Goal: Task Accomplishment & Management: Manage account settings

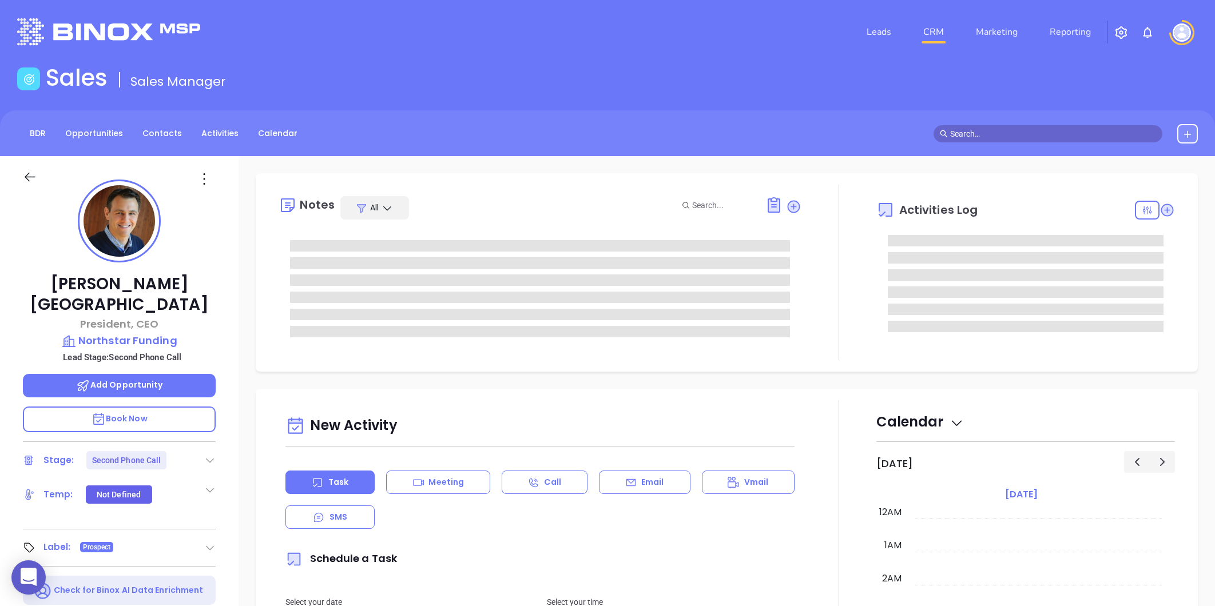
type input "10:00 am"
type input "[DATE]"
type input "[PERSON_NAME]"
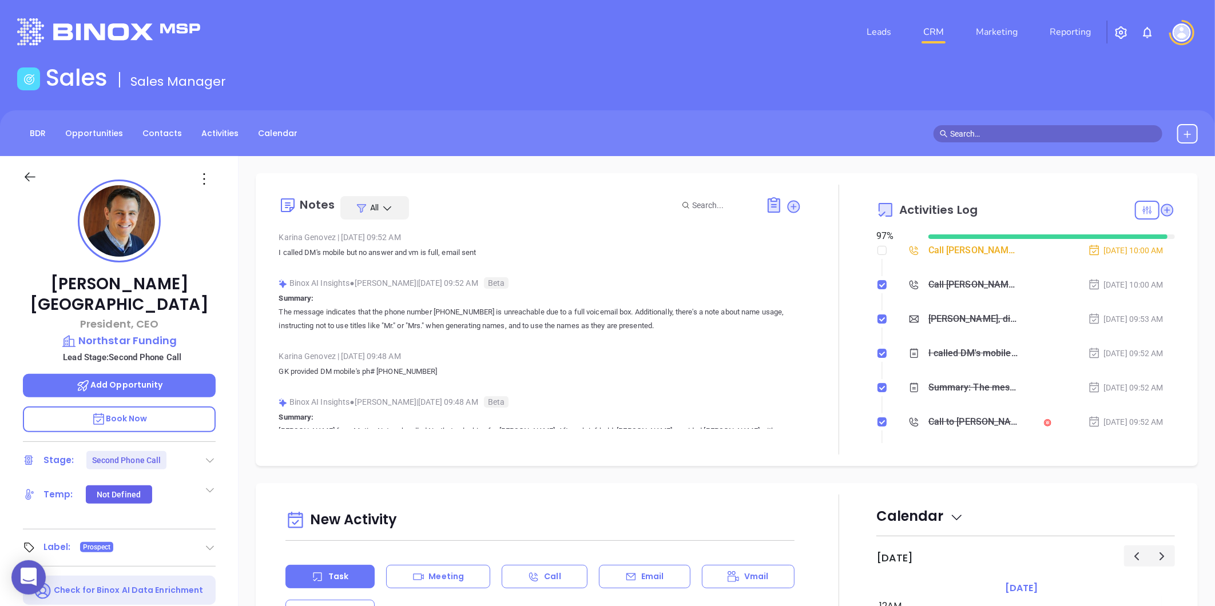
scroll to position [233, 0]
click at [1119, 31] on img "button" at bounding box center [1121, 33] width 14 height 14
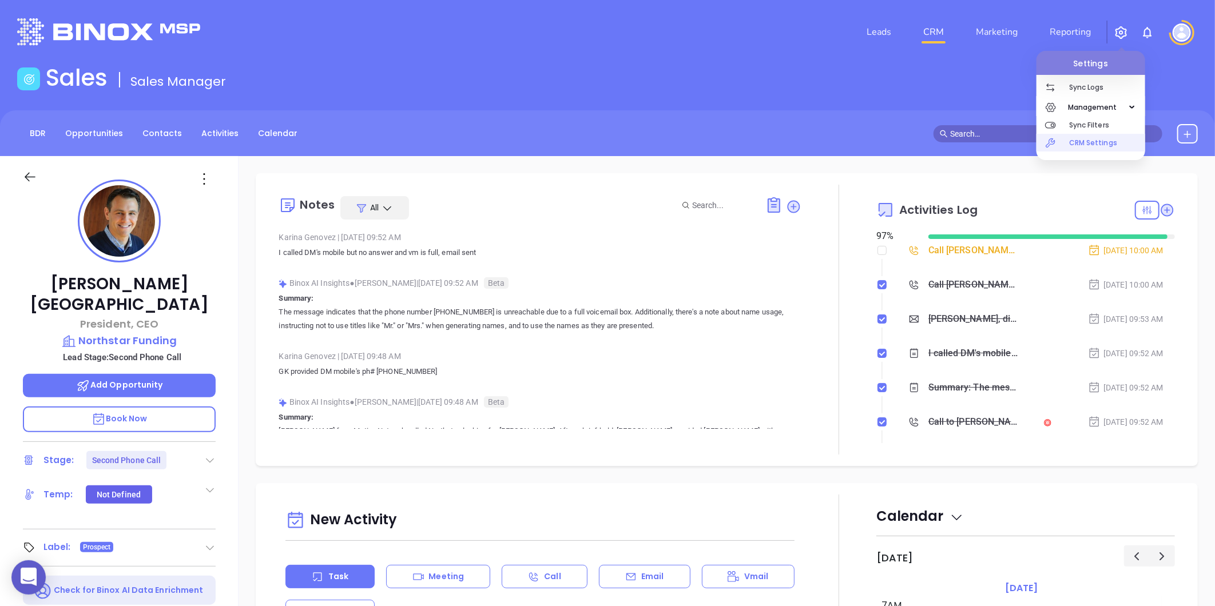
click at [1089, 139] on p "CRM Settings" at bounding box center [1107, 143] width 76 height 18
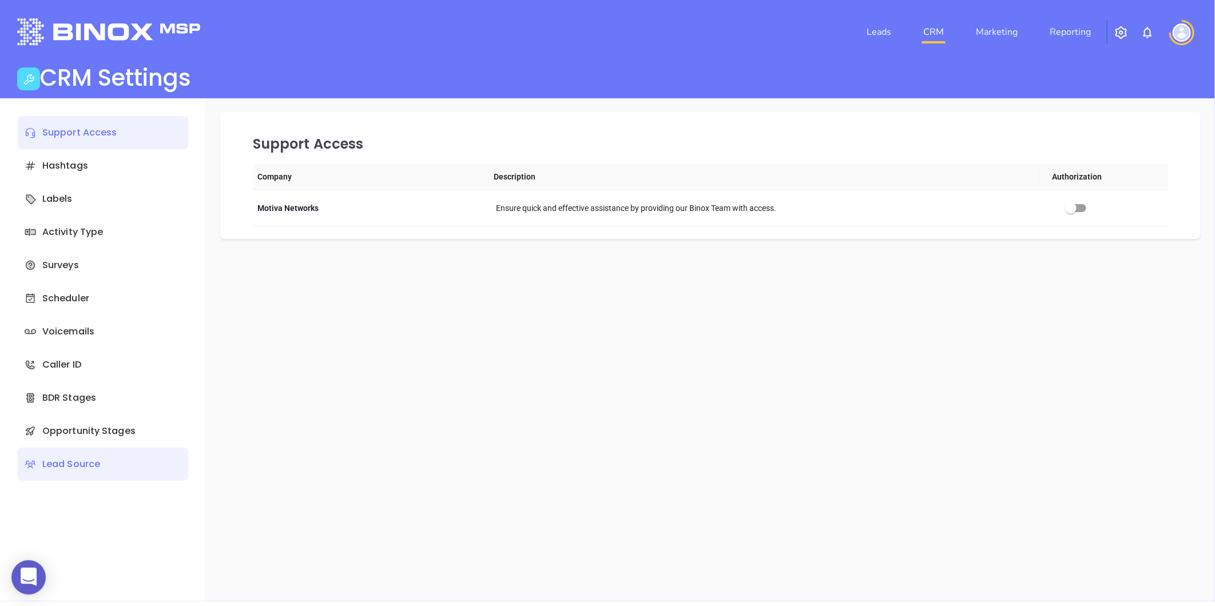
click at [69, 460] on div "Lead Source" at bounding box center [103, 464] width 170 height 33
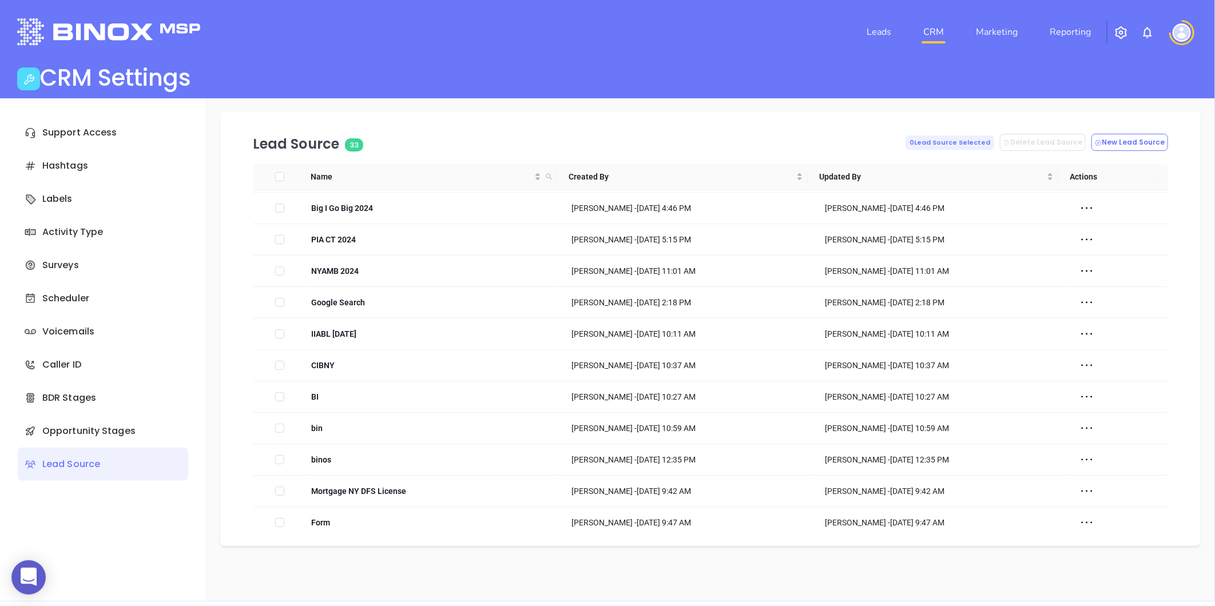
scroll to position [381, 0]
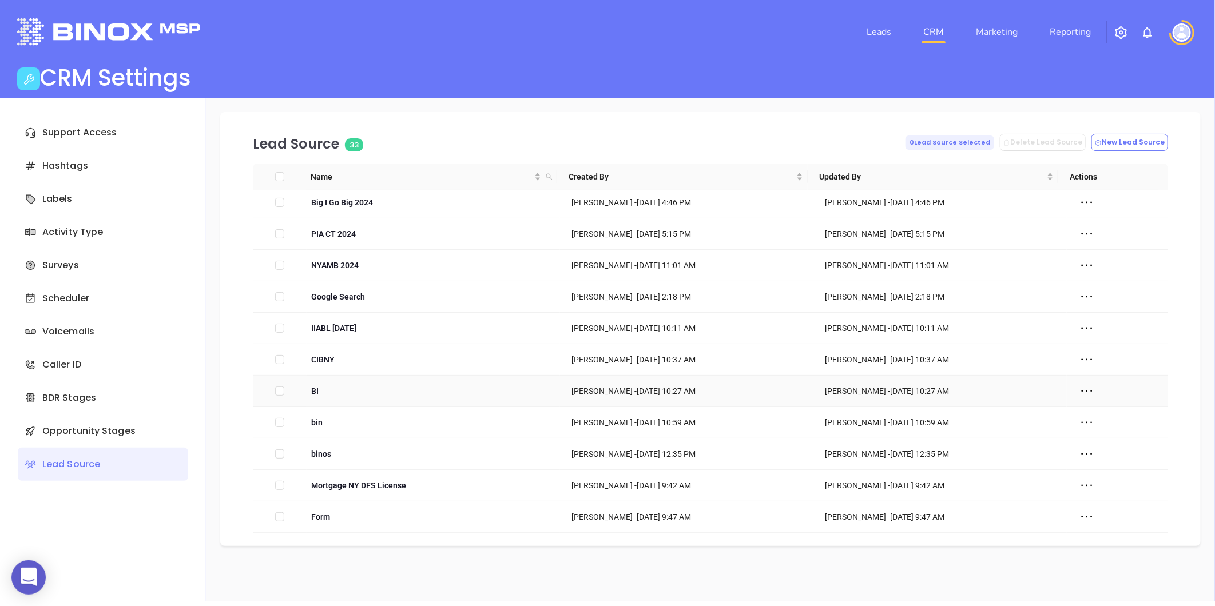
click at [1078, 391] on icon at bounding box center [1086, 391] width 17 height 17
click at [1095, 435] on div "Delete" at bounding box center [1131, 433] width 104 height 13
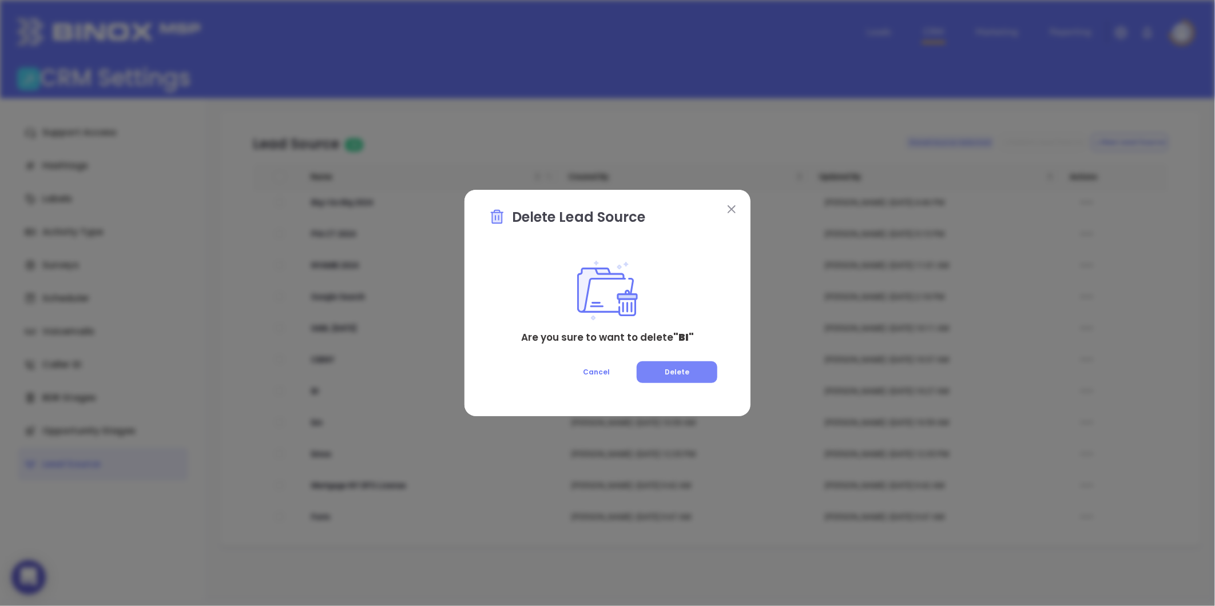
click at [681, 366] on button "Delete" at bounding box center [677, 373] width 81 height 22
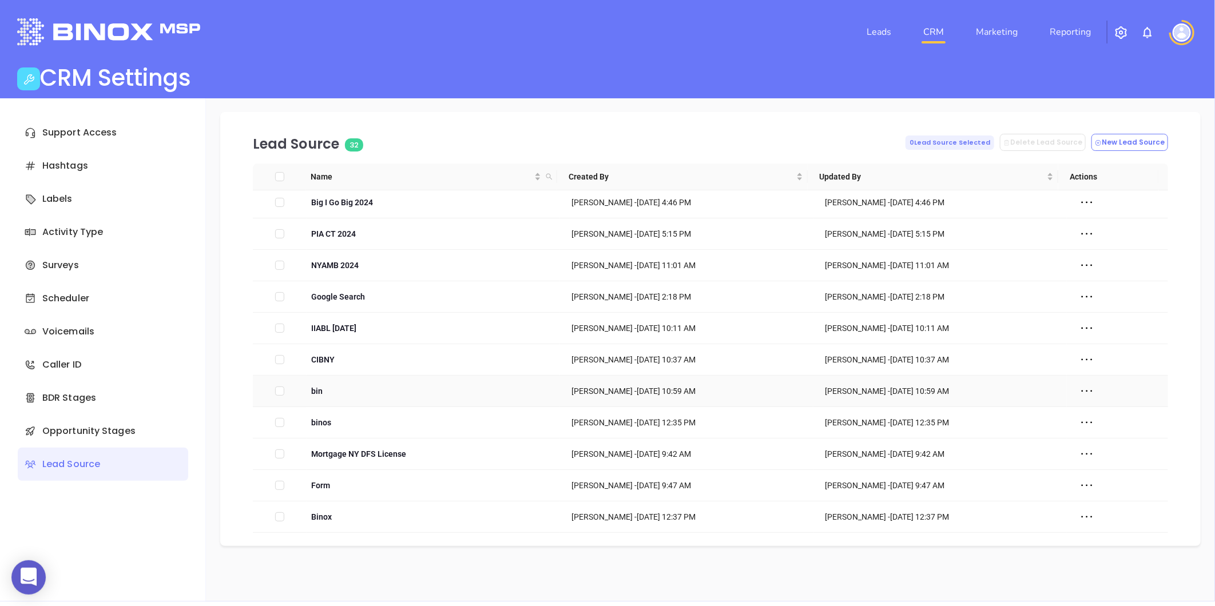
click at [1079, 390] on icon at bounding box center [1086, 391] width 17 height 17
click at [1096, 431] on div "Delete" at bounding box center [1131, 433] width 104 height 13
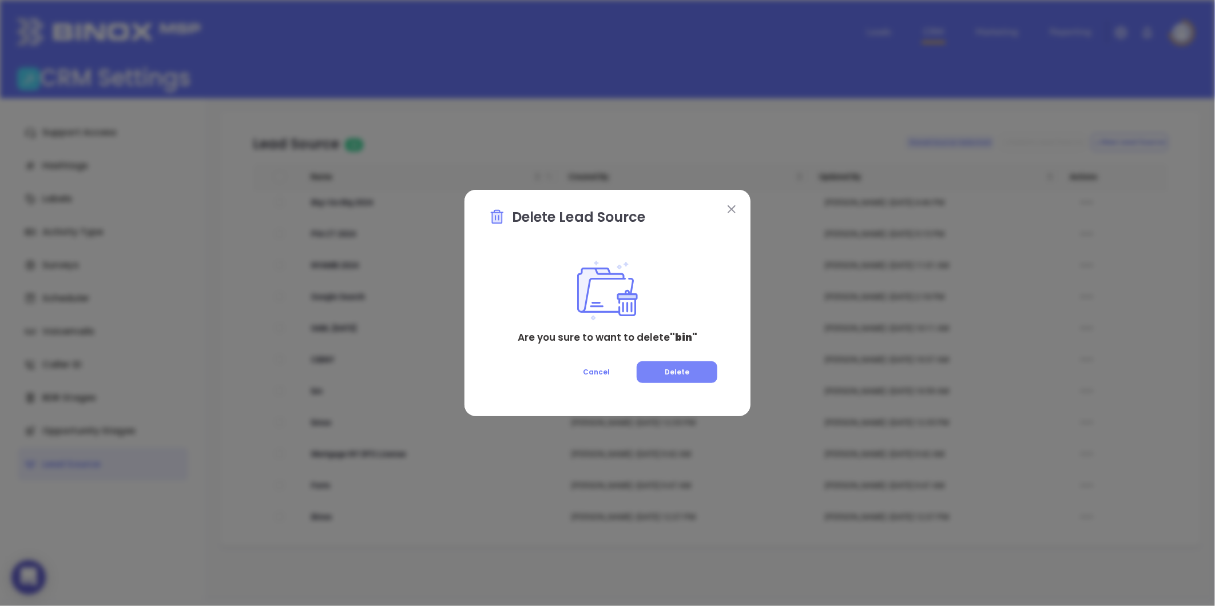
click at [681, 375] on span "Delete" at bounding box center [677, 372] width 25 height 10
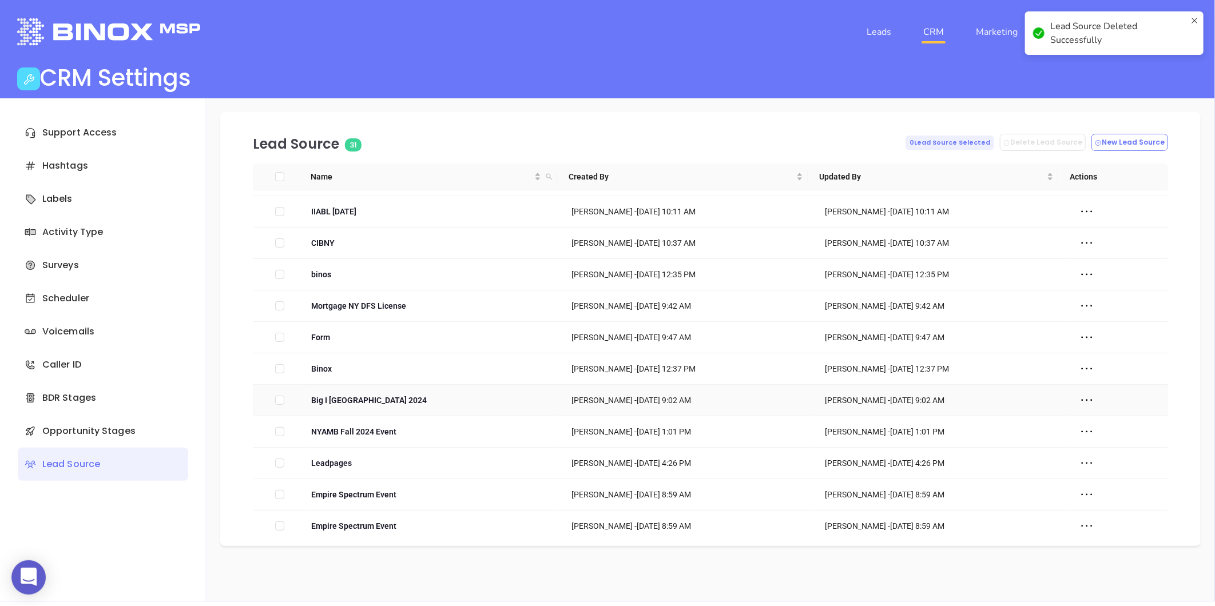
scroll to position [633, 0]
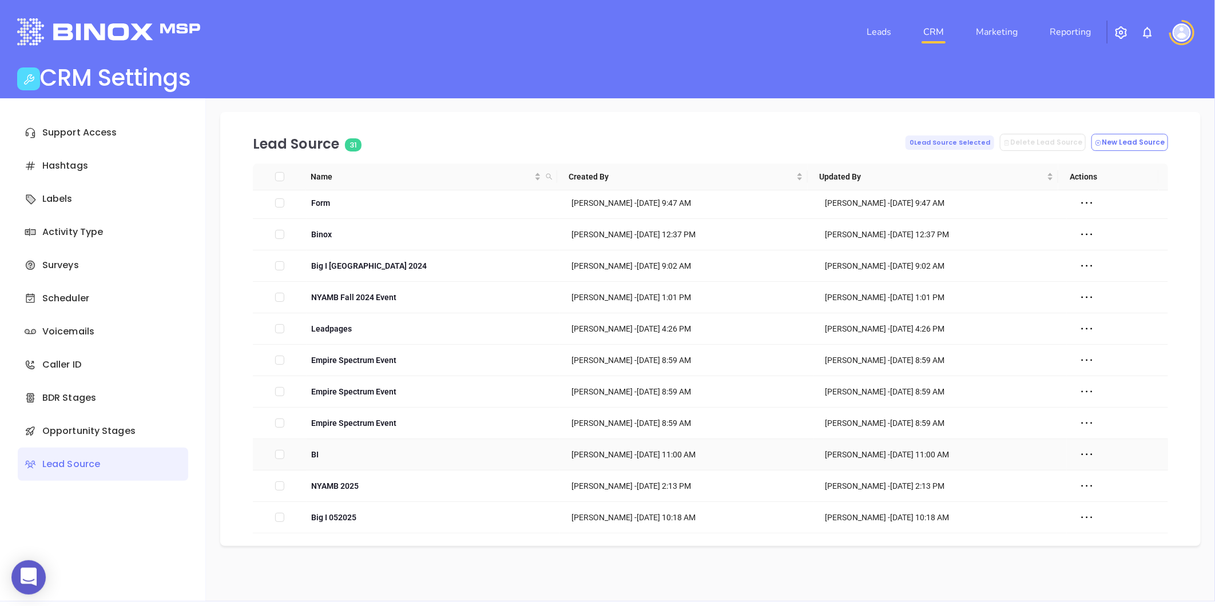
click at [1079, 452] on icon at bounding box center [1086, 454] width 17 height 17
click at [1101, 494] on div "Delete" at bounding box center [1131, 496] width 104 height 13
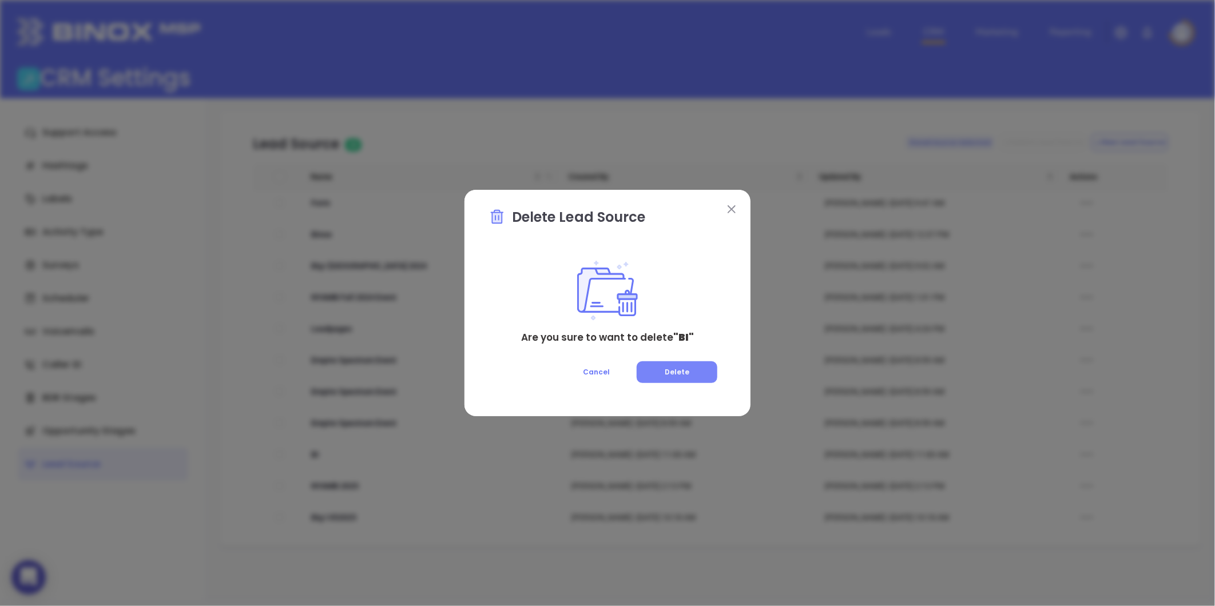
click at [695, 368] on button "Delete" at bounding box center [677, 373] width 81 height 22
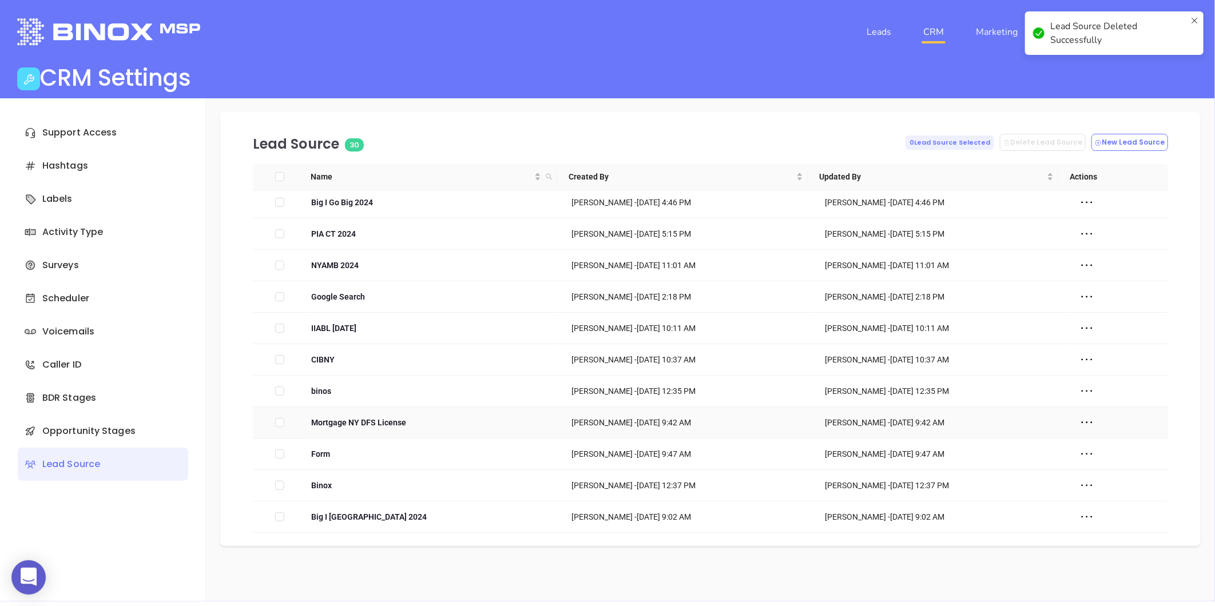
scroll to position [602, 0]
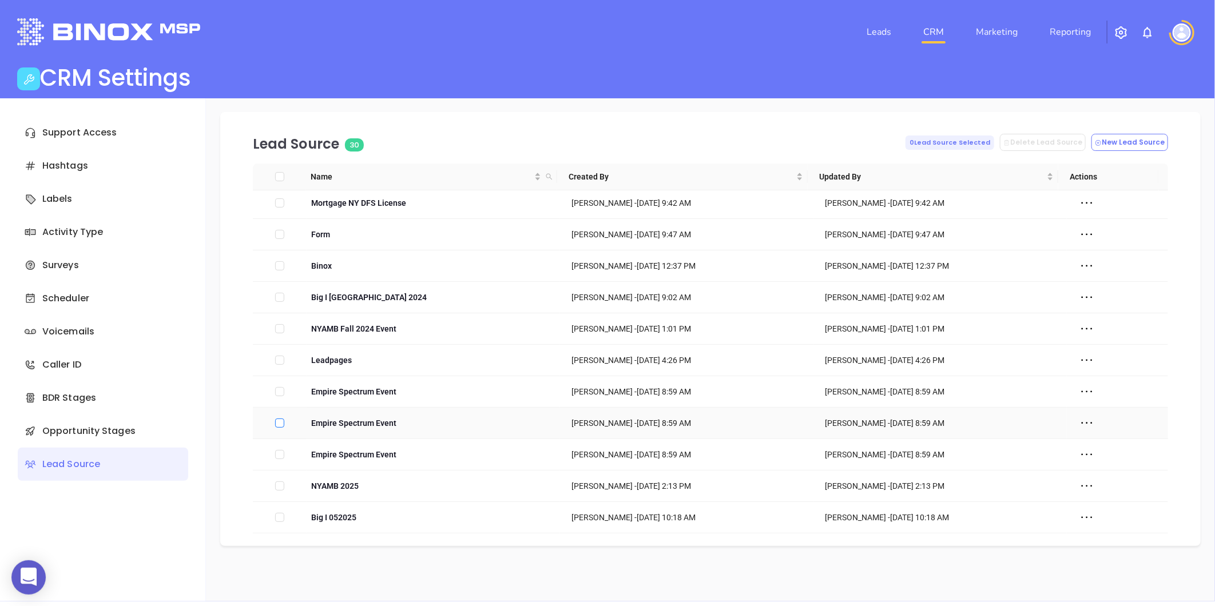
click at [276, 423] on input "checkbox" at bounding box center [279, 423] width 9 height 9
checkbox input "true"
click at [277, 454] on input "checkbox" at bounding box center [279, 454] width 9 height 9
checkbox input "true"
click at [1078, 421] on icon at bounding box center [1086, 423] width 17 height 17
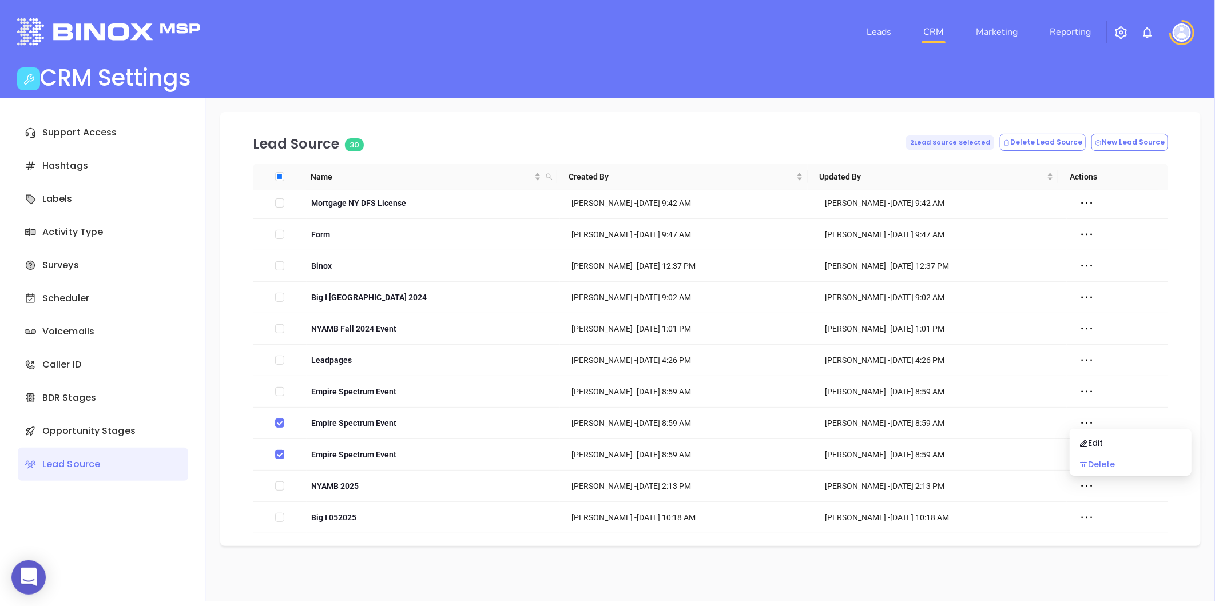
click at [1090, 464] on div "Delete" at bounding box center [1131, 464] width 104 height 13
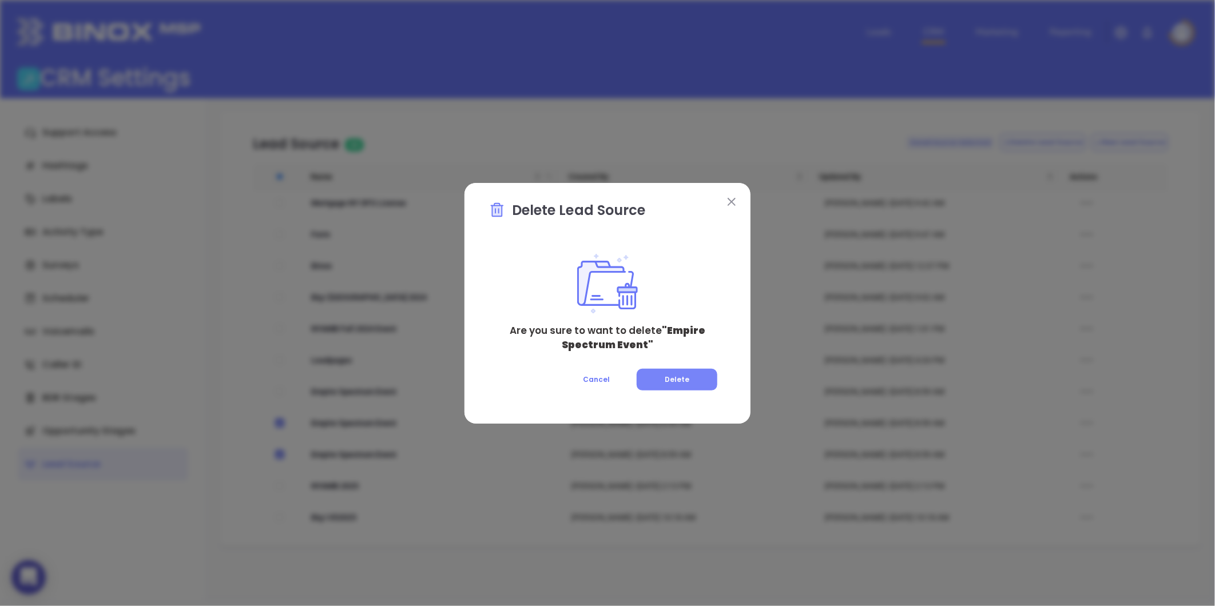
click at [666, 374] on button "Delete" at bounding box center [677, 380] width 81 height 22
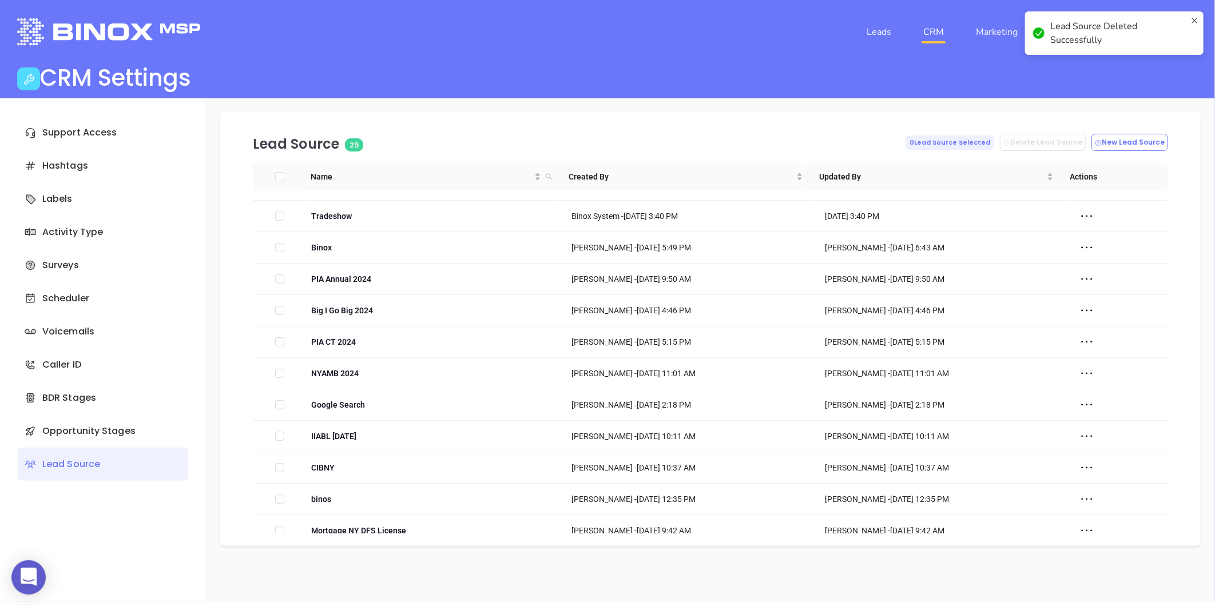
scroll to position [381, 0]
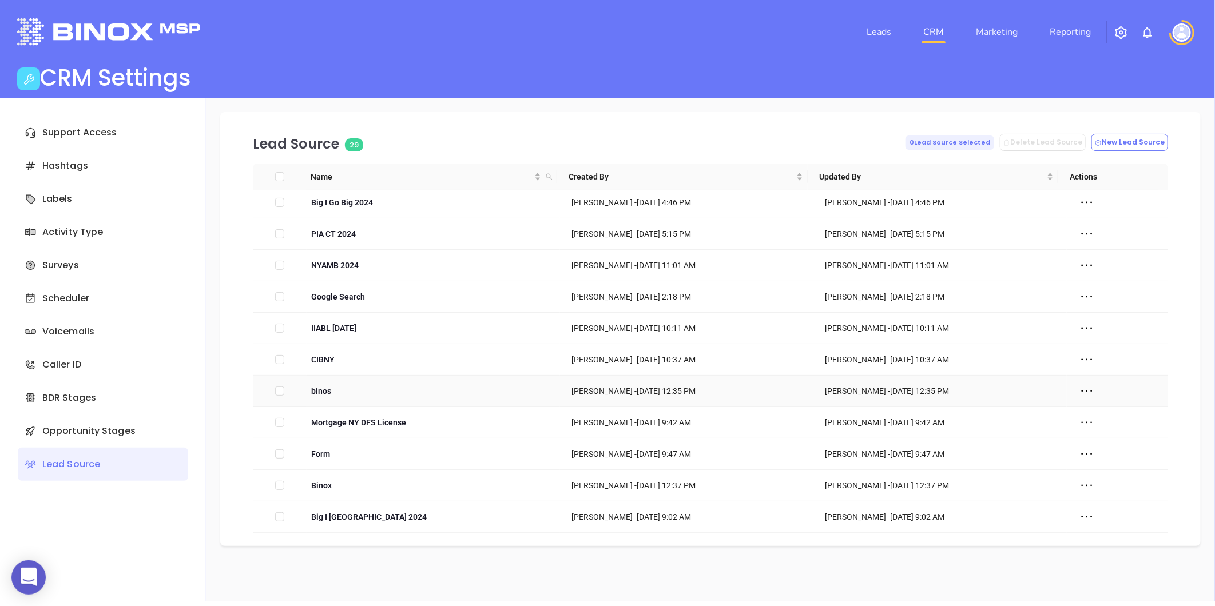
click at [1078, 387] on icon at bounding box center [1086, 391] width 17 height 17
click at [1095, 430] on div "Delete" at bounding box center [1131, 433] width 104 height 13
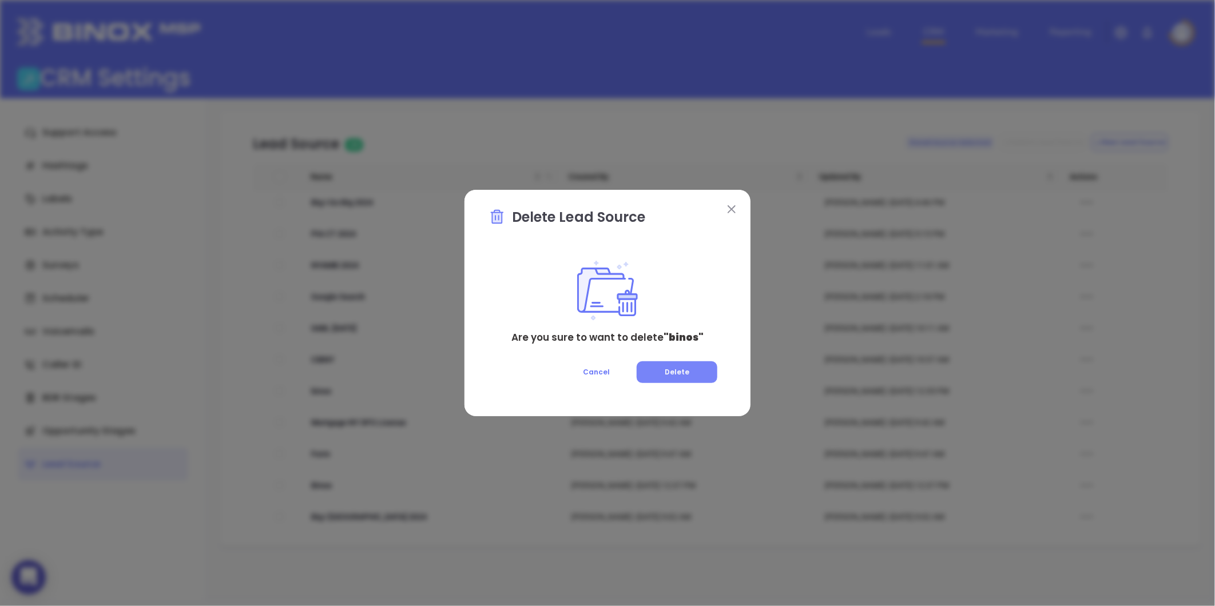
click at [690, 368] on button "Delete" at bounding box center [677, 373] width 81 height 22
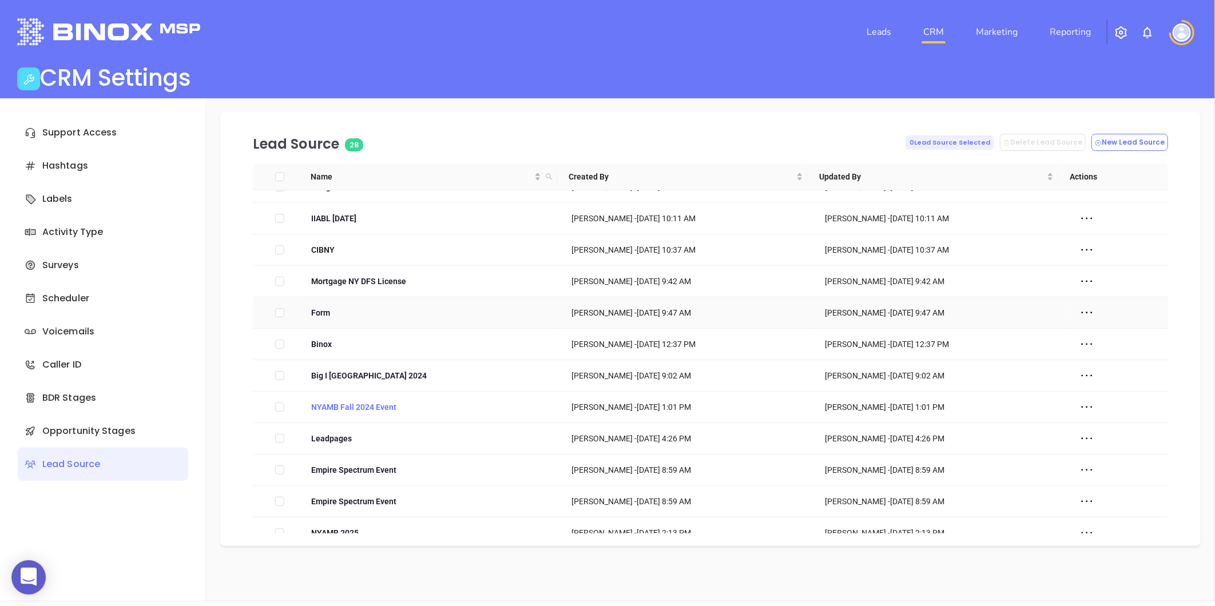
scroll to position [539, 0]
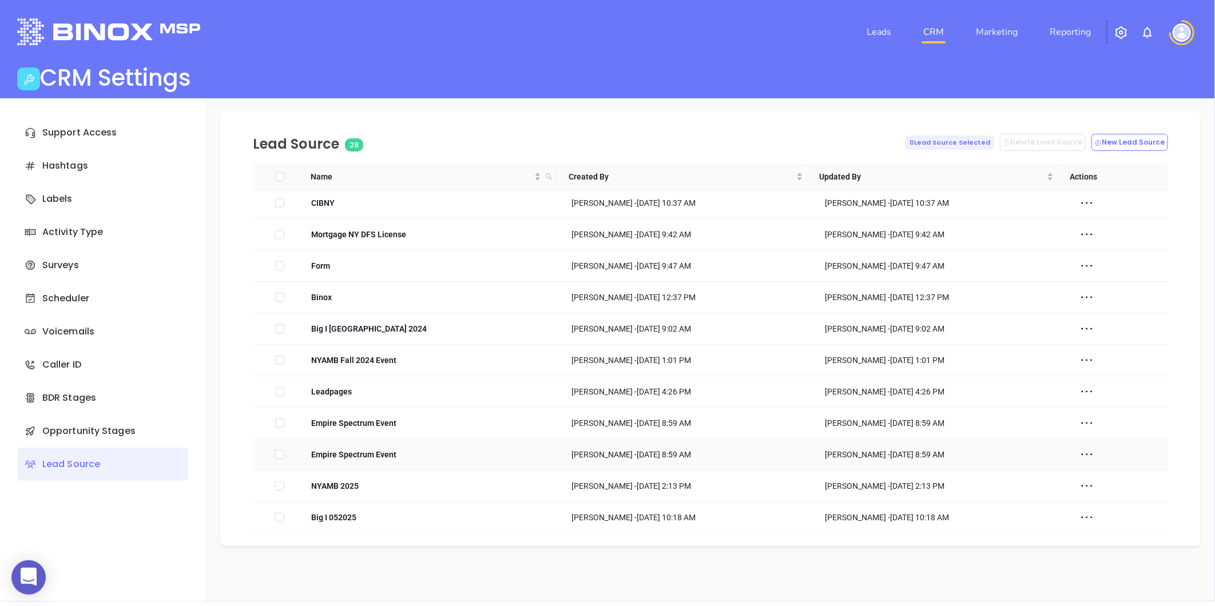
click at [1078, 455] on icon at bounding box center [1086, 454] width 17 height 17
click at [1099, 490] on div "Delete" at bounding box center [1131, 496] width 104 height 13
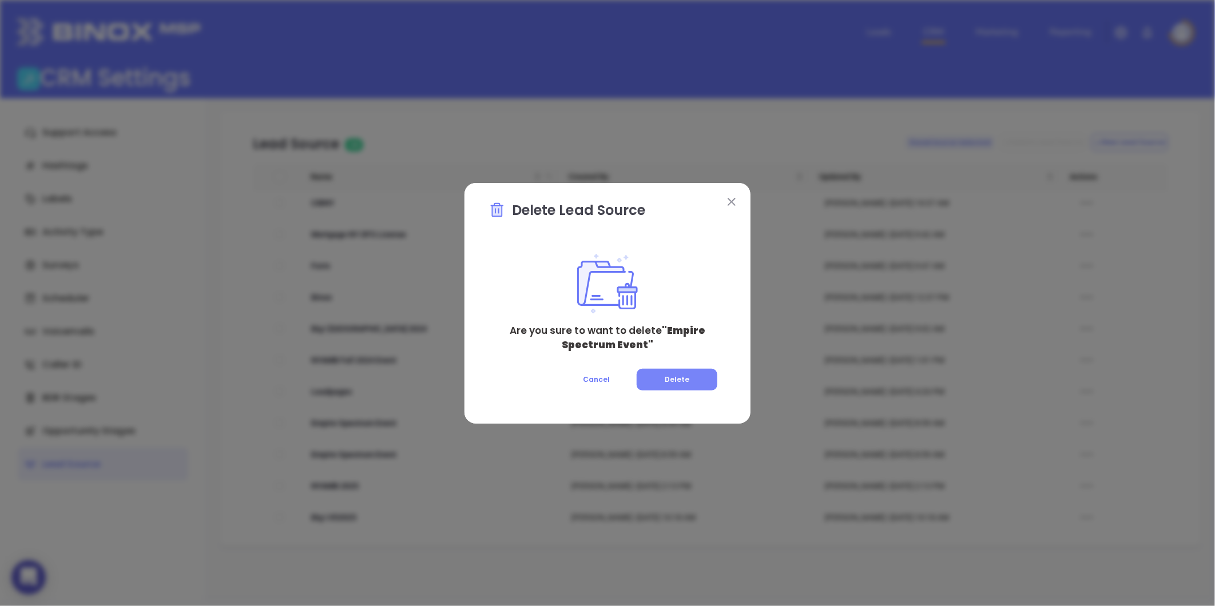
click at [695, 378] on button "Delete" at bounding box center [677, 380] width 81 height 22
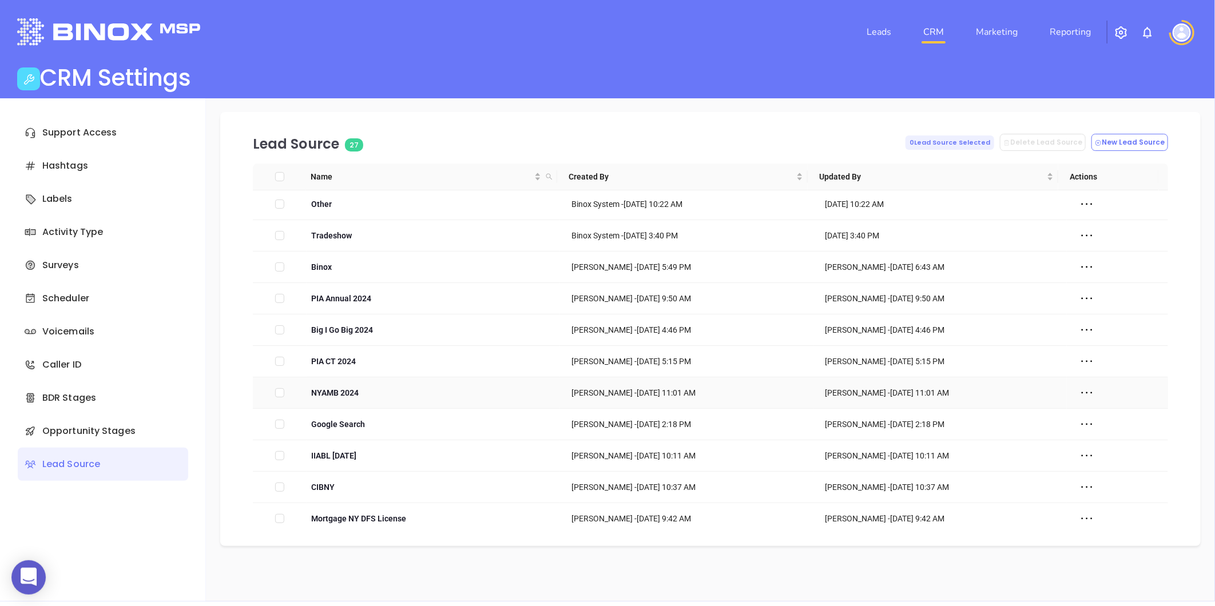
scroll to position [0, 0]
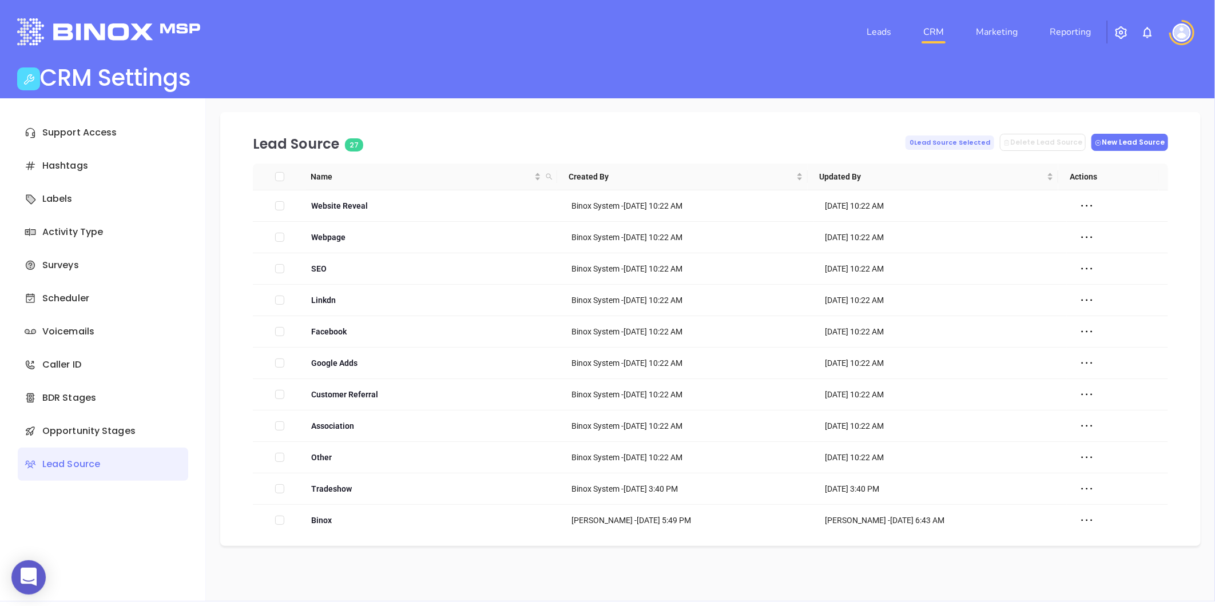
click at [1120, 138] on button "New Lead Source" at bounding box center [1129, 142] width 77 height 17
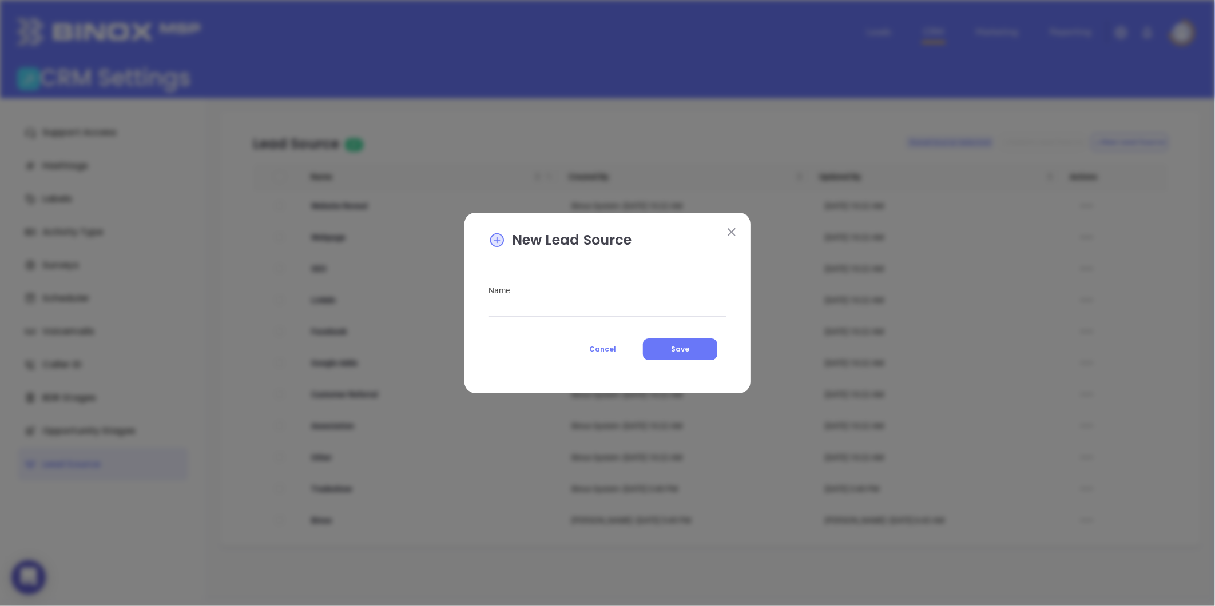
click at [517, 307] on input "text" at bounding box center [608, 308] width 238 height 18
type input "MAIA Event 0925"
click at [684, 347] on span "Save" at bounding box center [680, 349] width 18 height 10
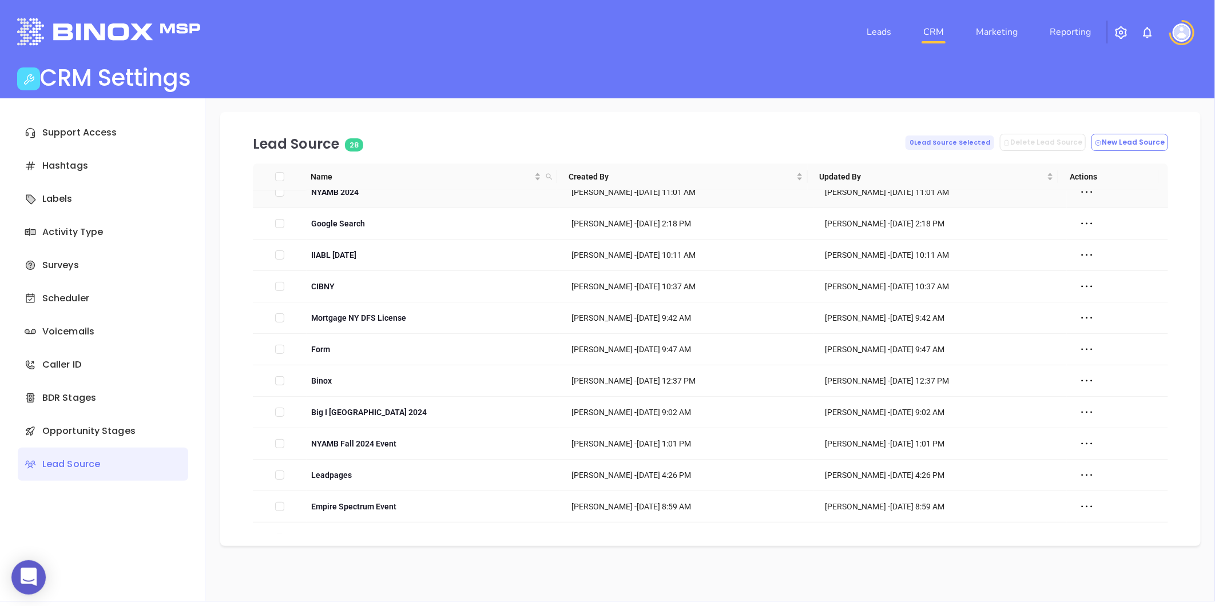
scroll to position [539, 0]
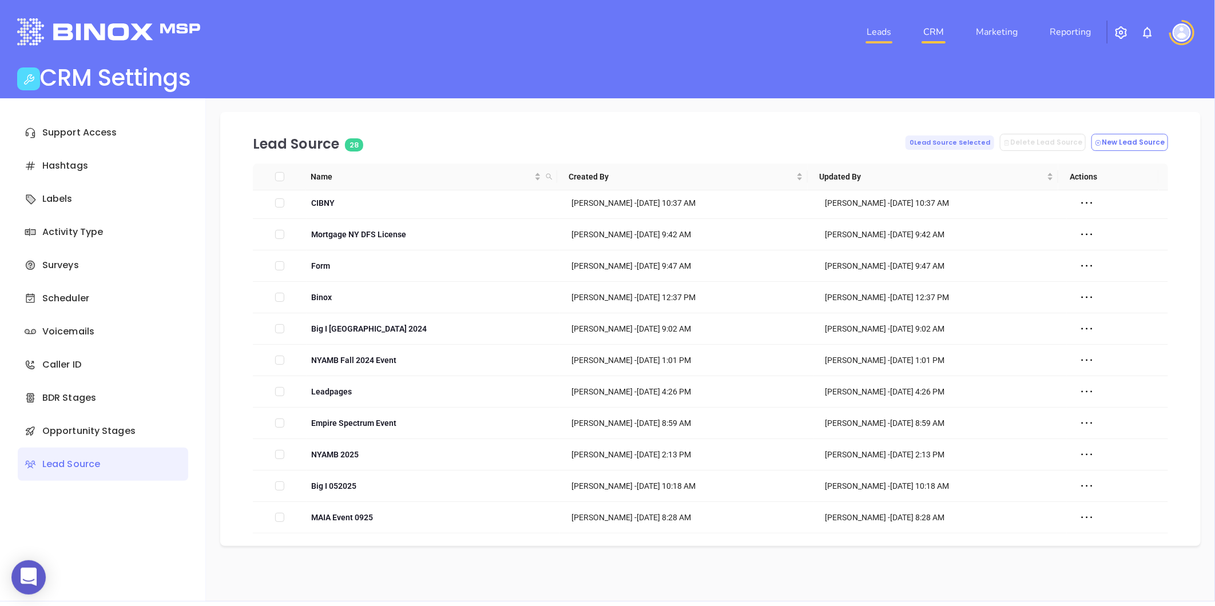
click at [871, 26] on link "Leads" at bounding box center [879, 32] width 34 height 23
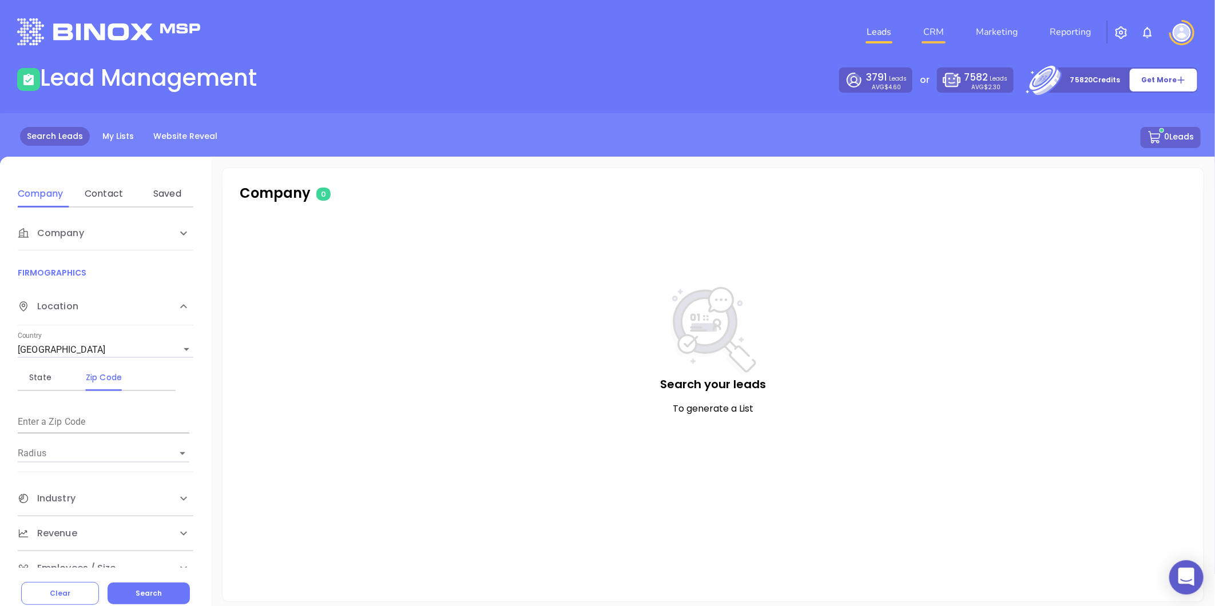
click at [942, 32] on link "CRM" at bounding box center [934, 32] width 30 height 23
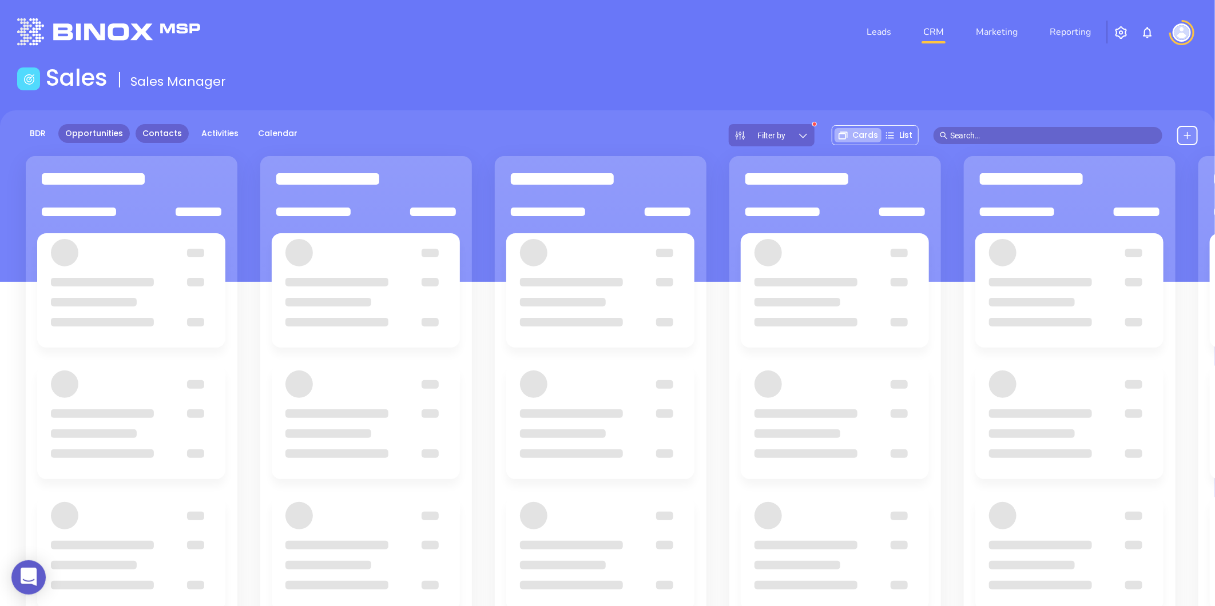
click at [164, 133] on link "Contacts" at bounding box center [162, 133] width 53 height 19
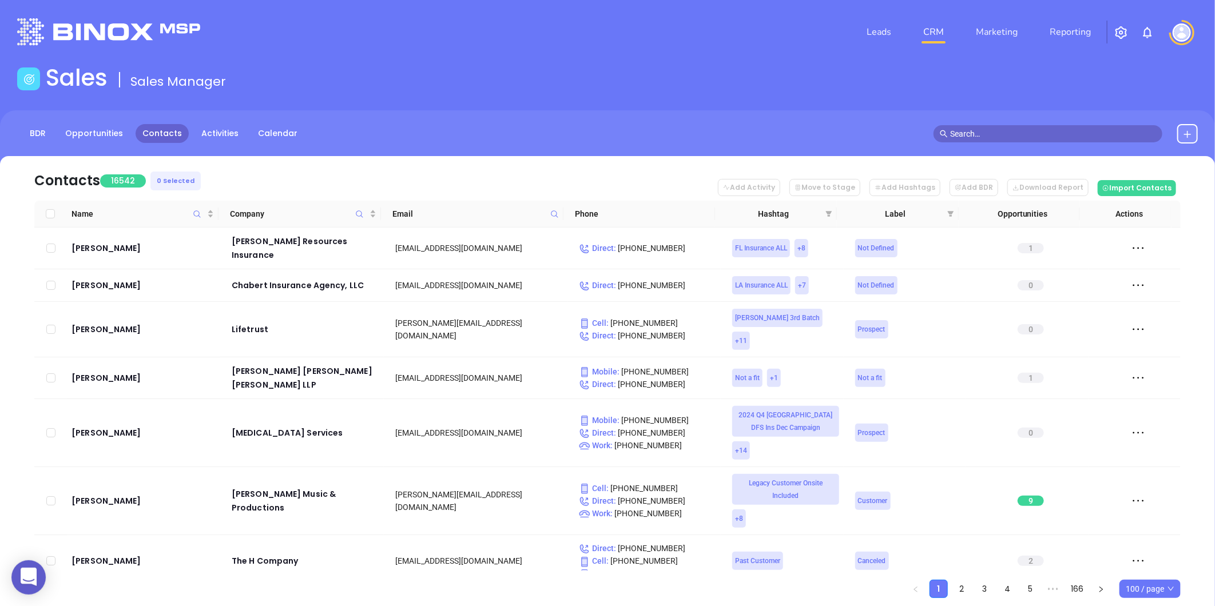
click at [553, 213] on icon at bounding box center [554, 214] width 9 height 9
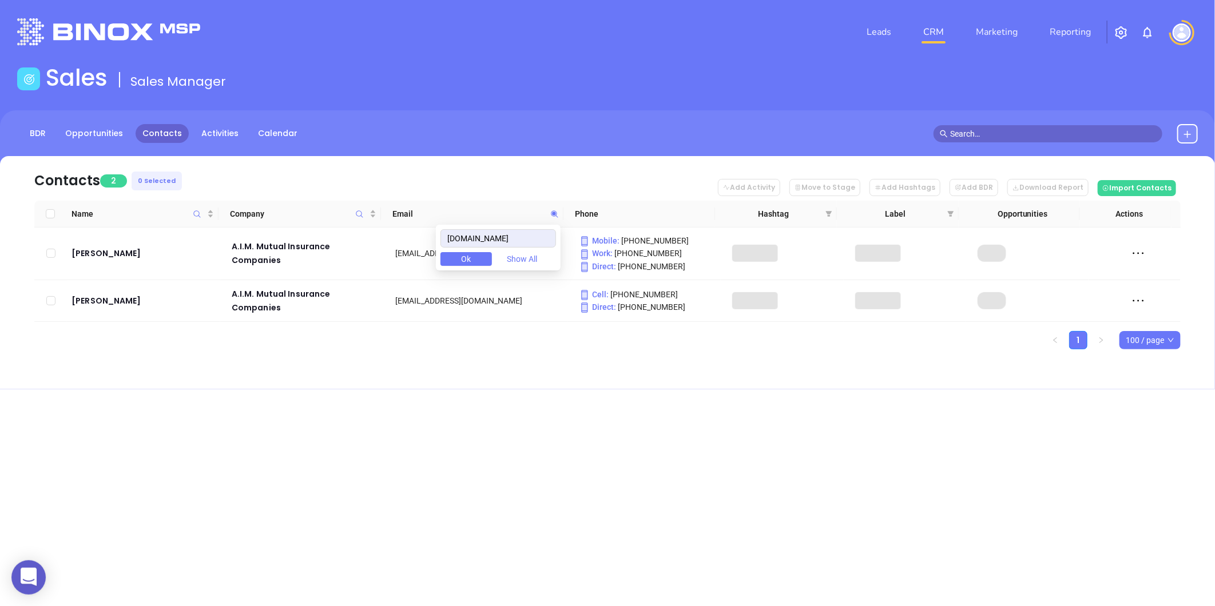
type input "aimmutual.com"
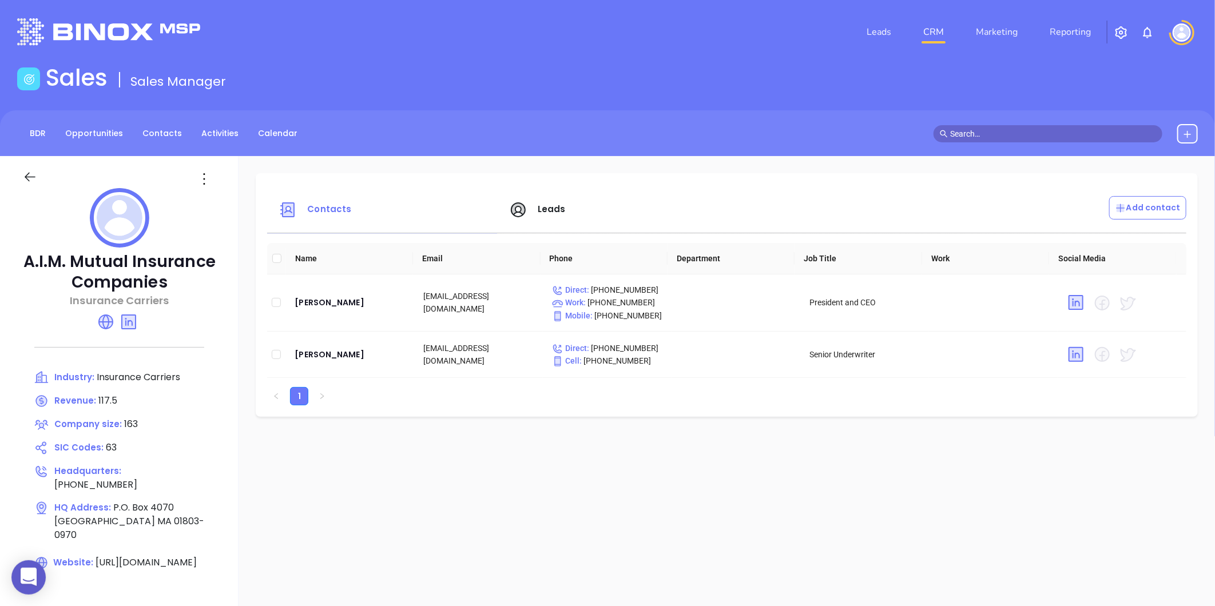
click at [538, 213] on span "Leads" at bounding box center [552, 209] width 28 height 12
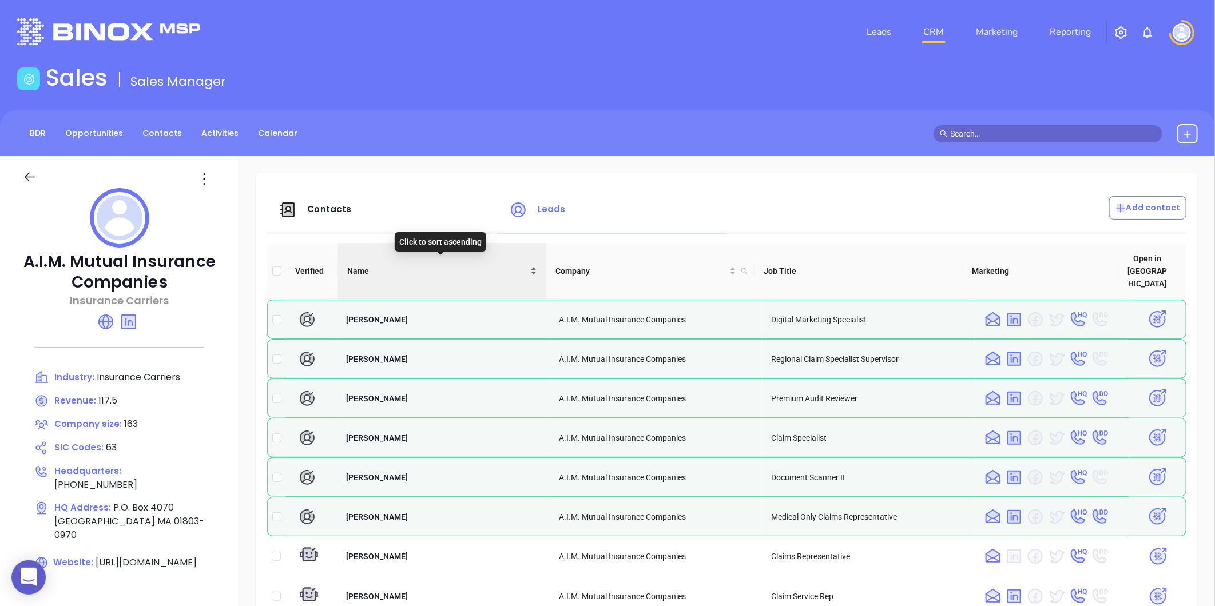
click at [530, 265] on div "Name" at bounding box center [442, 271] width 190 height 13
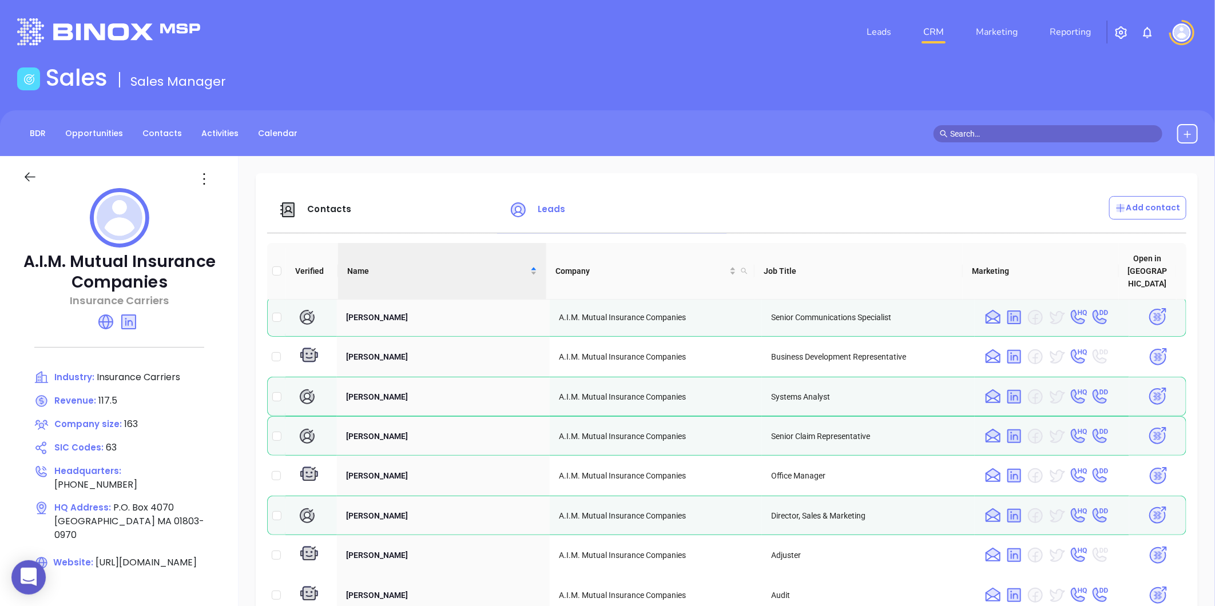
scroll to position [763, 0]
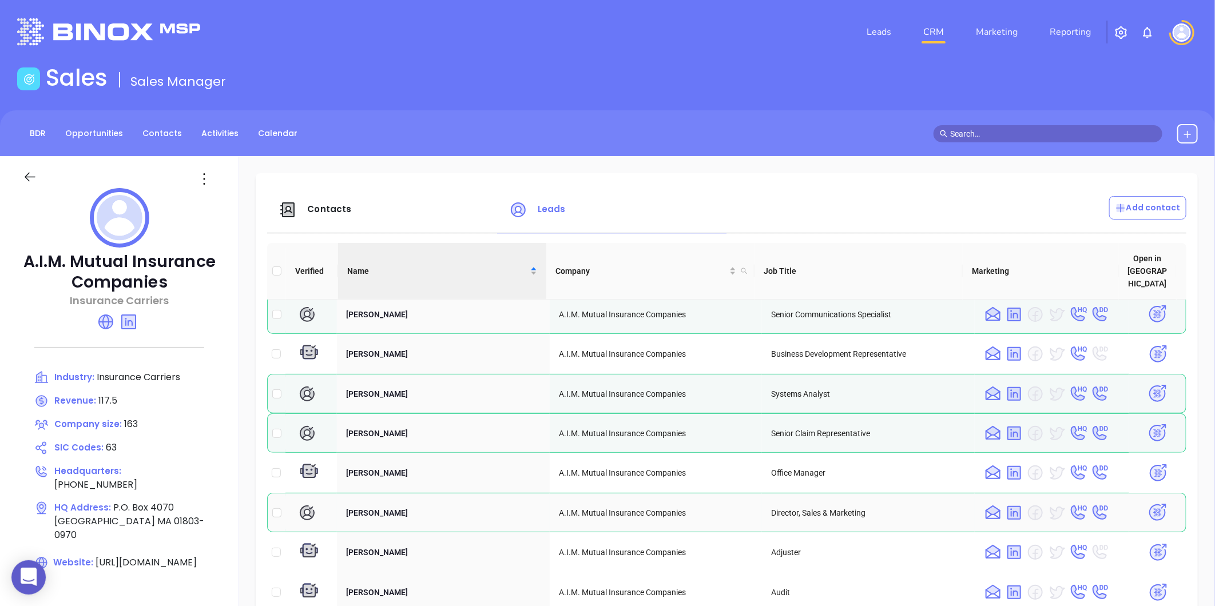
click at [1147, 503] on img at bounding box center [1157, 513] width 20 height 20
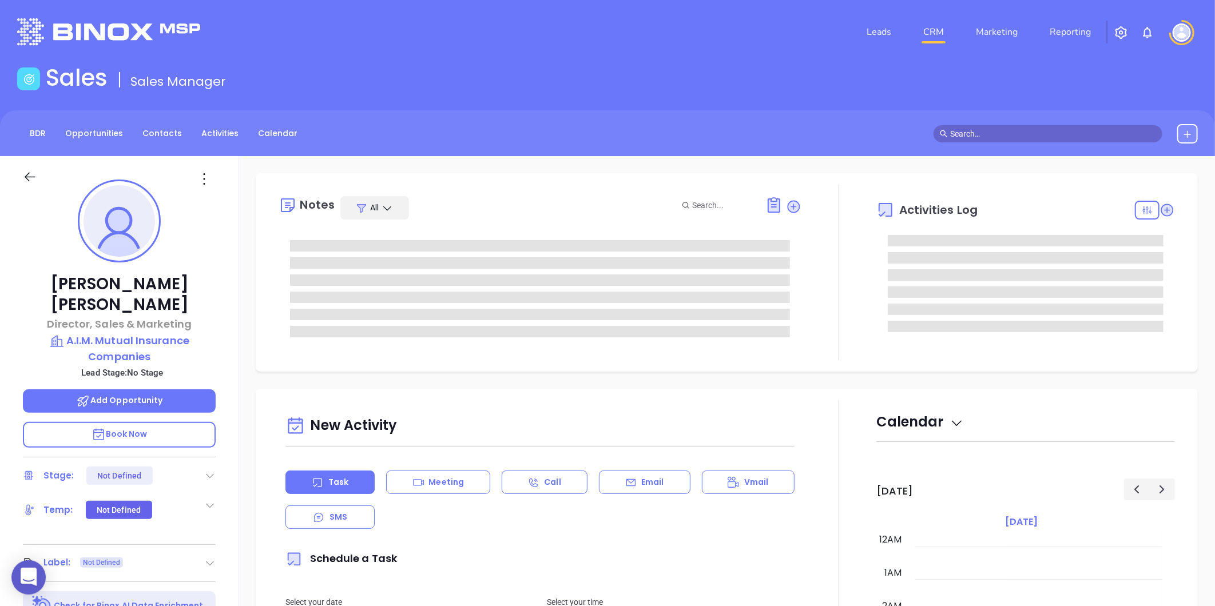
type input "[DATE]"
type input "Liz Cruz"
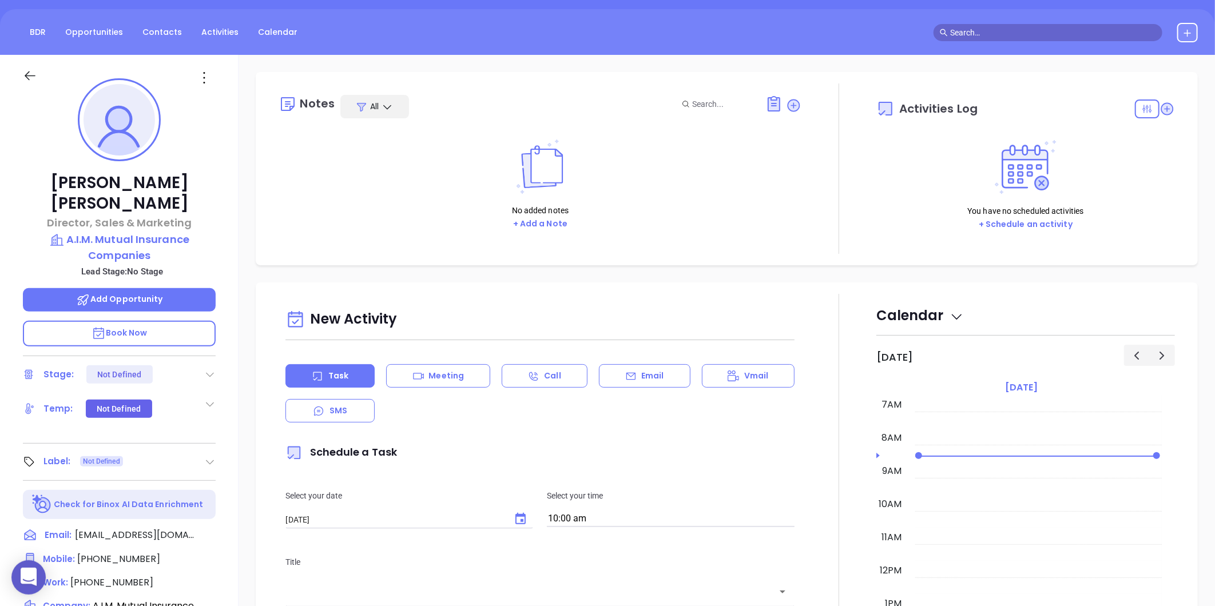
scroll to position [33, 0]
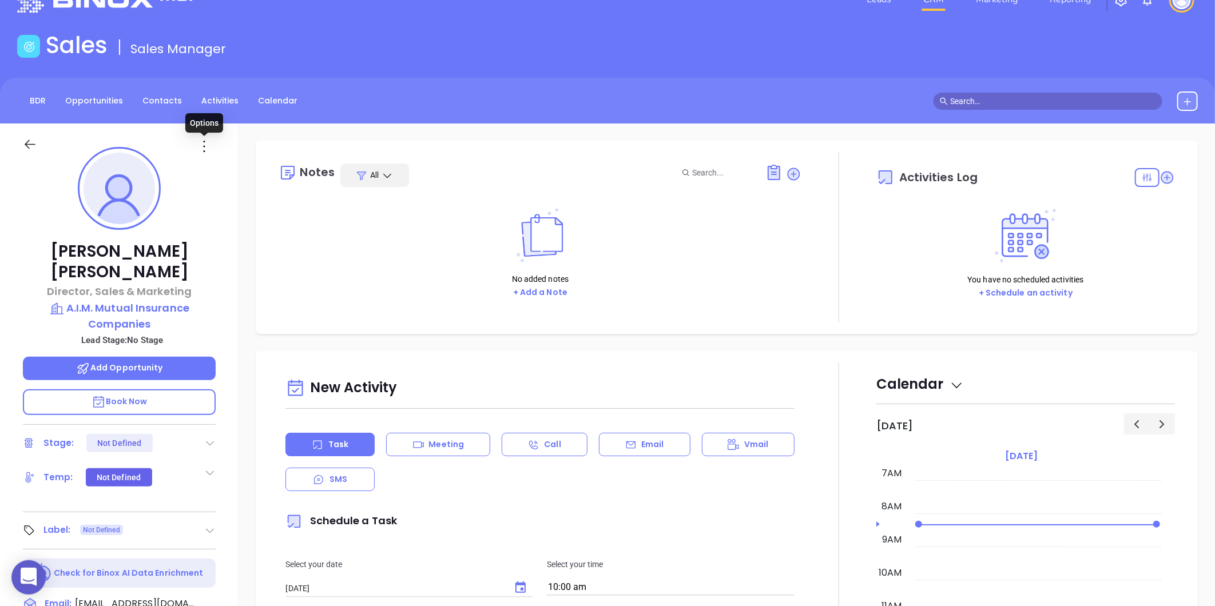
click at [203, 145] on icon at bounding box center [204, 146] width 18 height 18
click at [224, 263] on div "Edit" at bounding box center [260, 269] width 112 height 13
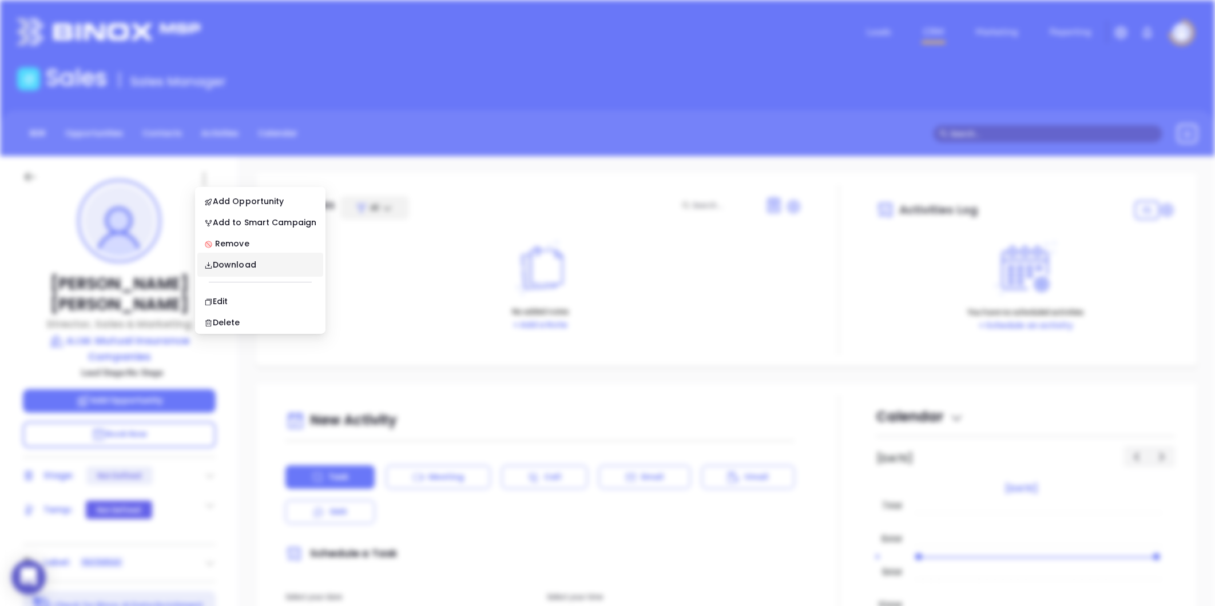
scroll to position [0, 0]
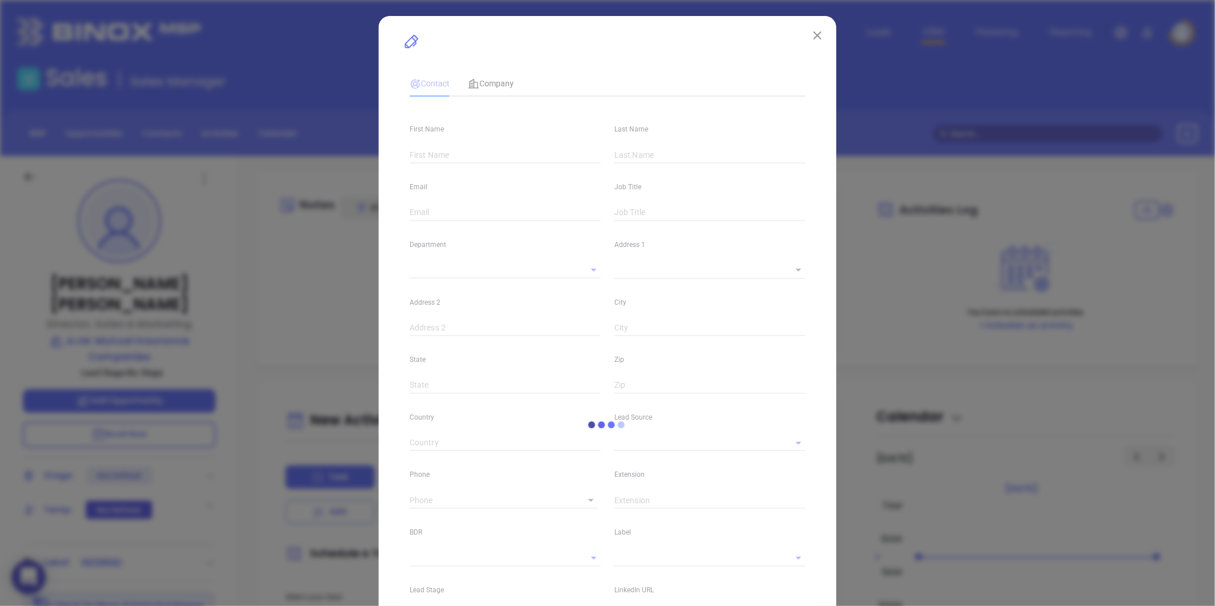
type input "Kevin"
type input "Snyder"
type input "ksnyder@aimmutual.com"
type input "Director, Sales & Marketing"
type textarea "P.O. Box 4070"
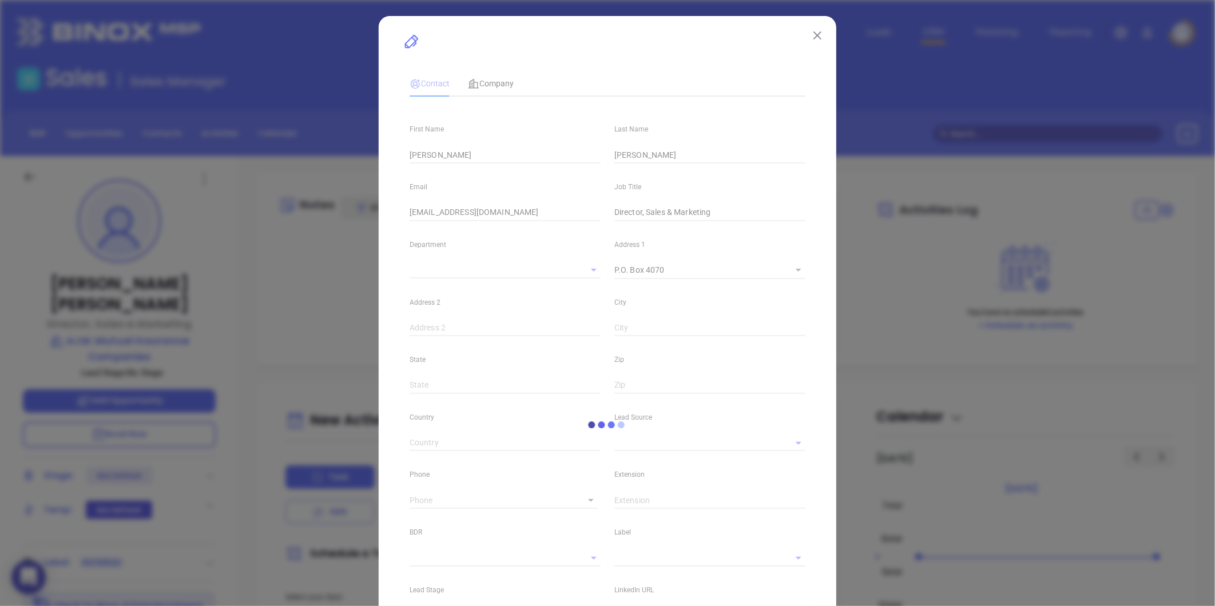
type input "1"
type input "Burlington"
type input "MA"
type input "01803-0970"
type input "linkedin.com/in/kevin-snyder-8855055"
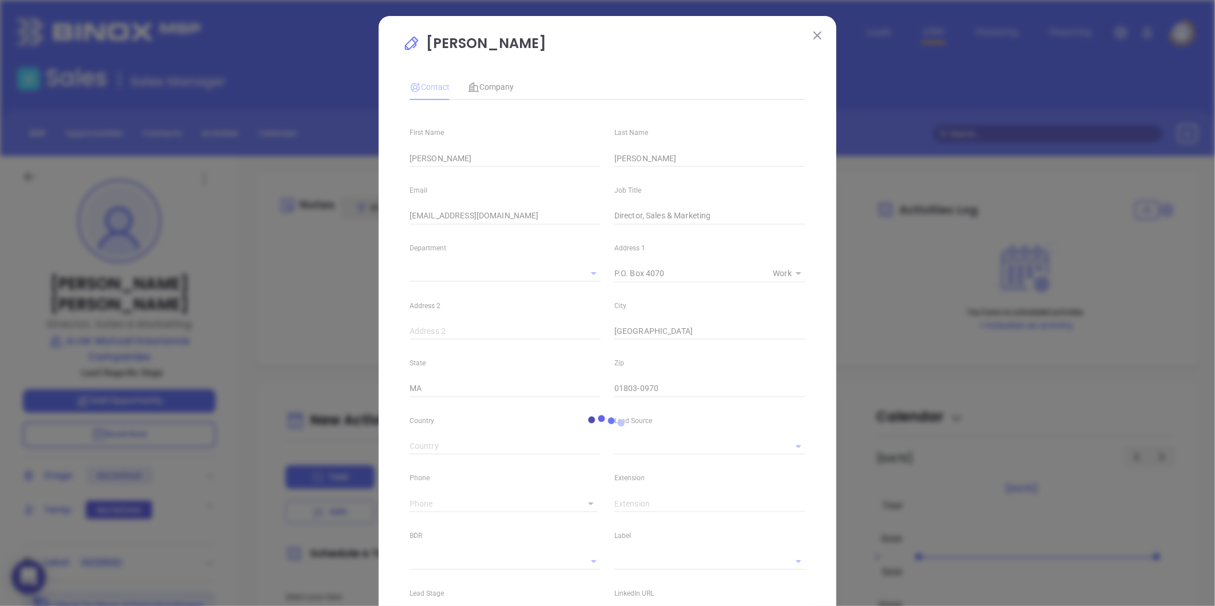
type input "[PHONE_NUMBER]"
type input "1"
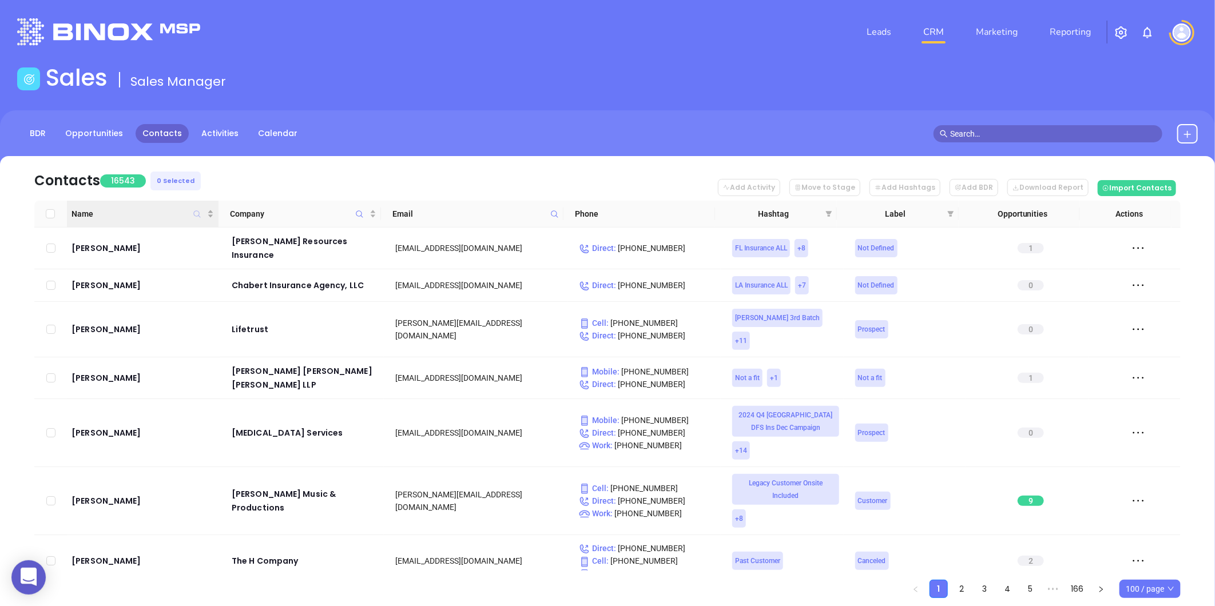
click at [196, 211] on icon "Name" at bounding box center [197, 214] width 7 height 7
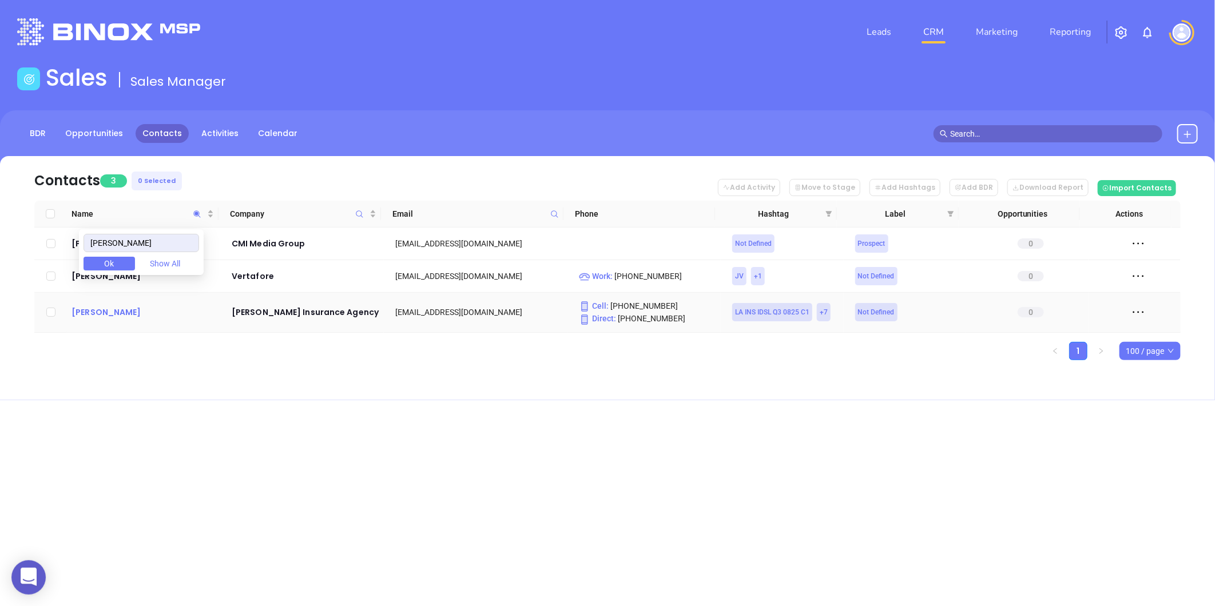
type input "mohr"
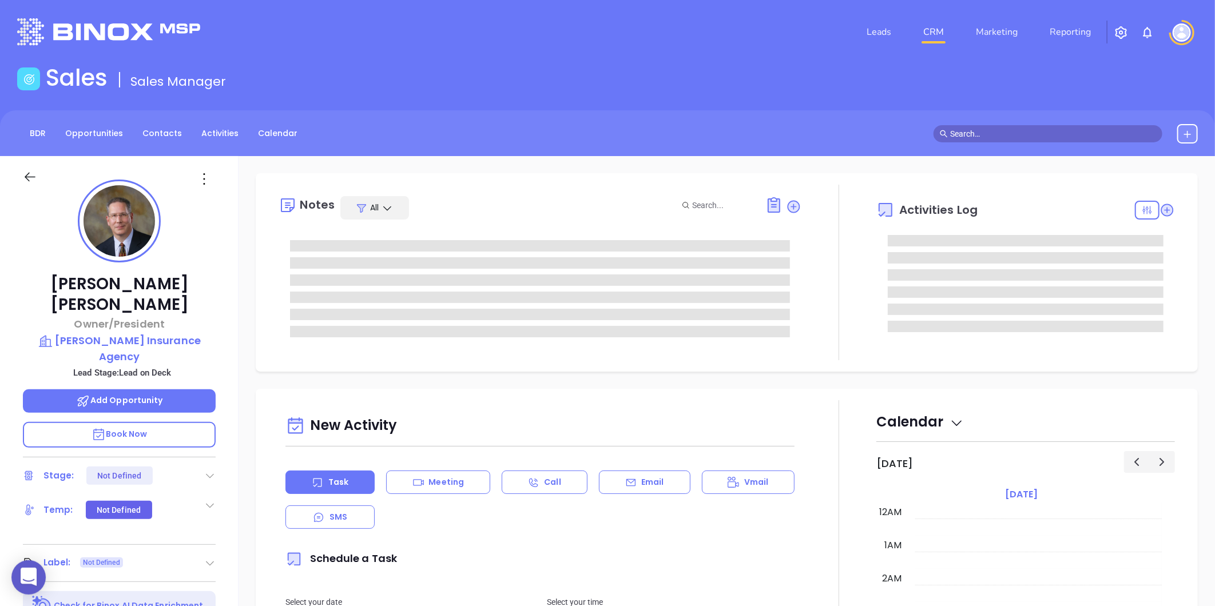
type input "10:00 am"
type input "[DATE]"
type input "[PERSON_NAME]"
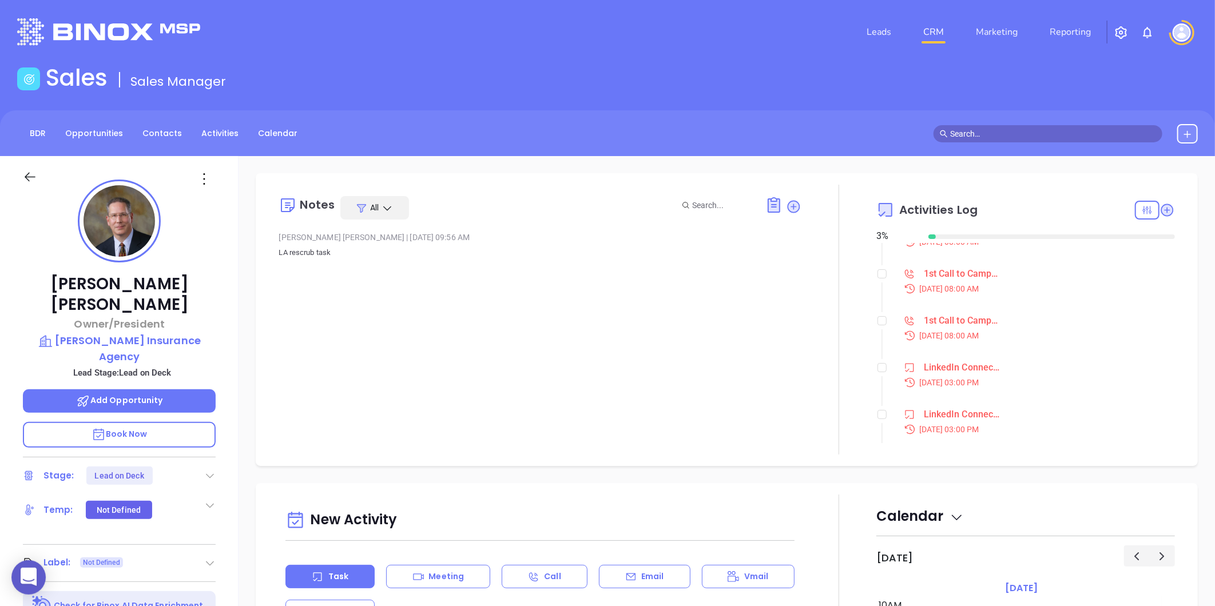
scroll to position [1080, 0]
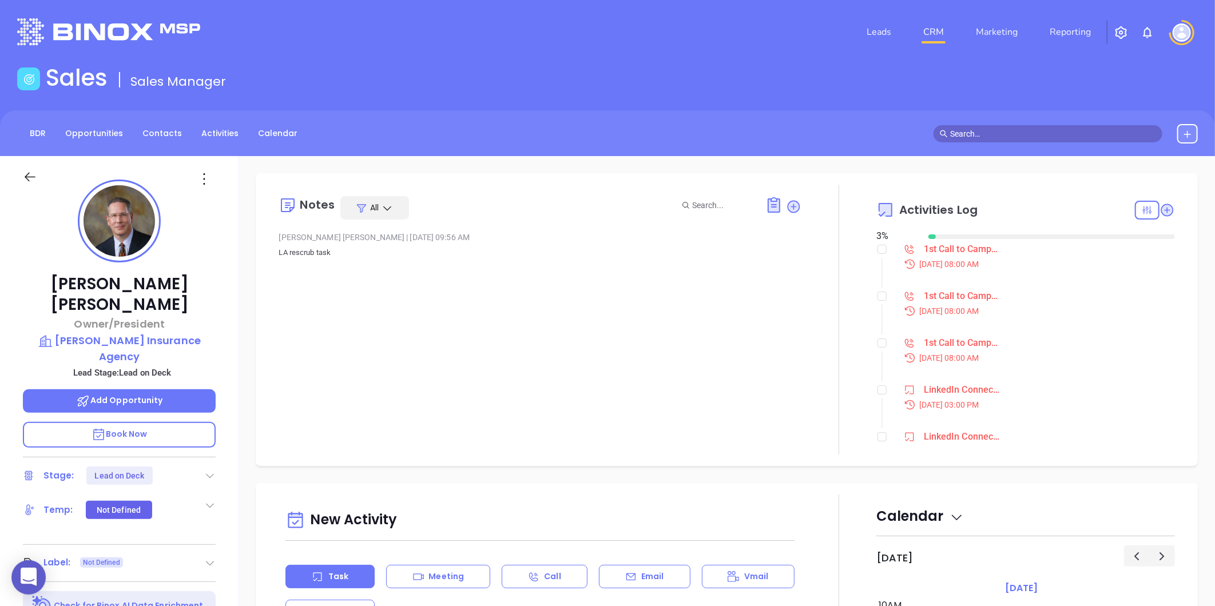
click at [935, 354] on div "Aug 25, 2025 | 08:00 AM" at bounding box center [1036, 358] width 278 height 13
click at [924, 342] on div "1st Call to Campaign Lead" at bounding box center [962, 343] width 77 height 17
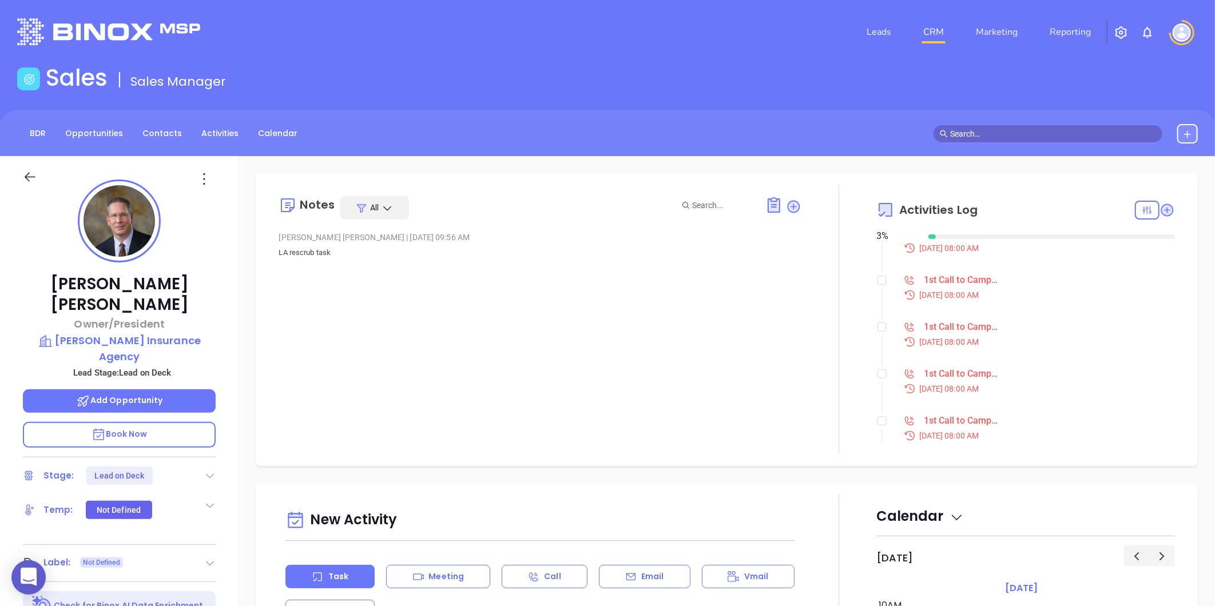
scroll to position [0, 0]
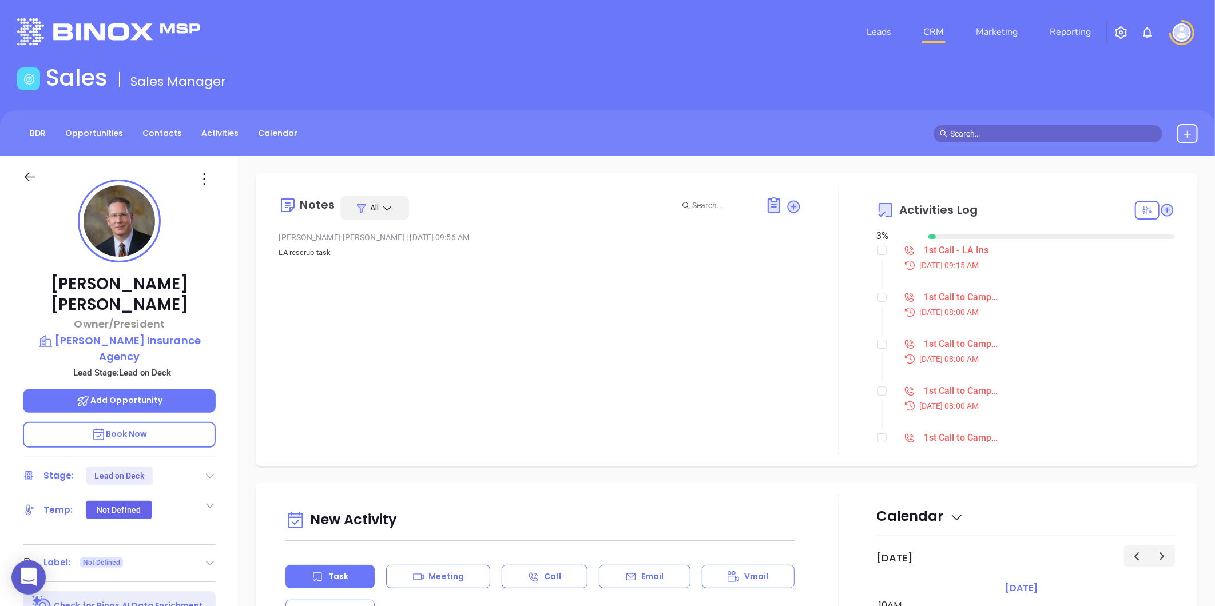
click at [930, 252] on div "1st Call - LA Ins" at bounding box center [956, 250] width 65 height 17
click at [752, 54] on header "Leads CRM Marketing Reporting Financial Leads Leads" at bounding box center [607, 32] width 1181 height 64
click at [930, 247] on div "1st Call - LA Ins" at bounding box center [956, 250] width 65 height 17
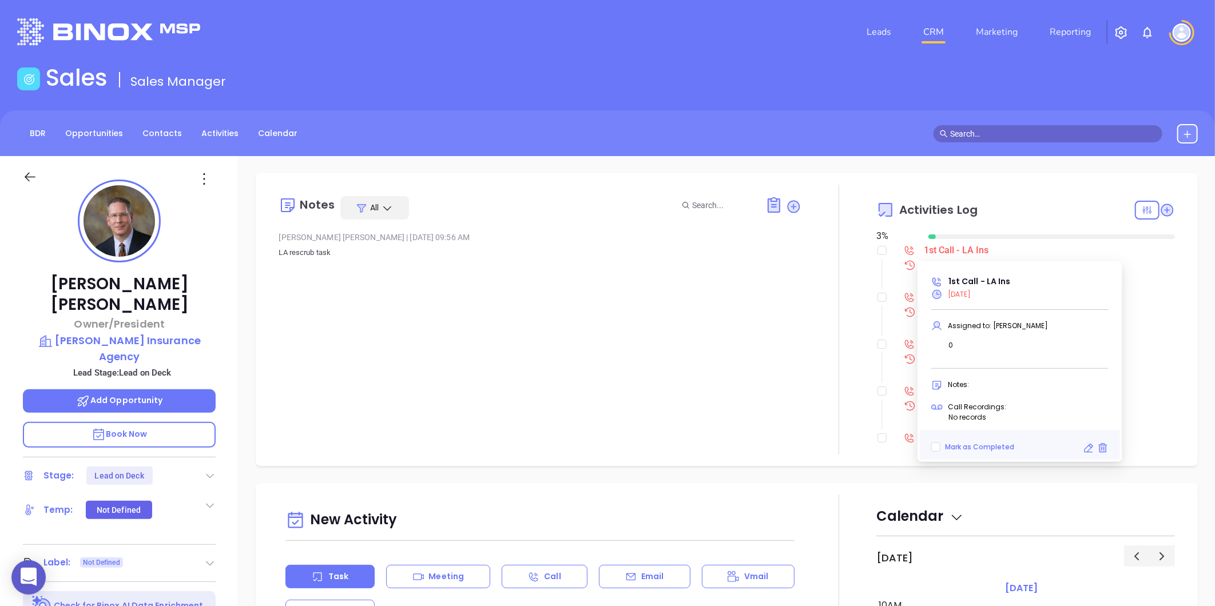
drag, startPoint x: 722, startPoint y: 308, endPoint x: 800, endPoint y: 306, distance: 77.8
click at [722, 308] on div "Notes All Liz Cruz | Mar 12, 2025 09:56 AM LA rescrub task" at bounding box center [540, 320] width 523 height 270
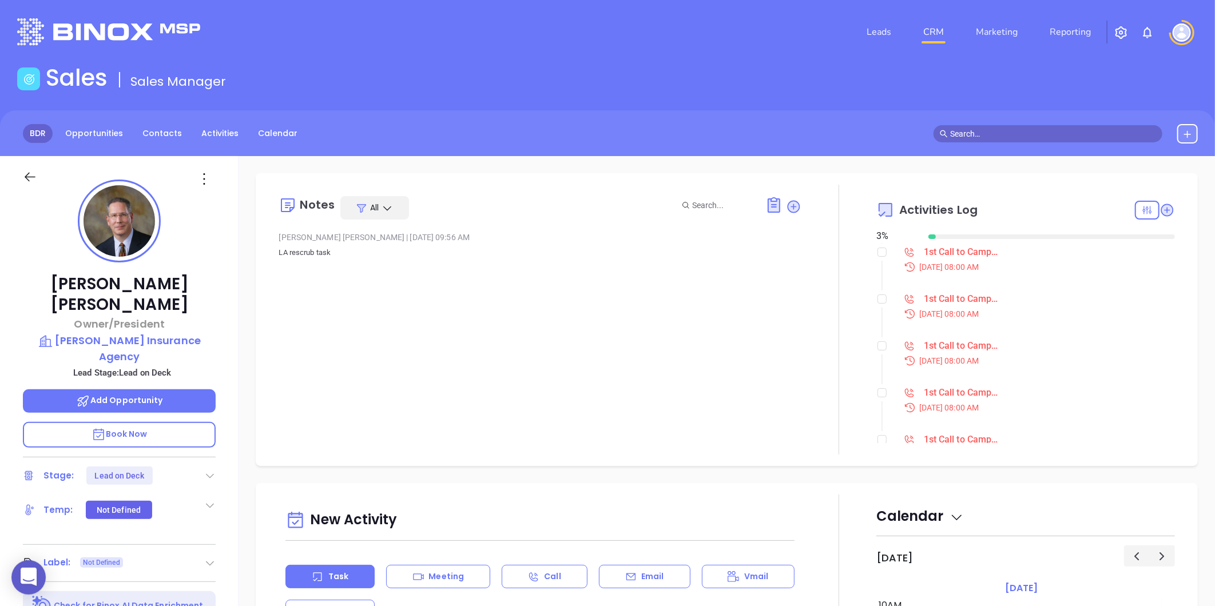
click at [35, 128] on link "BDR" at bounding box center [38, 133] width 30 height 19
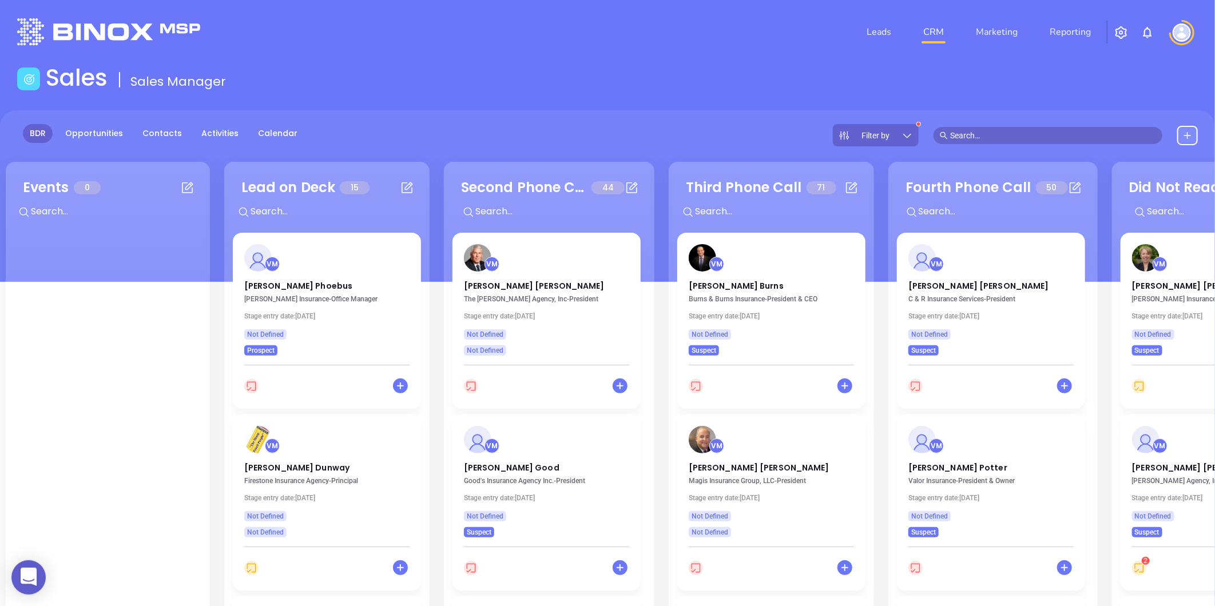
click at [908, 133] on icon at bounding box center [907, 135] width 11 height 11
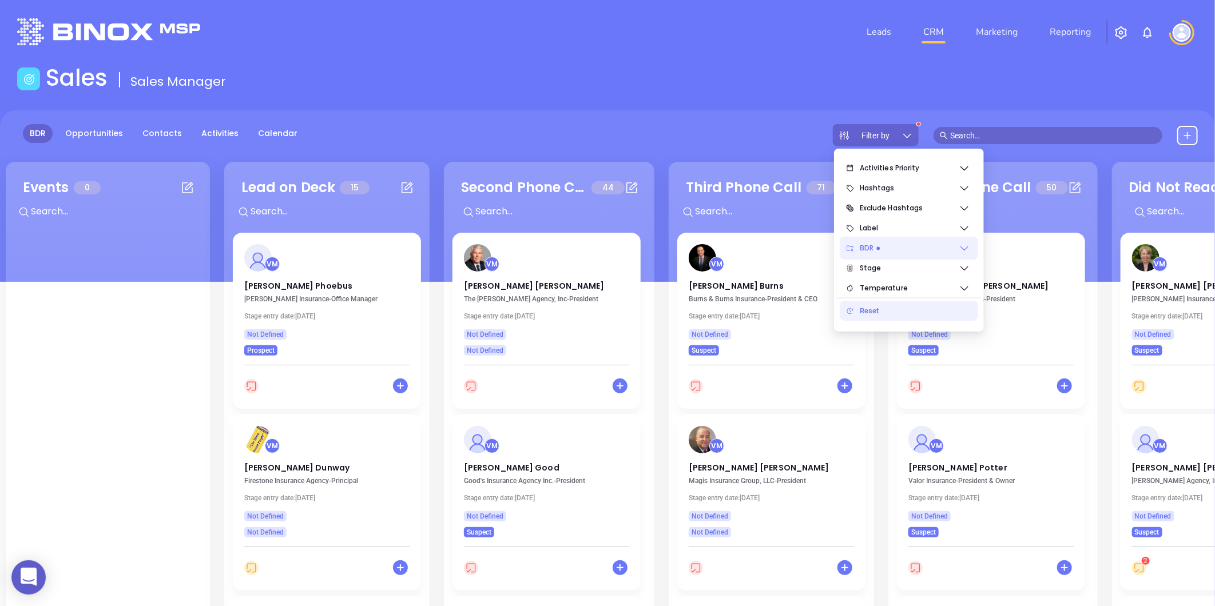
click at [947, 249] on span "BDR" at bounding box center [909, 248] width 99 height 23
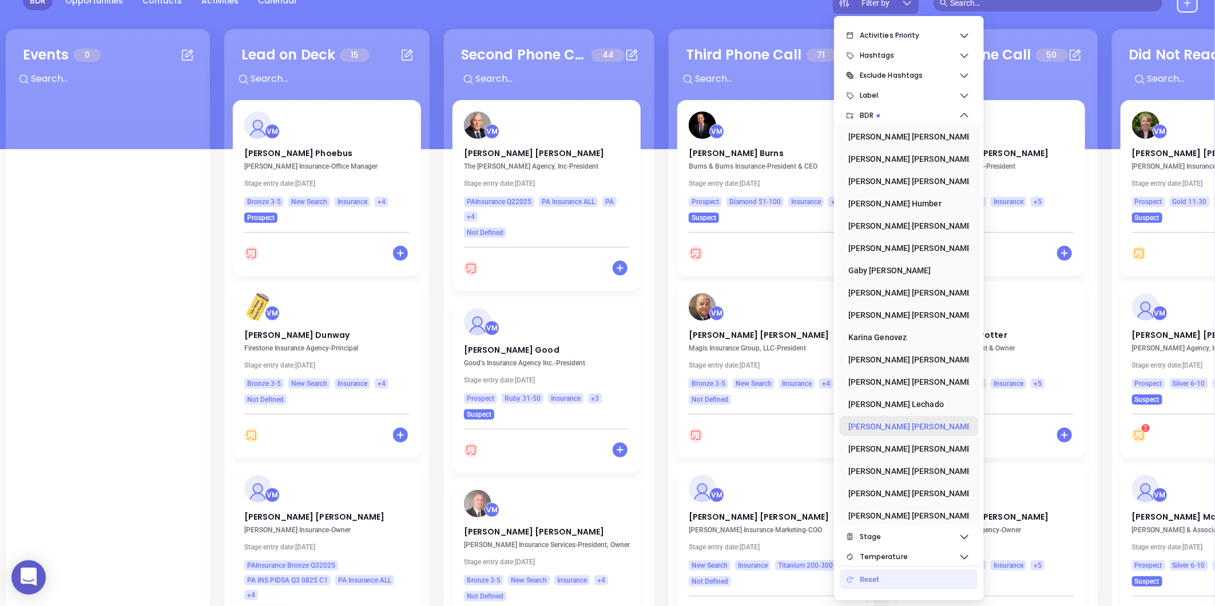
scroll to position [156, 0]
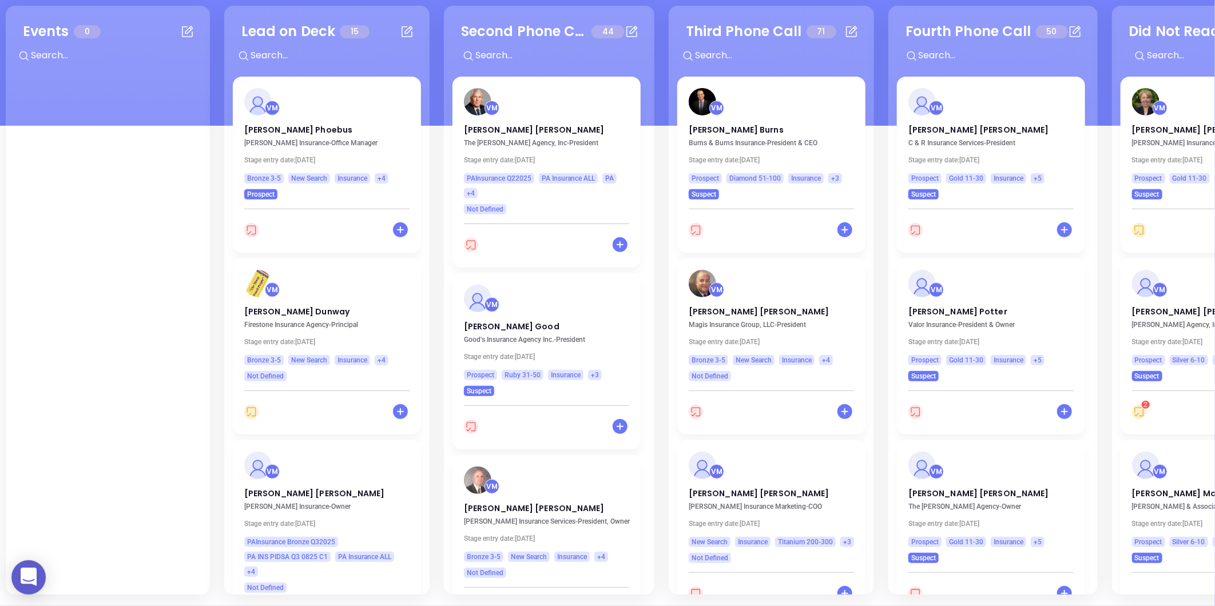
click at [209, 311] on div "Events 0 +" at bounding box center [108, 300] width 204 height 589
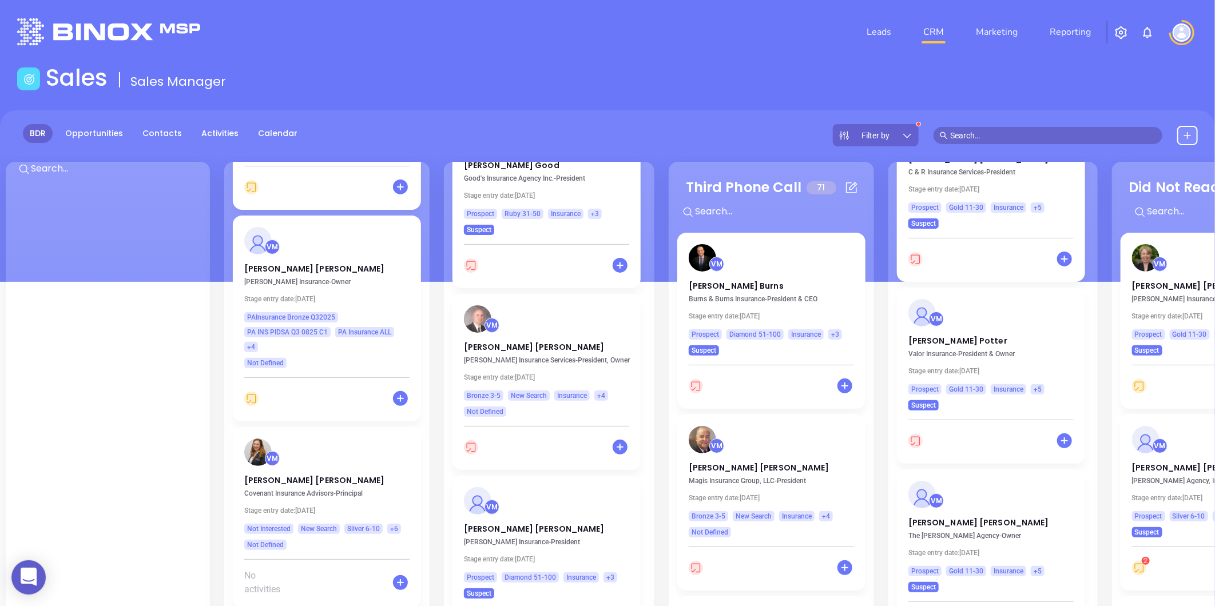
scroll to position [79, 0]
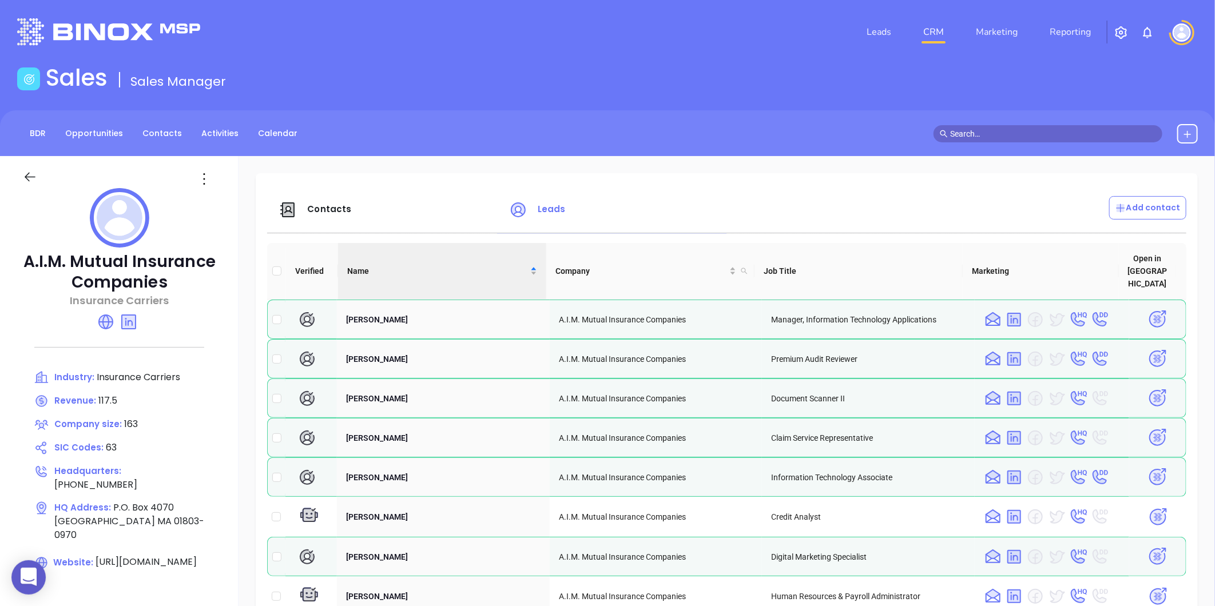
scroll to position [763, 0]
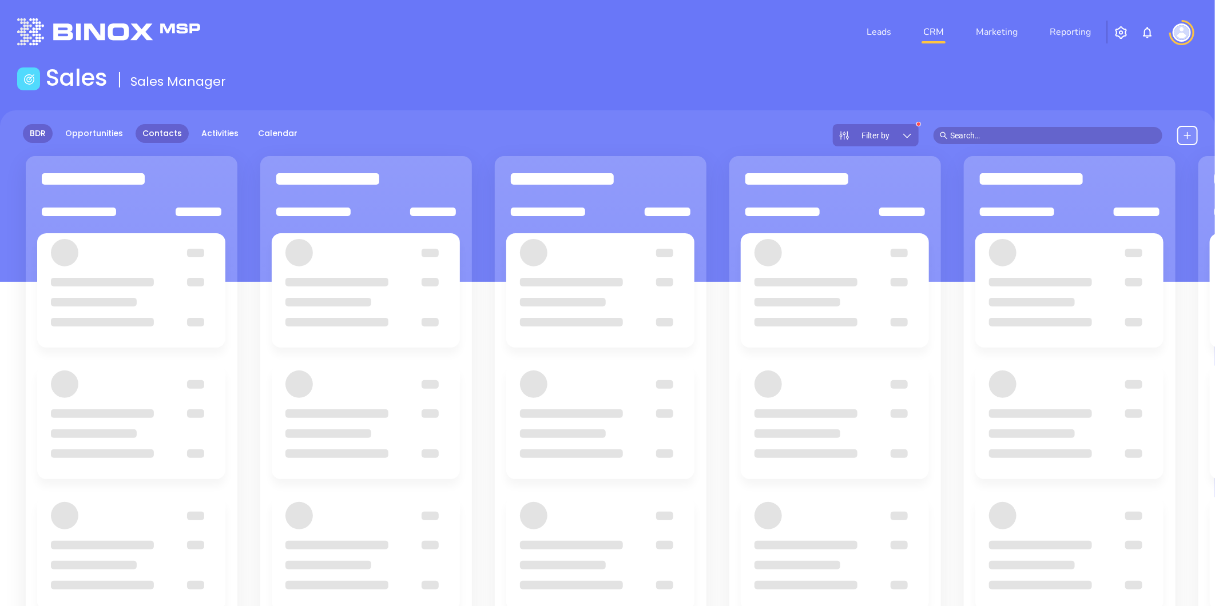
click at [162, 133] on link "Contacts" at bounding box center [162, 133] width 53 height 19
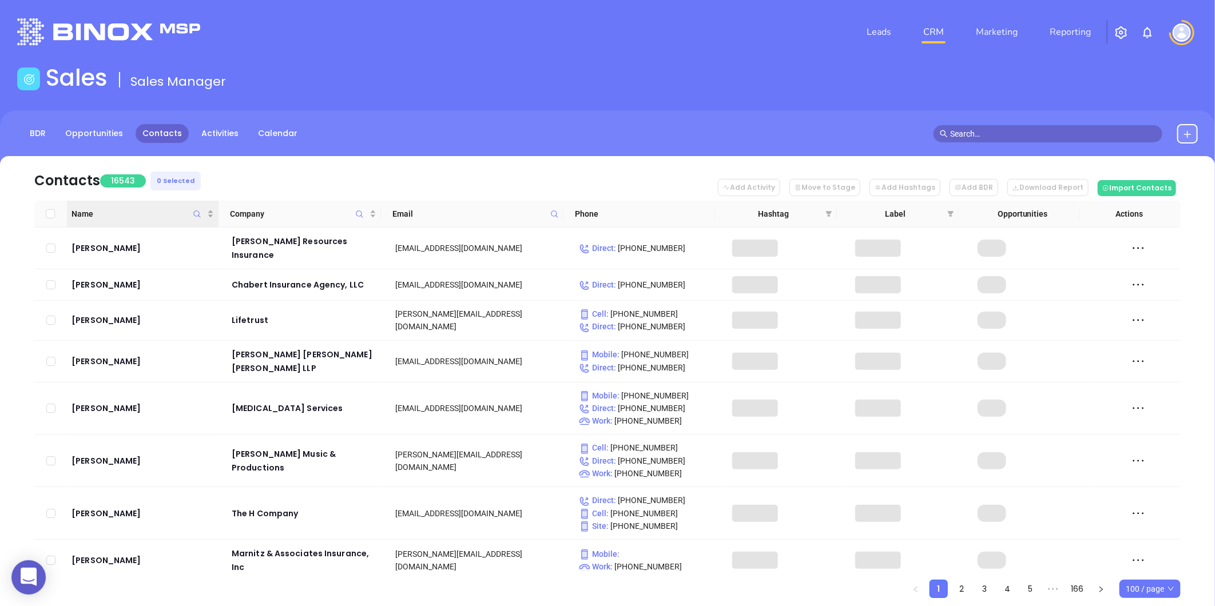
click at [196, 213] on icon "Name" at bounding box center [197, 214] width 9 height 9
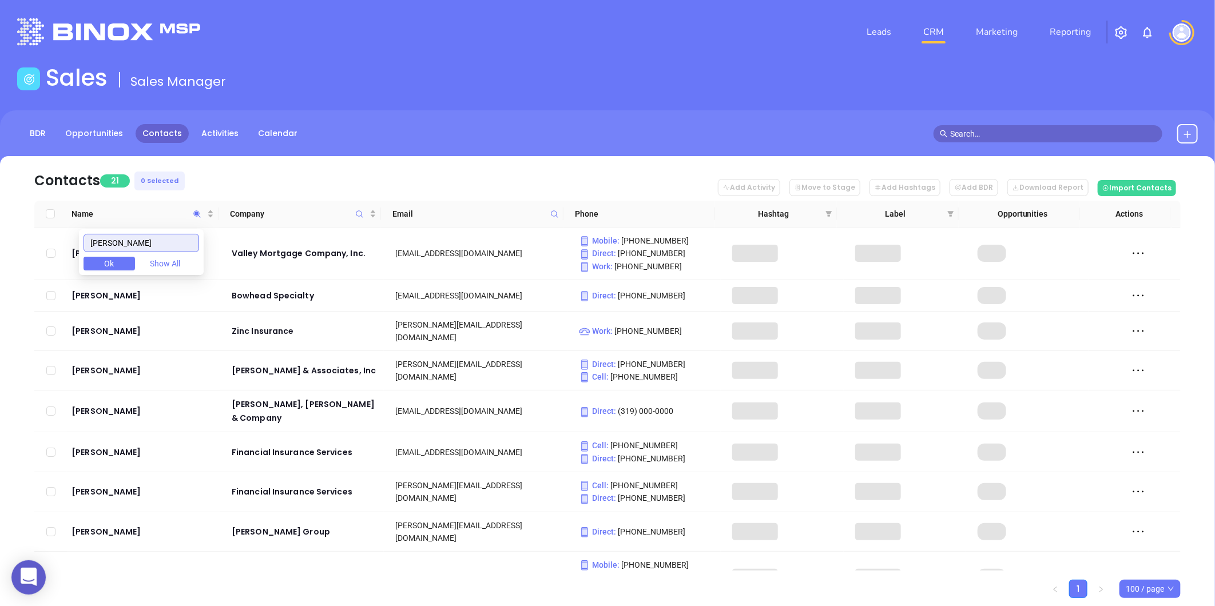
type input "seth"
click at [128, 261] on button "Ok" at bounding box center [109, 264] width 51 height 14
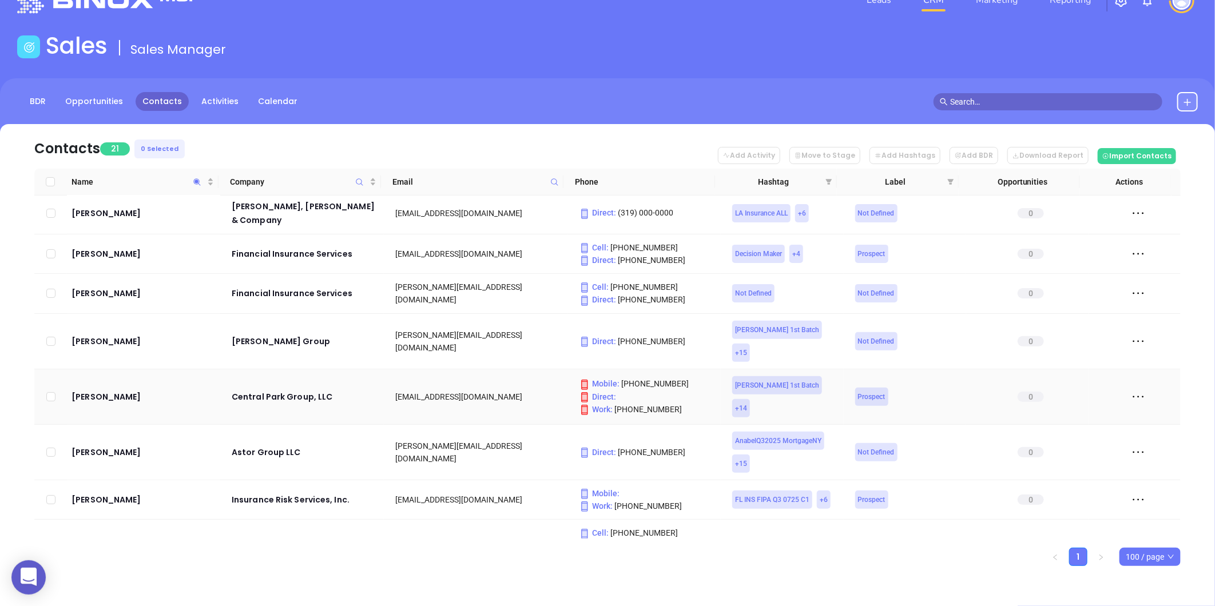
scroll to position [43, 0]
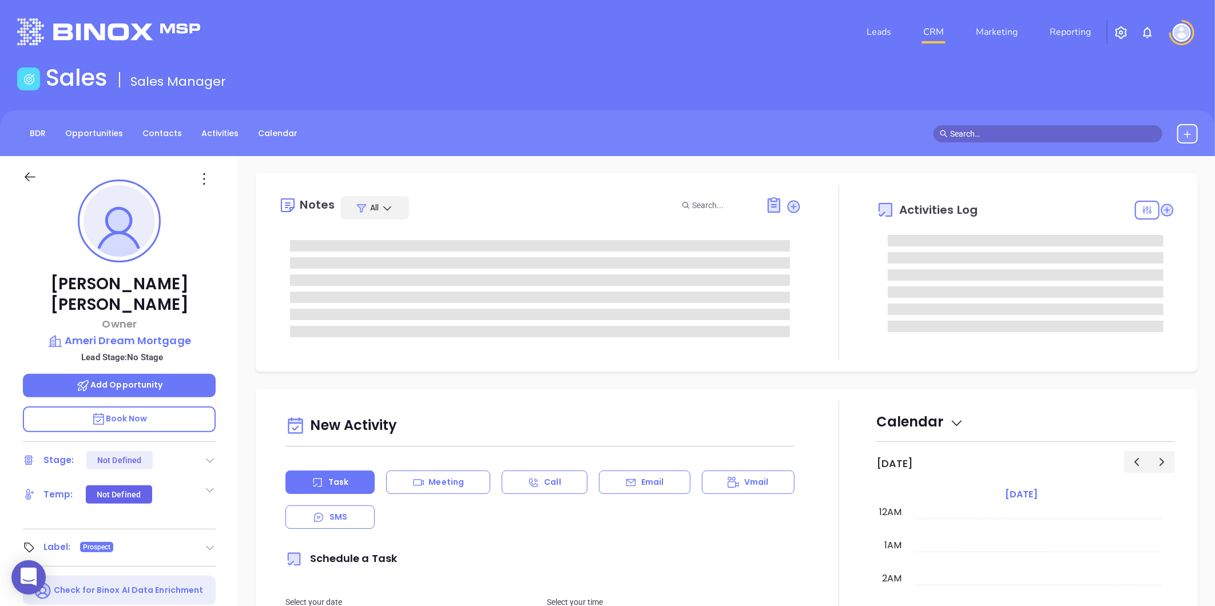
type input "[DATE]"
type input "[PERSON_NAME]"
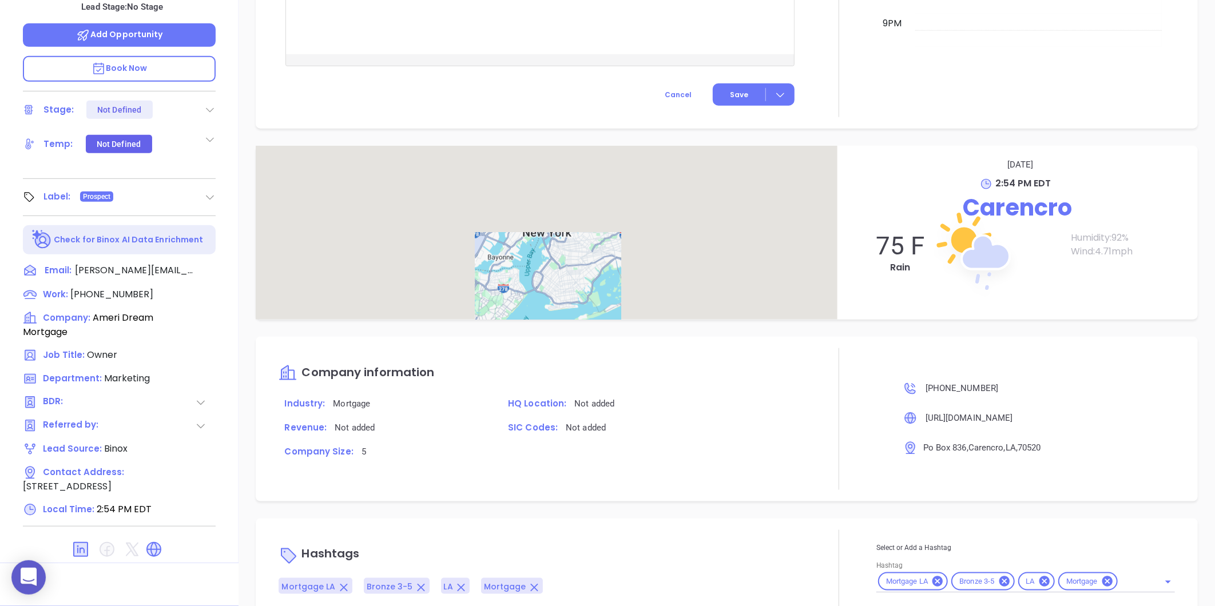
scroll to position [541, 0]
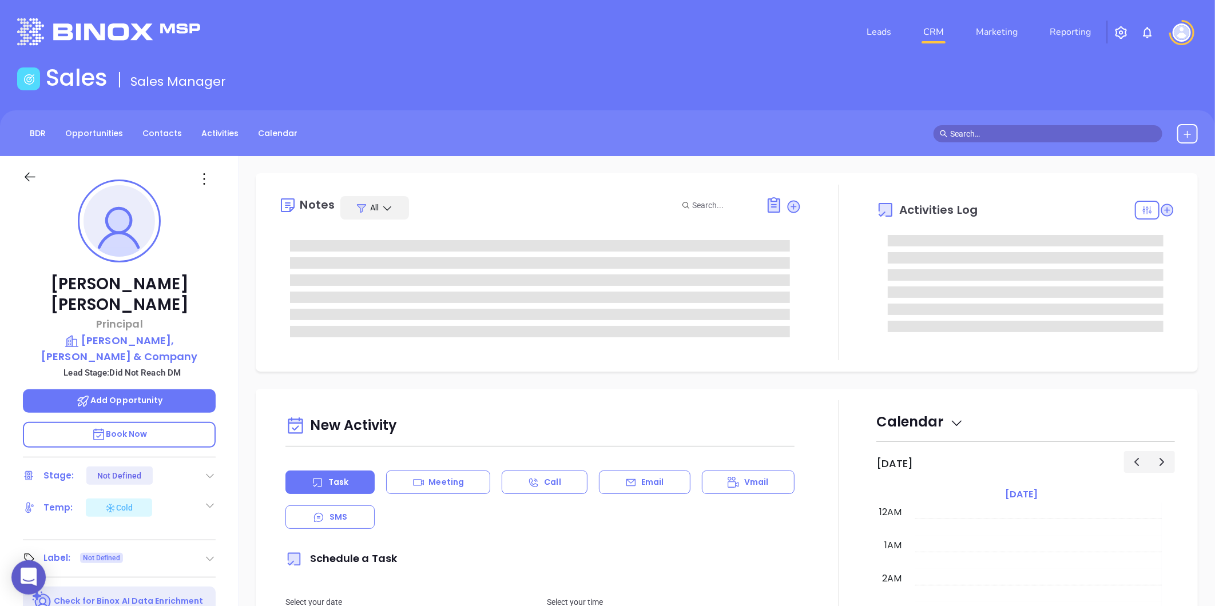
type input "[DATE]"
type input "[PERSON_NAME]"
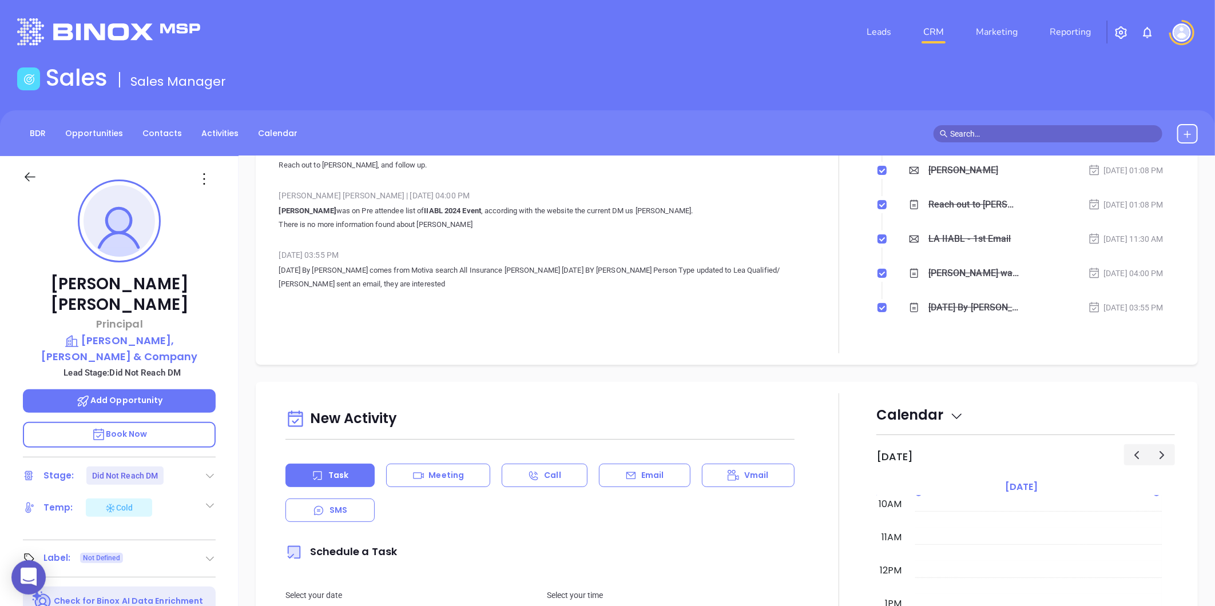
scroll to position [444, 0]
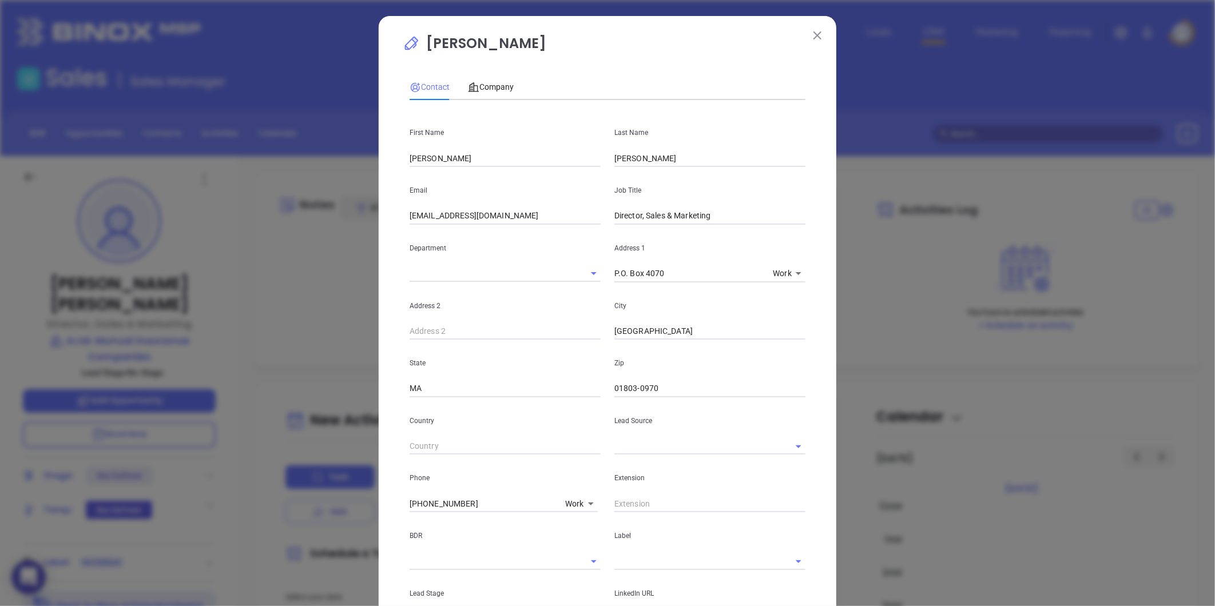
scroll to position [233, 0]
click at [633, 452] on input "text" at bounding box center [693, 446] width 159 height 17
click at [647, 472] on li "MAIA Event 0925" at bounding box center [709, 472] width 191 height 21
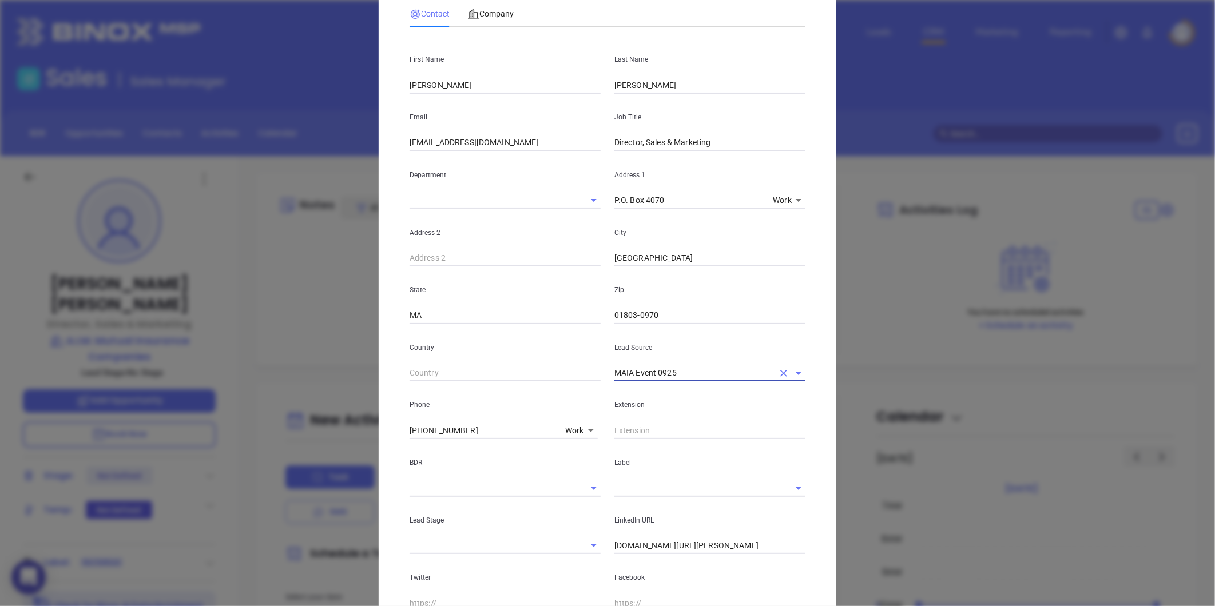
scroll to position [190, 0]
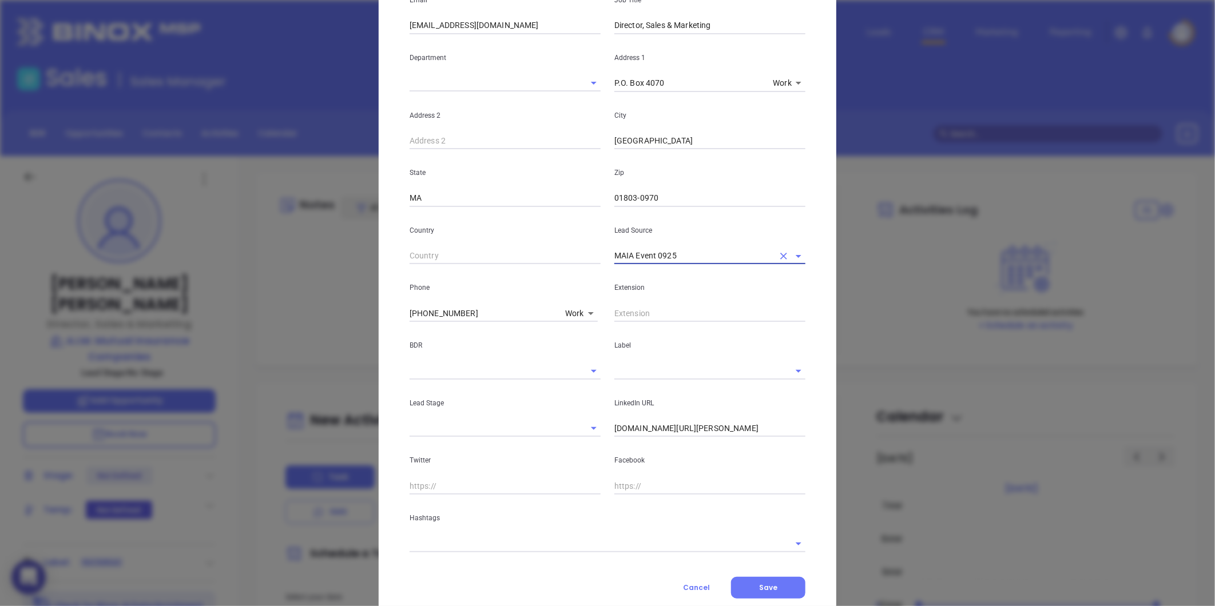
type input "MAIA Event 0925"
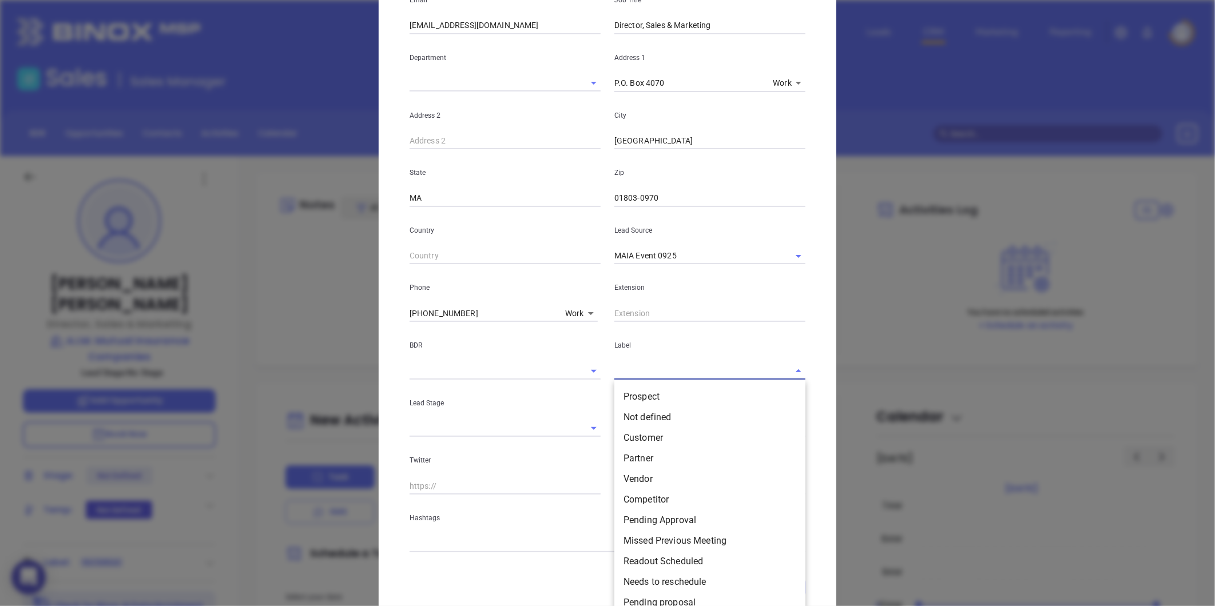
click at [634, 370] on input "text" at bounding box center [693, 371] width 159 height 17
click at [636, 395] on li "Prospect" at bounding box center [709, 397] width 191 height 21
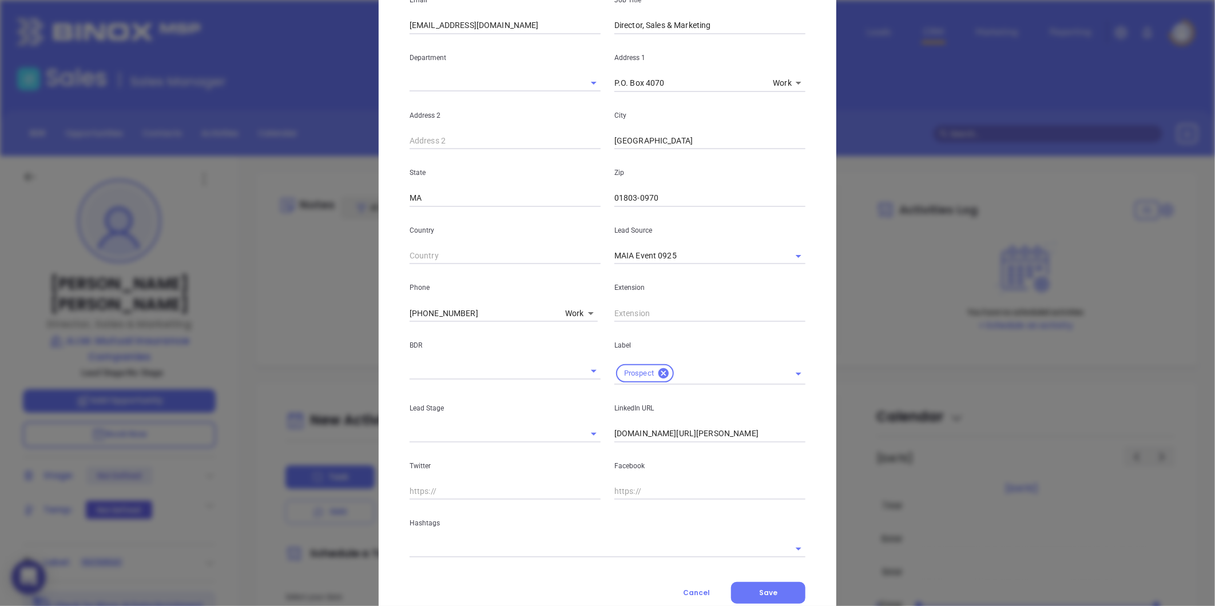
drag, startPoint x: 759, startPoint y: 435, endPoint x: 499, endPoint y: 455, distance: 261.1
click at [499, 455] on div "First Name [PERSON_NAME] Last Name [PERSON_NAME] Email [EMAIL_ADDRESS][DOMAIN_N…" at bounding box center [608, 238] width 396 height 639
click at [691, 439] on input "[DOMAIN_NAME][URL][PERSON_NAME]" at bounding box center [709, 434] width 191 height 17
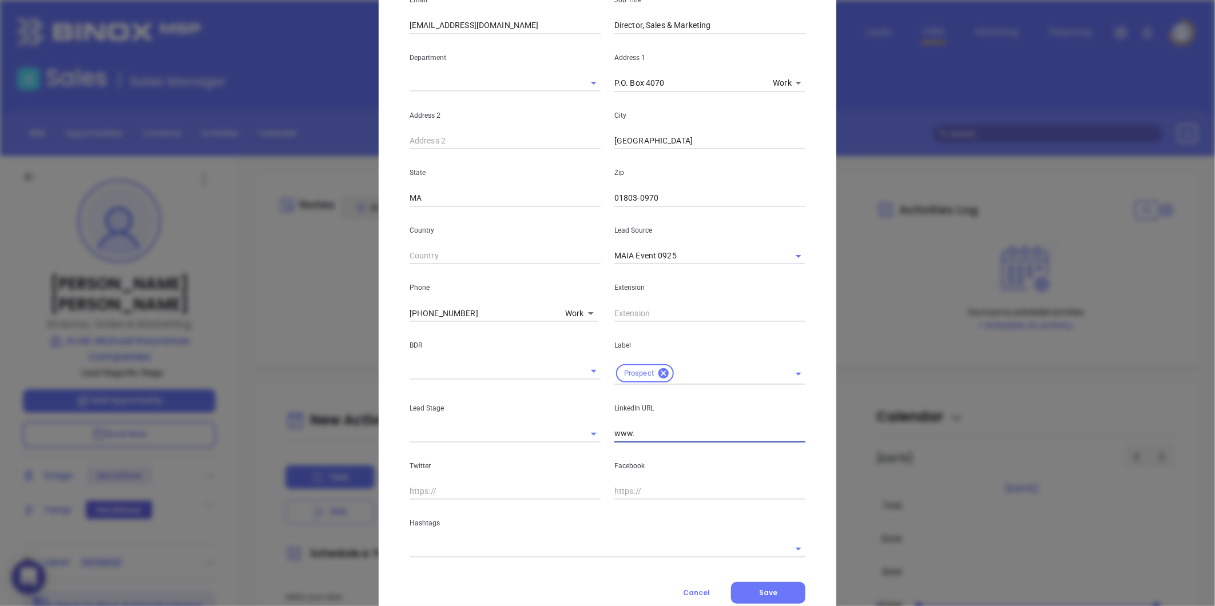
paste input "[DOMAIN_NAME][URL][PERSON_NAME]"
type input "[DOMAIN_NAME][URL][PERSON_NAME]"
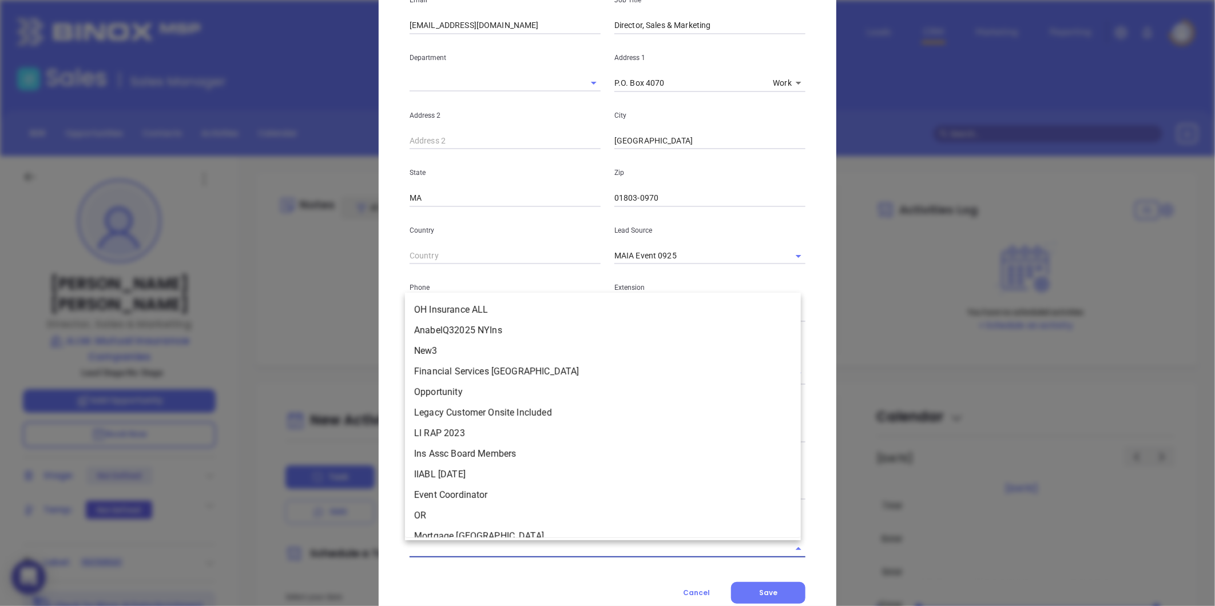
click at [448, 557] on input "text" at bounding box center [592, 549] width 364 height 17
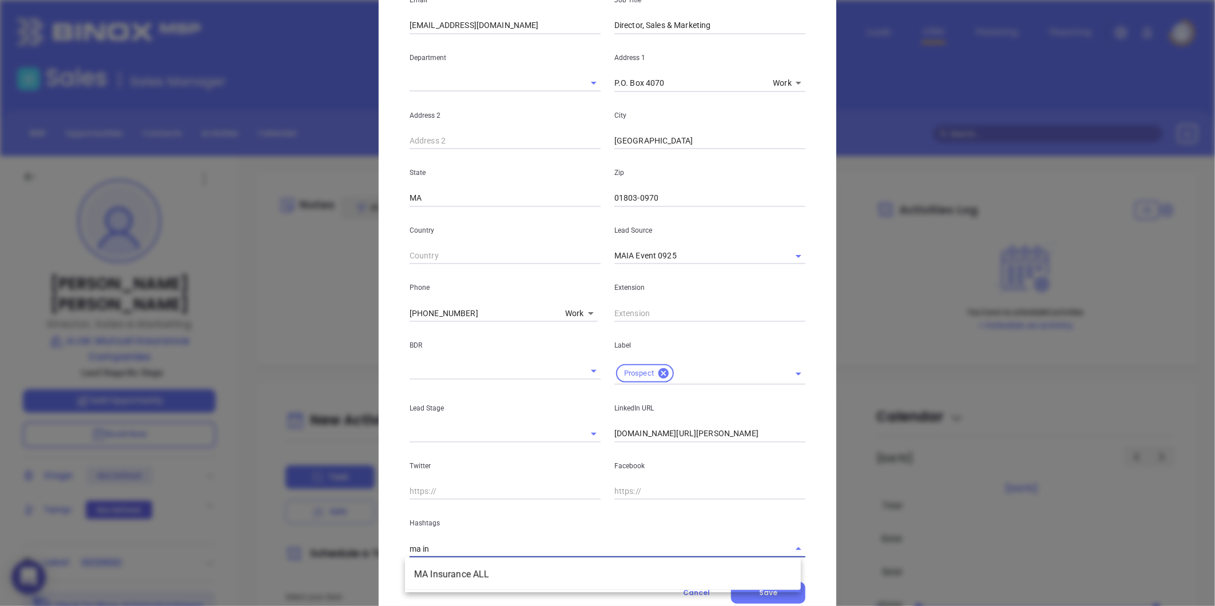
type input "ma ins"
click at [455, 569] on li "MA Insurance ALL" at bounding box center [603, 575] width 396 height 21
type input "extra"
click at [455, 592] on ul "Extra Contact" at bounding box center [603, 580] width 396 height 30
click at [464, 581] on li "Extra Contact" at bounding box center [603, 580] width 396 height 21
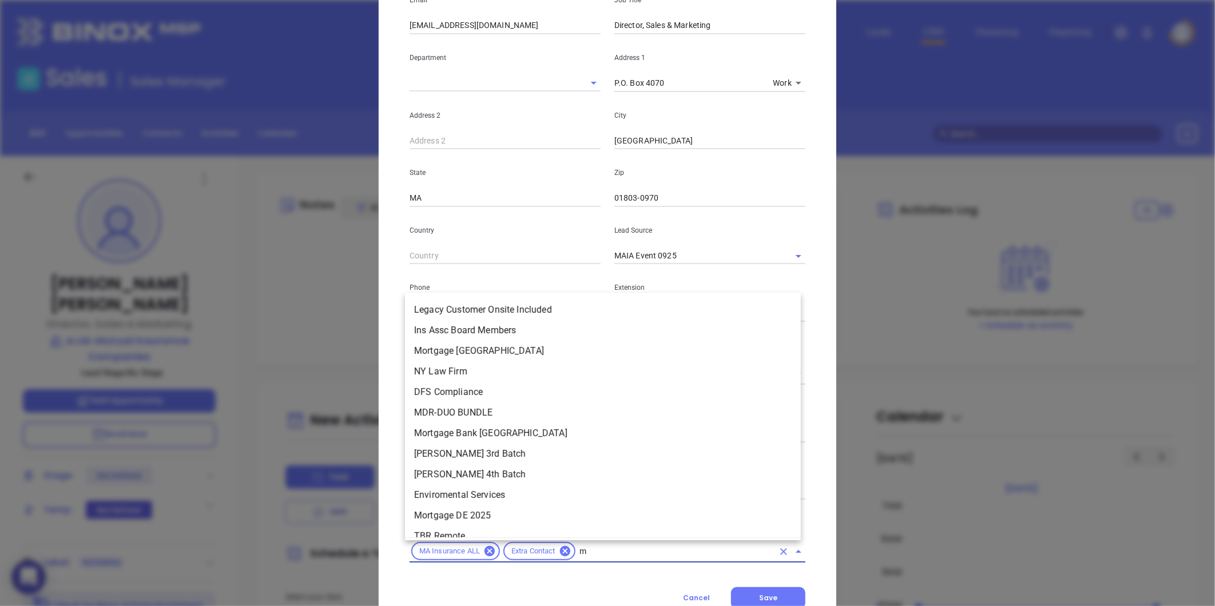
type input "ma"
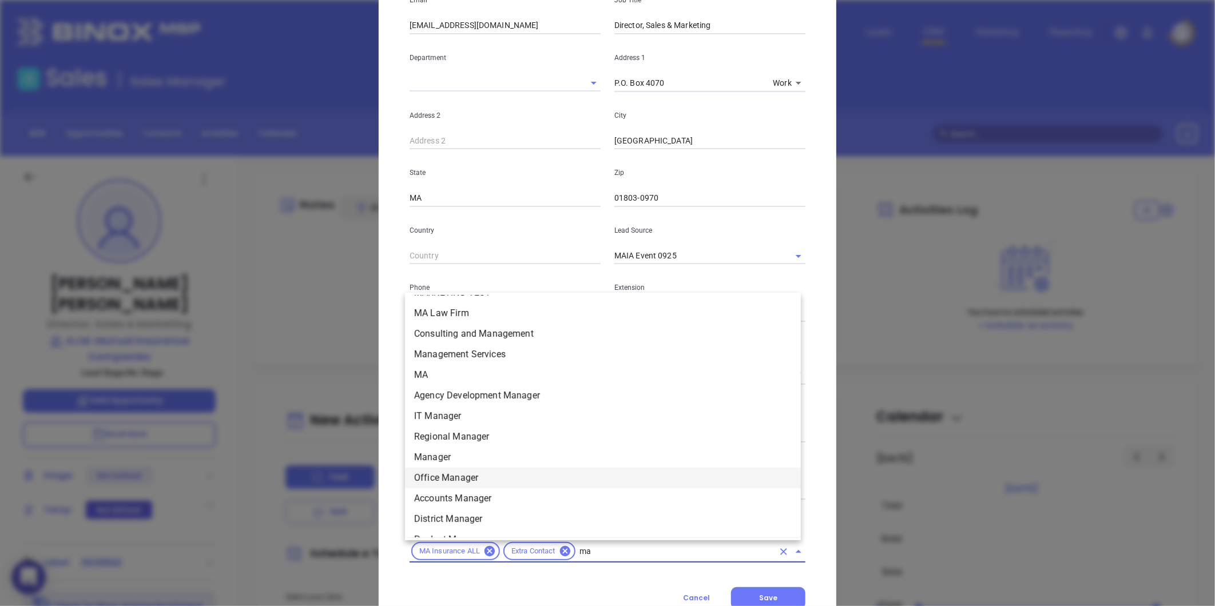
scroll to position [218, 0]
click at [445, 374] on li "MA" at bounding box center [603, 380] width 396 height 21
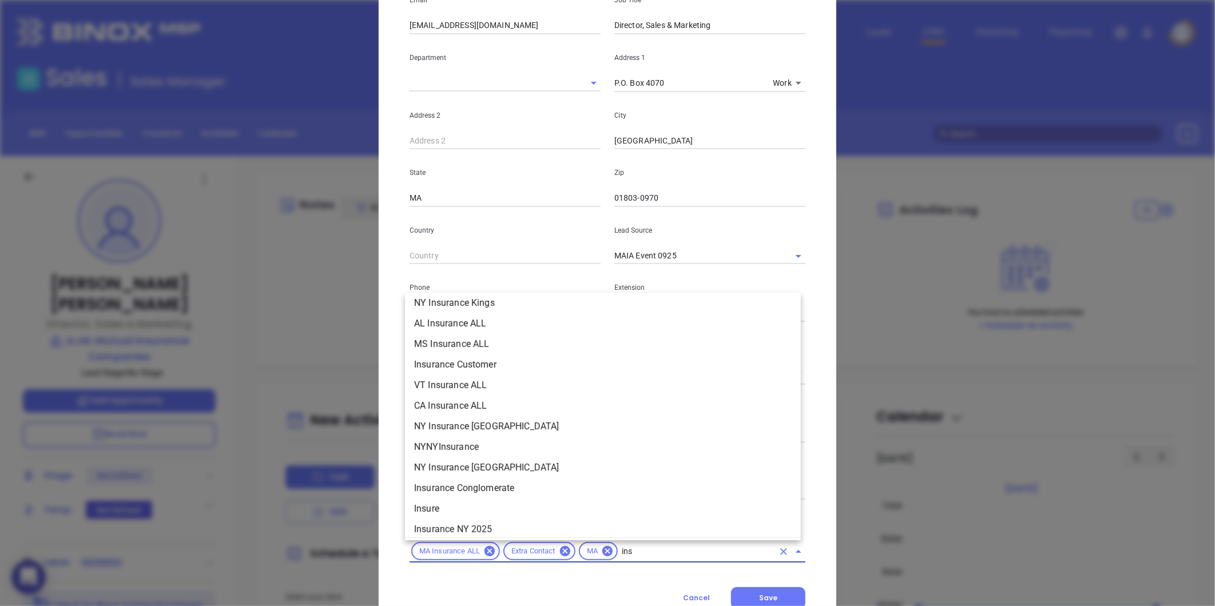
scroll to position [295, 0]
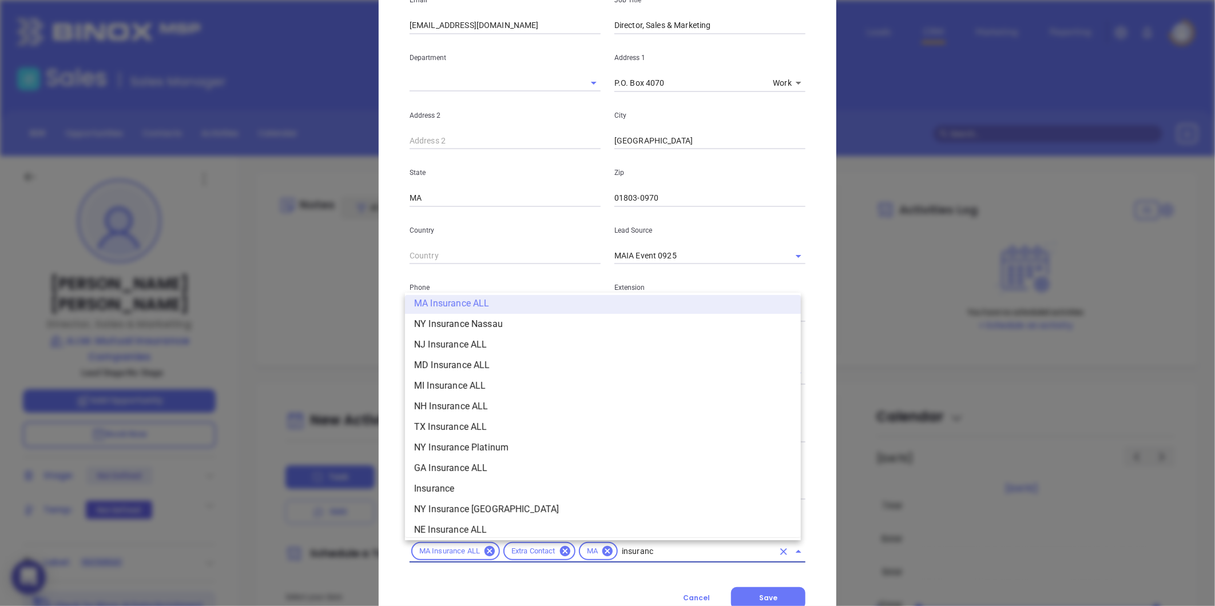
type input "insurance"
click at [467, 483] on li "Insurance" at bounding box center [603, 489] width 396 height 21
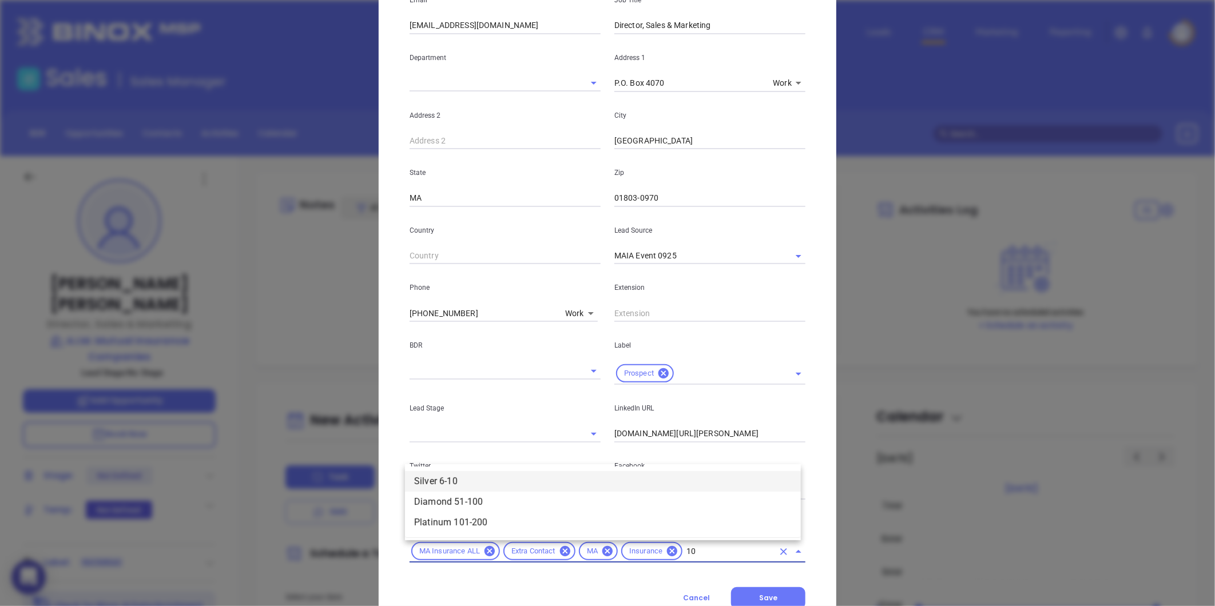
type input "101"
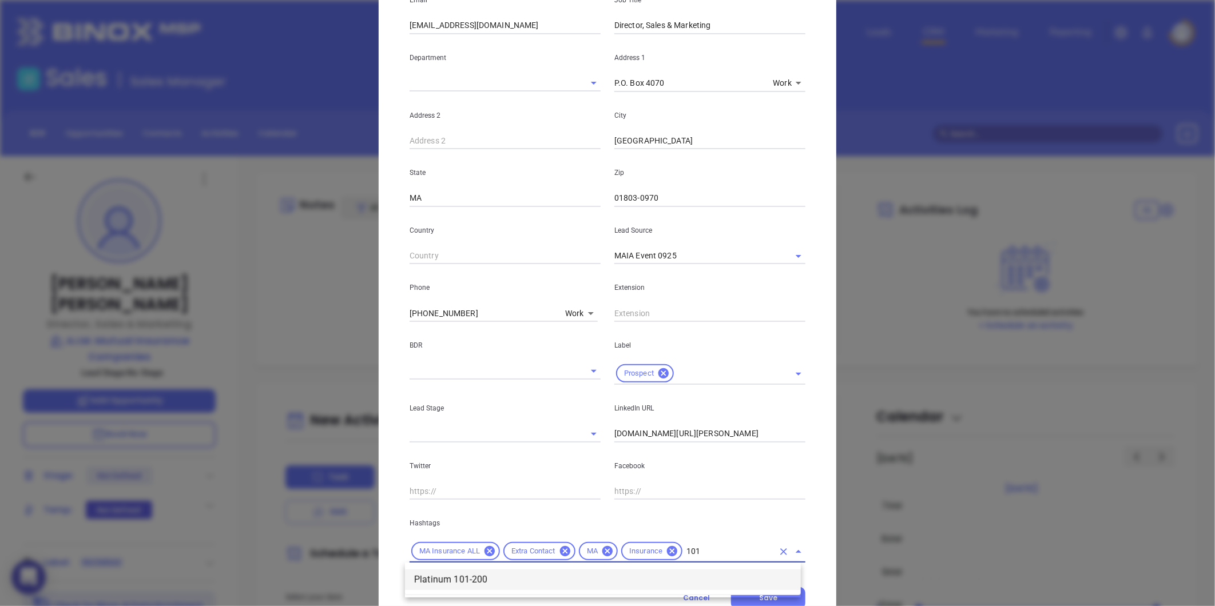
click at [464, 577] on li "Platinum 101-200" at bounding box center [603, 580] width 396 height 21
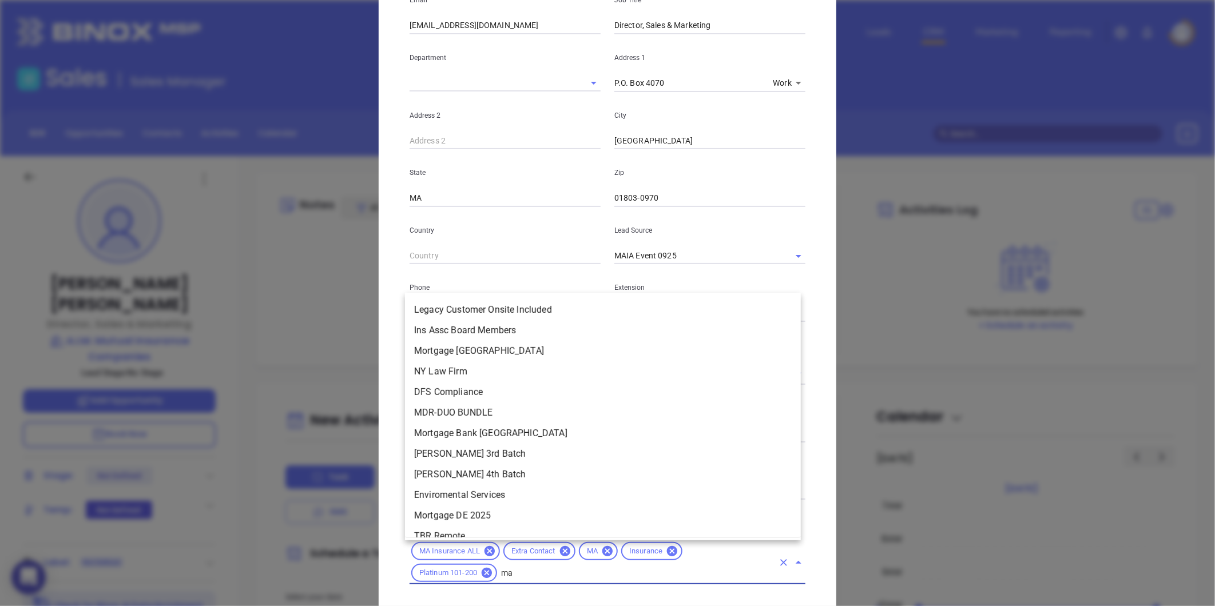
type input "mai"
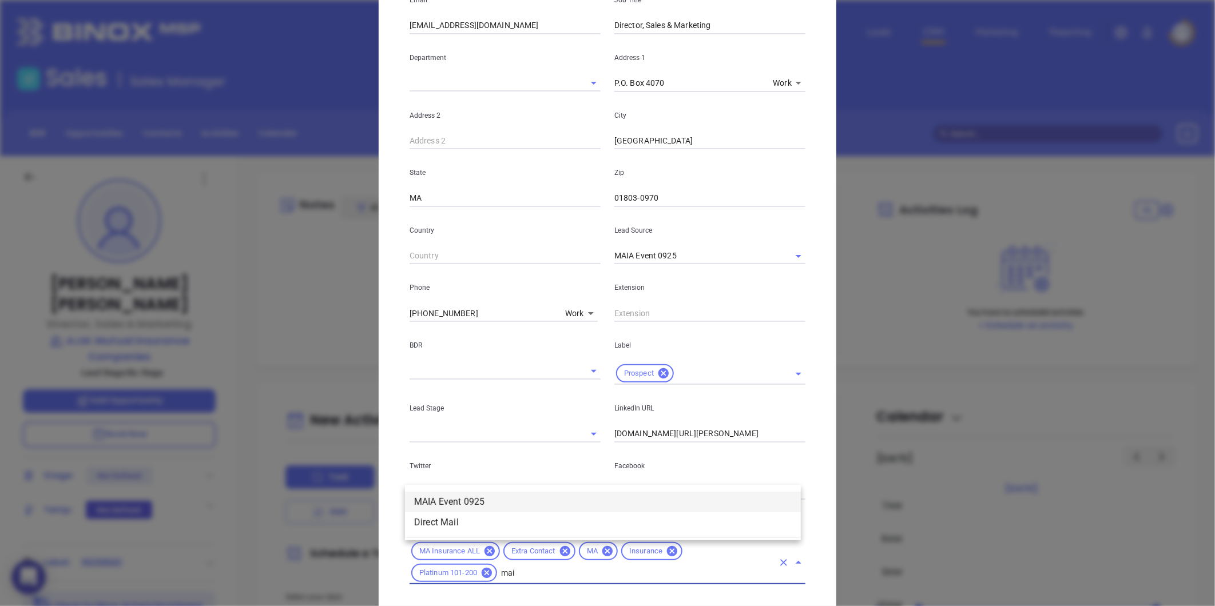
click at [487, 494] on li "MAIA Event 0925" at bounding box center [603, 502] width 396 height 21
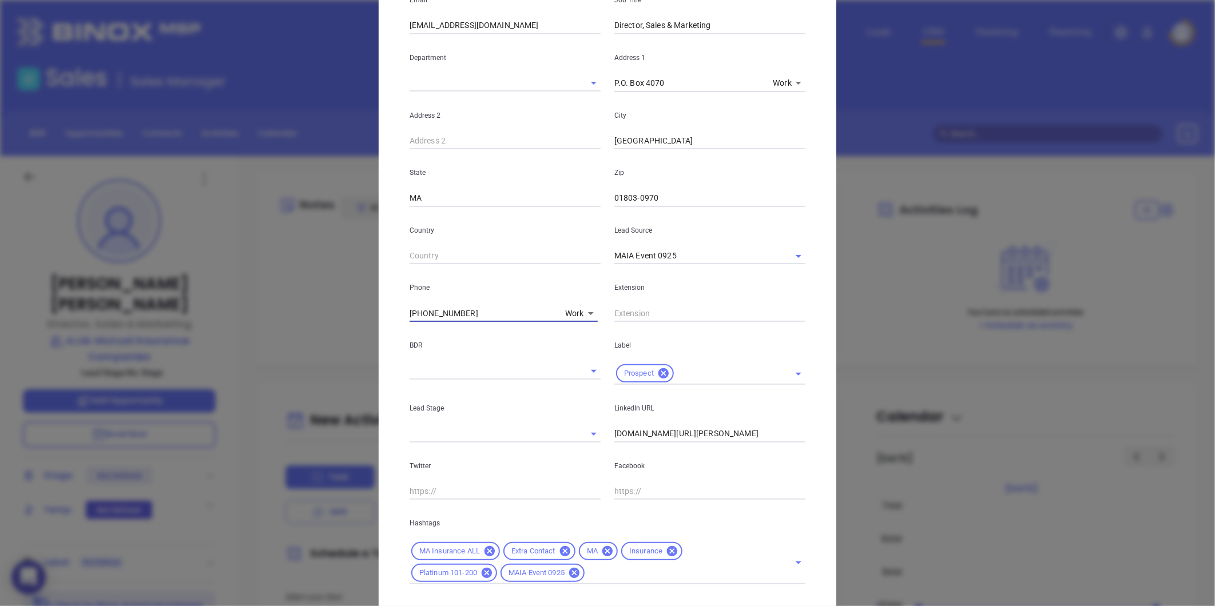
drag, startPoint x: 475, startPoint y: 316, endPoint x: 253, endPoint y: 336, distance: 222.3
click at [252, 335] on div "[PERSON_NAME] Contact Company First Name [PERSON_NAME] Last Name [PERSON_NAME] …" at bounding box center [607, 303] width 1215 height 606
type input "( ) -"
click at [577, 312] on body "0 Leads CRM Marketing Reporting Financial Leads Leads Sales Sales Manager BDR O…" at bounding box center [607, 303] width 1215 height 606
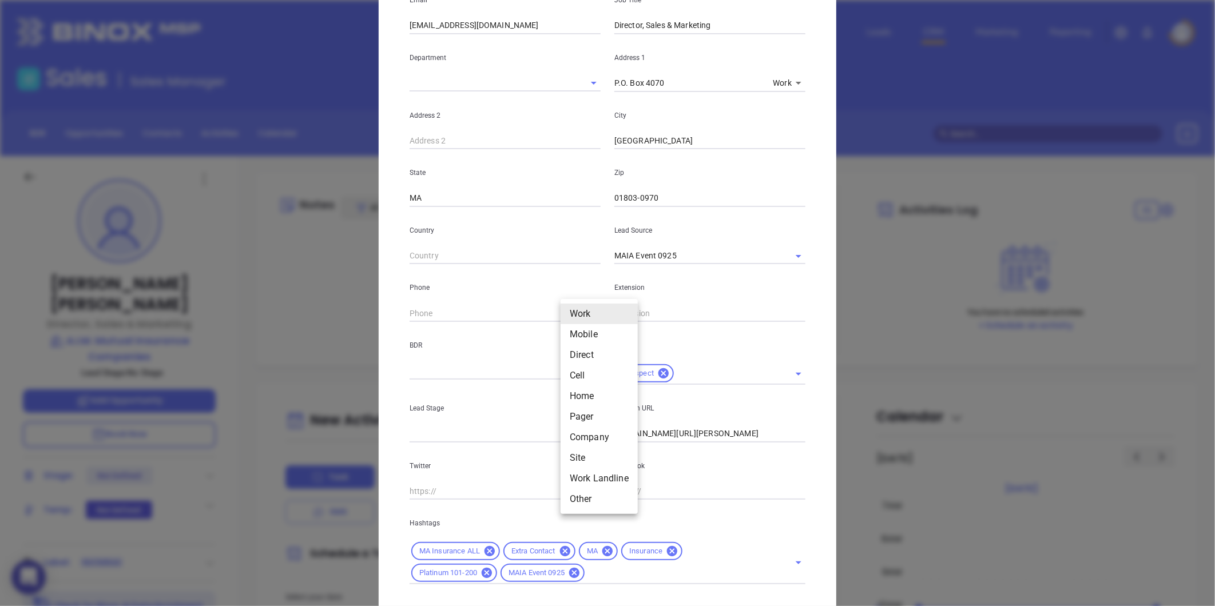
click at [578, 454] on li "Site" at bounding box center [599, 458] width 77 height 21
type input "11"
click at [478, 313] on input "( ) -" at bounding box center [488, 313] width 156 height 17
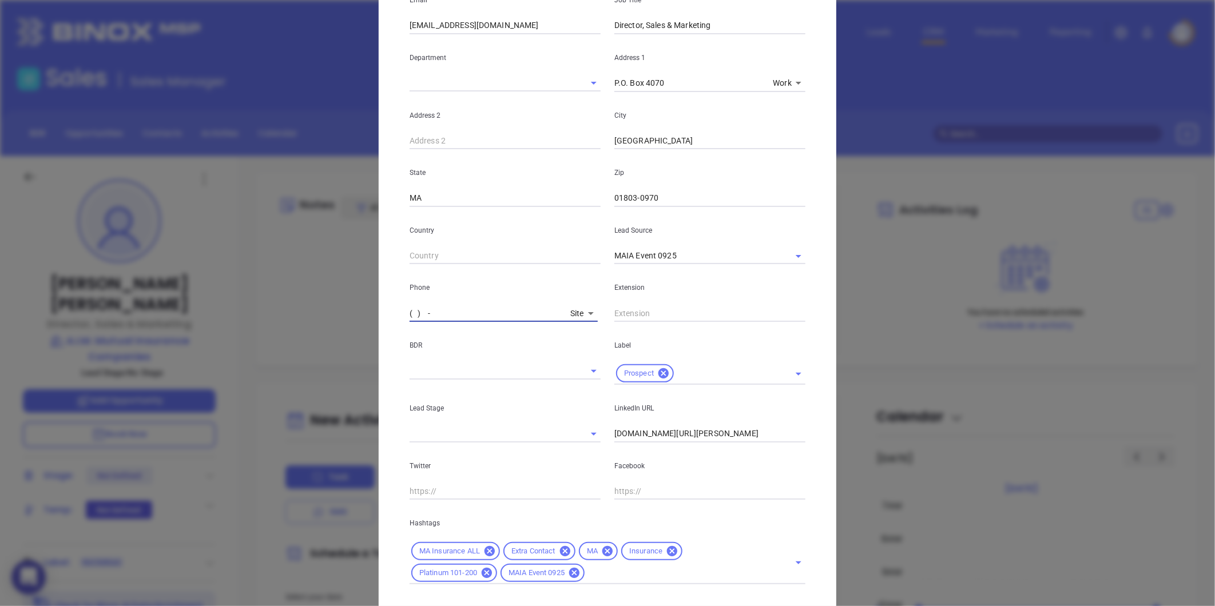
paste input "781) 221-1600"
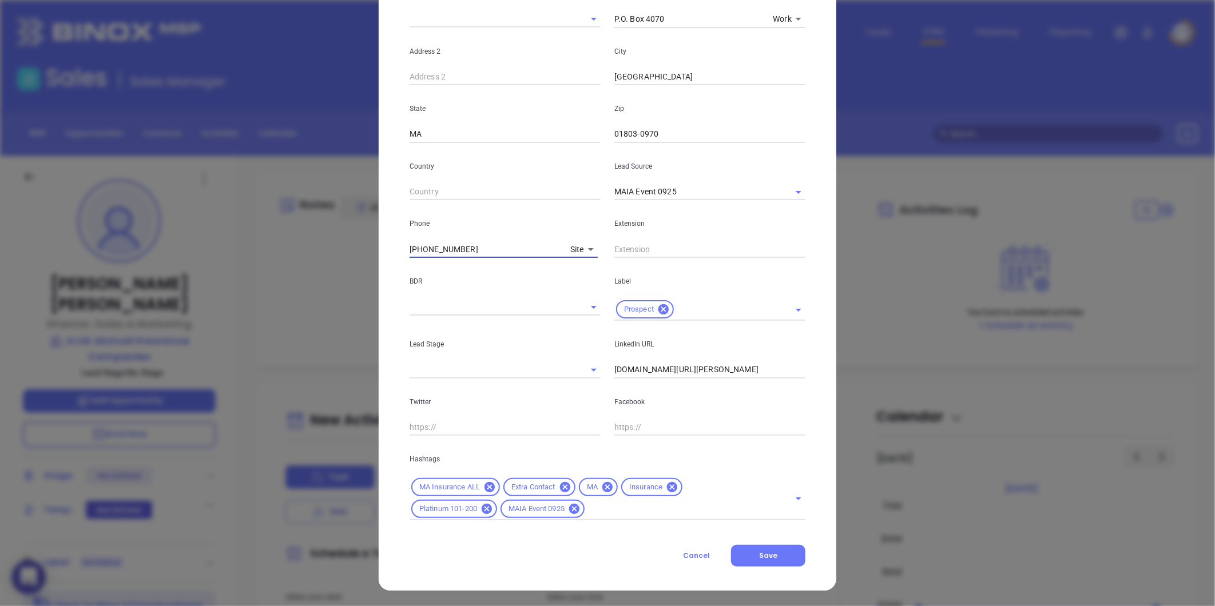
scroll to position [255, 0]
type input "[PHONE_NUMBER]"
click at [767, 553] on span "Save" at bounding box center [768, 555] width 18 height 10
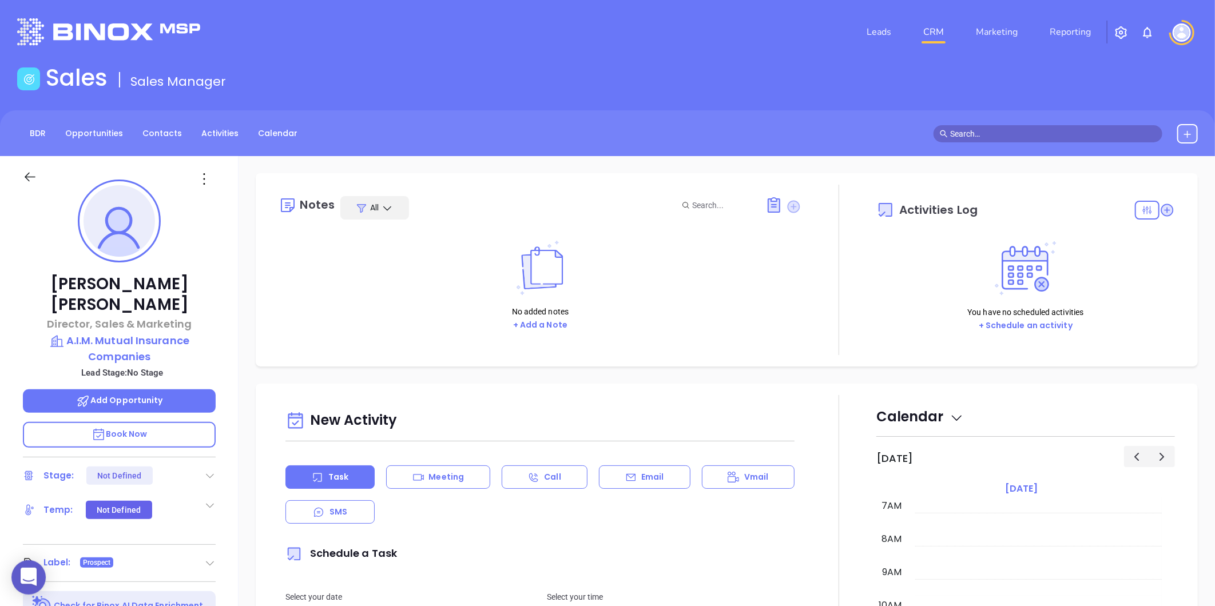
click at [790, 200] on icon at bounding box center [794, 206] width 13 height 13
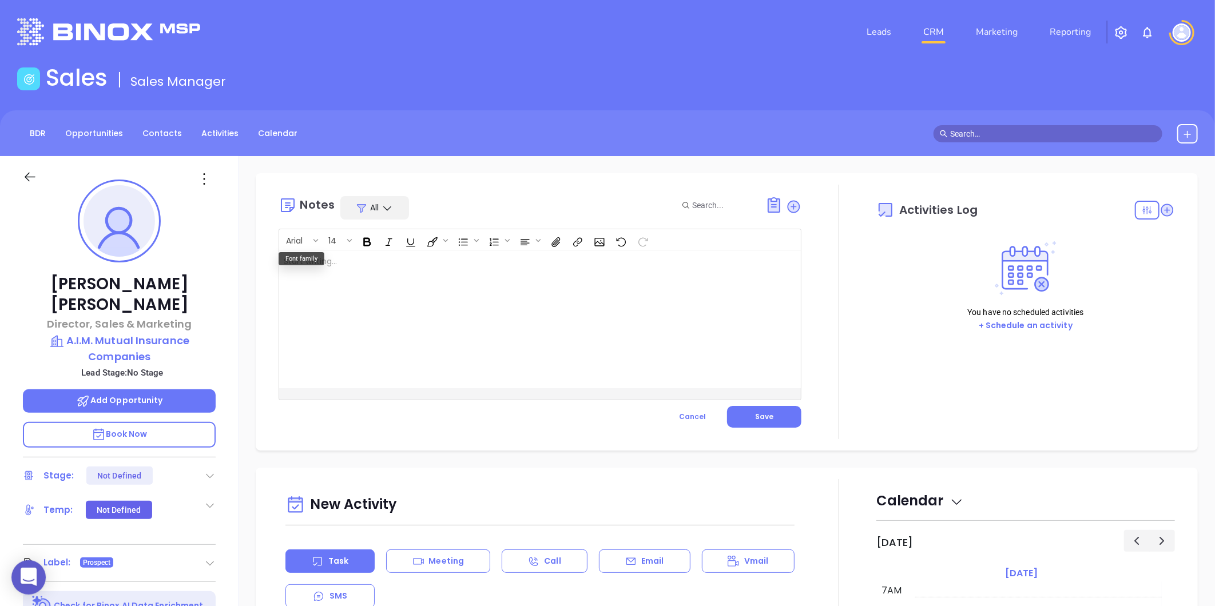
click at [300, 265] on div at bounding box center [521, 319] width 485 height 137
drag, startPoint x: 363, startPoint y: 263, endPoint x: 284, endPoint y: 269, distance: 79.1
click at [284, 269] on div "MAIA event pre-attendance list ﻿ ﻿" at bounding box center [521, 319] width 485 height 137
click at [388, 297] on div "MAIA event pre-attendance list ﻿﻿" at bounding box center [521, 319] width 485 height 137
click at [438, 278] on div "MAIA event pre-attendance list ﻿﻿" at bounding box center [521, 319] width 485 height 137
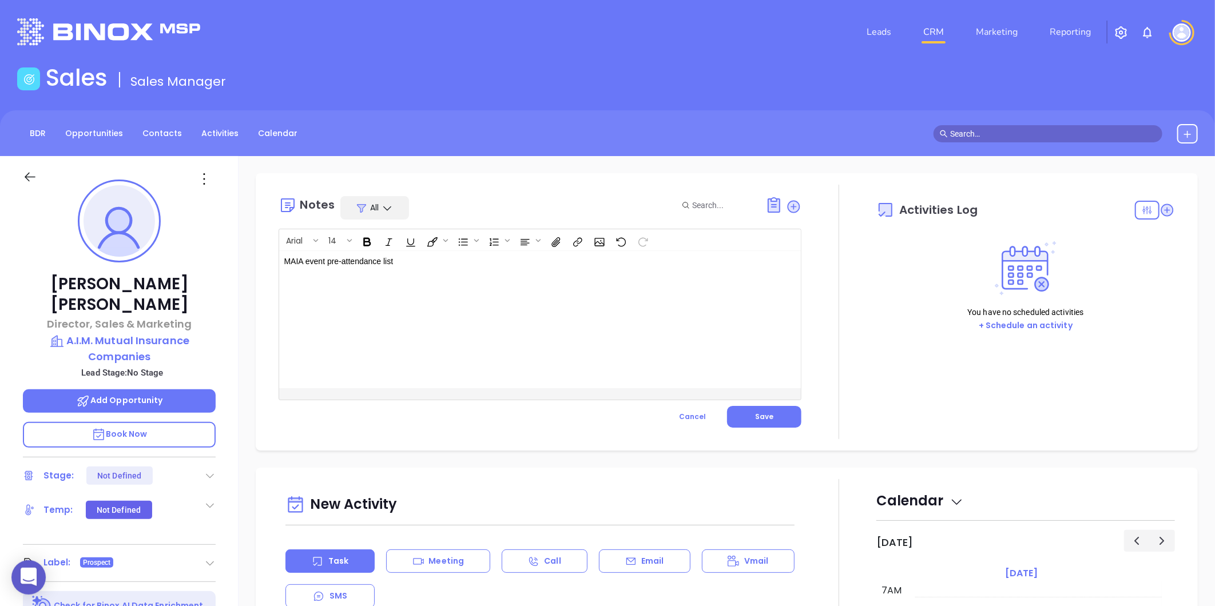
click at [532, 284] on div "MAIA event pre-attendance list ﻿﻿" at bounding box center [521, 319] width 485 height 137
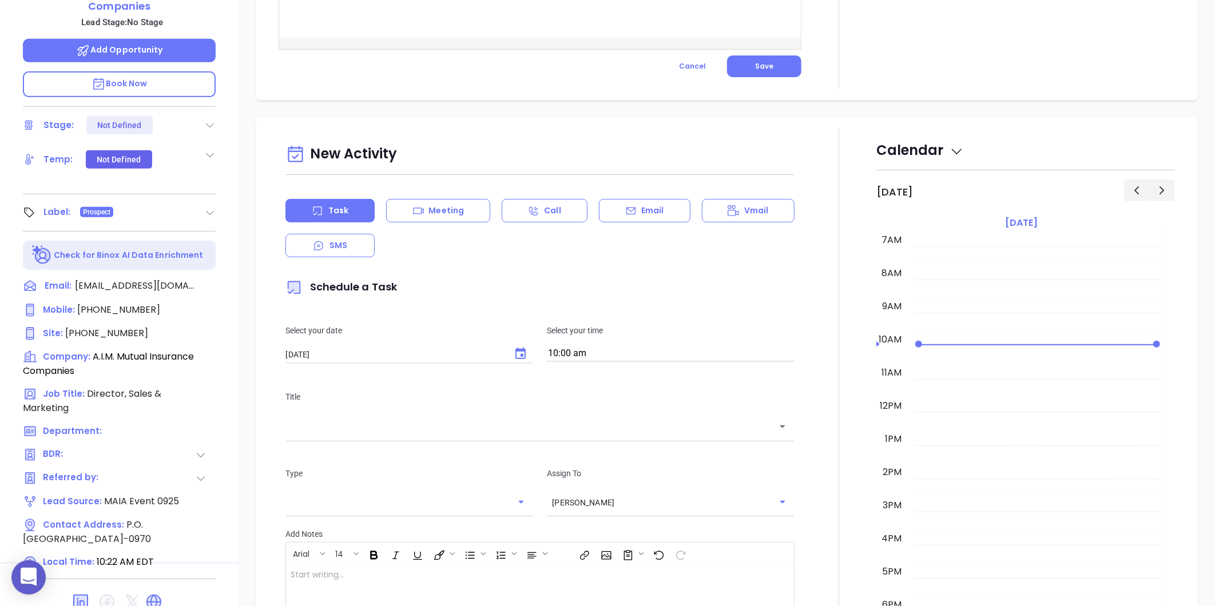
scroll to position [0, 0]
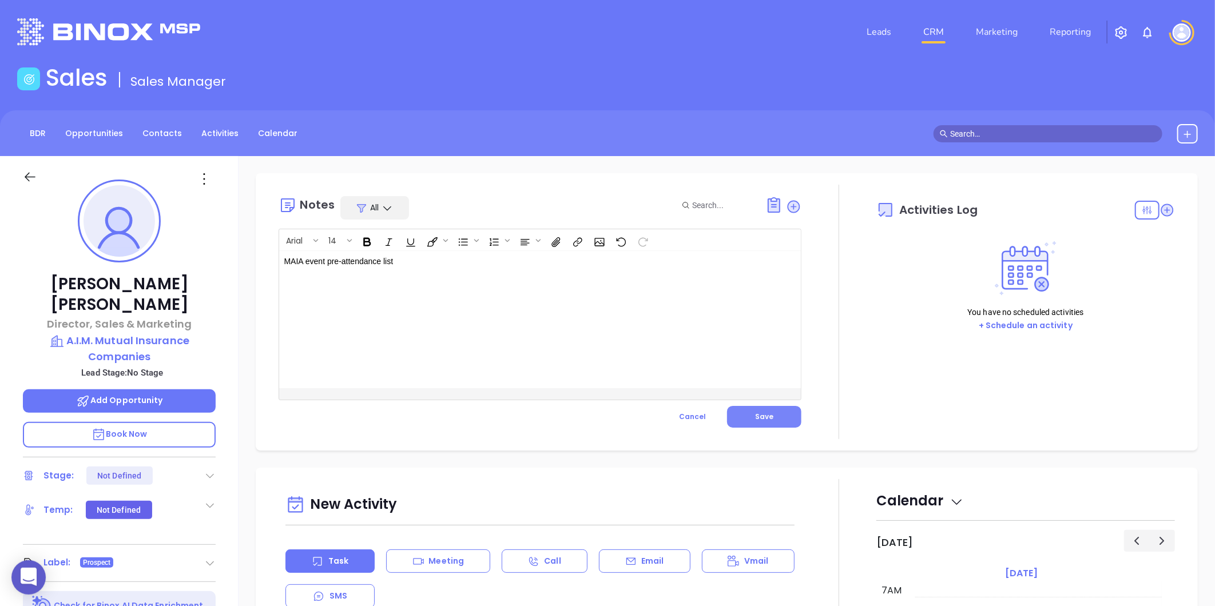
click at [764, 411] on button "Save" at bounding box center [764, 417] width 74 height 22
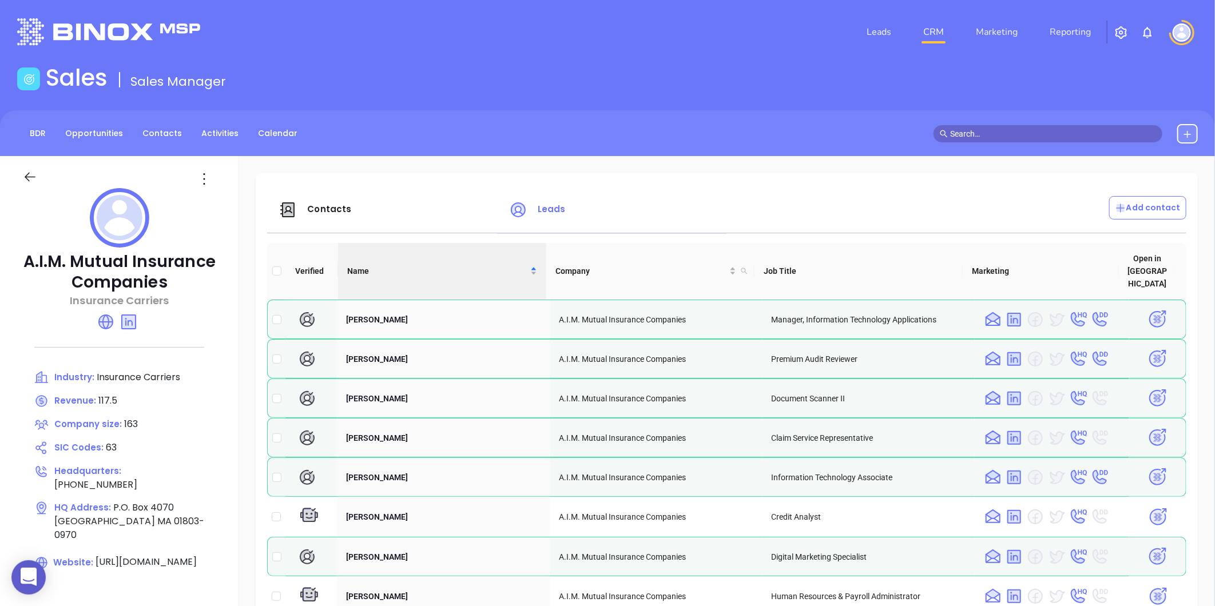
scroll to position [763, 0]
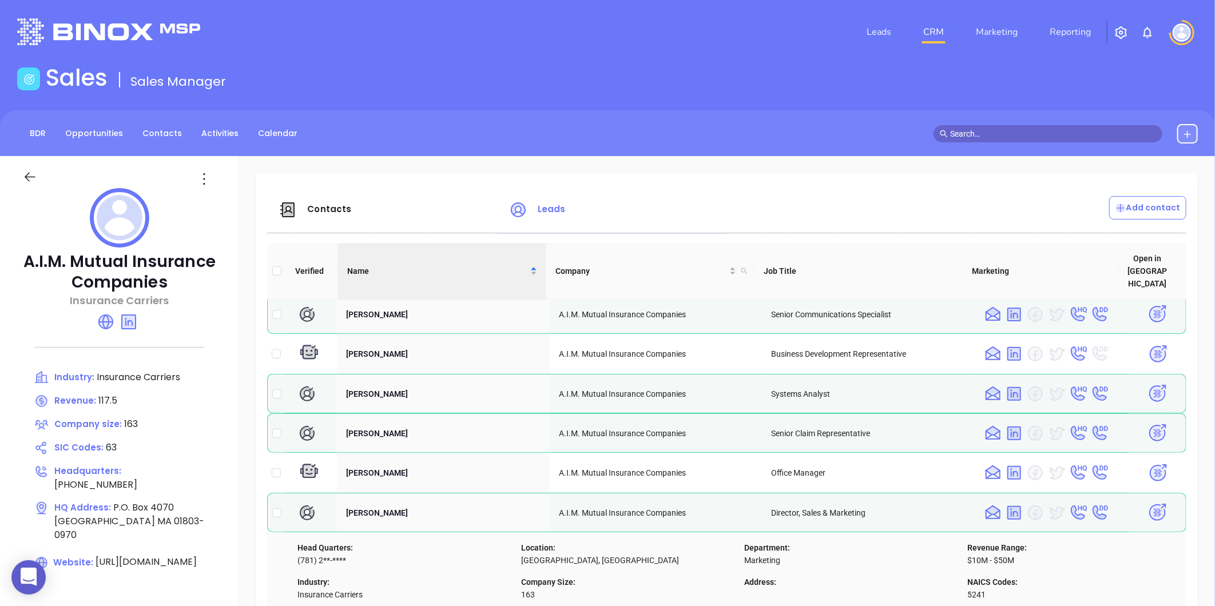
click at [313, 210] on span "Contacts" at bounding box center [329, 209] width 44 height 12
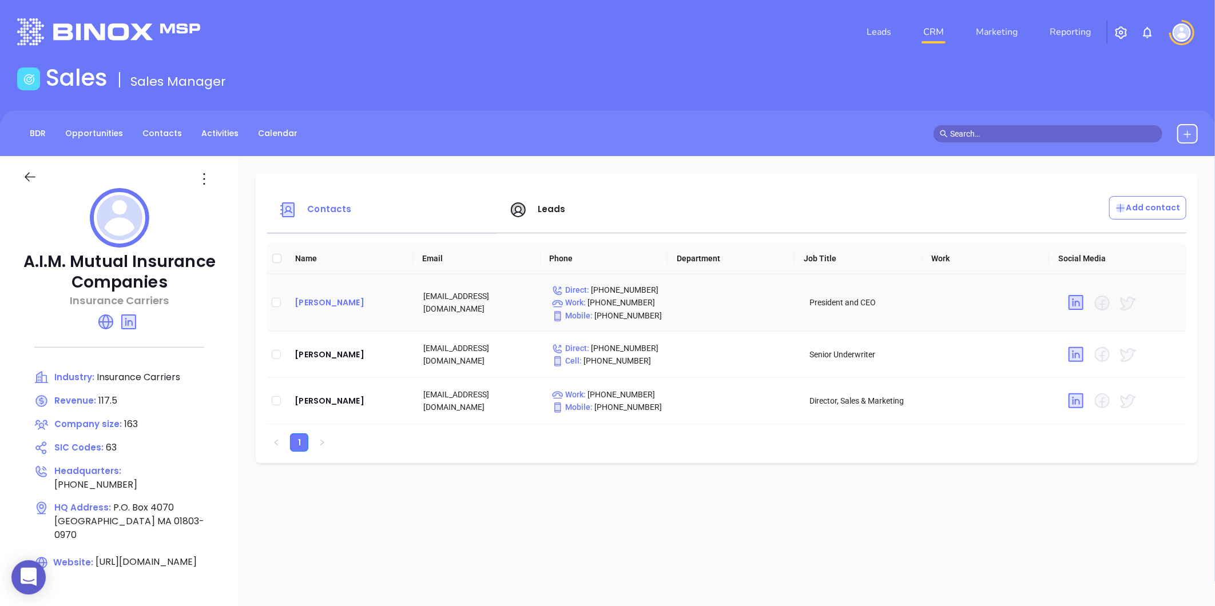
click at [331, 304] on div "[PERSON_NAME]" at bounding box center [350, 303] width 110 height 14
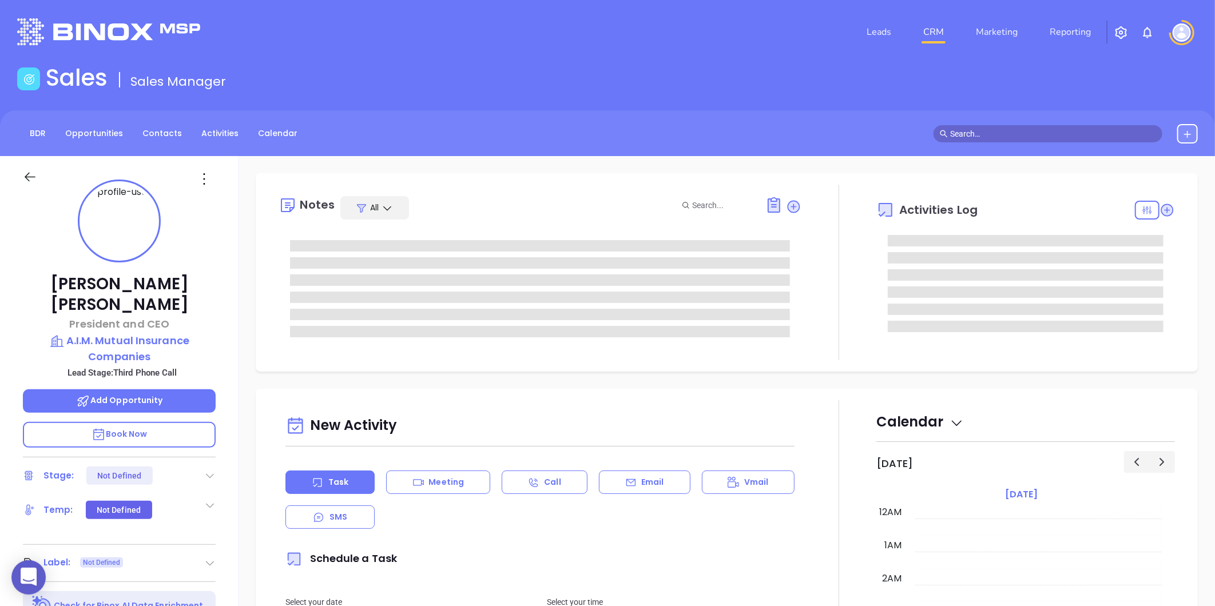
type input "[DATE]"
type input "[PERSON_NAME]"
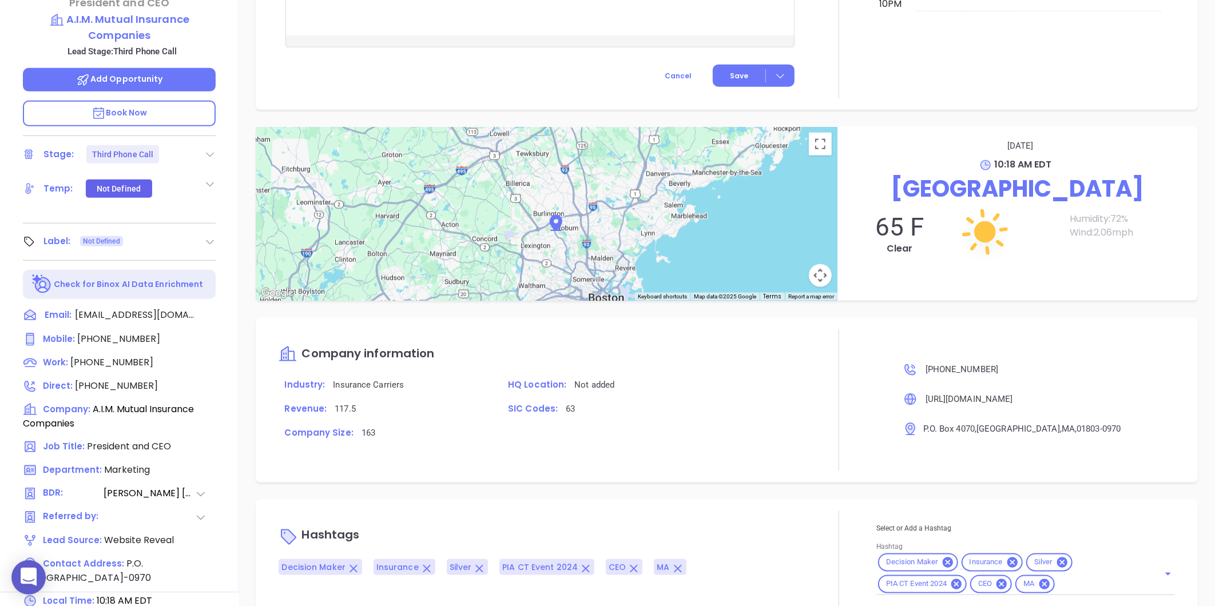
scroll to position [351, 0]
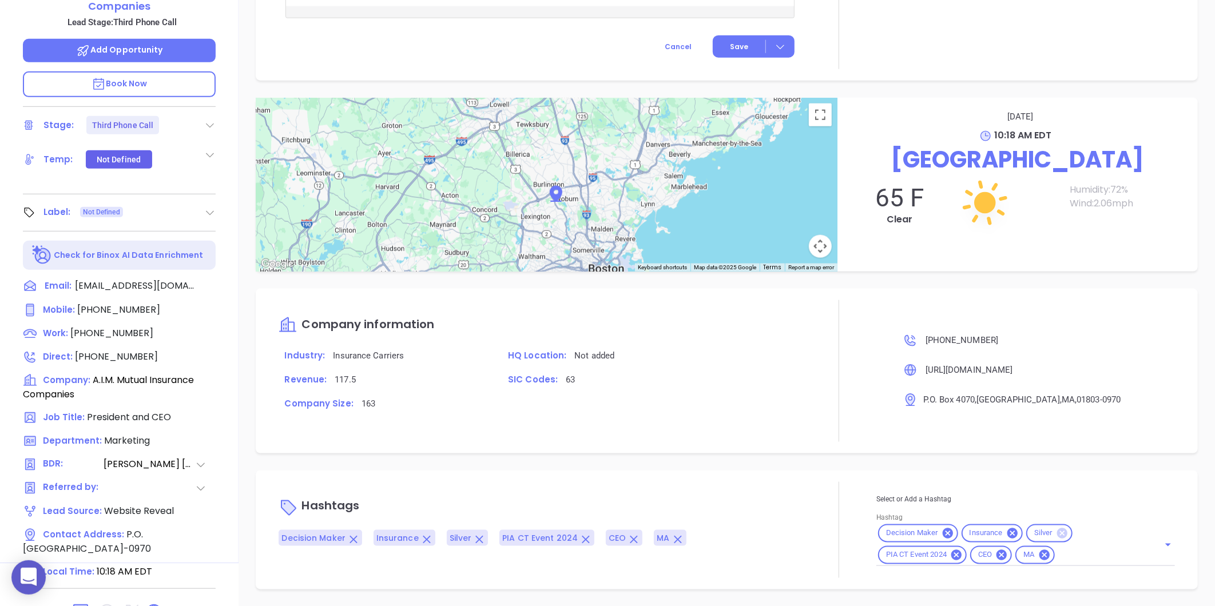
click at [1057, 530] on icon at bounding box center [1062, 534] width 10 height 10
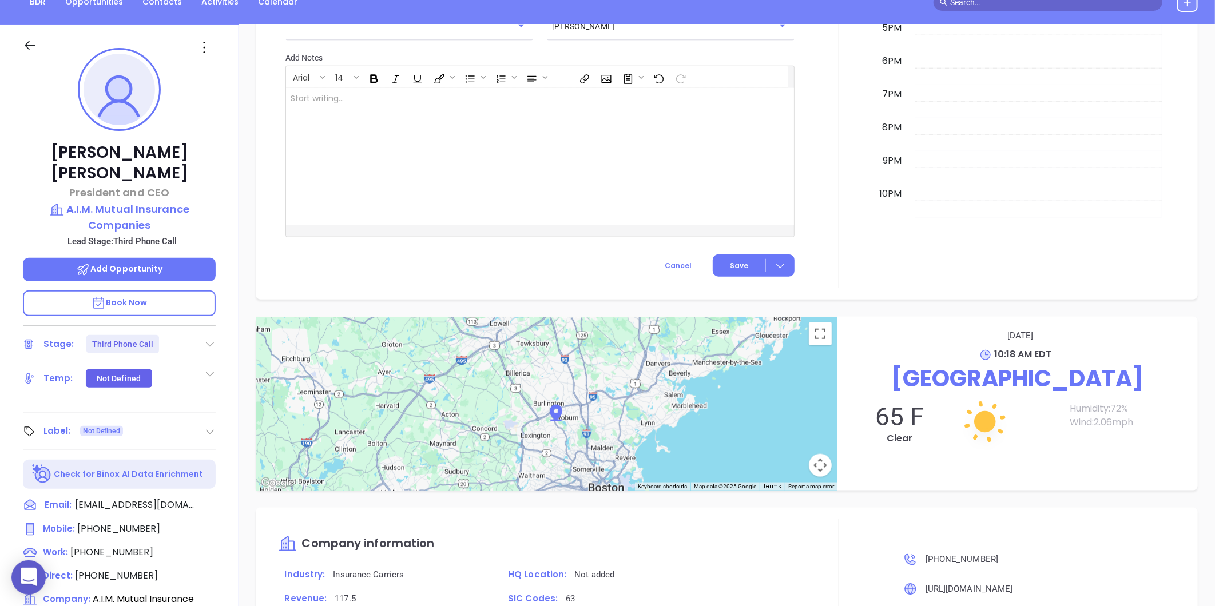
scroll to position [0, 0]
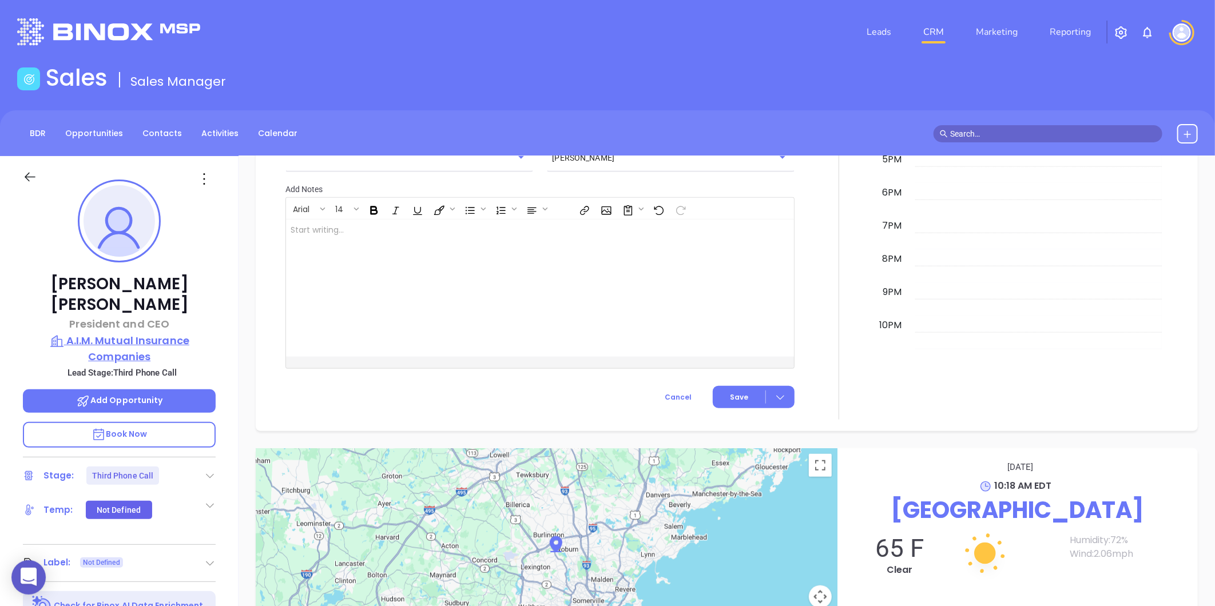
click at [154, 333] on p "A.I.M. Mutual Insurance Companies" at bounding box center [119, 348] width 193 height 31
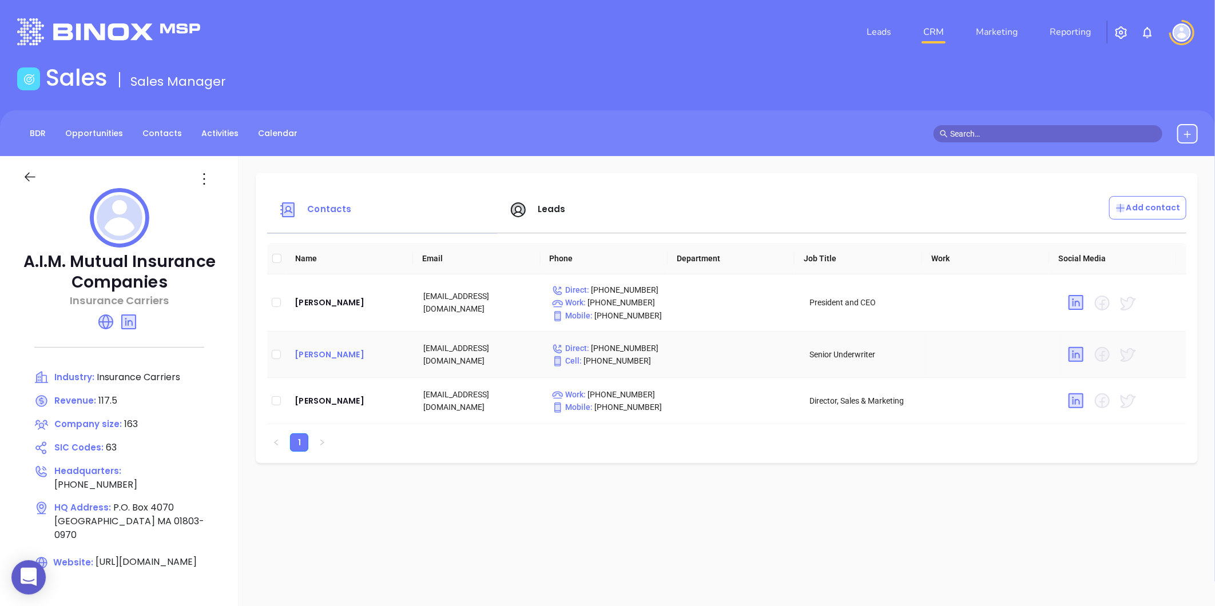
click at [328, 354] on div "[PERSON_NAME]" at bounding box center [350, 355] width 110 height 14
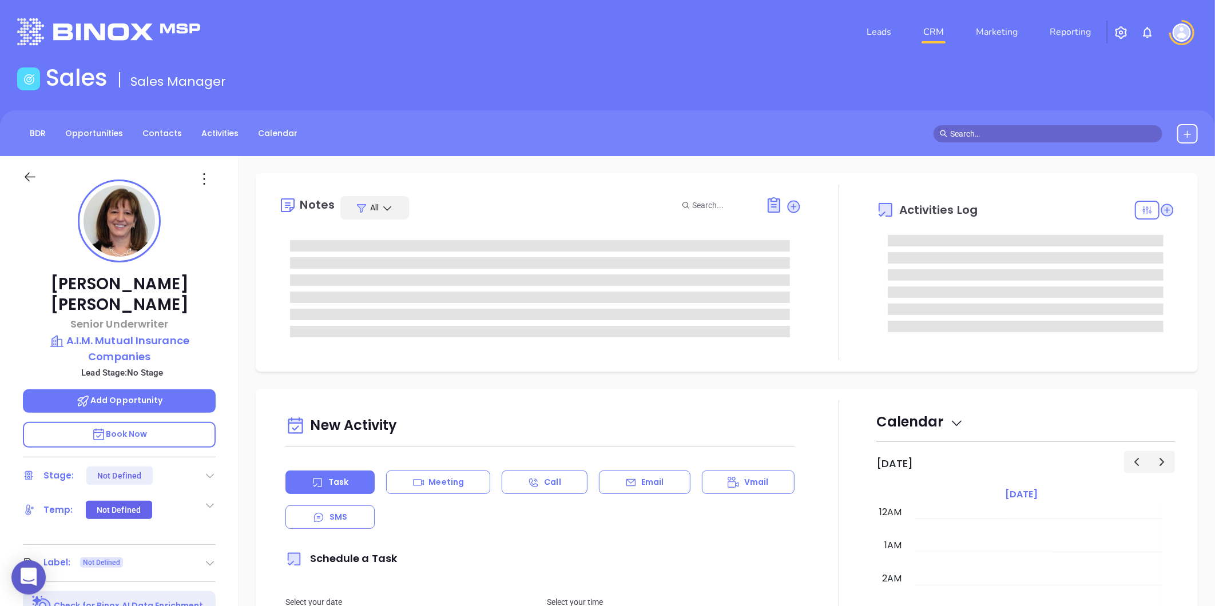
scroll to position [351, 0]
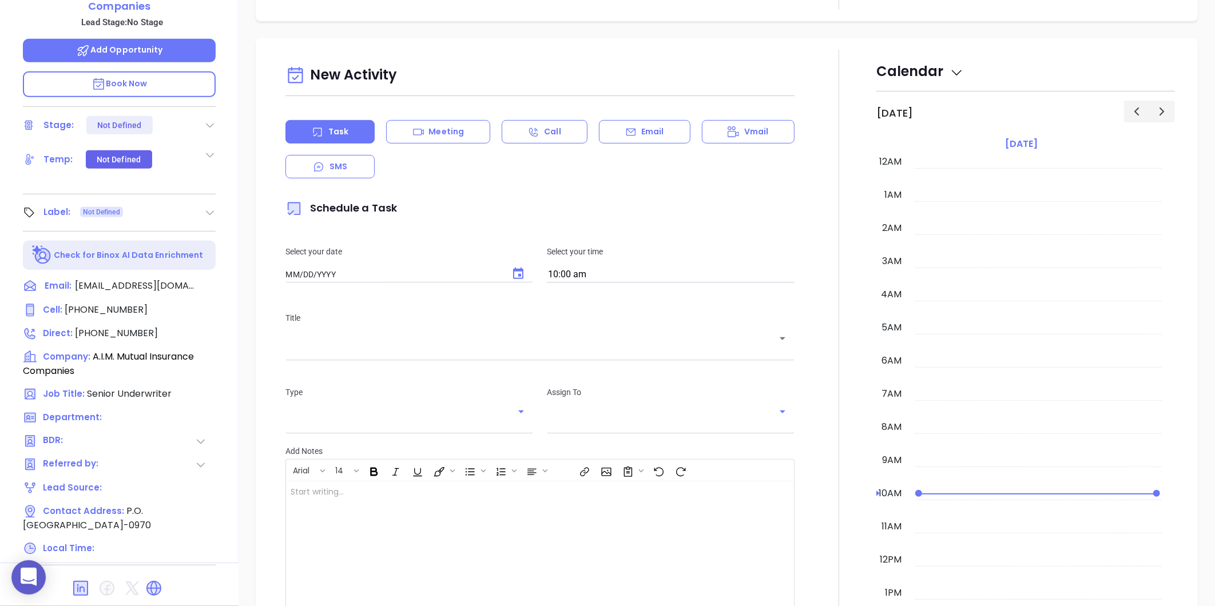
type input "[DATE]"
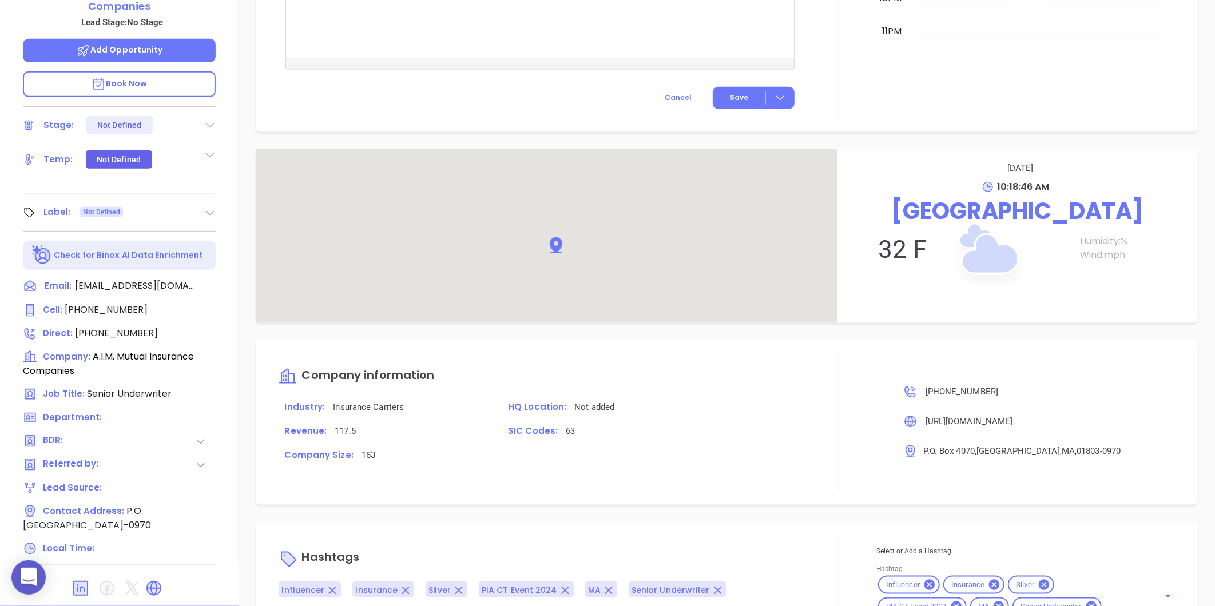
scroll to position [613, 0]
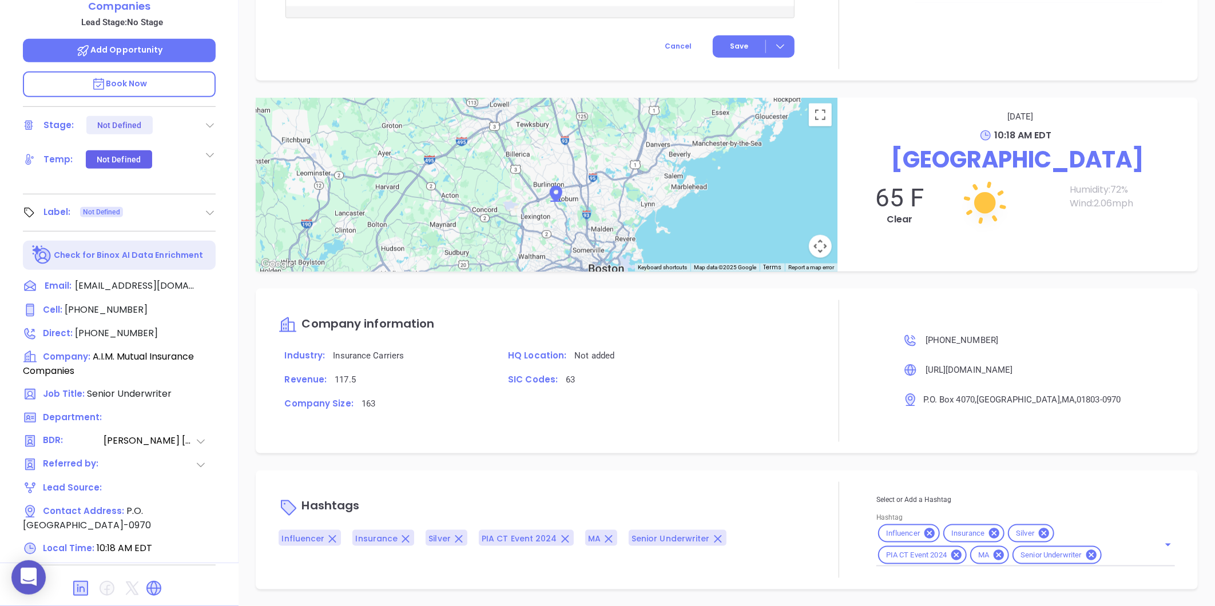
type input "[PERSON_NAME]"
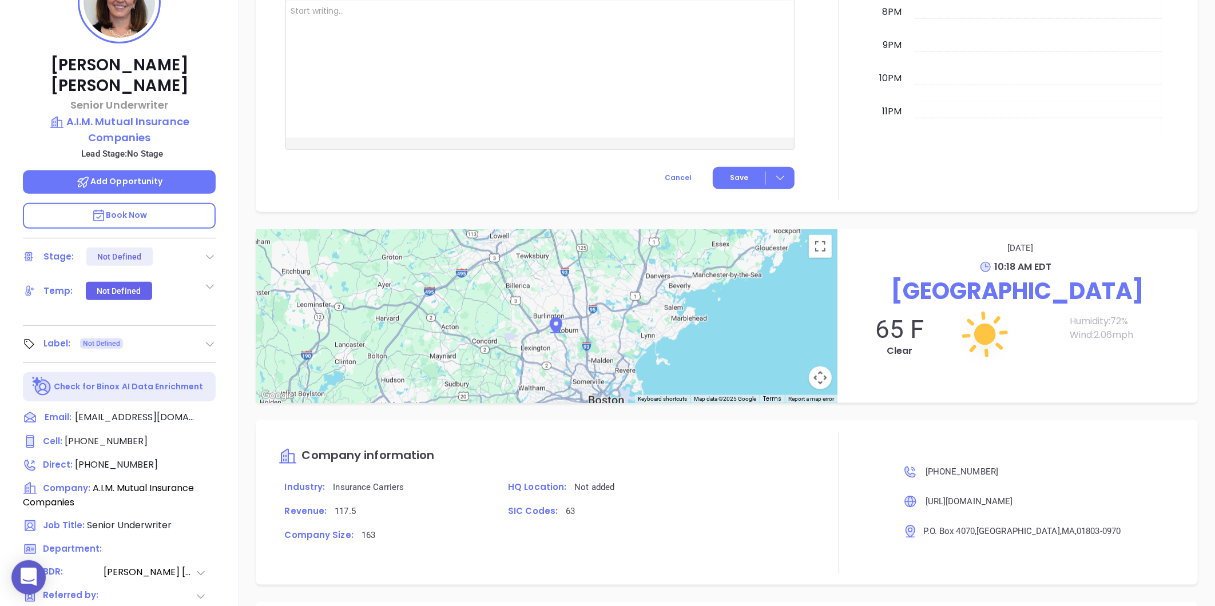
scroll to position [96, 0]
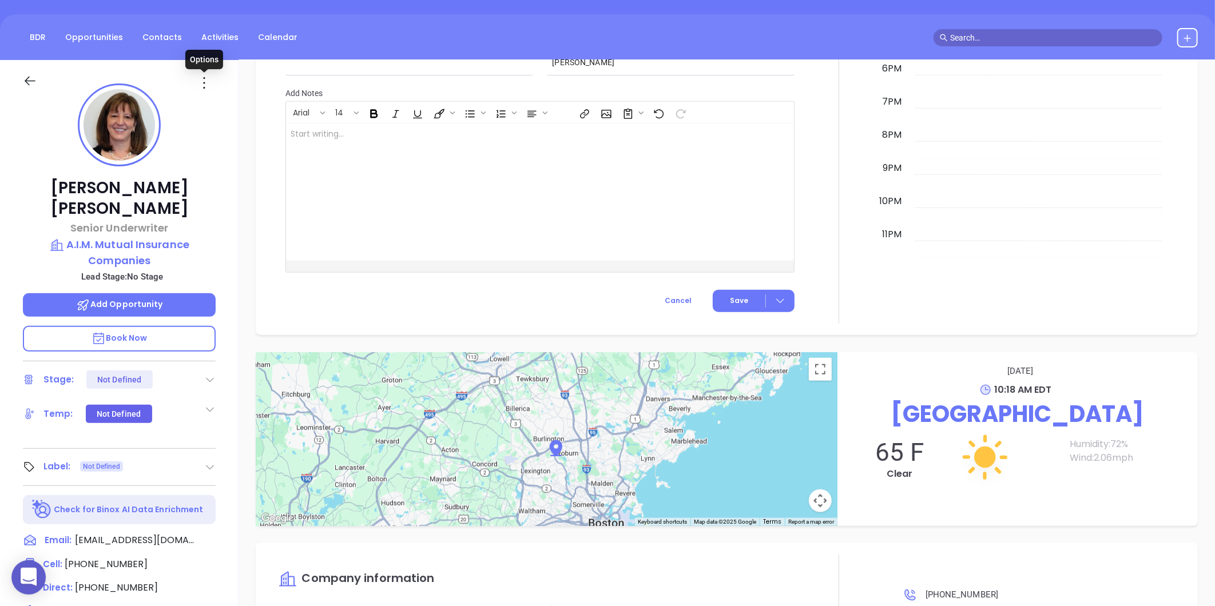
click at [201, 82] on icon at bounding box center [204, 83] width 18 height 18
click at [233, 200] on div "Edit" at bounding box center [260, 205] width 112 height 13
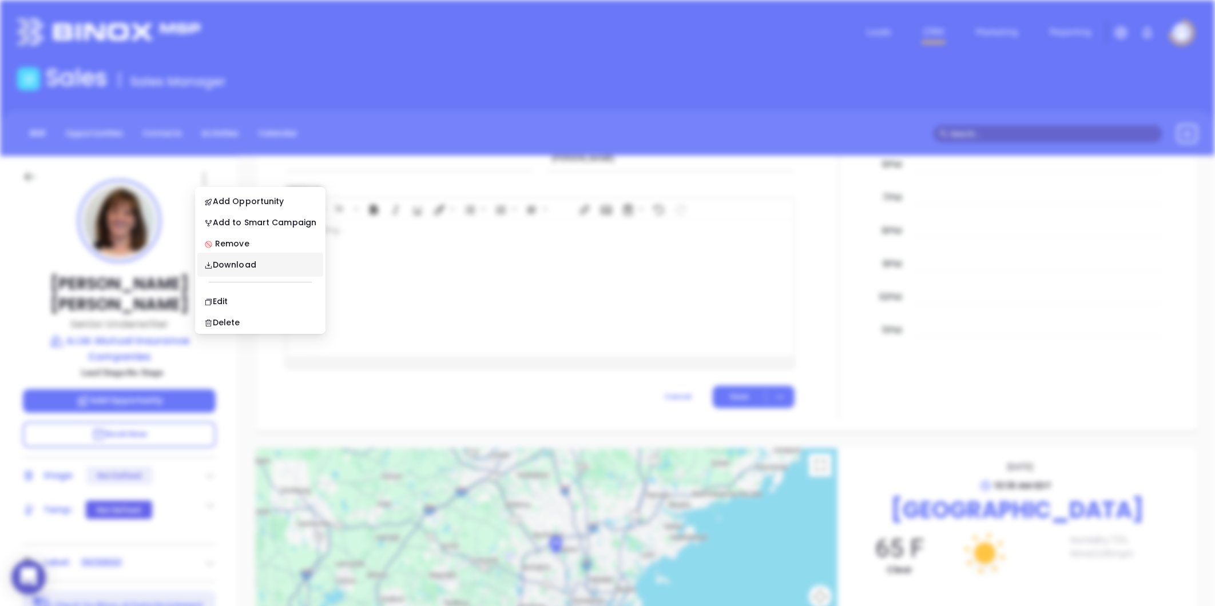
scroll to position [0, 0]
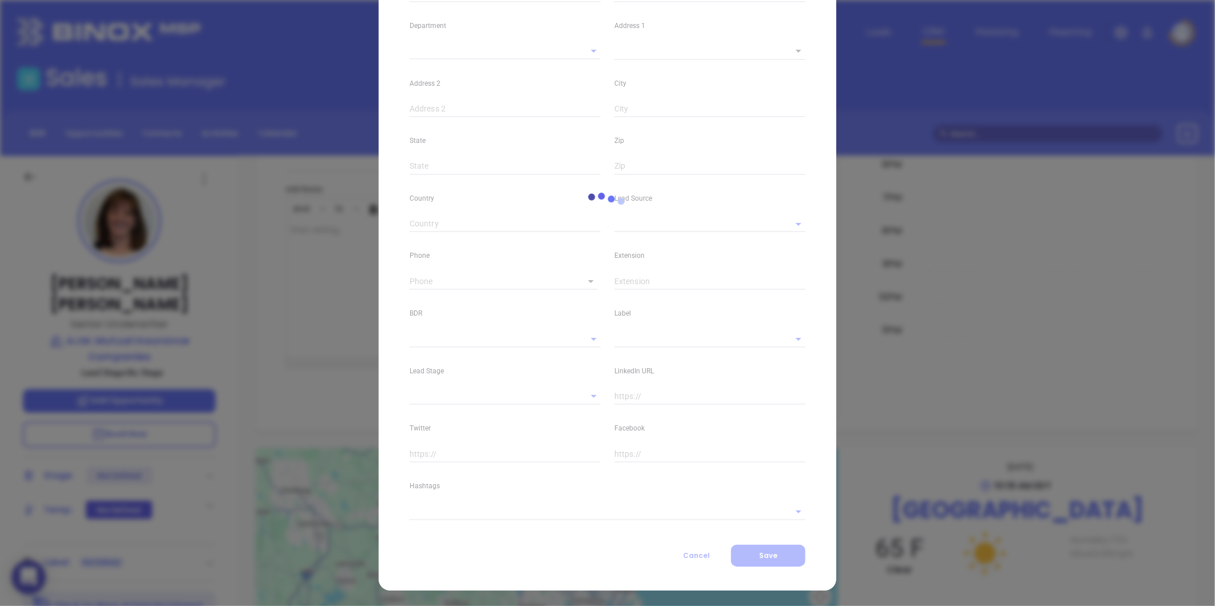
type input "[PERSON_NAME]"
type input "korton@aimmutual.com"
type input "Senior Underwriter"
type textarea "P.O. Box 4070"
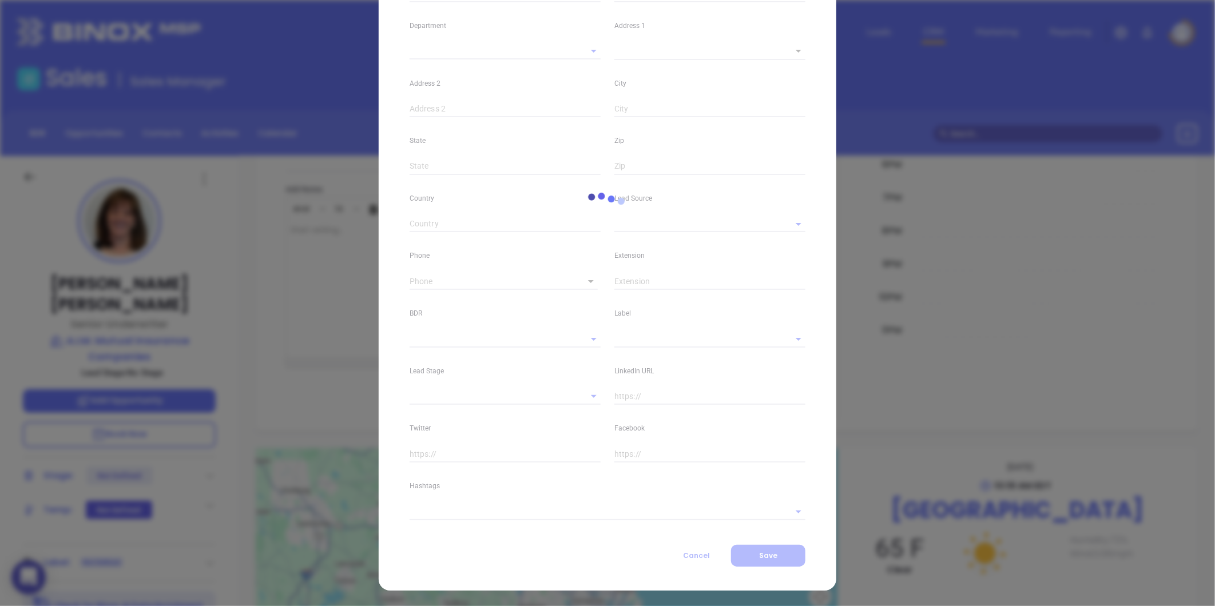
type input "1"
type input "Burlington"
type input "MA"
type input "01803-0970"
type input "www.linkedin.com/in/karen-covello-orton-cic-crm-cpia-3a05658"
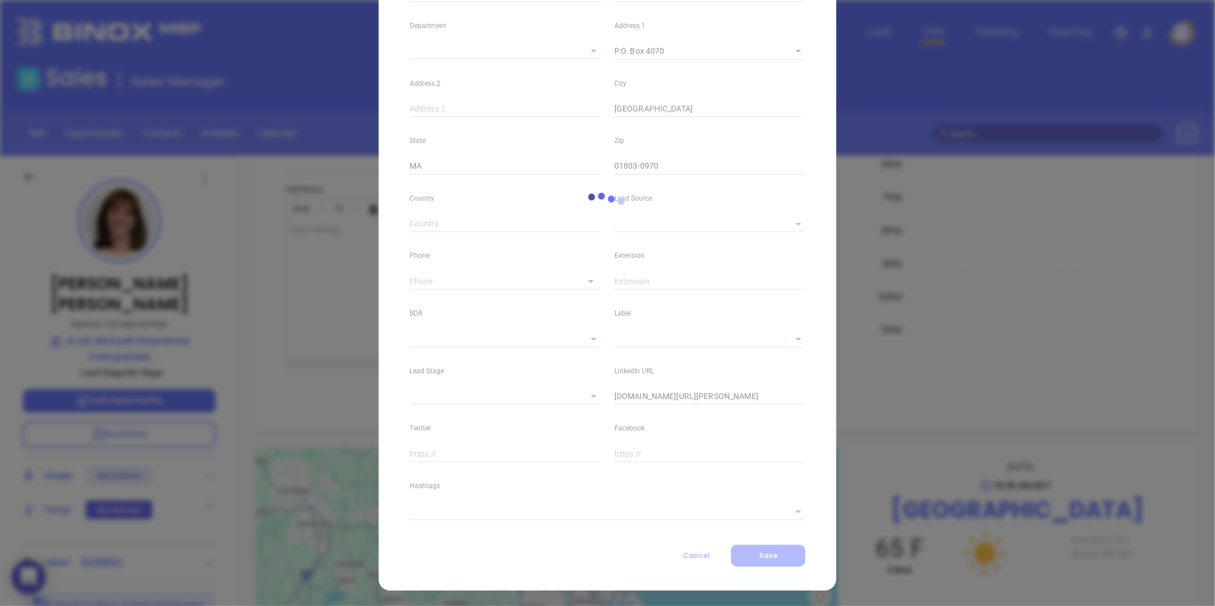
type input "Anabell Dominguez"
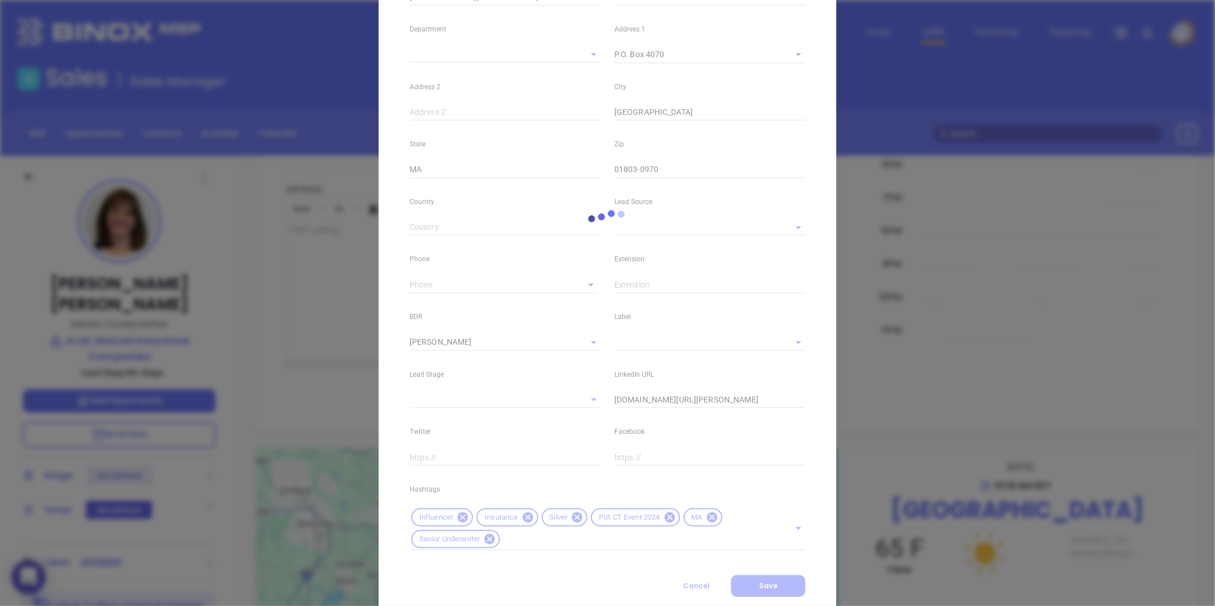
scroll to position [222, 0]
type input "1"
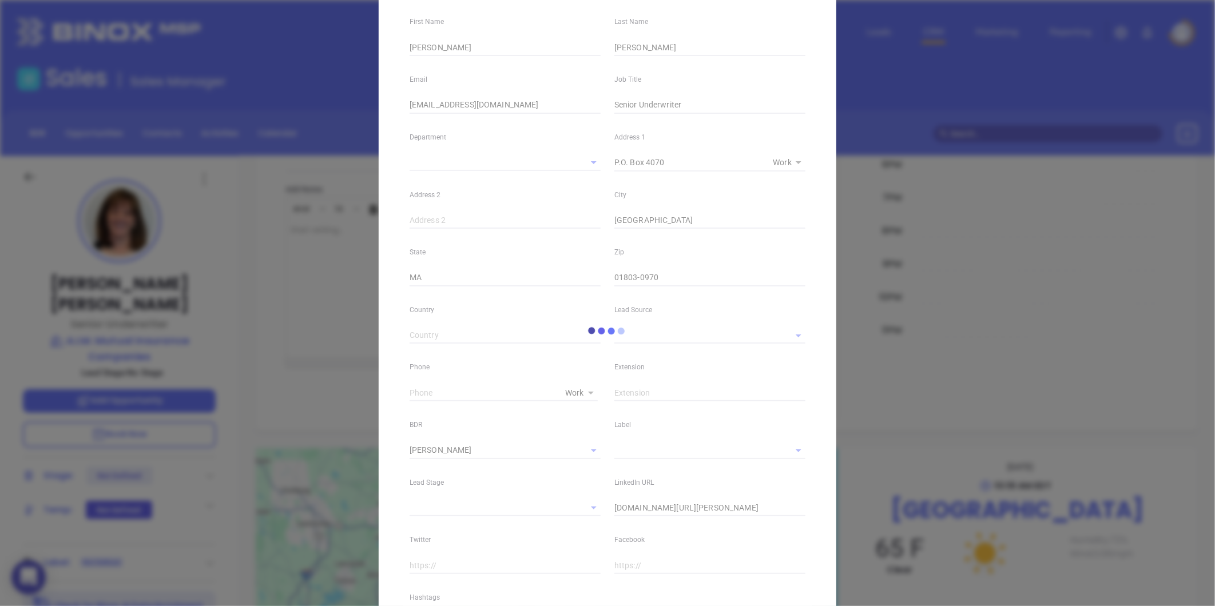
scroll to position [0, 0]
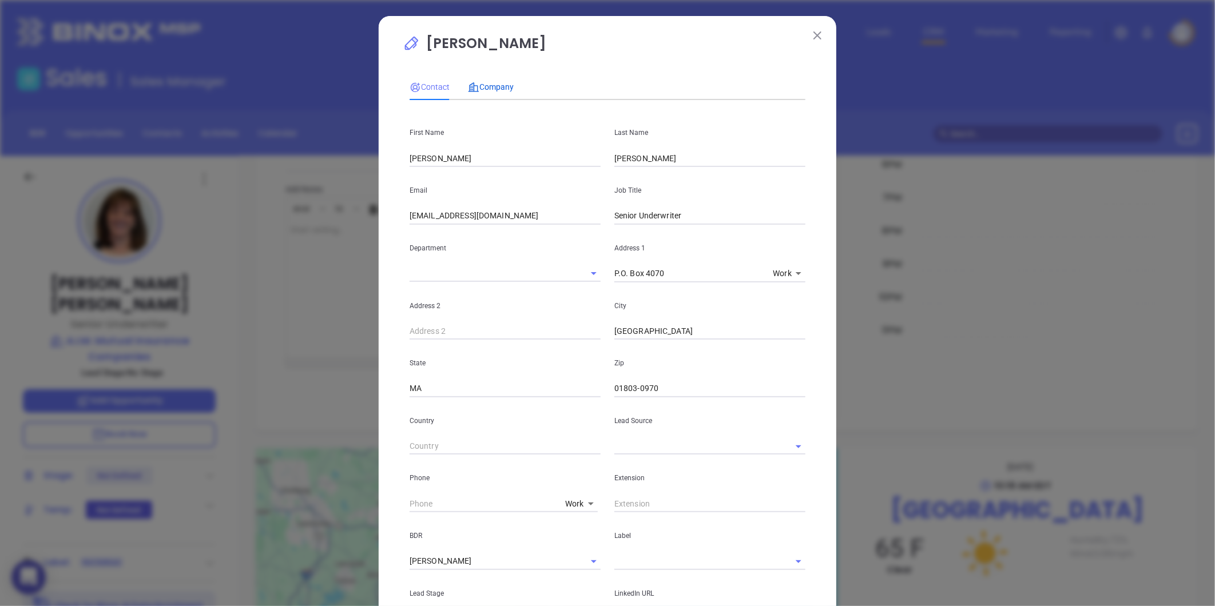
click at [489, 87] on span "Company" at bounding box center [491, 86] width 46 height 9
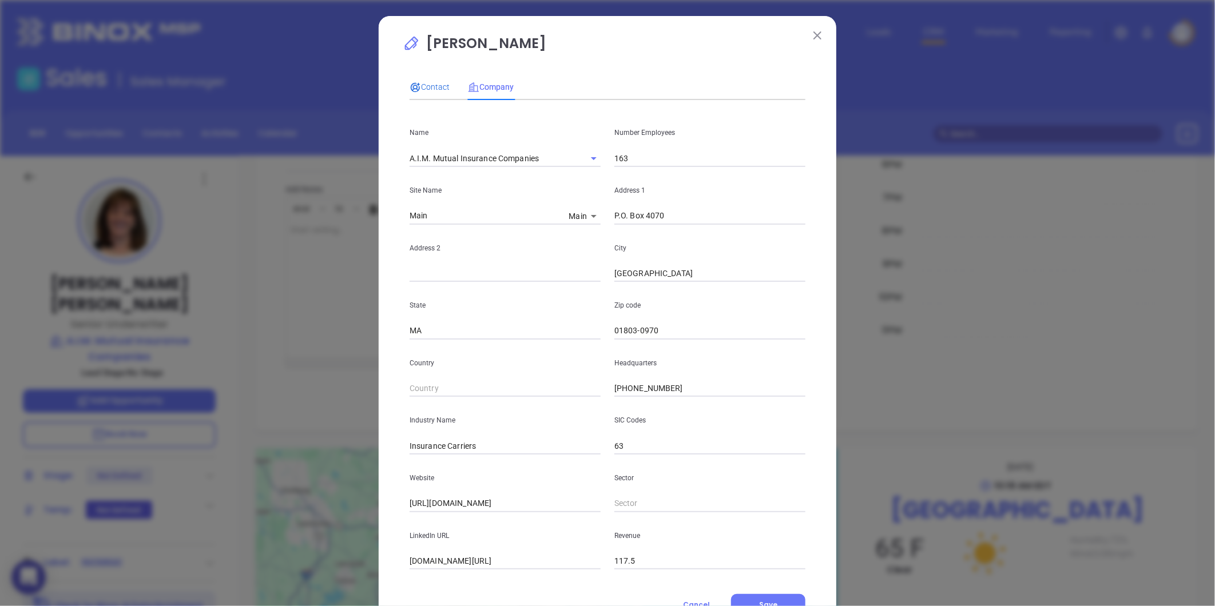
click at [426, 88] on span "Contact" at bounding box center [430, 86] width 40 height 9
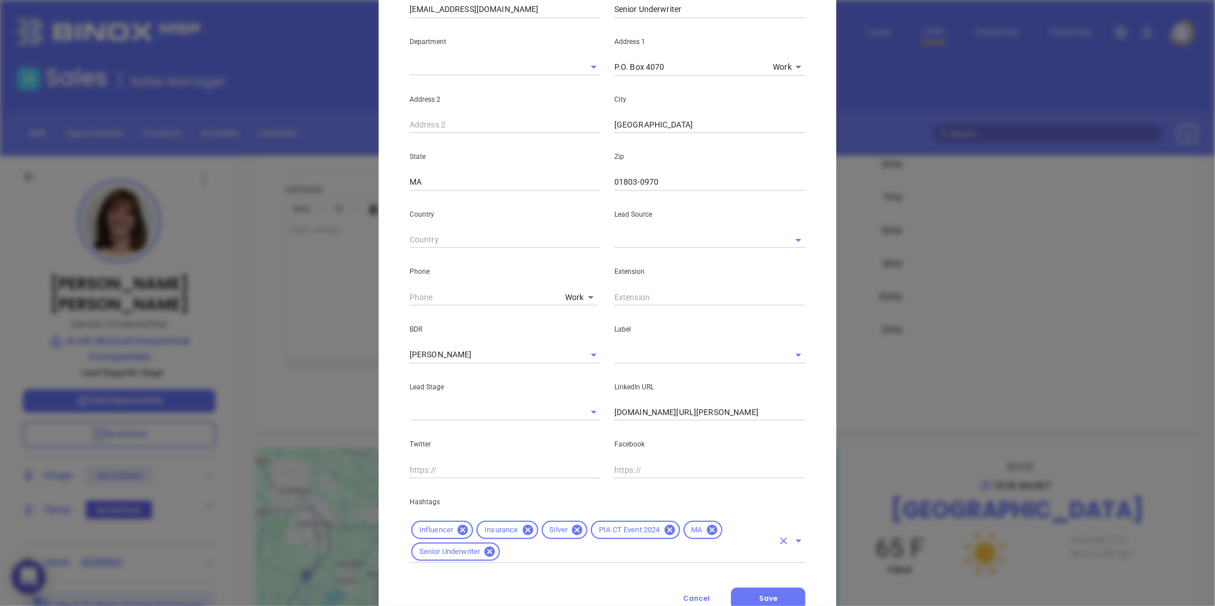
scroll to position [249, 0]
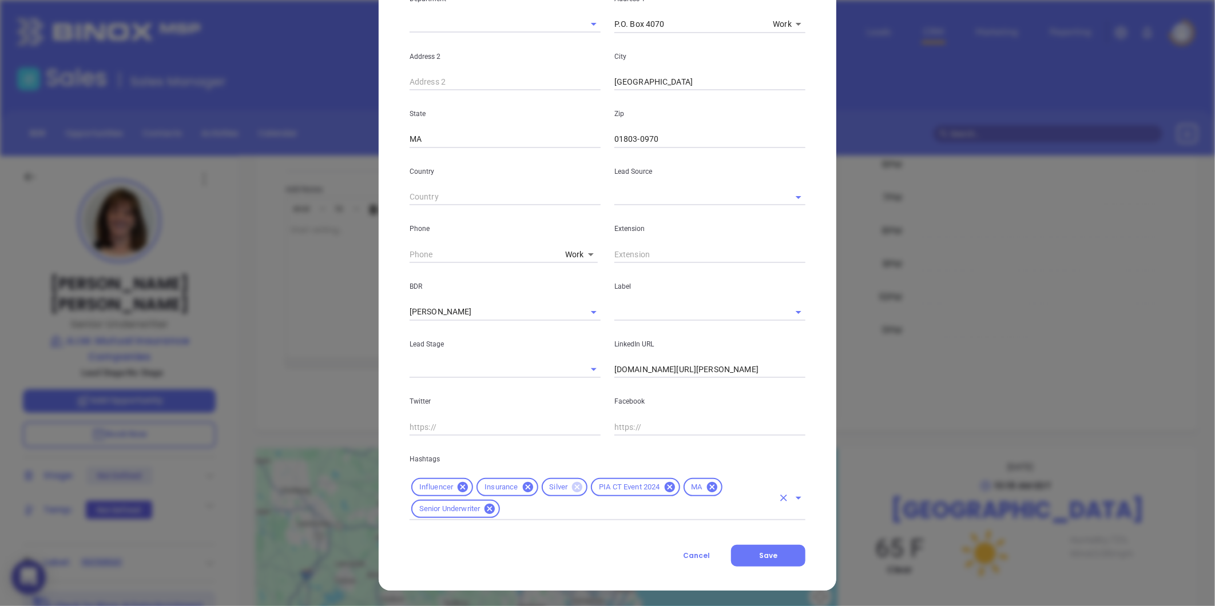
click at [572, 485] on icon at bounding box center [577, 487] width 10 height 10
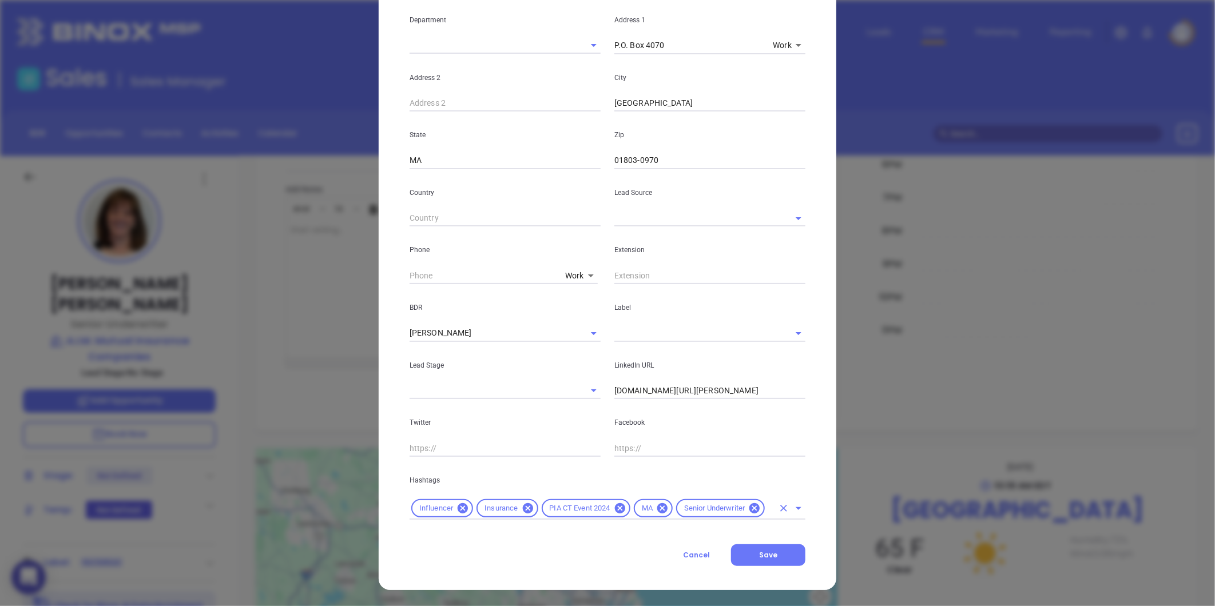
scroll to position [228, 0]
click at [767, 507] on input "text" at bounding box center [770, 509] width 7 height 14
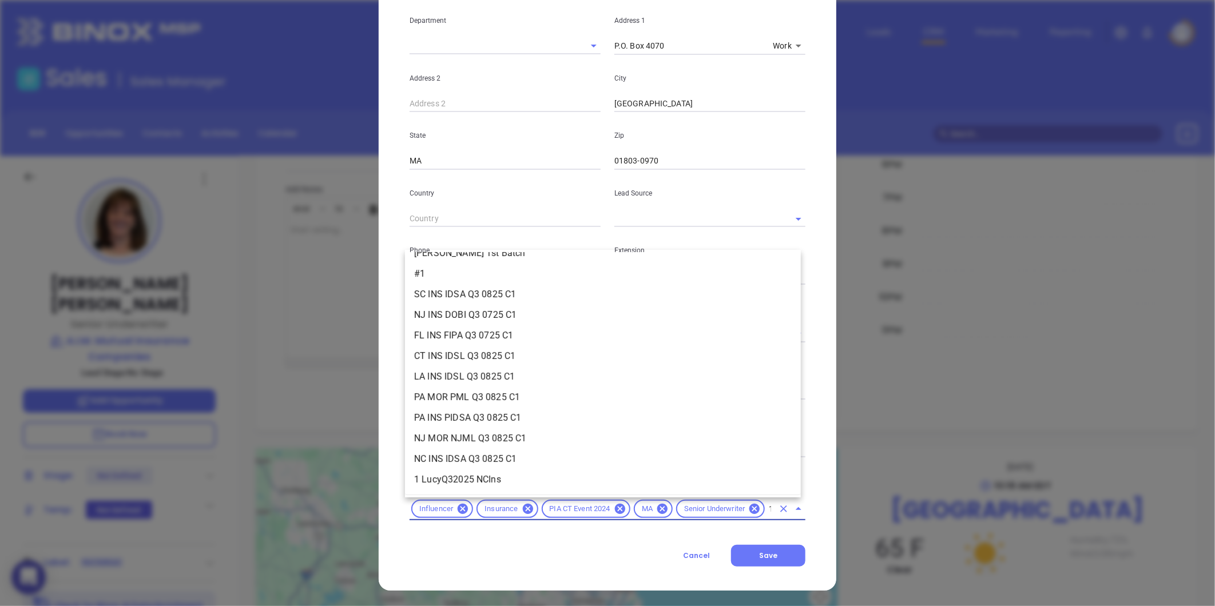
scroll to position [0, 0]
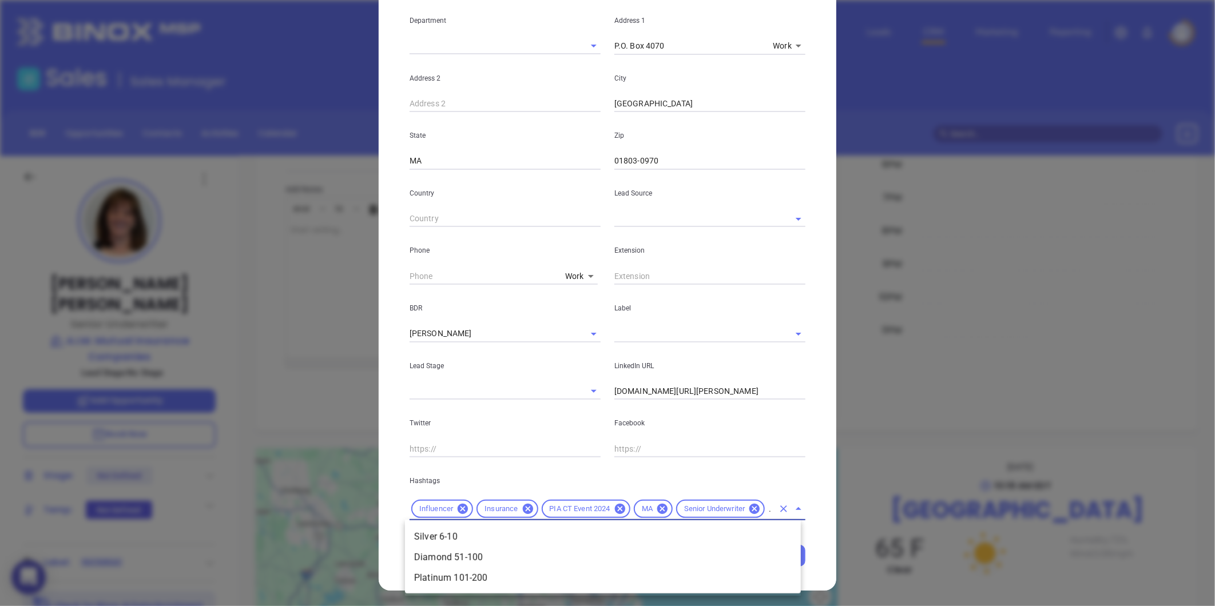
type input "101"
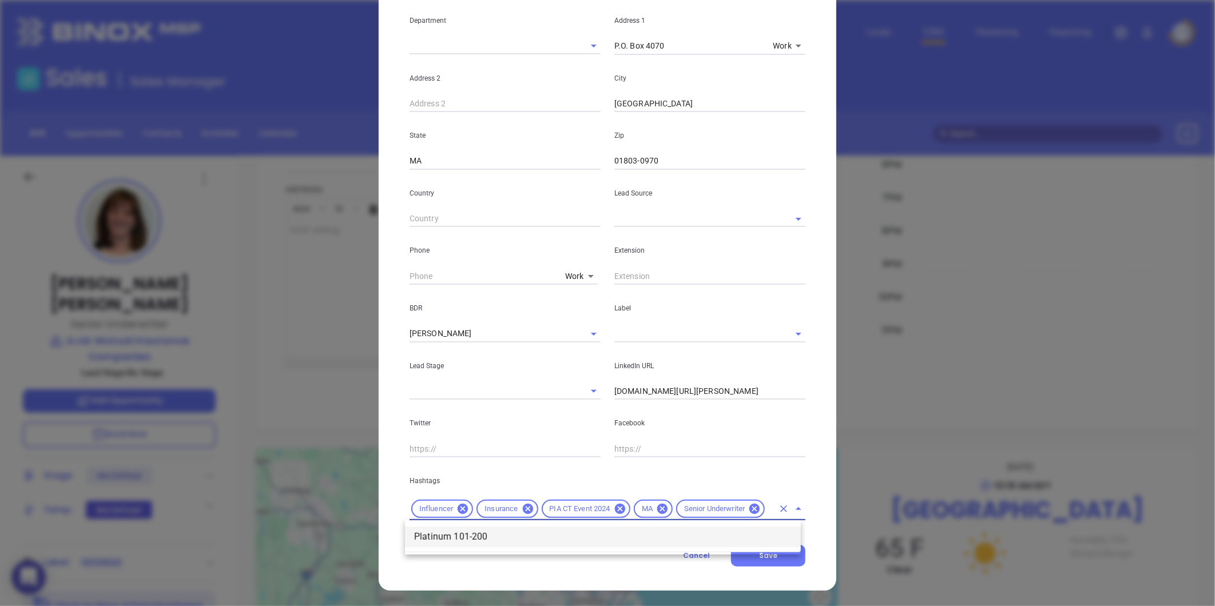
click at [508, 541] on li "Platinum 101-200" at bounding box center [603, 537] width 396 height 21
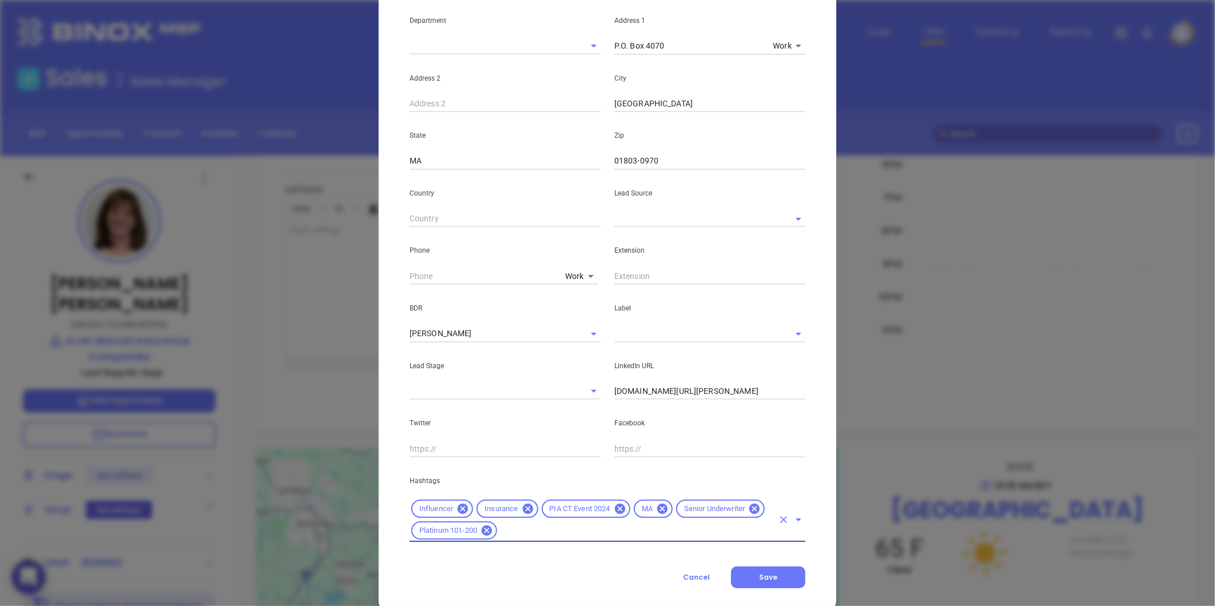
scroll to position [0, 0]
click at [566, 535] on input "text" at bounding box center [636, 531] width 275 height 14
type input "ma in"
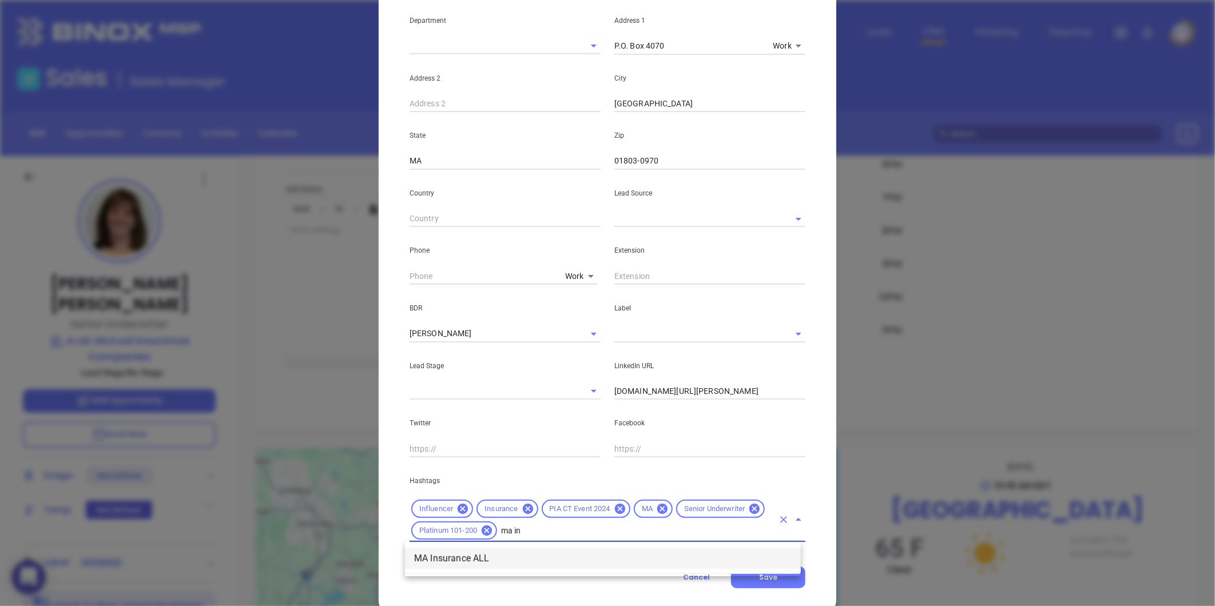
click at [495, 561] on li "MA Insurance ALL" at bounding box center [603, 559] width 396 height 21
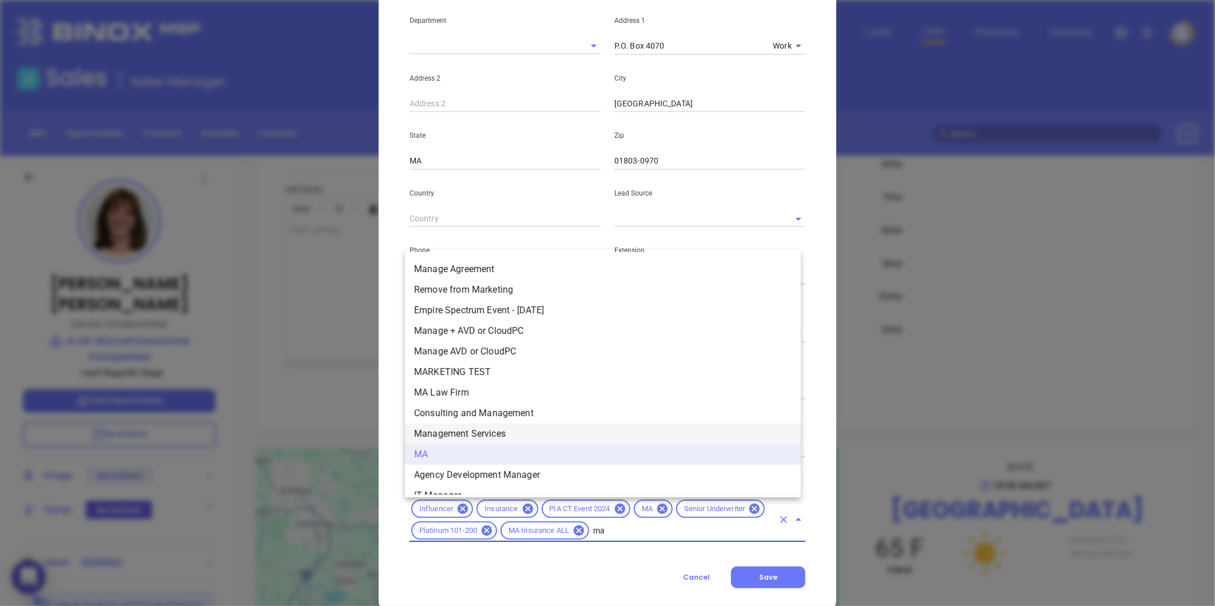
scroll to position [254, 0]
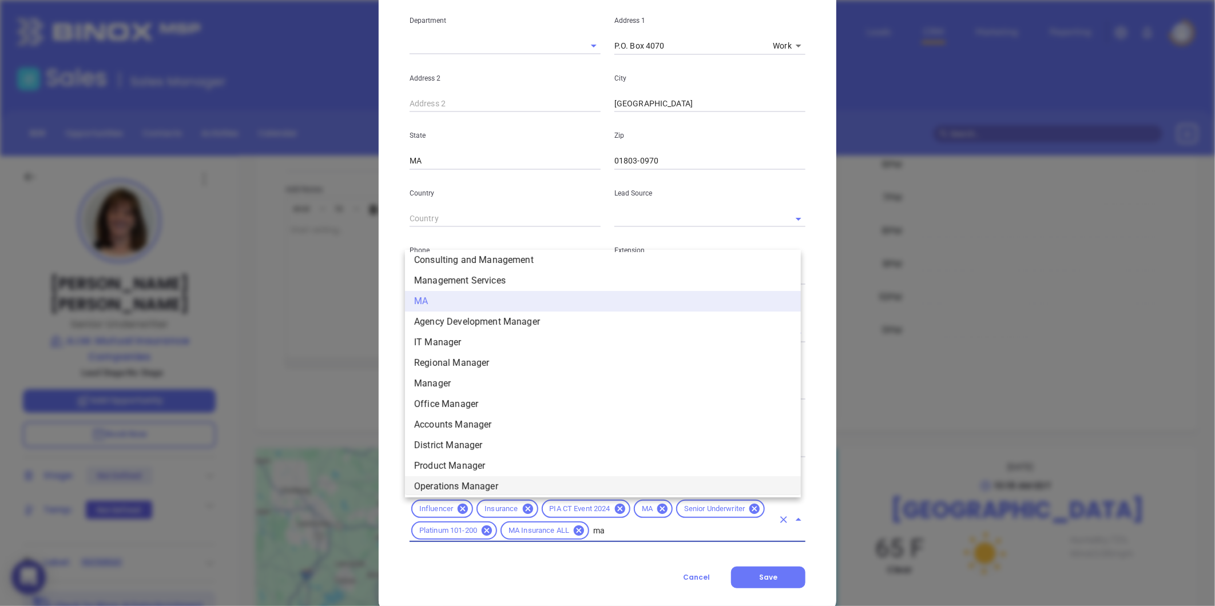
type input "m"
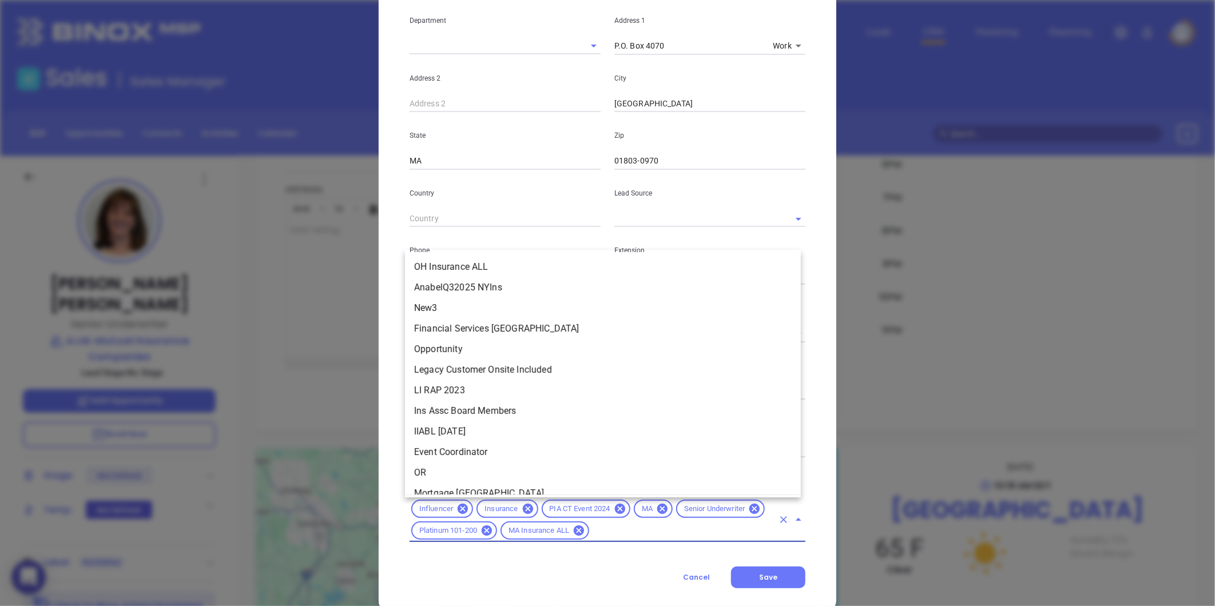
scroll to position [1638, 0]
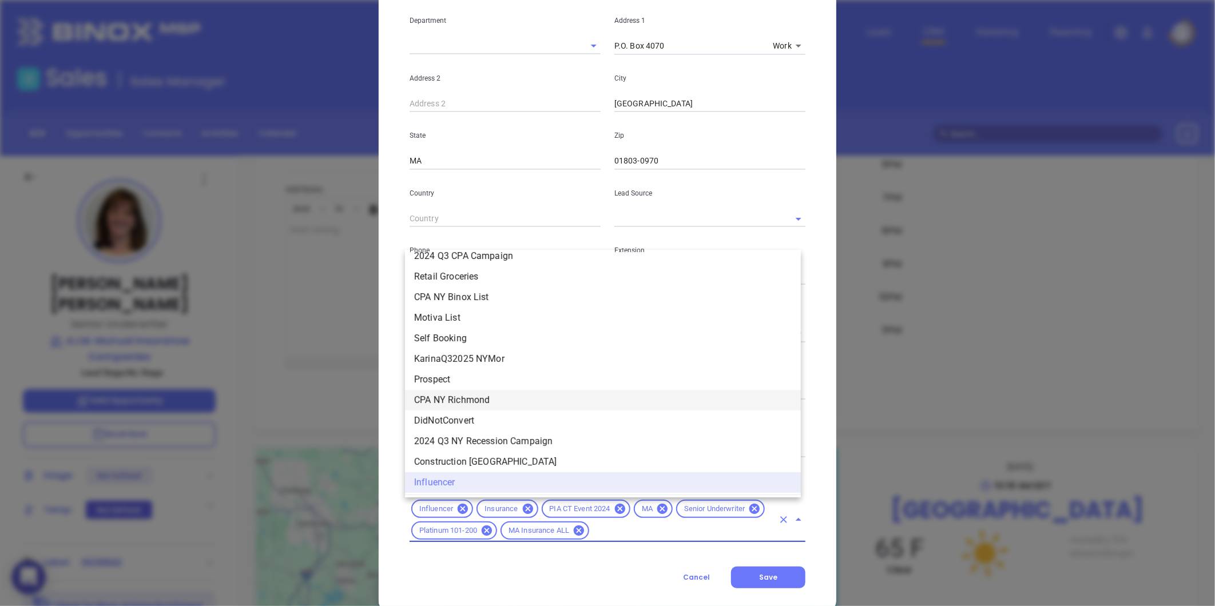
click at [818, 468] on div "Karen Orton Contact Company First Name Karen Last Name Orton Email korton@aimmu…" at bounding box center [608, 200] width 458 height 824
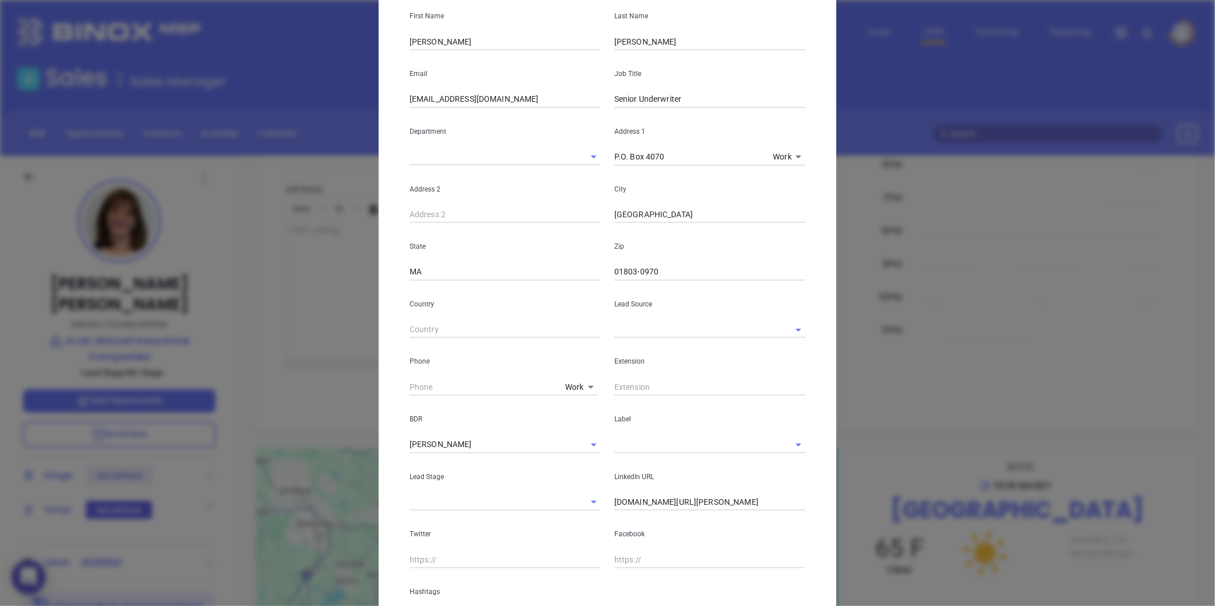
scroll to position [0, 0]
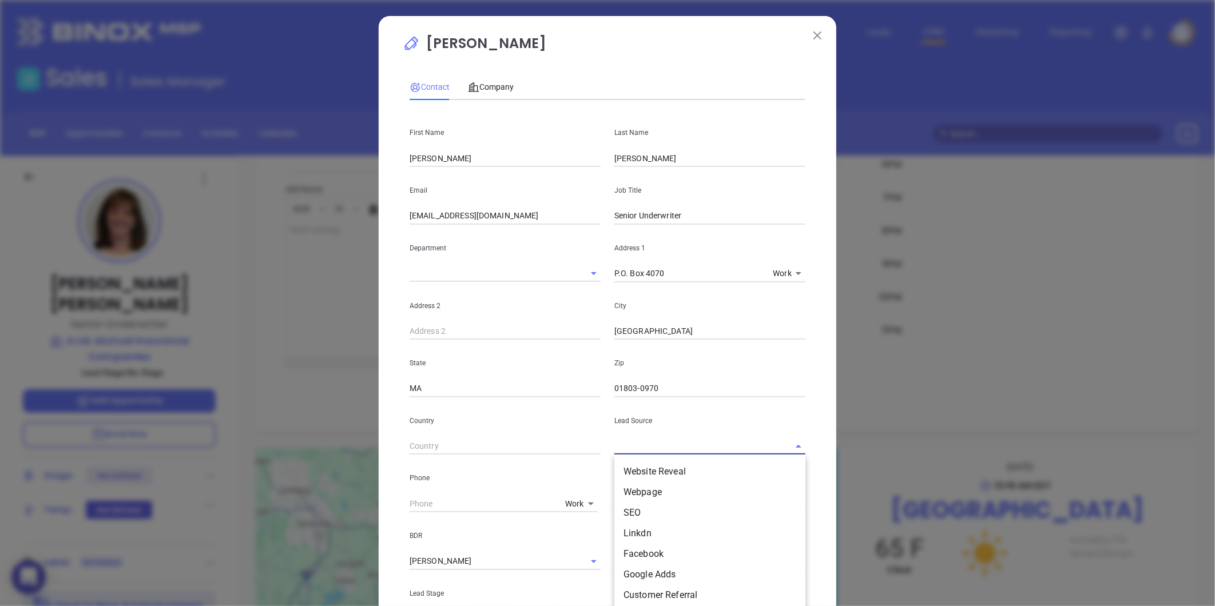
click at [664, 444] on input "text" at bounding box center [693, 446] width 159 height 17
click at [630, 490] on li "Binox" at bounding box center [709, 487] width 191 height 21
type input "Binox"
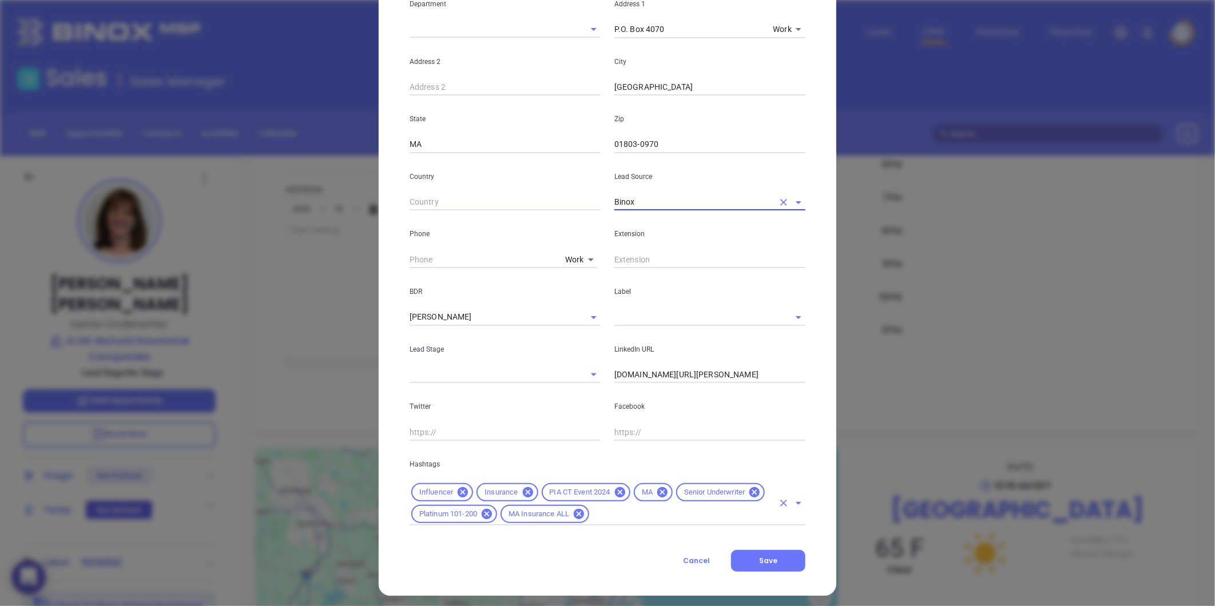
scroll to position [249, 0]
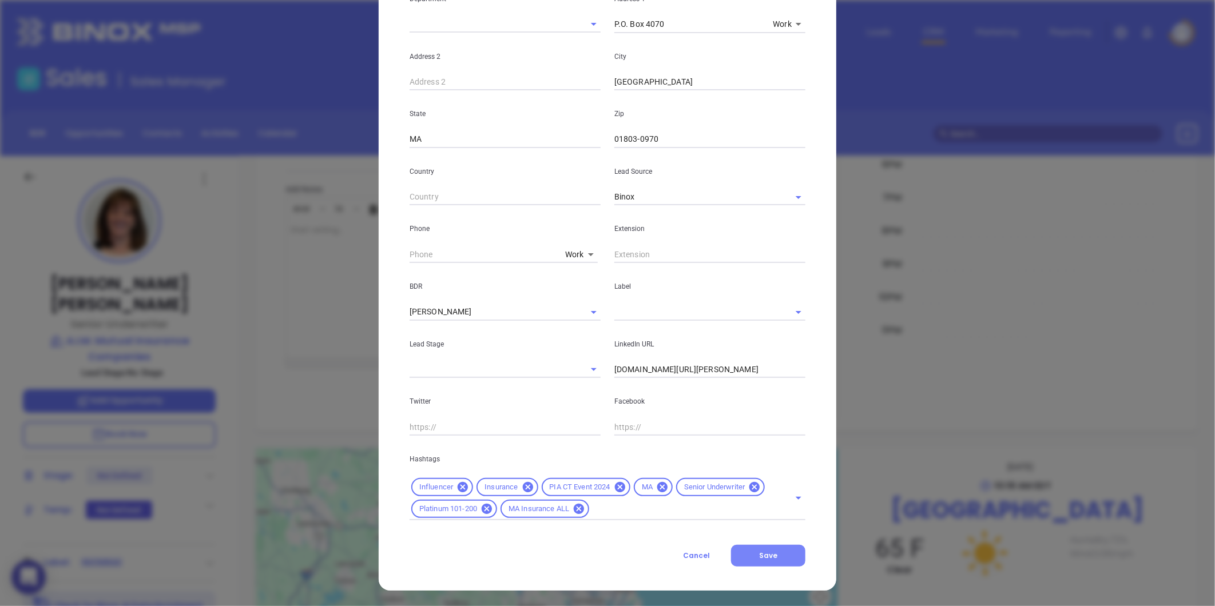
click at [767, 556] on span "Save" at bounding box center [768, 556] width 18 height 10
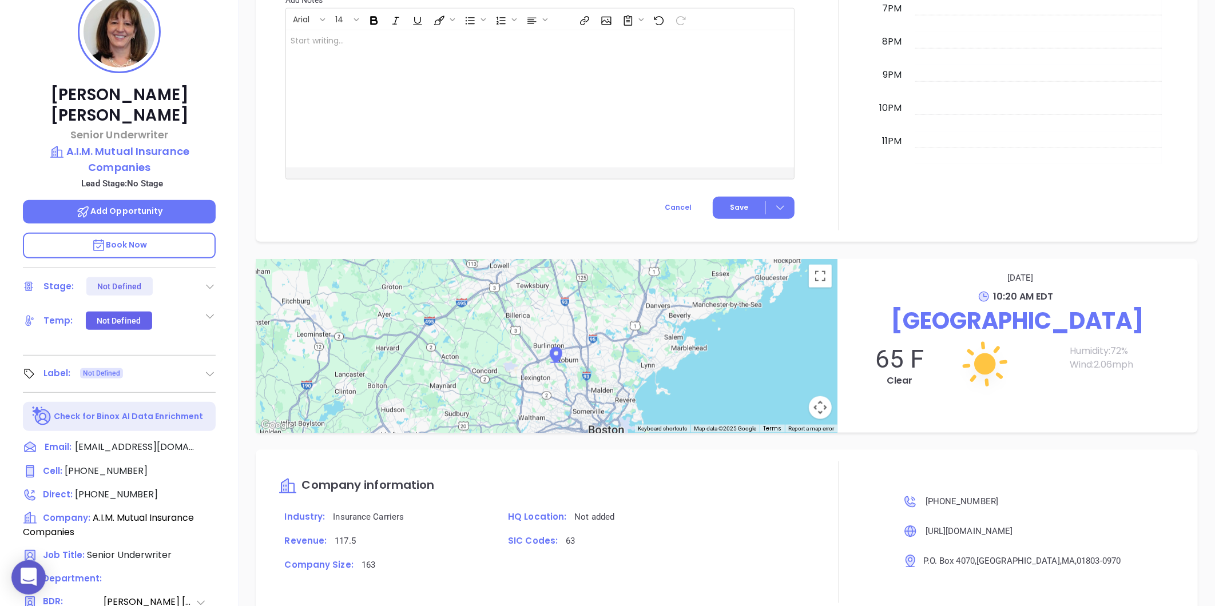
scroll to position [190, 0]
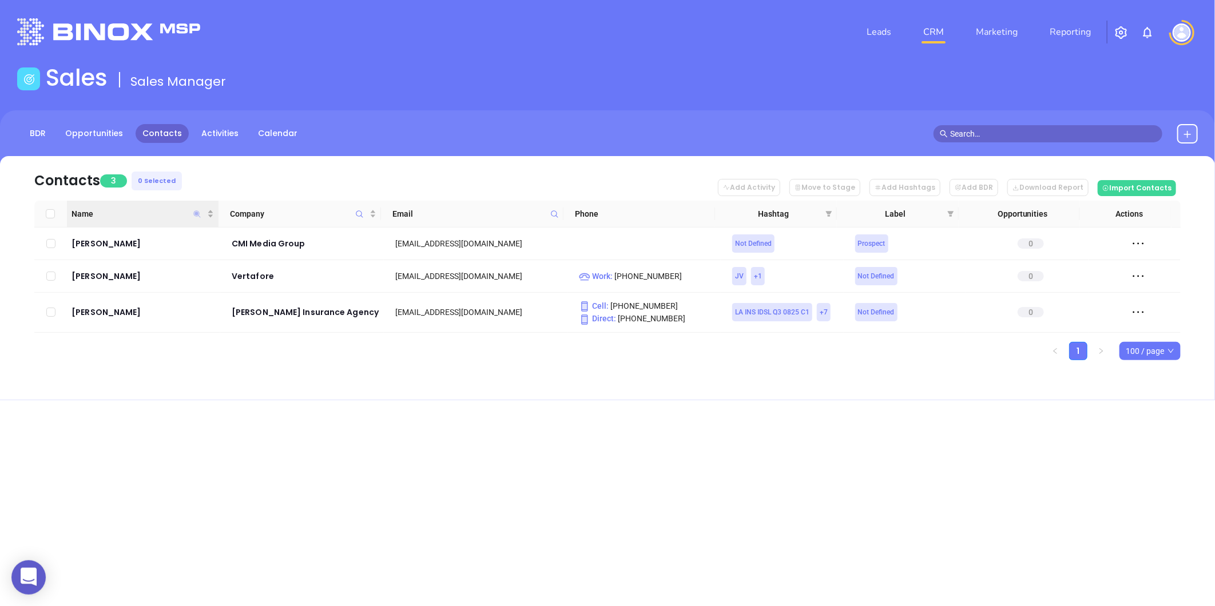
click at [198, 212] on icon "Name" at bounding box center [197, 214] width 7 height 7
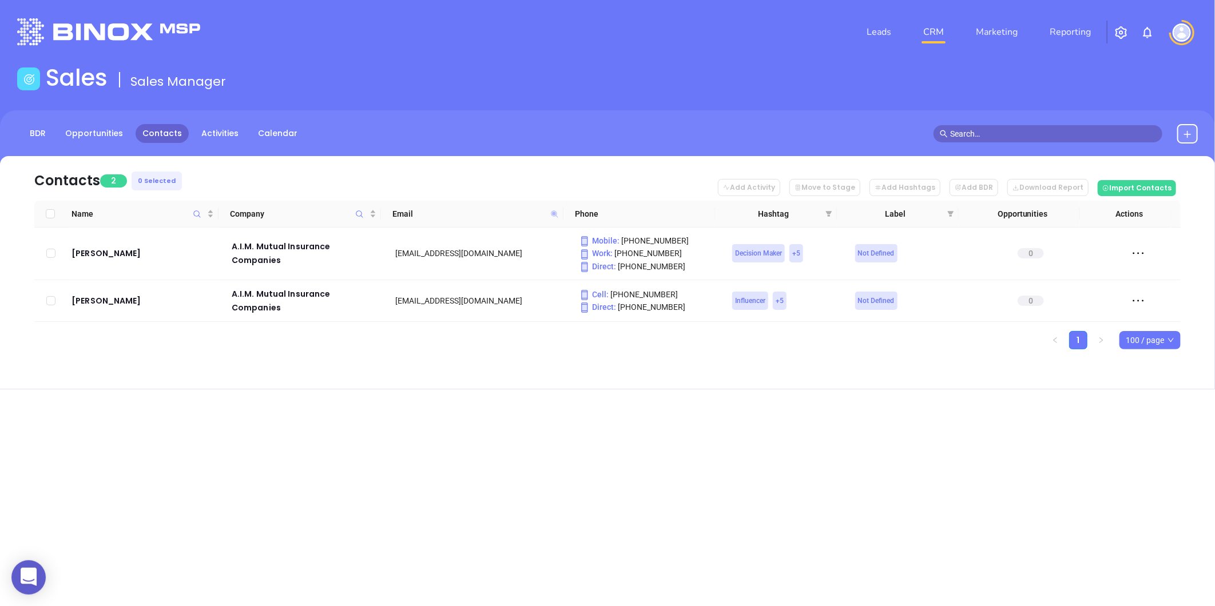
click at [553, 213] on icon at bounding box center [554, 214] width 7 height 7
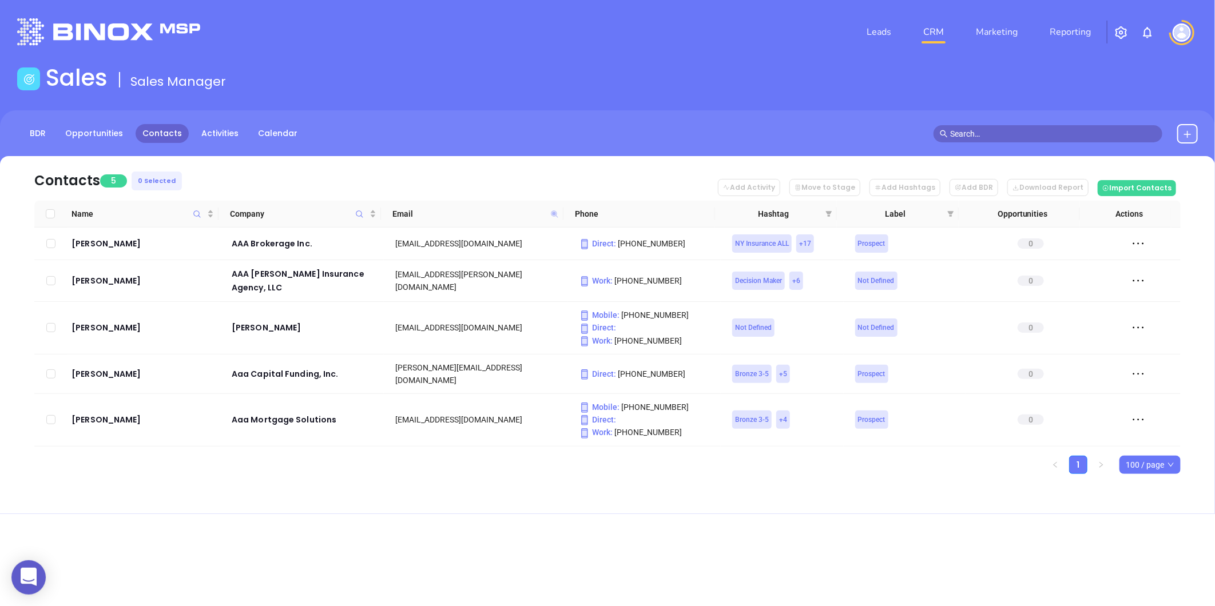
click at [552, 213] on icon at bounding box center [554, 214] width 7 height 7
paste input "ffluentip.com"
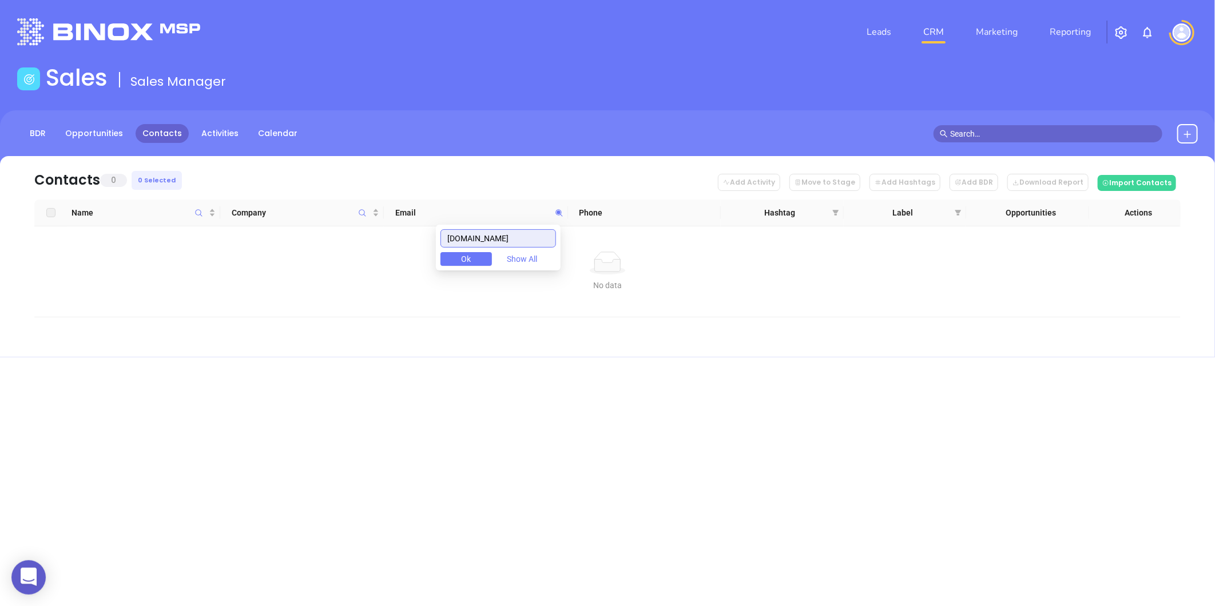
drag, startPoint x: 396, startPoint y: 255, endPoint x: 390, endPoint y: 256, distance: 7.0
click at [389, 256] on body "0 Leads CRM Marketing Reporting Financial Leads Leads Sales Sales Manager BDR O…" at bounding box center [607, 303] width 1215 height 606
paste input "gencychecklists"
type input "agencychecklists.com"
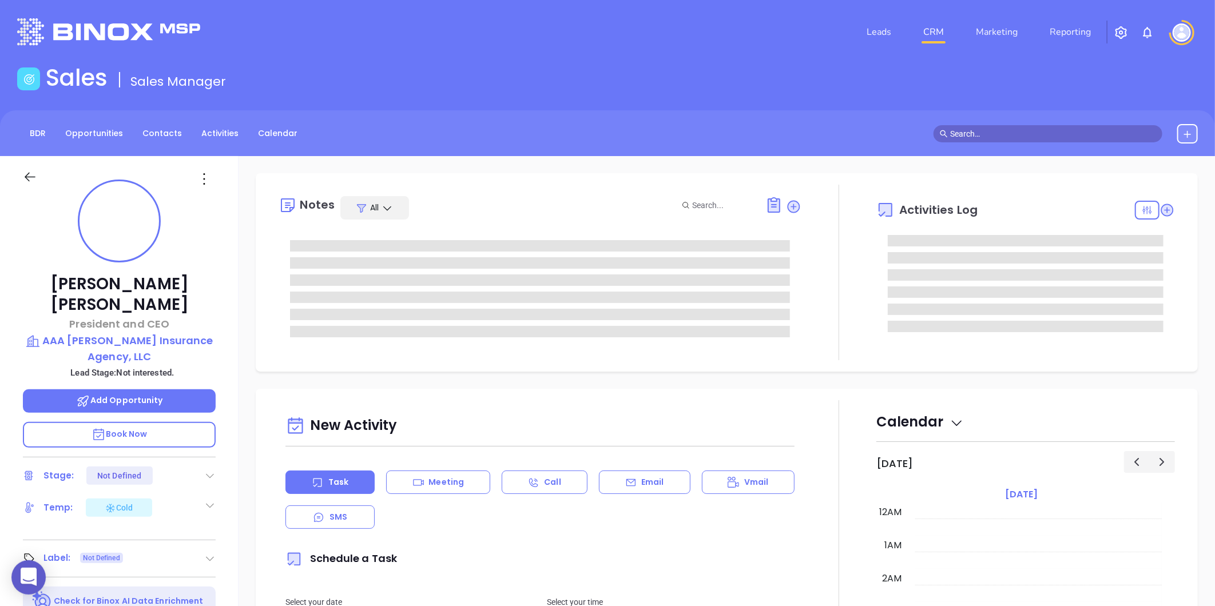
type input "[DATE]"
type input "[PERSON_NAME]"
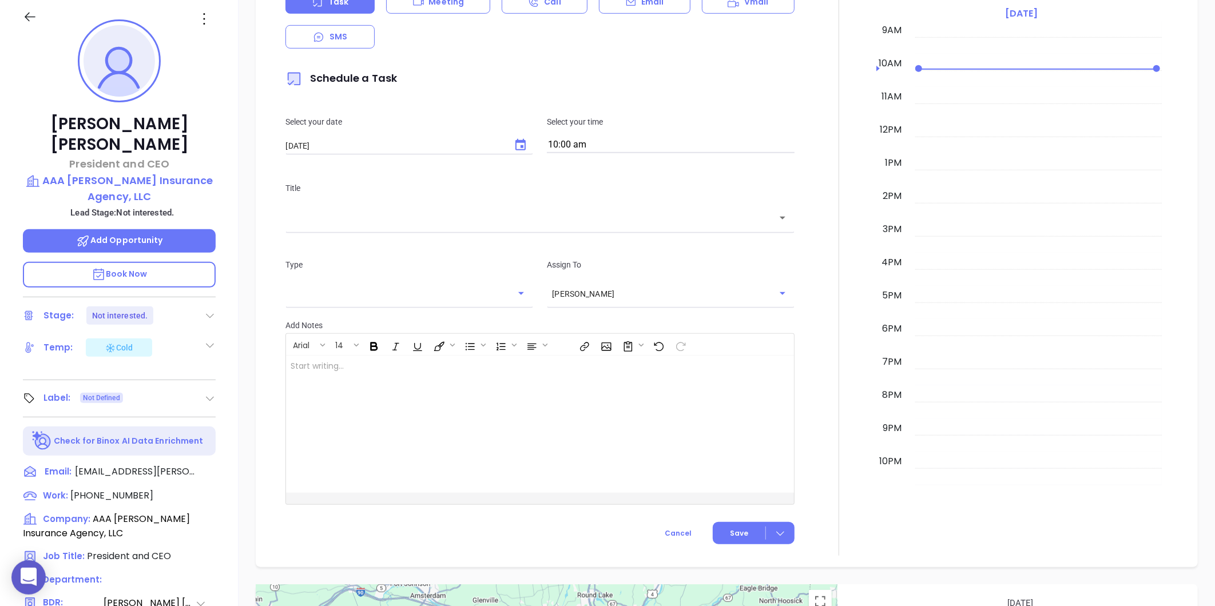
scroll to position [0, 0]
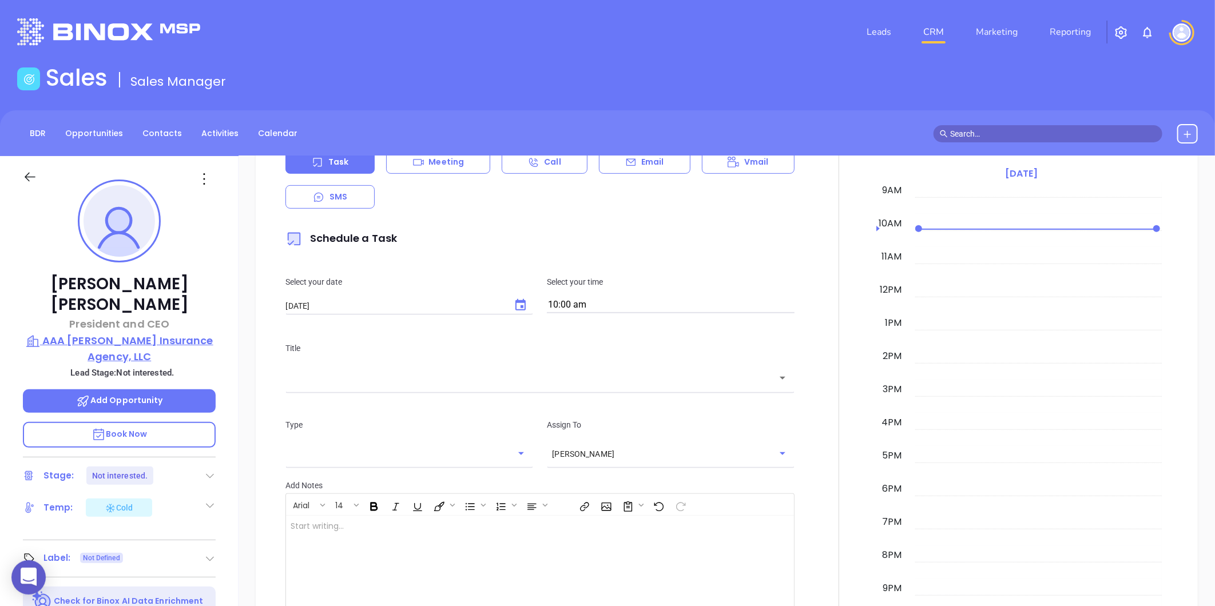
click at [156, 333] on p "AAA [PERSON_NAME] Insurance Agency, LLC" at bounding box center [119, 348] width 193 height 31
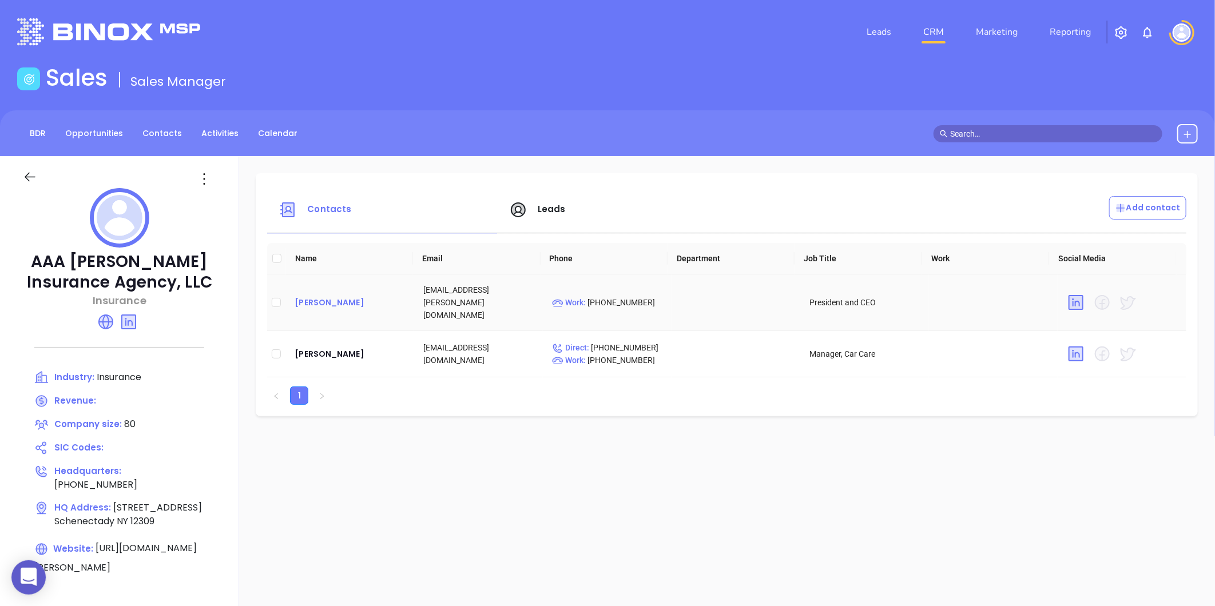
click at [319, 296] on div "[PERSON_NAME]" at bounding box center [350, 303] width 110 height 14
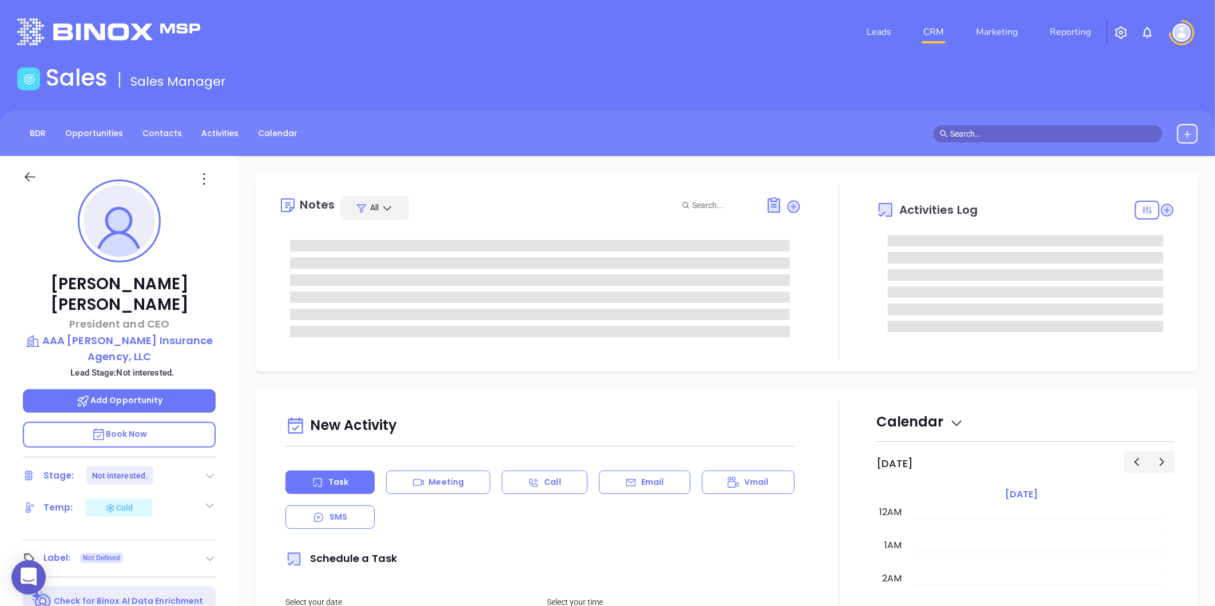
type input "[PERSON_NAME]"
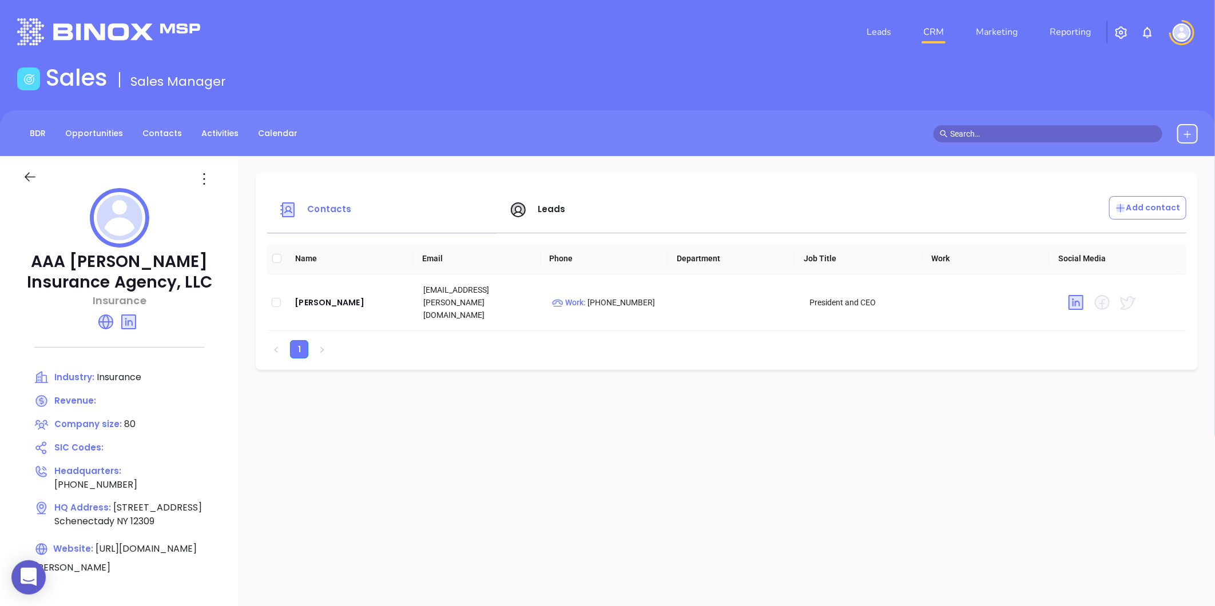
click at [545, 208] on span "Leads" at bounding box center [552, 209] width 28 height 12
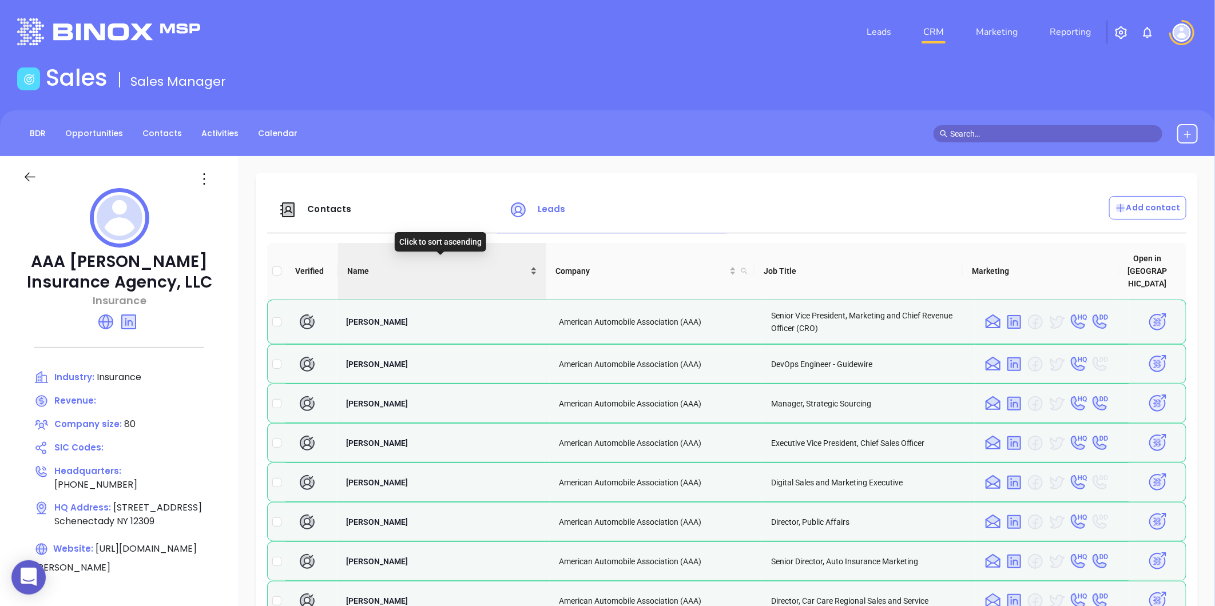
click at [532, 265] on div "Name" at bounding box center [442, 271] width 190 height 13
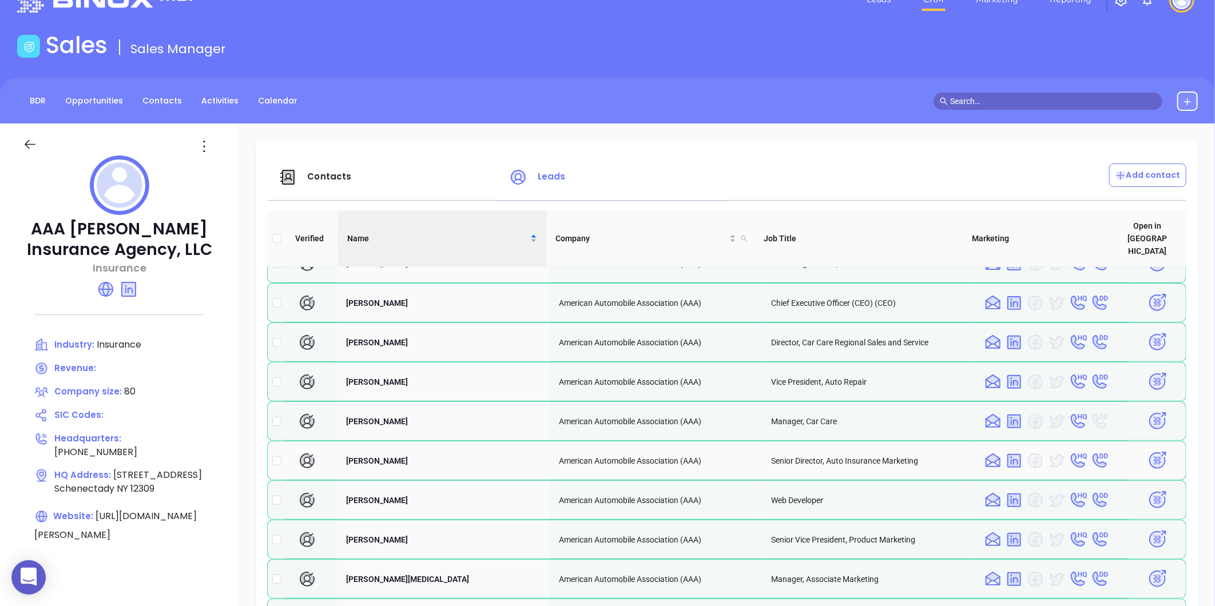
scroll to position [253, 0]
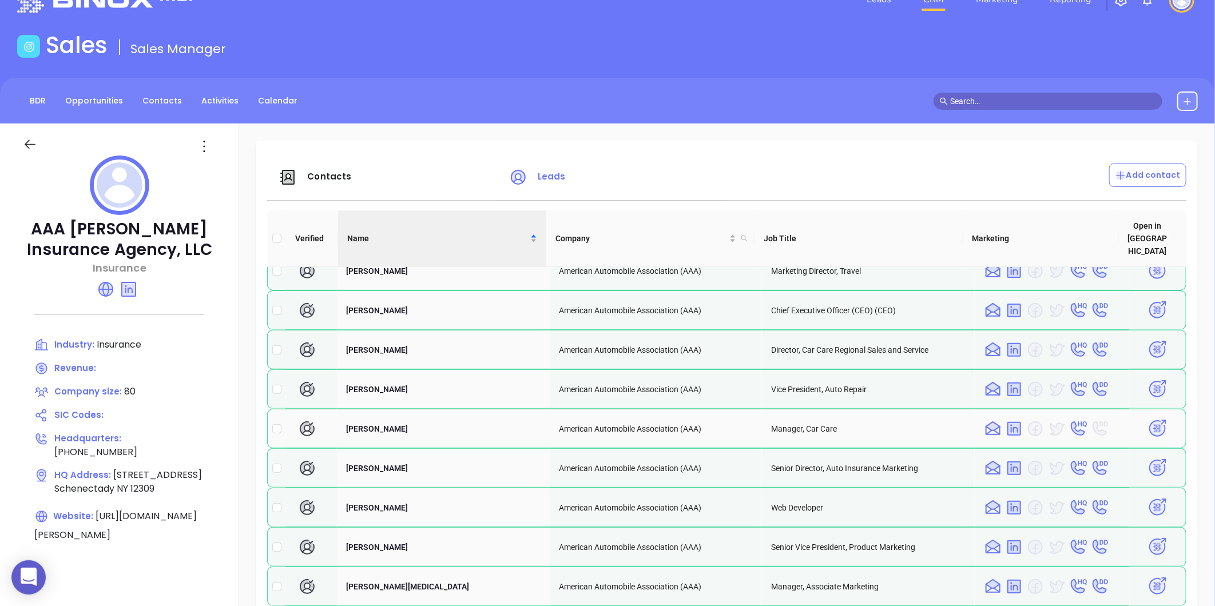
click at [1147, 419] on img at bounding box center [1157, 429] width 20 height 20
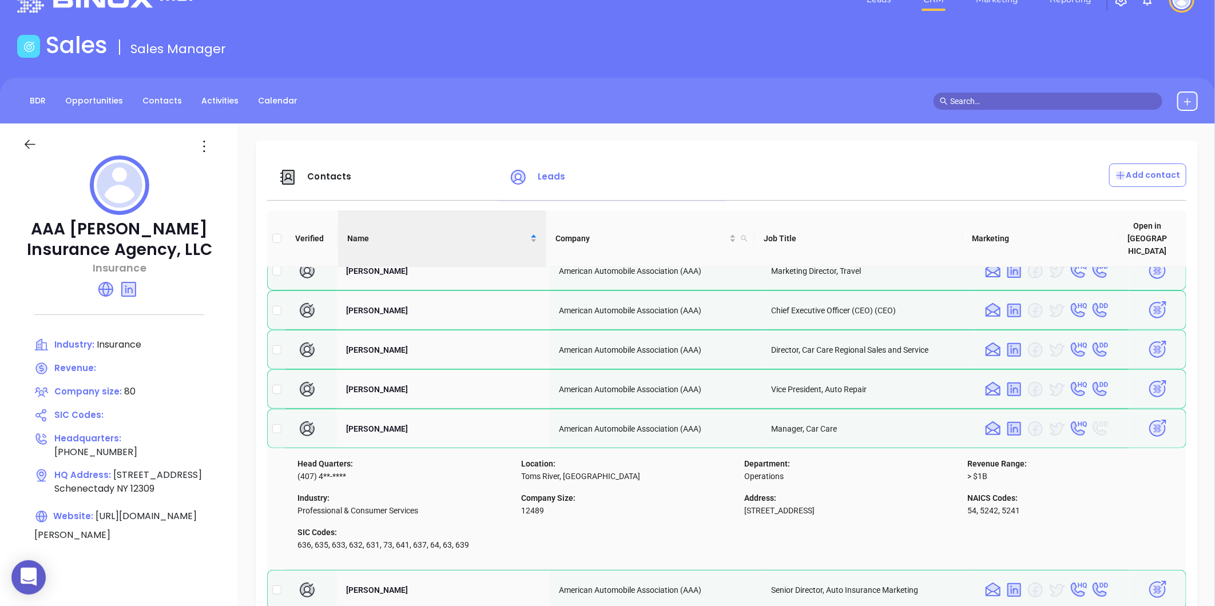
click at [318, 172] on span "Contacts" at bounding box center [329, 176] width 44 height 12
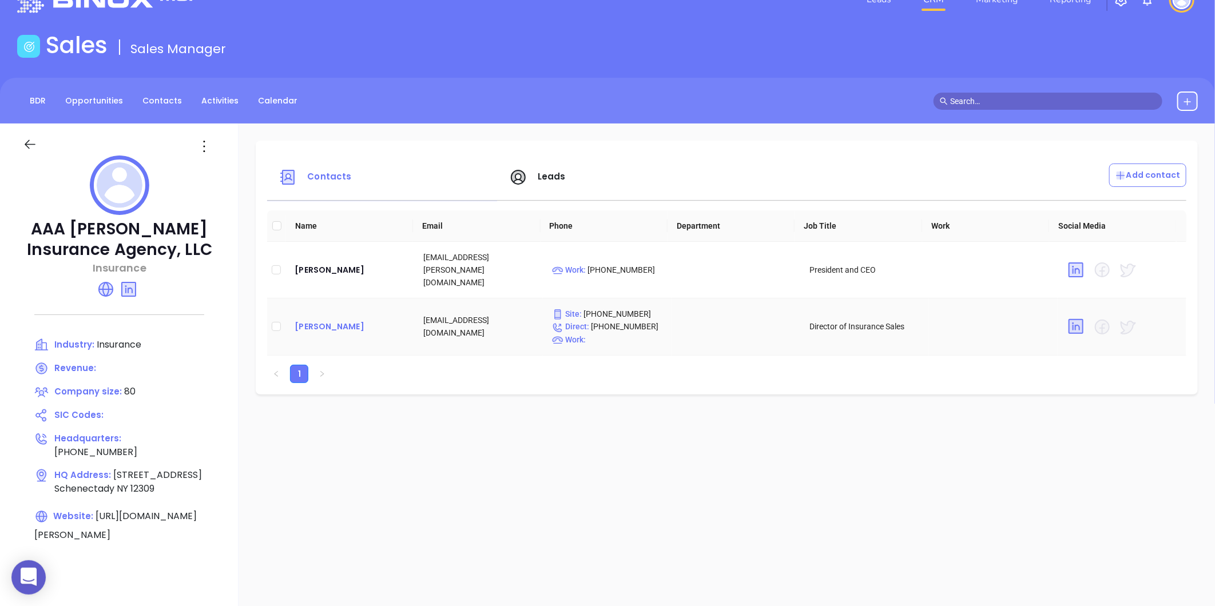
click at [326, 320] on div "James Kass" at bounding box center [350, 327] width 110 height 14
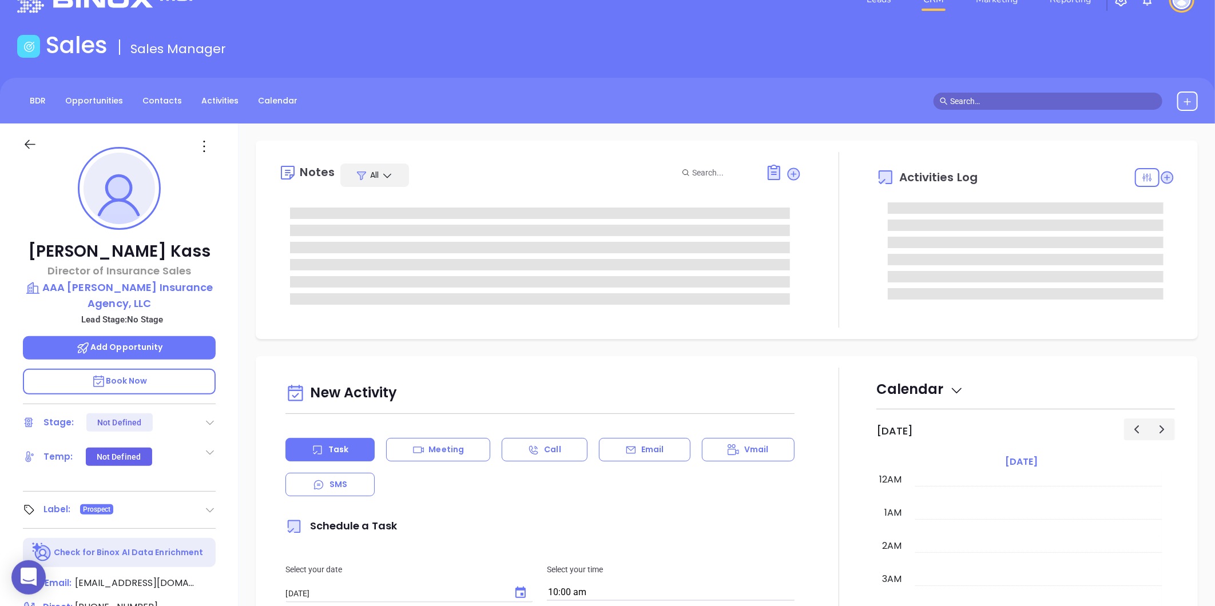
type input "[PERSON_NAME]"
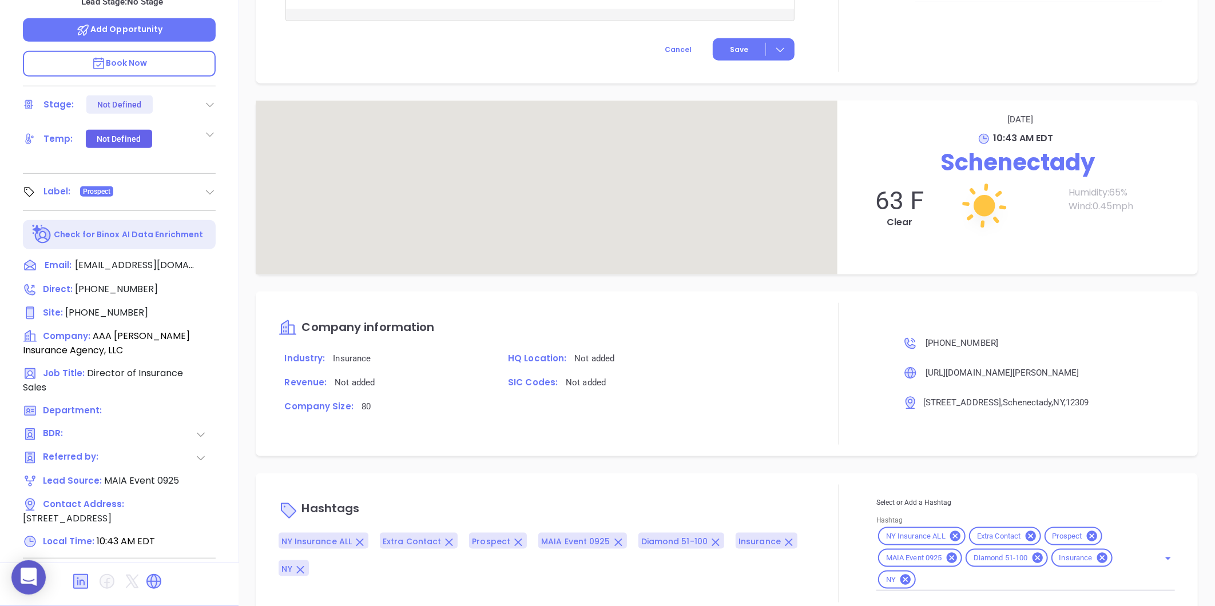
scroll to position [574, 0]
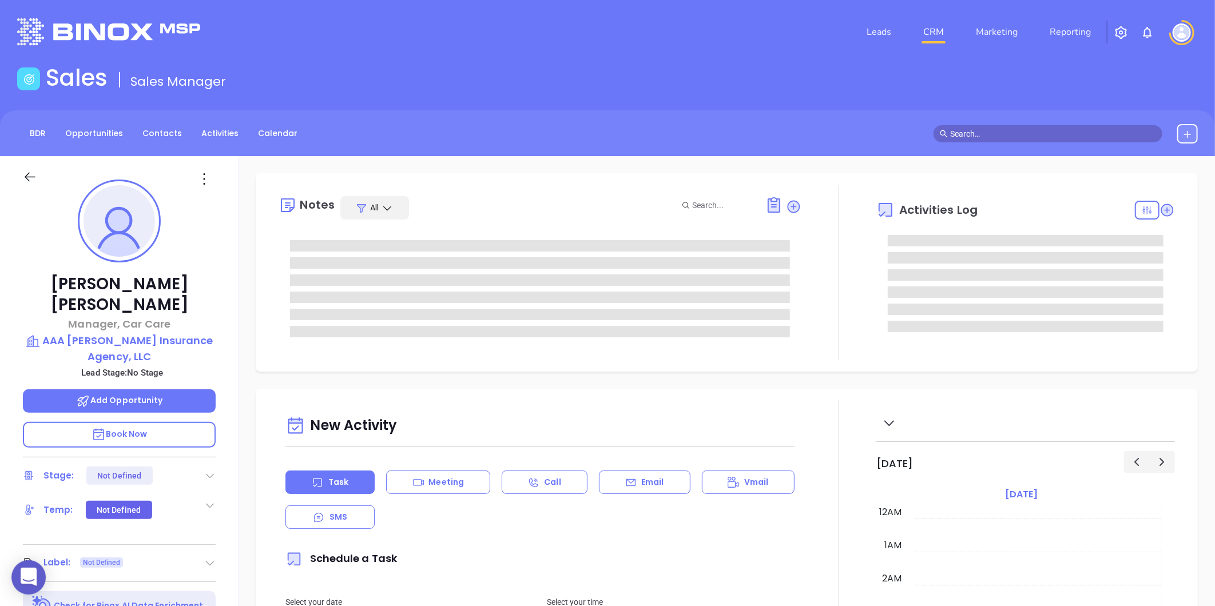
type input "[DATE]"
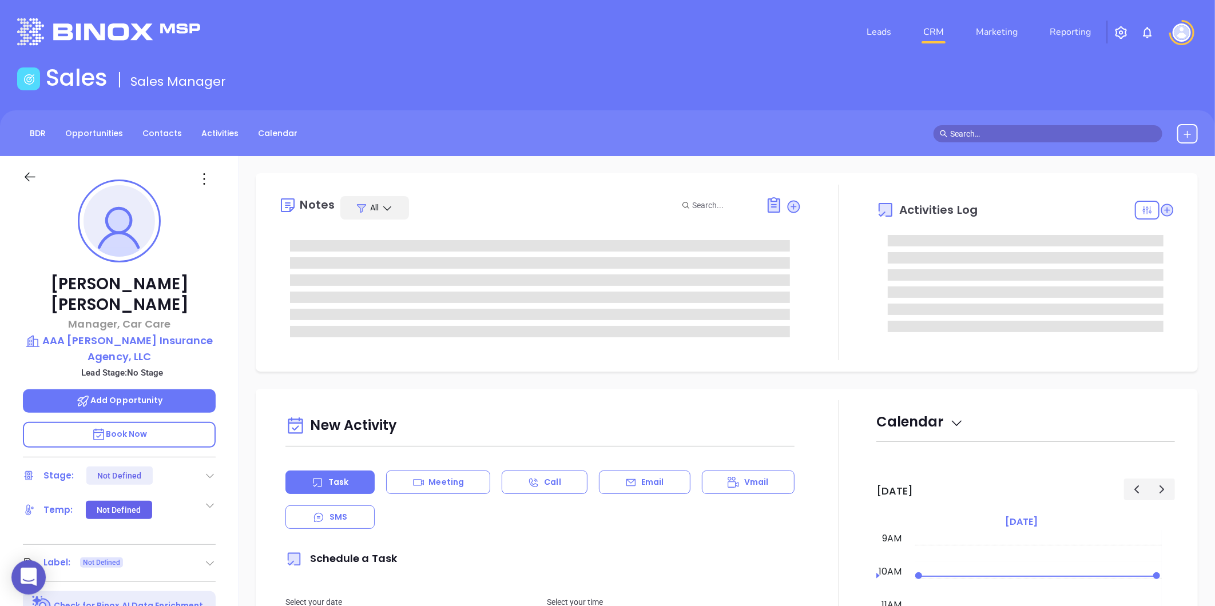
type input "[PERSON_NAME]"
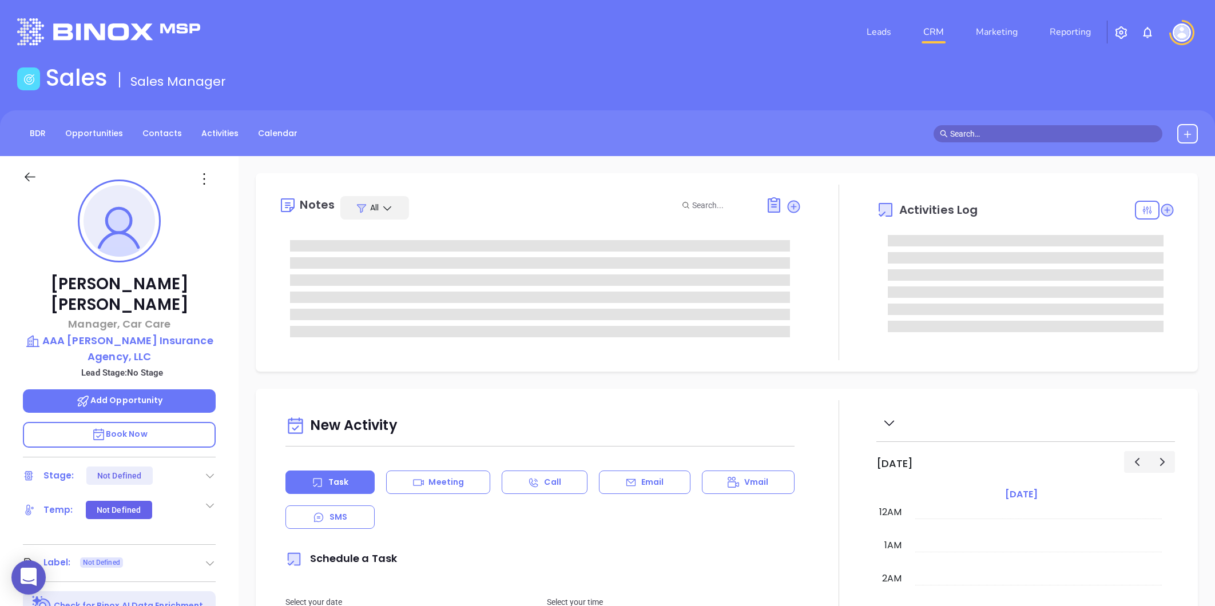
type input "[DATE]"
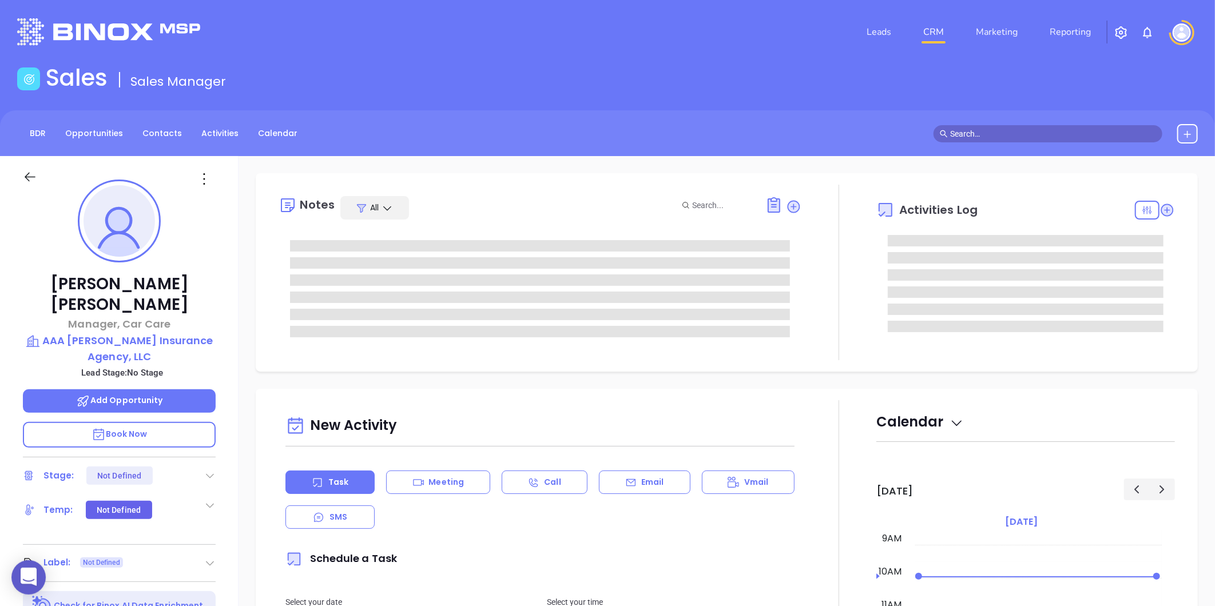
type input "[PERSON_NAME]"
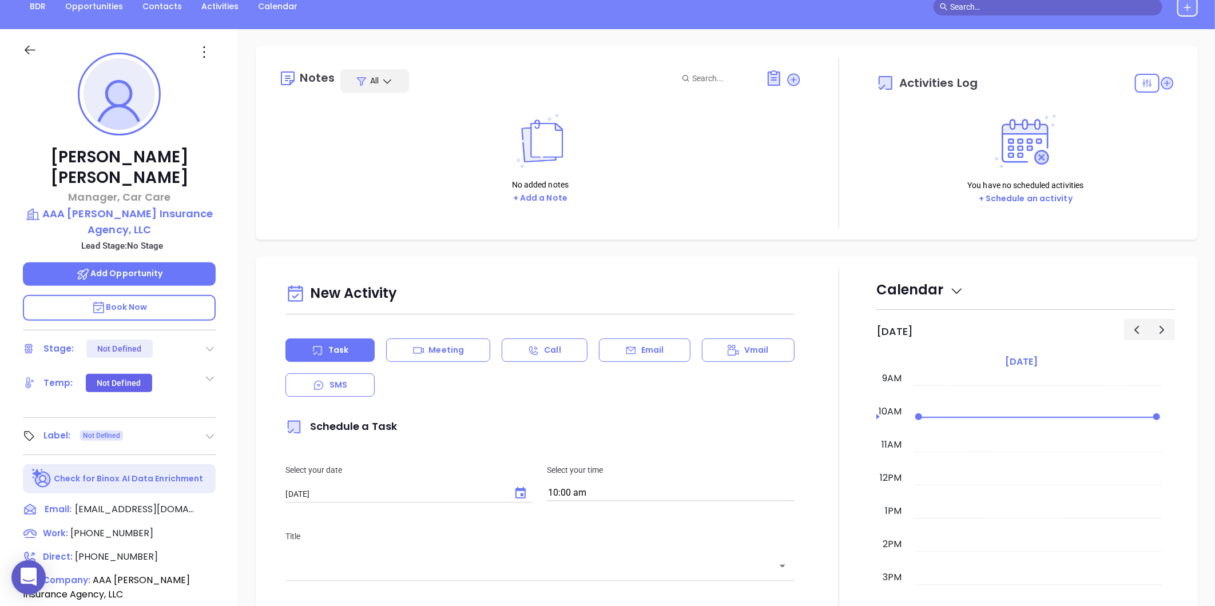
scroll to position [0, 0]
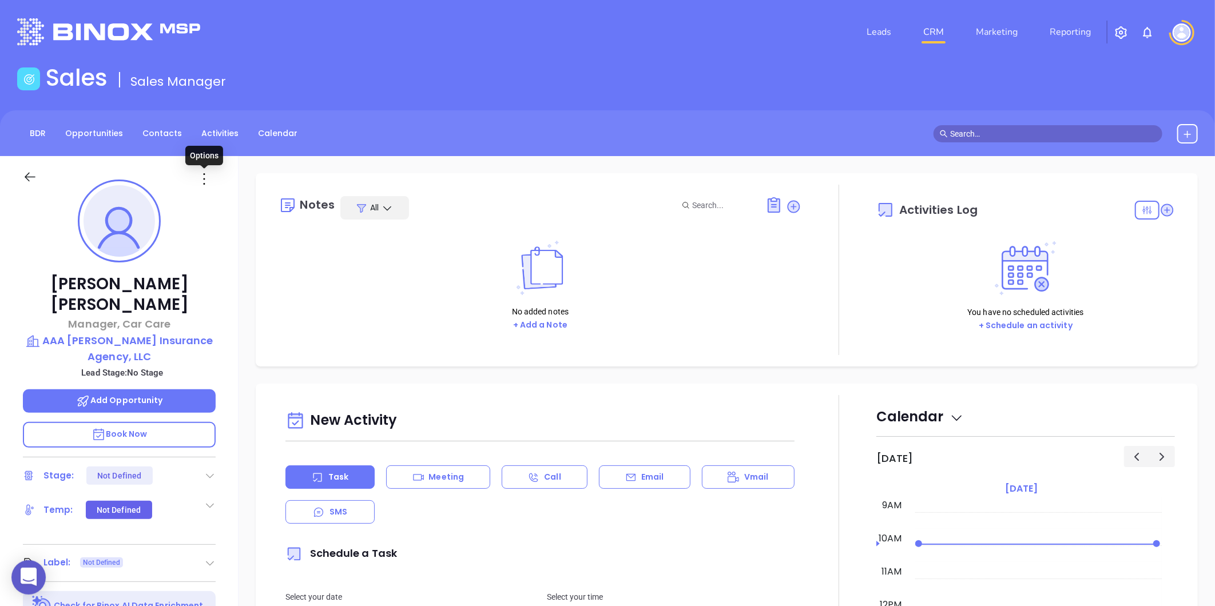
click at [206, 180] on icon at bounding box center [204, 179] width 18 height 18
click at [226, 298] on div "Edit" at bounding box center [260, 301] width 112 height 13
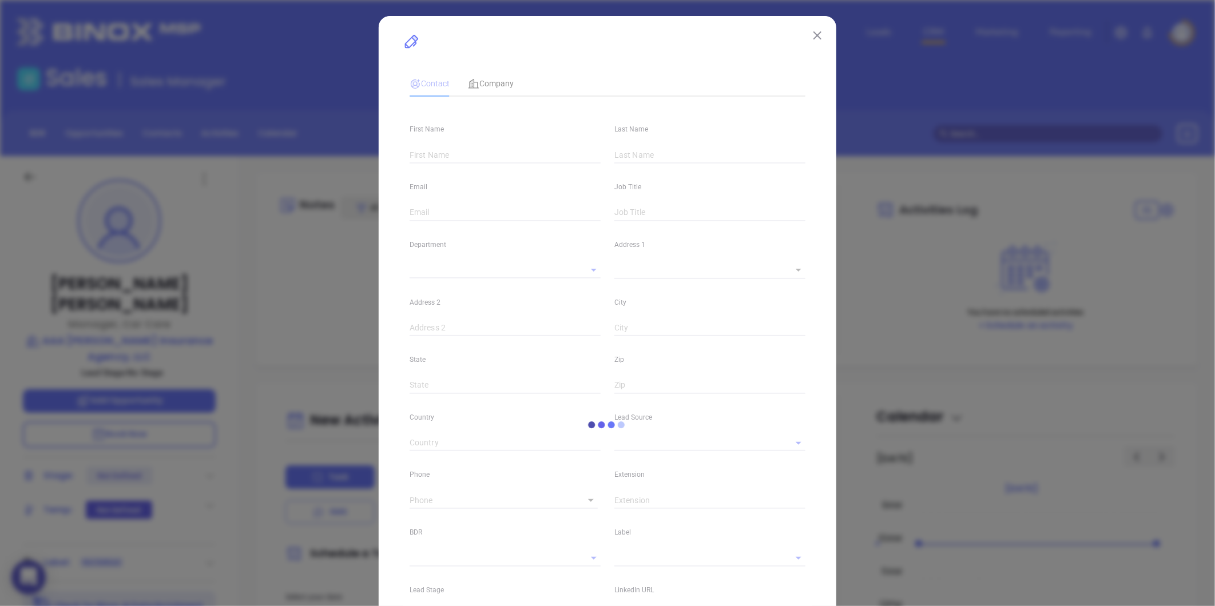
type input "Holli"
type input "Oberhauser"
type input "hoberhauser@aaamidatlantic.com"
type input "Manager, Car Care"
type textarea "1626 Union Street"
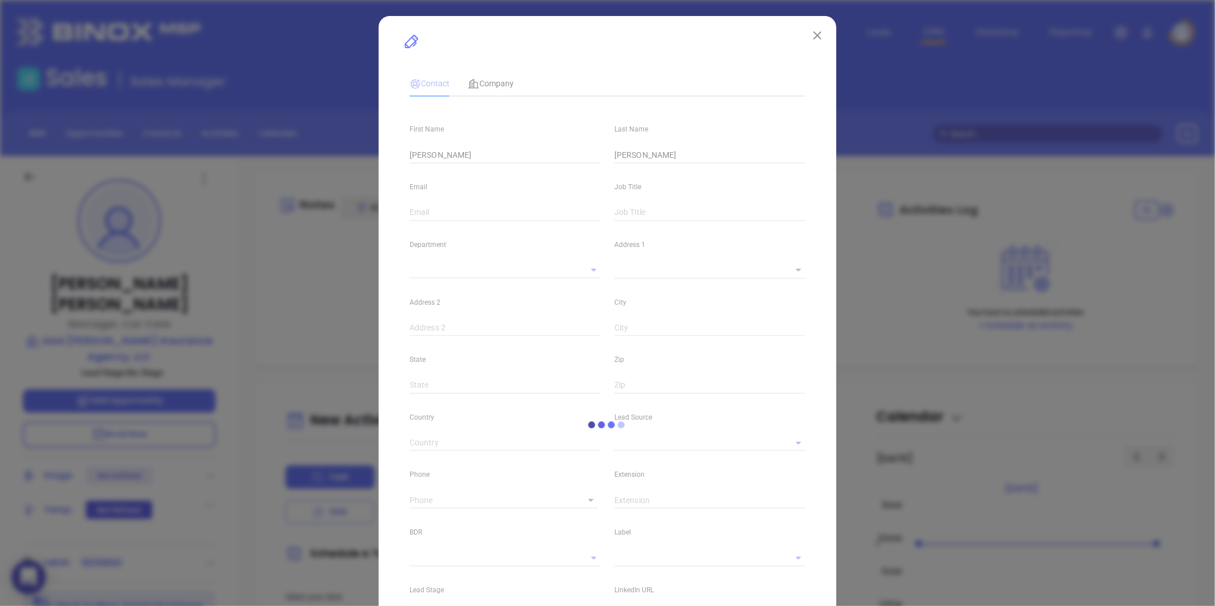
type input "1"
type input "Schenectady"
type input "NY"
type input "12309"
type input "linkedin.com/in/holli-oberhauser-7a7059169"
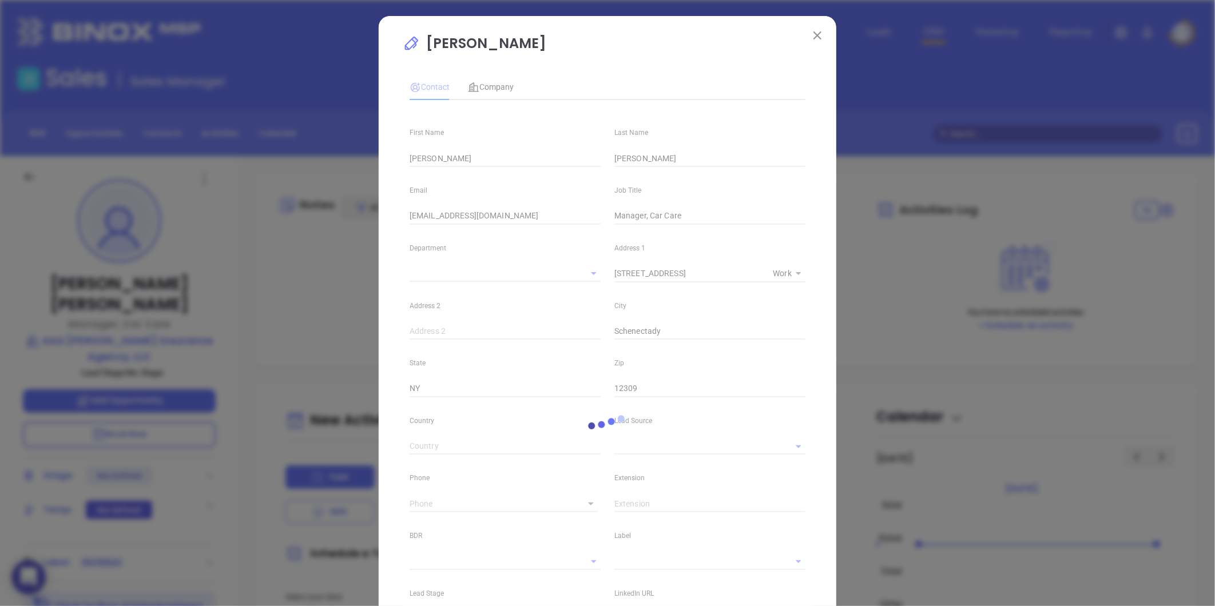
type input "(518) 374-4696"
type input "1"
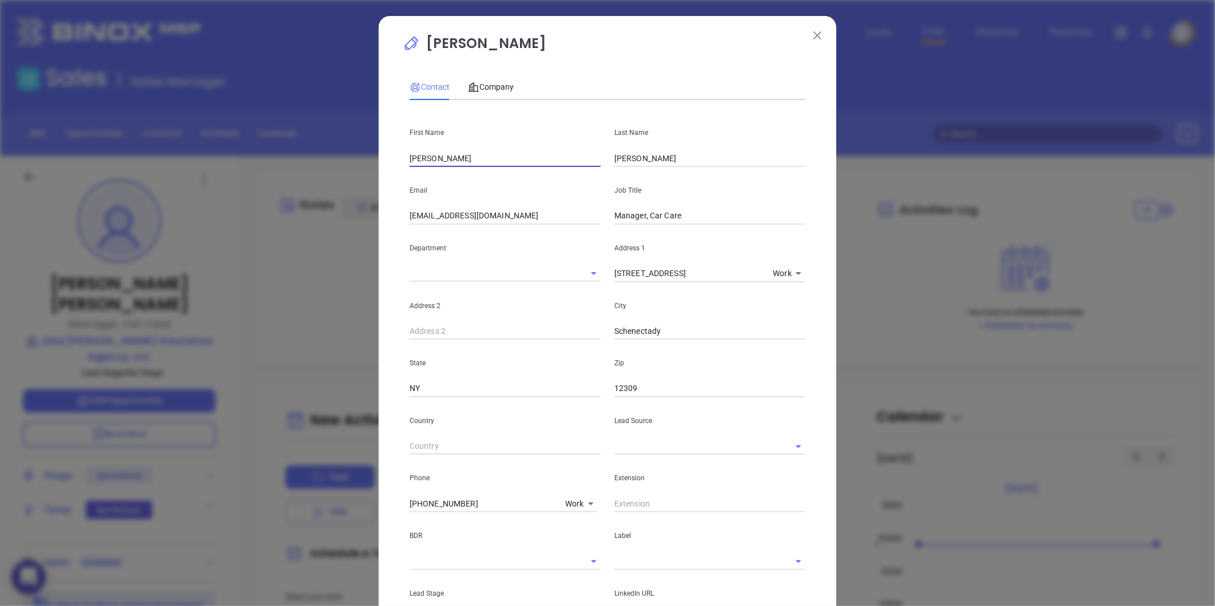
drag, startPoint x: 427, startPoint y: 161, endPoint x: 368, endPoint y: 164, distance: 59.0
click at [368, 164] on div "Holli Oberhauser Contact Company First Name Holli Last Name Oberhauser Email ho…" at bounding box center [607, 303] width 1215 height 606
type input "James"
click at [650, 152] on input "Kassin" at bounding box center [709, 158] width 191 height 17
type input "Kass"
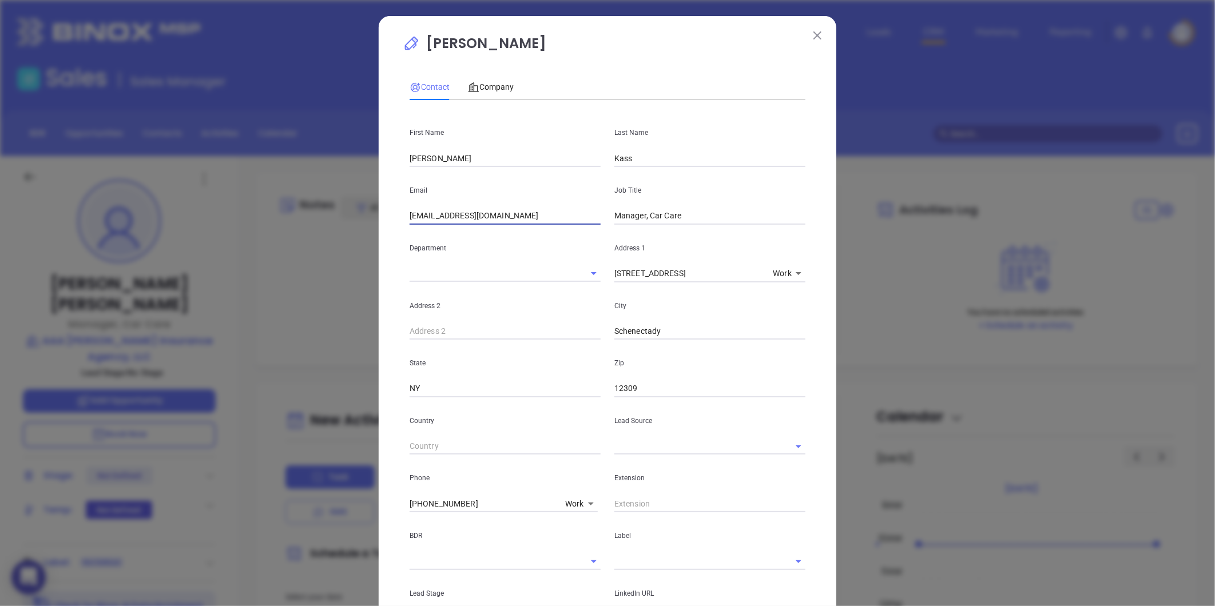
drag, startPoint x: 450, startPoint y: 219, endPoint x: 235, endPoint y: 224, distance: 214.6
click at [235, 224] on div "Holli Oberhauser Contact Company First Name James Last Name Kass Email hoberhau…" at bounding box center [607, 303] width 1215 height 606
type input "jkass@aaamidatlantic.com"
drag, startPoint x: 702, startPoint y: 218, endPoint x: 432, endPoint y: 237, distance: 270.1
click at [436, 237] on div "First Name James Last Name Kass Email jkass@aaamidatlantic.com Job Title Manage…" at bounding box center [608, 425] width 396 height 633
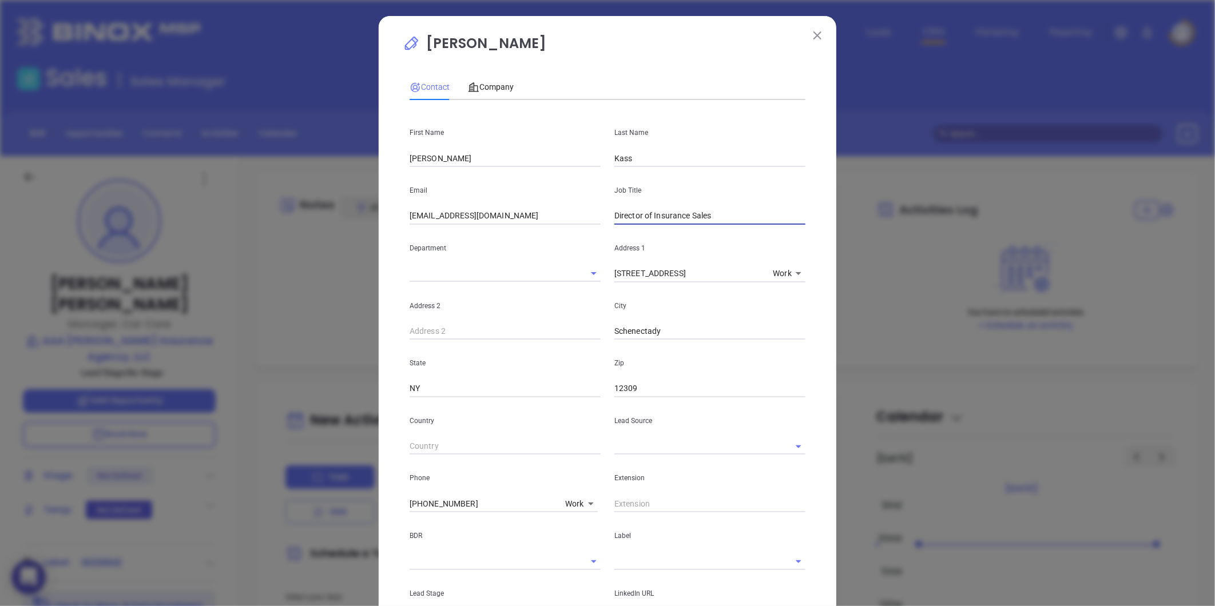
type input "Director of Insurance Sales"
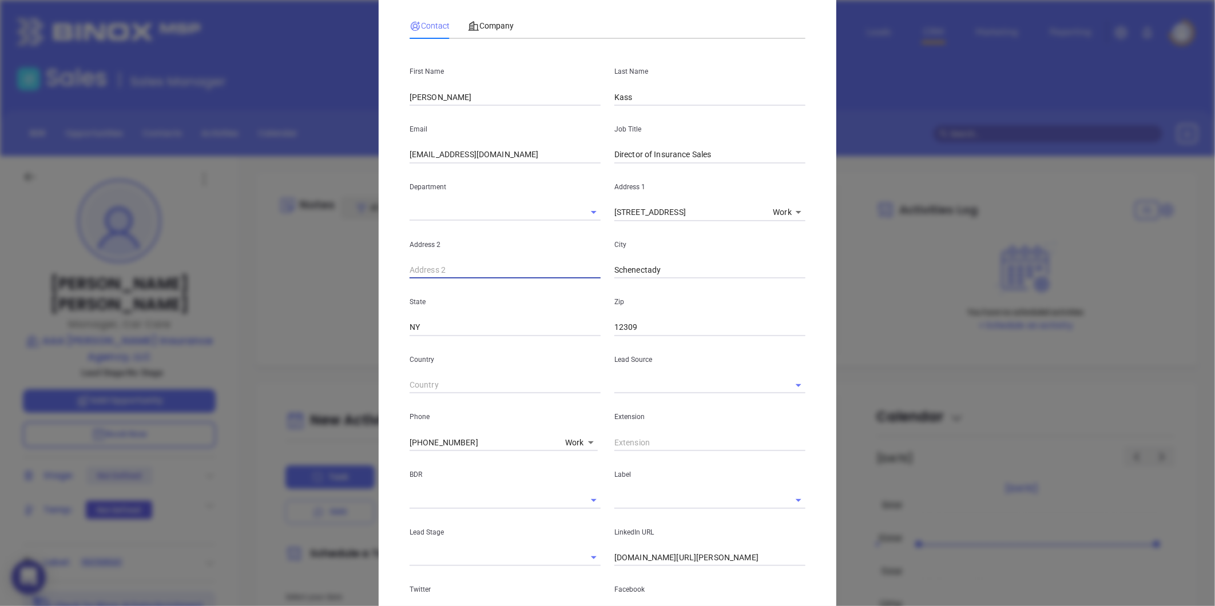
scroll to position [127, 0]
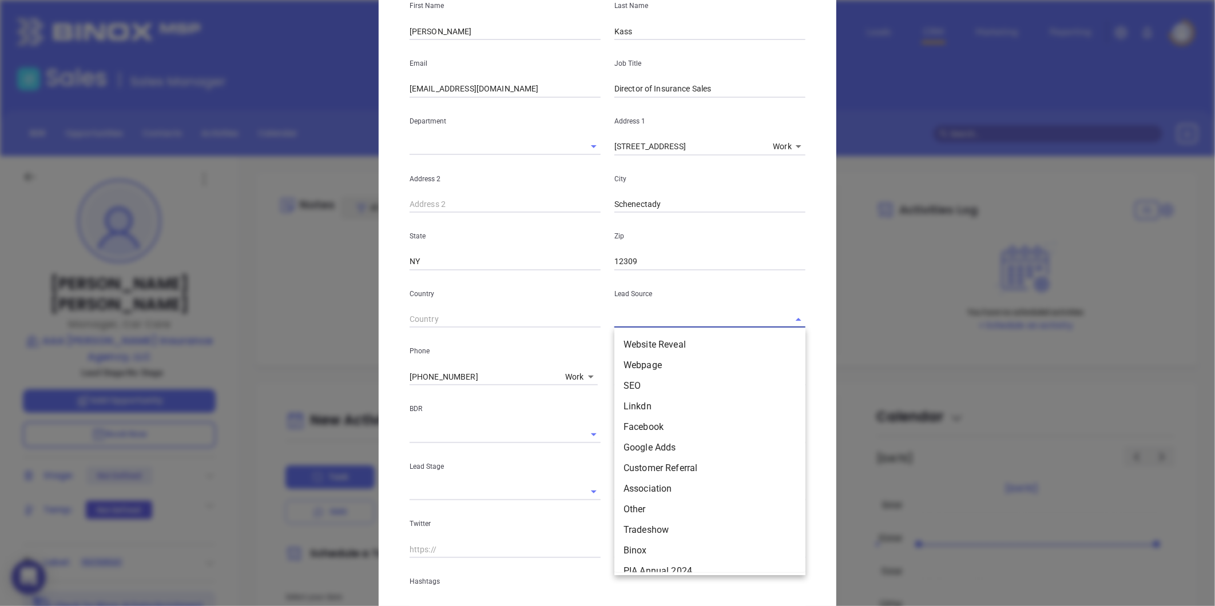
click at [657, 312] on input "text" at bounding box center [693, 319] width 159 height 17
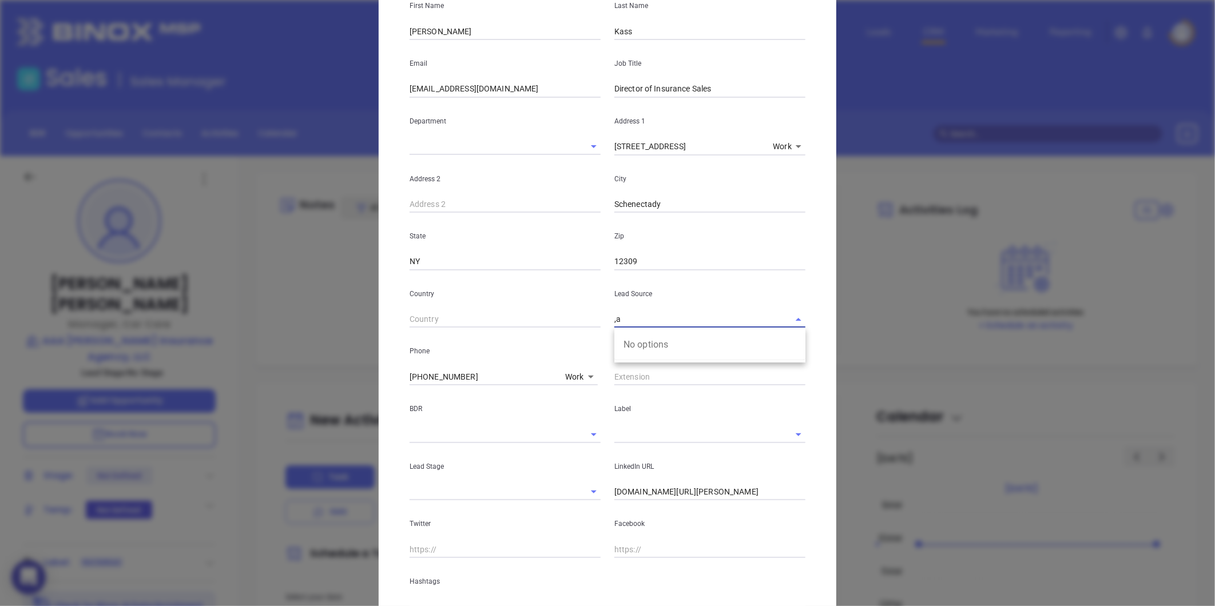
type input ","
click at [661, 347] on li "MAIA Event 0925" at bounding box center [709, 345] width 191 height 21
type input "MAIA Event 0925"
click at [650, 438] on input "text" at bounding box center [693, 434] width 159 height 17
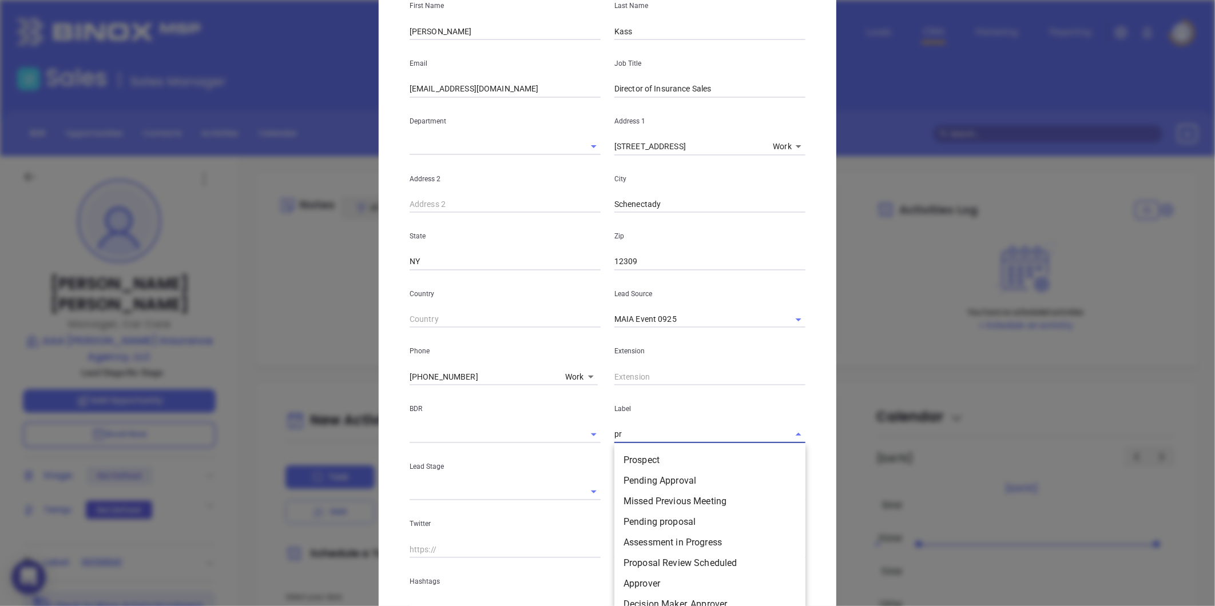
type input "pro"
click at [641, 456] on li "Prospect" at bounding box center [709, 460] width 191 height 21
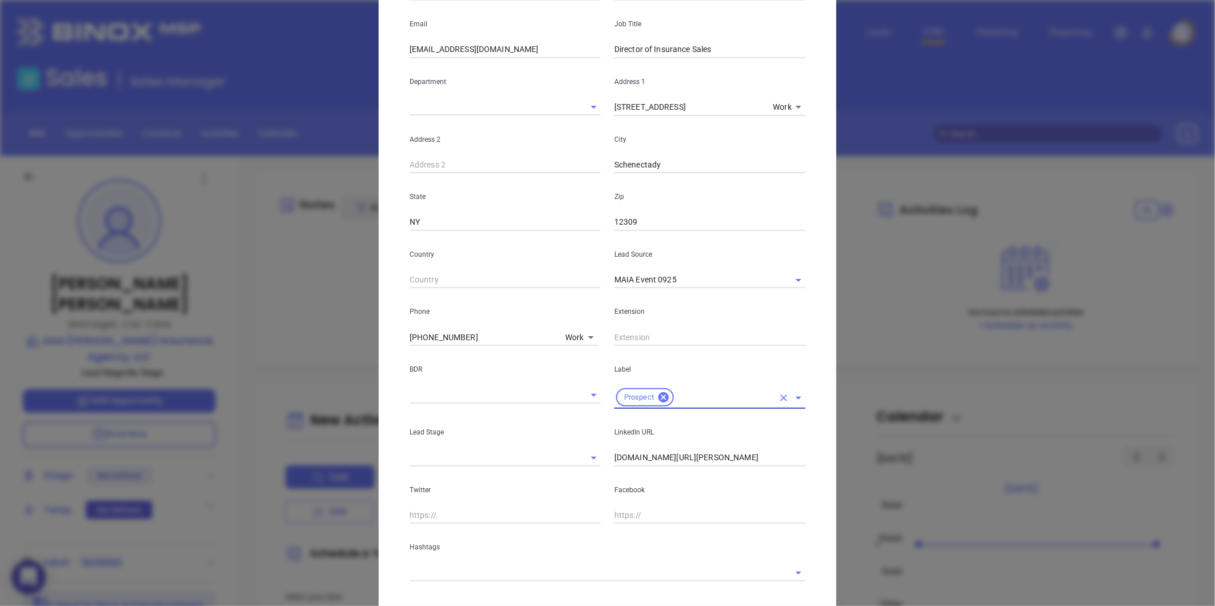
scroll to position [228, 0]
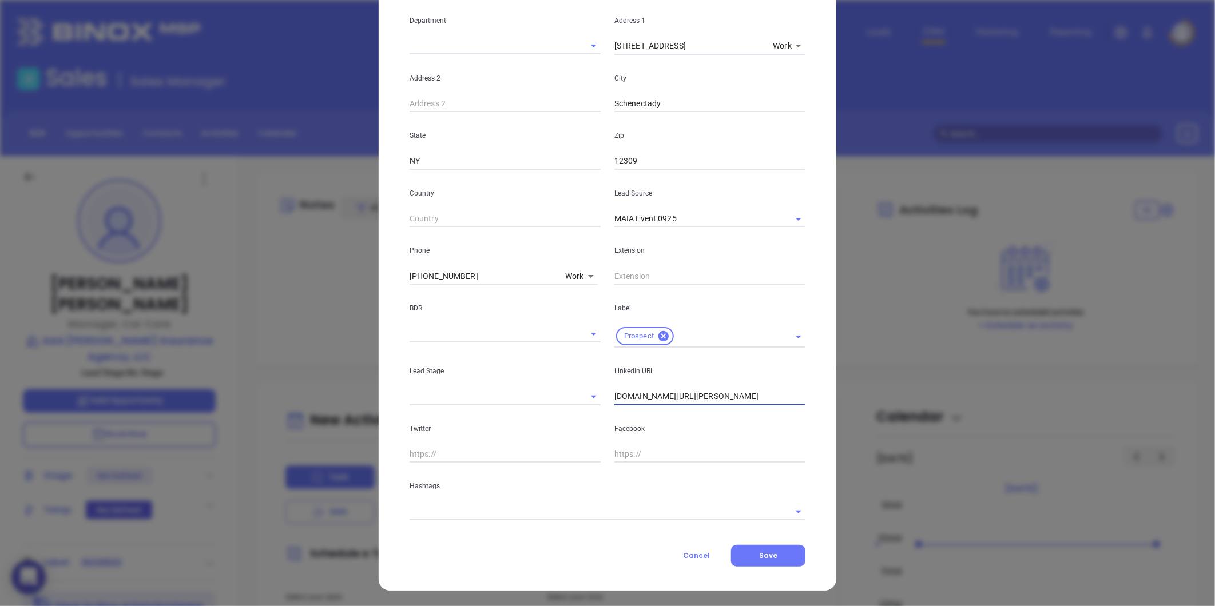
click at [635, 404] on input "linkedin.com/in/holli-oberhauser-7a7059169" at bounding box center [709, 396] width 191 height 17
click at [636, 403] on input "linkedin.com/in/holli-oberhauser-7a7059169" at bounding box center [709, 396] width 191 height 17
paste input "linkedin.com/in/james-kass-524a4069"
type input "www.linkedin.com/in/james-kass-524a4069"
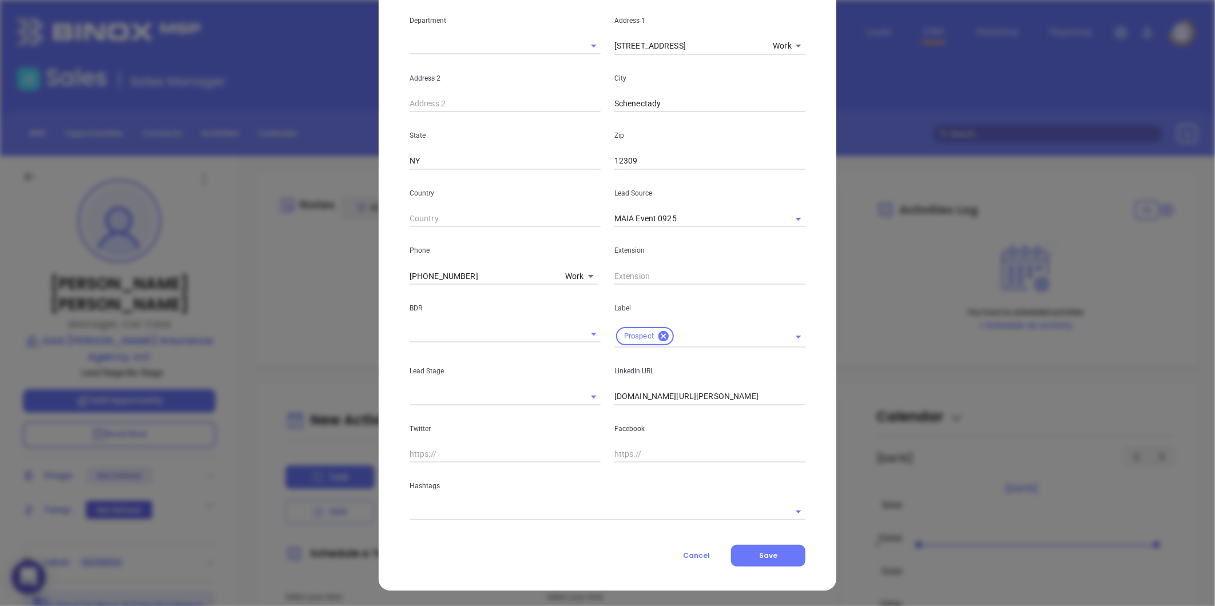
click at [574, 272] on body "0 Leads CRM Marketing Reporting Financial Leads Leads Sales Sales Manager BDR O…" at bounding box center [607, 303] width 1215 height 606
click at [454, 277] on div at bounding box center [607, 303] width 1215 height 606
click at [463, 276] on div "Work Mobile Direct Cell Home Pager Company Site Work Landline Other" at bounding box center [607, 303] width 1215 height 606
drag, startPoint x: 466, startPoint y: 276, endPoint x: 272, endPoint y: 287, distance: 194.8
click at [272, 287] on div "Holli Oberhauser Contact Company First Name James Last Name Kass Email jkass@aa…" at bounding box center [607, 303] width 1215 height 606
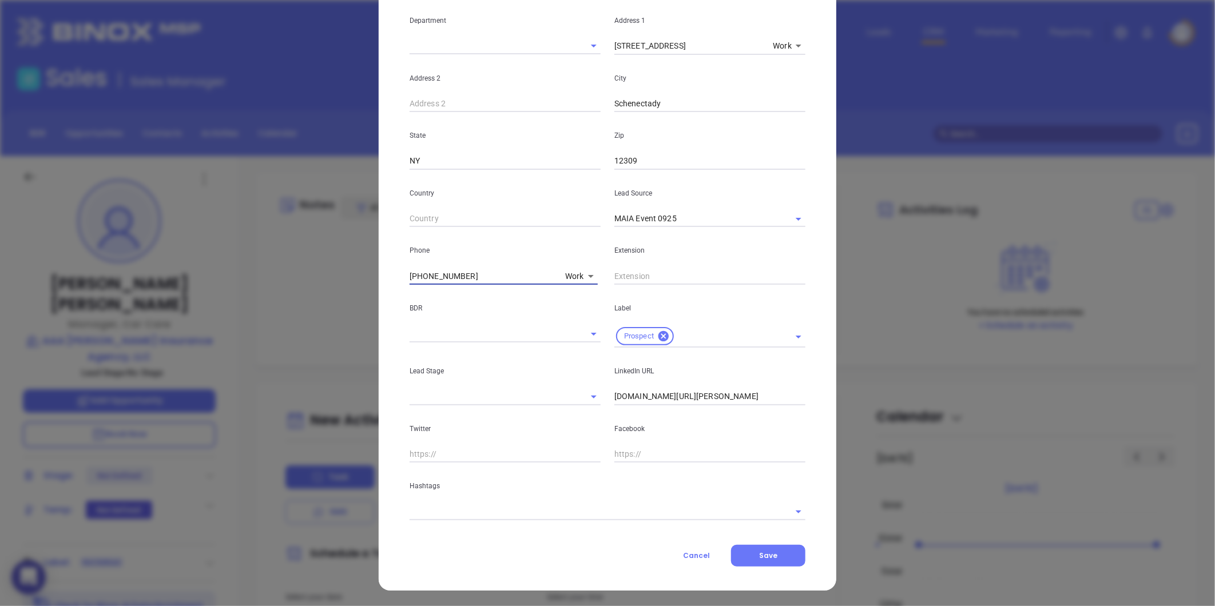
paste input "401) 868-2000"
click at [570, 273] on body "0 Leads CRM Marketing Reporting Financial Leads Leads Sales Sales Manager BDR O…" at bounding box center [607, 303] width 1215 height 606
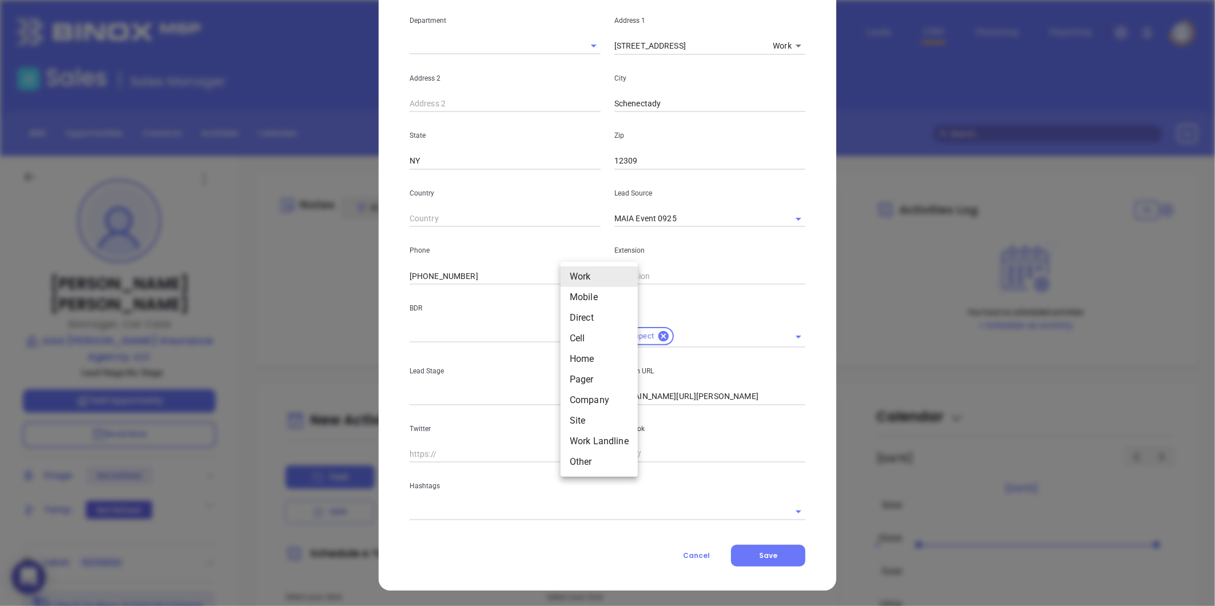
click at [476, 273] on div at bounding box center [607, 303] width 1215 height 606
click at [475, 273] on input "(401) 868-2000" at bounding box center [485, 276] width 151 height 17
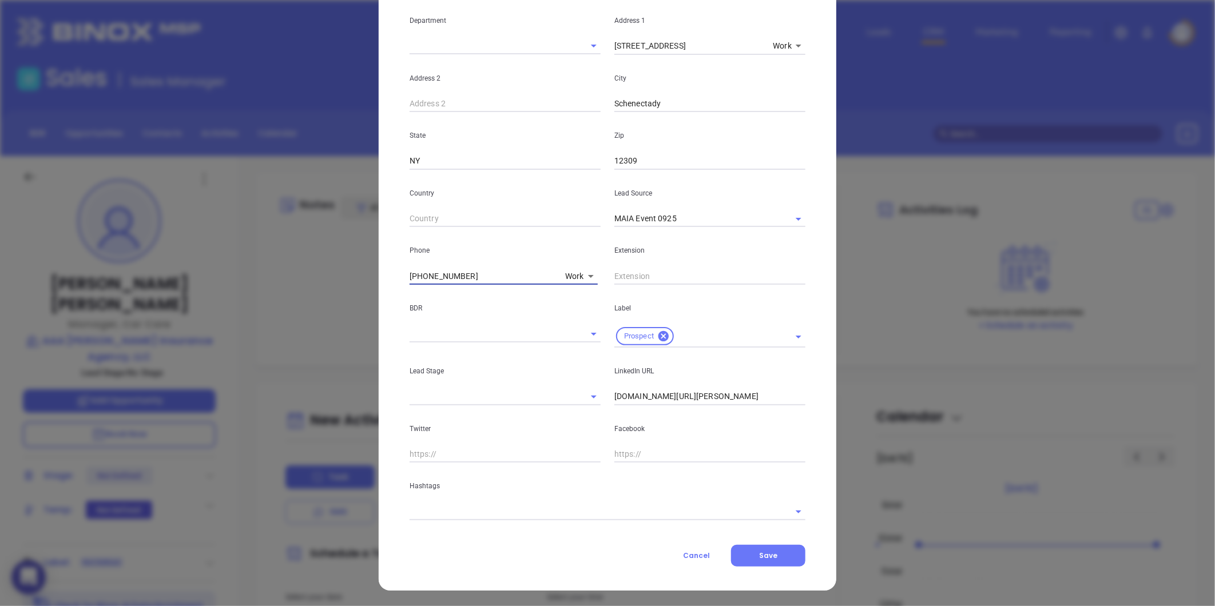
drag, startPoint x: 473, startPoint y: 272, endPoint x: 164, endPoint y: 300, distance: 310.1
click at [163, 300] on div "Holli Oberhauser Contact Company First Name James Last Name Kass Email jkass@aa…" at bounding box center [607, 303] width 1215 height 606
type input "( ) -"
click at [569, 275] on body "0 Leads CRM Marketing Reporting Financial Leads Leads Sales Sales Manager BDR O…" at bounding box center [607, 303] width 1215 height 606
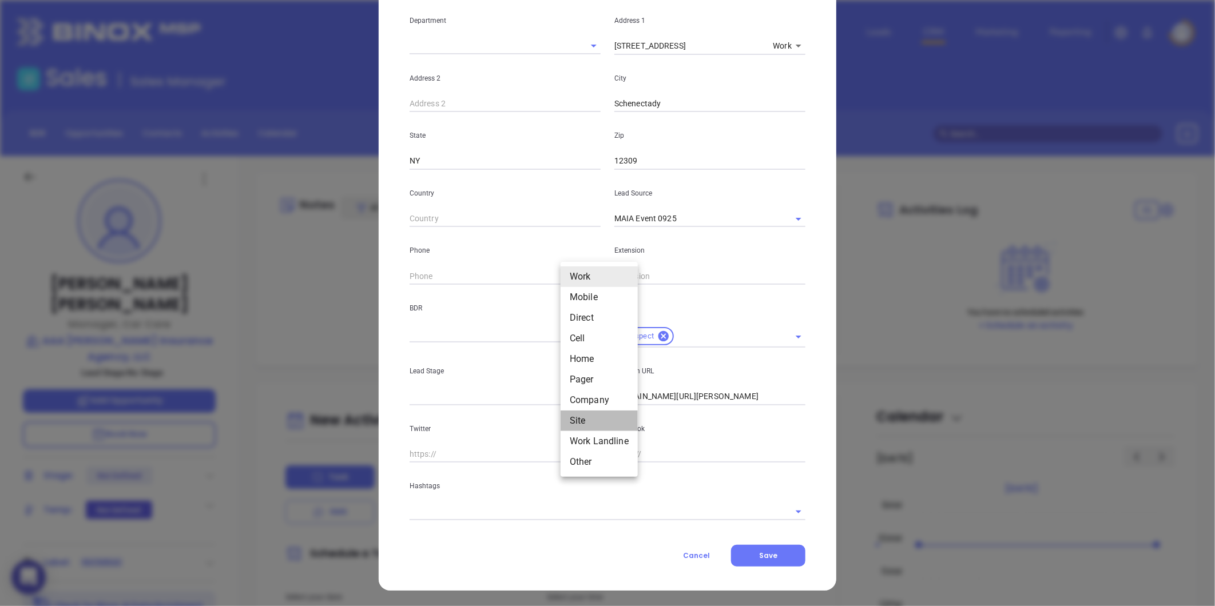
click at [584, 420] on li "Site" at bounding box center [599, 421] width 77 height 21
type input "11"
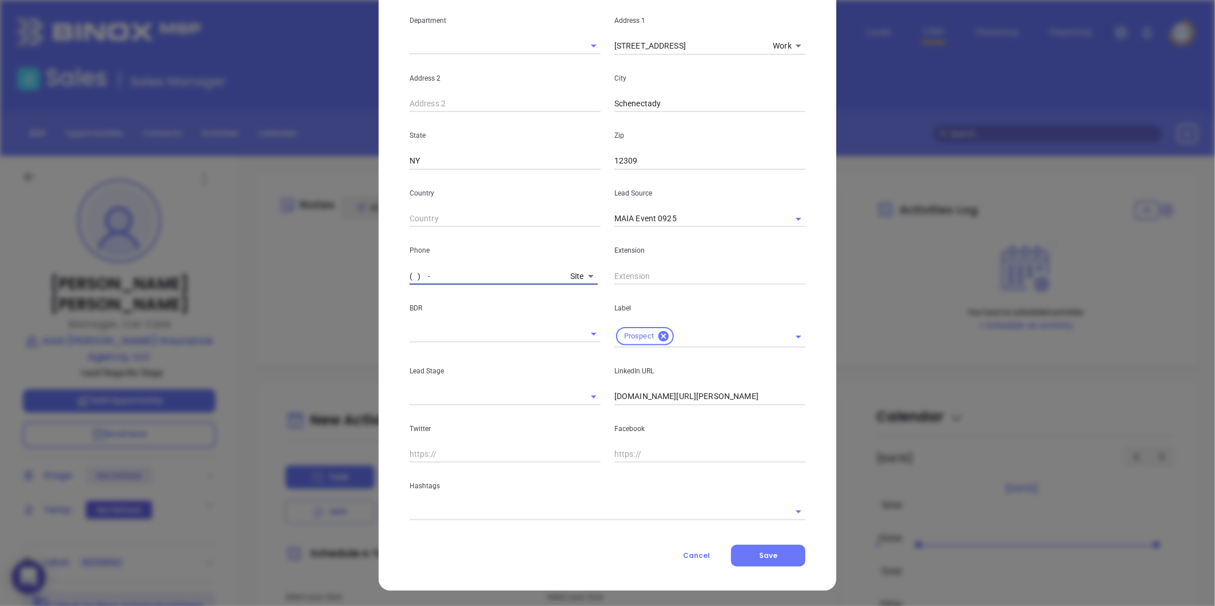
click at [491, 269] on input "( ) -" at bounding box center [488, 276] width 156 height 17
paste input "401) 868-2000"
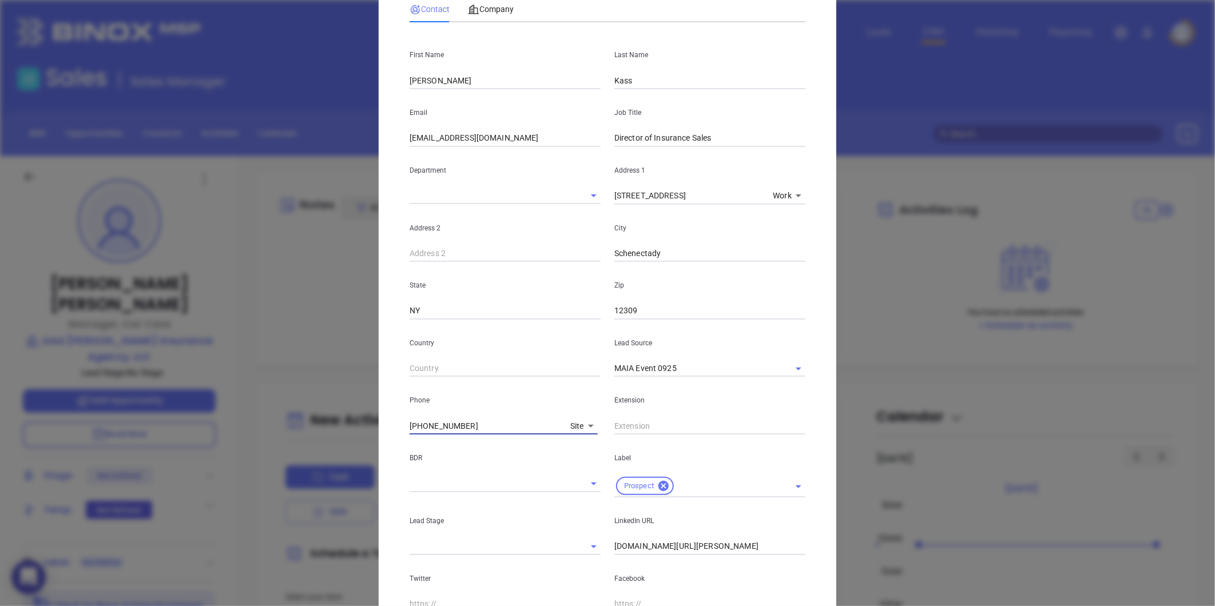
scroll to position [0, 0]
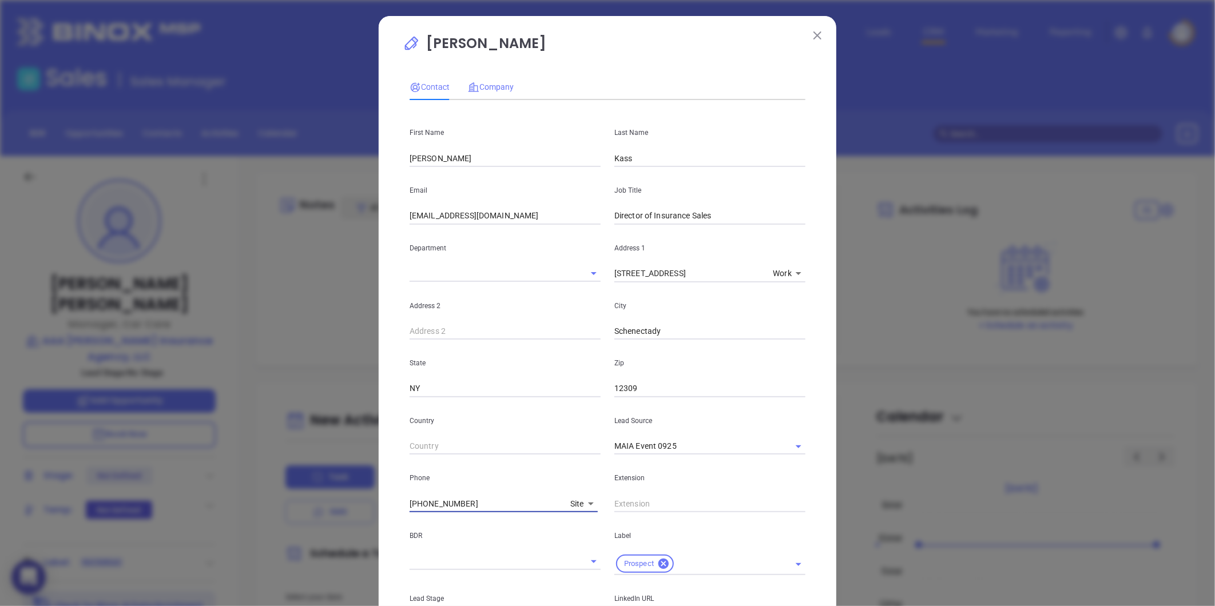
type input "(401) 868-2000"
click at [494, 86] on span "Company" at bounding box center [491, 86] width 46 height 9
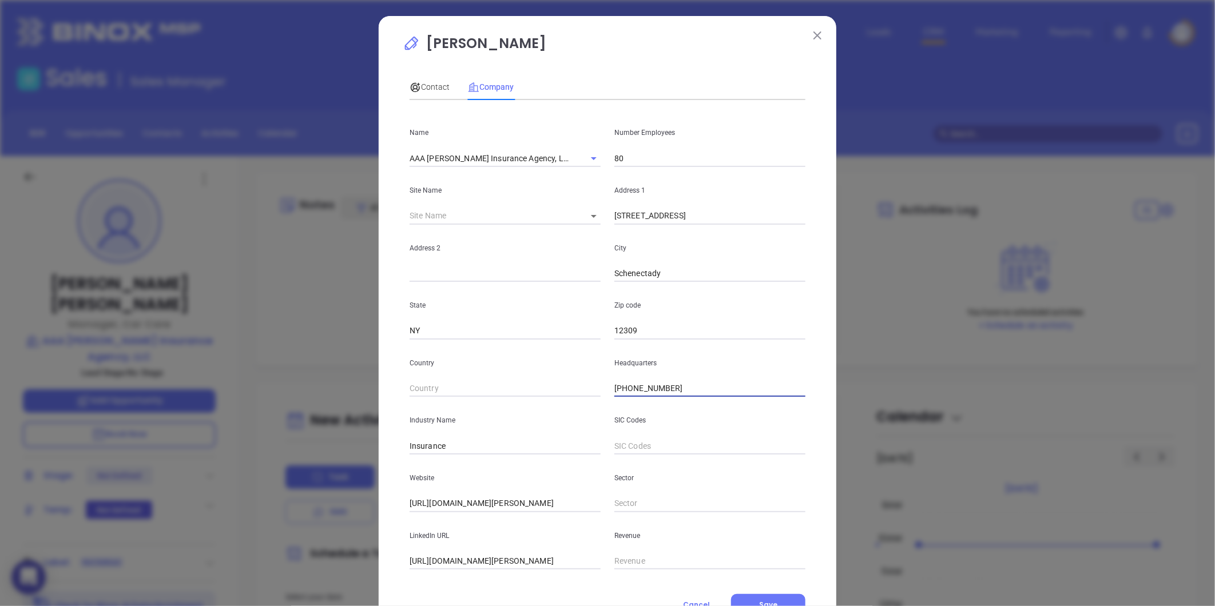
click at [679, 386] on input "(518) 374-4696" at bounding box center [709, 388] width 191 height 17
drag, startPoint x: 681, startPoint y: 386, endPoint x: 396, endPoint y: 412, distance: 286.0
click at [396, 412] on div "Holli Oberhauser Contact Company First Name James Last Name Kass Email jkass@aa…" at bounding box center [608, 328] width 458 height 624
paste input "401) 868-2000"
type input "(401) 868-2000"
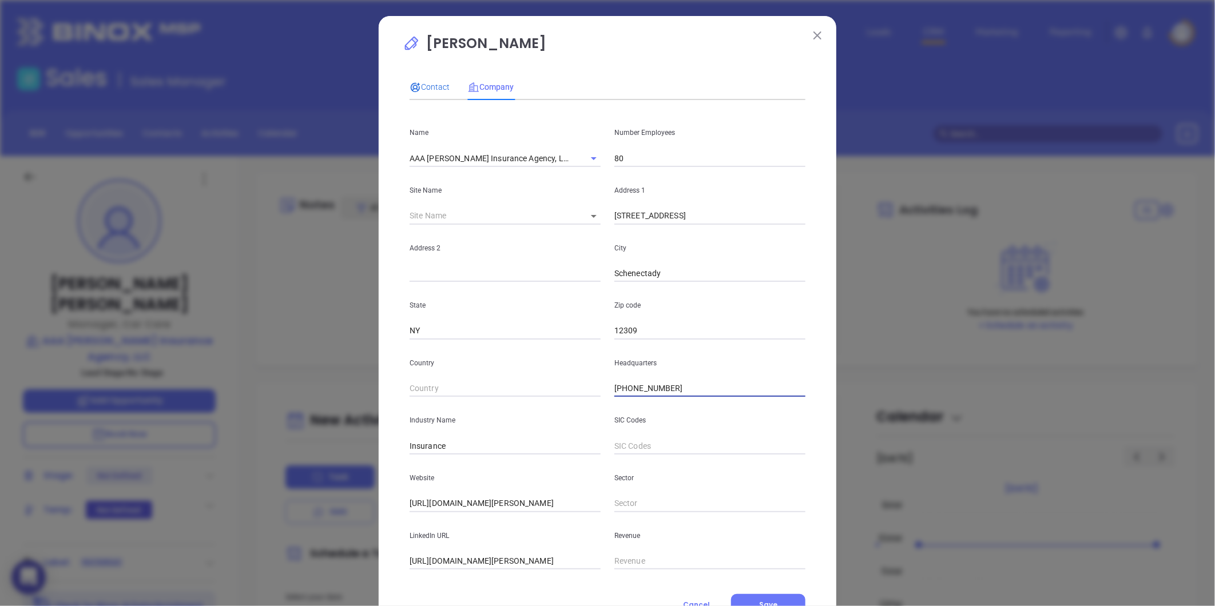
drag, startPoint x: 422, startPoint y: 88, endPoint x: 478, endPoint y: 99, distance: 57.7
click at [422, 88] on span "Contact" at bounding box center [430, 86] width 40 height 9
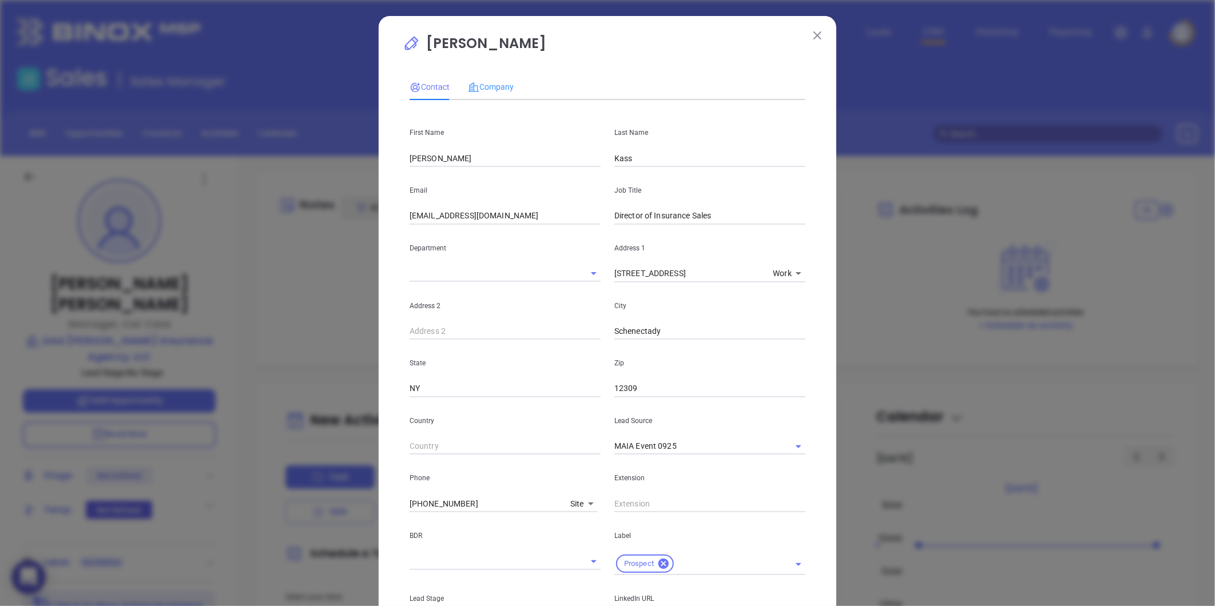
click at [492, 78] on div "Company" at bounding box center [491, 87] width 46 height 26
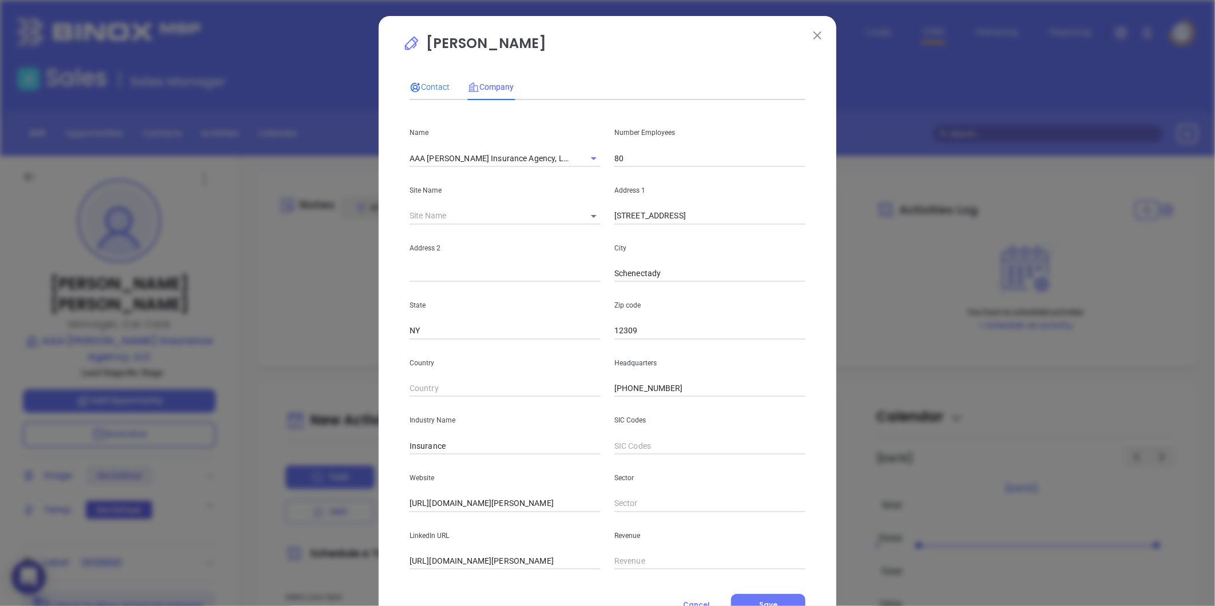
click at [419, 84] on span "Contact" at bounding box center [430, 86] width 40 height 9
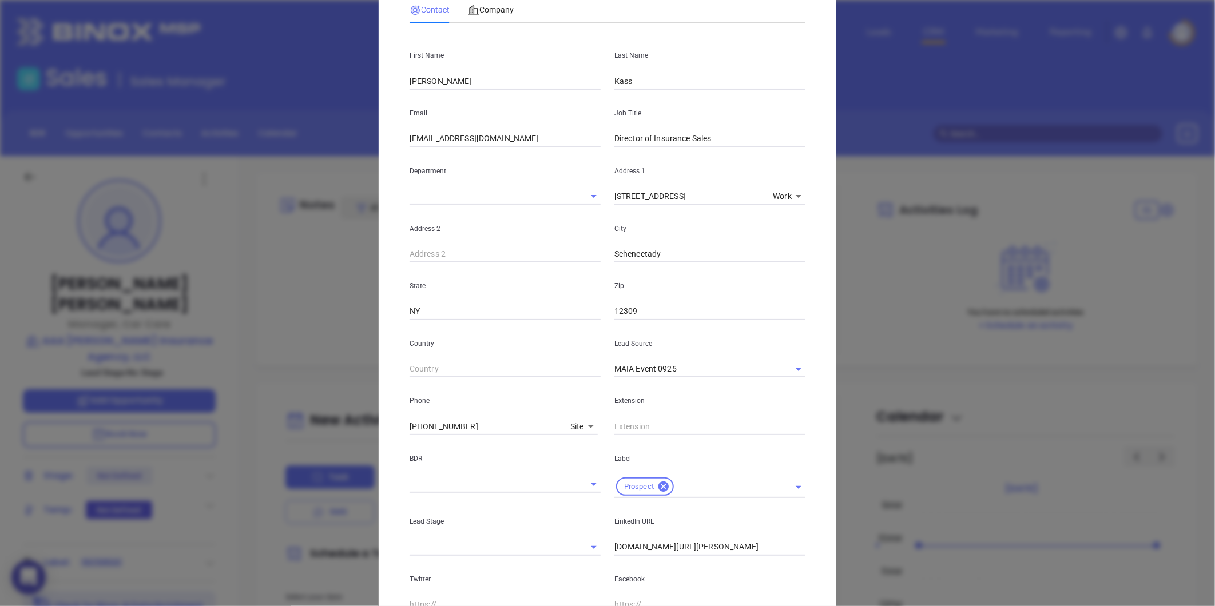
scroll to position [228, 0]
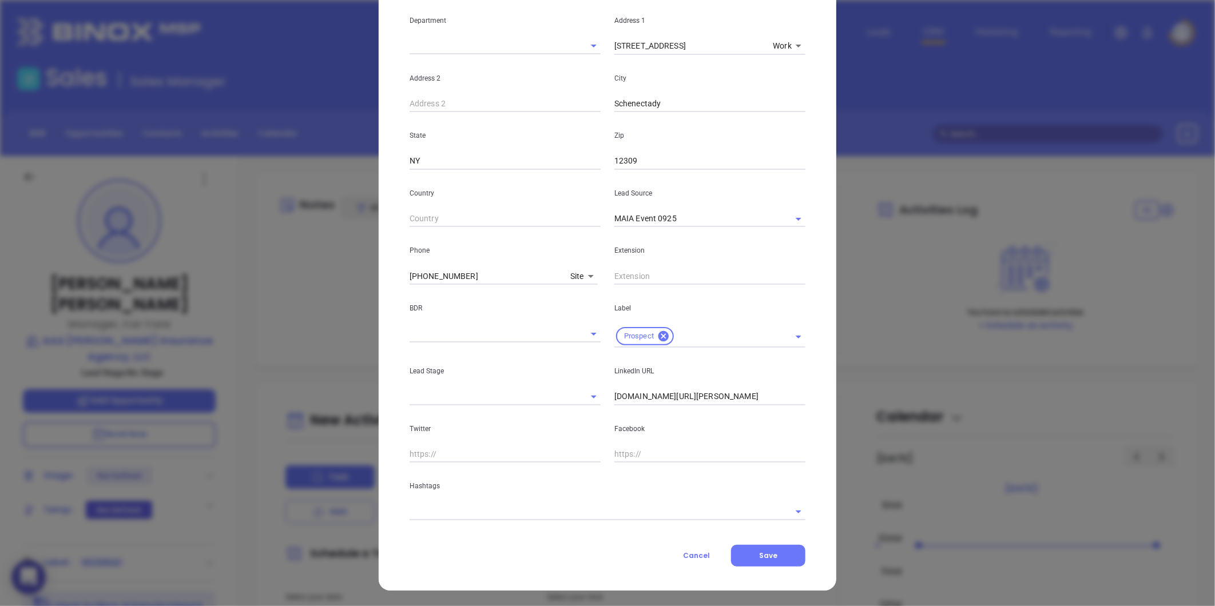
click at [443, 509] on input "text" at bounding box center [592, 511] width 364 height 17
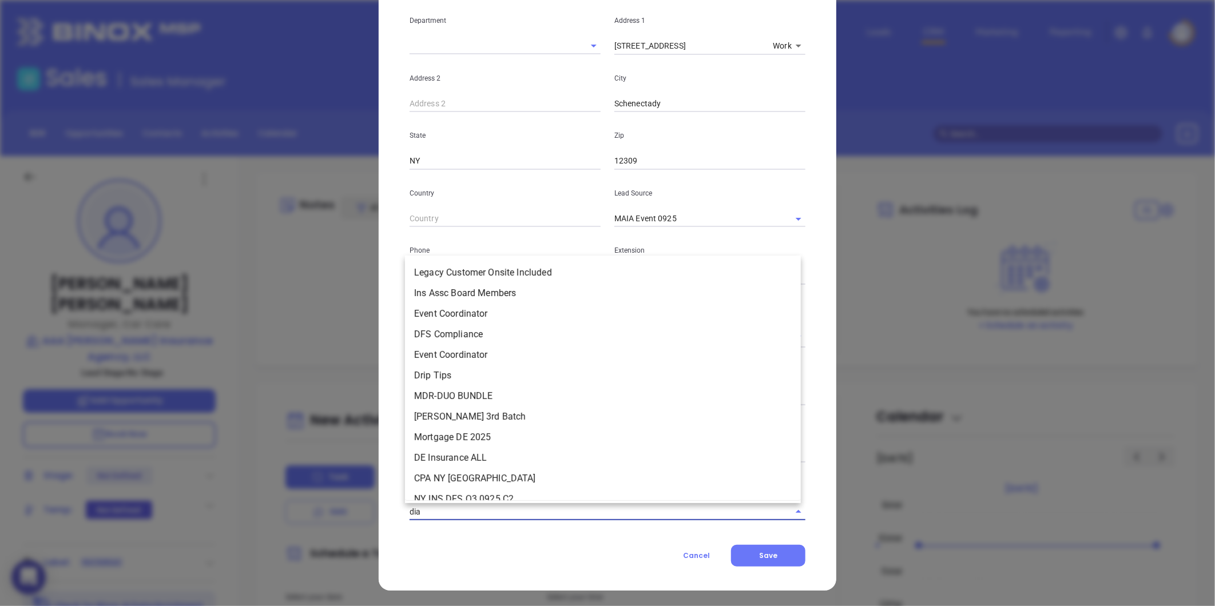
type input "diam"
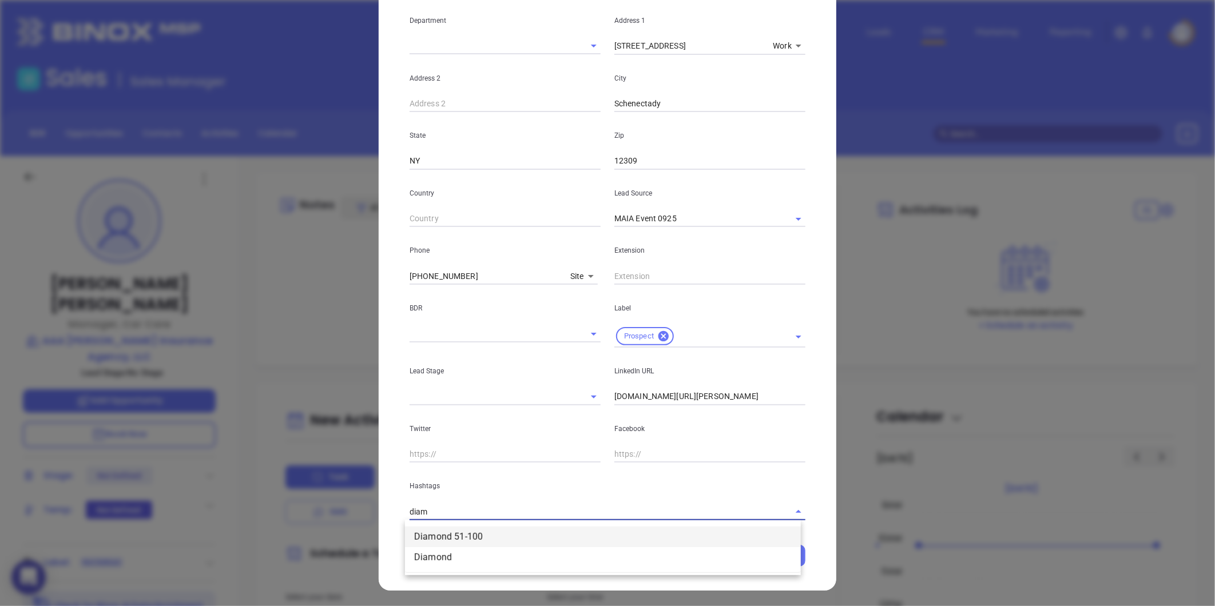
click at [462, 534] on li "Diamond 51-100" at bounding box center [603, 537] width 396 height 21
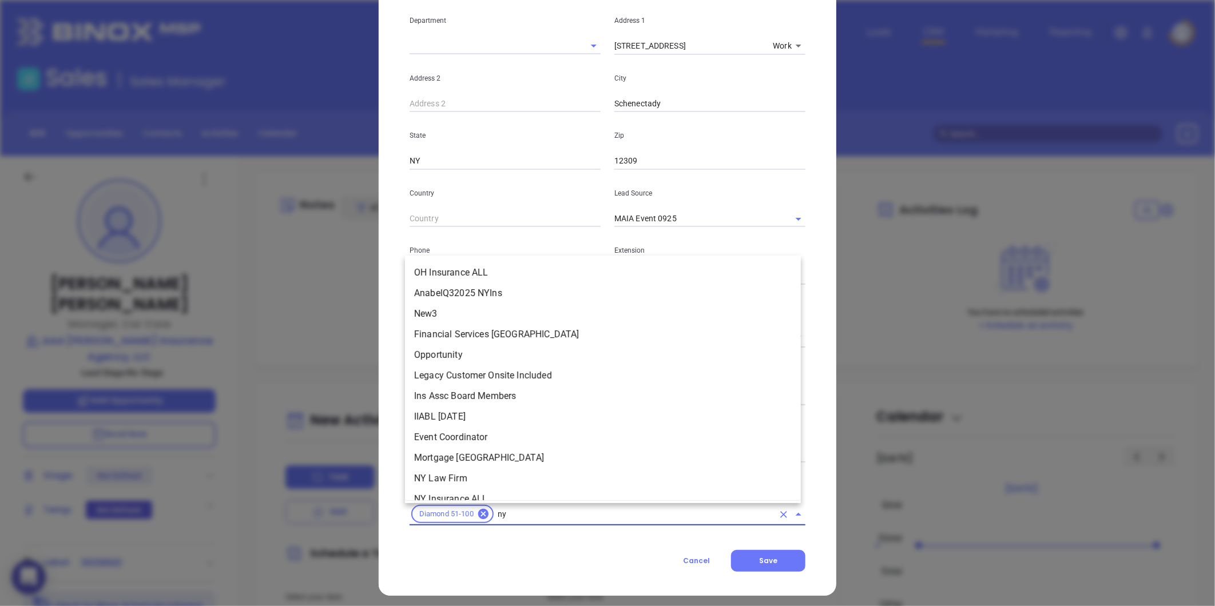
scroll to position [0, 0]
type input "ny in"
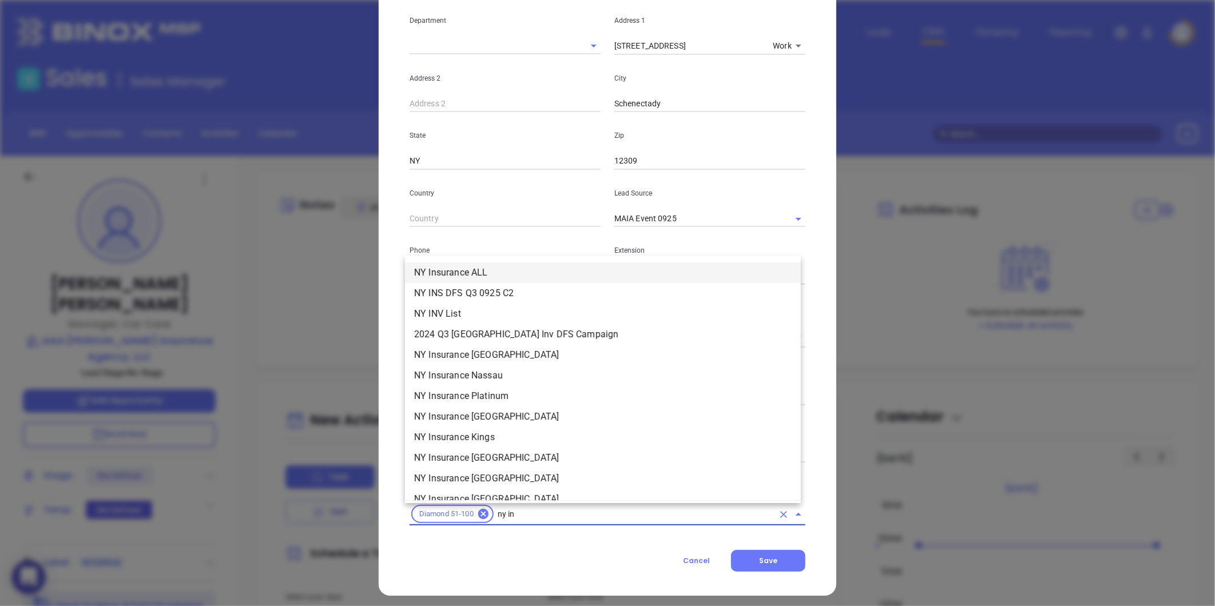
click at [495, 272] on li "NY Insurance ALL" at bounding box center [603, 273] width 396 height 21
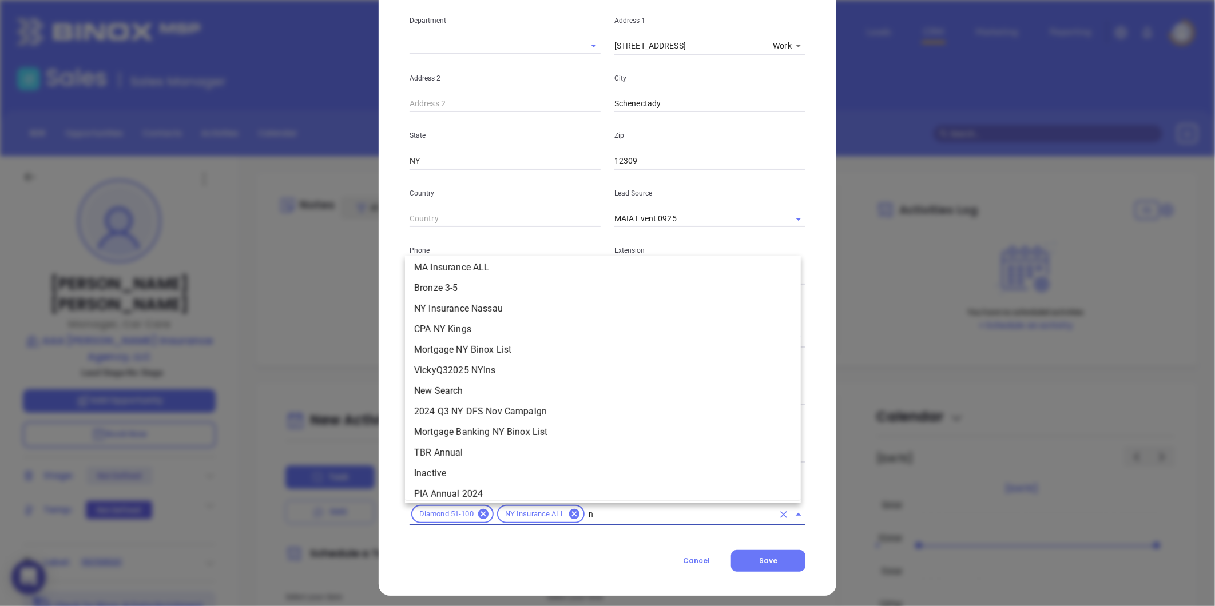
type input "ny"
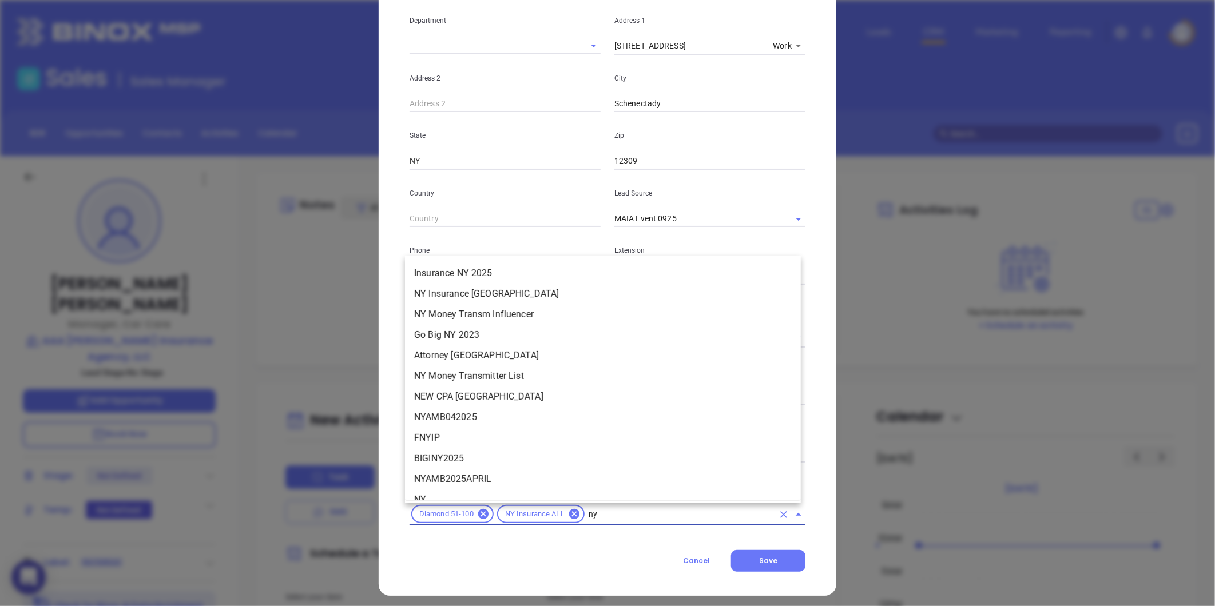
scroll to position [1208, 0]
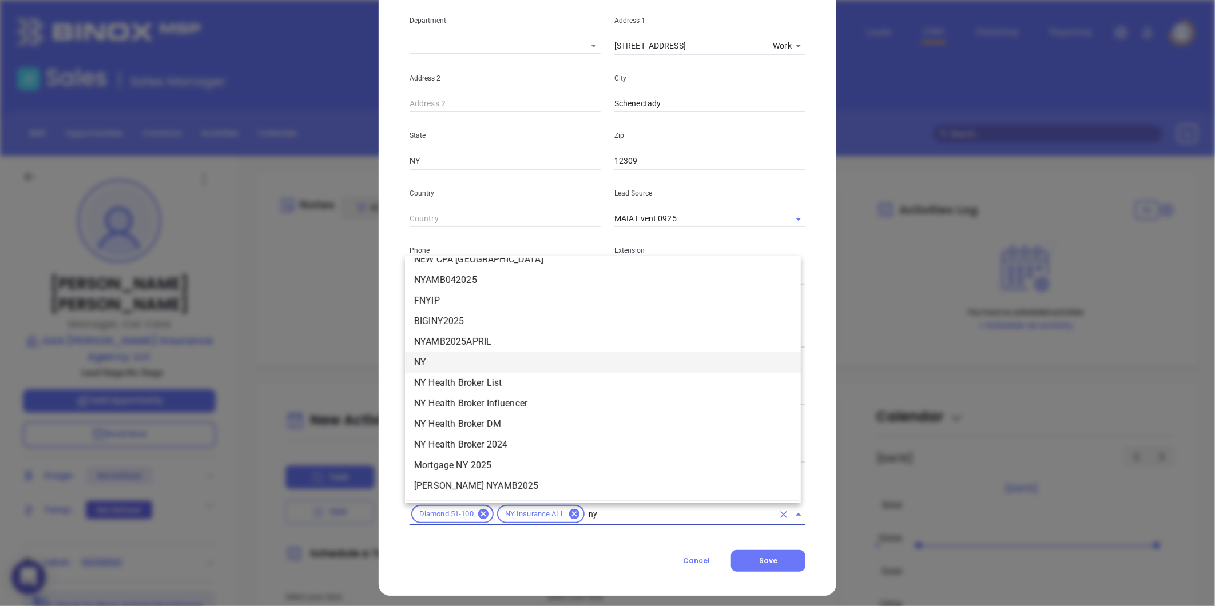
click at [440, 358] on li "NY" at bounding box center [603, 362] width 396 height 21
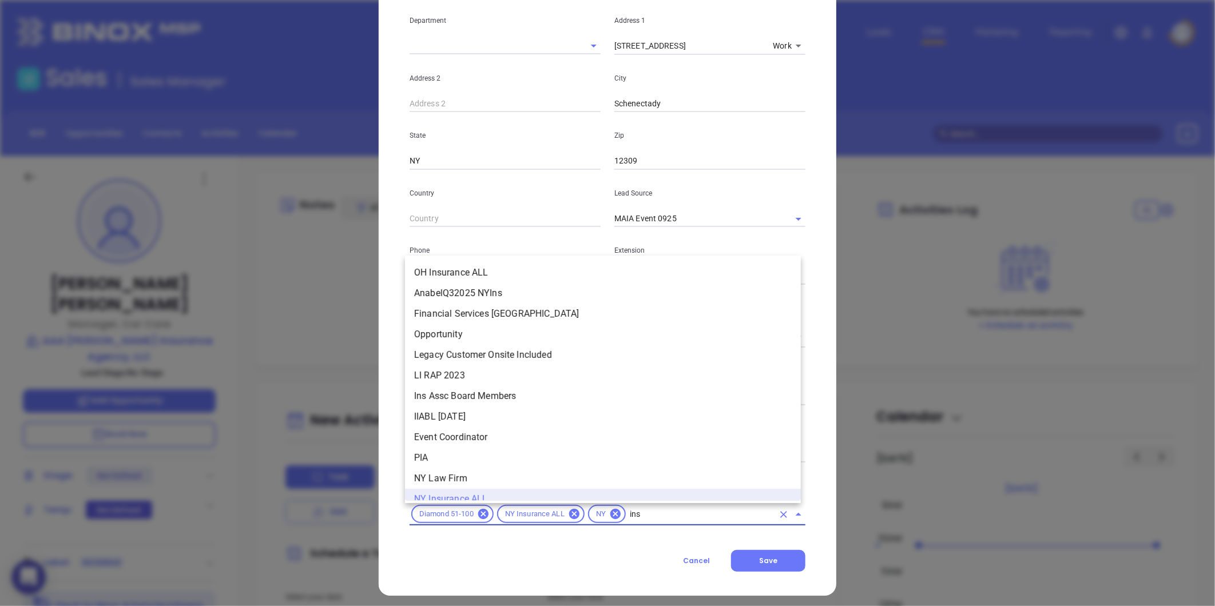
scroll to position [0, 0]
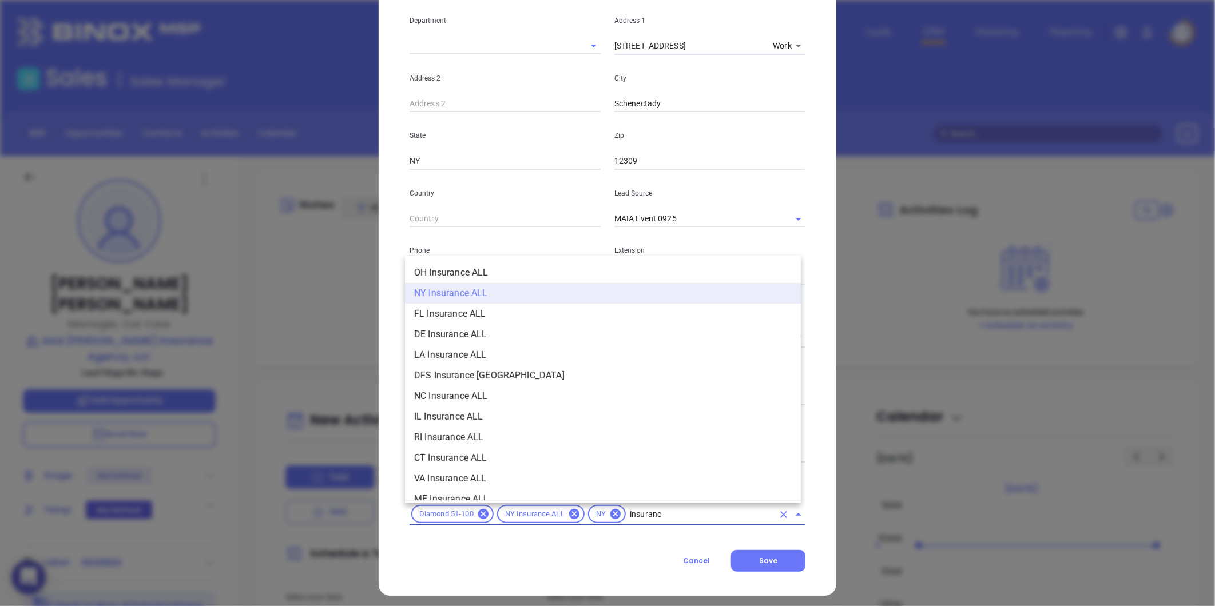
type input "insurance"
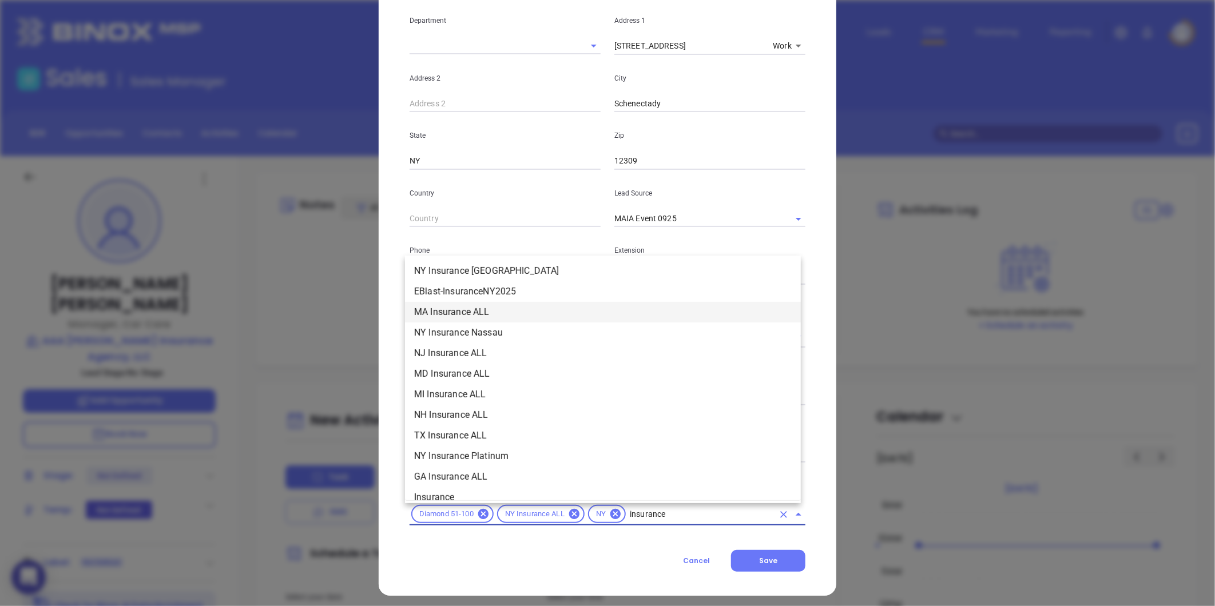
scroll to position [254, 0]
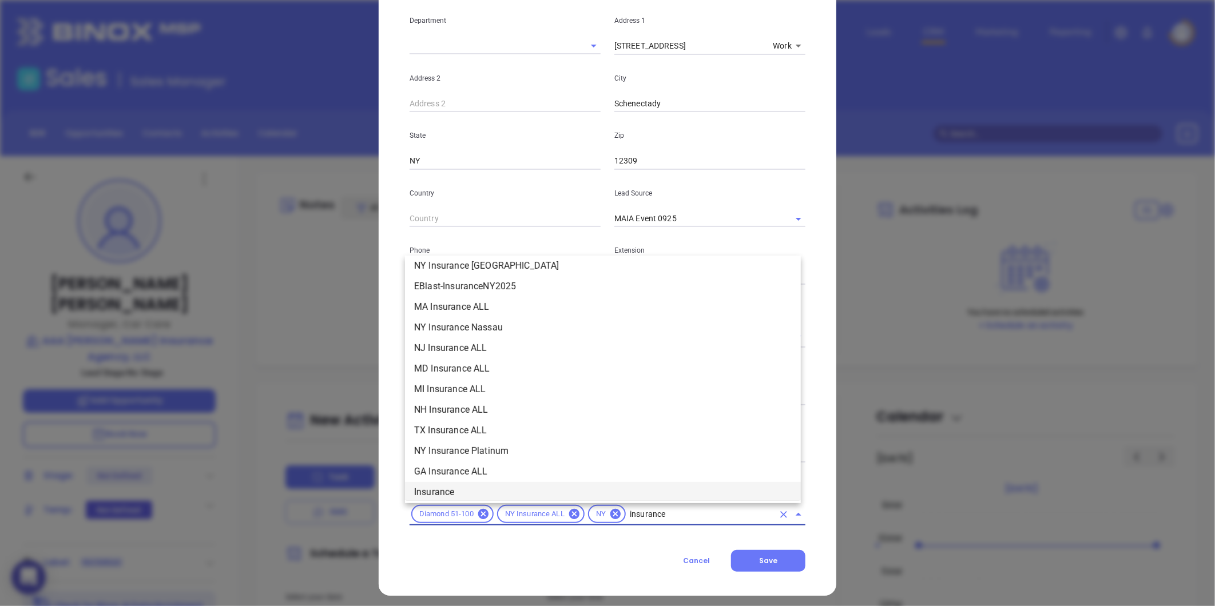
click at [455, 486] on li "Insurance" at bounding box center [603, 492] width 396 height 21
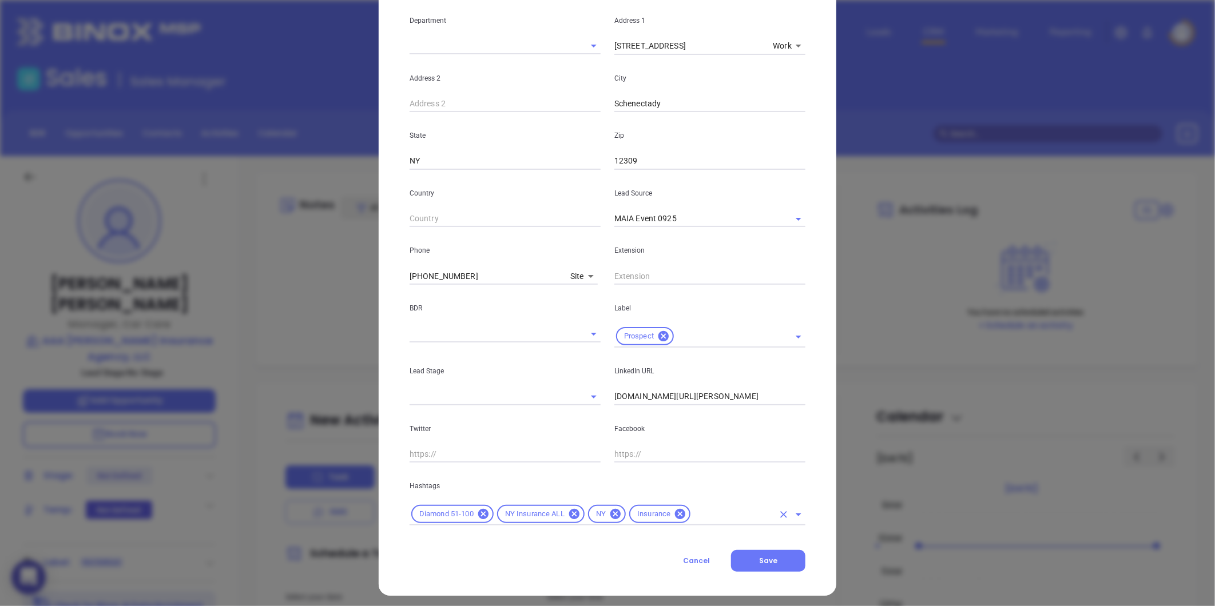
click at [722, 511] on input "text" at bounding box center [732, 514] width 81 height 14
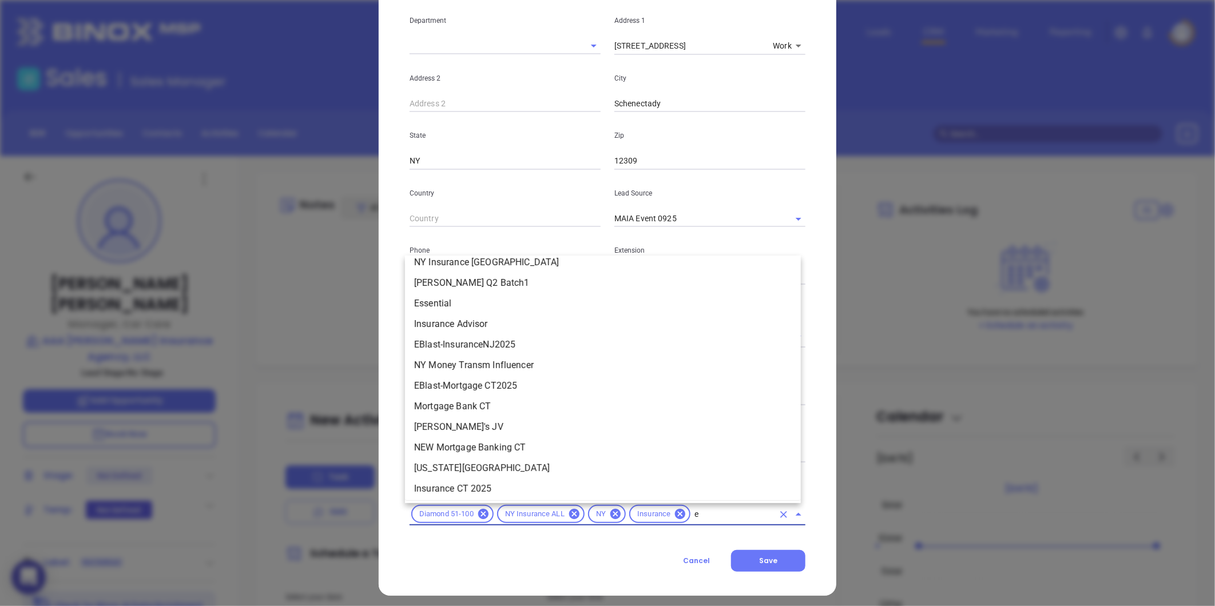
scroll to position [0, 0]
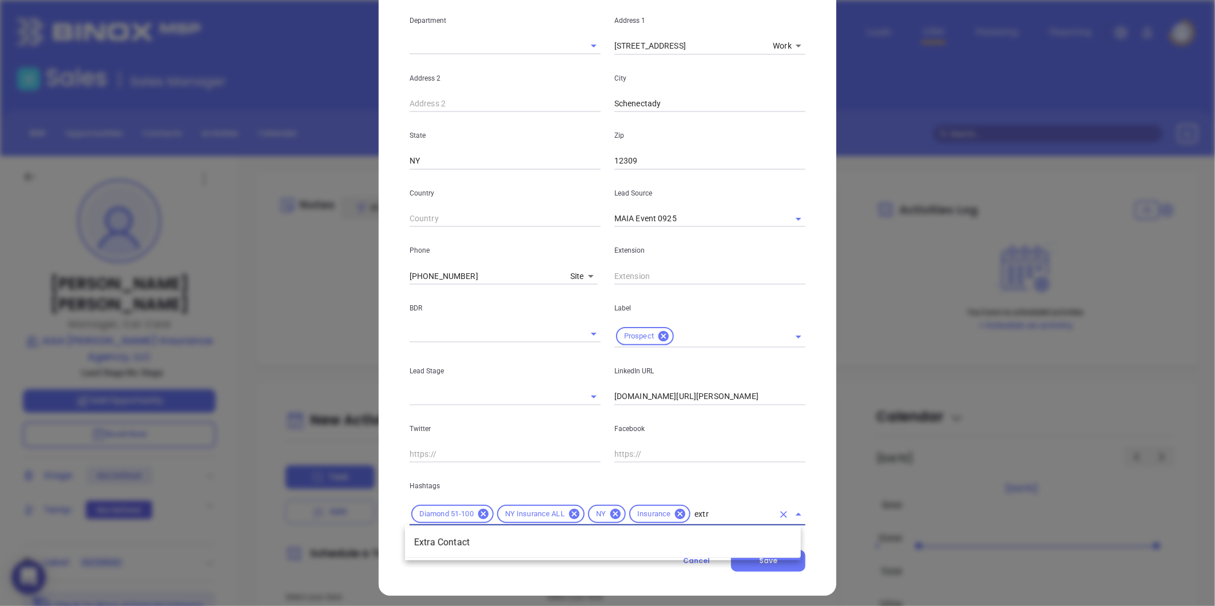
type input "extra"
click at [495, 541] on li "Extra Contact" at bounding box center [603, 543] width 396 height 21
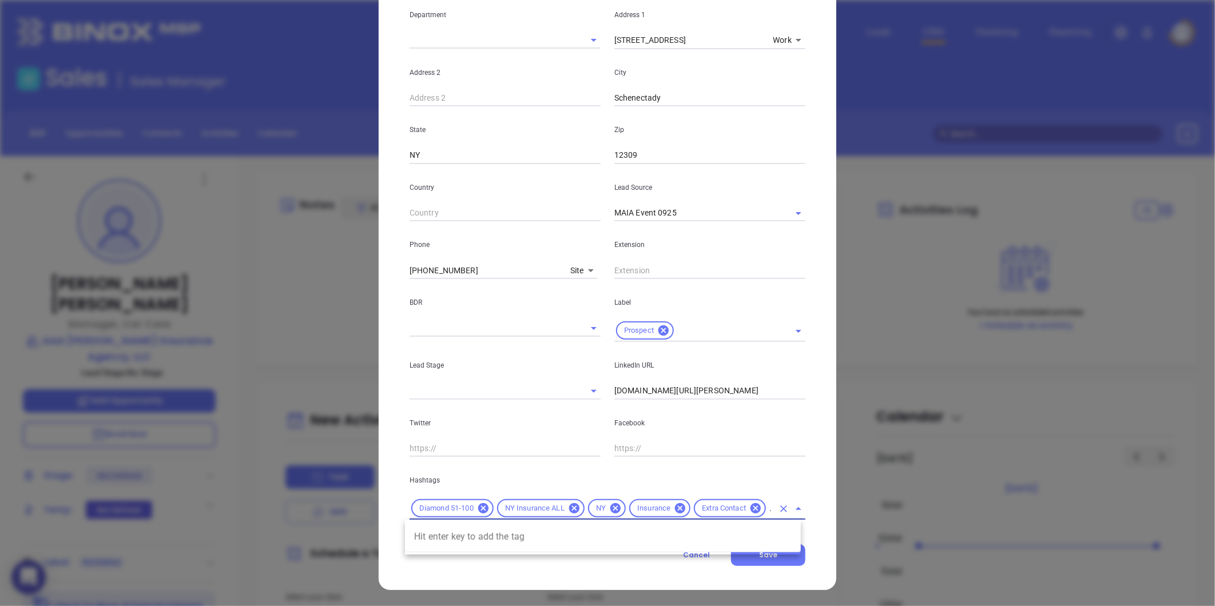
scroll to position [0, 8]
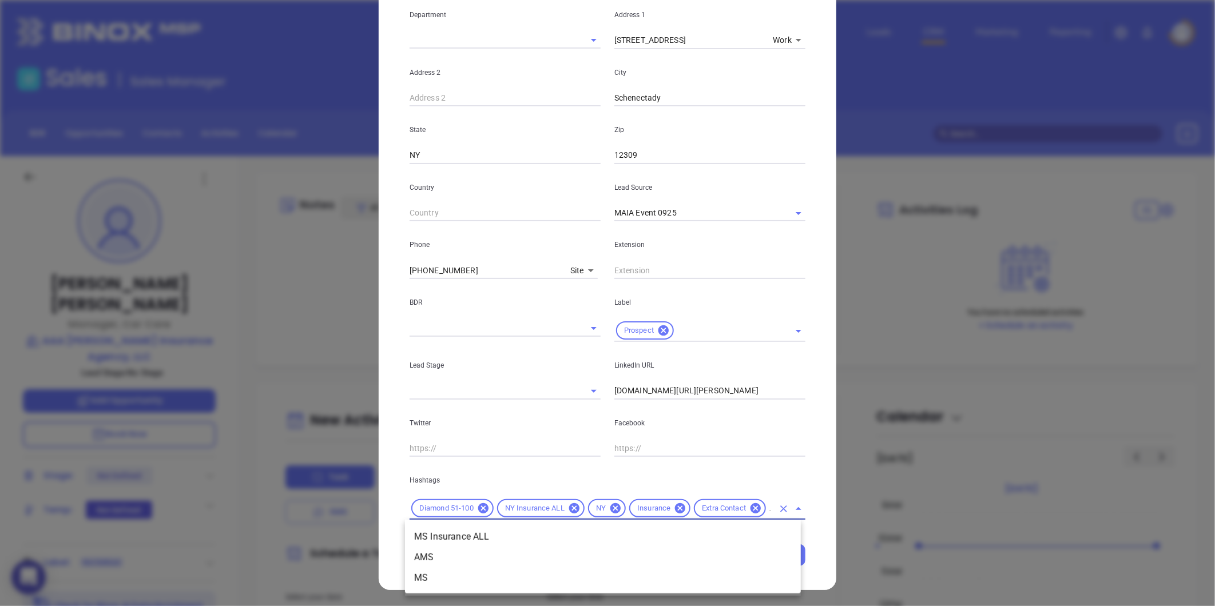
type input "m"
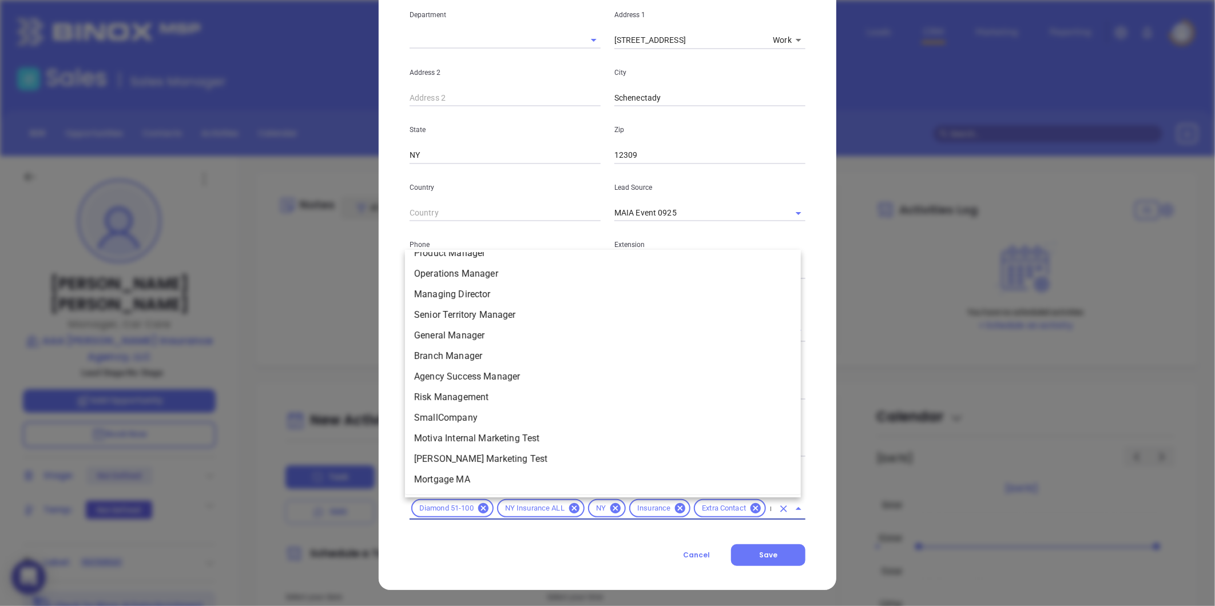
scroll to position [0, 0]
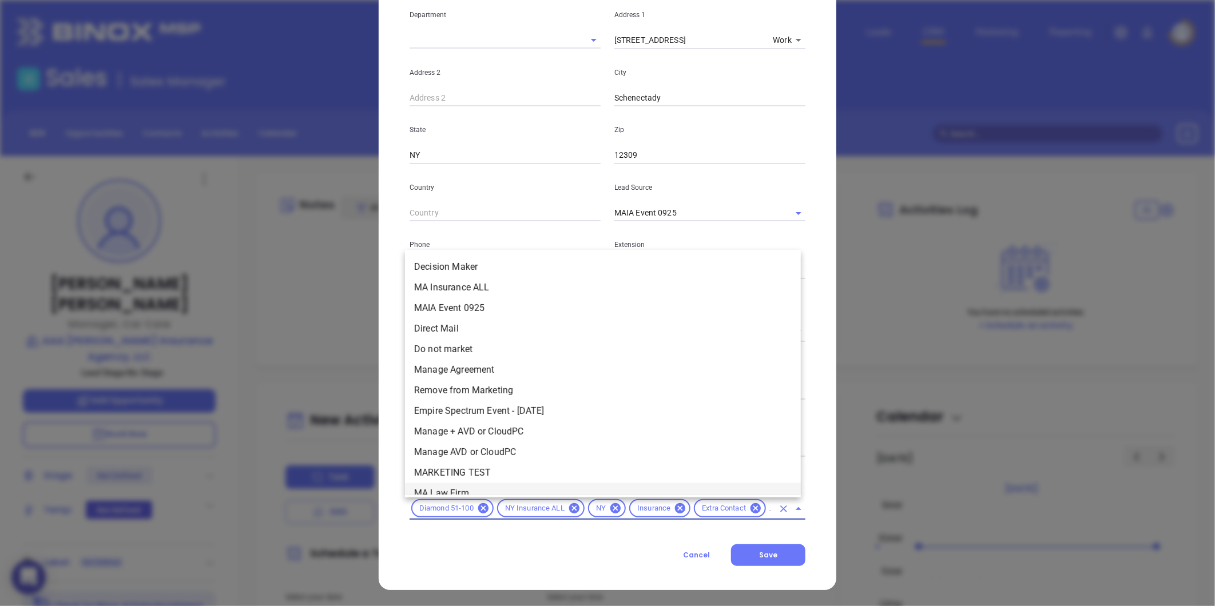
type input "mai"
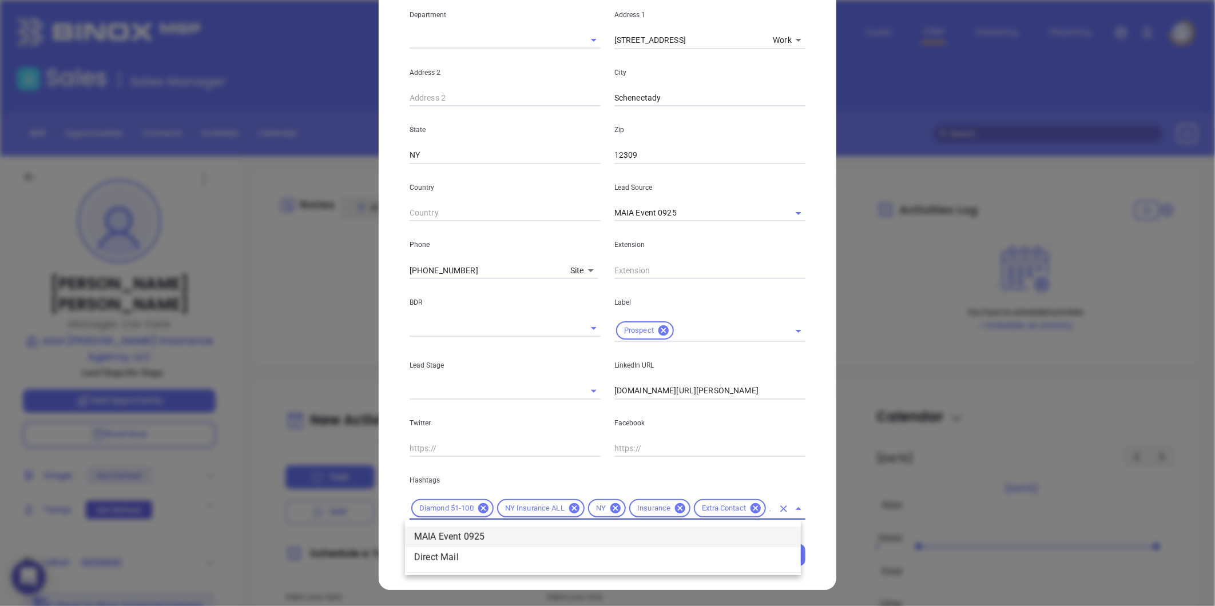
click at [443, 535] on li "MAIA Event 0925" at bounding box center [603, 537] width 396 height 21
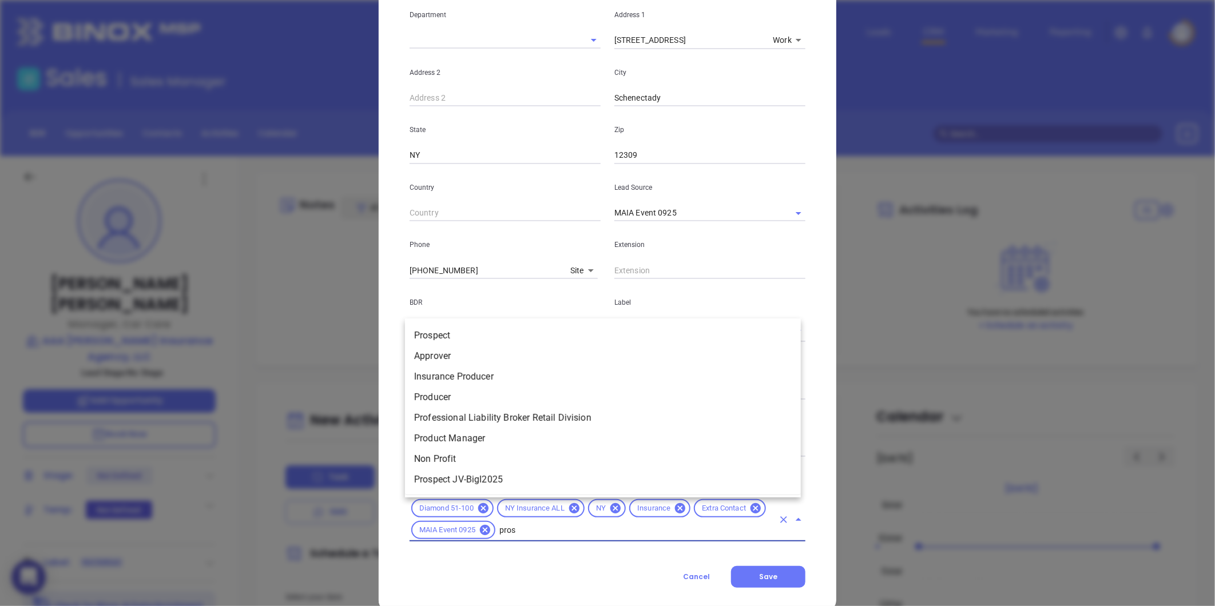
type input "prosp"
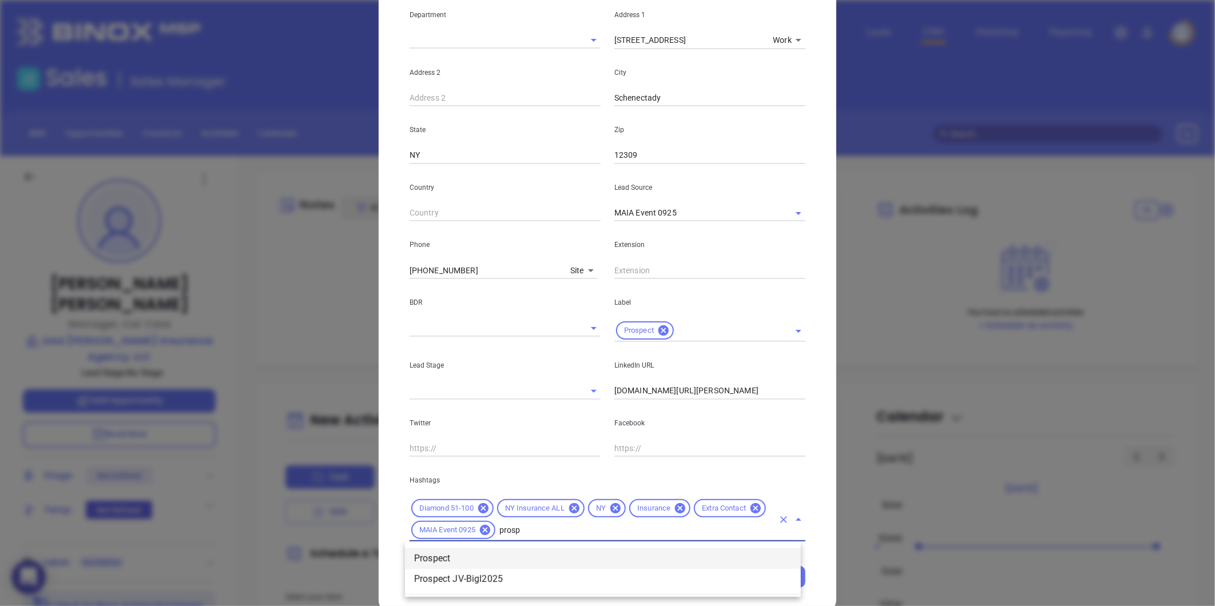
click at [472, 555] on li "Prospect" at bounding box center [603, 559] width 396 height 21
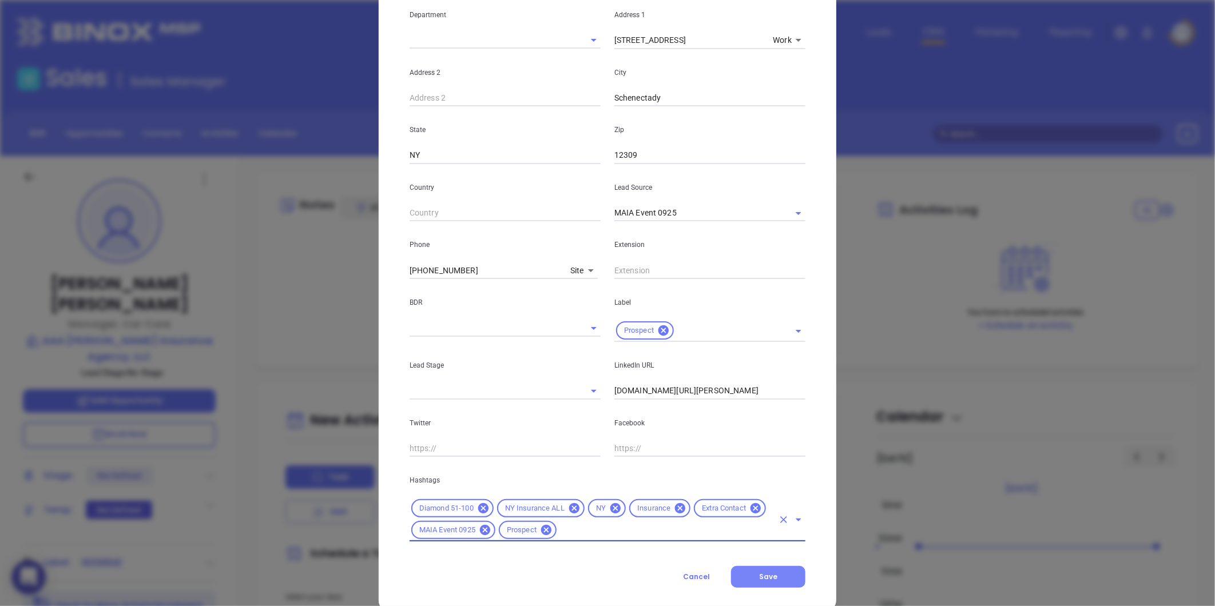
click at [775, 579] on button "Save" at bounding box center [768, 577] width 74 height 22
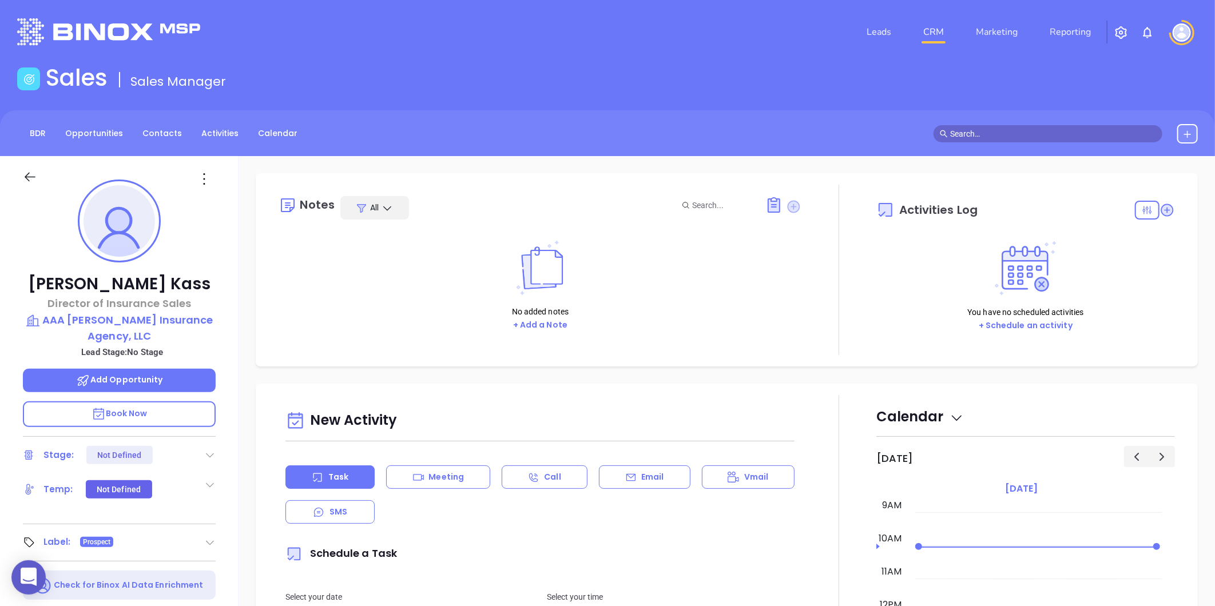
click at [786, 202] on icon at bounding box center [793, 206] width 15 height 15
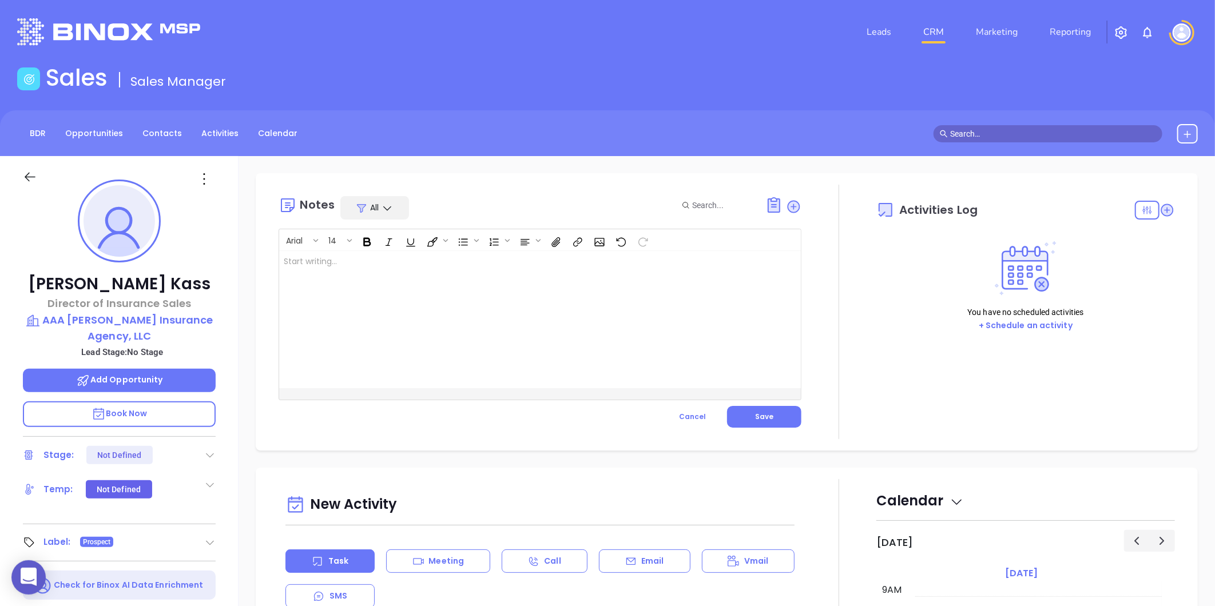
click at [347, 269] on div at bounding box center [521, 319] width 485 height 137
click at [414, 261] on p "MAIA event pre-attendance list ﻿" at bounding box center [522, 268] width 476 height 24
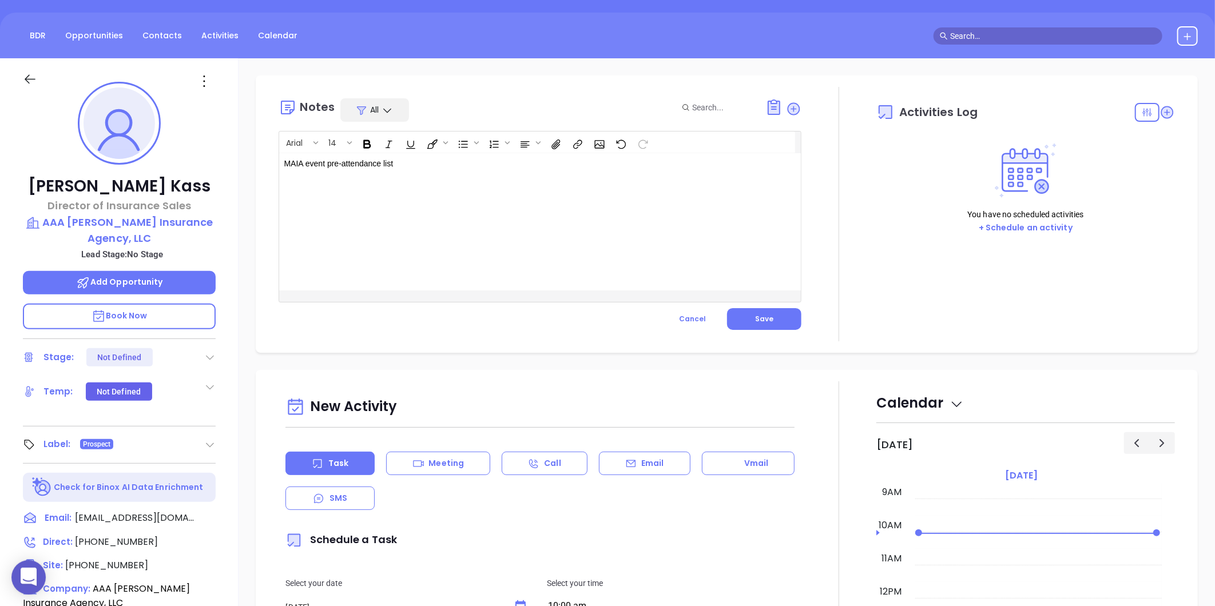
scroll to position [96, 0]
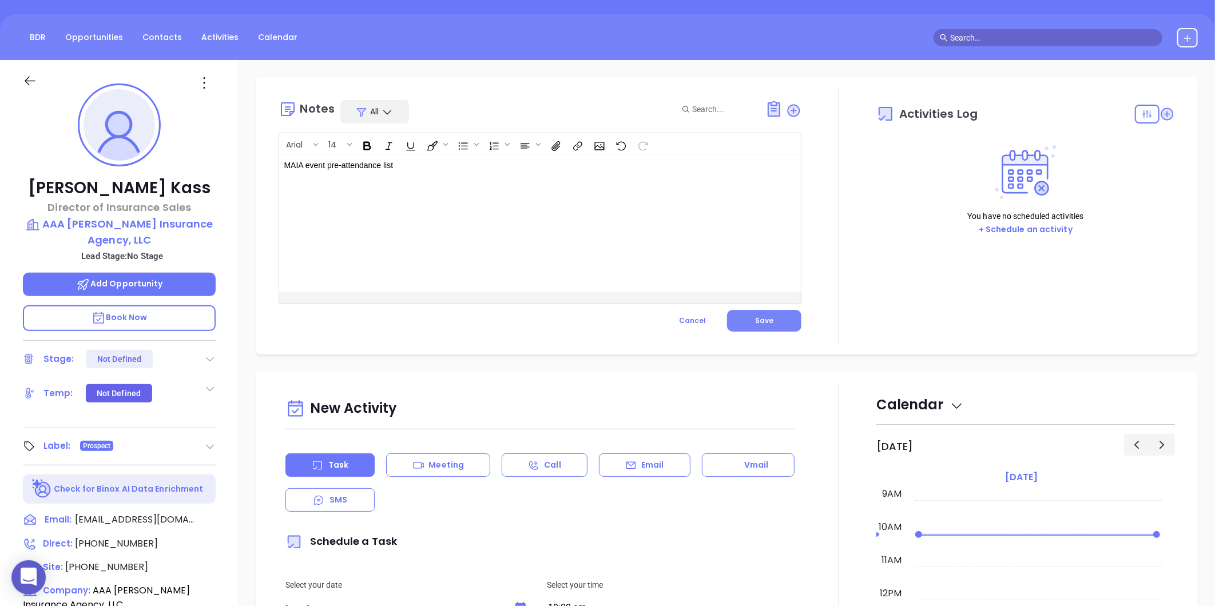
click at [762, 319] on span "Save" at bounding box center [764, 321] width 18 height 10
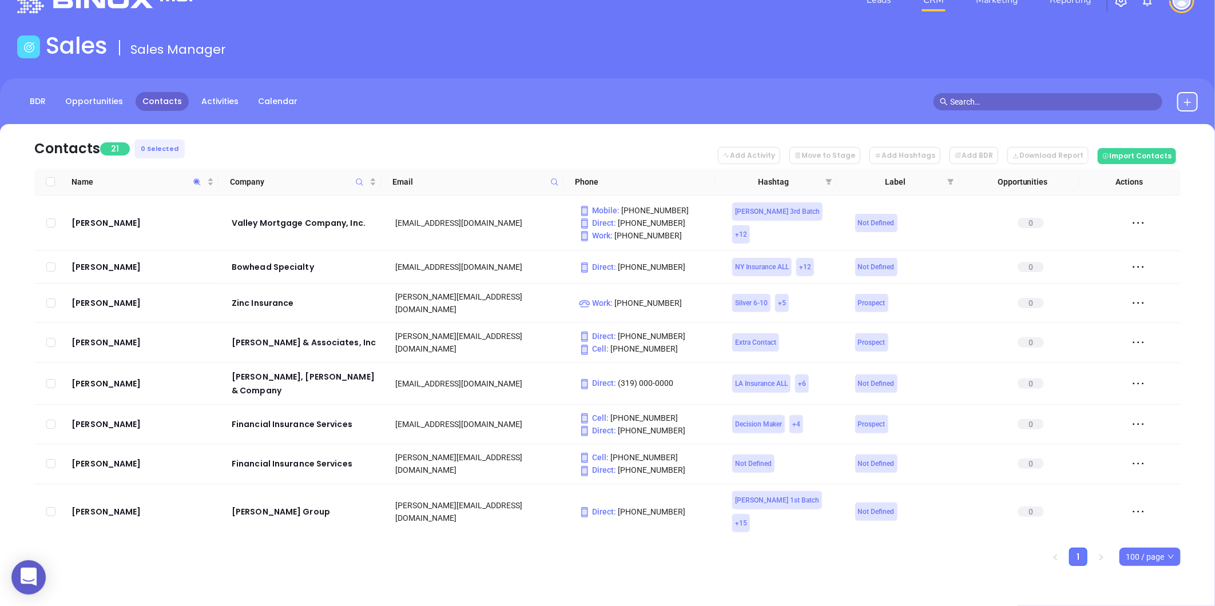
scroll to position [43, 0]
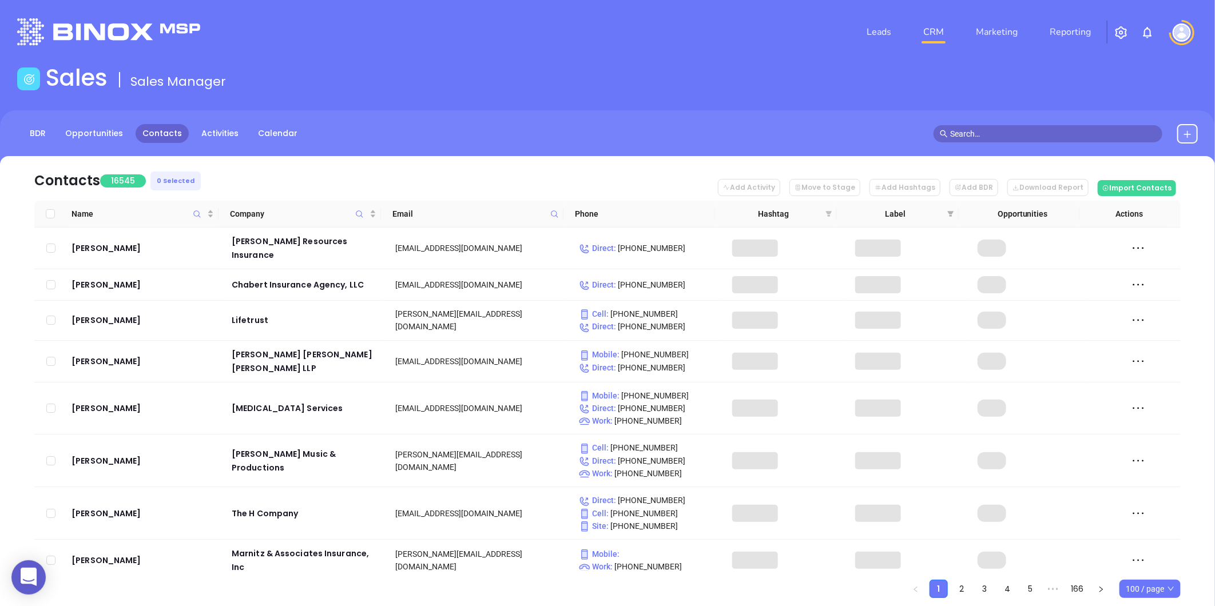
click at [828, 212] on icon "filter" at bounding box center [829, 214] width 6 height 6
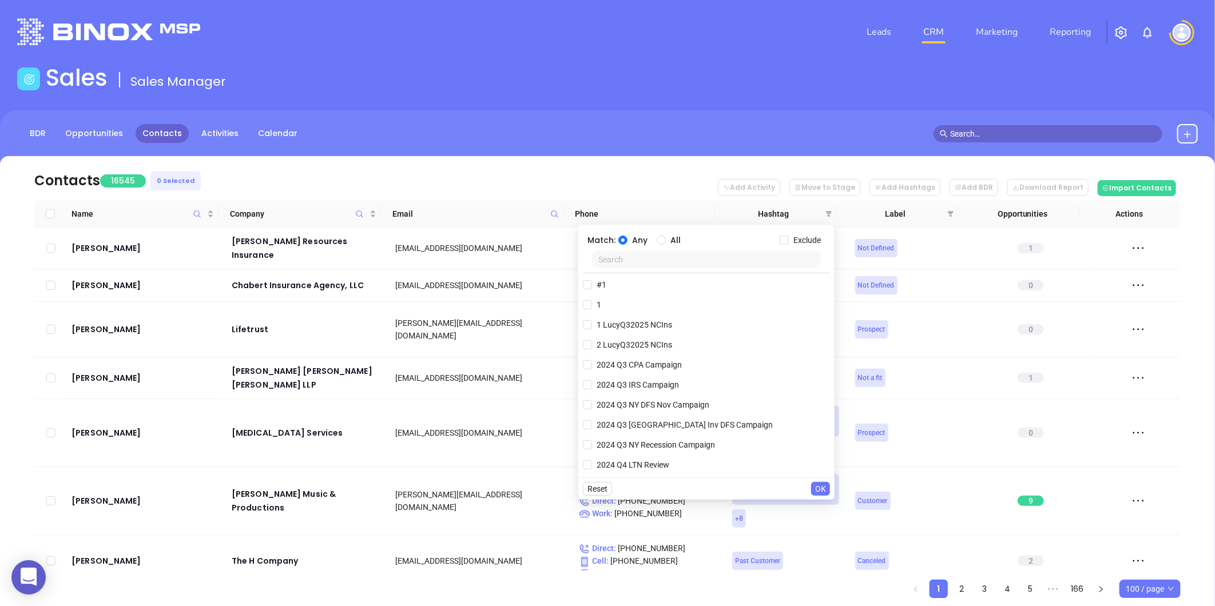
click at [727, 261] on input "text" at bounding box center [706, 259] width 229 height 17
paste input "VickyQ32025 LAIns"
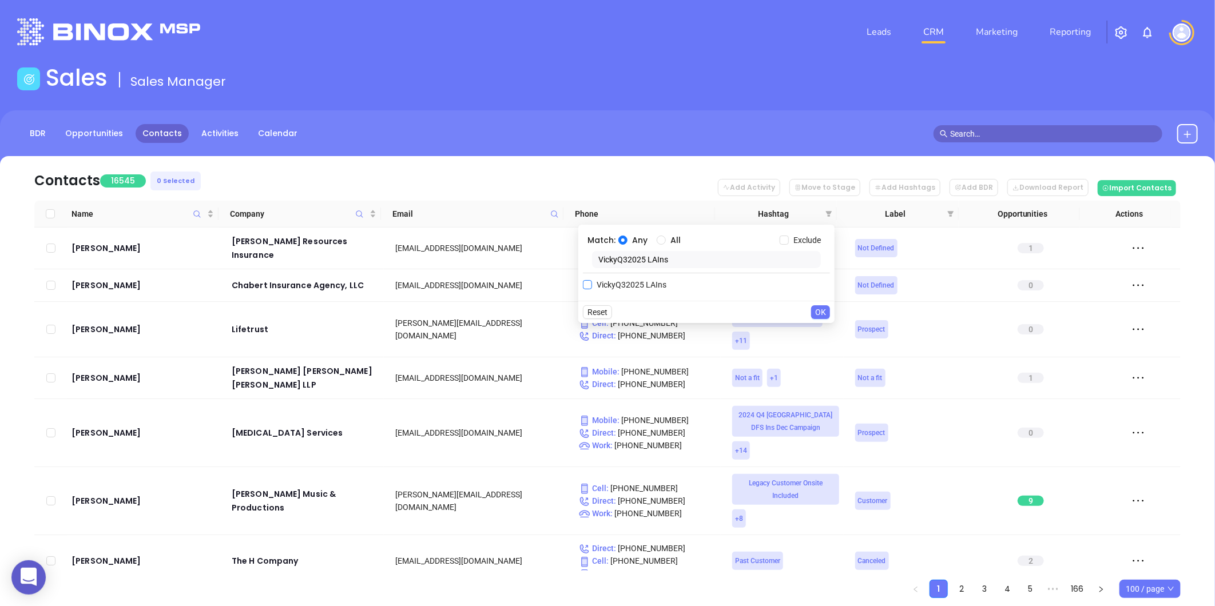
type input "VickyQ32025 LAIns"
click at [584, 284] on input "VickyQ32025 LAIns" at bounding box center [587, 284] width 9 height 9
click at [824, 332] on span "OK" at bounding box center [820, 335] width 11 height 13
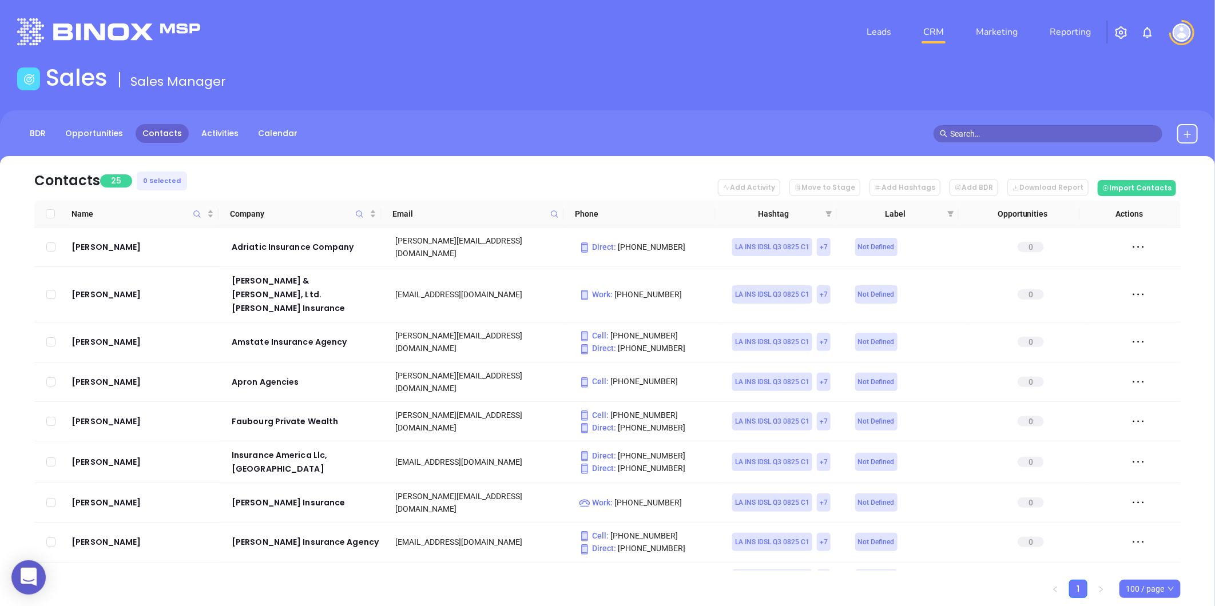
click at [601, 166] on nav "Contacts 25 0 Selected Add Activity Move to Stage Add Hashtags Add BDR Download…" at bounding box center [607, 178] width 1146 height 45
click at [824, 209] on span at bounding box center [828, 213] width 11 height 17
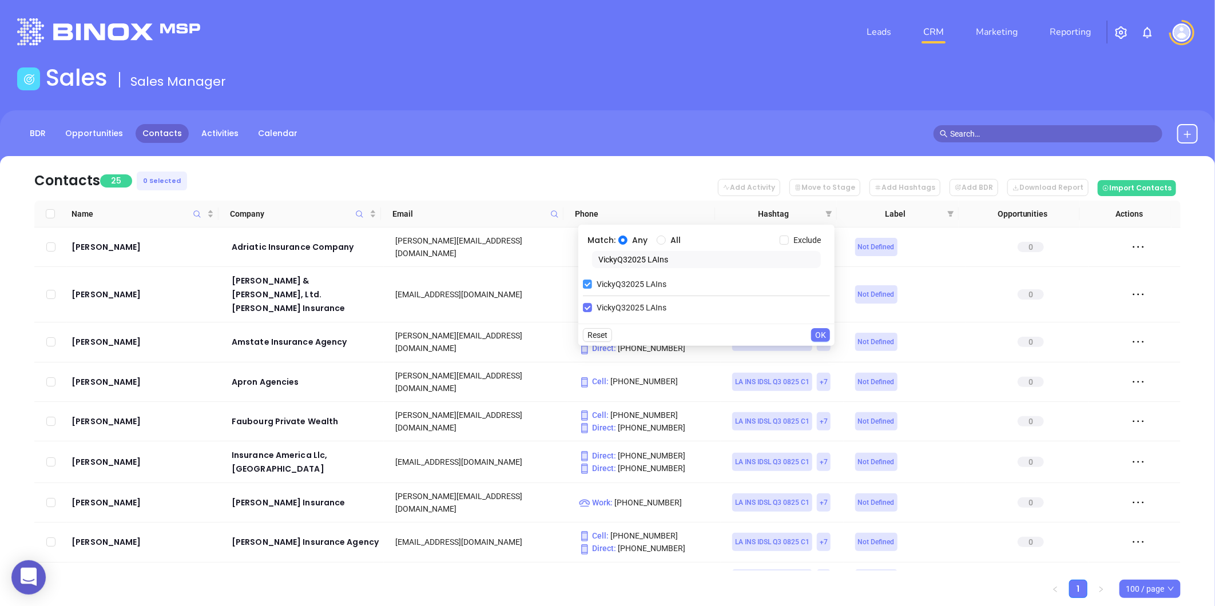
click at [583, 284] on input "VickyQ32025 LAIns" at bounding box center [587, 284] width 9 height 9
checkbox input "false"
drag, startPoint x: 677, startPoint y: 261, endPoint x: 570, endPoint y: 260, distance: 107.0
click at [535, 249] on body "0 Leads CRM Marketing Reporting Financial Leads Leads Sales Sales Manager BDR O…" at bounding box center [607, 303] width 1215 height 606
paste input "arina"
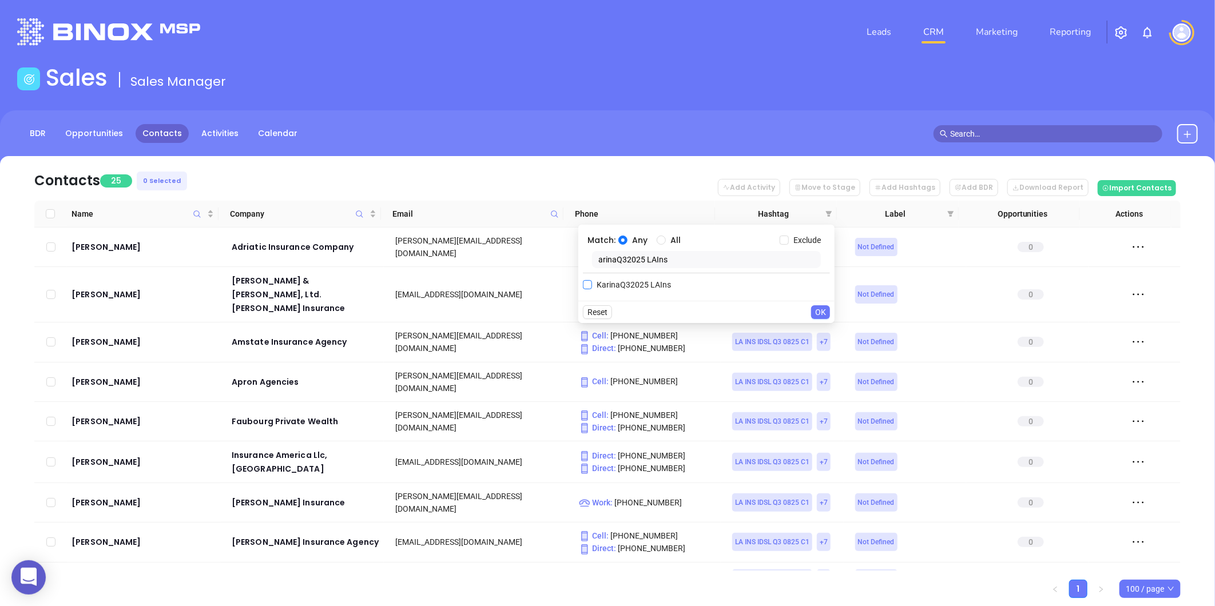
type input "arinaQ32025 LAIns"
click at [592, 287] on span "KarinaQ32025 LAIns" at bounding box center [634, 285] width 84 height 13
click at [592, 287] on input "KarinaQ32025 LAIns" at bounding box center [587, 284] width 9 height 9
checkbox input "true"
click at [823, 333] on span "OK" at bounding box center [820, 335] width 11 height 13
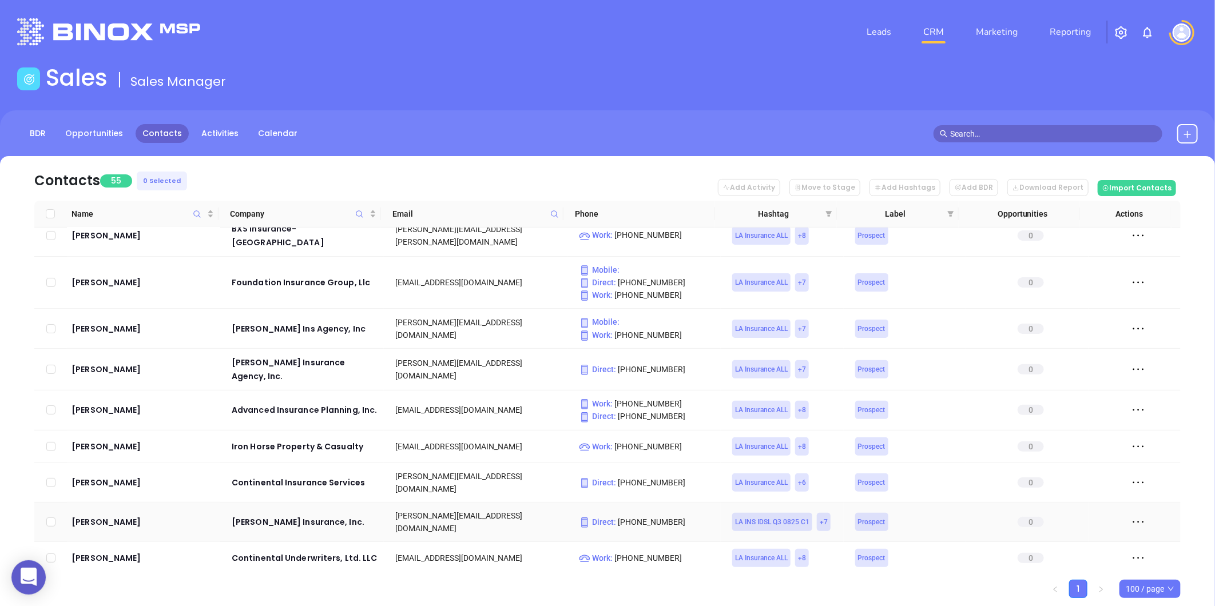
scroll to position [254, 0]
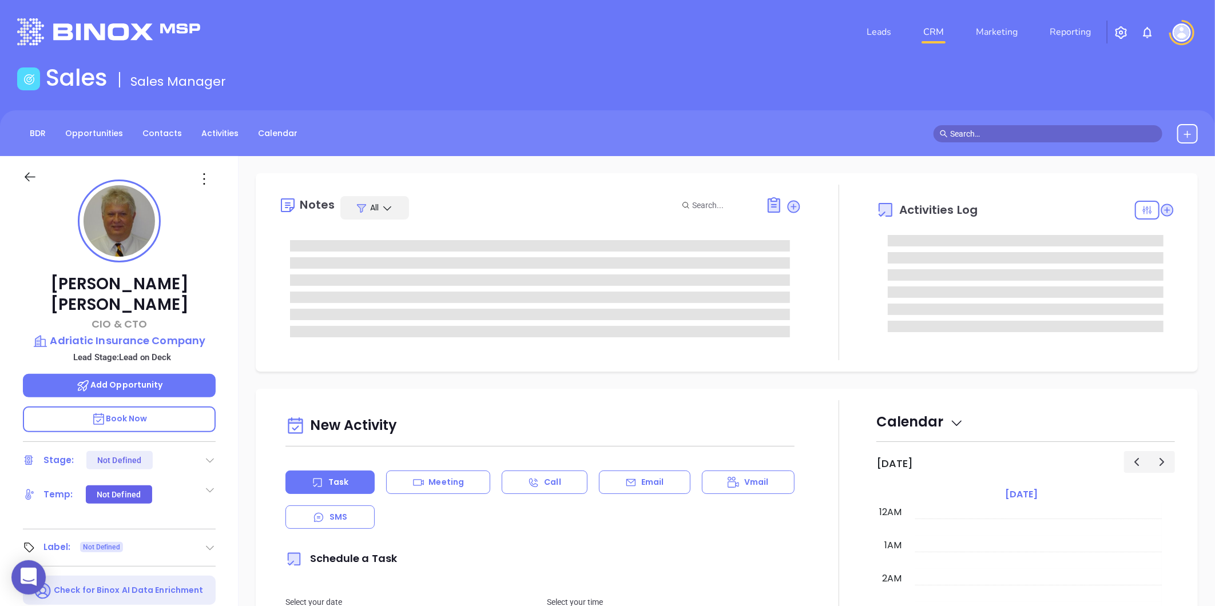
type input "[DATE]"
type input "[PERSON_NAME]"
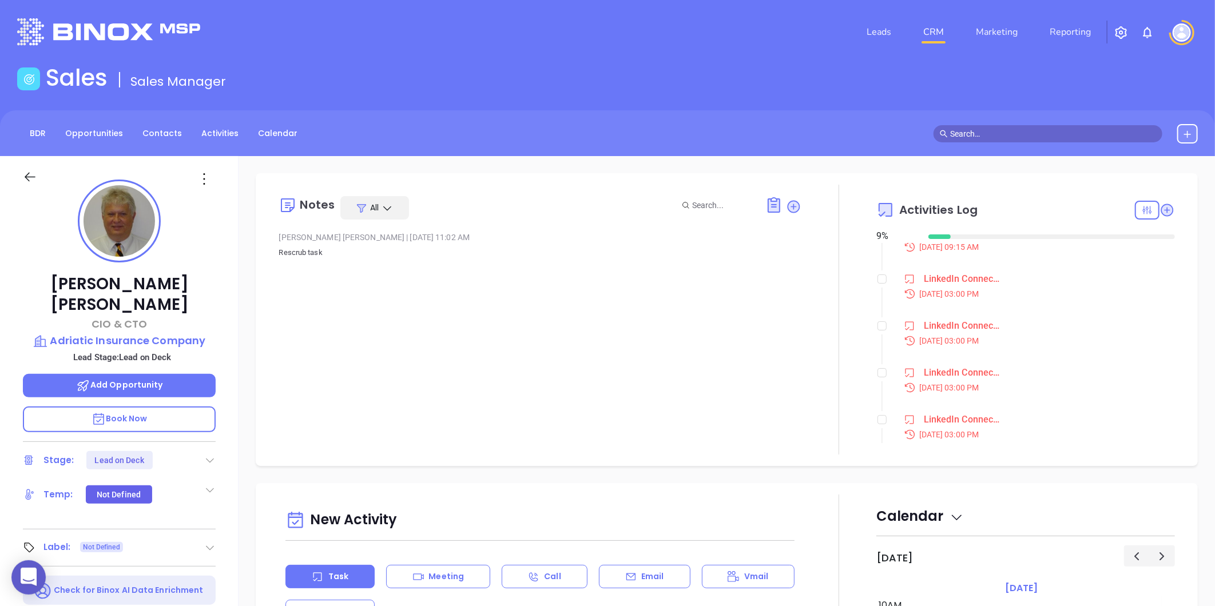
scroll to position [0, 0]
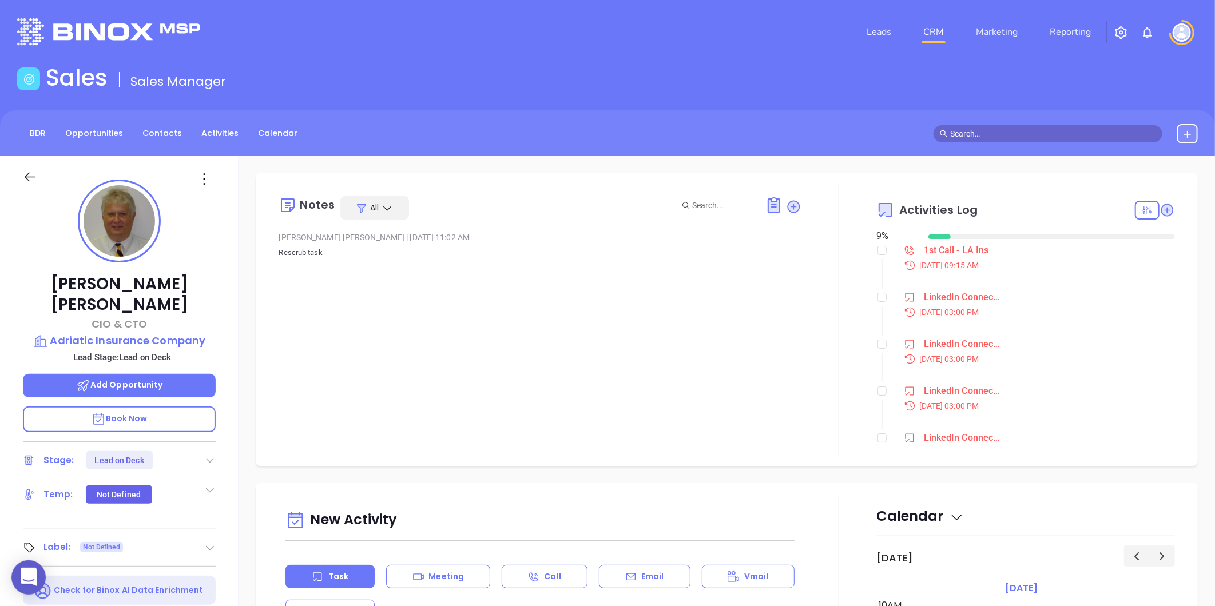
click at [933, 250] on div "1st Call - LA Ins" at bounding box center [956, 250] width 65 height 17
click at [452, 362] on div "Notes All [PERSON_NAME] | [DATE] 11:02 AM Rescrub task" at bounding box center [540, 320] width 523 height 270
click at [927, 247] on div "1st Call - LA Ins" at bounding box center [956, 250] width 65 height 17
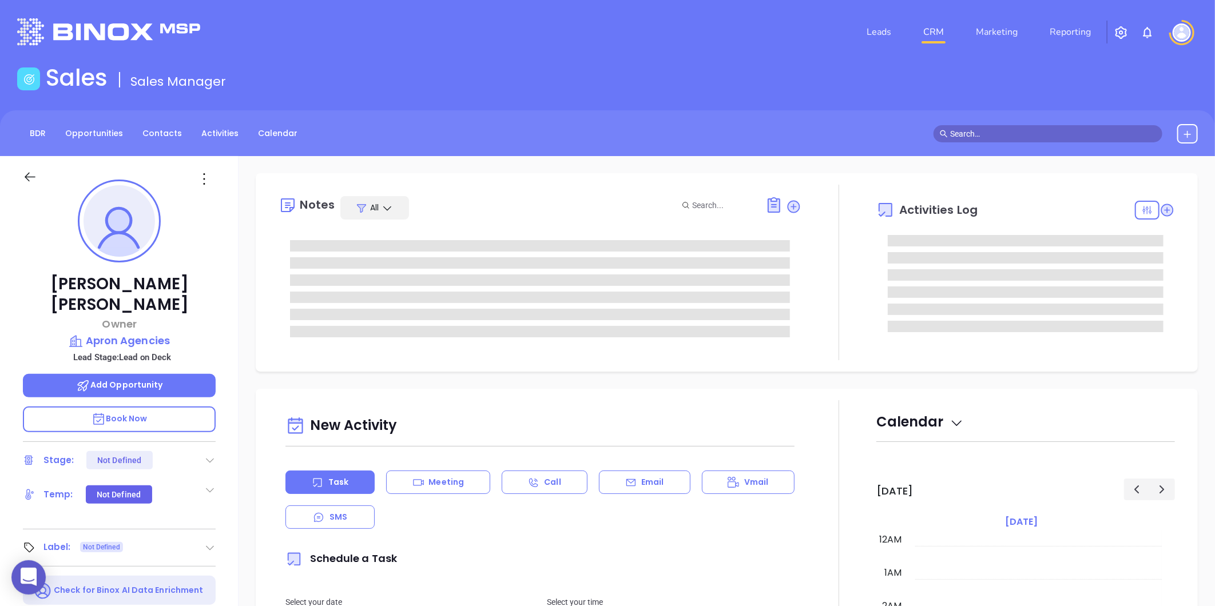
type input "[DATE]"
type input "[PERSON_NAME]"
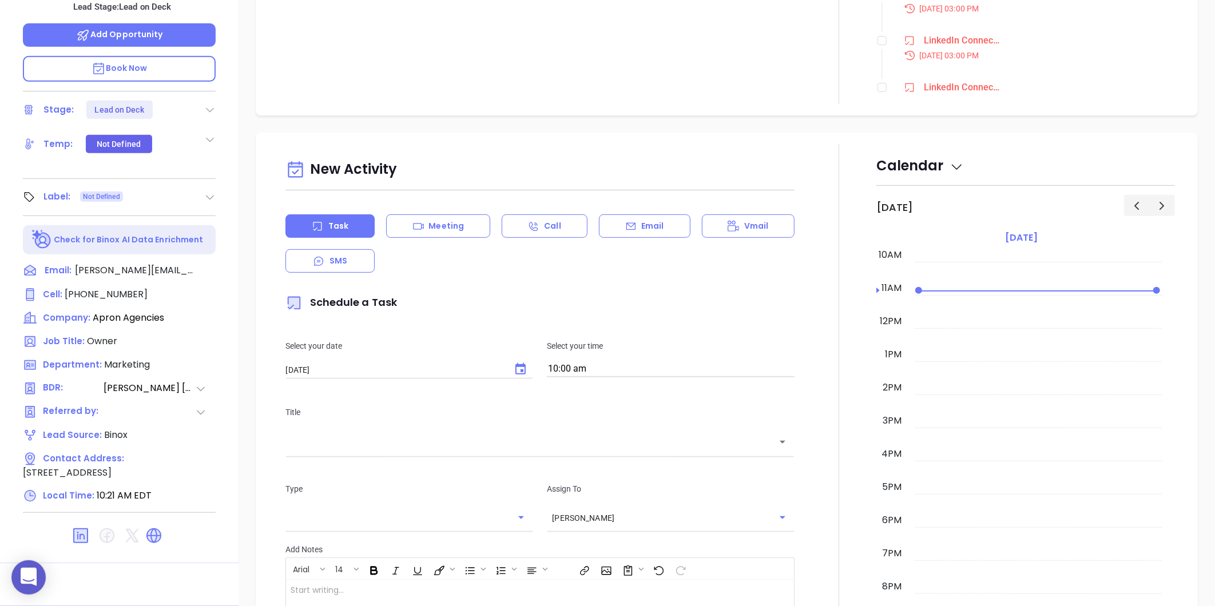
scroll to position [0, 0]
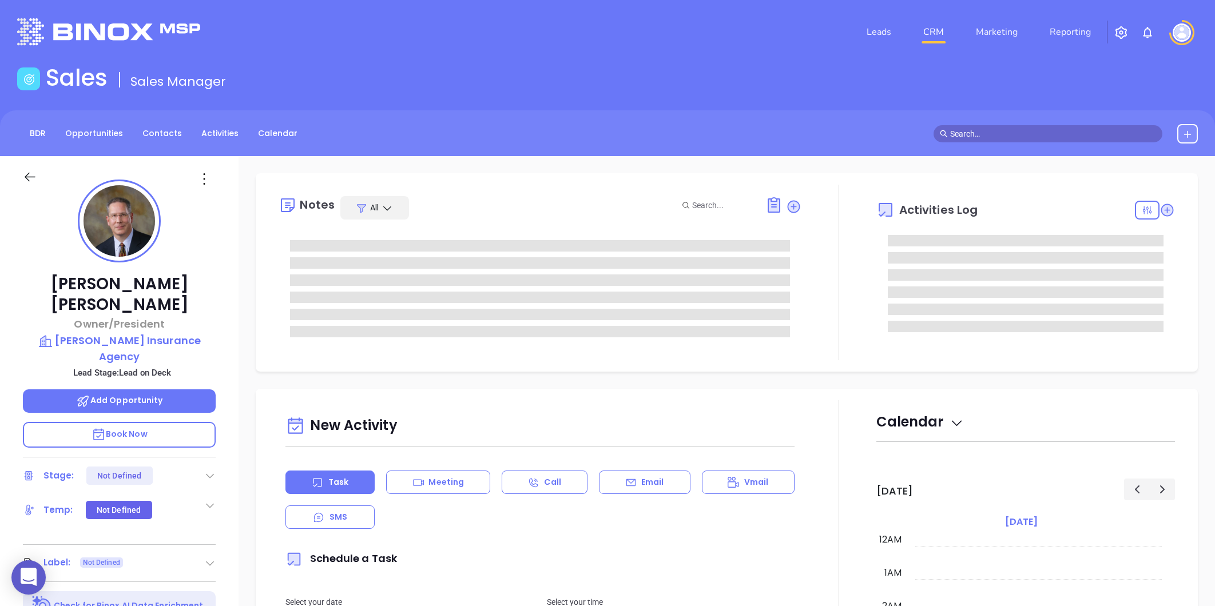
type input "[DATE]"
type input "[PERSON_NAME]"
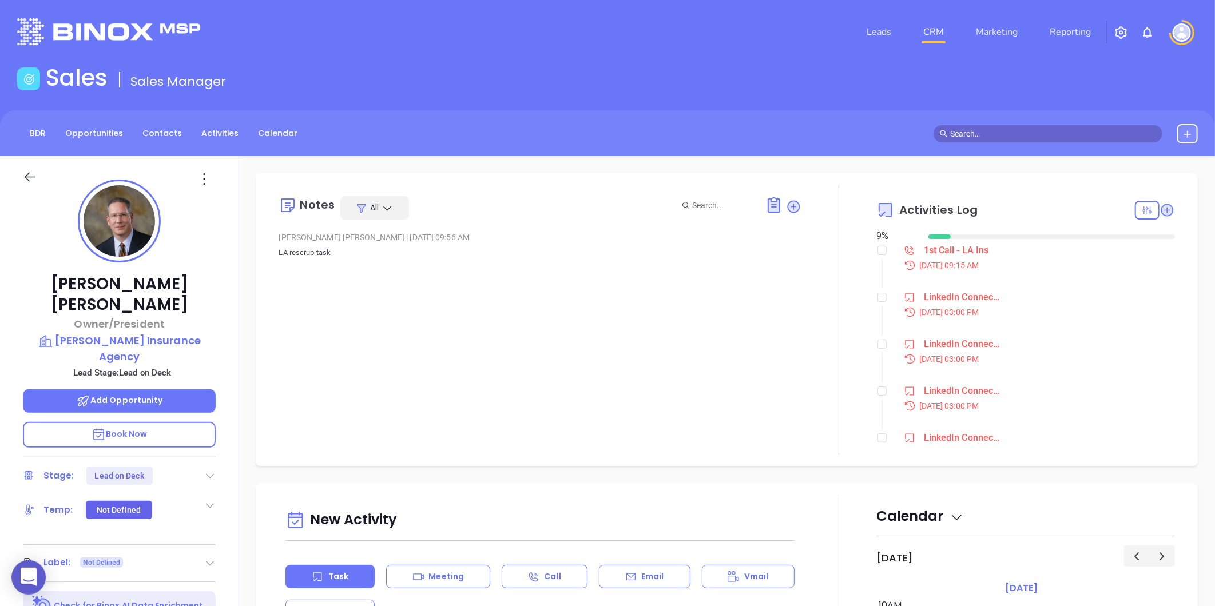
click at [946, 254] on div "1st Call - LA Ins" at bounding box center [956, 250] width 65 height 17
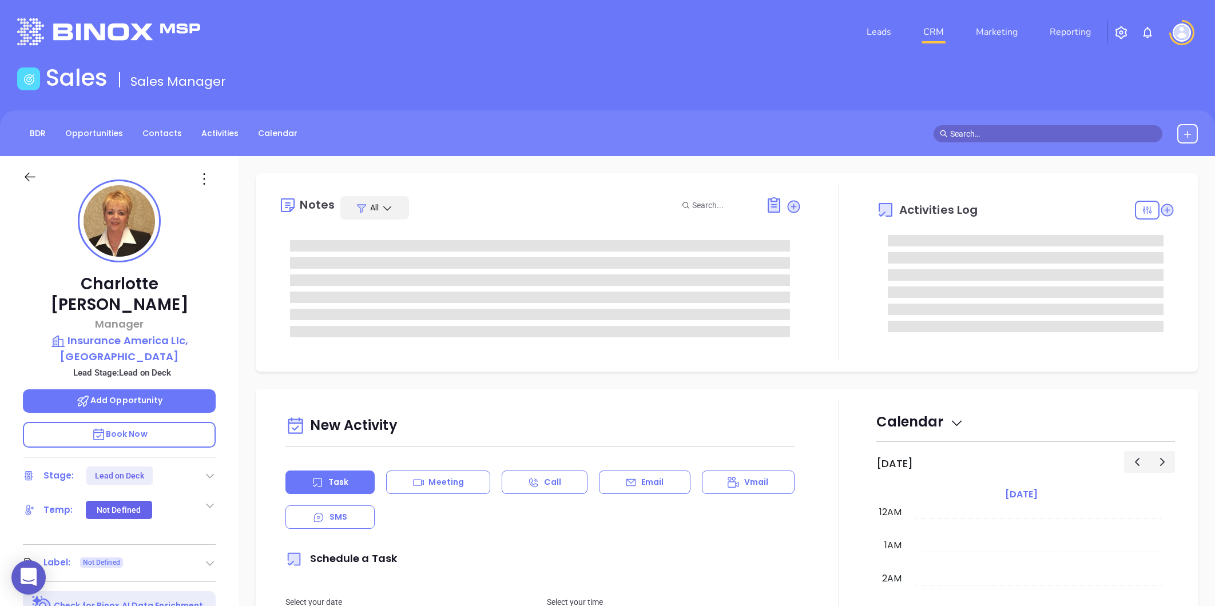
type input "[PERSON_NAME]"
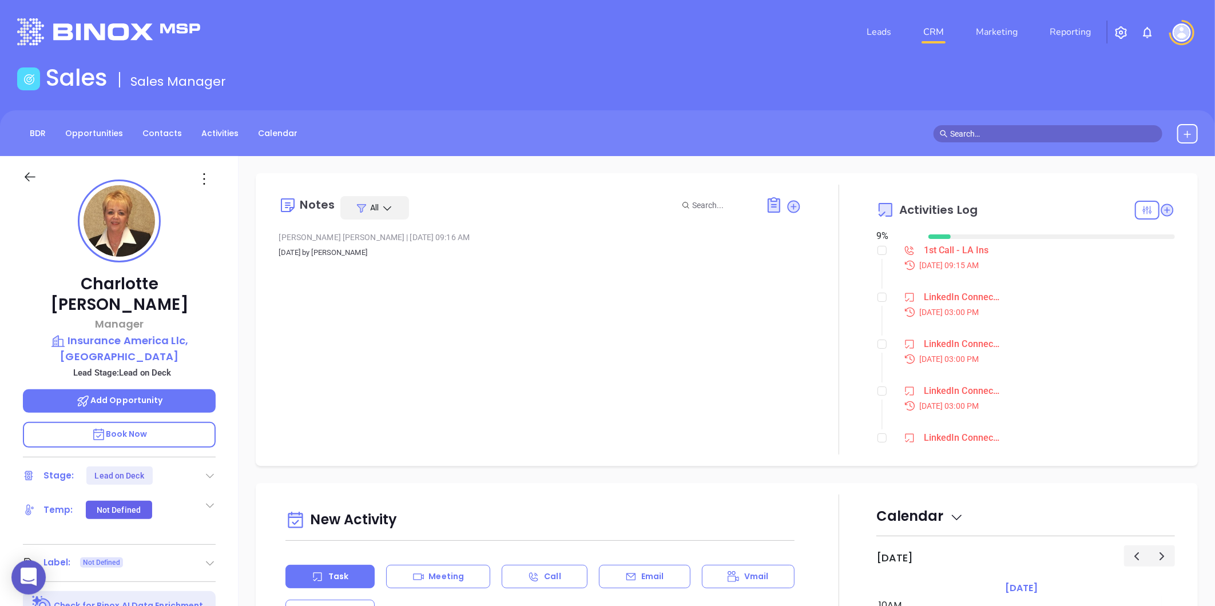
click at [946, 255] on div "1st Call - LA Ins" at bounding box center [956, 250] width 65 height 17
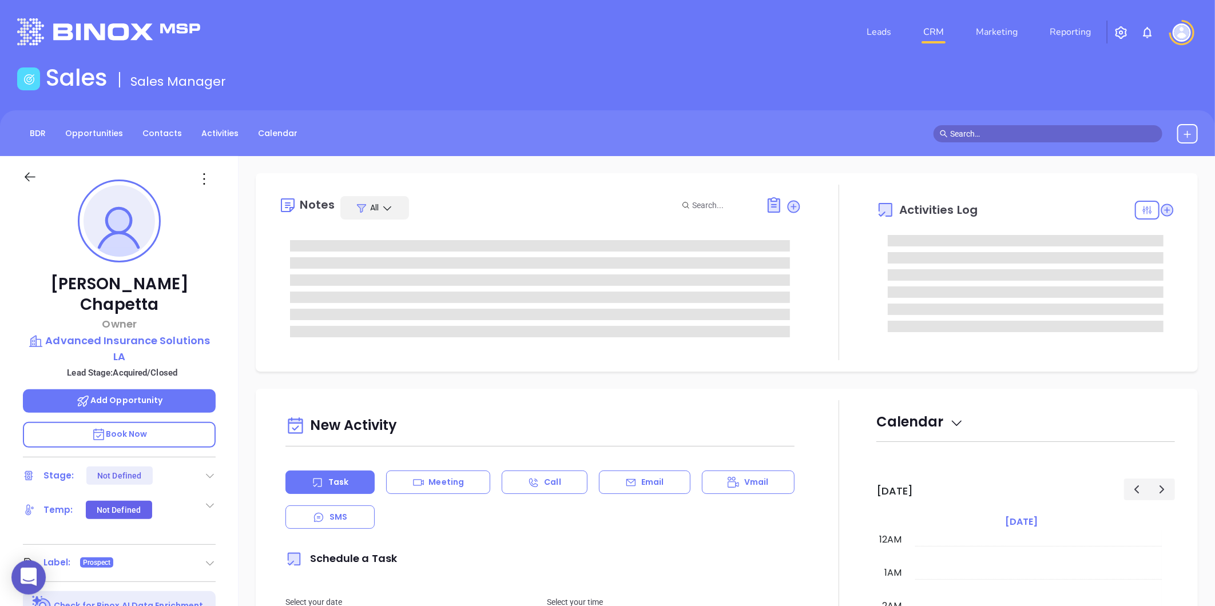
type input "10:00 am"
type input "[DATE]"
type input "[PERSON_NAME]"
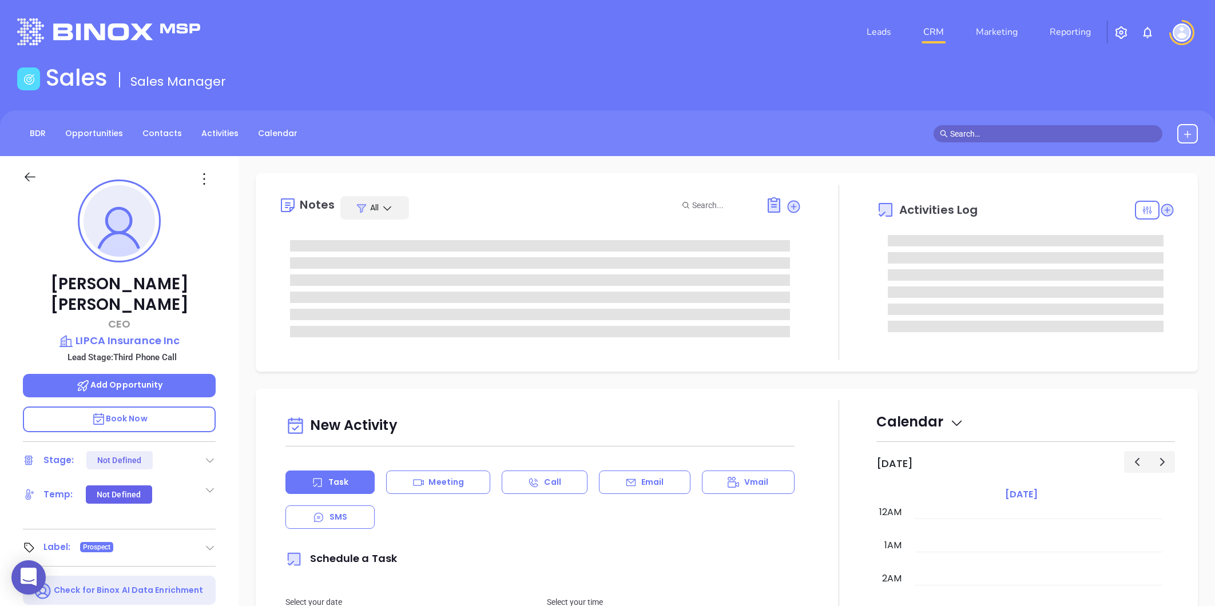
type input "[DATE]"
type input "[PERSON_NAME]"
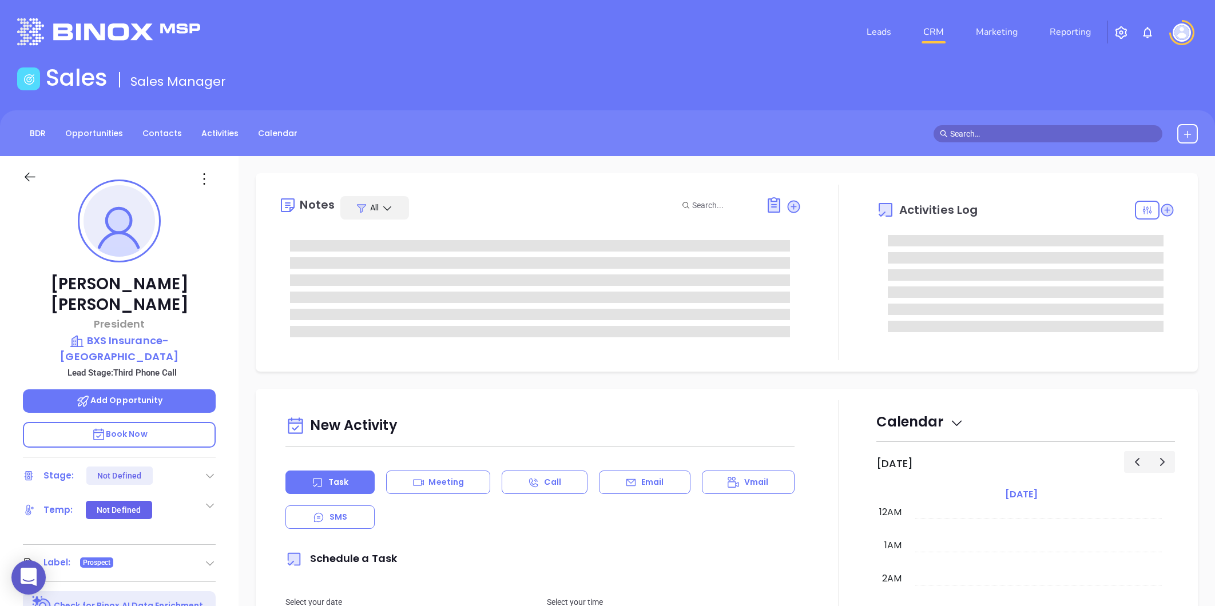
type input "[DATE]"
type input "[PERSON_NAME]"
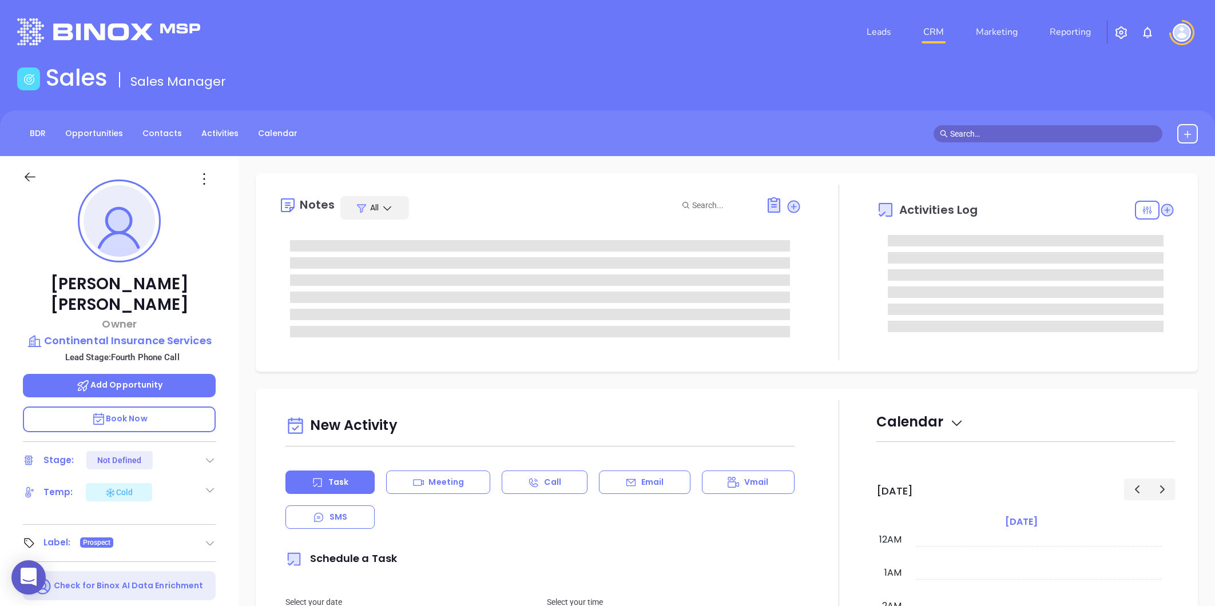
type input "[DATE]"
type input "[PERSON_NAME]"
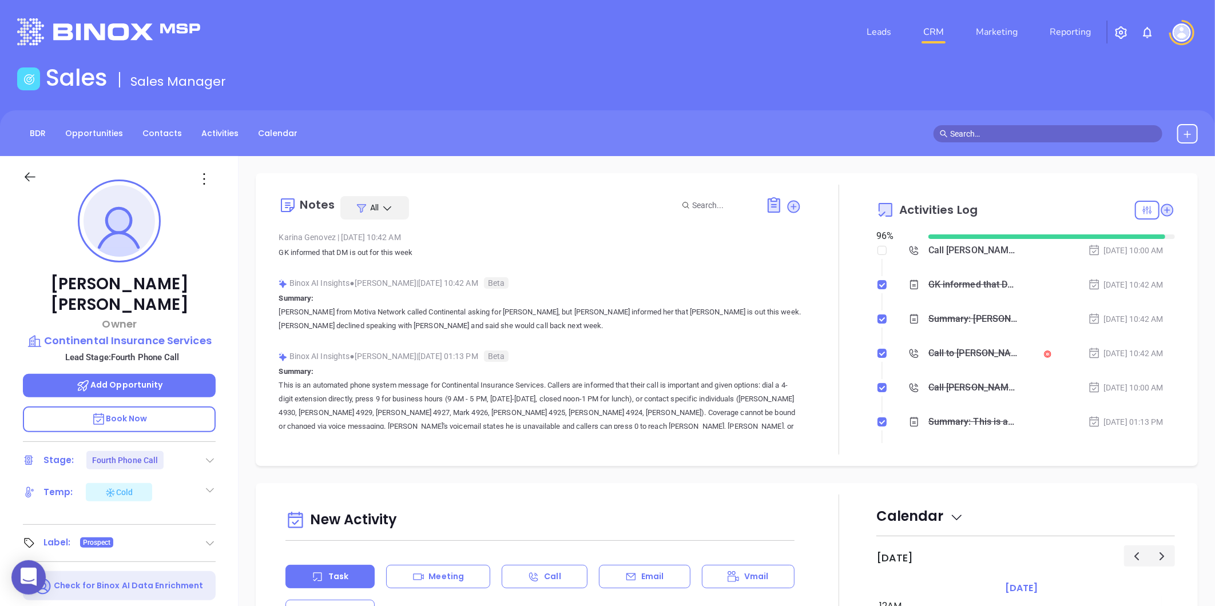
scroll to position [332, 0]
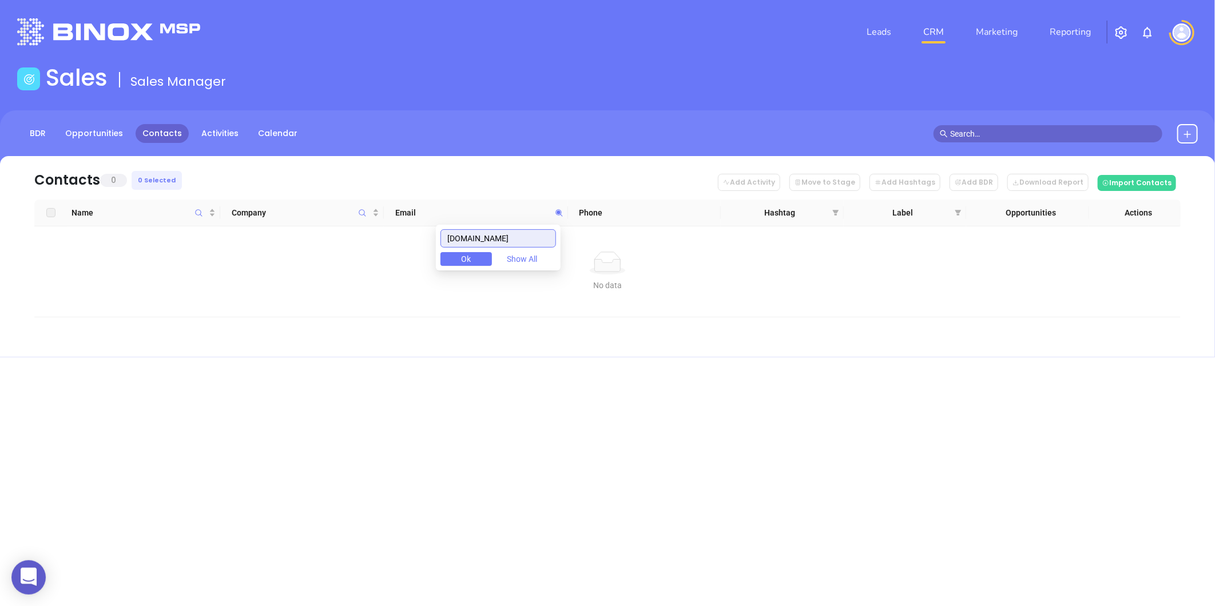
drag, startPoint x: 0, startPoint y: 0, endPoint x: 324, endPoint y: 264, distance: 417.6
click at [324, 264] on body "0 Leads CRM Marketing Reporting Financial Leads Leads Sales Sales Manager BDR O…" at bounding box center [607, 303] width 1215 height 606
paste input "borawskiinsurance"
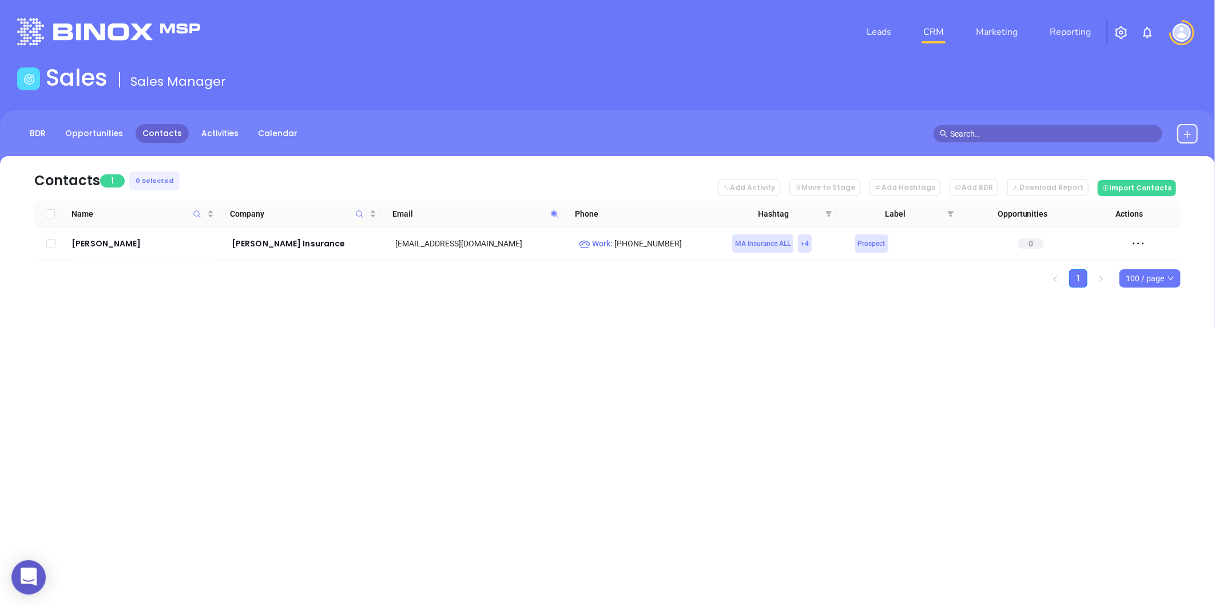
click at [550, 214] on icon at bounding box center [554, 214] width 9 height 9
paste input "almeidacarlson"
click at [550, 212] on icon at bounding box center [554, 214] width 9 height 9
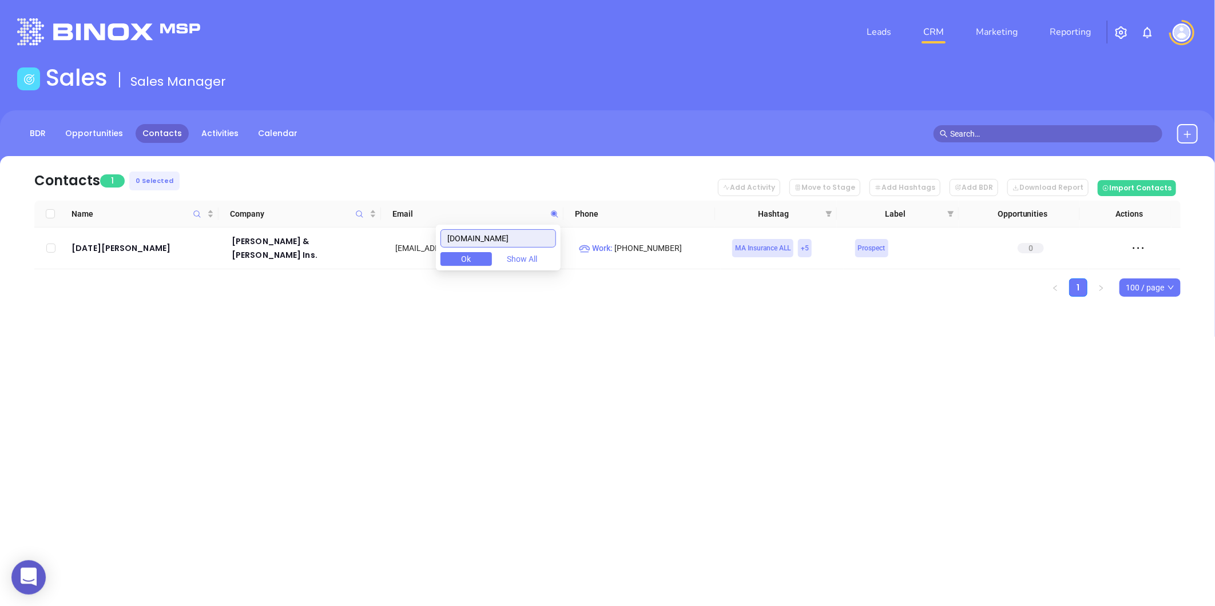
paste input "mazoniainsurance"
drag, startPoint x: 546, startPoint y: 207, endPoint x: 602, endPoint y: 218, distance: 57.2
click at [602, 218] on tr "Name Company Email Phone Hashtag Label Opportunities Actions" at bounding box center [607, 214] width 1147 height 27
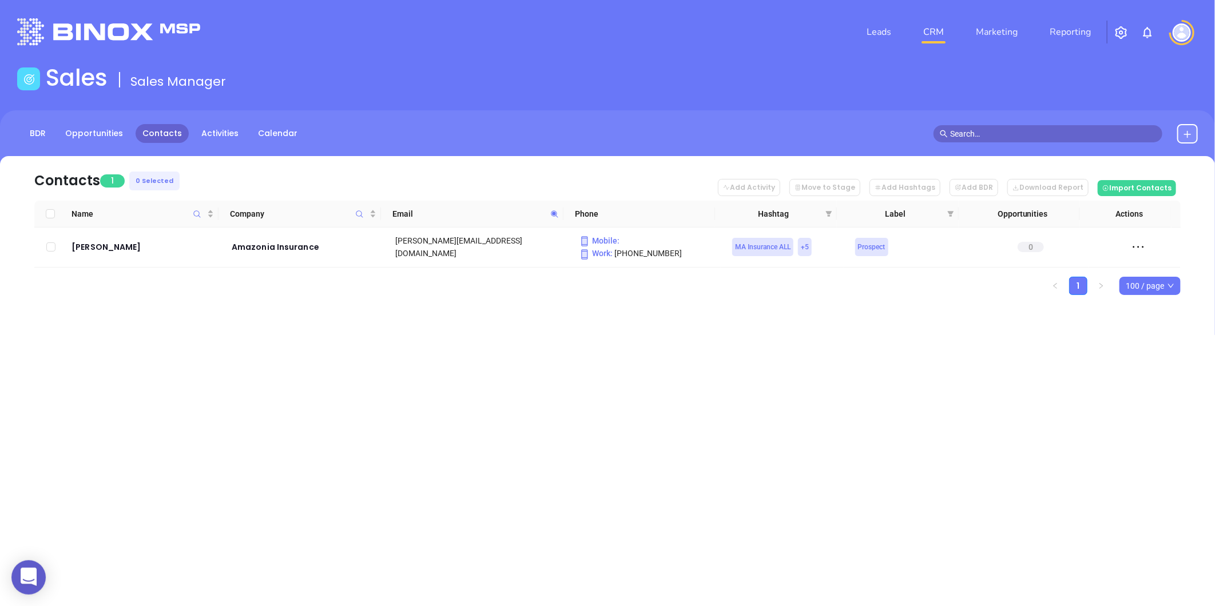
click at [550, 214] on icon at bounding box center [554, 214] width 9 height 9
paste input "mericanelmins"
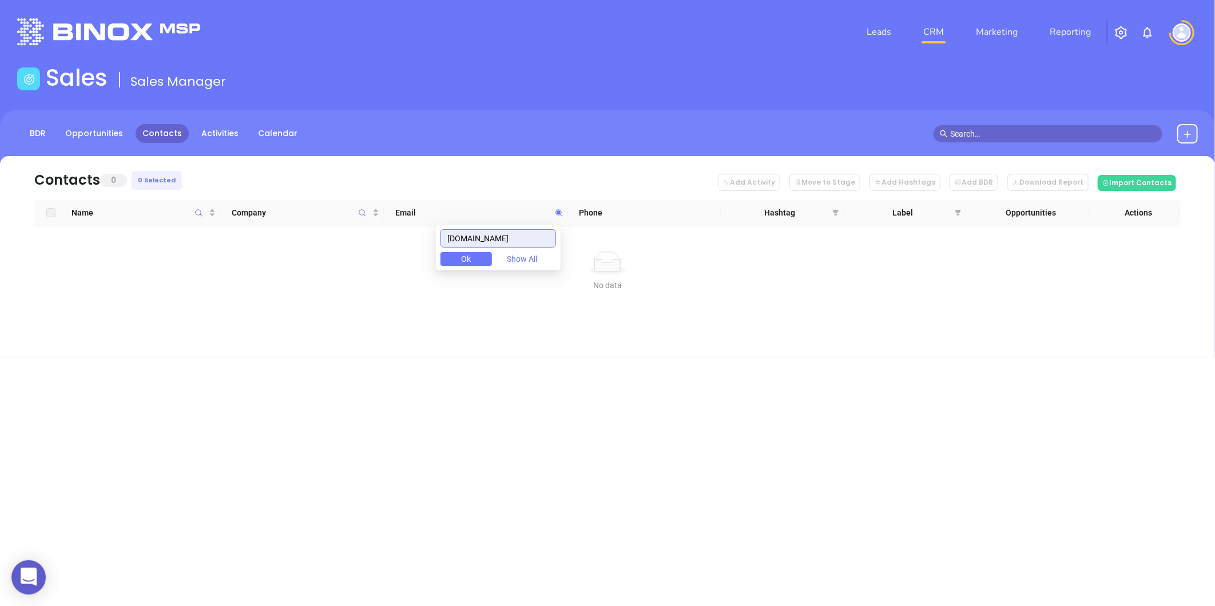
click at [483, 243] on input "mericanelmins.com" at bounding box center [498, 238] width 116 height 18
type input "americanelmins.com"
drag, startPoint x: 532, startPoint y: 238, endPoint x: 253, endPoint y: 259, distance: 279.4
click at [253, 259] on body "0 Leads CRM Marketing Reporting Financial Leads Leads Sales Sales Manager BDR O…" at bounding box center [607, 303] width 1215 height 606
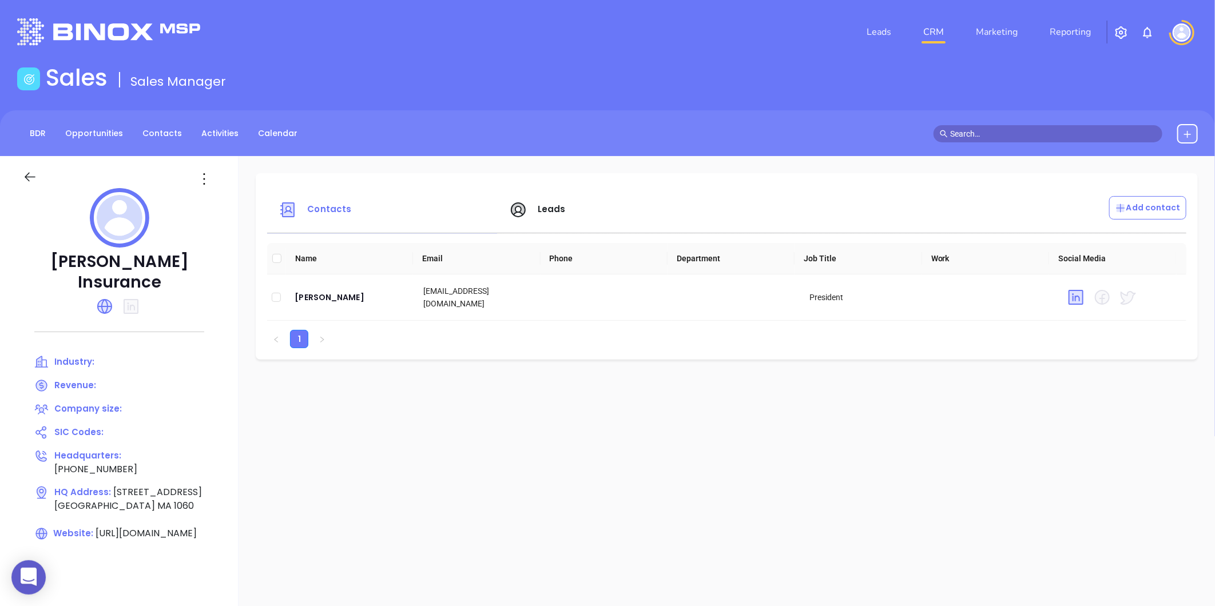
click at [550, 209] on span "Leads" at bounding box center [552, 209] width 28 height 12
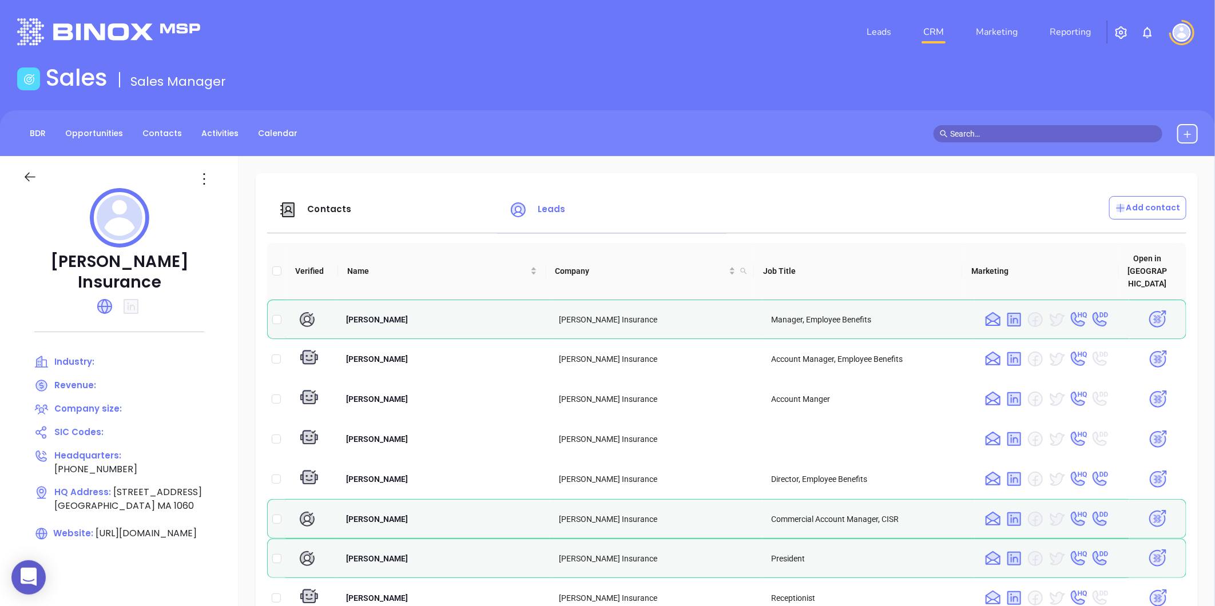
click at [557, 209] on span "Leads" at bounding box center [552, 209] width 28 height 12
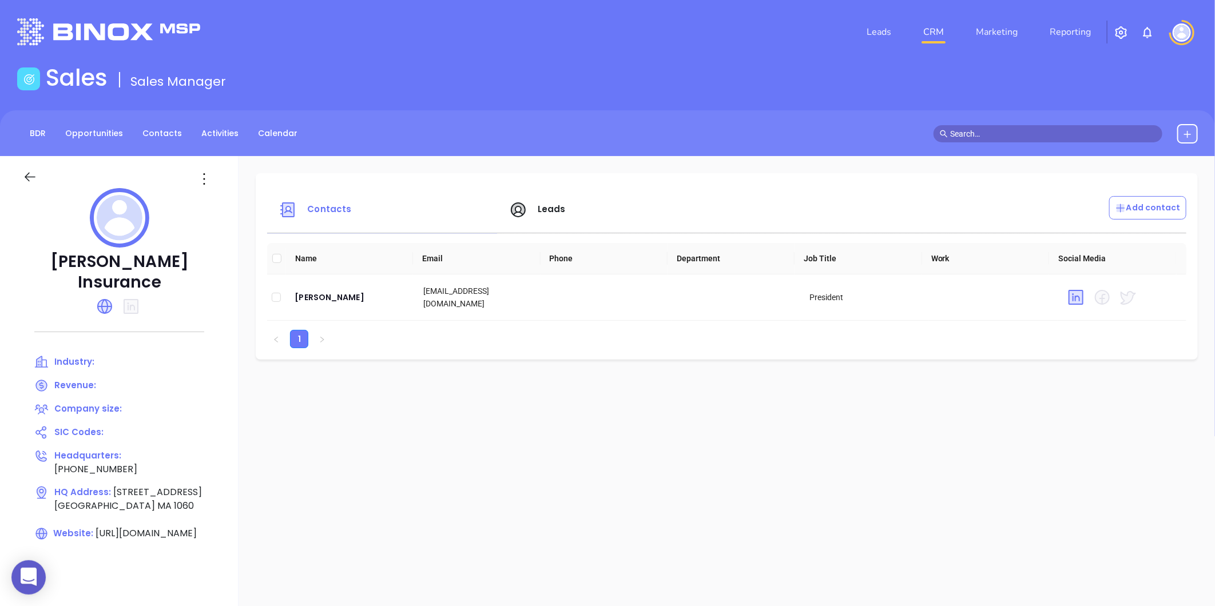
click at [325, 210] on span "Contacts" at bounding box center [329, 209] width 44 height 12
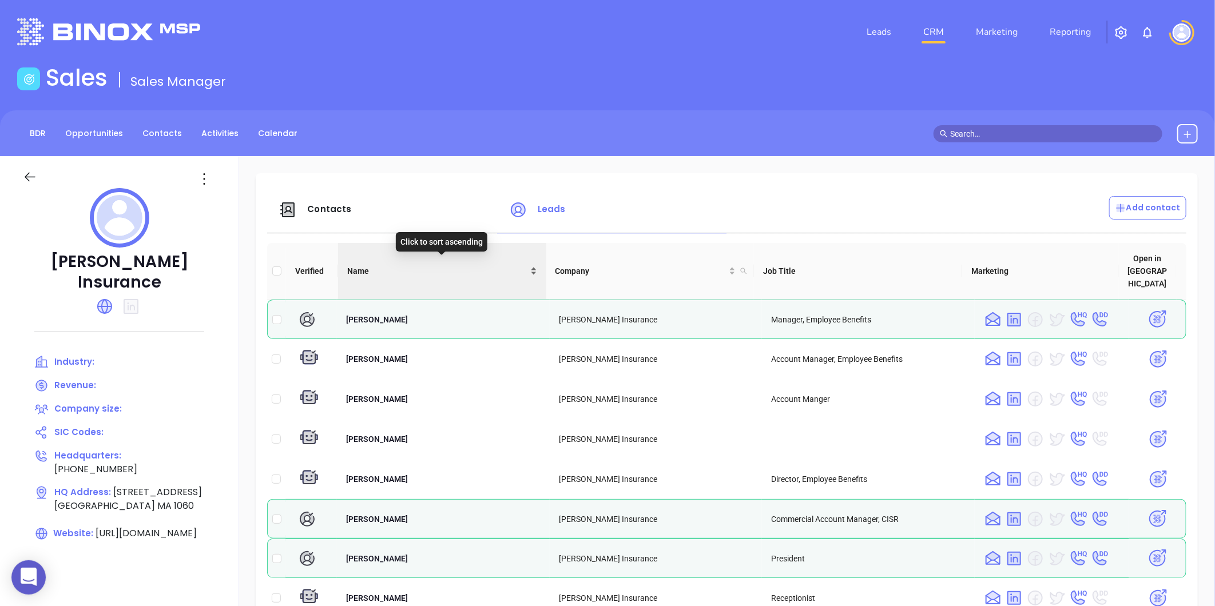
click at [534, 265] on div "Name" at bounding box center [442, 271] width 190 height 13
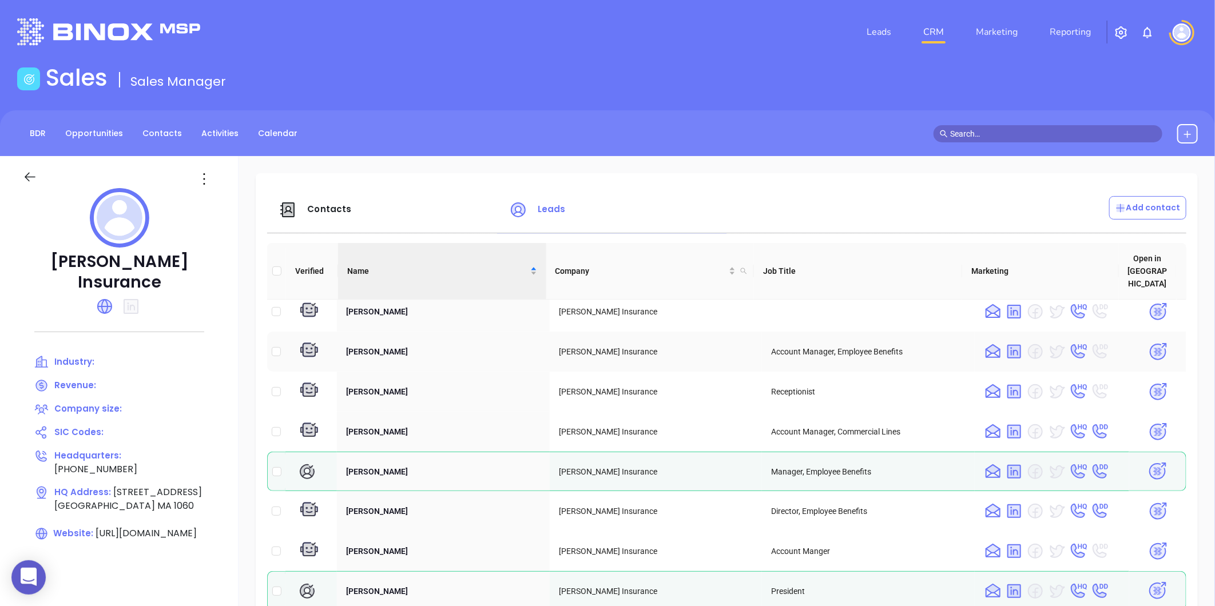
scroll to position [95, 0]
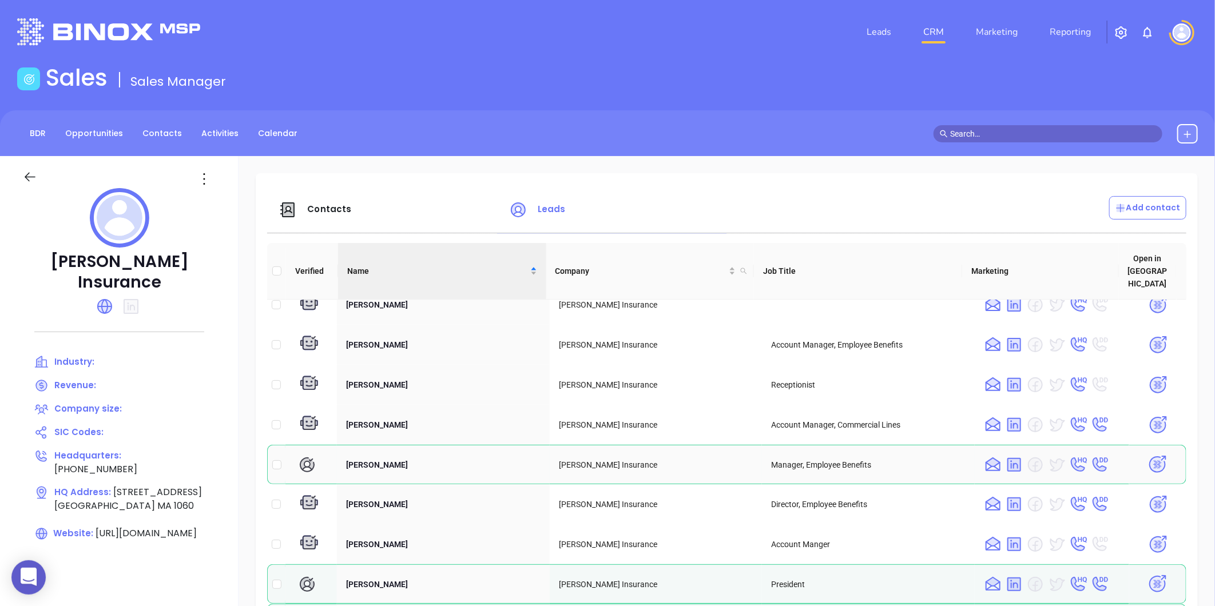
click at [1147, 455] on img at bounding box center [1157, 465] width 20 height 20
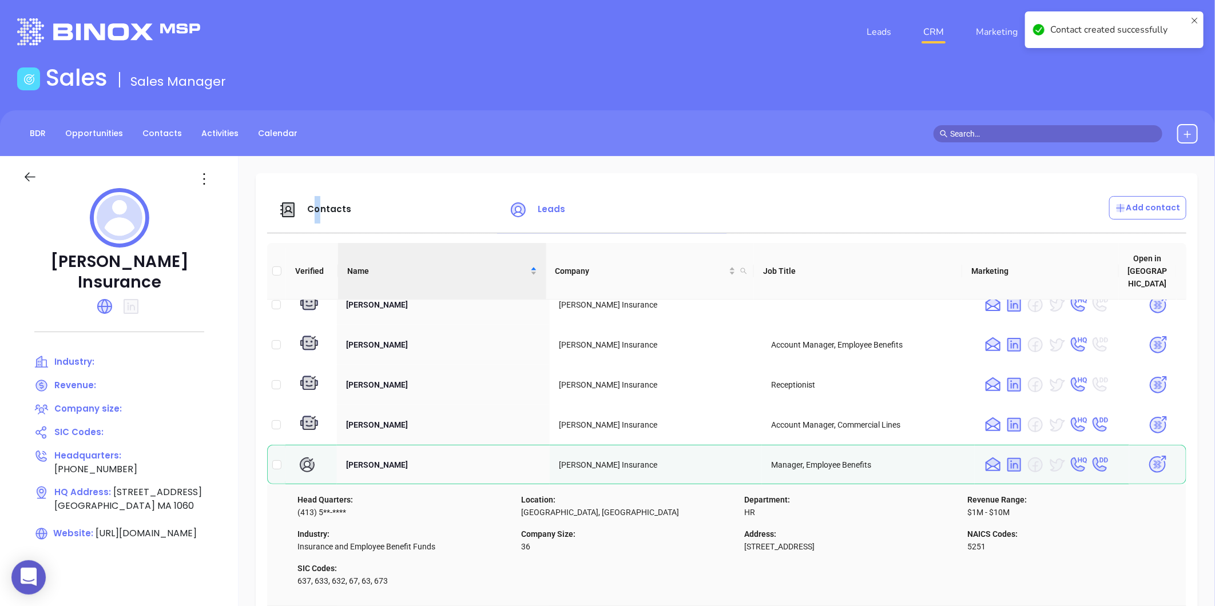
click at [319, 209] on span "Contacts" at bounding box center [329, 209] width 44 height 12
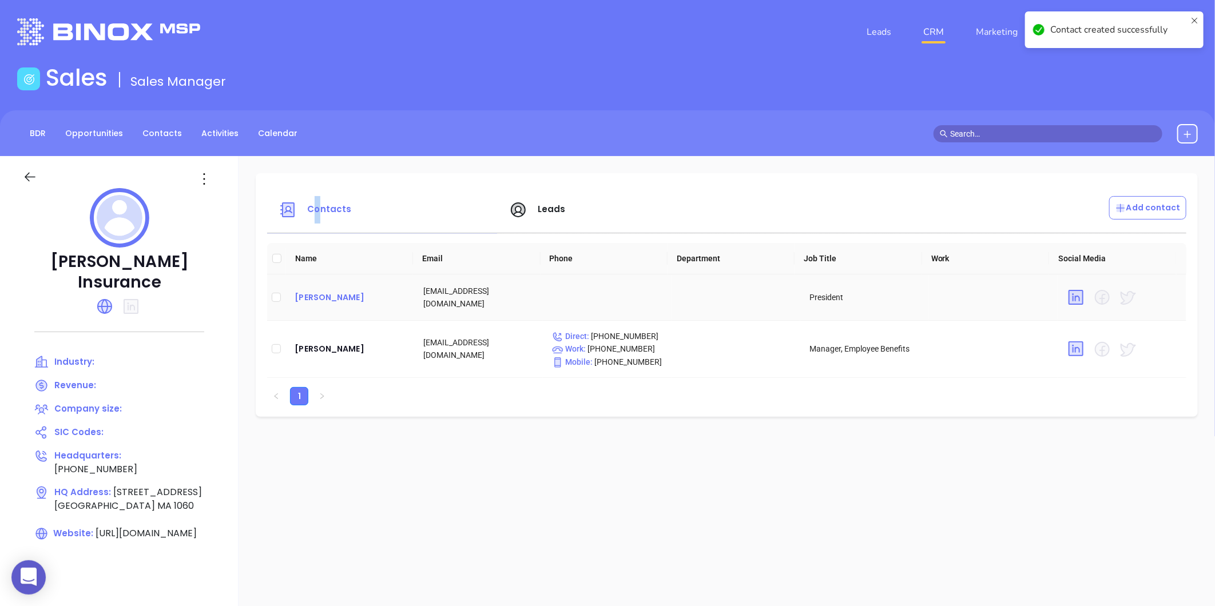
click at [343, 300] on div "Robert Borawski" at bounding box center [350, 298] width 110 height 14
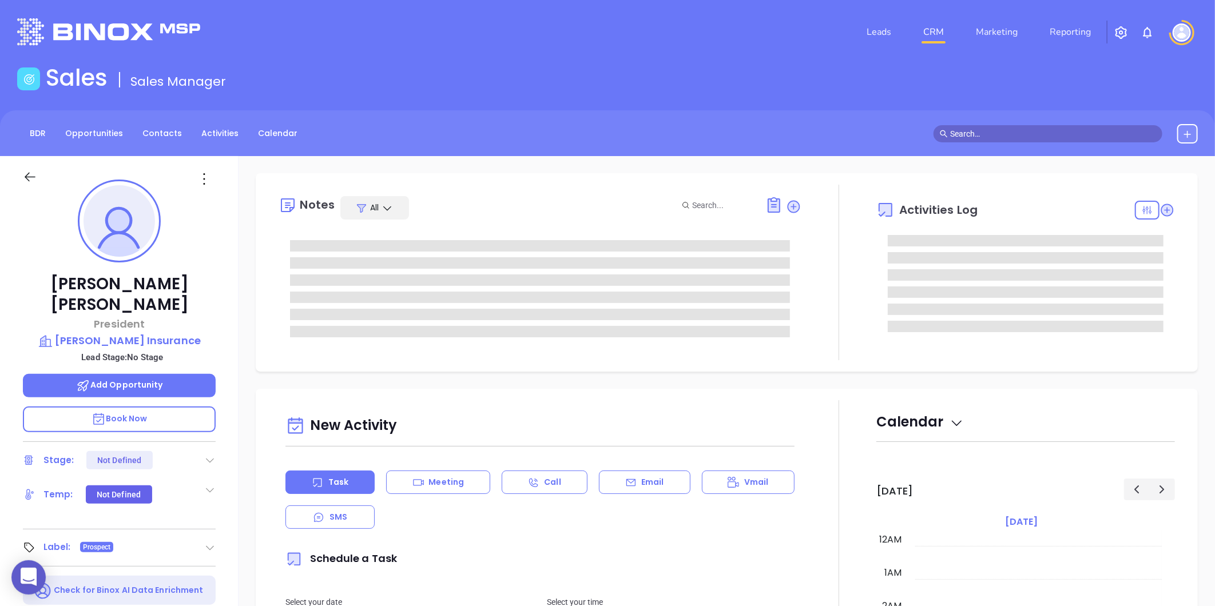
type input "10:00 am"
type input "[DATE]"
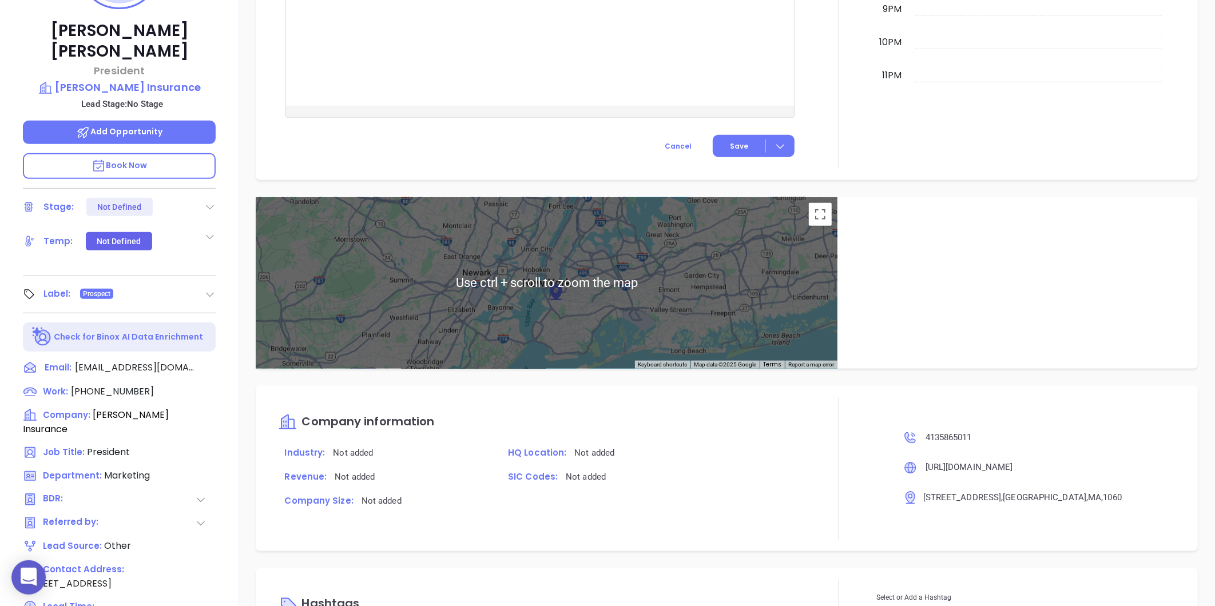
scroll to position [351, 0]
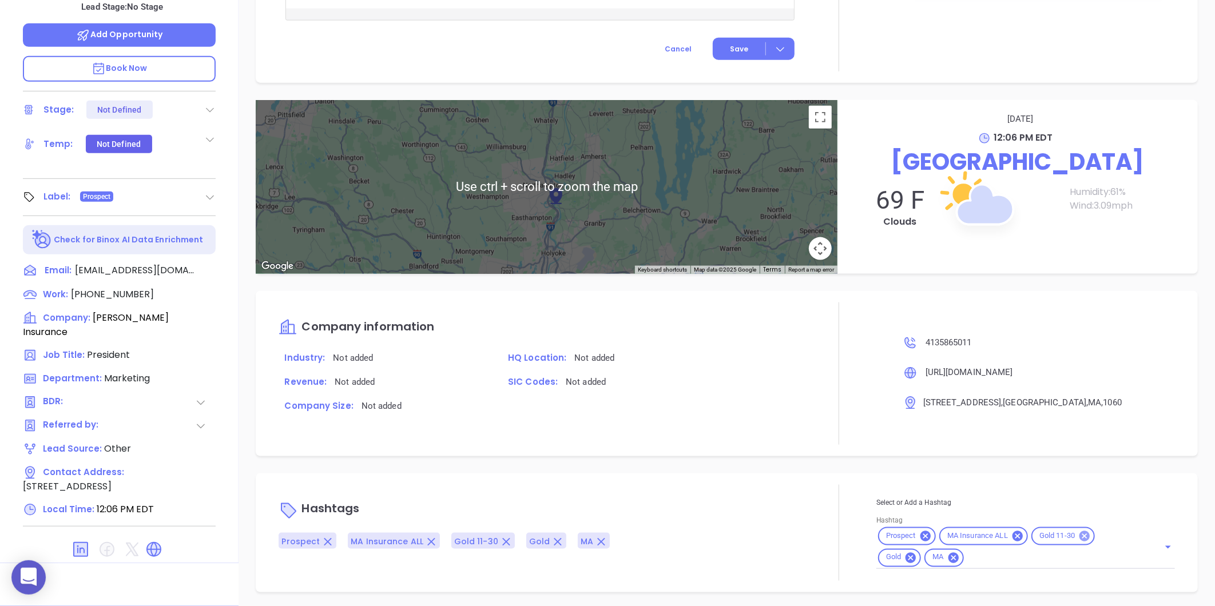
type input "[PERSON_NAME]"
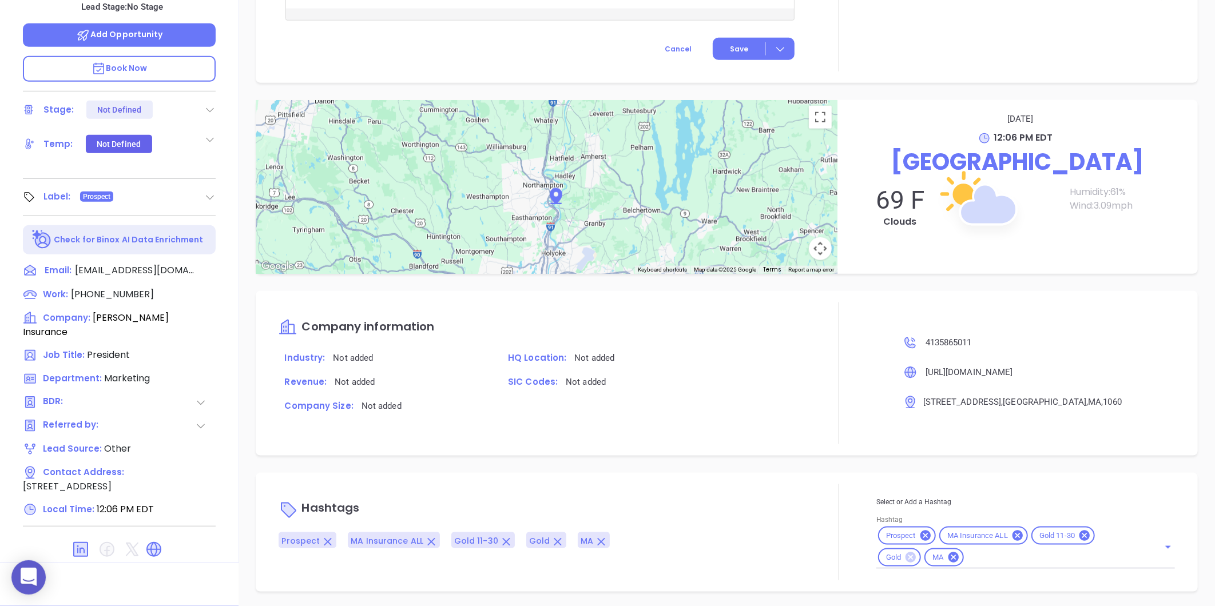
click at [906, 554] on icon at bounding box center [911, 558] width 10 height 10
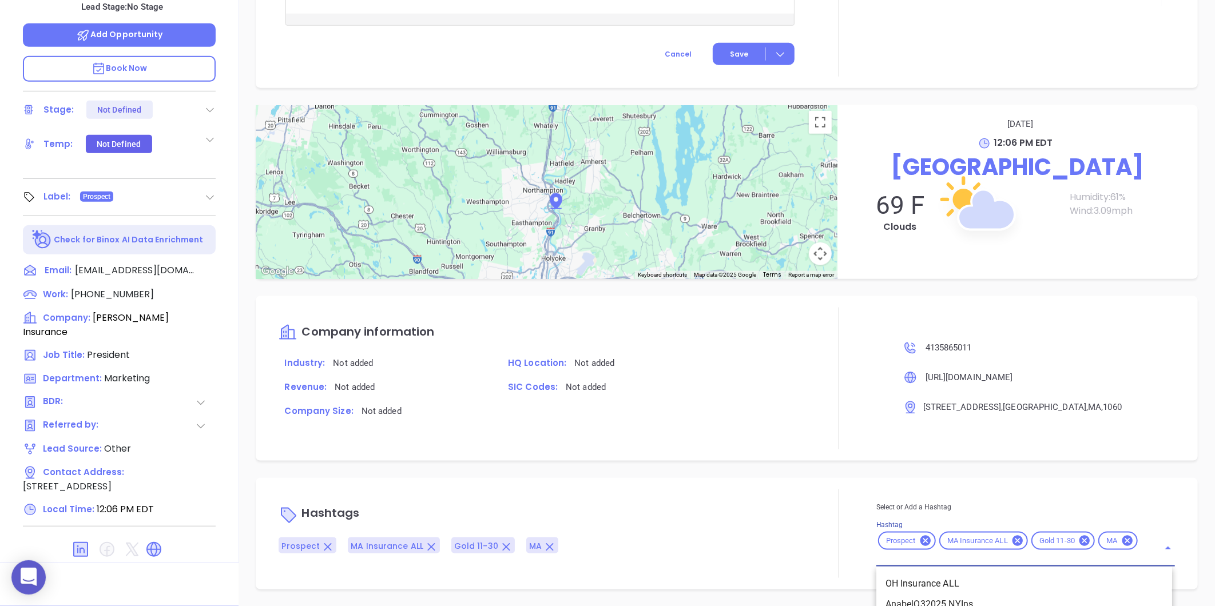
scroll to position [550, 0]
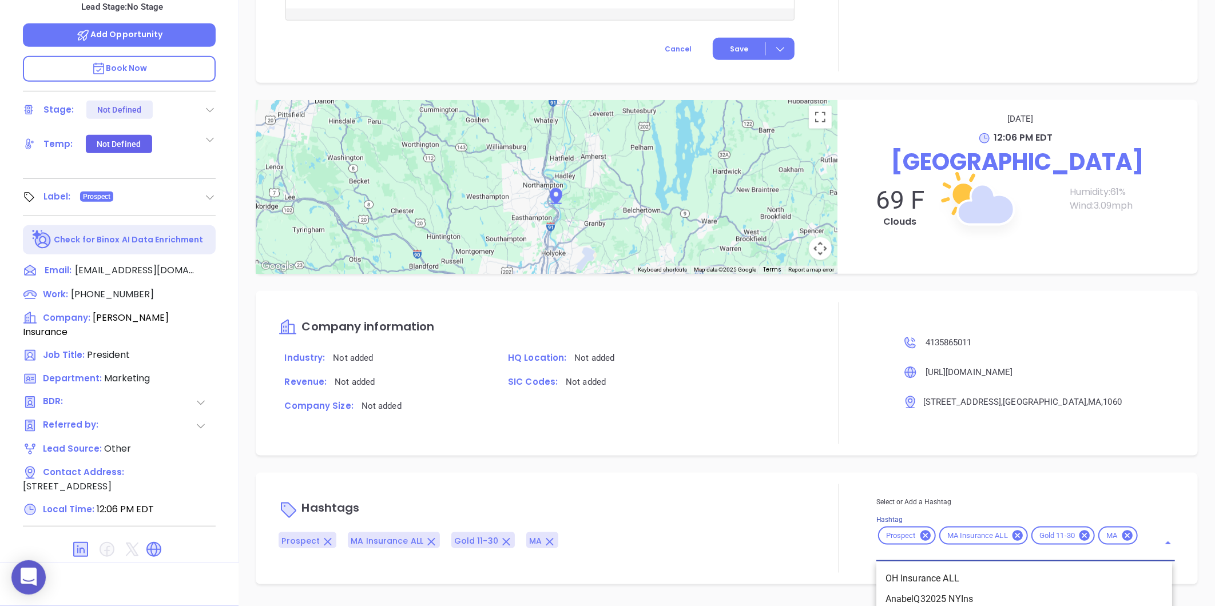
click at [1011, 559] on input "Hashtag" at bounding box center [1009, 554] width 267 height 14
type input "insurance"
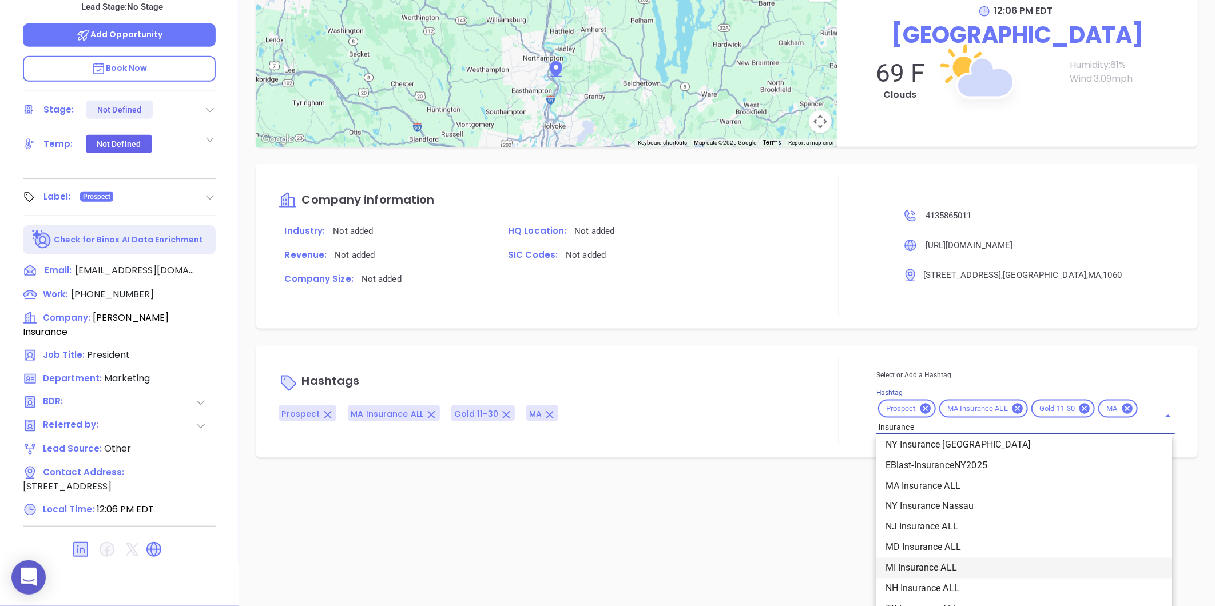
scroll to position [381, 0]
click at [898, 542] on li "Insurance" at bounding box center [1024, 544] width 296 height 21
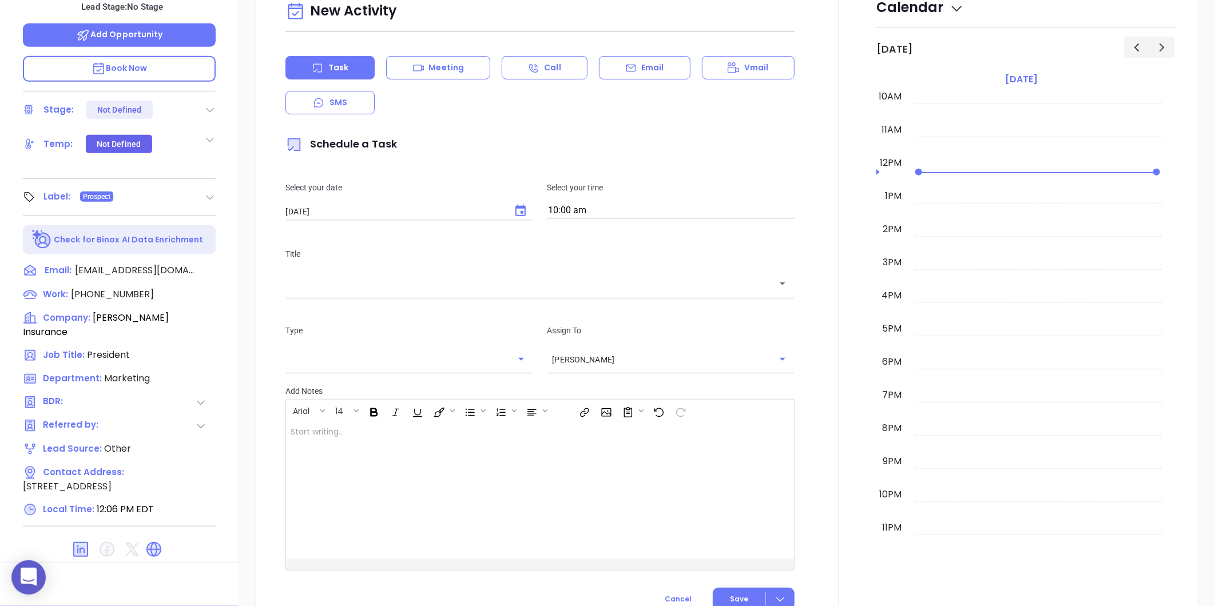
scroll to position [0, 0]
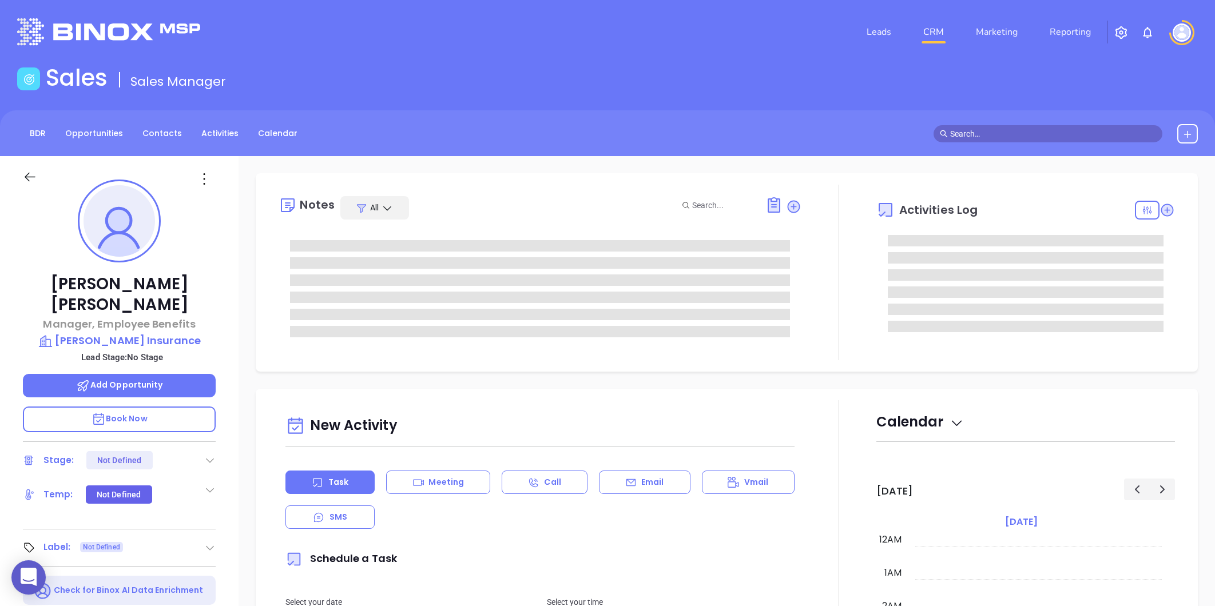
type input "[PERSON_NAME]"
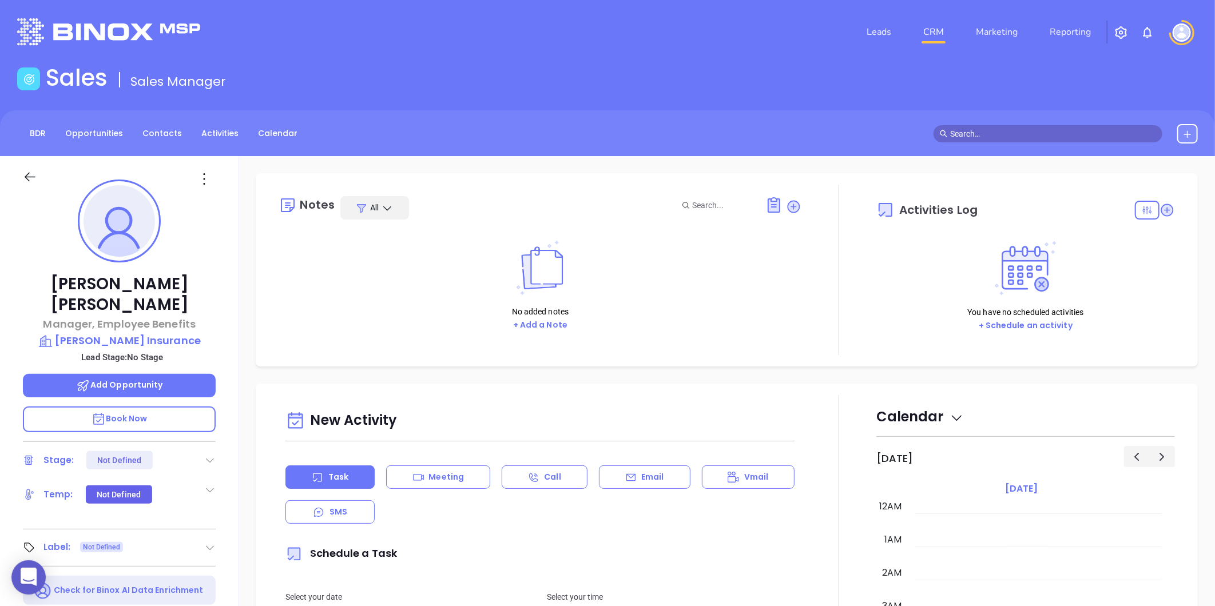
scroll to position [332, 0]
drag, startPoint x: 199, startPoint y: 178, endPoint x: 204, endPoint y: 189, distance: 11.5
click at [199, 178] on icon at bounding box center [204, 179] width 18 height 18
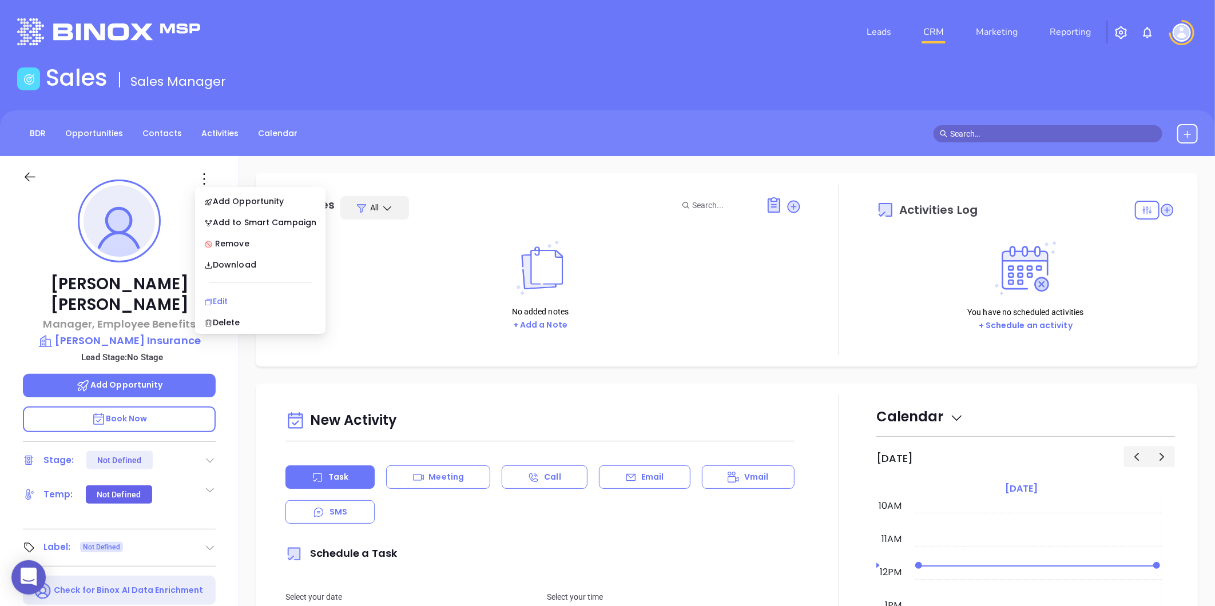
click at [233, 304] on div "Edit" at bounding box center [260, 301] width 112 height 13
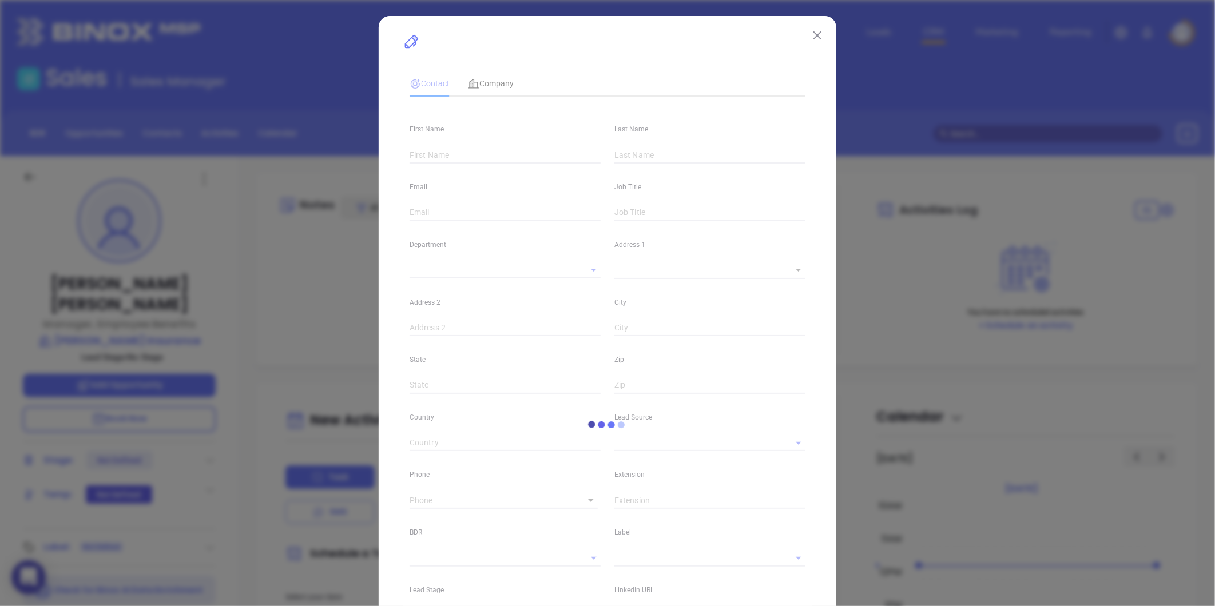
type input "[PERSON_NAME]"
type input "[EMAIL_ADDRESS][DOMAIN_NAME]"
type input "Manager, Employee Benefits"
type textarea "[STREET_ADDRESS]"
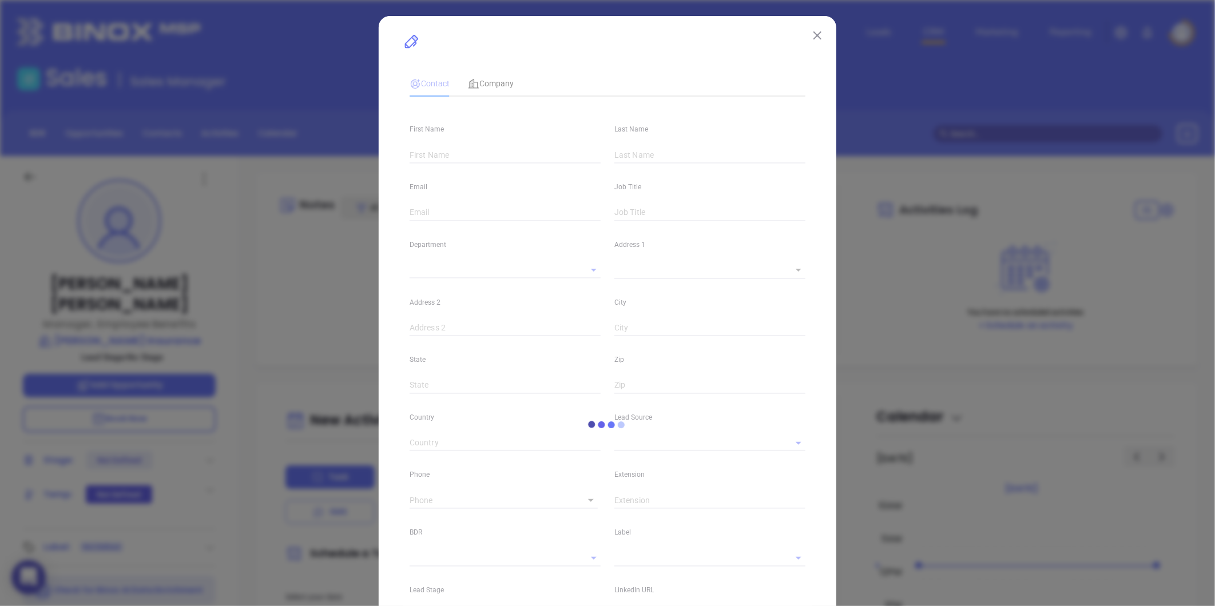
type input "1"
type input "[GEOGRAPHIC_DATA]"
type input "MA"
type input "1060"
type input "[DOMAIN_NAME][URL][PERSON_NAME]"
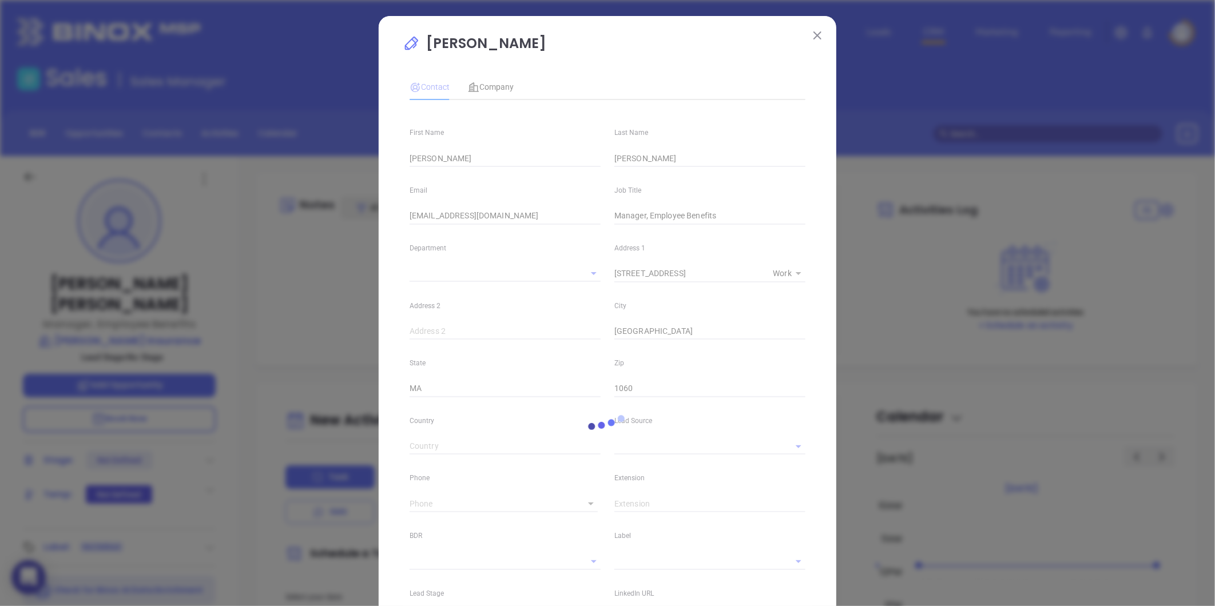
type input "(413) 586-5011"
type input "1"
drag, startPoint x: 441, startPoint y: 168, endPoint x: 330, endPoint y: 196, distance: 114.6
click at [330, 196] on div "Lynda Dowd Contact Company First Name Lynda Last Name Dowd Email ldowd@borawski…" at bounding box center [607, 303] width 1215 height 606
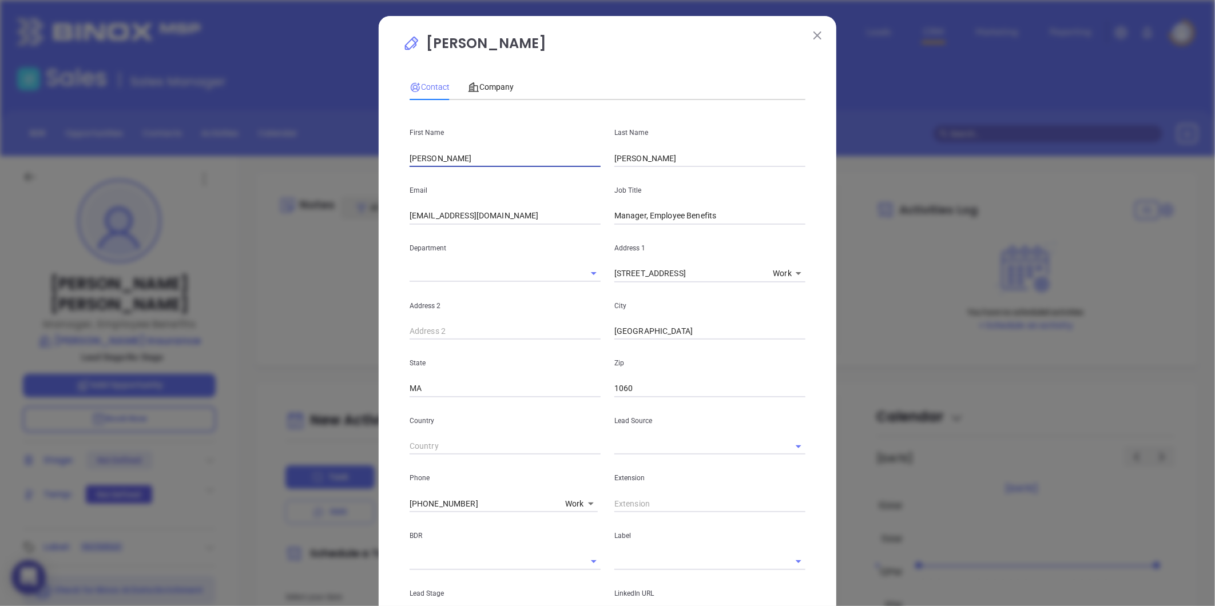
drag, startPoint x: 330, startPoint y: 196, endPoint x: 347, endPoint y: 175, distance: 27.2
click at [347, 174] on div "Lynda Dowd Contact Company First Name Lynda Last Name Dowd Email ldowd@borawski…" at bounding box center [607, 303] width 1215 height 606
type input "David"
type input "Malek"
click at [651, 220] on input "Manager, Employee Benefits" at bounding box center [709, 216] width 191 height 17
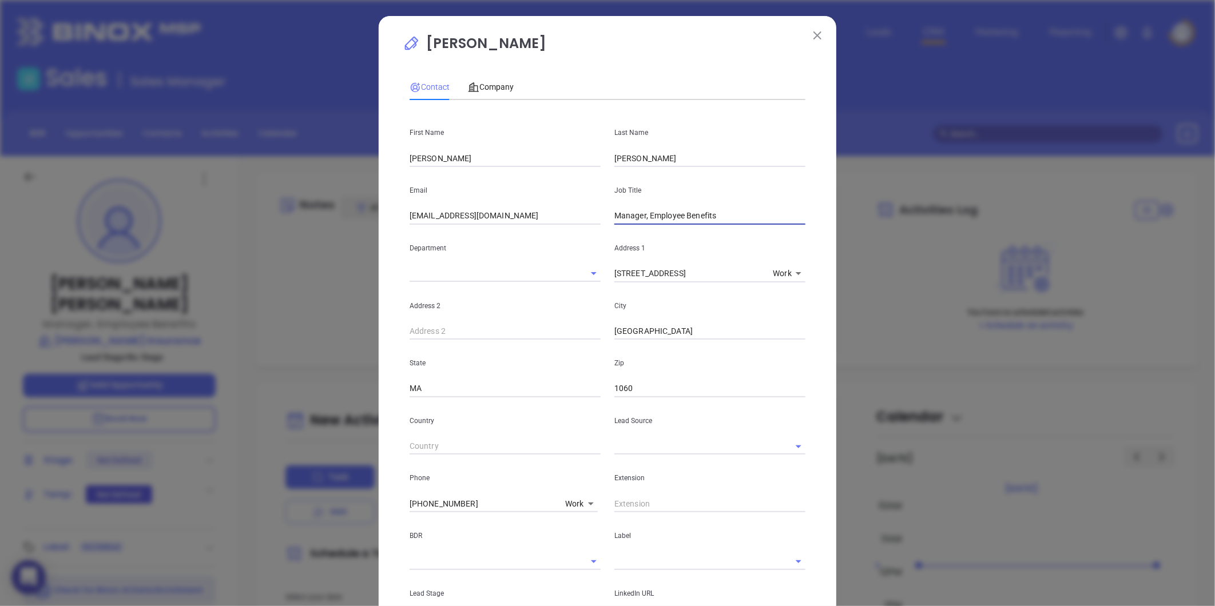
click at [651, 219] on input "Manager, Employee Benefits" at bounding box center [709, 216] width 191 height 17
type input "o"
type input "Owner and Vice President"
drag, startPoint x: 427, startPoint y: 219, endPoint x: 327, endPoint y: 229, distance: 100.6
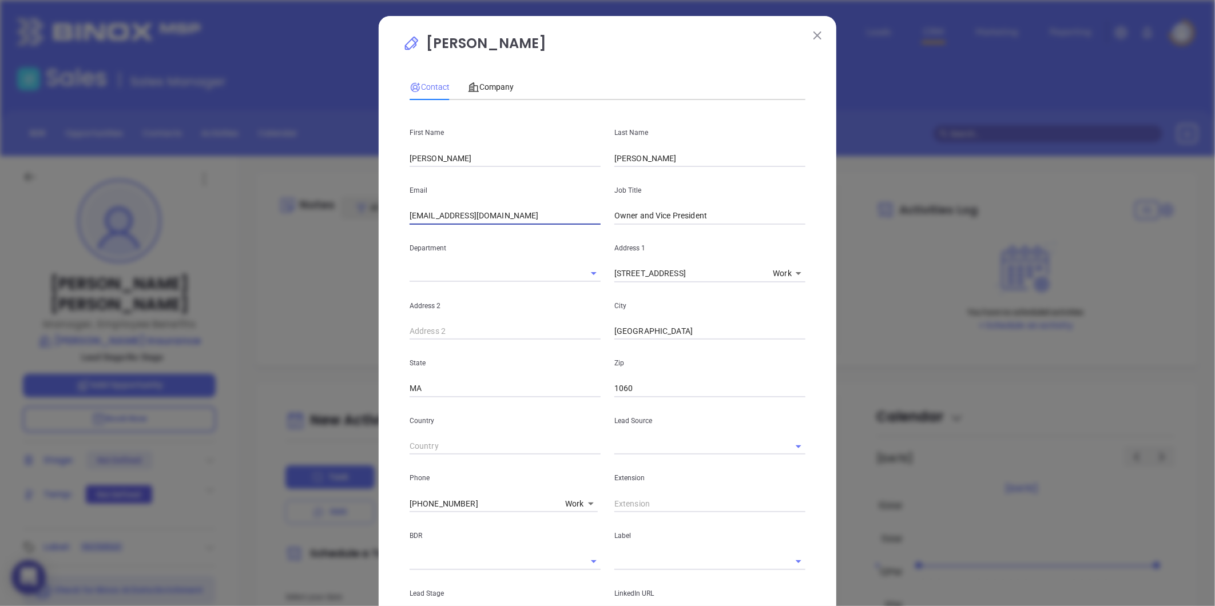
click at [327, 229] on div "Lynda Dowd Contact Company First Name David Last Name Malek Email ldowd@borawsk…" at bounding box center [607, 303] width 1215 height 606
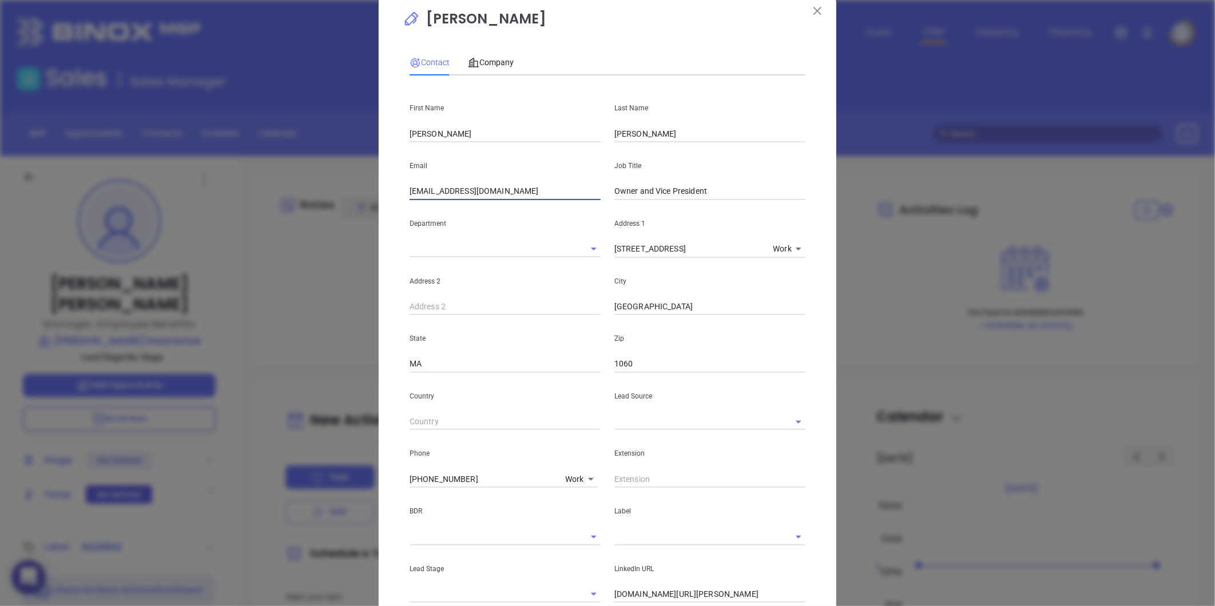
scroll to position [63, 0]
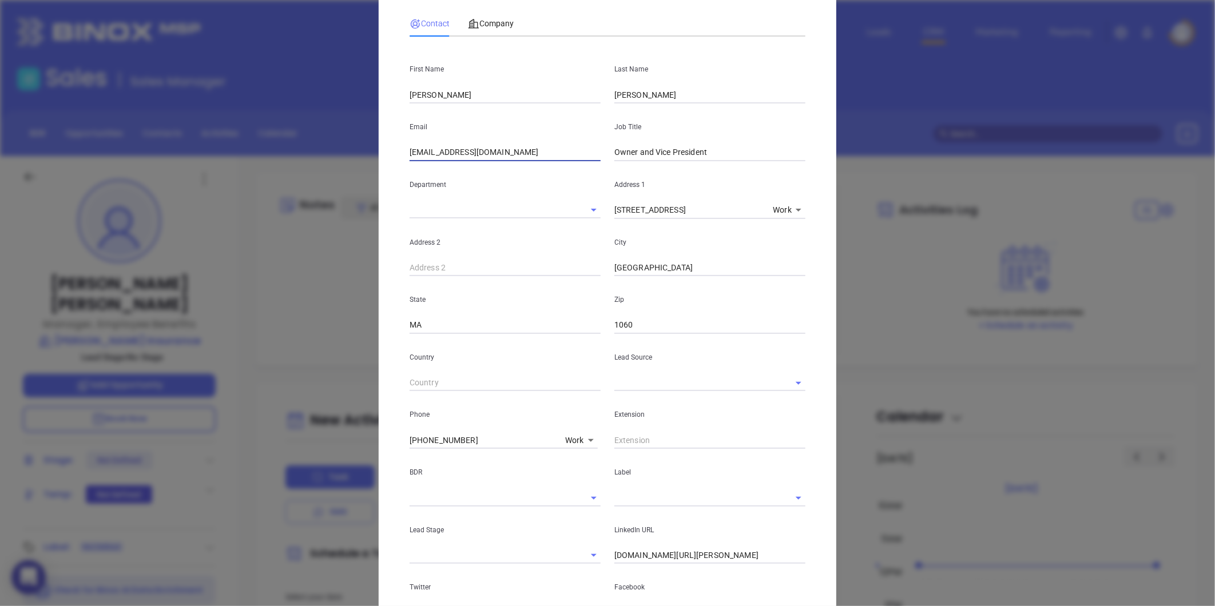
type input "dmalek@borawskiinsurance.com"
click at [681, 392] on div "Extension" at bounding box center [709, 420] width 205 height 58
click at [673, 382] on input "text" at bounding box center [693, 383] width 159 height 17
click at [695, 403] on li "MAIA Event 0925" at bounding box center [709, 408] width 191 height 21
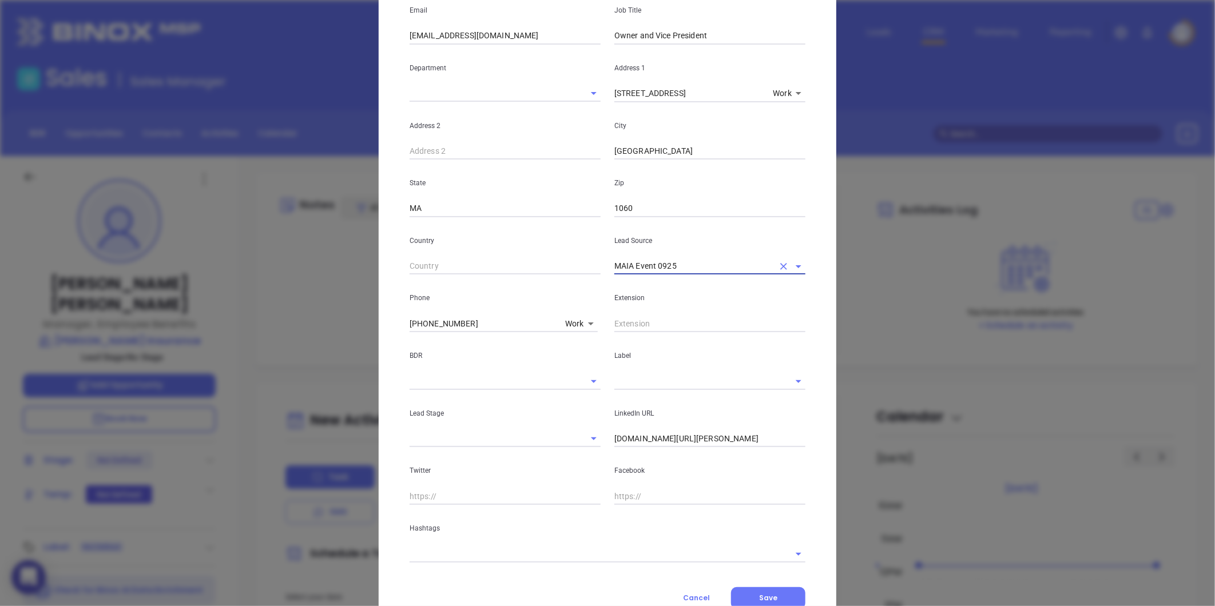
scroll to position [190, 0]
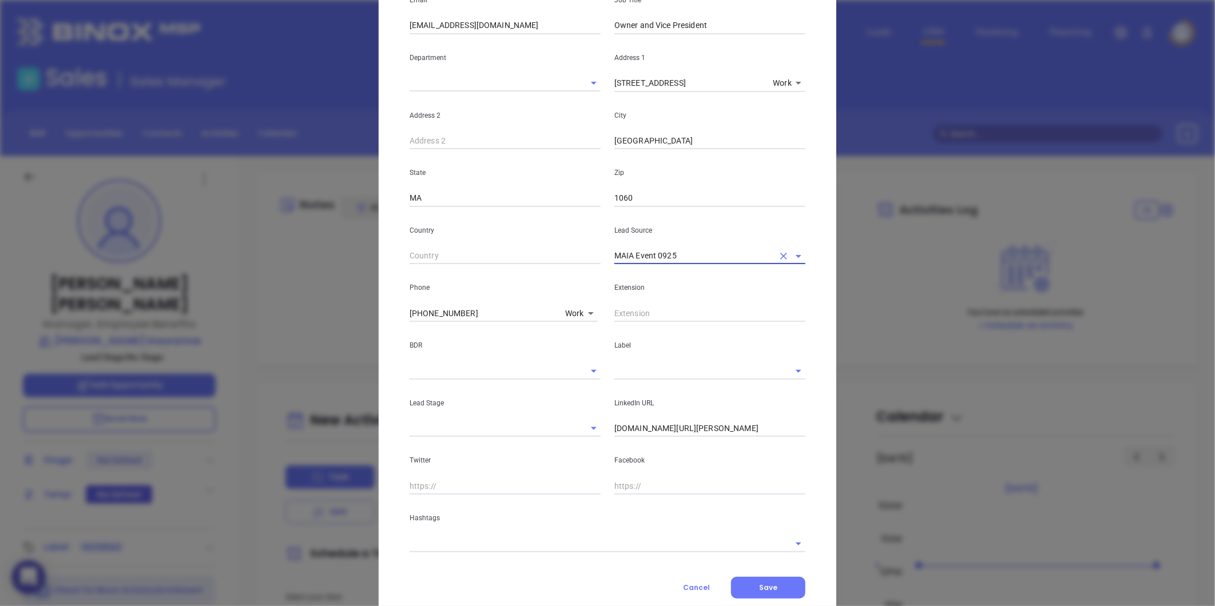
type input "MAIA Event 0925"
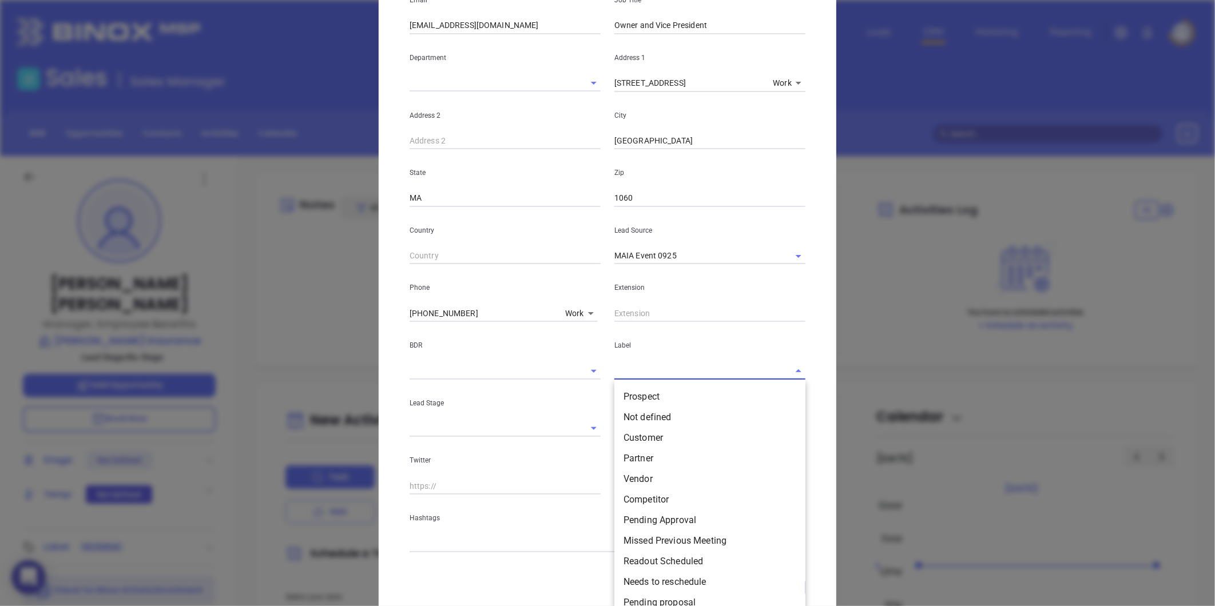
click at [618, 375] on input "text" at bounding box center [693, 371] width 159 height 17
click at [635, 396] on li "Prospect" at bounding box center [709, 397] width 191 height 21
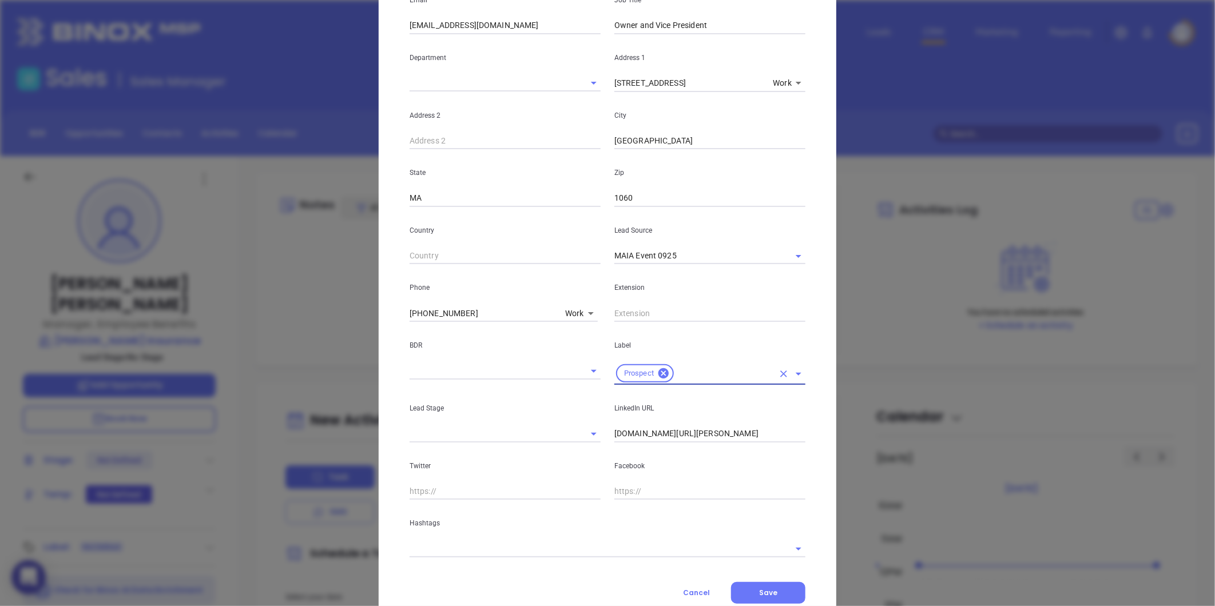
scroll to position [228, 0]
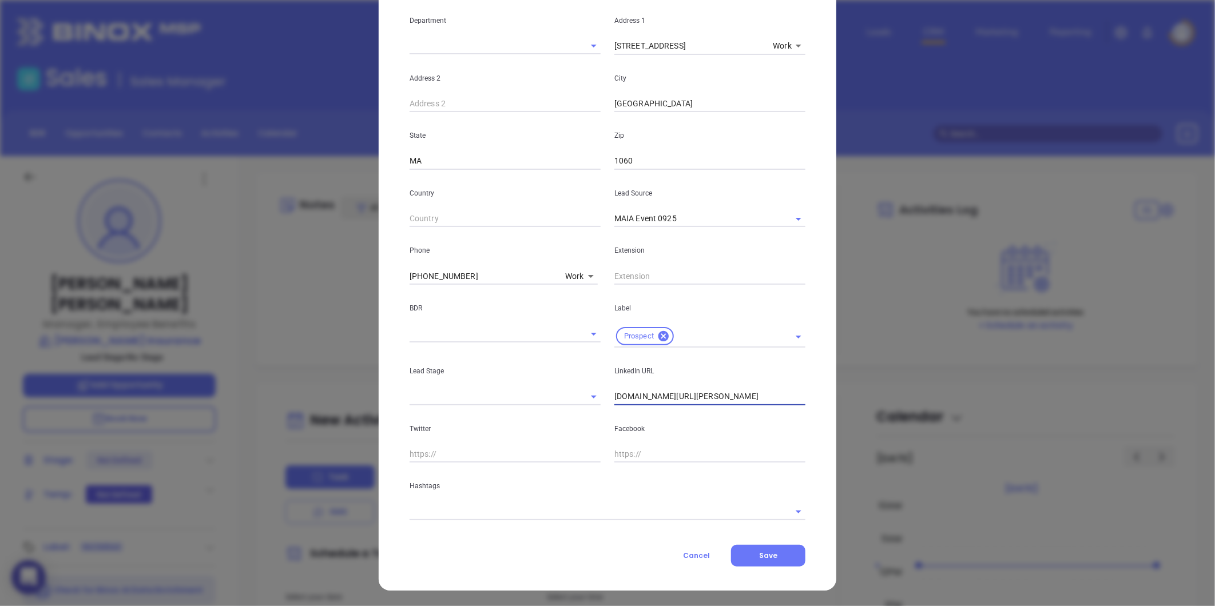
click at [667, 391] on input "linkedin.com/in/lynda-dowd-029bbb43" at bounding box center [709, 396] width 191 height 17
click at [666, 391] on input "linkedin.com/in/lynda-dowd-029bbb43" at bounding box center [709, 396] width 191 height 17
click at [664, 395] on input "linkedin.com/in/lynda-dowd-029bbb43" at bounding box center [709, 396] width 191 height 17
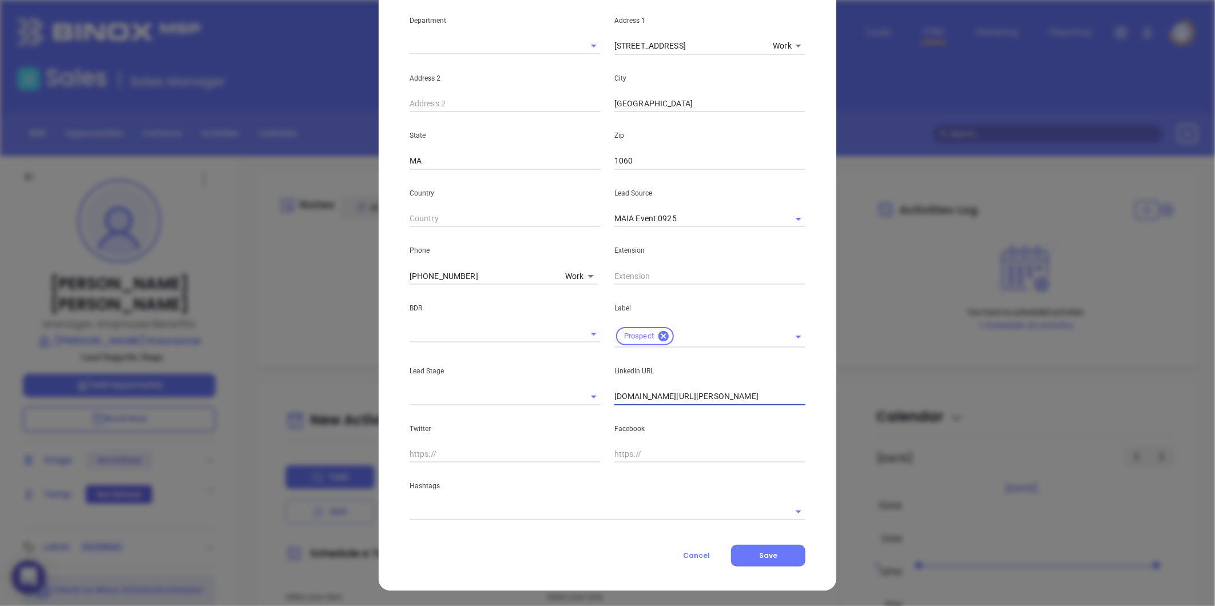
click at [664, 395] on input "linkedin.com/in/lynda-dowd-029bbb43" at bounding box center [709, 396] width 191 height 17
paste input "linkedin.com/in/david-malek-b454ab1a"
type input "www.linkedin.com/in/david-malek-b454ab1a"
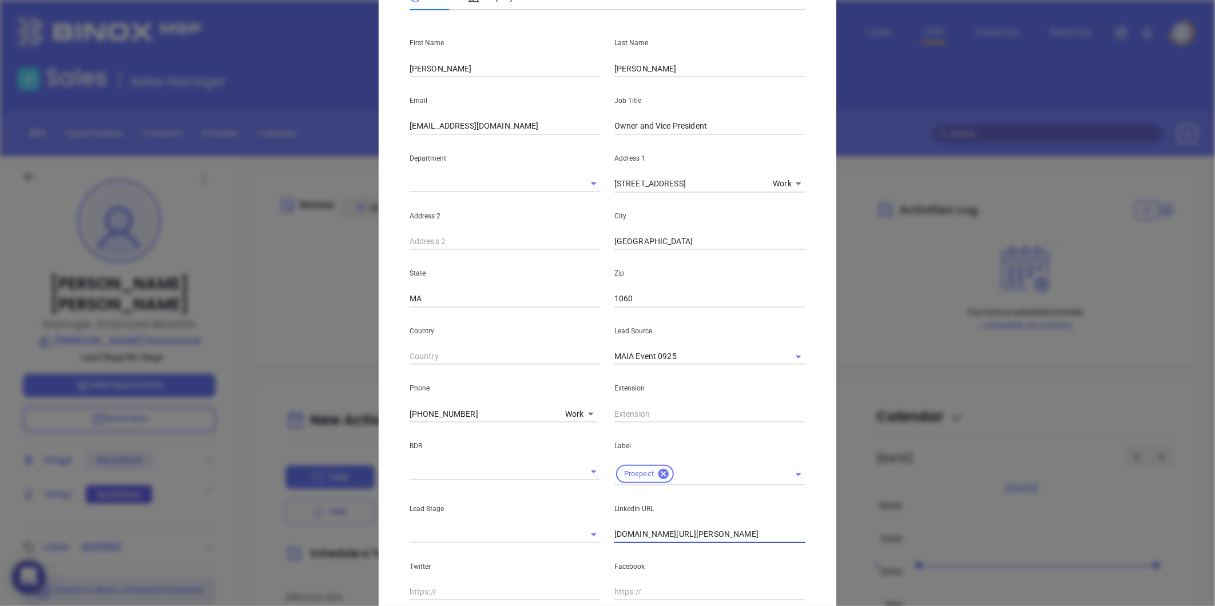
scroll to position [0, 0]
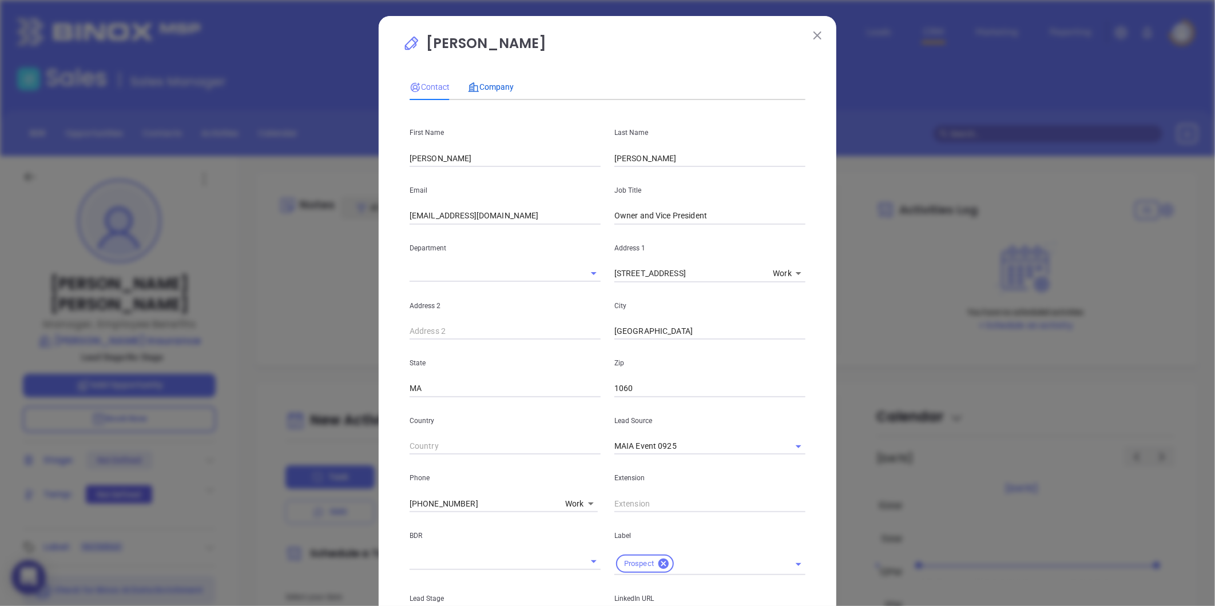
click at [490, 82] on span "Company" at bounding box center [491, 86] width 46 height 9
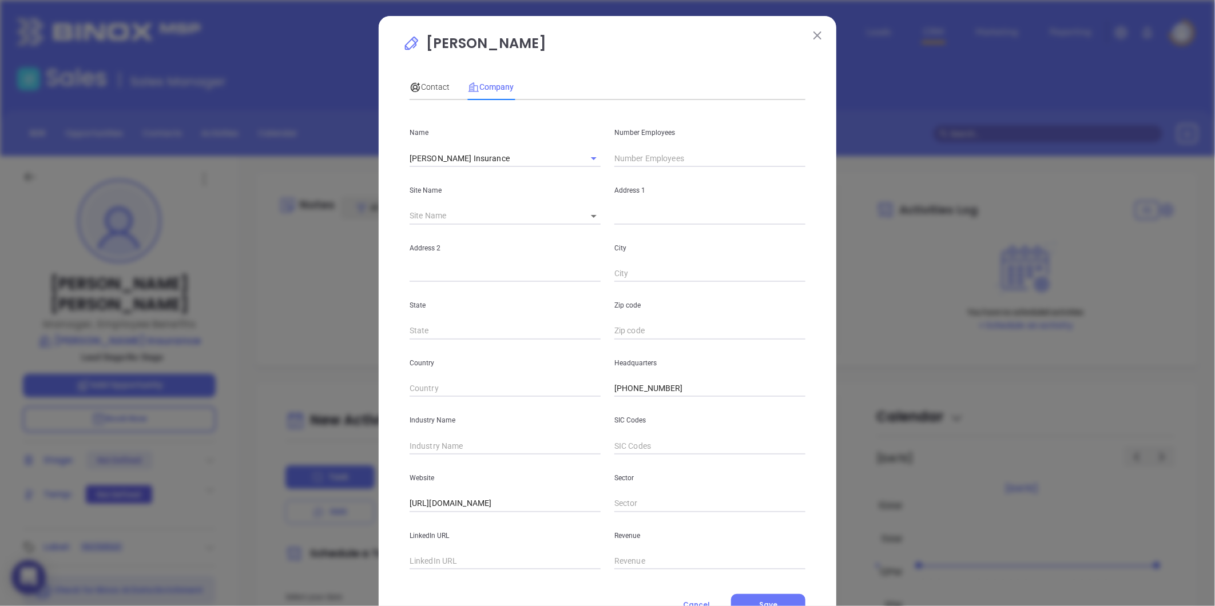
click at [649, 161] on input "text" at bounding box center [709, 158] width 191 height 17
type input "15"
click at [451, 448] on input "text" at bounding box center [505, 446] width 191 height 17
type input "Insurance"
click at [430, 82] on span "Contact" at bounding box center [430, 86] width 40 height 9
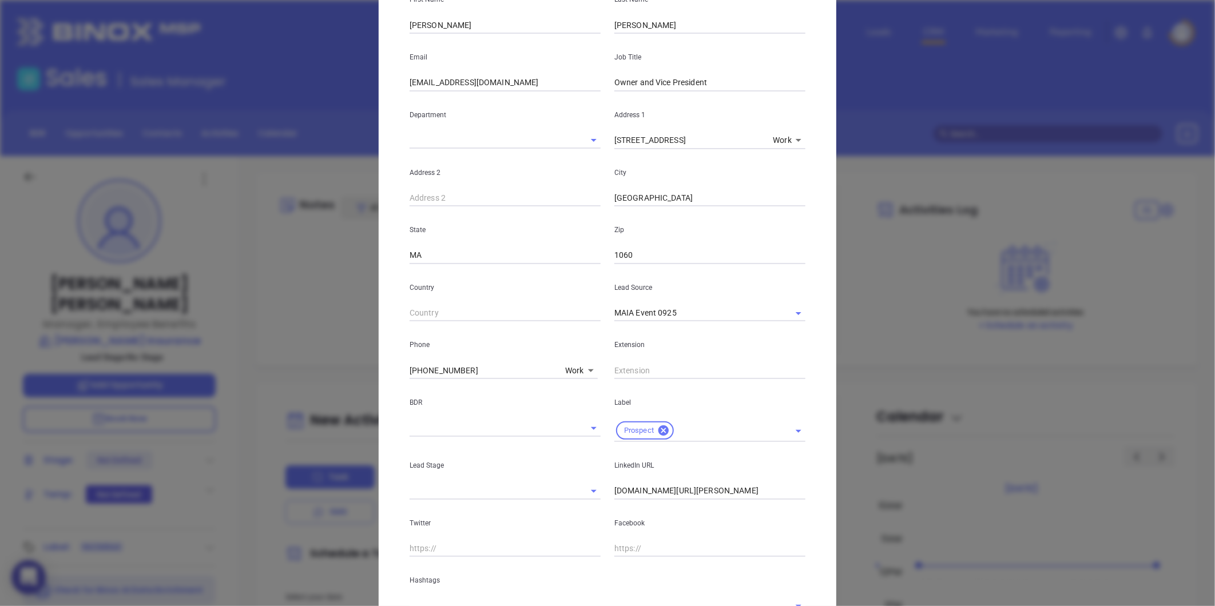
scroll to position [228, 0]
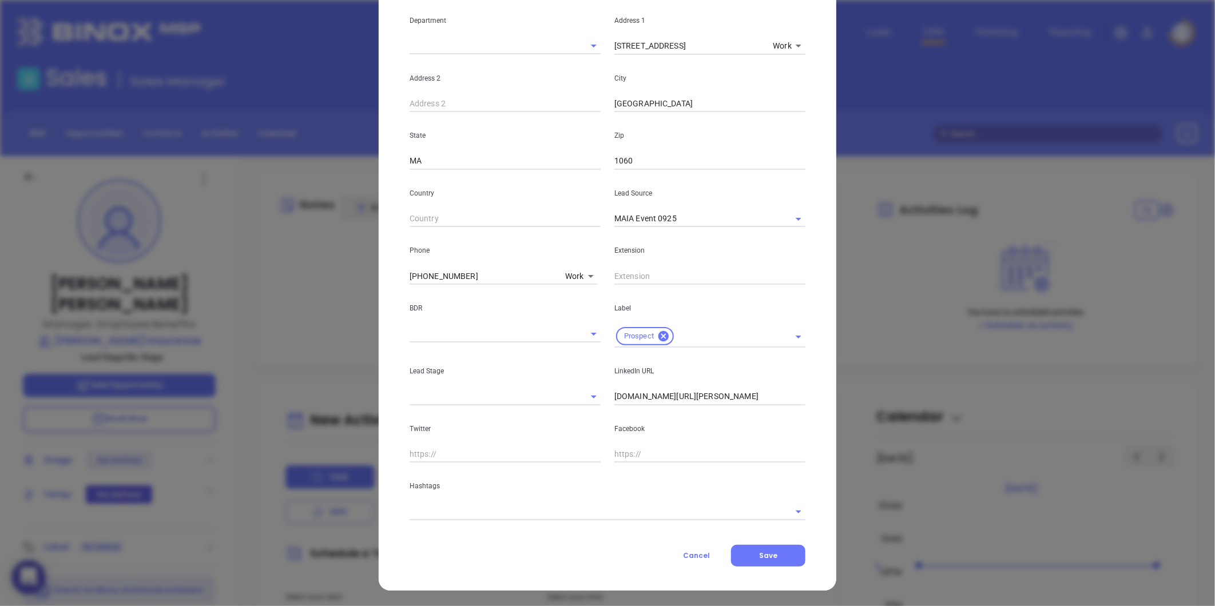
click at [527, 511] on input "text" at bounding box center [592, 511] width 364 height 17
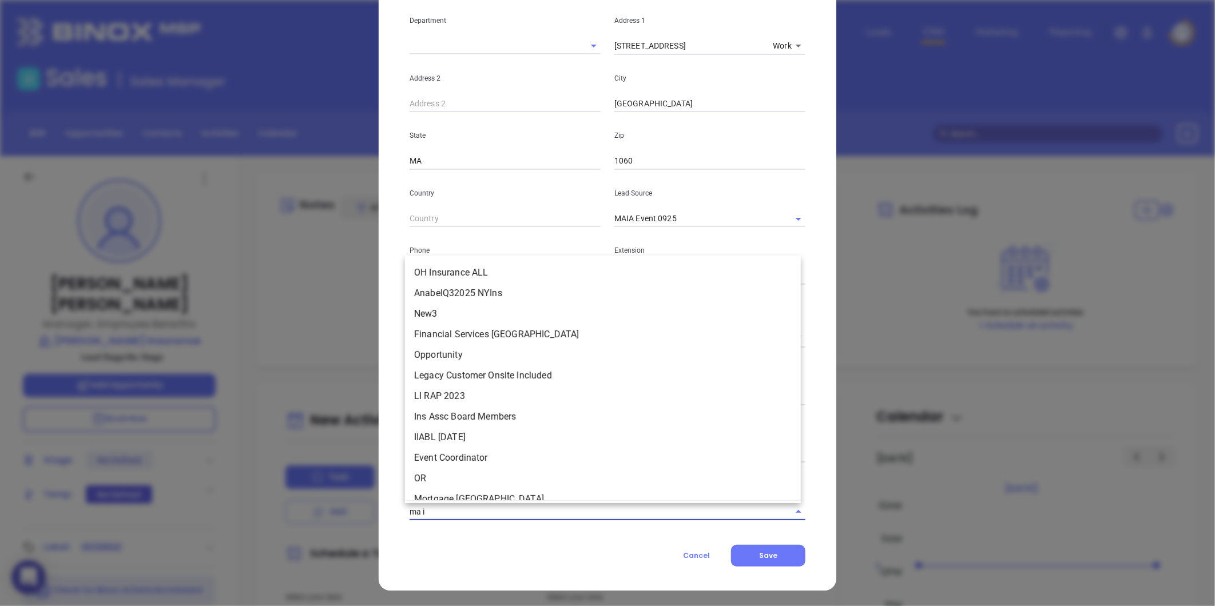
type input "ma in"
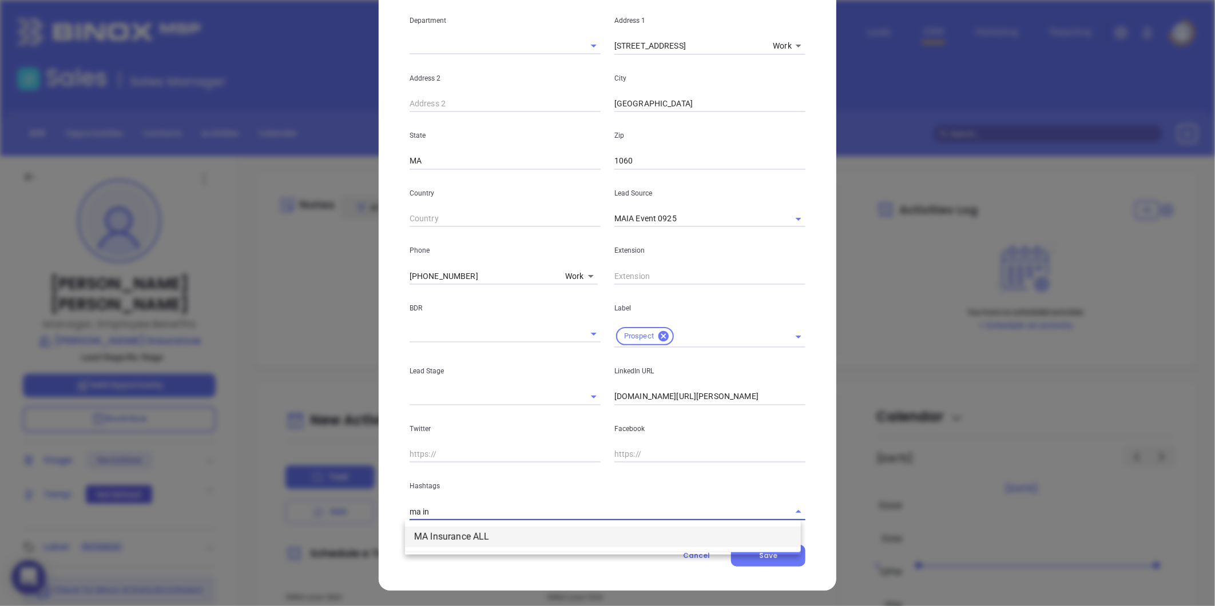
click at [477, 541] on li "MA Insurance ALL" at bounding box center [603, 537] width 396 height 21
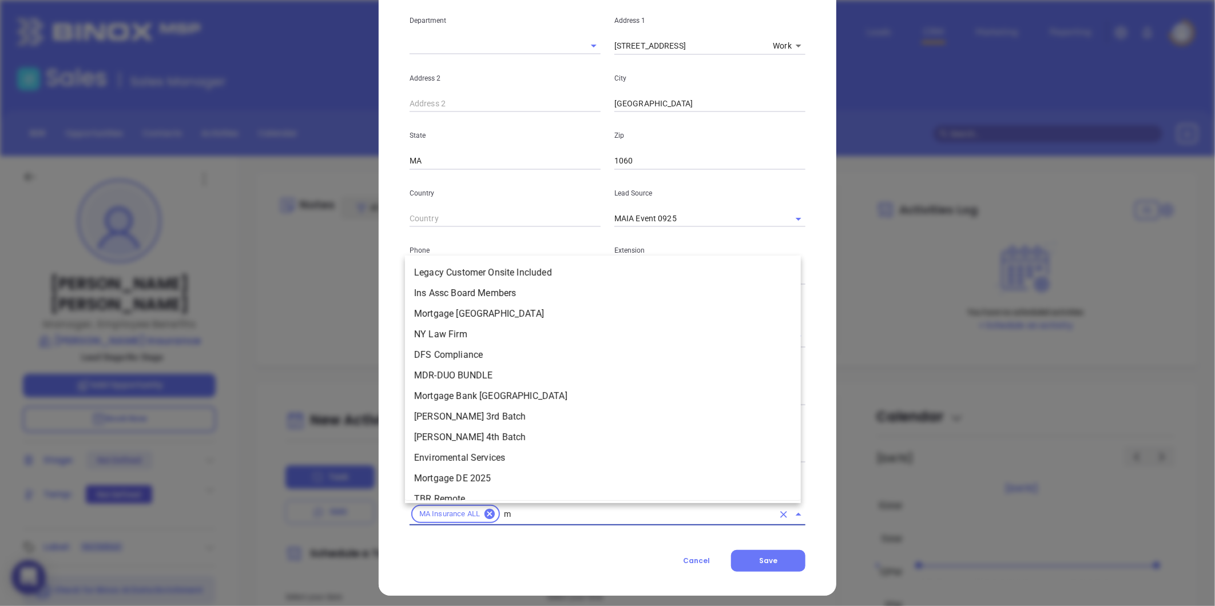
type input "ma"
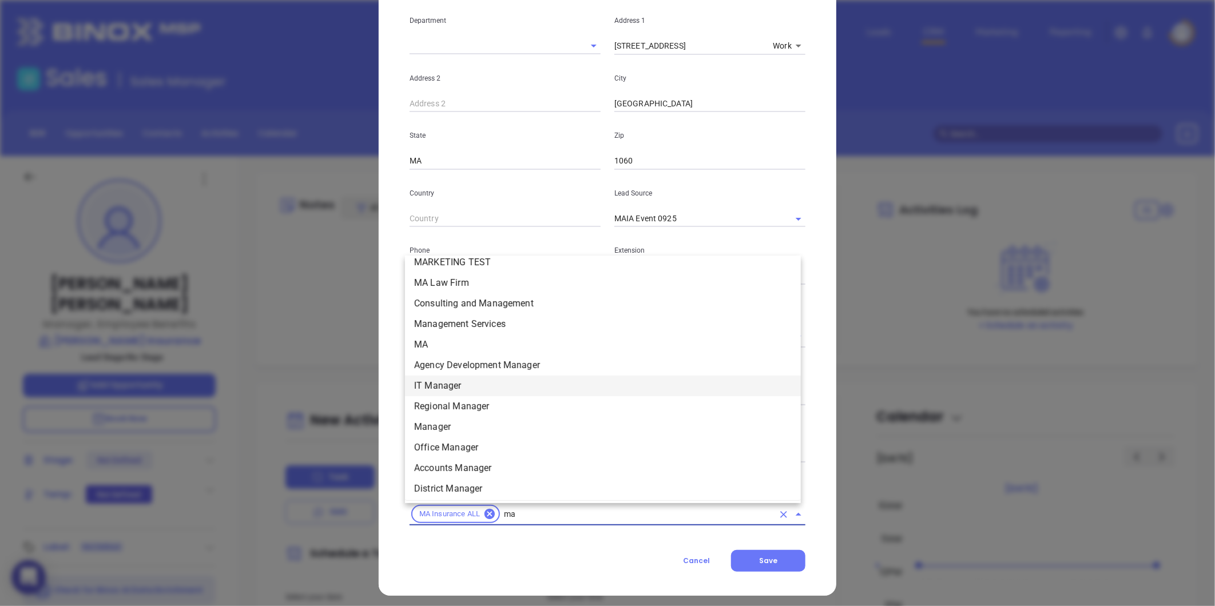
scroll to position [218, 0]
click at [444, 339] on li "MA" at bounding box center [603, 343] width 396 height 21
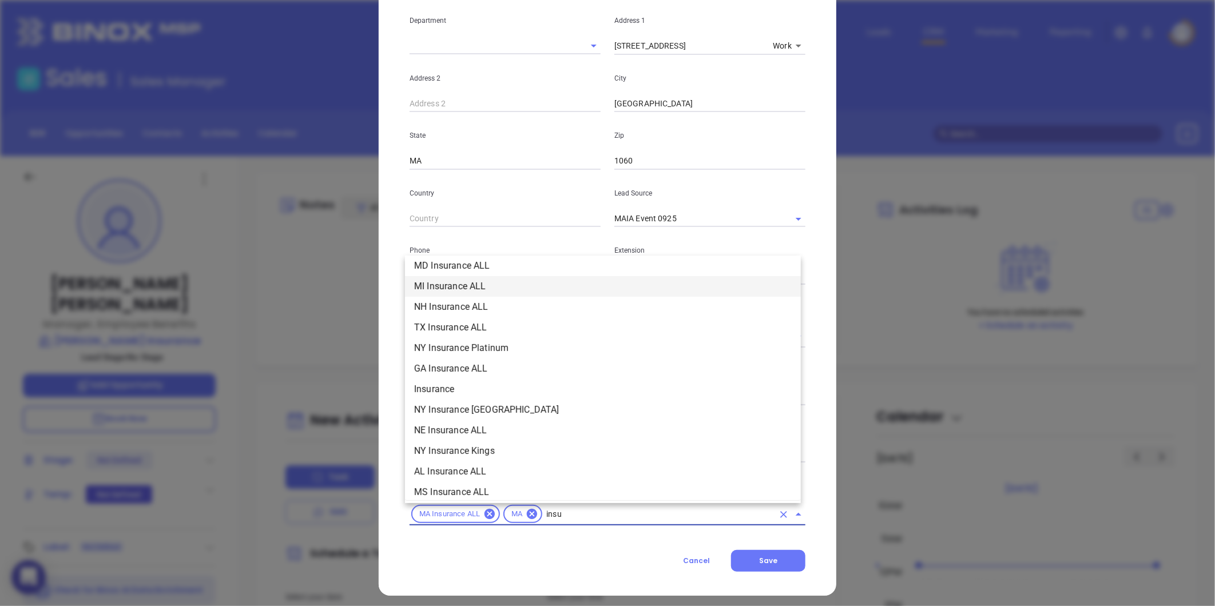
scroll to position [295, 0]
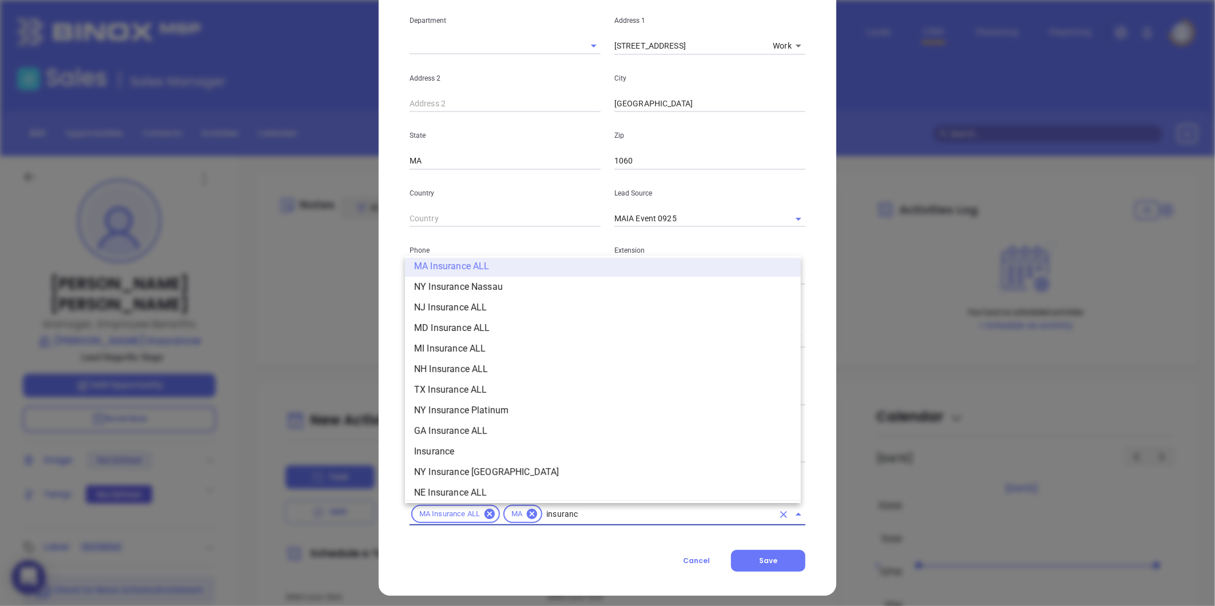
type input "insurance"
click at [456, 452] on li "Insurance" at bounding box center [603, 452] width 396 height 21
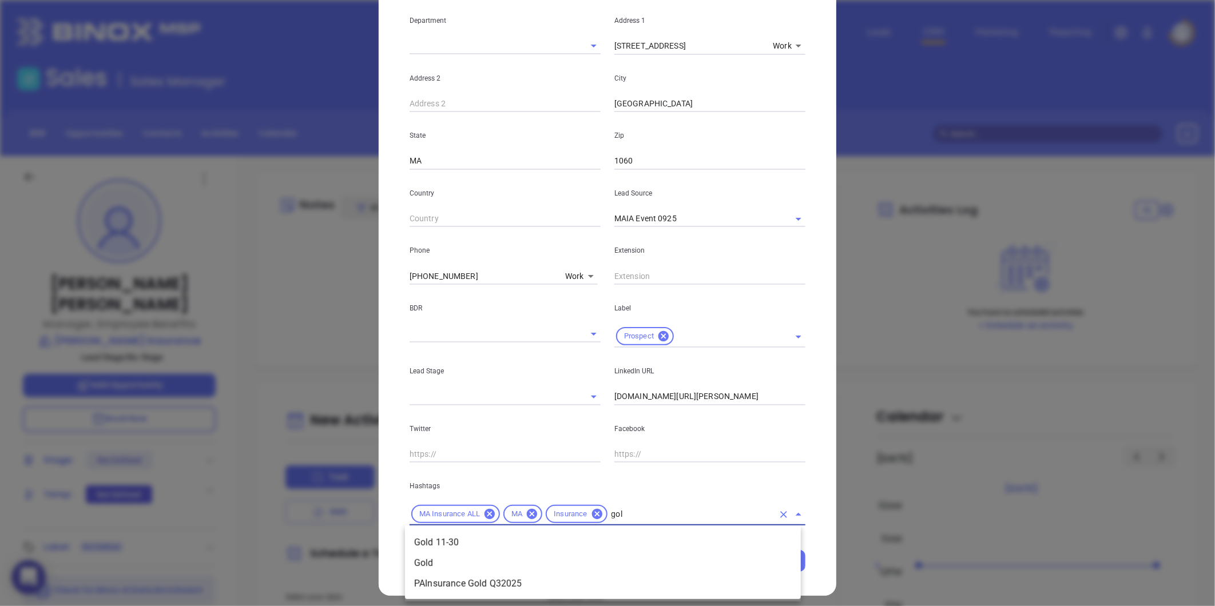
type input "gold"
click at [458, 539] on li "Gold 11-30" at bounding box center [603, 543] width 396 height 21
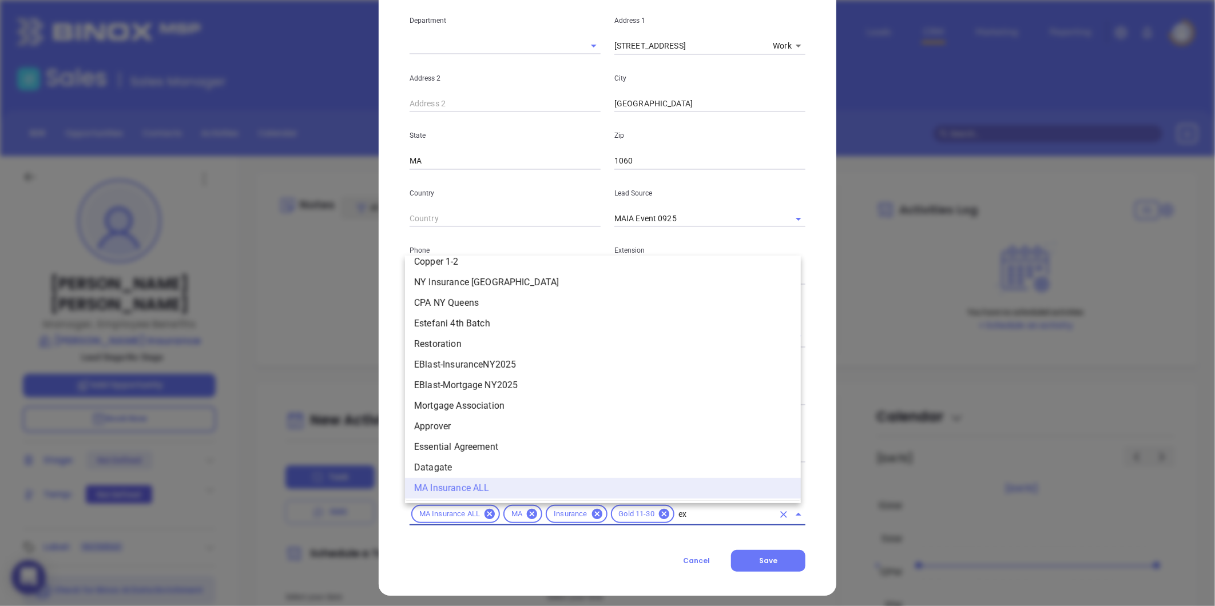
scroll to position [0, 0]
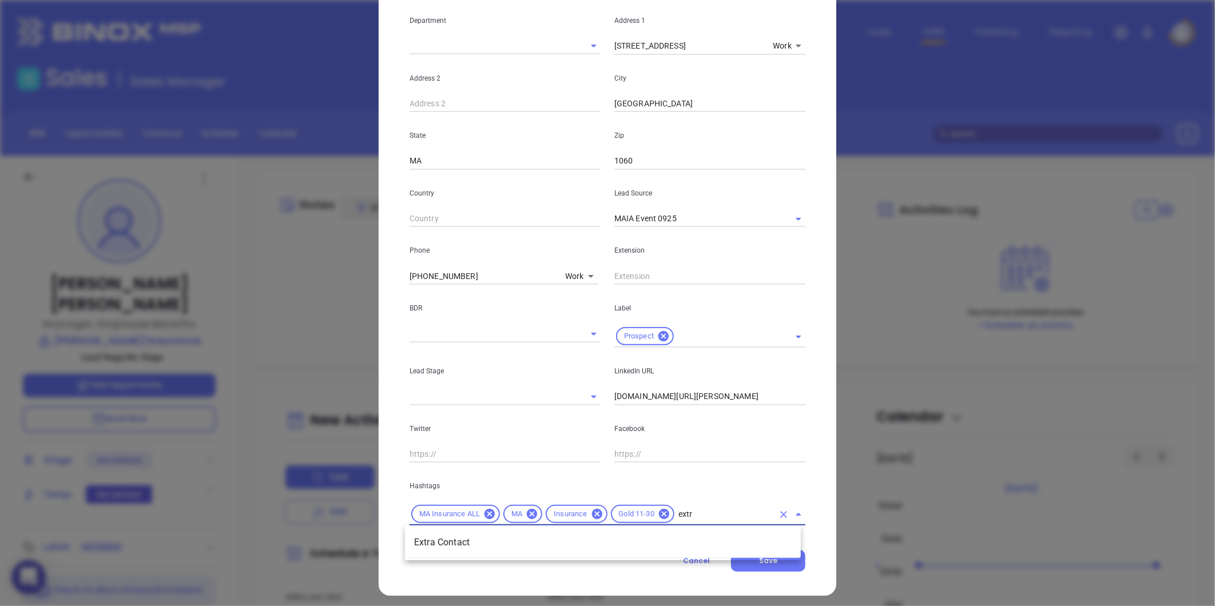
type input "extra"
click at [458, 539] on li "Extra Contact" at bounding box center [603, 543] width 396 height 21
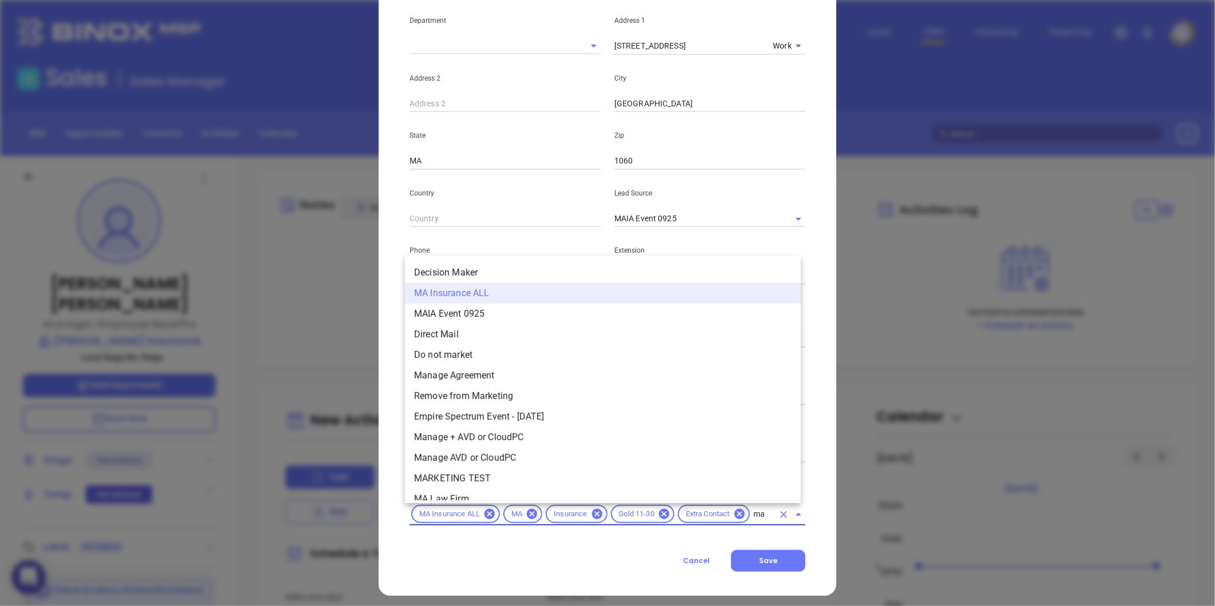
type input "mai"
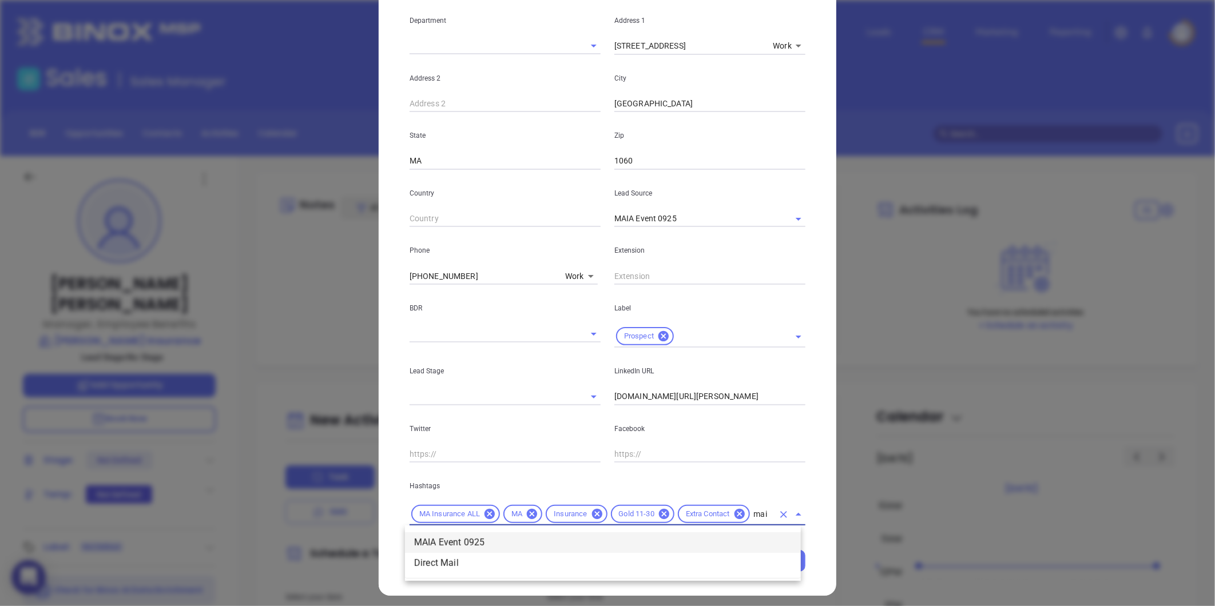
click at [458, 539] on li "MAIA Event 0925" at bounding box center [603, 543] width 396 height 21
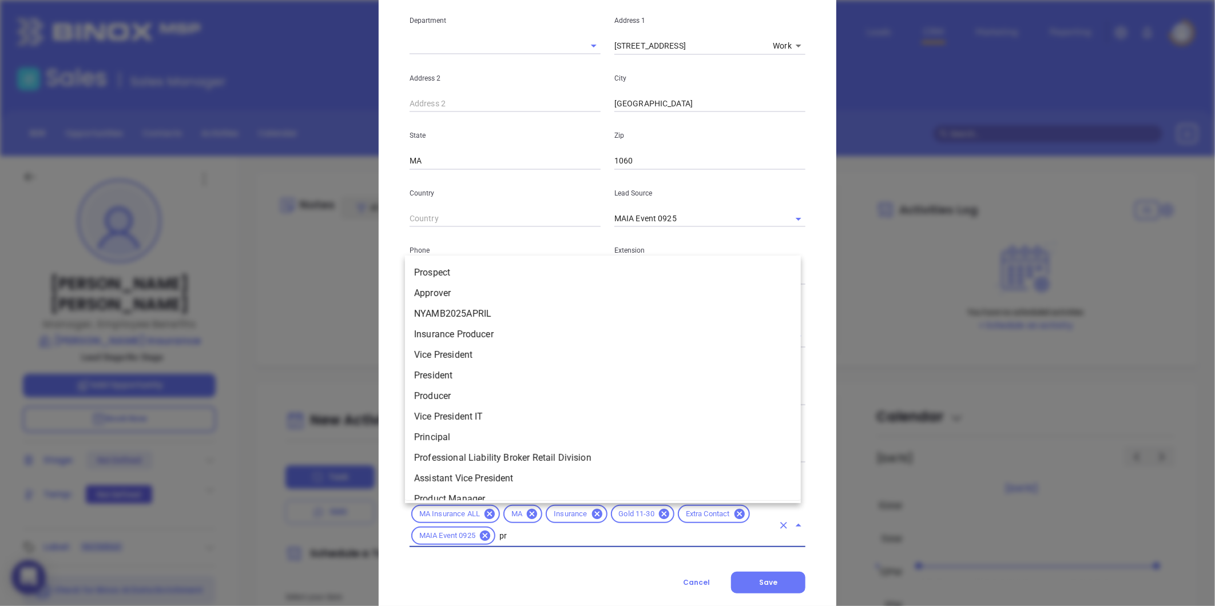
type input "pro"
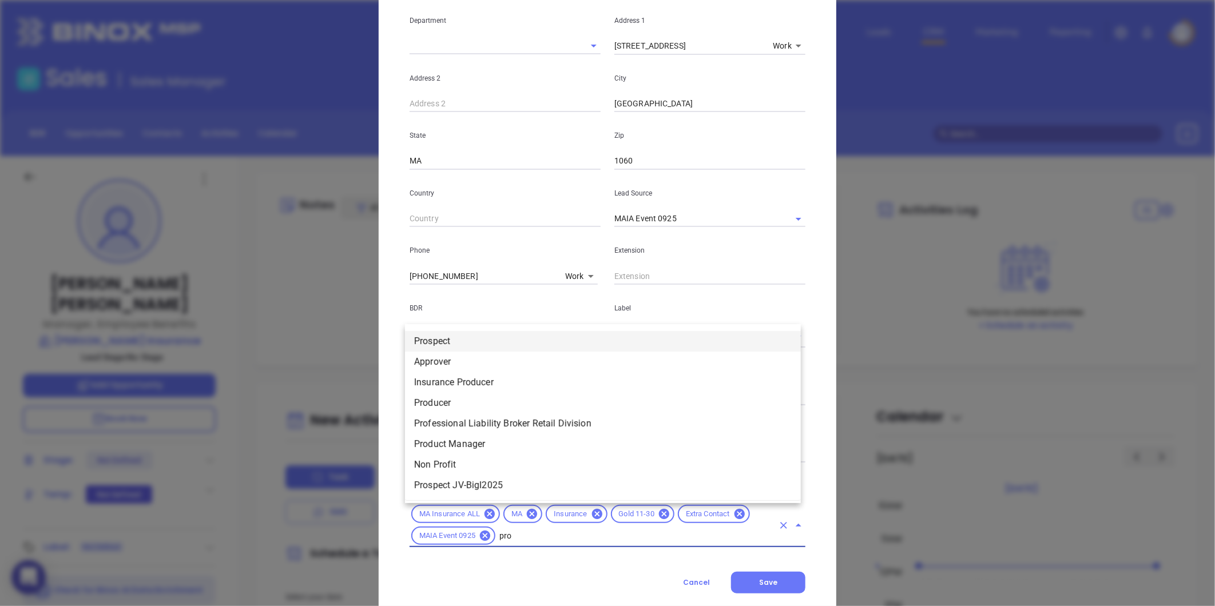
click at [462, 339] on li "Prospect" at bounding box center [603, 341] width 396 height 21
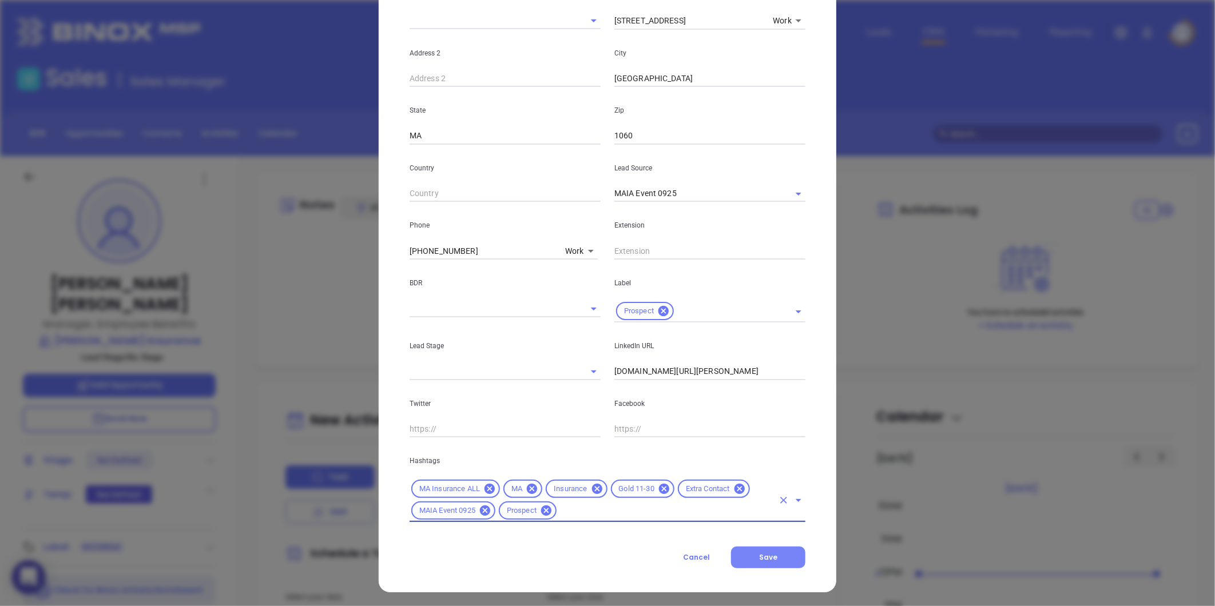
scroll to position [255, 0]
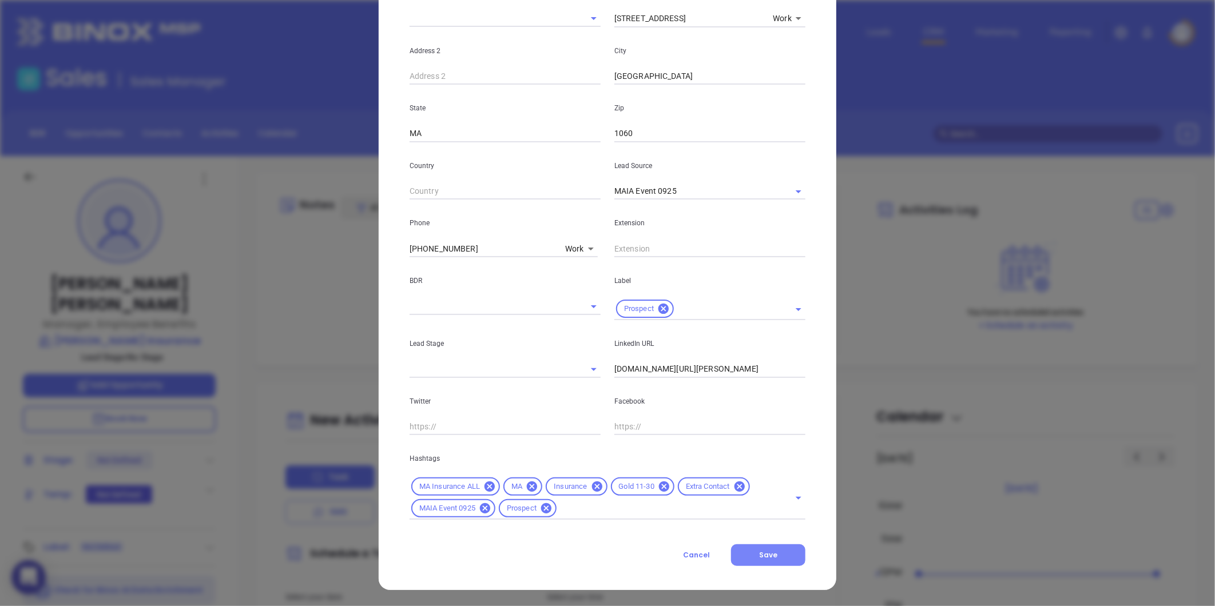
click at [773, 553] on button "Save" at bounding box center [768, 556] width 74 height 22
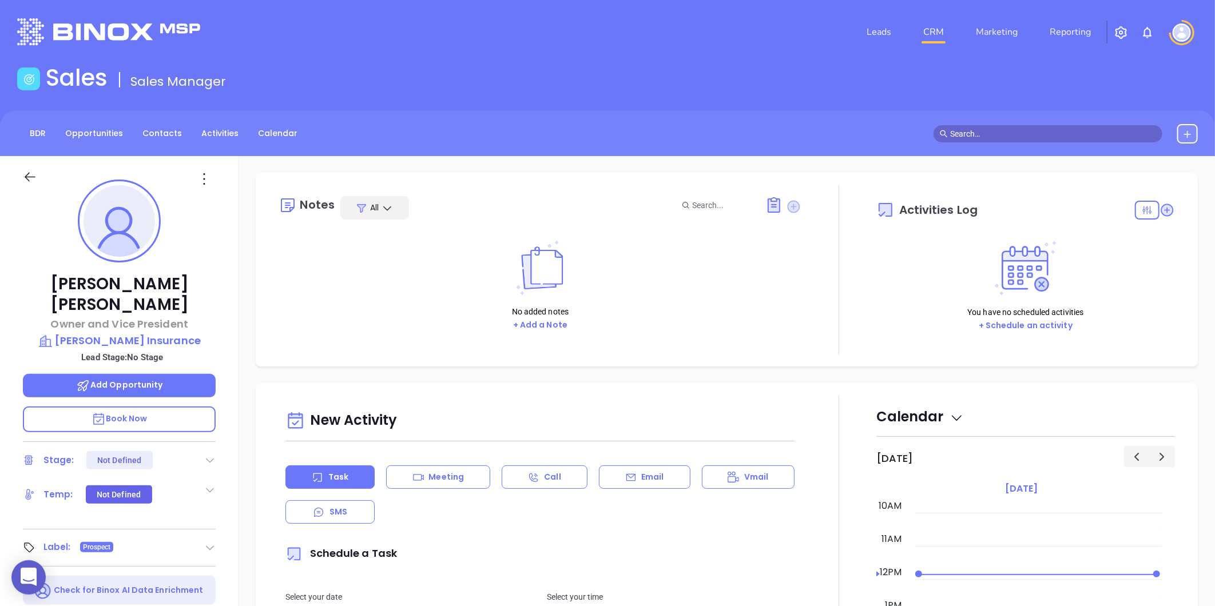
click at [788, 207] on icon at bounding box center [794, 206] width 13 height 13
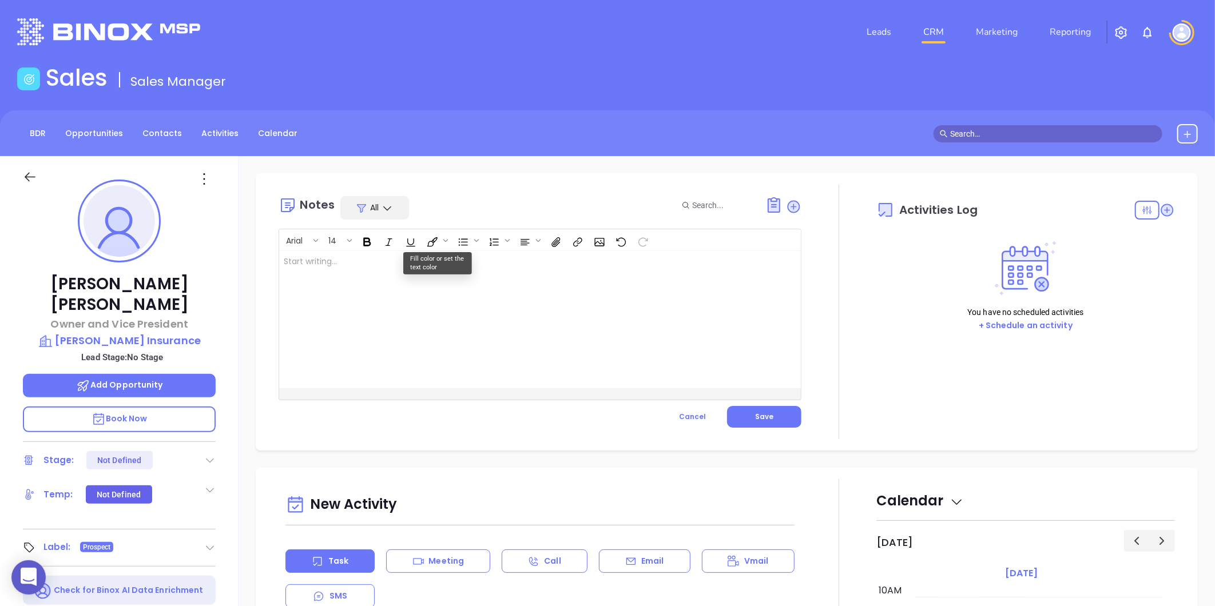
click at [381, 271] on div at bounding box center [521, 319] width 485 height 137
click at [430, 260] on p "MAIA event pre-attendance list ﻿" at bounding box center [522, 268] width 476 height 24
click at [780, 416] on button "Save" at bounding box center [764, 417] width 74 height 22
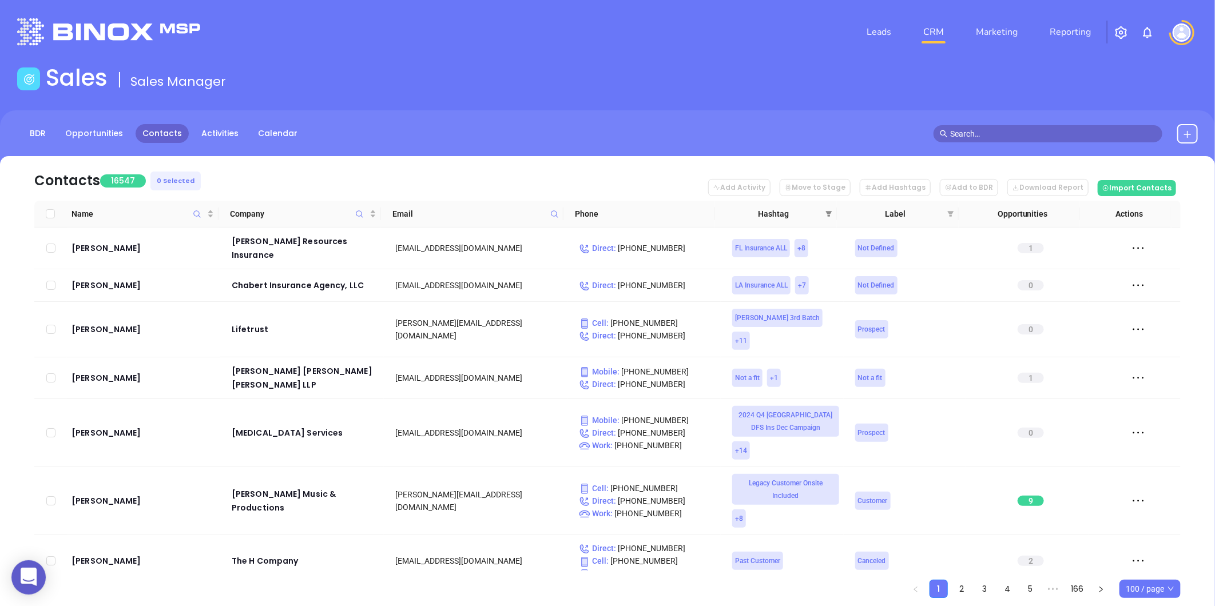
click at [829, 215] on icon "filter" at bounding box center [828, 214] width 7 height 7
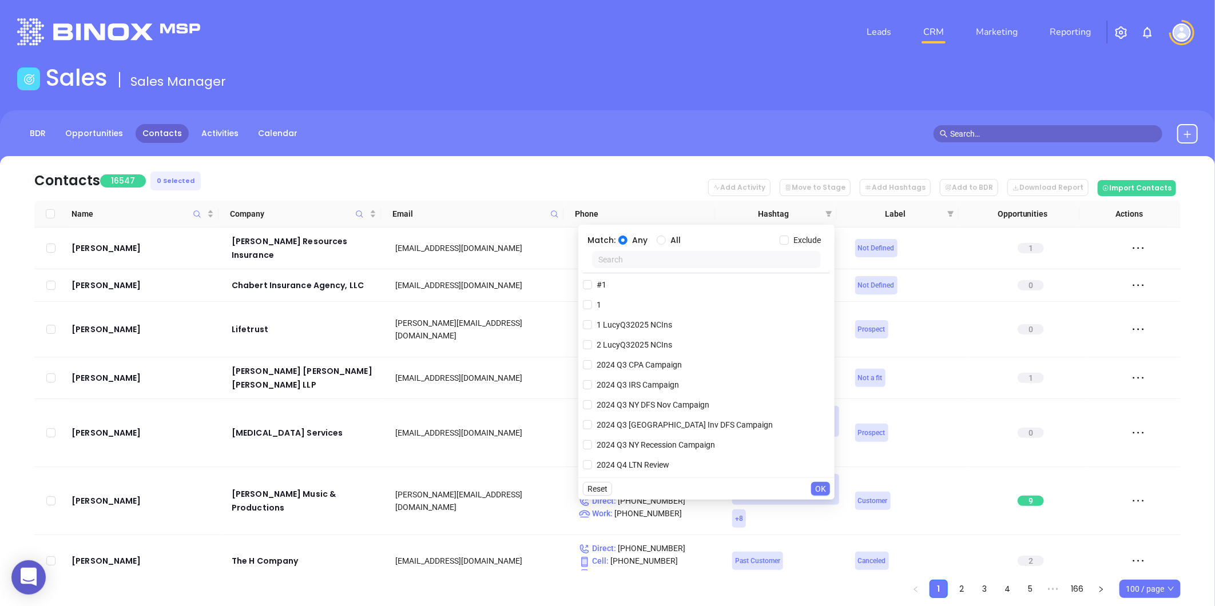
click at [660, 261] on input "text" at bounding box center [706, 259] width 229 height 17
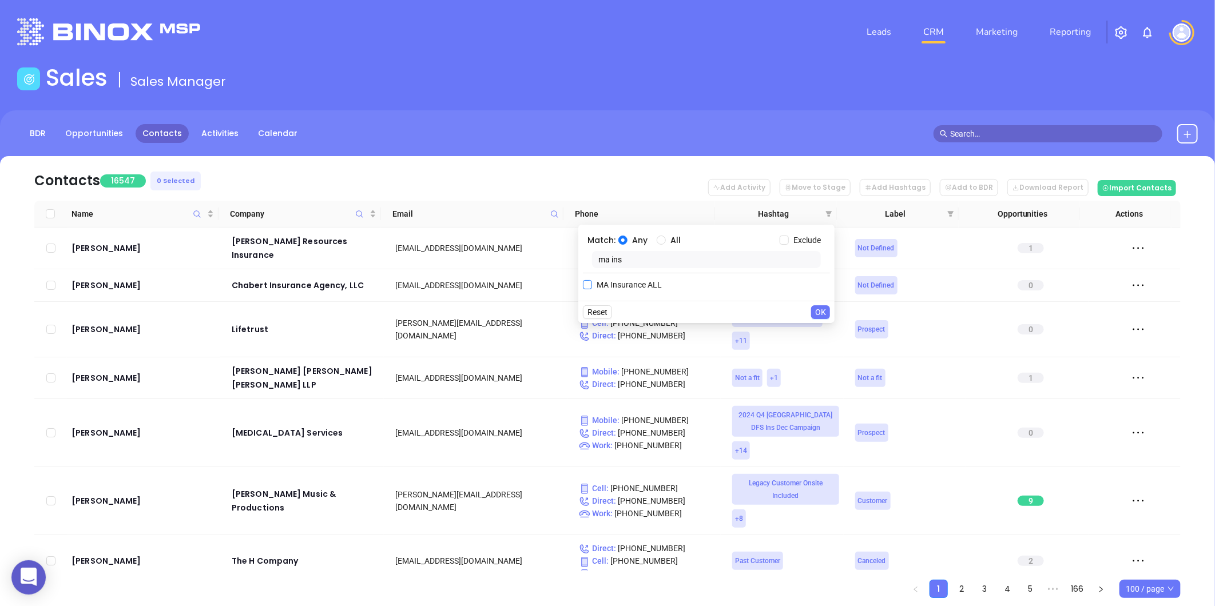
type input "ma ins"
click at [641, 283] on span "MA Insurance ALL" at bounding box center [629, 285] width 74 height 13
click at [592, 283] on input "MA Insurance ALL" at bounding box center [587, 284] width 9 height 9
checkbox input "true"
click at [817, 330] on span "OK" at bounding box center [820, 335] width 11 height 13
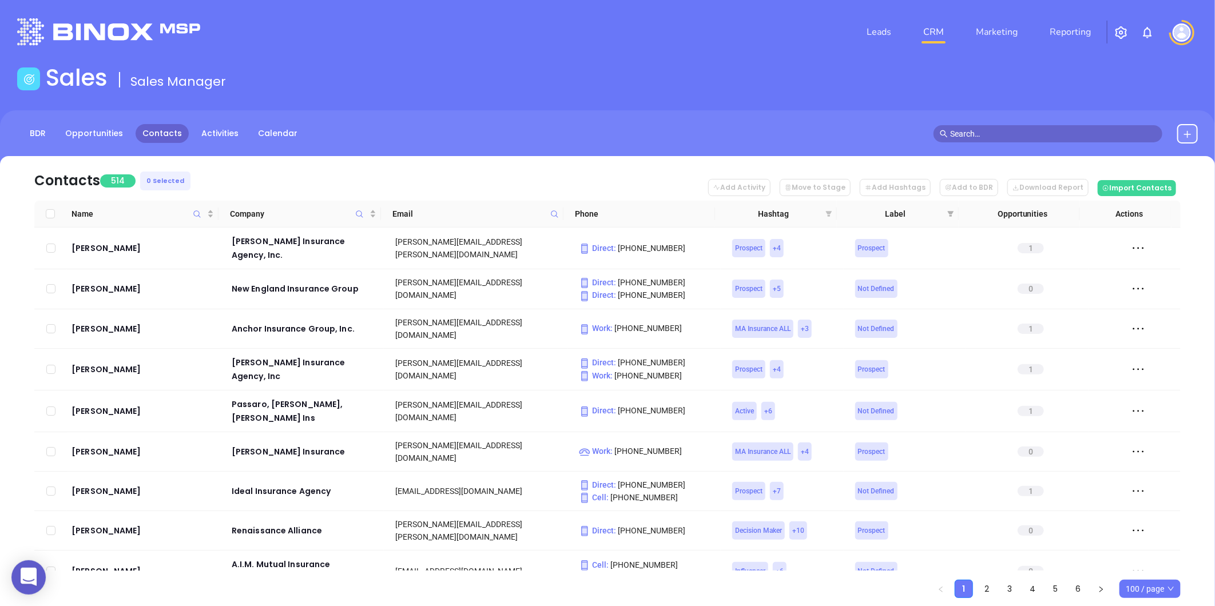
click at [829, 213] on icon "filter" at bounding box center [829, 214] width 6 height 6
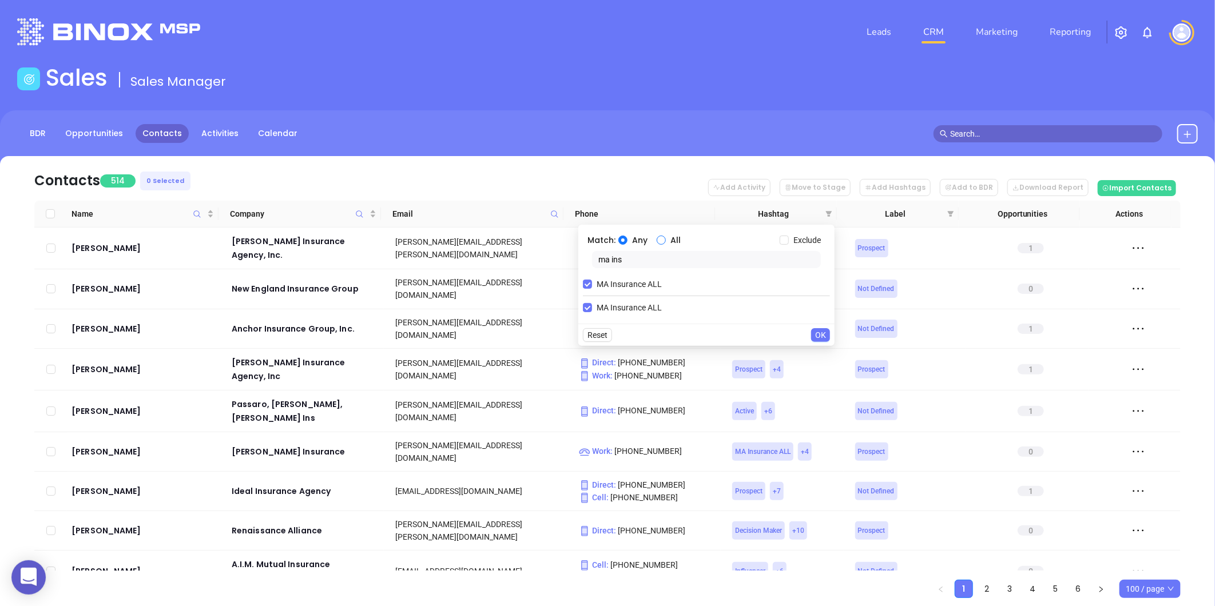
click at [657, 237] on input "All" at bounding box center [661, 240] width 9 height 9
radio input "true"
drag, startPoint x: 630, startPoint y: 262, endPoint x: 528, endPoint y: 261, distance: 101.8
click at [525, 262] on body "0 Leads CRM Marketing Reporting Financial Leads Leads Sales Sales Manager BDR O…" at bounding box center [607, 303] width 1215 height 606
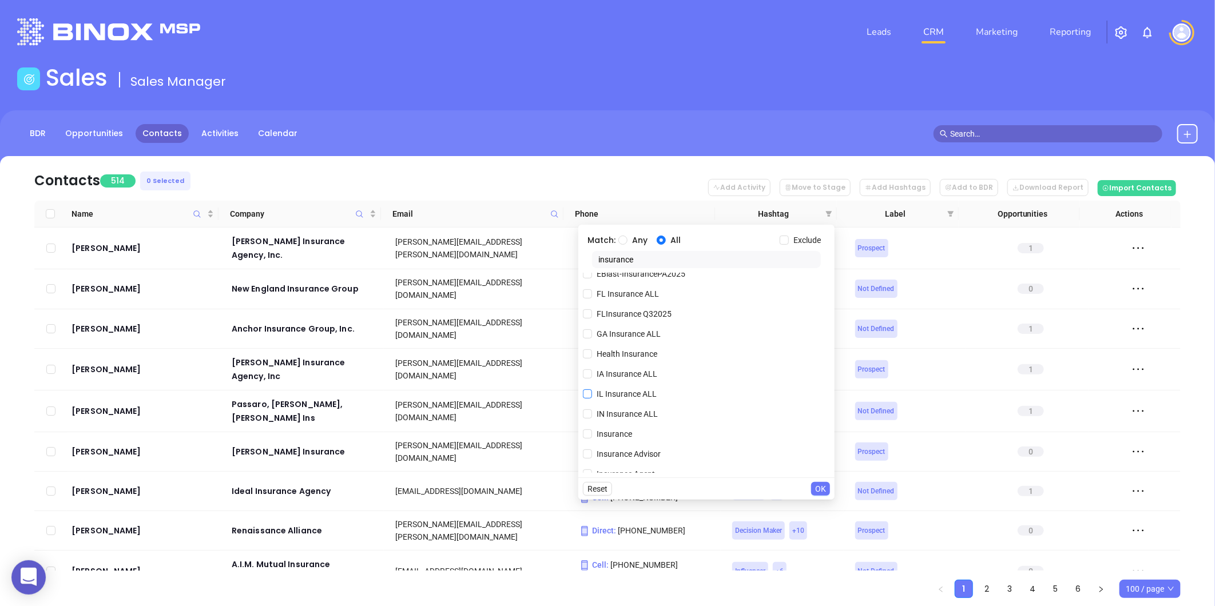
scroll to position [381, 0]
type input "insurance"
click at [608, 306] on span "Insurance" at bounding box center [614, 307] width 45 height 13
click at [592, 306] on input "Insurance" at bounding box center [587, 307] width 9 height 9
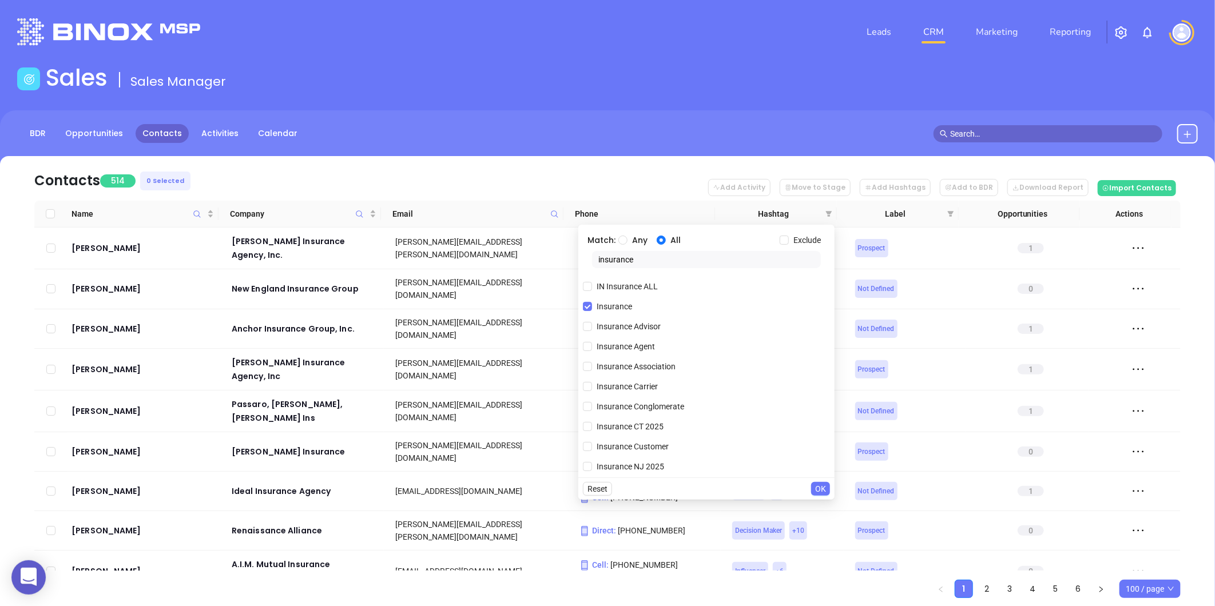
drag, startPoint x: 818, startPoint y: 489, endPoint x: 740, endPoint y: 485, distance: 77.9
click at [817, 489] on span "OK" at bounding box center [820, 489] width 11 height 13
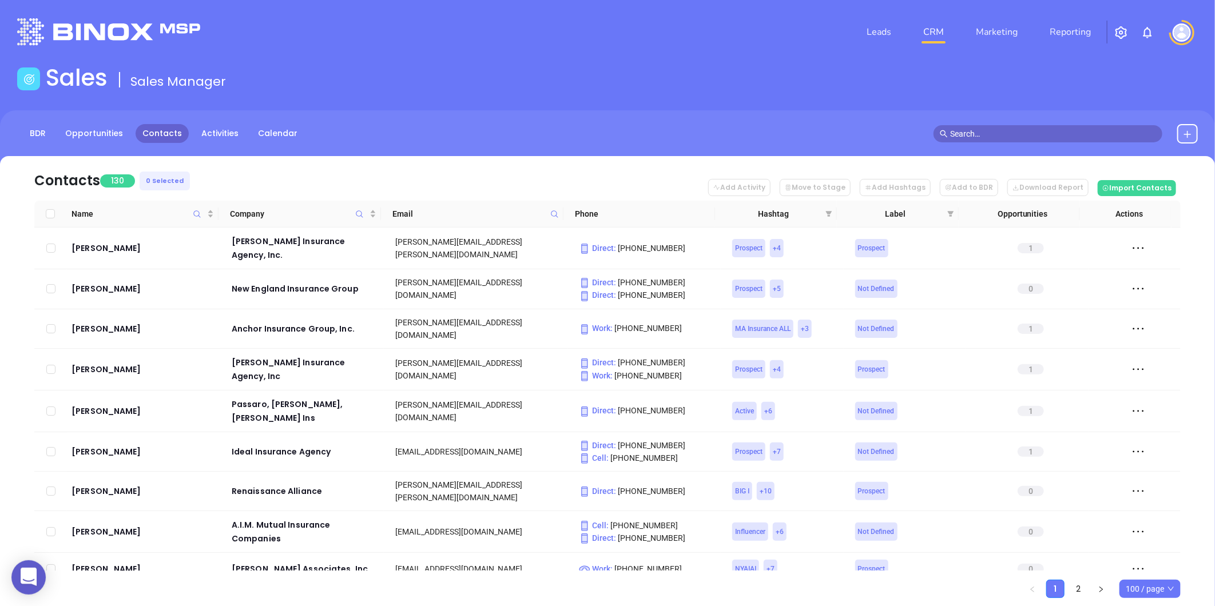
drag, startPoint x: 825, startPoint y: 210, endPoint x: 819, endPoint y: 212, distance: 6.7
click at [825, 211] on icon "filter" at bounding box center [828, 214] width 7 height 7
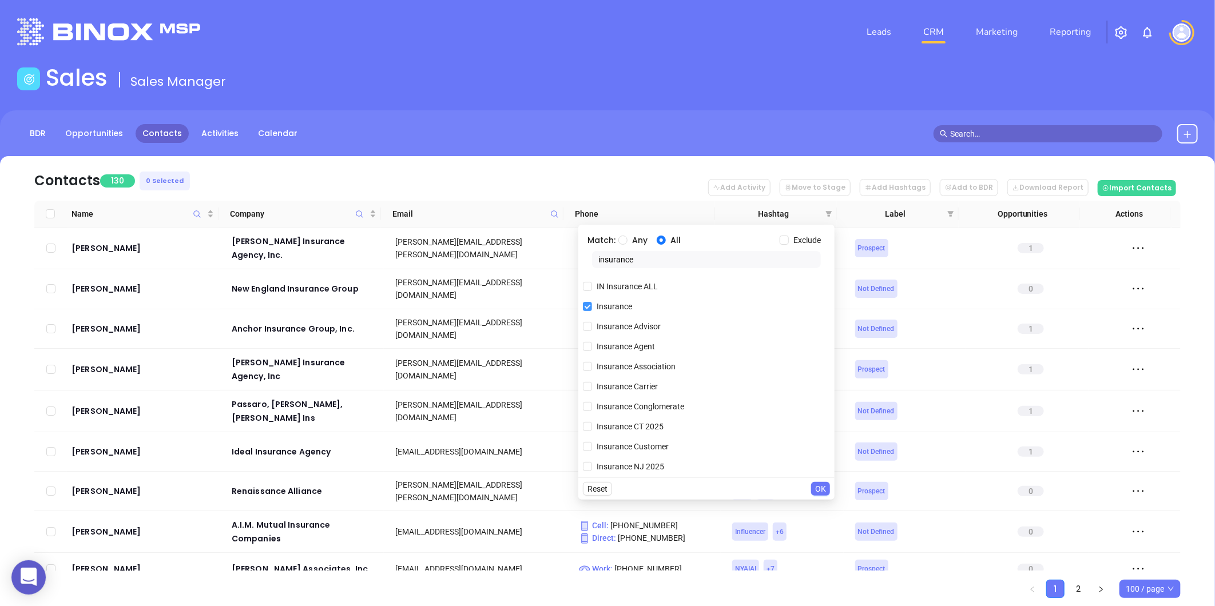
click at [587, 306] on input "Insurance" at bounding box center [587, 306] width 9 height 9
checkbox input "false"
click at [823, 488] on span "OK" at bounding box center [820, 489] width 11 height 13
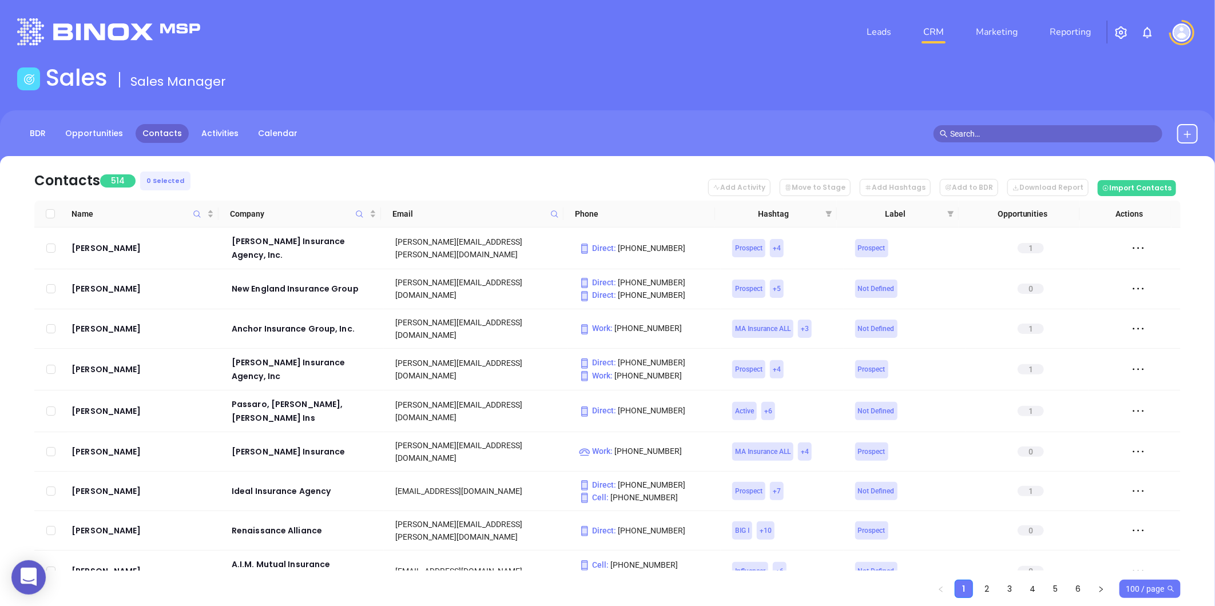
click at [1159, 587] on span "100 / page" at bounding box center [1150, 589] width 49 height 17
click at [1163, 567] on div "500 / page" at bounding box center [1150, 566] width 43 height 13
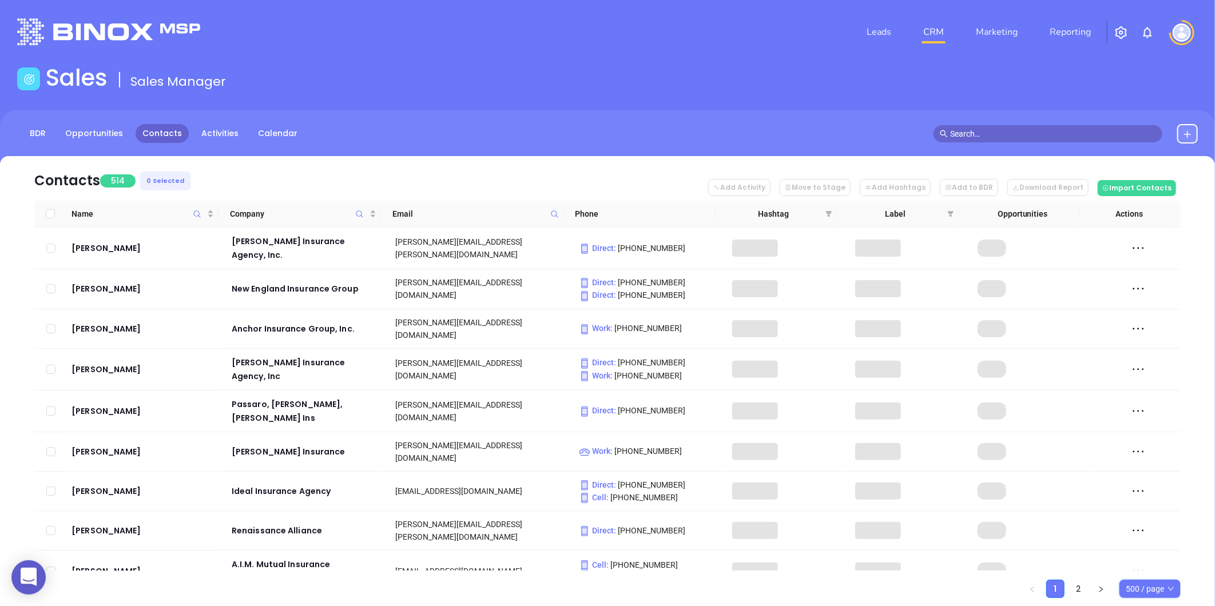
click at [49, 213] on input "Select all" at bounding box center [50, 213] width 9 height 9
checkbox input "true"
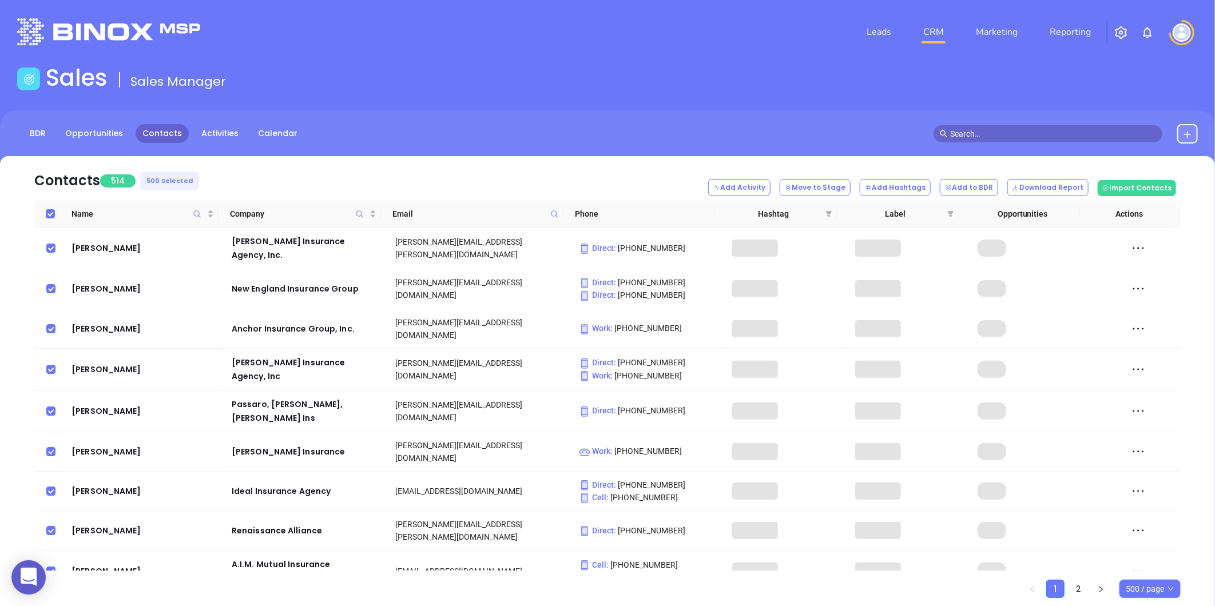
checkbox input "true"
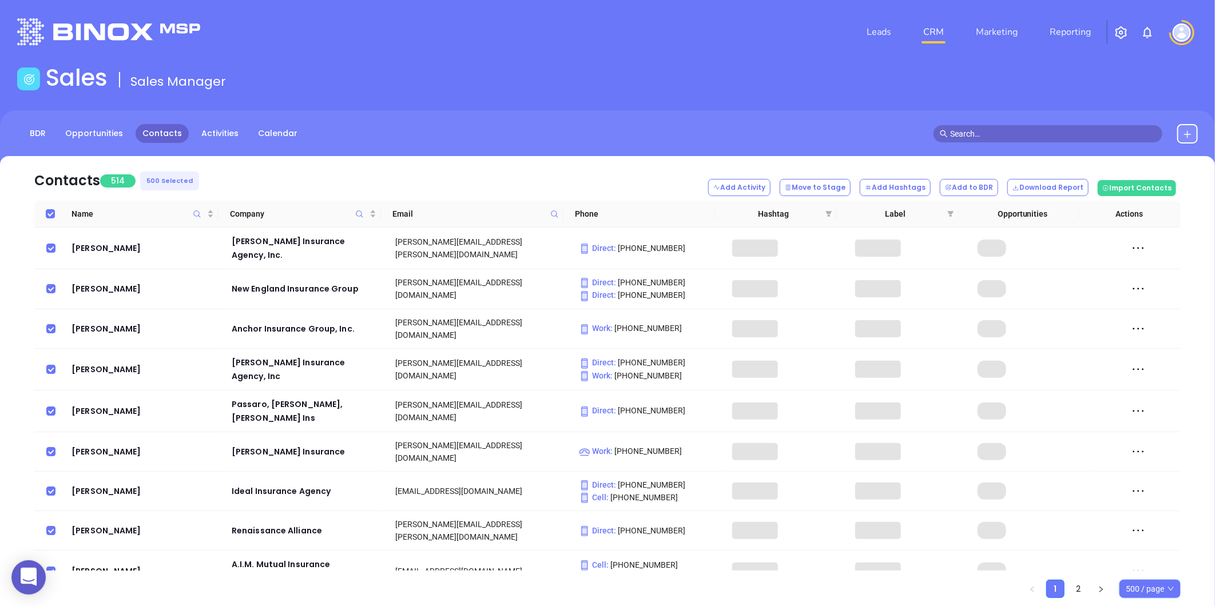
checkbox input "true"
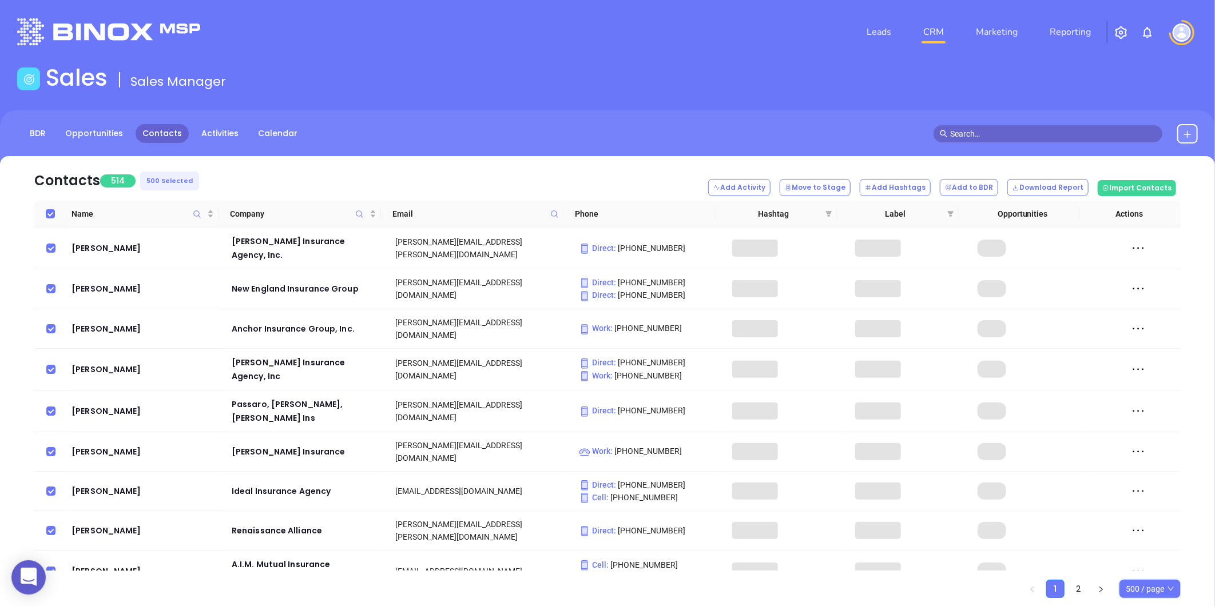
checkbox input "true"
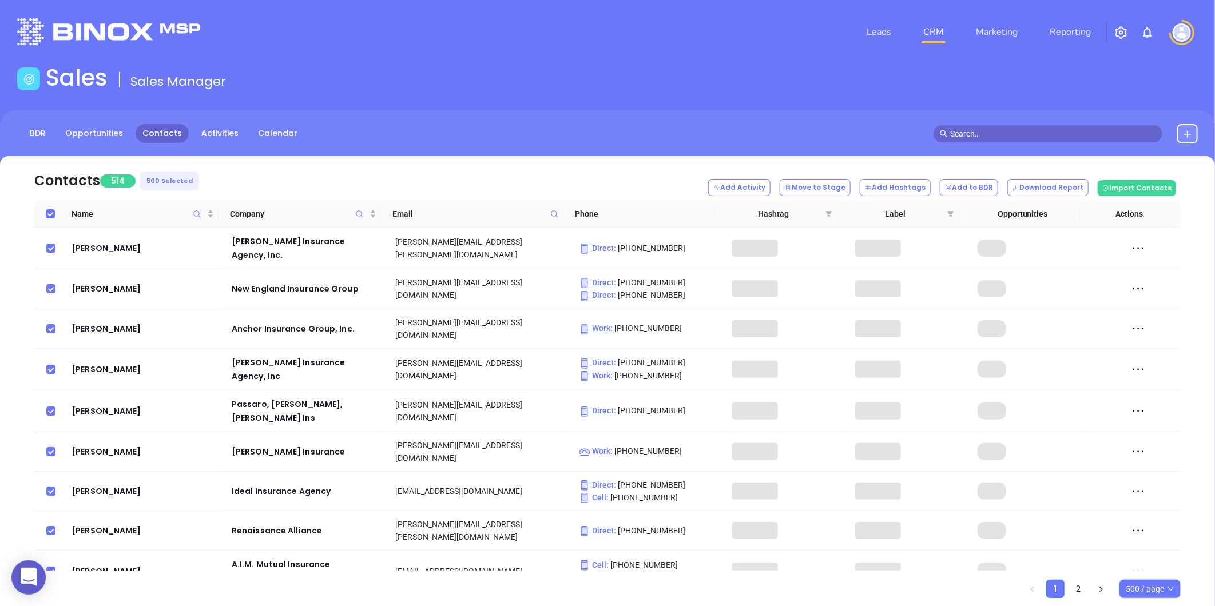
checkbox input "true"
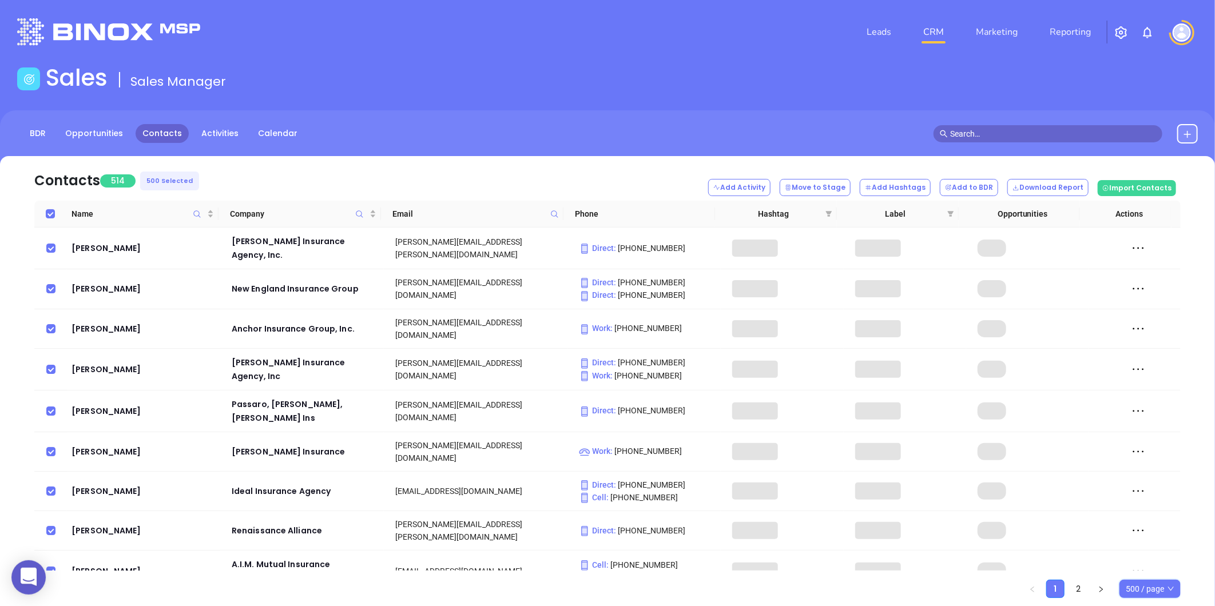
checkbox input "true"
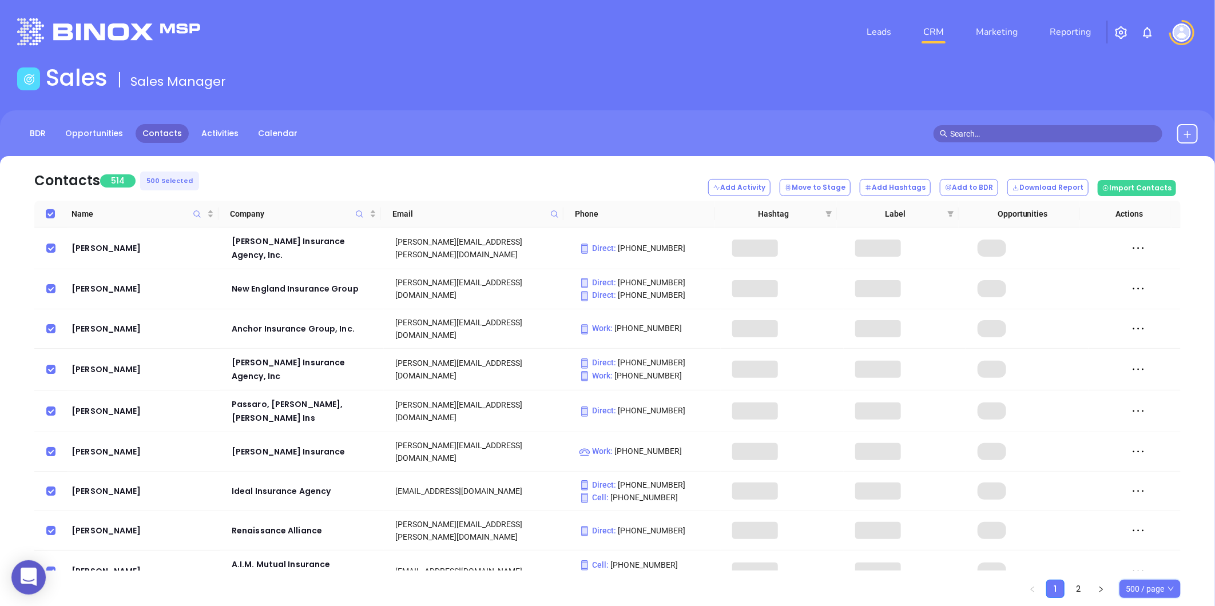
checkbox input "true"
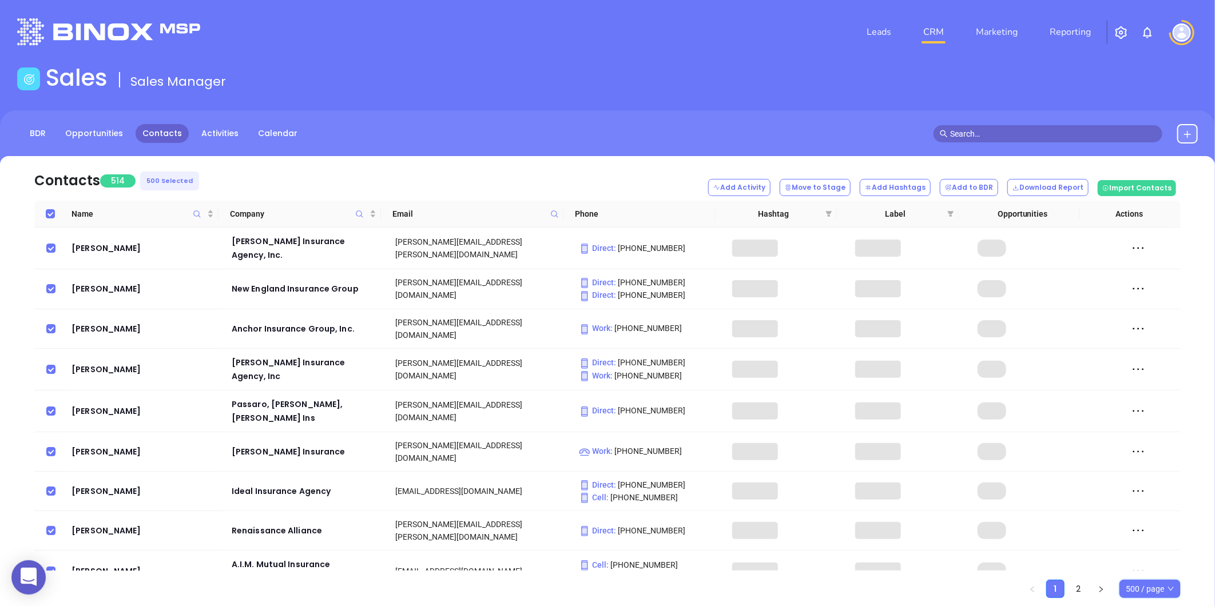
checkbox input "true"
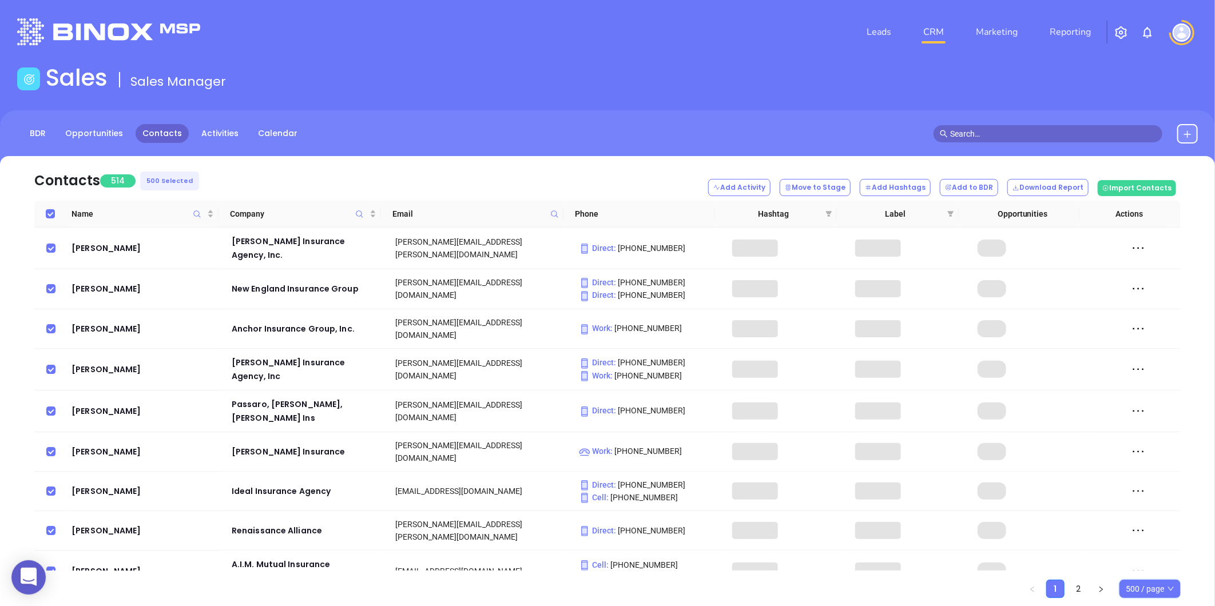
checkbox input "true"
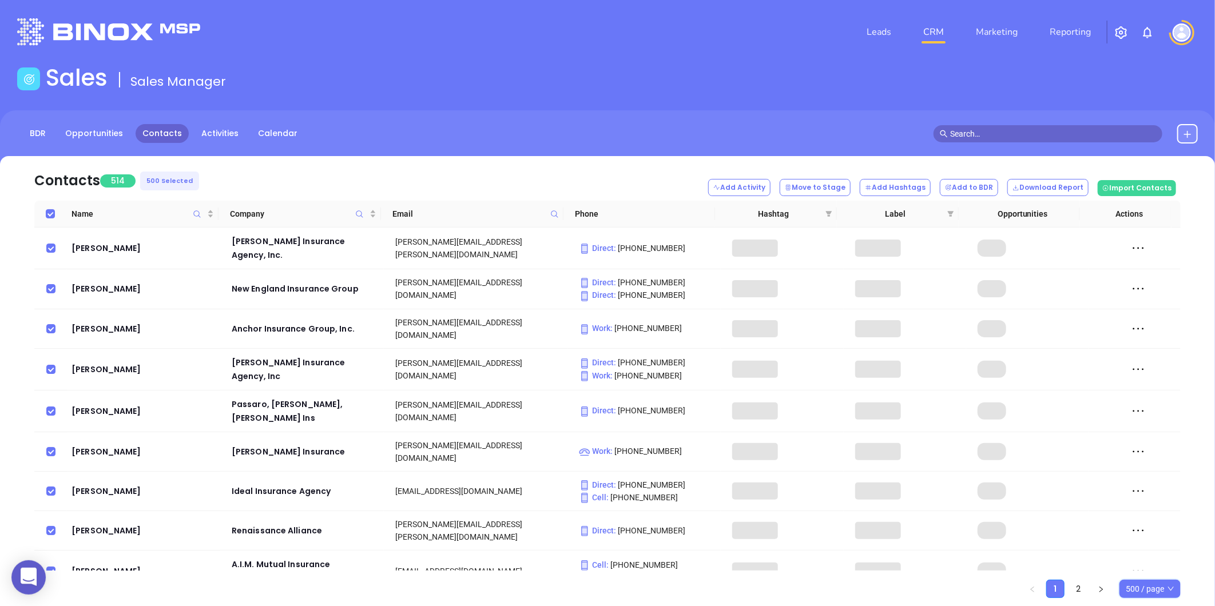
checkbox input "true"
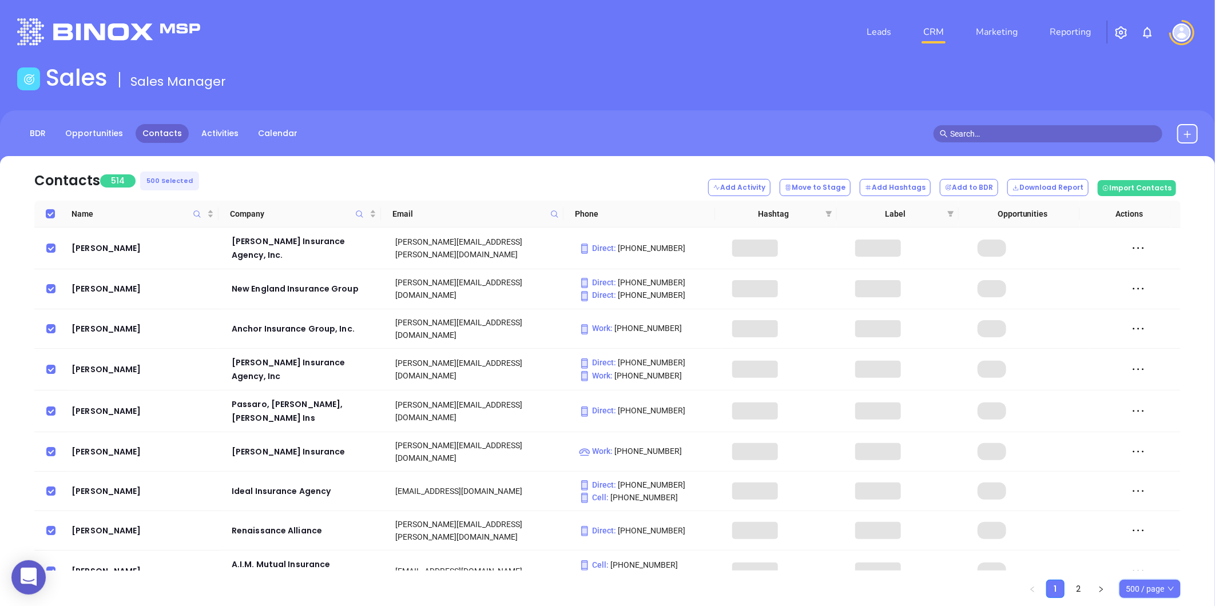
checkbox input "true"
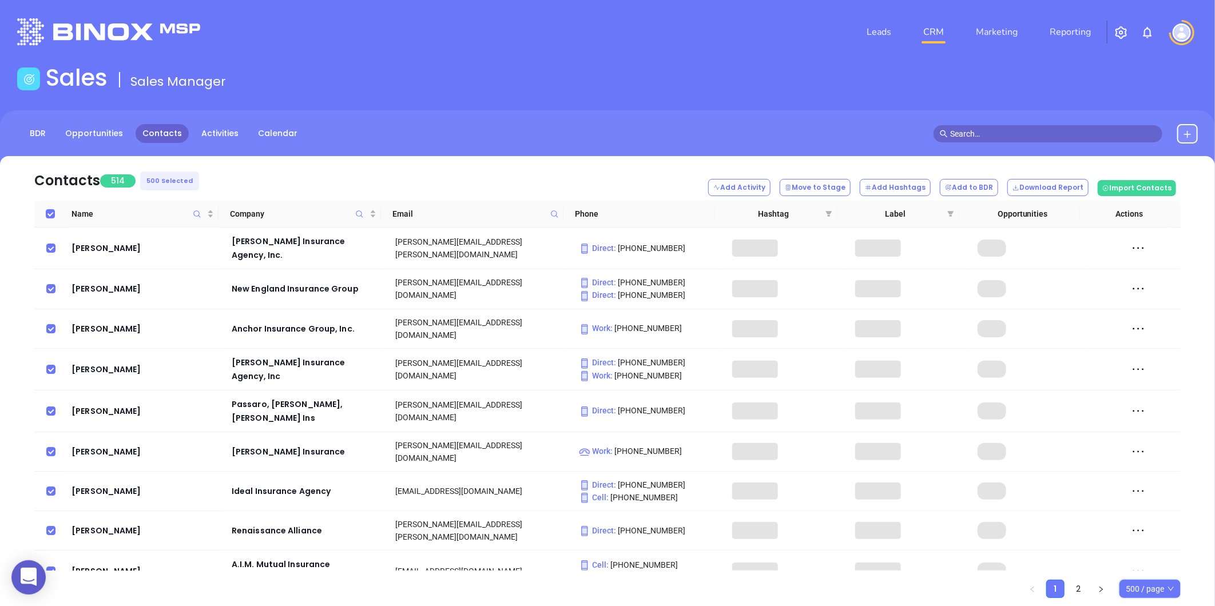
checkbox input "true"
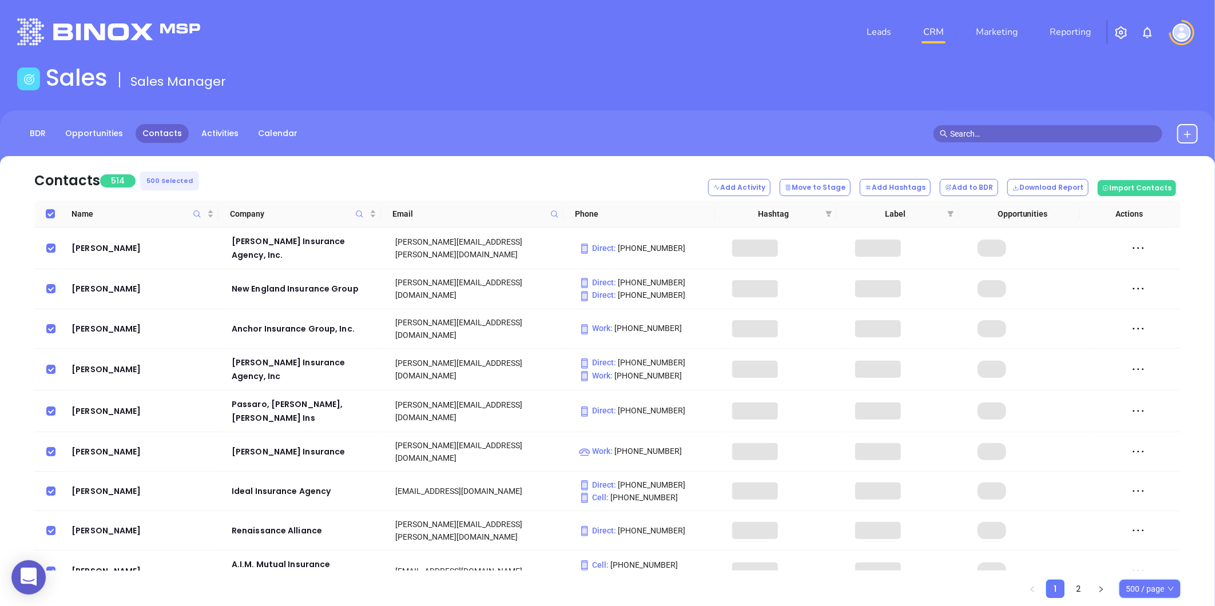
checkbox input "true"
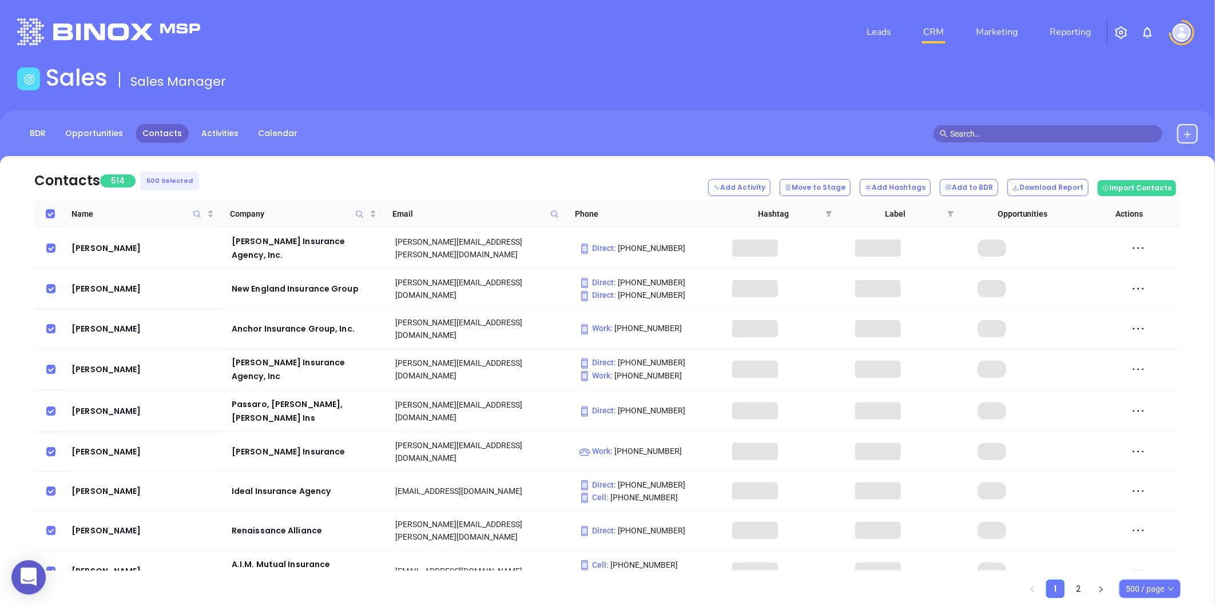
checkbox input "true"
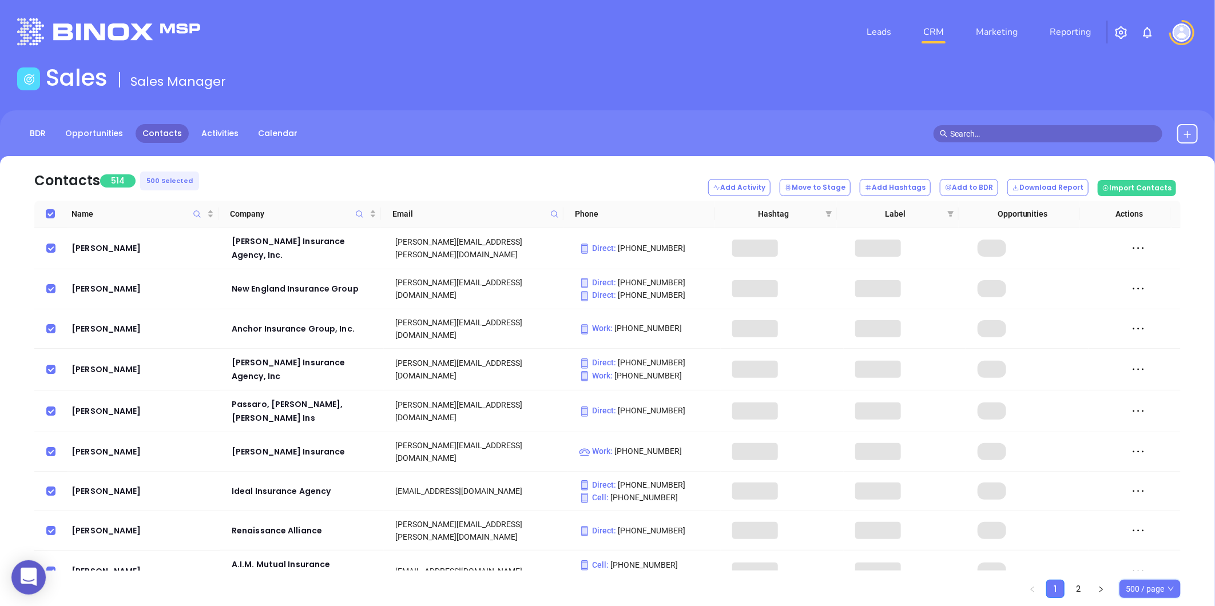
checkbox input "true"
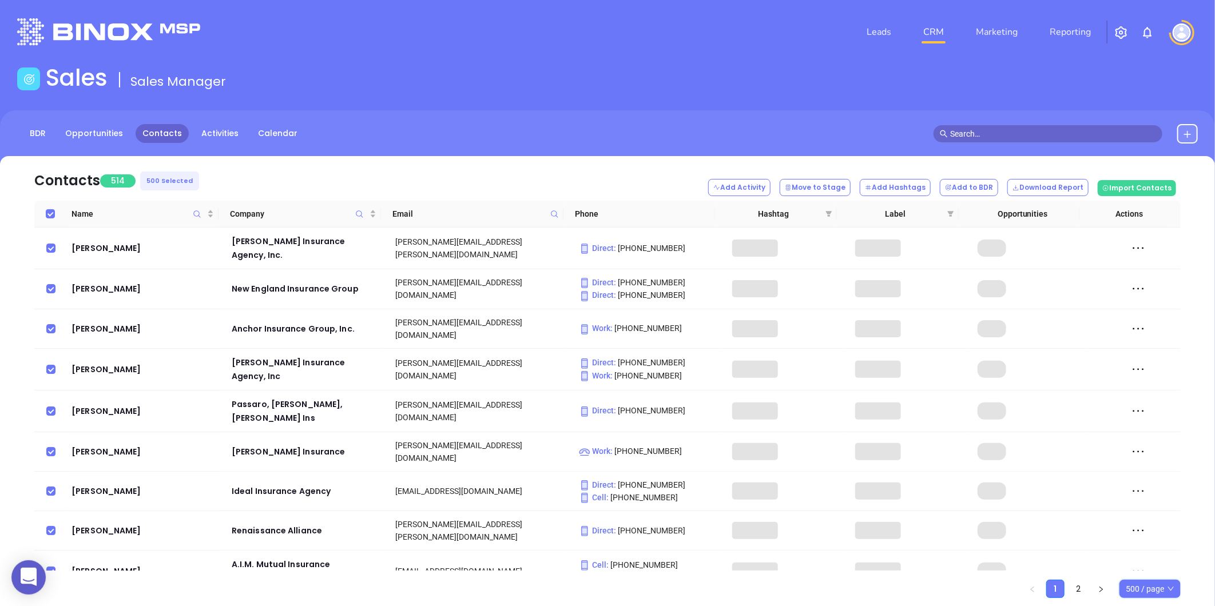
checkbox input "true"
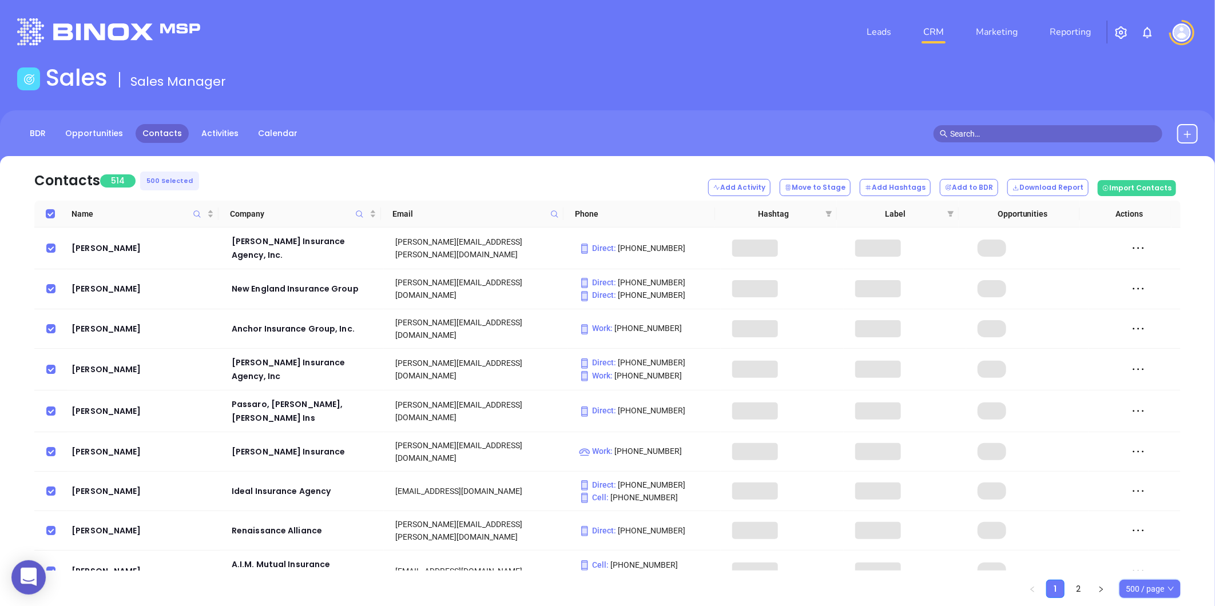
checkbox input "true"
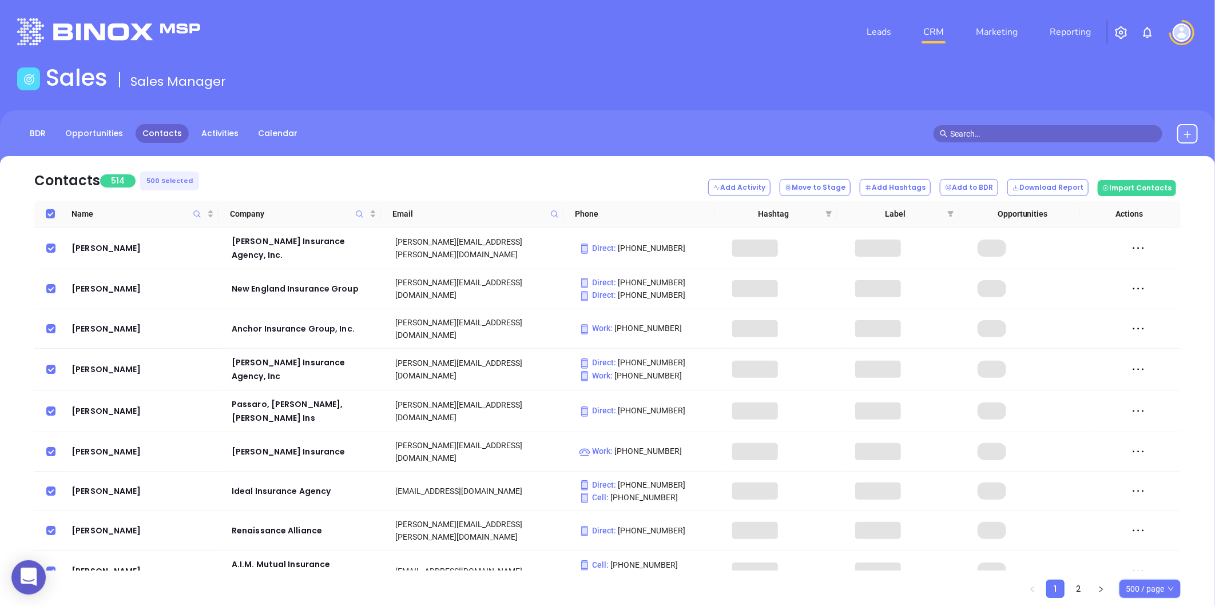
checkbox input "true"
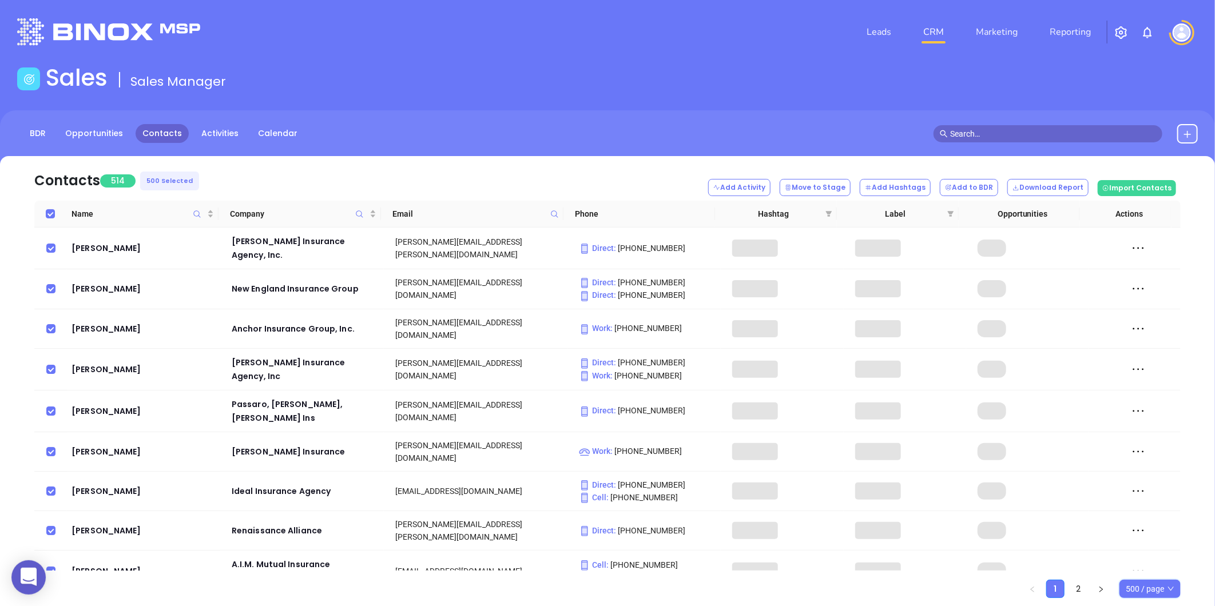
checkbox input "true"
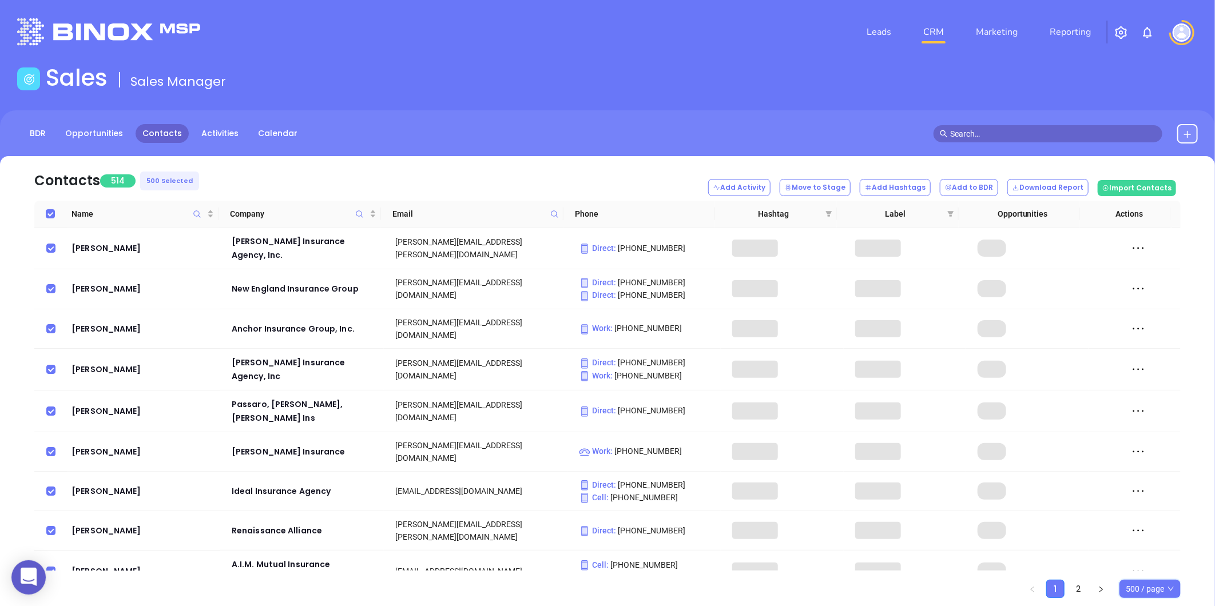
checkbox input "true"
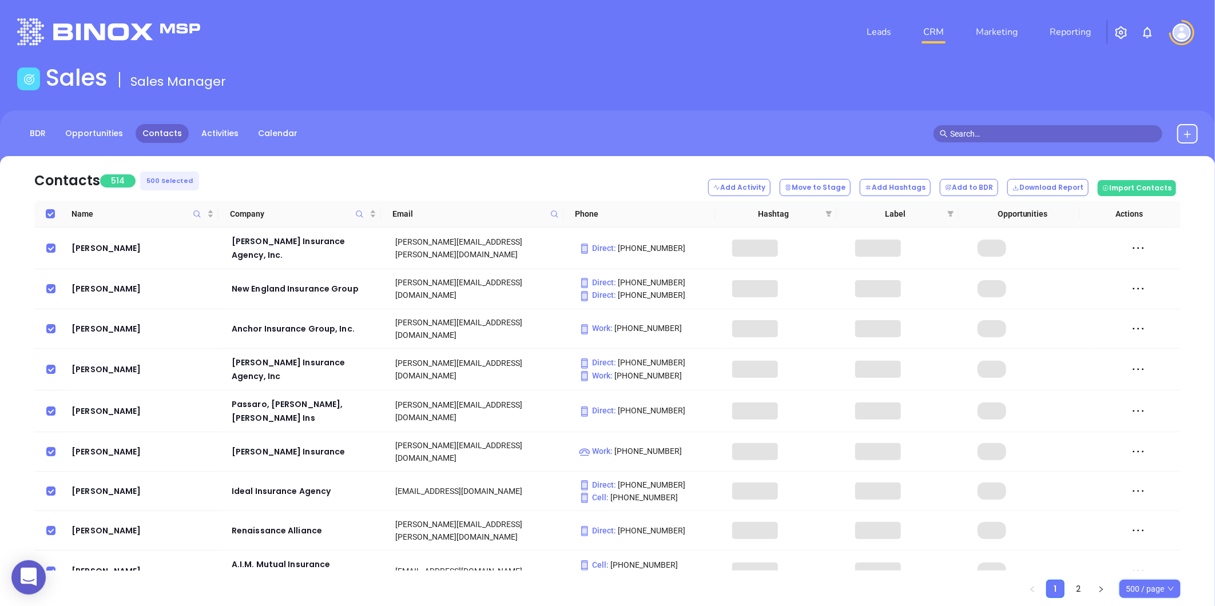
checkbox input "true"
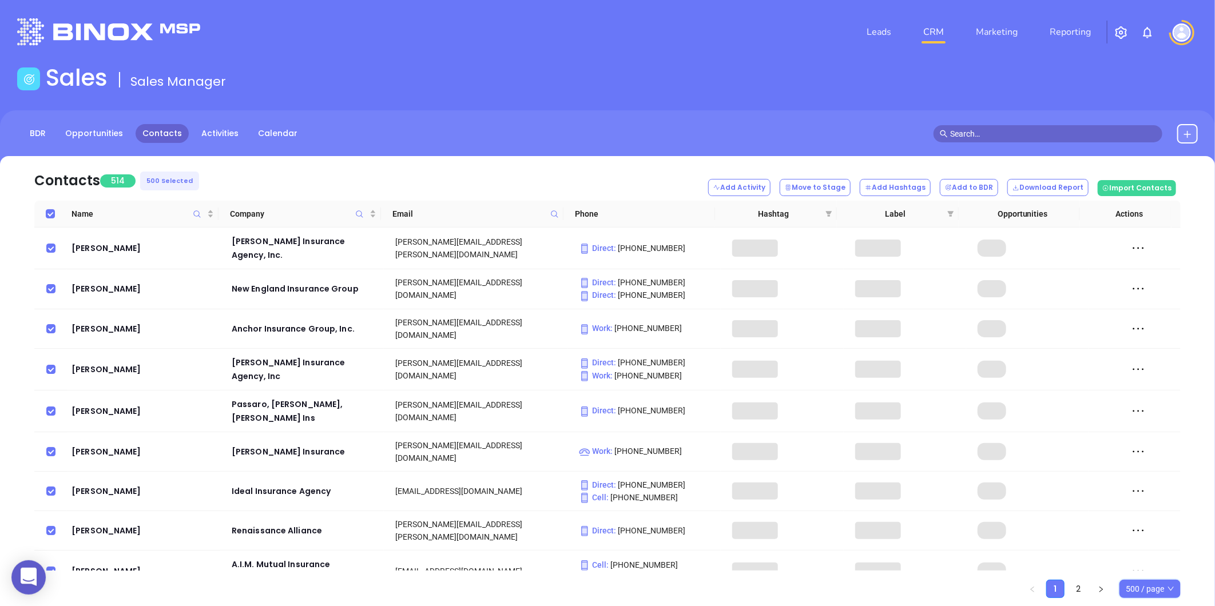
checkbox input "true"
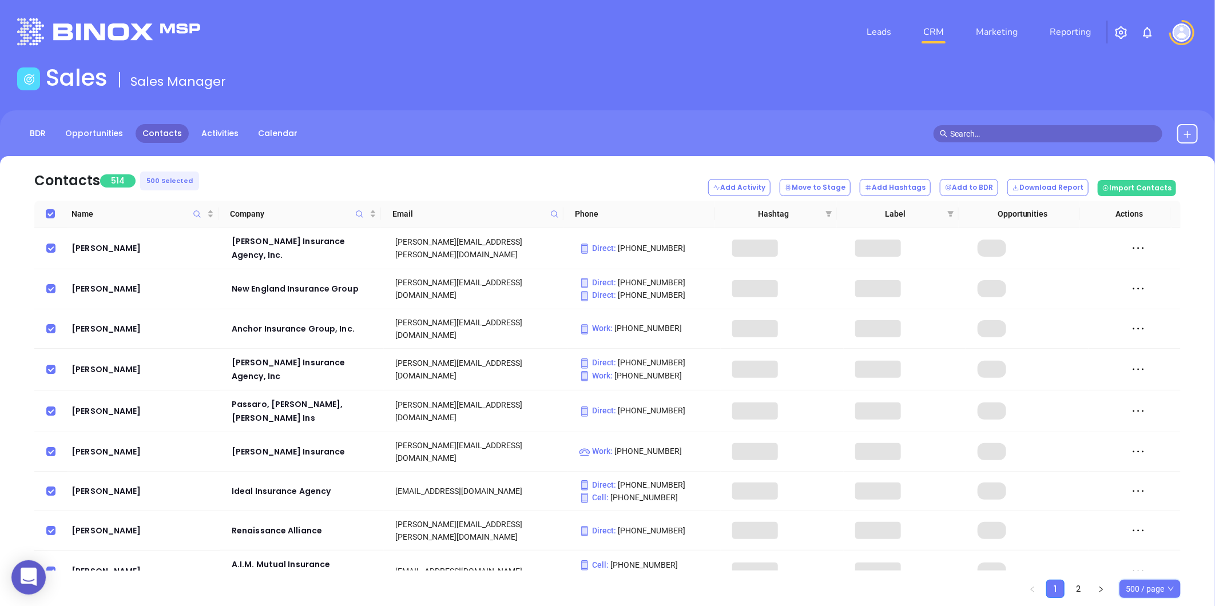
checkbox input "true"
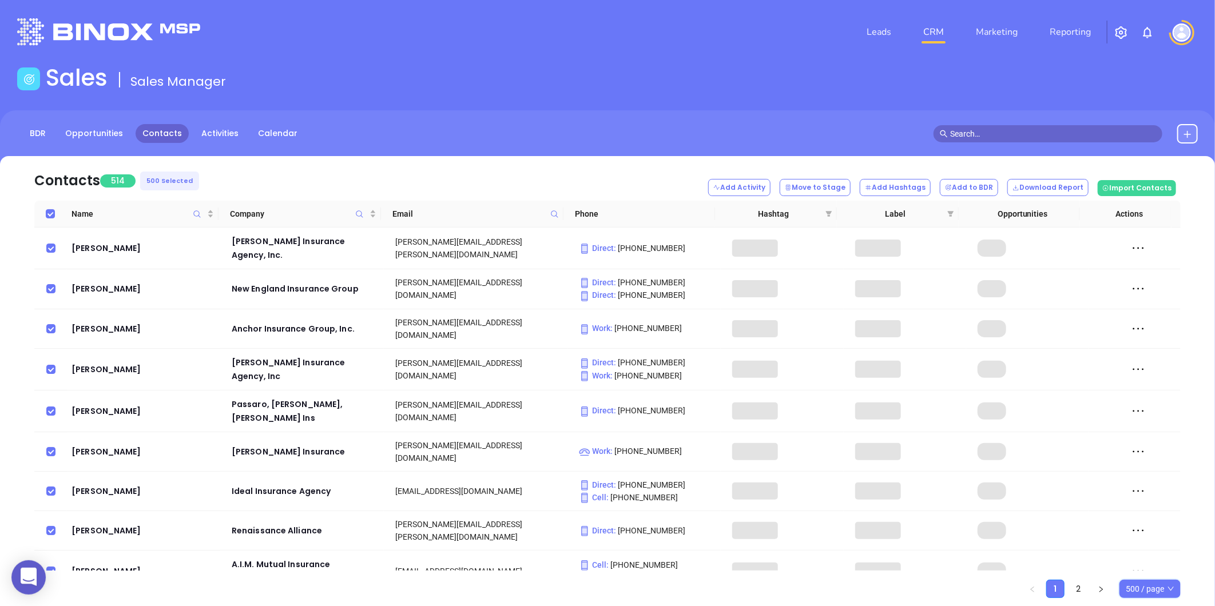
checkbox input "true"
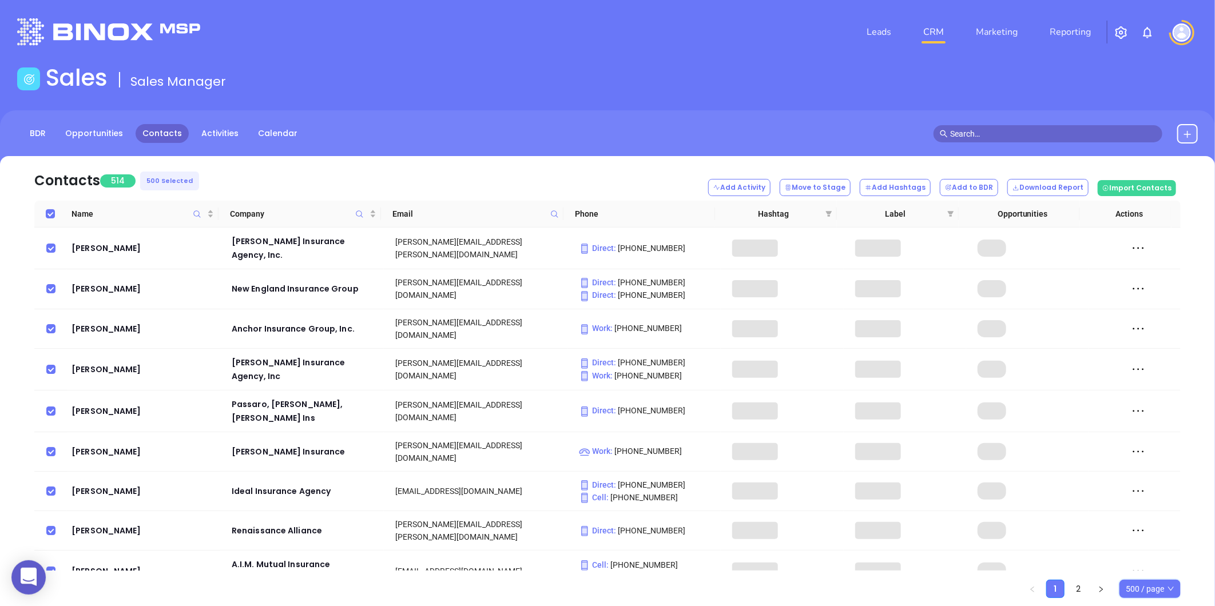
checkbox input "true"
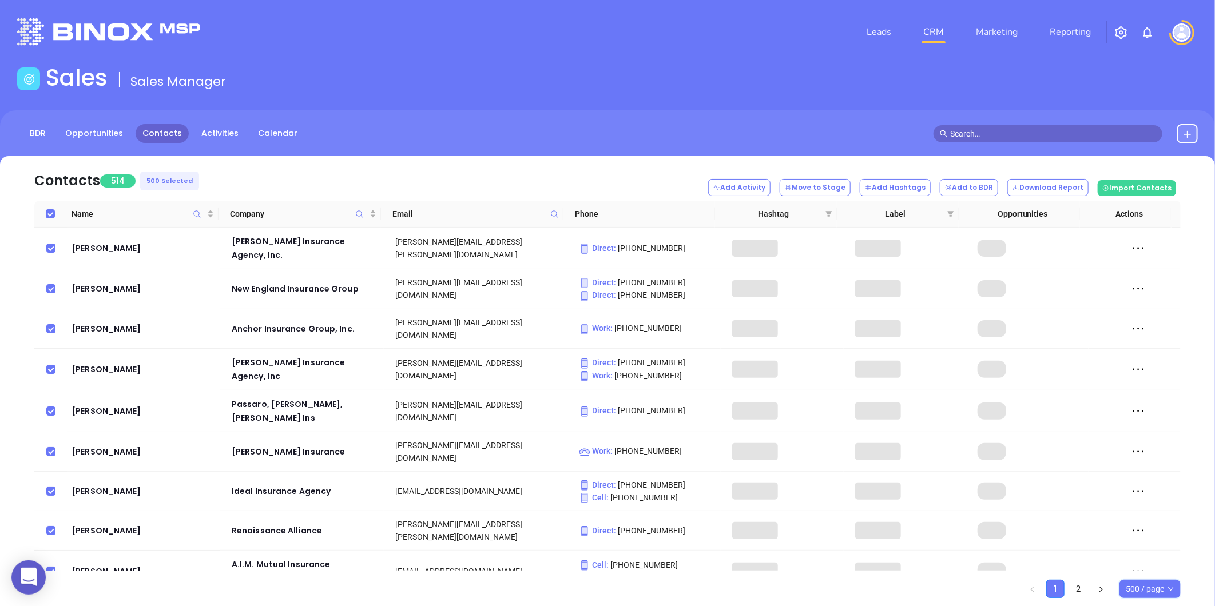
checkbox input "true"
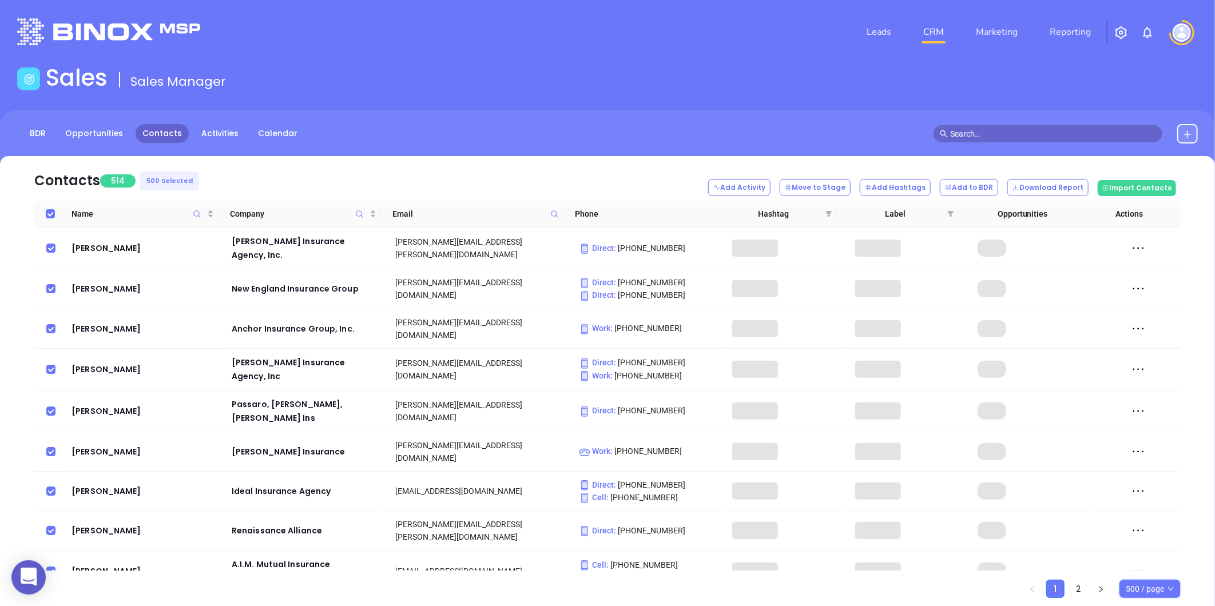
checkbox input "true"
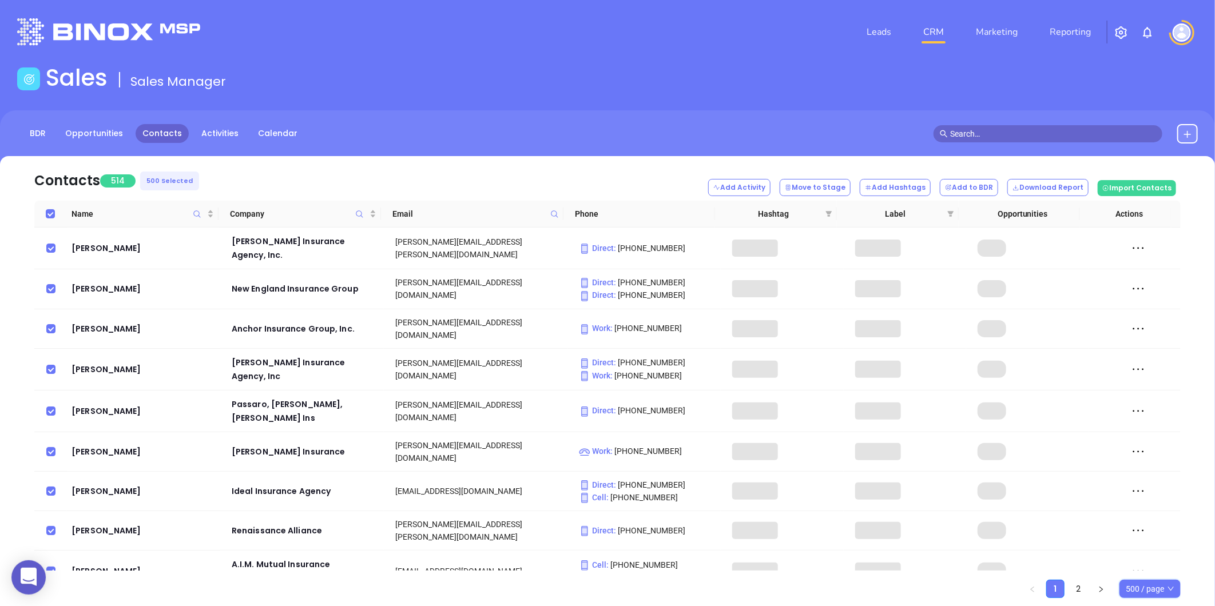
checkbox input "true"
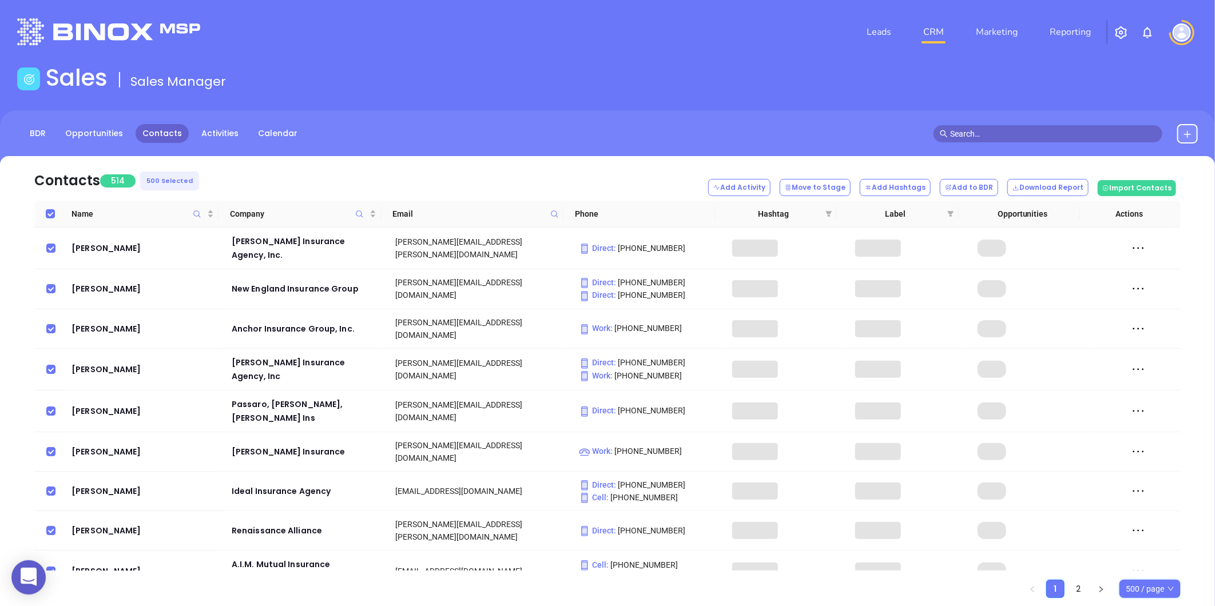
checkbox input "true"
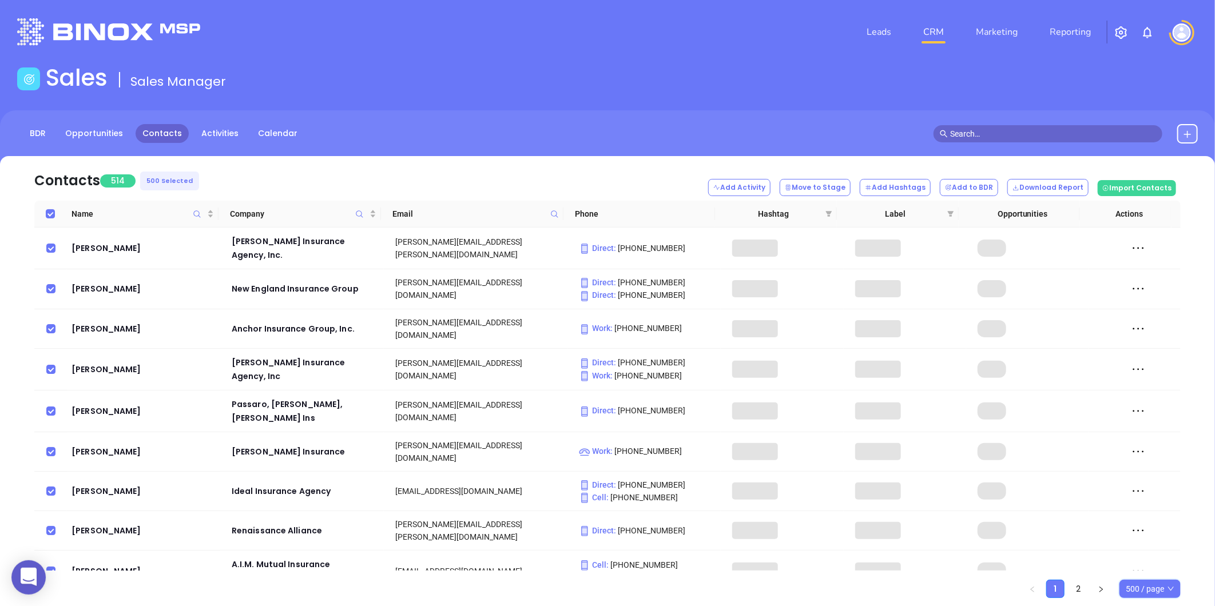
checkbox input "true"
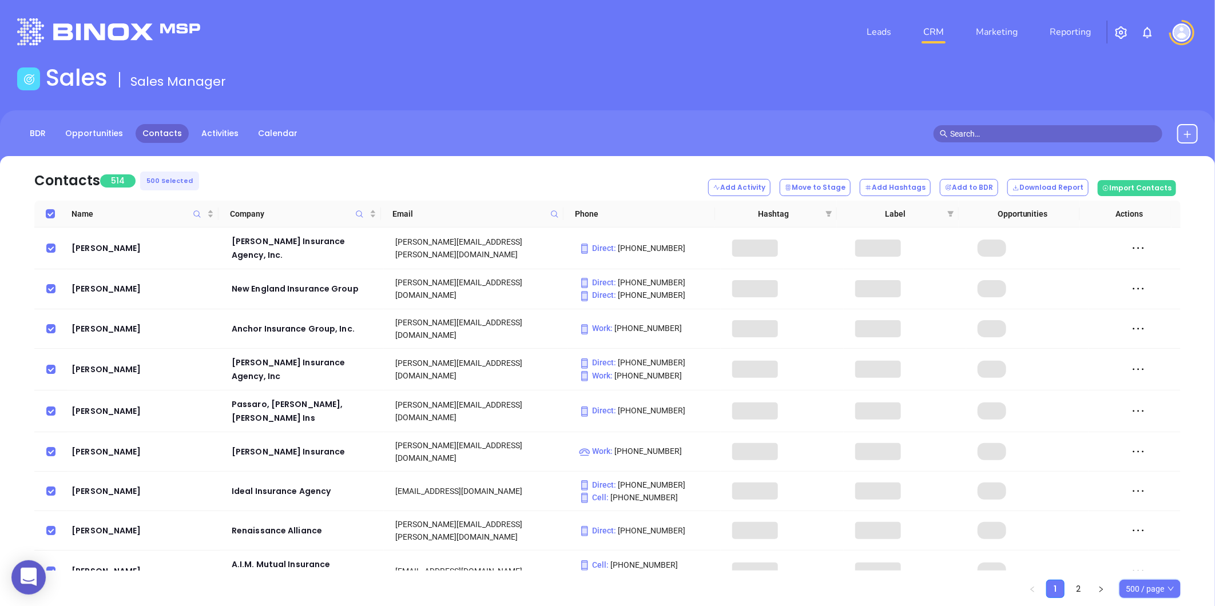
checkbox input "true"
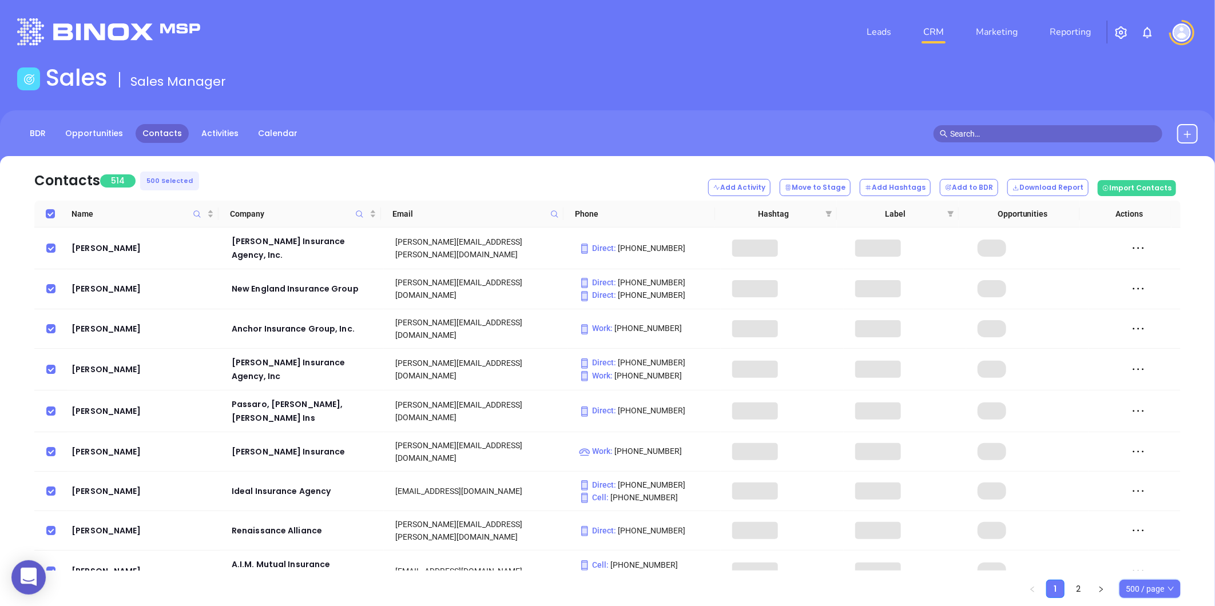
checkbox input "true"
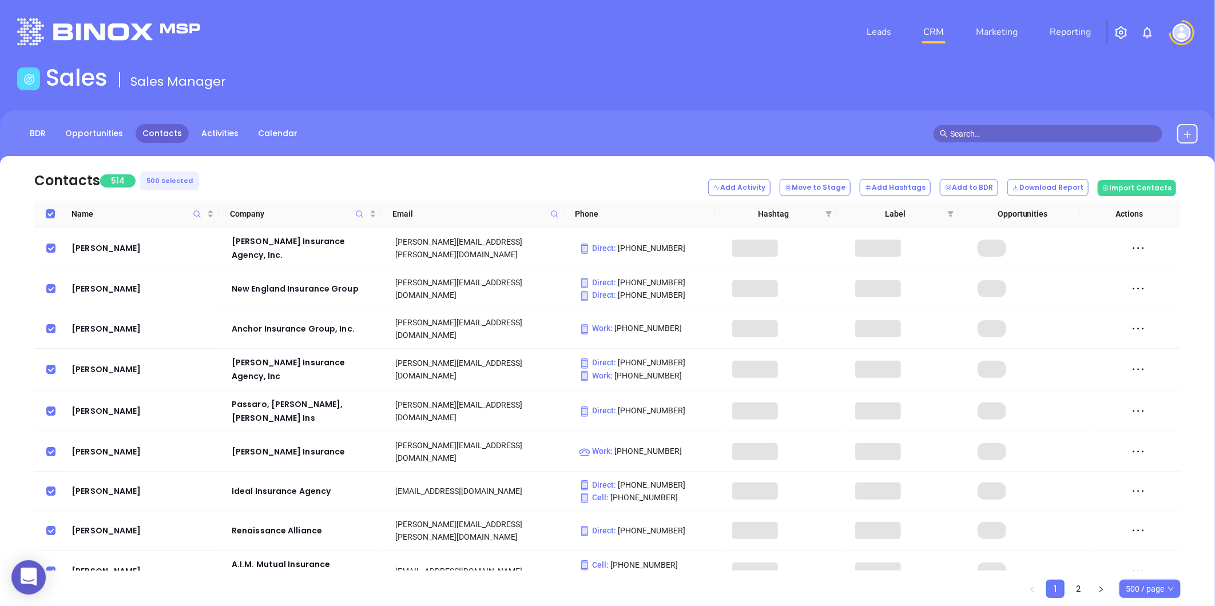
checkbox input "true"
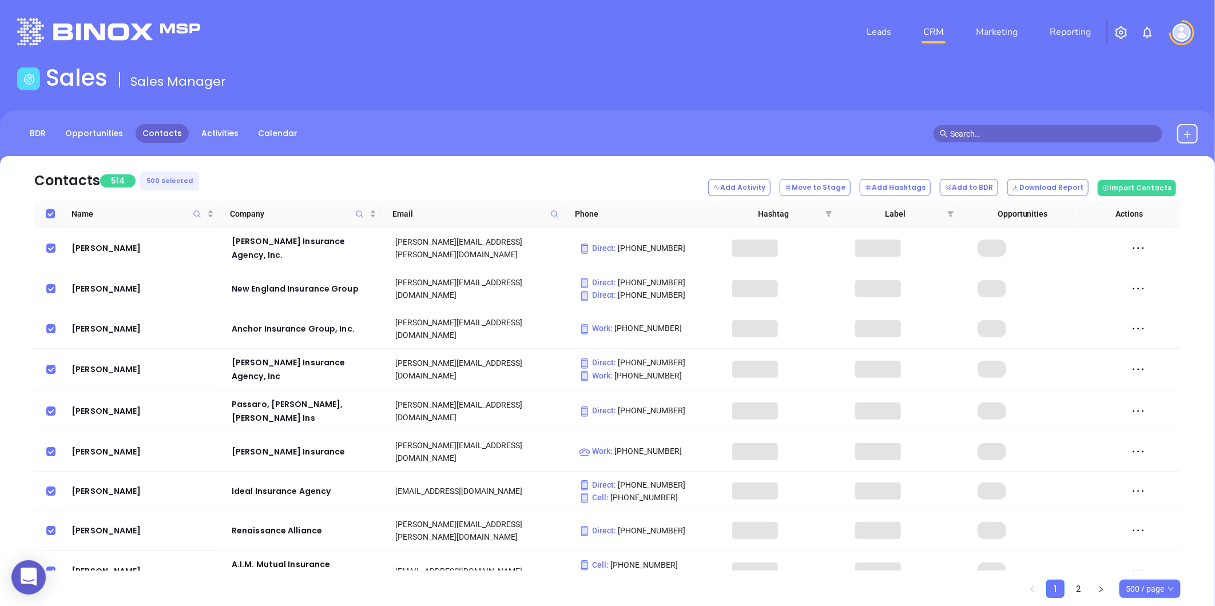
checkbox input "true"
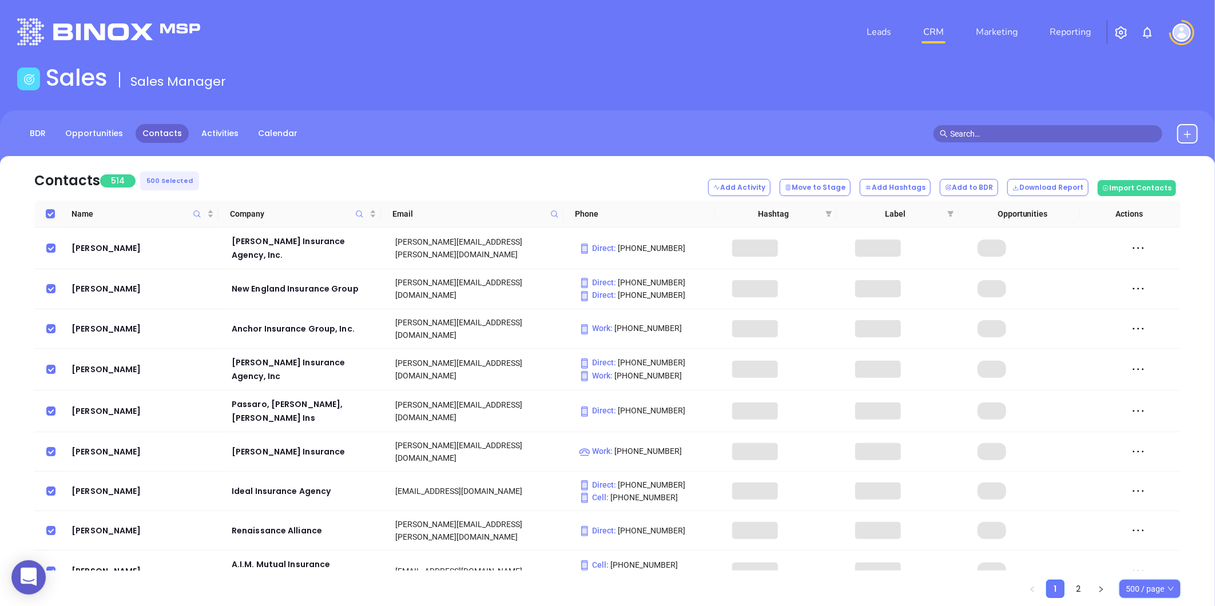
checkbox input "true"
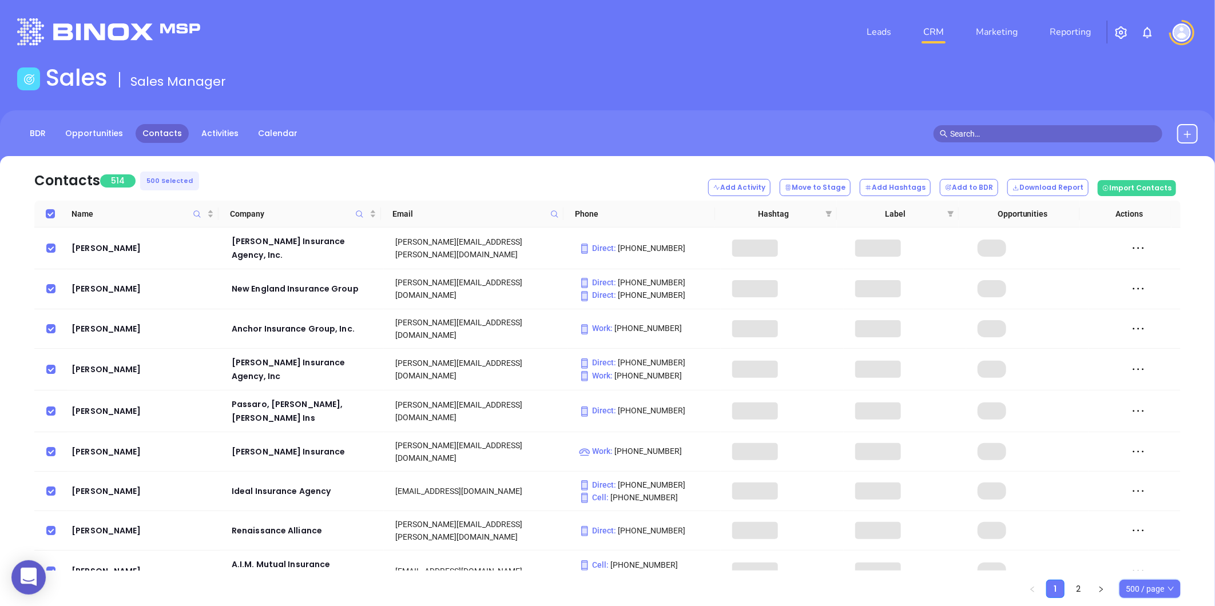
checkbox input "true"
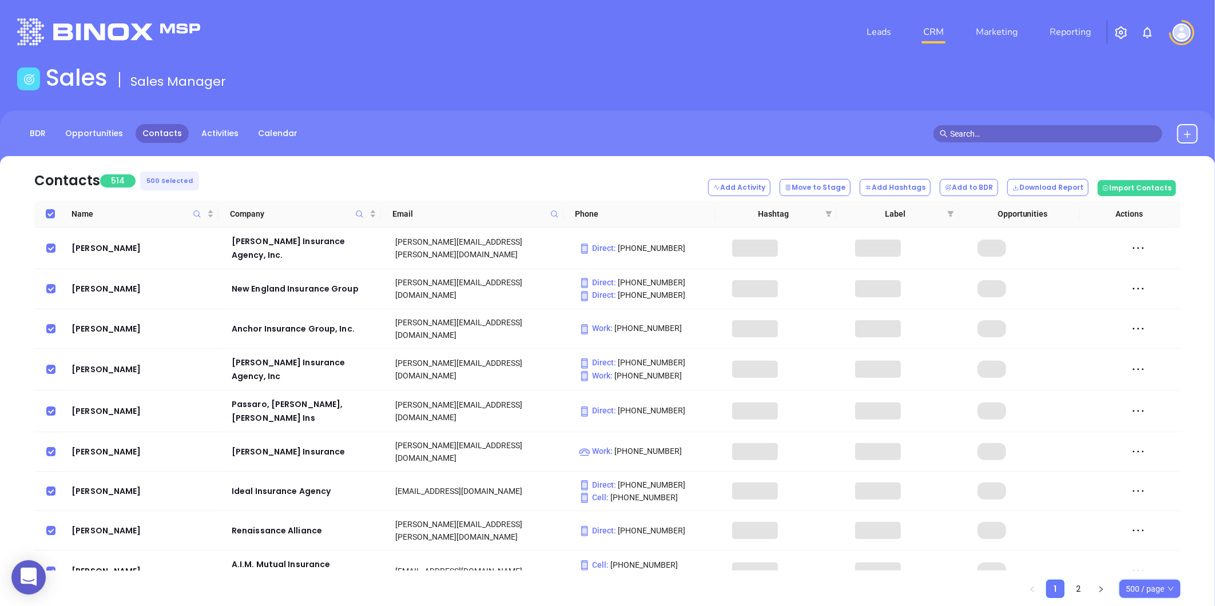
checkbox input "true"
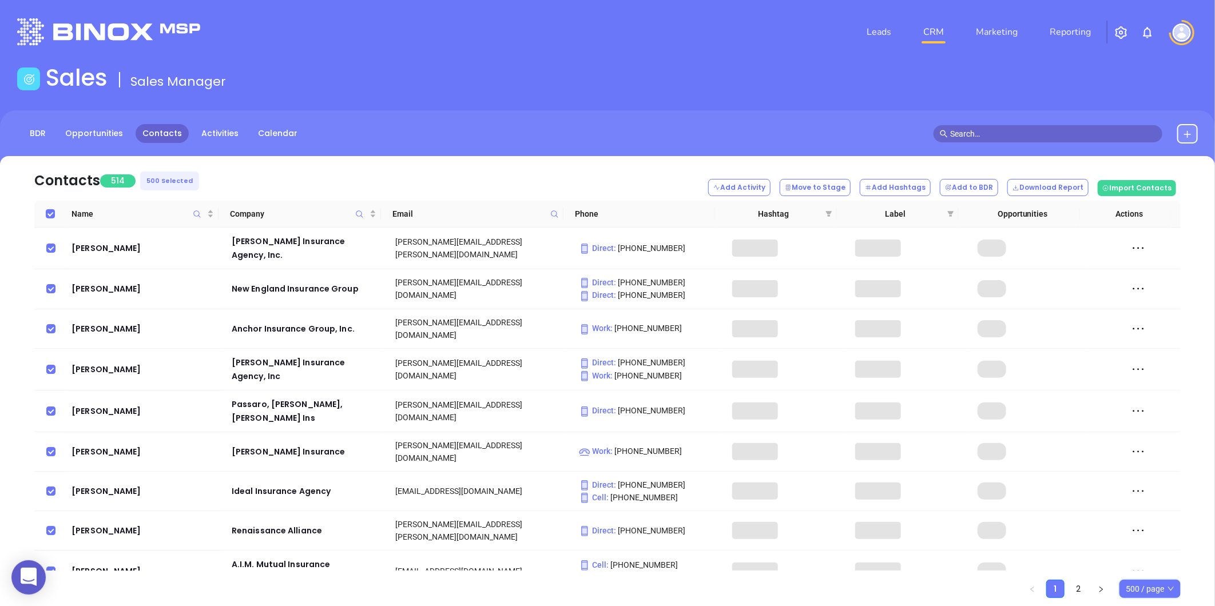
checkbox input "true"
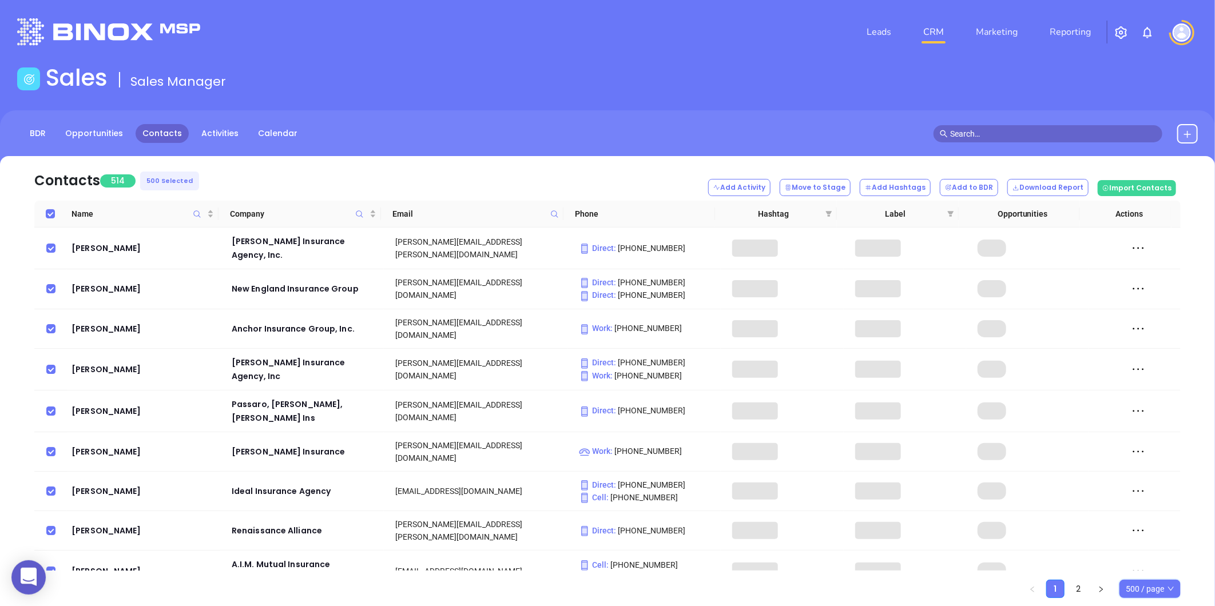
checkbox input "true"
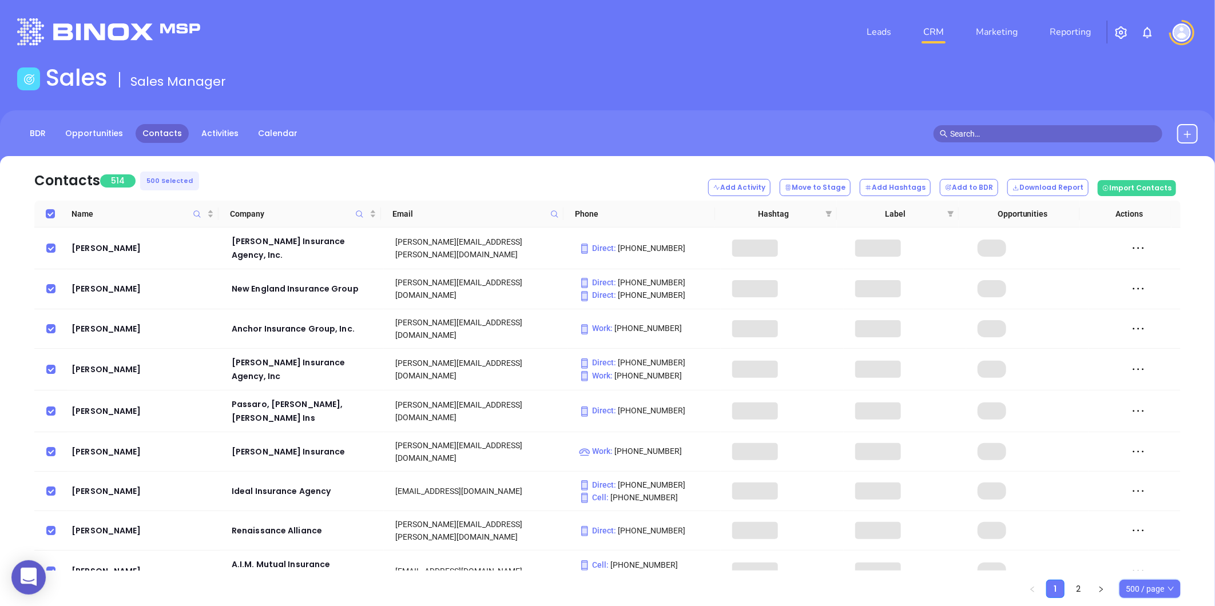
checkbox input "true"
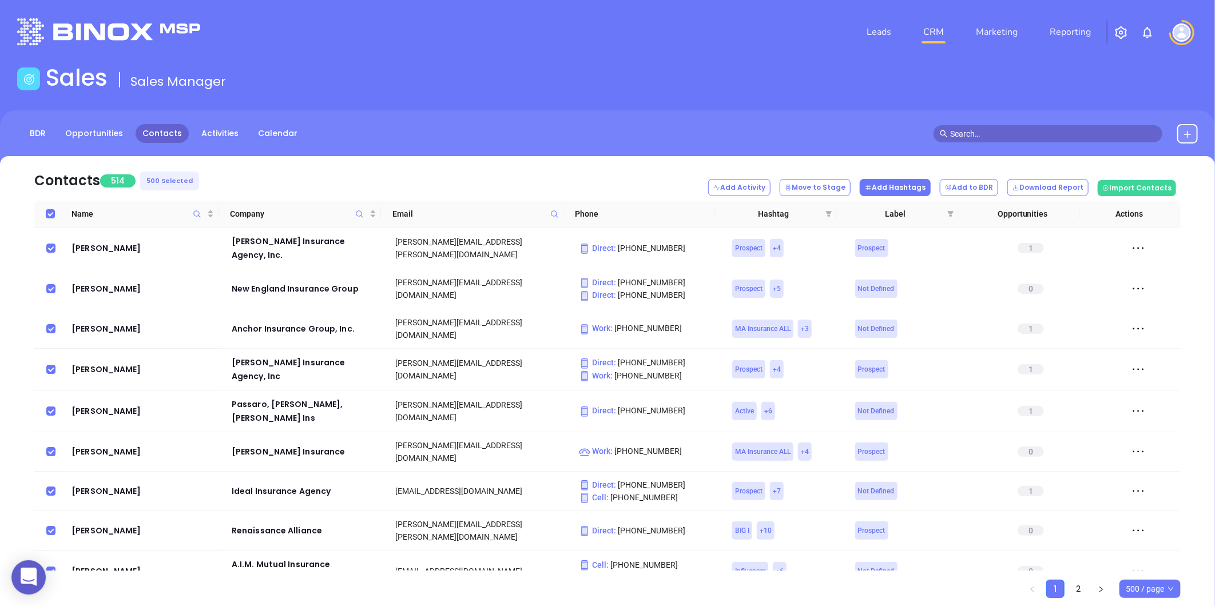
click at [913, 188] on button "Add Hashtags" at bounding box center [895, 187] width 71 height 17
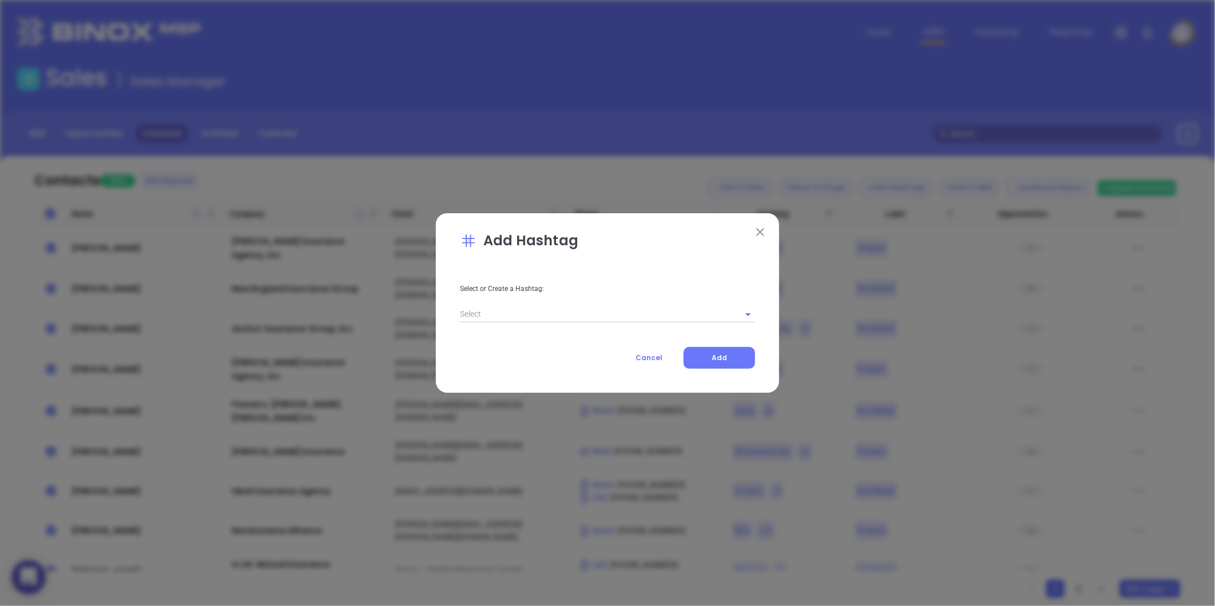
click at [535, 312] on input "text" at bounding box center [591, 314] width 263 height 17
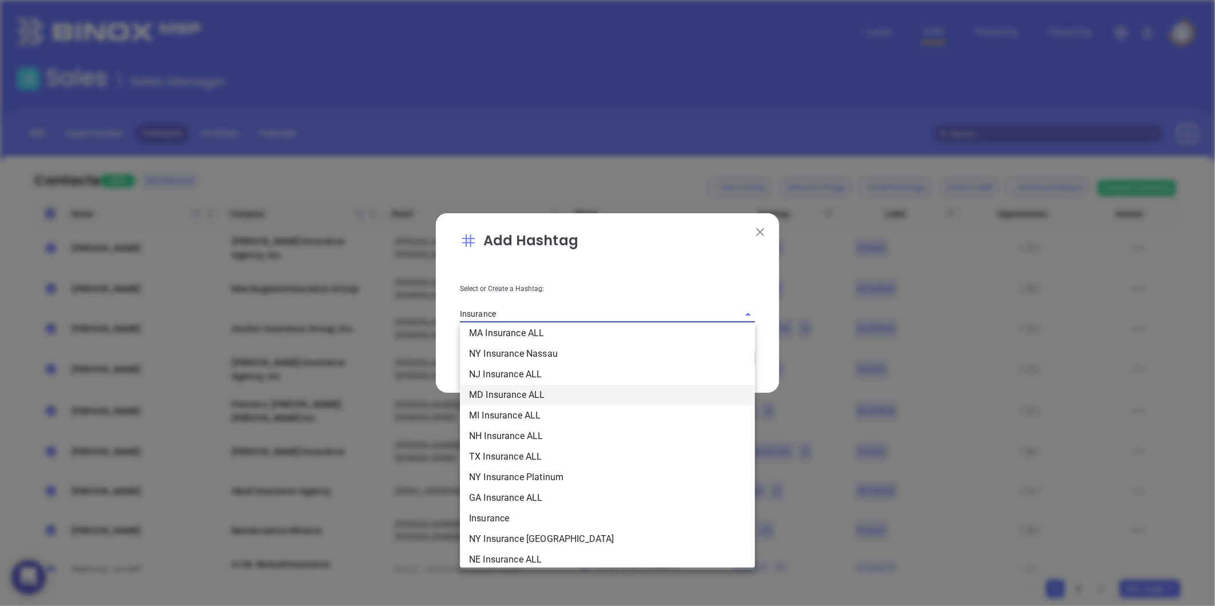
scroll to position [317, 0]
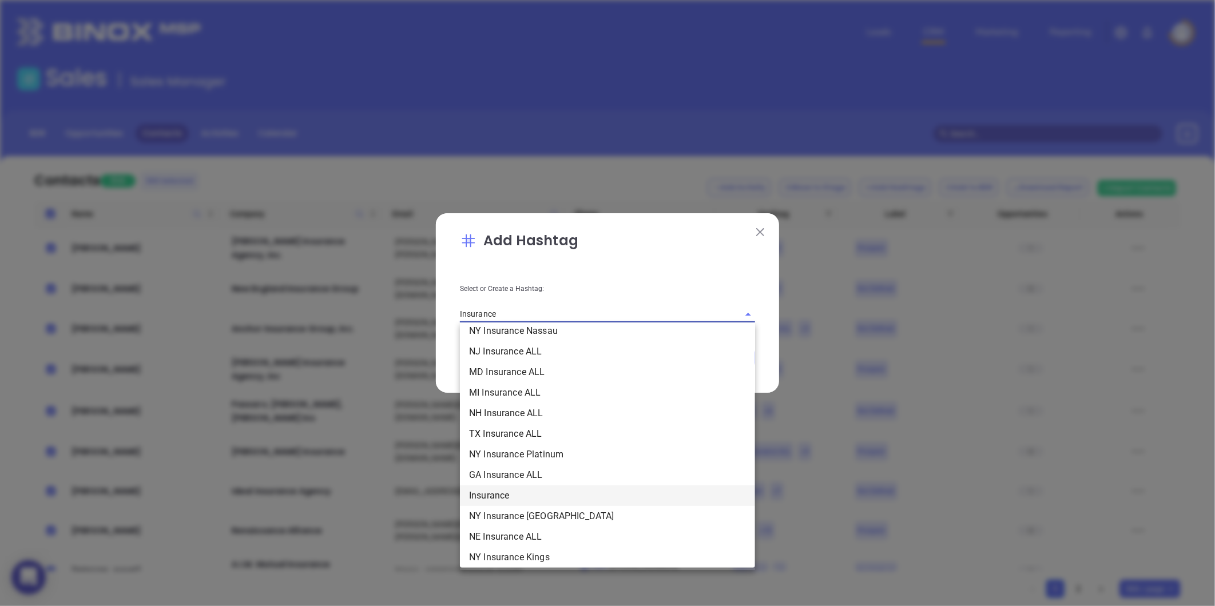
click at [510, 489] on li "Insurance" at bounding box center [607, 496] width 295 height 21
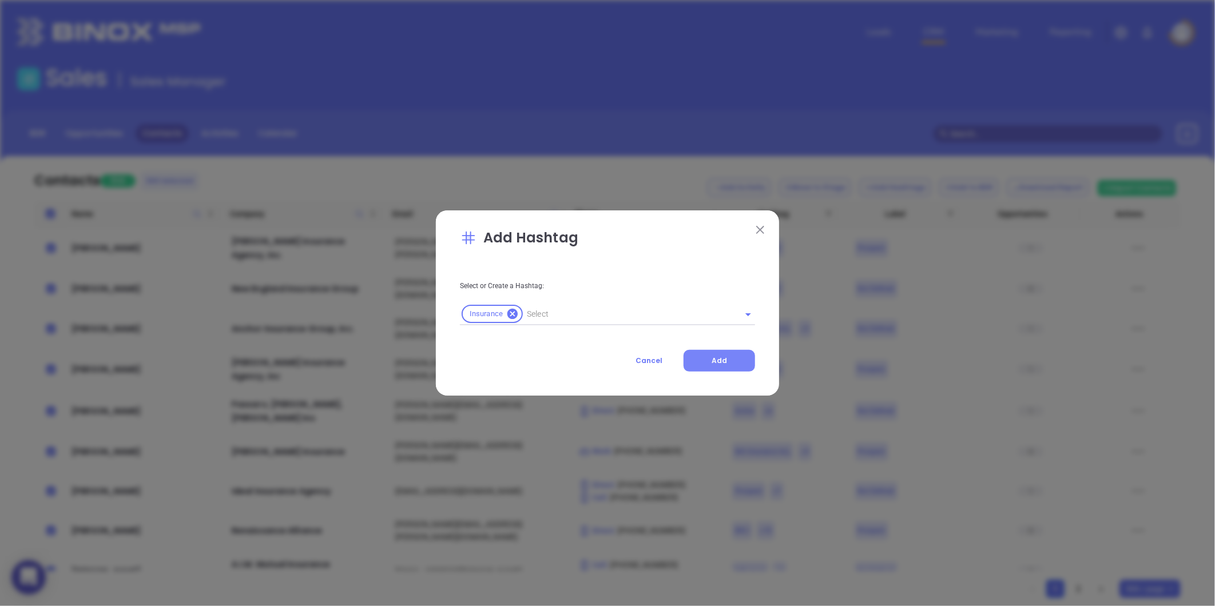
click at [718, 361] on span "Add" at bounding box center [719, 361] width 15 height 10
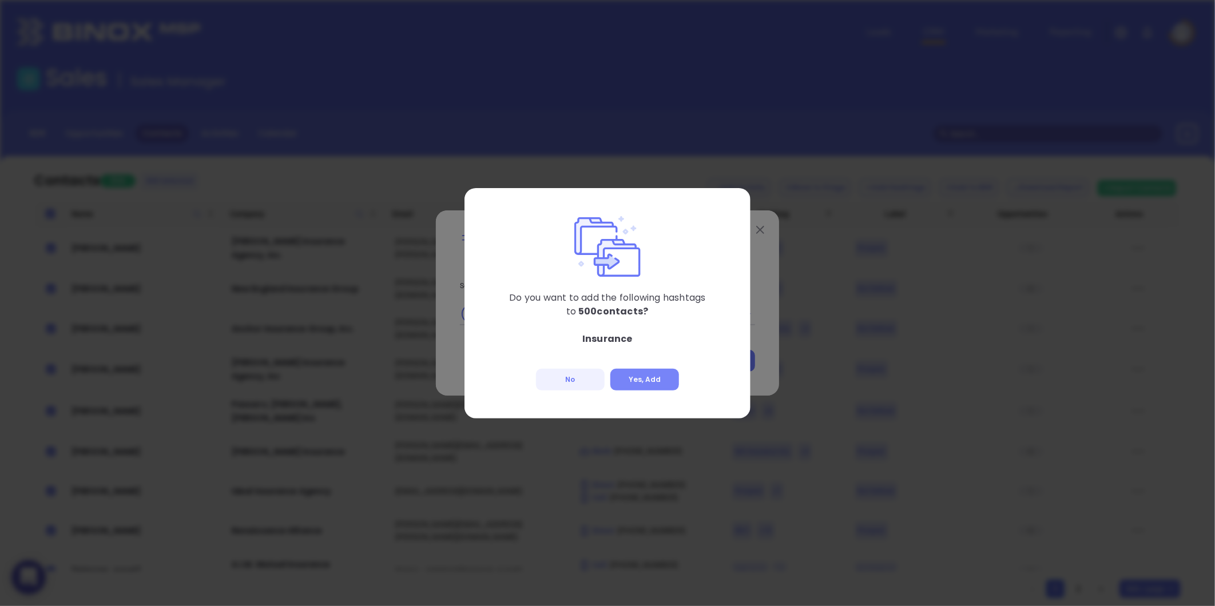
click at [655, 380] on button "Yes, Add" at bounding box center [644, 380] width 69 height 22
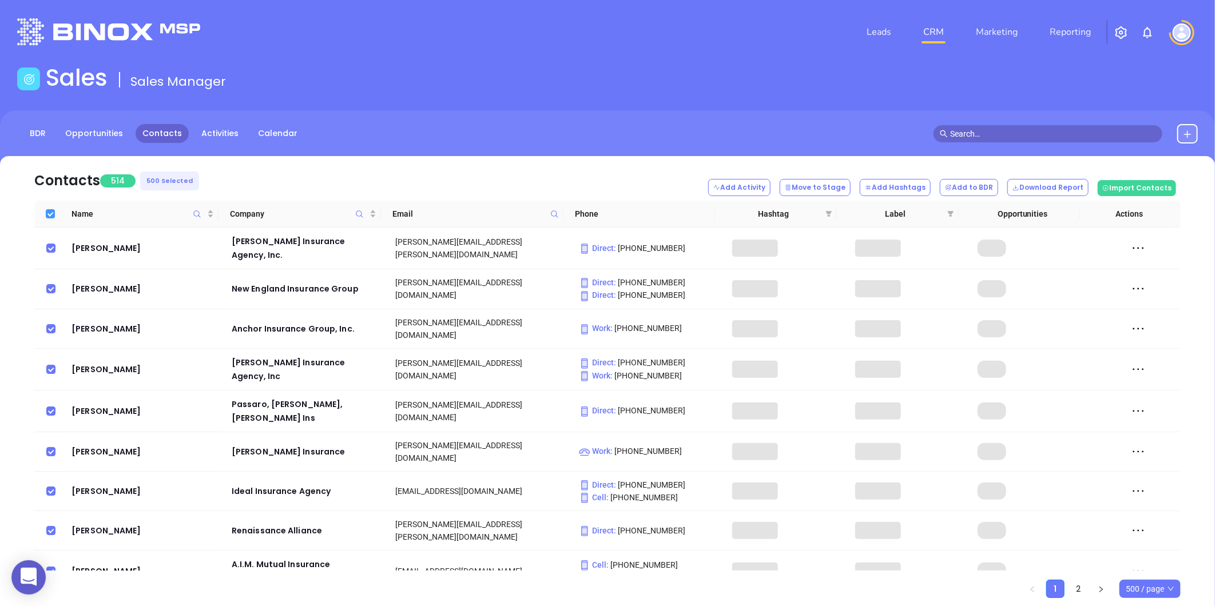
click at [50, 215] on input "Select all" at bounding box center [50, 213] width 9 height 9
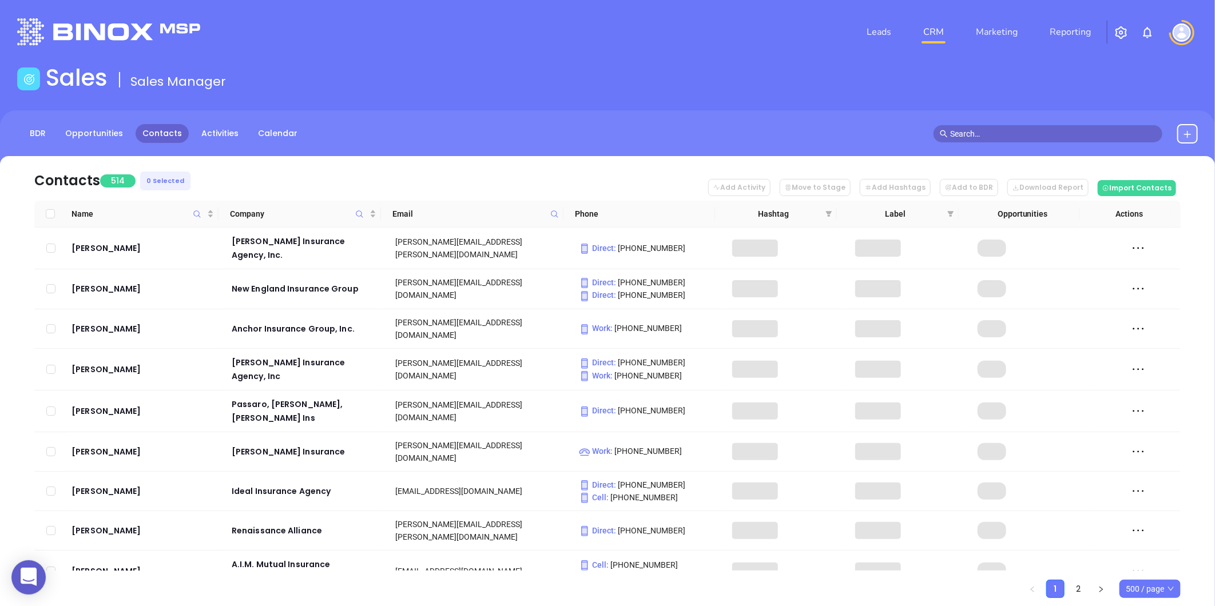
scroll to position [16875, 0]
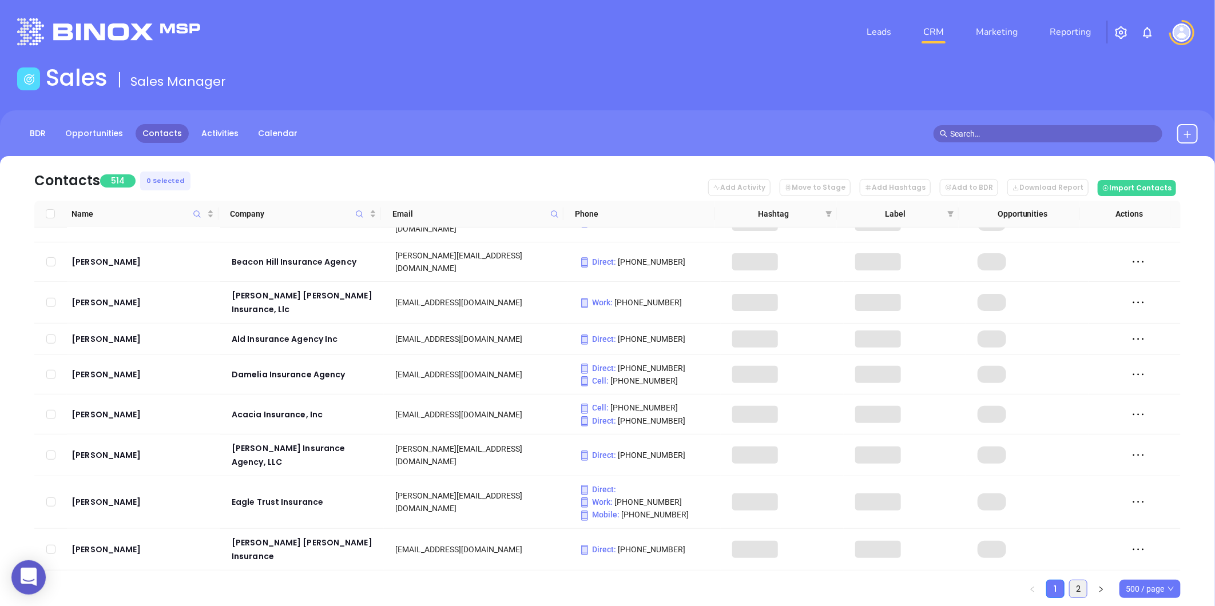
click at [1080, 587] on link "2" at bounding box center [1078, 589] width 17 height 17
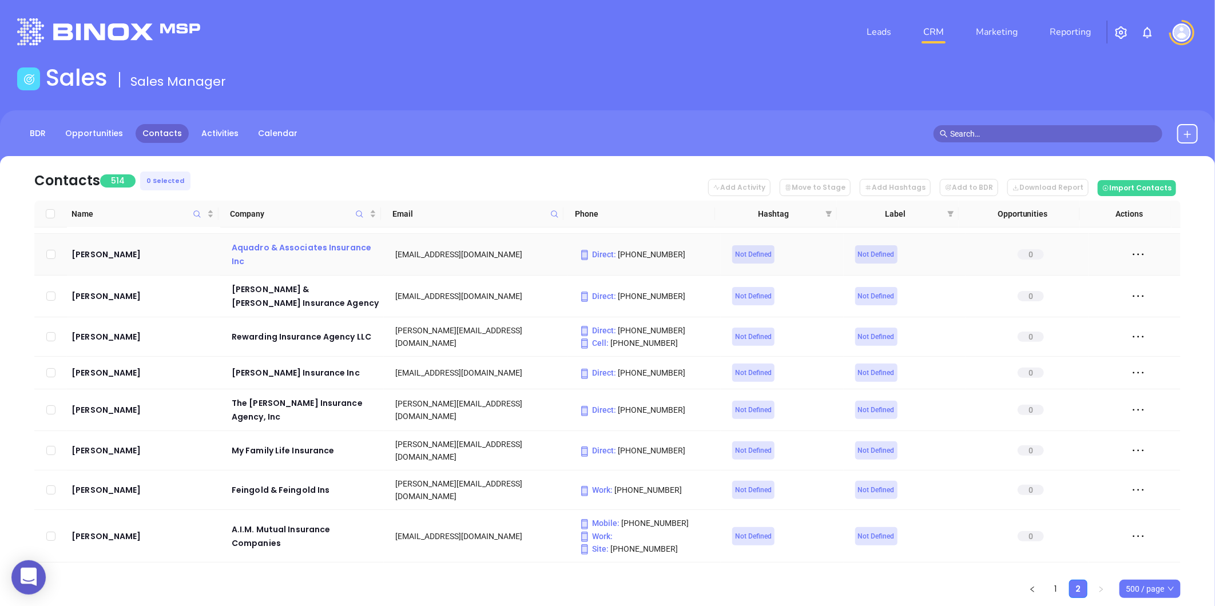
scroll to position [209, 0]
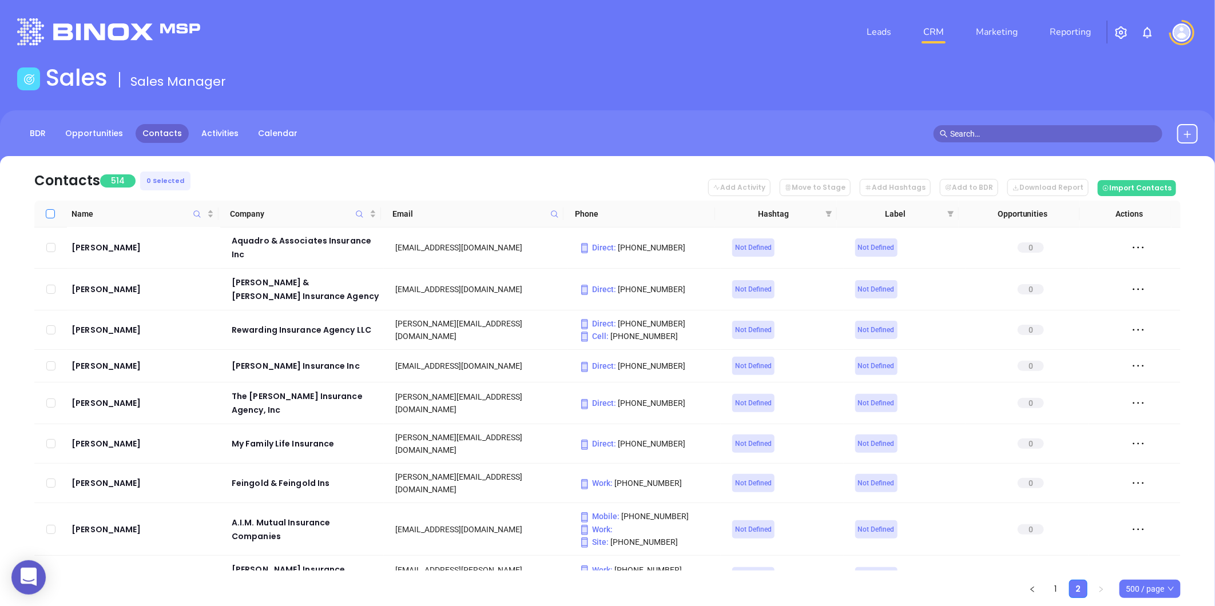
click at [50, 213] on input "Select all" at bounding box center [50, 213] width 9 height 9
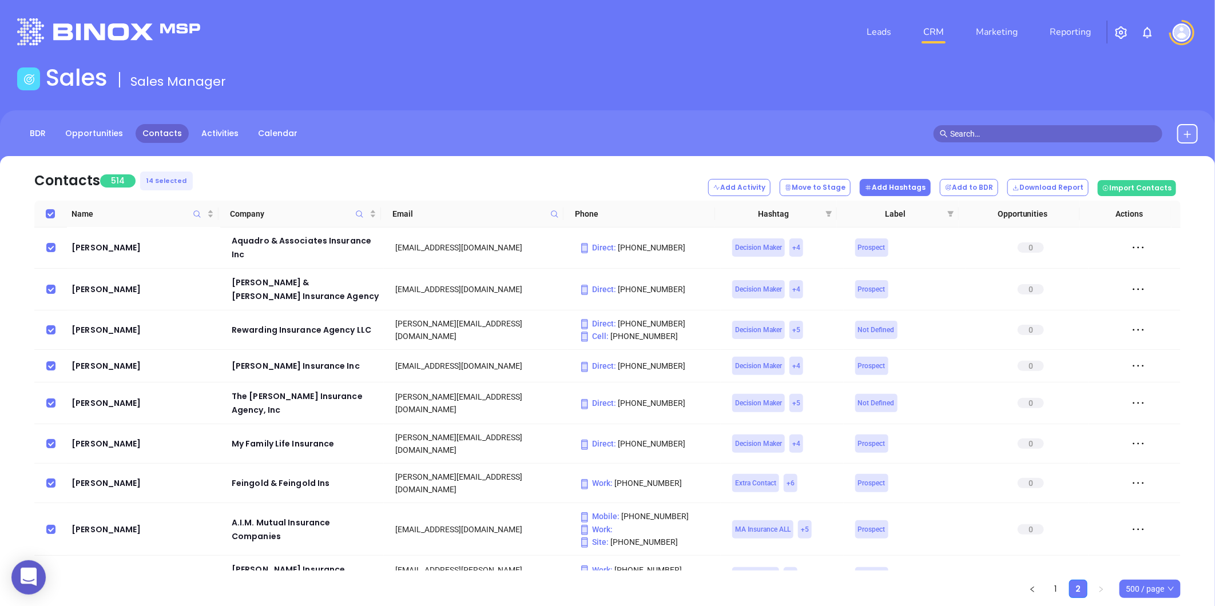
click at [912, 189] on button "Add Hashtags" at bounding box center [895, 187] width 71 height 17
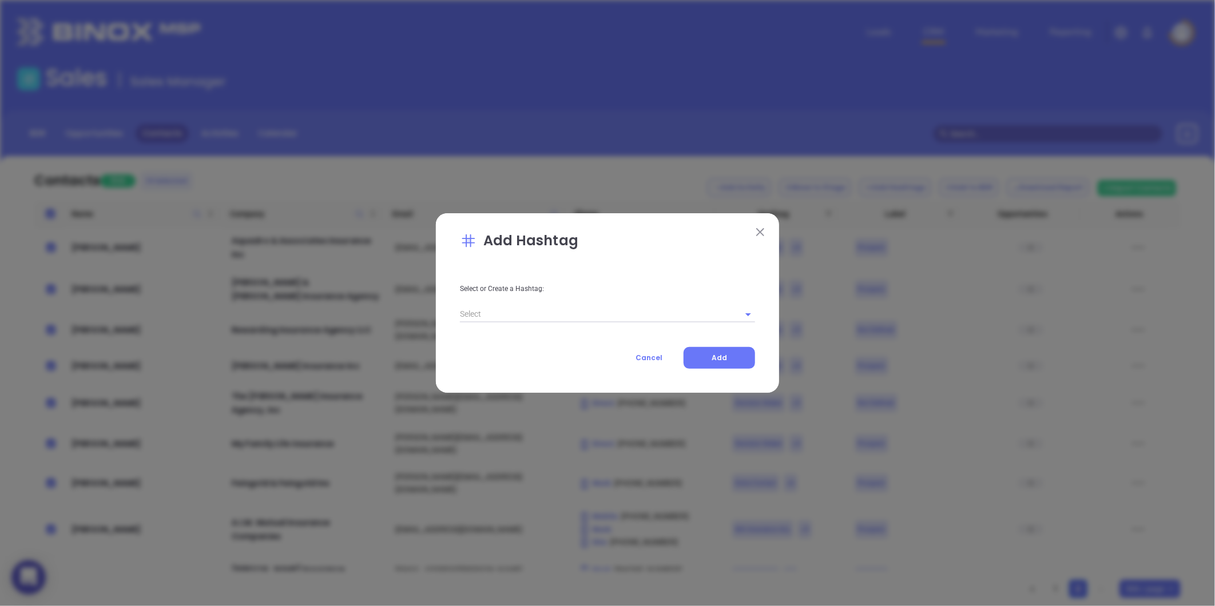
click at [622, 312] on input "text" at bounding box center [591, 314] width 263 height 17
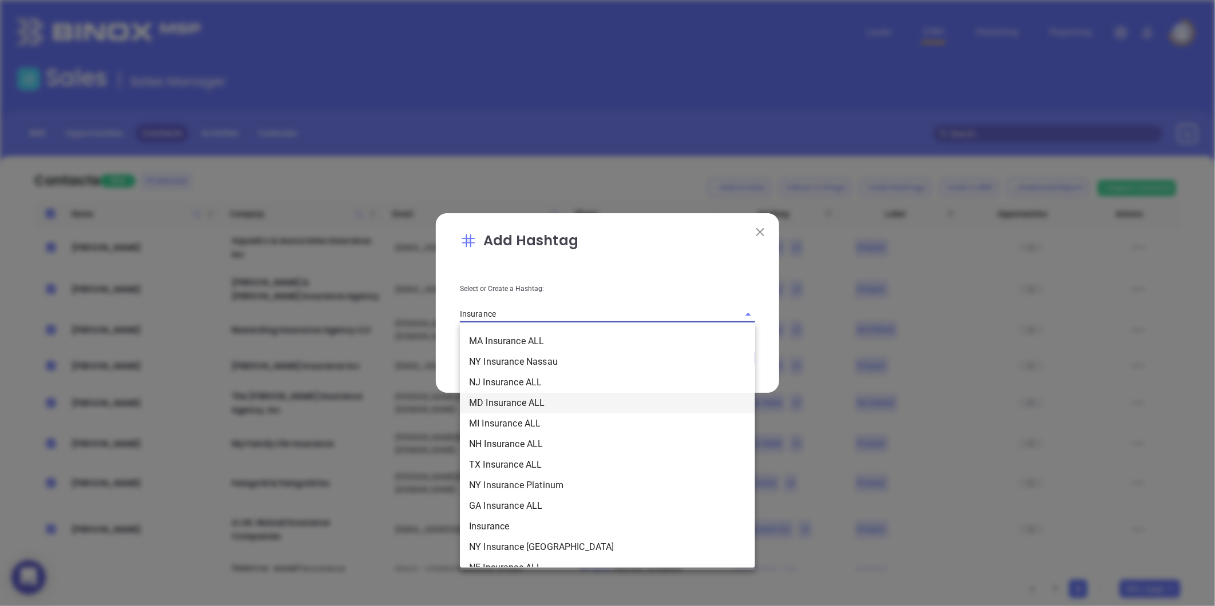
scroll to position [317, 0]
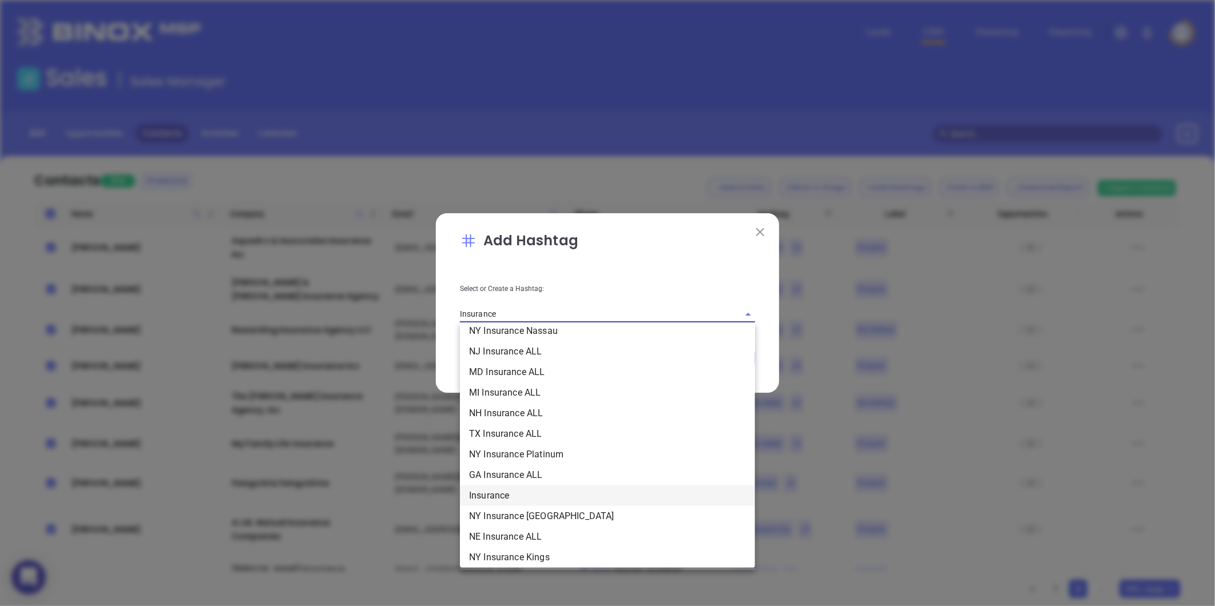
drag, startPoint x: 499, startPoint y: 490, endPoint x: 567, endPoint y: 467, distance: 71.8
click at [499, 489] on li "Insurance" at bounding box center [607, 496] width 295 height 21
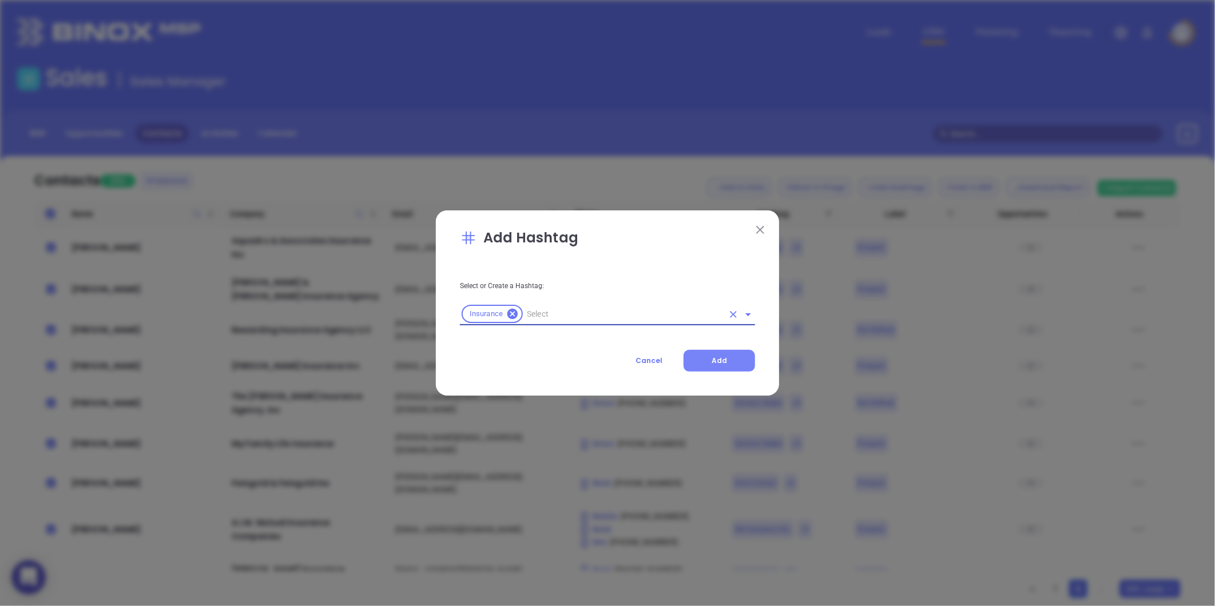
click at [718, 362] on span "Add" at bounding box center [719, 361] width 15 height 10
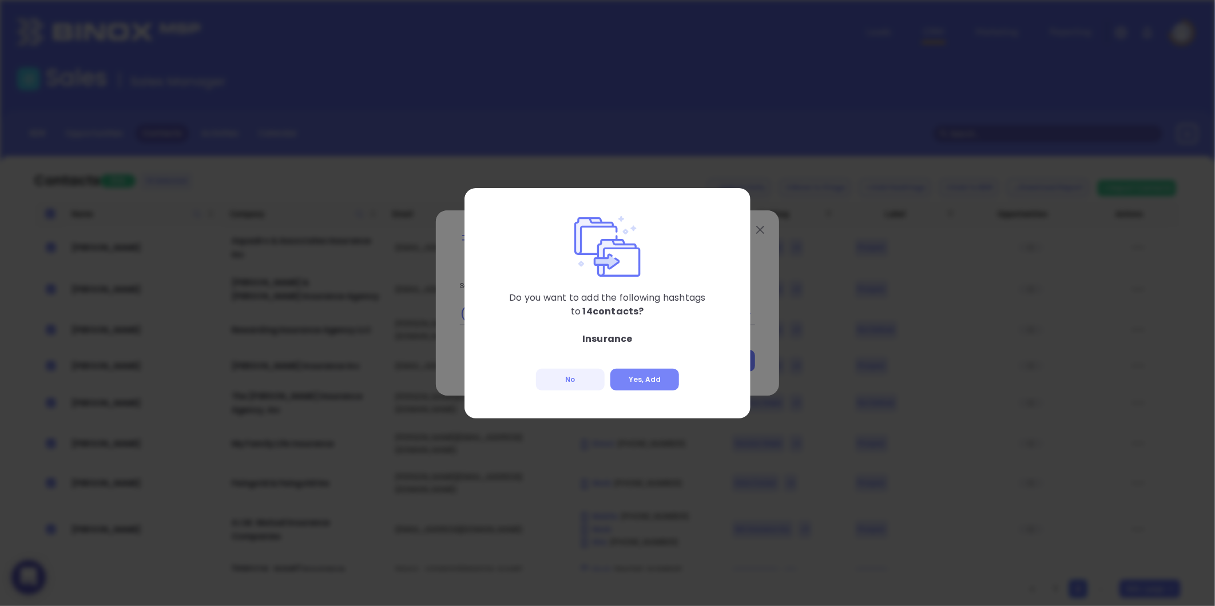
click at [664, 382] on button "Yes, Add" at bounding box center [644, 380] width 69 height 22
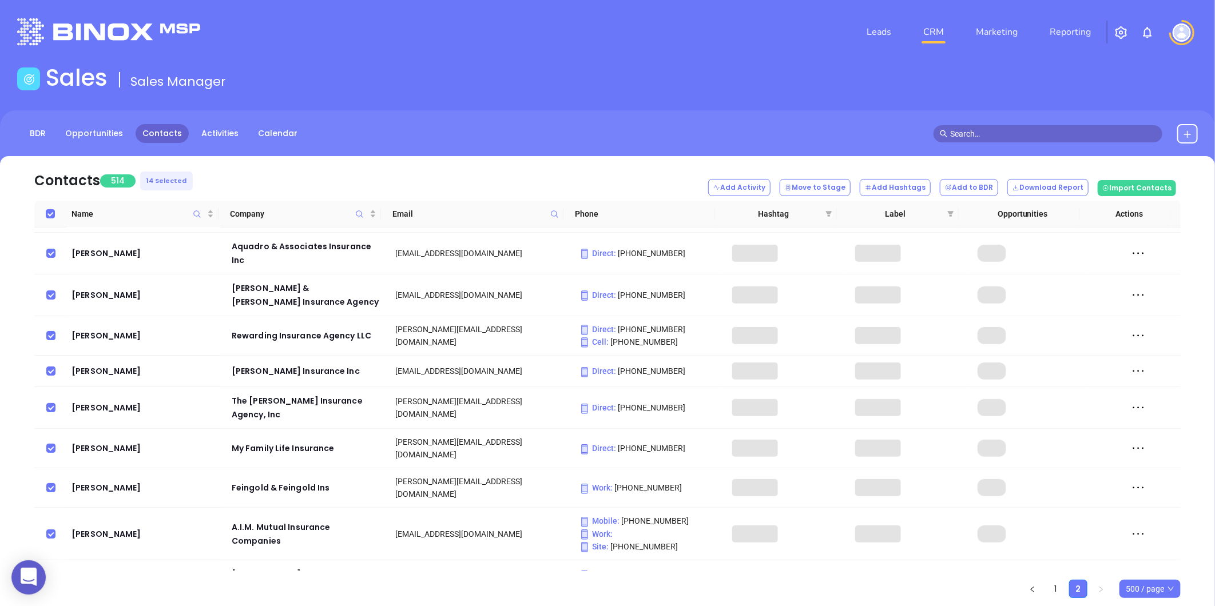
scroll to position [209, 0]
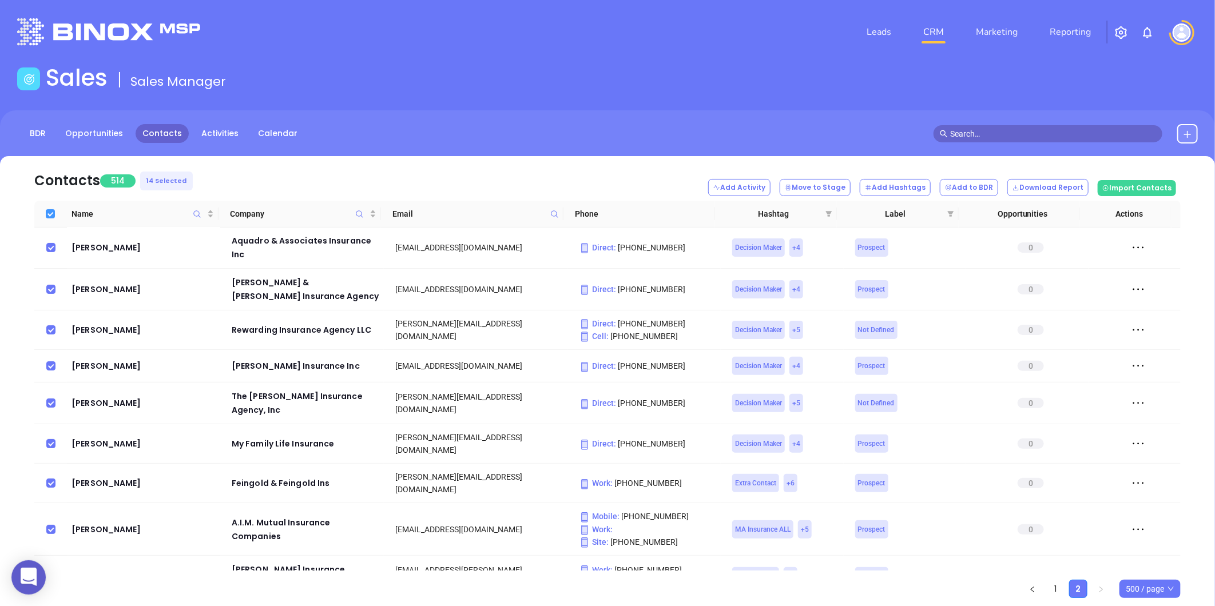
click at [46, 215] on input "Select all" at bounding box center [50, 213] width 9 height 9
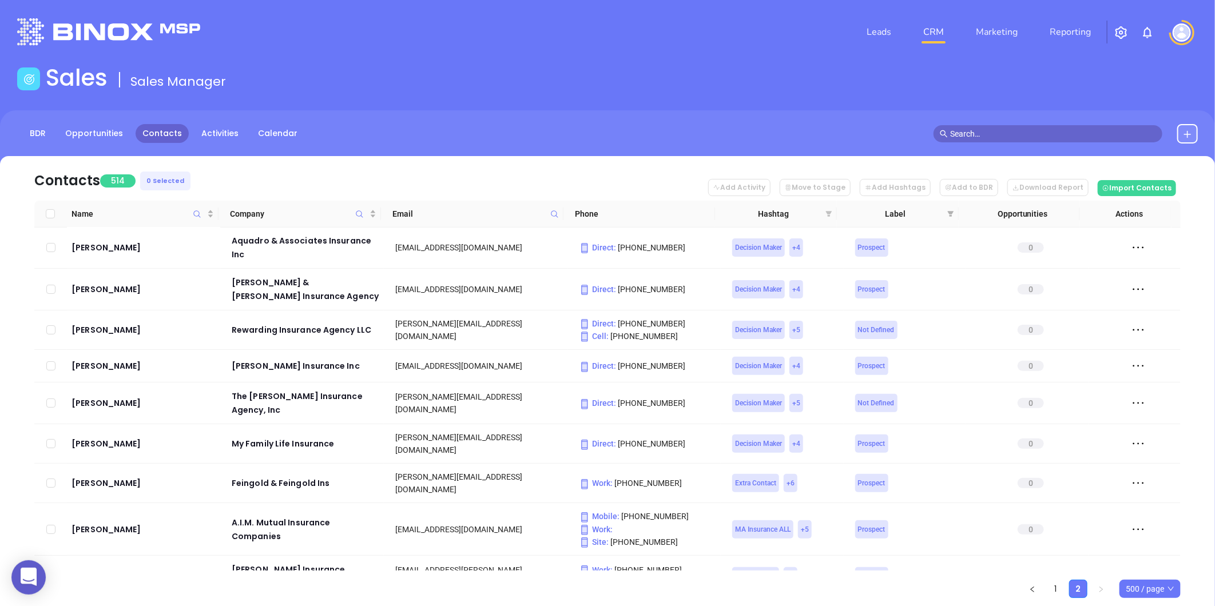
click at [826, 212] on icon "filter" at bounding box center [829, 214] width 6 height 6
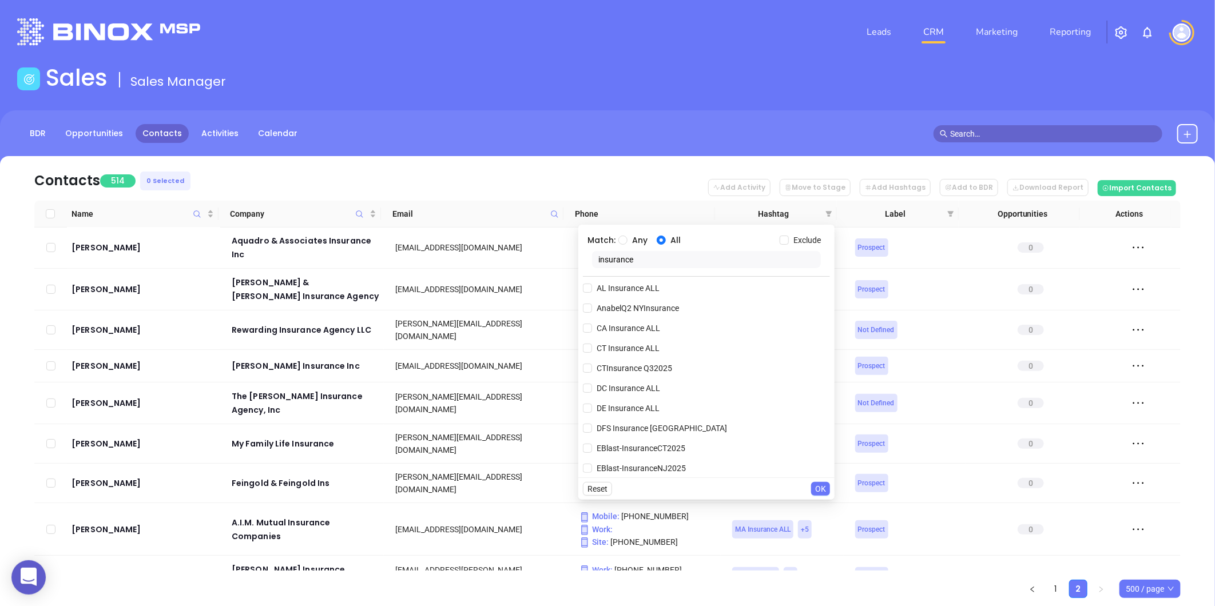
scroll to position [0, 0]
drag, startPoint x: 639, startPoint y: 265, endPoint x: 494, endPoint y: 264, distance: 145.3
click at [494, 264] on body "0 Leads CRM Marketing Reporting Financial Leads Leads Sales Sales Manager BDR O…" at bounding box center [607, 303] width 1215 height 606
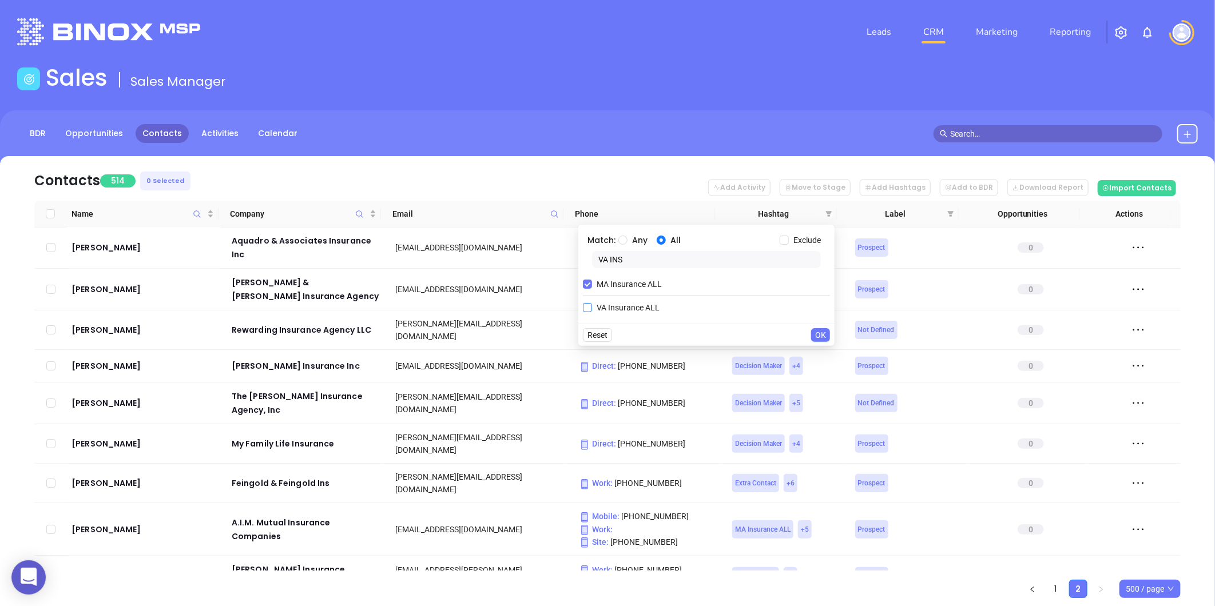
click at [589, 305] on input "VA Insurance ALL" at bounding box center [587, 307] width 9 height 9
click at [592, 283] on span "MA Insurance ALL" at bounding box center [629, 284] width 74 height 13
click at [592, 283] on input "MA Insurance ALL" at bounding box center [587, 284] width 9 height 9
click at [814, 333] on button "OK" at bounding box center [820, 335] width 19 height 14
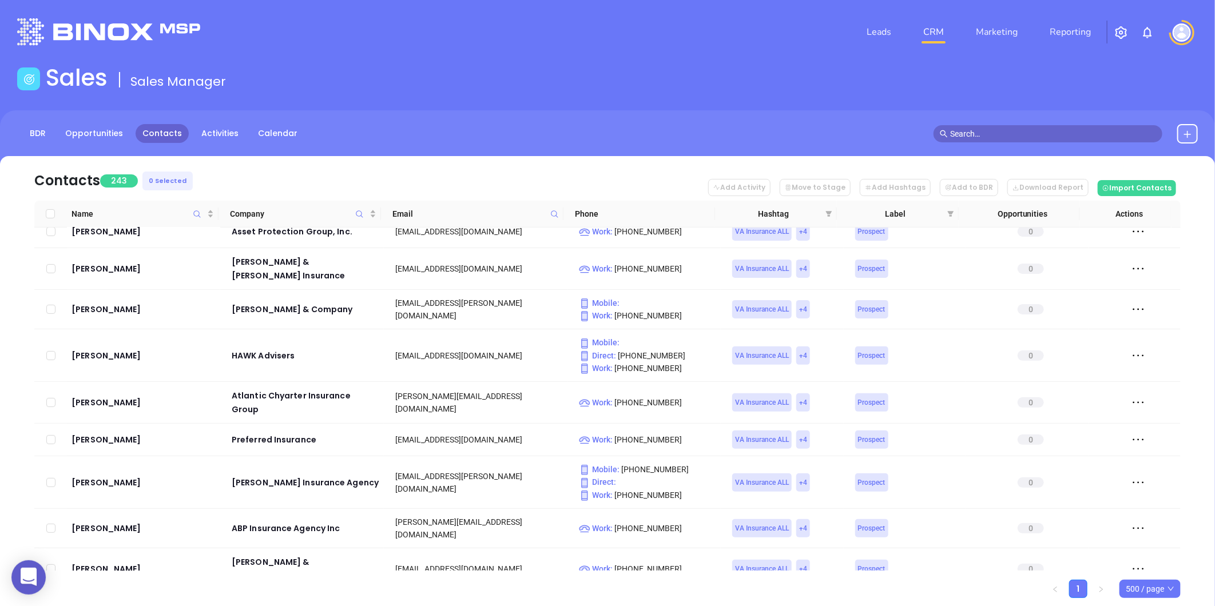
scroll to position [8680, 0]
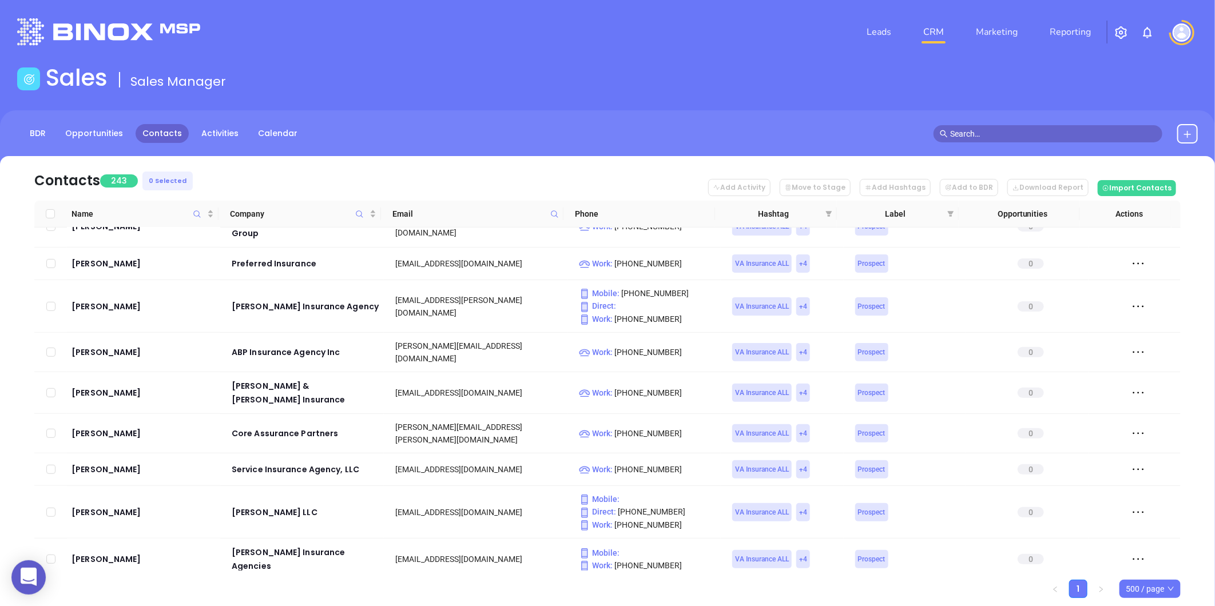
drag, startPoint x: 824, startPoint y: 208, endPoint x: 712, endPoint y: 240, distance: 116.1
click at [825, 208] on span at bounding box center [828, 213] width 11 height 17
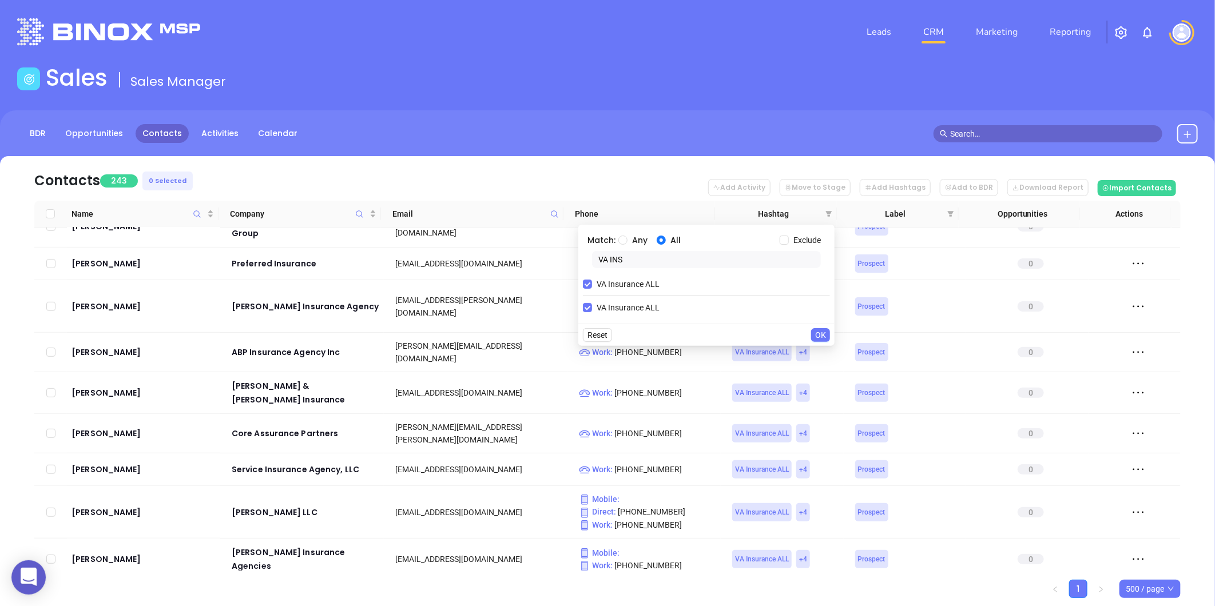
drag, startPoint x: 521, startPoint y: 268, endPoint x: 498, endPoint y: 271, distance: 23.1
click at [498, 271] on body "0 Leads CRM Marketing Reporting Financial Leads Leads Sales Sales Manager BDR O…" at bounding box center [607, 303] width 1215 height 606
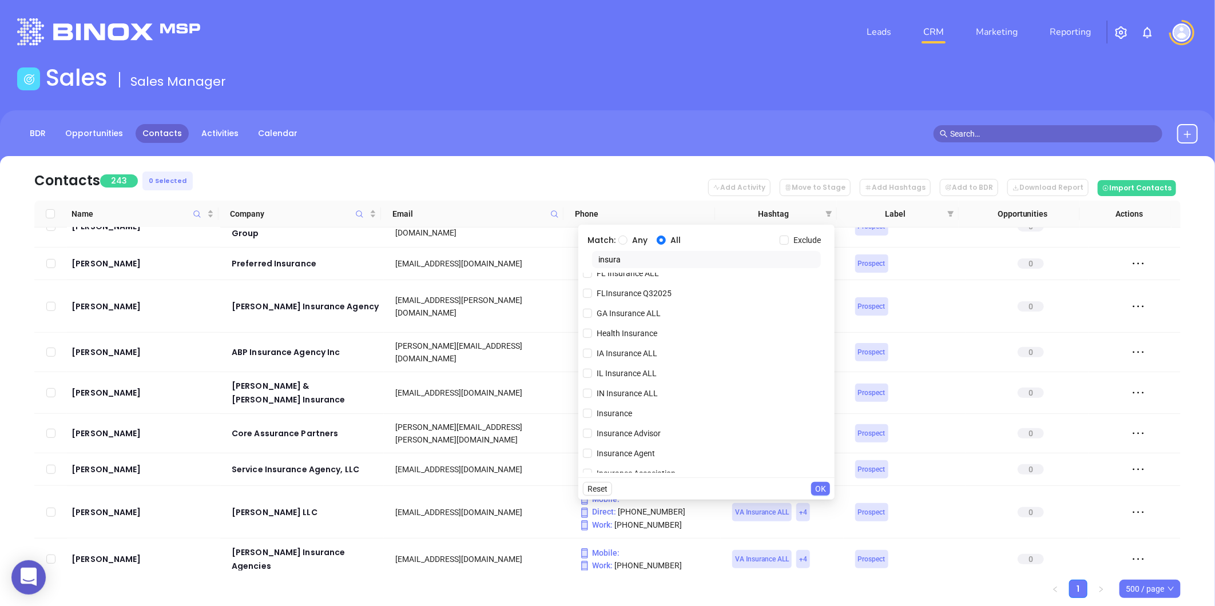
scroll to position [254, 0]
drag, startPoint x: 611, startPoint y: 438, endPoint x: 625, endPoint y: 436, distance: 13.9
click at [610, 438] on span "Insurance" at bounding box center [614, 434] width 45 height 13
click at [592, 438] on input "Insurance" at bounding box center [587, 434] width 9 height 9
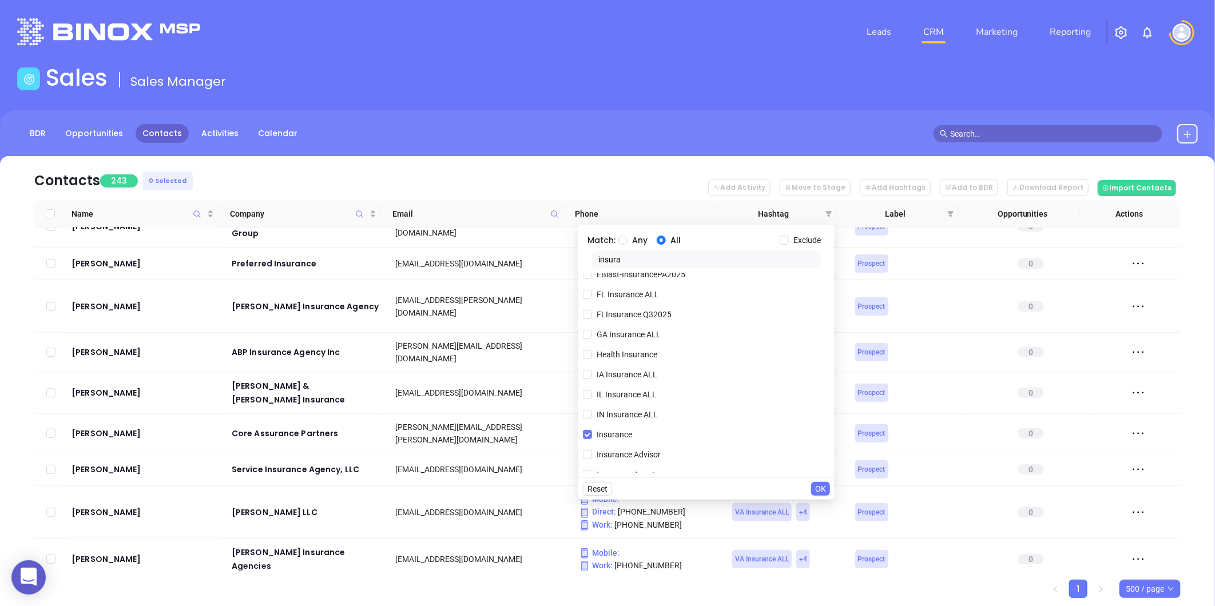
drag, startPoint x: 816, startPoint y: 487, endPoint x: 31, endPoint y: 421, distance: 788.2
click at [817, 487] on span "OK" at bounding box center [820, 489] width 11 height 13
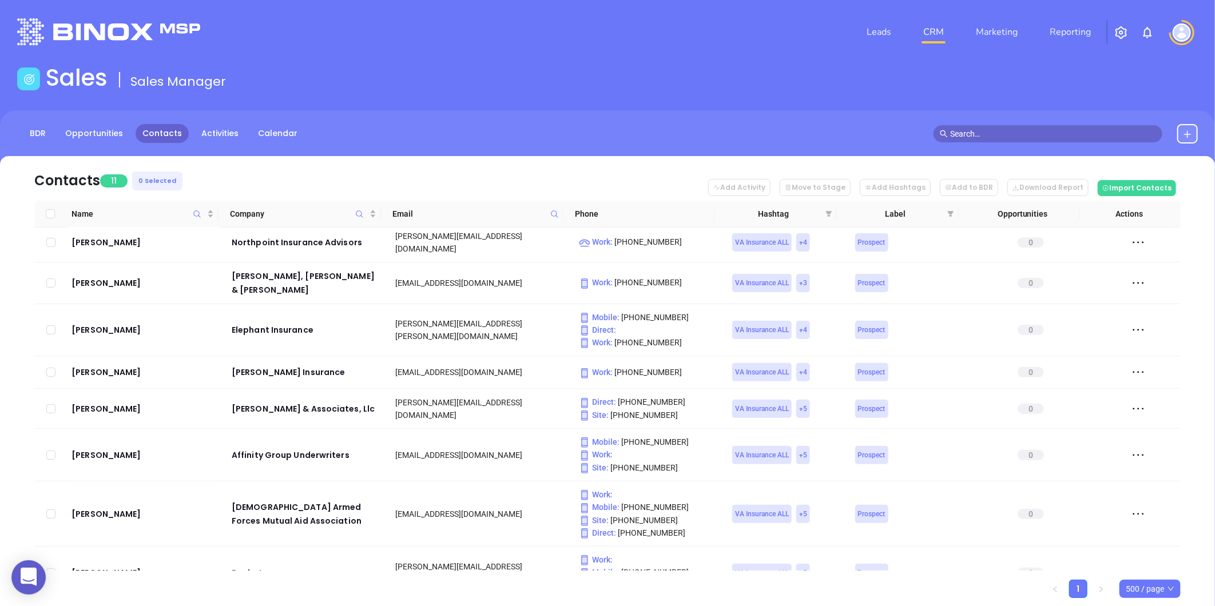
scroll to position [132, 0]
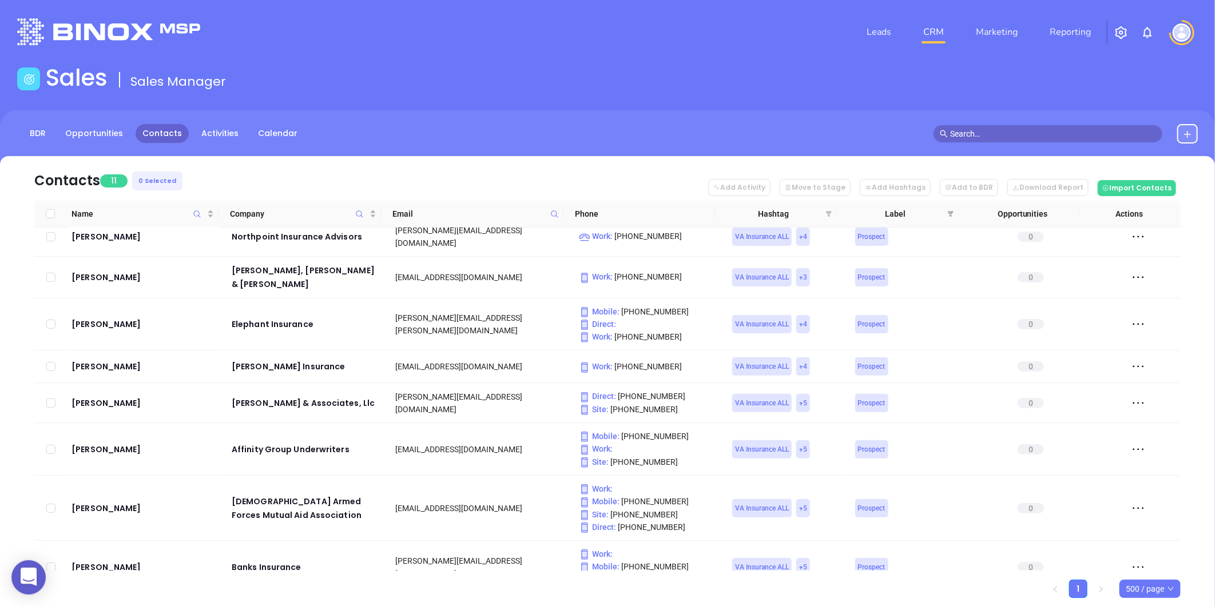
click at [827, 213] on icon "filter" at bounding box center [829, 214] width 6 height 6
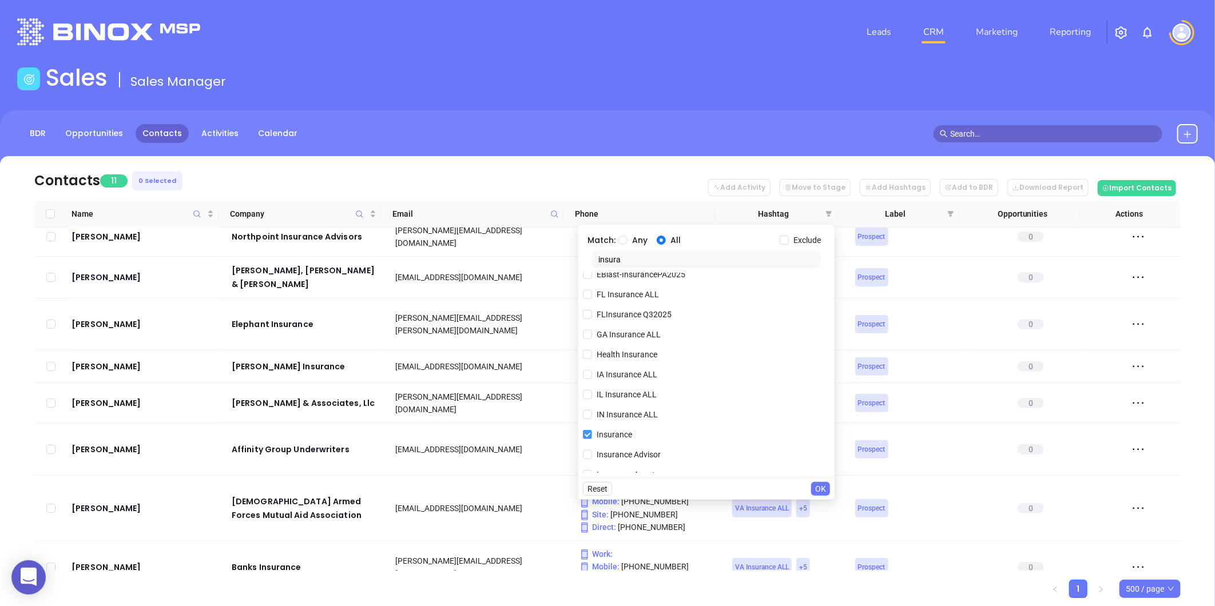
click at [585, 433] on input "Insurance" at bounding box center [587, 434] width 9 height 9
click at [785, 239] on input "Exclude" at bounding box center [784, 240] width 9 height 9
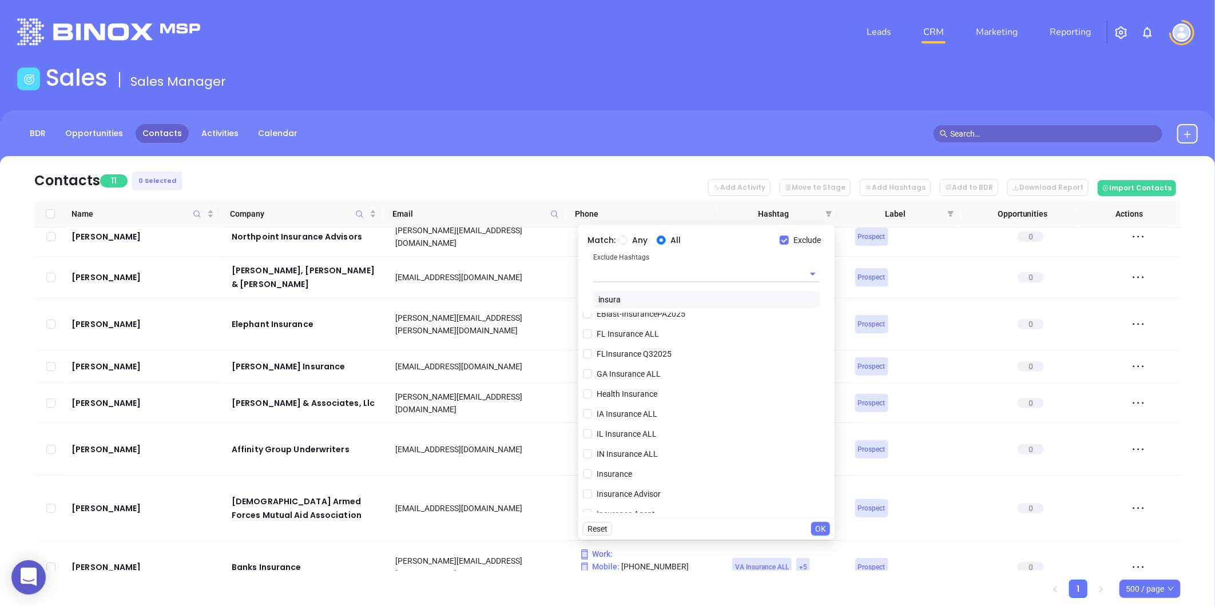
click at [652, 272] on input "text" at bounding box center [690, 273] width 194 height 17
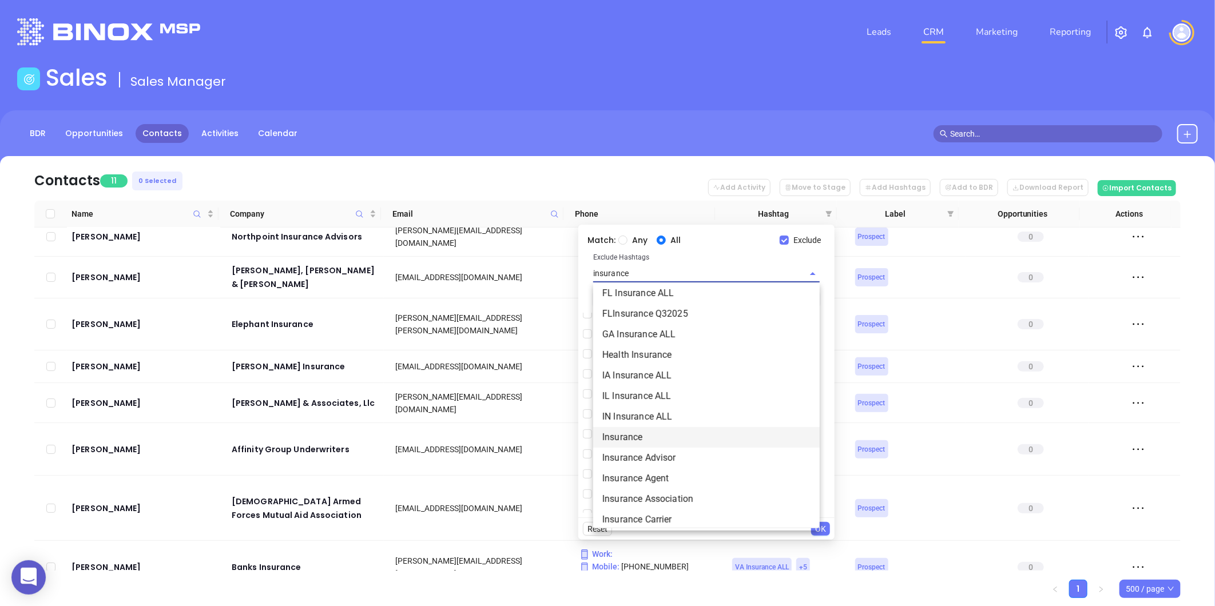
drag, startPoint x: 630, startPoint y: 432, endPoint x: 702, endPoint y: 440, distance: 72.0
click at [631, 431] on li "Insurance" at bounding box center [706, 437] width 227 height 21
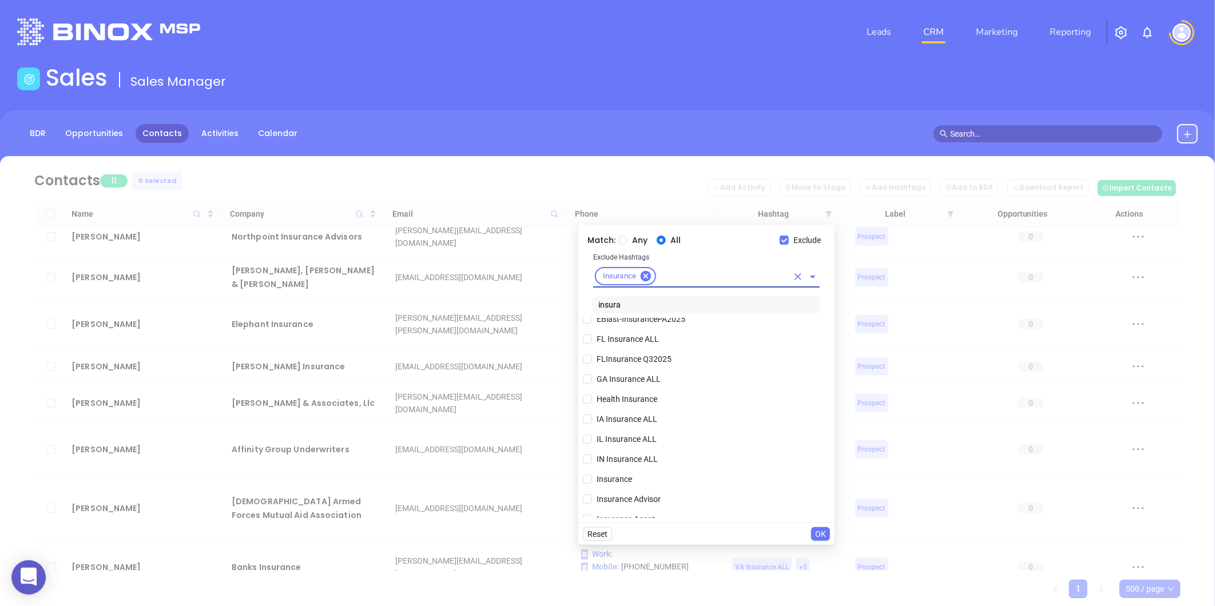
click at [823, 536] on span "OK" at bounding box center [820, 534] width 11 height 13
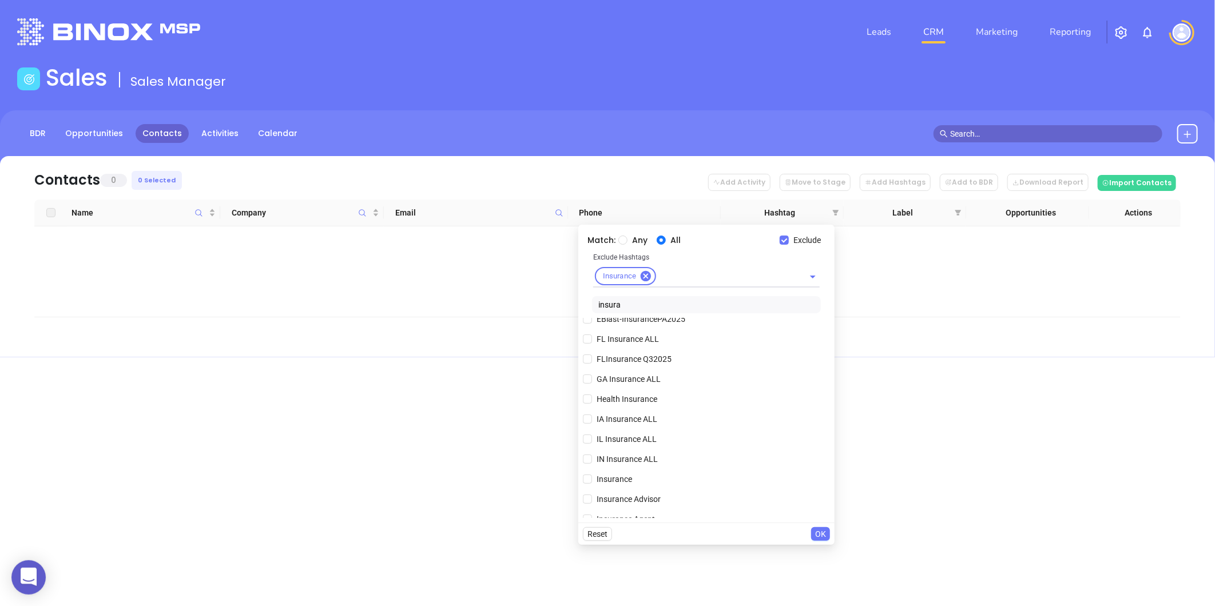
scroll to position [0, 0]
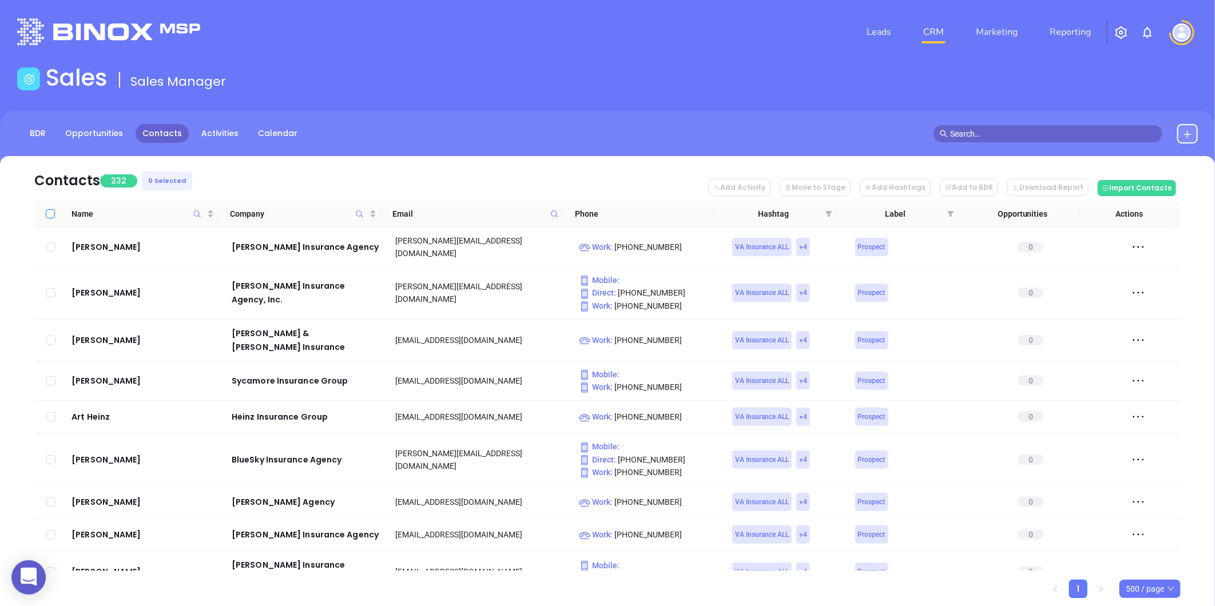
click at [47, 213] on input "Select all" at bounding box center [50, 213] width 9 height 9
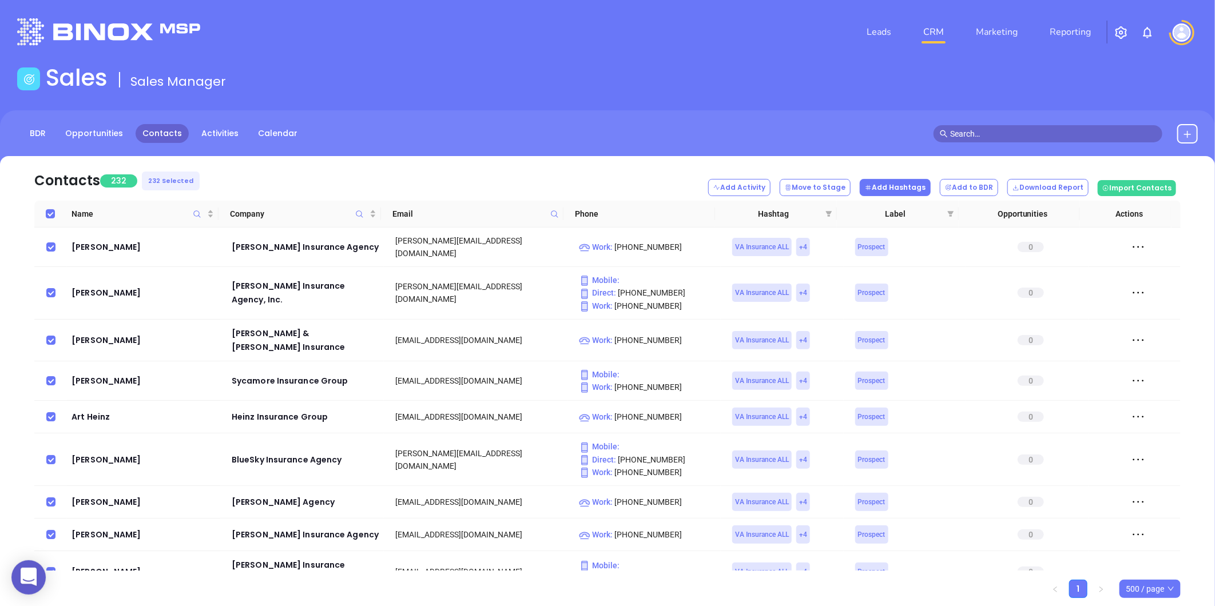
click at [906, 188] on button "Add Hashtags" at bounding box center [895, 187] width 71 height 17
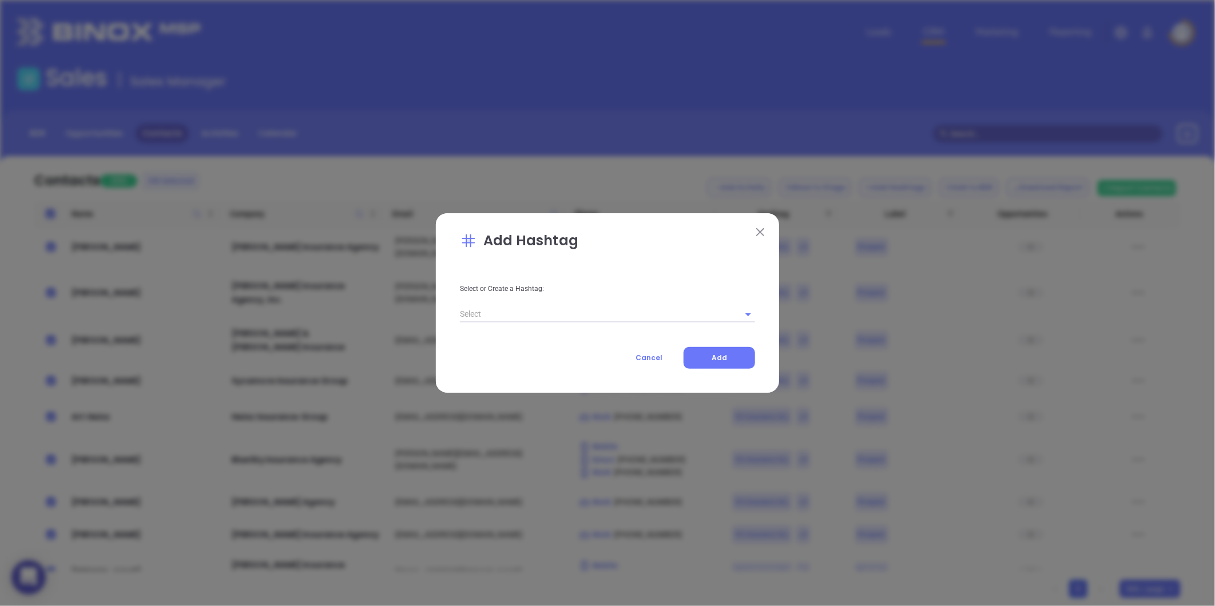
click at [525, 313] on input "text" at bounding box center [591, 314] width 263 height 17
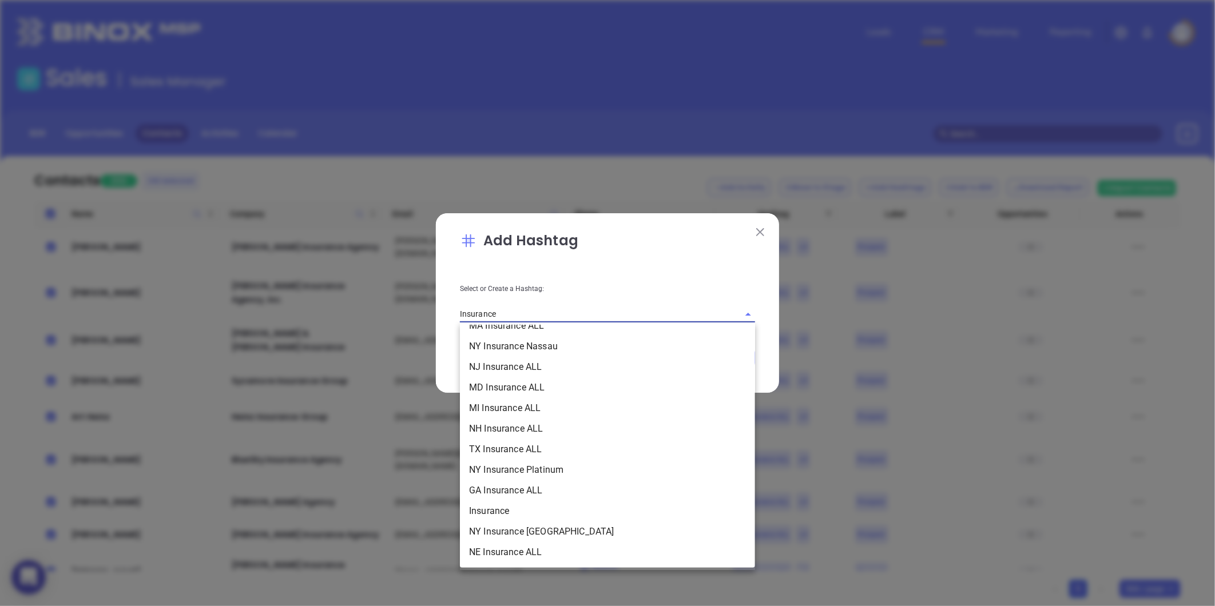
scroll to position [317, 0]
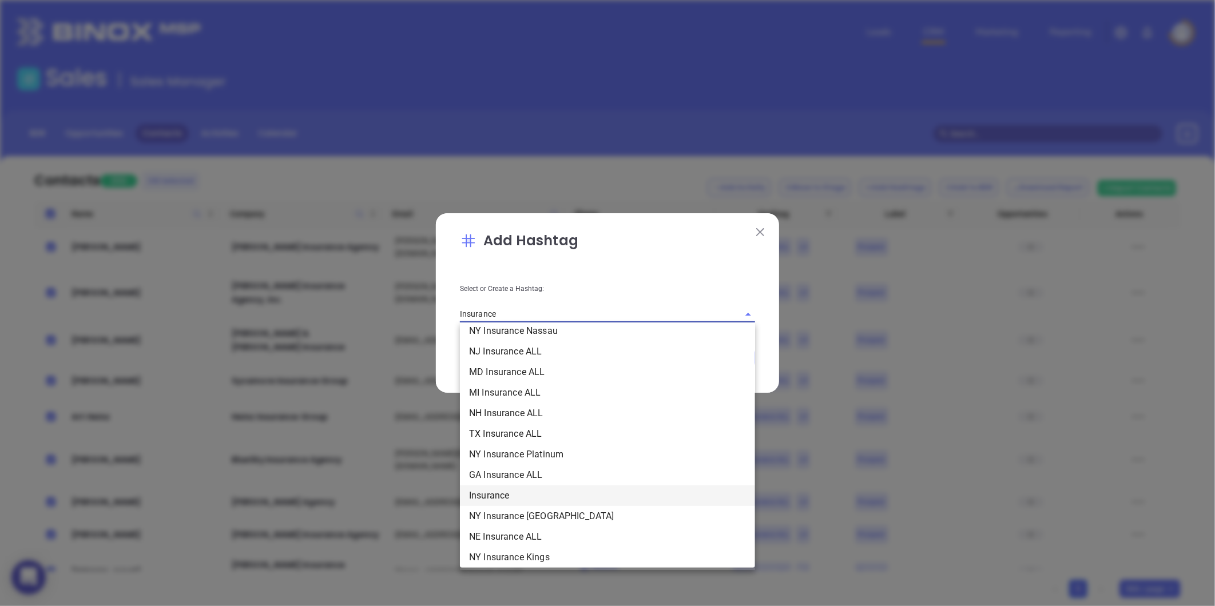
click at [495, 491] on li "Insurance" at bounding box center [607, 496] width 295 height 21
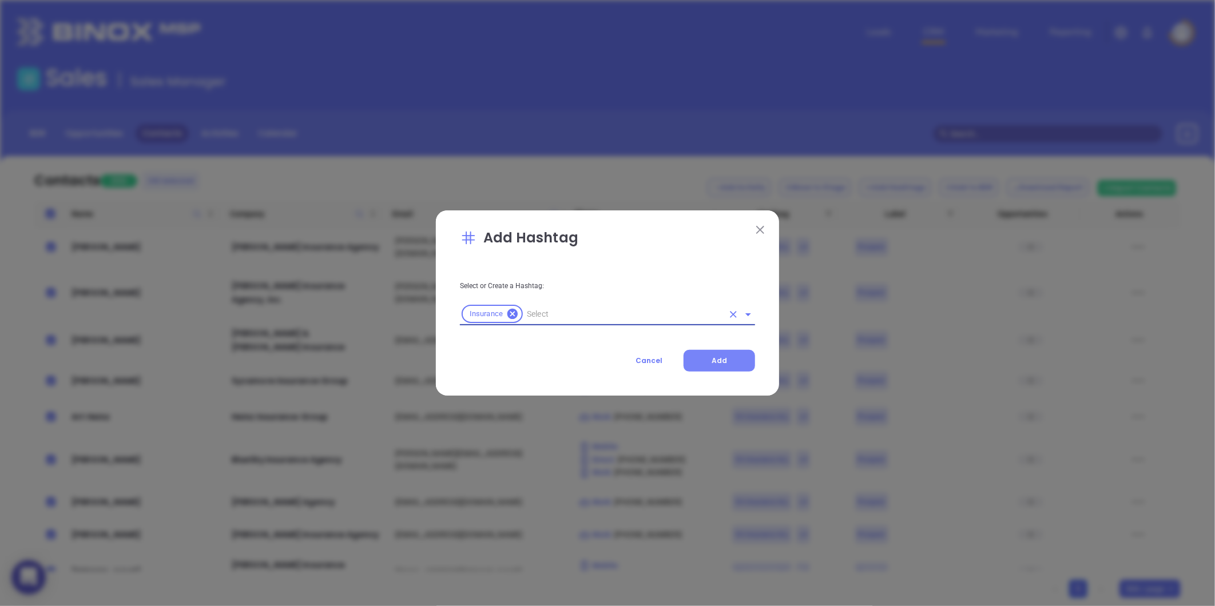
click at [718, 359] on span "Add" at bounding box center [719, 361] width 15 height 10
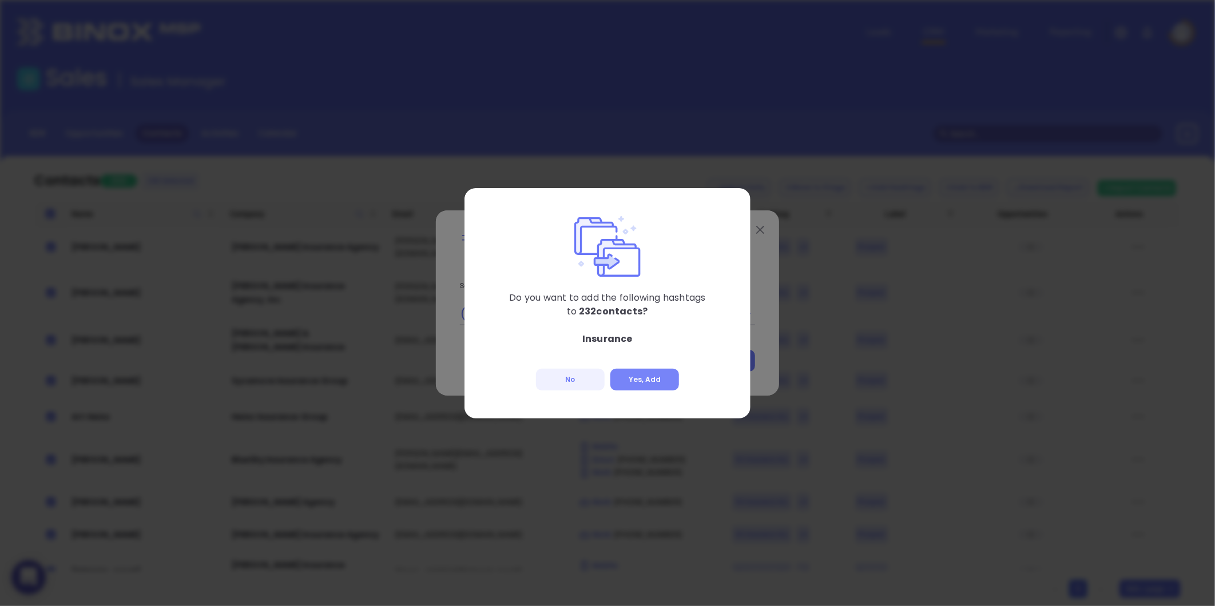
drag, startPoint x: 655, startPoint y: 380, endPoint x: 664, endPoint y: 383, distance: 9.8
click at [655, 379] on button "Yes, Add" at bounding box center [644, 380] width 69 height 22
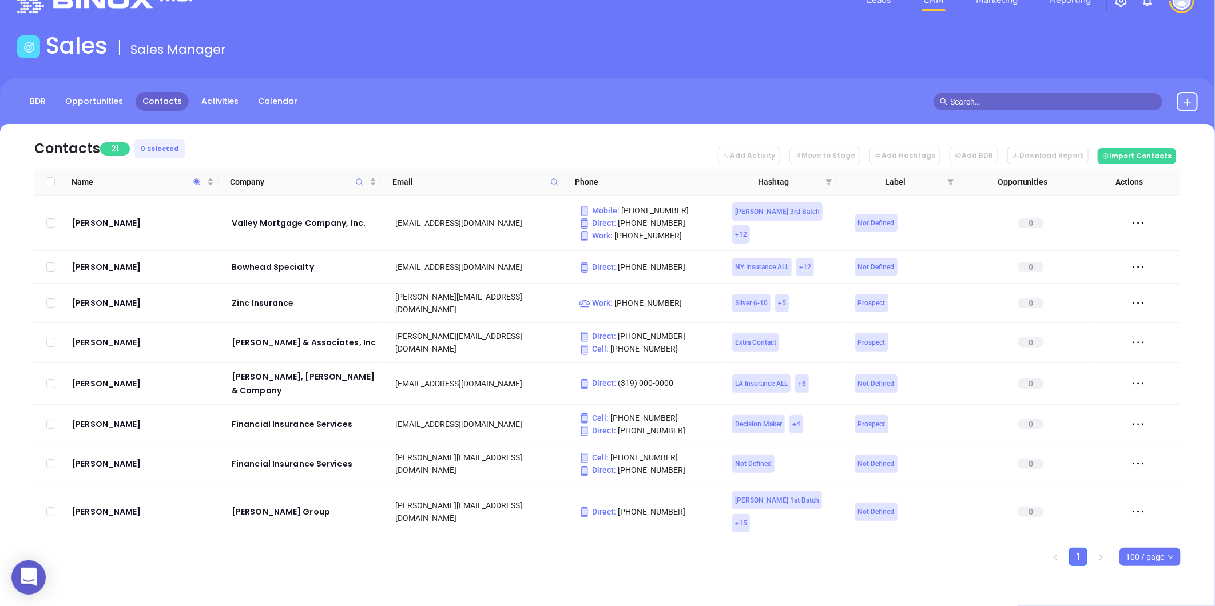
scroll to position [43, 0]
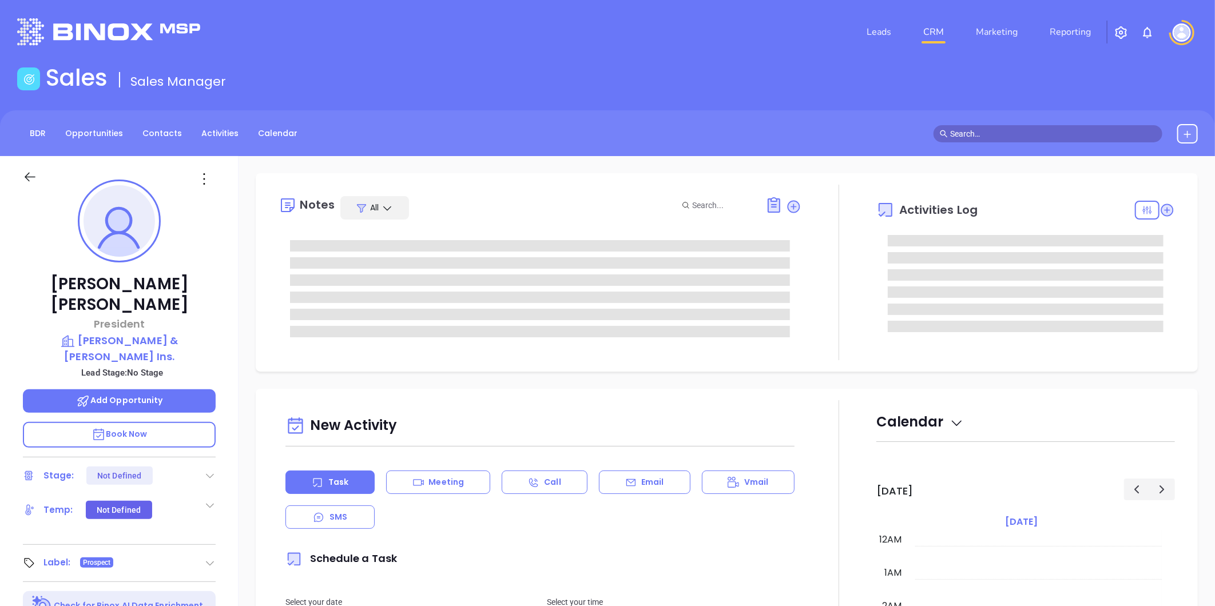
type input "[DATE]"
type input "[PERSON_NAME]"
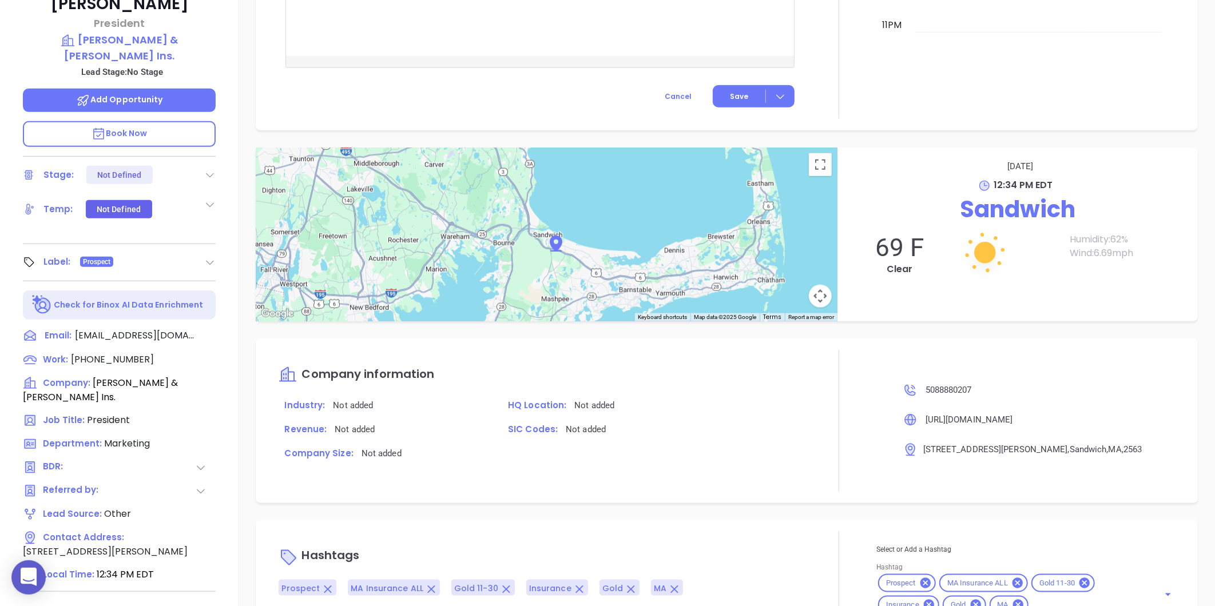
scroll to position [351, 0]
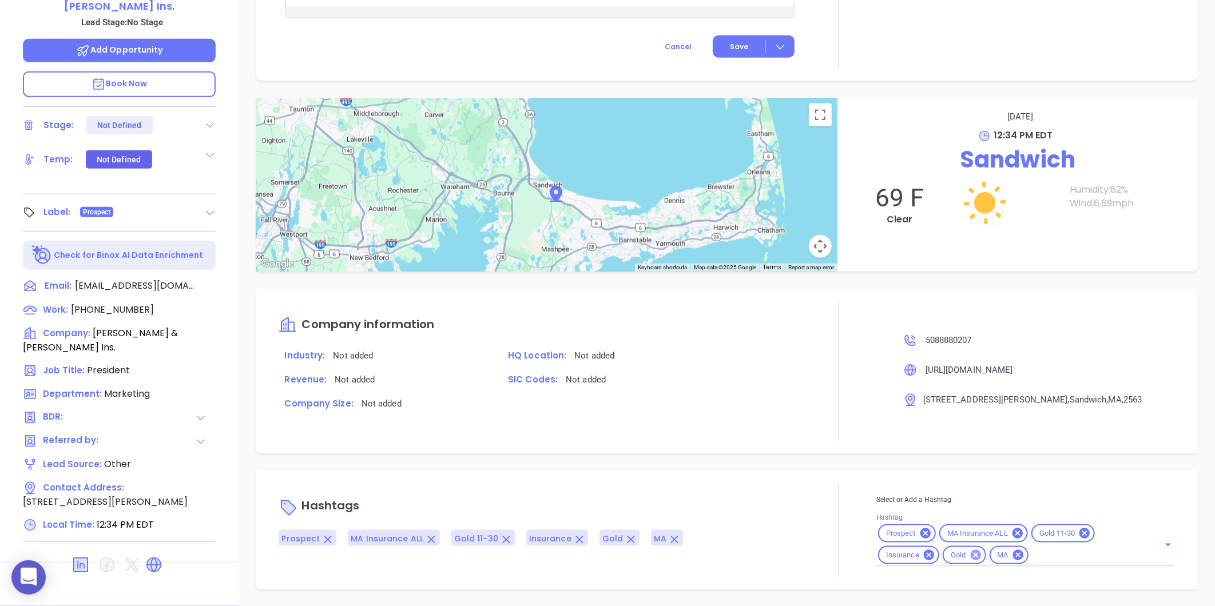
click at [970, 553] on icon at bounding box center [976, 555] width 13 height 13
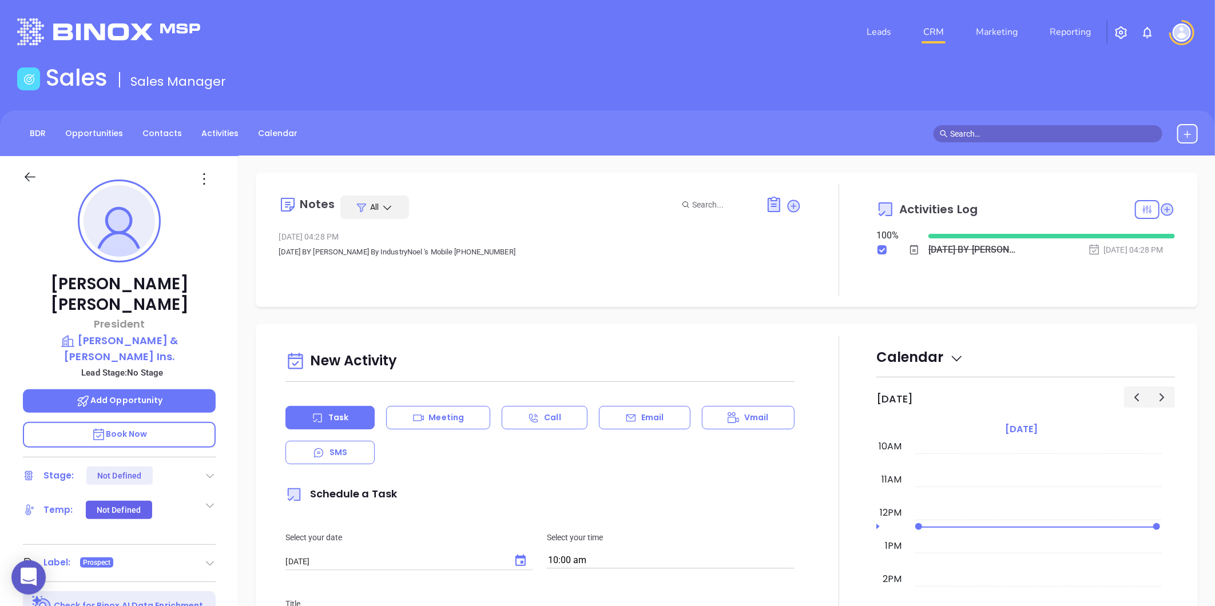
scroll to position [0, 0]
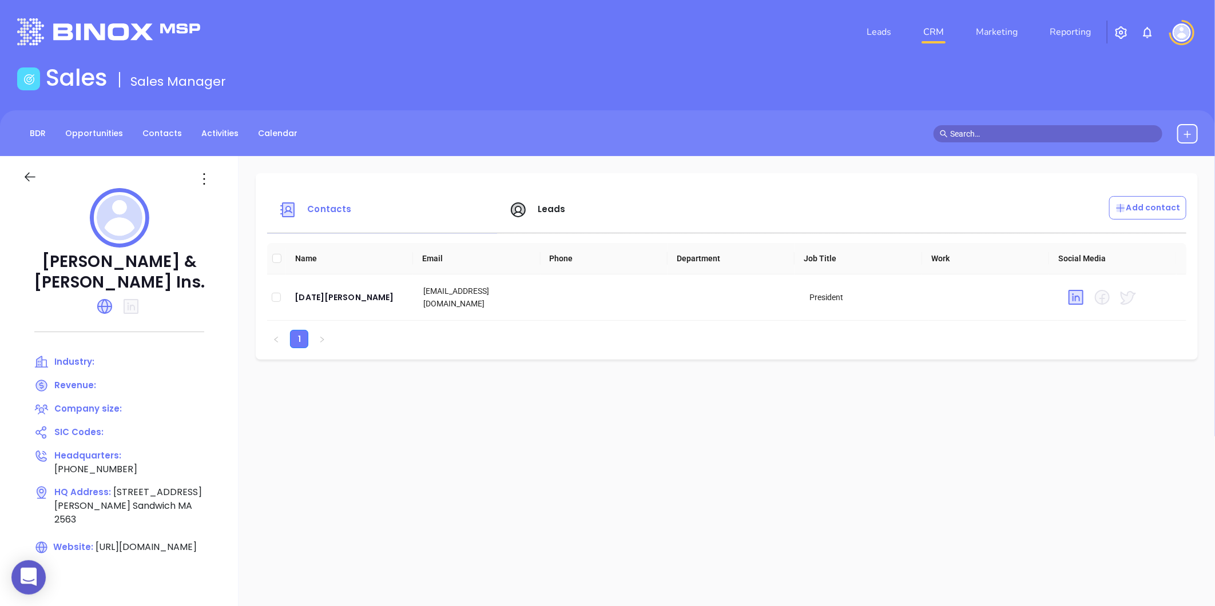
click at [327, 211] on span "Contacts" at bounding box center [329, 209] width 44 height 12
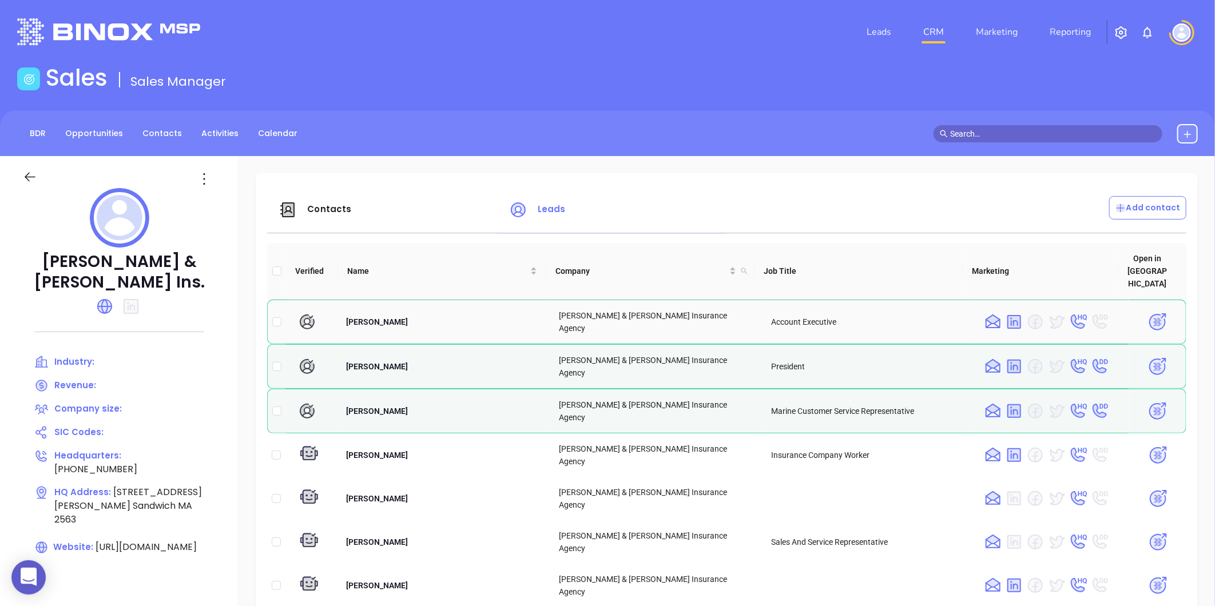
click at [1147, 312] on img at bounding box center [1157, 322] width 20 height 20
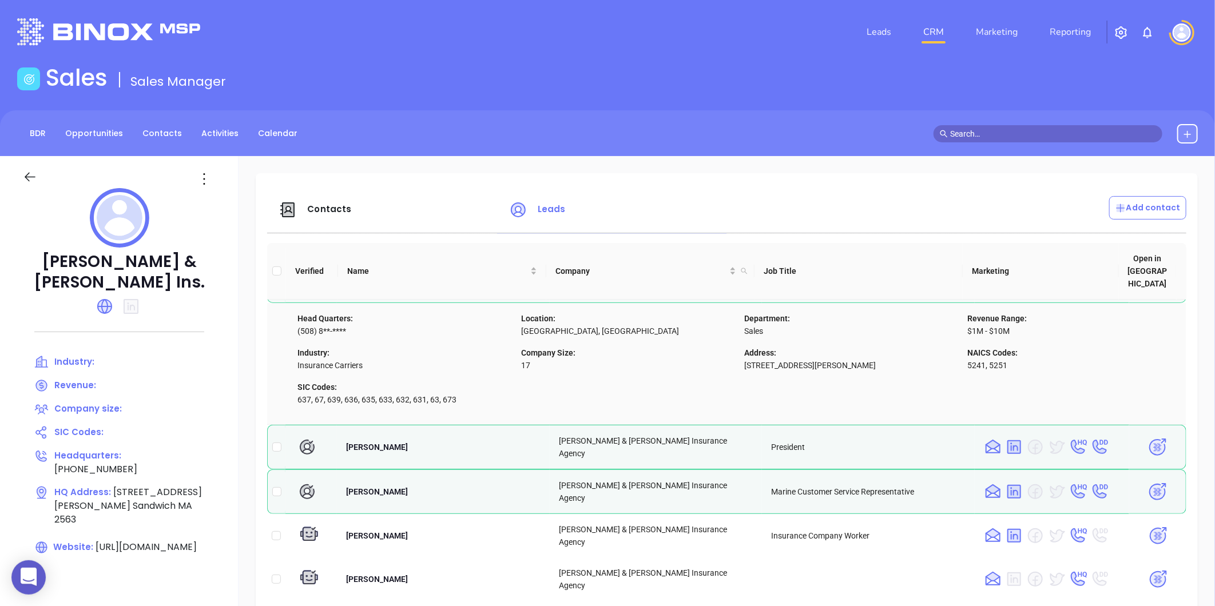
scroll to position [63, 0]
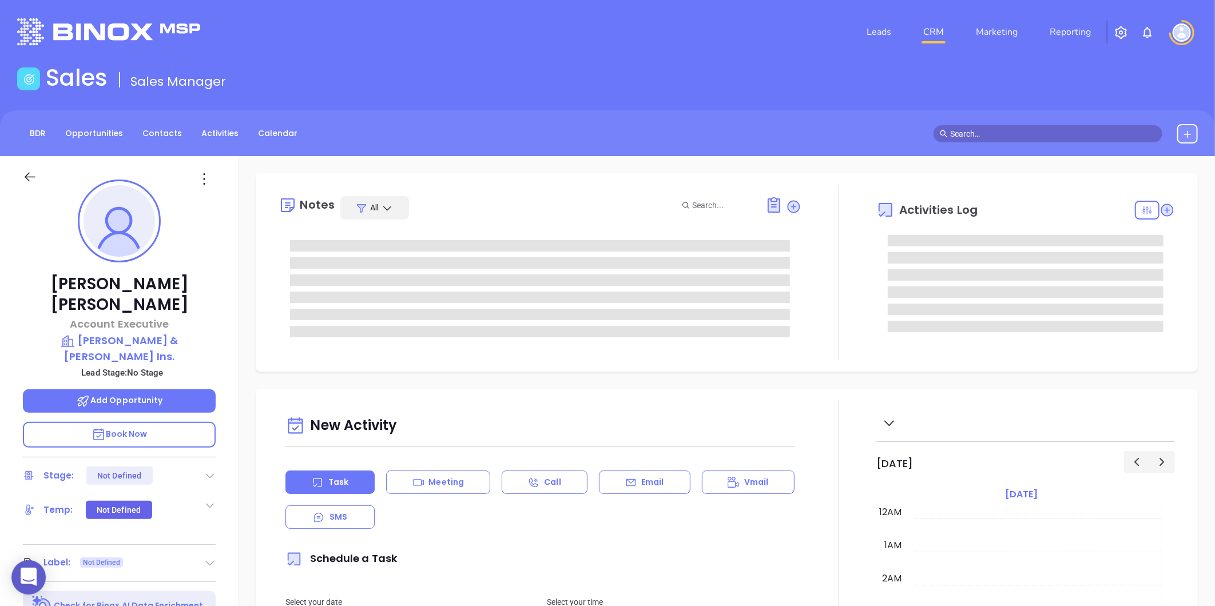
type input "[DATE]"
type input "[PERSON_NAME]"
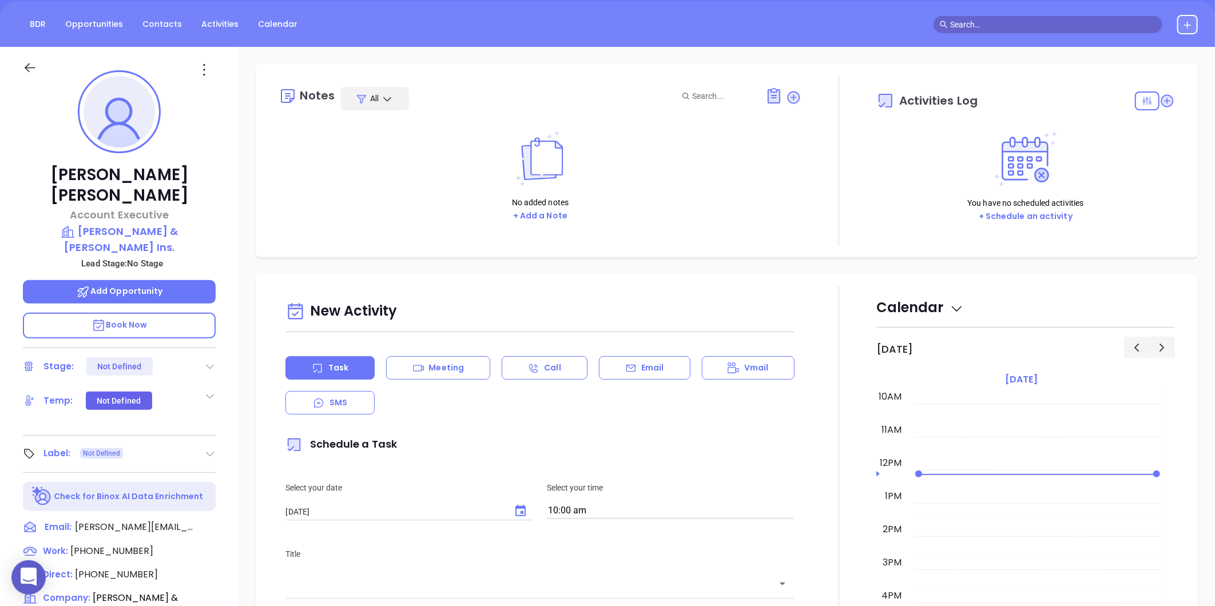
scroll to position [0, 0]
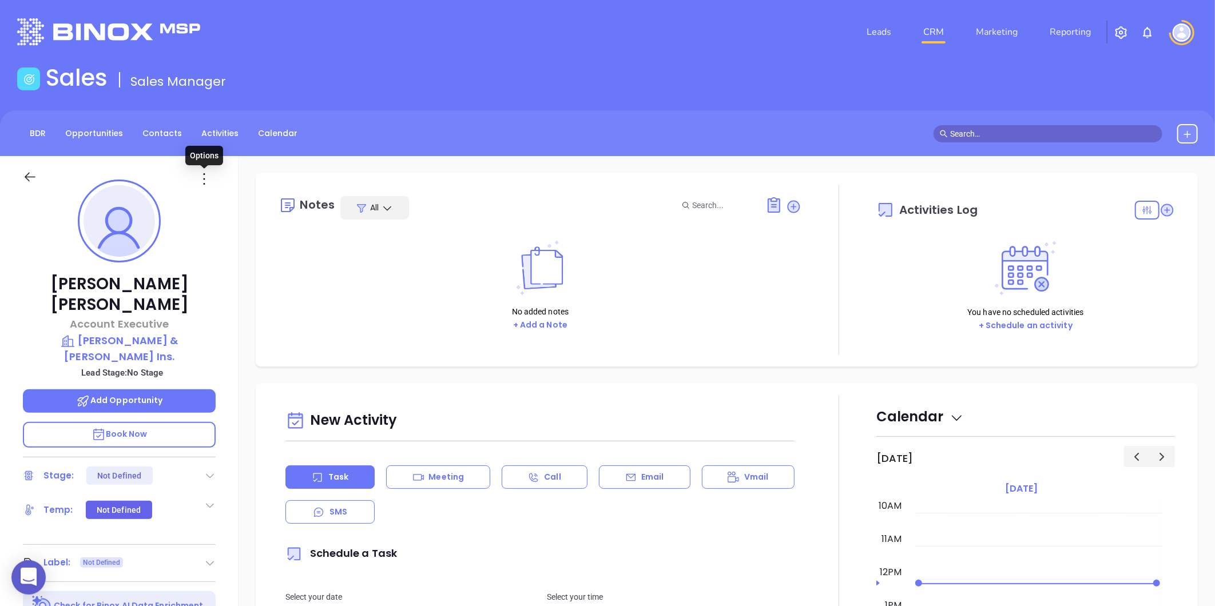
click at [205, 176] on icon at bounding box center [204, 179] width 18 height 18
click at [221, 299] on div "Edit" at bounding box center [260, 301] width 112 height 13
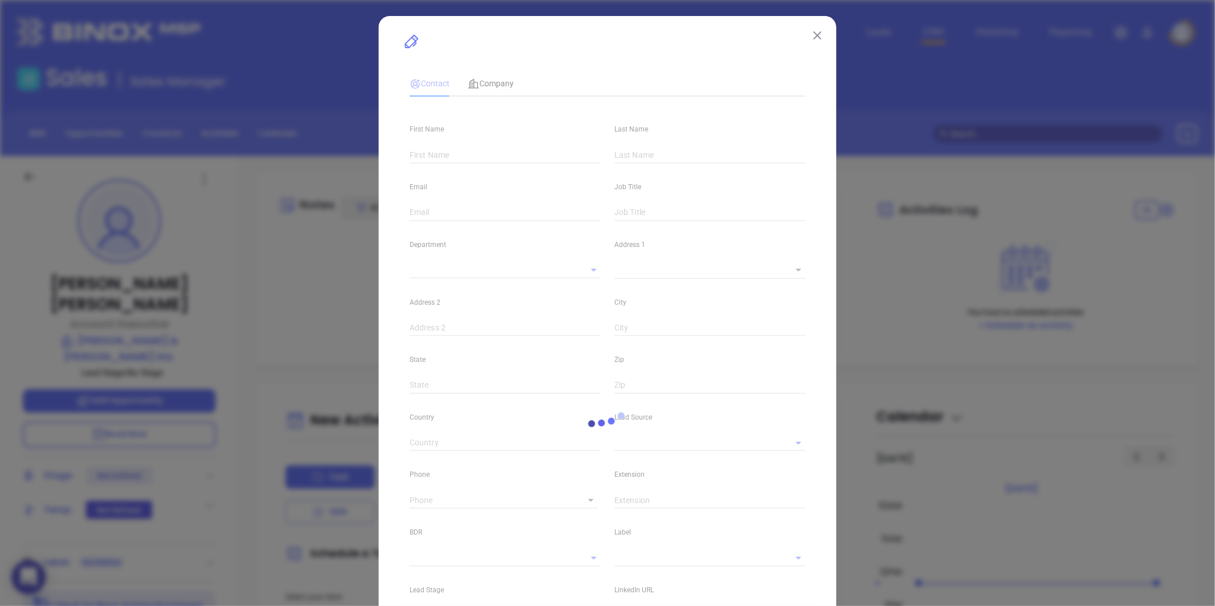
type input "[PERSON_NAME]"
type input "[PERSON_NAME][EMAIL_ADDRESS][DOMAIN_NAME]"
type input "Account Executive"
type textarea "[STREET_ADDRESS][PERSON_NAME]"
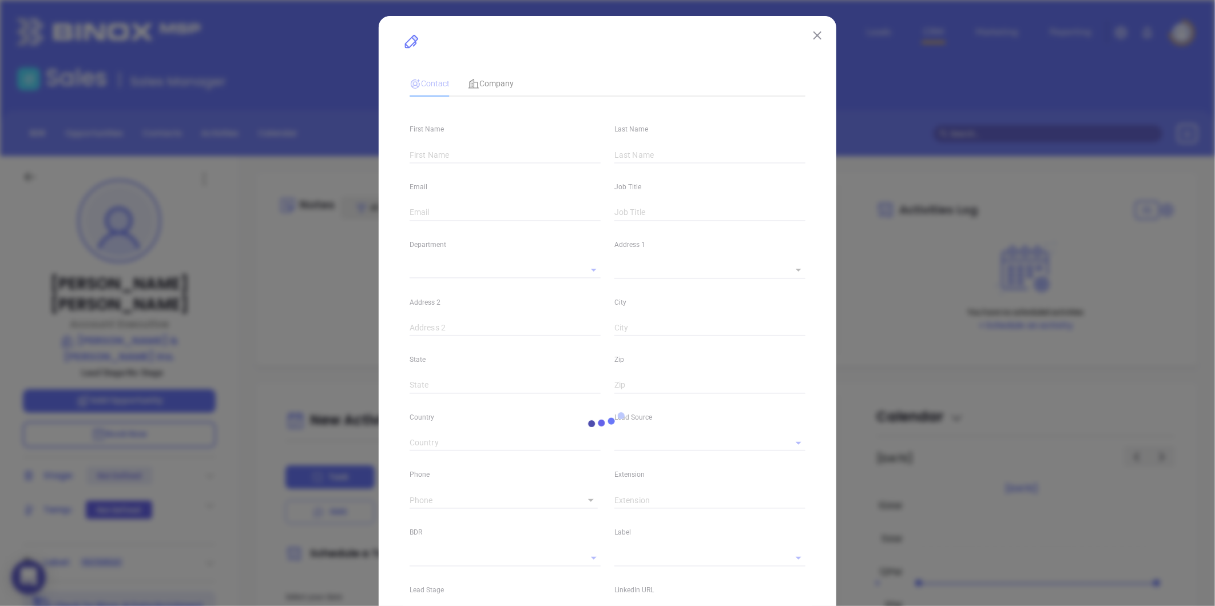
type input "1"
type input "Sandwich"
type input "MA"
type input "2563"
type input "[DOMAIN_NAME][URL][PERSON_NAME]"
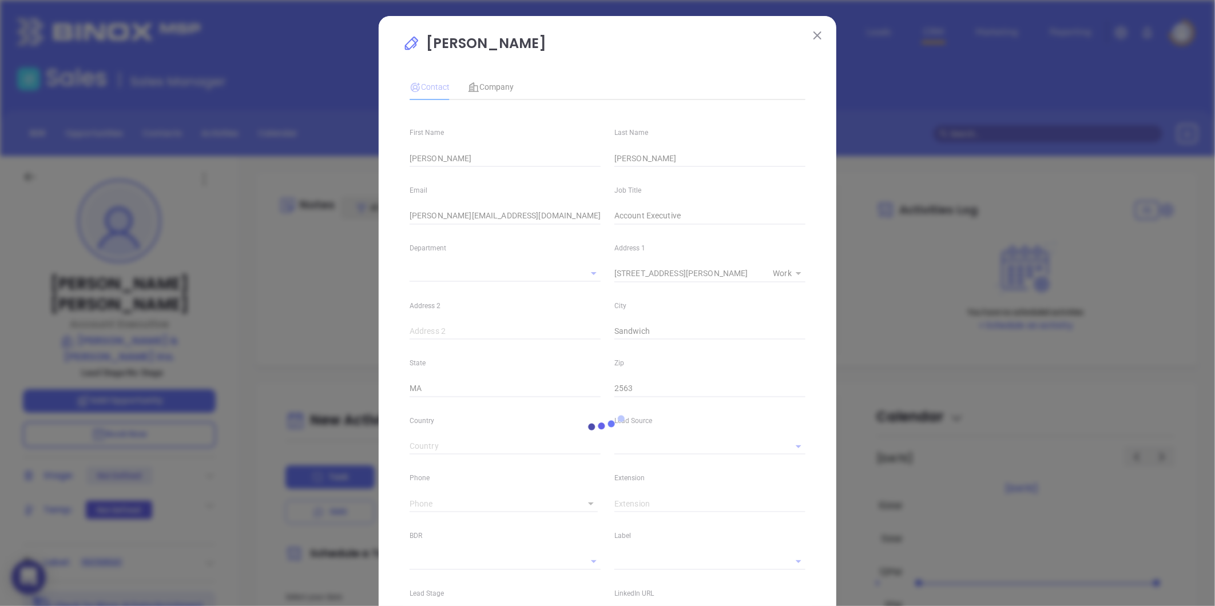
type input "[PHONE_NUMBER]"
type input "1"
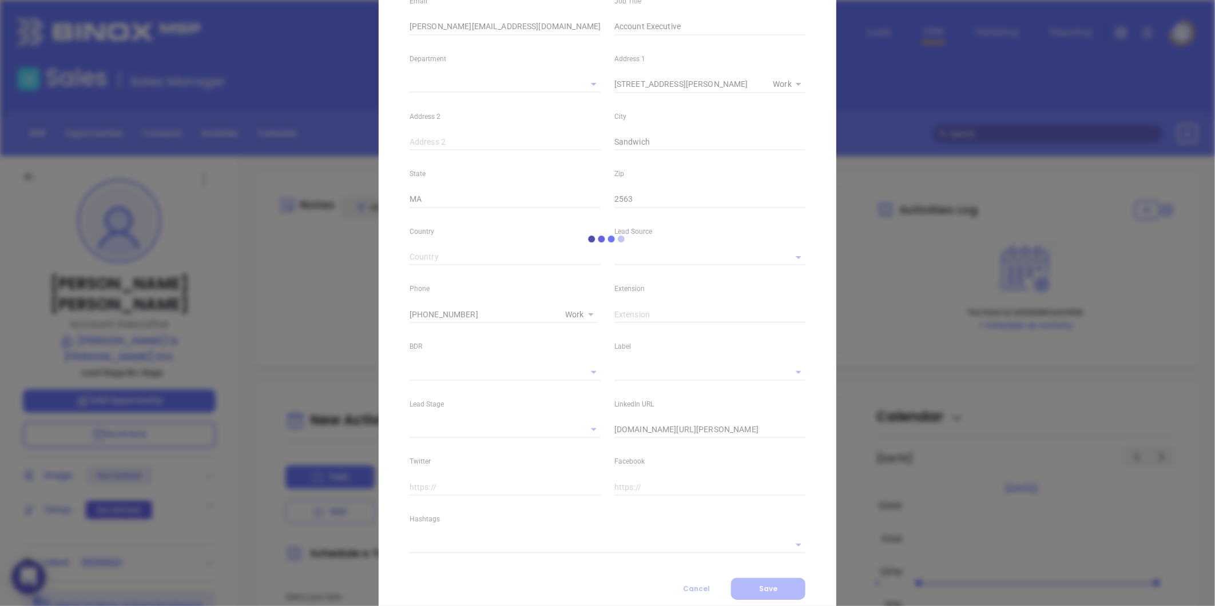
scroll to position [190, 0]
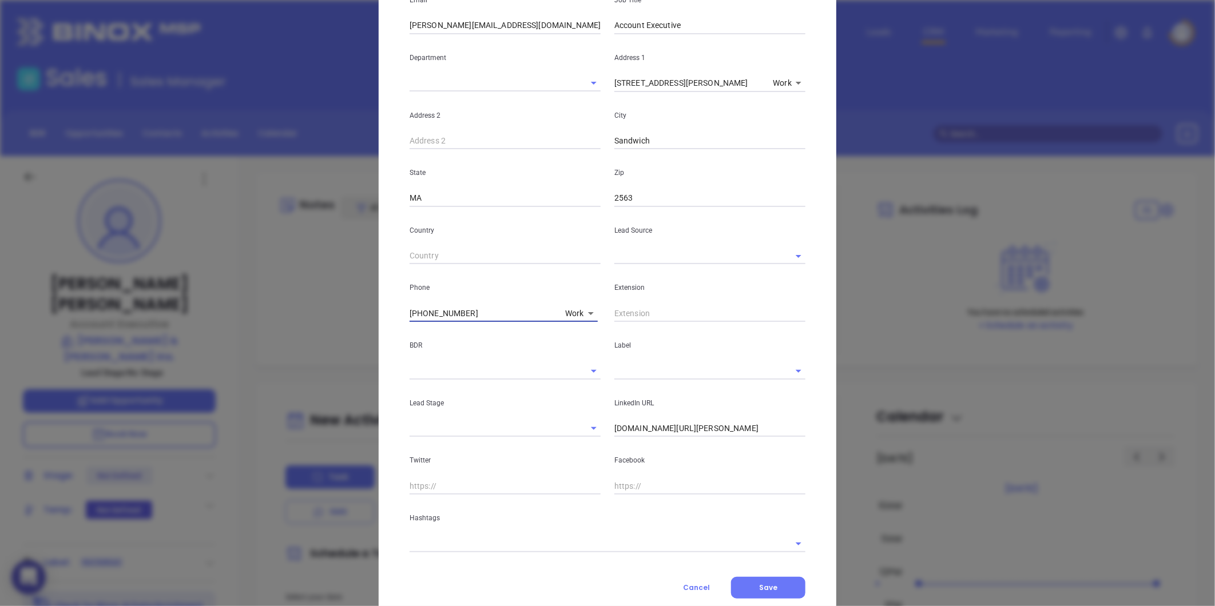
drag, startPoint x: 470, startPoint y: 312, endPoint x: 276, endPoint y: 310, distance: 193.4
click at [269, 312] on div "[PERSON_NAME] Contact Company First Name [PERSON_NAME] Last Name [PERSON_NAME] …" at bounding box center [607, 303] width 1215 height 606
type input "( ) -"
click at [571, 311] on body "0 Leads CRM Marketing Reporting Financial Leads Leads Sales Sales Manager BDR O…" at bounding box center [607, 303] width 1215 height 606
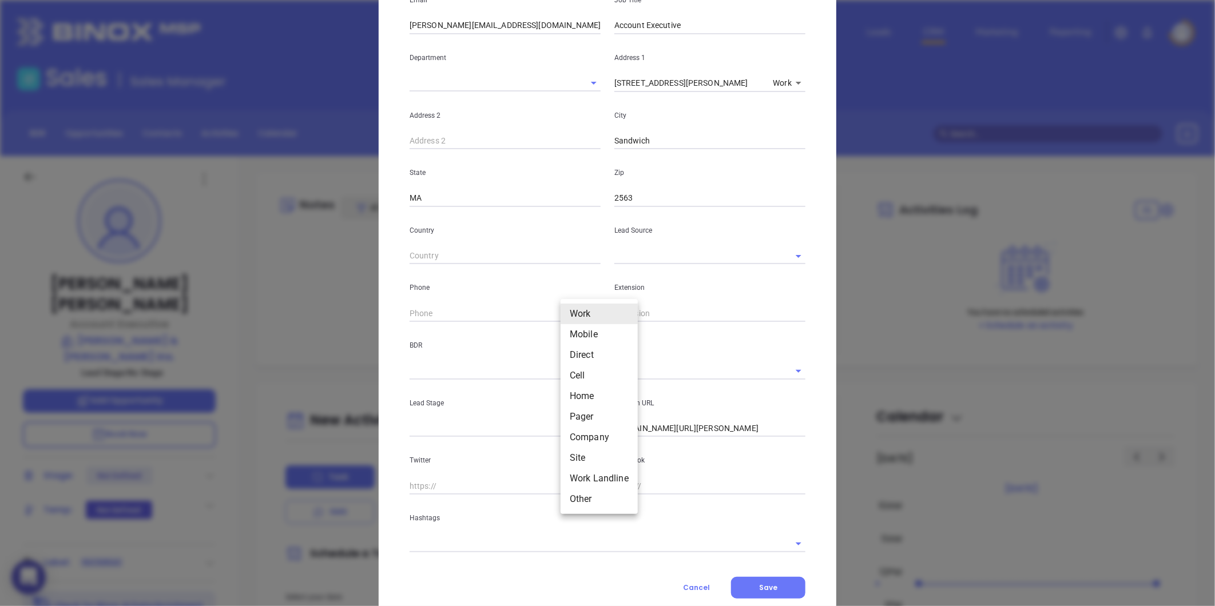
click at [582, 458] on li "Site" at bounding box center [599, 458] width 77 height 21
type input "11"
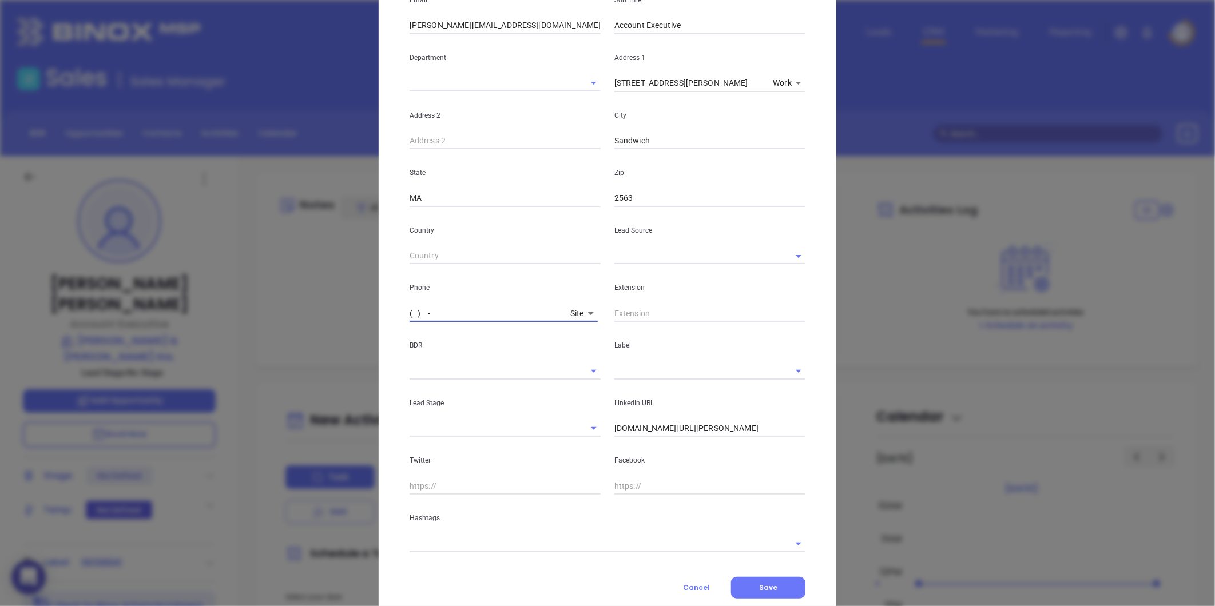
click at [432, 313] on input "( ) -" at bounding box center [488, 313] width 156 height 17
type input "[PHONE_NUMBER]"
click at [651, 307] on input "text" at bounding box center [709, 313] width 191 height 17
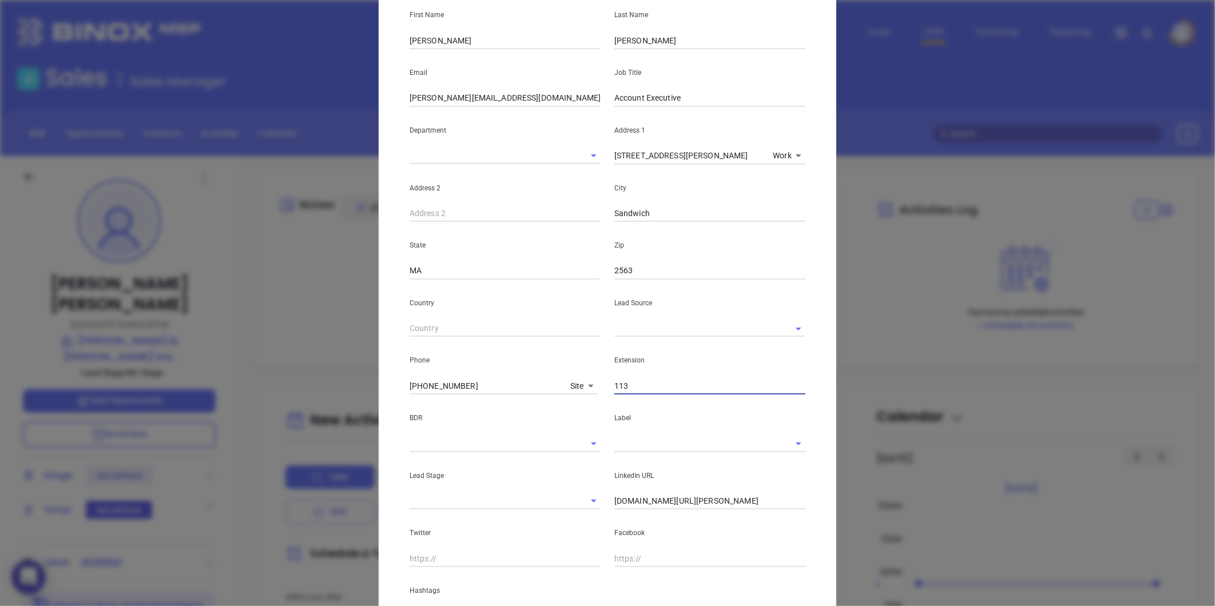
scroll to position [127, 0]
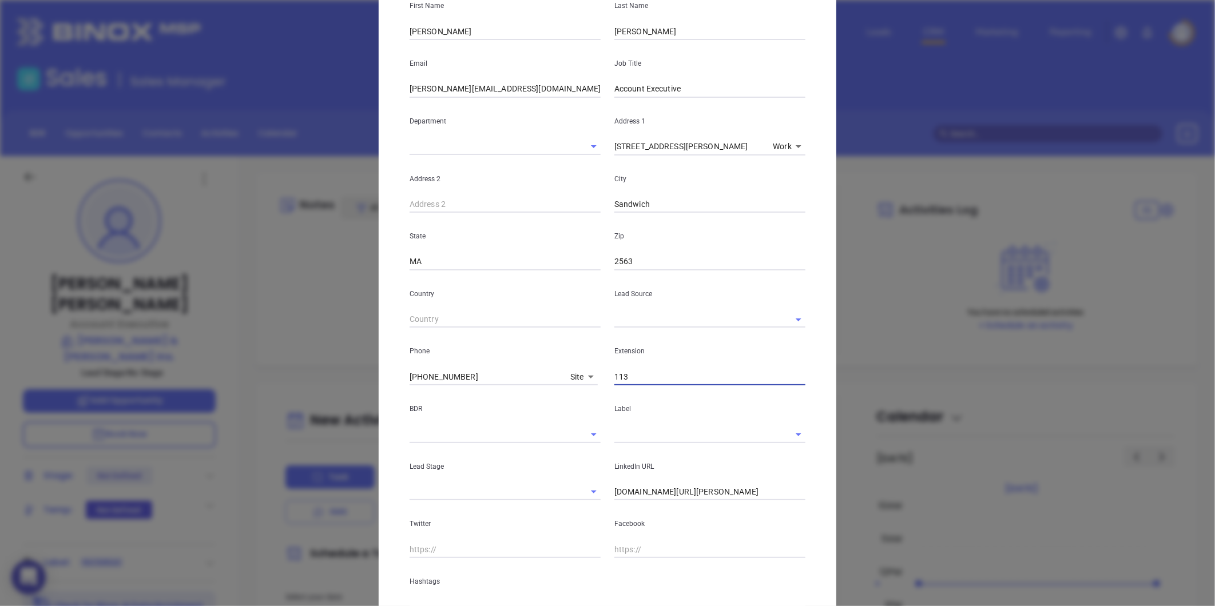
type input "113"
click at [658, 318] on input "text" at bounding box center [693, 319] width 159 height 17
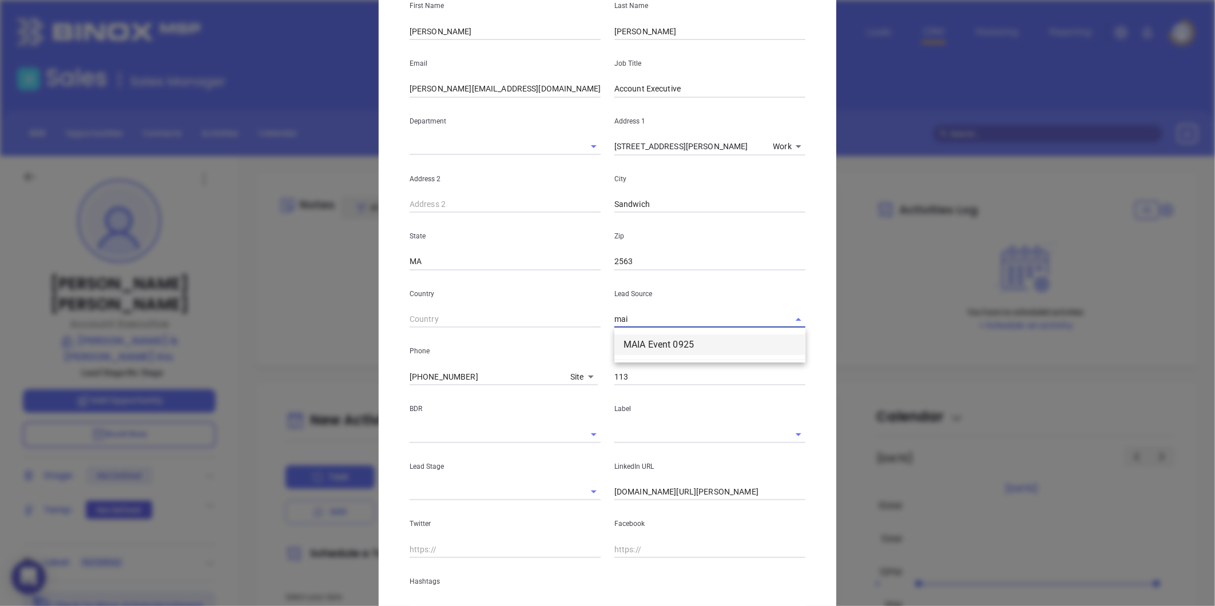
click at [662, 348] on li "MAIA Event 0925" at bounding box center [709, 345] width 191 height 21
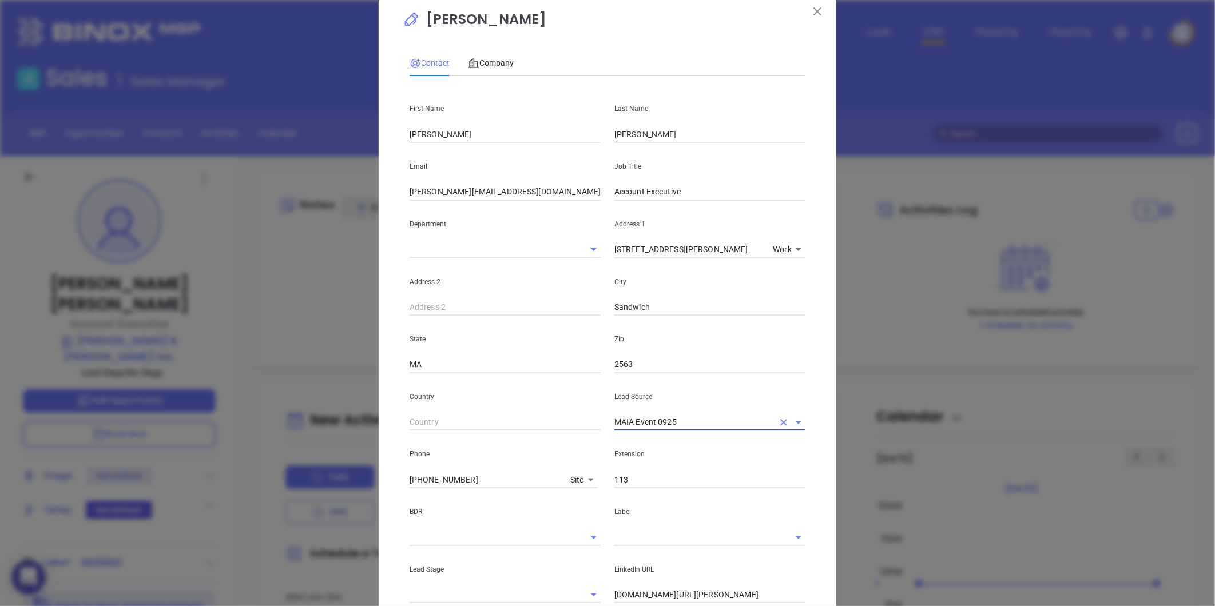
scroll to position [0, 0]
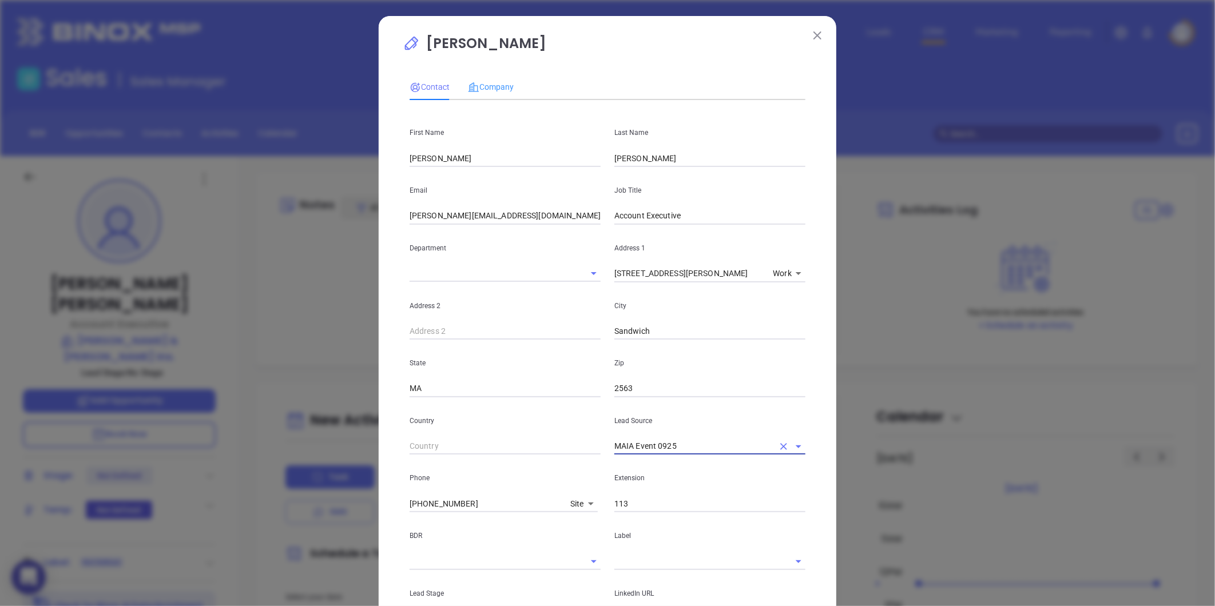
type input "MAIA Event 0925"
click at [491, 78] on div "Company" at bounding box center [491, 87] width 46 height 26
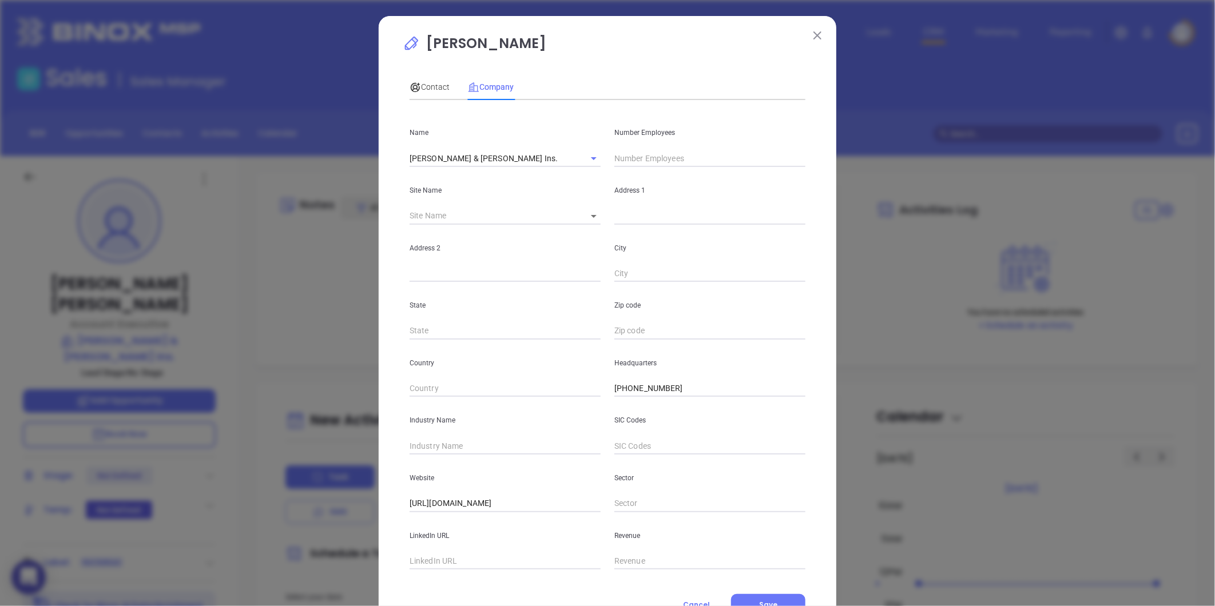
click at [438, 446] on input "text" at bounding box center [505, 446] width 191 height 17
type input "Insurance"
click at [430, 566] on input "text" at bounding box center [505, 561] width 191 height 17
paste input "[URL][DOMAIN_NAME][PERSON_NAME][PERSON_NAME]"
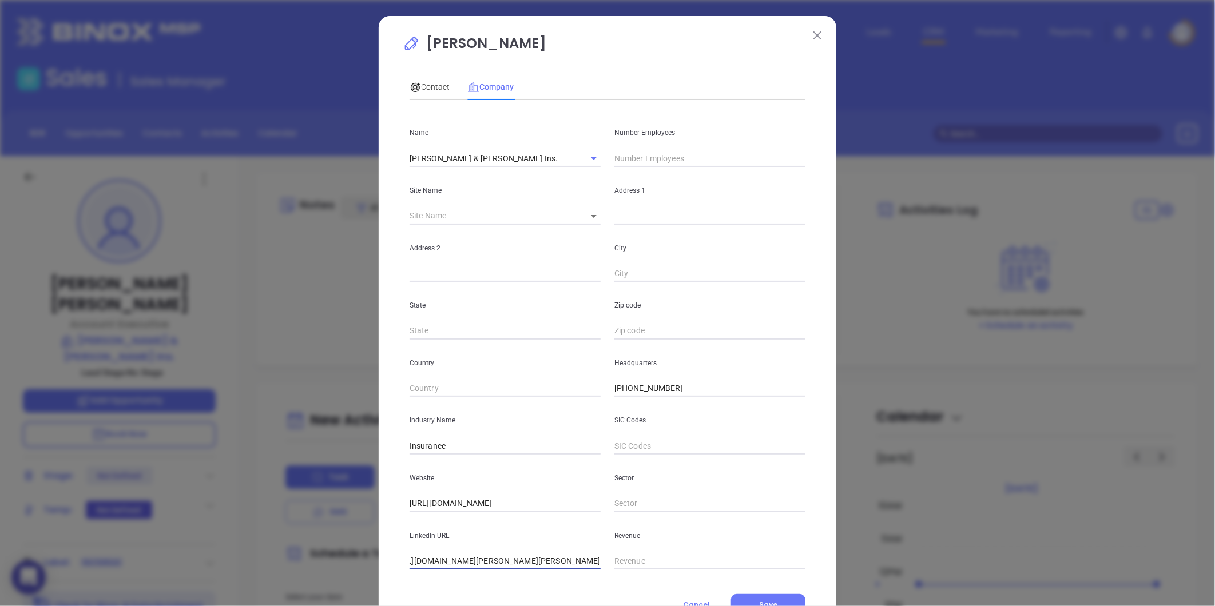
type input "[URL][DOMAIN_NAME][PERSON_NAME][PERSON_NAME]"
click at [653, 156] on input "text" at bounding box center [709, 158] width 191 height 17
type input "25"
click at [427, 82] on span "Contact" at bounding box center [430, 86] width 40 height 9
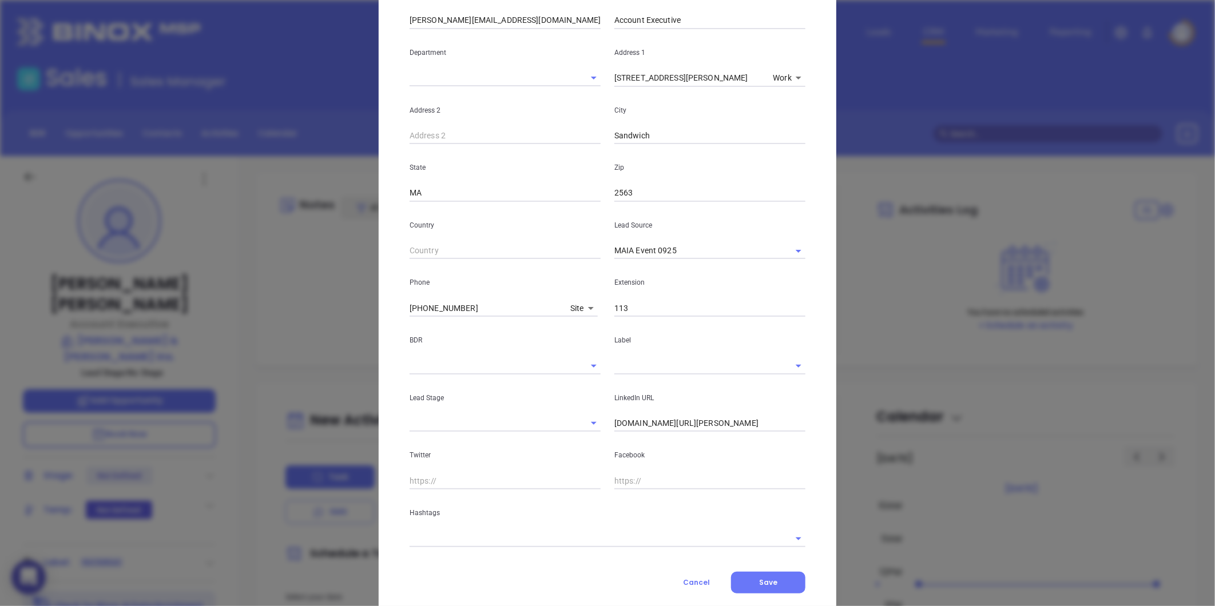
scroll to position [223, 0]
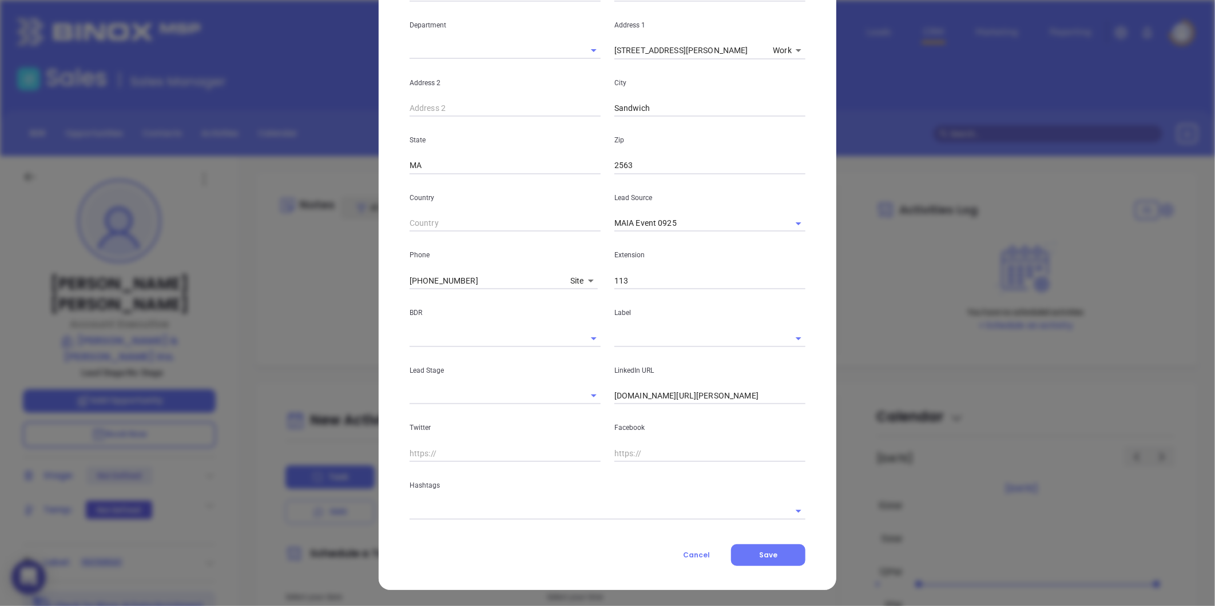
click at [471, 517] on input "text" at bounding box center [592, 511] width 364 height 17
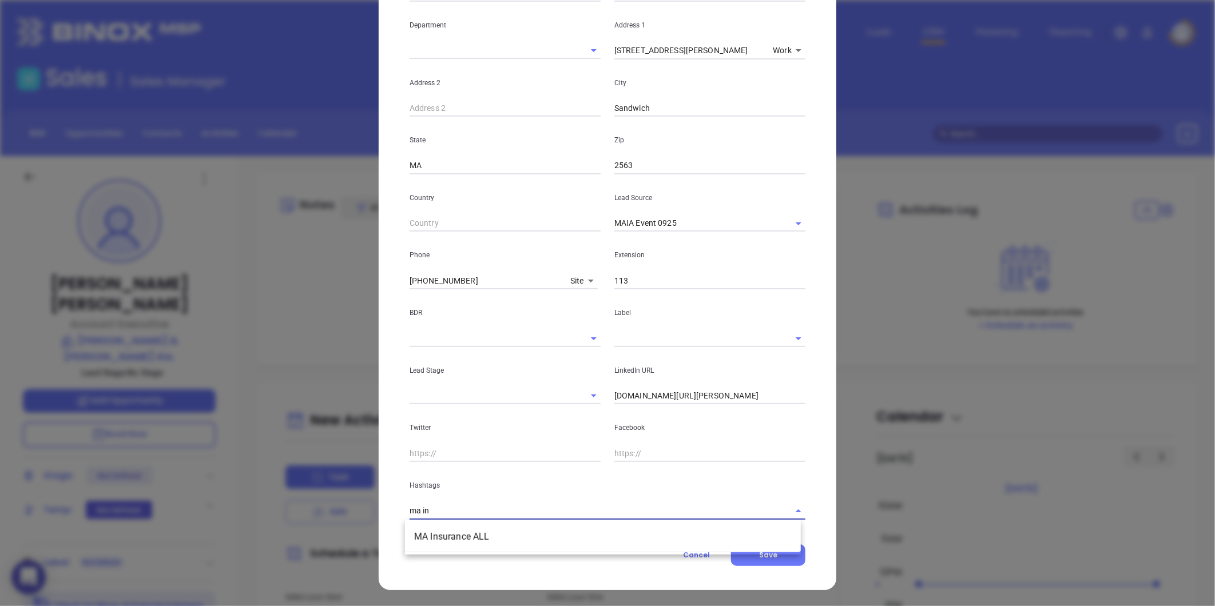
type input "ma ins"
click at [466, 529] on li "MA Insurance ALL" at bounding box center [603, 537] width 396 height 21
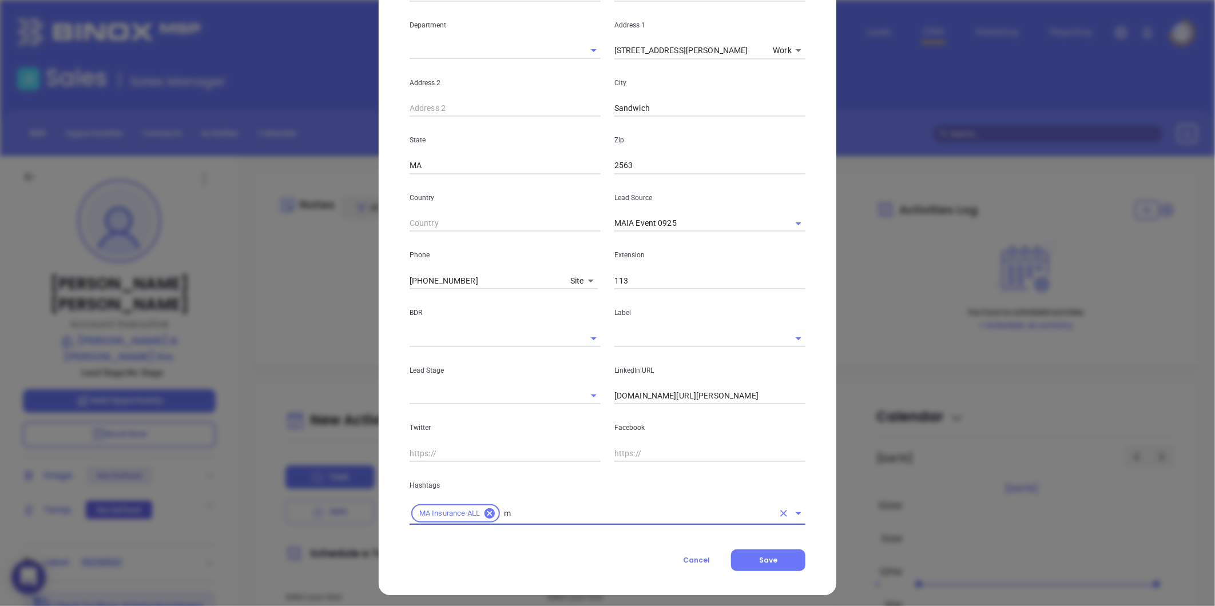
type input "ma"
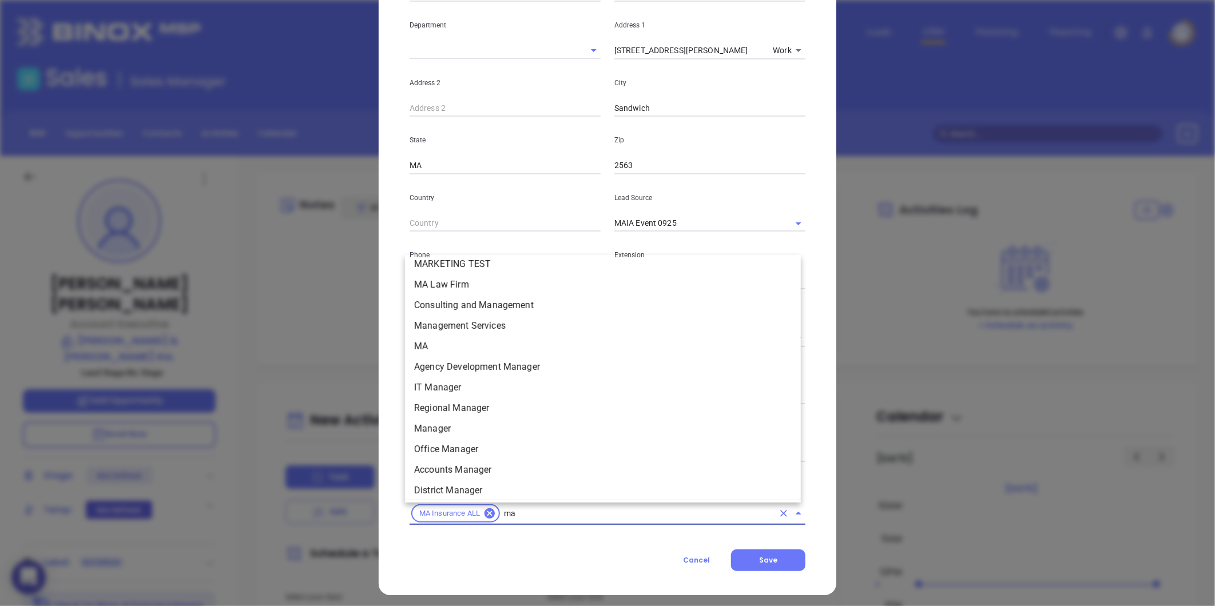
scroll to position [212, 0]
click at [424, 346] on li "MA" at bounding box center [603, 348] width 396 height 21
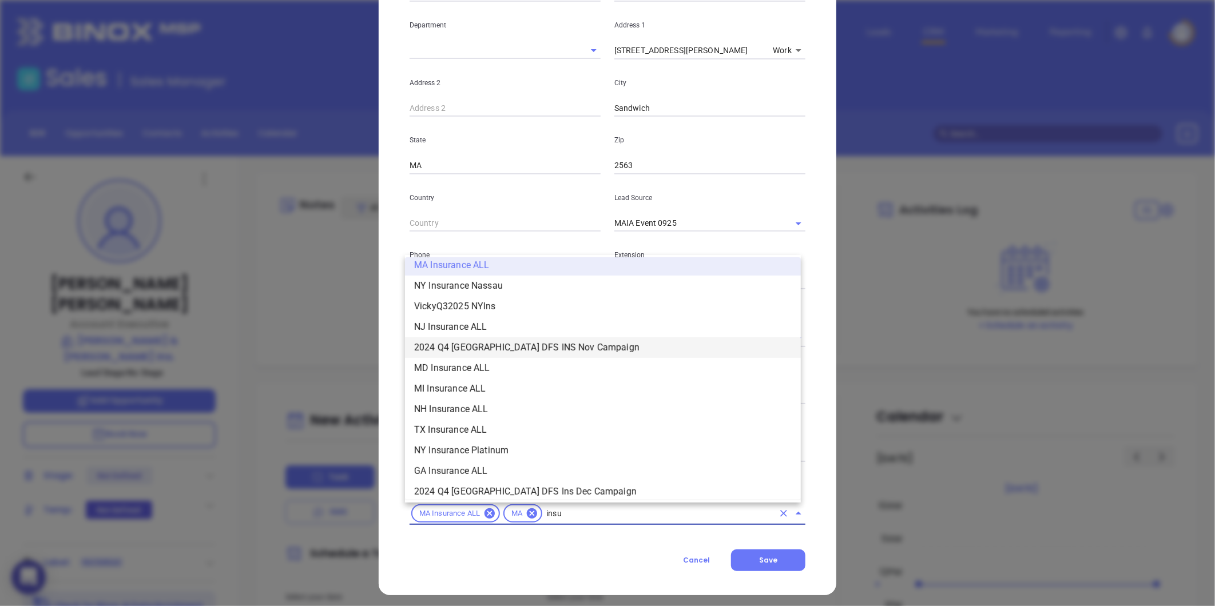
scroll to position [295, 0]
type input "insurance"
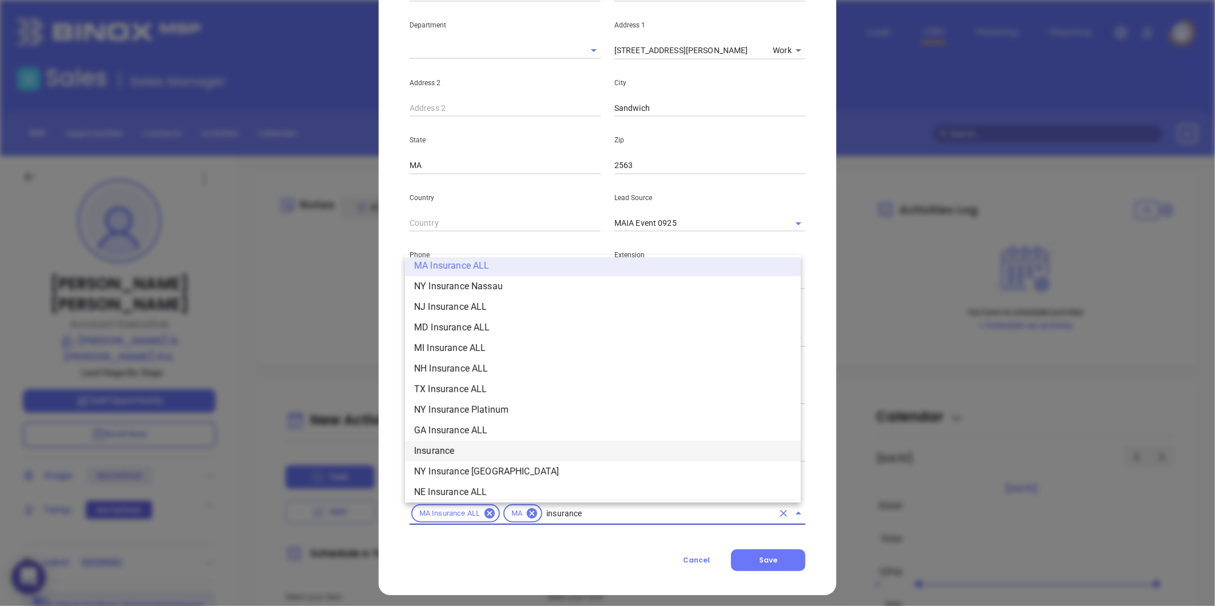
click at [455, 448] on li "Insurance" at bounding box center [603, 451] width 396 height 21
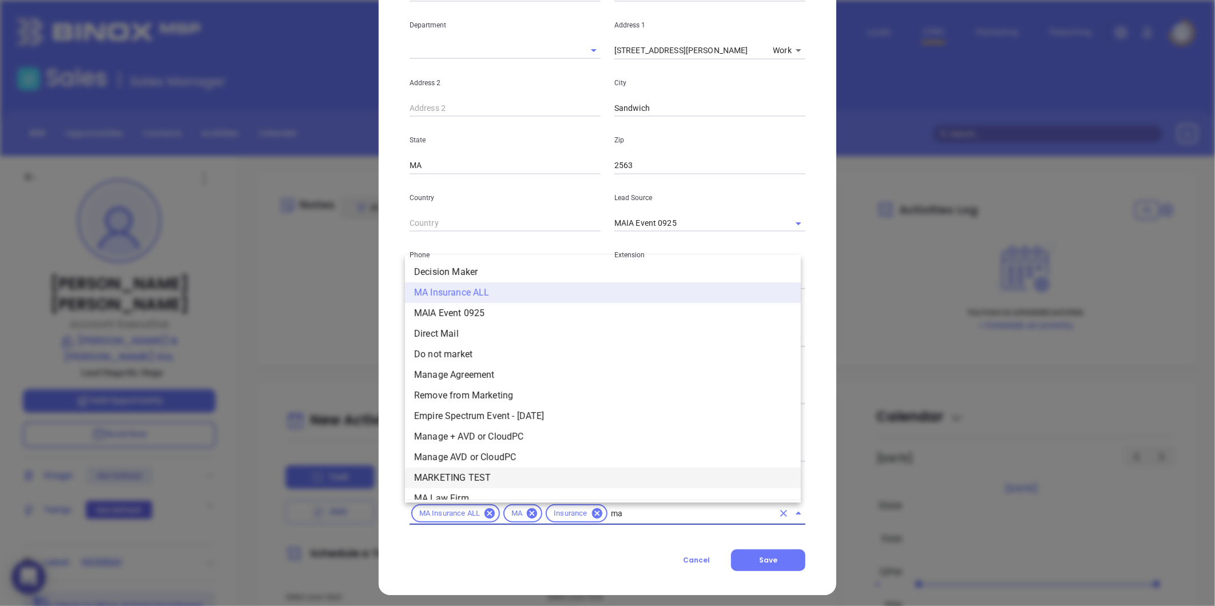
type input "mai"
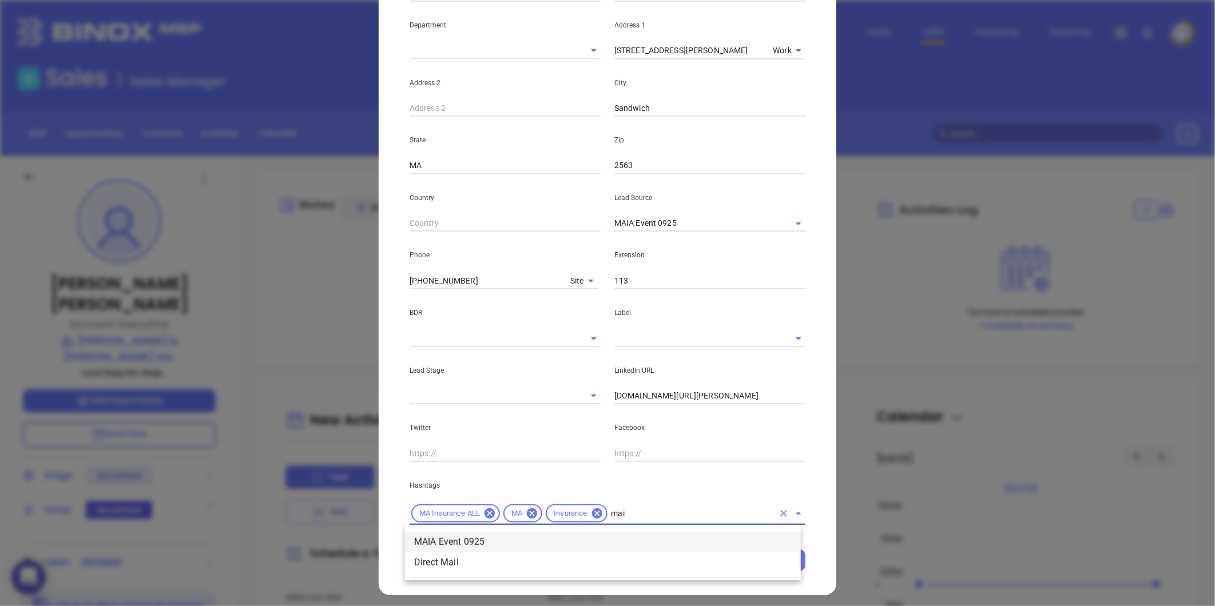
click at [450, 539] on li "MAIA Event 0925" at bounding box center [603, 542] width 396 height 21
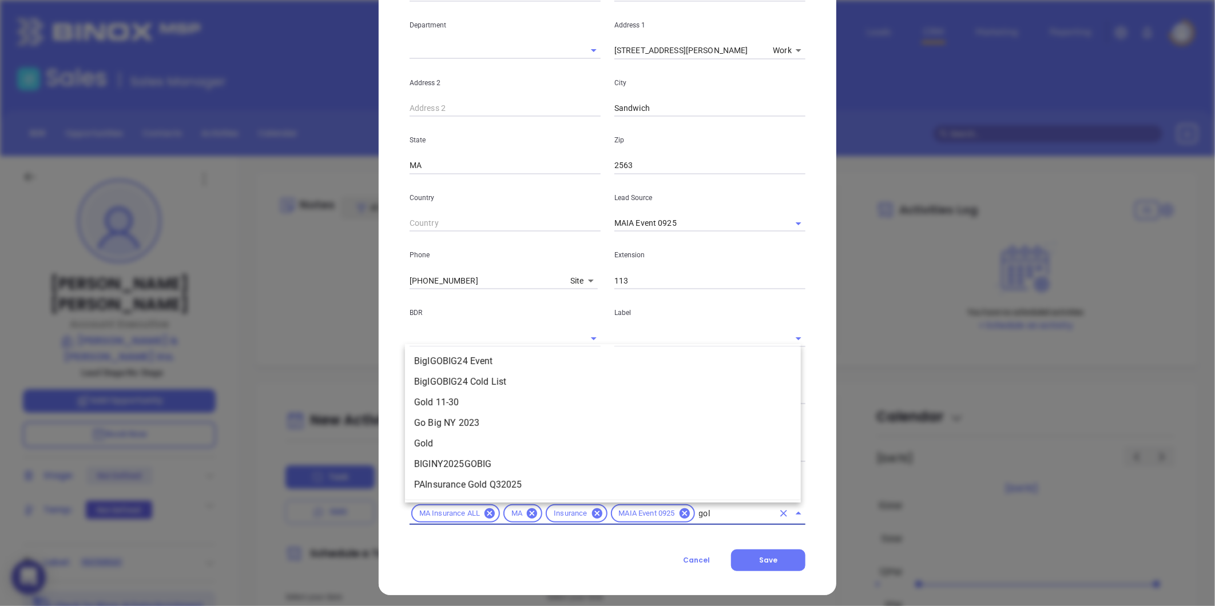
type input "gold"
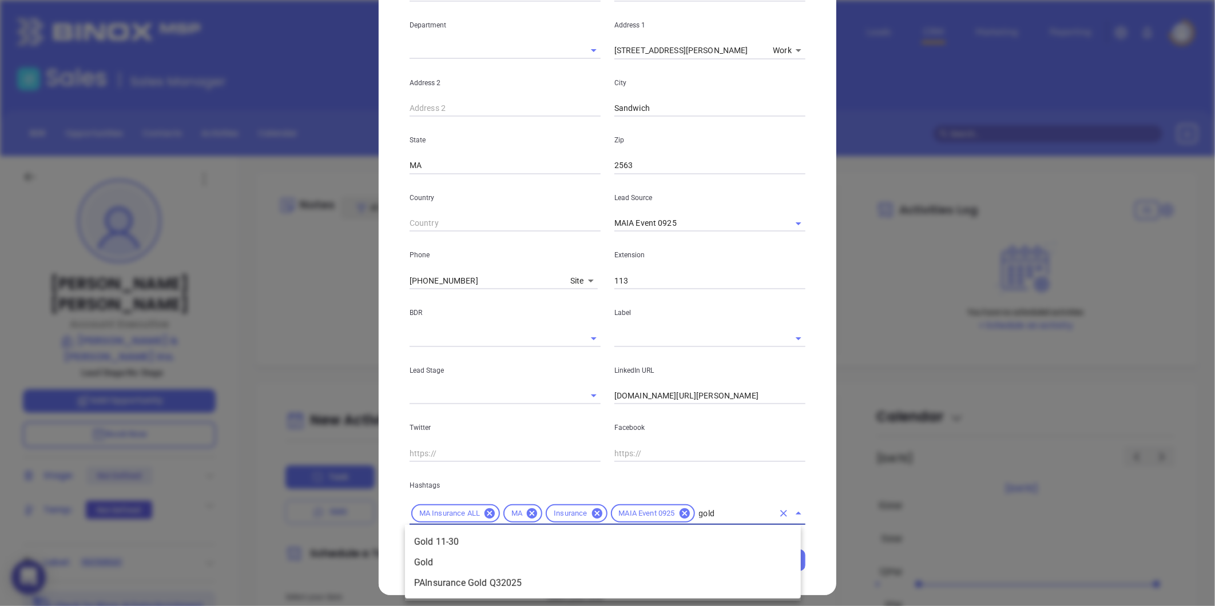
click at [479, 541] on li "Gold 11-30" at bounding box center [603, 542] width 396 height 21
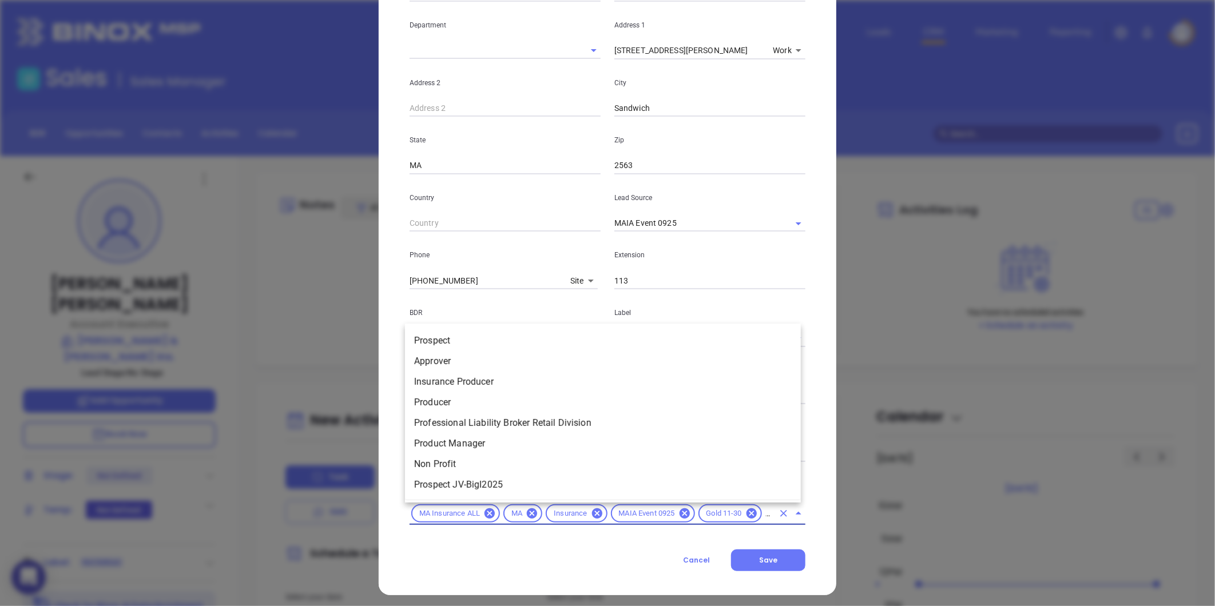
type input "pros"
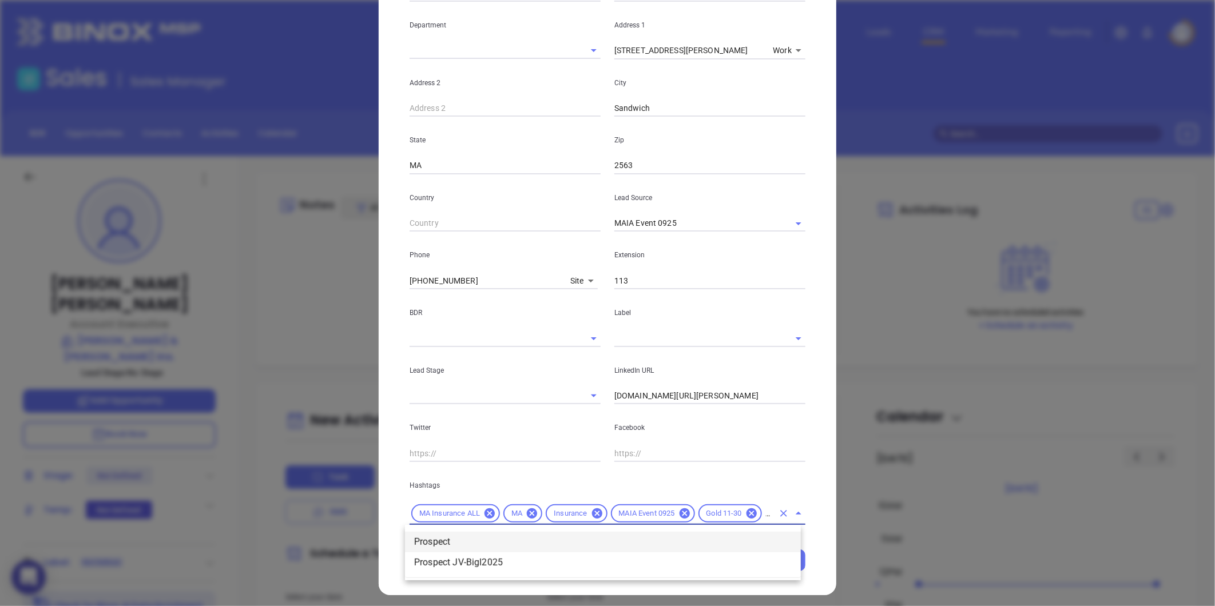
scroll to position [0, 9]
click at [442, 545] on li "Prospect" at bounding box center [603, 542] width 396 height 21
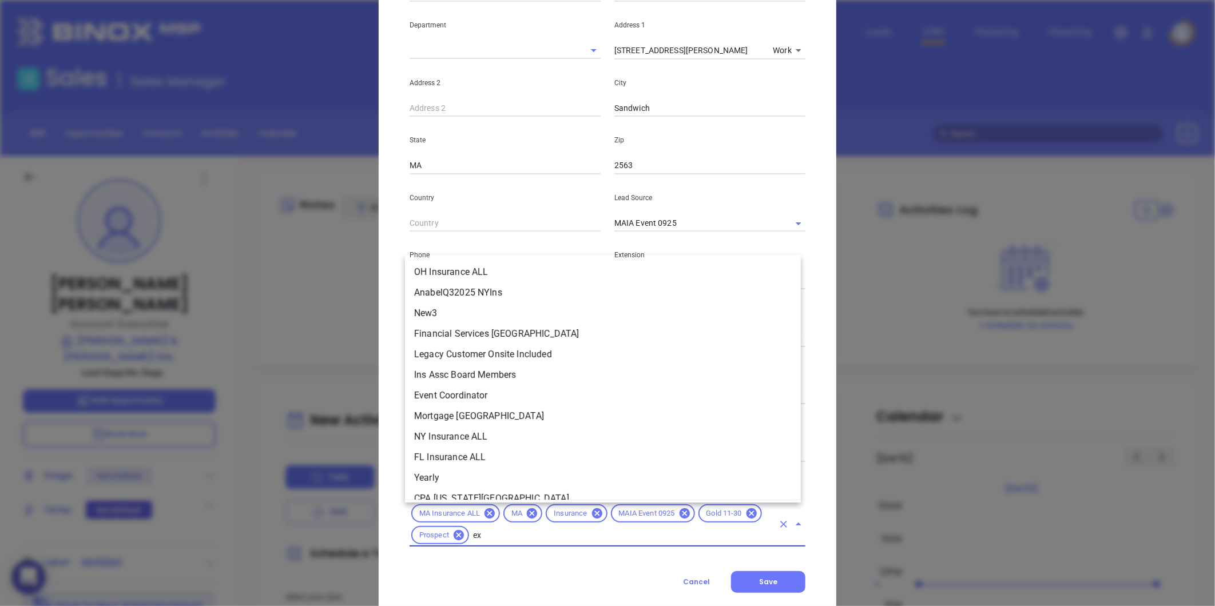
scroll to position [0, 0]
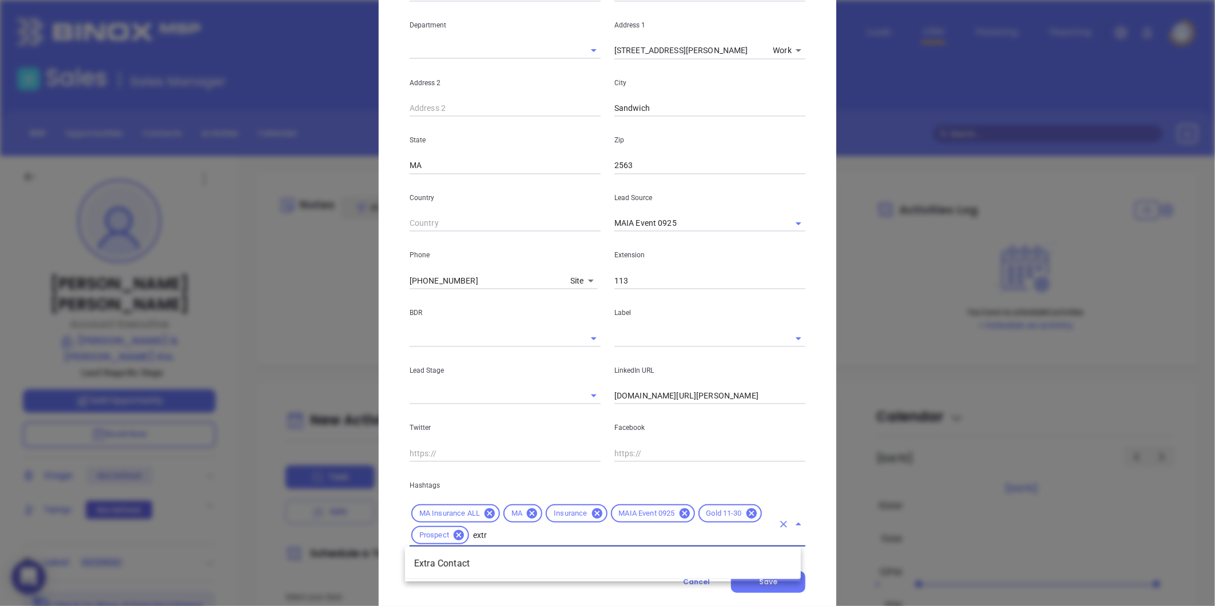
type input "extra"
click at [452, 569] on li "Extra Contact" at bounding box center [603, 564] width 396 height 21
drag, startPoint x: 736, startPoint y: 401, endPoint x: 432, endPoint y: 407, distance: 303.8
click at [432, 407] on div "First Name [PERSON_NAME] Last Name [PERSON_NAME] Email [PERSON_NAME][EMAIL_ADDR…" at bounding box center [608, 216] width 396 height 661
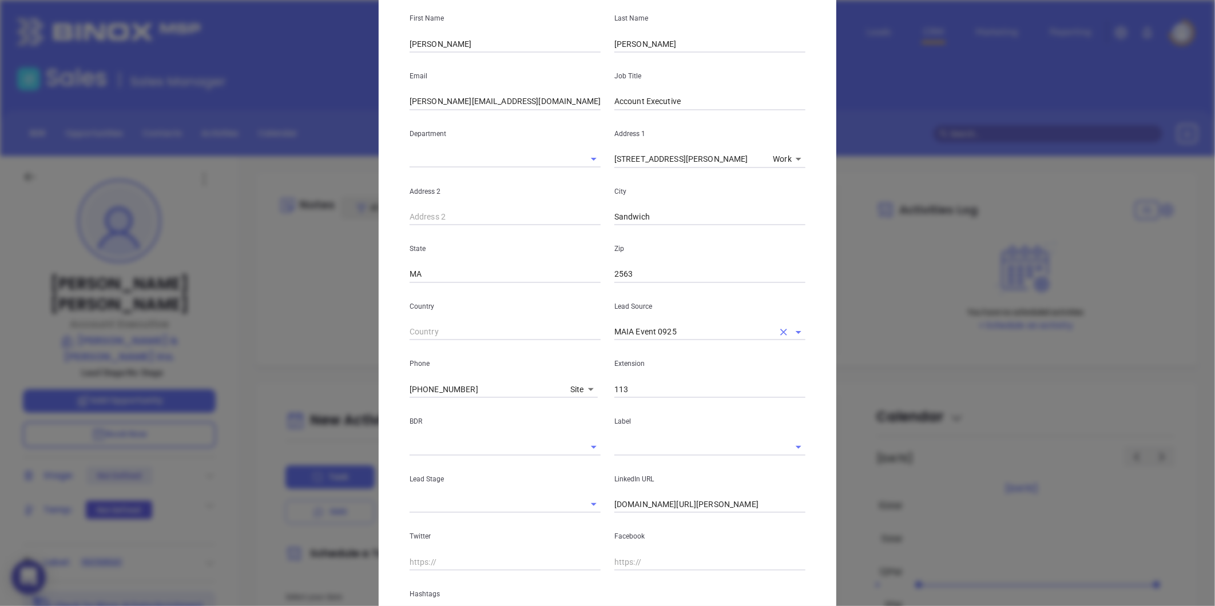
scroll to position [249, 0]
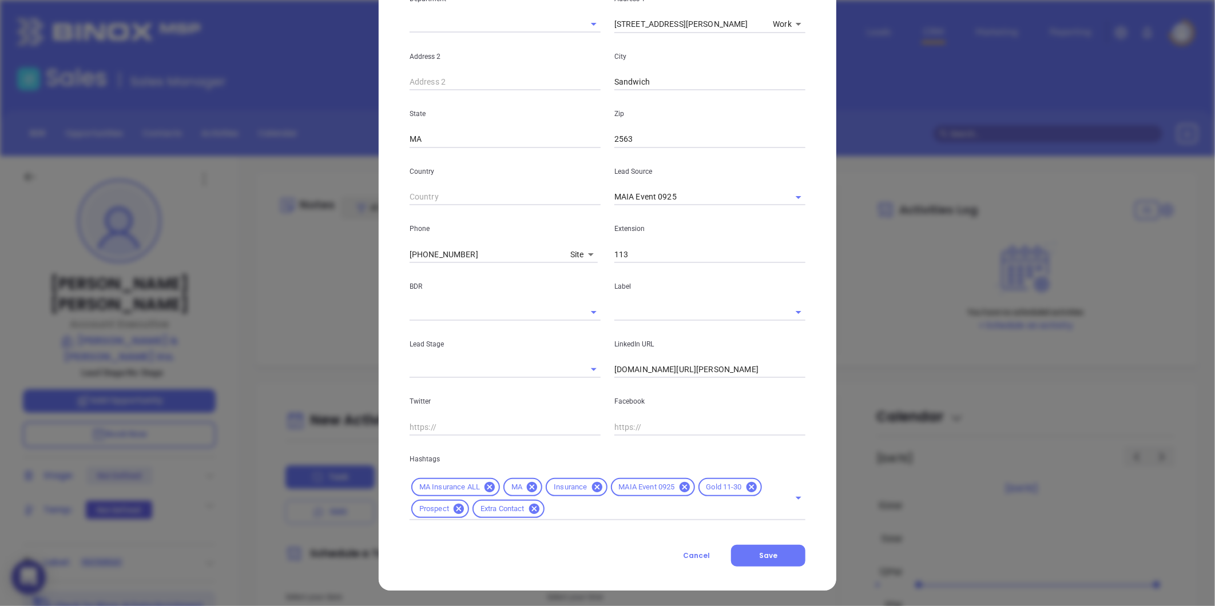
click at [649, 367] on input "[DOMAIN_NAME][URL][PERSON_NAME]" at bounding box center [709, 370] width 191 height 17
paste input "[DOMAIN_NAME][URL]"
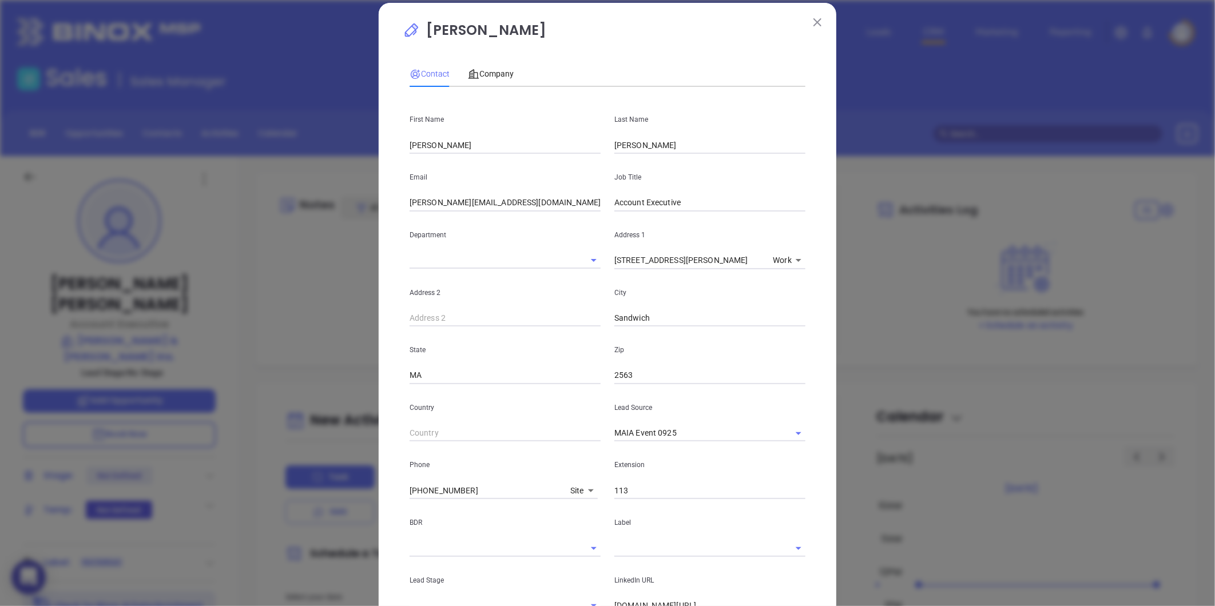
scroll to position [0, 0]
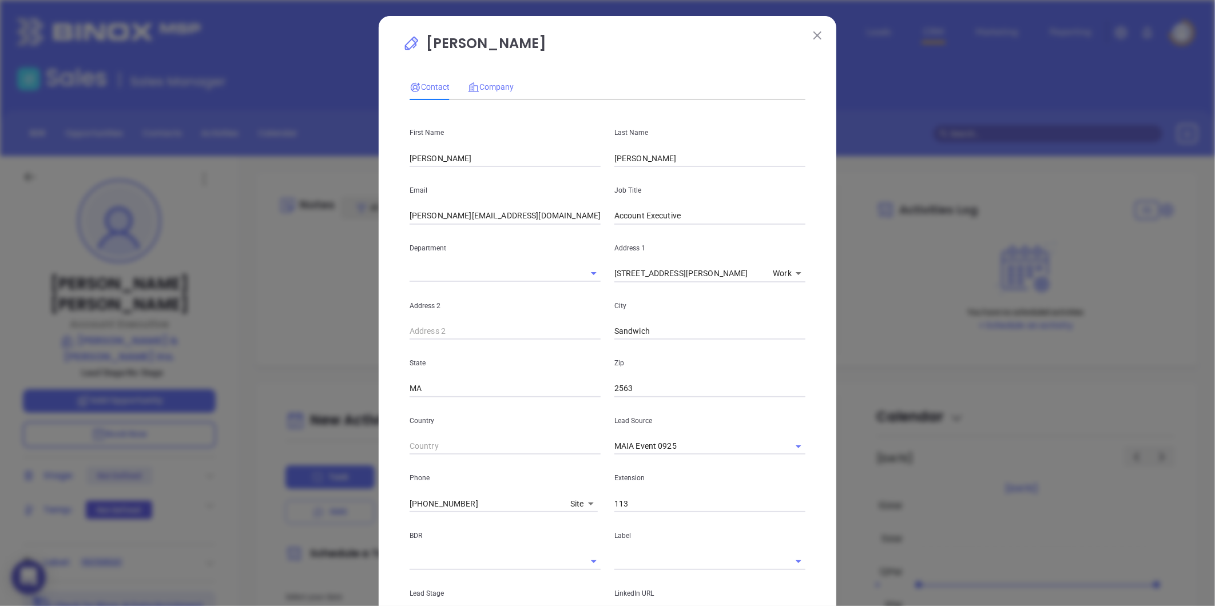
type input "[DOMAIN_NAME][URL]"
click at [483, 87] on span "Company" at bounding box center [491, 86] width 46 height 9
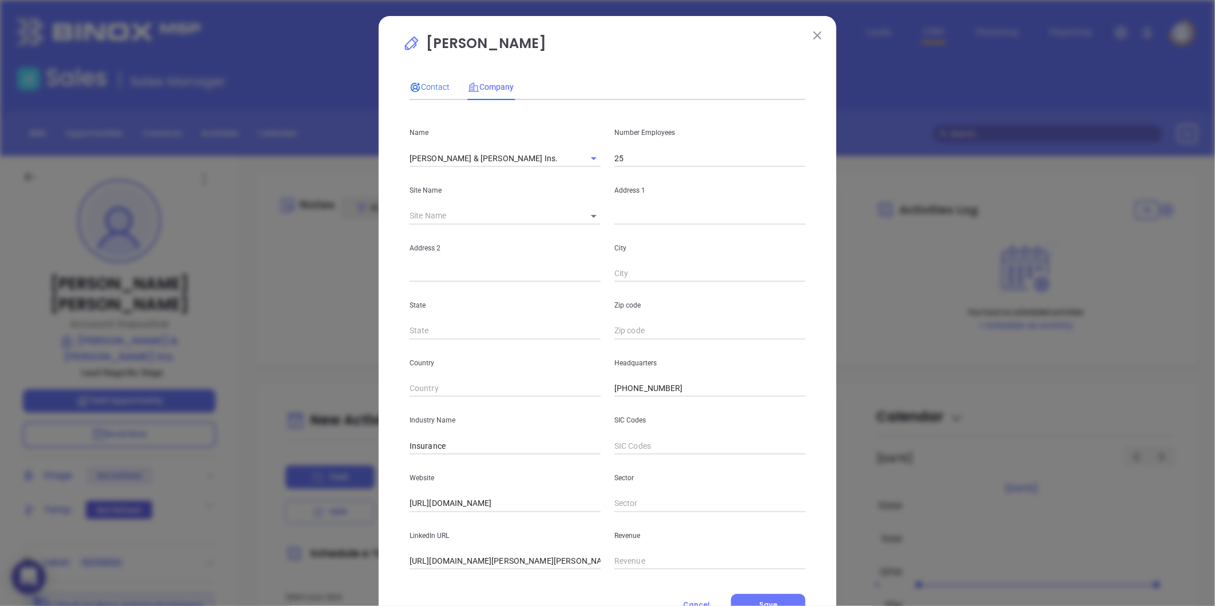
click at [415, 82] on icon at bounding box center [415, 87] width 11 height 11
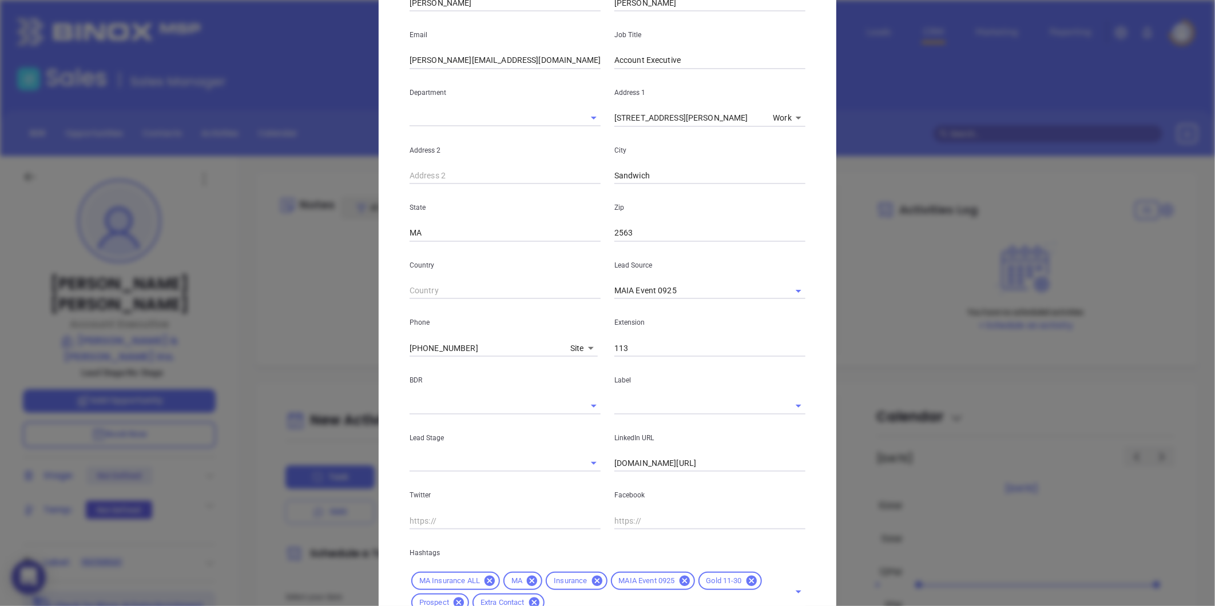
scroll to position [249, 0]
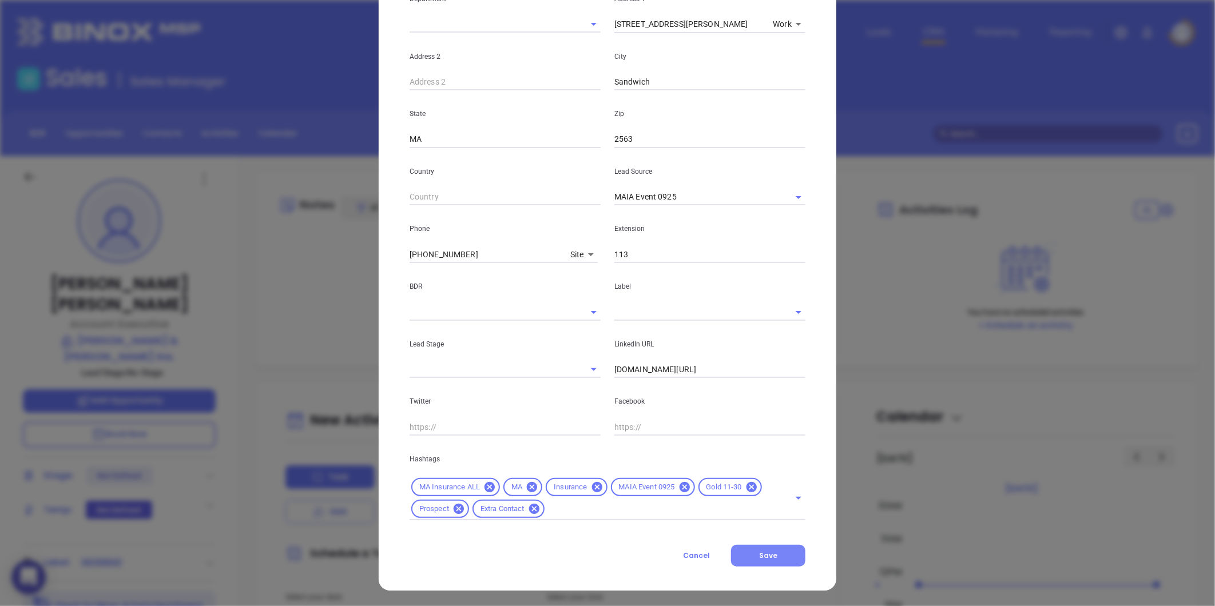
click at [771, 558] on span "Save" at bounding box center [768, 556] width 18 height 10
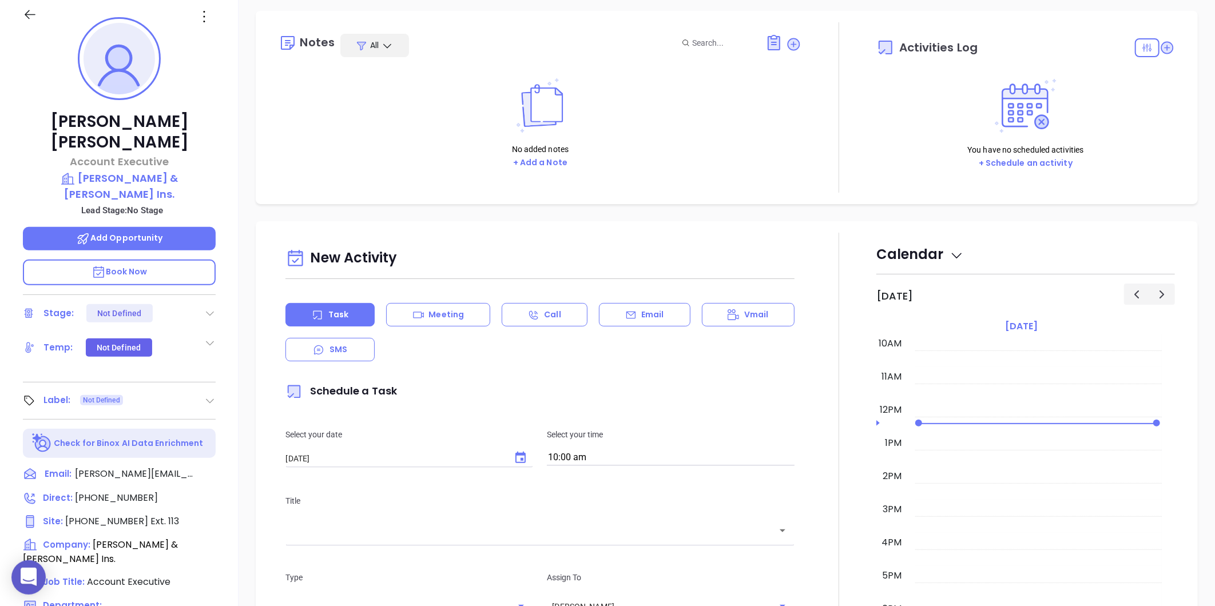
scroll to position [0, 0]
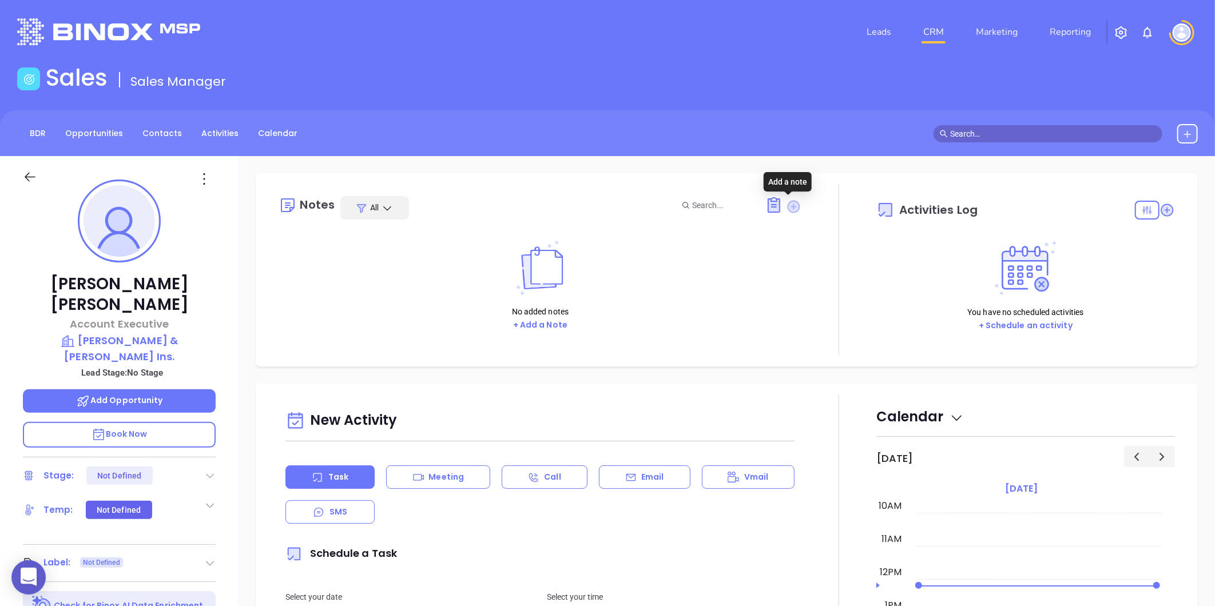
click at [790, 207] on icon at bounding box center [794, 206] width 13 height 13
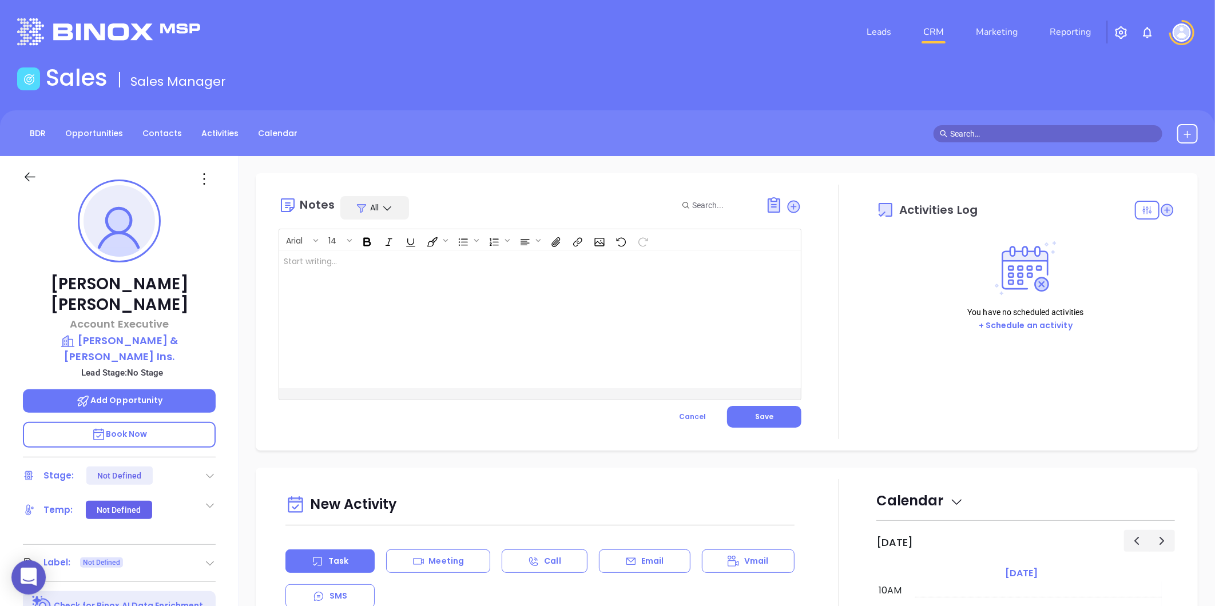
click at [469, 266] on div at bounding box center [521, 319] width 485 height 137
click at [765, 419] on span "Save" at bounding box center [764, 417] width 18 height 10
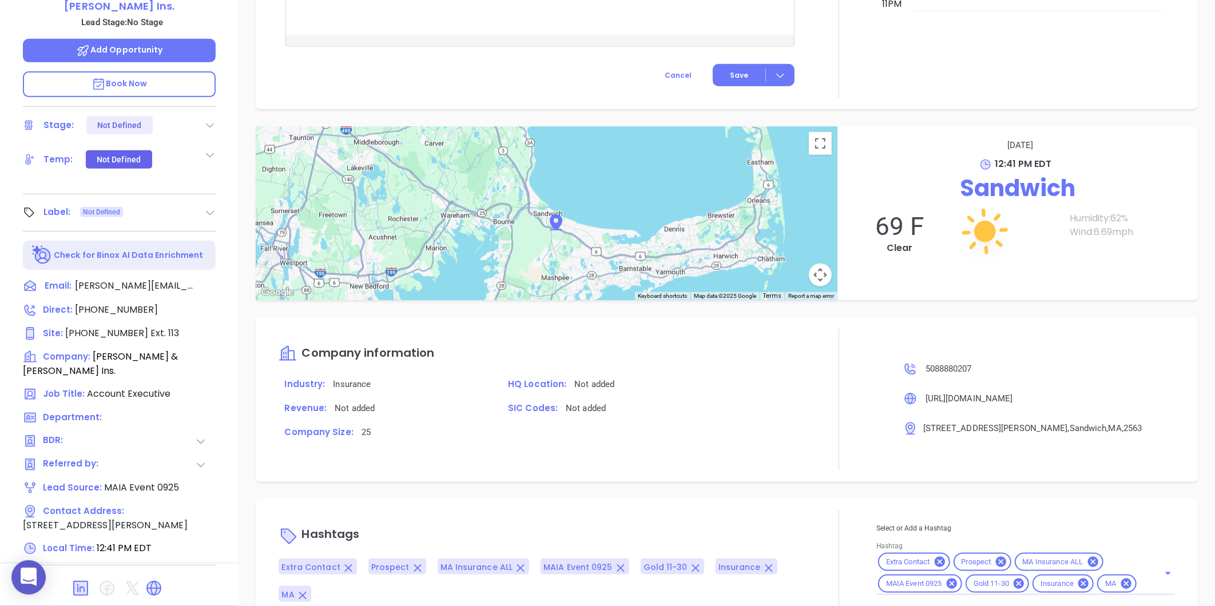
scroll to position [568, 0]
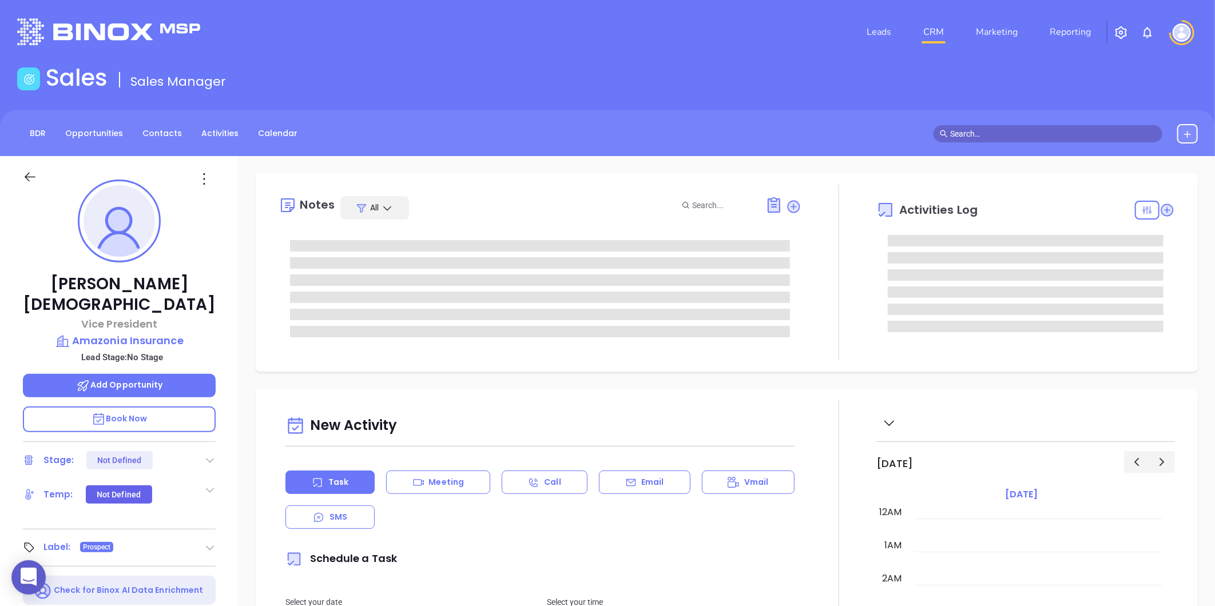
type input "[DATE]"
type input "[PERSON_NAME]"
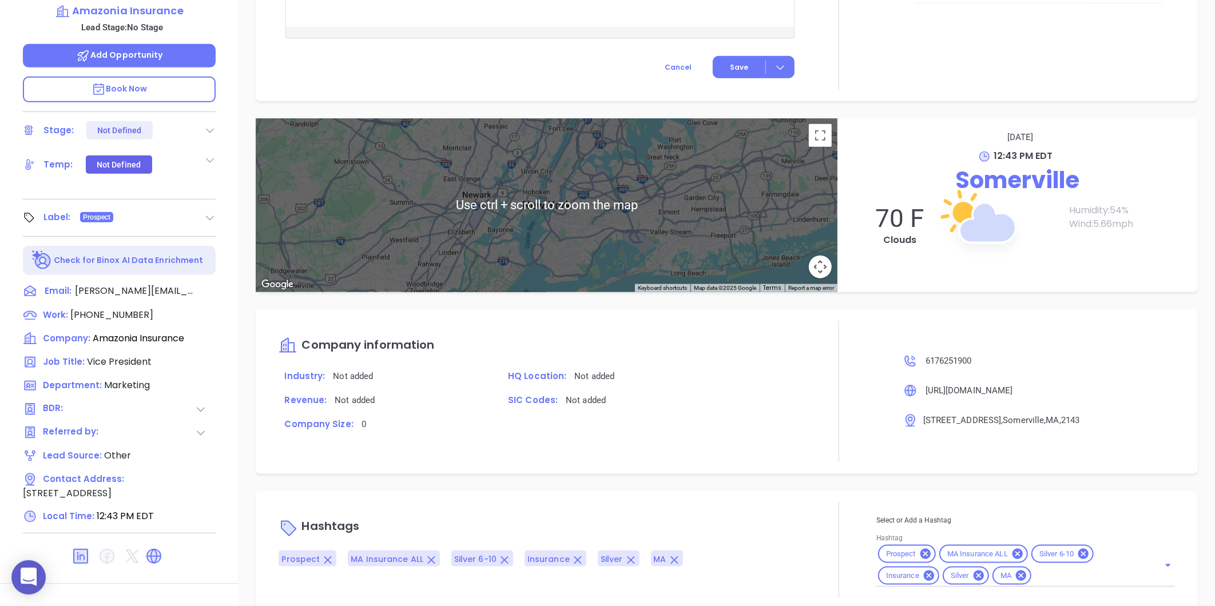
scroll to position [0, 0]
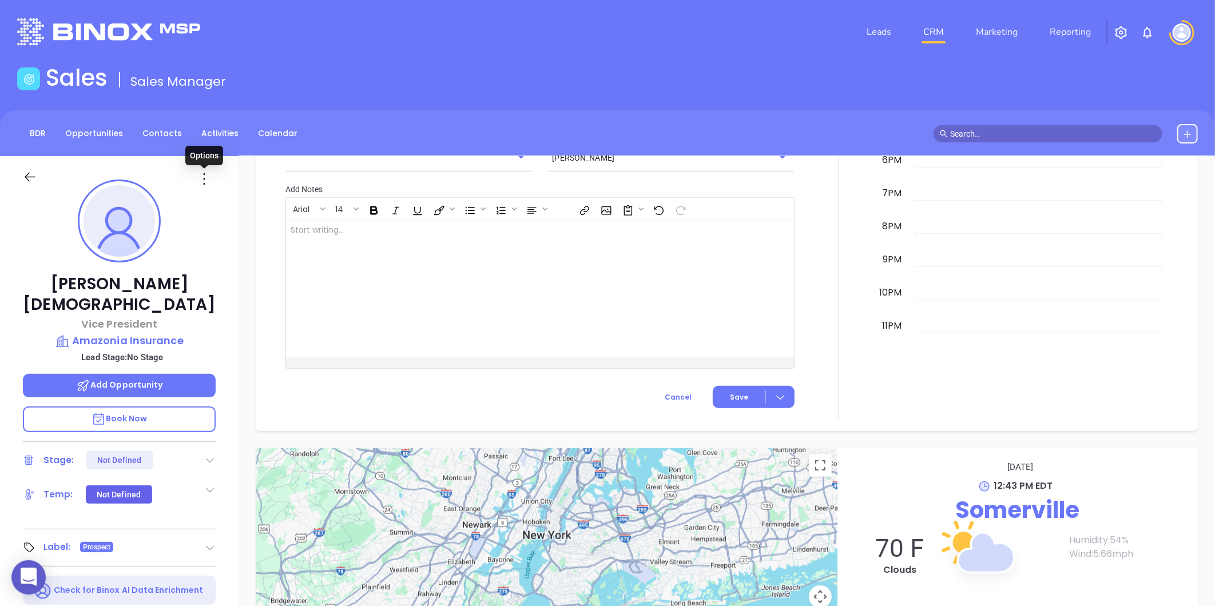
drag, startPoint x: 205, startPoint y: 177, endPoint x: 213, endPoint y: 181, distance: 9.2
click at [205, 177] on icon at bounding box center [204, 179] width 18 height 18
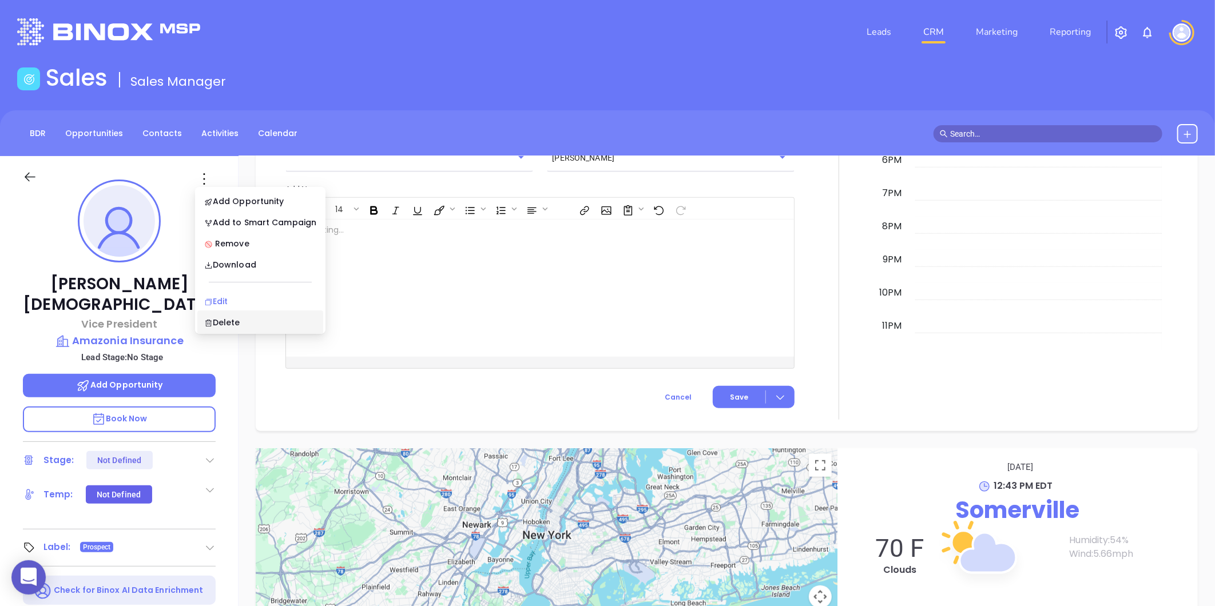
click at [223, 301] on div "Edit" at bounding box center [260, 301] width 112 height 13
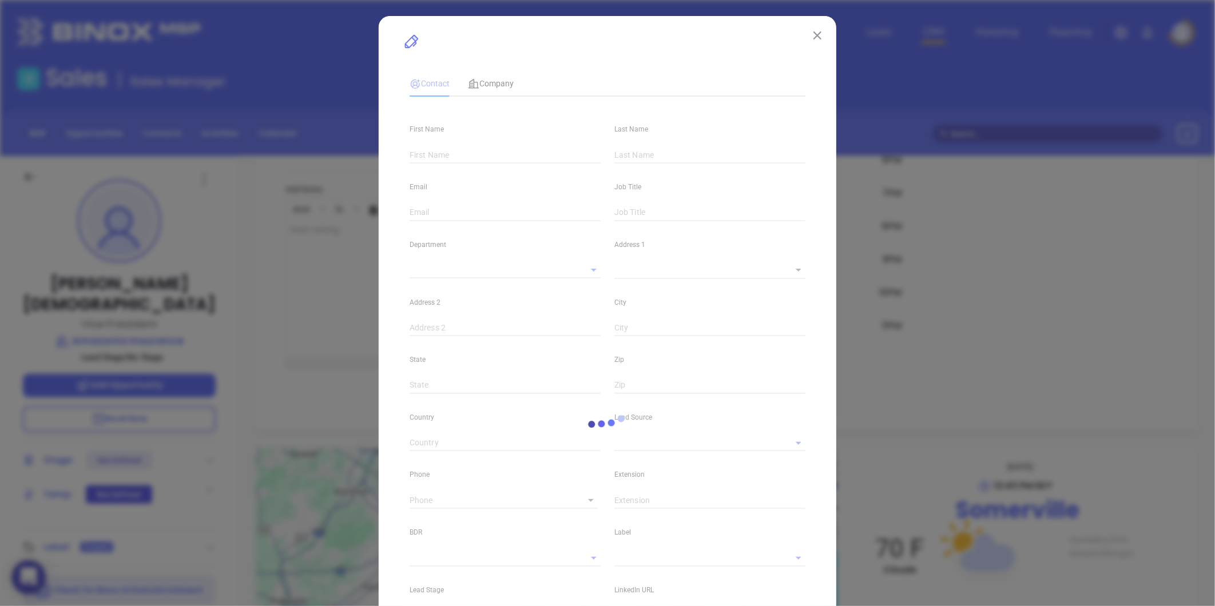
type input "[PERSON_NAME]"
type input "[DEMOGRAPHIC_DATA]"
type input "[PERSON_NAME][EMAIL_ADDRESS][DOMAIN_NAME]"
type input "Vice President"
type input "1"
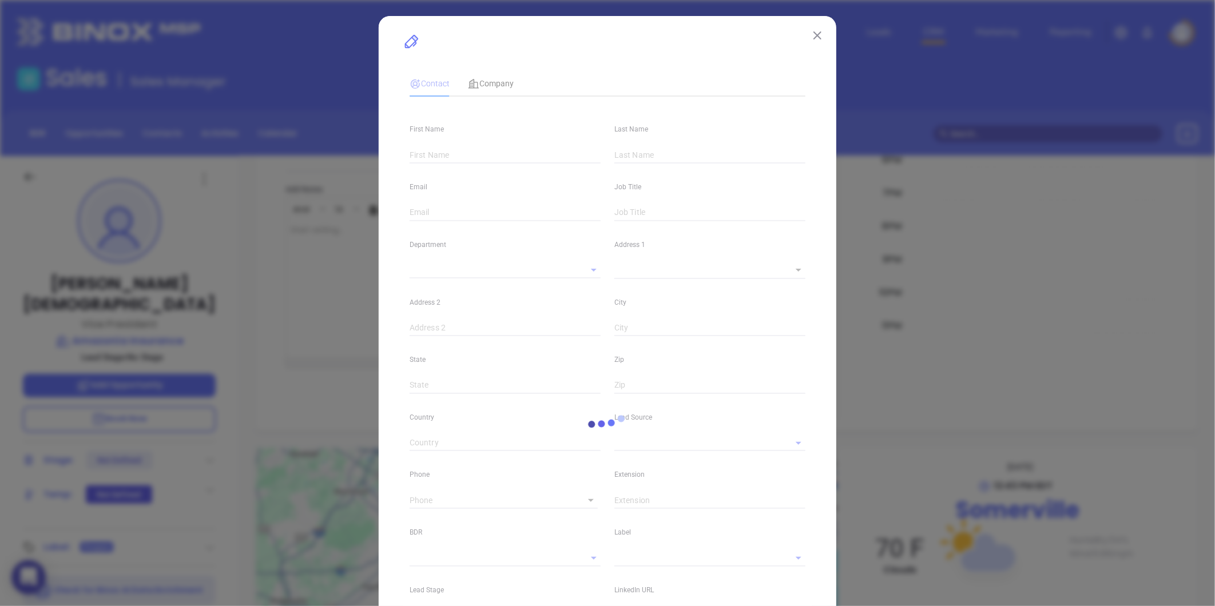
type input "[DOMAIN_NAME][URL]"
type input "Marketing"
type input "Other"
type input "undefined undefined"
type input "[PHONE_NUMBER]"
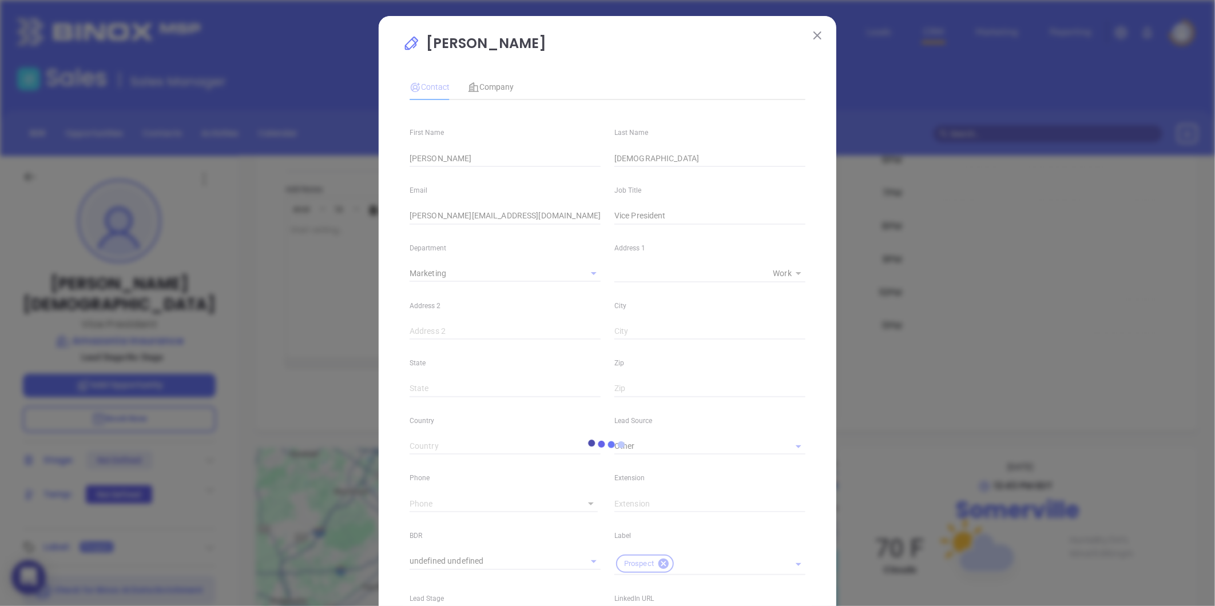
type input "1"
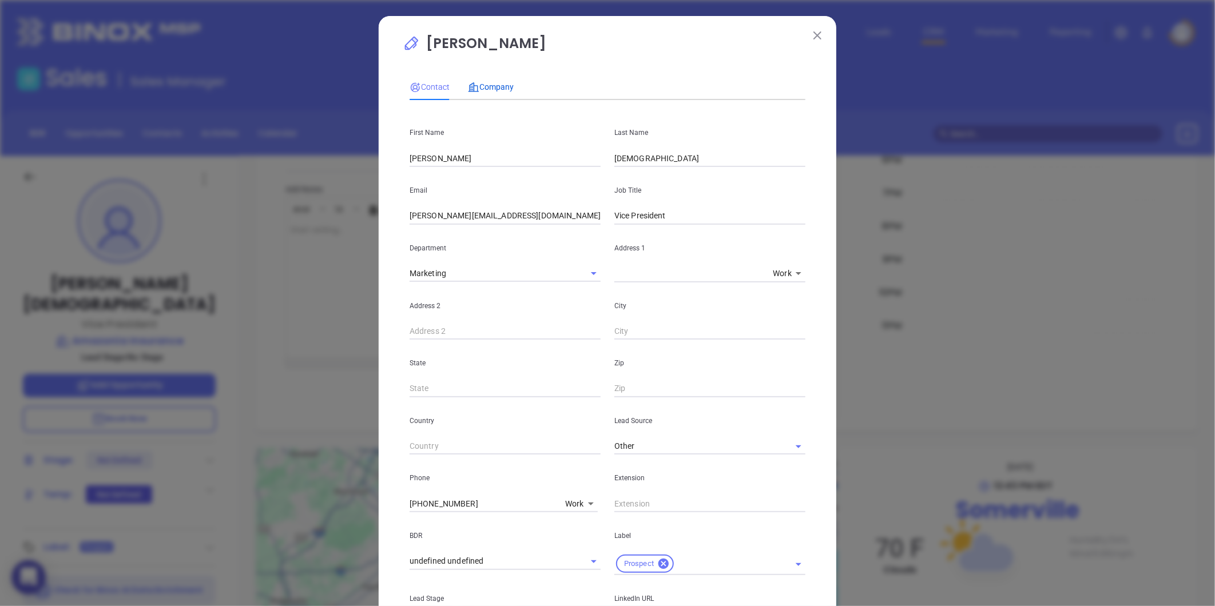
click at [483, 84] on span "Company" at bounding box center [491, 86] width 46 height 9
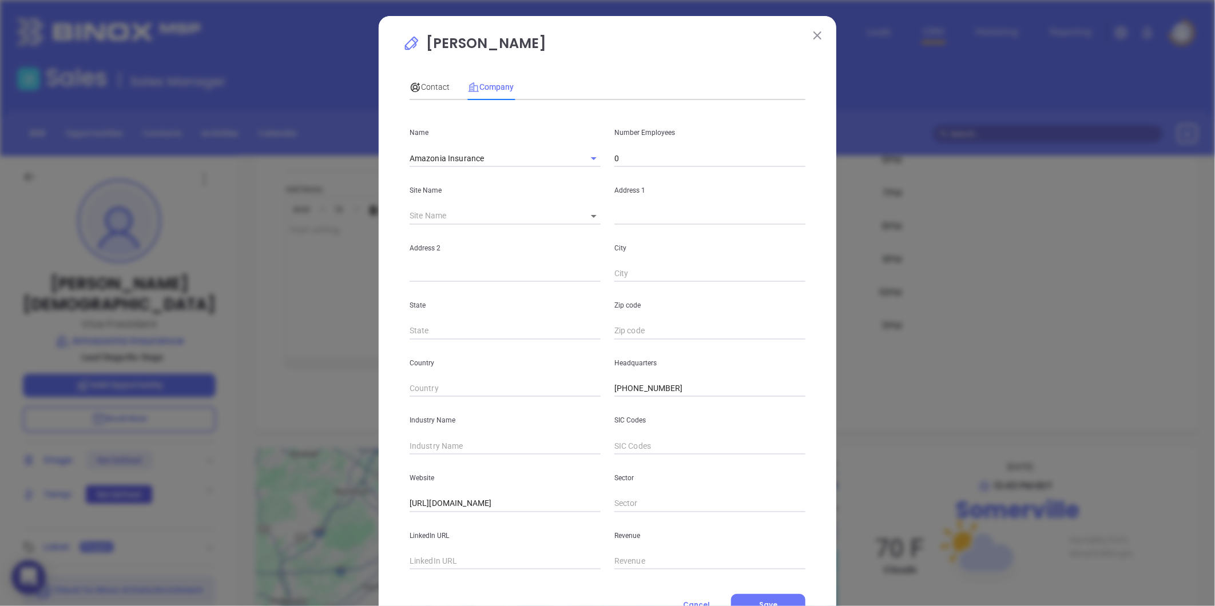
drag, startPoint x: 449, startPoint y: 438, endPoint x: 430, endPoint y: 437, distance: 19.5
click at [448, 438] on input "text" at bounding box center [505, 446] width 191 height 17
type input "Insurance"
click at [453, 558] on input "text" at bounding box center [505, 561] width 191 height 17
paste input "[URL][DOMAIN_NAME]"
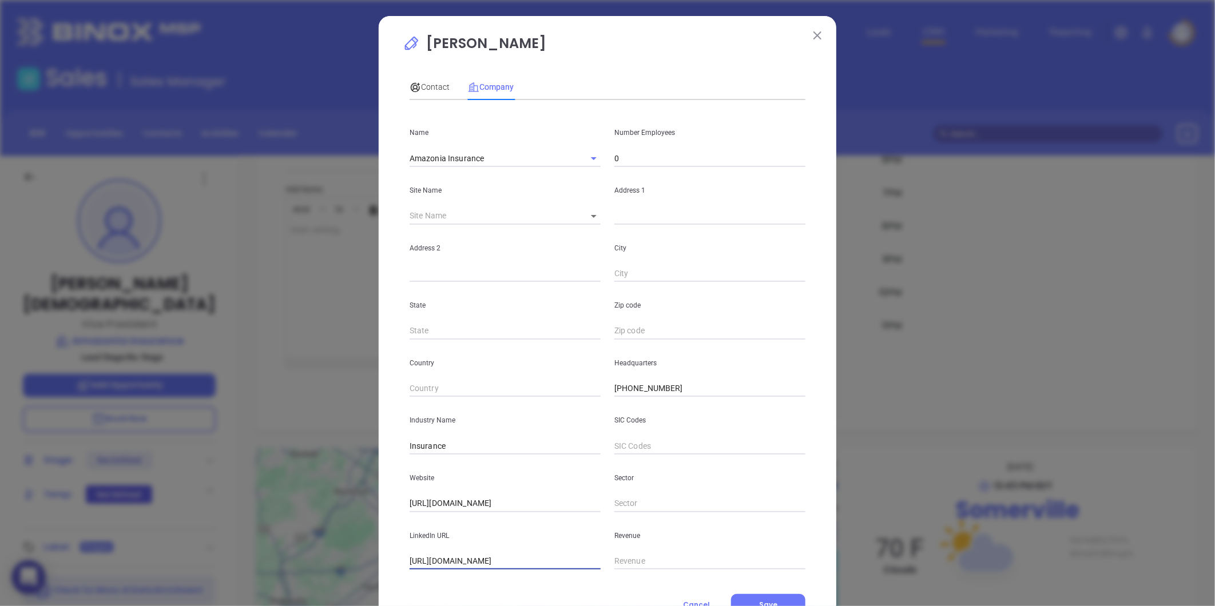
scroll to position [0, 18]
type input "[URL][DOMAIN_NAME]"
drag, startPoint x: 625, startPoint y: 158, endPoint x: 614, endPoint y: 151, distance: 13.2
click at [625, 157] on input "0" at bounding box center [709, 158] width 191 height 17
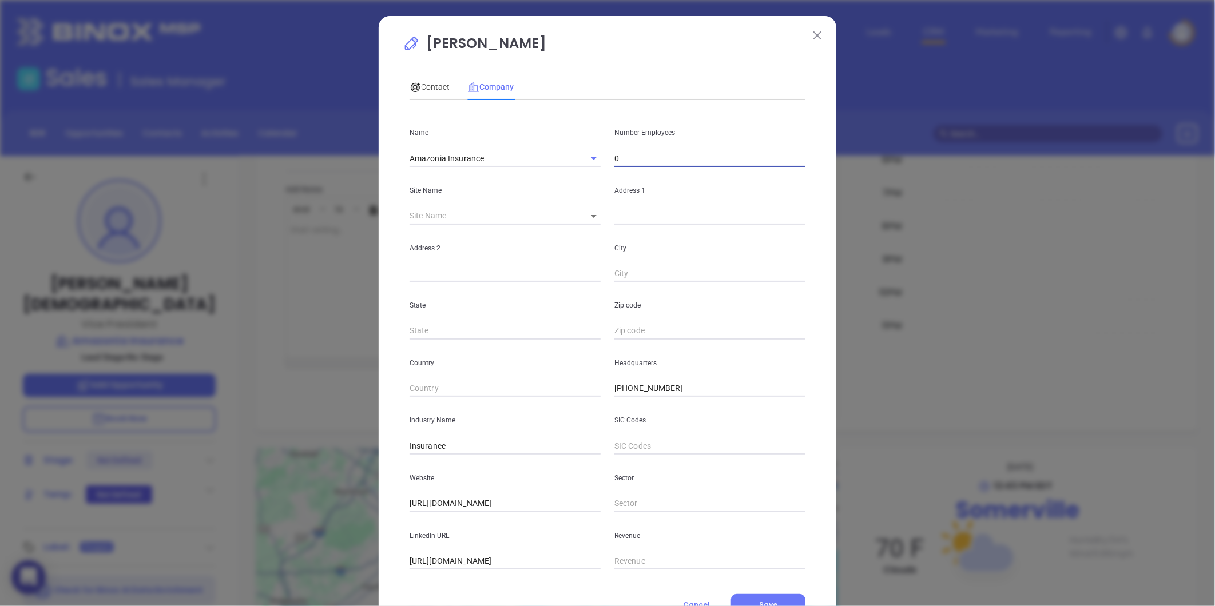
click at [614, 151] on input "0" at bounding box center [709, 158] width 191 height 17
click at [614, 151] on input "text" at bounding box center [709, 158] width 191 height 17
type input "4"
click at [436, 90] on span "Contact" at bounding box center [430, 86] width 40 height 9
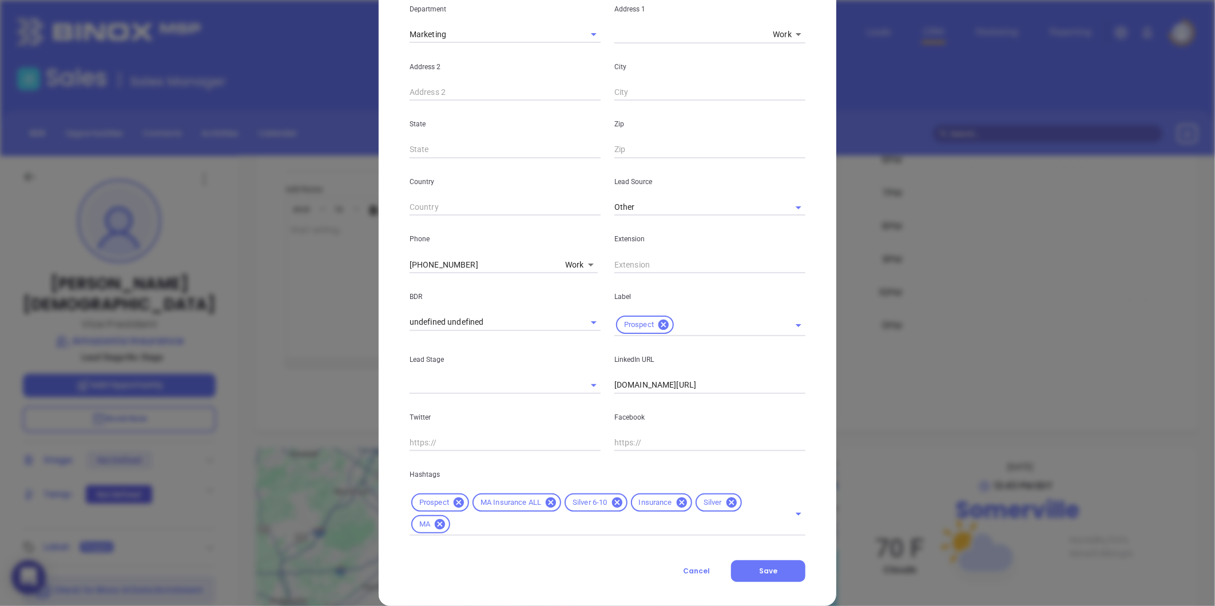
scroll to position [255, 0]
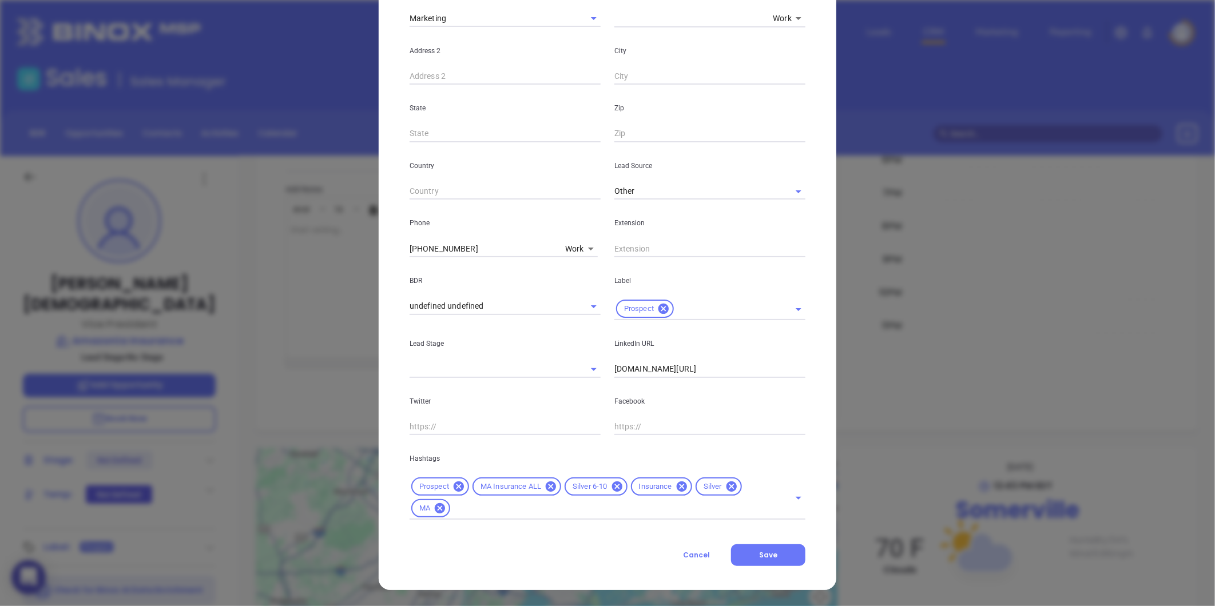
click at [726, 485] on icon at bounding box center [731, 487] width 10 height 10
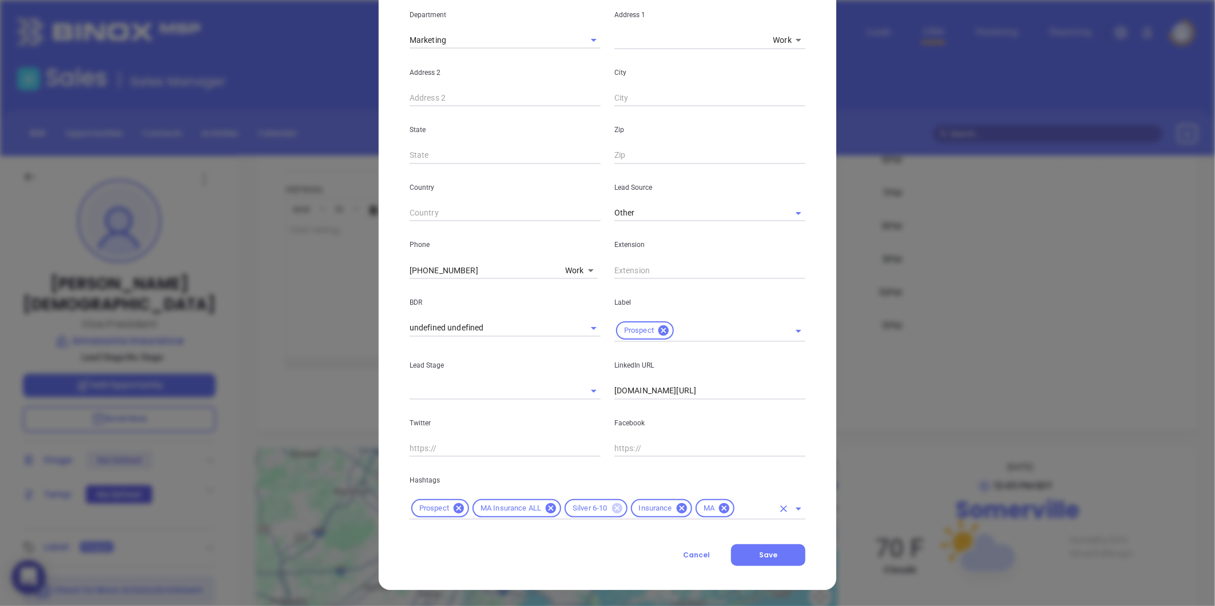
click at [613, 508] on icon at bounding box center [616, 508] width 10 height 10
click at [688, 513] on input "text" at bounding box center [721, 509] width 103 height 14
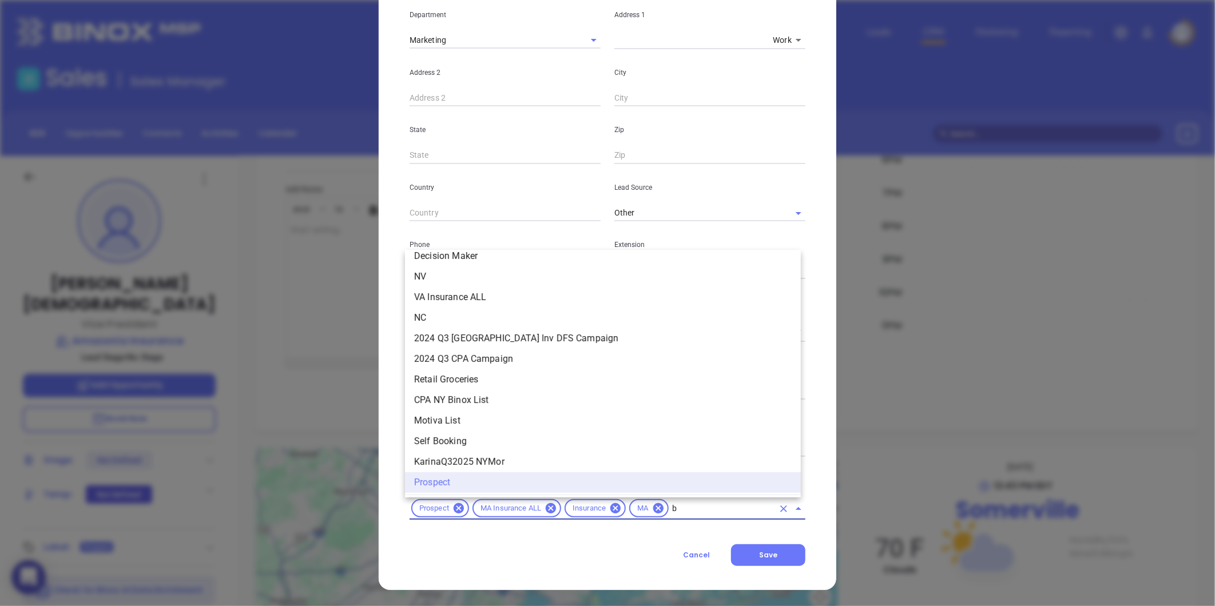
scroll to position [0, 0]
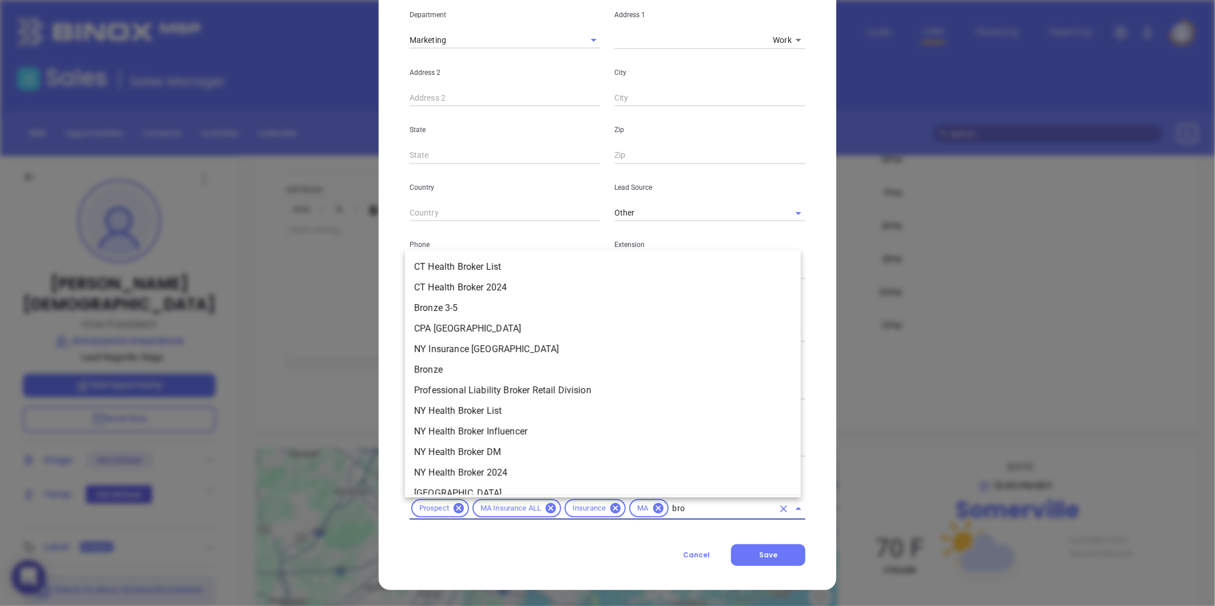
type input "bron"
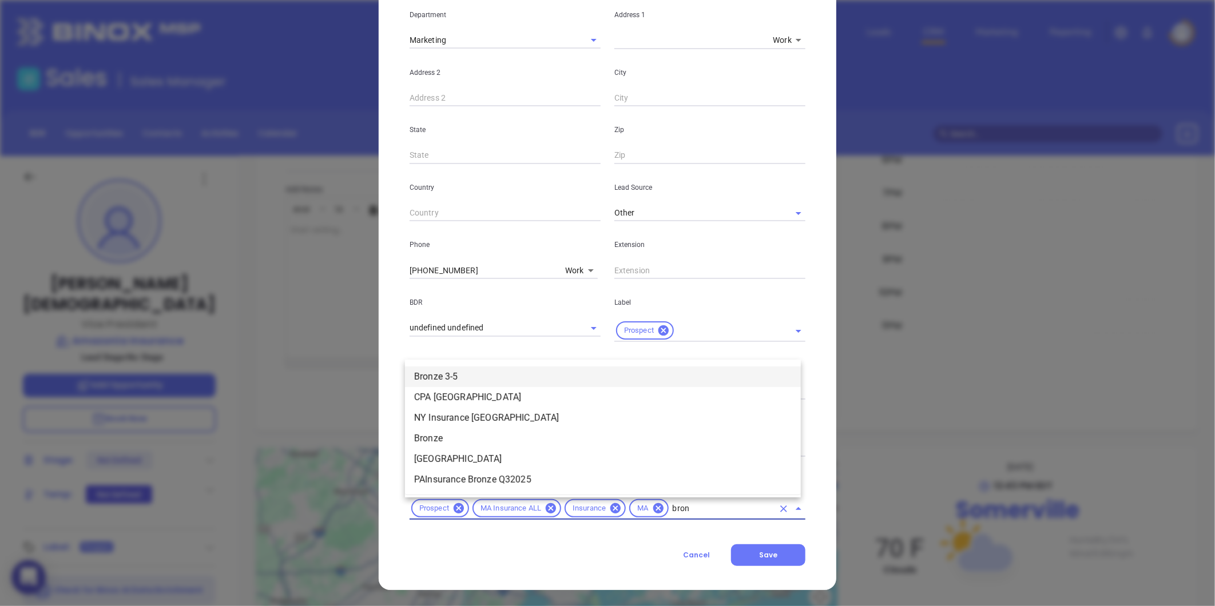
click at [502, 375] on li "Bronze 3-5" at bounding box center [603, 377] width 396 height 21
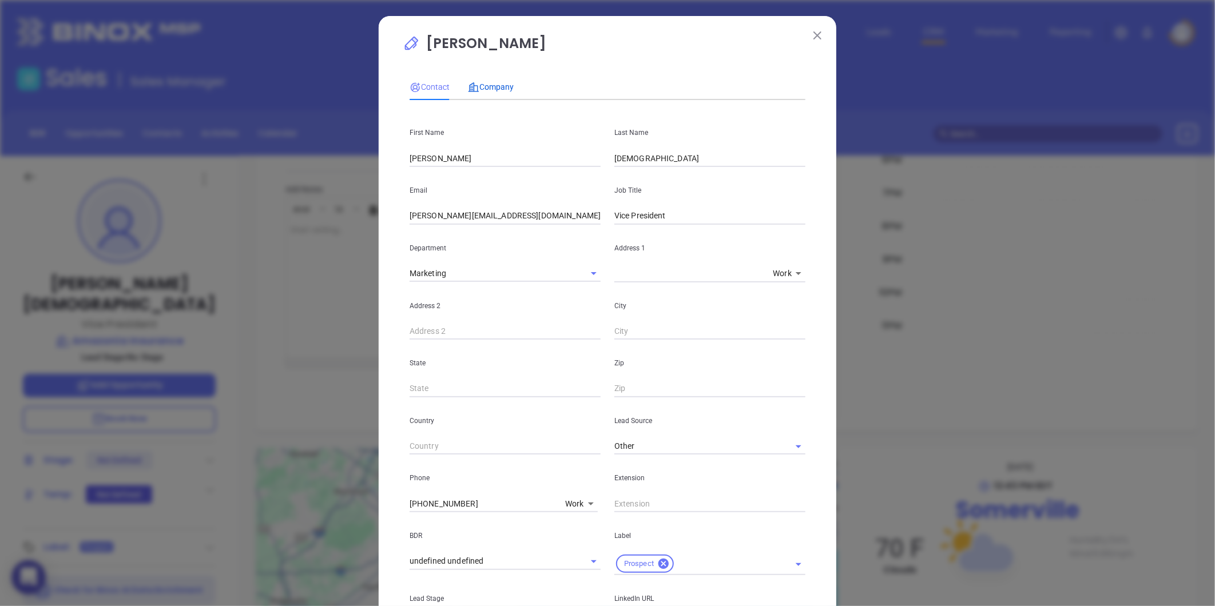
click at [493, 86] on span "Company" at bounding box center [491, 86] width 46 height 9
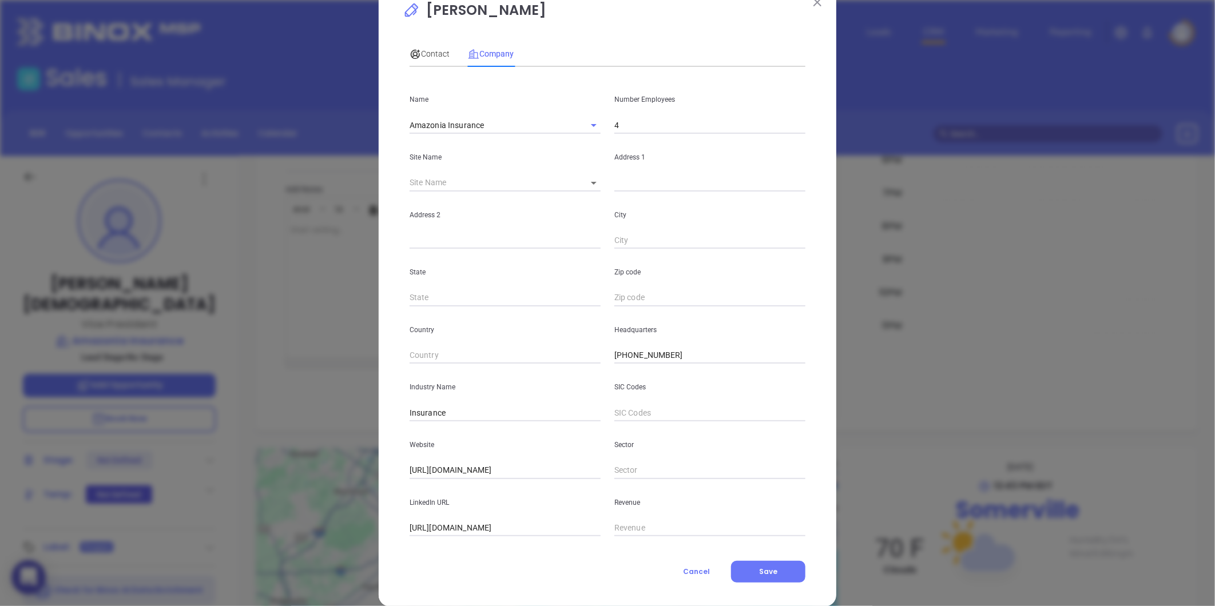
scroll to position [50, 0]
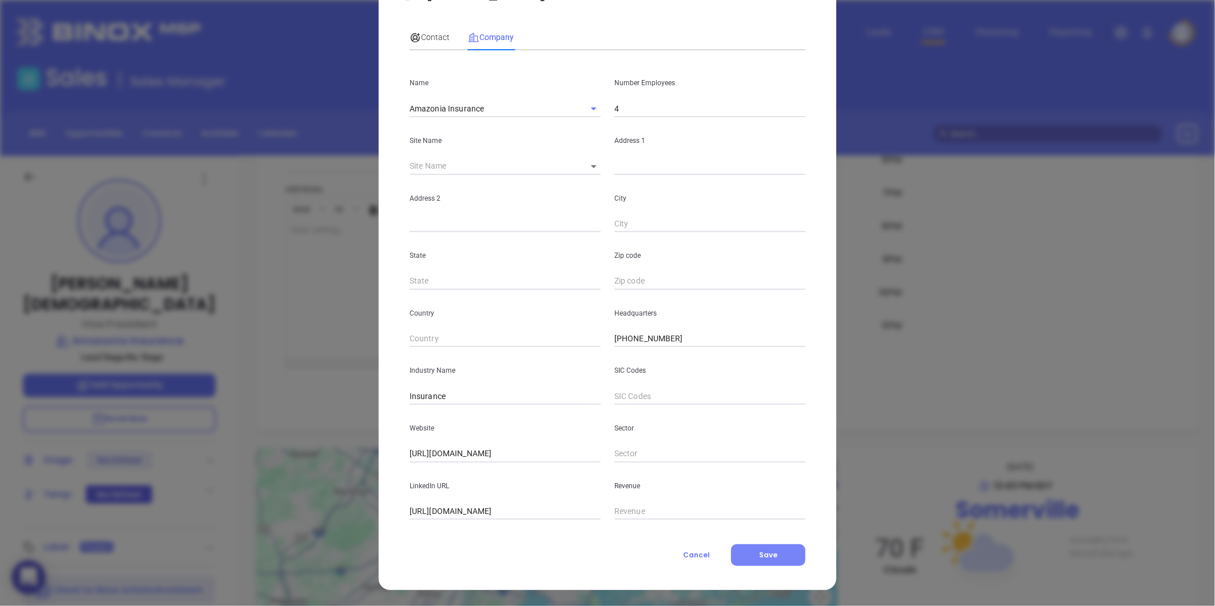
click at [773, 547] on button "Save" at bounding box center [768, 556] width 74 height 22
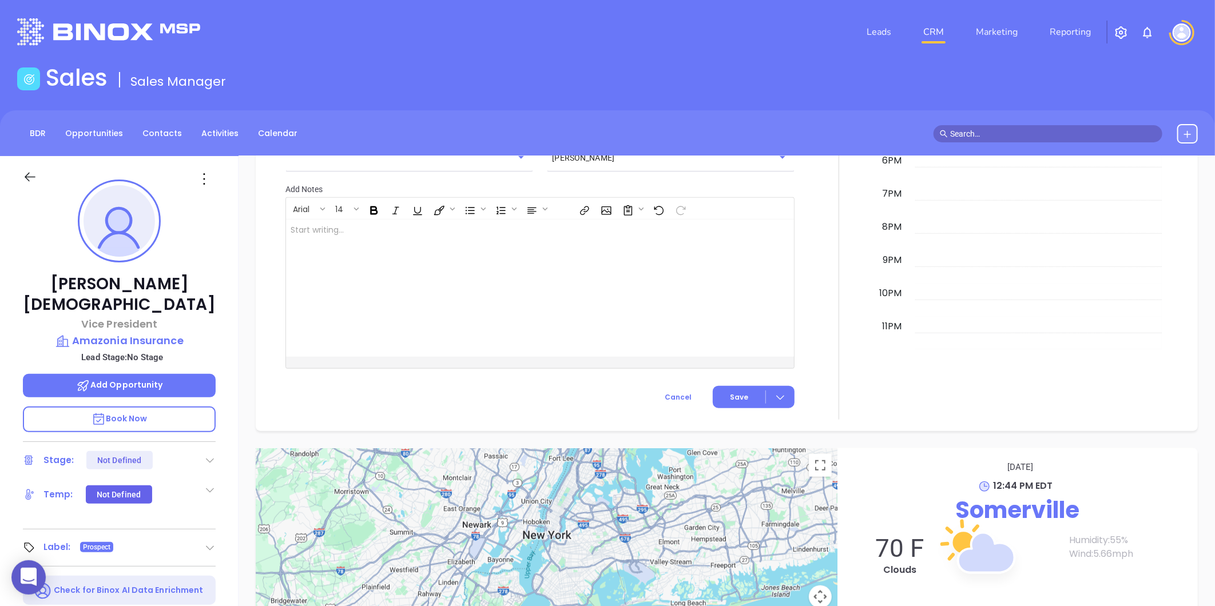
scroll to position [553, 0]
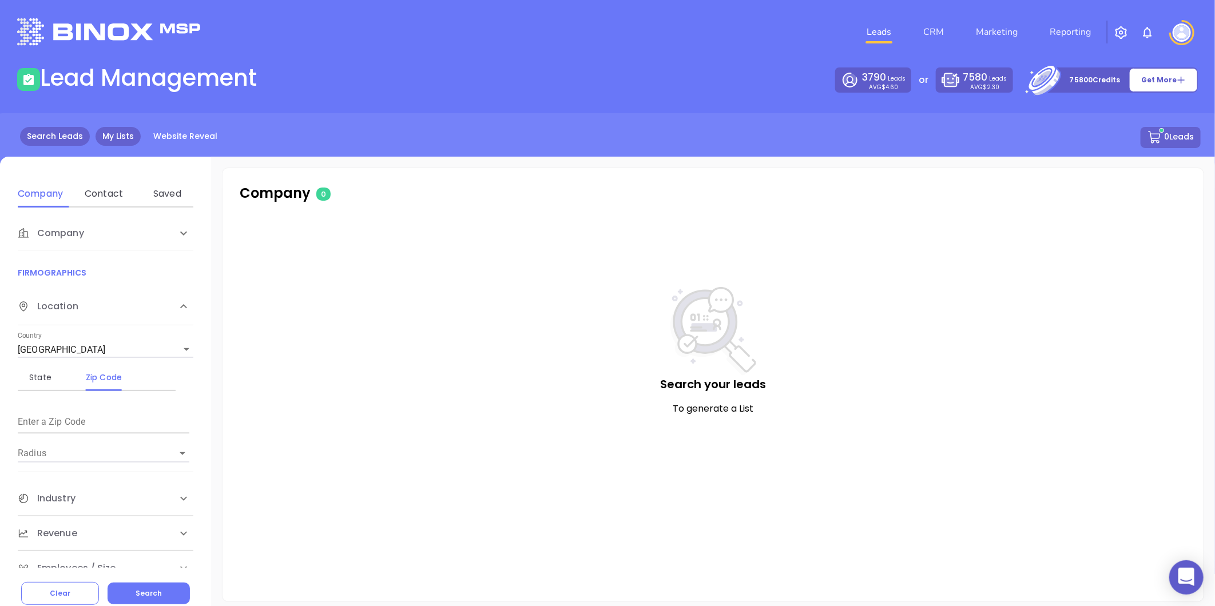
click at [117, 128] on link "My Lists" at bounding box center [118, 136] width 45 height 19
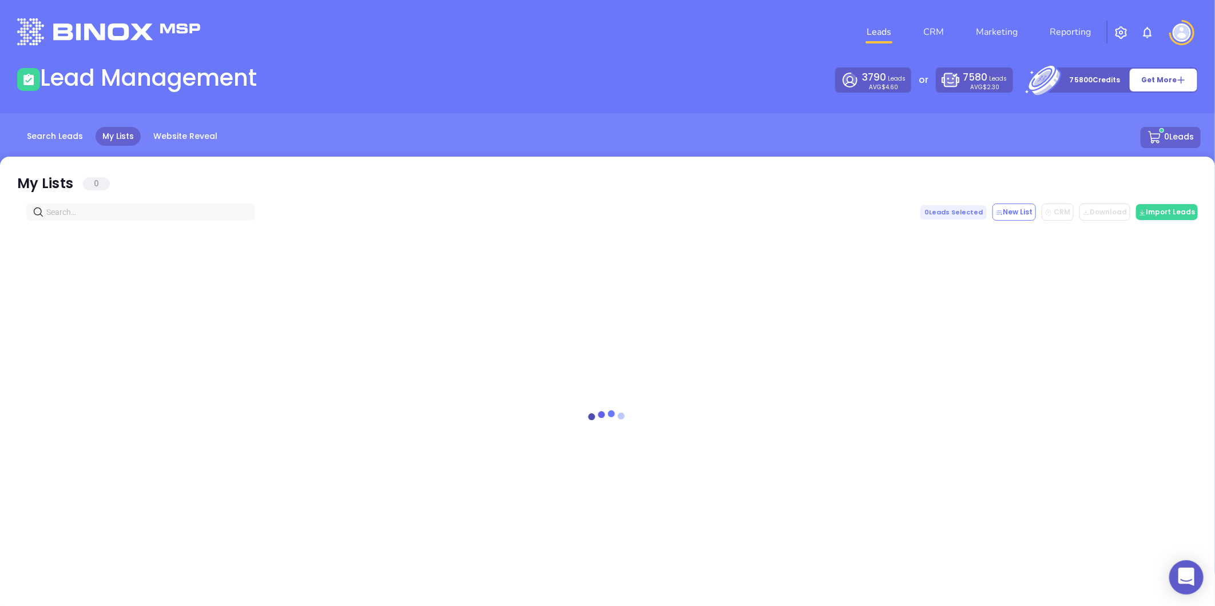
click at [132, 213] on input "text" at bounding box center [142, 212] width 193 height 13
paste input "[DOMAIN_NAME]"
type input "[DOMAIN_NAME]"
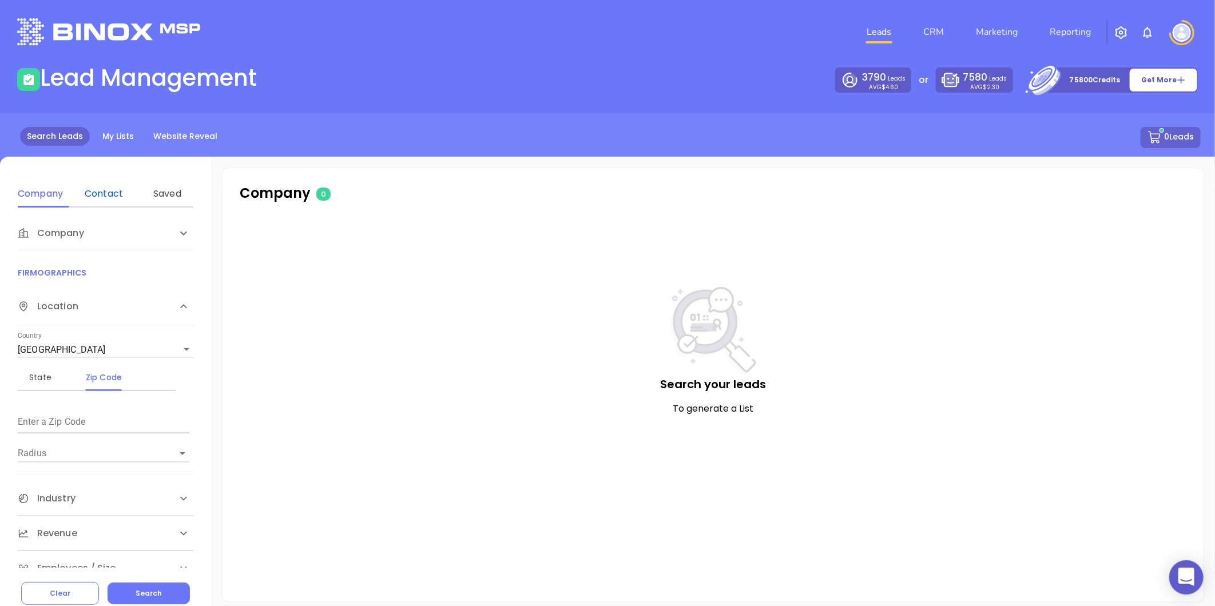
click at [114, 189] on div "Contact" at bounding box center [103, 194] width 45 height 14
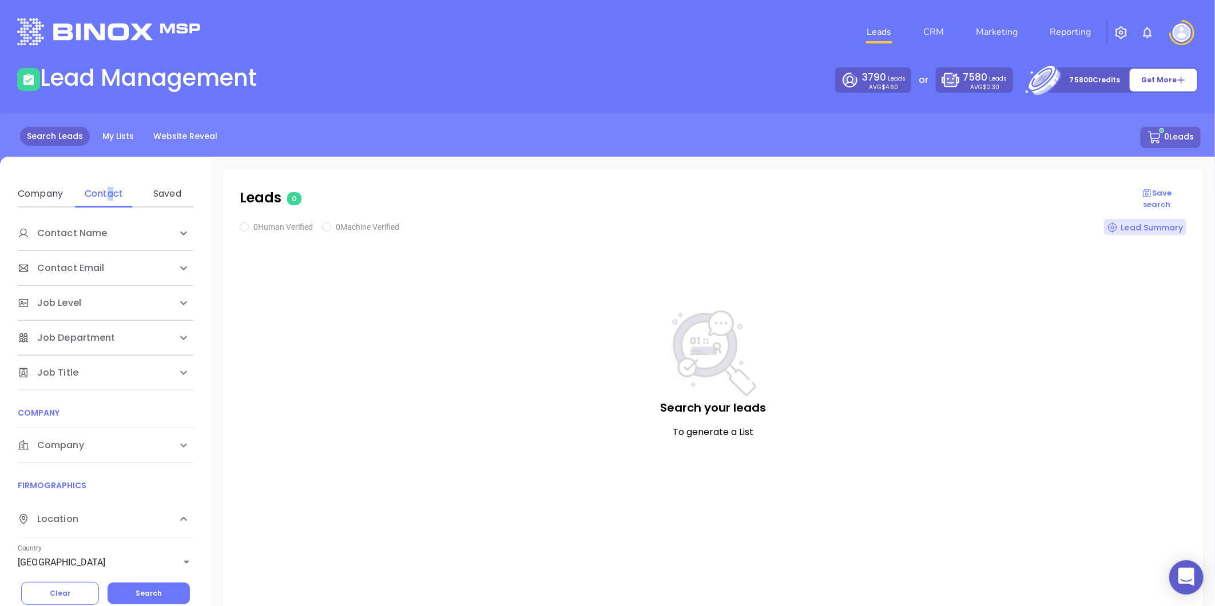
click at [63, 448] on span "Company" at bounding box center [51, 446] width 66 height 14
drag, startPoint x: 99, startPoint y: 494, endPoint x: 94, endPoint y: 505, distance: 11.8
click at [99, 494] on div "Domain" at bounding box center [103, 490] width 45 height 14
click at [80, 529] on input "Enter a company name" at bounding box center [104, 532] width 172 height 18
paste input "[DOMAIN_NAME]"
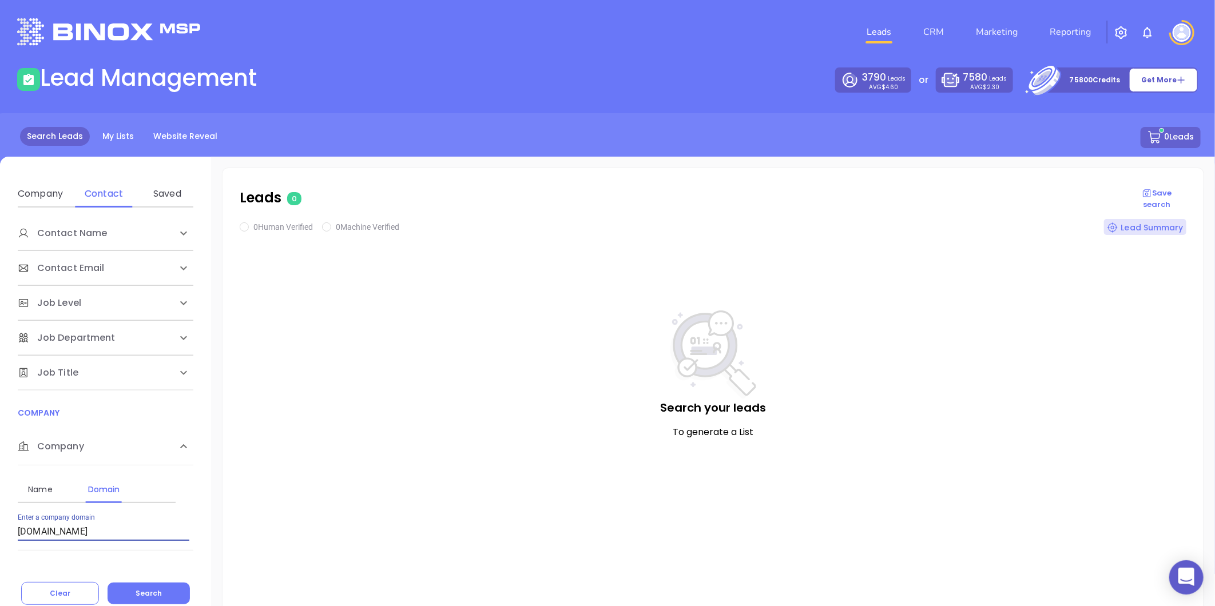
type input "[DOMAIN_NAME]"
checkbox input "true"
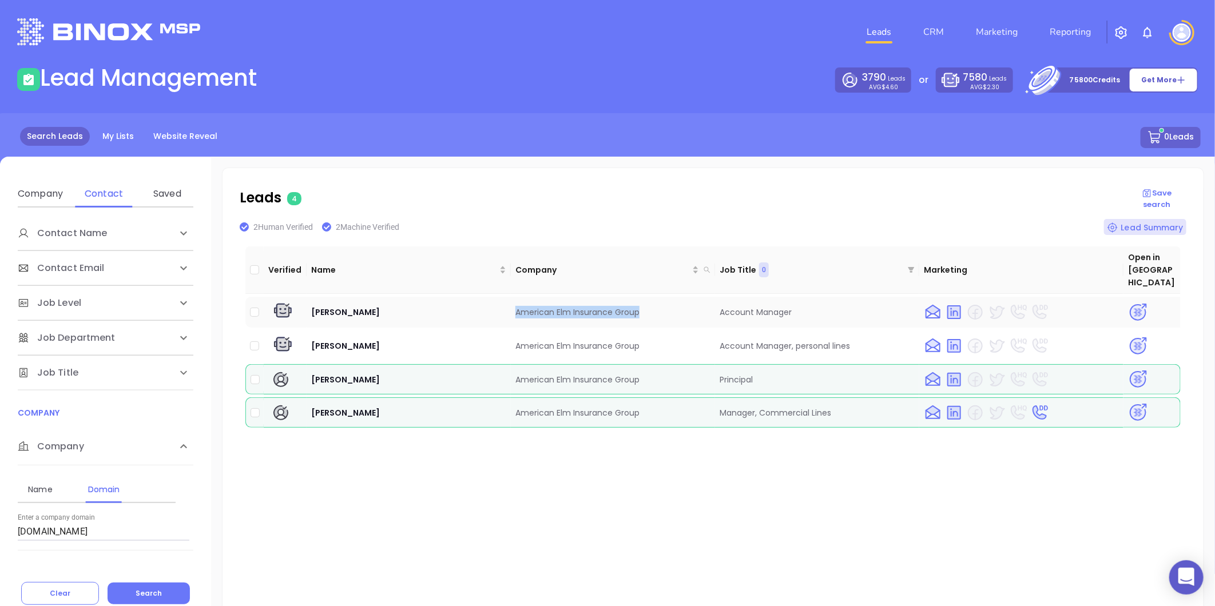
drag, startPoint x: 506, startPoint y: 293, endPoint x: 652, endPoint y: 301, distance: 146.7
click at [652, 301] on tr "[PERSON_NAME] American Elm Insurance Group Account Manager" at bounding box center [712, 312] width 935 height 31
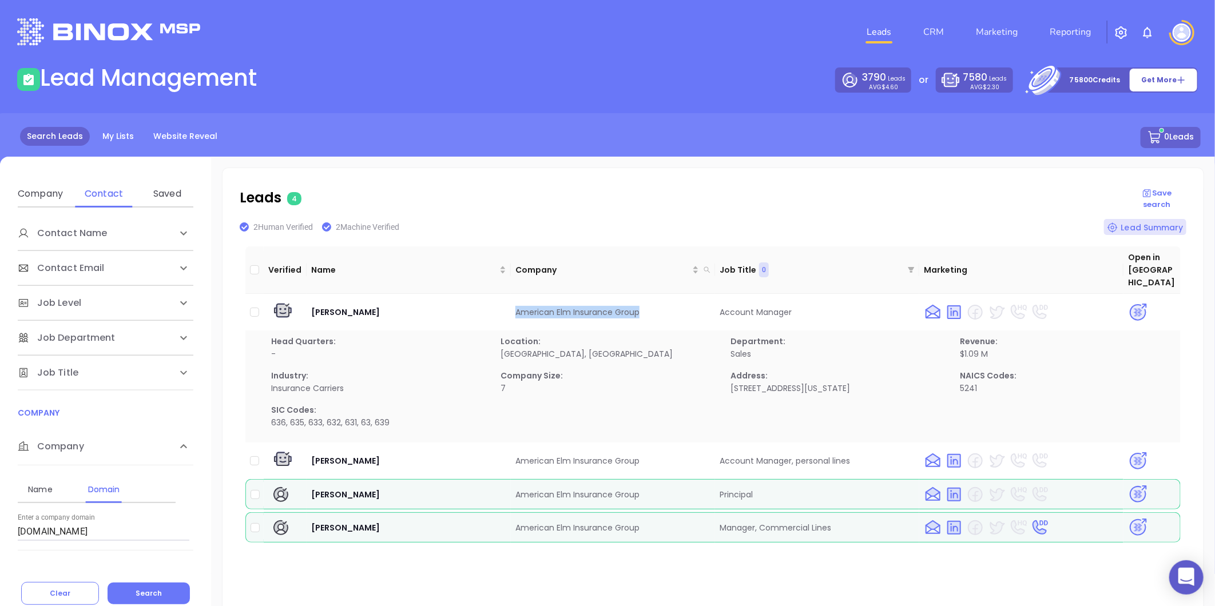
copy tr "American Elm Insurance Group"
click at [1133, 485] on img at bounding box center [1138, 495] width 20 height 20
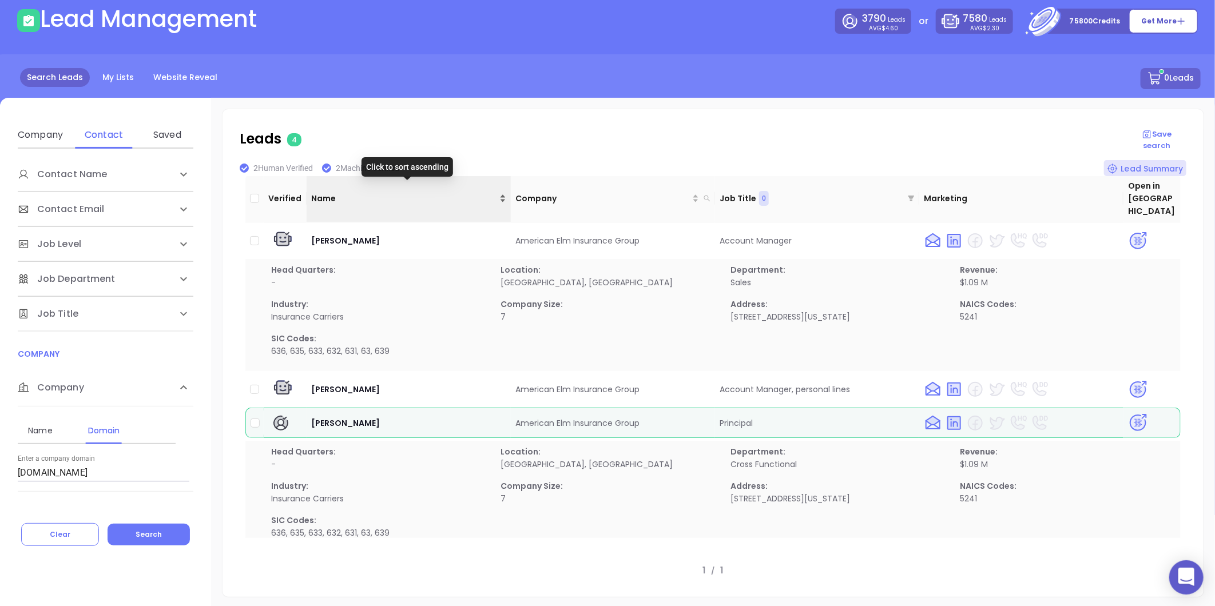
click at [497, 192] on div "Name" at bounding box center [408, 198] width 195 height 13
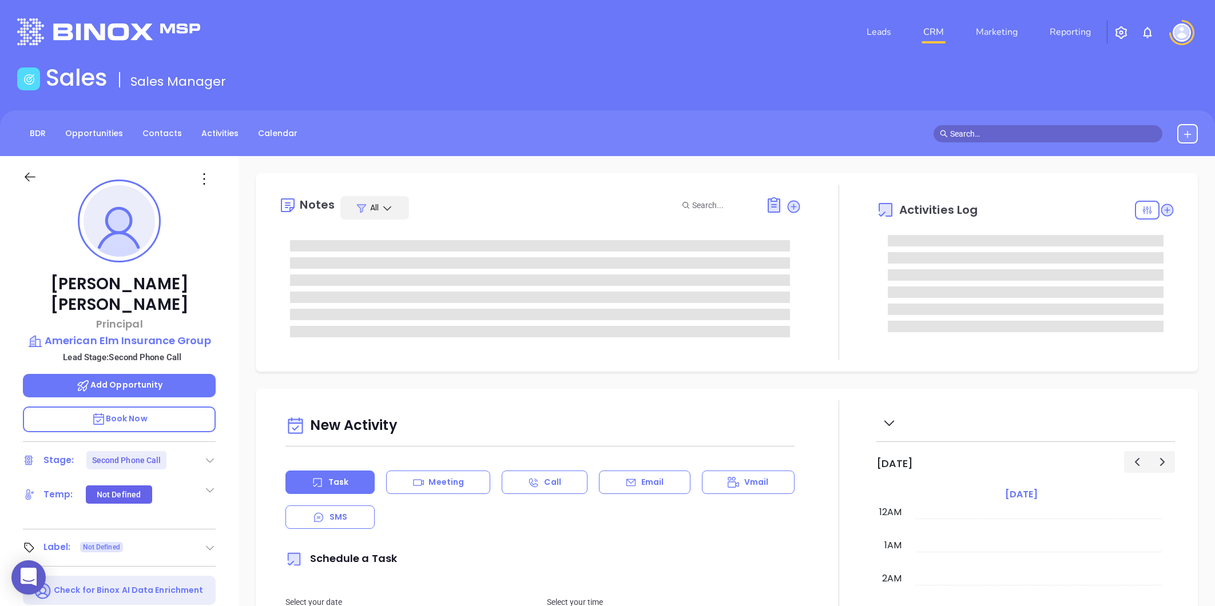
type input "Liz Cruz"
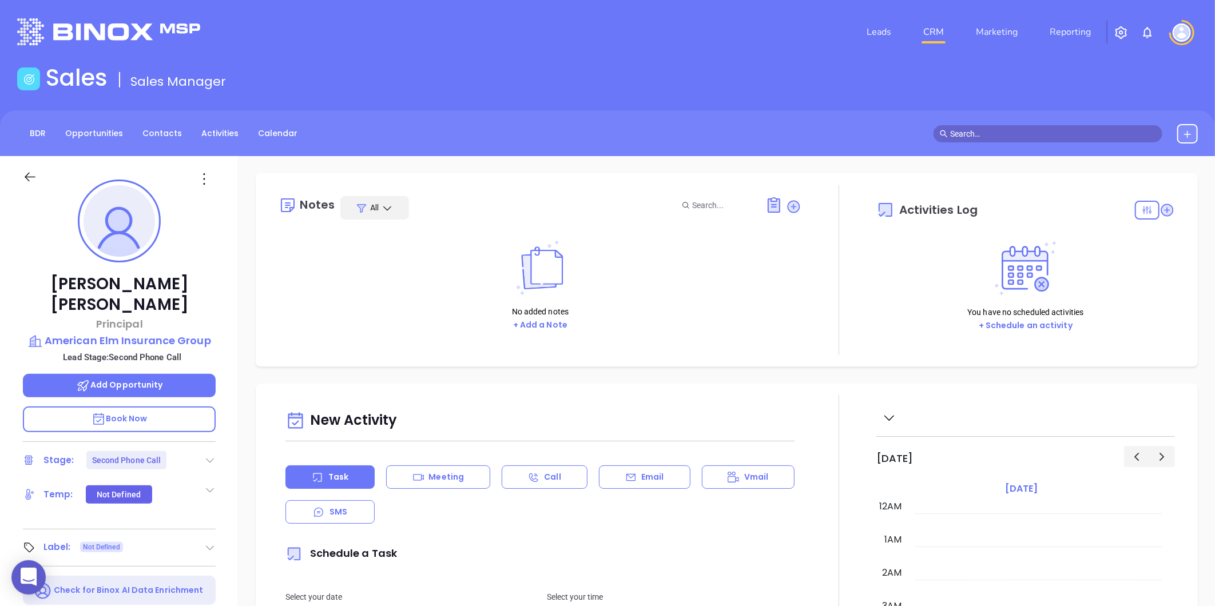
scroll to position [332, 0]
click at [210, 177] on icon at bounding box center [204, 179] width 18 height 18
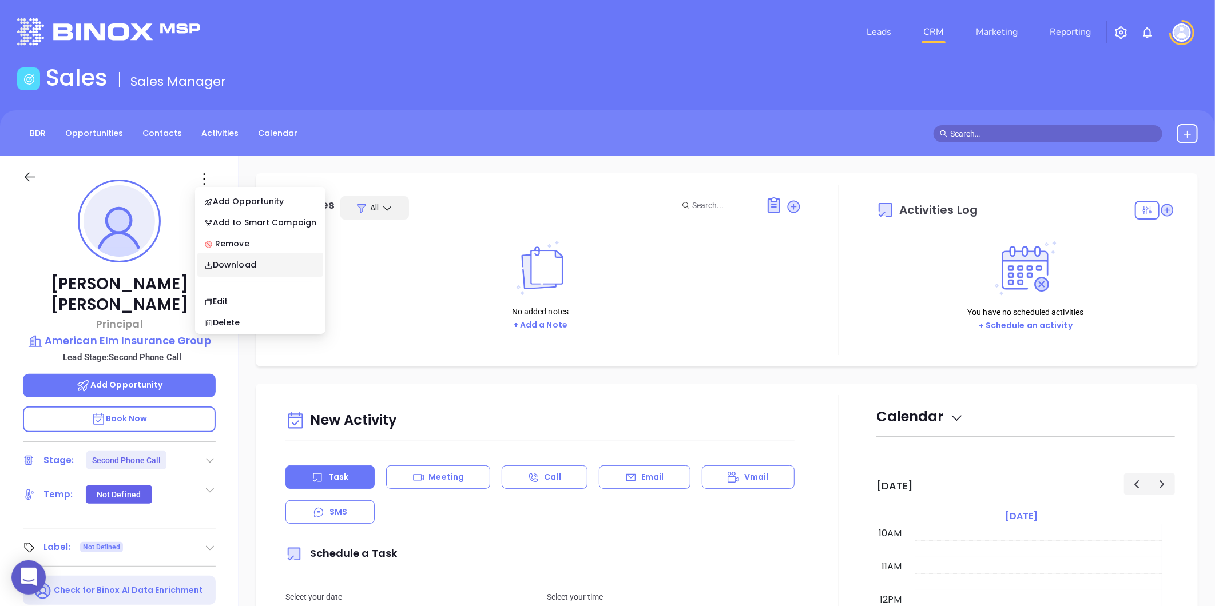
click at [456, 296] on div "No added notes + Add a Note" at bounding box center [540, 286] width 523 height 114
click at [158, 333] on p "American Elm Insurance Group" at bounding box center [119, 341] width 193 height 16
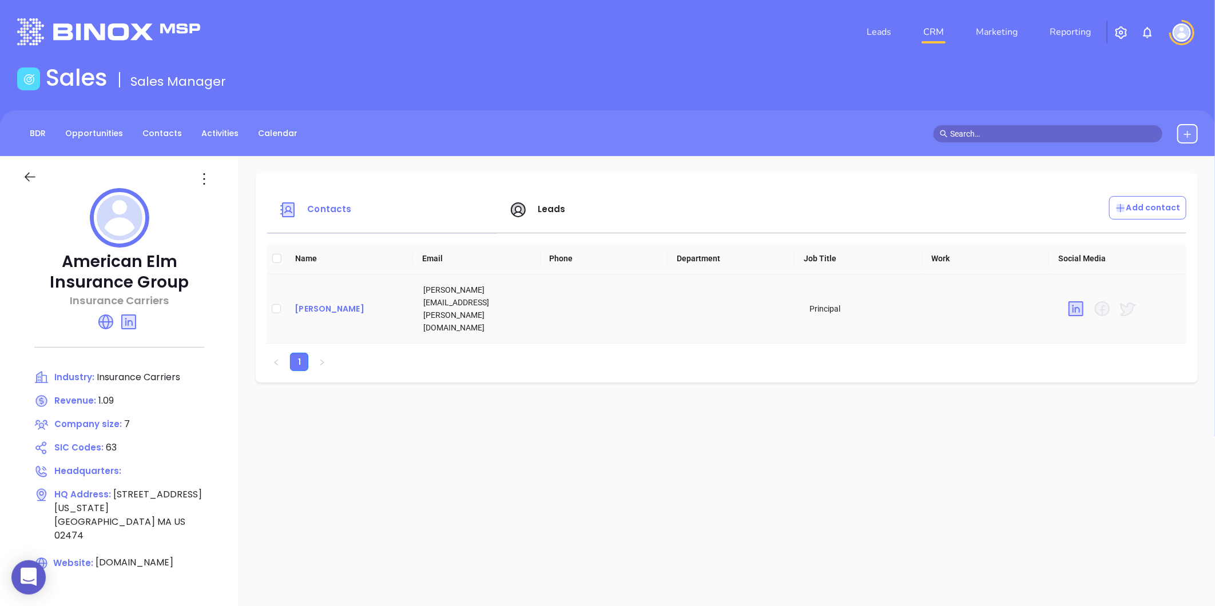
click at [324, 302] on div "[PERSON_NAME]" at bounding box center [350, 309] width 110 height 14
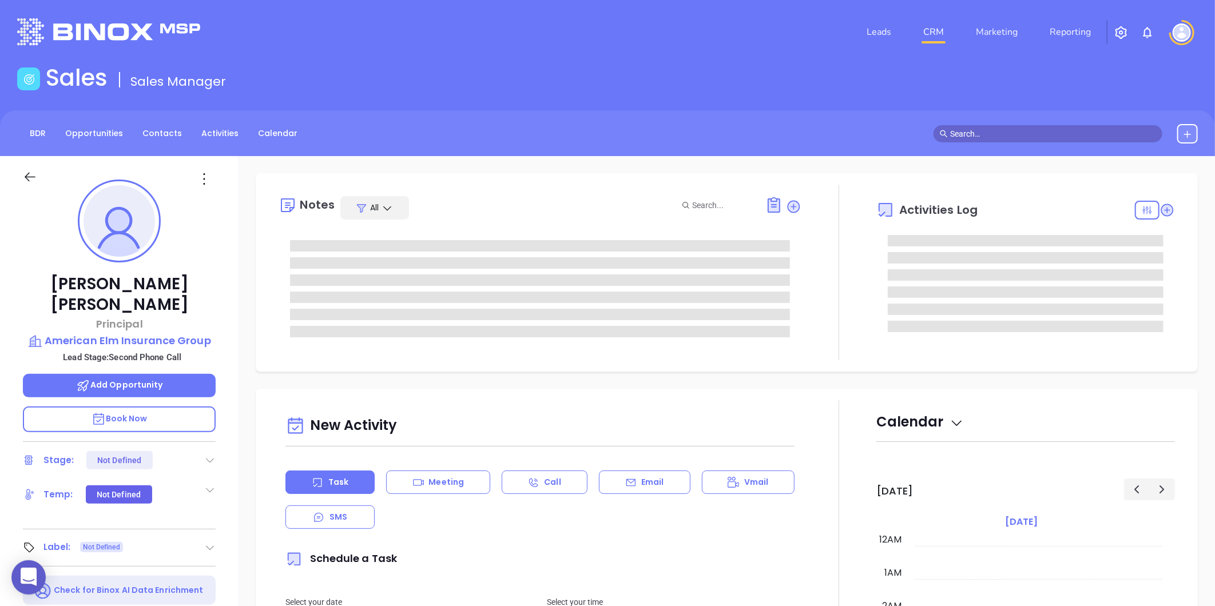
type input "09/10/2025"
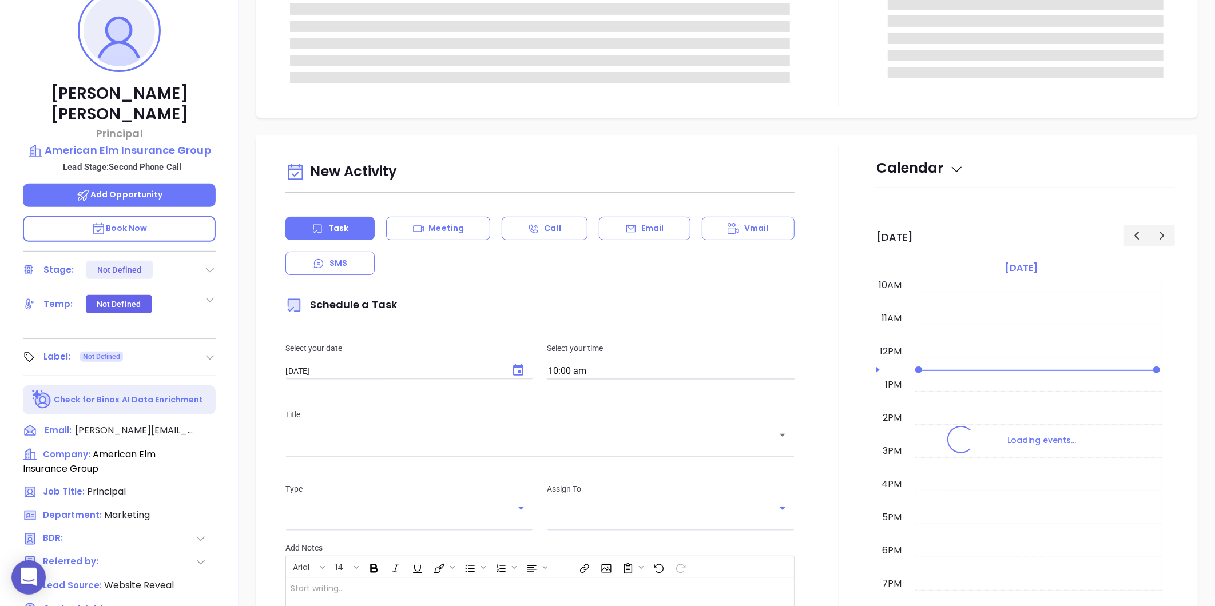
type input "Liz Cruz"
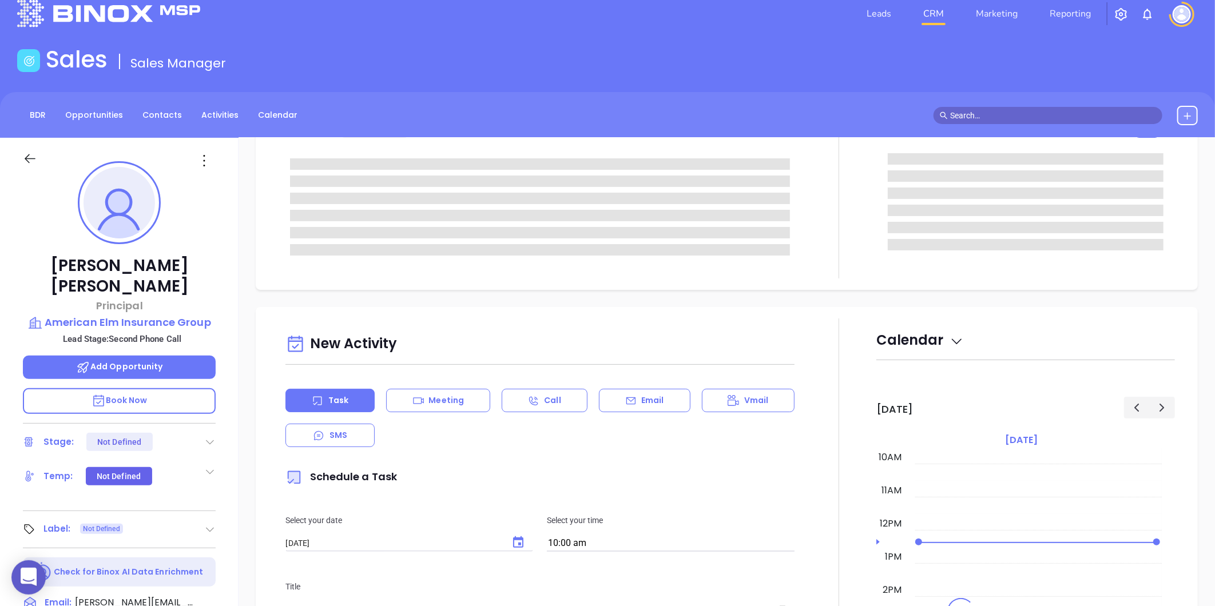
scroll to position [0, 0]
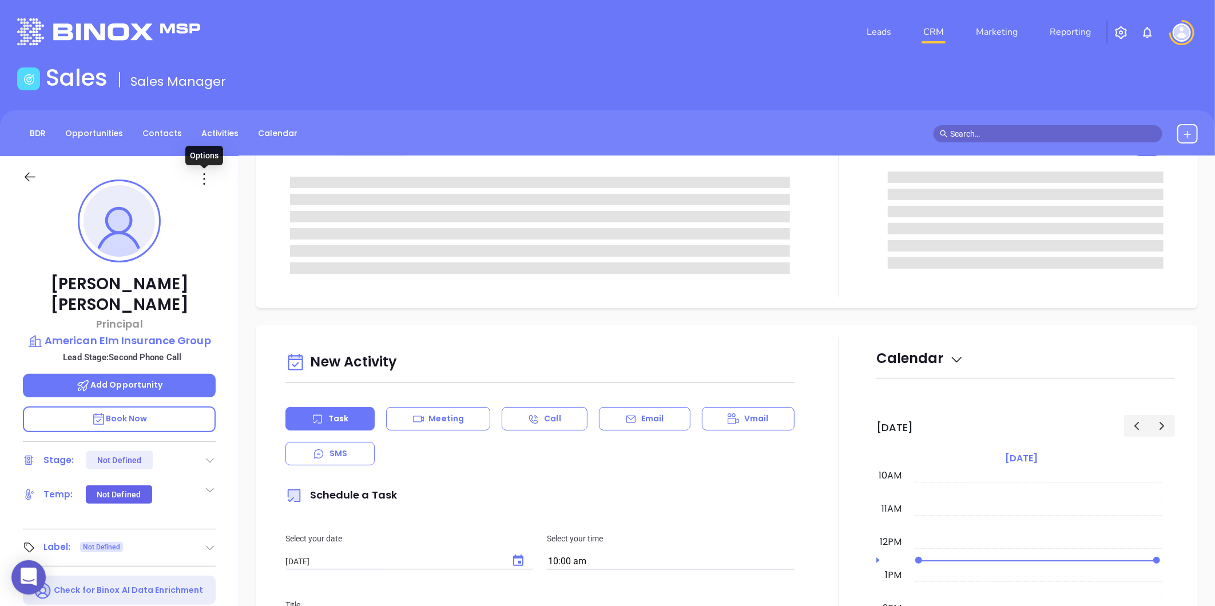
drag, startPoint x: 208, startPoint y: 180, endPoint x: 213, endPoint y: 190, distance: 11.0
click at [209, 181] on icon at bounding box center [204, 179] width 18 height 18
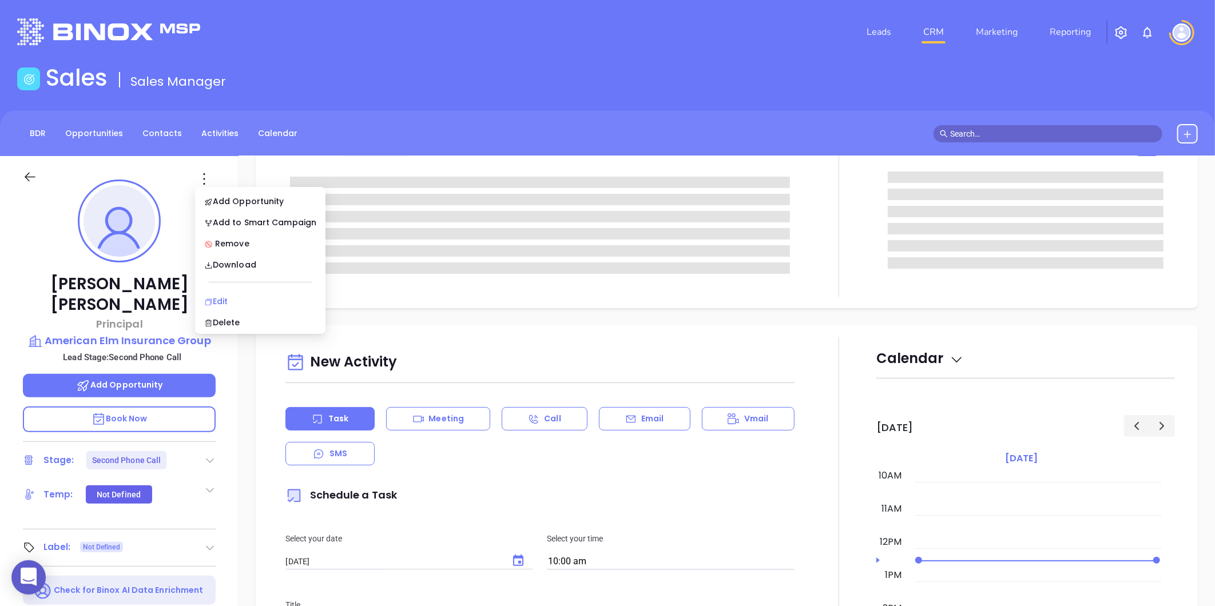
click at [224, 302] on div "Edit" at bounding box center [260, 301] width 112 height 13
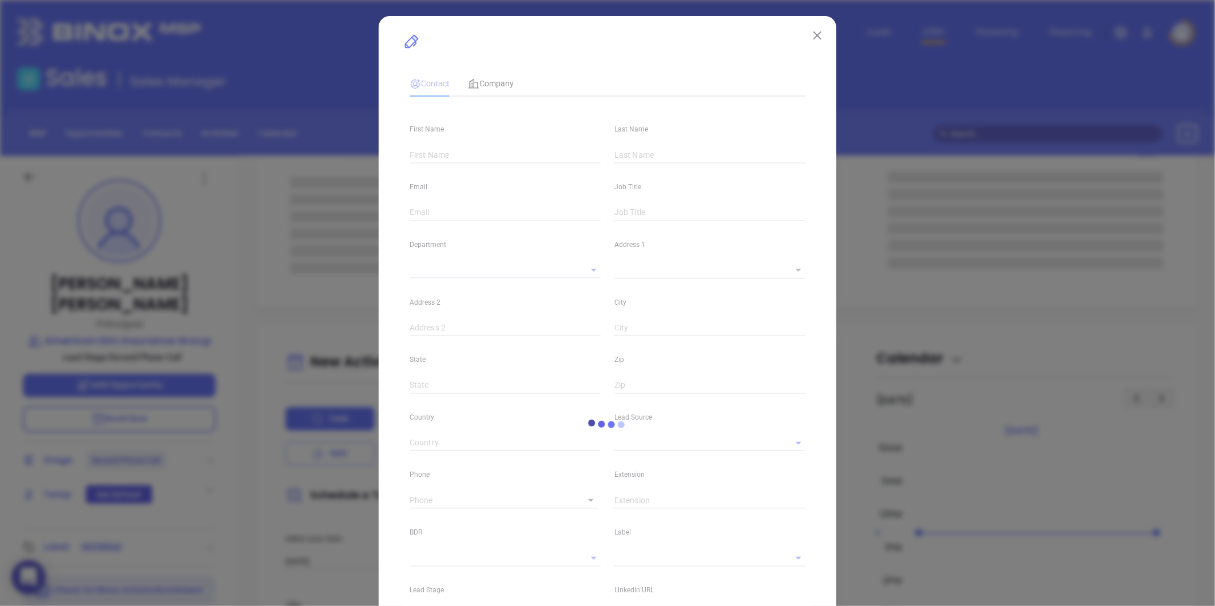
type input "Erin"
type input "Gaffney"
type input "erin.gaffney@americanelmins.com"
type input "Principal"
type input "1"
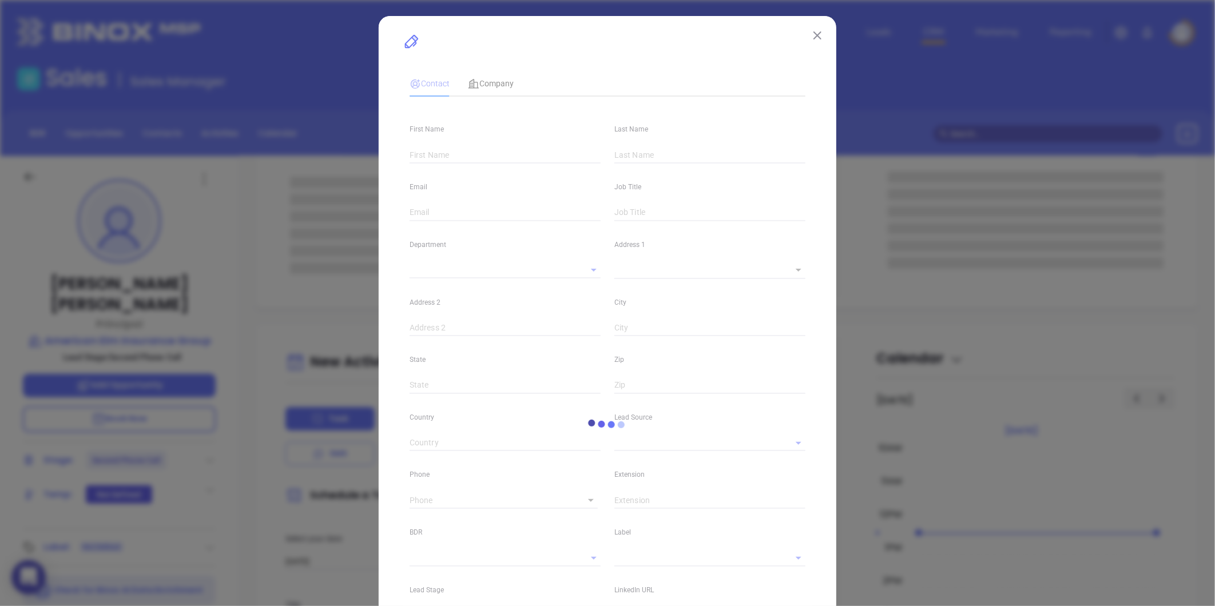
type input "linkedin.com/in/erin-gaffney-cic-4317674a"
type input "Marketing"
type input "Website Reveal"
type input "undefined undefined"
type input "Second Phone Call"
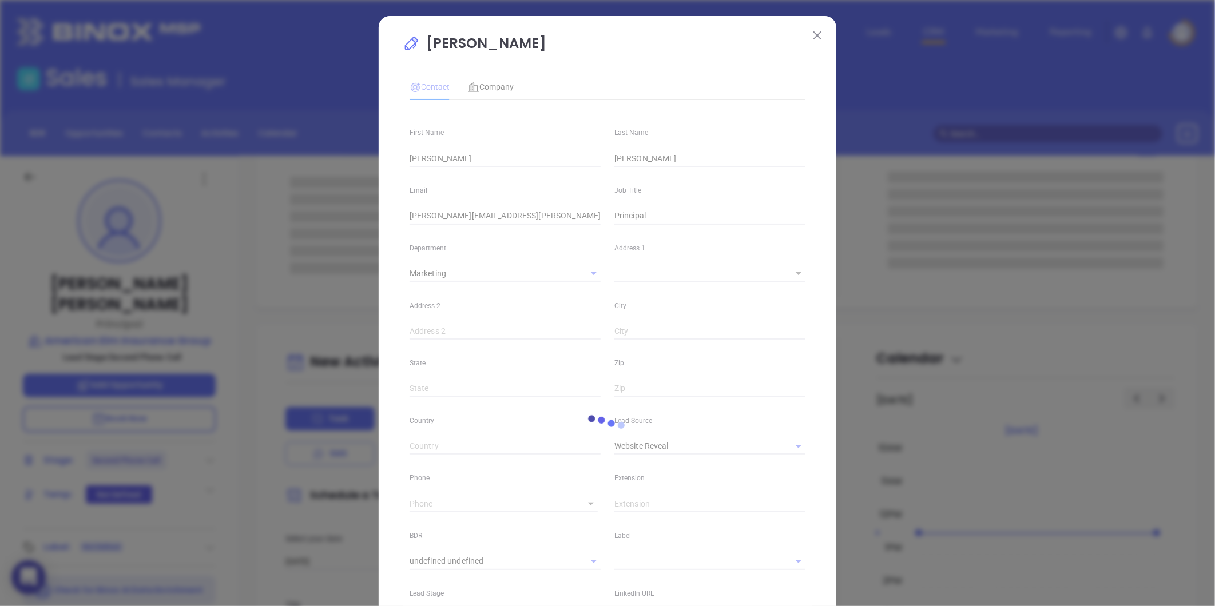
click at [813, 32] on img at bounding box center [817, 35] width 8 height 8
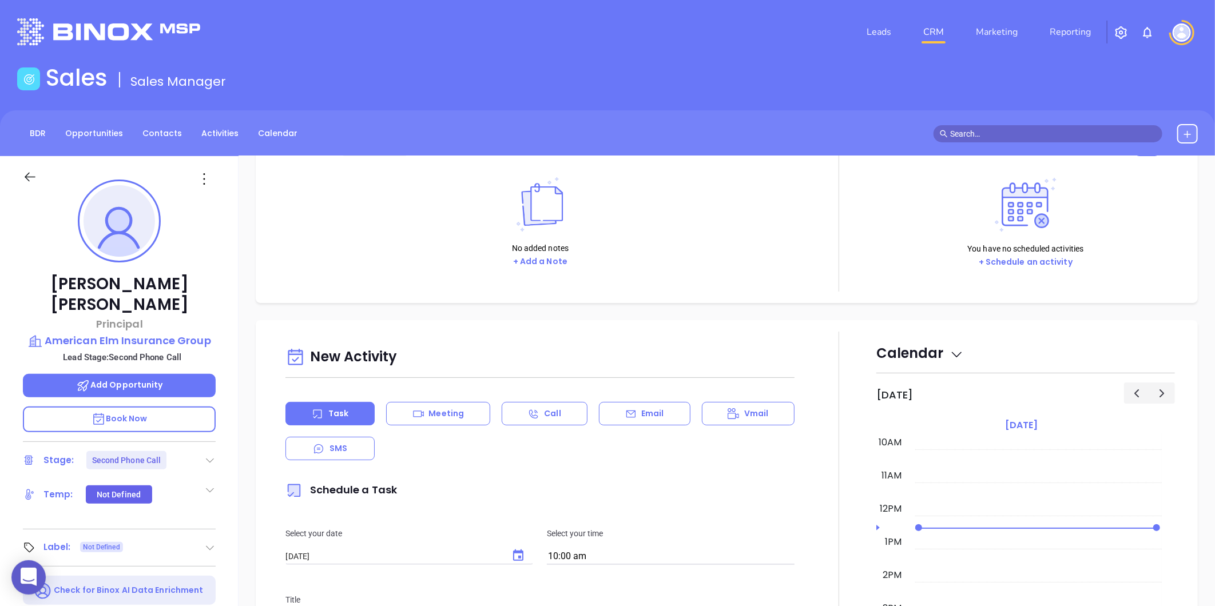
click at [210, 455] on icon at bounding box center [209, 460] width 11 height 11
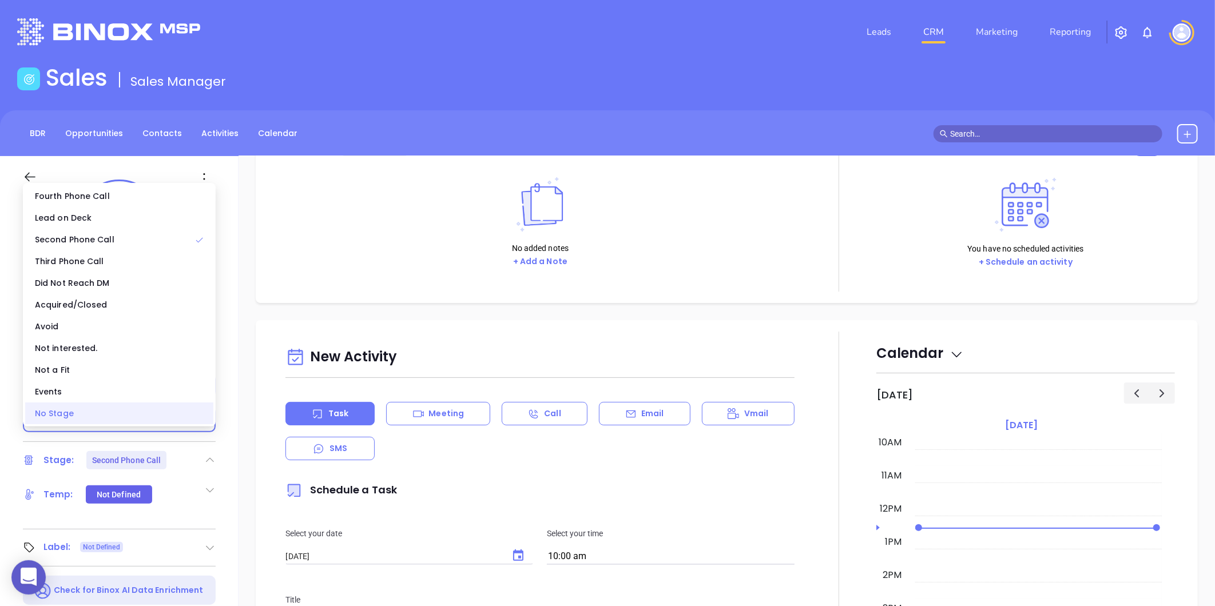
click at [157, 416] on div "No Stage" at bounding box center [119, 414] width 188 height 22
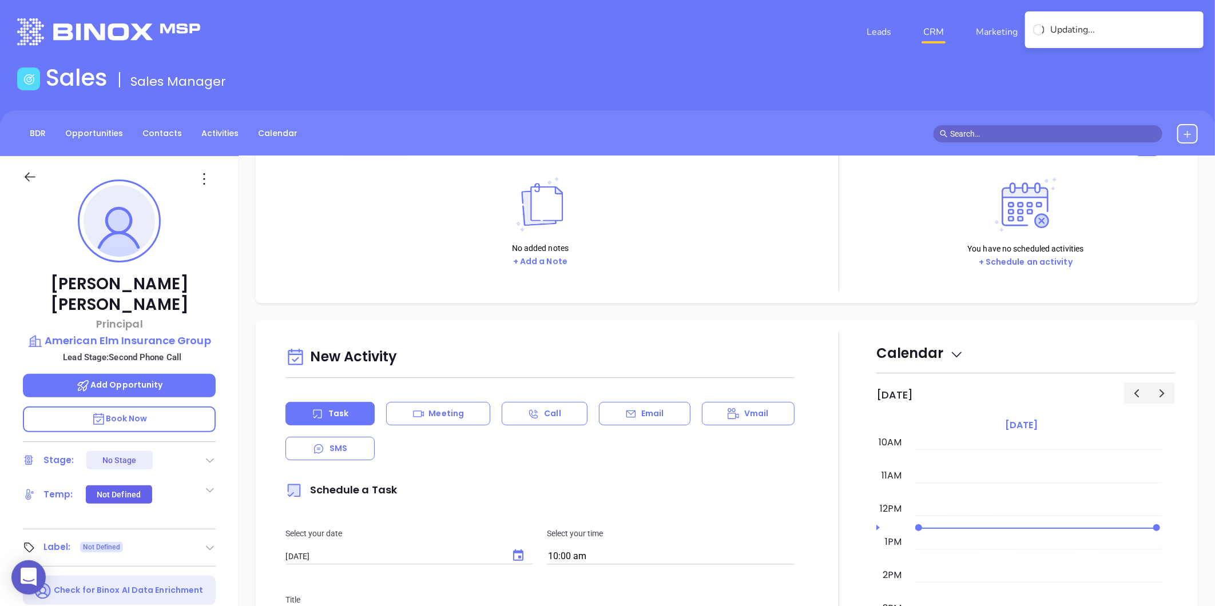
click at [229, 264] on div "Erin Gaffney Principal American Elm Insurance Group Lead Stage: Second Phone Ca…" at bounding box center [119, 535] width 239 height 758
drag, startPoint x: 201, startPoint y: 178, endPoint x: 214, endPoint y: 198, distance: 24.0
click at [201, 178] on icon at bounding box center [204, 179] width 18 height 18
click at [227, 301] on div "Edit" at bounding box center [260, 301] width 112 height 13
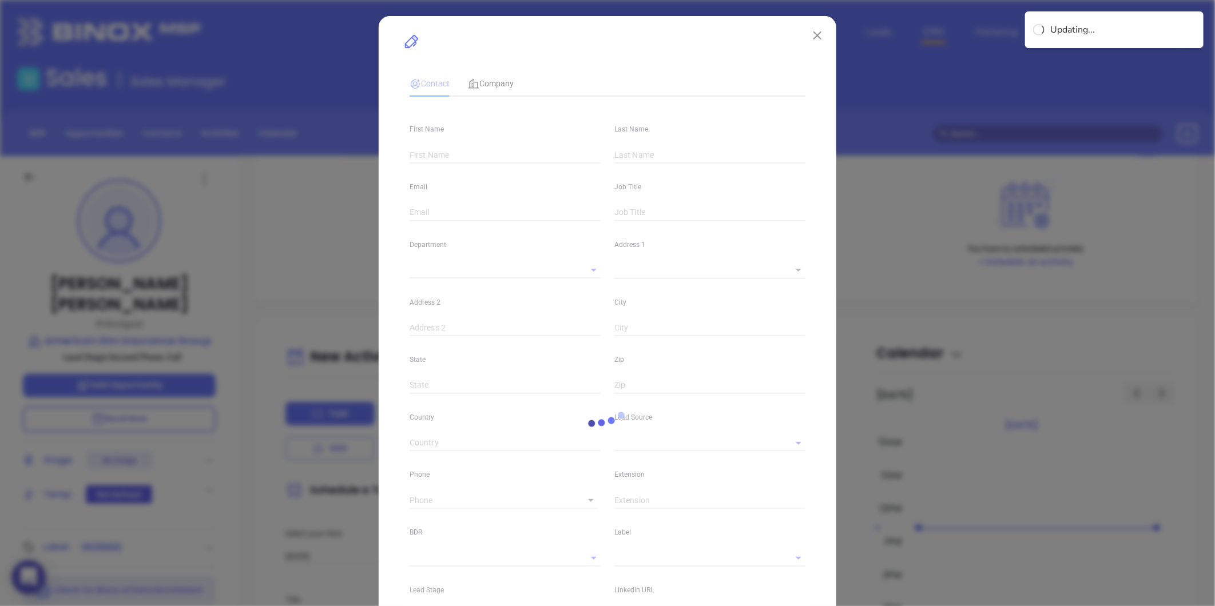
type input "Erin"
type input "Gaffney"
type input "erin.gaffney@americanelmins.com"
type input "Principal"
type input "1"
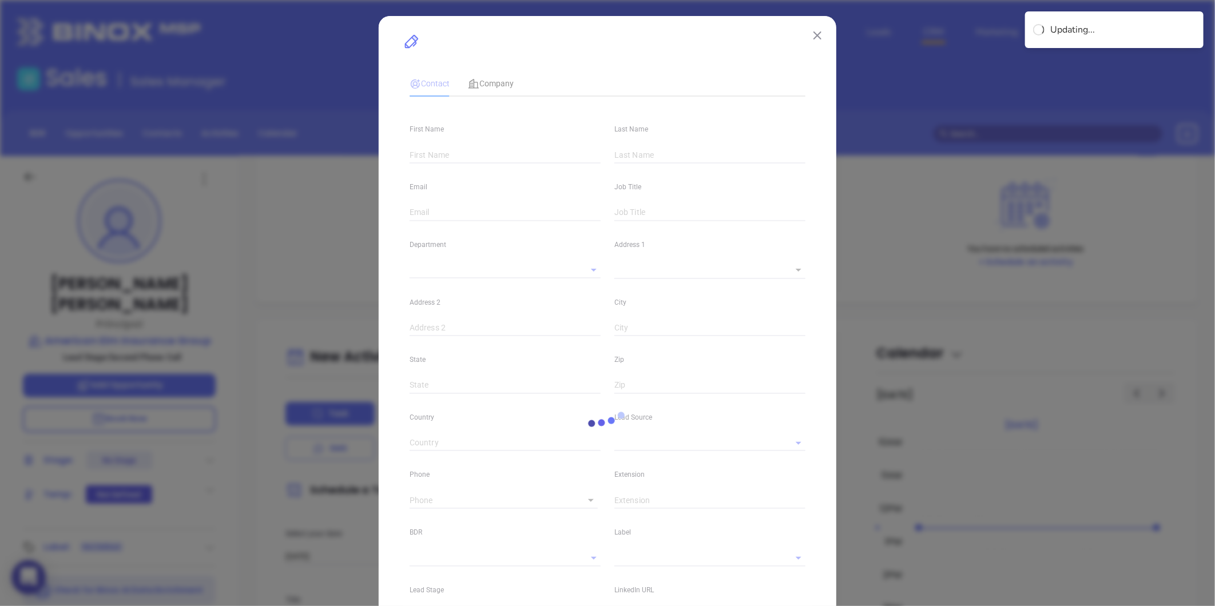
type input "linkedin.com/in/erin-gaffney-cic-4317674a"
type input "Marketing"
type input "Website Reveal"
type input "undefined undefined"
type input "1"
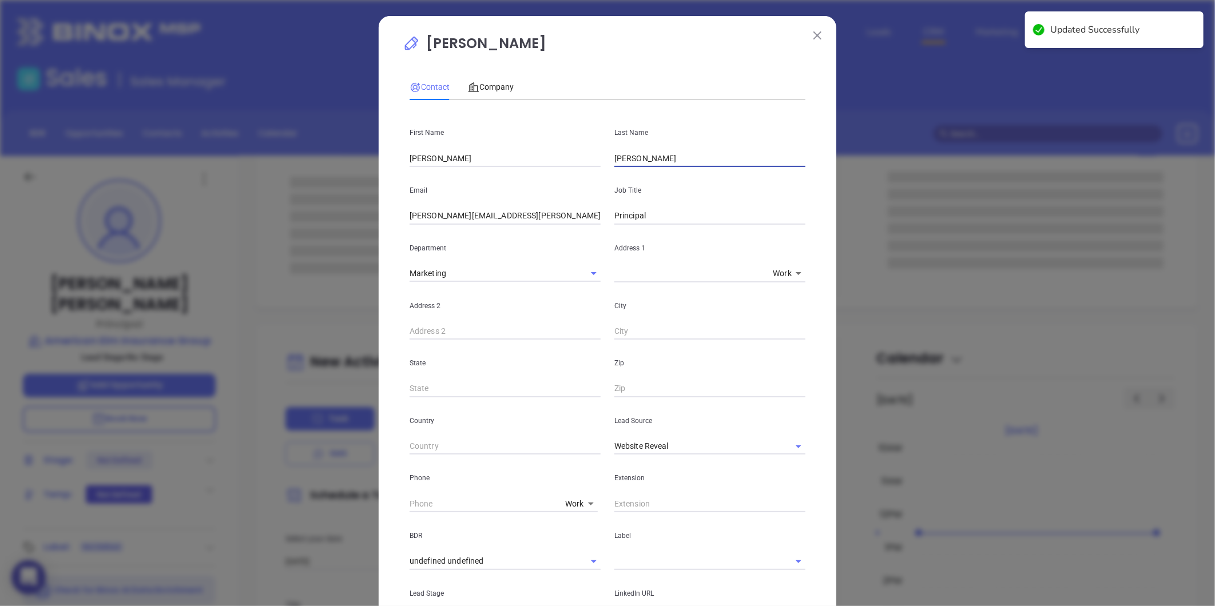
drag, startPoint x: 628, startPoint y: 159, endPoint x: 573, endPoint y: 164, distance: 55.1
click at [571, 162] on div "First Name Erin Last Name Gaffney" at bounding box center [608, 138] width 410 height 58
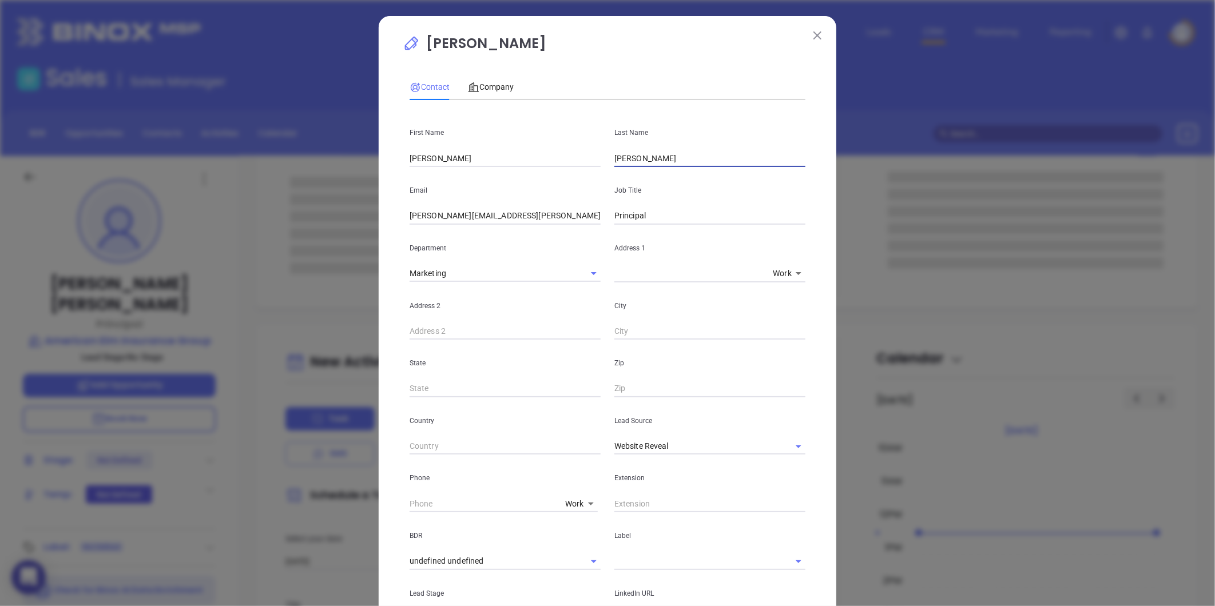
paste input "Yalowchuk"
type input "Yalowchuk"
drag, startPoint x: 435, startPoint y: 159, endPoint x: 224, endPoint y: 180, distance: 211.5
click at [253, 173] on div "Erin Gaffney Contact Company First Name Erin Last Name Yalowchuk Email erin.gaf…" at bounding box center [607, 303] width 1215 height 606
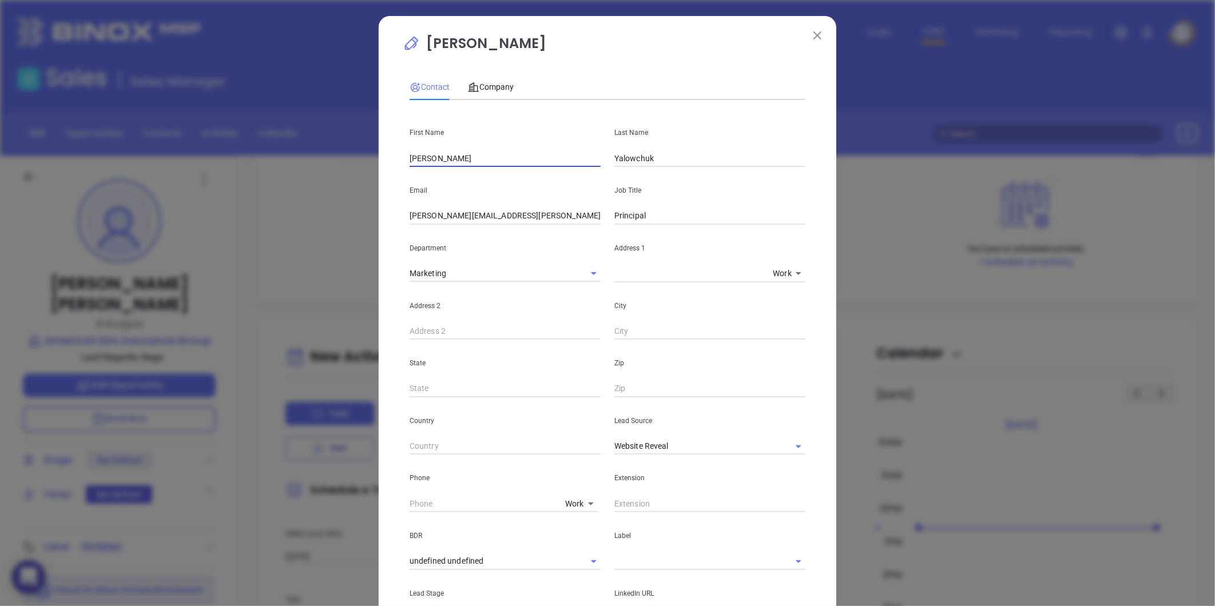
type input "Julie"
drag, startPoint x: 637, startPoint y: 160, endPoint x: 670, endPoint y: 152, distance: 33.7
click at [718, 118] on div "Last Name Yalowchuk" at bounding box center [709, 138] width 205 height 58
click at [643, 156] on input "Yalowchuk" at bounding box center [709, 158] width 191 height 17
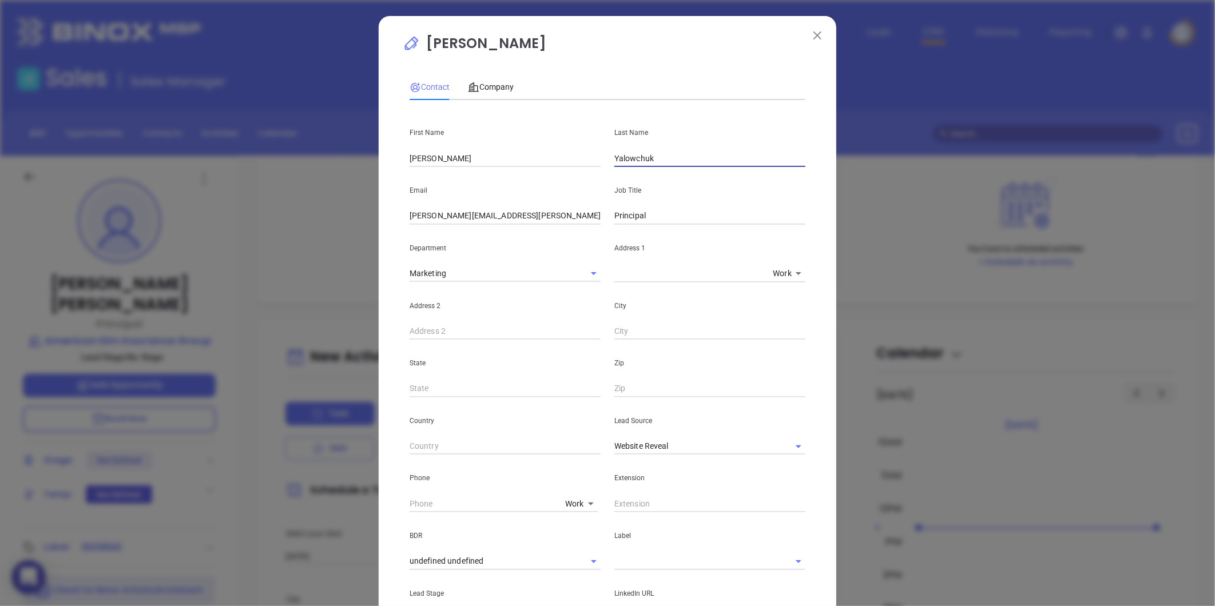
click at [643, 156] on input "Yalowchuk" at bounding box center [709, 158] width 191 height 17
drag, startPoint x: 449, startPoint y: 218, endPoint x: 259, endPoint y: 239, distance: 191.7
click at [275, 236] on div "Erin Gaffney Contact Company First Name Julie Last Name Yalowchuk Email erin.ga…" at bounding box center [607, 303] width 1215 height 606
paste input "Yalowchuk"
type input "julie.Yalowchuk@americanelmins.com"
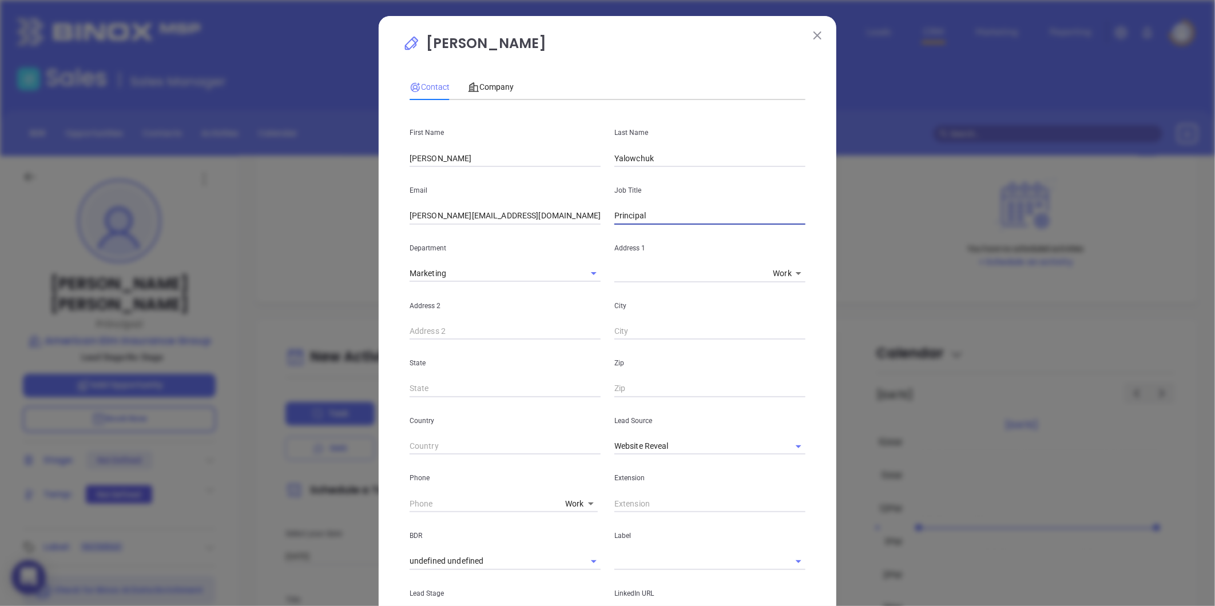
drag, startPoint x: 665, startPoint y: 221, endPoint x: 534, endPoint y: 233, distance: 132.2
click at [535, 233] on div "First Name Julie Last Name Yalowchuk Email julie.Yalowchuk@americanelmins.com J…" at bounding box center [608, 425] width 396 height 633
click at [781, 439] on button "Clear" at bounding box center [784, 447] width 16 height 16
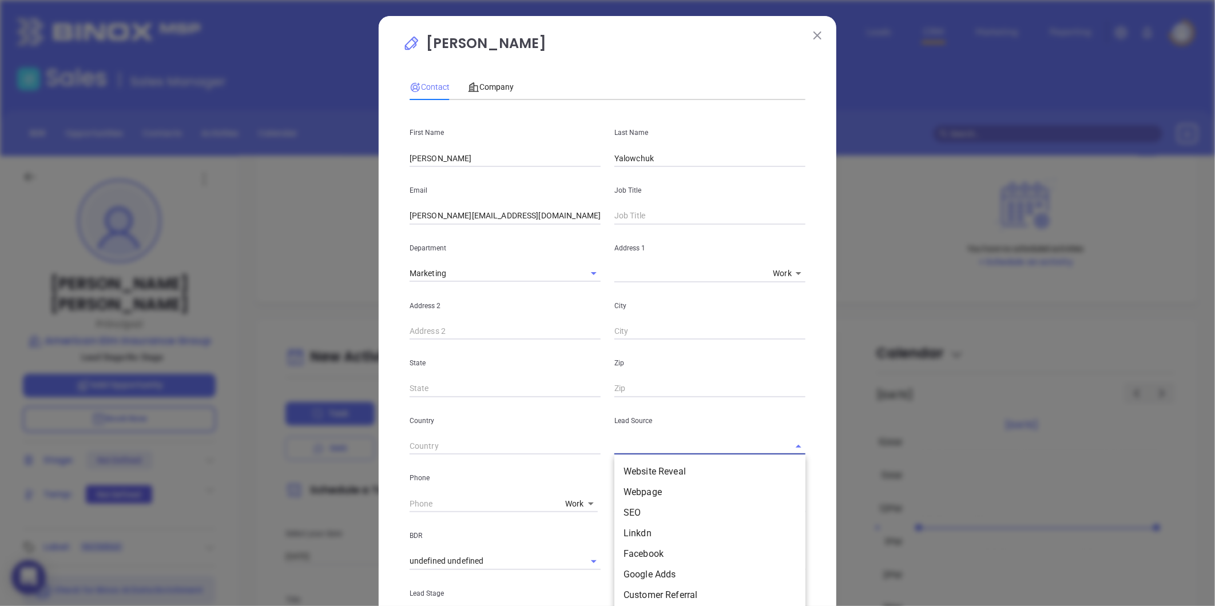
click at [717, 453] on input "text" at bounding box center [693, 446] width 159 height 17
click at [670, 466] on li "MAIA Event 0925" at bounding box center [709, 472] width 191 height 21
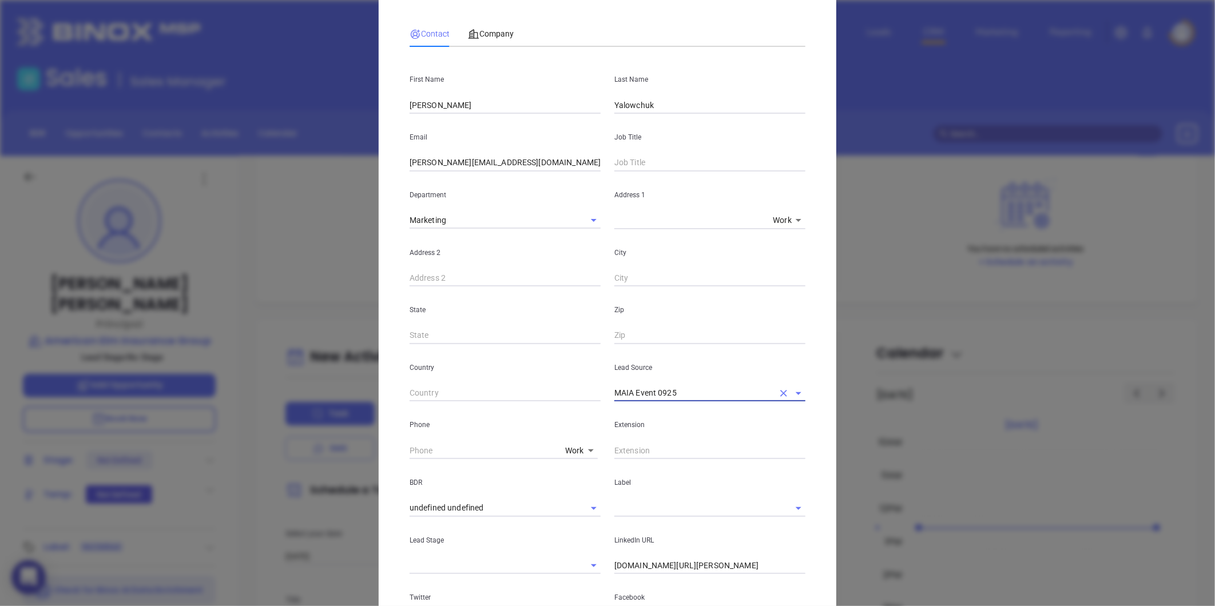
scroll to position [127, 0]
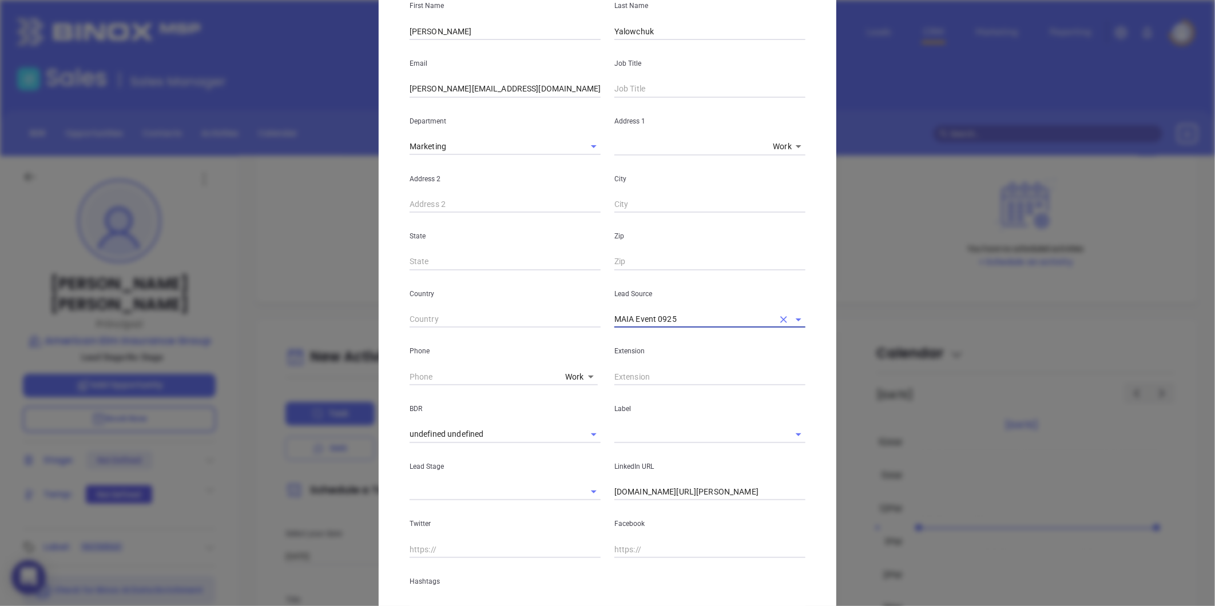
type input "MAIA Event 0925"
click at [630, 439] on input "text" at bounding box center [693, 434] width 159 height 17
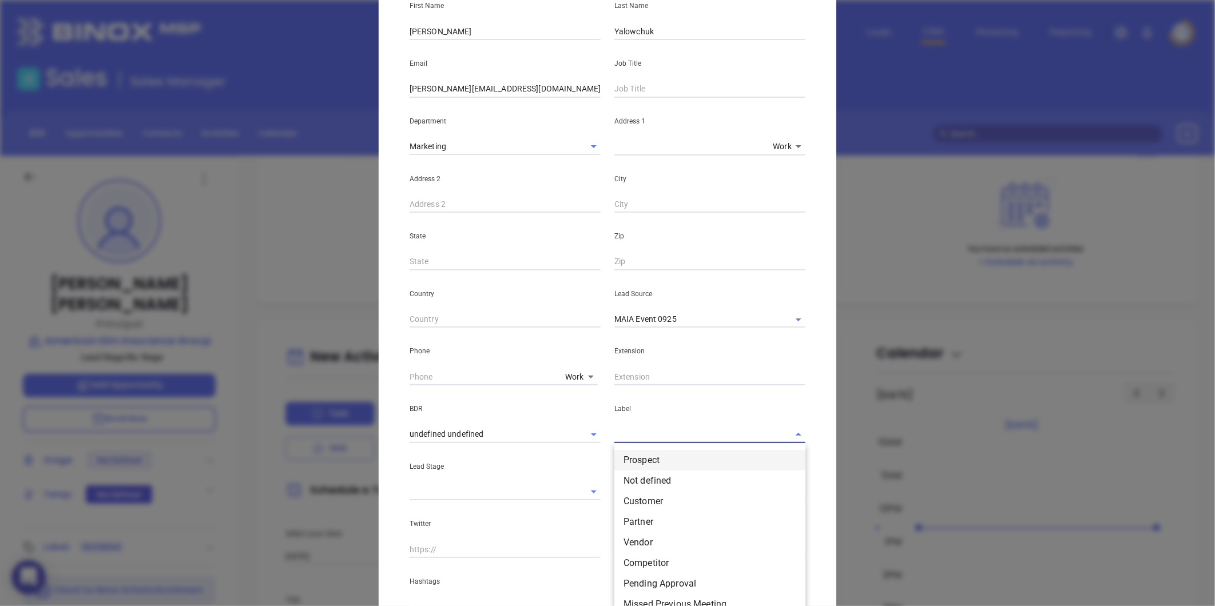
click at [647, 458] on li "Prospect" at bounding box center [709, 460] width 191 height 21
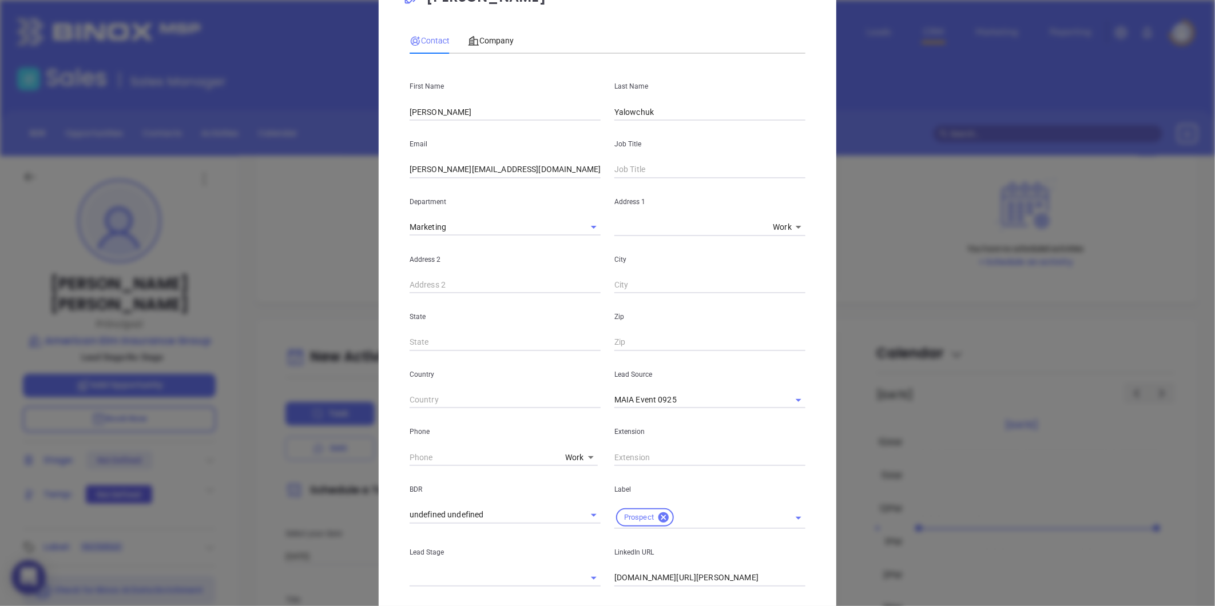
scroll to position [0, 0]
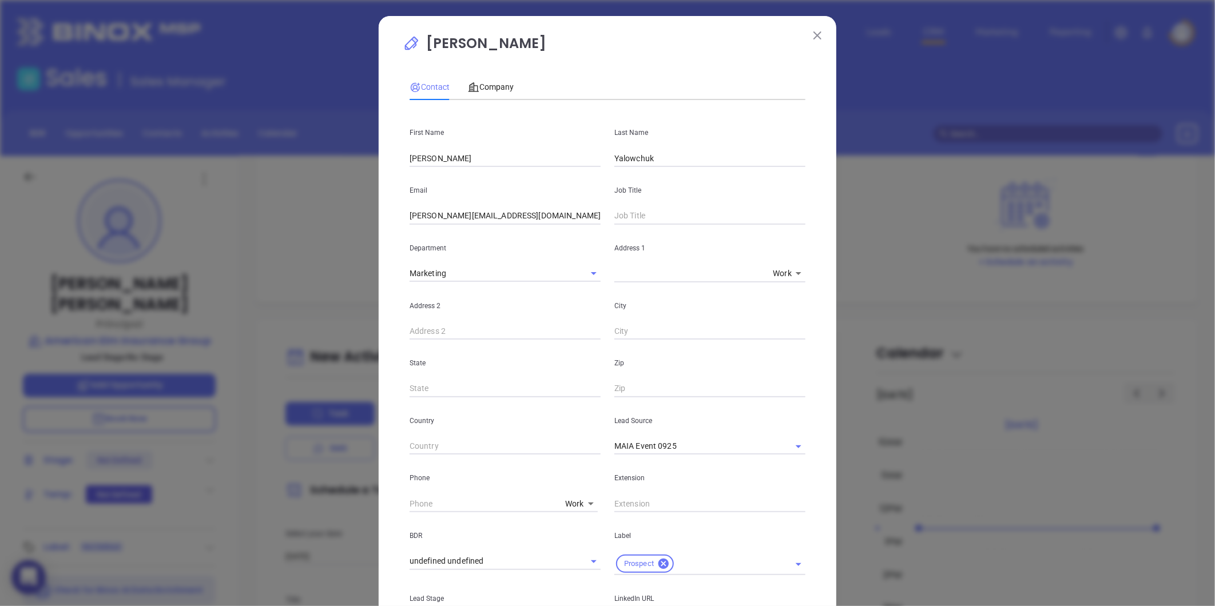
click at [506, 73] on div "Contact Company First Name Julie Last Name Yalowchuk Email julie.Yalowchuk@amer…" at bounding box center [608, 408] width 396 height 680
click at [500, 88] on span "Company" at bounding box center [491, 86] width 46 height 9
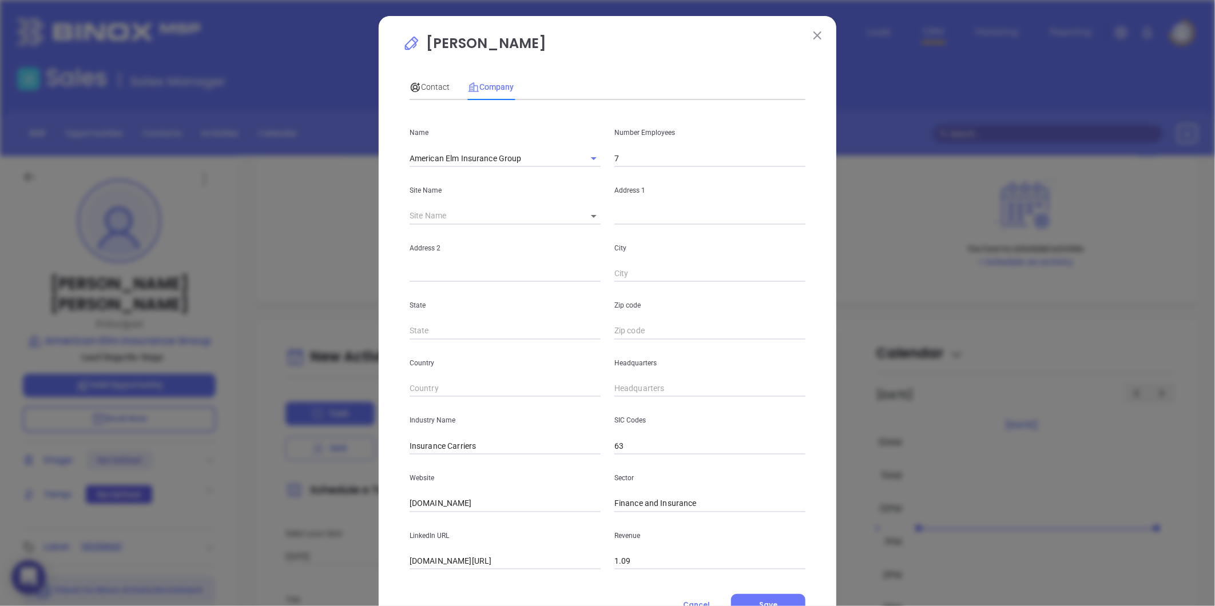
click at [590, 213] on body "0 Leads CRM Marketing Reporting Financial Leads Leads Sales Sales Manager BDR O…" at bounding box center [607, 303] width 1215 height 606
click at [591, 215] on li "Arlington" at bounding box center [626, 217] width 106 height 21
type input "Arlington"
type input "126084"
type input "[STREET_ADDRESS][US_STATE]"
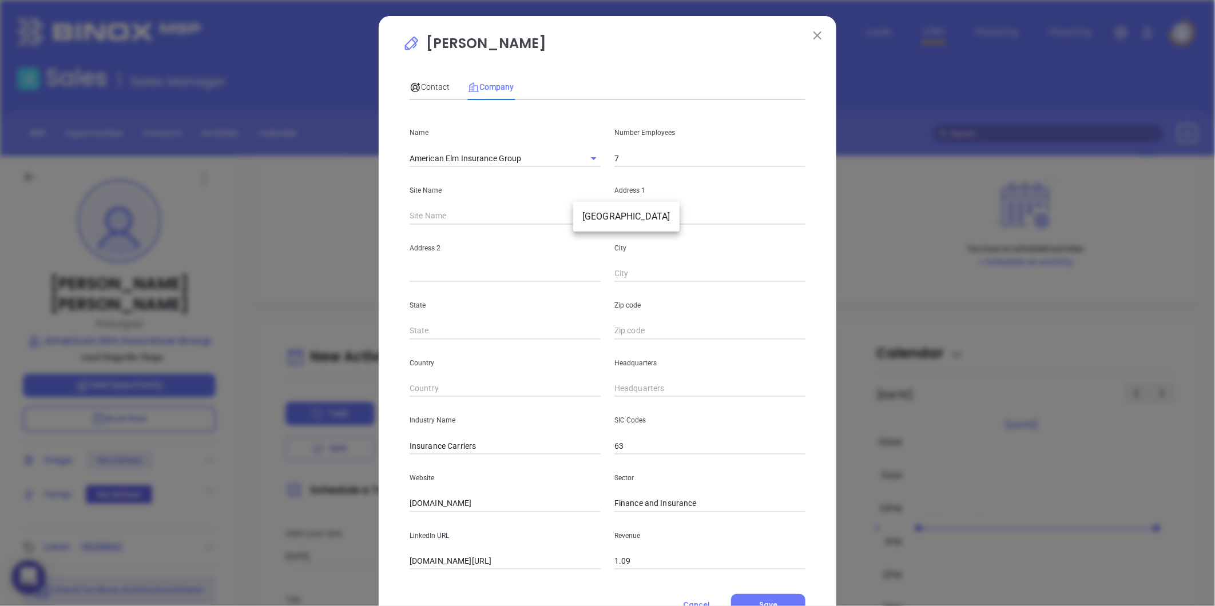
type input "Arlington"
type input "MA"
type input "02474"
type input "US"
type input "( ) -"
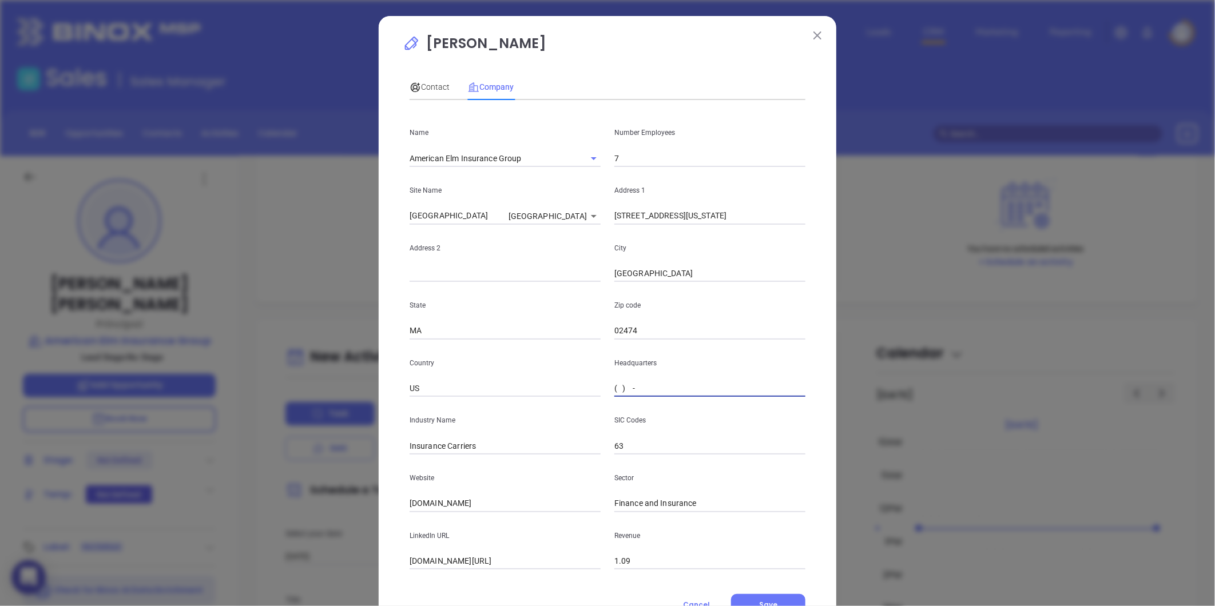
click at [640, 391] on input "( ) -" at bounding box center [709, 388] width 191 height 17
click at [644, 380] on input "( ) -" at bounding box center [709, 388] width 191 height 17
paste input "text"
paste input "781) 483-3248"
type input "(781) 483-3248"
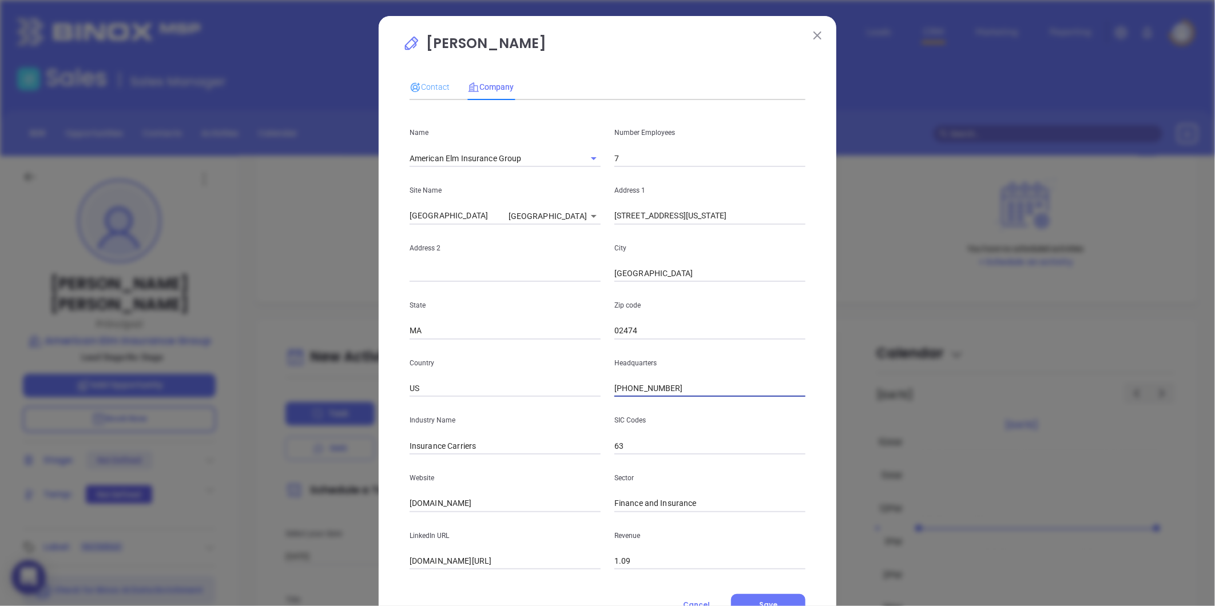
click at [431, 76] on div "Contact" at bounding box center [430, 87] width 40 height 26
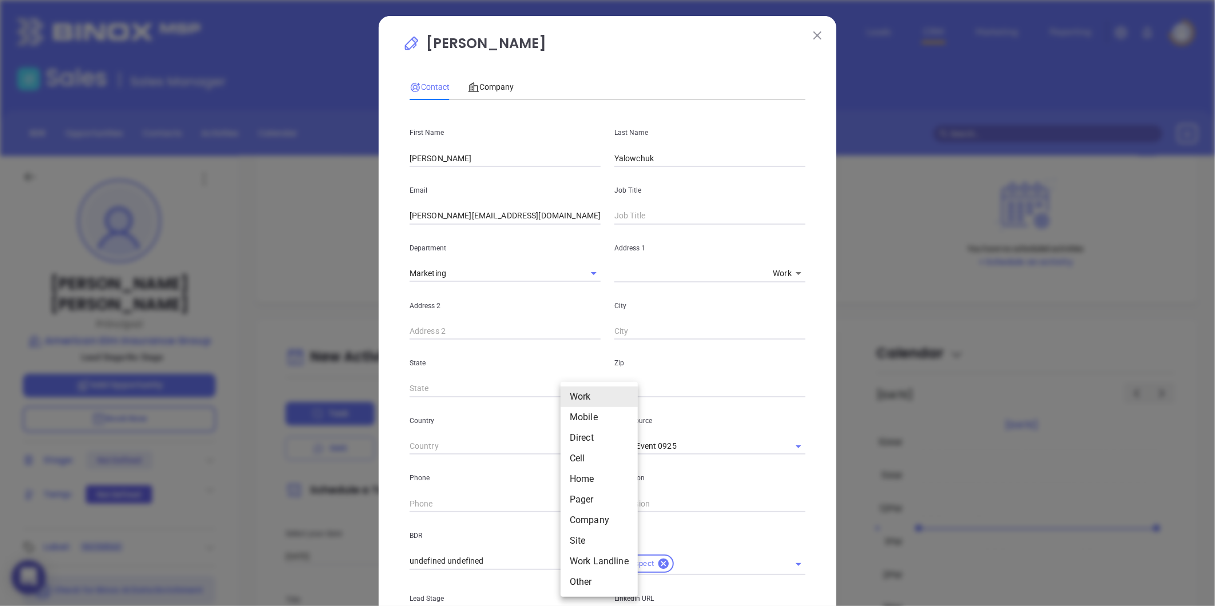
click at [571, 504] on body "0 Leads CRM Marketing Reporting Financial Leads Leads Sales Sales Manager BDR O…" at bounding box center [607, 303] width 1215 height 606
click at [581, 540] on li "Site" at bounding box center [599, 541] width 77 height 21
type input "11"
click at [477, 508] on input "text" at bounding box center [488, 503] width 156 height 17
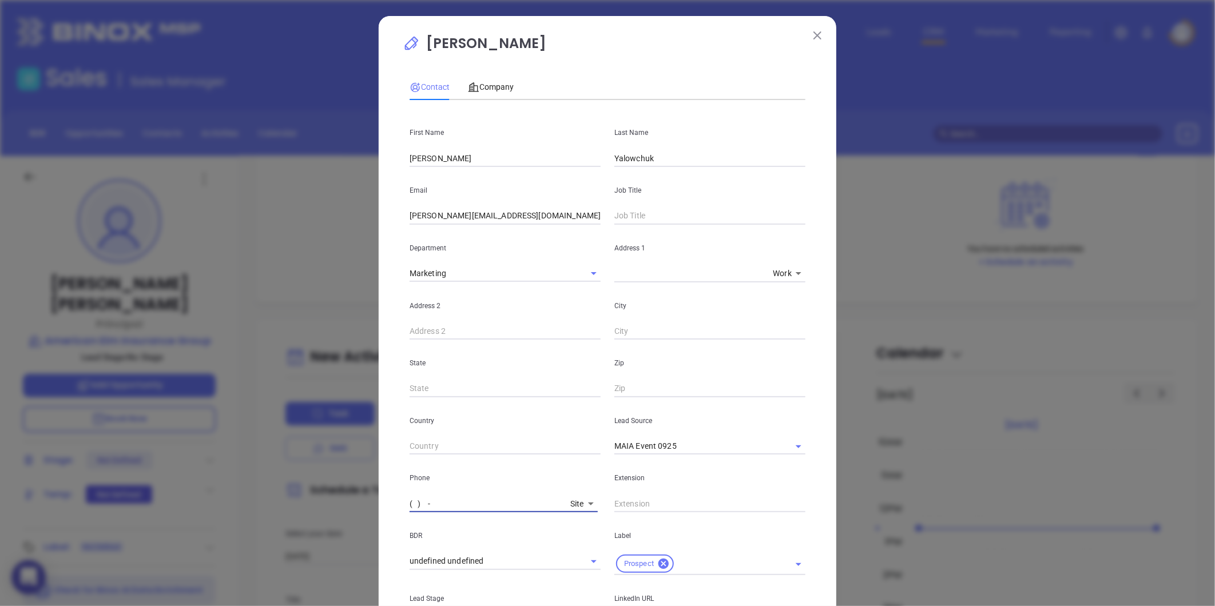
paste input "781) 483-3248"
type input "(781) 483-3248"
click at [499, 86] on span "Company" at bounding box center [491, 86] width 46 height 9
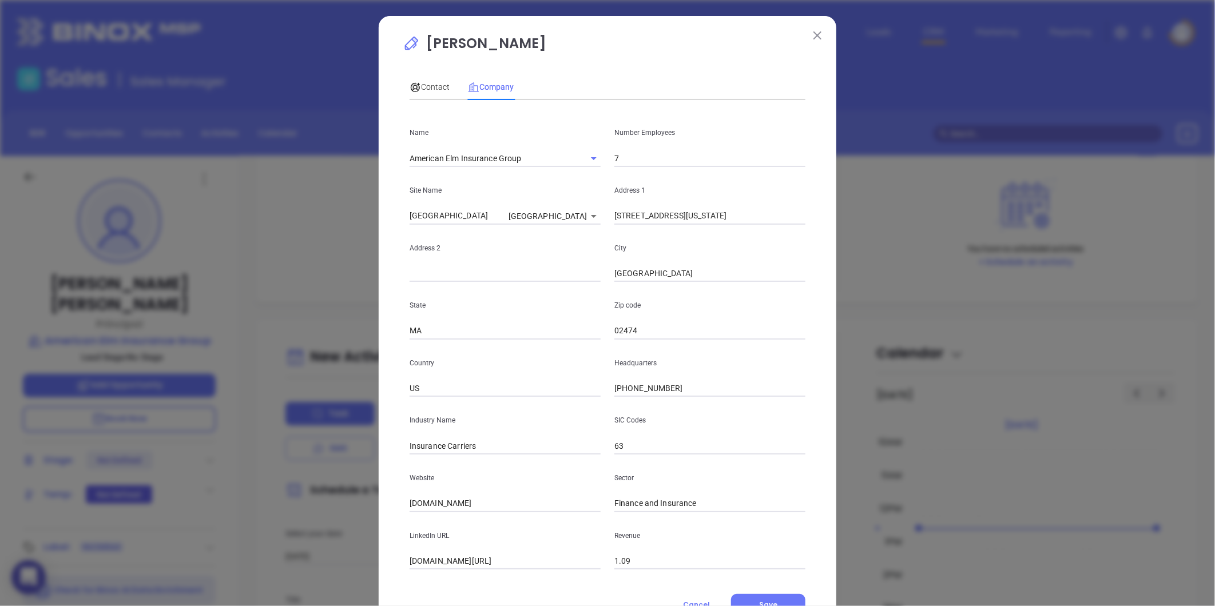
drag, startPoint x: 487, startPoint y: 503, endPoint x: 219, endPoint y: 524, distance: 269.1
click at [204, 525] on div "Erin Gaffney Contact Company First Name Julie Last Name Yalowchuk Email julie.Y…" at bounding box center [607, 303] width 1215 height 606
paste input "https://americanelmins.com/"
type input "https://americanelmins.com/"
drag, startPoint x: 619, startPoint y: 161, endPoint x: 613, endPoint y: 152, distance: 11.1
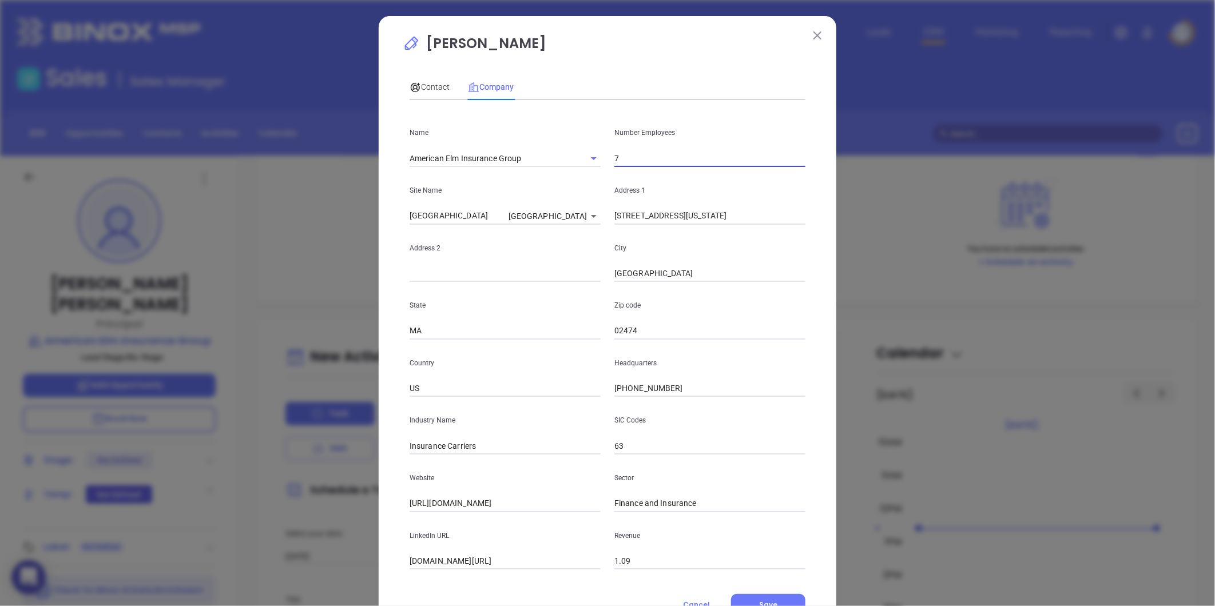
click at [619, 161] on input "7" at bounding box center [709, 158] width 191 height 17
type input "5"
type input "6"
click at [474, 304] on p "State" at bounding box center [505, 305] width 191 height 13
click at [527, 553] on input "linkedin.com/company/american-elm-insurance-group" at bounding box center [505, 561] width 191 height 17
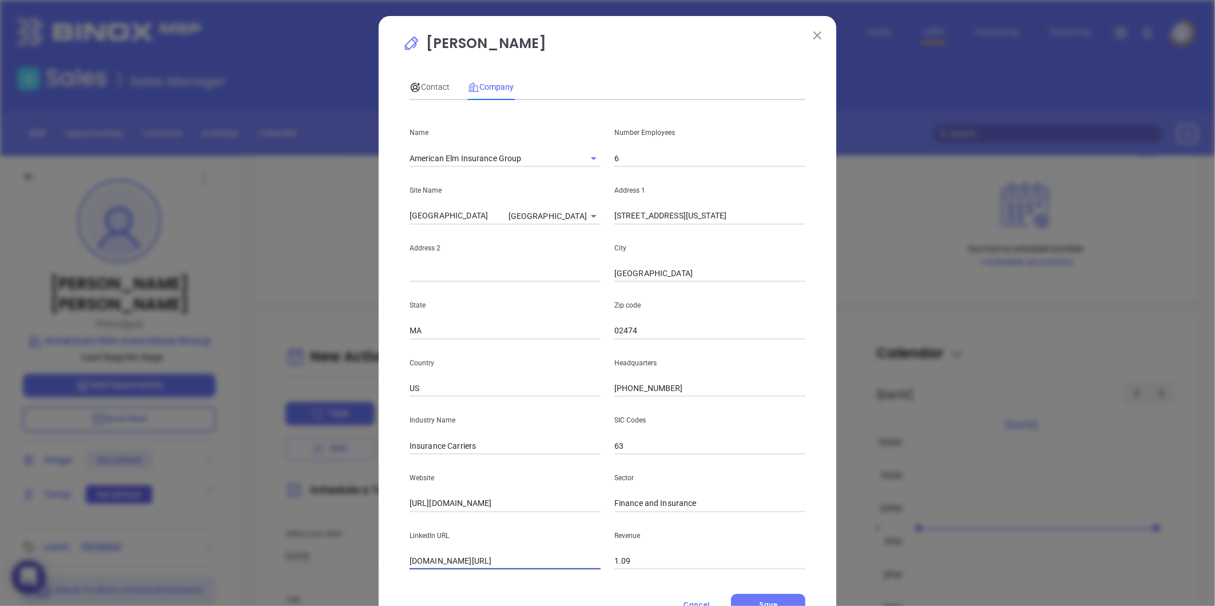
click at [527, 553] on input "linkedin.com/company/american-elm-insurance-group" at bounding box center [505, 561] width 191 height 17
paste input "https://www.linkedin.com/company/american-elm-insurance-group/"
type input "https://www.linkedin.com/company/american-elm-insurance-group/"
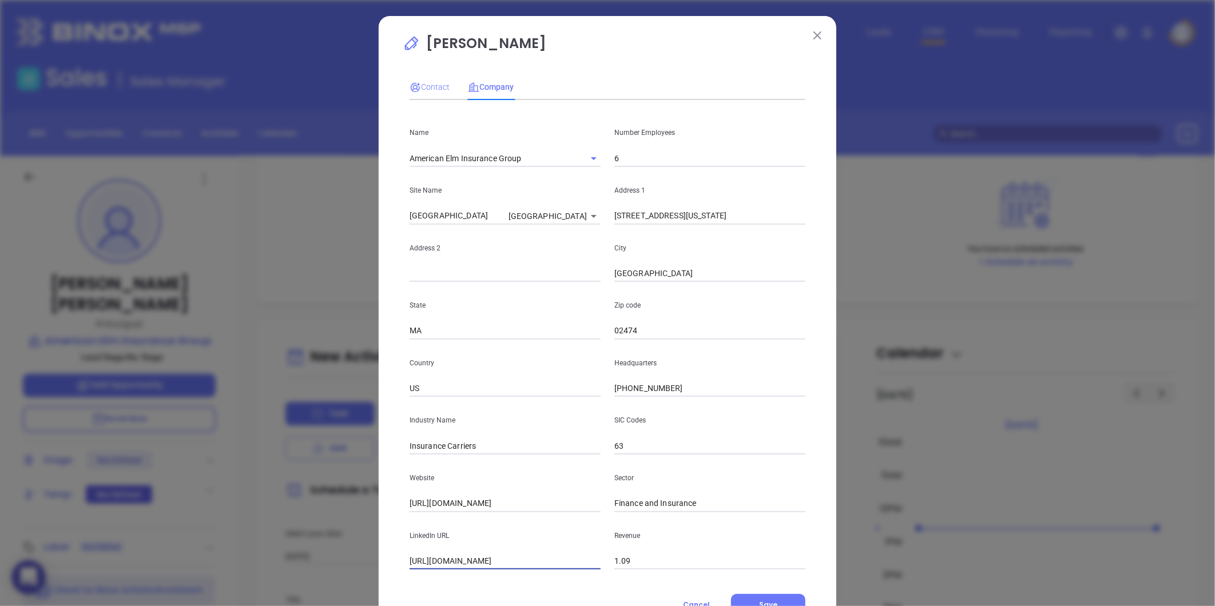
click at [424, 79] on div "Contact" at bounding box center [430, 87] width 40 height 26
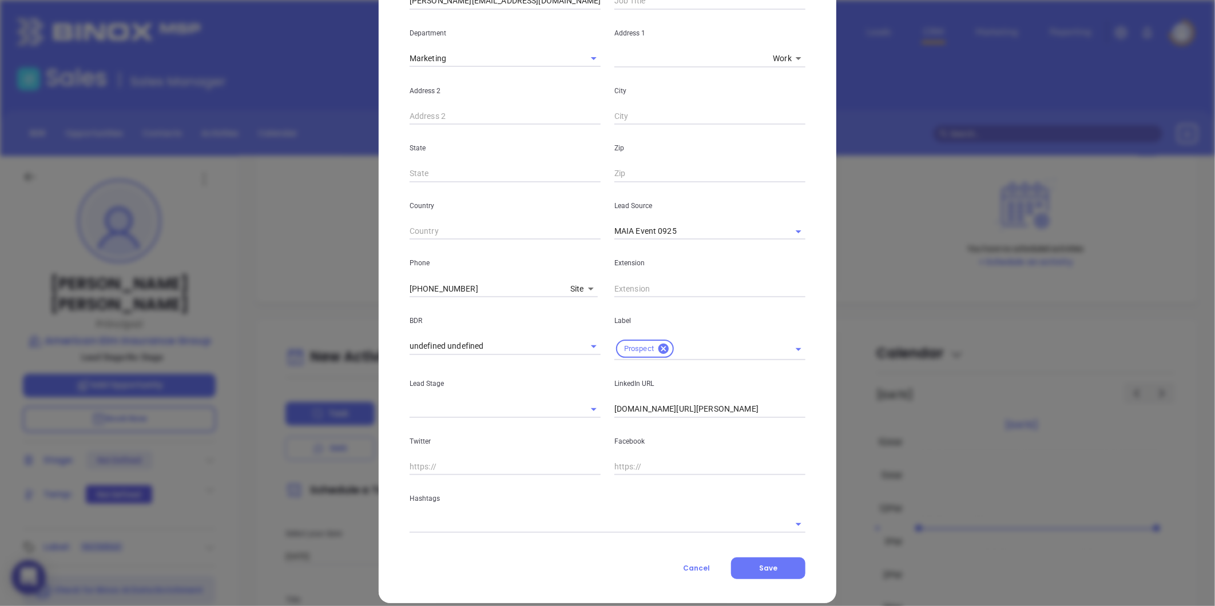
scroll to position [228, 0]
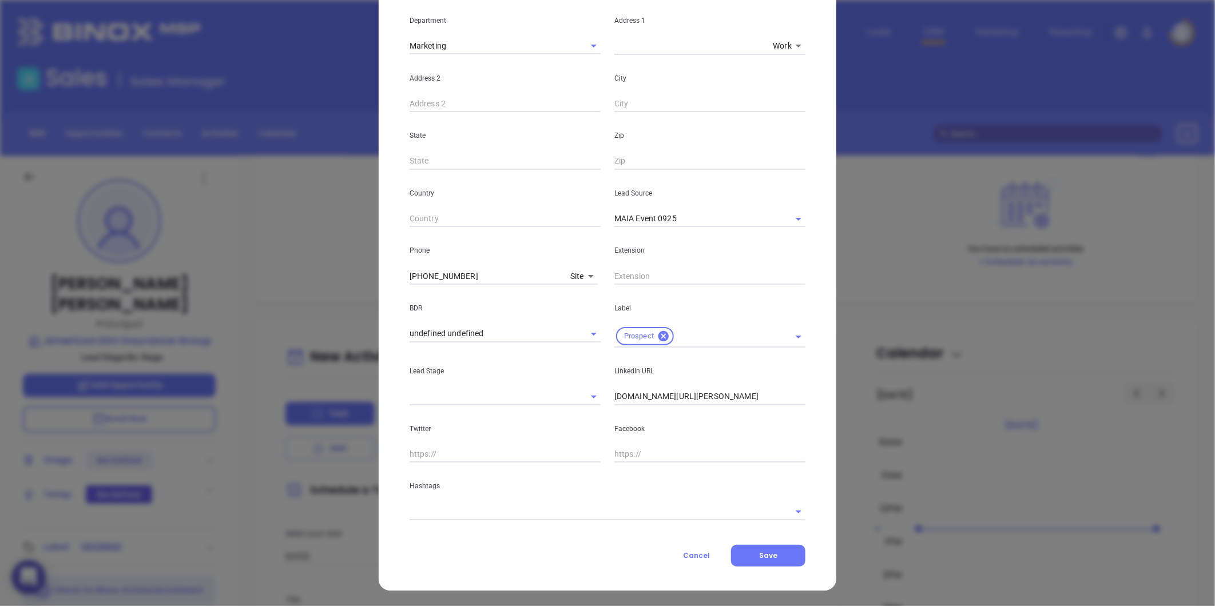
click at [673, 399] on input "linkedin.com/in/erin-gaffney-cic-4317674a" at bounding box center [709, 396] width 191 height 17
click at [469, 515] on input "text" at bounding box center [592, 511] width 364 height 17
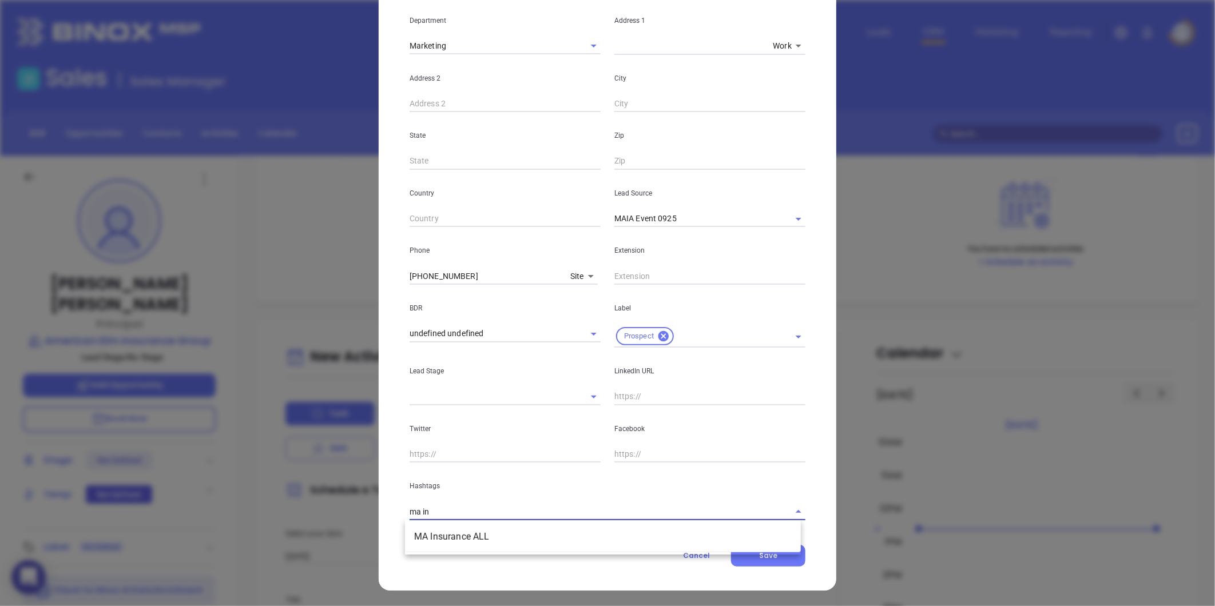
type input "ma ins"
click at [442, 527] on li "MA Insurance ALL" at bounding box center [603, 537] width 396 height 21
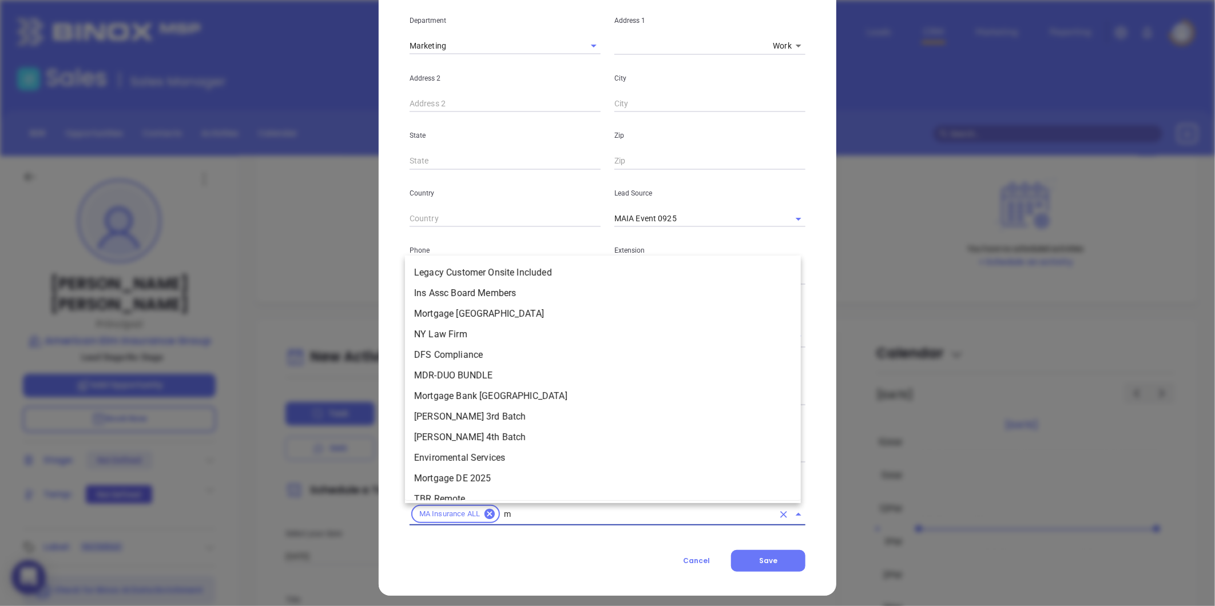
type input "ma"
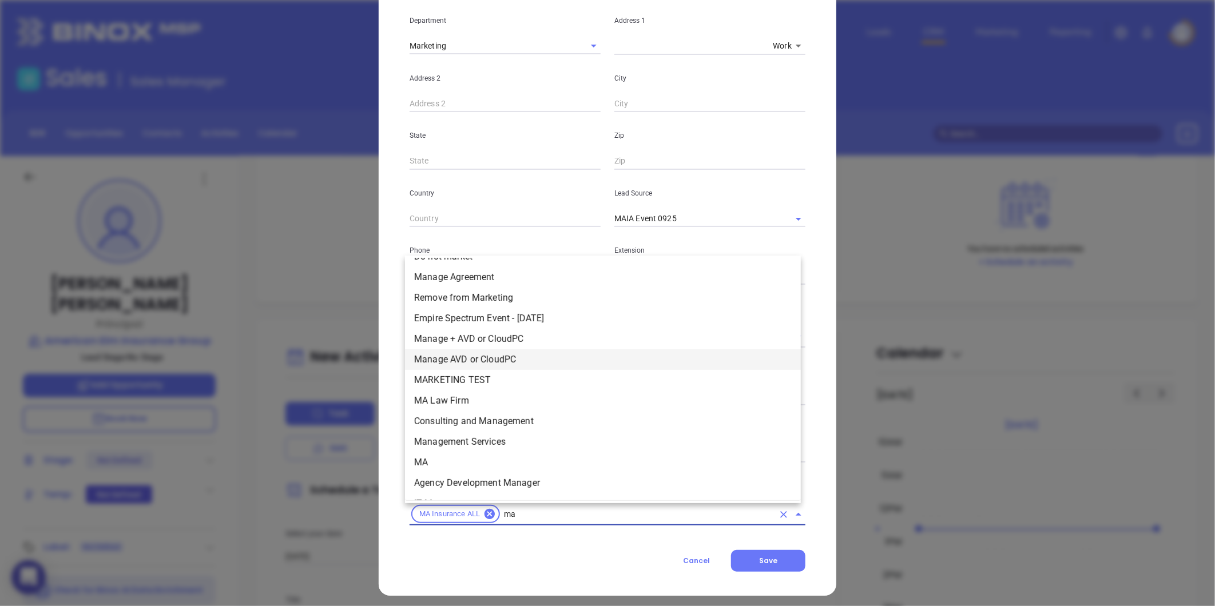
scroll to position [281, 0]
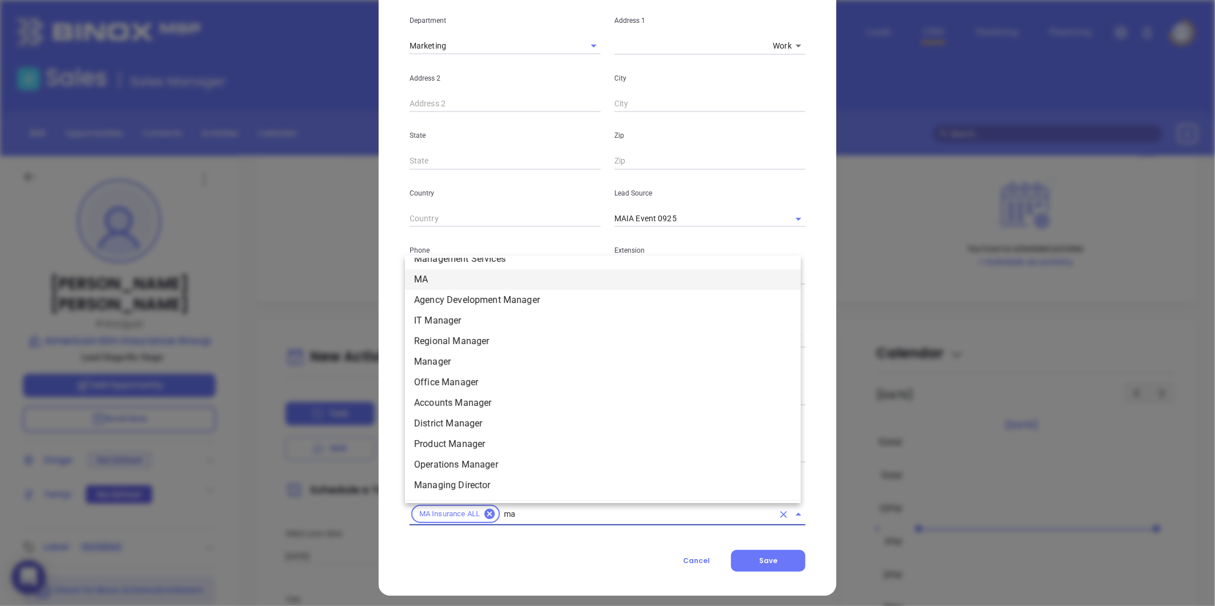
click at [439, 275] on li "MA" at bounding box center [603, 279] width 396 height 21
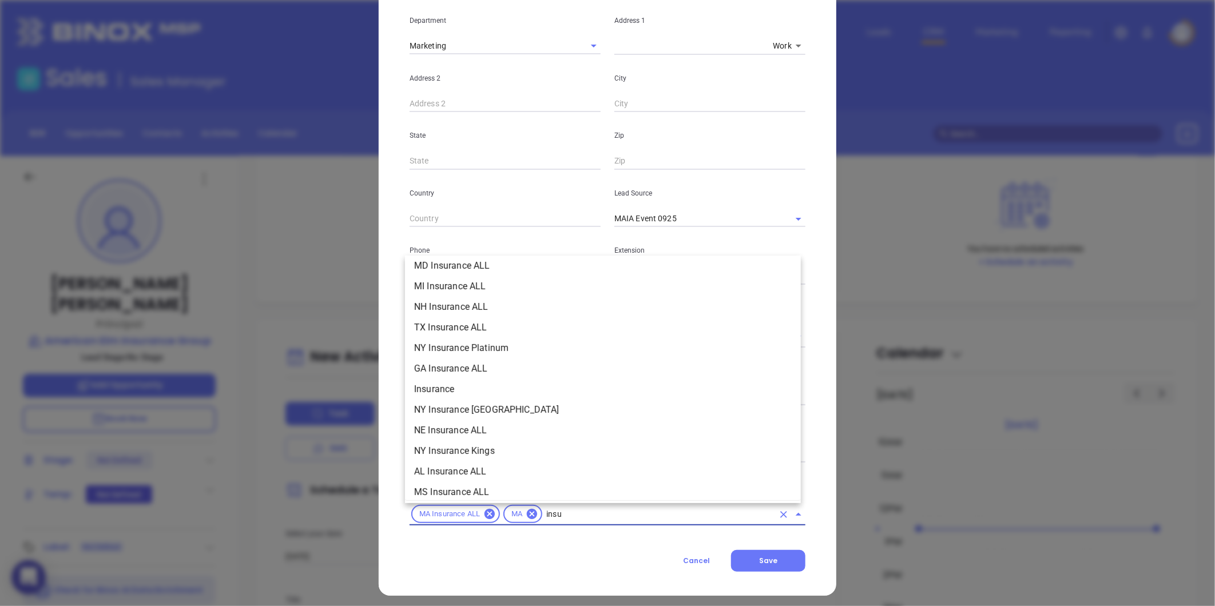
scroll to position [295, 0]
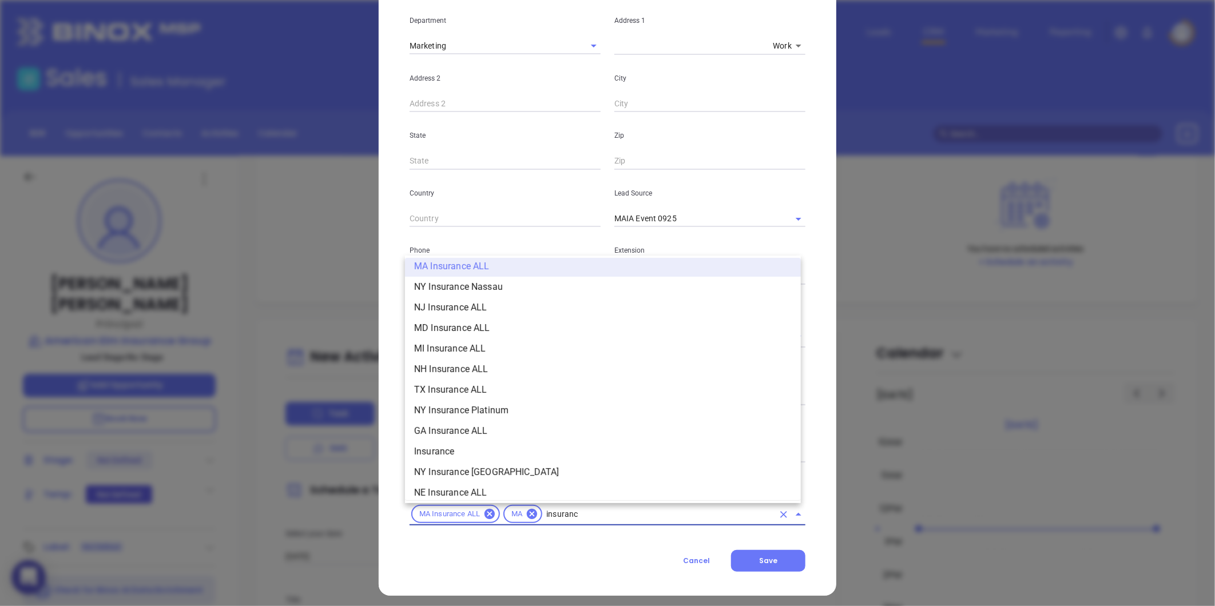
type input "insurance"
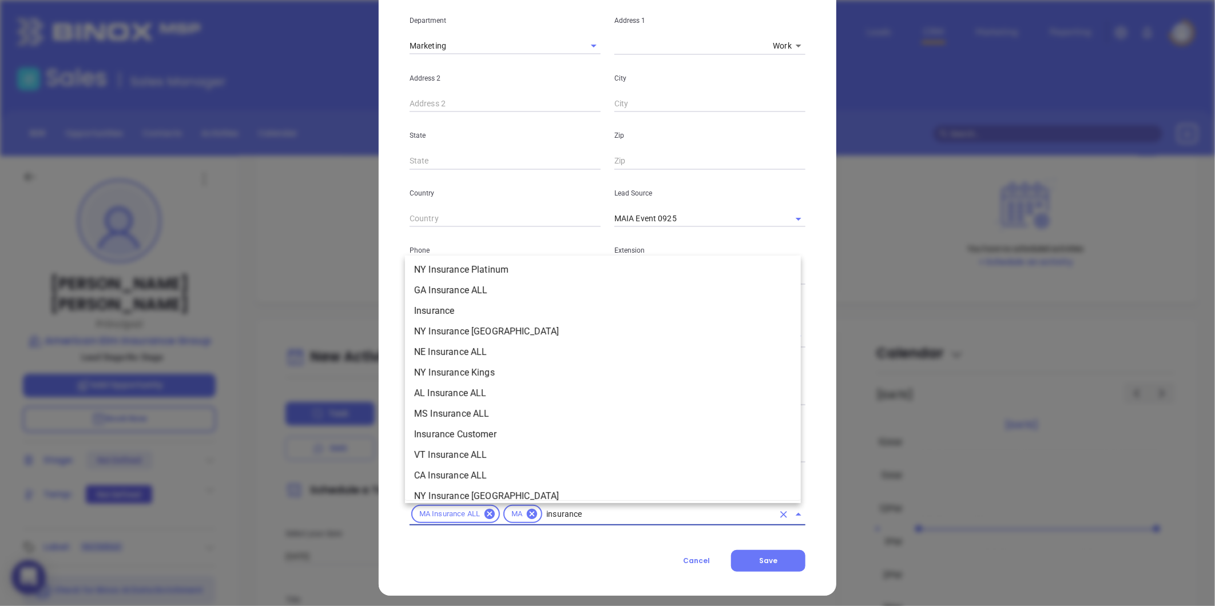
scroll to position [444, 0]
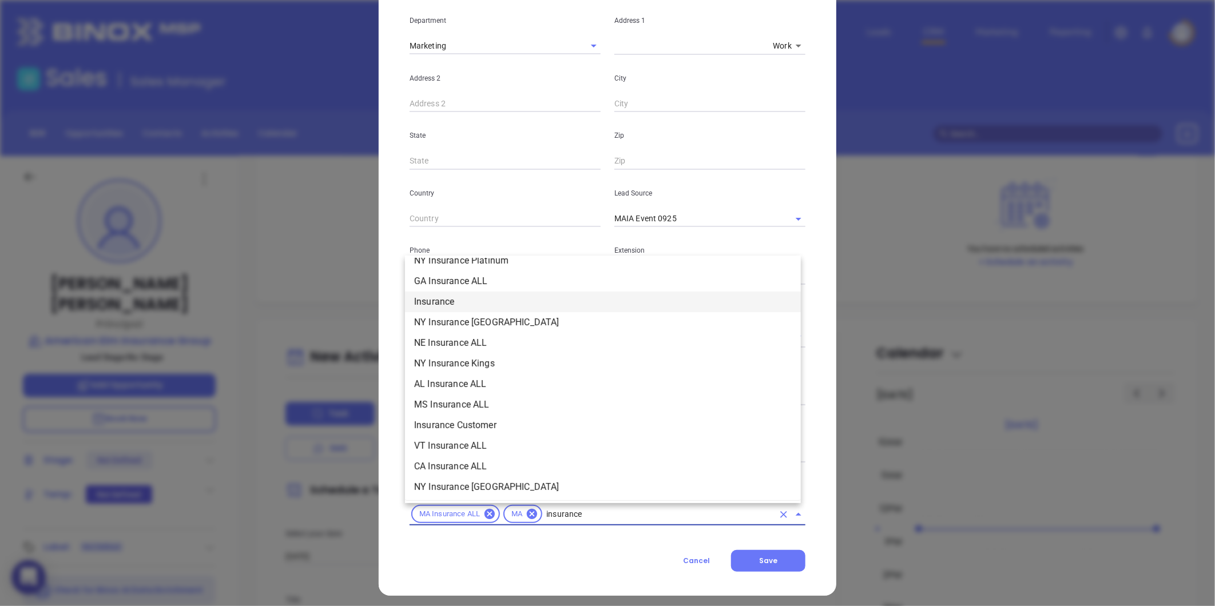
click at [438, 296] on li "Insurance" at bounding box center [603, 302] width 396 height 21
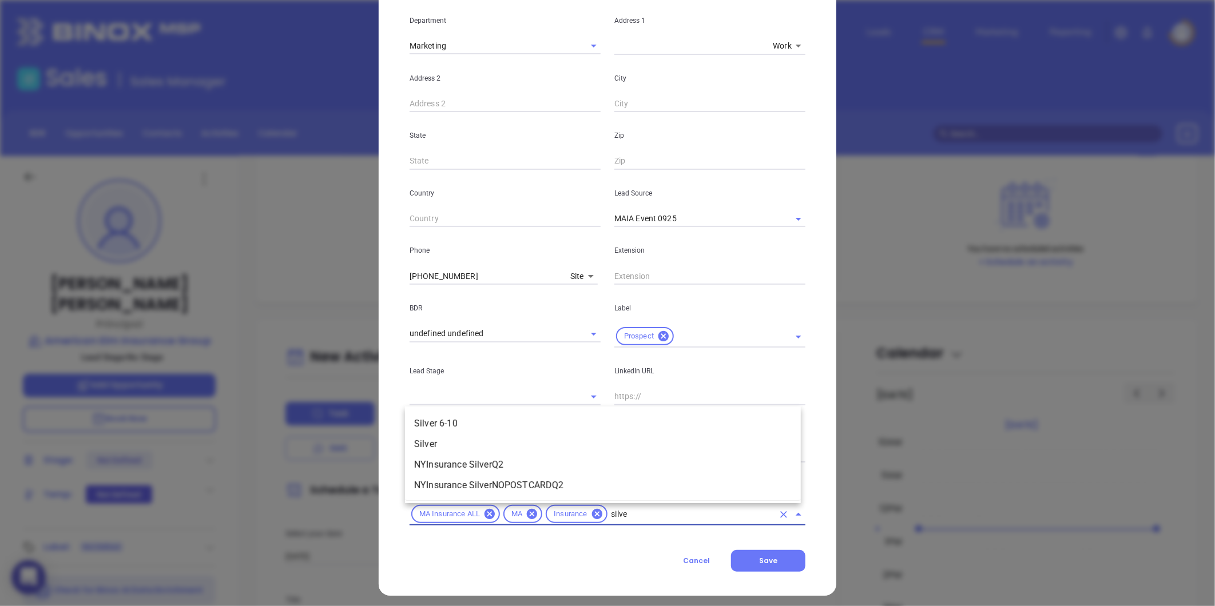
type input "silver"
click at [471, 426] on li "Silver 6-10" at bounding box center [603, 424] width 396 height 21
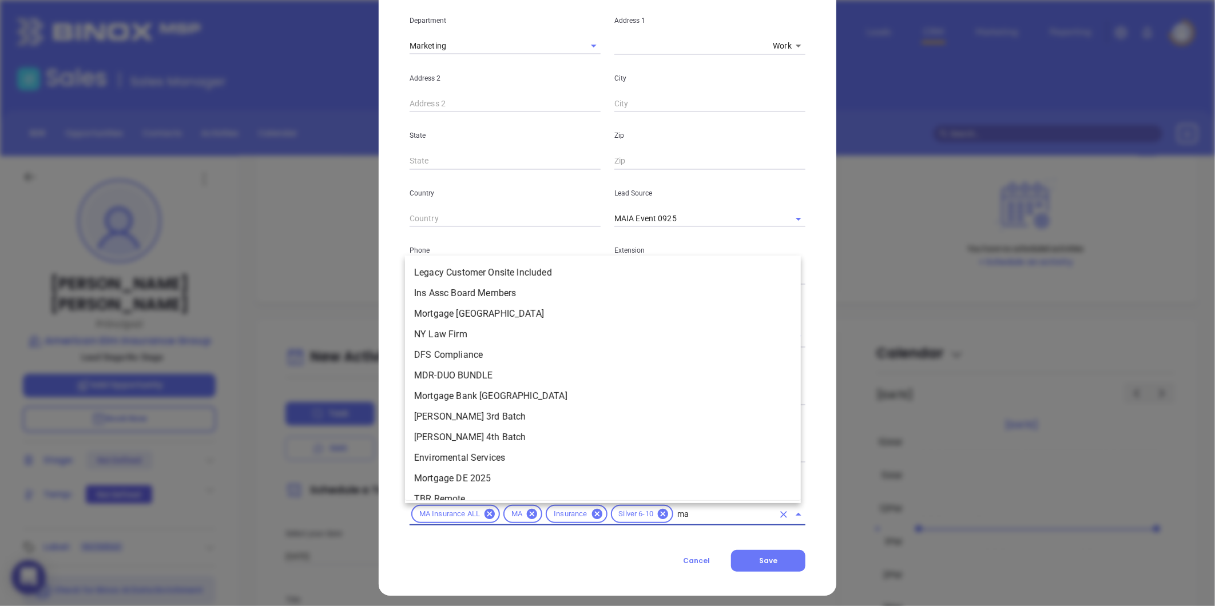
scroll to position [27, 0]
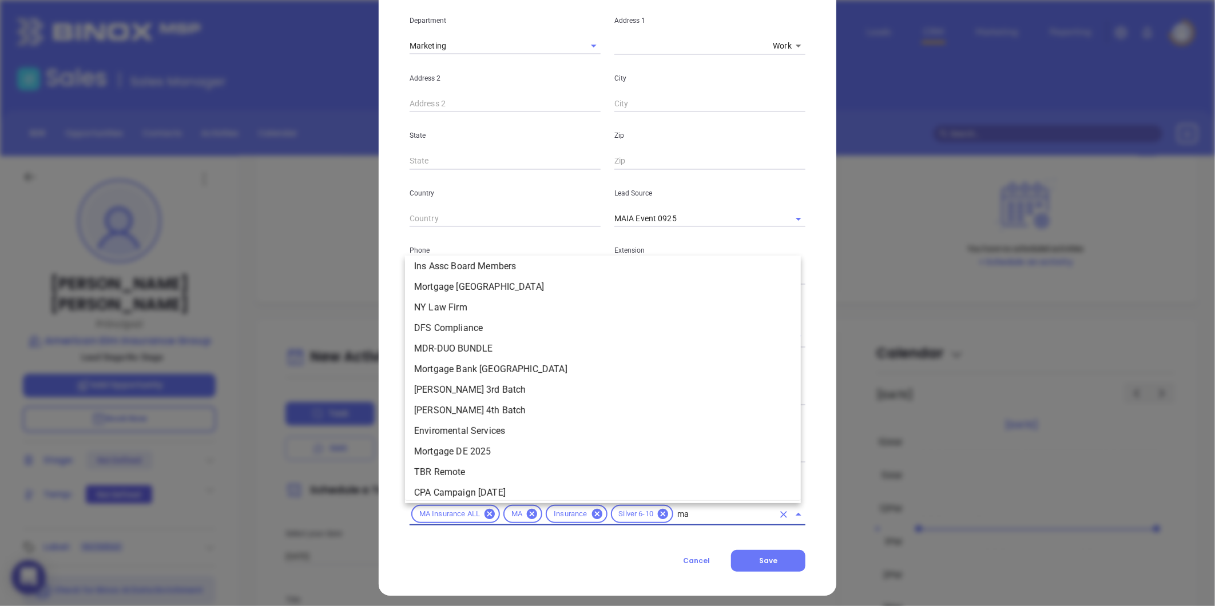
type input "mai"
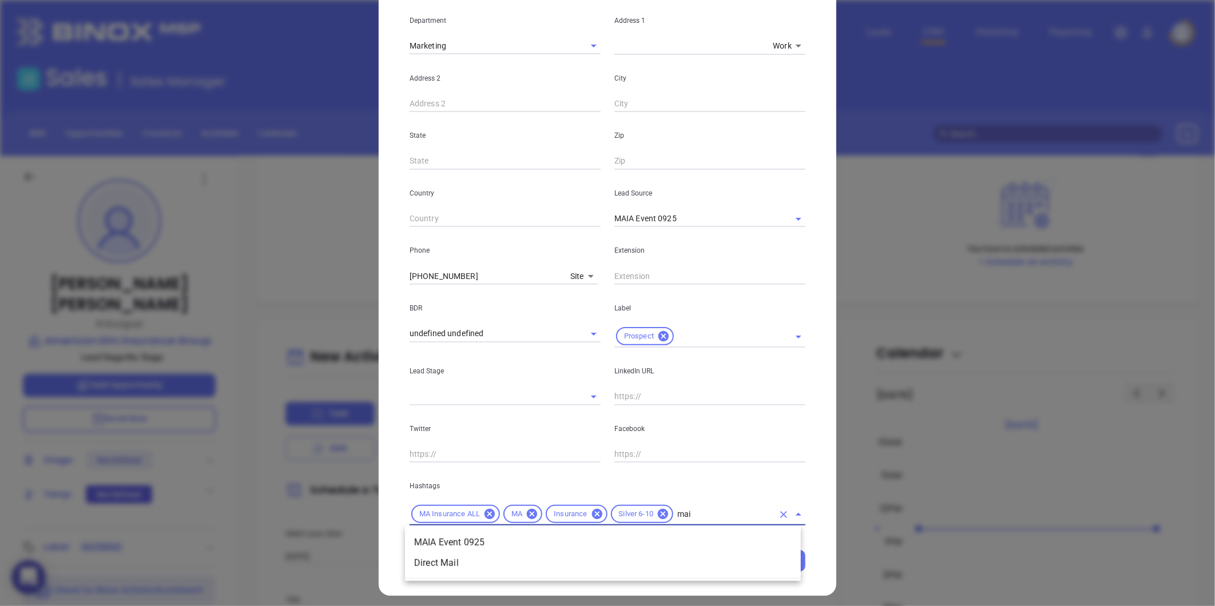
scroll to position [0, 0]
click at [460, 534] on li "MAIA Event 0925" at bounding box center [603, 543] width 396 height 21
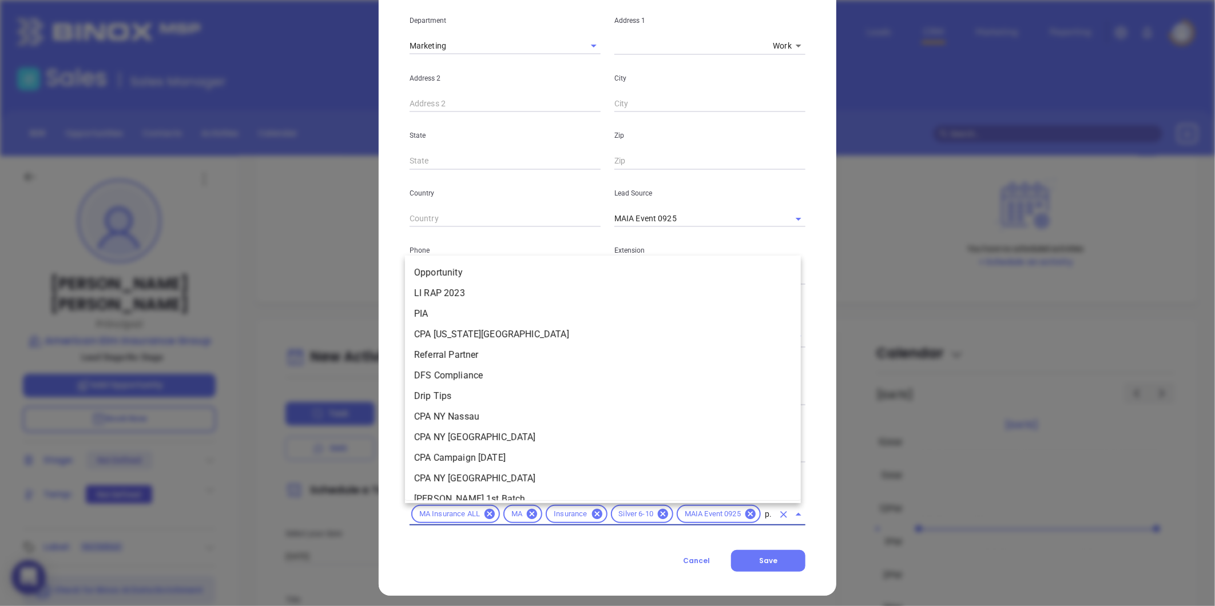
type input "pro"
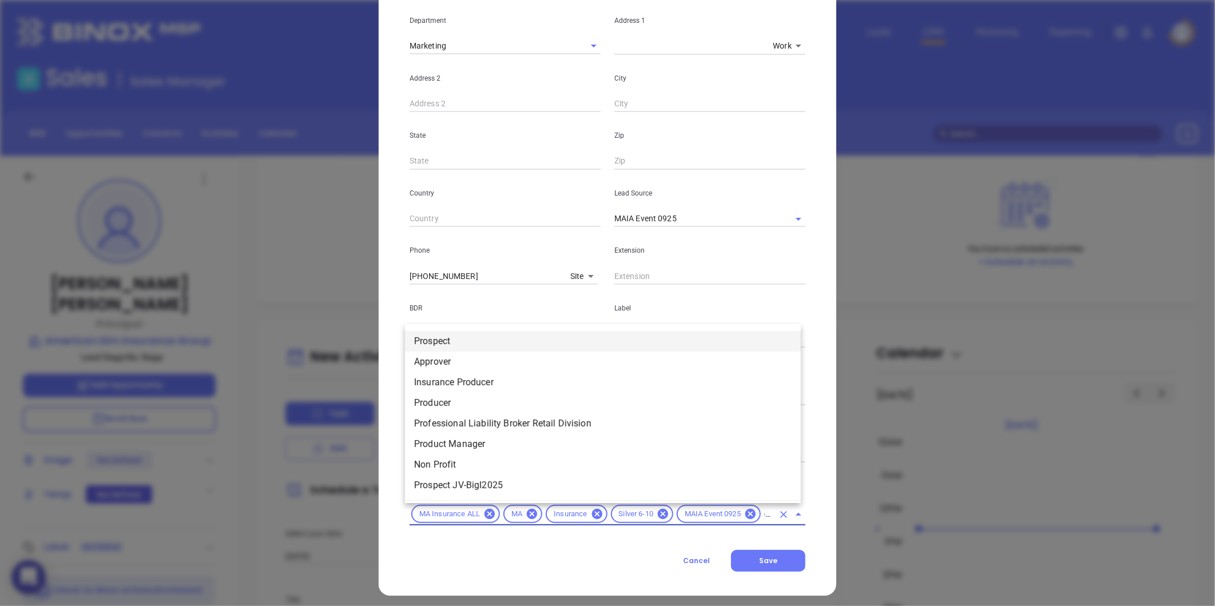
click at [456, 341] on li "Prospect" at bounding box center [603, 341] width 396 height 21
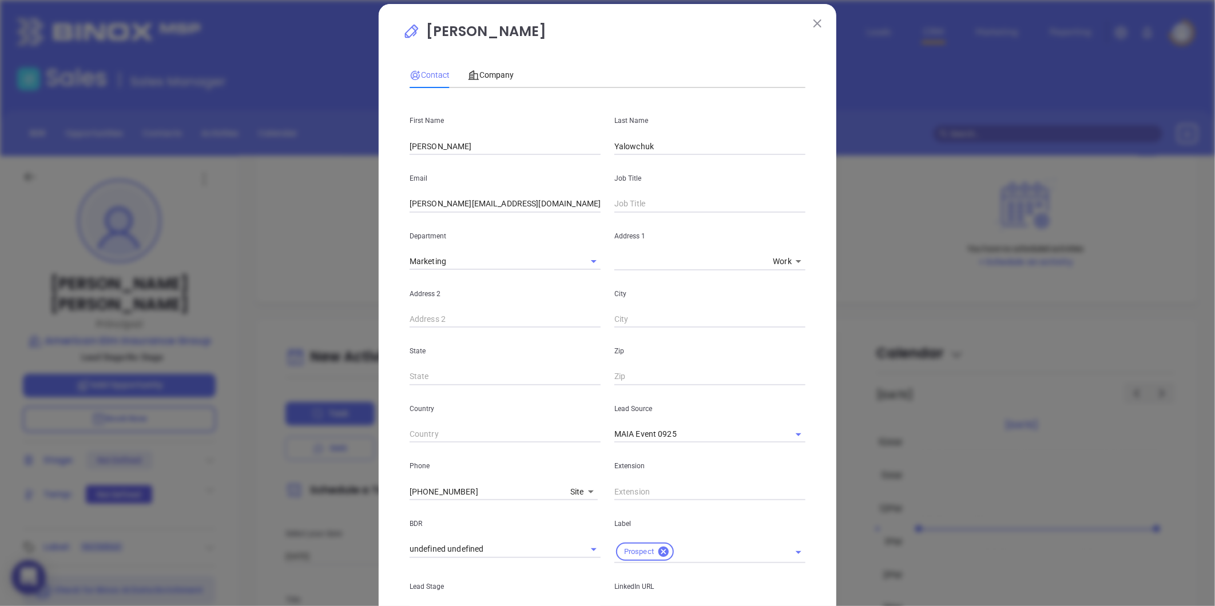
scroll to position [0, 0]
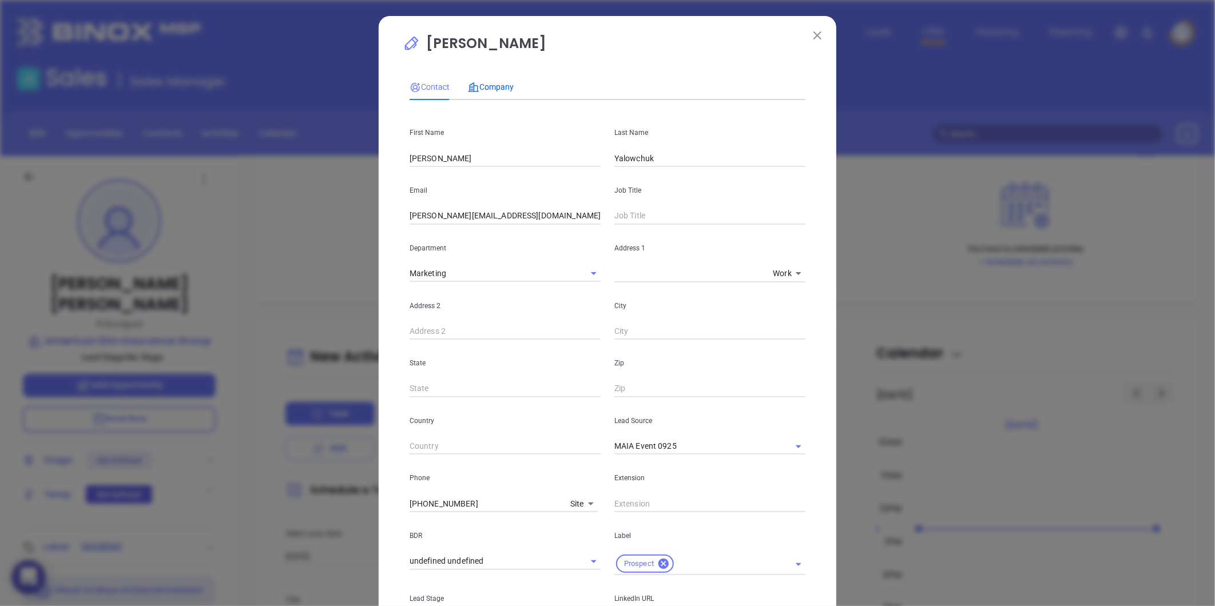
click at [486, 84] on span "Company" at bounding box center [491, 86] width 46 height 9
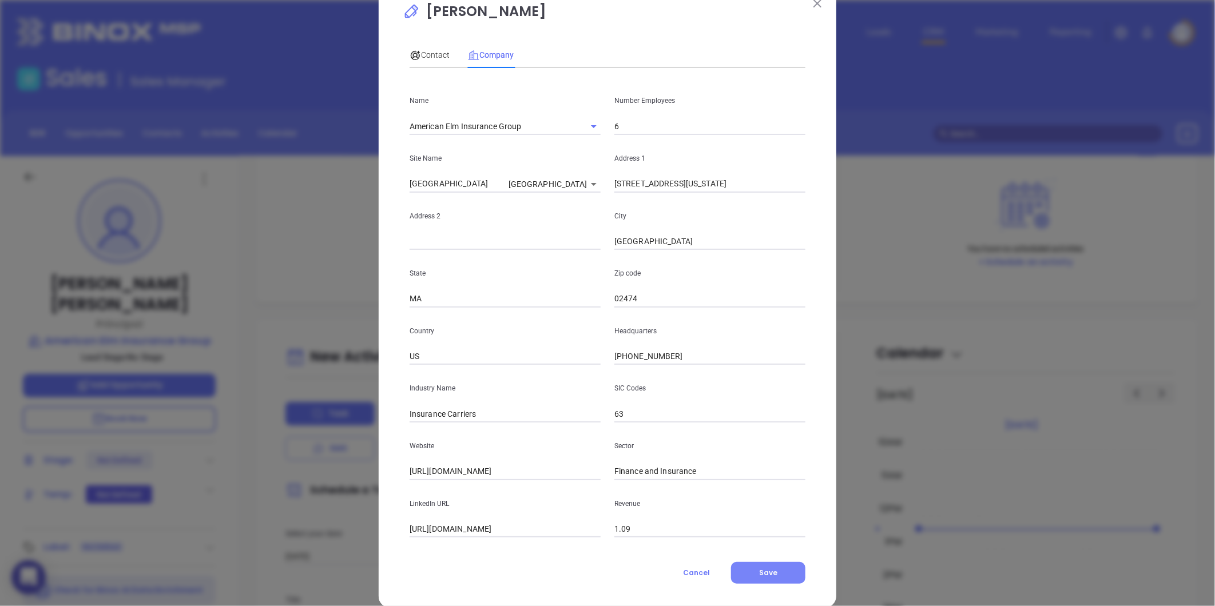
scroll to position [50, 0]
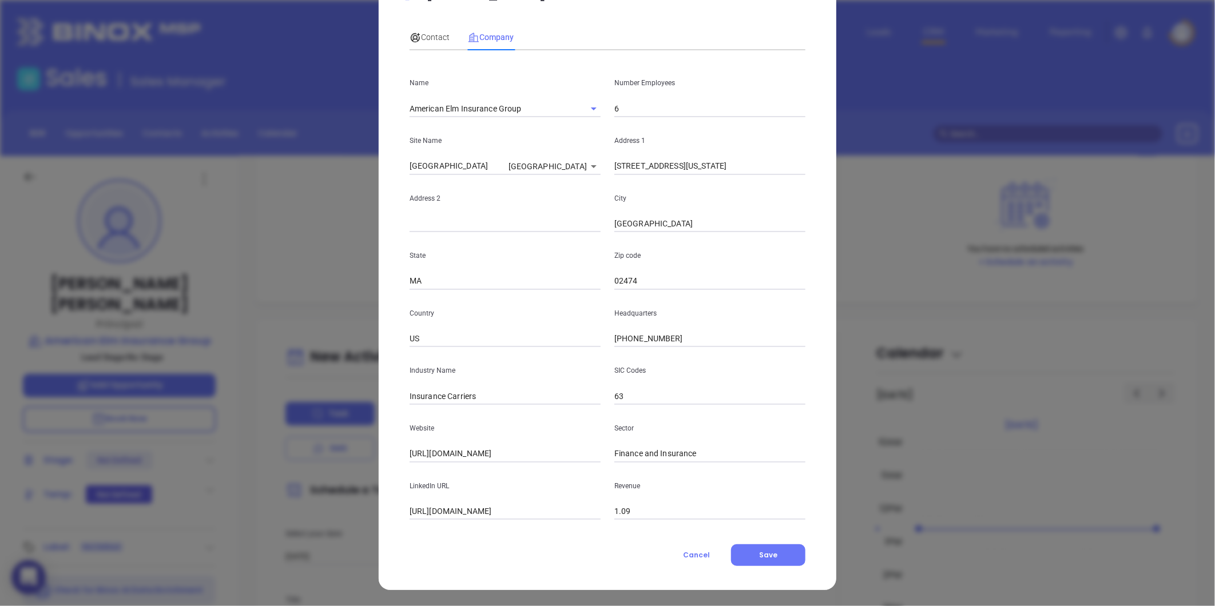
click at [759, 546] on button "Save" at bounding box center [768, 556] width 74 height 22
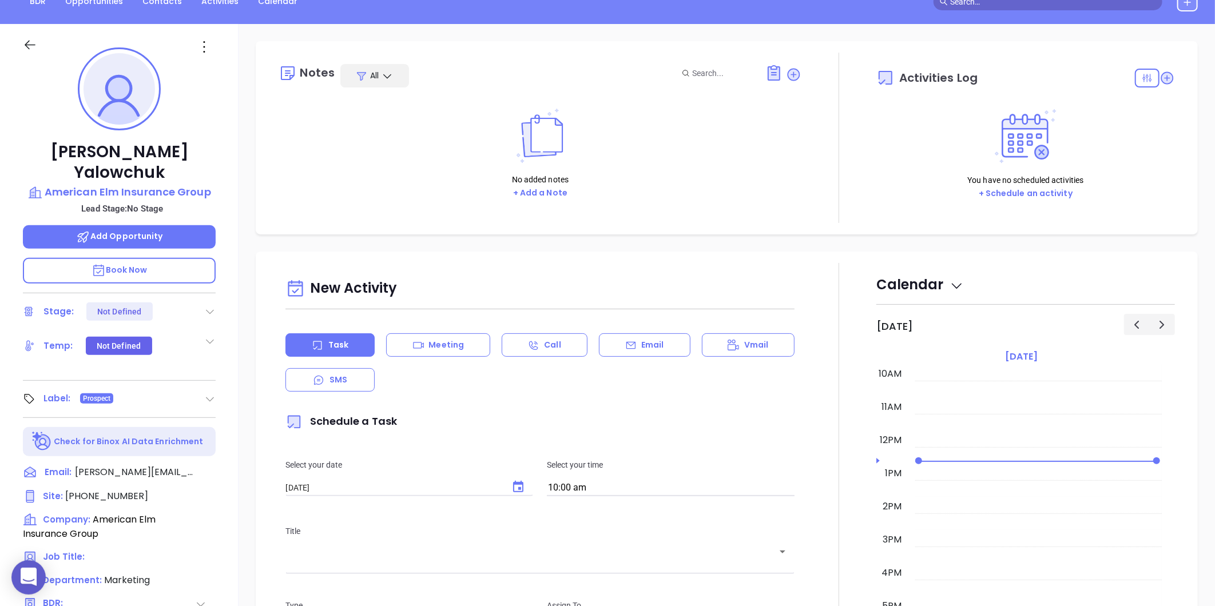
scroll to position [0, 0]
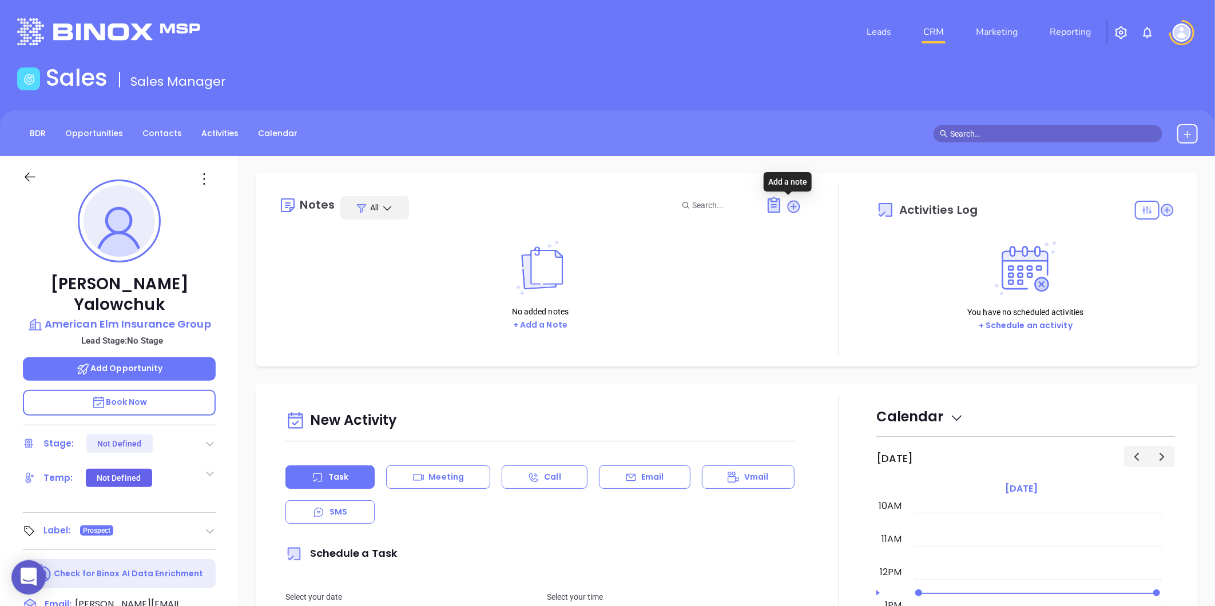
drag, startPoint x: 784, startPoint y: 205, endPoint x: 777, endPoint y: 208, distance: 7.7
click at [788, 205] on icon at bounding box center [793, 206] width 11 height 11
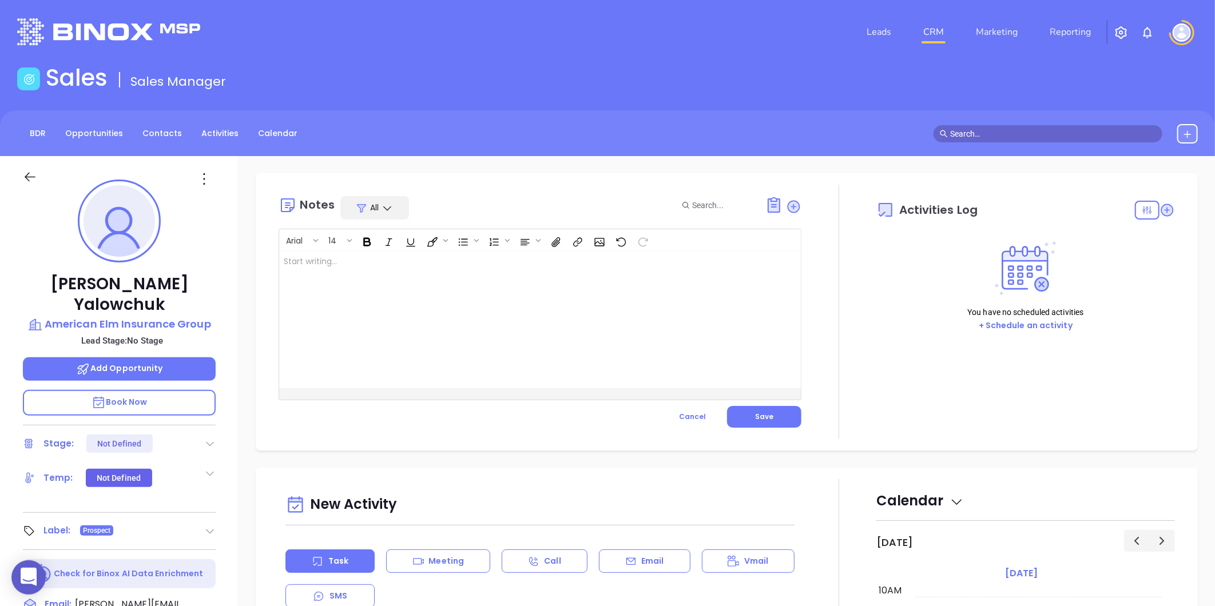
click at [379, 269] on div at bounding box center [521, 319] width 485 height 137
click at [493, 299] on div "MAIA event pre-attendance list Job tittle and LinkedIn profile not found" at bounding box center [521, 319] width 485 height 137
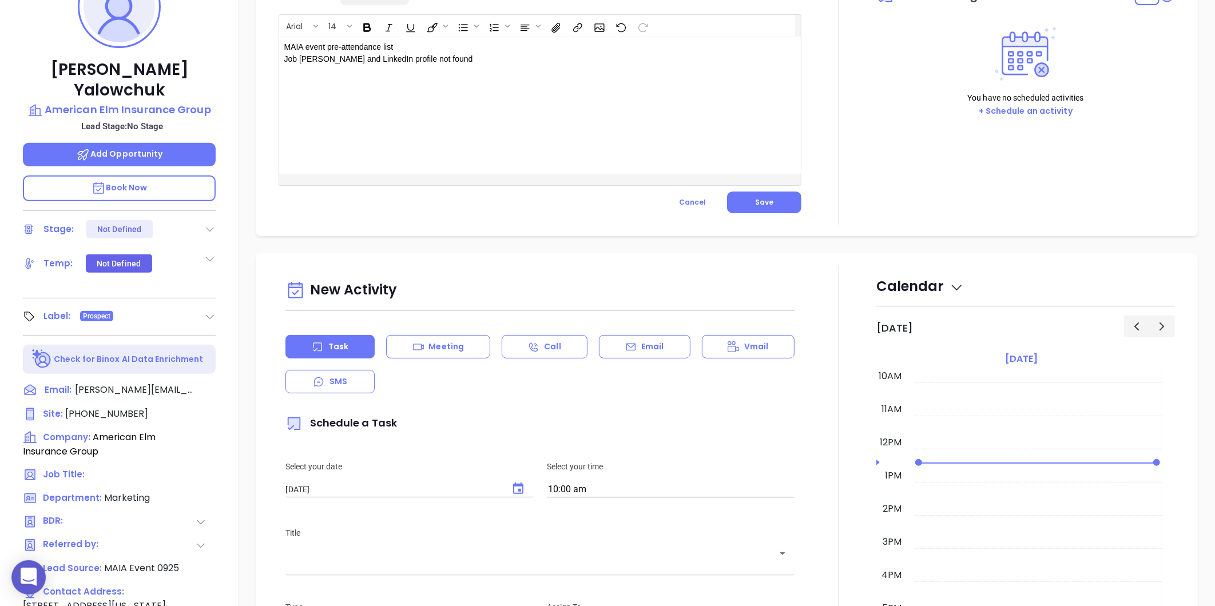
scroll to position [96, 0]
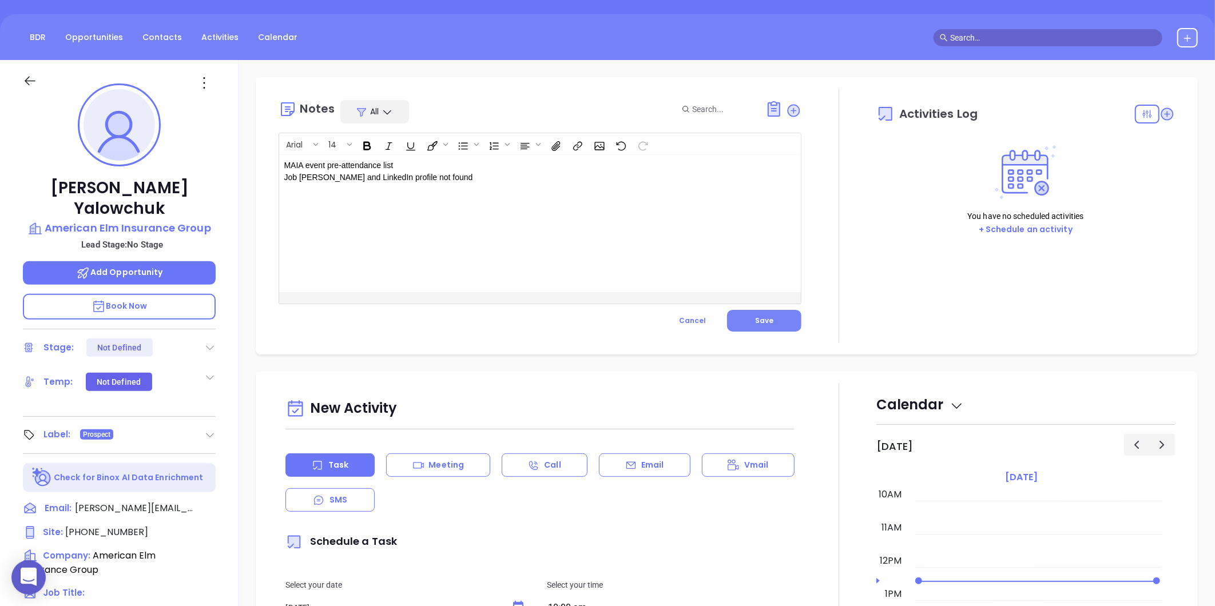
click at [769, 318] on button "Save" at bounding box center [764, 321] width 74 height 22
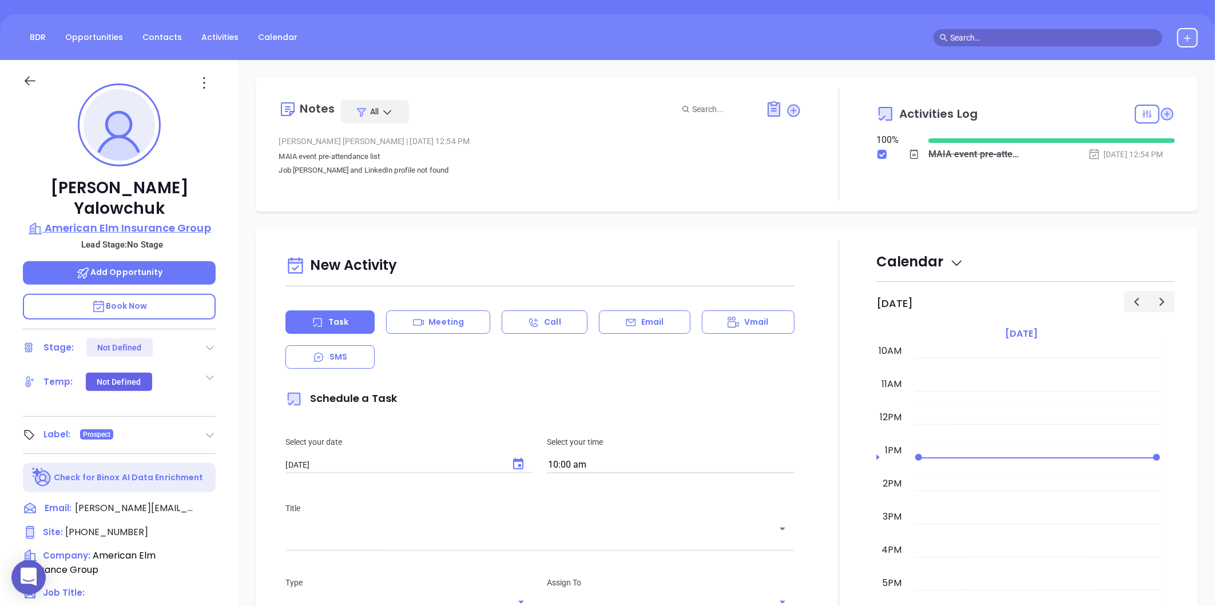
click at [189, 220] on p "American Elm Insurance Group" at bounding box center [119, 228] width 193 height 16
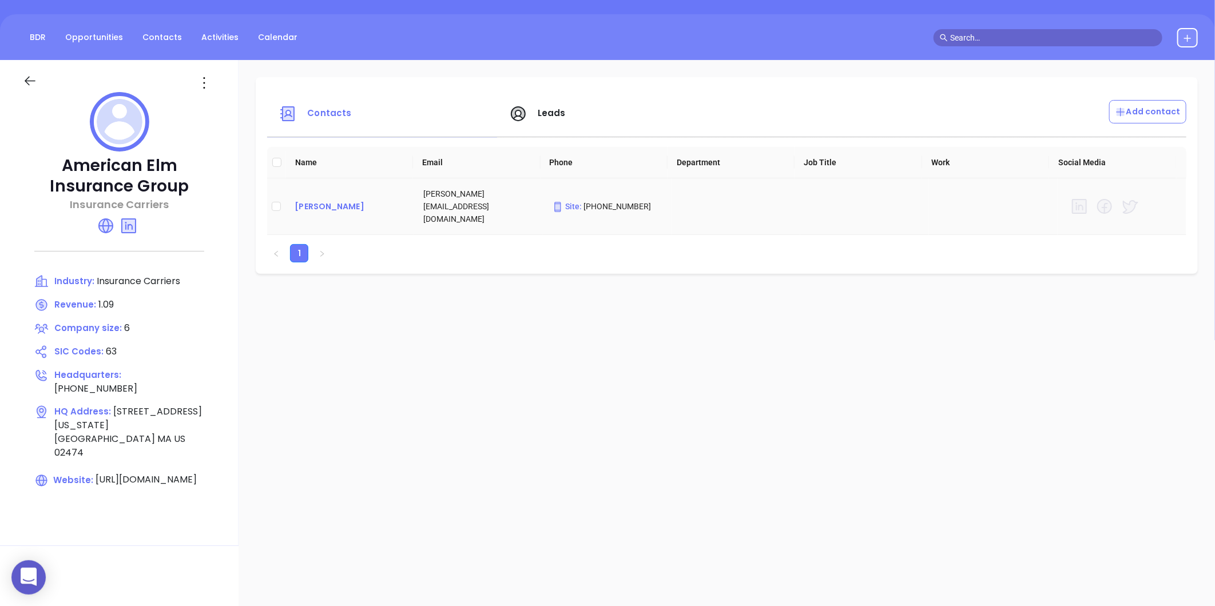
click at [332, 200] on div "Julie Yalowchuk" at bounding box center [350, 207] width 110 height 14
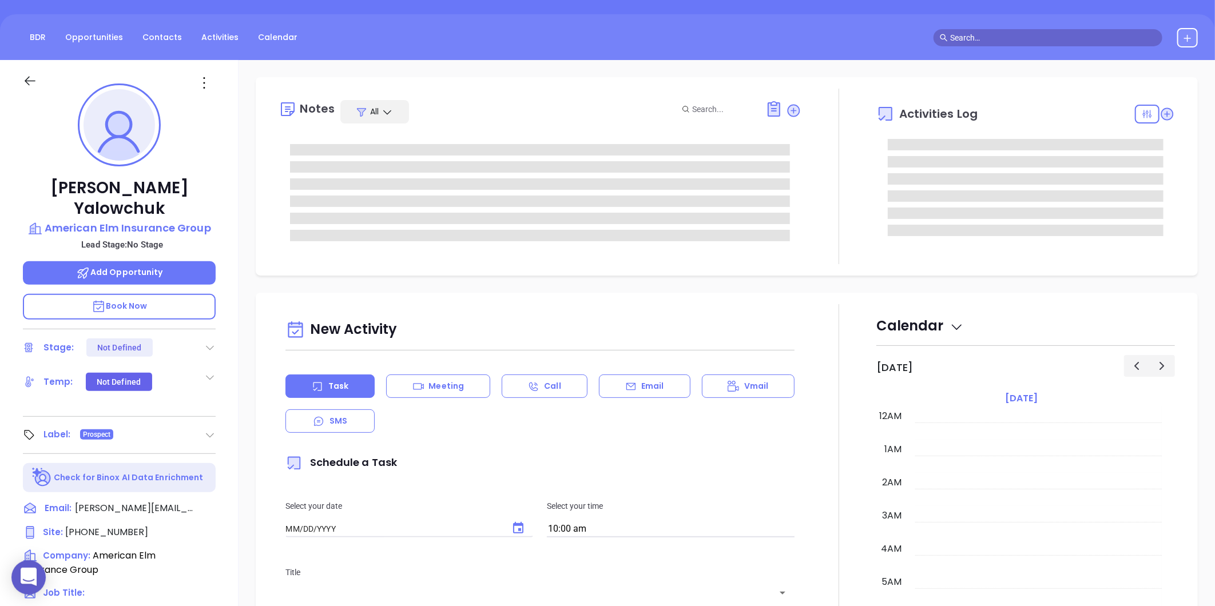
type input "09/10/2025"
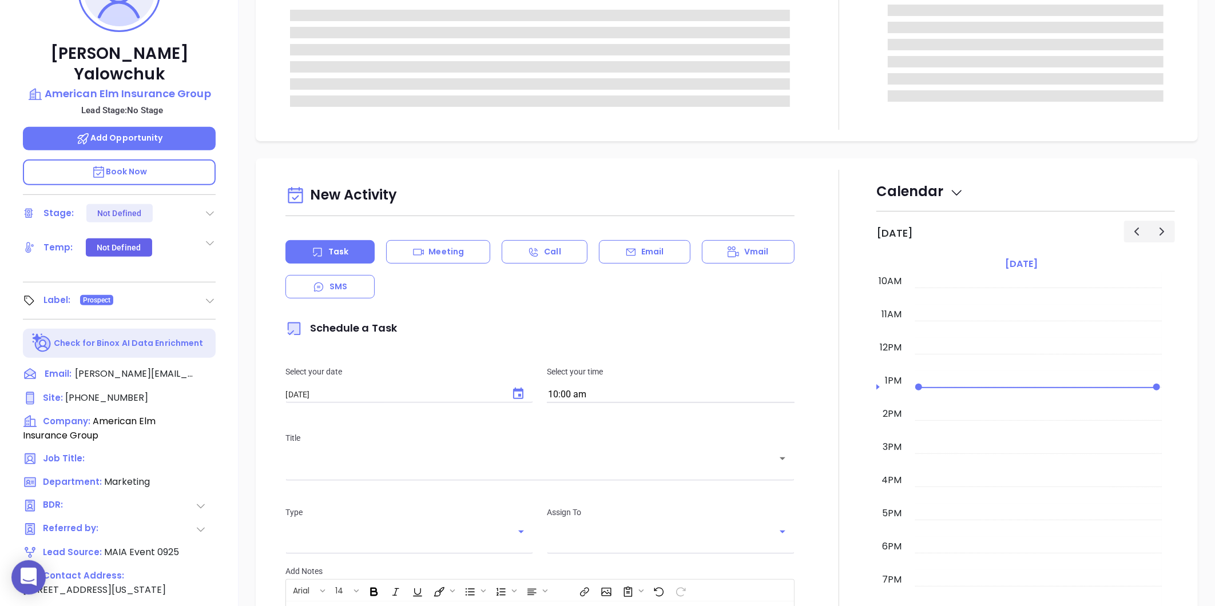
scroll to position [351, 0]
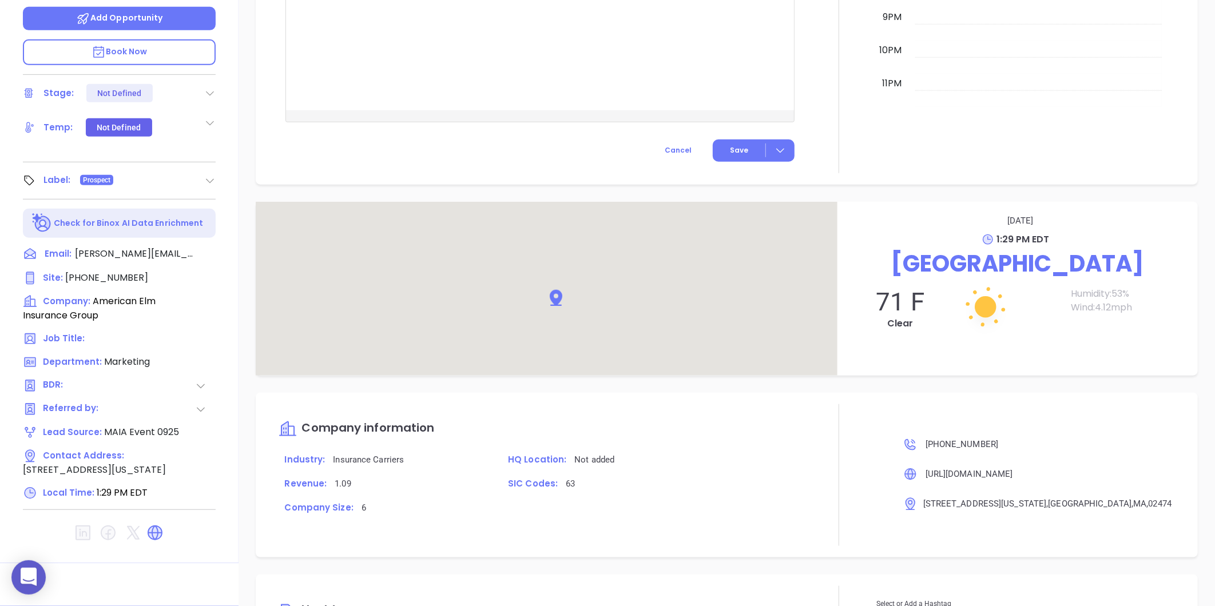
type input "Liz Cruz"
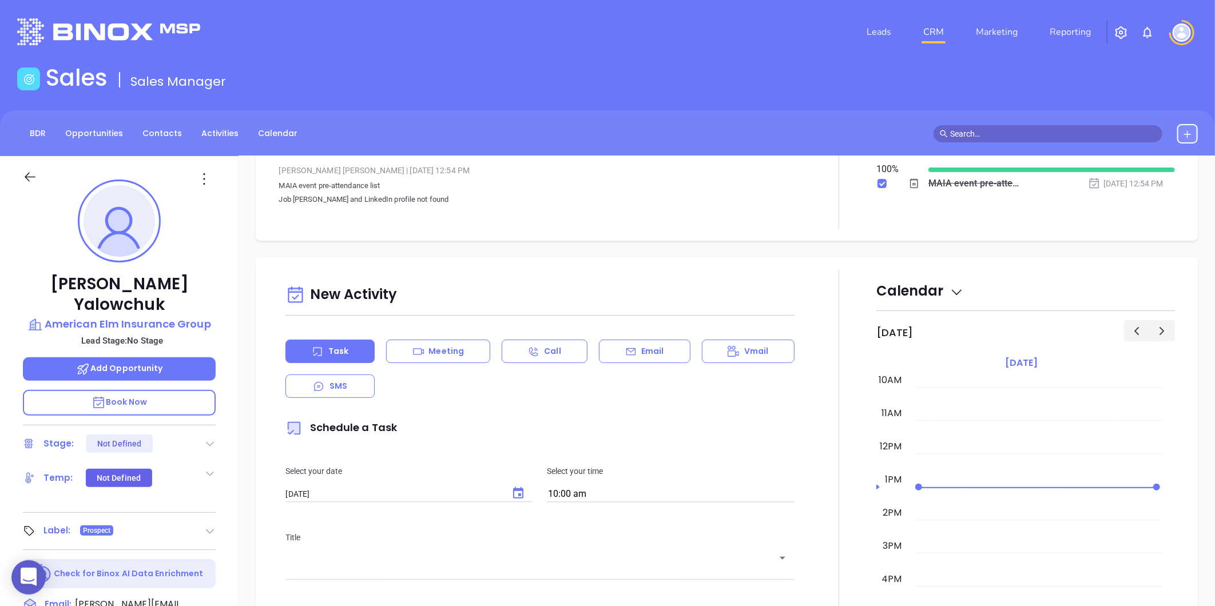
scroll to position [0, 0]
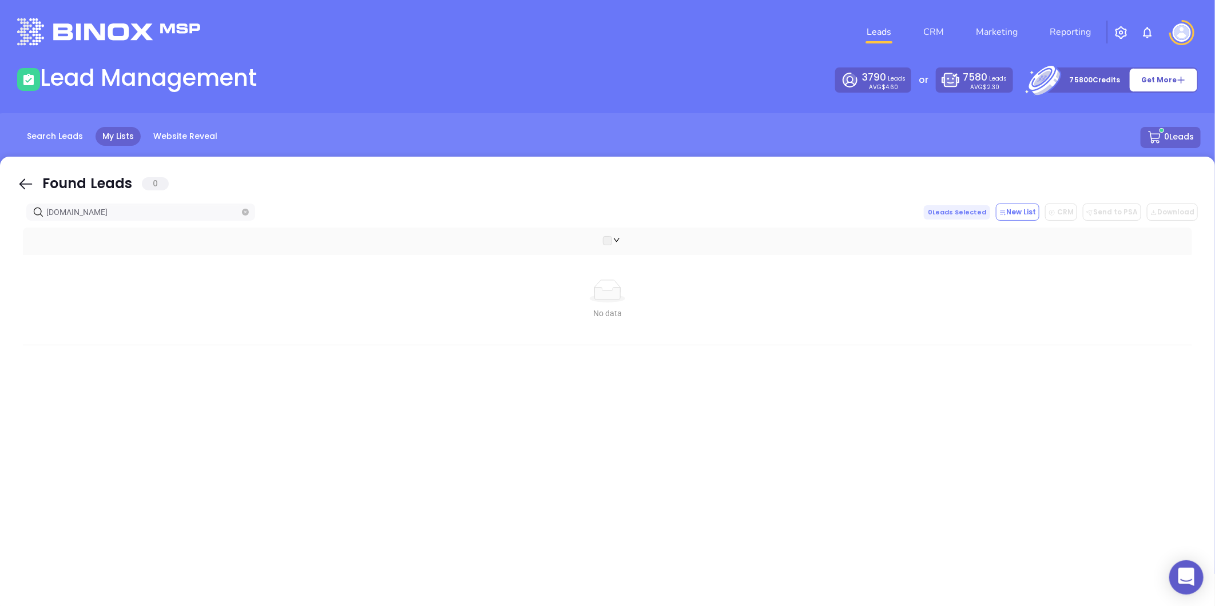
drag, startPoint x: 127, startPoint y: 210, endPoint x: -237, endPoint y: 280, distance: 371.1
click at [0, 280] on html "0 Leads CRM Marketing Reporting Financial Leads Leads Lead Management 3790 Lead…" at bounding box center [607, 303] width 1215 height 606
paste input "westen"
drag, startPoint x: 93, startPoint y: 212, endPoint x: -198, endPoint y: 233, distance: 291.9
click at [0, 233] on html "0 Leads CRM Marketing Reporting Financial Leads Leads Lead Management 3790 Lead…" at bounding box center [607, 303] width 1215 height 606
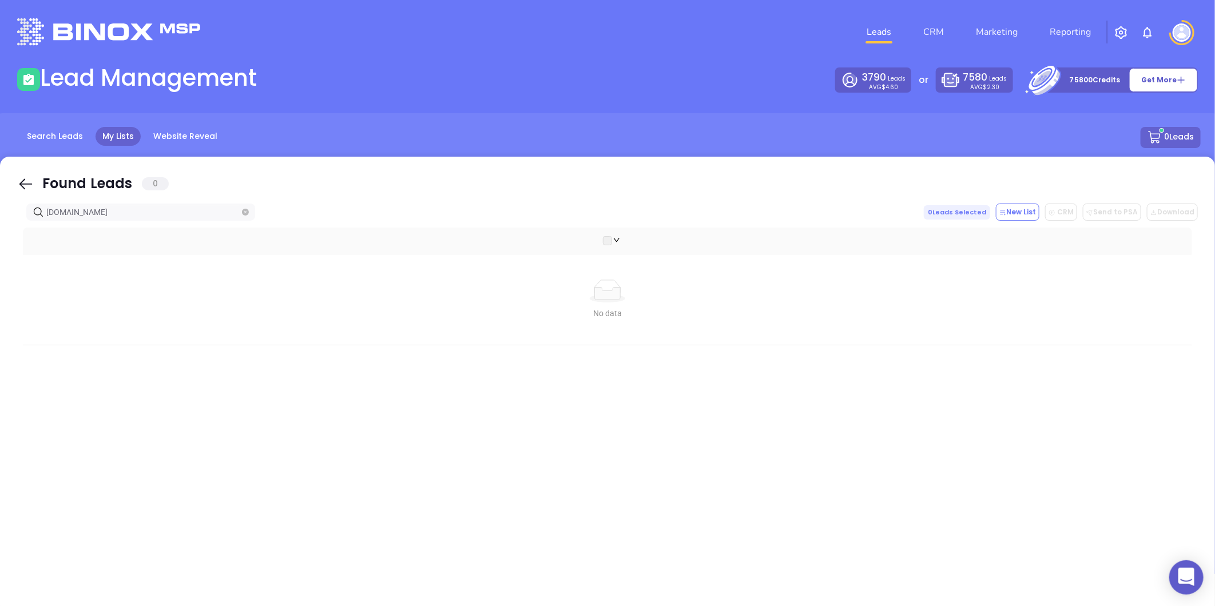
paste input "tsigroup"
drag, startPoint x: 57, startPoint y: 209, endPoint x: -90, endPoint y: 222, distance: 147.6
click at [0, 222] on html "0 Leads CRM Marketing Reporting Financial Leads Leads Lead Management 3790 Lead…" at bounding box center [607, 303] width 1215 height 606
paste input "ustininsurance"
type input "[DOMAIN_NAME]"
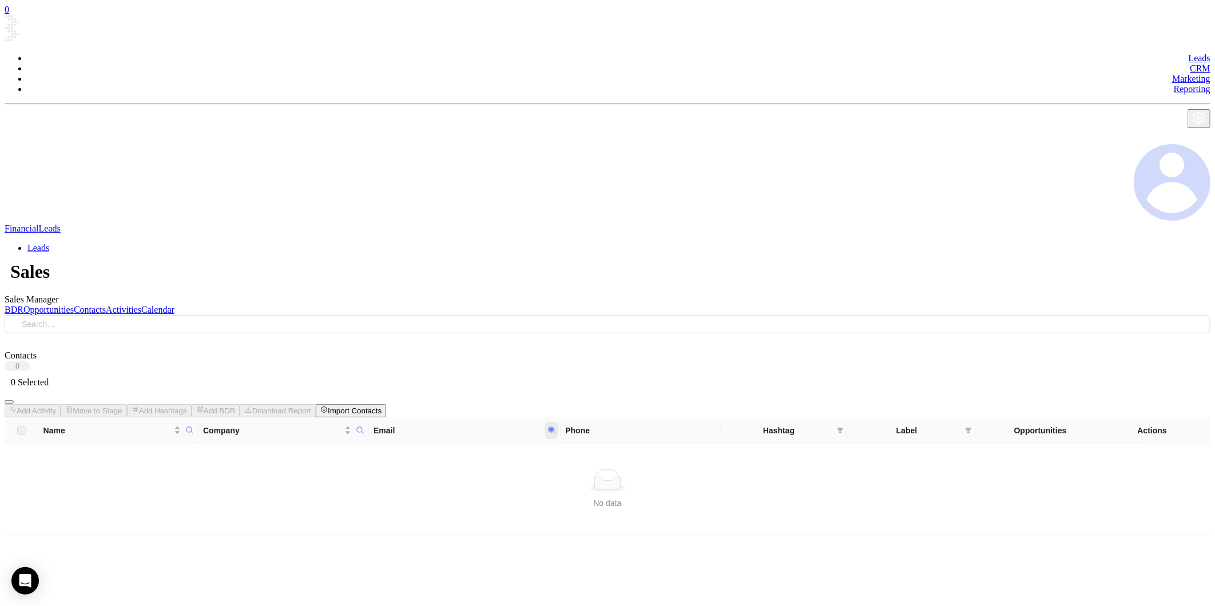
click at [556, 426] on icon at bounding box center [551, 430] width 9 height 9
paste input "westen"
click at [409, 253] on body "0 Leads CRM Marketing Reporting Financial Leads Leads Sales Sales Manager BDR O…" at bounding box center [608, 290] width 1206 height 571
paste input "michaudinsurance"
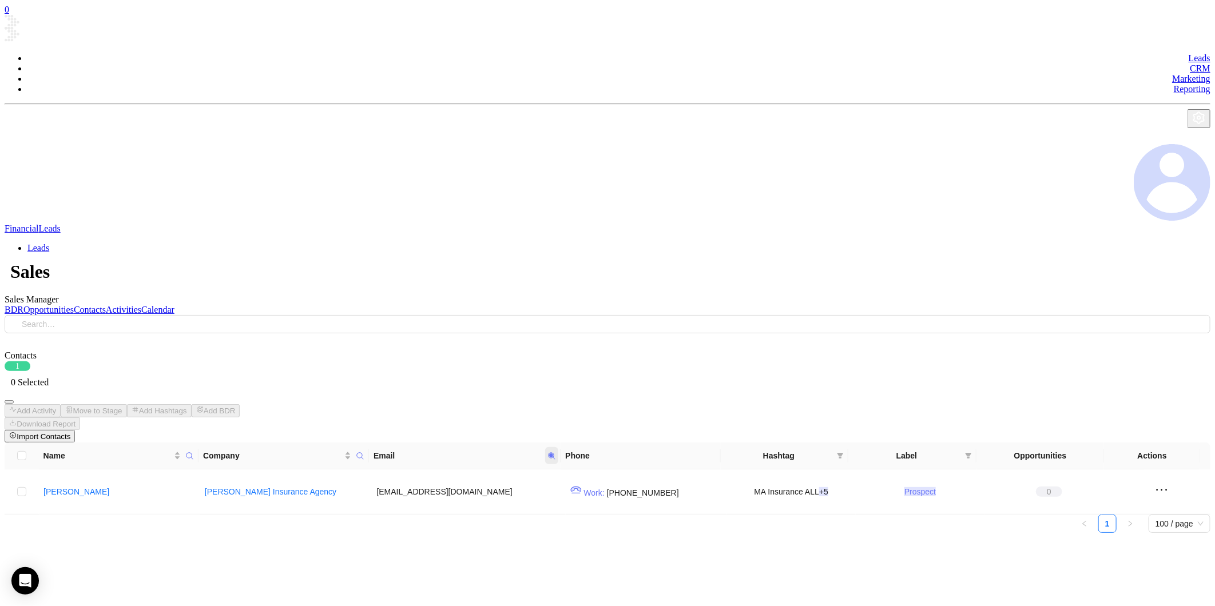
click at [552, 452] on icon at bounding box center [552, 455] width 7 height 7
paste input "atsigroup"
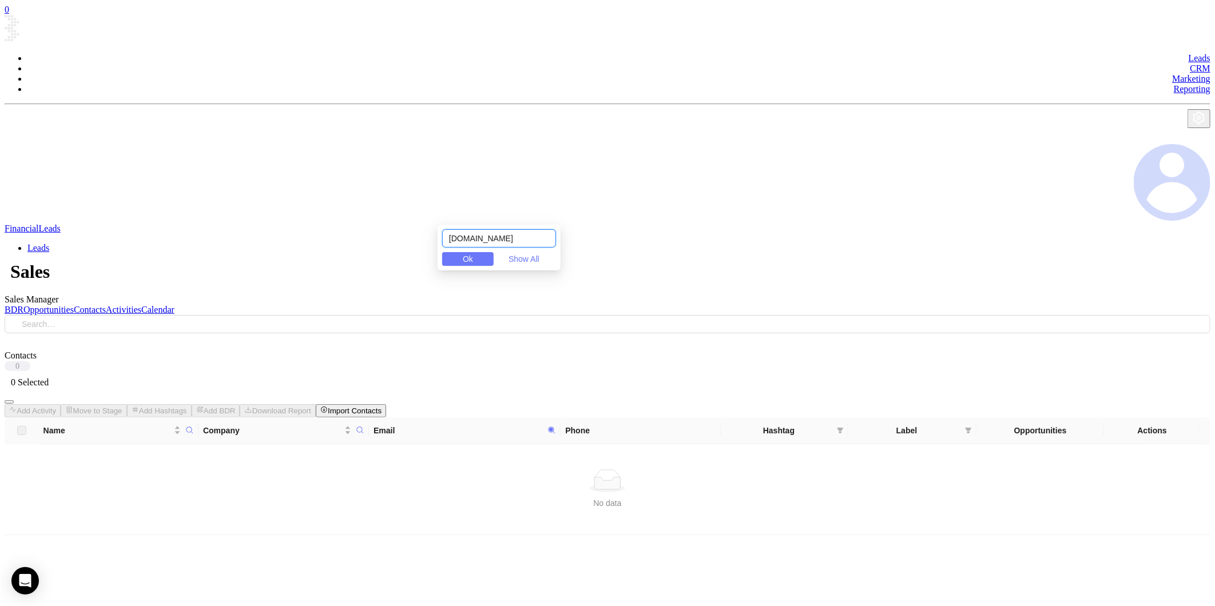
drag, startPoint x: 494, startPoint y: 239, endPoint x: 475, endPoint y: 249, distance: 20.7
click at [350, 258] on body "0 Leads CRM Marketing Reporting Financial Leads Leads Sales Sales Manager BDR O…" at bounding box center [608, 290] width 1206 height 571
paste input "ustininsurance"
drag, startPoint x: 535, startPoint y: 237, endPoint x: 244, endPoint y: 275, distance: 294.1
click at [244, 275] on body "0 Leads CRM Marketing Reporting Financial Leads Leads Sales Sales Manager BDR O…" at bounding box center [608, 290] width 1206 height 571
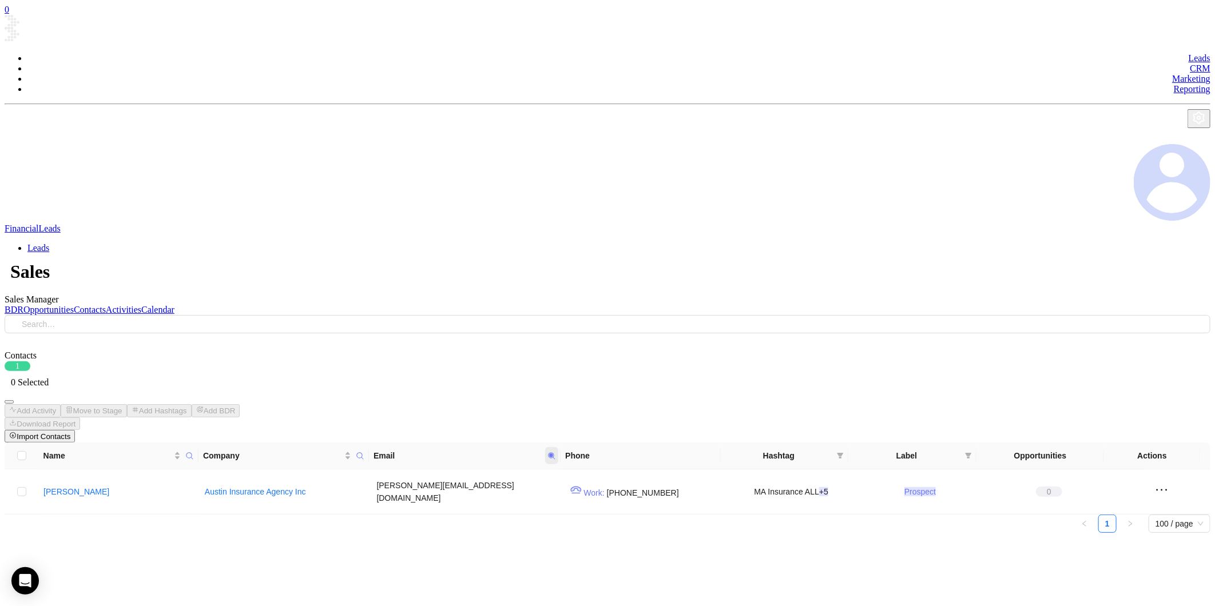
click at [553, 452] on icon at bounding box center [552, 455] width 7 height 7
paste input "[DOMAIN_NAME]"
click at [555, 452] on icon at bounding box center [552, 455] width 7 height 7
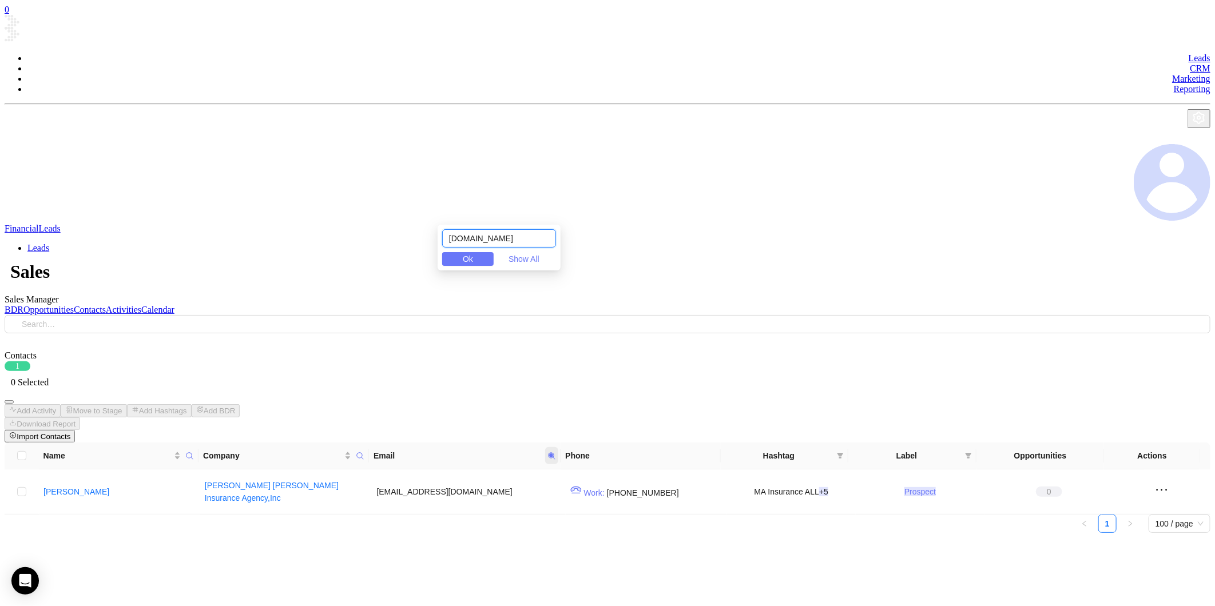
paste input "ycoastinsurance"
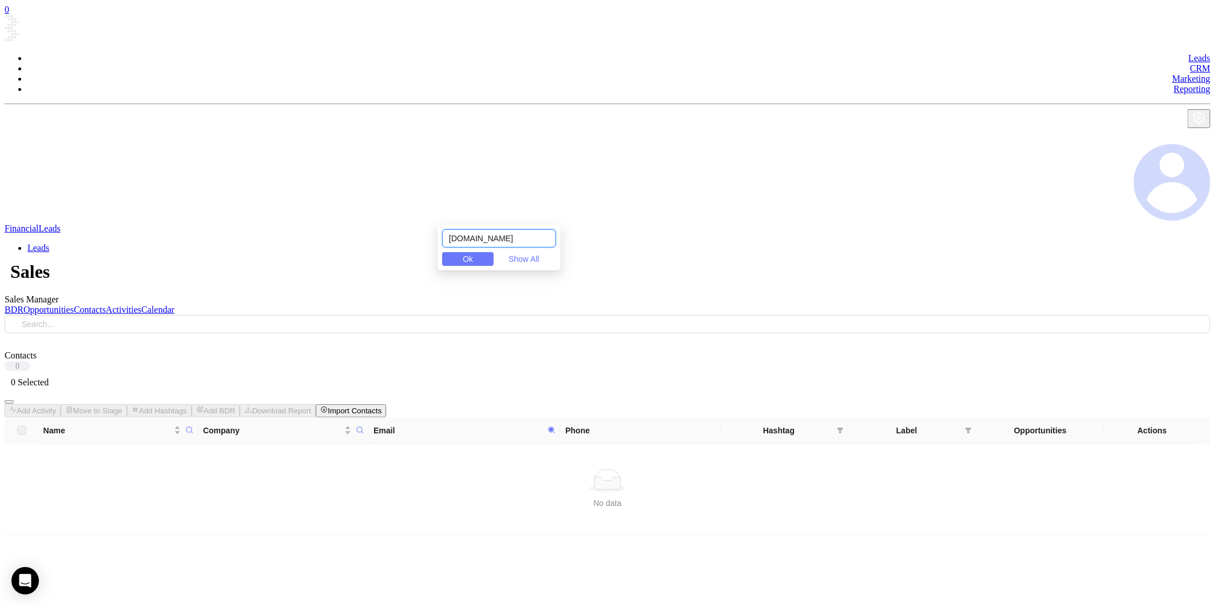
type input "[DOMAIN_NAME]"
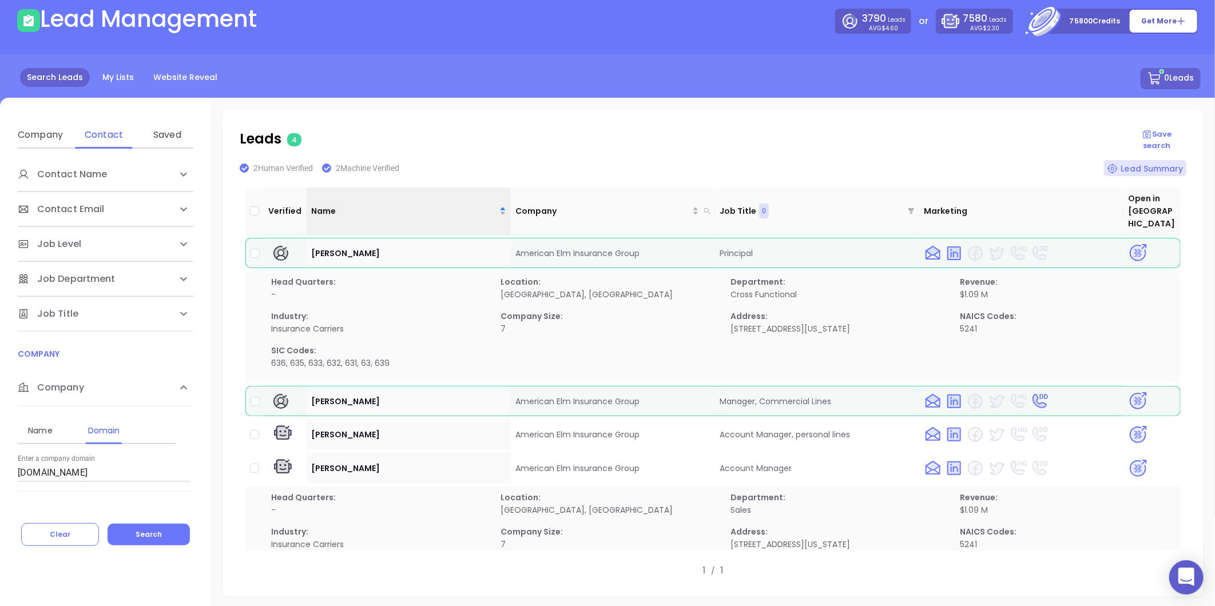
scroll to position [13, 0]
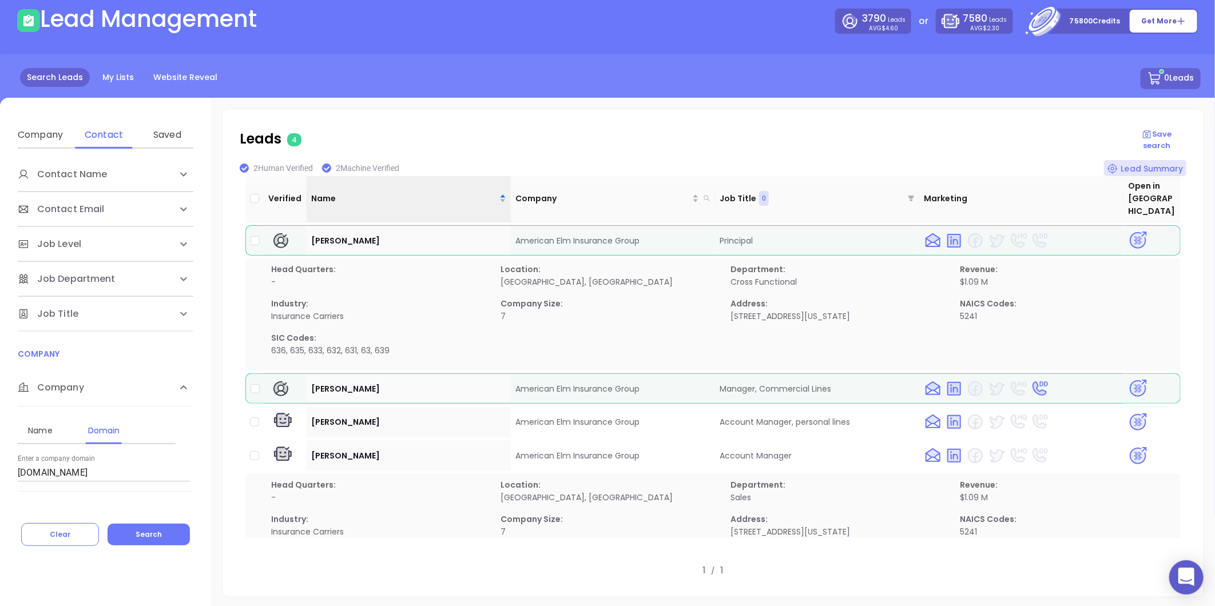
drag, startPoint x: 118, startPoint y: 469, endPoint x: -305, endPoint y: 466, distance: 423.3
click at [0, 466] on html "0 Leads CRM Marketing Reporting Financial Leads Leads Lead Management 3790 Lead…" at bounding box center [607, 244] width 1215 height 606
paste input "westen"
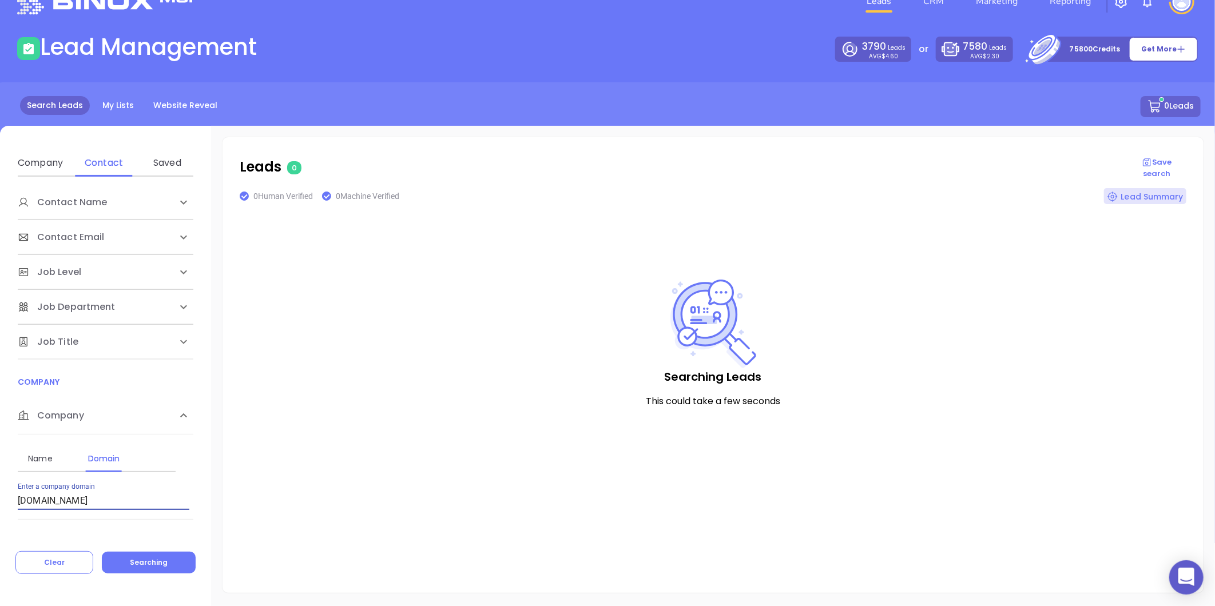
scroll to position [31, 0]
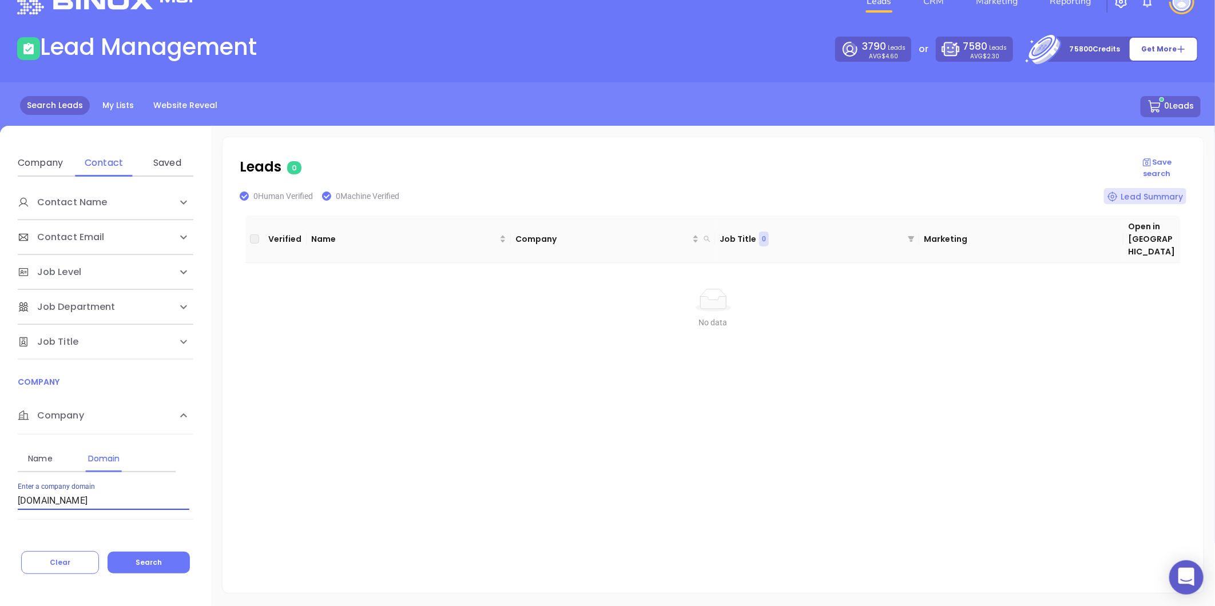
drag, startPoint x: -212, startPoint y: 519, endPoint x: -219, endPoint y: 522, distance: 7.2
click at [0, 522] on html "0 Leads CRM Marketing Reporting Financial Leads Leads Lead Management 3790 Lead…" at bounding box center [607, 272] width 1215 height 606
paste input "tsigroup"
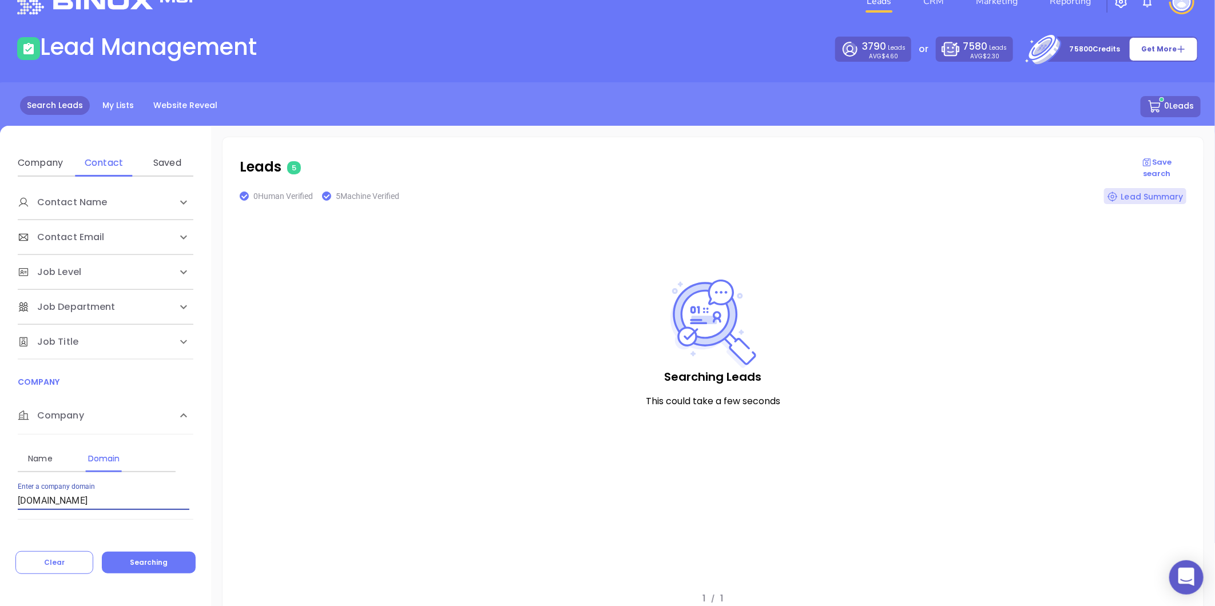
scroll to position [59, 0]
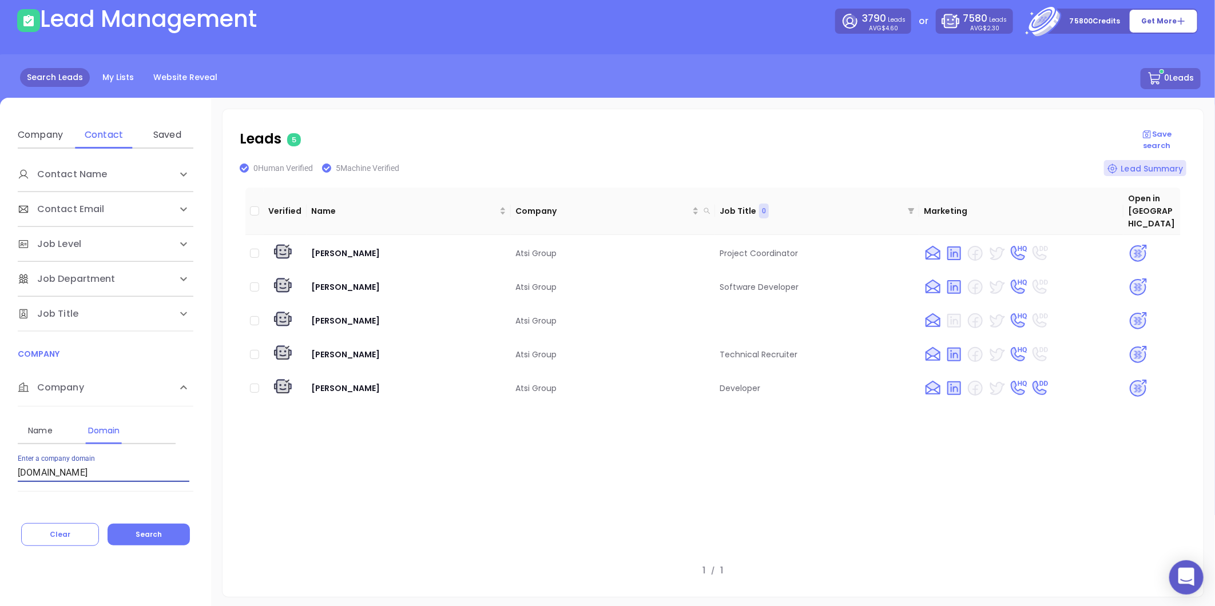
drag, startPoint x: 90, startPoint y: 473, endPoint x: -323, endPoint y: 518, distance: 415.5
click at [0, 518] on html "0 Leads CRM Marketing Reporting Financial Leads Leads Lead Management 3790 Lead…" at bounding box center [607, 244] width 1215 height 606
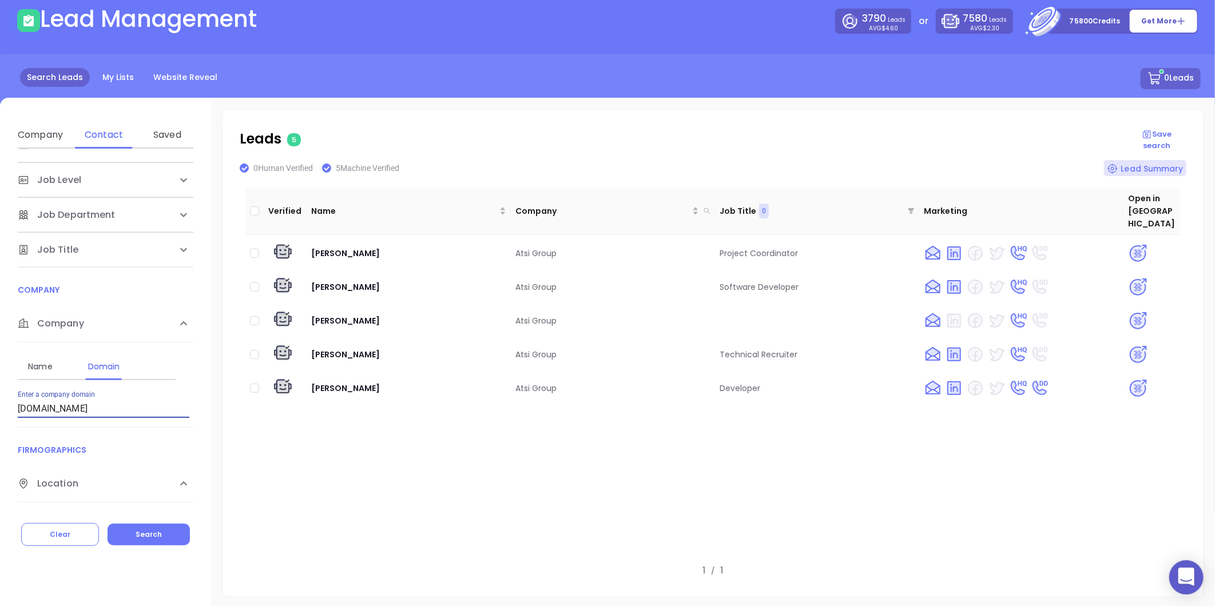
paste input "ustininsurance"
type input "austininsurance.com"
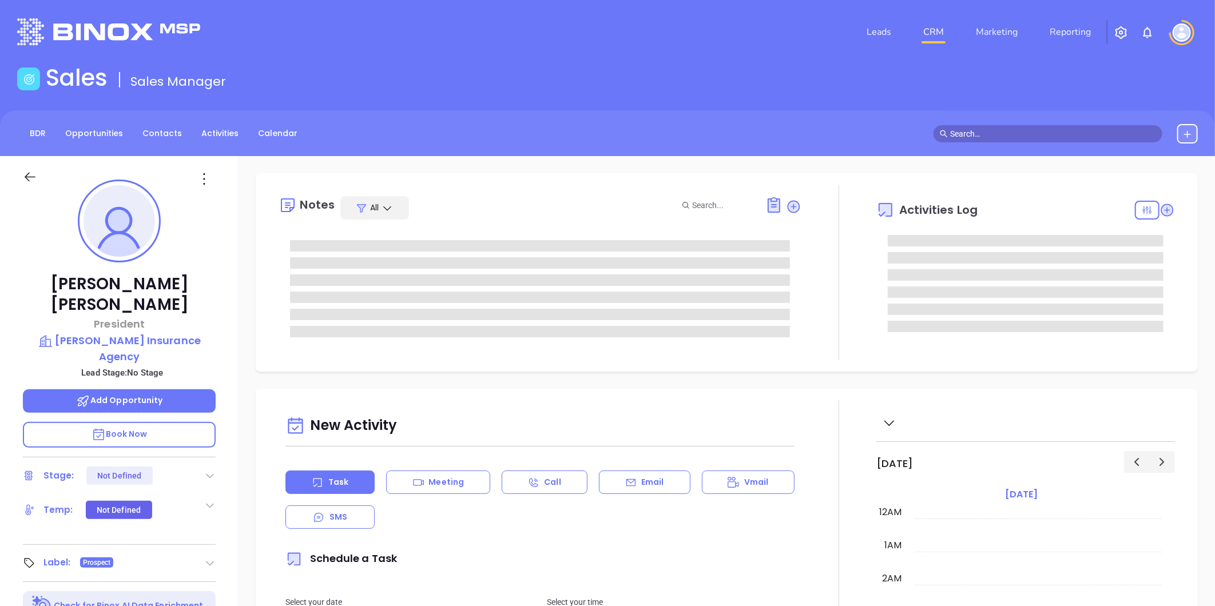
type input "[DATE]"
type input "[PERSON_NAME]"
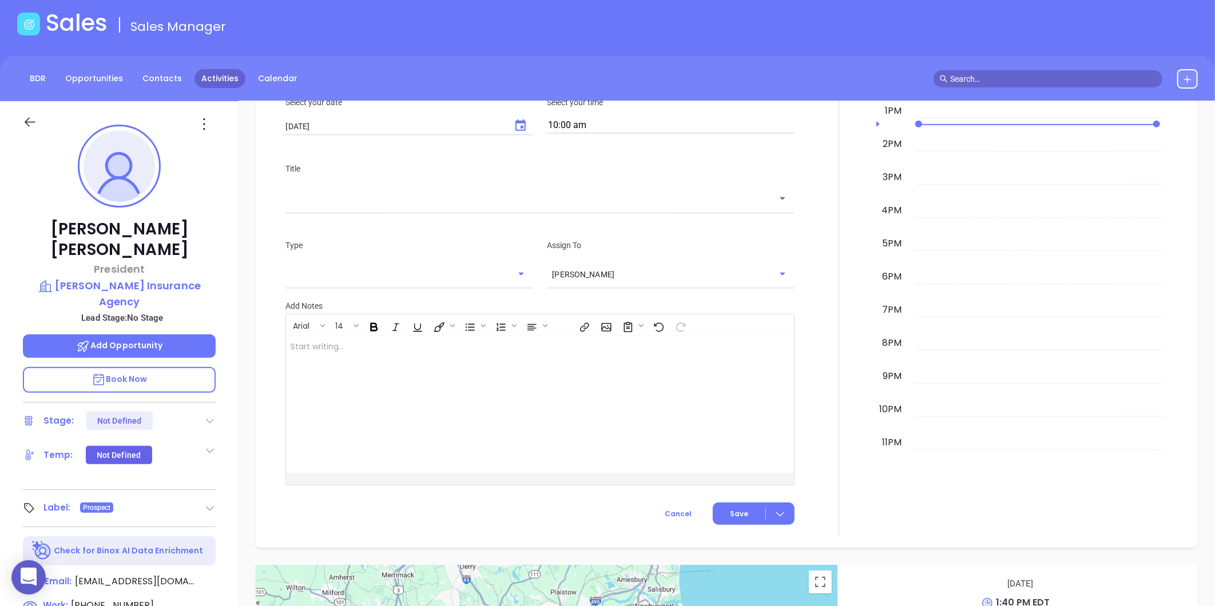
scroll to position [33, 0]
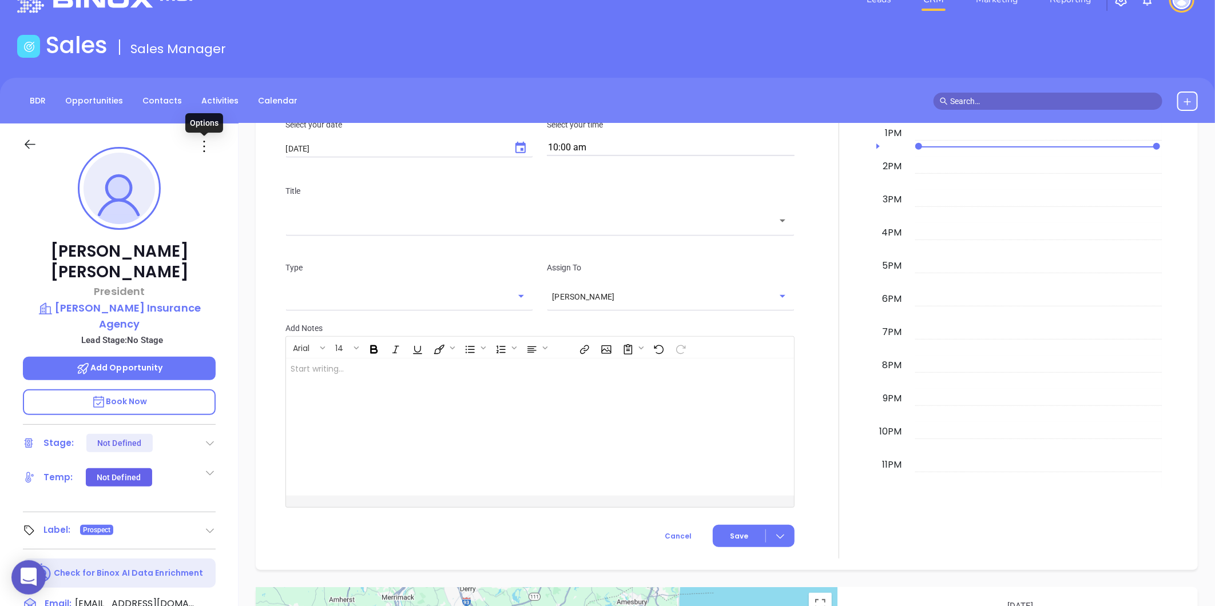
click at [203, 147] on icon at bounding box center [204, 146] width 18 height 18
click at [230, 263] on div "Edit" at bounding box center [260, 269] width 112 height 13
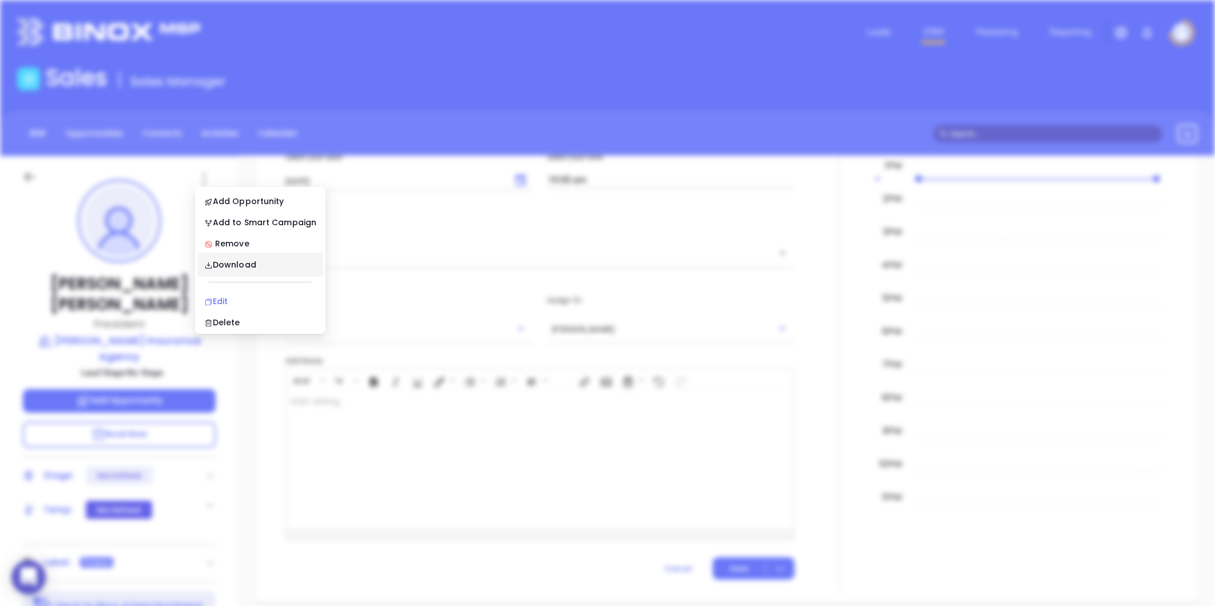
scroll to position [0, 0]
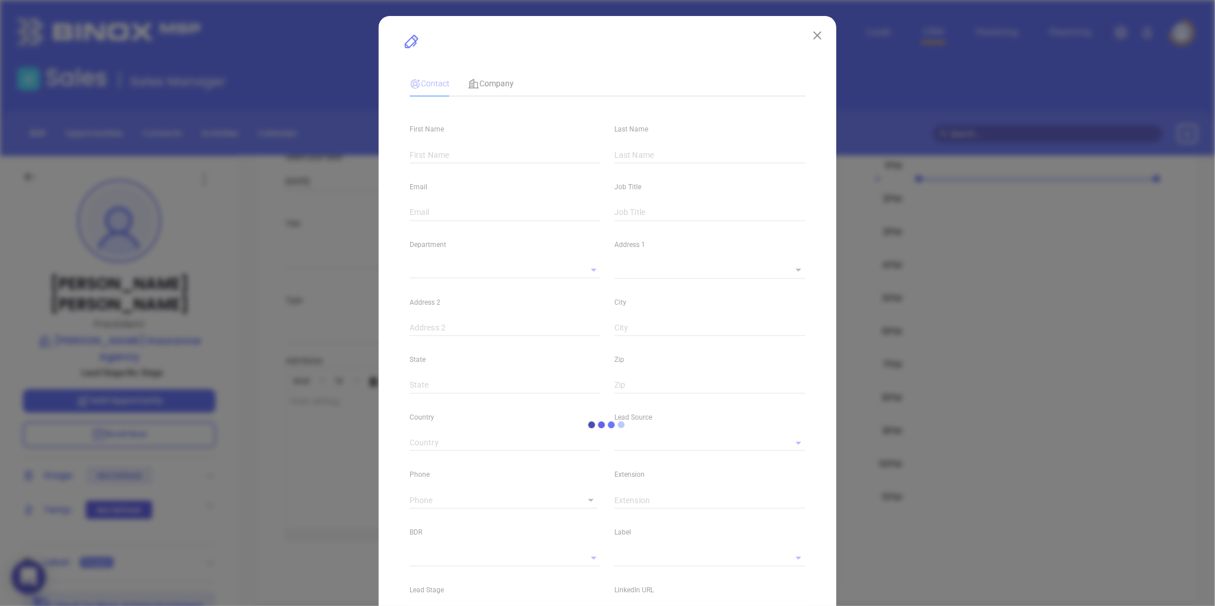
type input "[PERSON_NAME]"
type input "[EMAIL_ADDRESS][DOMAIN_NAME]"
type input "President"
type input "1"
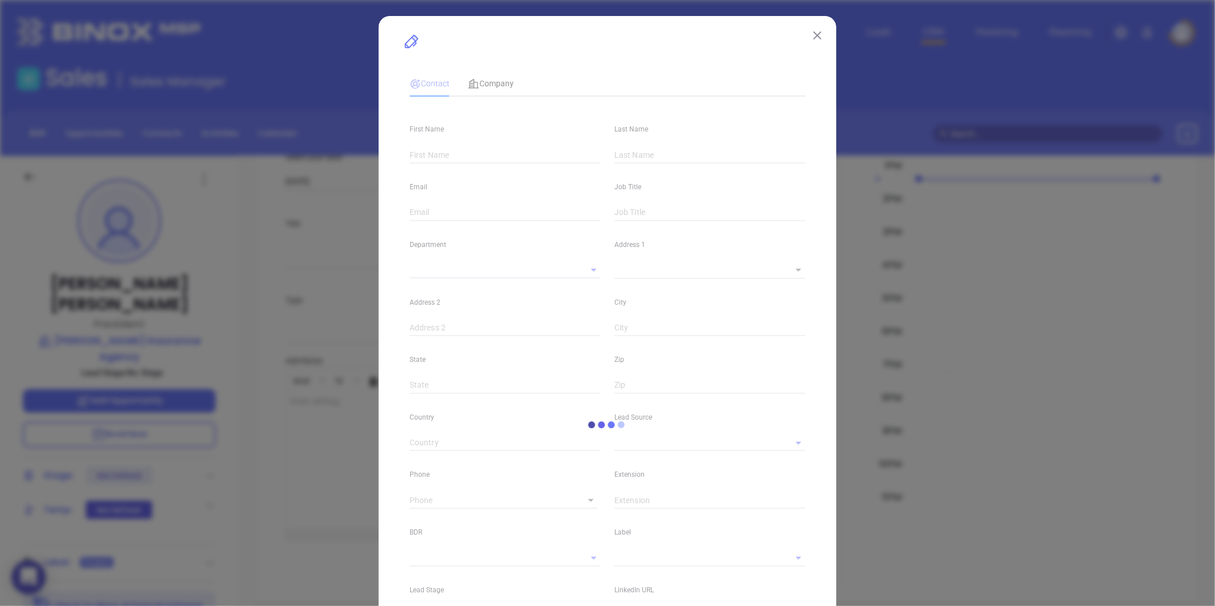
type input "[DOMAIN_NAME][URL][PERSON_NAME]"
type input "Marketing"
type input "Other"
type input "undefined undefined"
type input "[PHONE_NUMBER]"
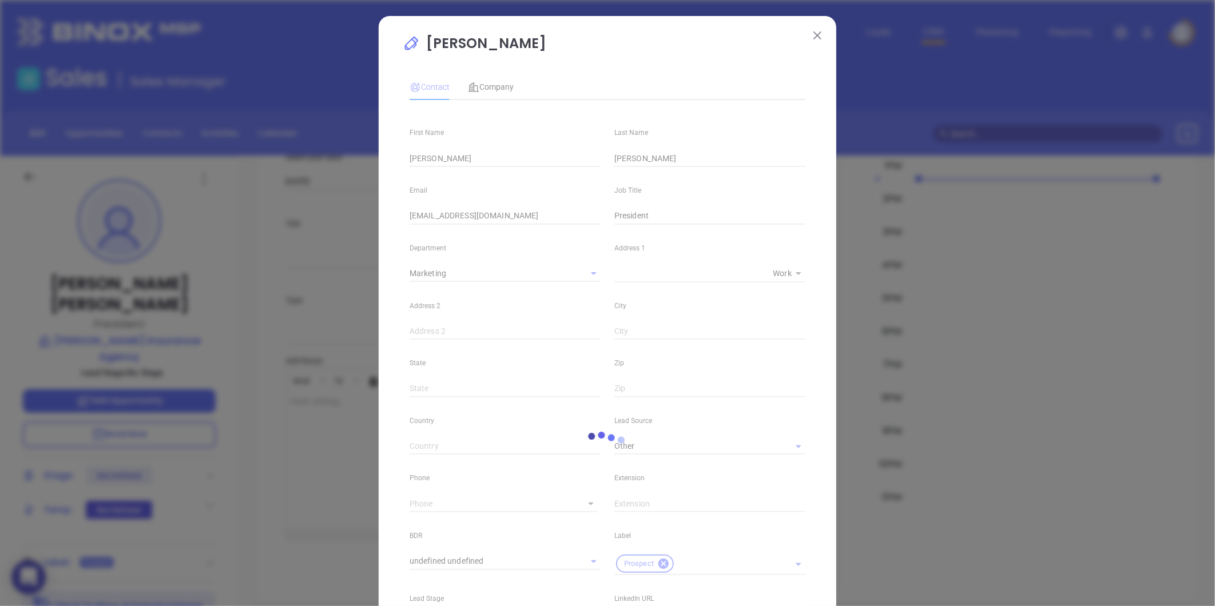
type input "1"
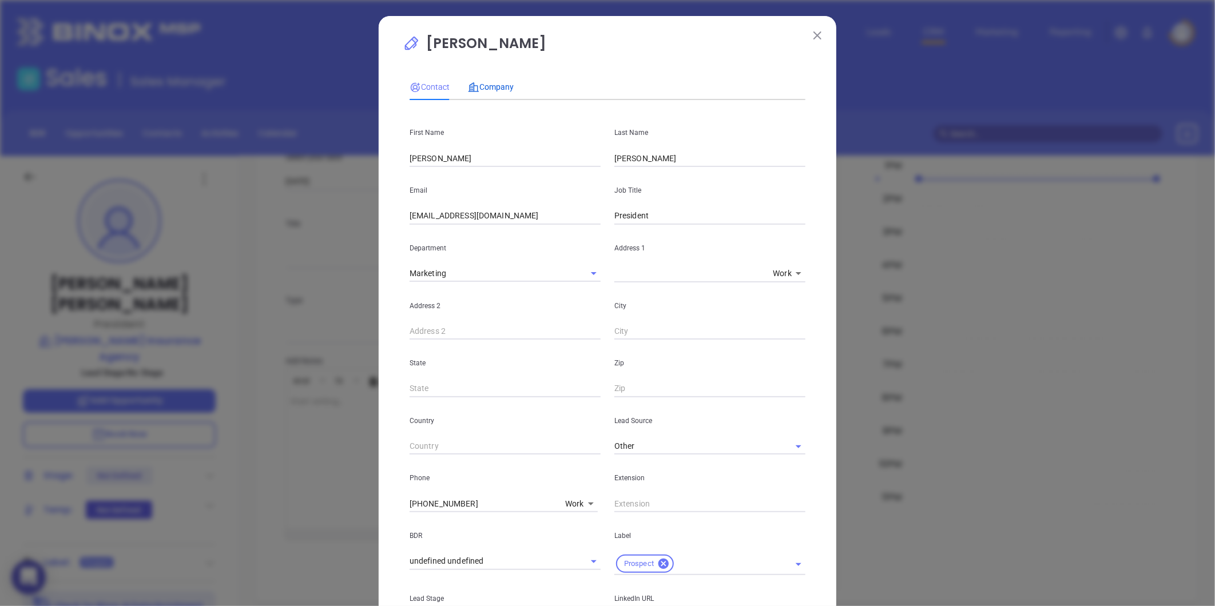
click at [489, 81] on div "Company" at bounding box center [491, 87] width 46 height 13
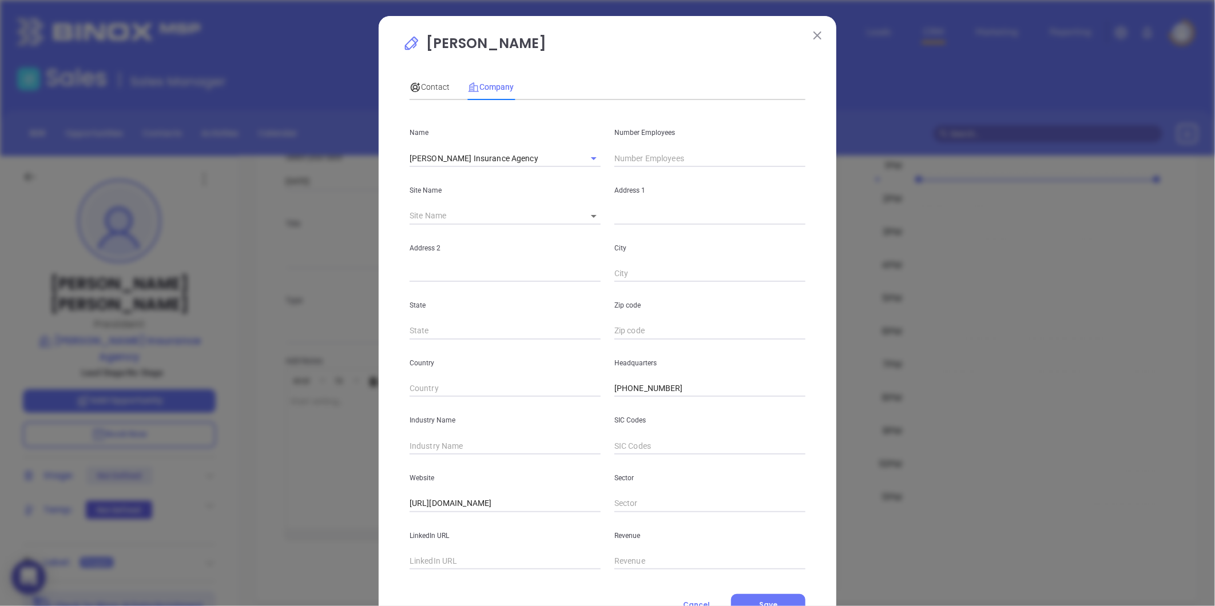
click at [585, 214] on body "0 Leads CRM Marketing Reporting Financial Leads Leads Sales Sales Manager BDR O…" at bounding box center [607, 303] width 1215 height 606
click at [596, 220] on li "Methuen" at bounding box center [600, 217] width 54 height 21
type input "Methuen"
type input "97492"
type input "95 Ayer Street"
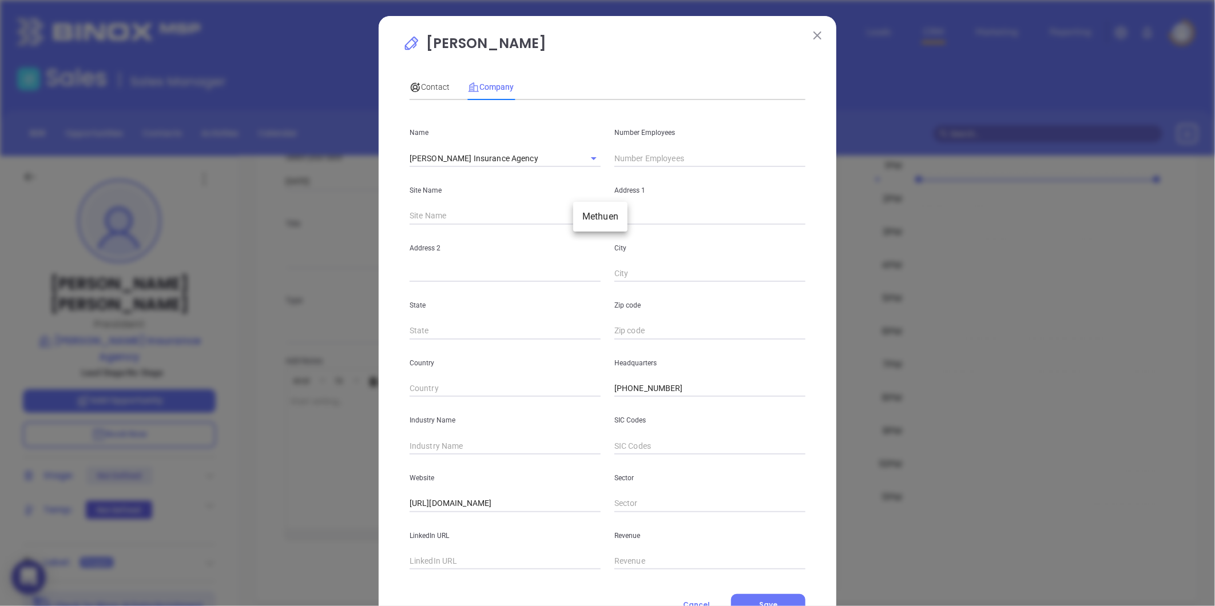
type input "Methuen"
type input "MA"
click at [614, 331] on input "1844" at bounding box center [709, 331] width 191 height 17
type input "01844"
drag, startPoint x: 445, startPoint y: 448, endPoint x: 437, endPoint y: 449, distance: 8.0
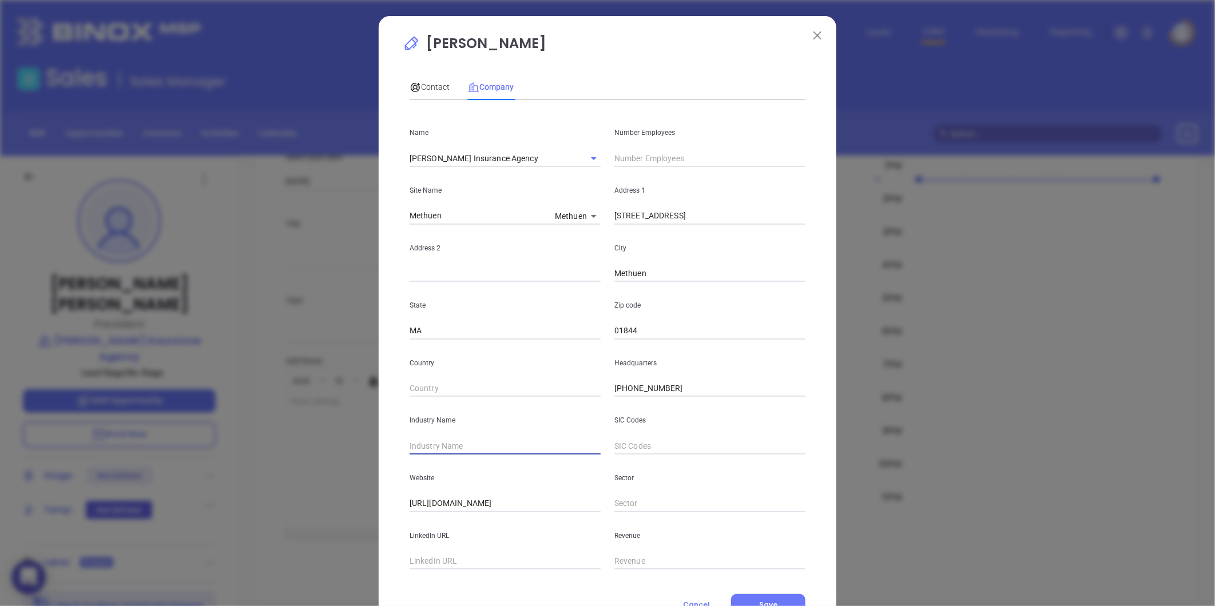
click at [445, 448] on input "text" at bounding box center [505, 446] width 191 height 17
type input "Insurance"
click at [433, 562] on input "text" at bounding box center [505, 561] width 191 height 17
paste input "https://www.linkedin.com/company/michaud-insurance-agency/"
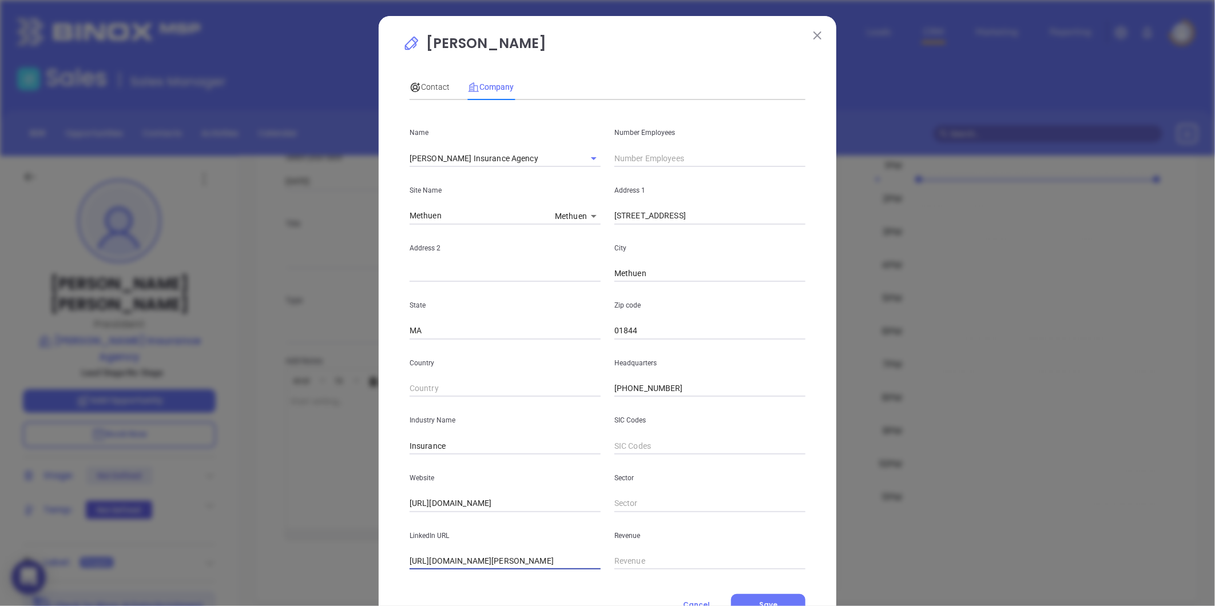
type input "https://www.linkedin.com/company/michaud-insurance-agency/"
click at [687, 162] on input "text" at bounding box center [709, 158] width 191 height 17
type input "16"
click at [422, 84] on span "Contact" at bounding box center [430, 86] width 40 height 9
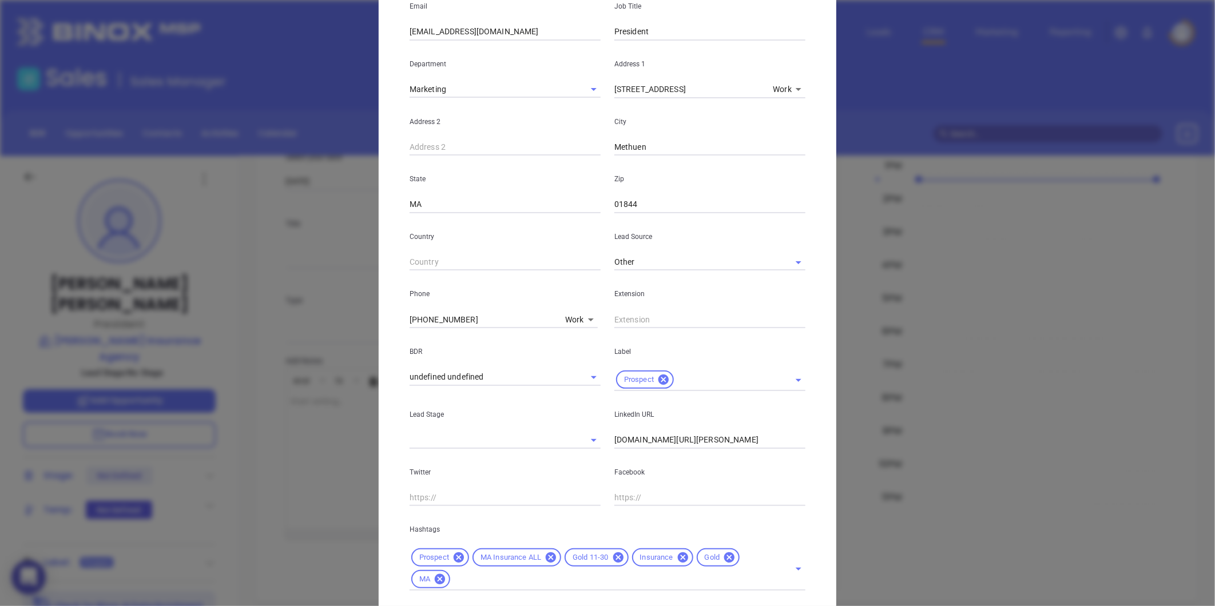
scroll to position [255, 0]
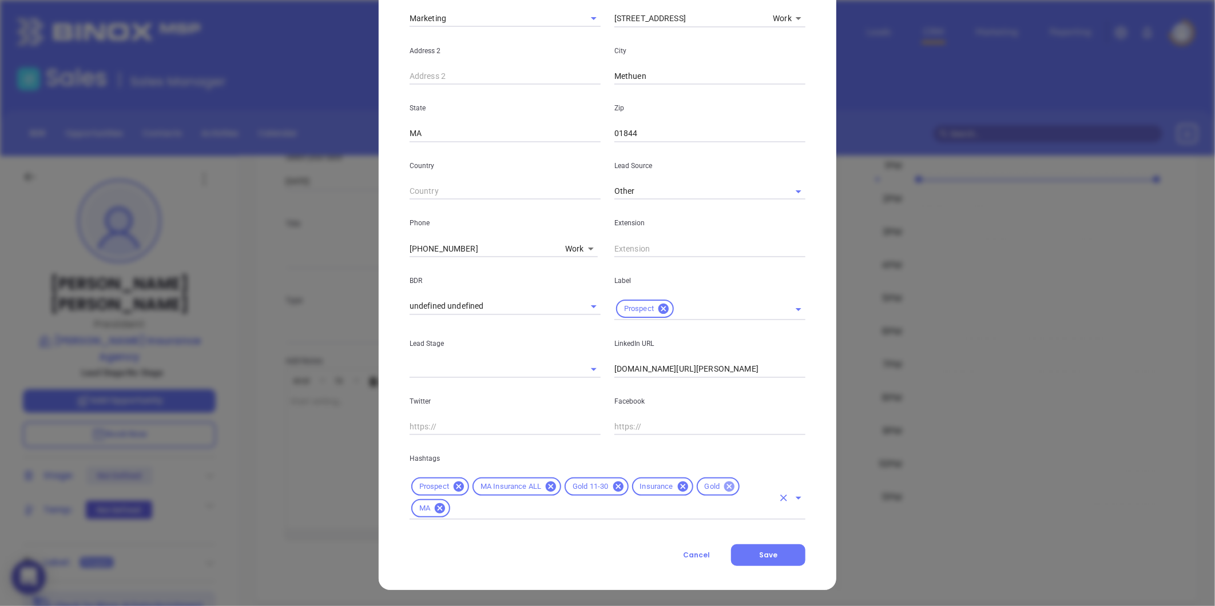
click at [723, 487] on icon at bounding box center [729, 487] width 13 height 13
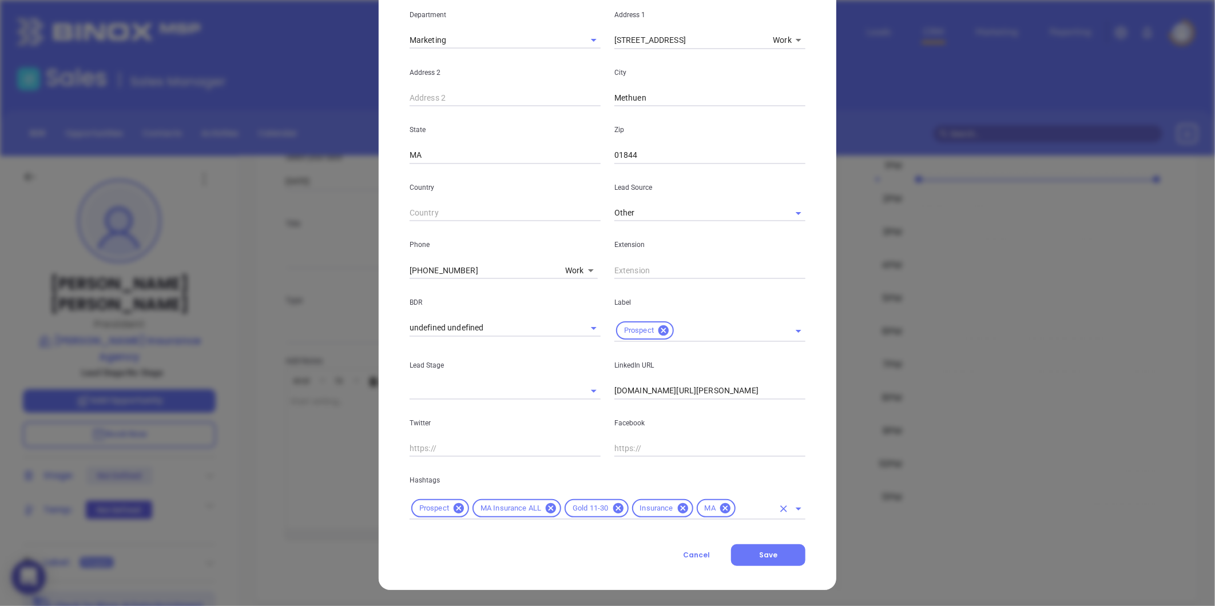
click at [737, 513] on input "text" at bounding box center [755, 509] width 36 height 14
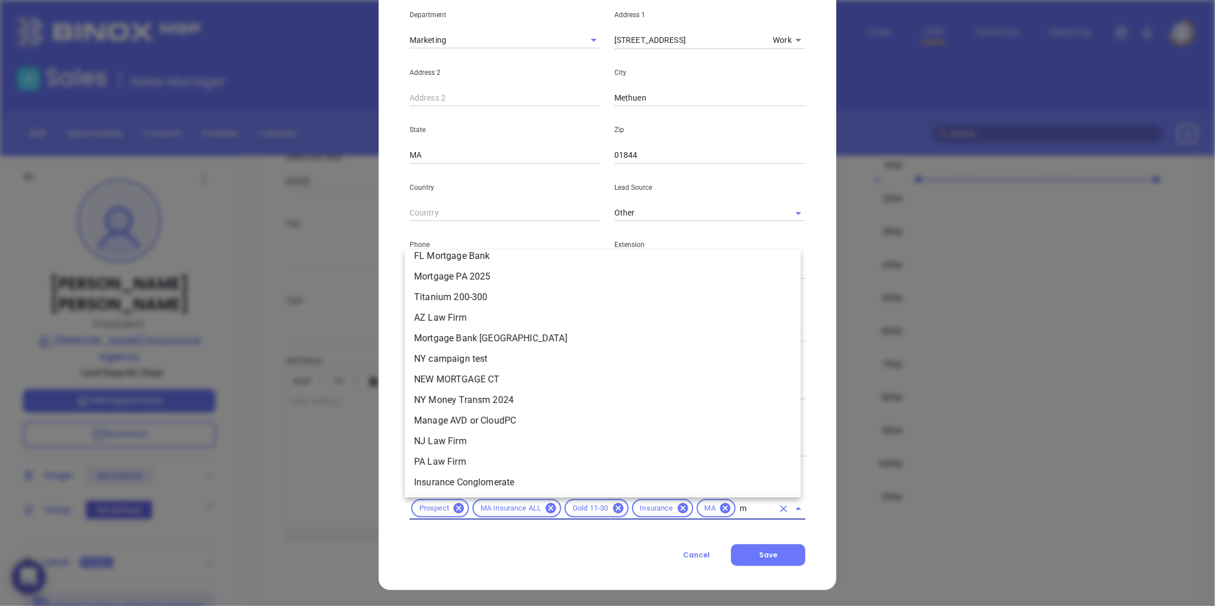
scroll to position [0, 0]
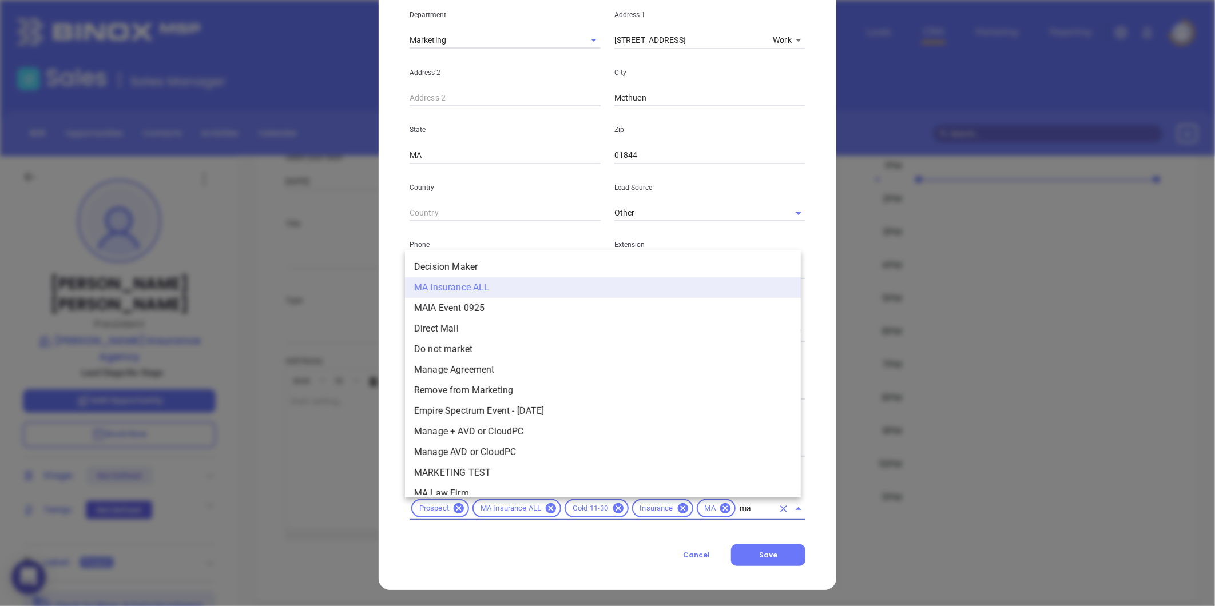
type input "mai"
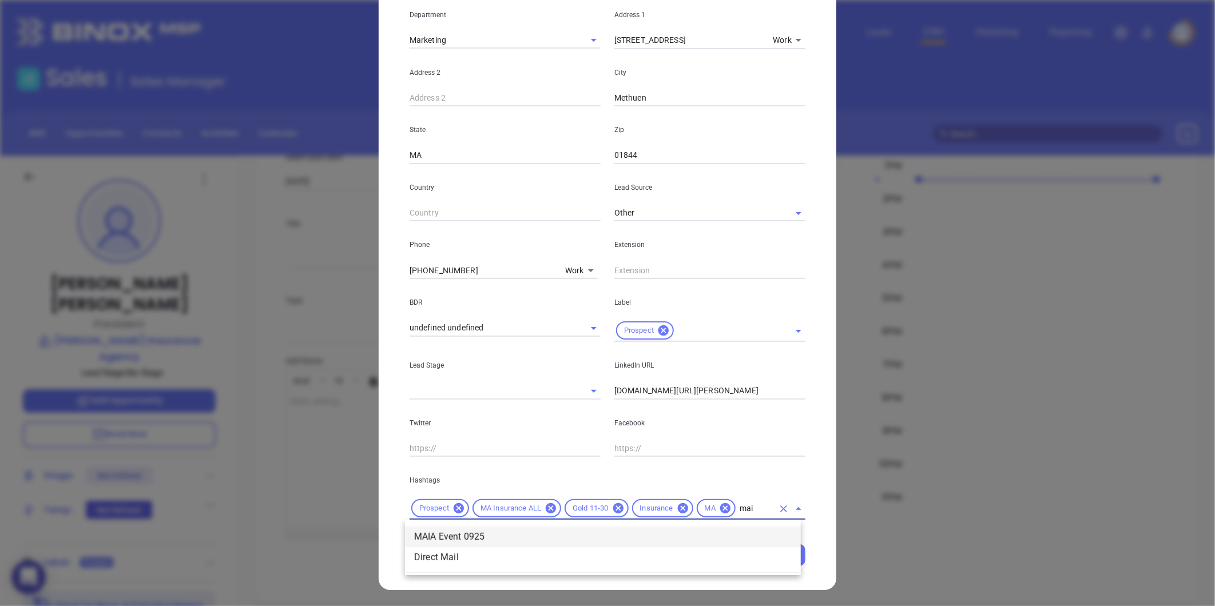
click at [517, 537] on li "MAIA Event 0925" at bounding box center [603, 537] width 396 height 21
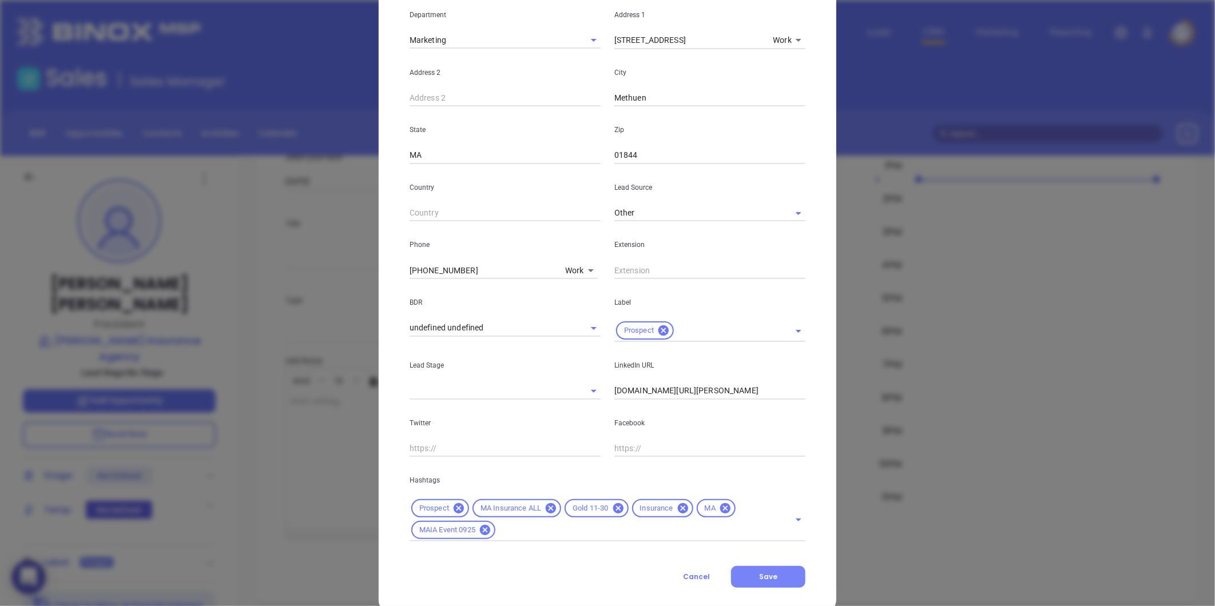
click at [770, 573] on span "Save" at bounding box center [768, 577] width 18 height 10
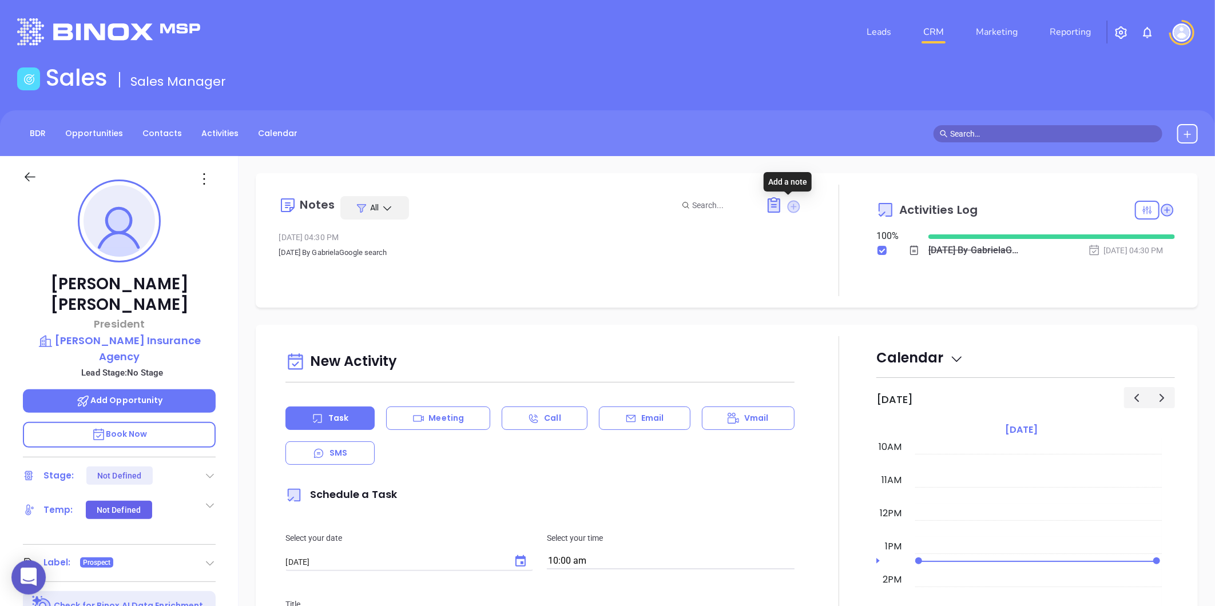
click at [790, 206] on icon at bounding box center [794, 206] width 13 height 13
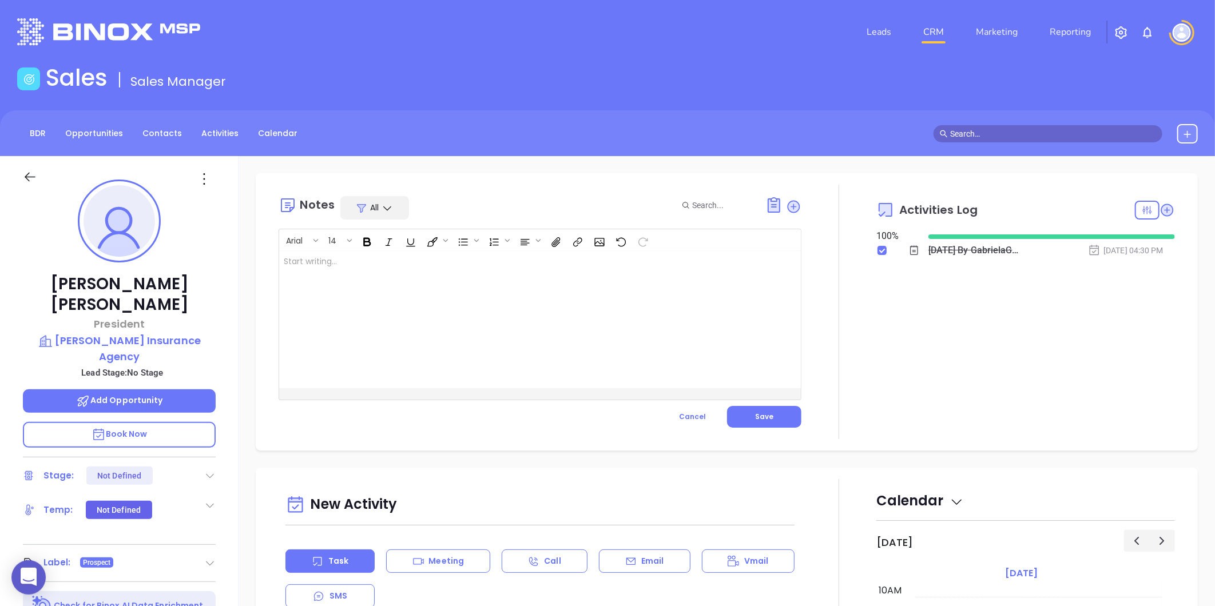
click at [387, 271] on div at bounding box center [521, 319] width 485 height 137
click at [755, 407] on button "Save" at bounding box center [764, 417] width 74 height 22
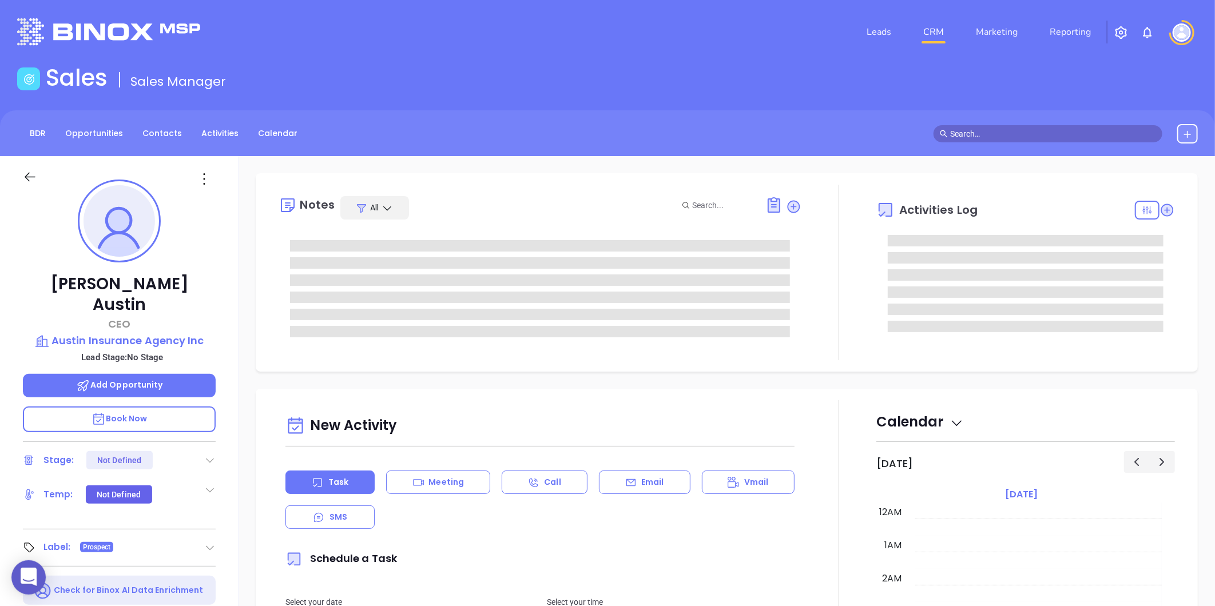
type input "[DATE]"
type input "[PERSON_NAME]"
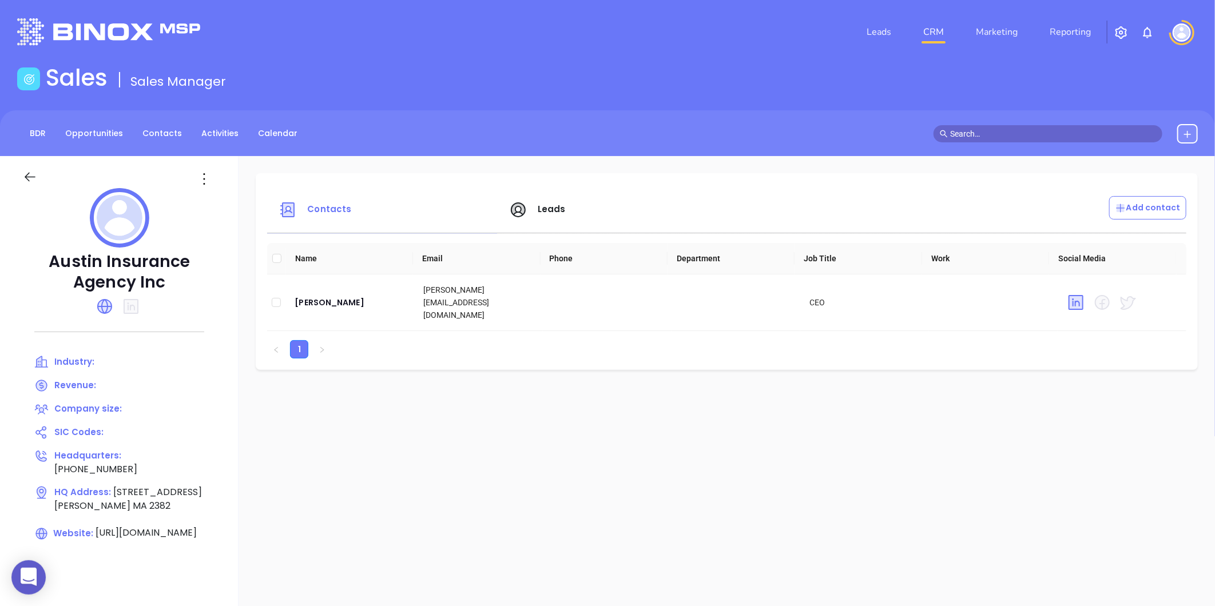
click at [324, 208] on span "Contacts" at bounding box center [329, 209] width 44 height 12
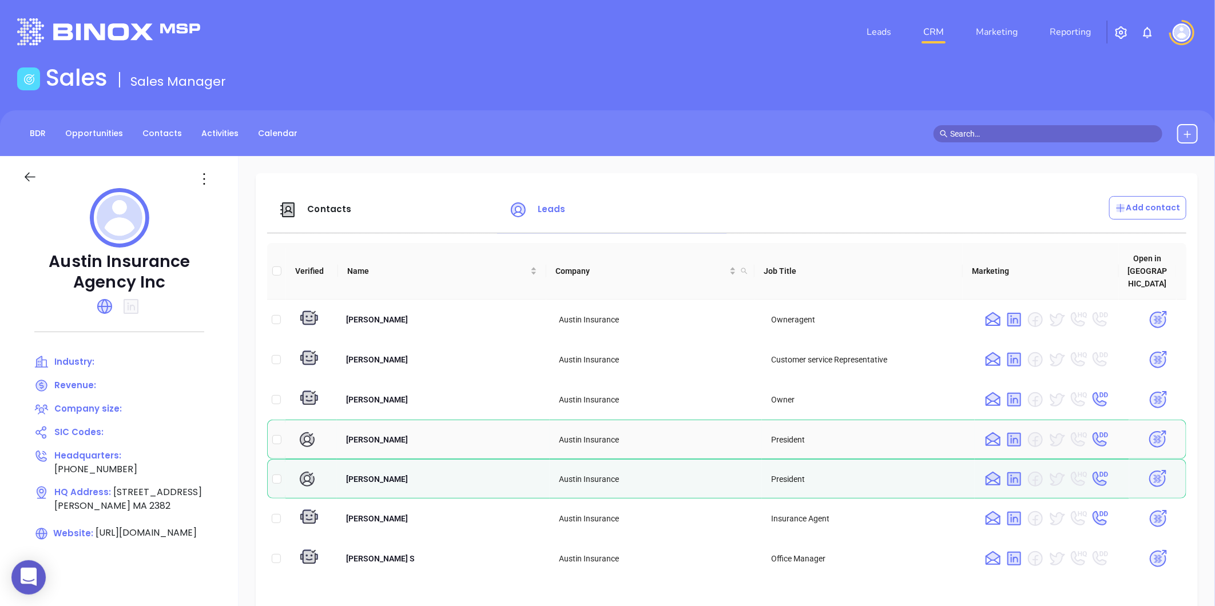
click at [1147, 430] on img at bounding box center [1157, 440] width 20 height 20
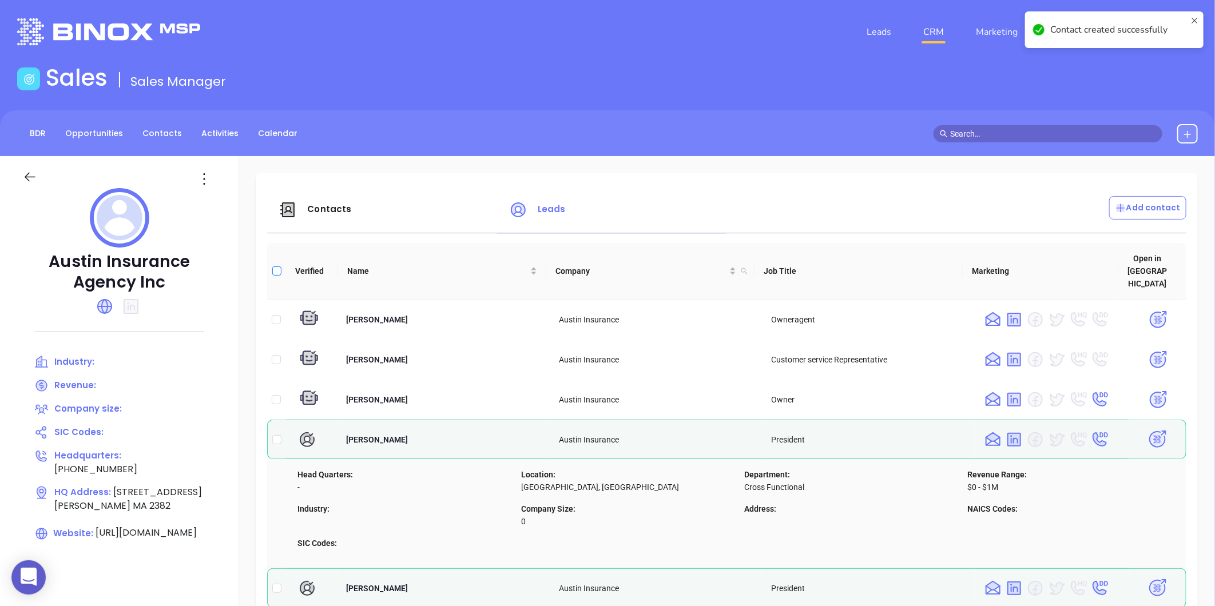
click at [279, 267] on input "Select all" at bounding box center [276, 271] width 9 height 9
checkbox input "true"
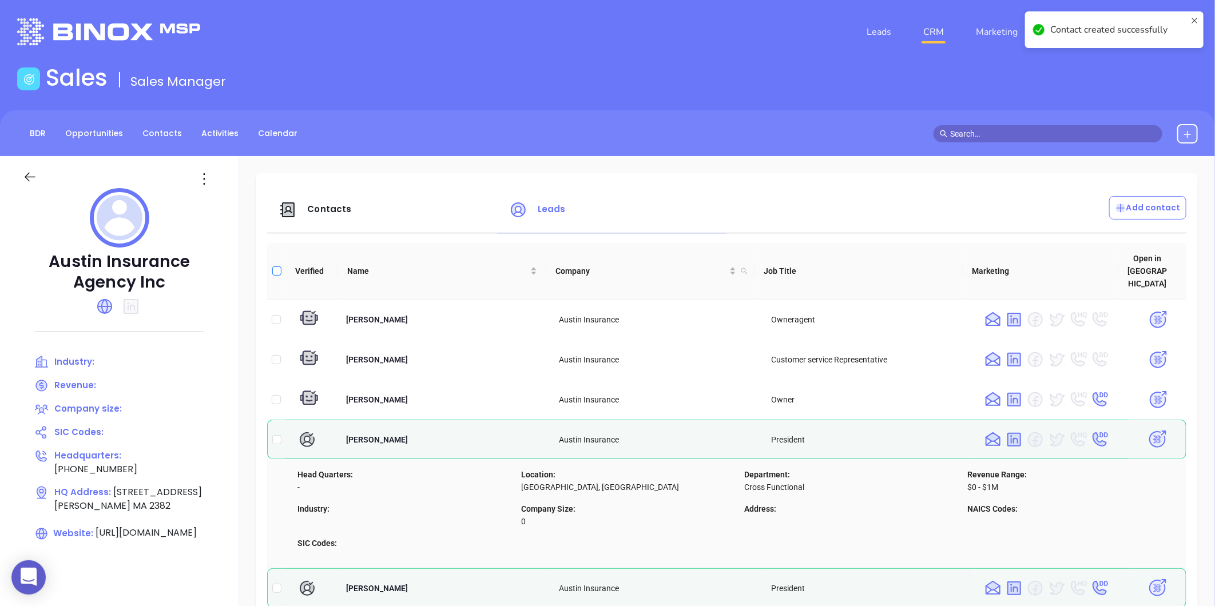
checkbox input "true"
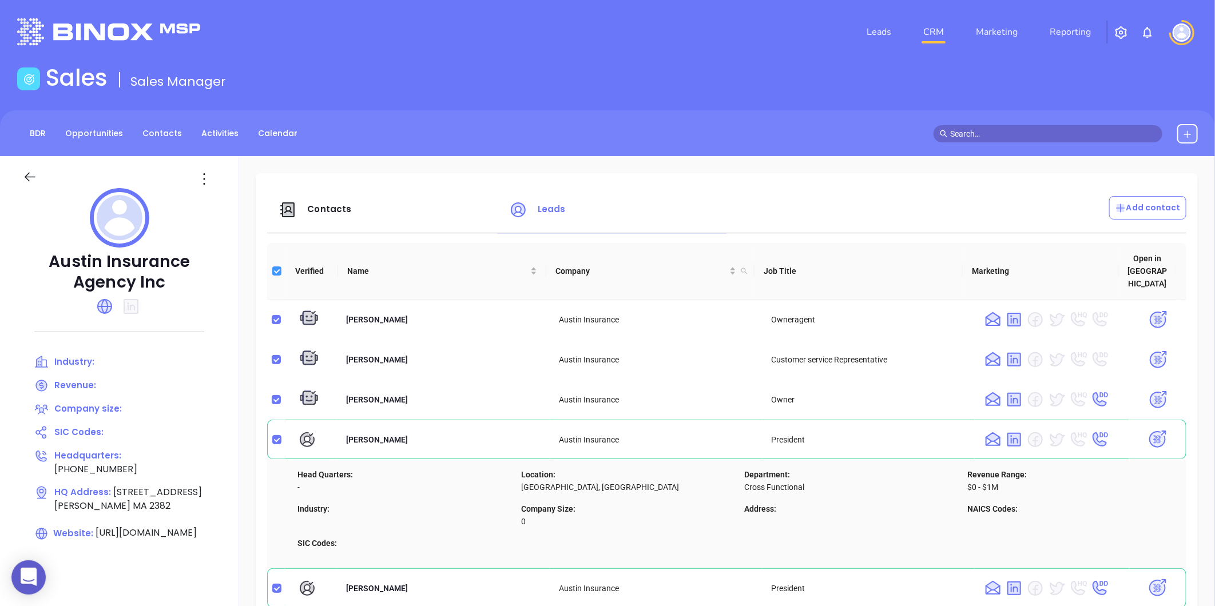
click at [279, 267] on input "Select all" at bounding box center [276, 271] width 9 height 9
checkbox input "false"
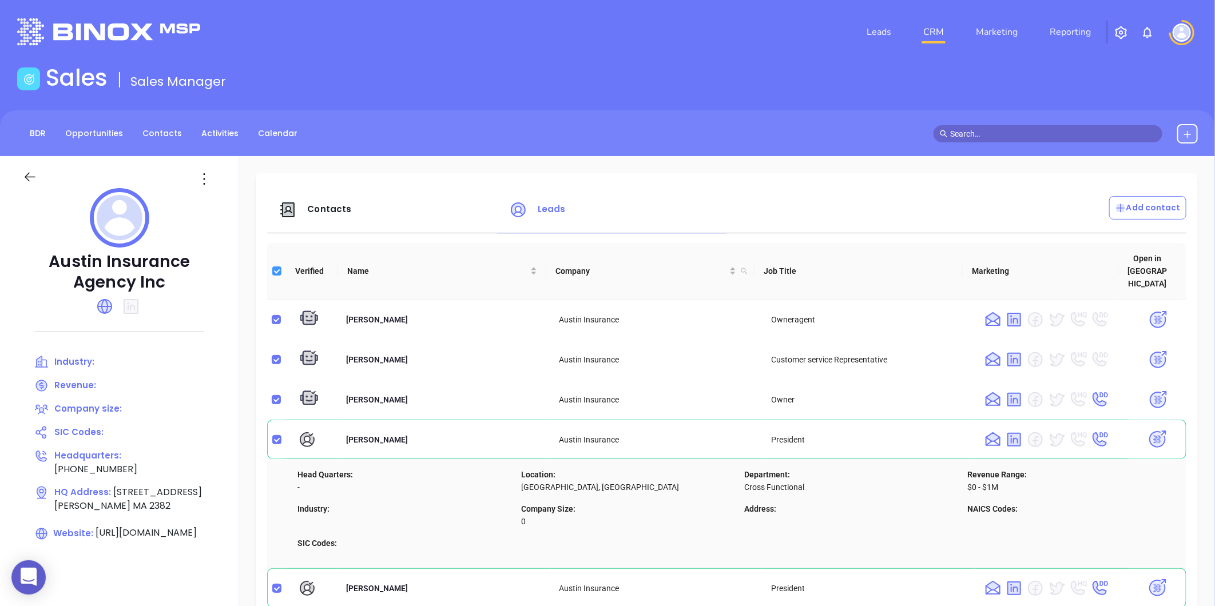
checkbox input "false"
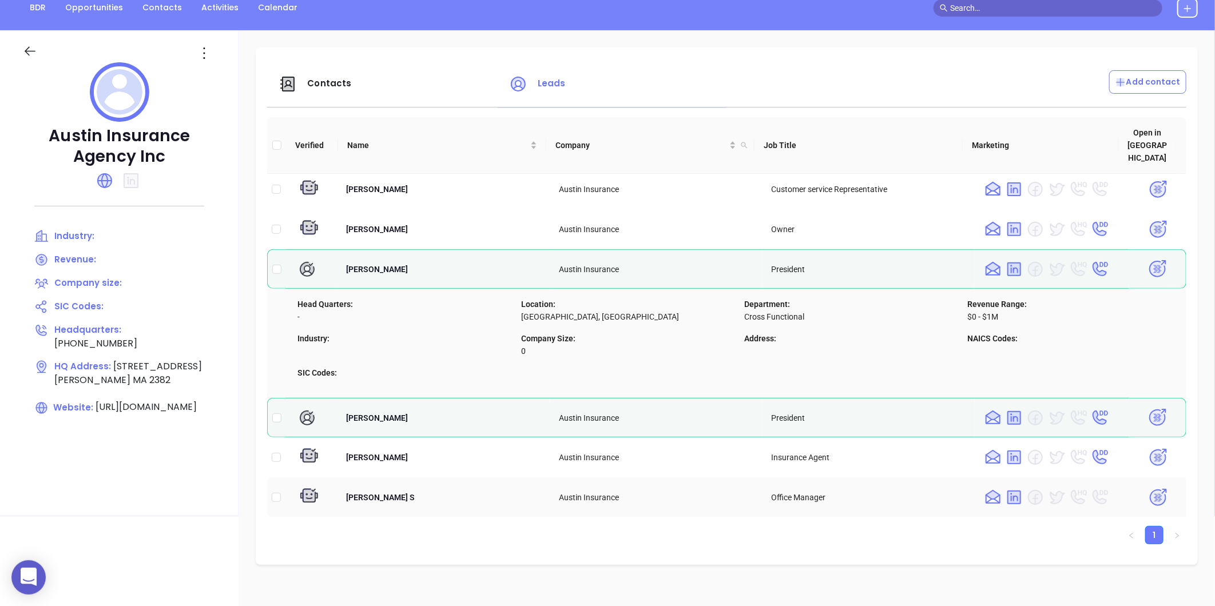
scroll to position [127, 0]
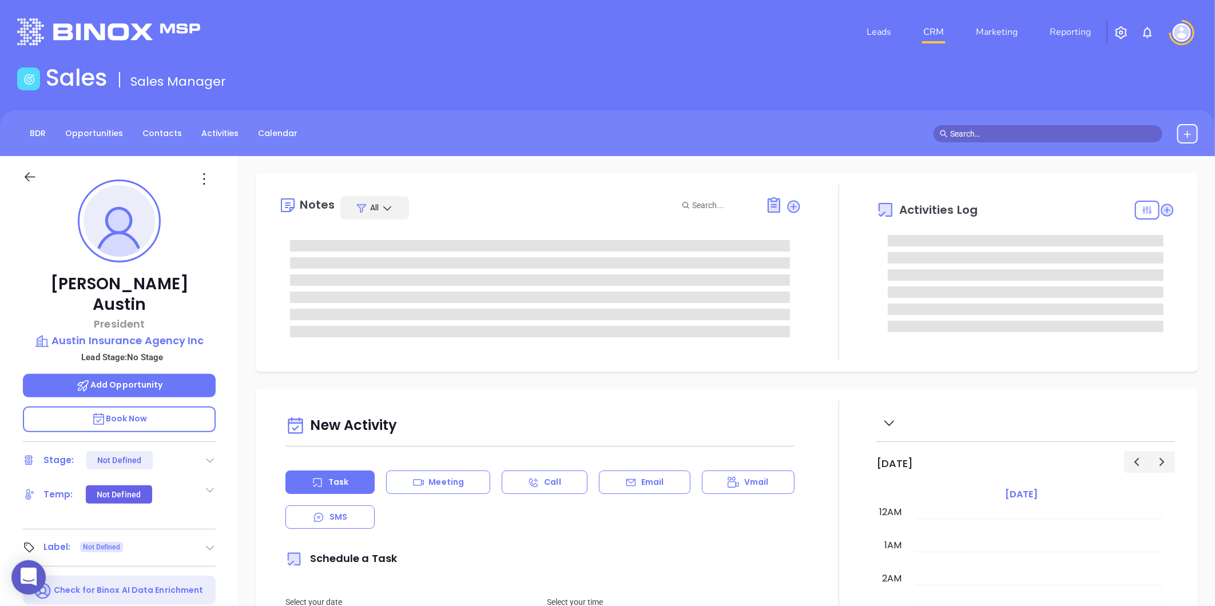
type input "09/10/2025"
type input "Liz Cruz"
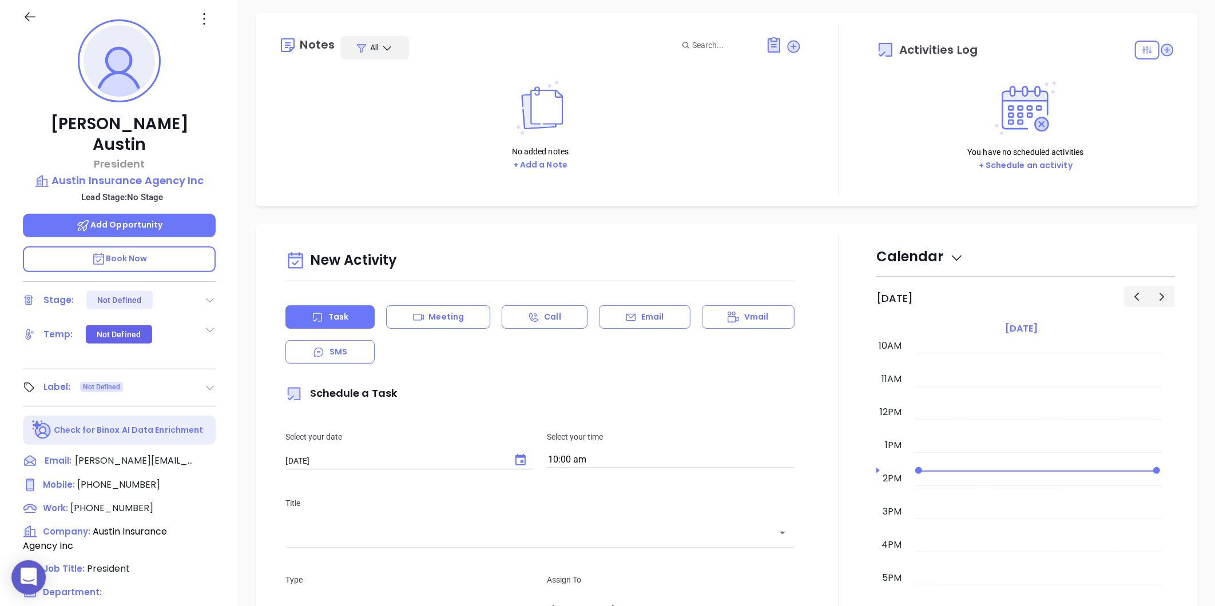
scroll to position [0, 0]
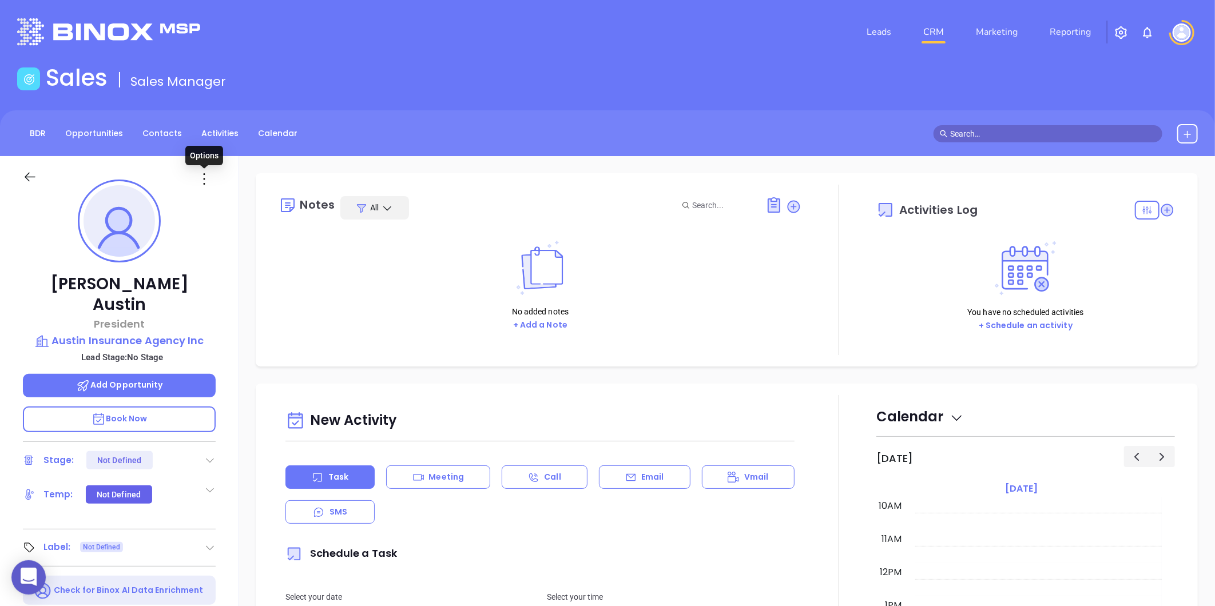
drag, startPoint x: 202, startPoint y: 180, endPoint x: 208, endPoint y: 185, distance: 7.7
click at [202, 180] on icon at bounding box center [204, 179] width 18 height 18
click at [223, 300] on div "Edit" at bounding box center [260, 301] width 112 height 13
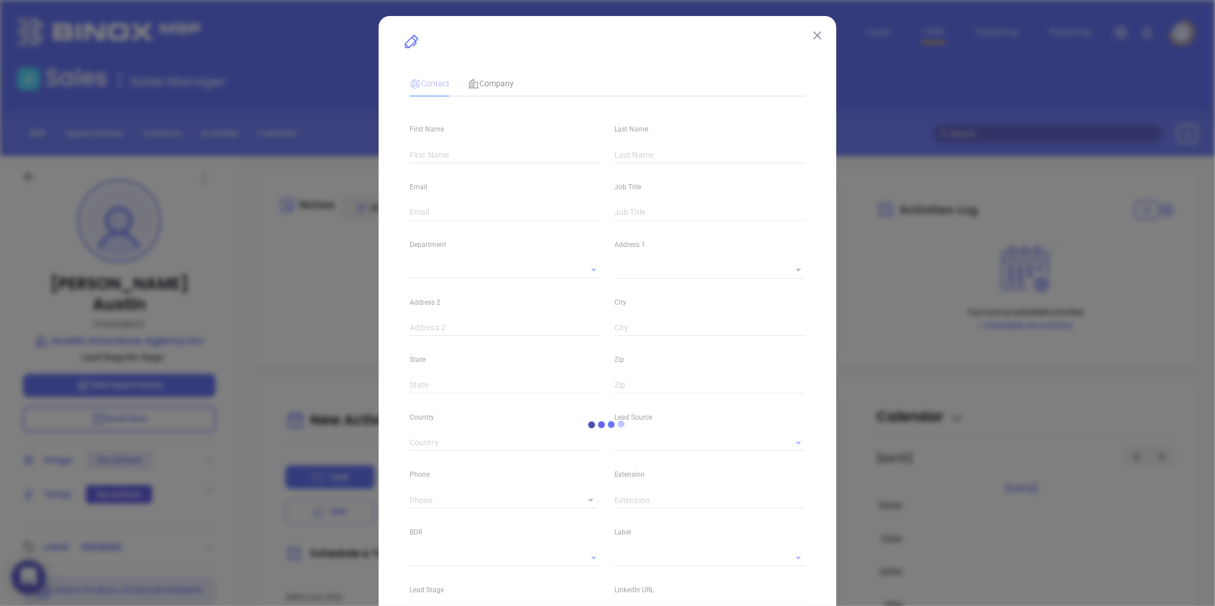
type input "Kyle"
type input "Austin"
type input "kyle@myinsuranceman.com"
type input "President"
type textarea "293 Bedford Street"
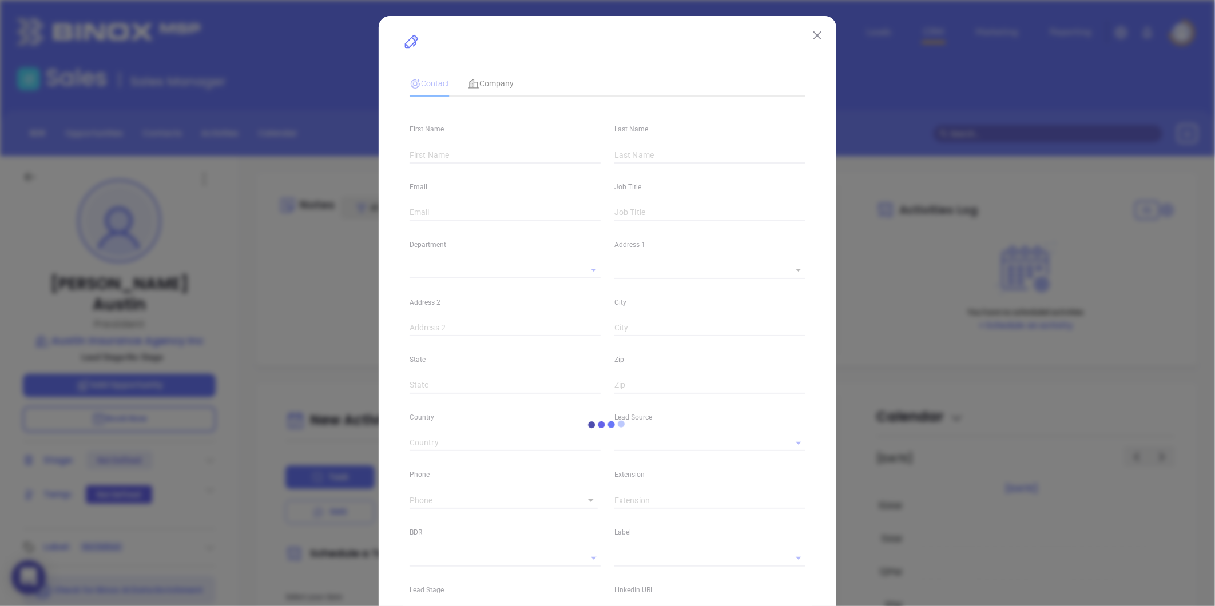
type input "1"
type input "Whitman"
type input "MA"
type input "2382"
type input "linkedin.com/in/kyle-austin-cic-cpia-3046b6b1"
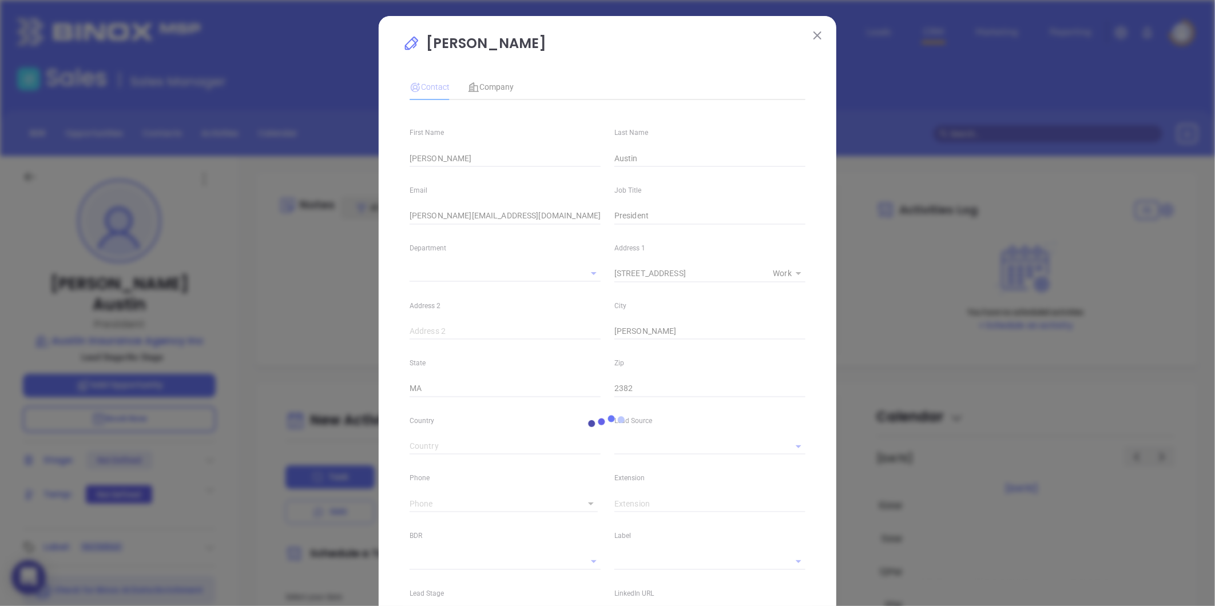
type input "(781) 447-5561"
type input "1"
click at [501, 86] on span "Company" at bounding box center [491, 86] width 46 height 9
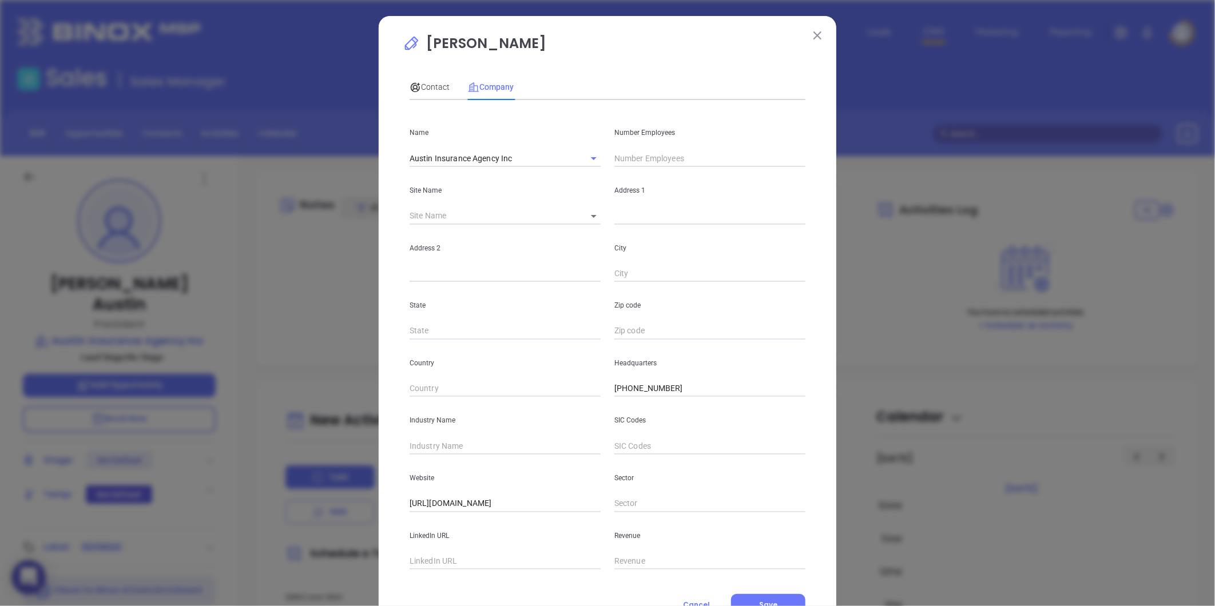
click at [585, 217] on body "0 Leads CRM Marketing Reporting Financial Leads Leads Sales Sales Manager BDR O…" at bounding box center [607, 303] width 1215 height 606
click at [593, 220] on li "Whitman" at bounding box center [617, 217] width 88 height 21
type input "Whitman"
type input "97447"
type input "293 Bedford Street"
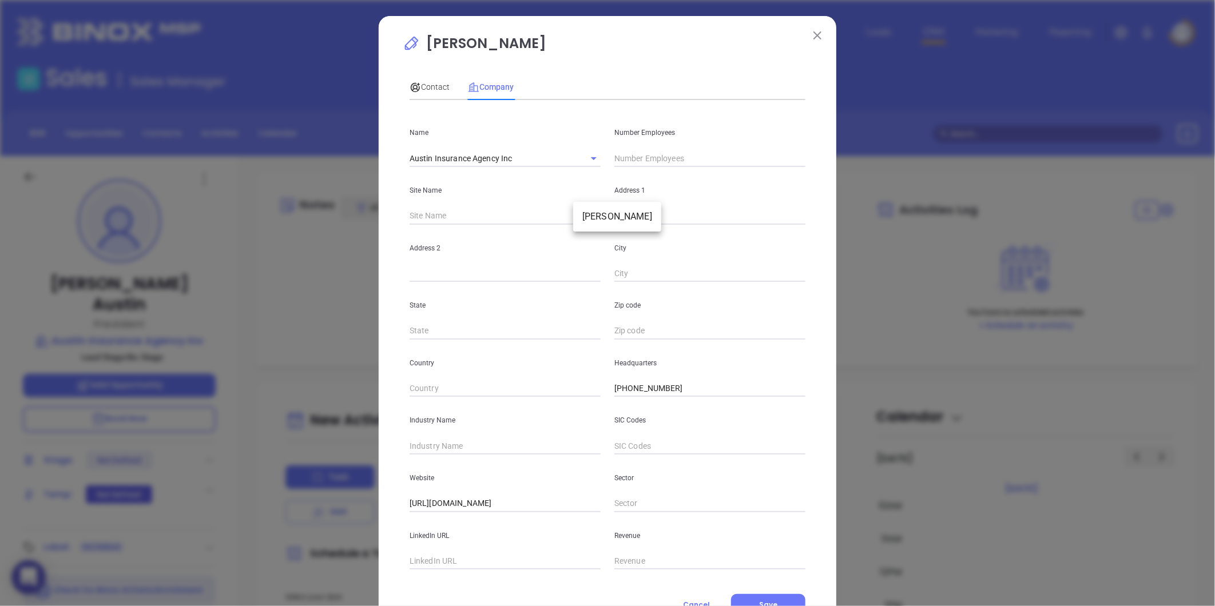
type input "Whitman"
type input "MA"
type input "2382"
drag, startPoint x: 611, startPoint y: 231, endPoint x: 498, endPoint y: 238, distance: 113.5
click at [498, 238] on div "Name Austin Insurance Agency Inc Number Employees Site Name Whitman Whitman 974…" at bounding box center [608, 339] width 396 height 460
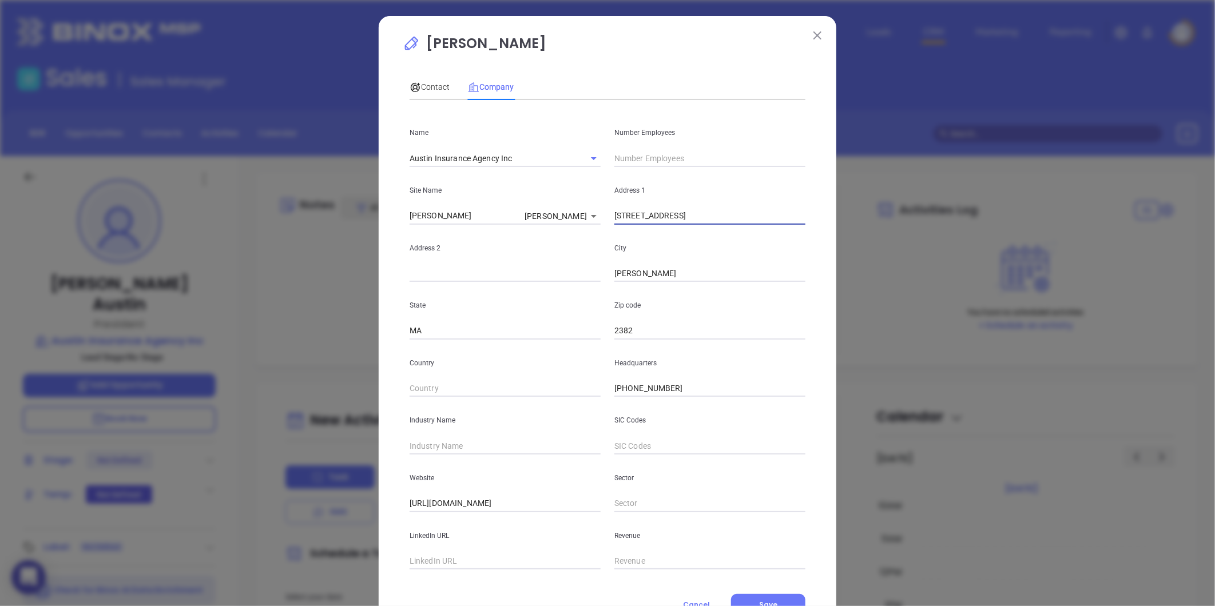
paste input "316 Washington Street, Unit 1 Norwell, MA 02061-1780"
drag, startPoint x: 689, startPoint y: 216, endPoint x: 894, endPoint y: 209, distance: 205.5
click at [894, 209] on div "Kyle Austin Contact Company First Name Kyle Last Name Austin Email kyle@myinsur…" at bounding box center [607, 303] width 1215 height 606
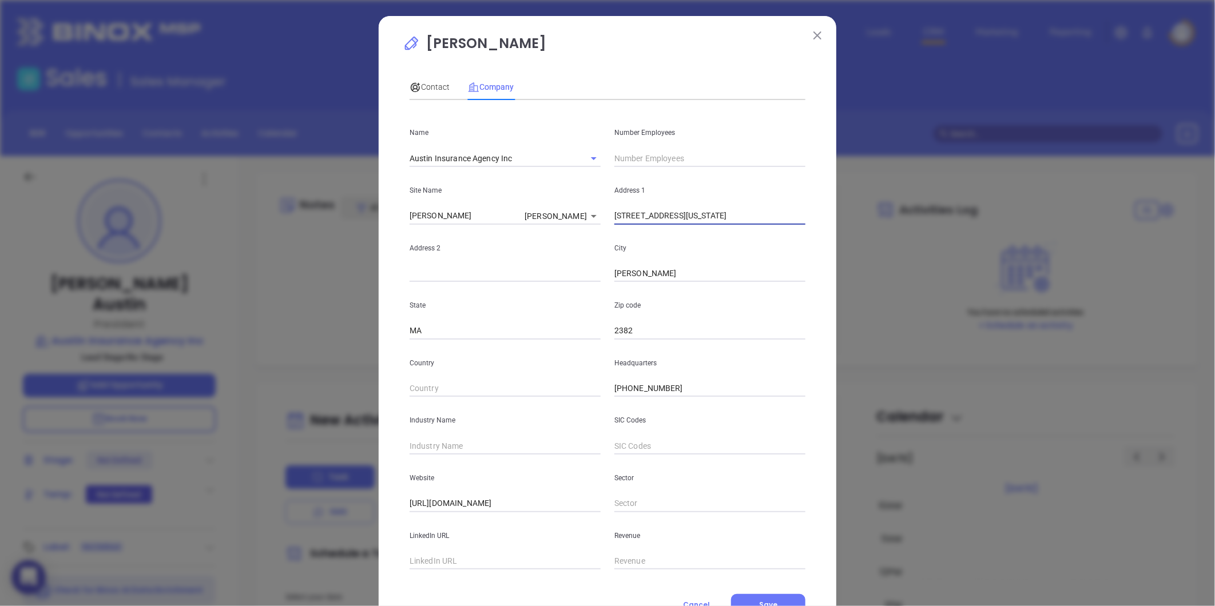
type input "316 Washington Street"
click at [424, 275] on input "text" at bounding box center [505, 273] width 191 height 17
paste input "Unit 1 Norwell, MA 02061-1780"
drag, startPoint x: 430, startPoint y: 272, endPoint x: 602, endPoint y: 267, distance: 172.8
click at [602, 267] on div "Address 2 Unit 1 Norwell, MA 02061-1780 City Whitman" at bounding box center [608, 254] width 410 height 58
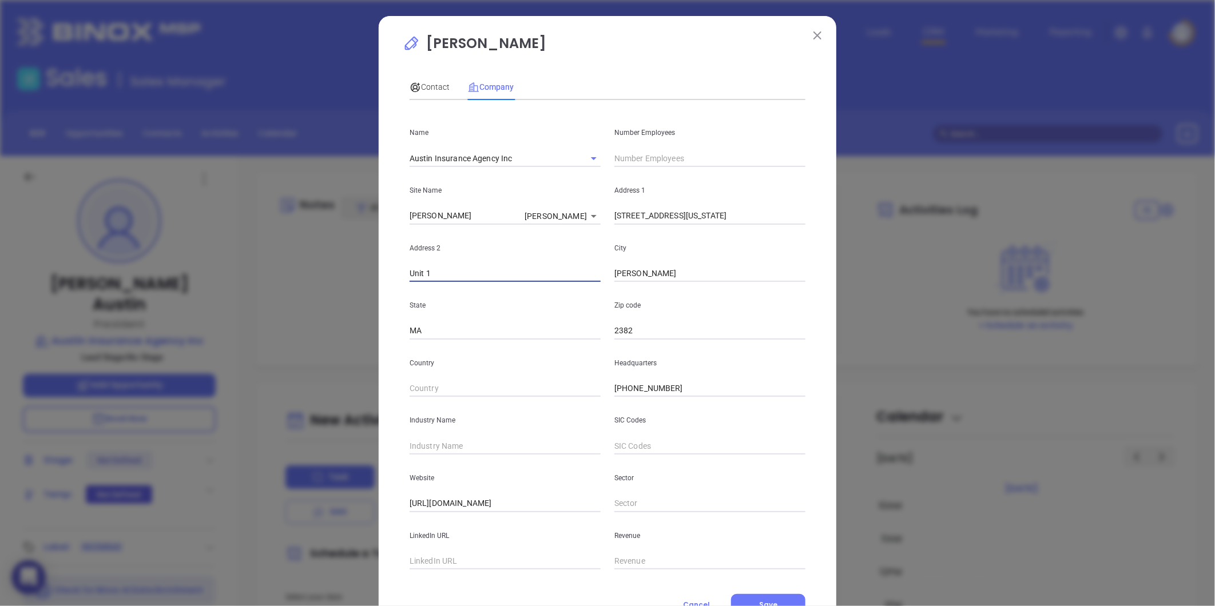
type input "Unit 1"
paste input "Norwell, MA 02061-1780"
drag, startPoint x: 642, startPoint y: 272, endPoint x: 895, endPoint y: 248, distance: 253.4
click at [895, 248] on div "Kyle Austin Contact Company First Name Kyle Last Name Austin Email kyle@myinsur…" at bounding box center [607, 303] width 1215 height 606
type input "Norwell"
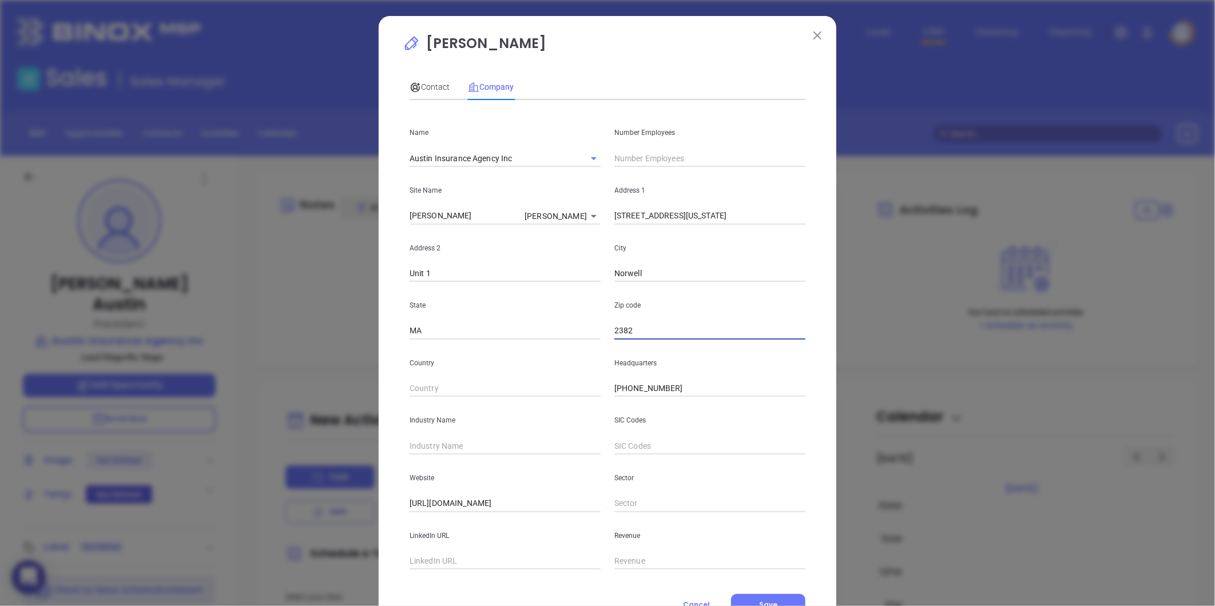
paste input "MA 02061-1780"
type input "02061-1780"
click at [431, 448] on input "text" at bounding box center [505, 446] width 191 height 17
type input "Insurance"
click at [447, 562] on input "text" at bounding box center [505, 561] width 191 height 17
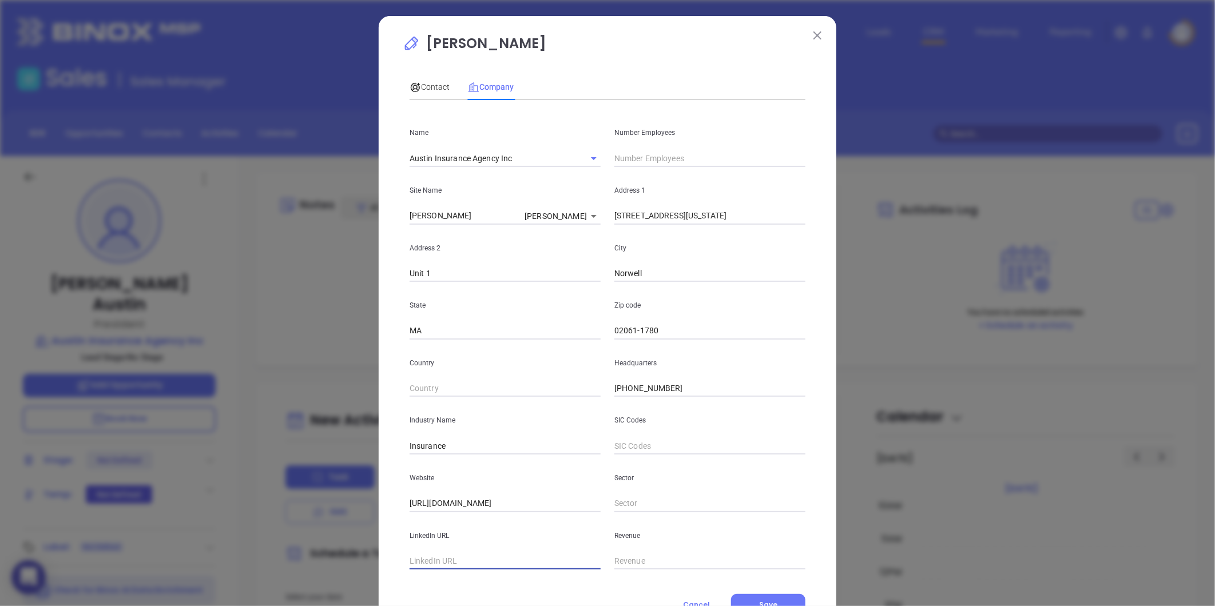
paste input "https://www.linkedin.com/company/austin-insurance-agency/about/"
type input "https://www.linkedin.com/company/austin-insurance-agency/about/"
click at [645, 154] on input "text" at bounding box center [709, 158] width 191 height 17
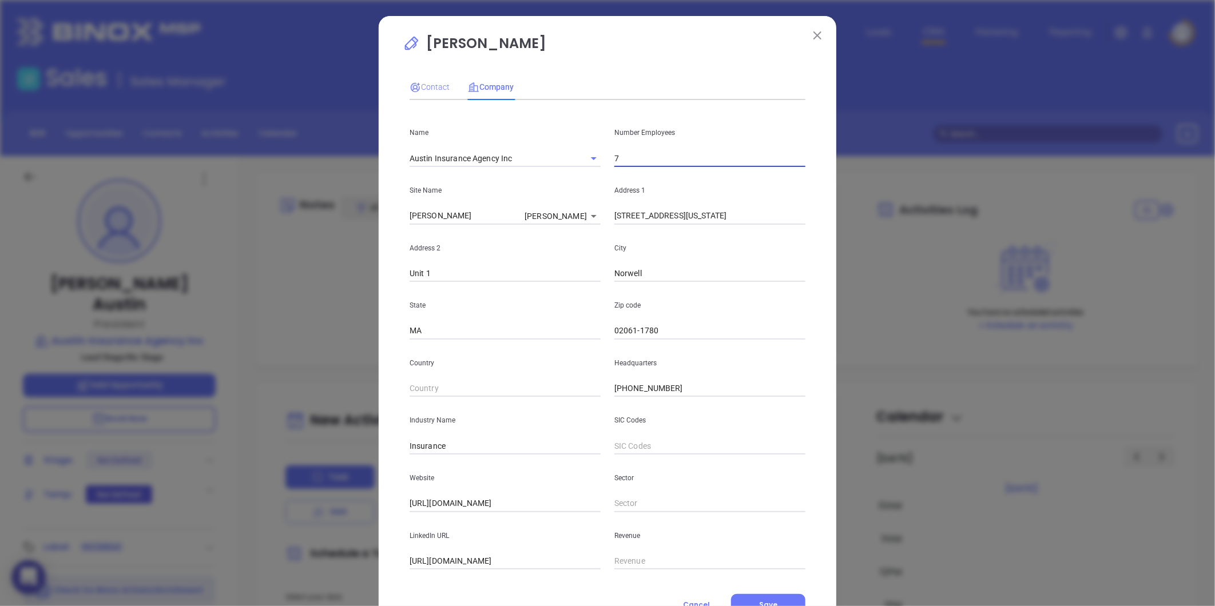
type input "7"
click at [430, 82] on span "Contact" at bounding box center [430, 86] width 40 height 9
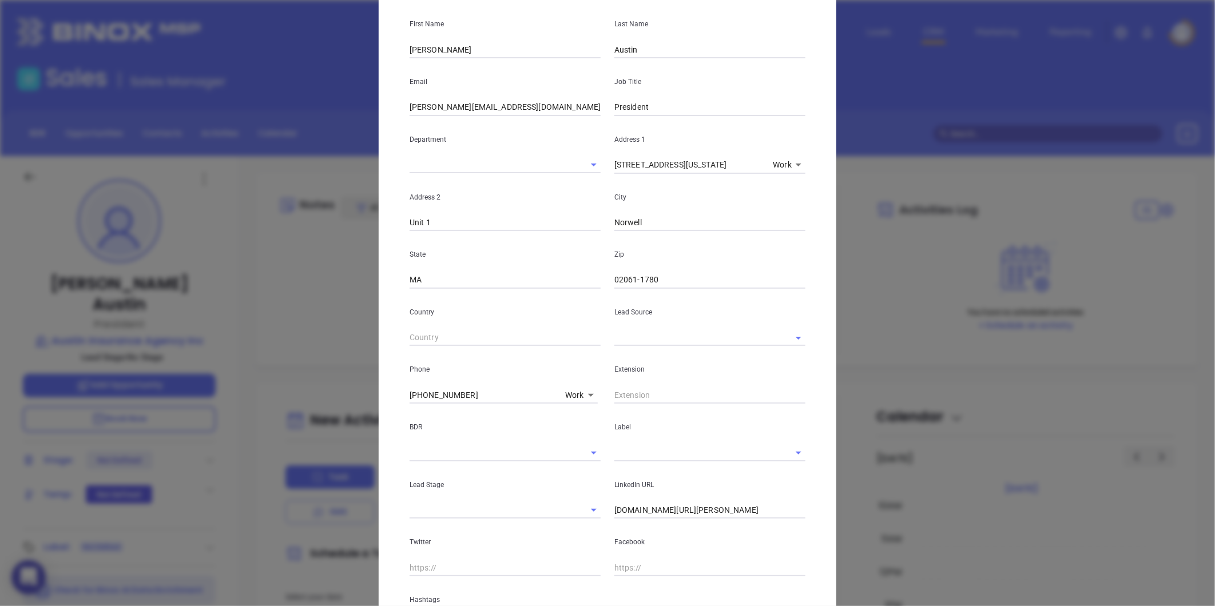
scroll to position [223, 0]
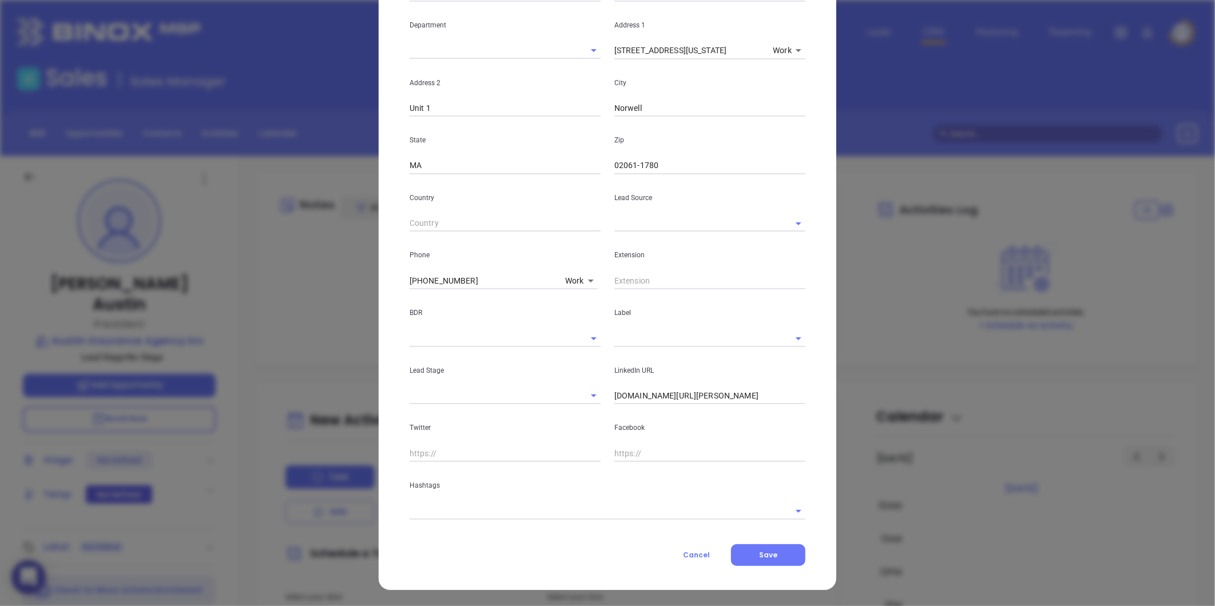
click at [632, 343] on input "text" at bounding box center [693, 338] width 159 height 17
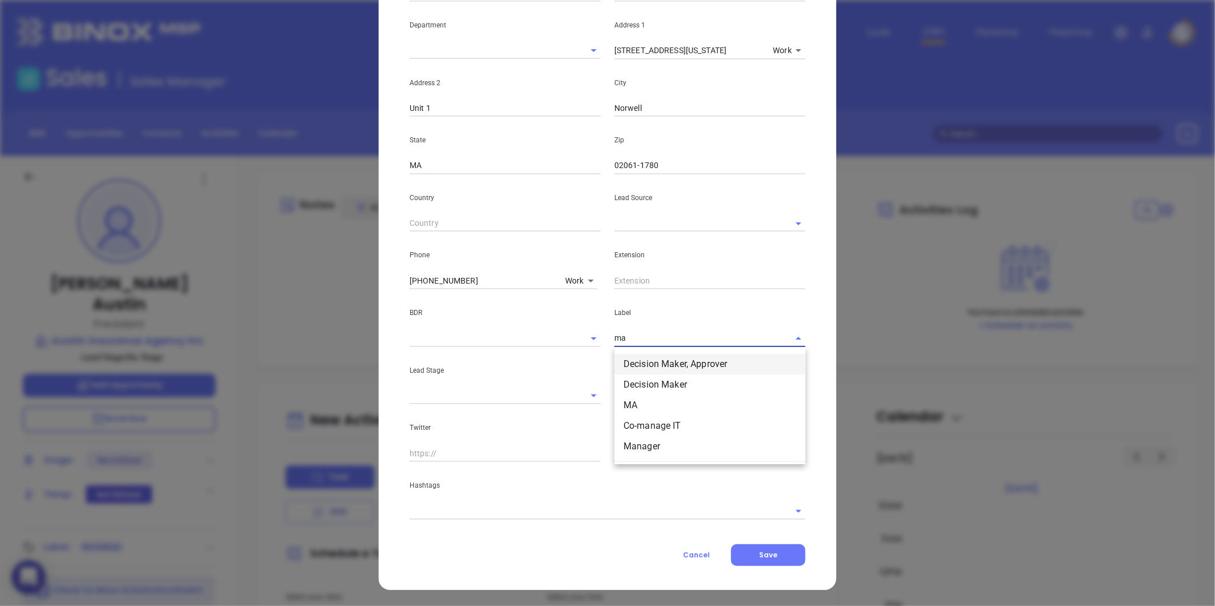
type input "m"
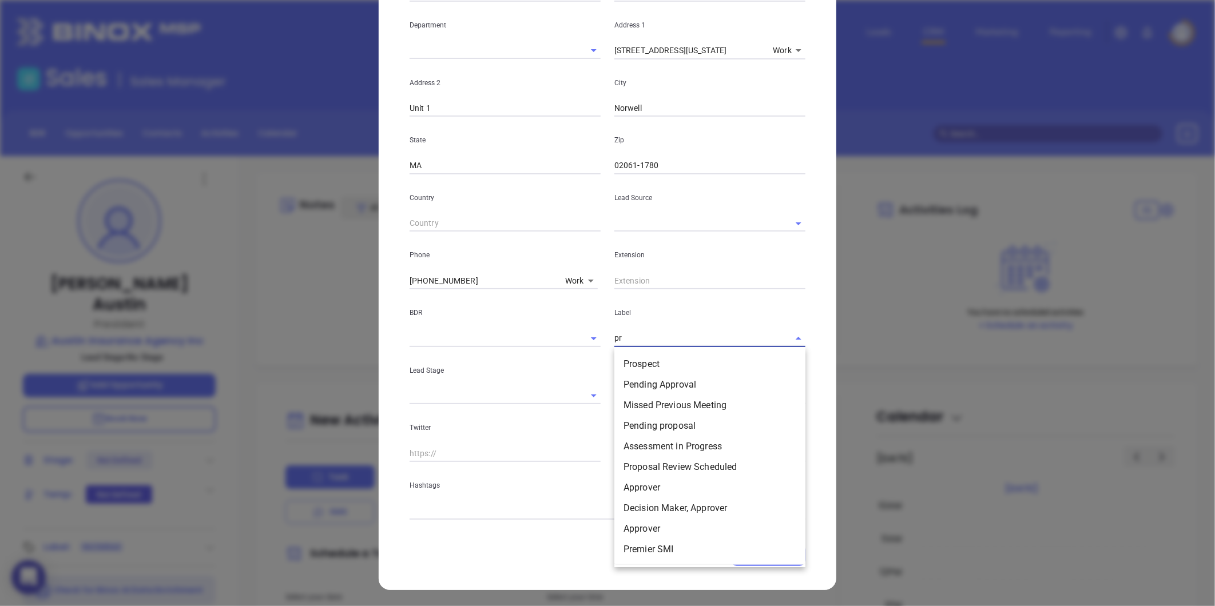
type input "pro"
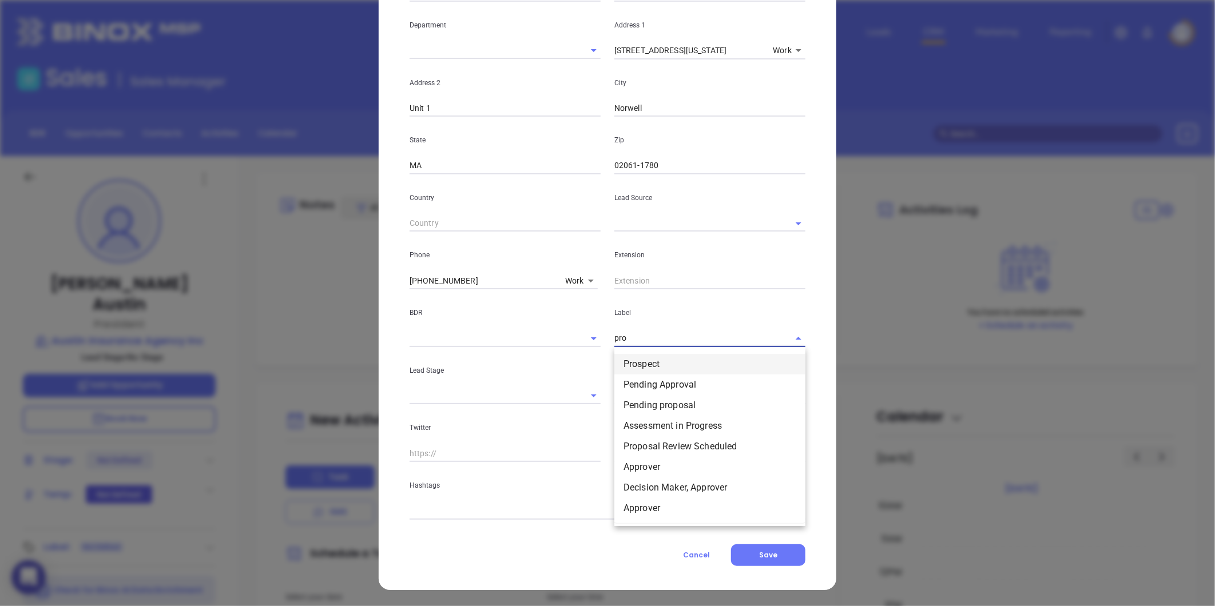
click at [660, 366] on li "Prospect" at bounding box center [709, 364] width 191 height 21
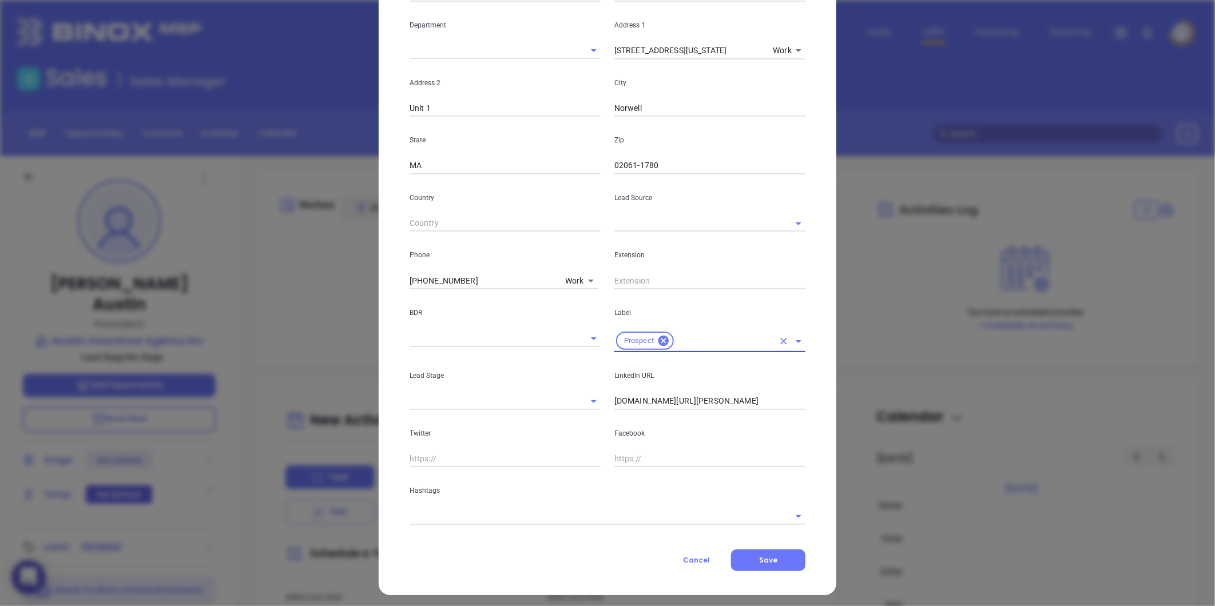
click at [640, 231] on input "text" at bounding box center [693, 223] width 159 height 17
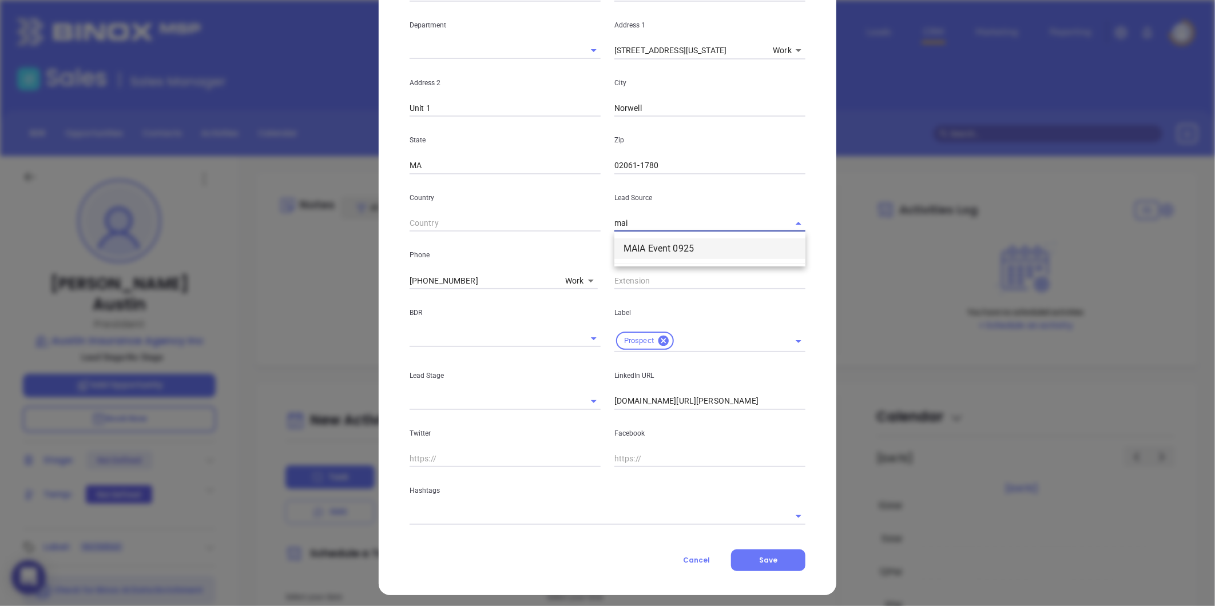
click at [636, 244] on li "MAIA Event 0925" at bounding box center [709, 249] width 191 height 21
type input "MAIA Event 0925"
click at [501, 511] on input "text" at bounding box center [592, 516] width 364 height 17
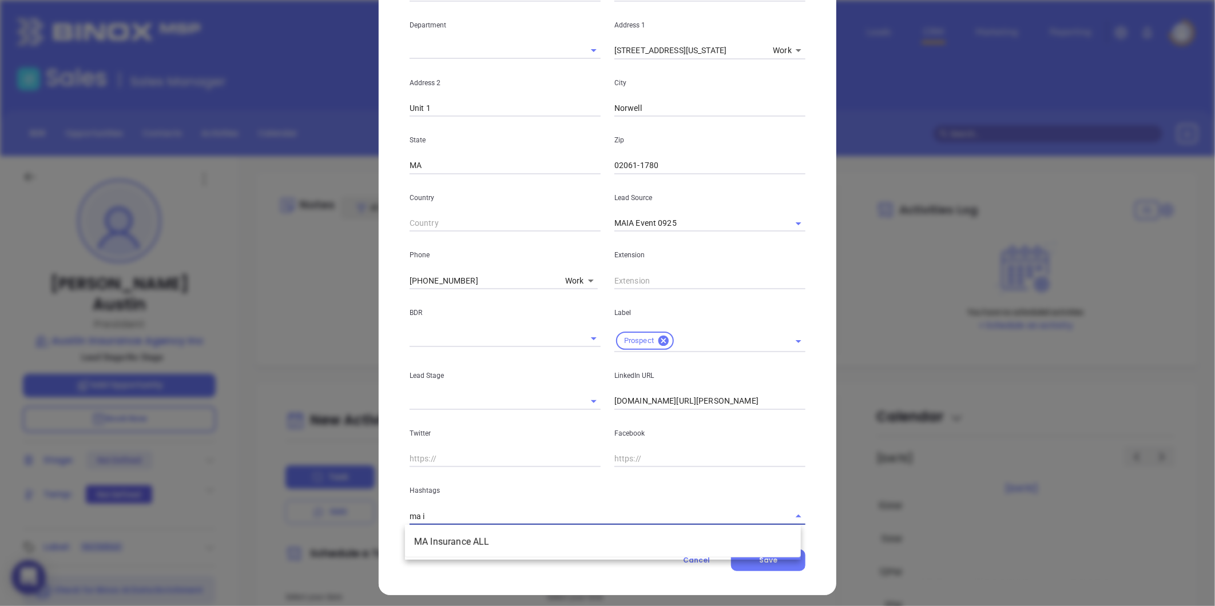
type input "ma in"
click at [458, 549] on li "MA Insurance ALL" at bounding box center [603, 542] width 396 height 21
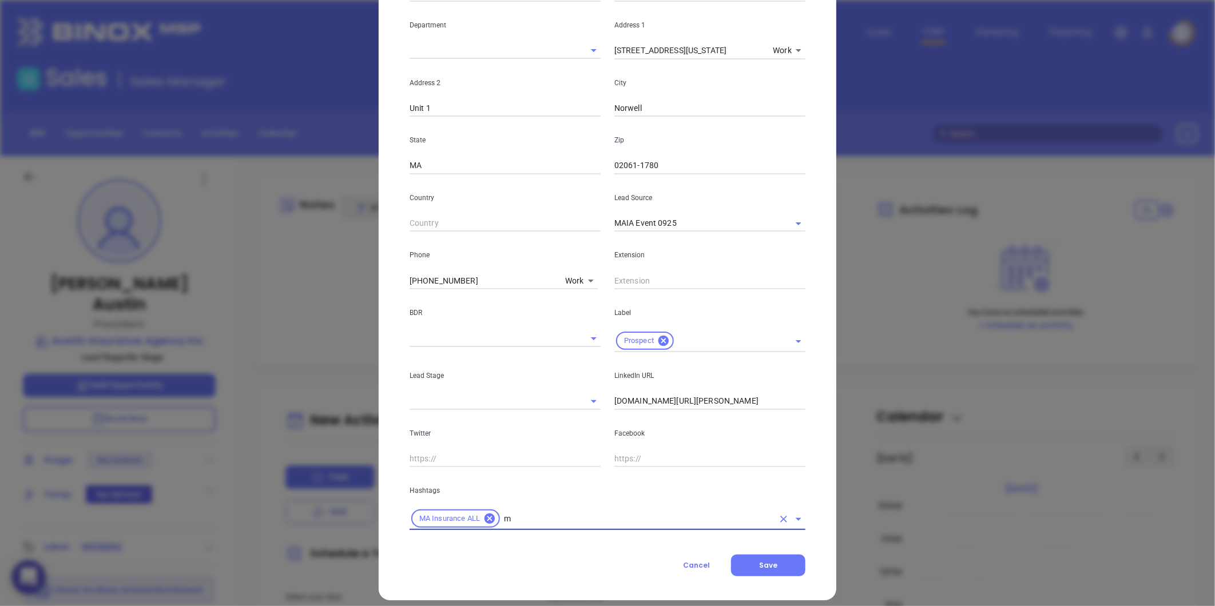
type input "ma"
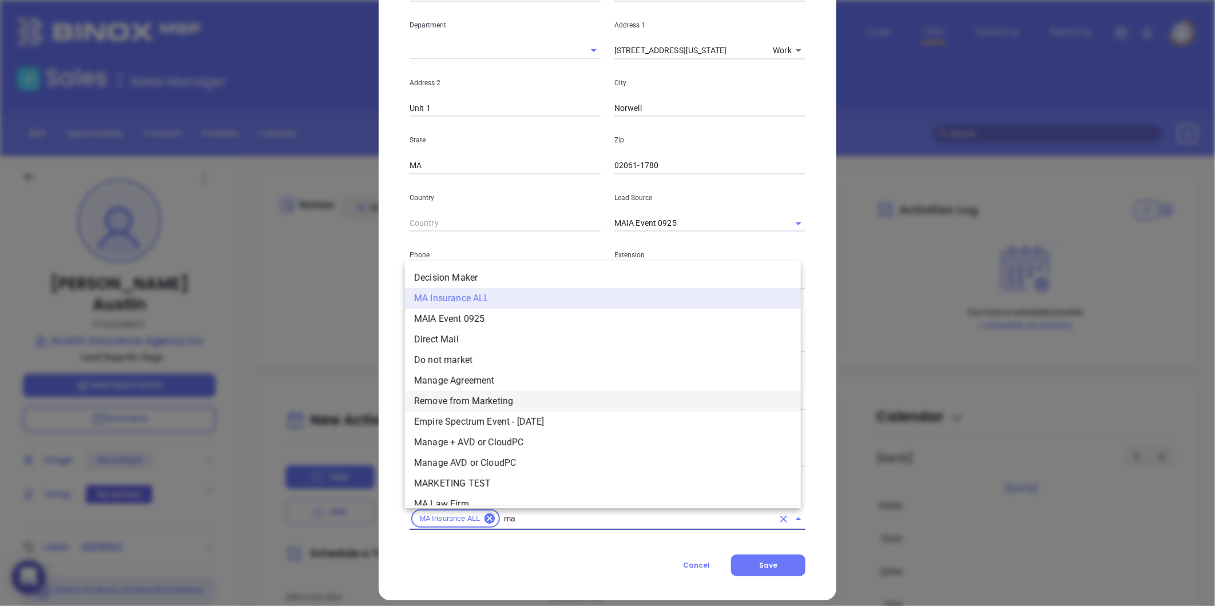
scroll to position [254, 0]
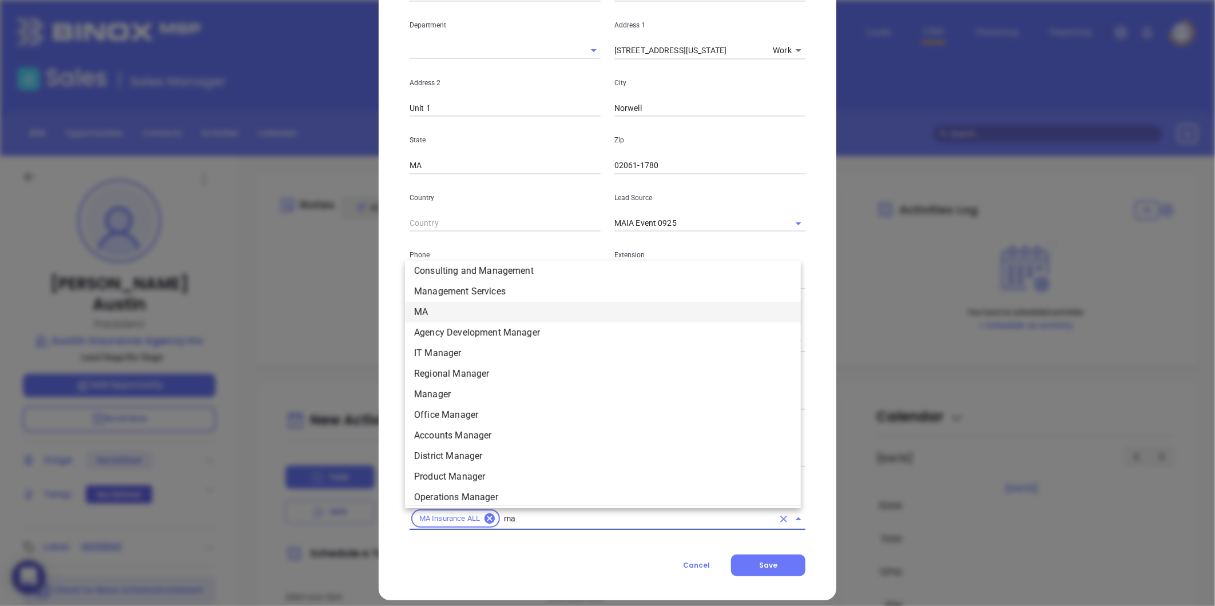
click at [443, 309] on li "MA" at bounding box center [603, 312] width 396 height 21
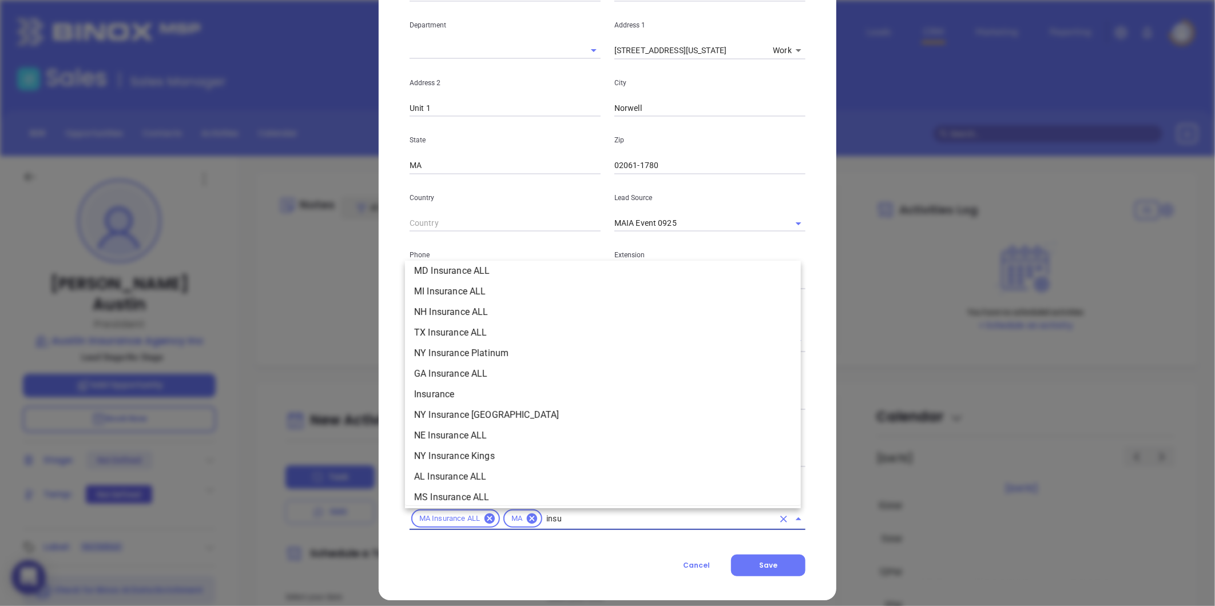
scroll to position [295, 0]
type input "insurance"
click at [461, 388] on li "Insurance" at bounding box center [603, 393] width 396 height 21
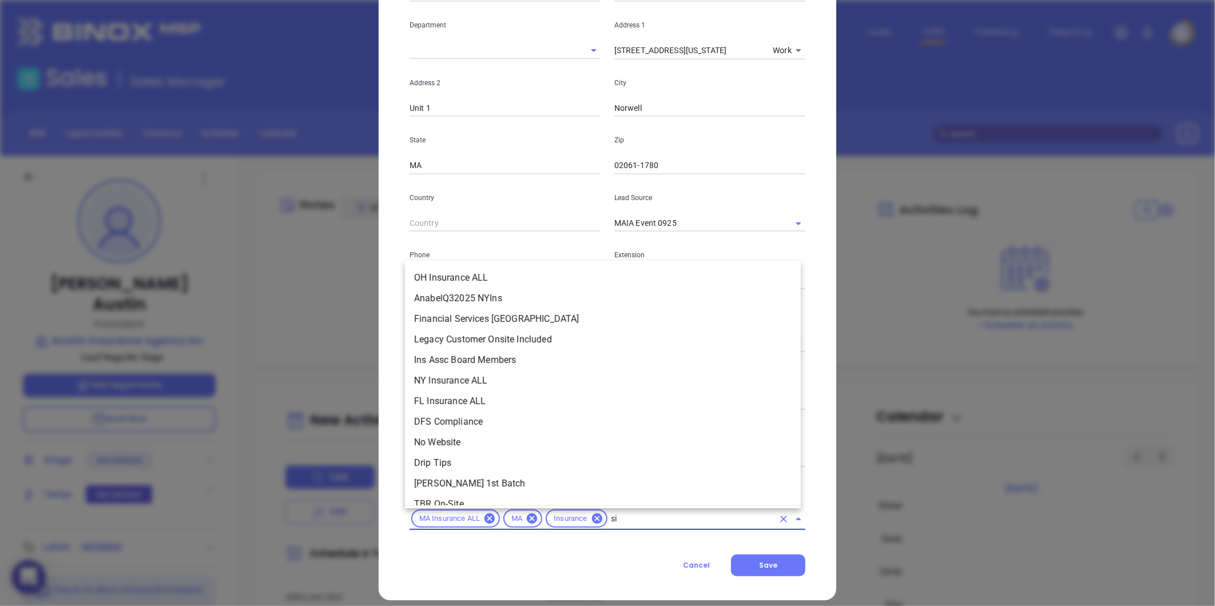
scroll to position [0, 0]
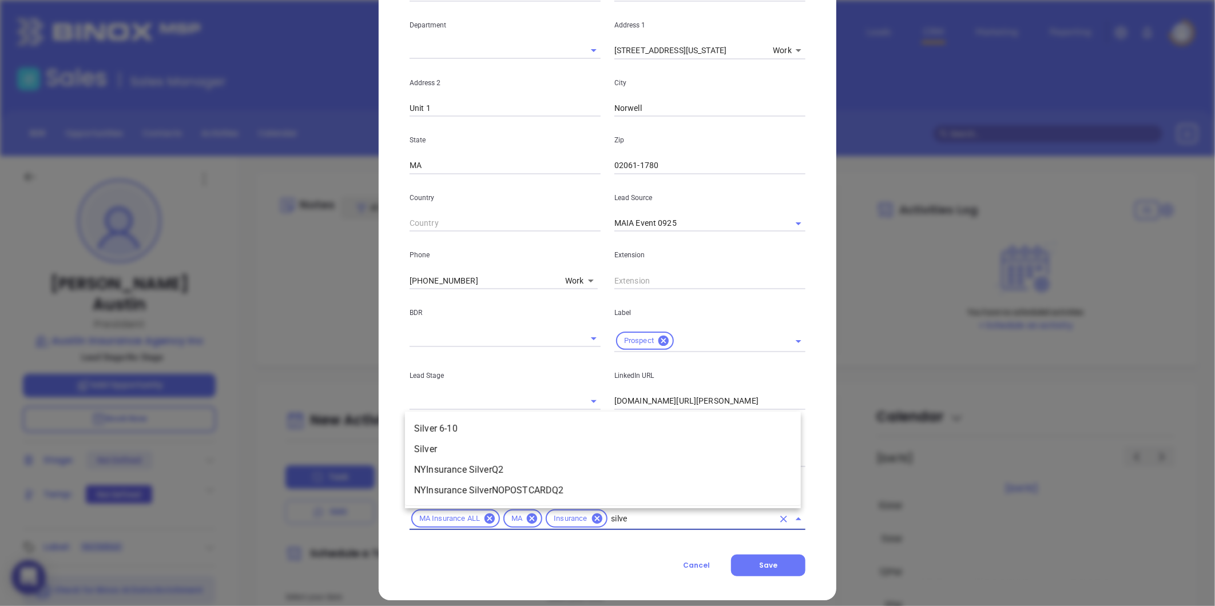
type input "silver"
click at [494, 426] on li "Silver 6-10" at bounding box center [603, 429] width 396 height 21
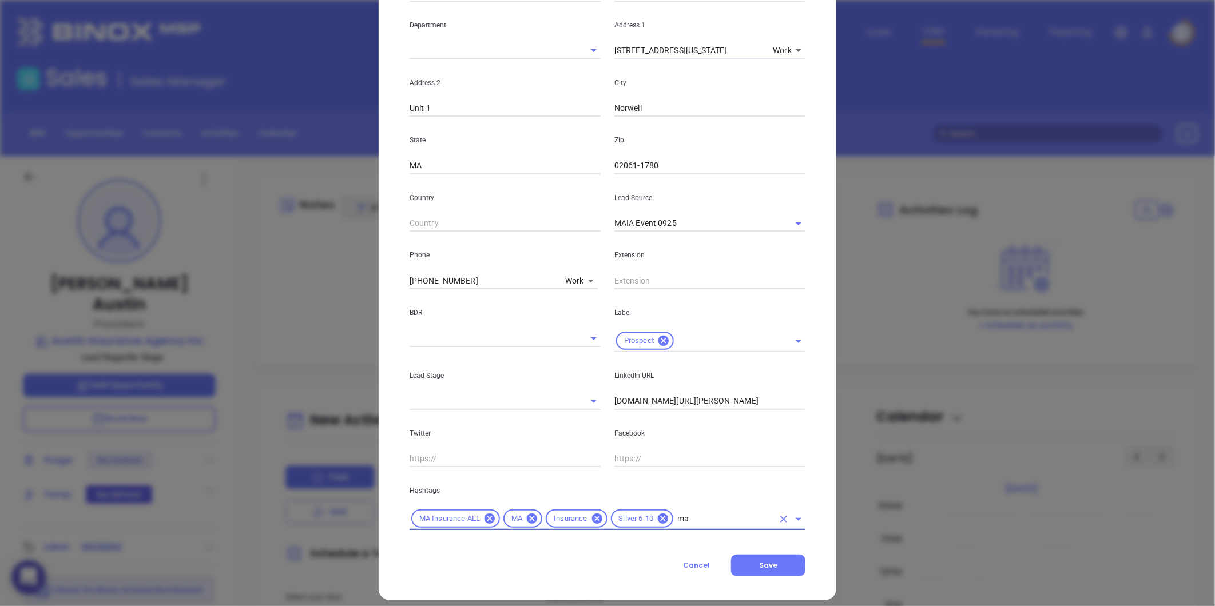
type input "mai"
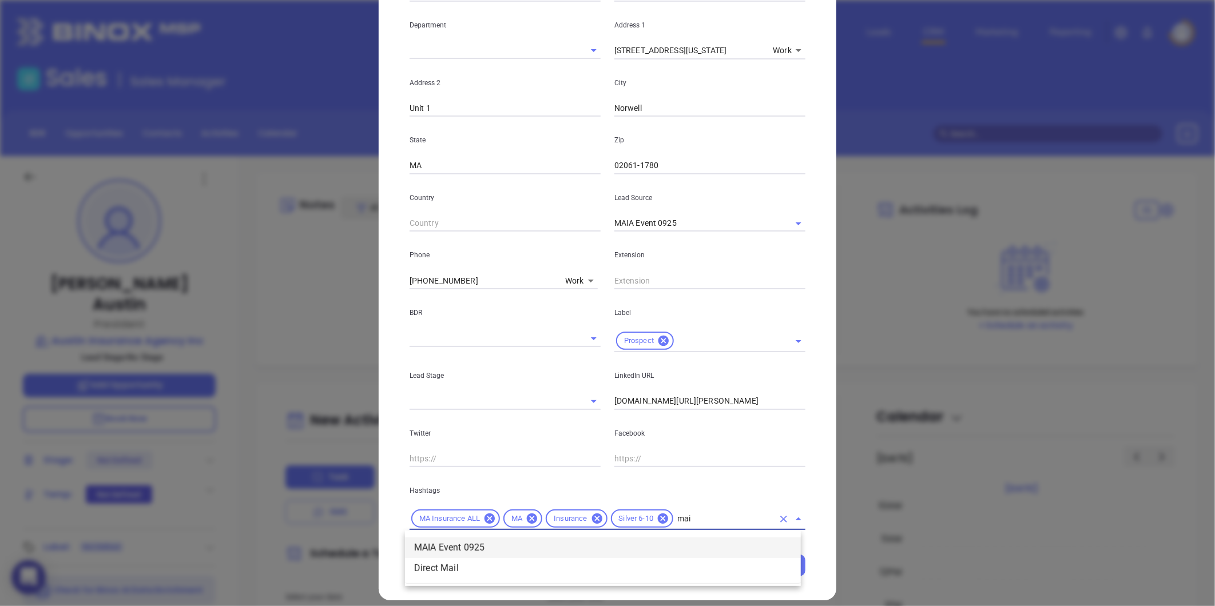
click at [476, 550] on li "MAIA Event 0925" at bounding box center [603, 548] width 396 height 21
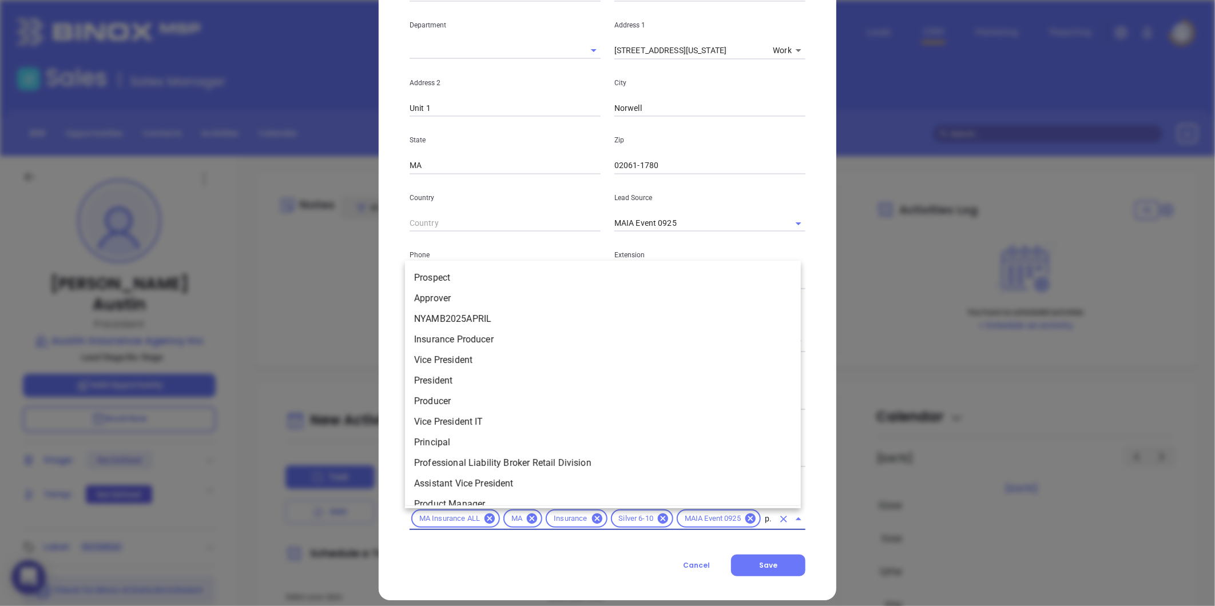
type input "pro"
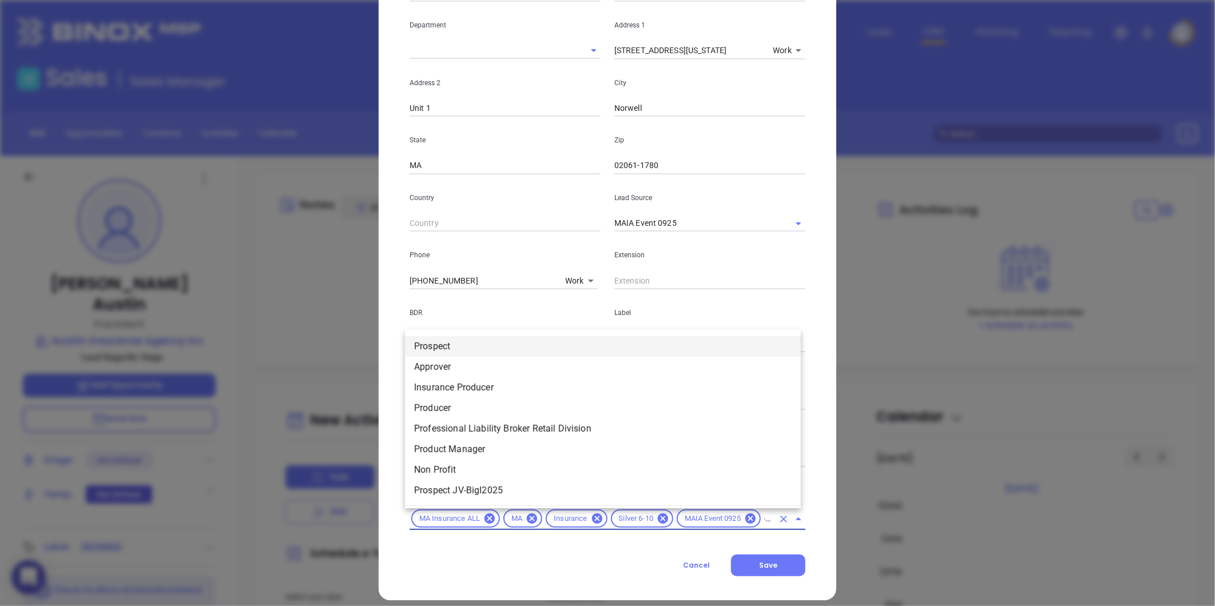
click at [445, 346] on li "Prospect" at bounding box center [603, 346] width 396 height 21
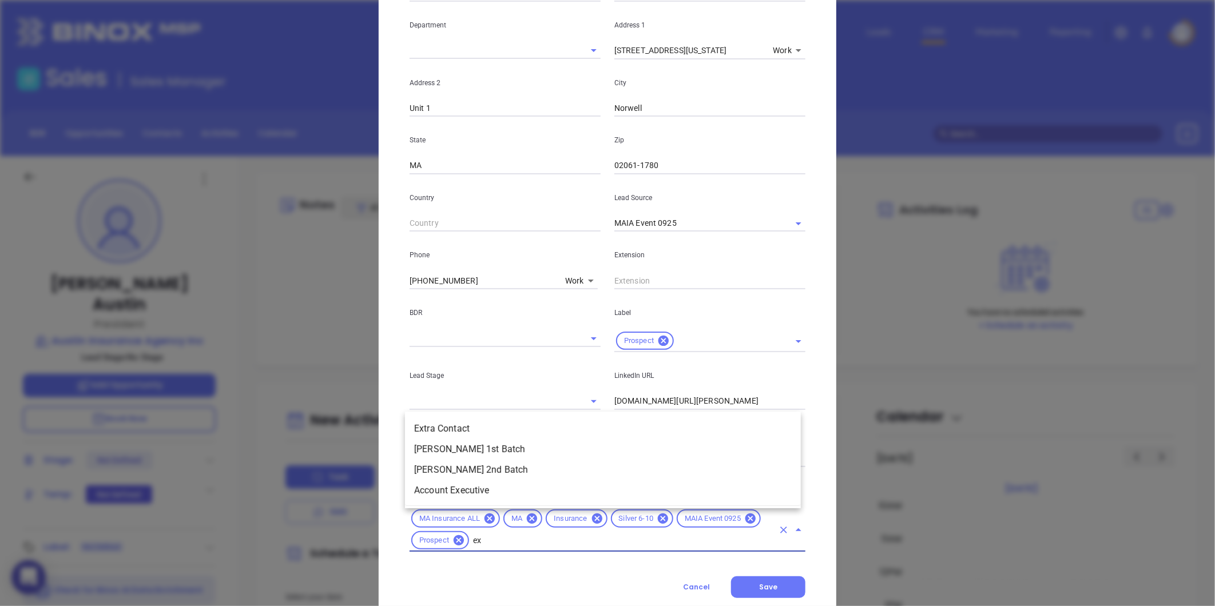
scroll to position [0, 0]
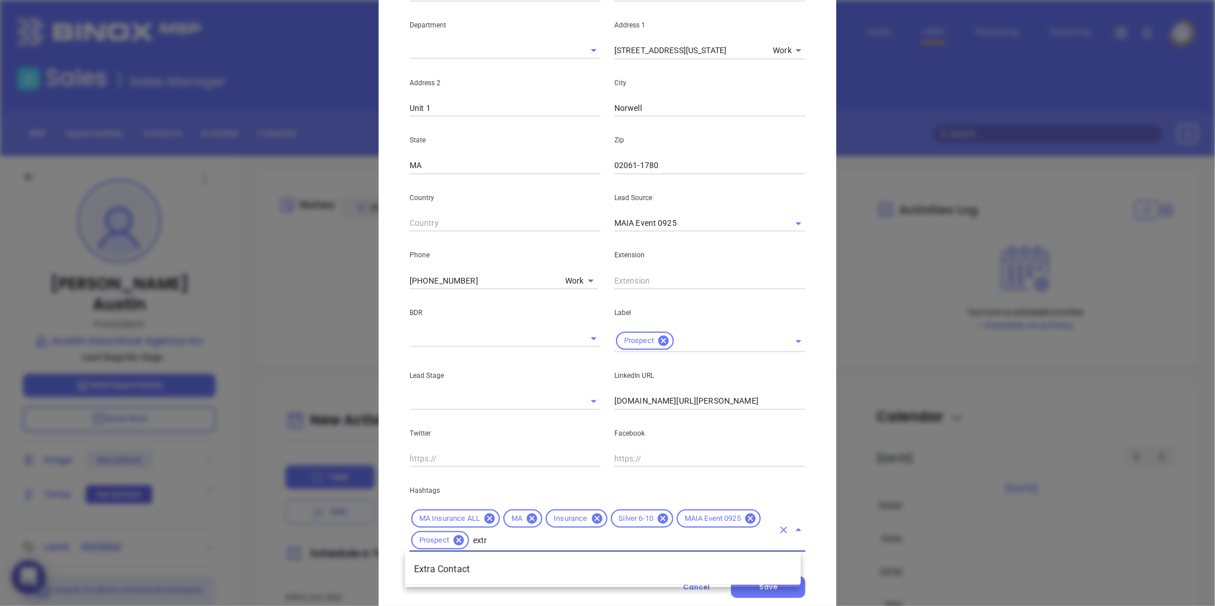
type input "extra"
click at [442, 570] on li "Extra Contact" at bounding box center [603, 569] width 396 height 21
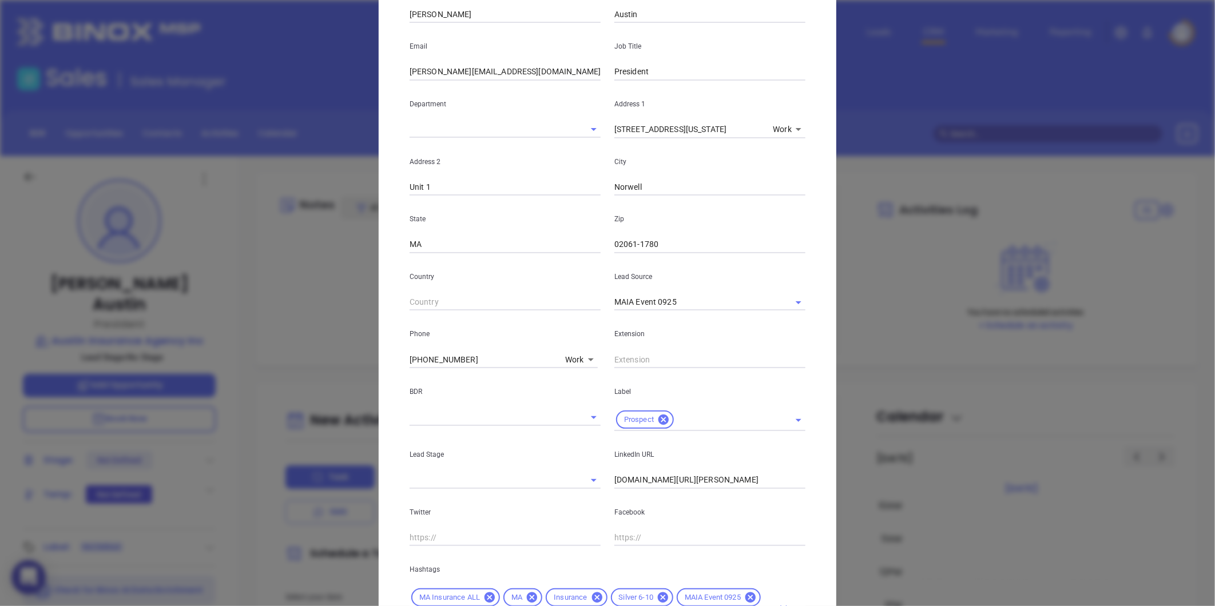
scroll to position [255, 0]
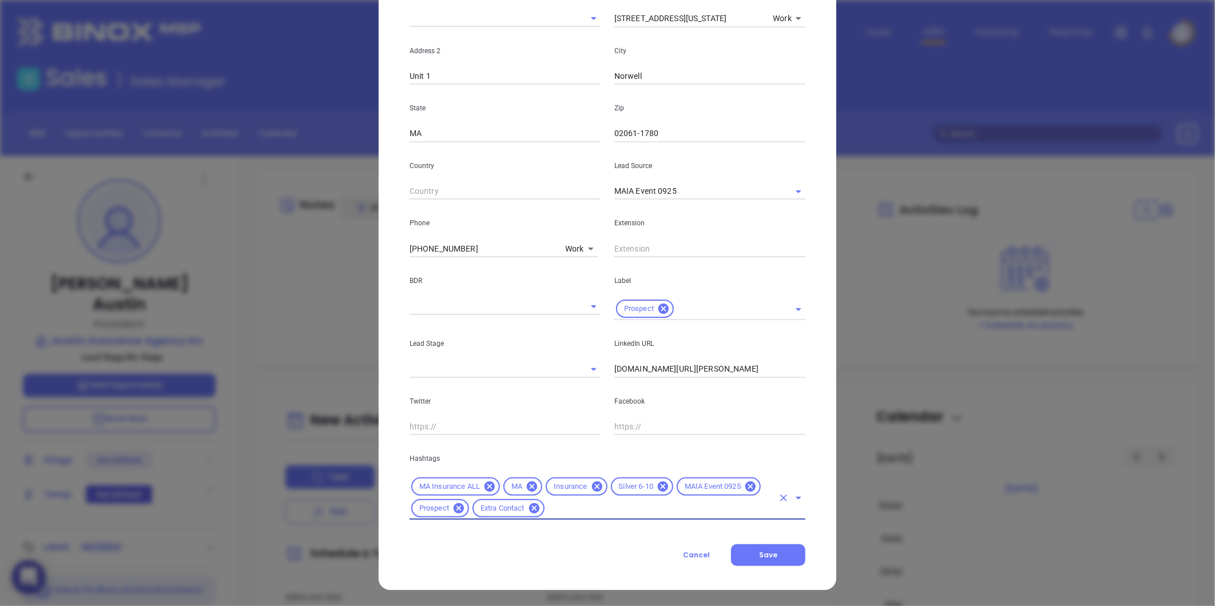
drag, startPoint x: 773, startPoint y: 555, endPoint x: 1007, endPoint y: 547, distance: 234.1
click at [773, 555] on button "Save" at bounding box center [768, 556] width 74 height 22
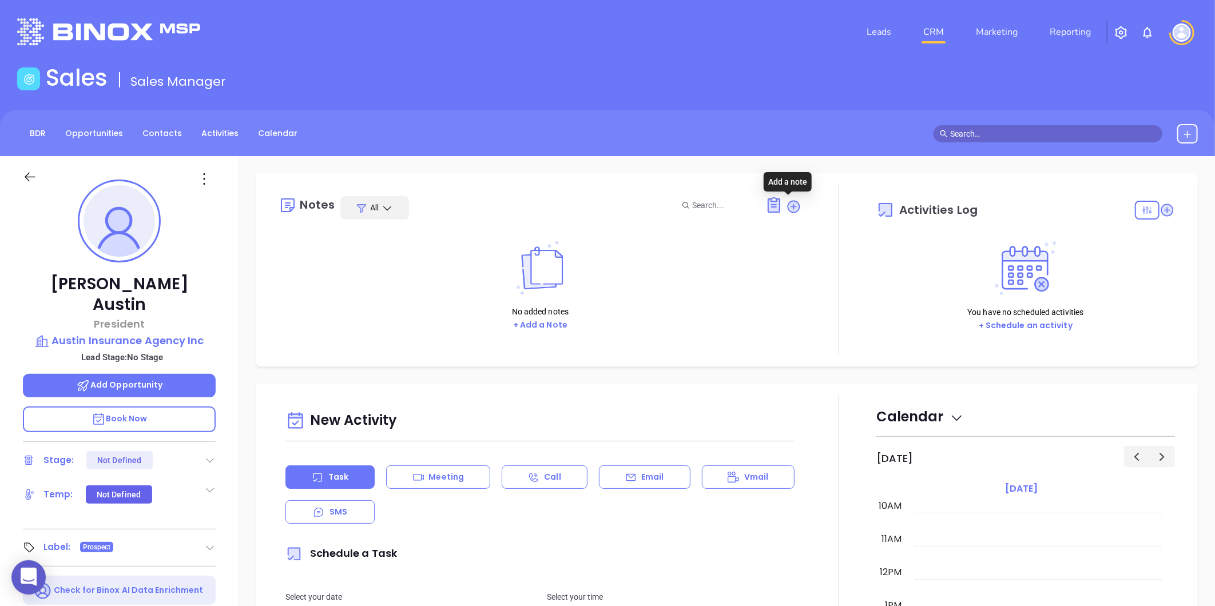
drag, startPoint x: 788, startPoint y: 204, endPoint x: 674, endPoint y: 221, distance: 115.1
click at [788, 204] on icon at bounding box center [794, 206] width 13 height 13
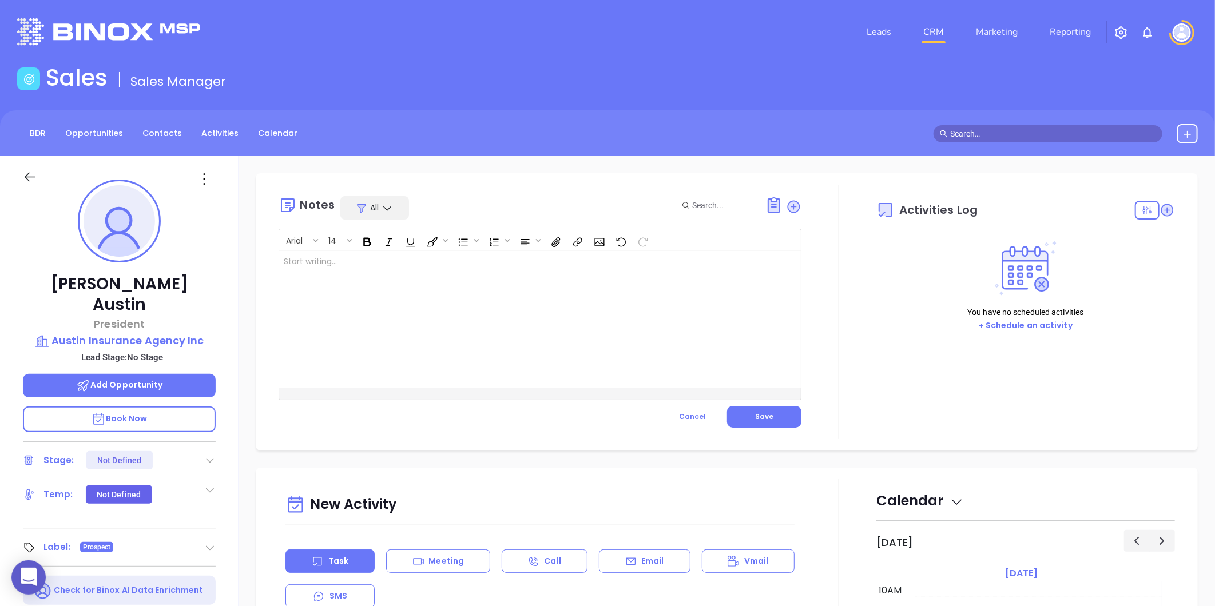
click at [430, 260] on div at bounding box center [521, 319] width 485 height 137
click at [426, 264] on p "MAIA event pre-attendance list ﻿" at bounding box center [522, 268] width 476 height 24
click at [778, 415] on button "Save" at bounding box center [764, 417] width 74 height 22
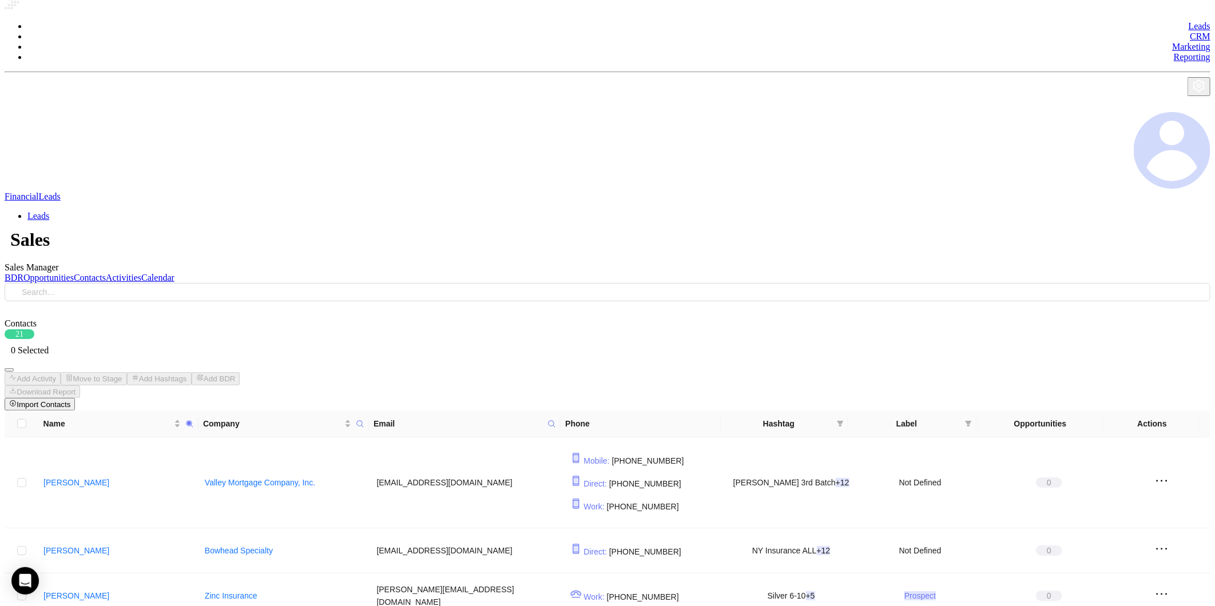
scroll to position [43, 0]
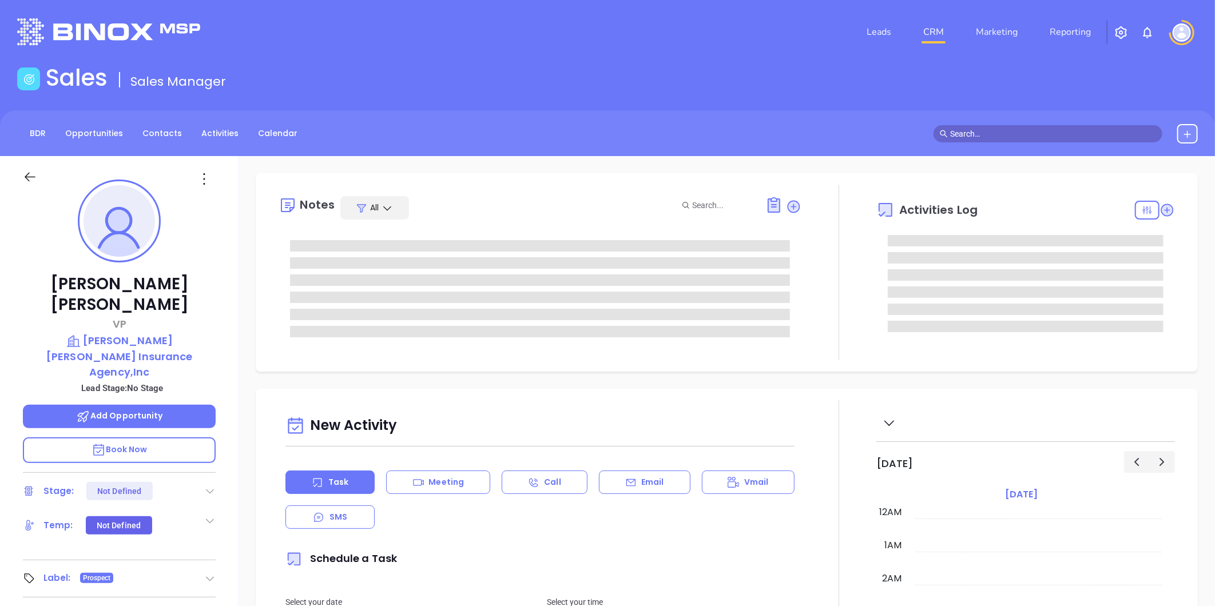
type input "[DATE]"
type input "[PERSON_NAME]"
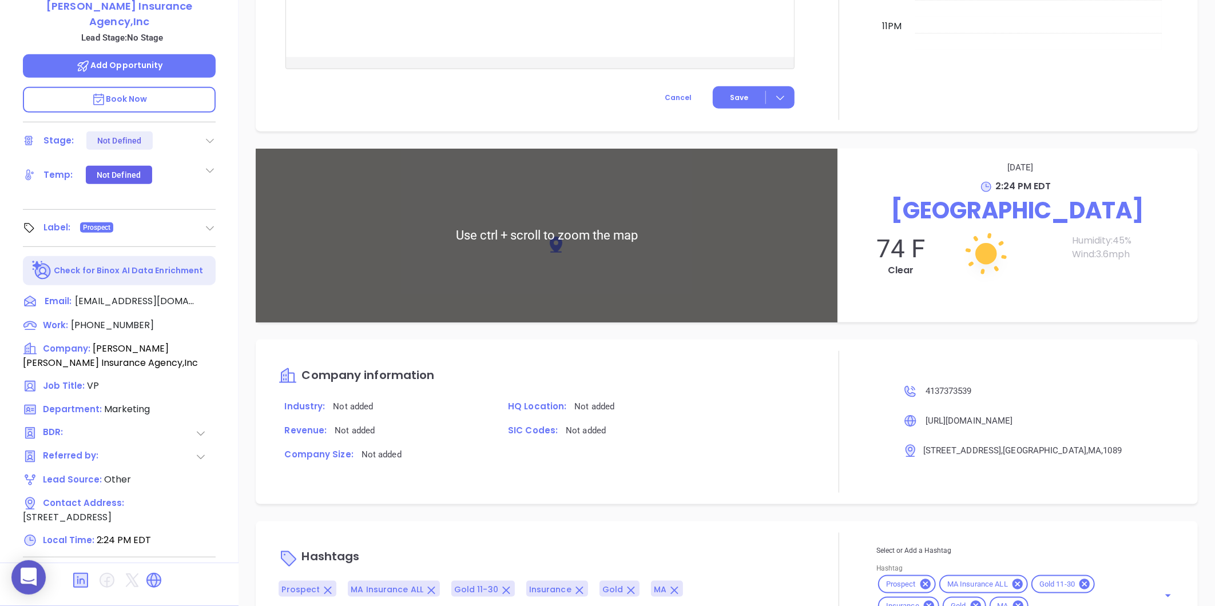
scroll to position [587, 0]
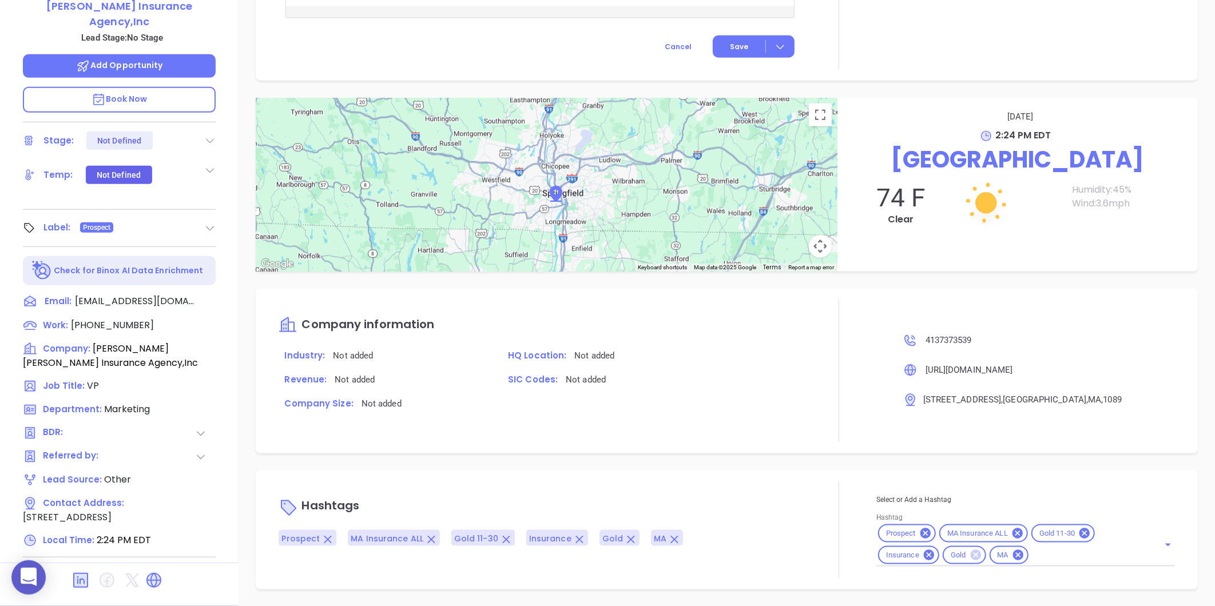
click at [970, 552] on icon at bounding box center [975, 555] width 10 height 10
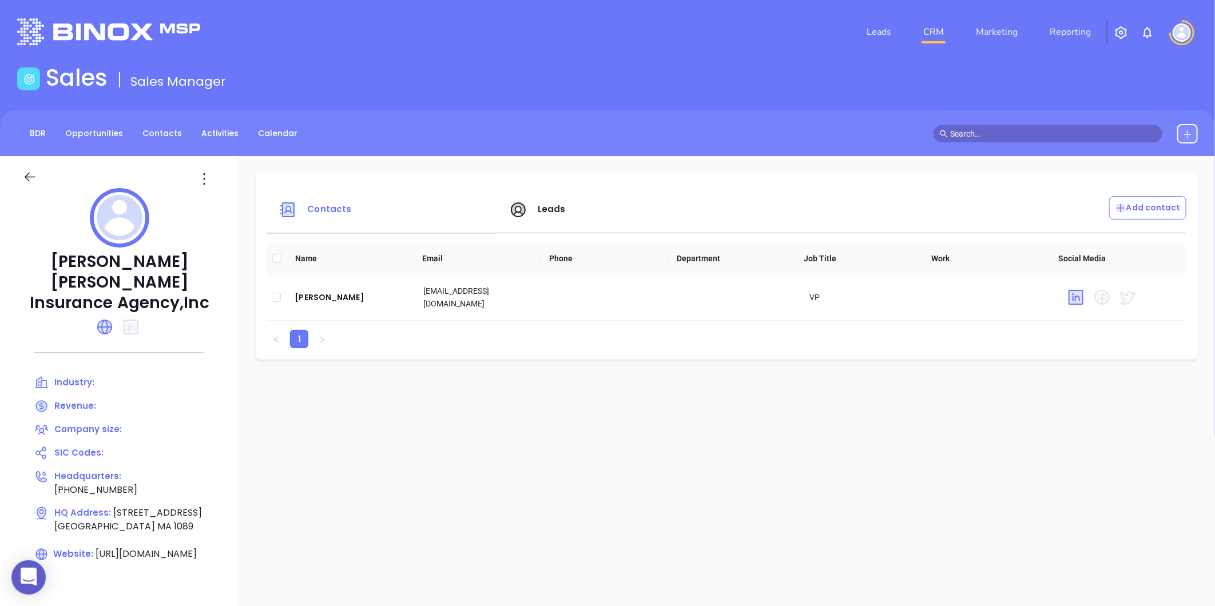
click at [544, 203] on span "Leads" at bounding box center [552, 209] width 28 height 12
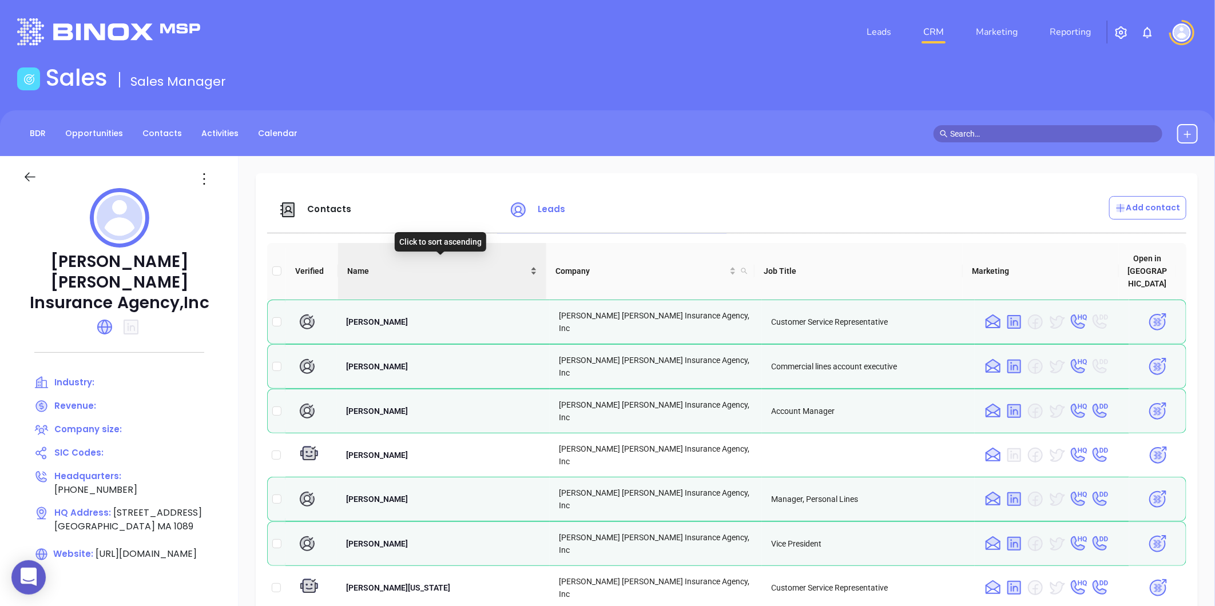
click at [530, 265] on div "Name" at bounding box center [442, 271] width 190 height 13
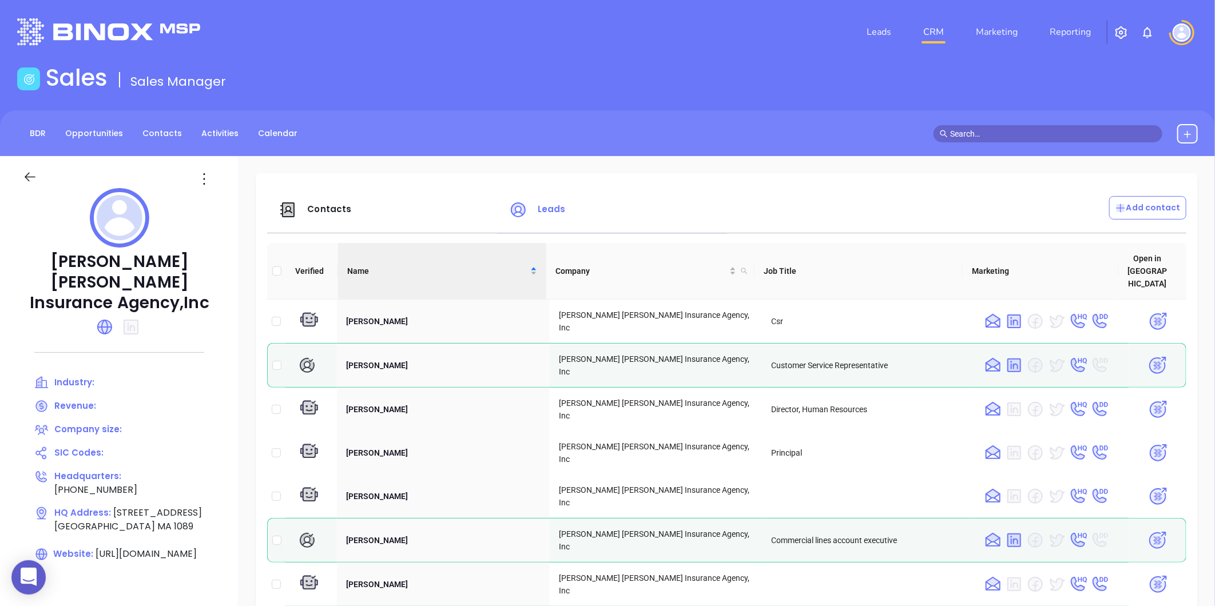
click at [321, 205] on span "Contacts" at bounding box center [329, 209] width 44 height 12
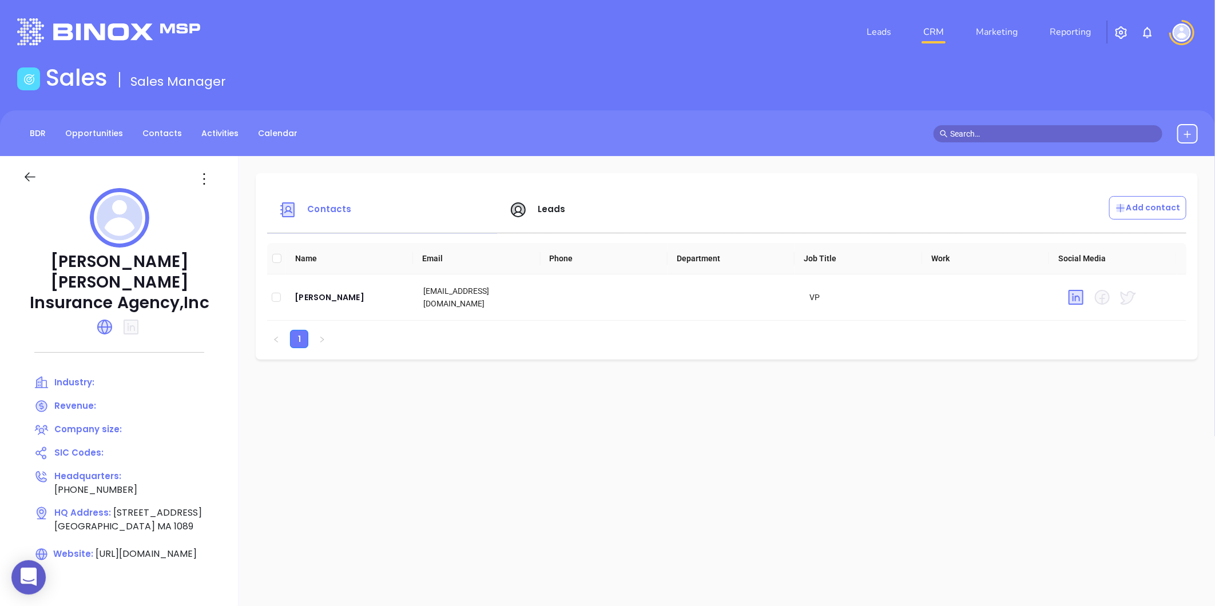
click at [549, 213] on span "Leads" at bounding box center [552, 209] width 28 height 12
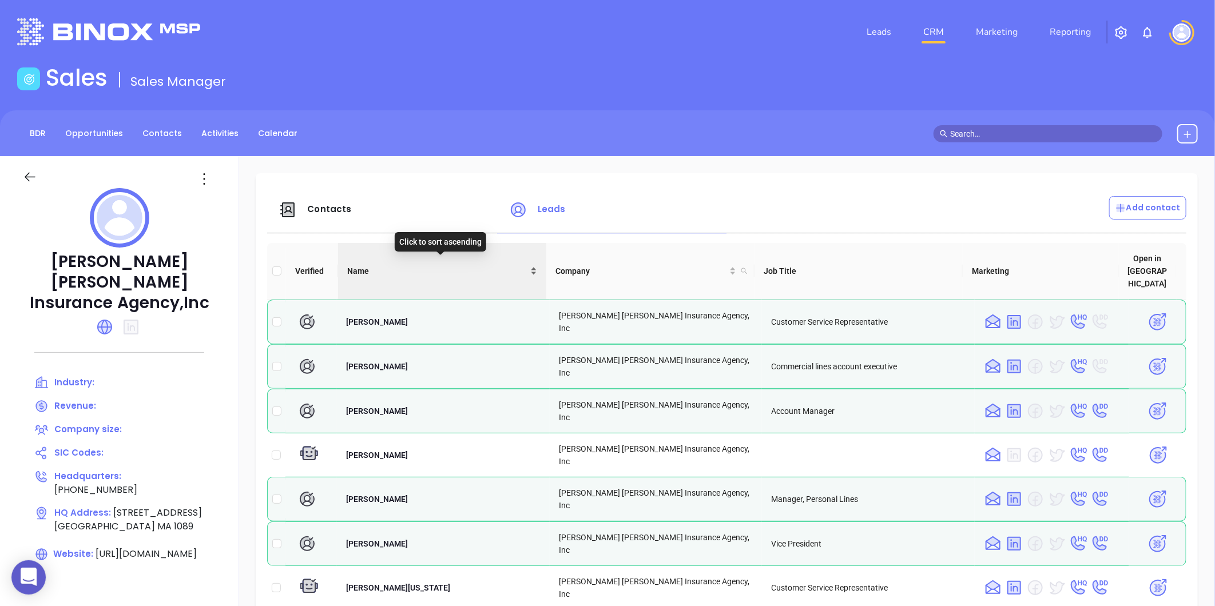
click at [531, 265] on div "Name" at bounding box center [442, 271] width 190 height 13
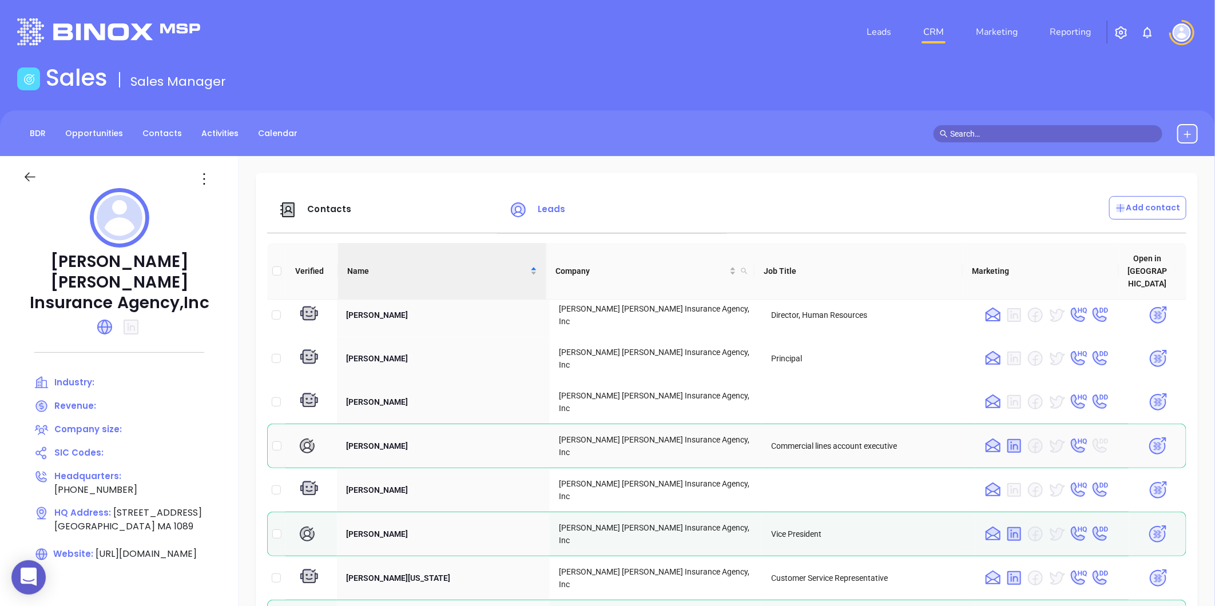
scroll to position [31, 0]
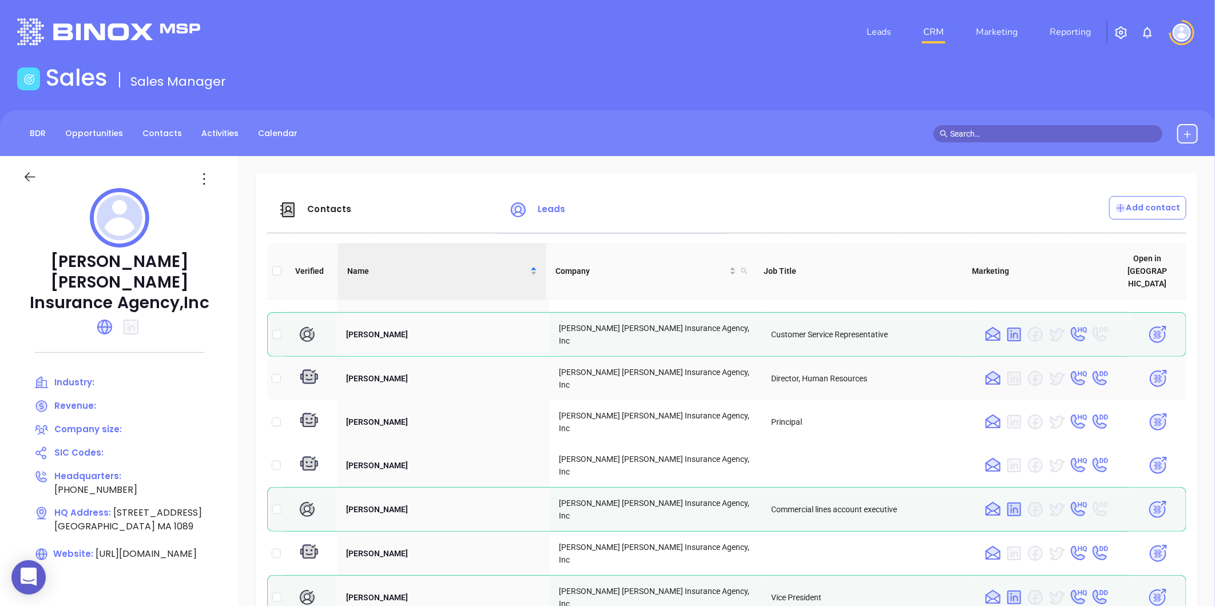
click at [1148, 369] on img at bounding box center [1158, 379] width 20 height 20
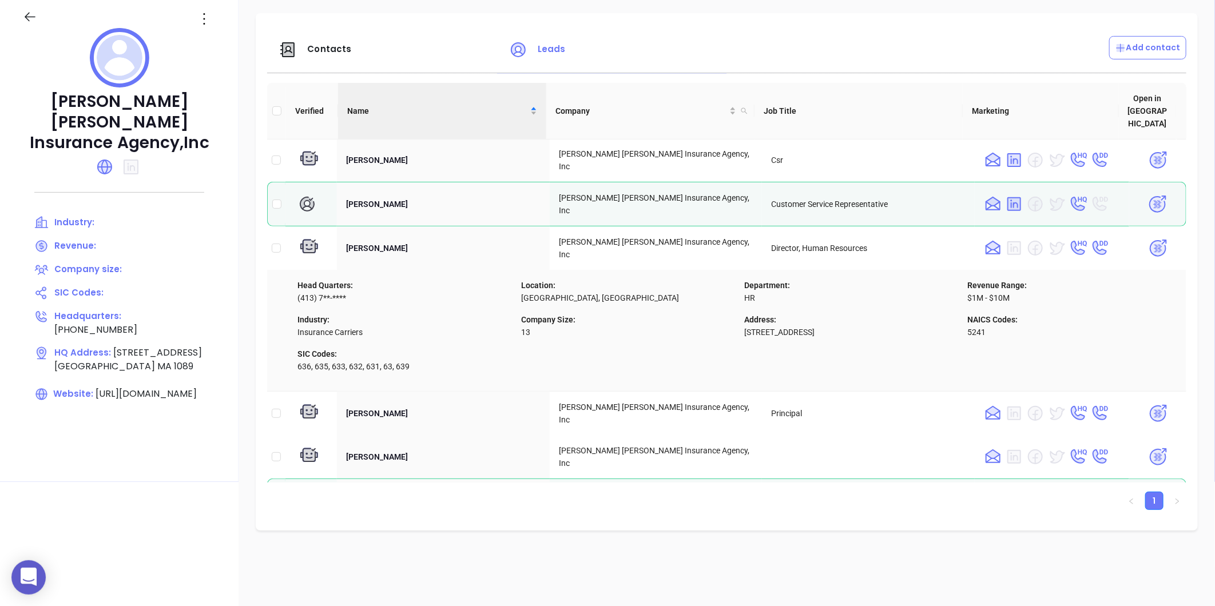
scroll to position [0, 0]
click at [450, 230] on td "[PERSON_NAME]" at bounding box center [443, 249] width 213 height 43
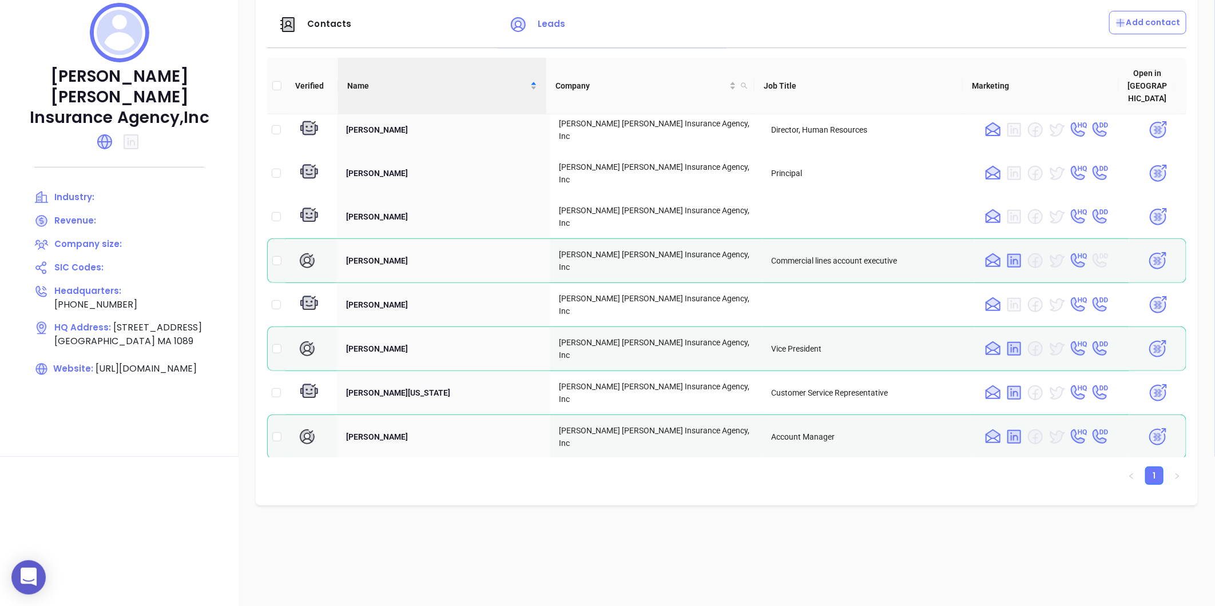
scroll to position [190, 0]
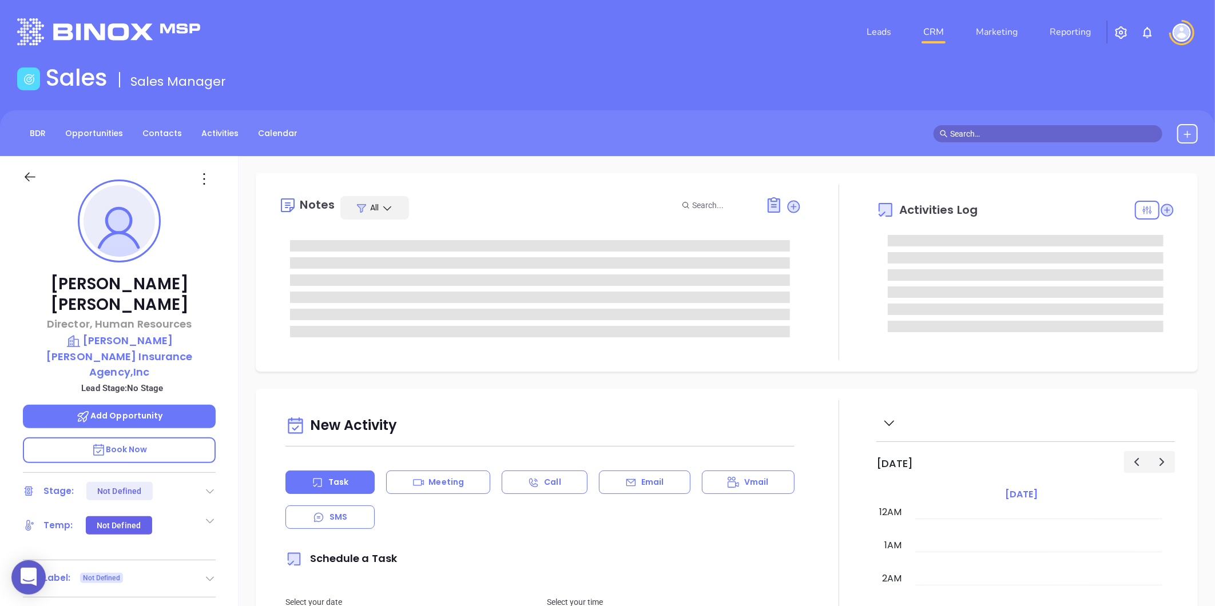
type input "[DATE]"
type input "[PERSON_NAME]"
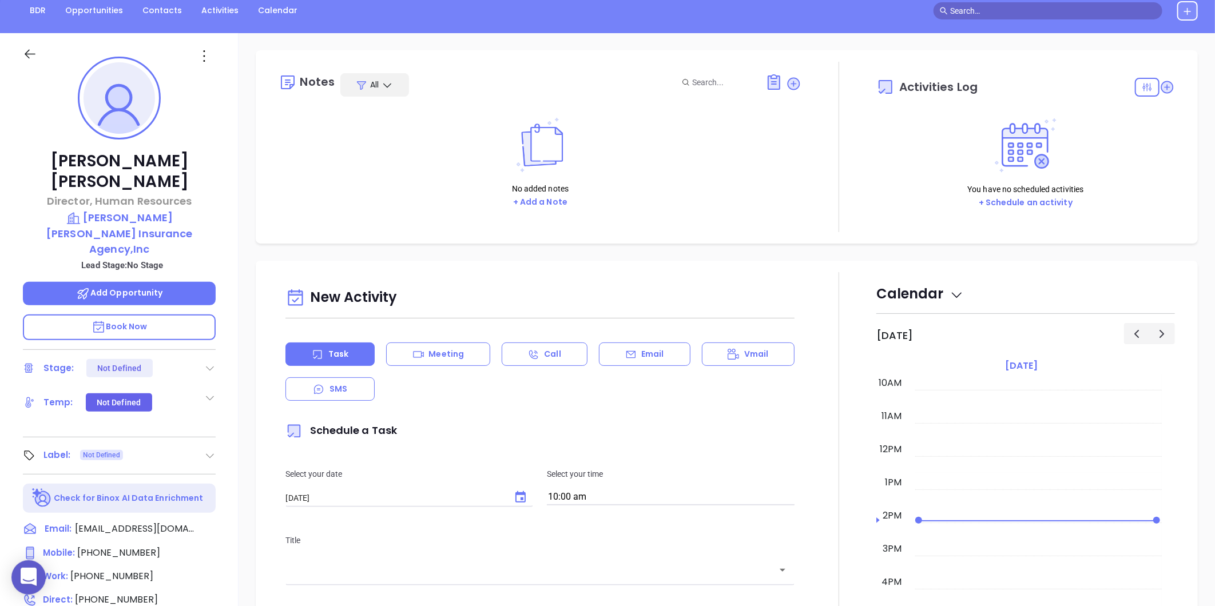
scroll to position [43, 0]
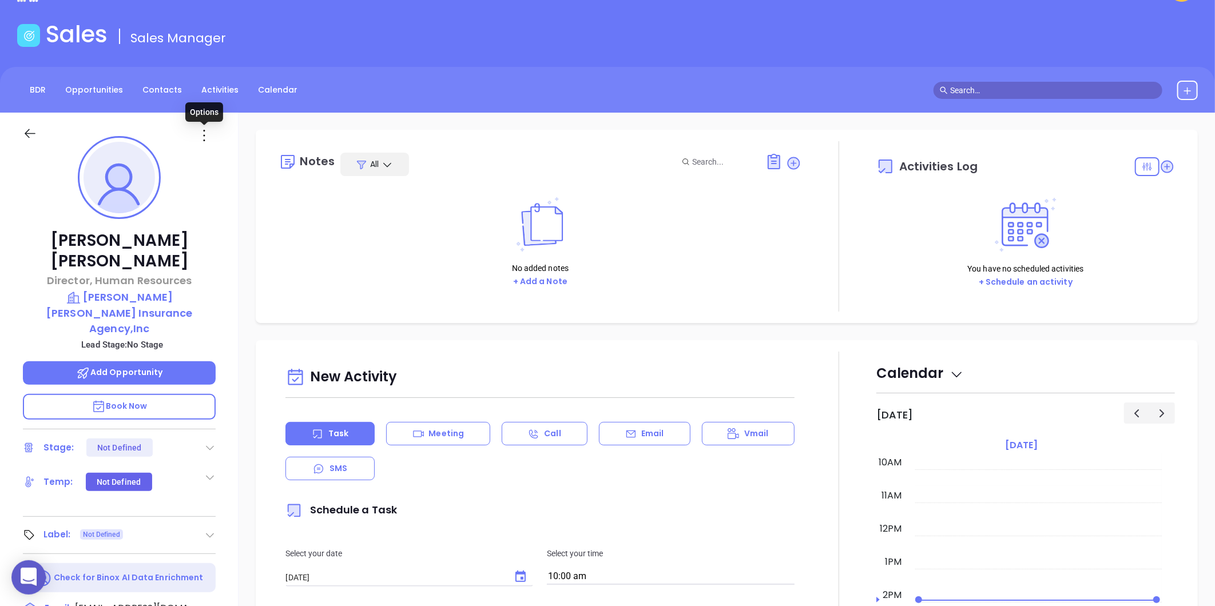
click at [204, 137] on icon at bounding box center [204, 135] width 18 height 18
click at [227, 252] on div "Edit" at bounding box center [260, 258] width 112 height 13
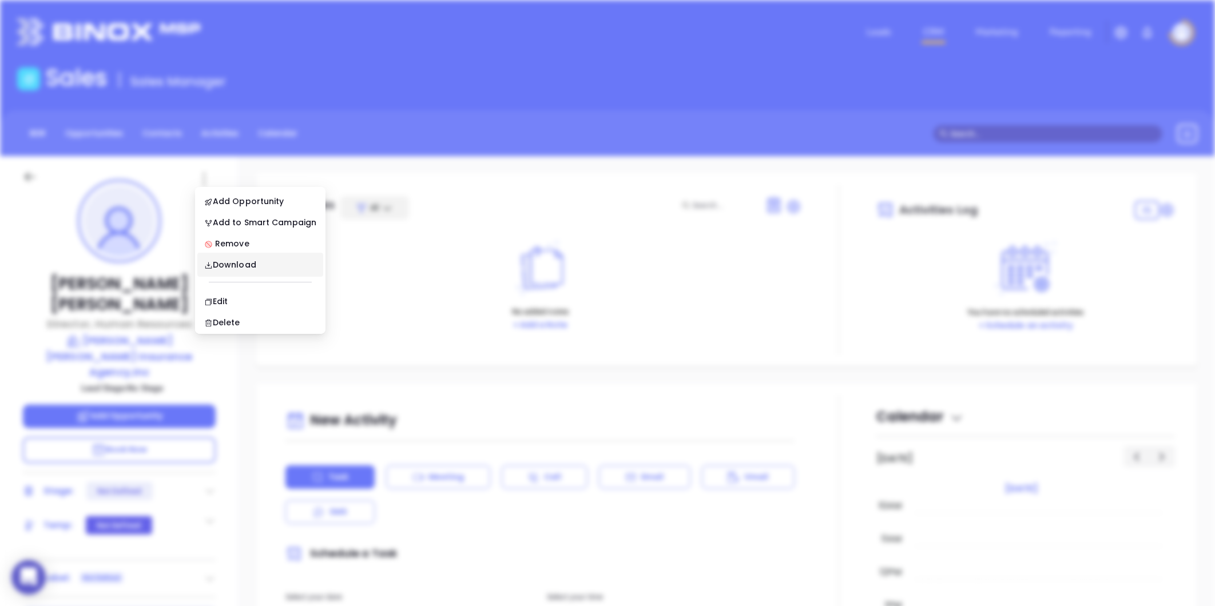
scroll to position [0, 0]
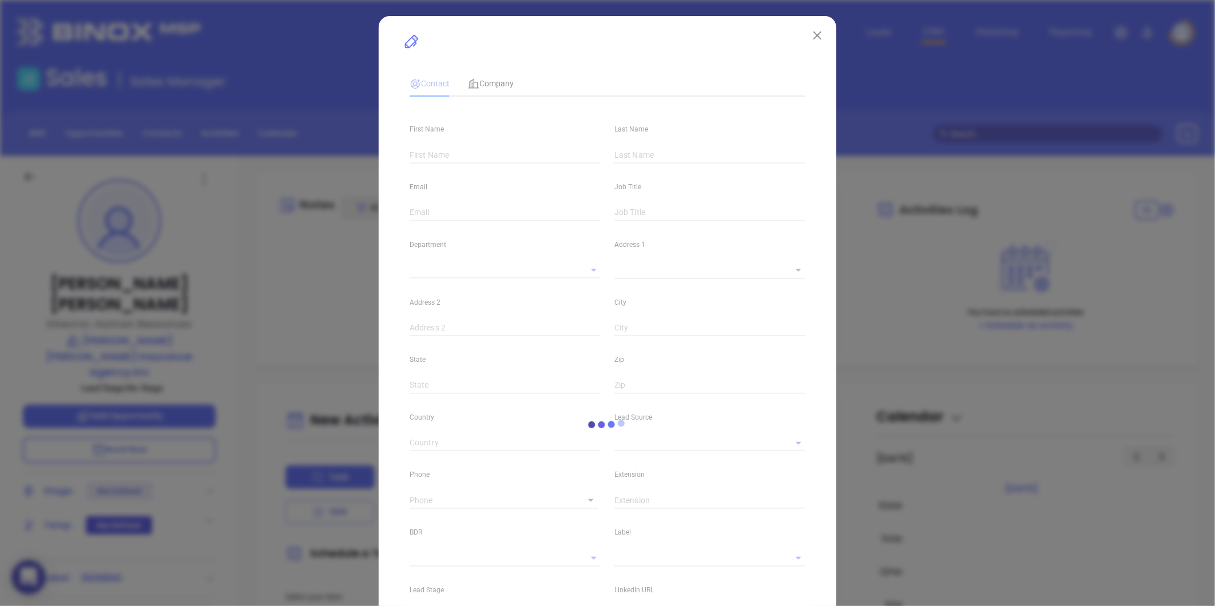
type input "[PERSON_NAME]"
type input "[EMAIL_ADDRESS][DOMAIN_NAME]"
type input "Director, Human Resources"
type textarea "[STREET_ADDRESS]"
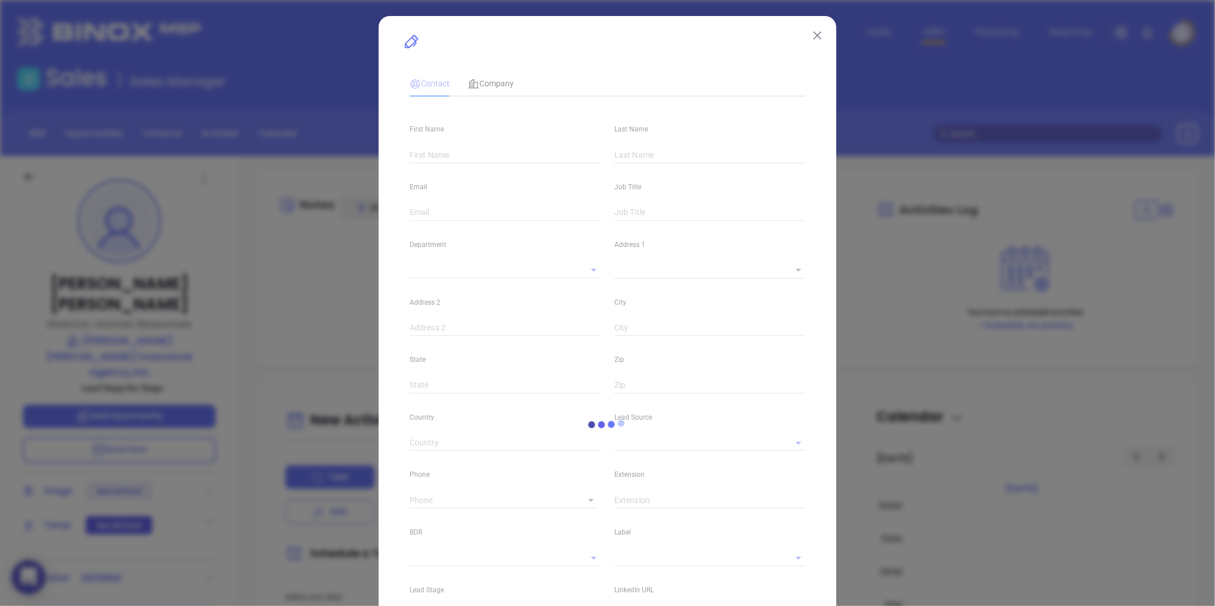
type input "1"
type input "[GEOGRAPHIC_DATA]"
type input "MA"
type input "1089"
type input "[PHONE_NUMBER]"
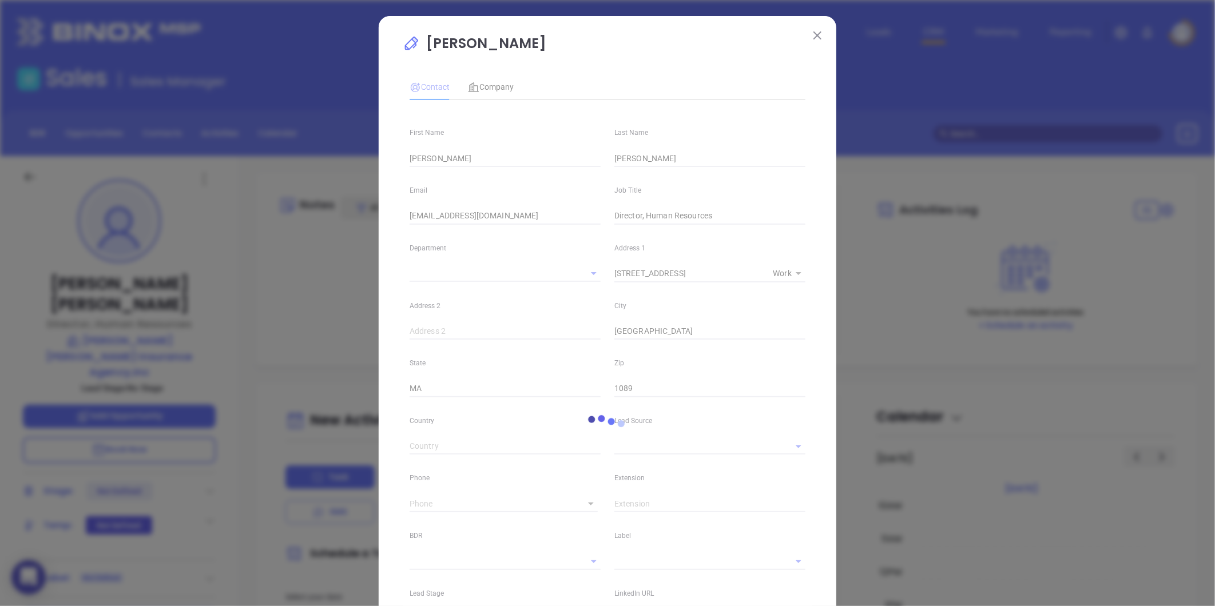
type input "1"
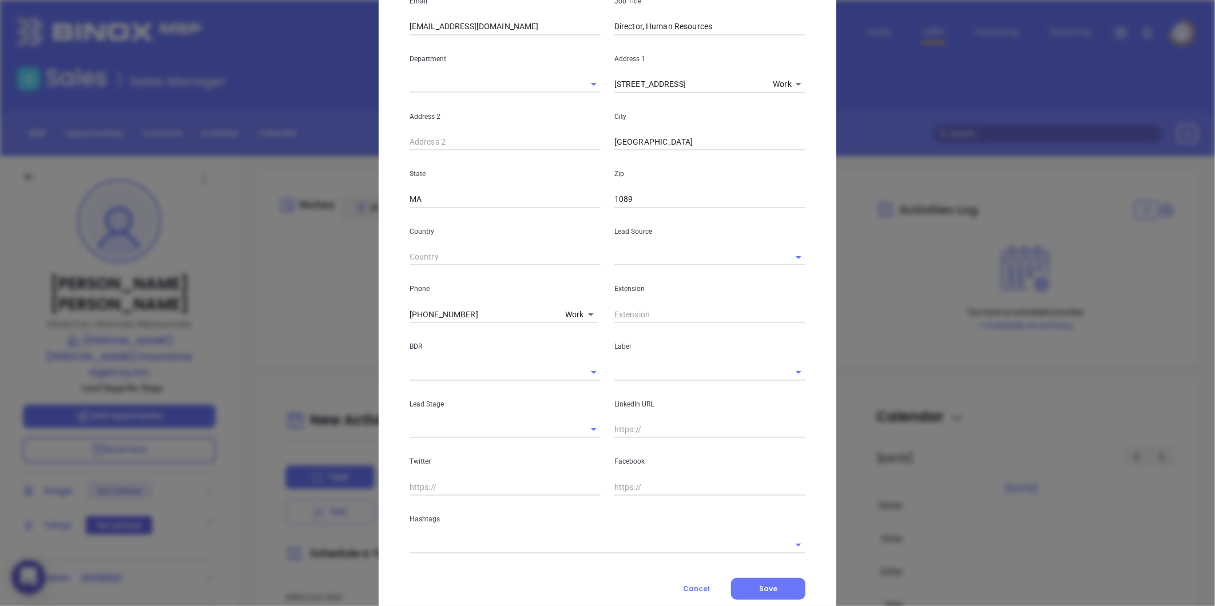
scroll to position [190, 0]
click at [579, 313] on body "0 Leads CRM Marketing Reporting Financial Leads Leads Sales Sales Manager BDR O…" at bounding box center [607, 303] width 1215 height 606
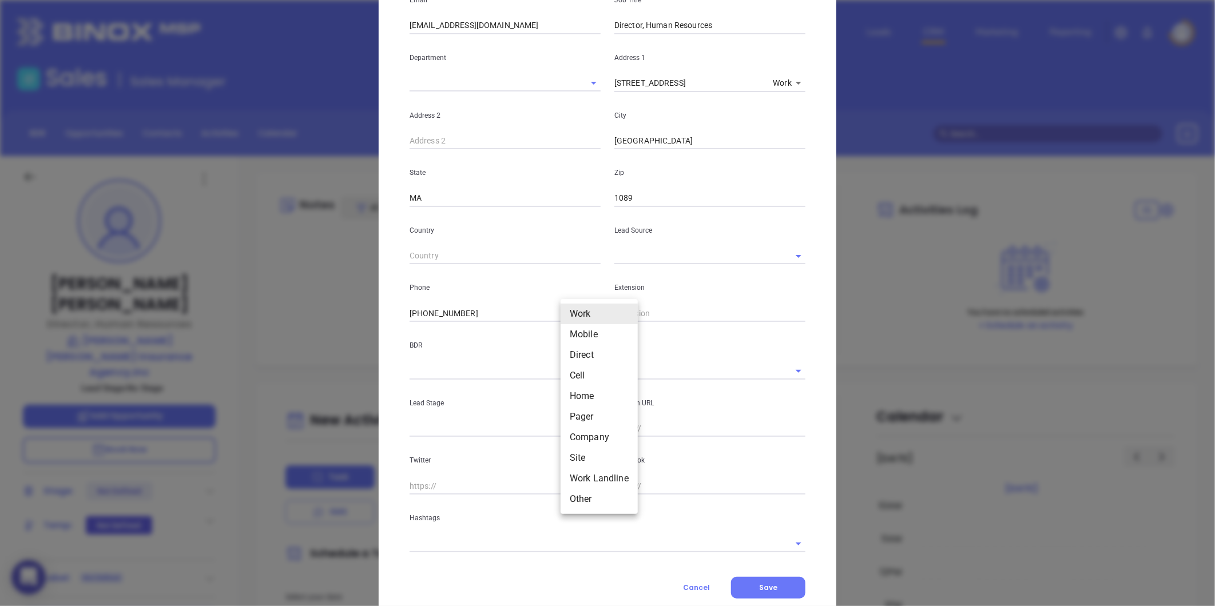
click at [475, 310] on div at bounding box center [607, 303] width 1215 height 606
drag, startPoint x: 422, startPoint y: 311, endPoint x: 243, endPoint y: 319, distance: 178.6
click at [225, 317] on div "[PERSON_NAME] Contact Company First Name [PERSON_NAME] Last Name [PERSON_NAME] …" at bounding box center [607, 303] width 1215 height 606
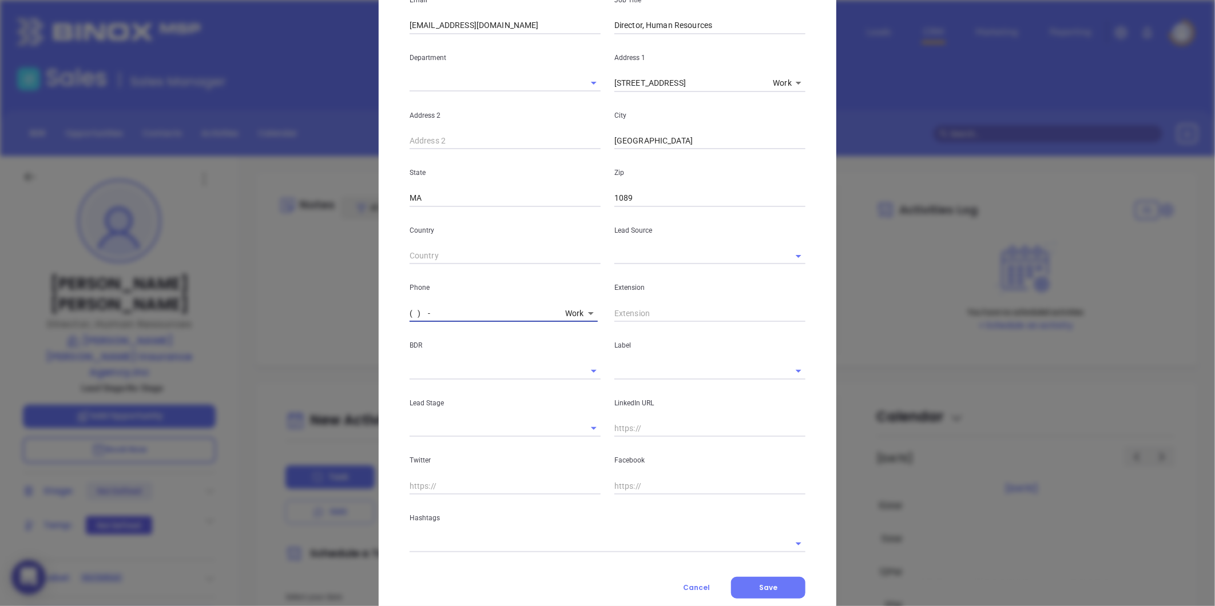
type input "( ) -"
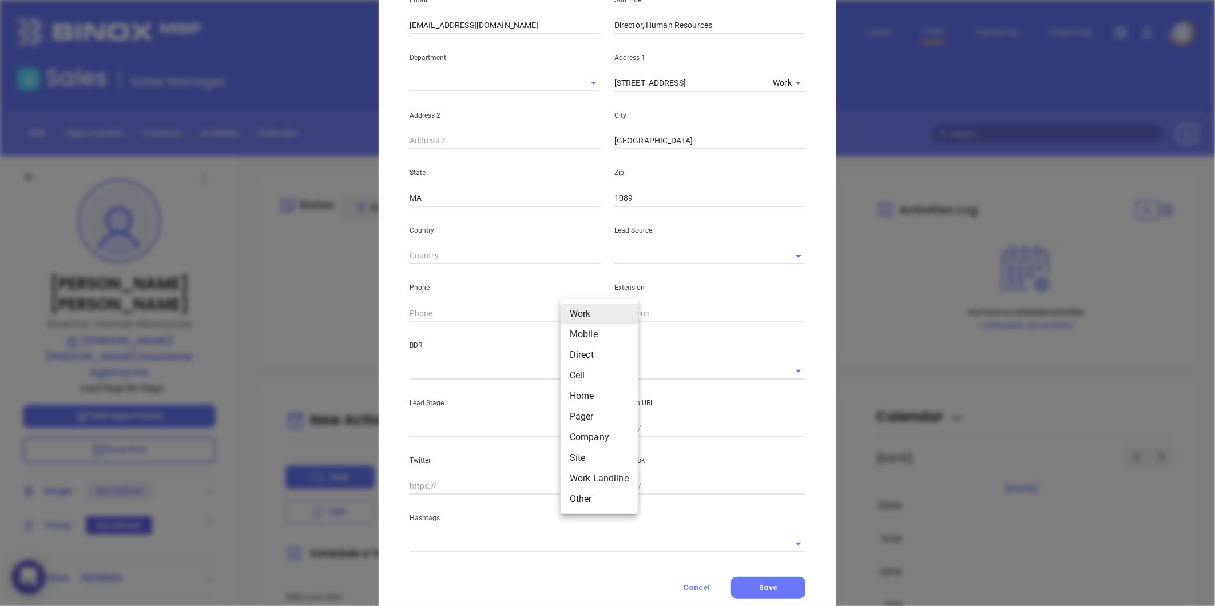
click at [569, 312] on body "0 Leads CRM Marketing Reporting Financial Leads Leads Sales Sales Manager BDR O…" at bounding box center [607, 303] width 1215 height 606
click at [578, 353] on li "Direct" at bounding box center [599, 355] width 77 height 21
type input "[PHONE_NUMBER]"
type input "3"
drag, startPoint x: 470, startPoint y: 312, endPoint x: 201, endPoint y: 321, distance: 269.0
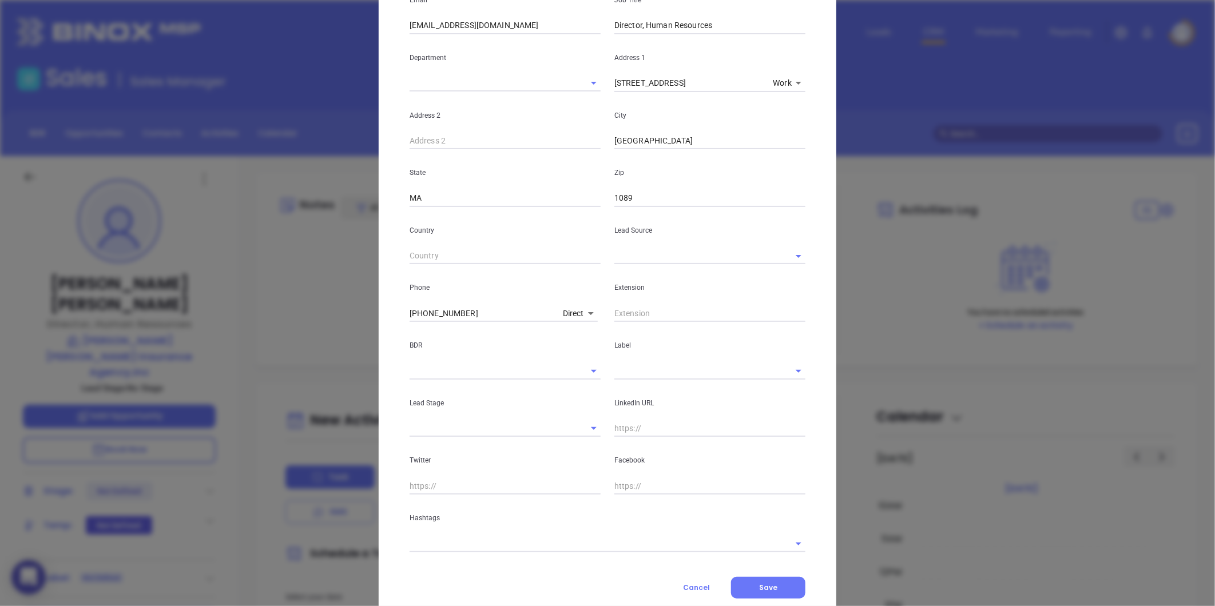
click at [201, 321] on div "[PERSON_NAME] Contact Company First Name [PERSON_NAME] Last Name [PERSON_NAME] …" at bounding box center [607, 303] width 1215 height 606
type input "( ) -"
click at [569, 312] on body "0 Leads CRM Marketing Reporting Financial Leads Leads Sales Sales Manager BDR O…" at bounding box center [607, 303] width 1215 height 606
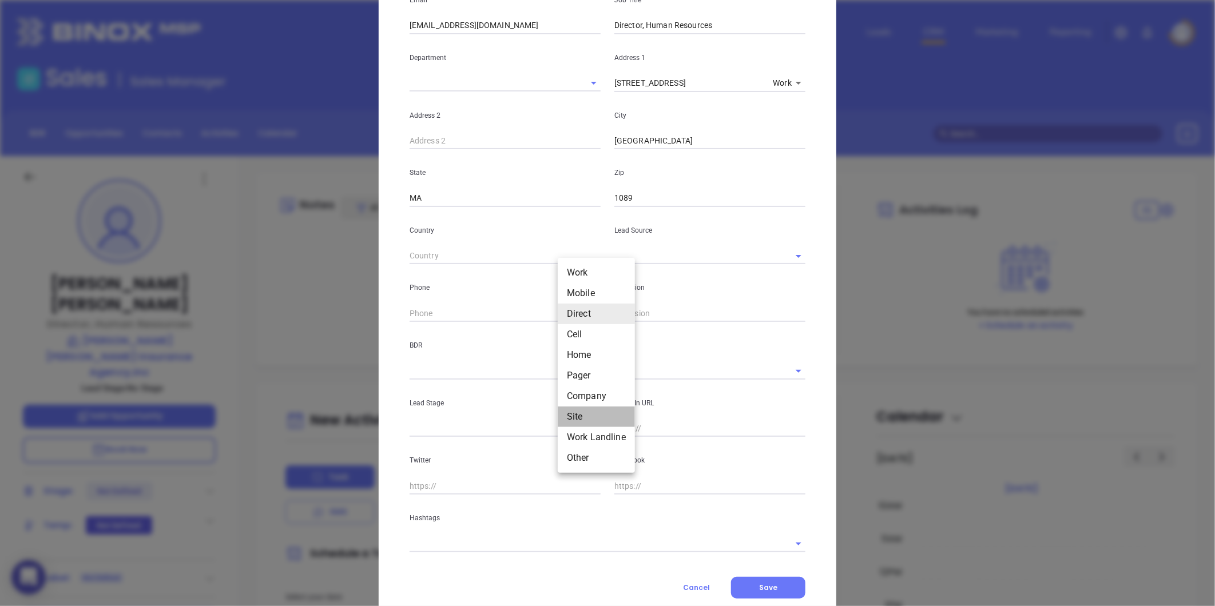
click at [586, 414] on li "Site" at bounding box center [596, 417] width 77 height 21
type input "11"
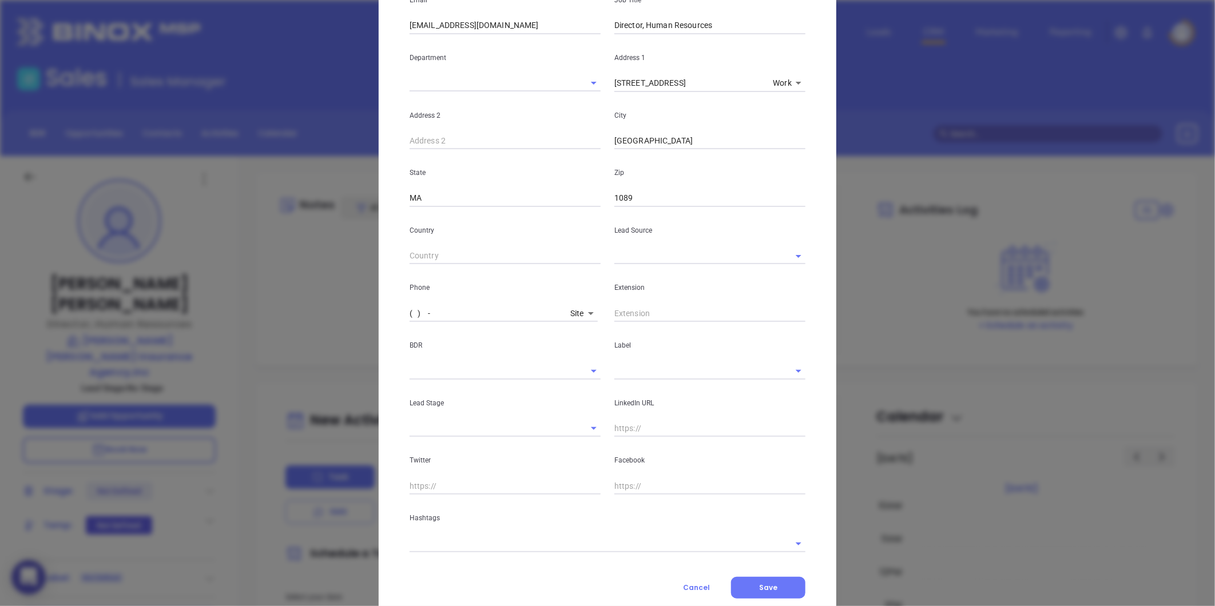
click at [470, 312] on input "( ) -" at bounding box center [488, 313] width 156 height 17
paste input "413) 737-3539"
type input "[PHONE_NUMBER]"
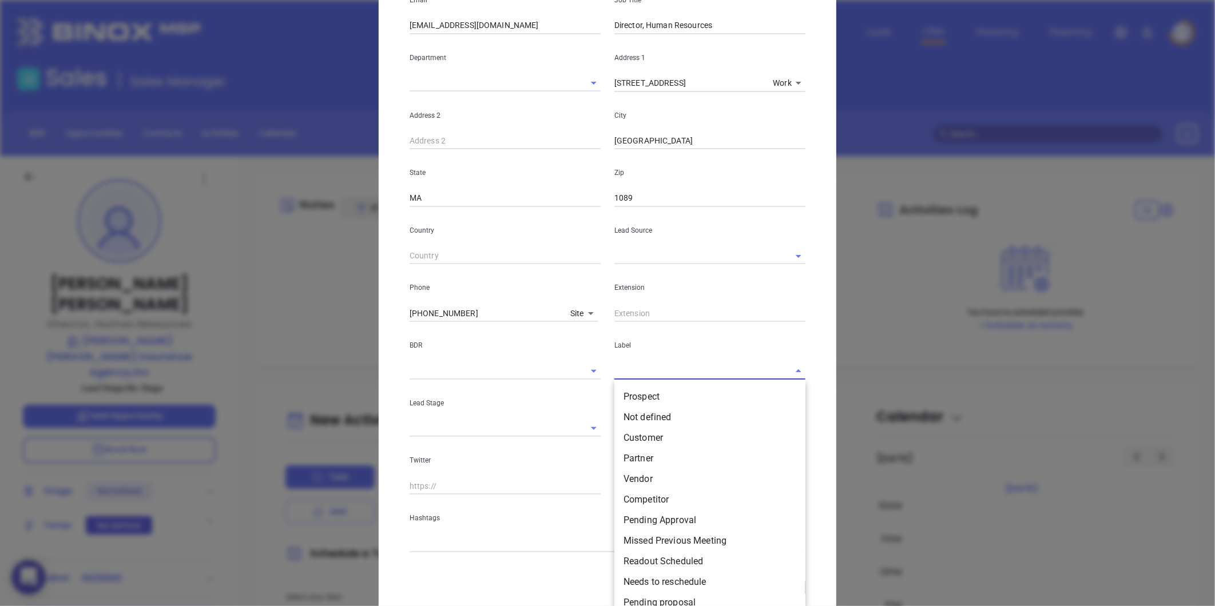
click at [637, 364] on input "text" at bounding box center [693, 371] width 159 height 17
click at [637, 395] on li "Prospect" at bounding box center [709, 397] width 191 height 21
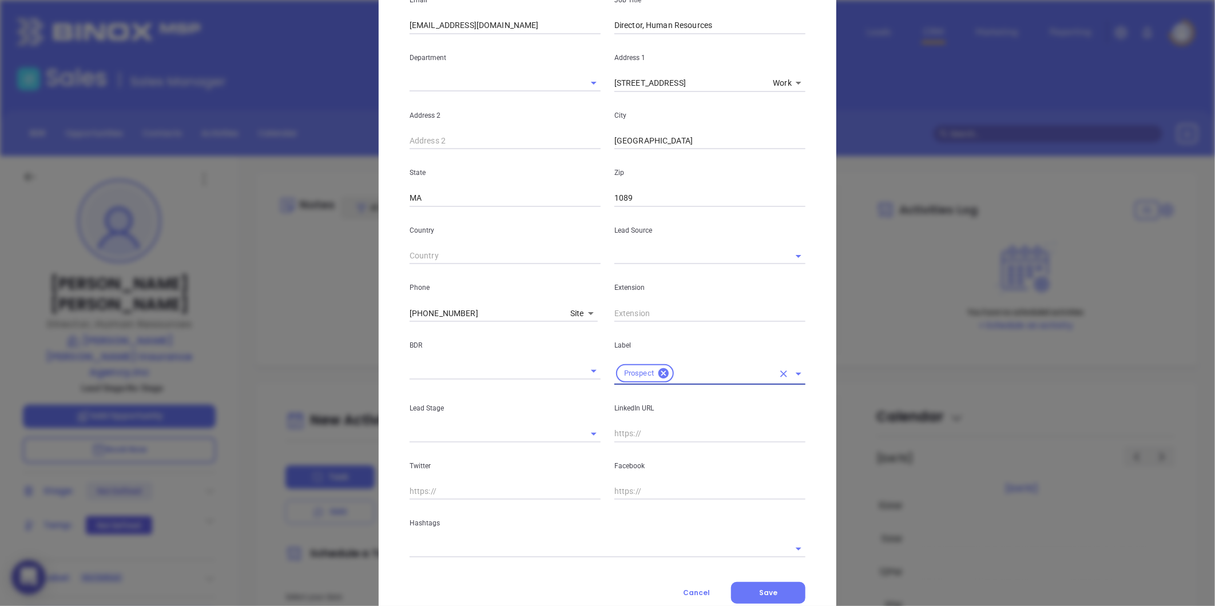
click at [630, 256] on input "text" at bounding box center [693, 256] width 159 height 17
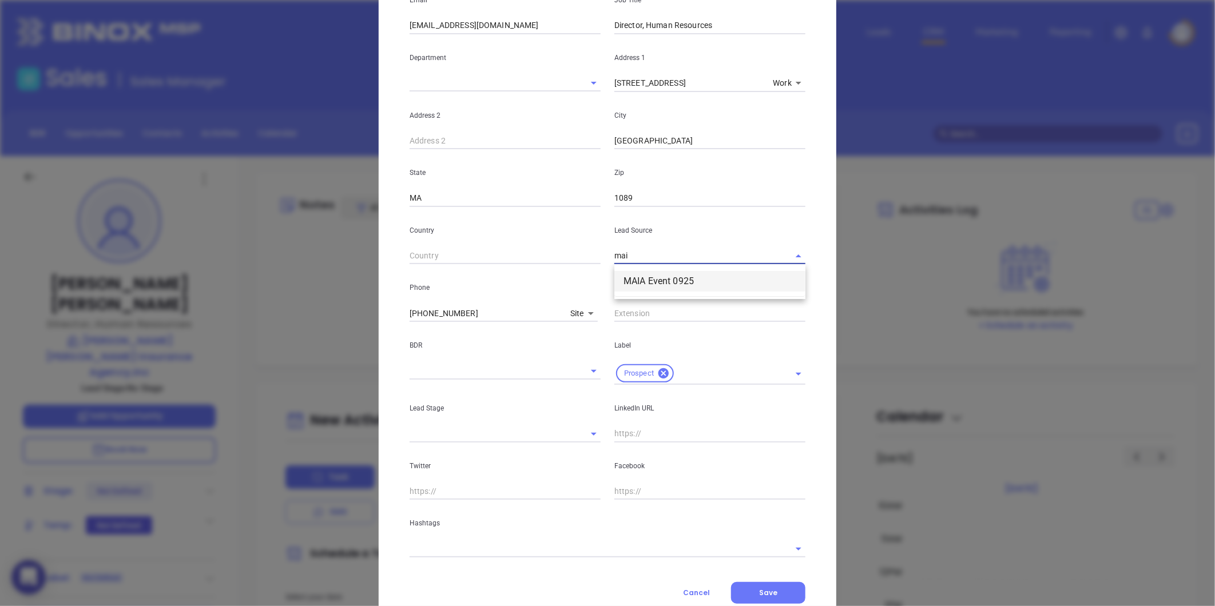
click at [661, 283] on li "MAIA Event 0925" at bounding box center [709, 281] width 191 height 21
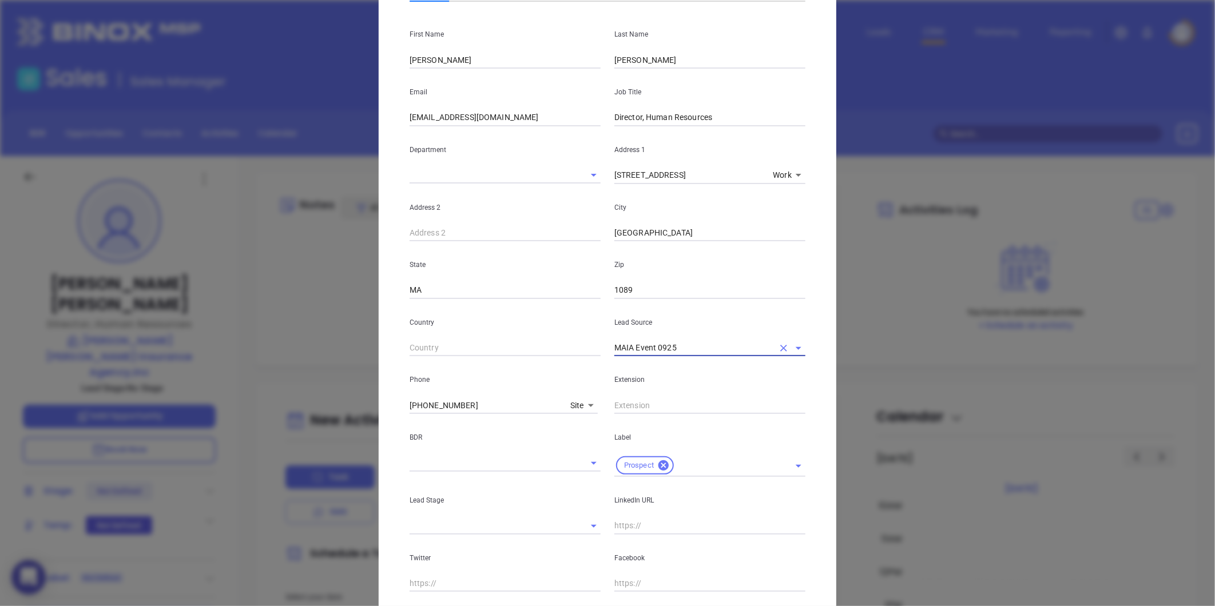
scroll to position [0, 0]
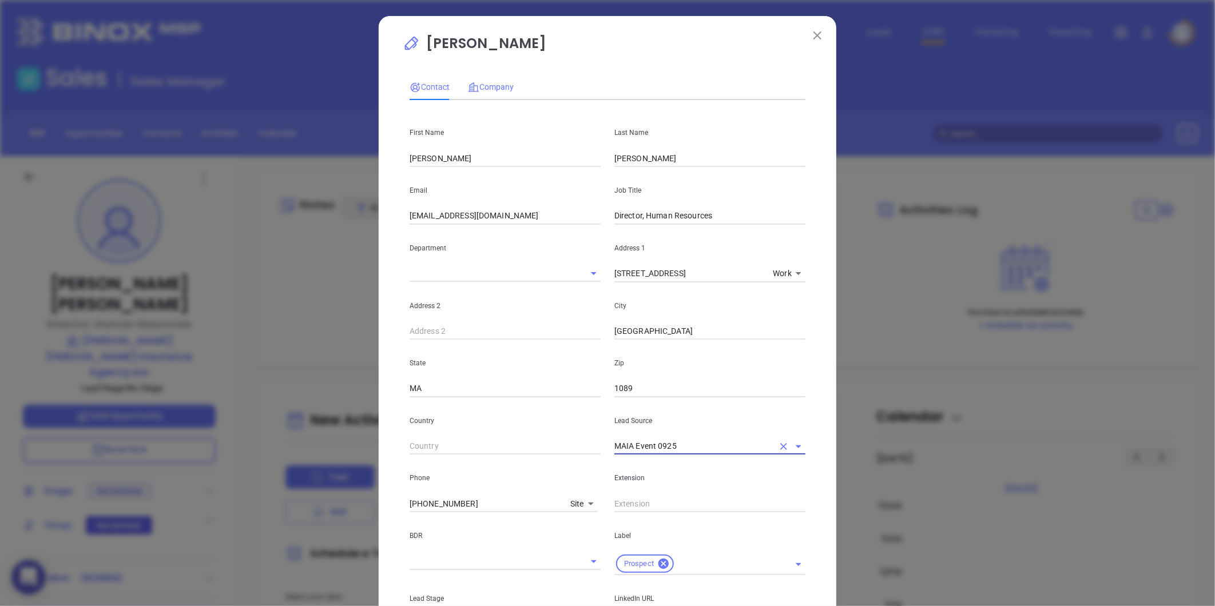
type input "MAIA Event 0925"
click at [493, 86] on span "Company" at bounding box center [491, 86] width 46 height 9
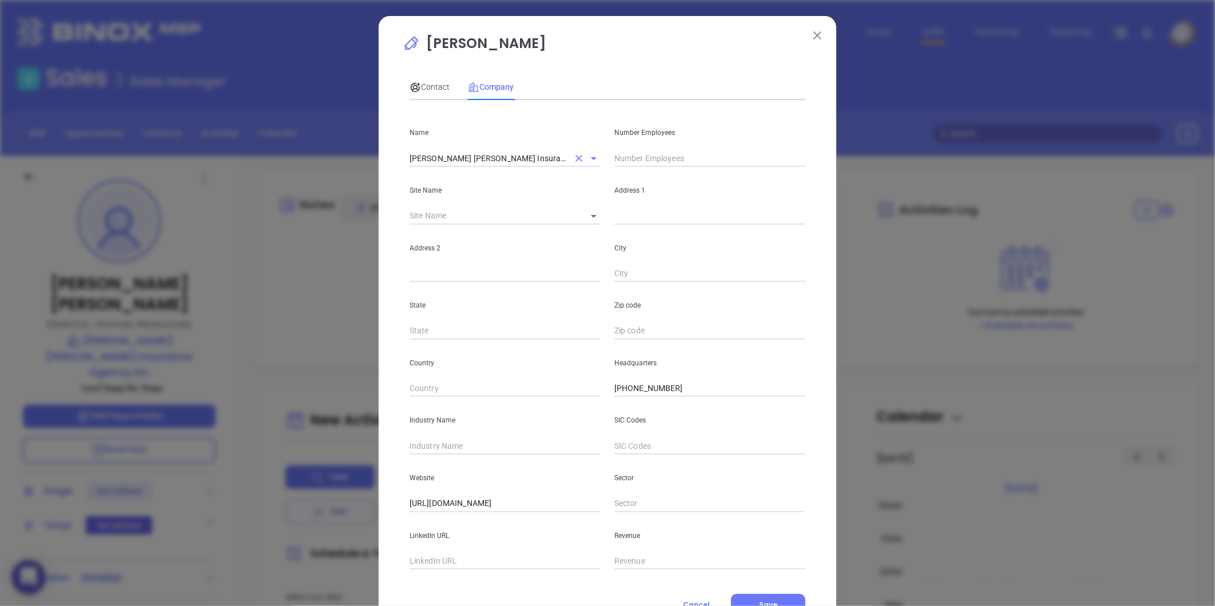
click at [475, 150] on input "[PERSON_NAME] [PERSON_NAME] Insurance Agency,Inc" at bounding box center [489, 158] width 159 height 17
click at [476, 150] on input "[PERSON_NAME] [PERSON_NAME] Insurance Agency,Inc" at bounding box center [489, 158] width 159 height 17
drag, startPoint x: 430, startPoint y: 82, endPoint x: 450, endPoint y: 92, distance: 21.7
click at [438, 86] on span "Contact" at bounding box center [430, 86] width 40 height 9
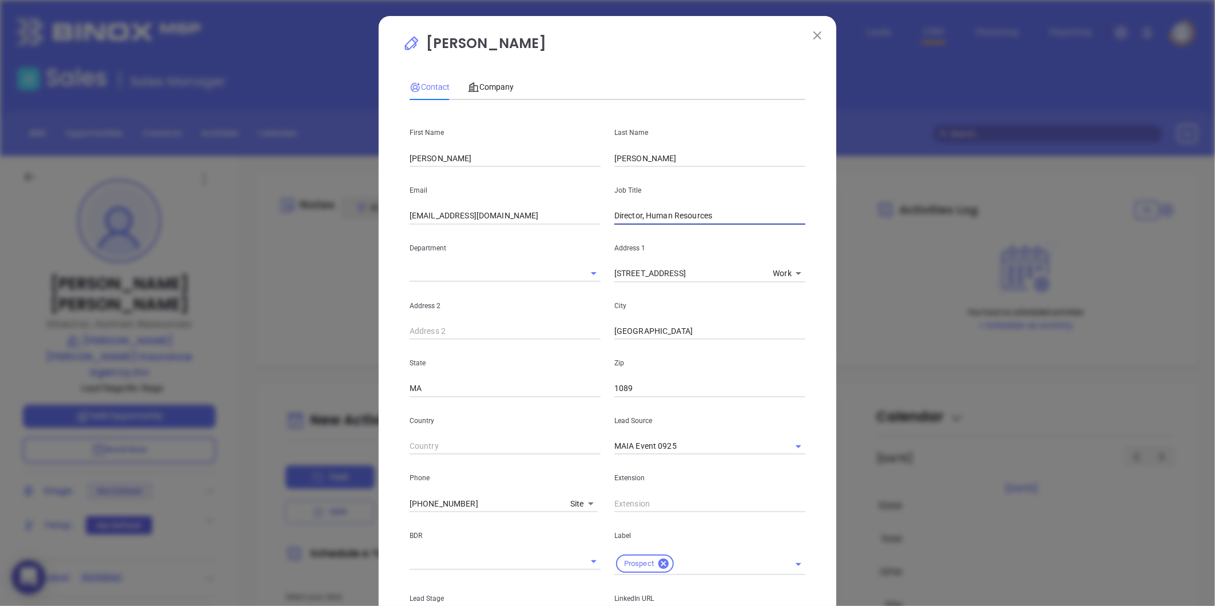
drag, startPoint x: 585, startPoint y: 216, endPoint x: 497, endPoint y: 228, distance: 89.5
click at [497, 227] on div "First Name [PERSON_NAME] Last Name [PERSON_NAME] Email [EMAIL_ADDRESS][DOMAIN_N…" at bounding box center [608, 428] width 396 height 639
type input "President"
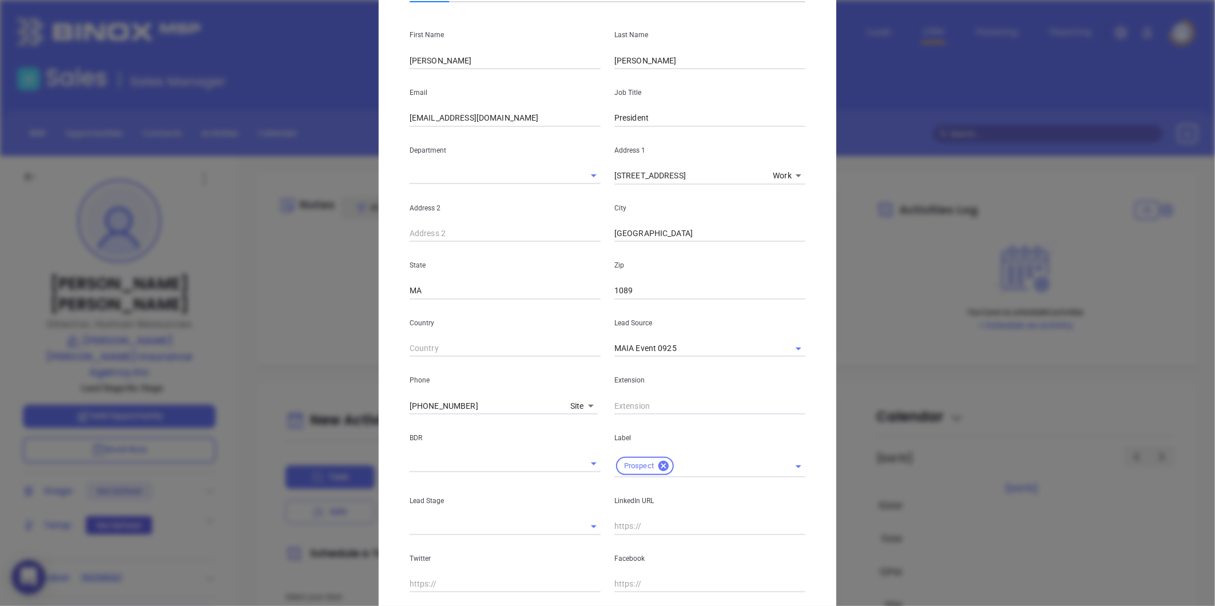
scroll to position [190, 0]
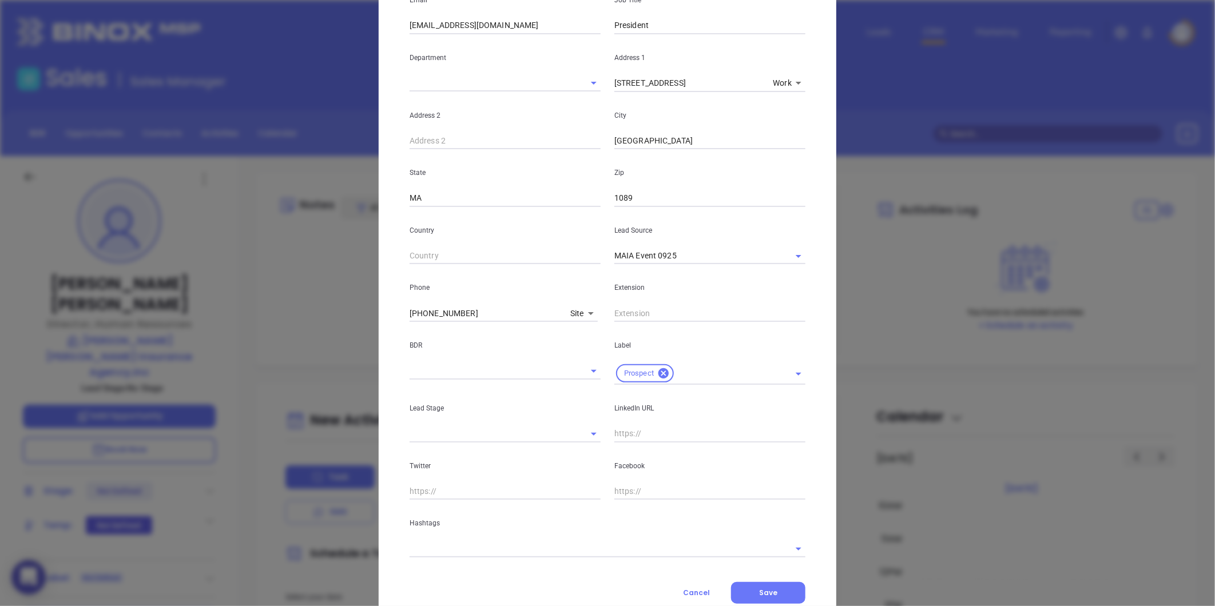
click at [636, 432] on input "text" at bounding box center [709, 434] width 191 height 17
paste input "[DOMAIN_NAME][URL][PERSON_NAME]"
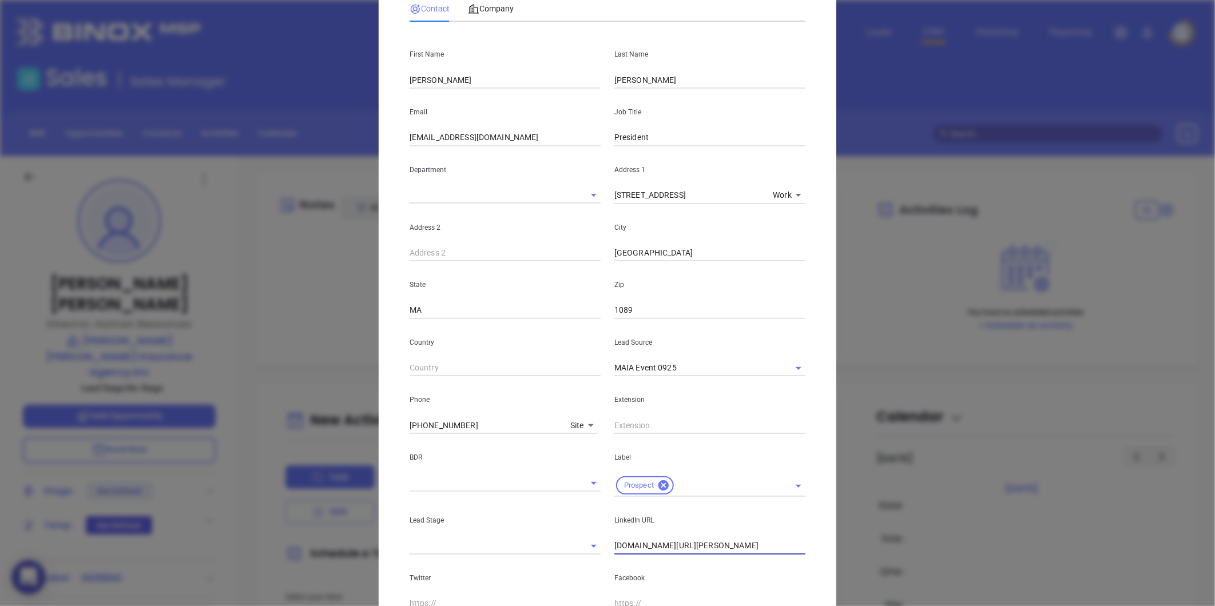
scroll to position [0, 0]
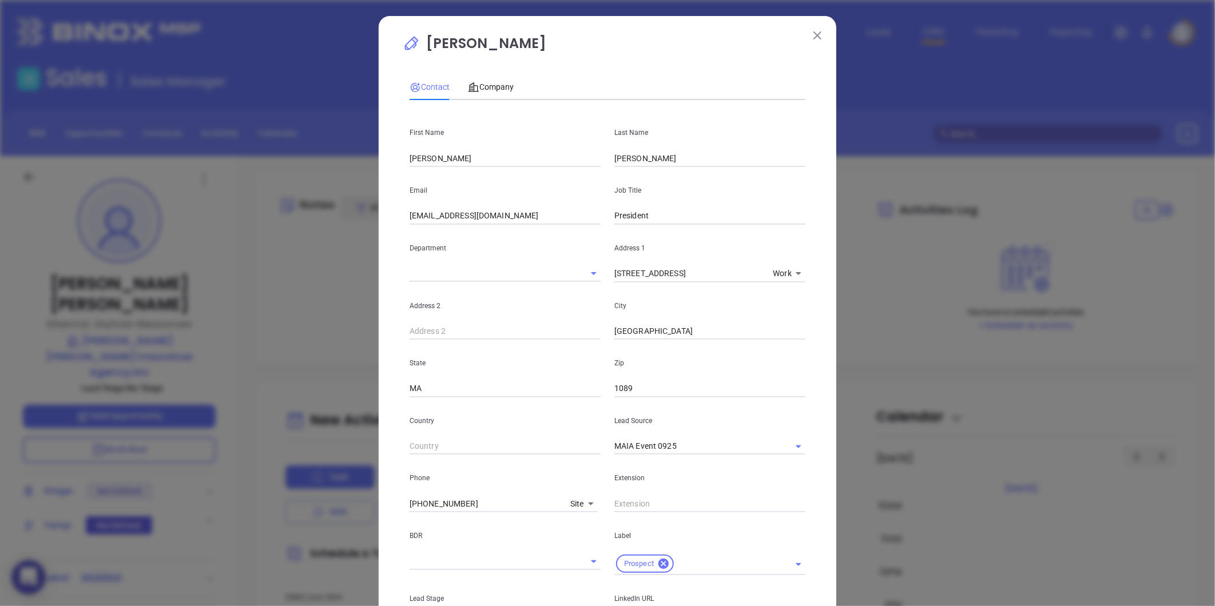
type input "www.linkedin.com/in/ernest-bates-jr-a72b9427"
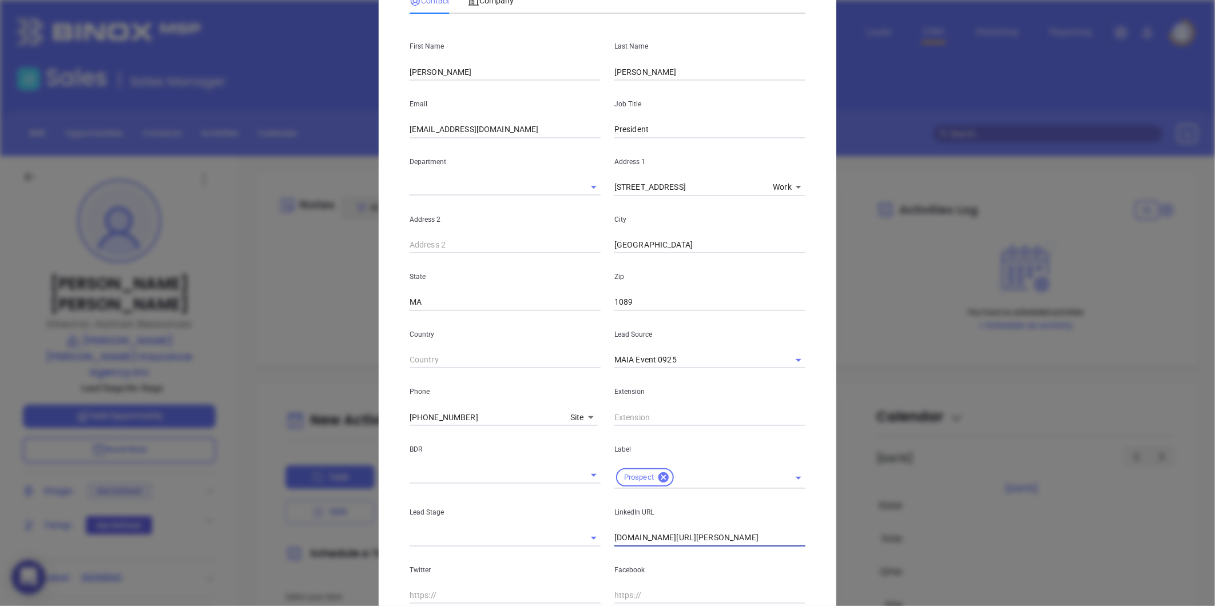
scroll to position [228, 0]
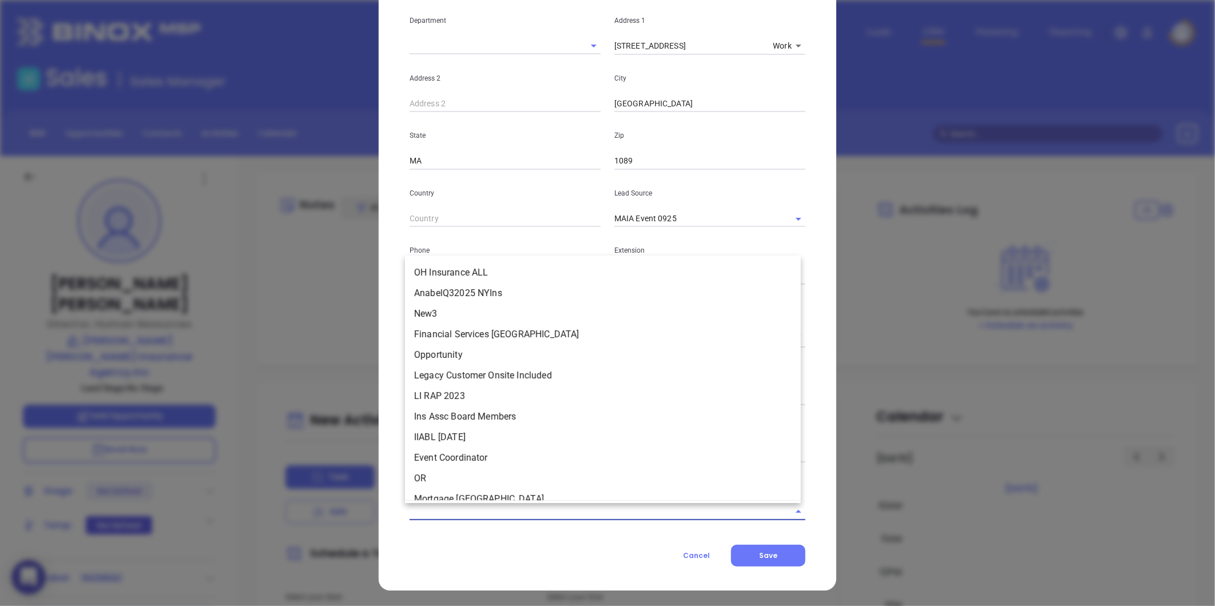
click at [444, 511] on input "text" at bounding box center [592, 511] width 364 height 17
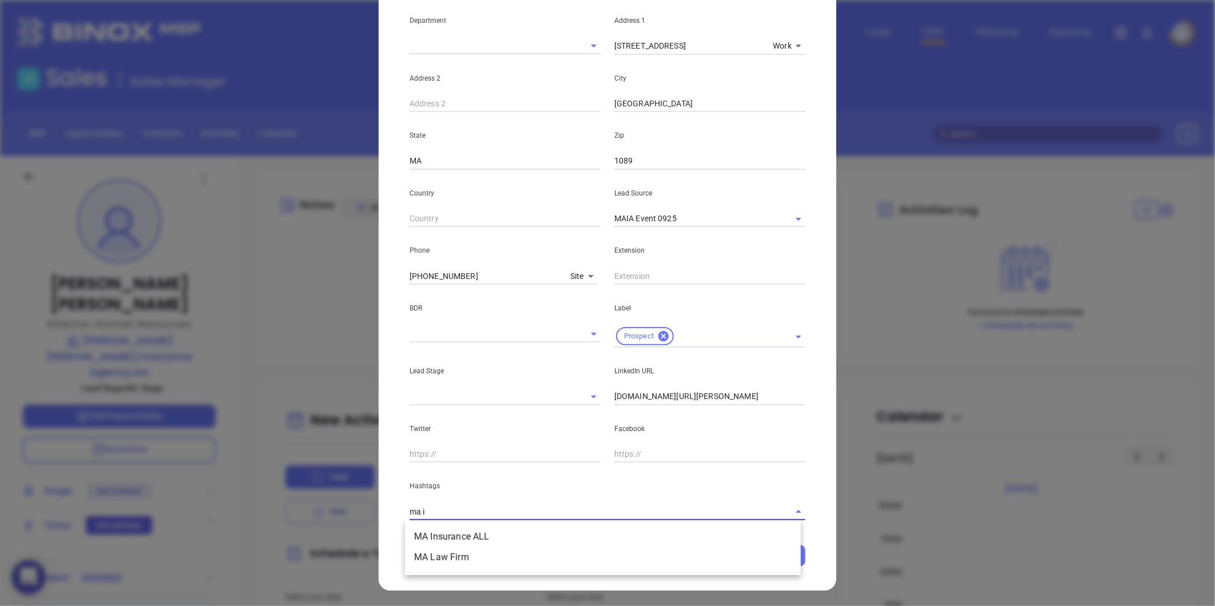
type input "ma in"
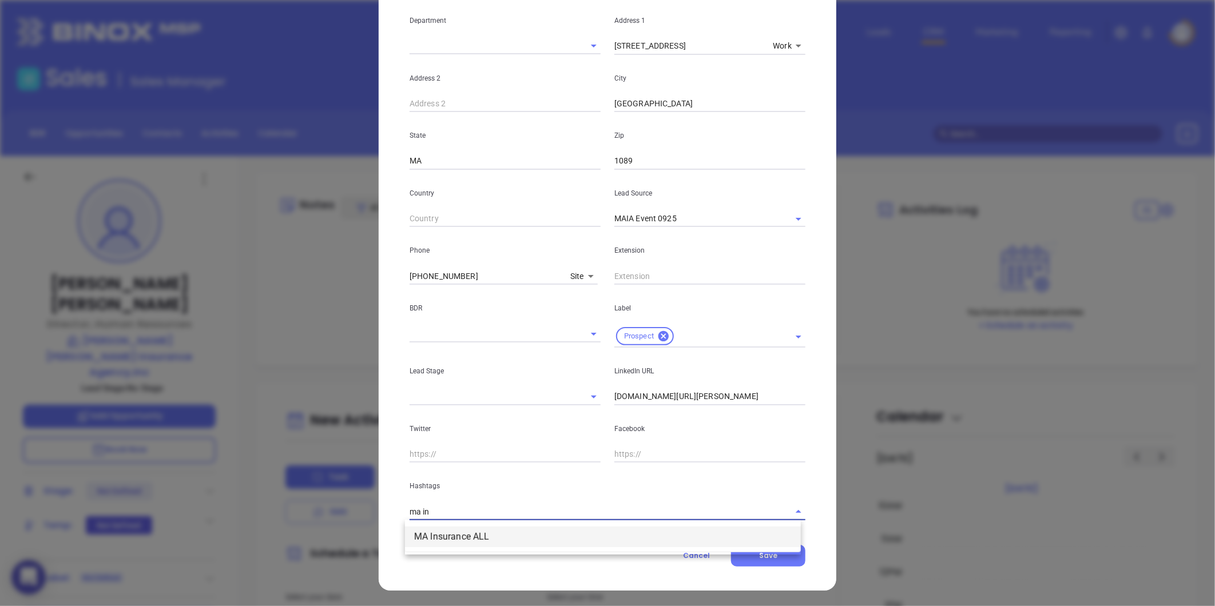
click at [470, 532] on li "MA Insurance ALL" at bounding box center [603, 537] width 396 height 21
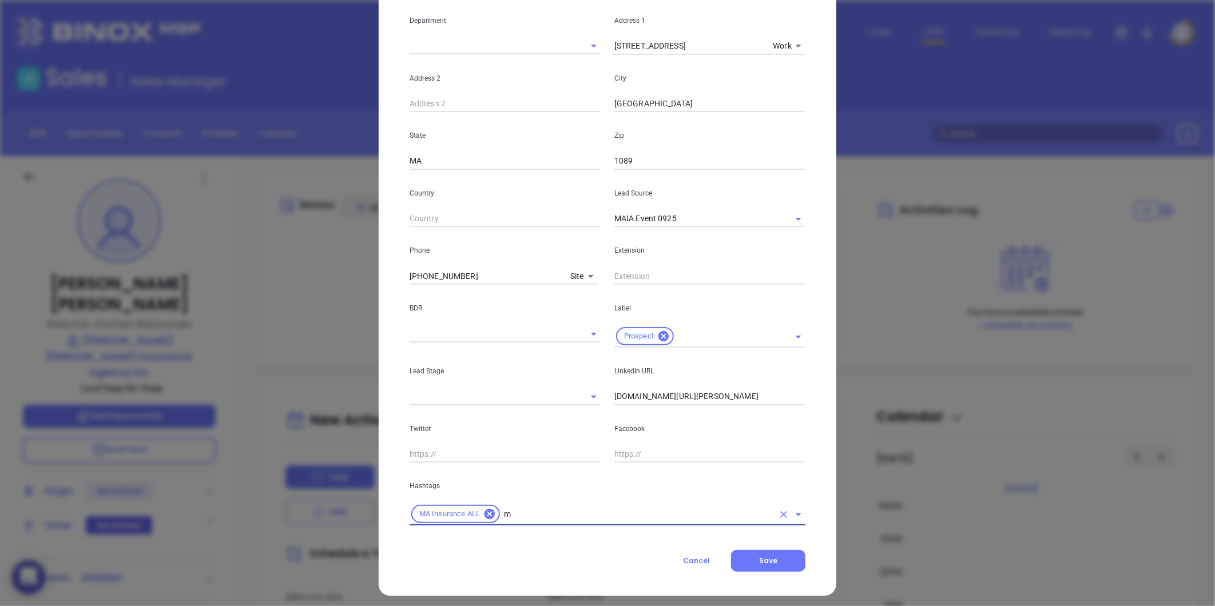
type input "ma"
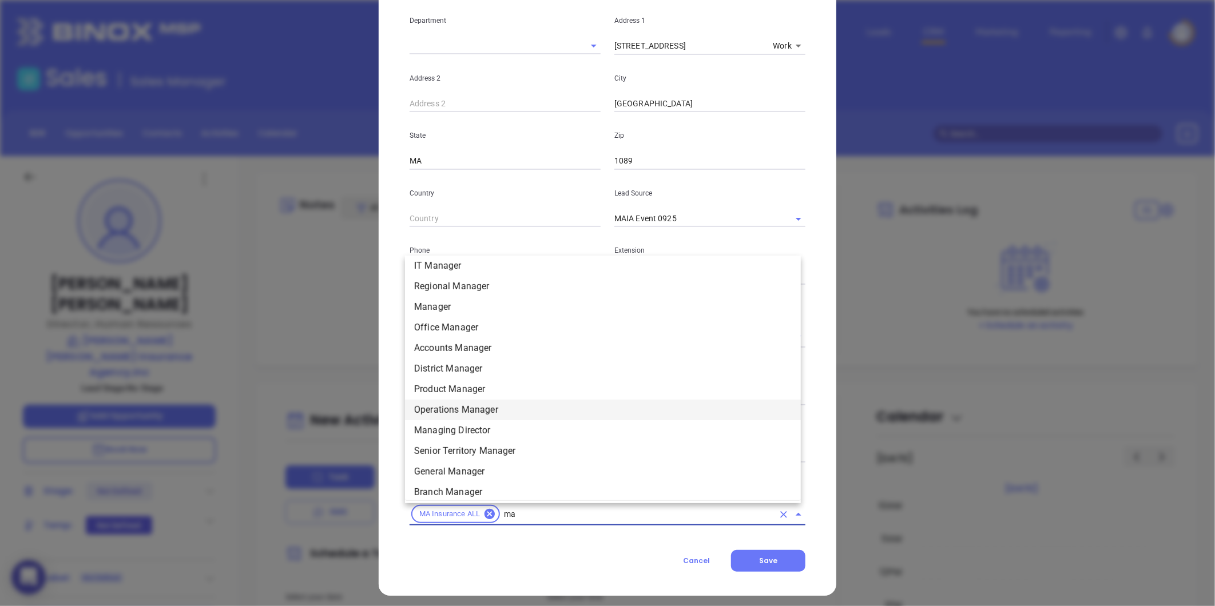
scroll to position [281, 0]
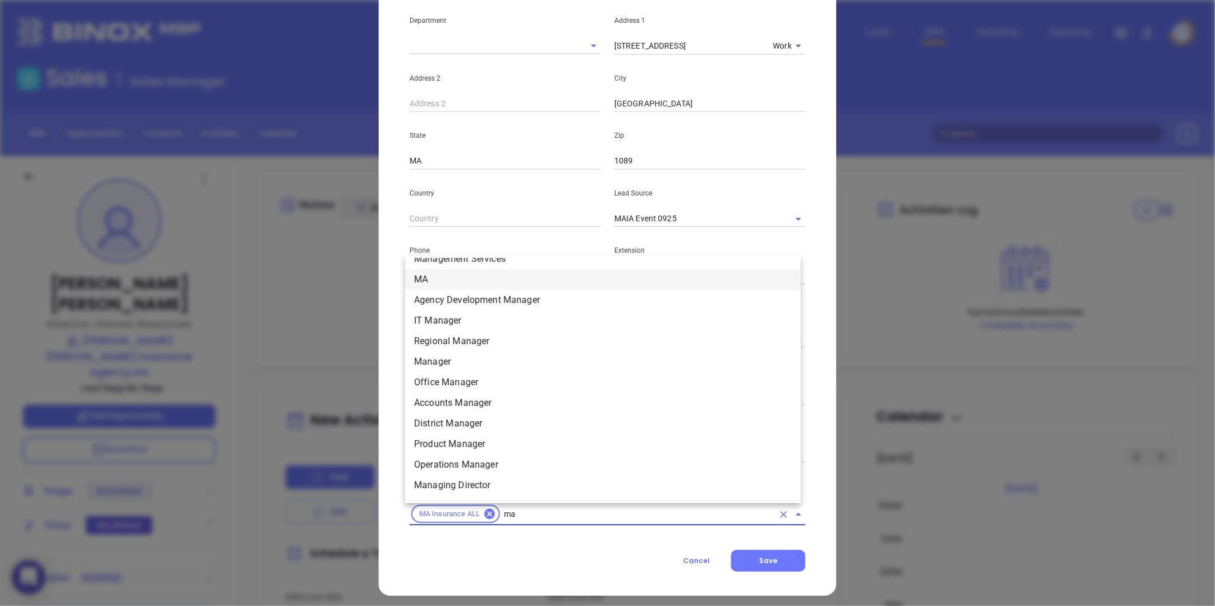
click at [444, 276] on li "MA" at bounding box center [603, 279] width 396 height 21
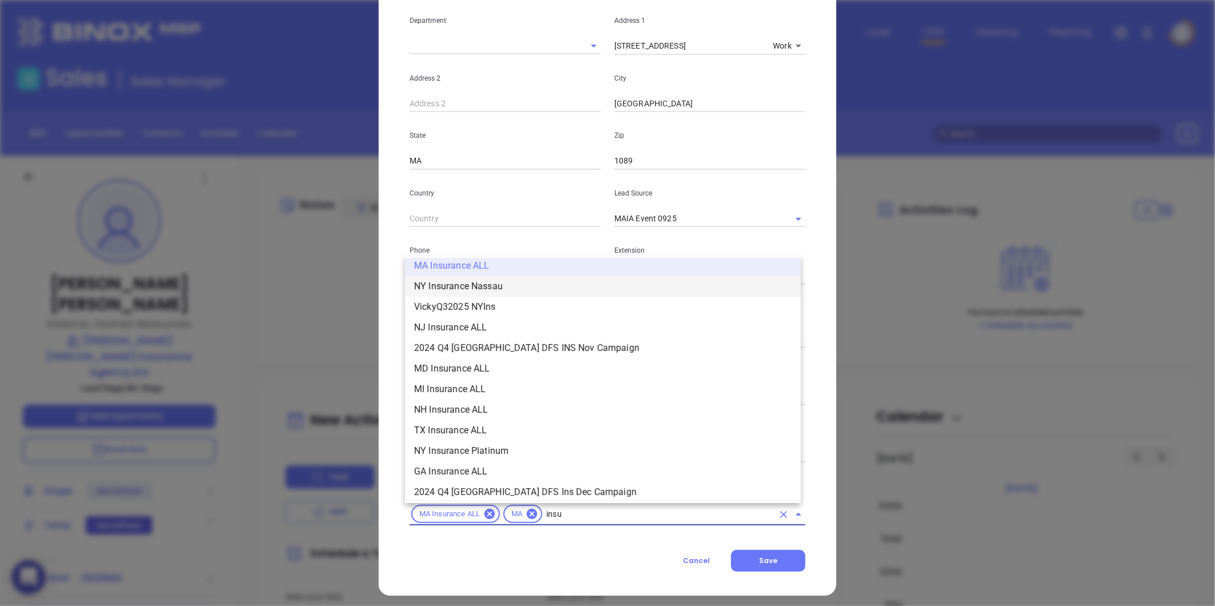
scroll to position [295, 0]
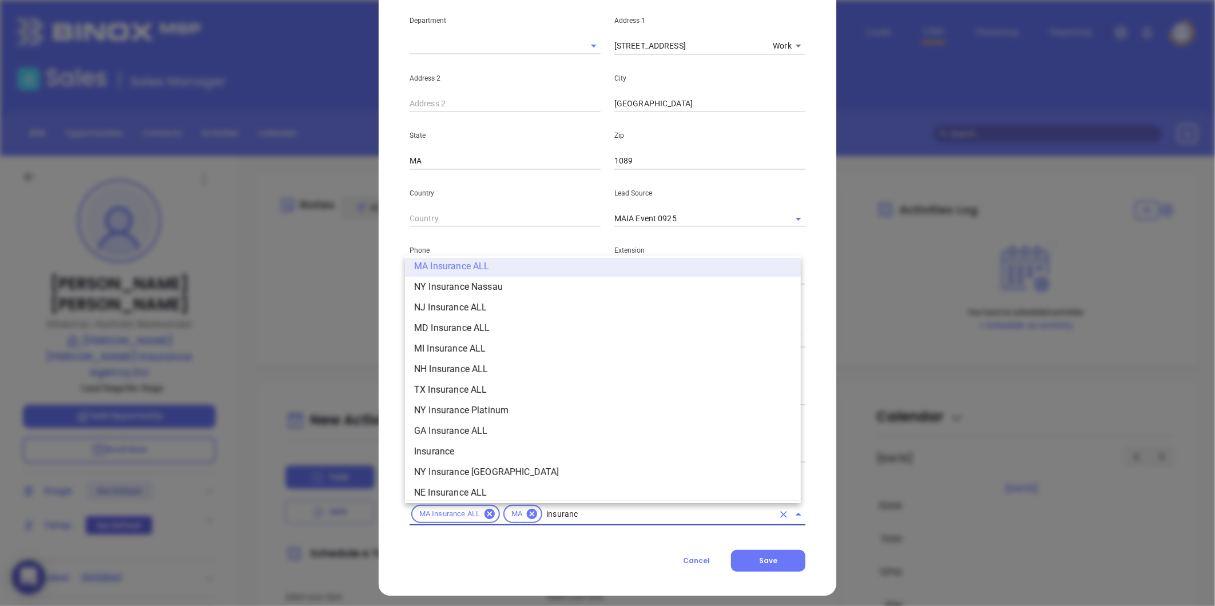
type input "insurance"
click at [438, 449] on li "Insurance" at bounding box center [603, 452] width 396 height 21
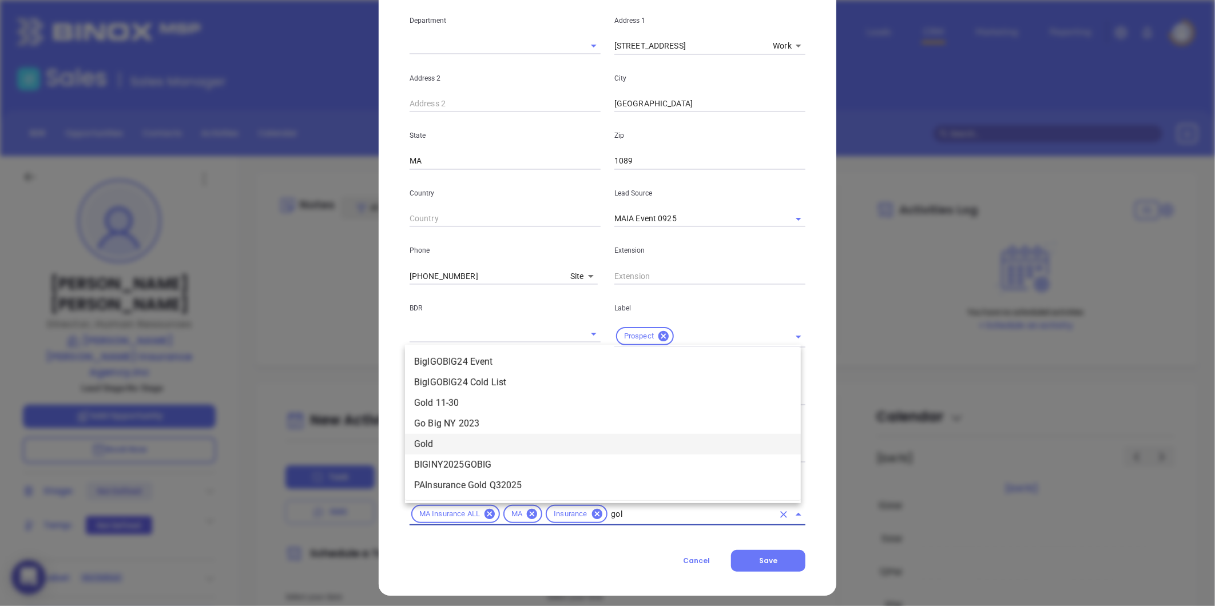
type input "gold"
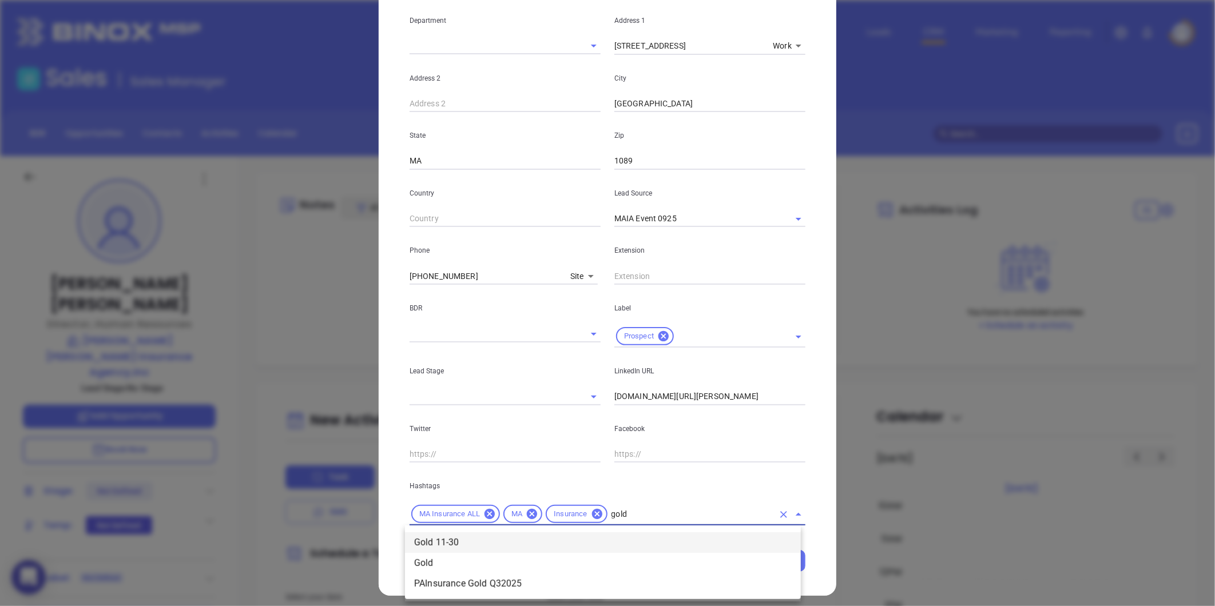
drag, startPoint x: 485, startPoint y: 541, endPoint x: 476, endPoint y: 535, distance: 9.5
click at [485, 540] on li "Gold 11-30" at bounding box center [603, 543] width 396 height 21
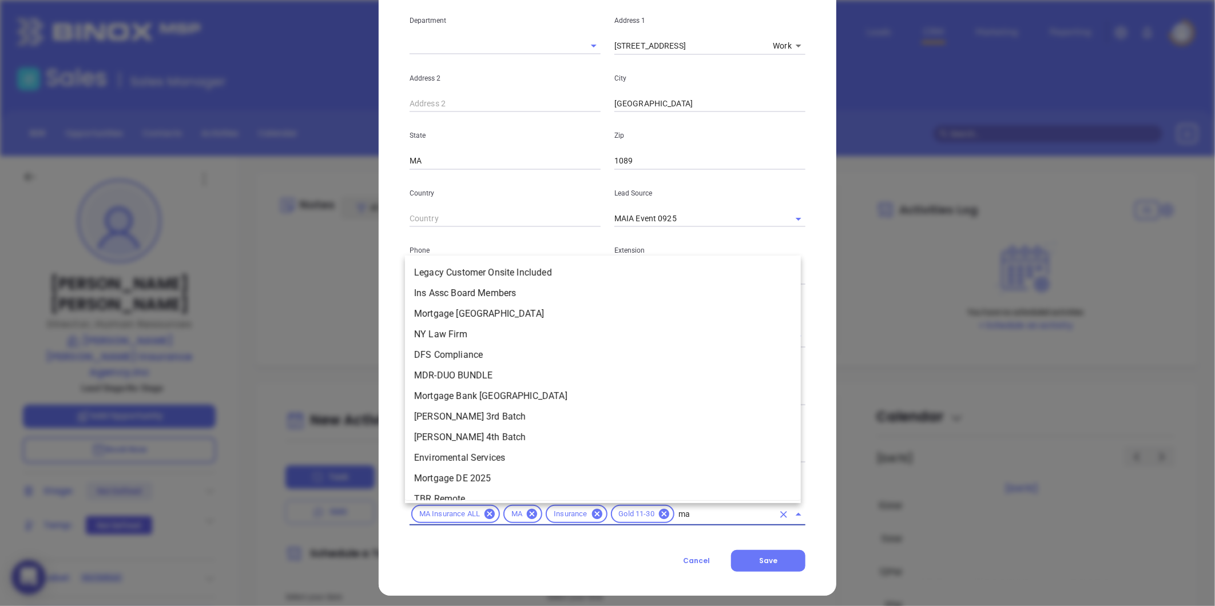
scroll to position [27, 0]
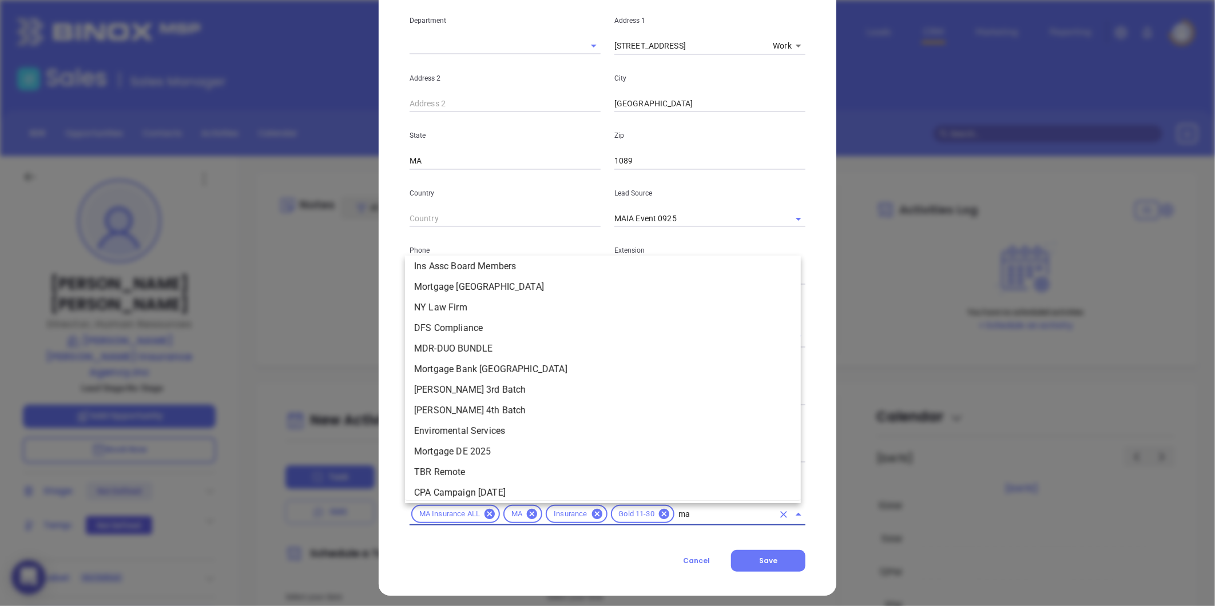
type input "mai"
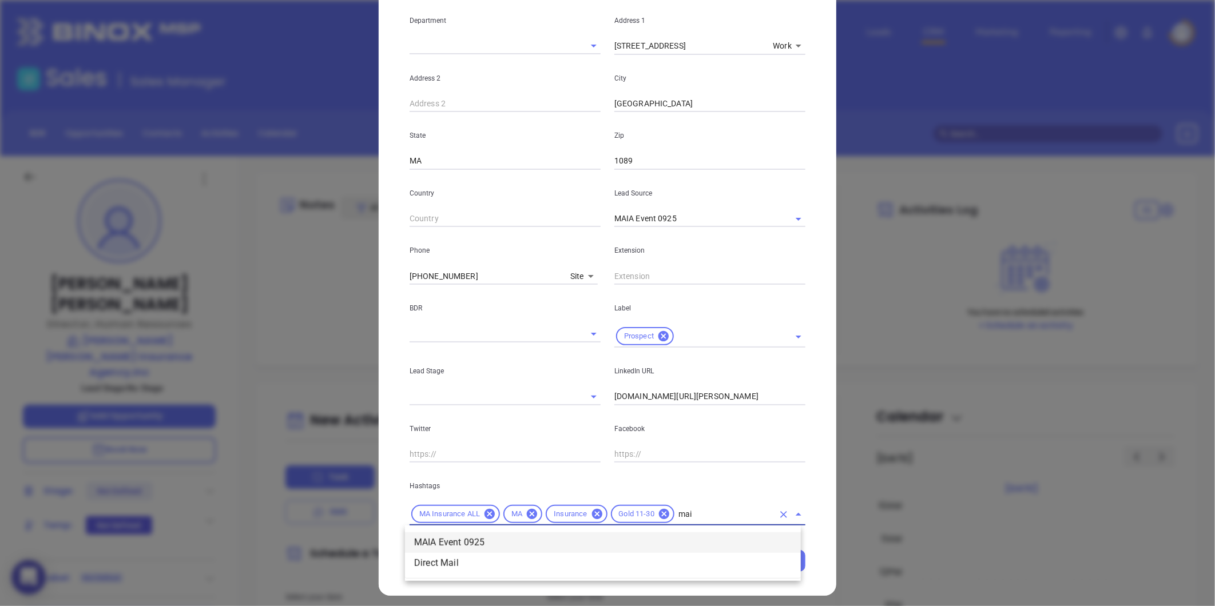
scroll to position [0, 0]
click at [476, 535] on li "MAIA Event 0925" at bounding box center [603, 543] width 396 height 21
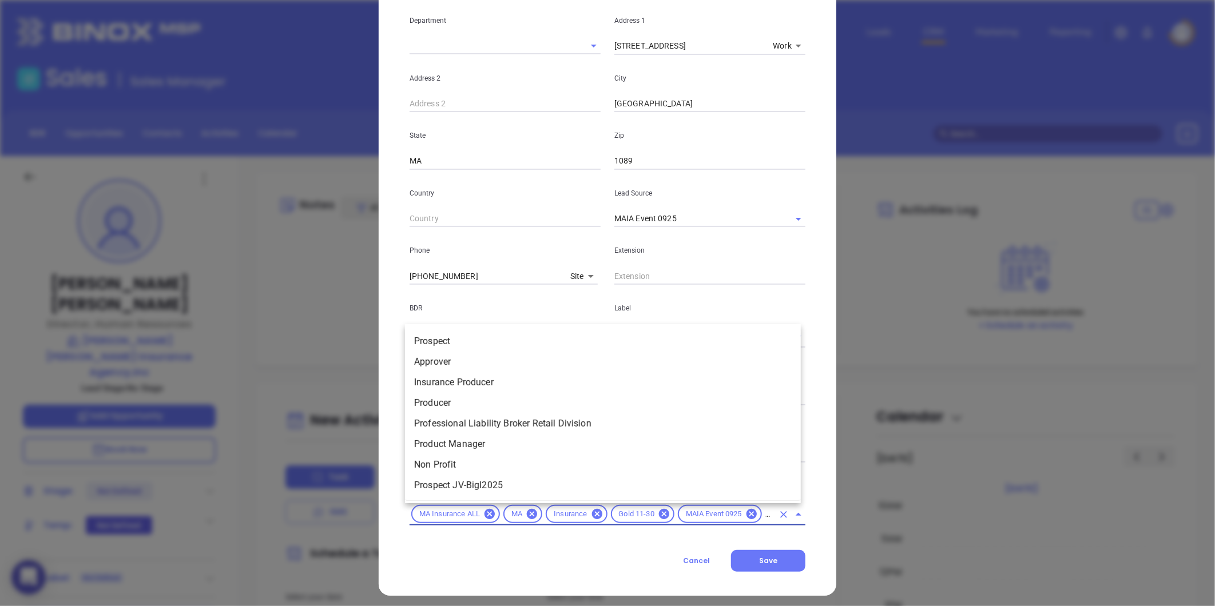
type input "pros"
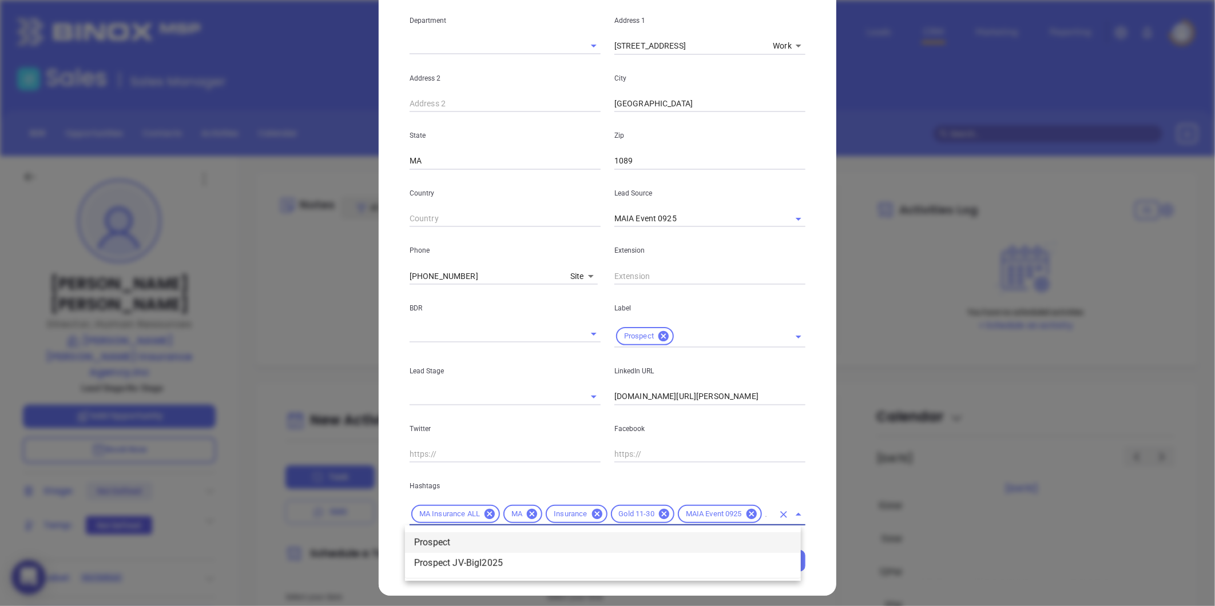
click at [476, 535] on li "Prospect" at bounding box center [603, 543] width 396 height 21
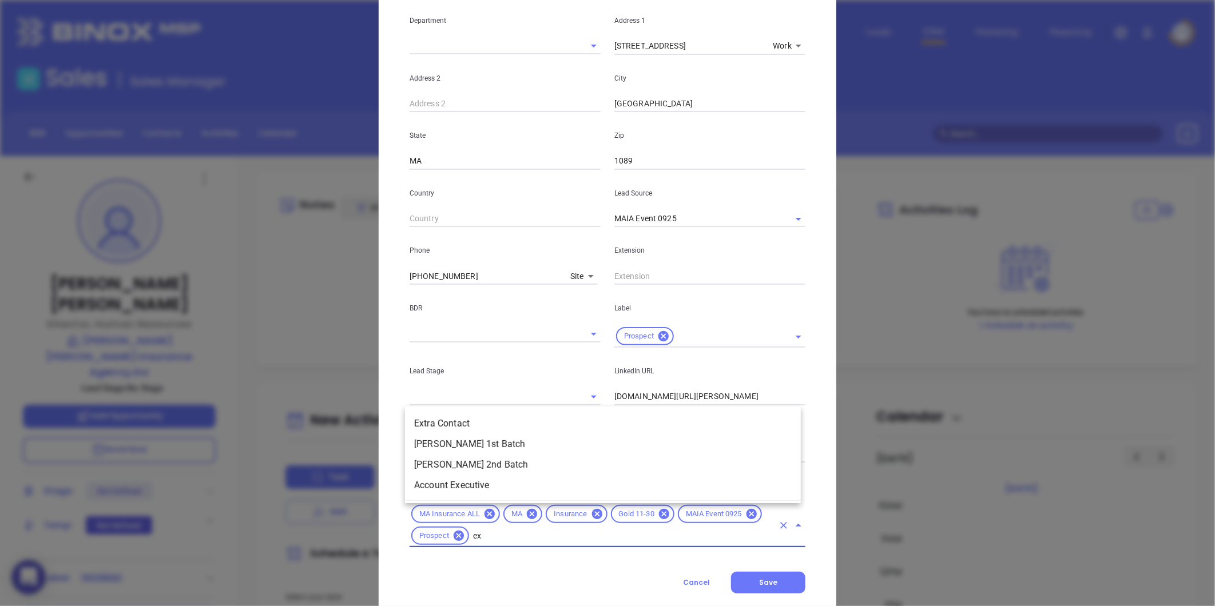
scroll to position [0, 0]
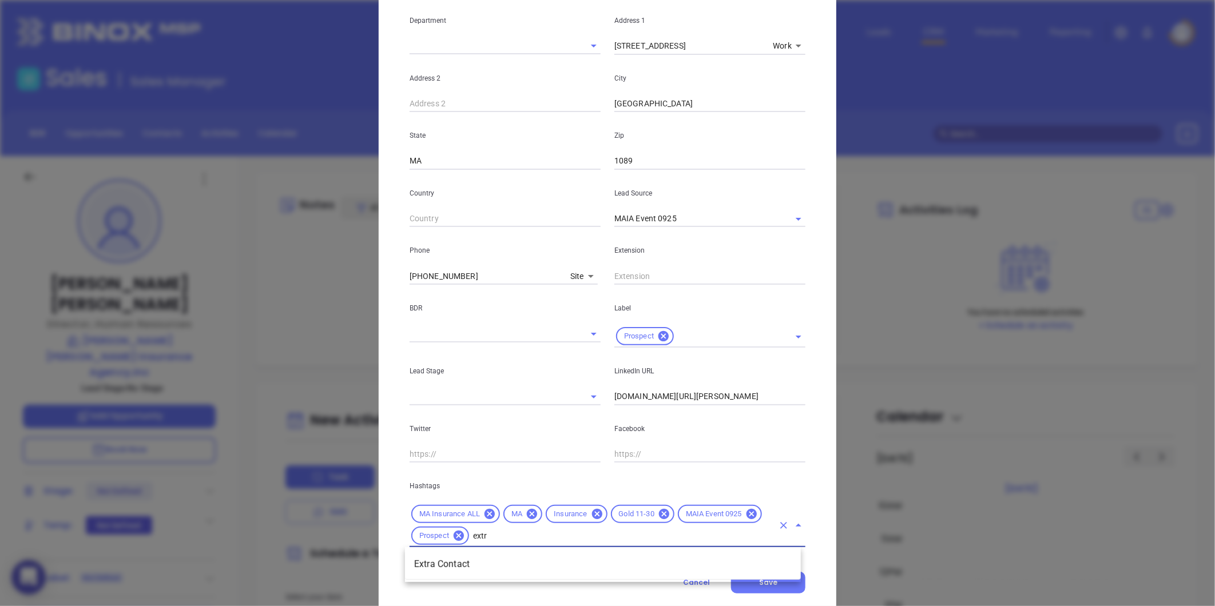
type input "extra"
click at [471, 563] on li "Extra Contact" at bounding box center [603, 564] width 396 height 21
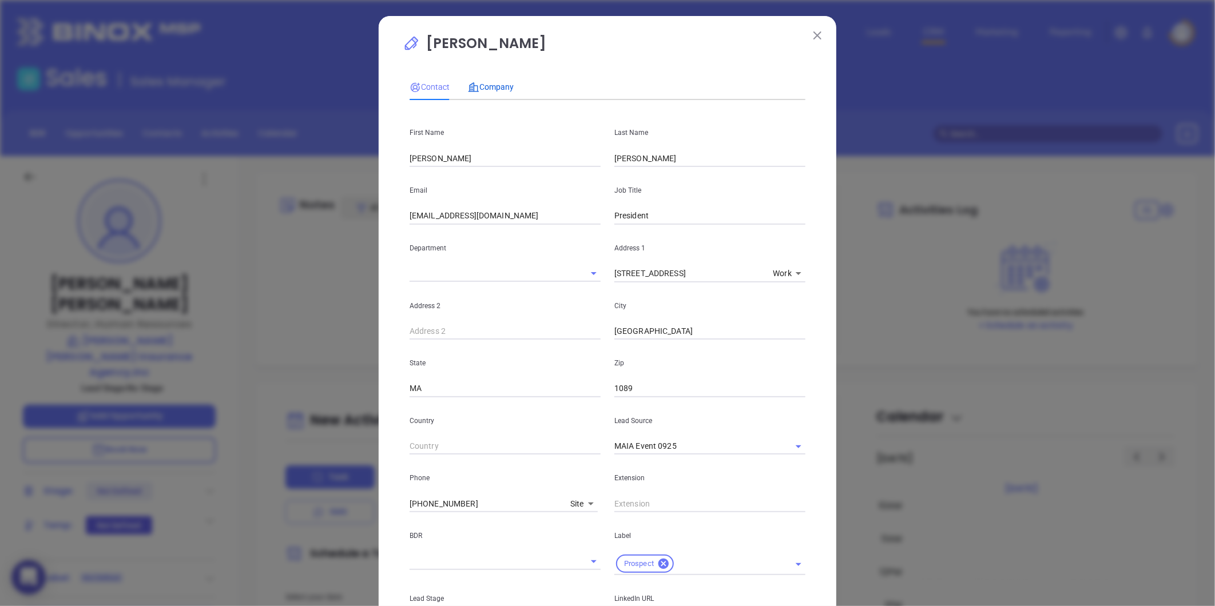
drag, startPoint x: 493, startPoint y: 83, endPoint x: 506, endPoint y: 90, distance: 15.6
click at [492, 83] on span "Company" at bounding box center [491, 86] width 46 height 9
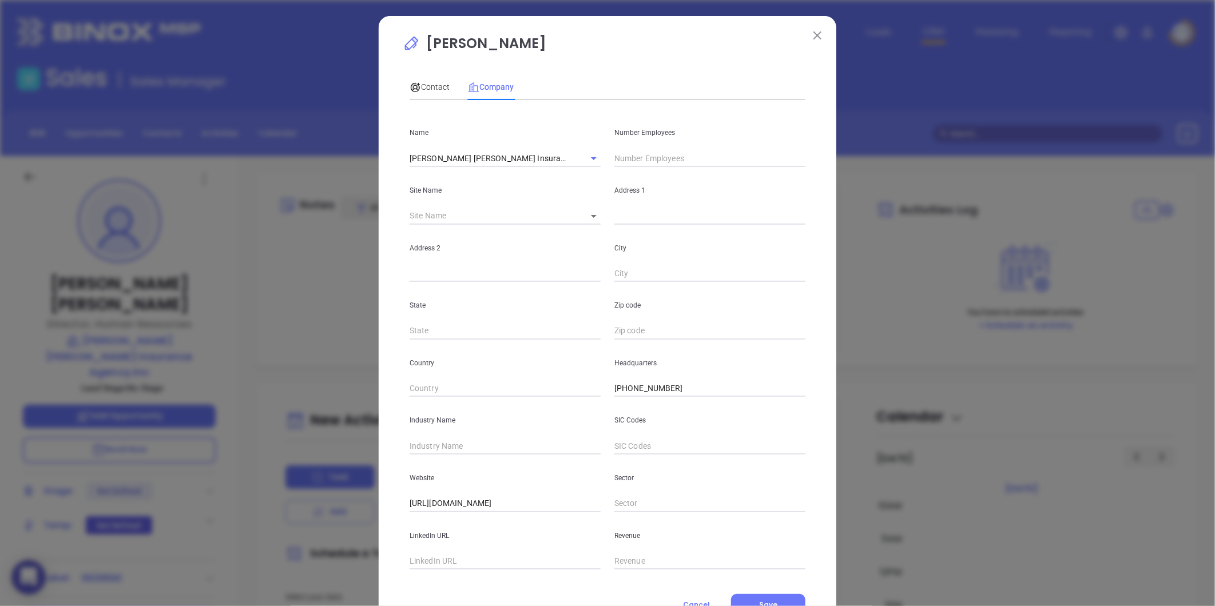
click at [650, 158] on input "text" at bounding box center [709, 158] width 191 height 17
type input "11"
click at [440, 443] on input "text" at bounding box center [505, 446] width 191 height 17
type input "Insurance"
click at [441, 561] on input "text" at bounding box center [505, 561] width 191 height 17
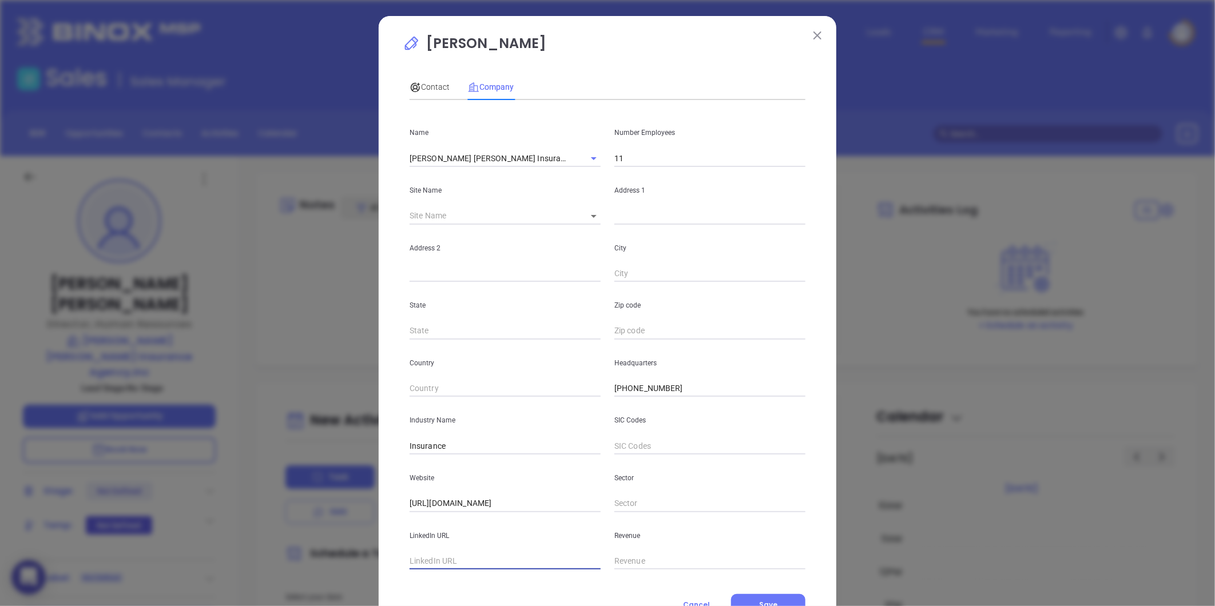
paste input "https://www.linkedin.com/company/bates-fullam-insurance-agency-inc/"
type input "https://www.linkedin.com/company/bates-fullam-insurance-agency-inc/"
click at [591, 215] on icon at bounding box center [594, 216] width 6 height 3
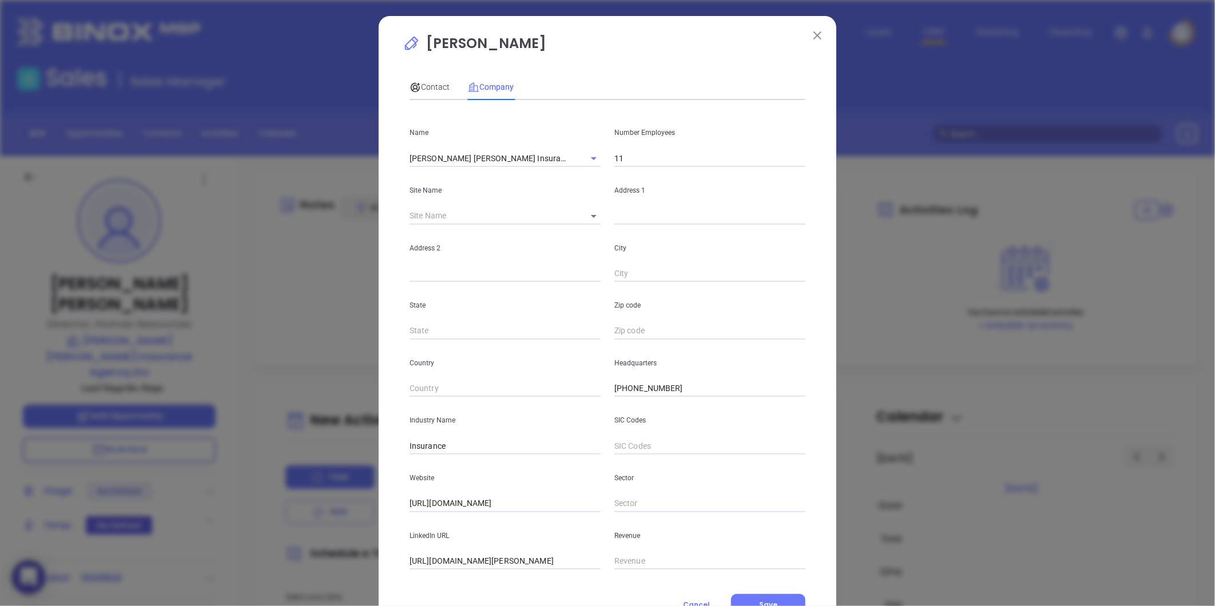
click at [590, 215] on body "0 Leads CRM Marketing Reporting Financial Leads Leads Sales Sales Manager BDR O…" at bounding box center [607, 303] width 1215 height 606
click at [604, 224] on li "West Springfield" at bounding box center [626, 217] width 106 height 21
type input "West Springfield"
type input "97404"
type input "975 Elm Street"
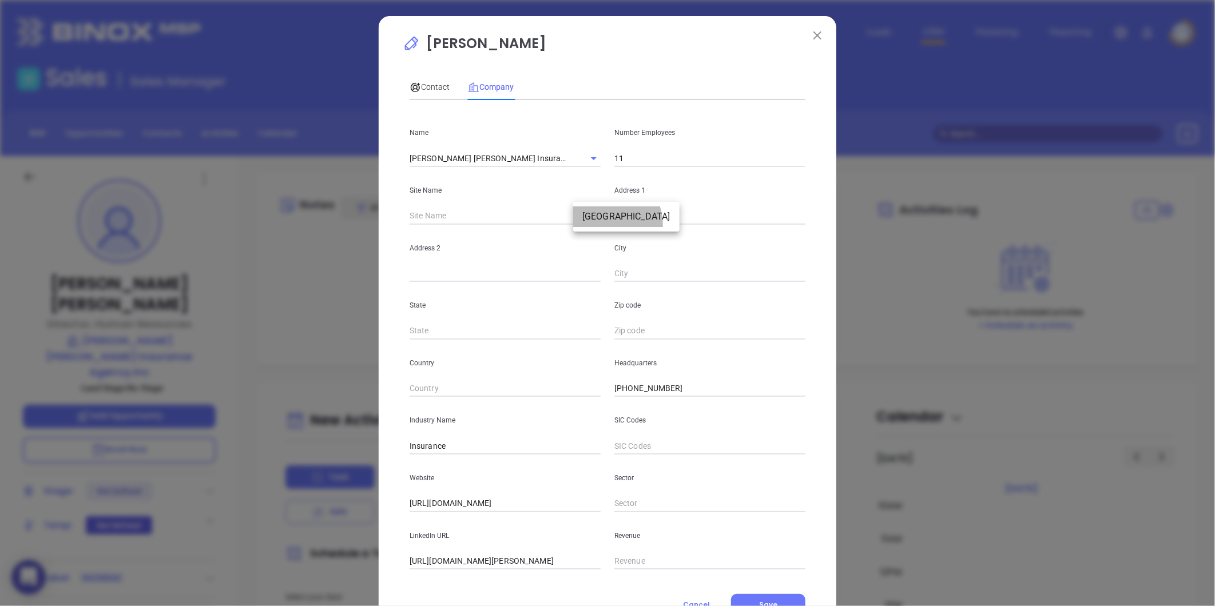
type input "West Springfield"
type input "MA"
type input "1089"
click at [424, 87] on span "Contact" at bounding box center [430, 86] width 40 height 9
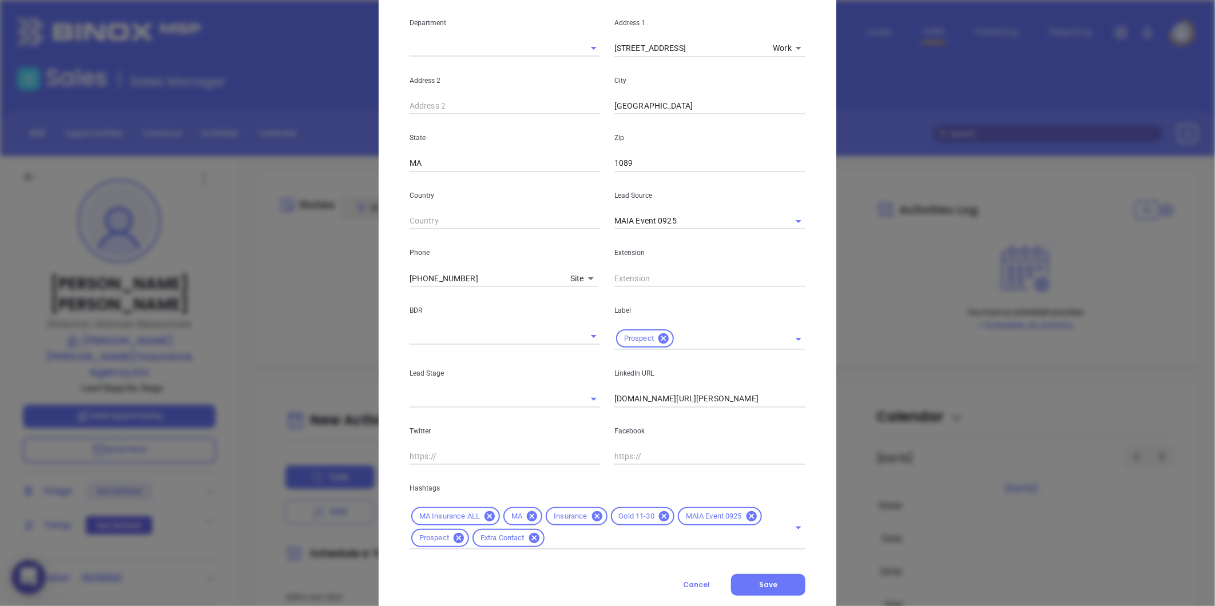
scroll to position [255, 0]
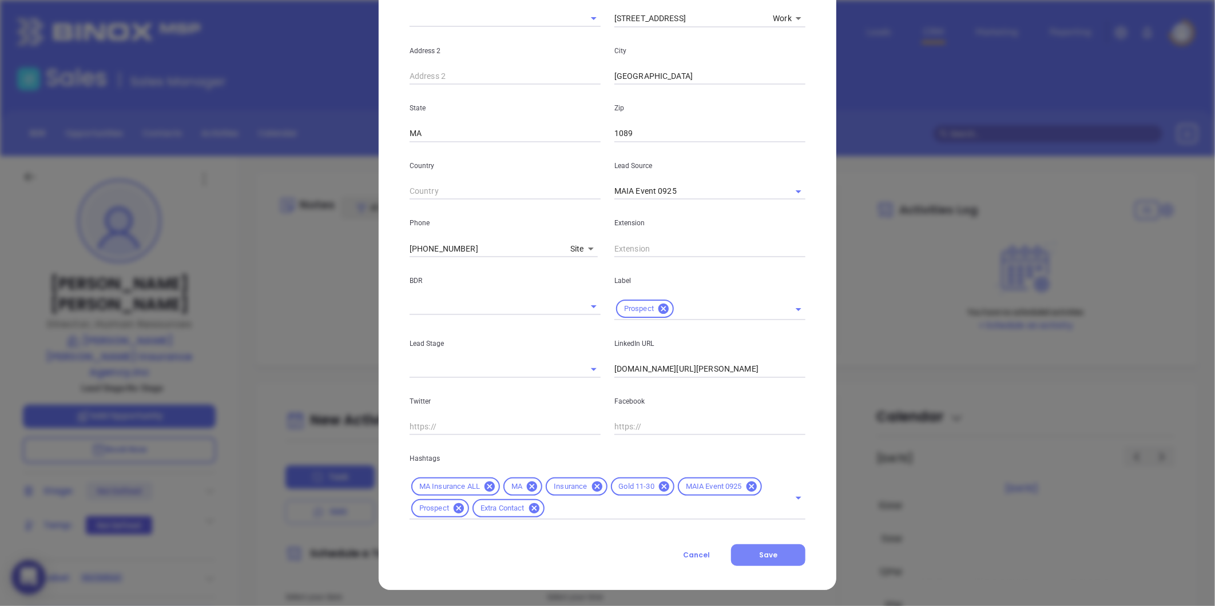
click at [763, 551] on span "Save" at bounding box center [768, 555] width 18 height 10
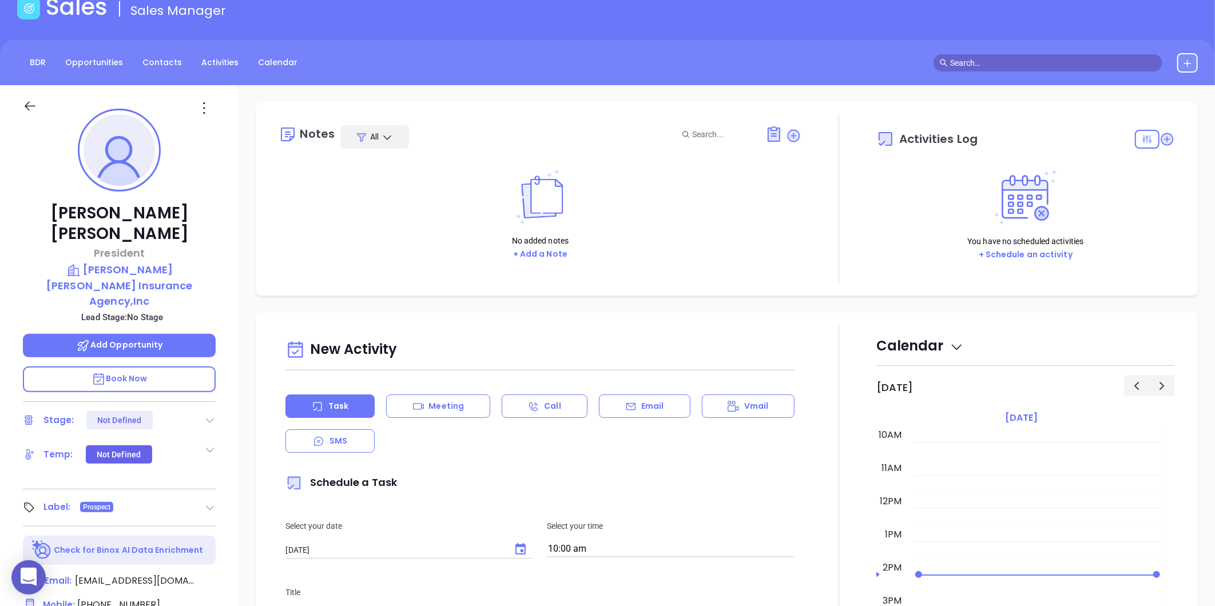
scroll to position [0, 0]
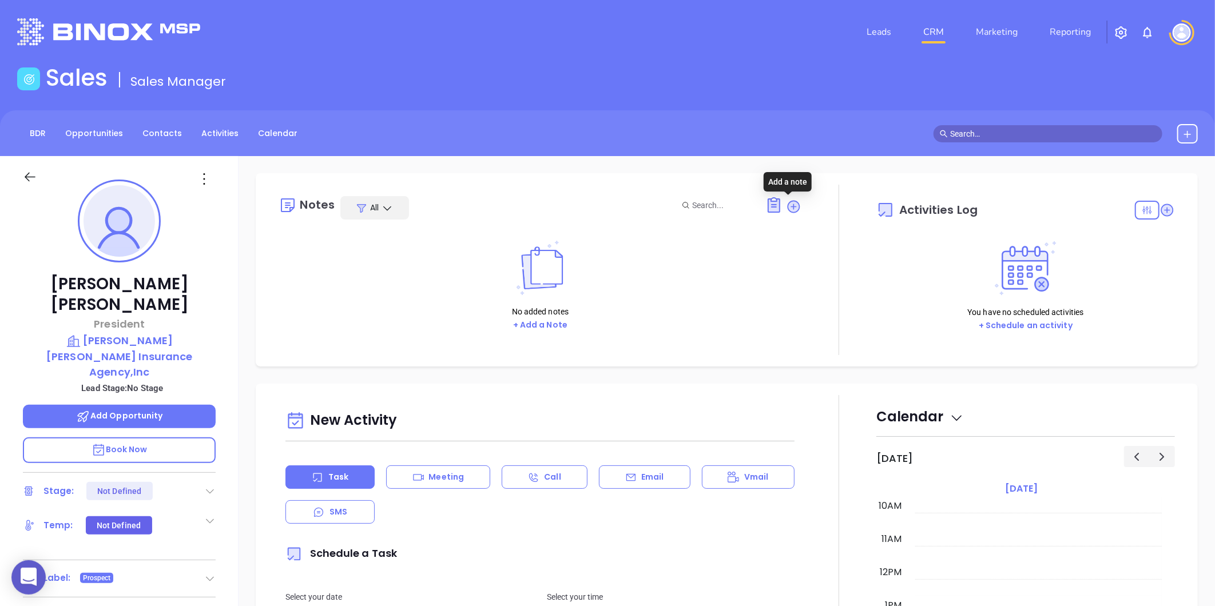
drag, startPoint x: 788, startPoint y: 203, endPoint x: 746, endPoint y: 222, distance: 45.8
click at [788, 203] on icon at bounding box center [793, 206] width 11 height 11
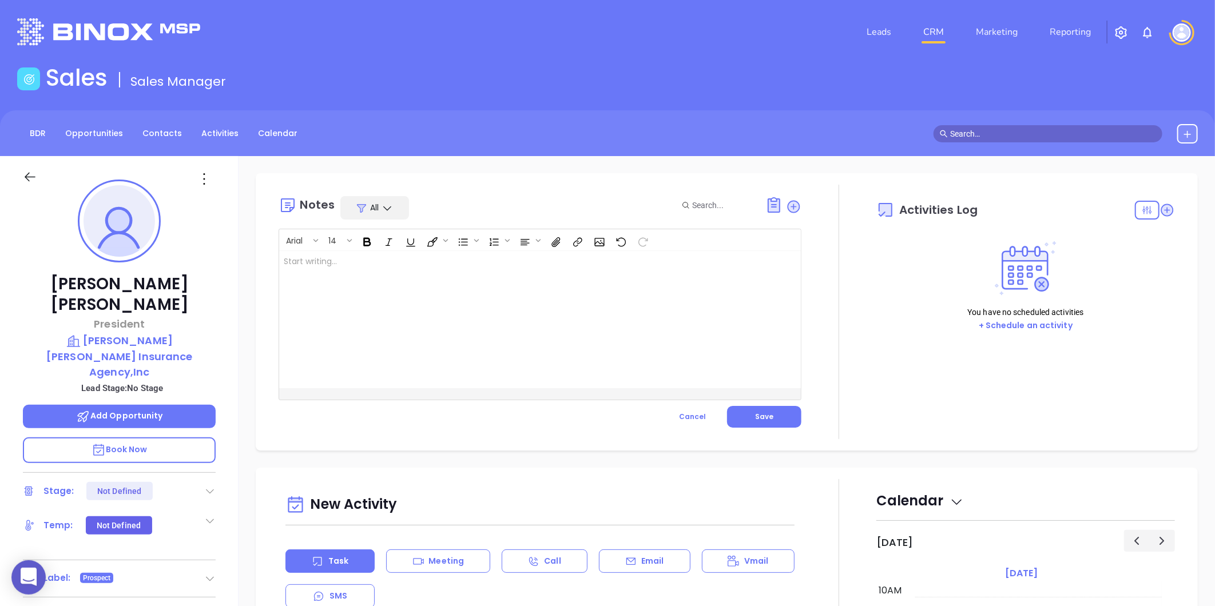
click at [378, 271] on div at bounding box center [521, 319] width 485 height 137
click at [414, 267] on p "MAIA event pre-attendance list ﻿" at bounding box center [522, 268] width 476 height 24
click at [759, 420] on span "Save" at bounding box center [764, 417] width 18 height 10
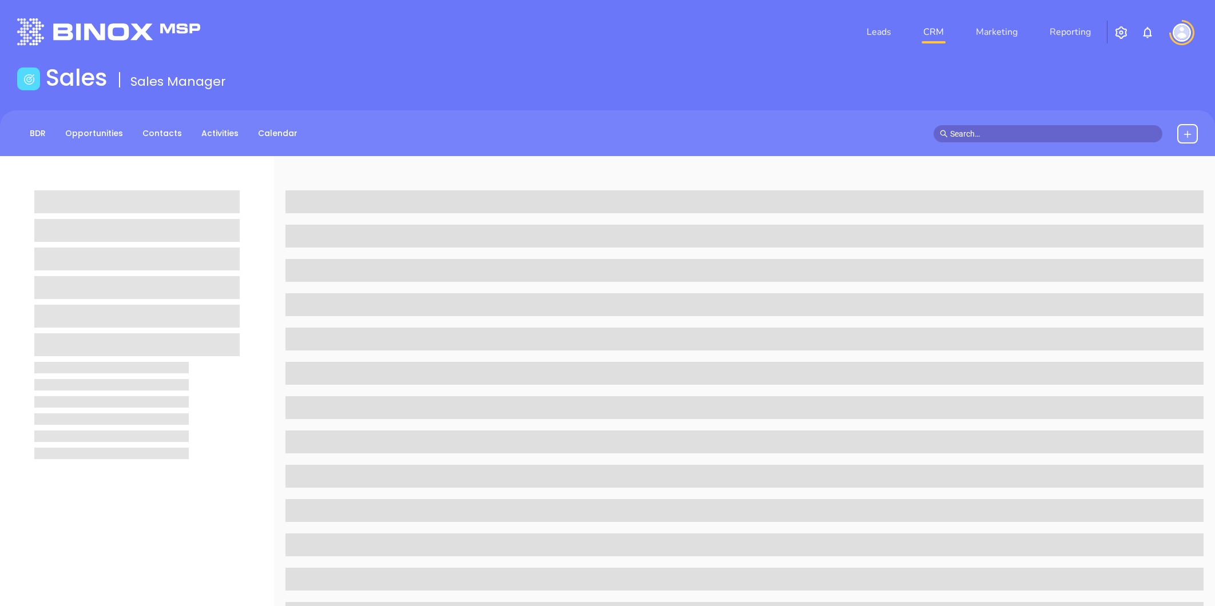
scroll to position [351, 0]
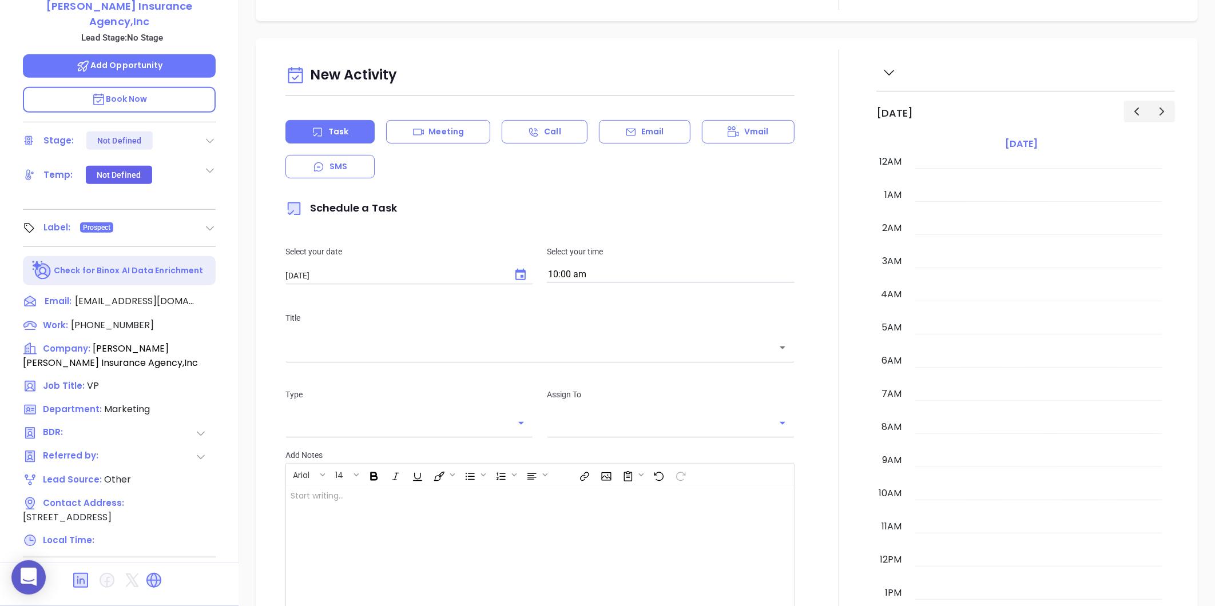
type input "[DATE]"
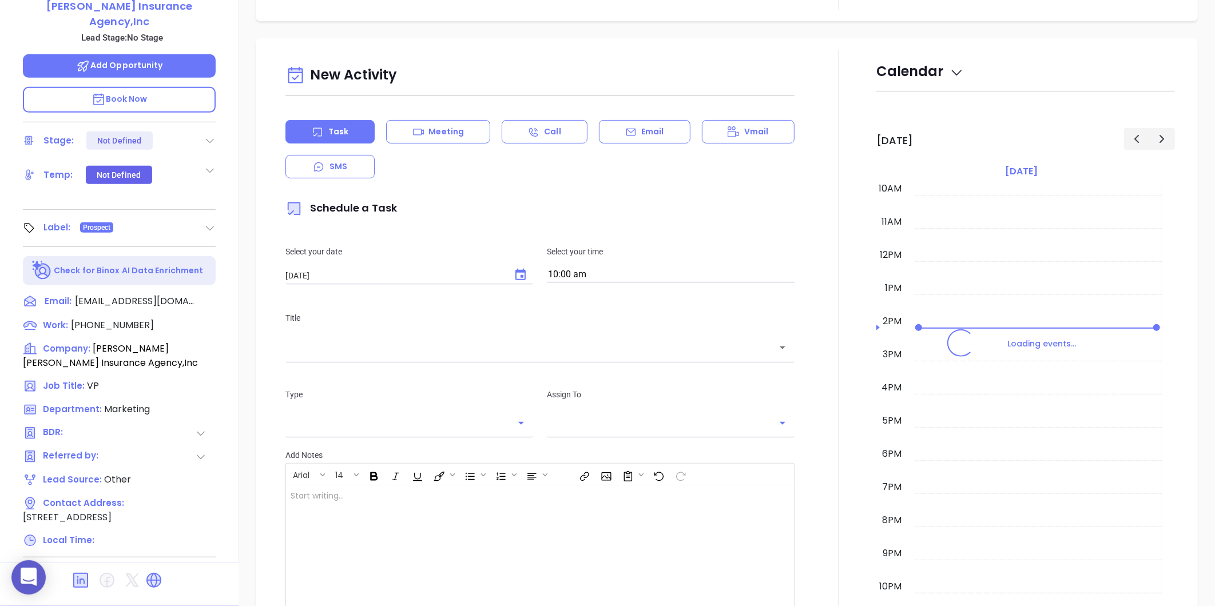
type input "[PERSON_NAME]"
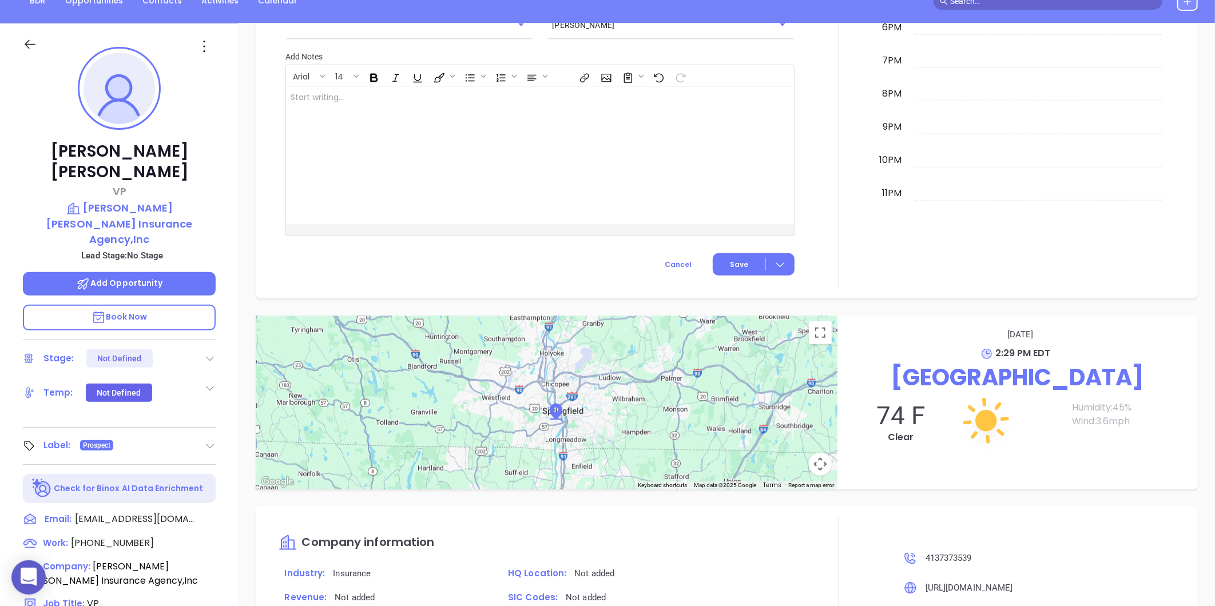
scroll to position [351, 0]
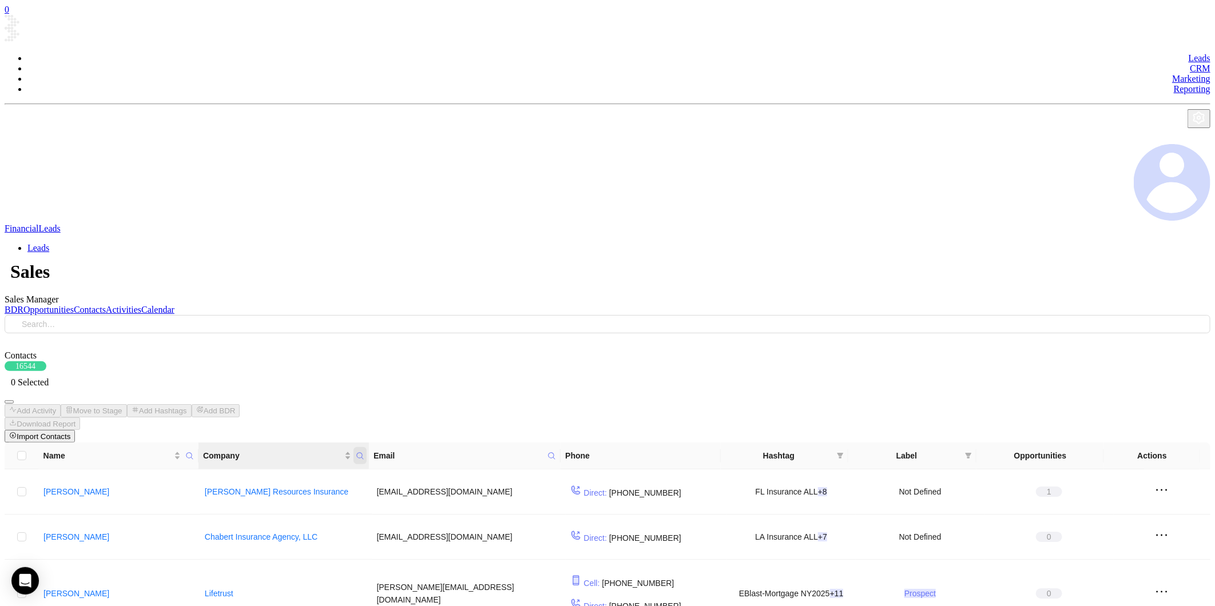
click at [356, 452] on icon "Company" at bounding box center [360, 456] width 9 height 9
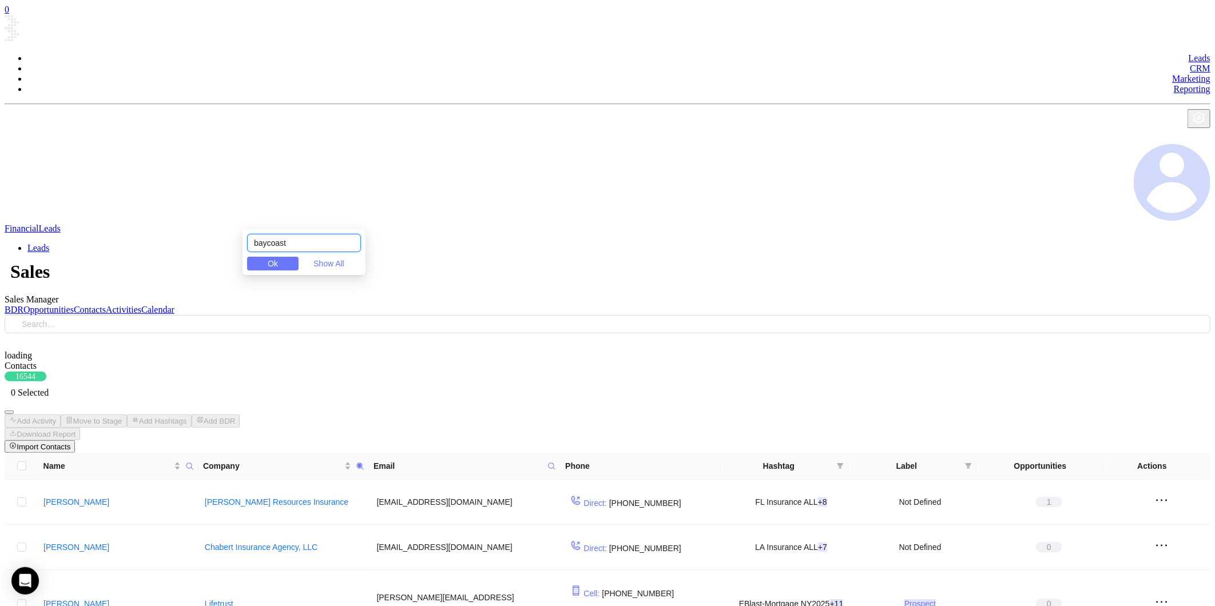
type input "baycoast"
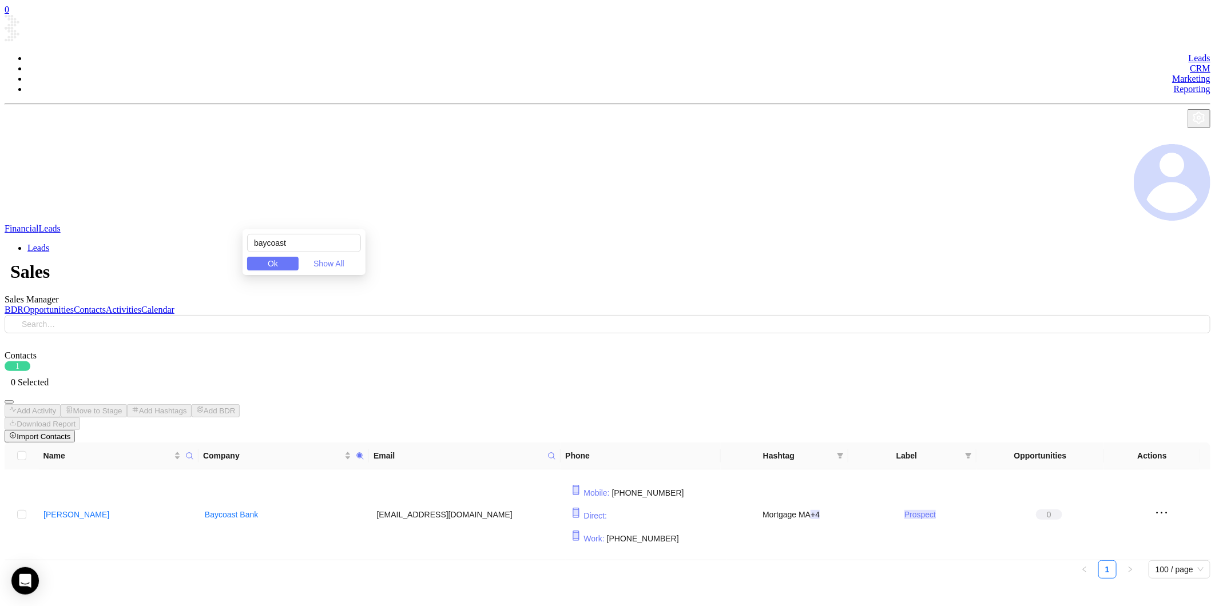
click at [273, 267] on button "Ok" at bounding box center [272, 264] width 51 height 14
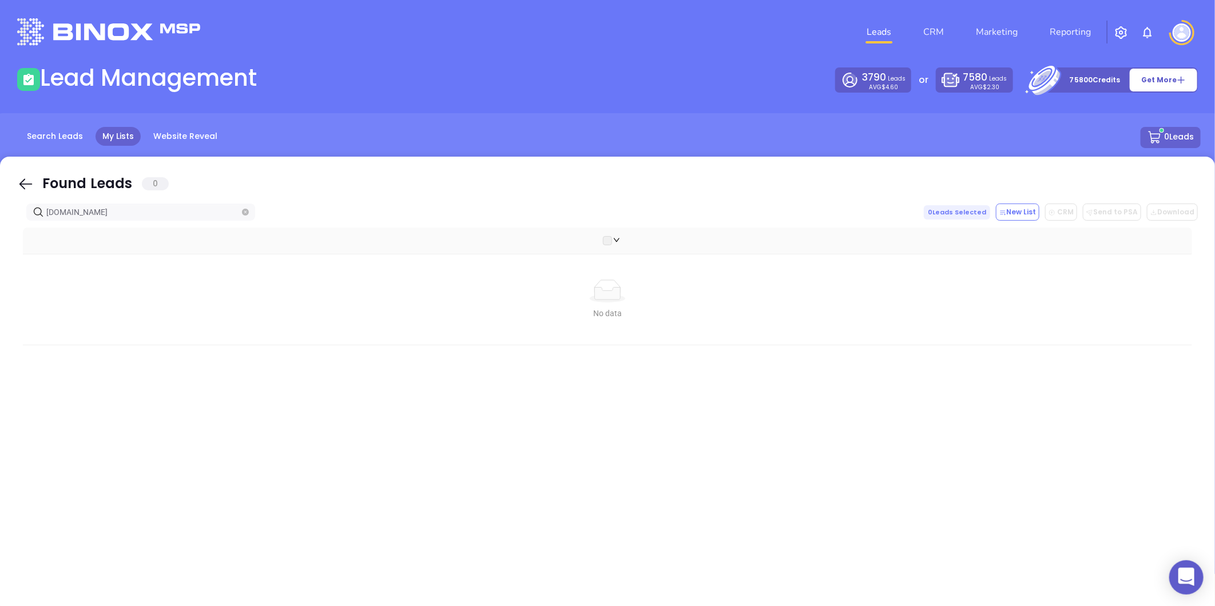
drag, startPoint x: 124, startPoint y: 213, endPoint x: -153, endPoint y: 222, distance: 276.4
click at [0, 222] on html "0 Leads CRM Marketing Reporting Financial Leads Leads Lead Management 3790 Lead…" at bounding box center [607, 303] width 1215 height 606
type input "[DOMAIN_NAME]"
drag, startPoint x: 139, startPoint y: 212, endPoint x: -188, endPoint y: 241, distance: 328.5
click at [0, 241] on html "0 Leads CRM Marketing Reporting Financial Leads Leads Lead Management 3790 Lead…" at bounding box center [607, 303] width 1215 height 606
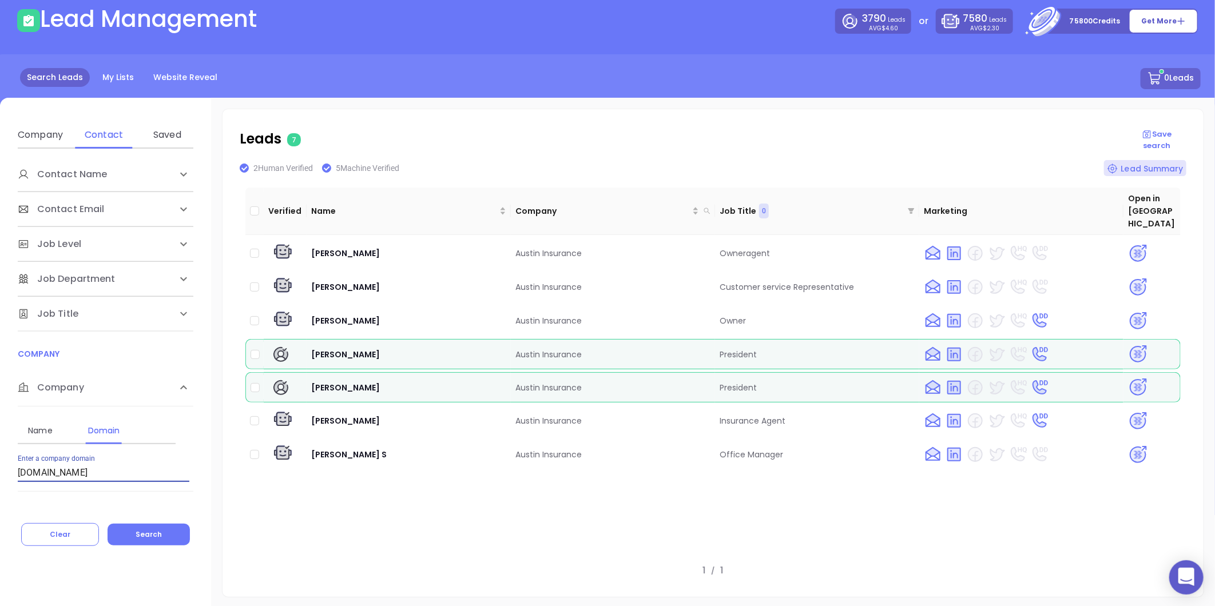
scroll to position [64, 0]
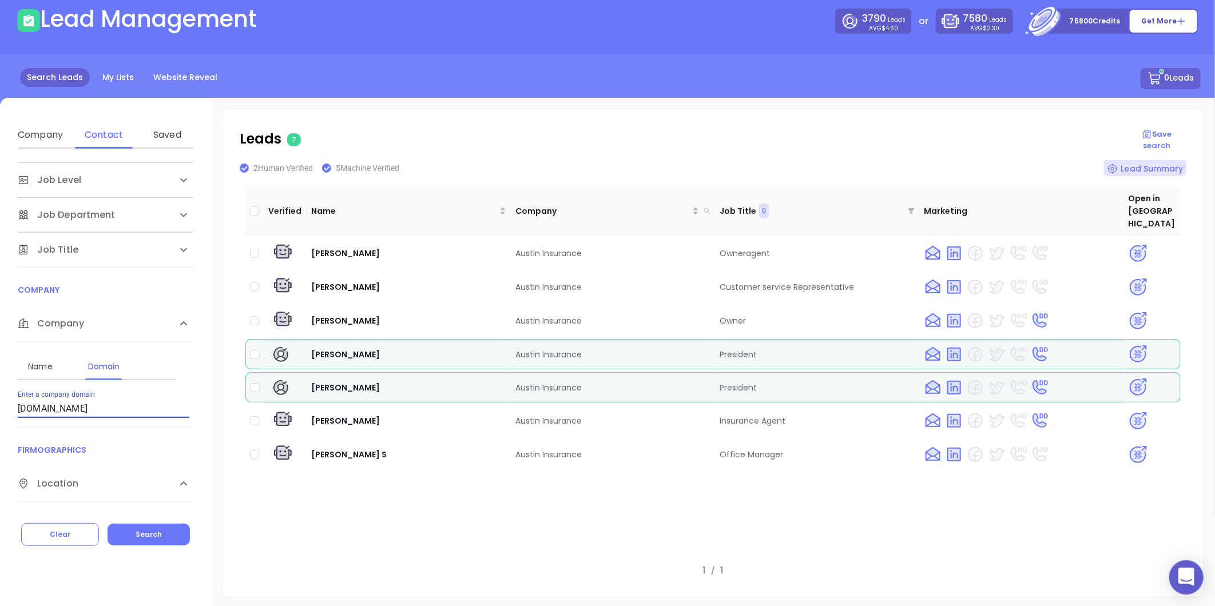
drag, startPoint x: -85, startPoint y: 413, endPoint x: -208, endPoint y: 420, distance: 123.2
click at [0, 420] on html "0 Leads CRM Marketing Reporting Financial Leads Leads Lead Management 3790 Lead…" at bounding box center [607, 244] width 1215 height 606
type input "[DOMAIN_NAME]"
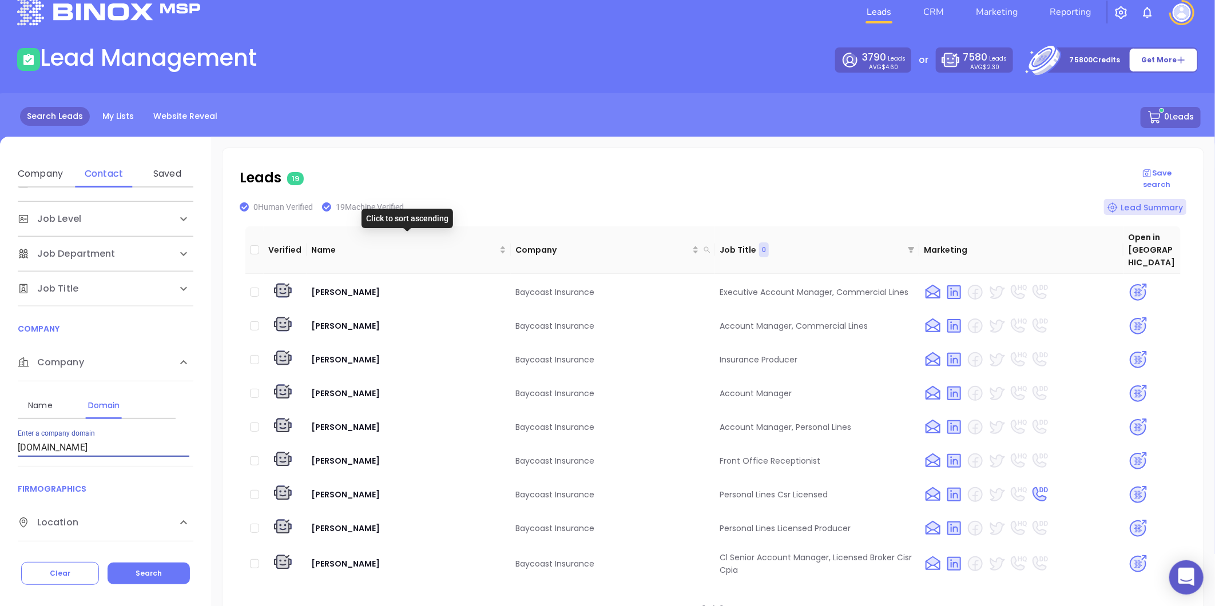
scroll to position [0, 0]
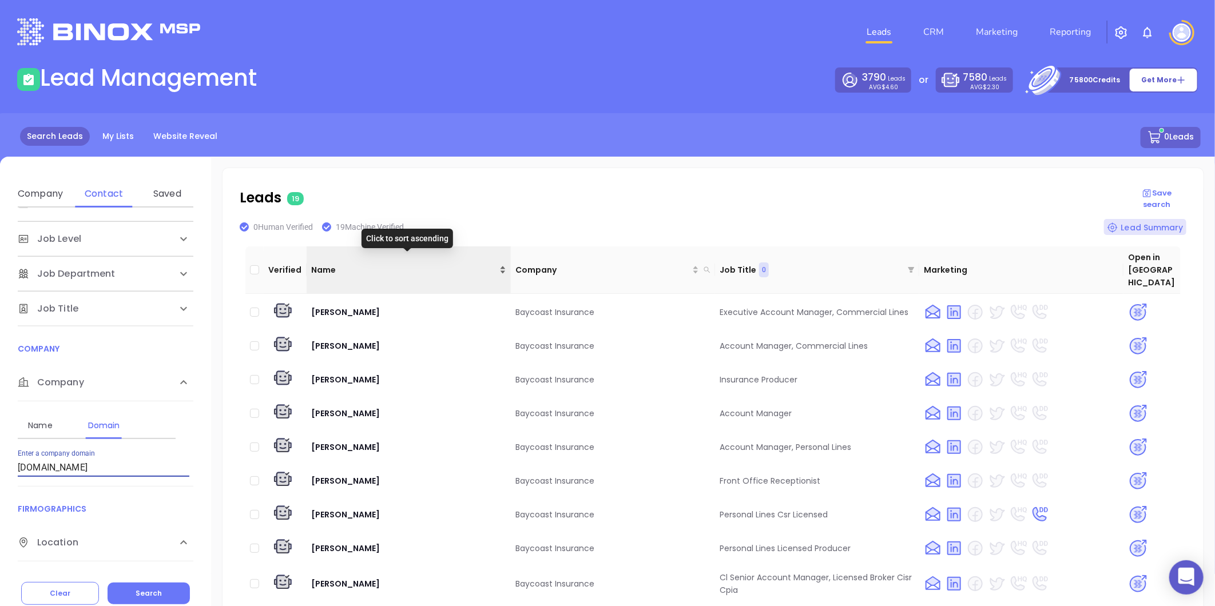
click at [498, 264] on div "Name" at bounding box center [408, 270] width 195 height 13
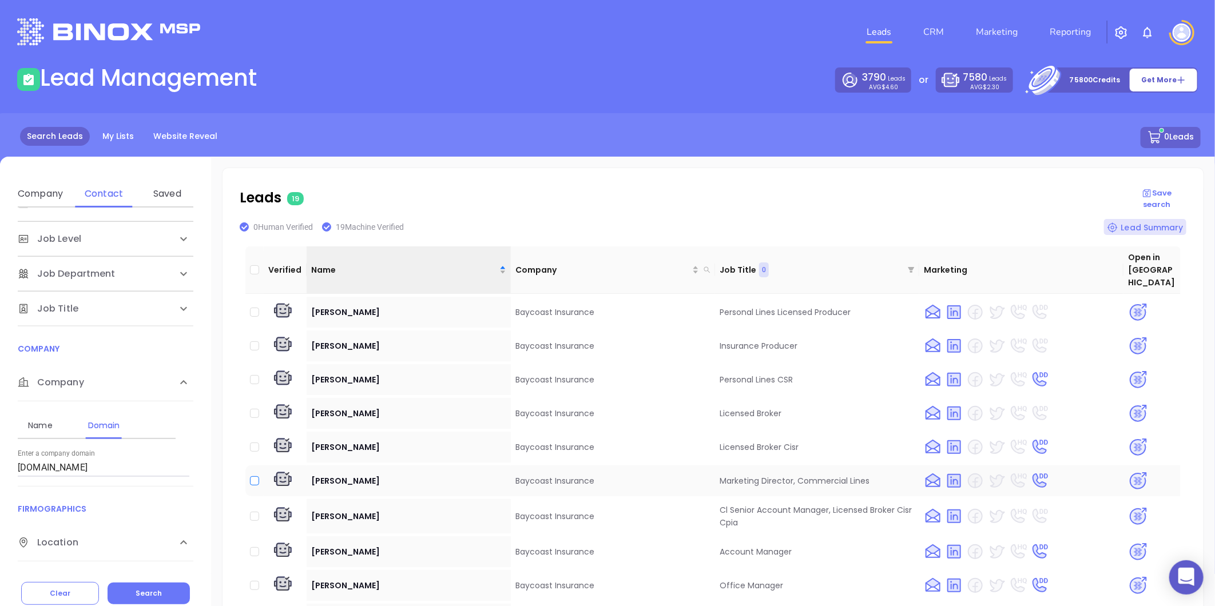
click at [253, 476] on input "checkbox" at bounding box center [254, 480] width 9 height 9
checkbox input "true"
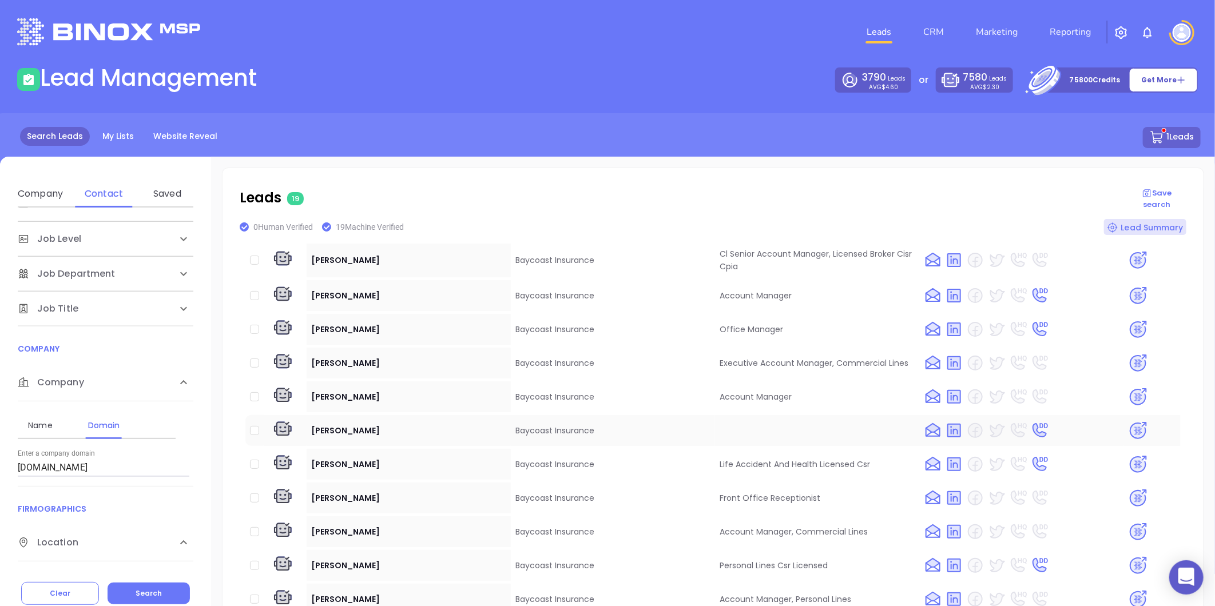
scroll to position [121, 0]
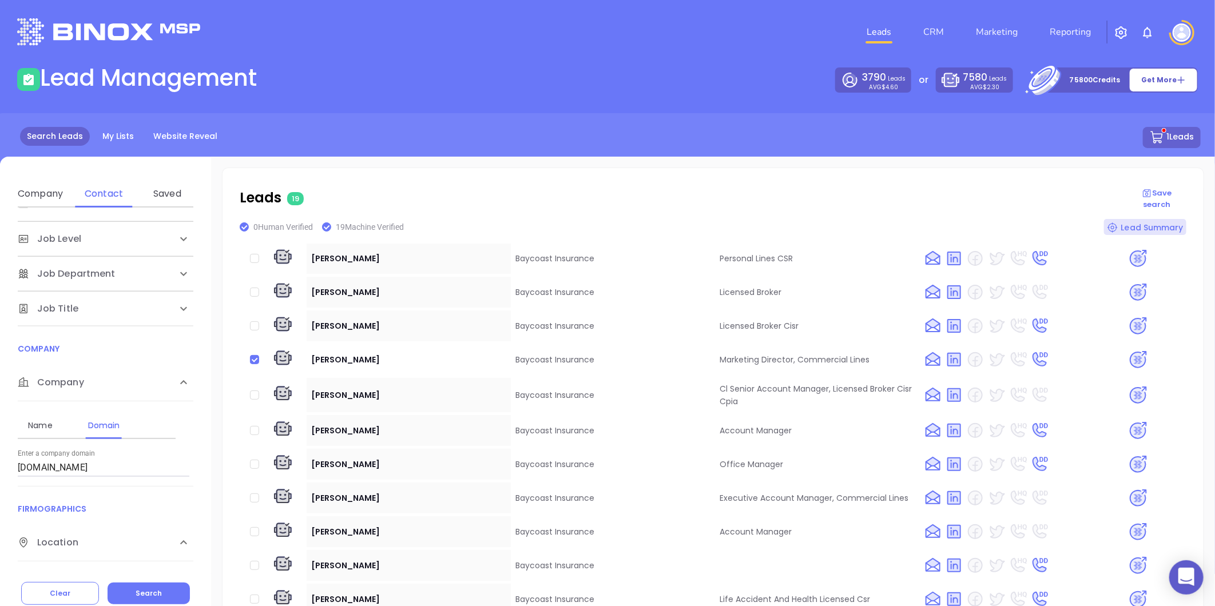
click at [1128, 350] on img at bounding box center [1138, 360] width 20 height 20
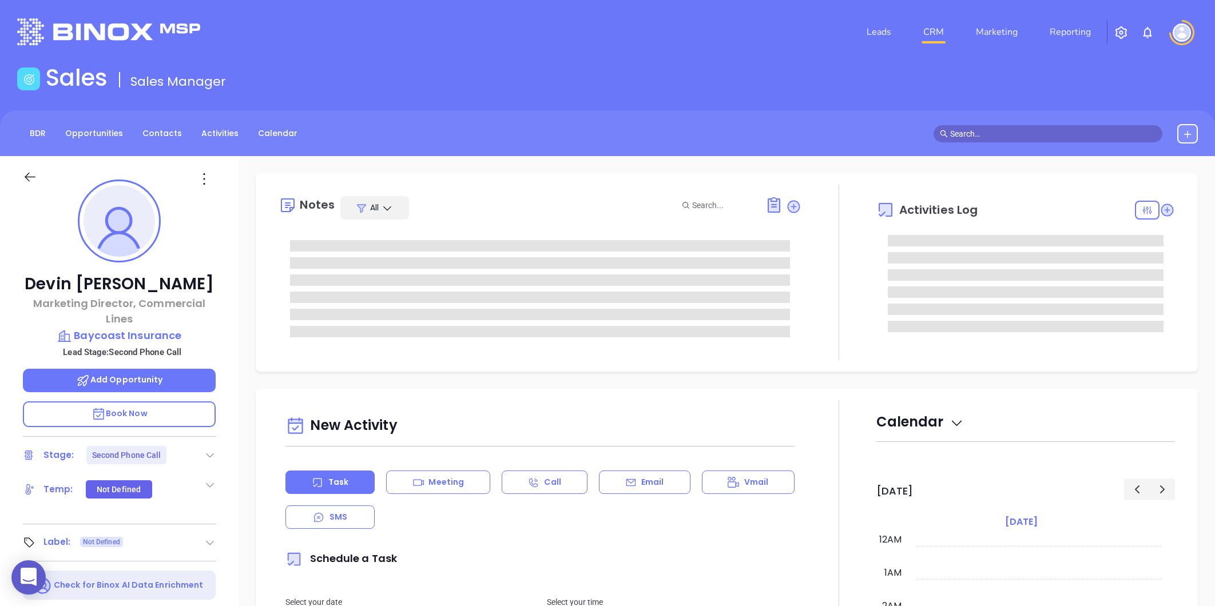
type input "[PERSON_NAME]"
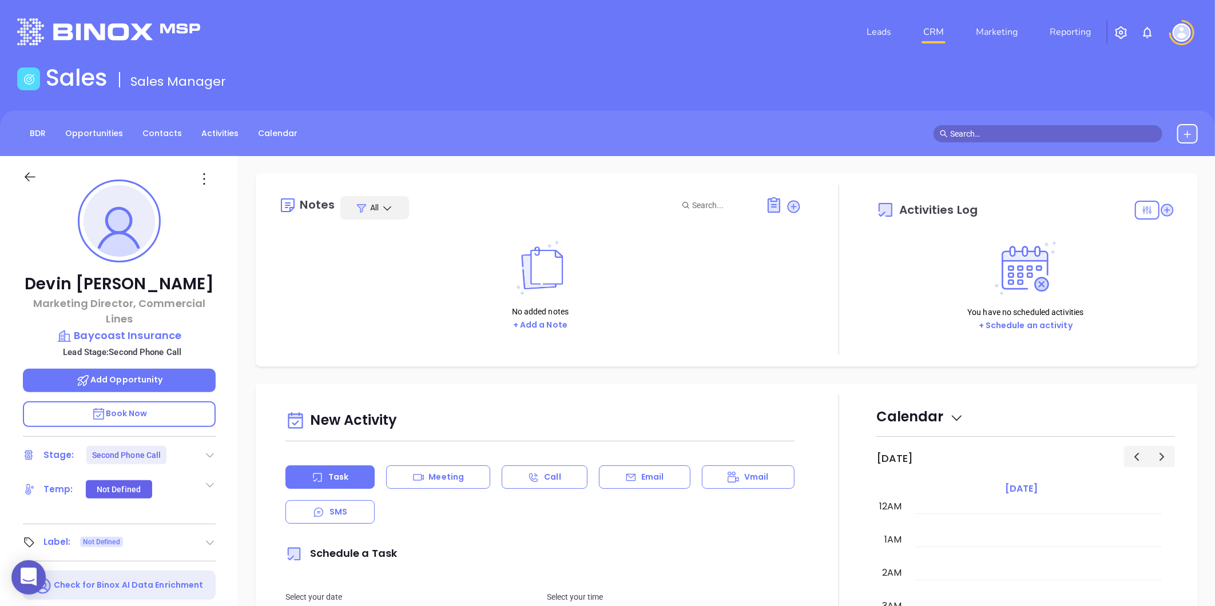
scroll to position [332, 0]
click at [207, 455] on icon at bounding box center [209, 455] width 11 height 11
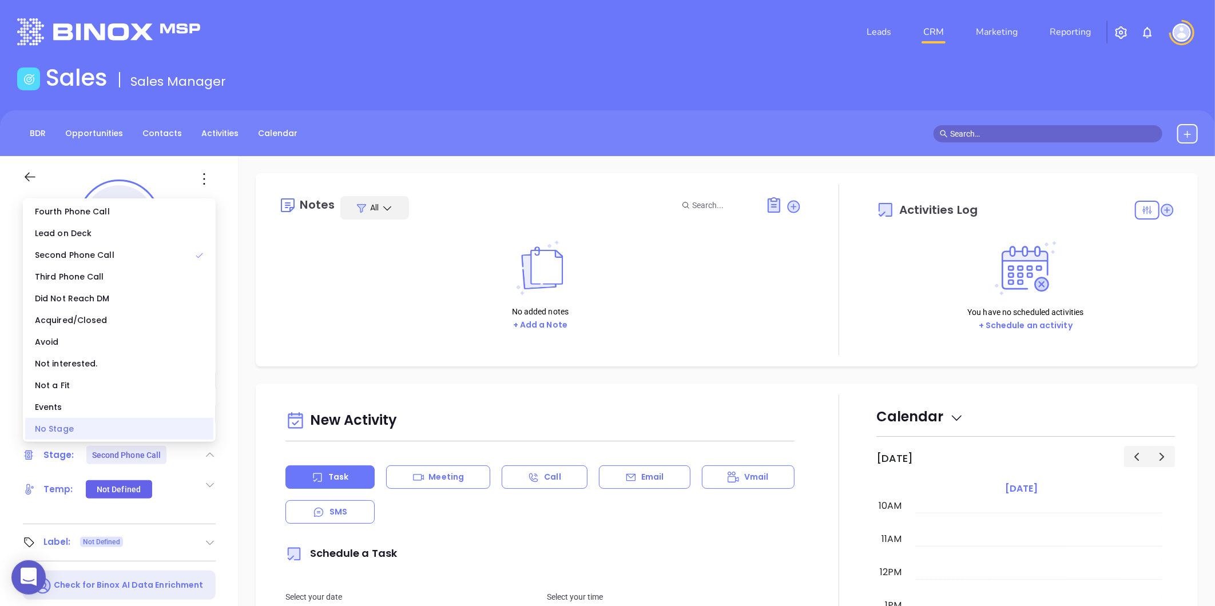
click at [164, 418] on div "No Stage" at bounding box center [119, 429] width 188 height 22
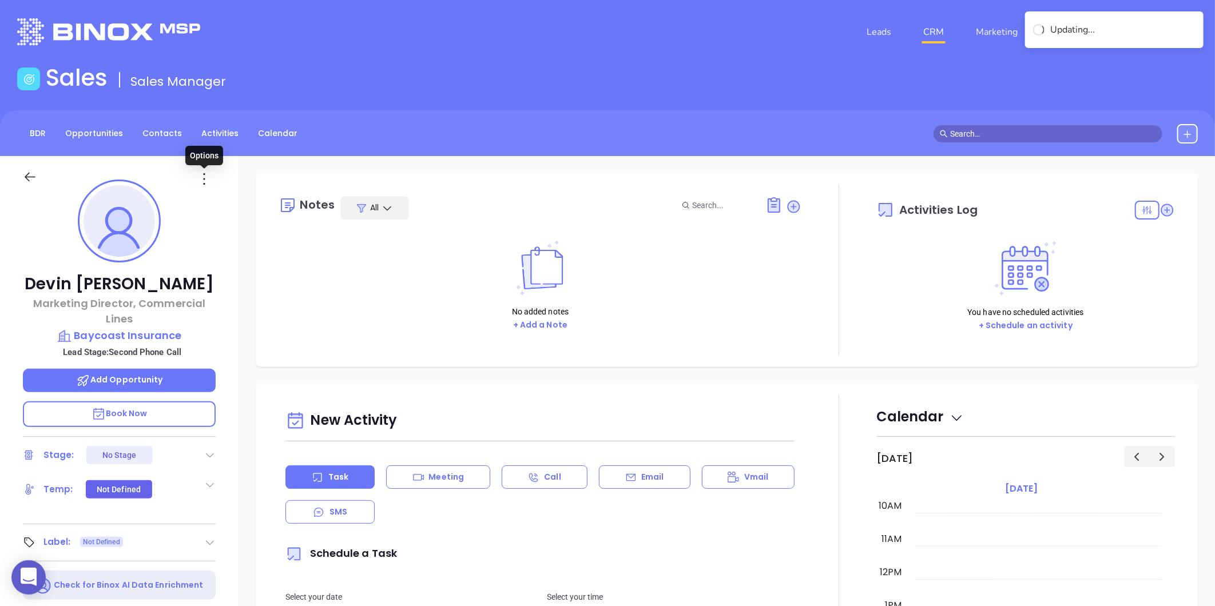
click at [201, 174] on icon at bounding box center [204, 179] width 18 height 18
click at [235, 294] on li "Edit" at bounding box center [260, 301] width 126 height 24
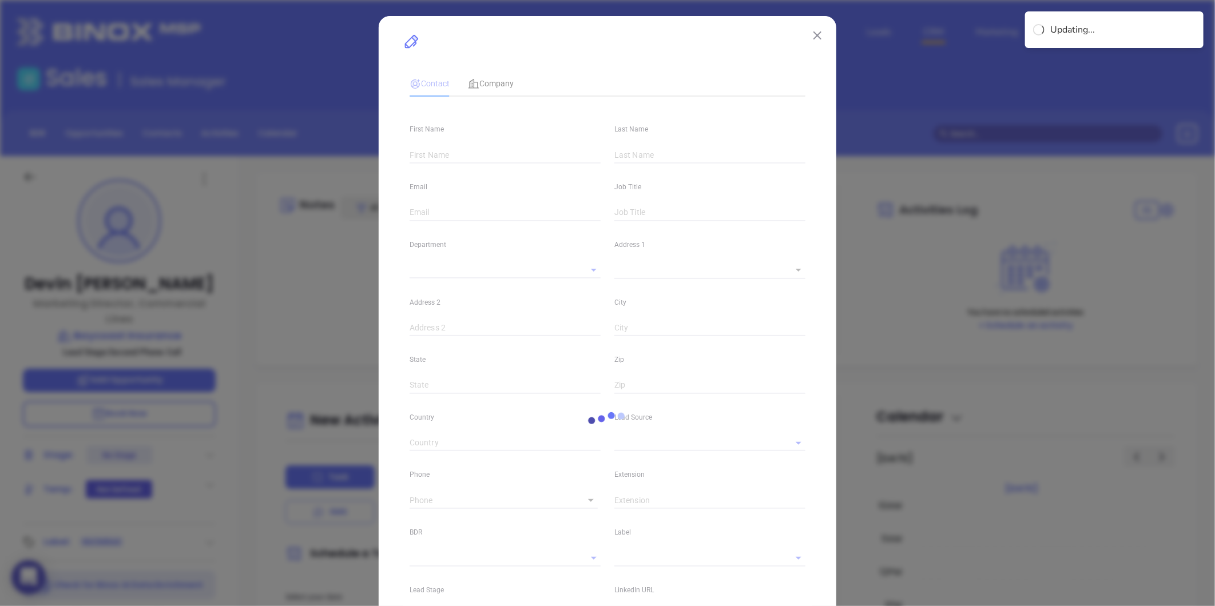
type input "Devin"
type input "[PERSON_NAME]"
type input "[EMAIL_ADDRESS][PERSON_NAME][DOMAIN_NAME]"
type input "Marketing Director, Commercial Lines"
type input "1"
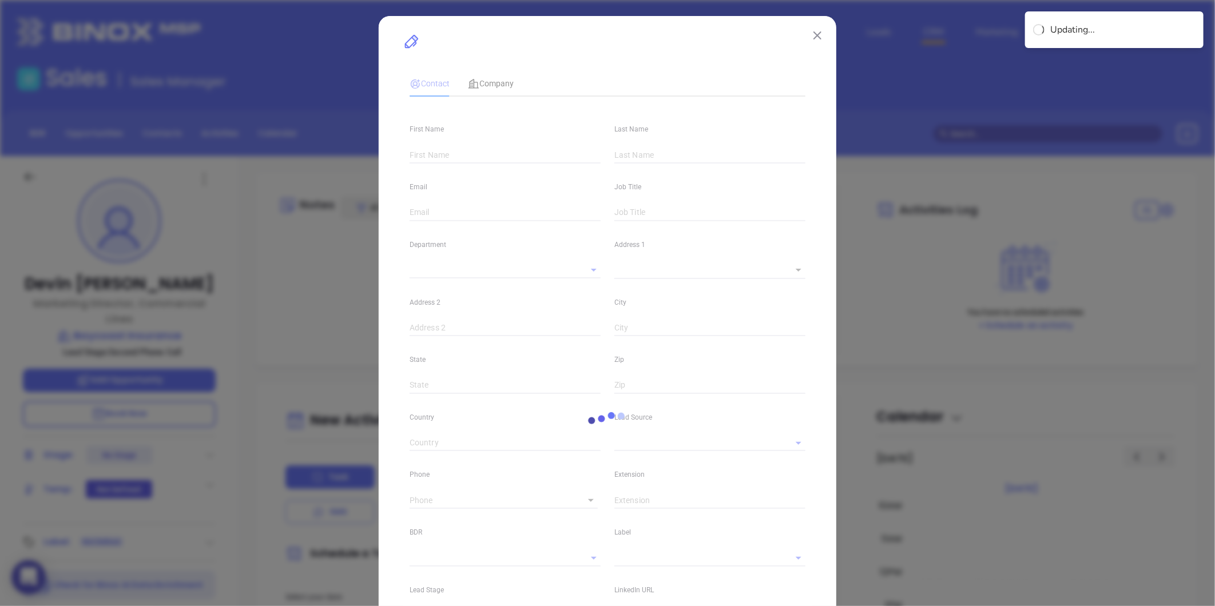
type input "[DOMAIN_NAME][URL]"
type input "Marketing"
type input "Website Reveal"
type input "undefined undefined"
type input "1"
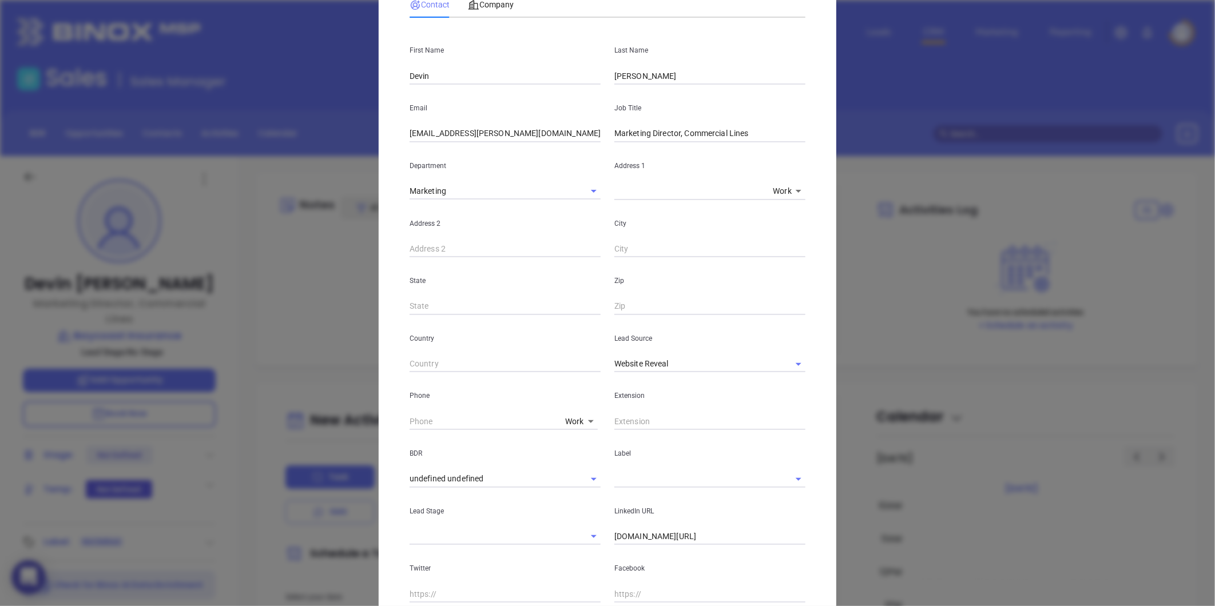
scroll to position [223, 0]
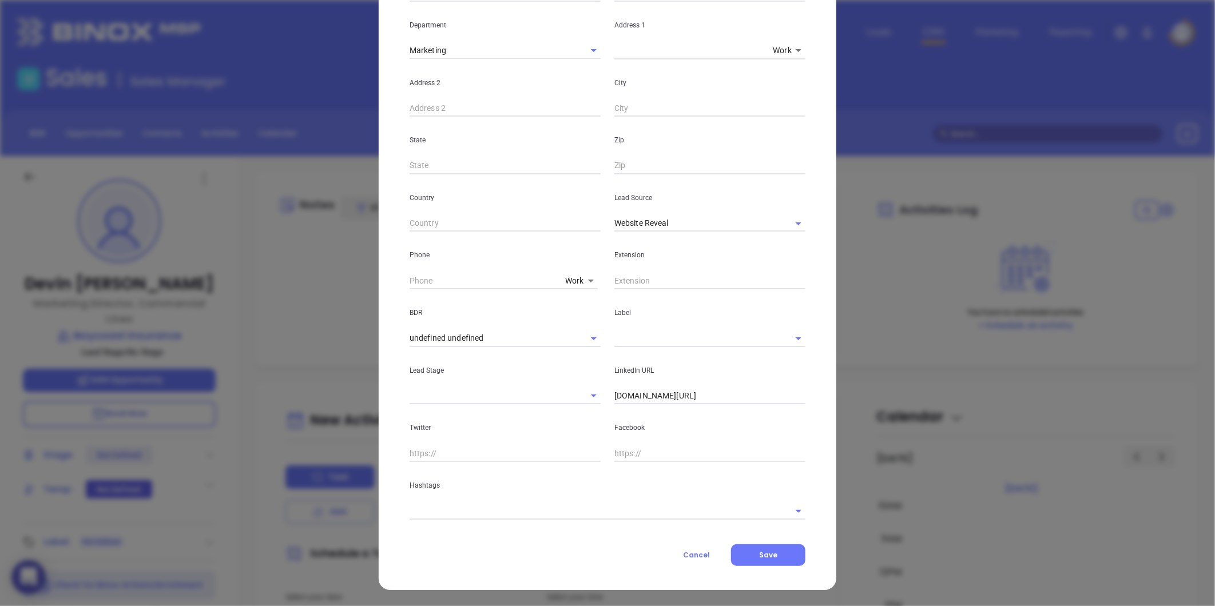
click at [676, 397] on input "[DOMAIN_NAME][URL]" at bounding box center [709, 396] width 191 height 17
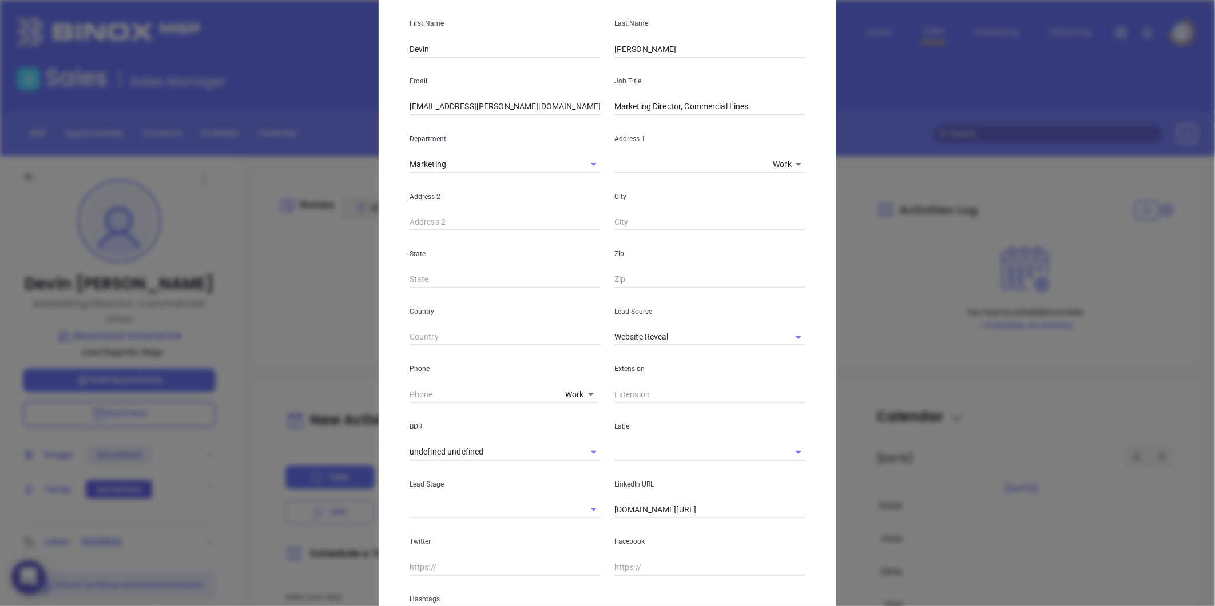
scroll to position [0, 0]
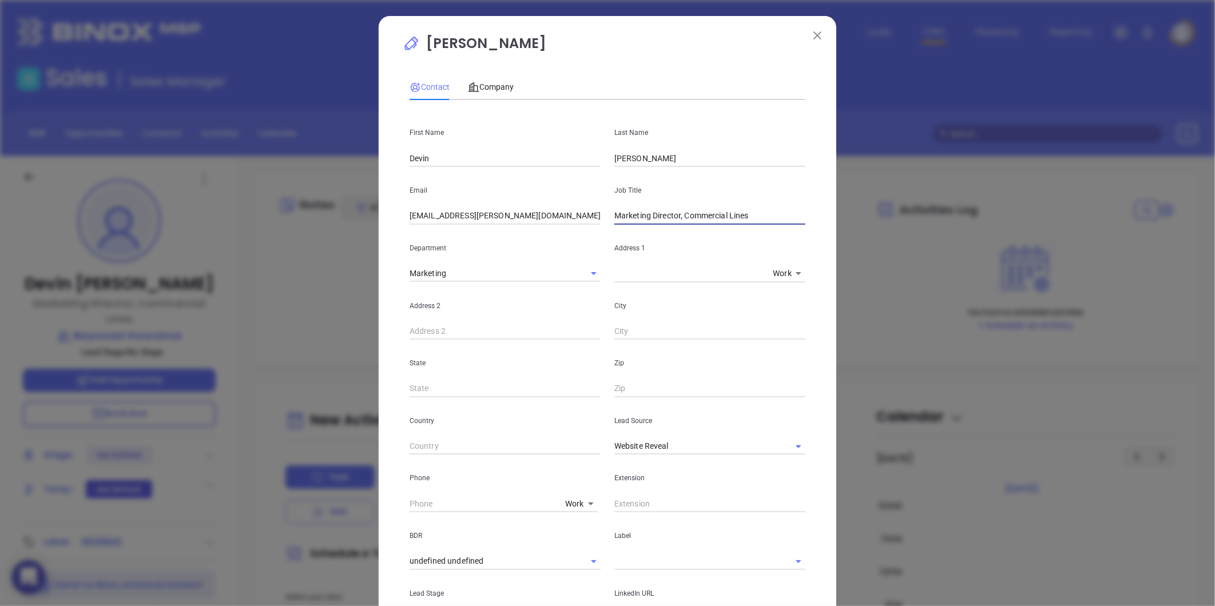
drag, startPoint x: 678, startPoint y: 219, endPoint x: 870, endPoint y: 219, distance: 191.6
click at [870, 219] on div "[PERSON_NAME] Contact Company First Name [PERSON_NAME] Last Name [PERSON_NAME] …" at bounding box center [607, 303] width 1215 height 606
type input "Marketing Director"
drag, startPoint x: 776, startPoint y: 448, endPoint x: 750, endPoint y: 448, distance: 25.2
click at [778, 448] on icon "Clear" at bounding box center [783, 446] width 11 height 11
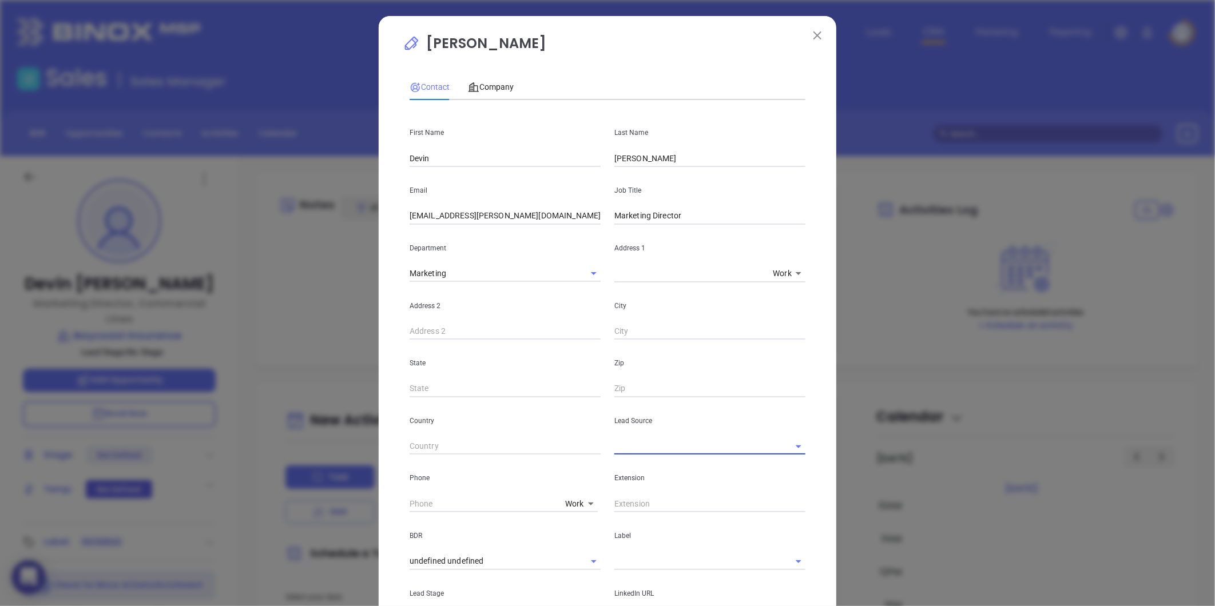
click at [736, 449] on input "text" at bounding box center [693, 446] width 159 height 17
drag, startPoint x: 634, startPoint y: 551, endPoint x: 637, endPoint y: 524, distance: 27.0
click at [634, 550] on li "Binox" at bounding box center [709, 551] width 191 height 21
type input "Binox"
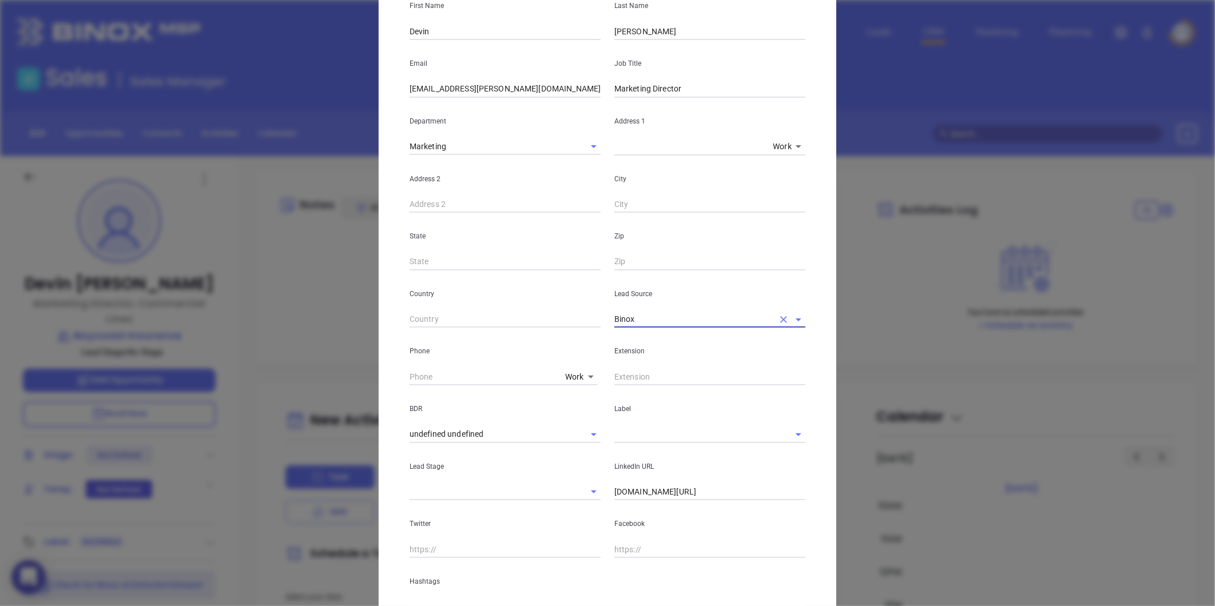
click at [630, 436] on input "text" at bounding box center [693, 434] width 159 height 17
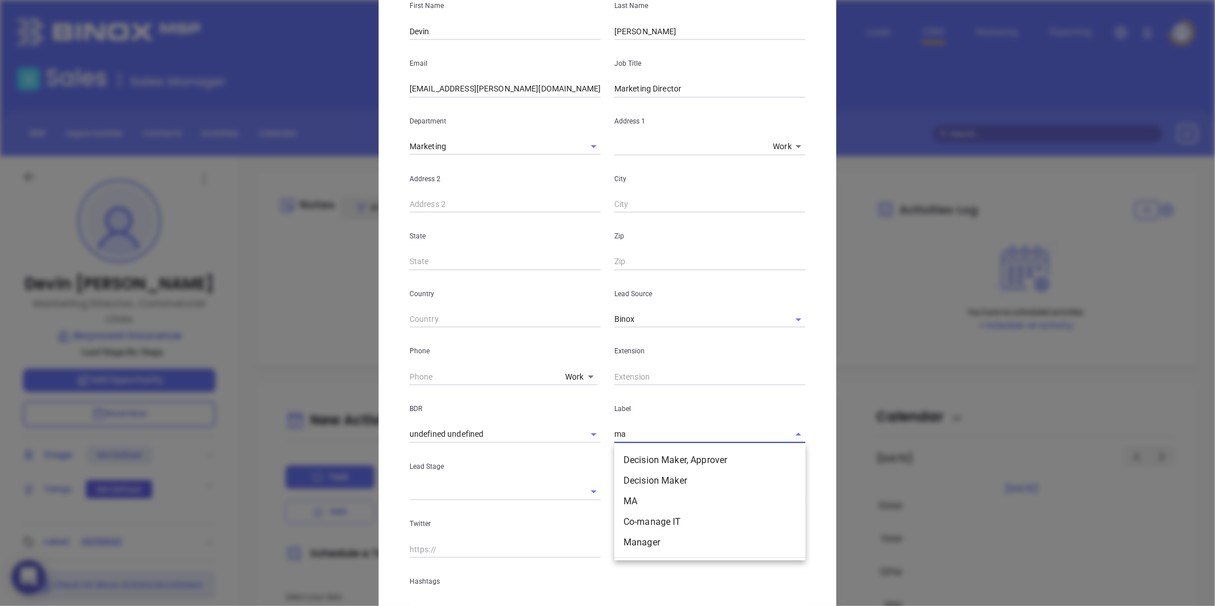
type input "m"
type input "pr"
drag, startPoint x: 648, startPoint y: 459, endPoint x: 660, endPoint y: 372, distance: 88.3
click at [648, 459] on li "Prospect" at bounding box center [709, 460] width 191 height 21
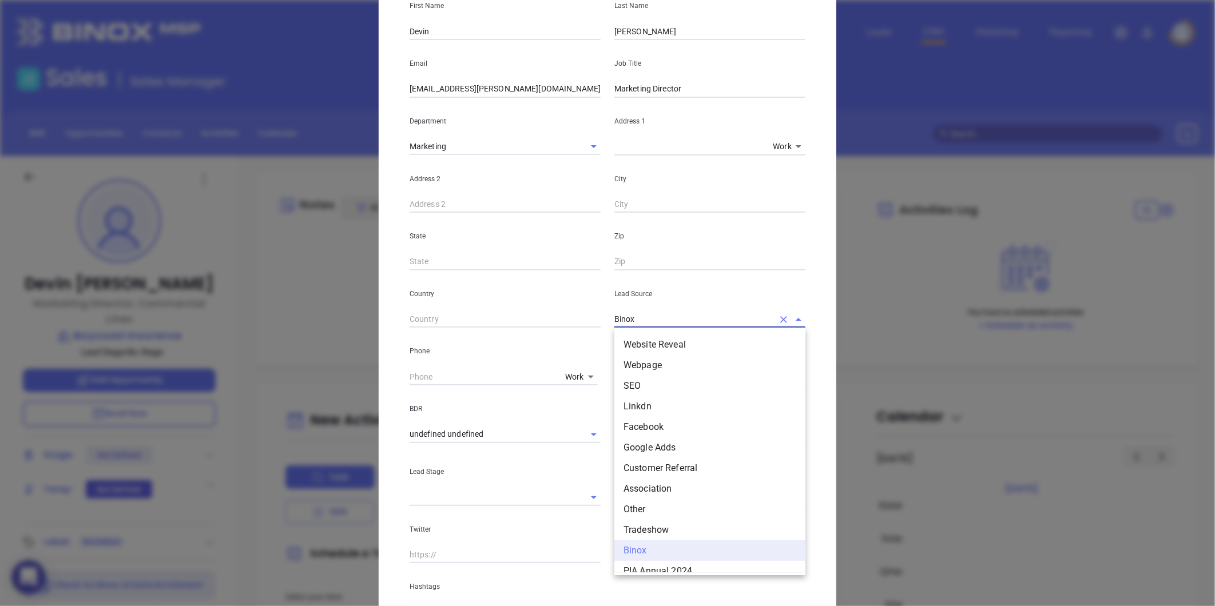
drag, startPoint x: 648, startPoint y: 320, endPoint x: 562, endPoint y: 324, distance: 85.3
click at [562, 324] on div "Country Lead Source Binox Website Reveal Webpage SEO Linkdn Facebook Google Add…" at bounding box center [608, 300] width 410 height 58
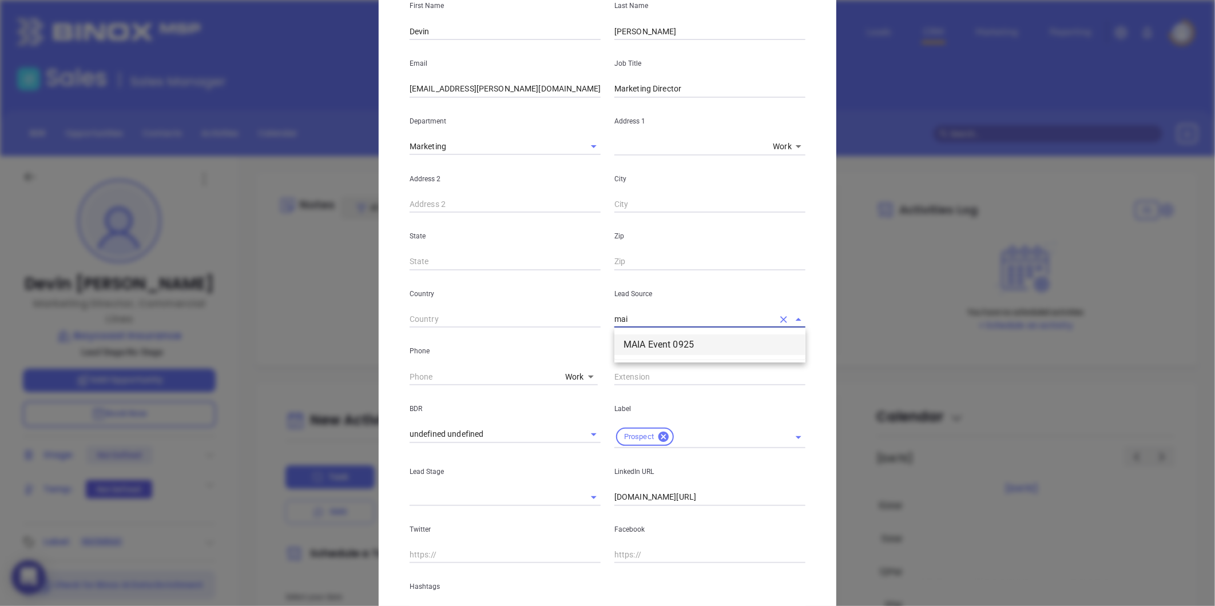
click at [652, 336] on li "MAIA Event 0925" at bounding box center [709, 345] width 191 height 21
type input "MAIA Event 0925"
click at [664, 493] on input "[DOMAIN_NAME][URL]" at bounding box center [709, 497] width 191 height 17
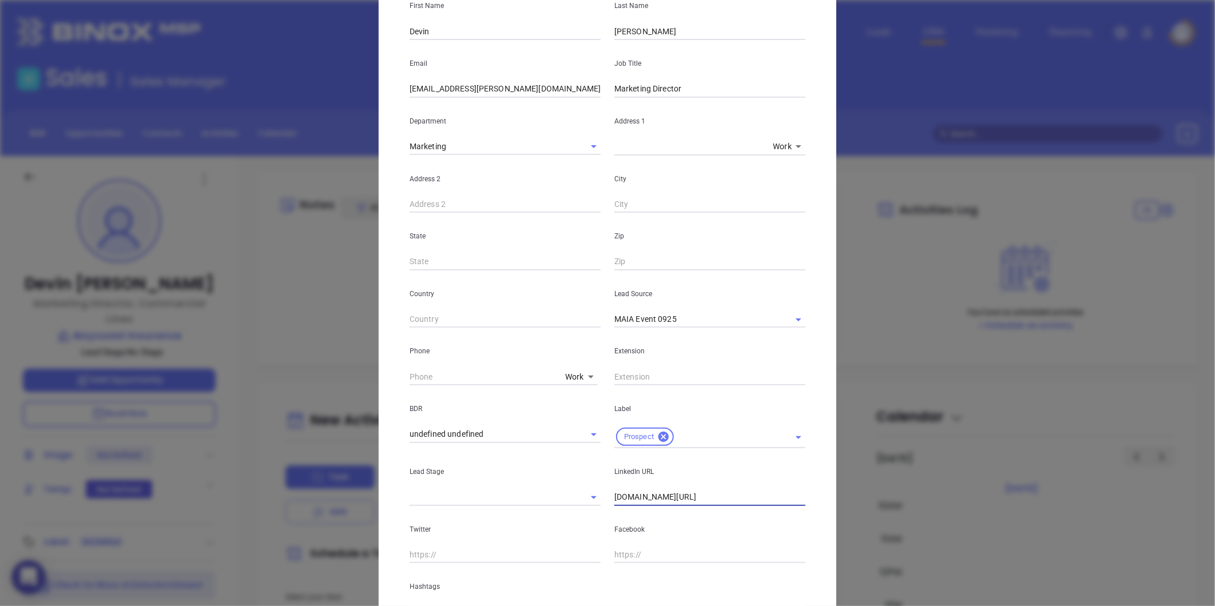
click at [664, 493] on input "[DOMAIN_NAME][URL]" at bounding box center [709, 497] width 191 height 17
paste input "[DOMAIN_NAME][URL]"
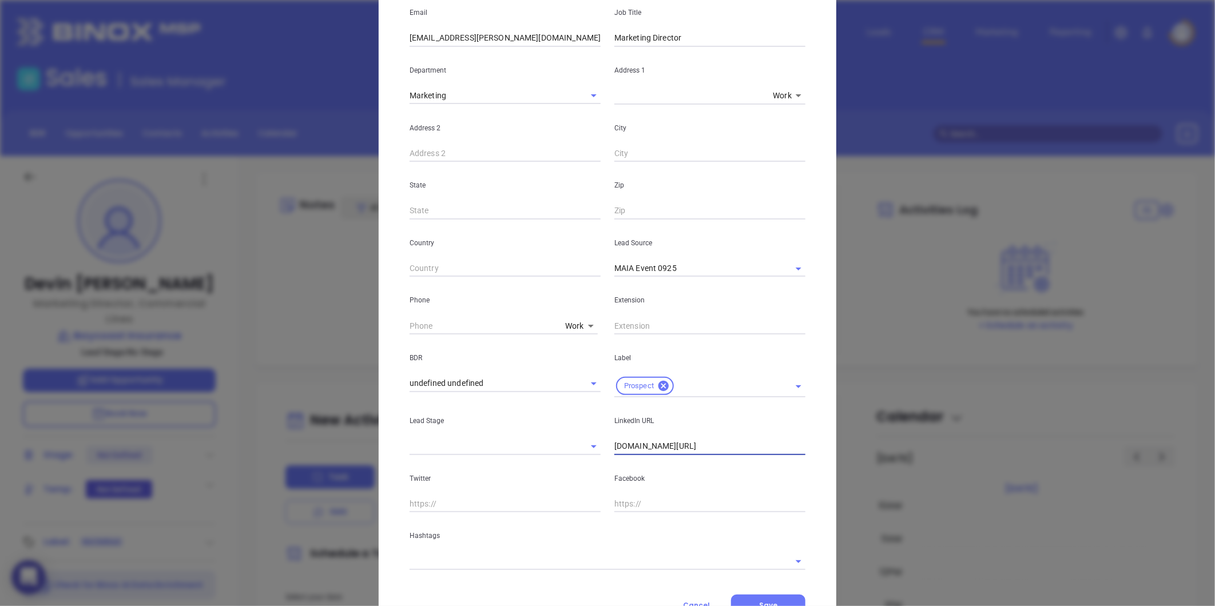
scroll to position [228, 0]
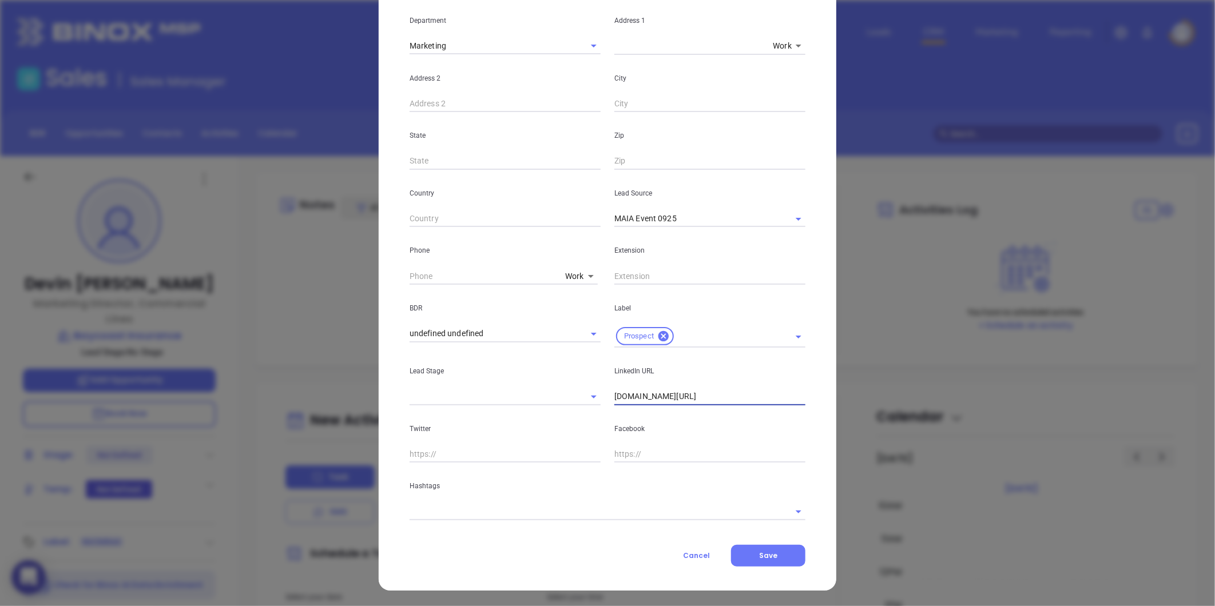
type input "[DOMAIN_NAME][URL]"
click at [455, 507] on input "text" at bounding box center [592, 511] width 364 height 17
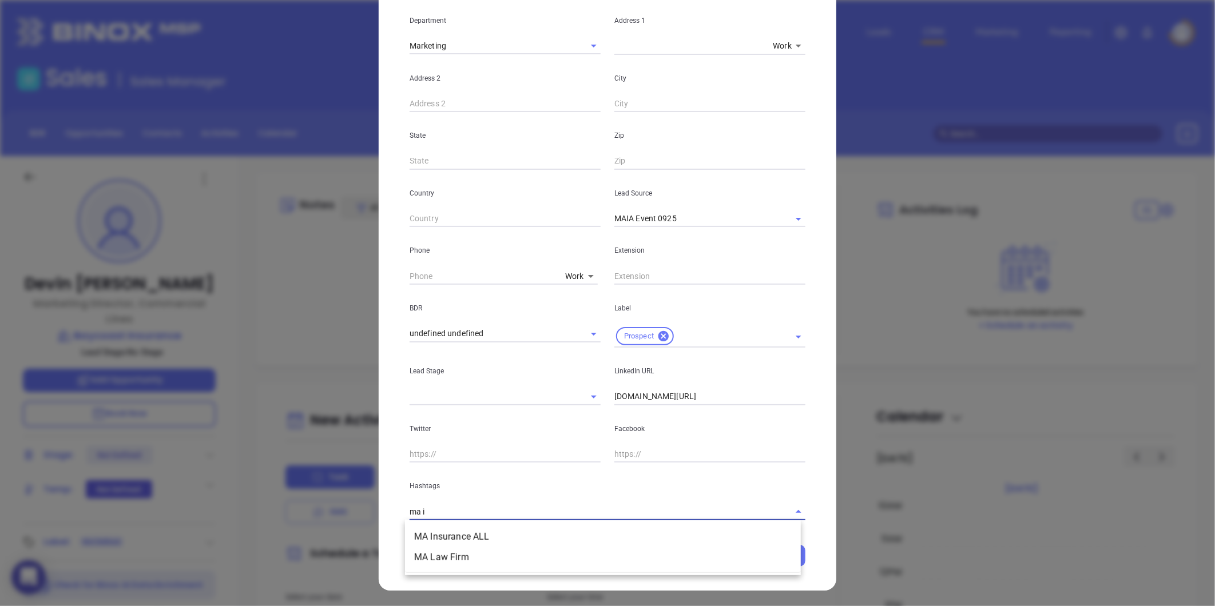
type input "ma in"
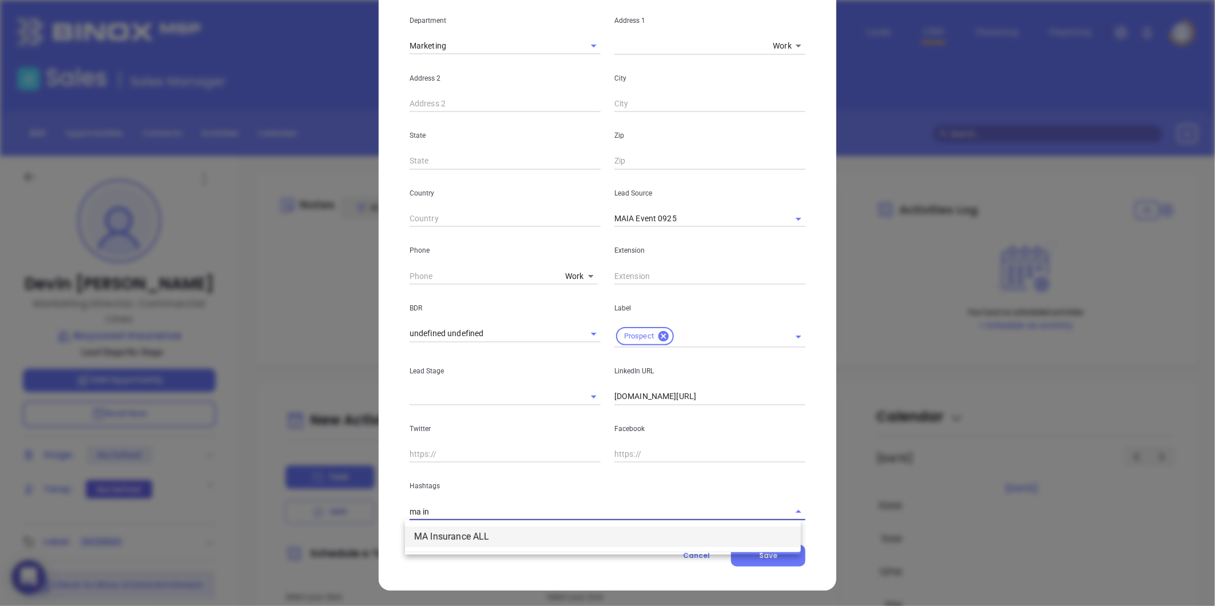
click at [491, 544] on li "MA Insurance ALL" at bounding box center [603, 537] width 396 height 21
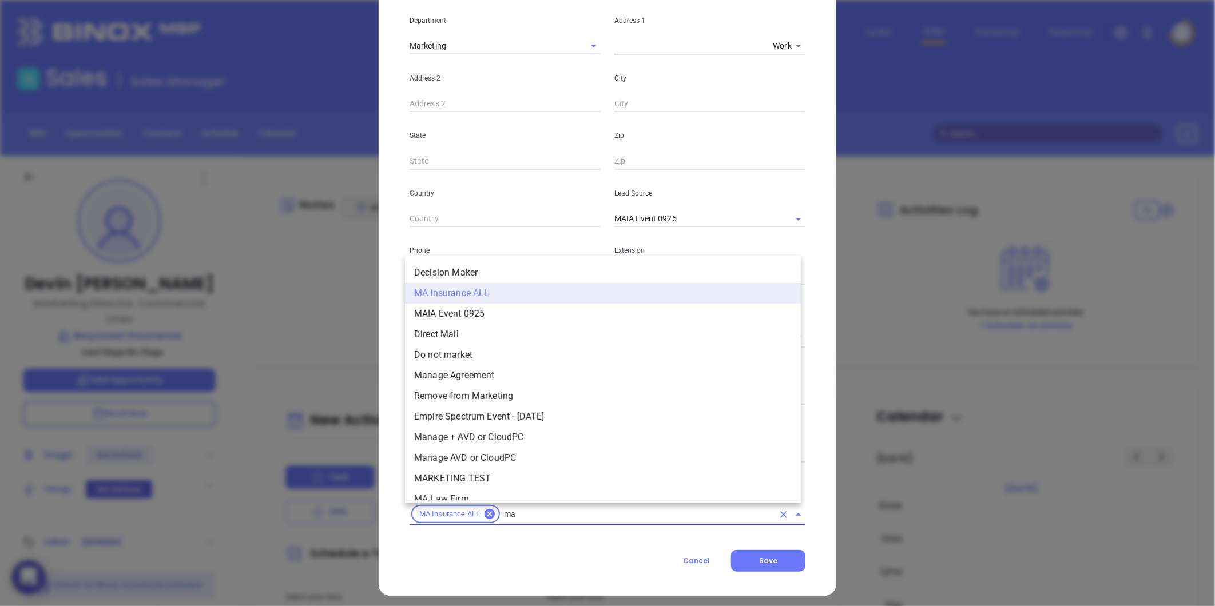
scroll to position [0, 0]
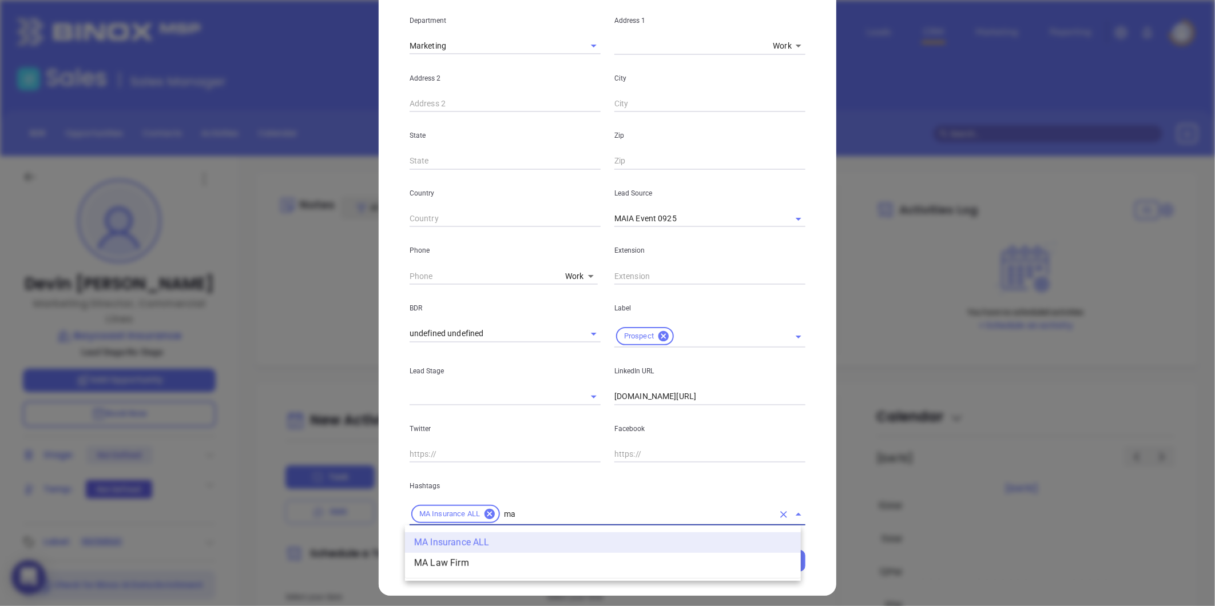
type input "ma"
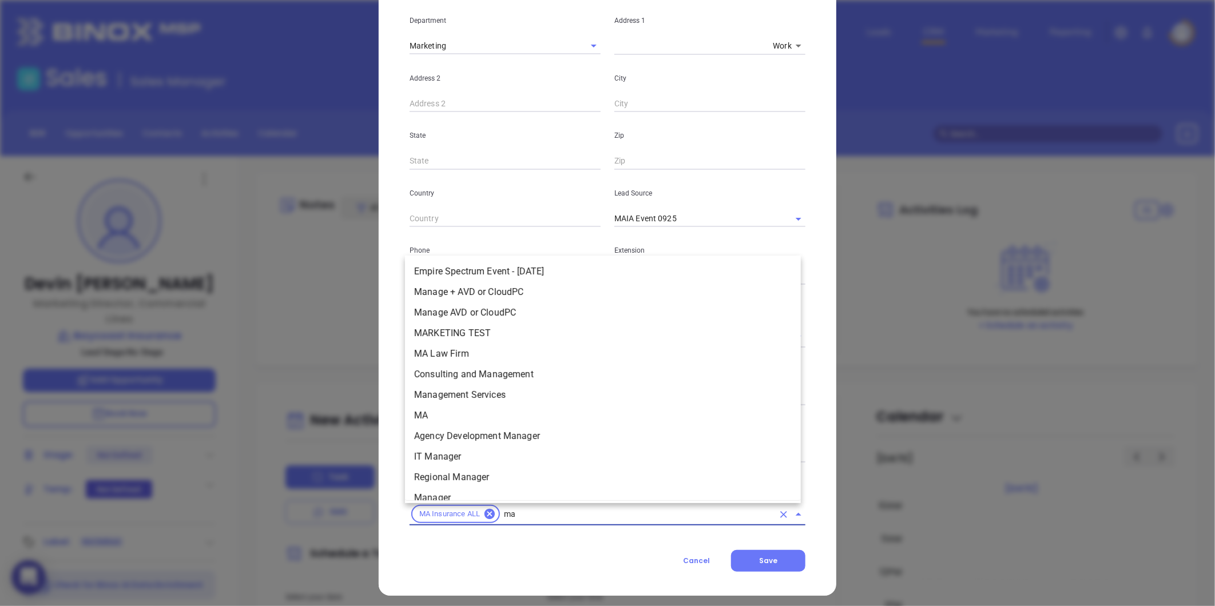
scroll to position [190, 0]
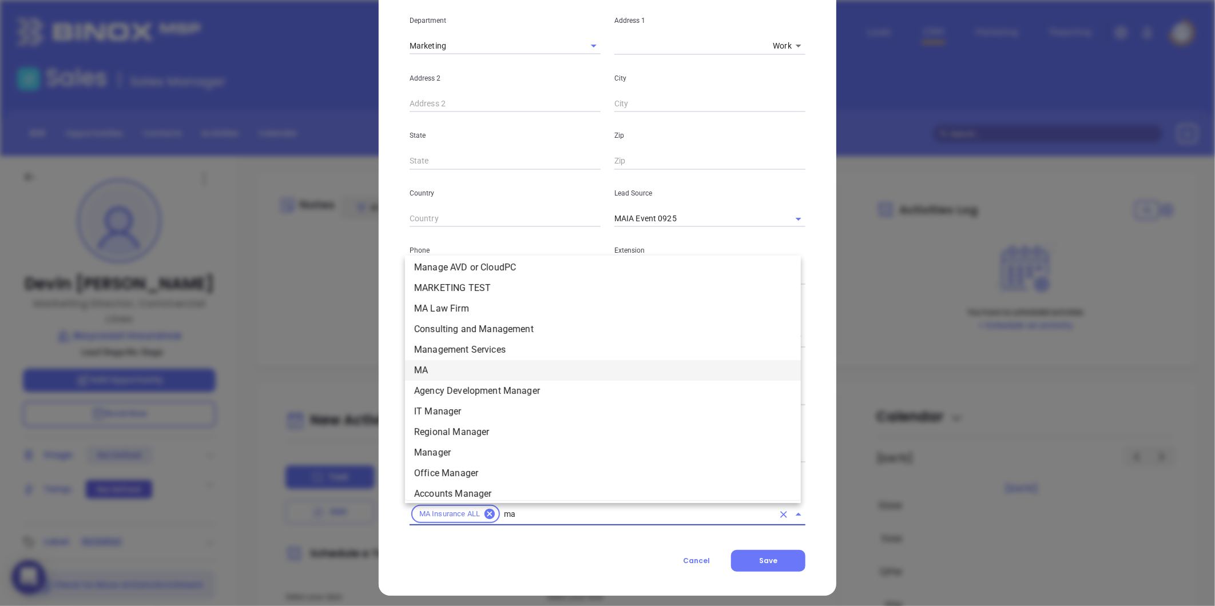
click at [434, 368] on li "MA" at bounding box center [603, 370] width 396 height 21
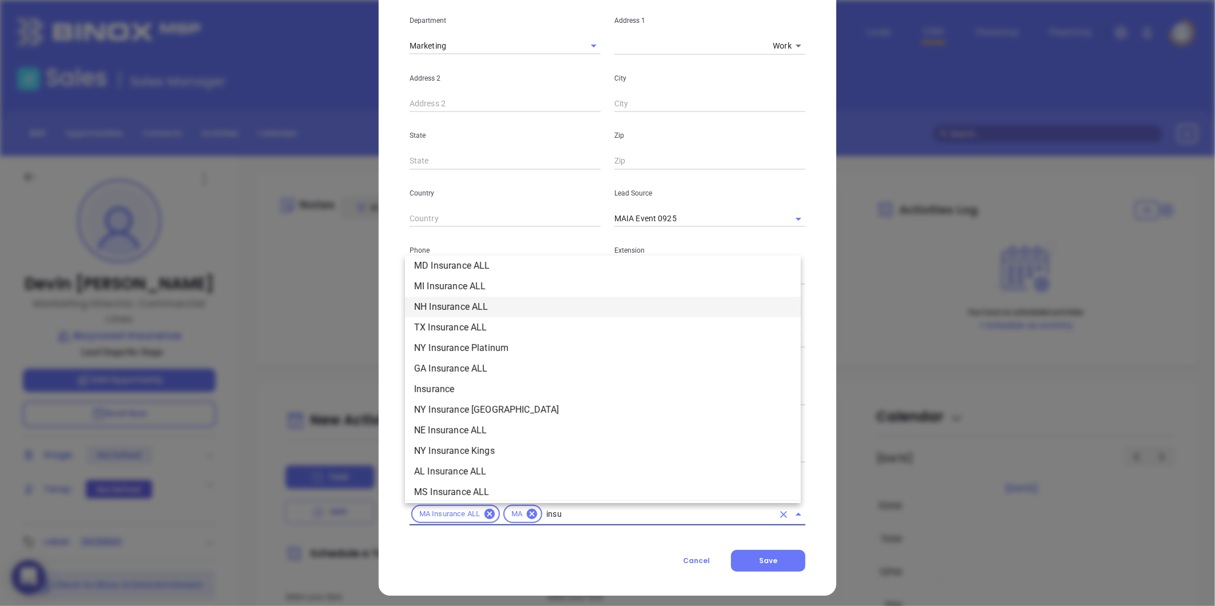
scroll to position [295, 0]
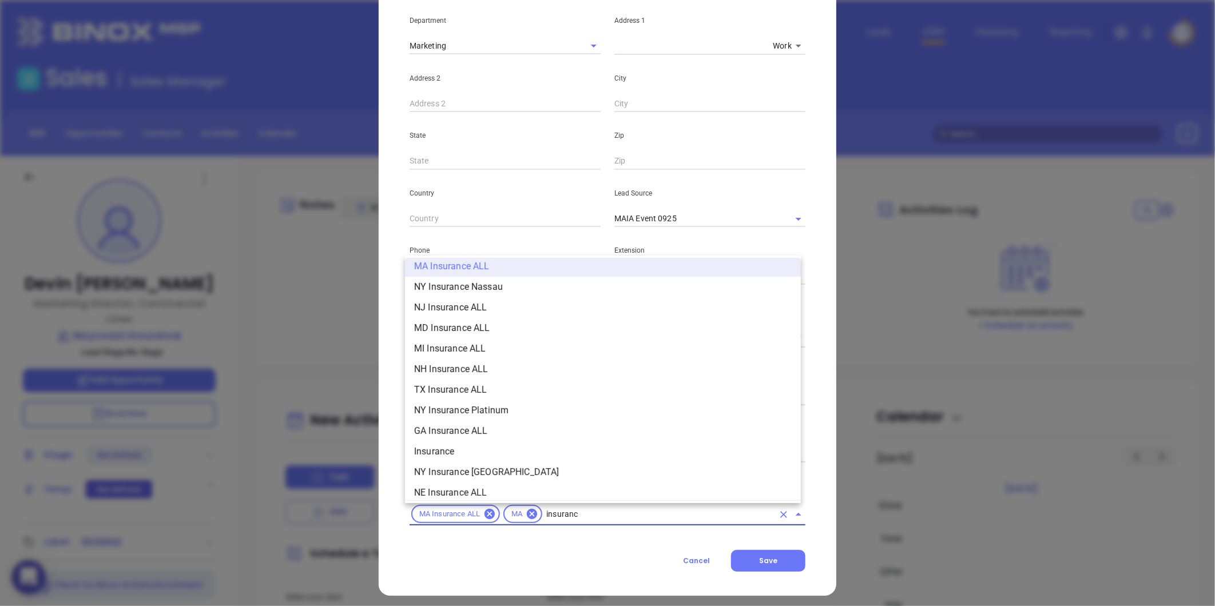
type input "insurance"
click at [438, 455] on li "Insurance" at bounding box center [603, 452] width 396 height 21
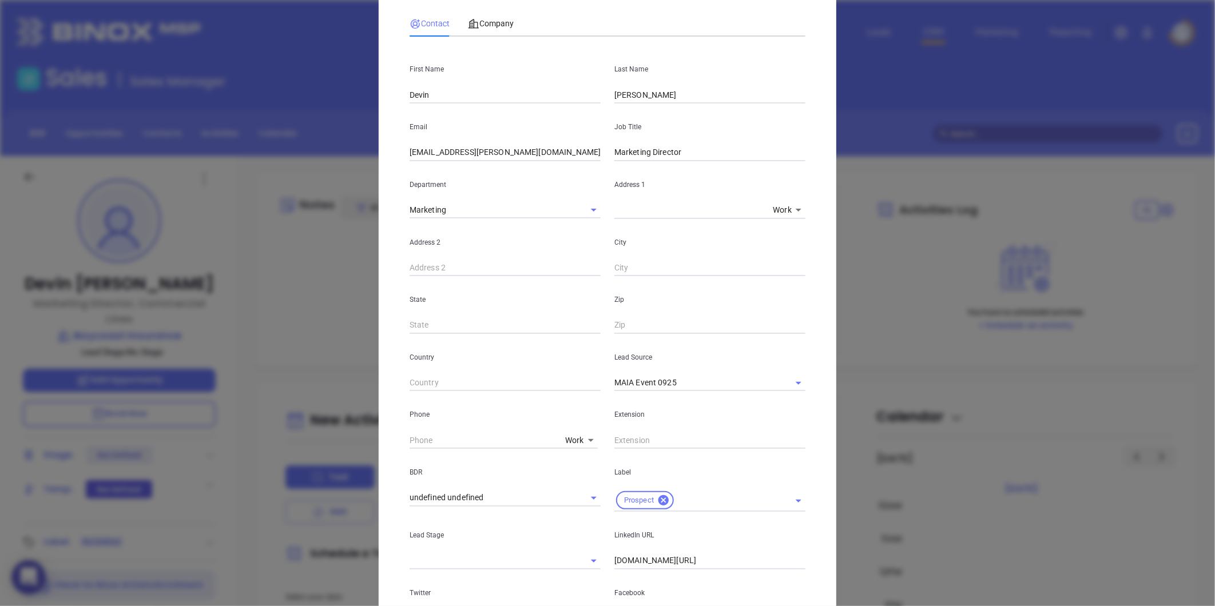
scroll to position [37, 0]
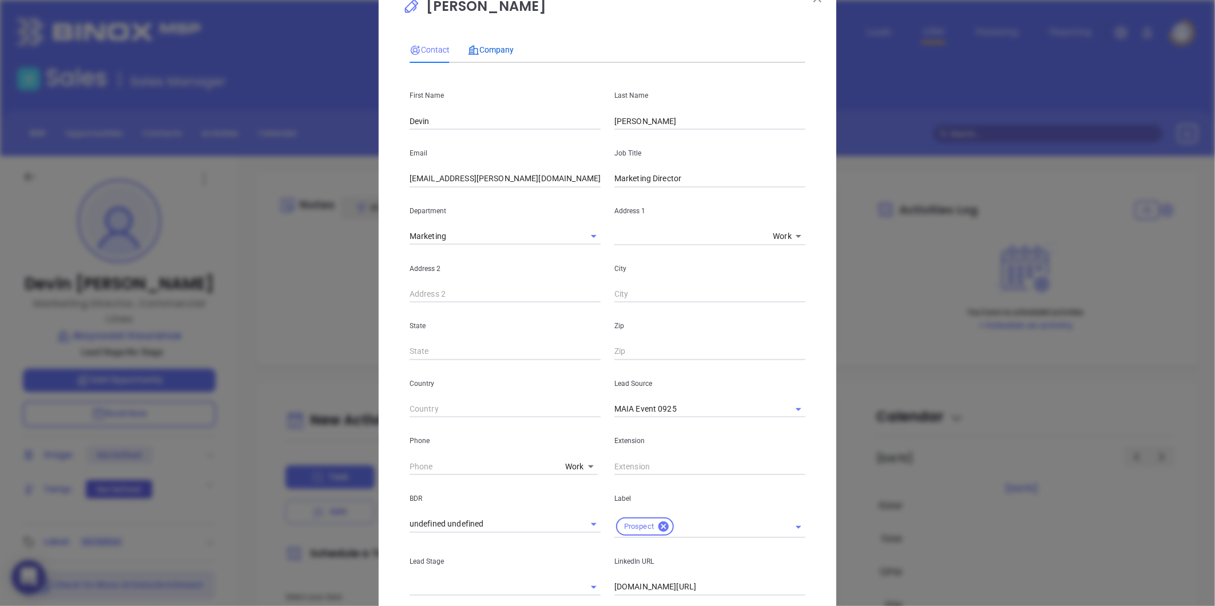
click at [476, 45] on span "Company" at bounding box center [491, 49] width 46 height 9
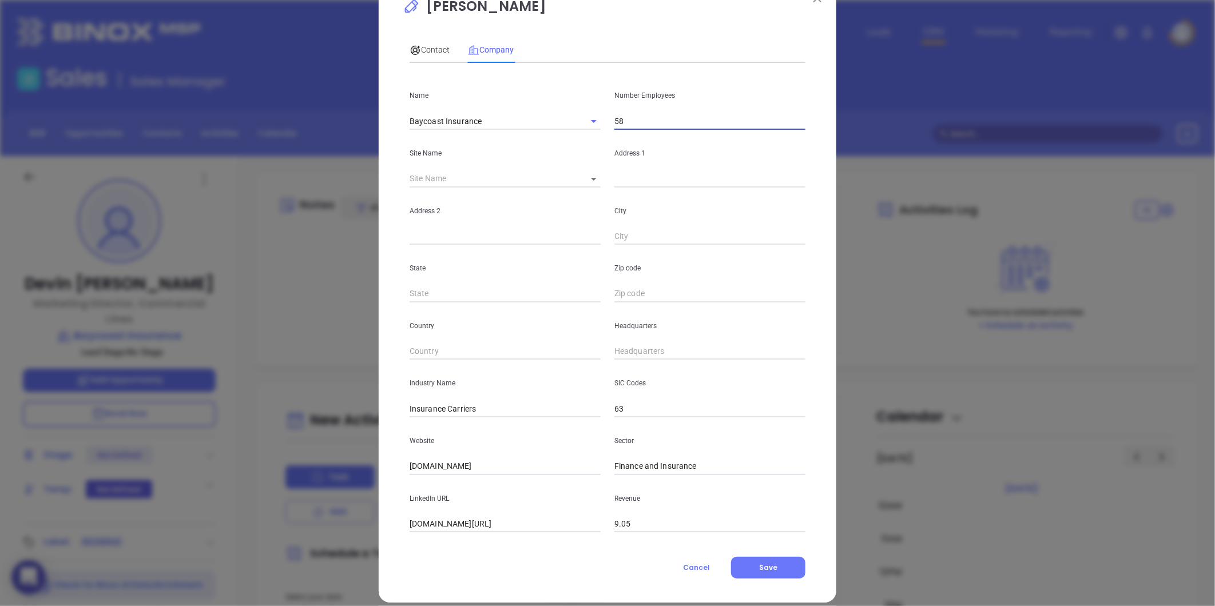
click at [643, 122] on input "58" at bounding box center [709, 121] width 191 height 17
drag, startPoint x: 498, startPoint y: 466, endPoint x: 146, endPoint y: 482, distance: 352.2
click at [121, 459] on div "[PERSON_NAME] Contact Company First Name [PERSON_NAME] Last Name [PERSON_NAME] …" at bounding box center [607, 303] width 1215 height 606
paste input "[URL][DOMAIN_NAME]"
type input "[URL][DOMAIN_NAME]"
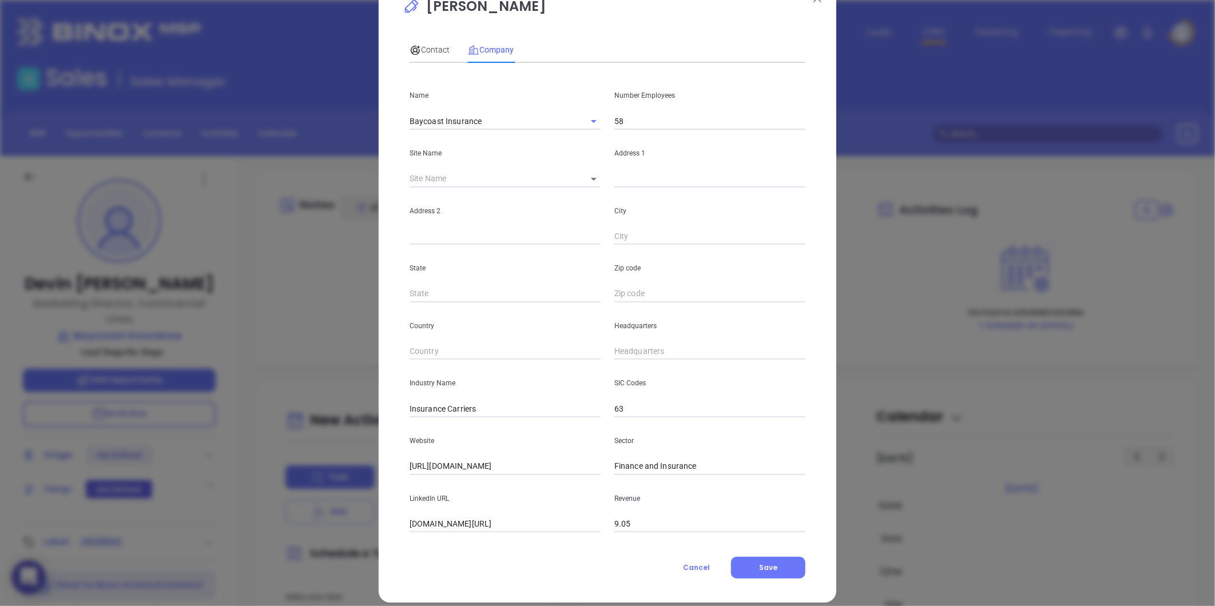
click at [485, 523] on input "[DOMAIN_NAME][URL]" at bounding box center [505, 524] width 191 height 17
click at [485, 522] on input "[DOMAIN_NAME][URL]" at bounding box center [505, 524] width 191 height 17
click at [486, 522] on input "[DOMAIN_NAME][URL]" at bounding box center [505, 524] width 191 height 17
paste input "[URL][DOMAIN_NAME]"
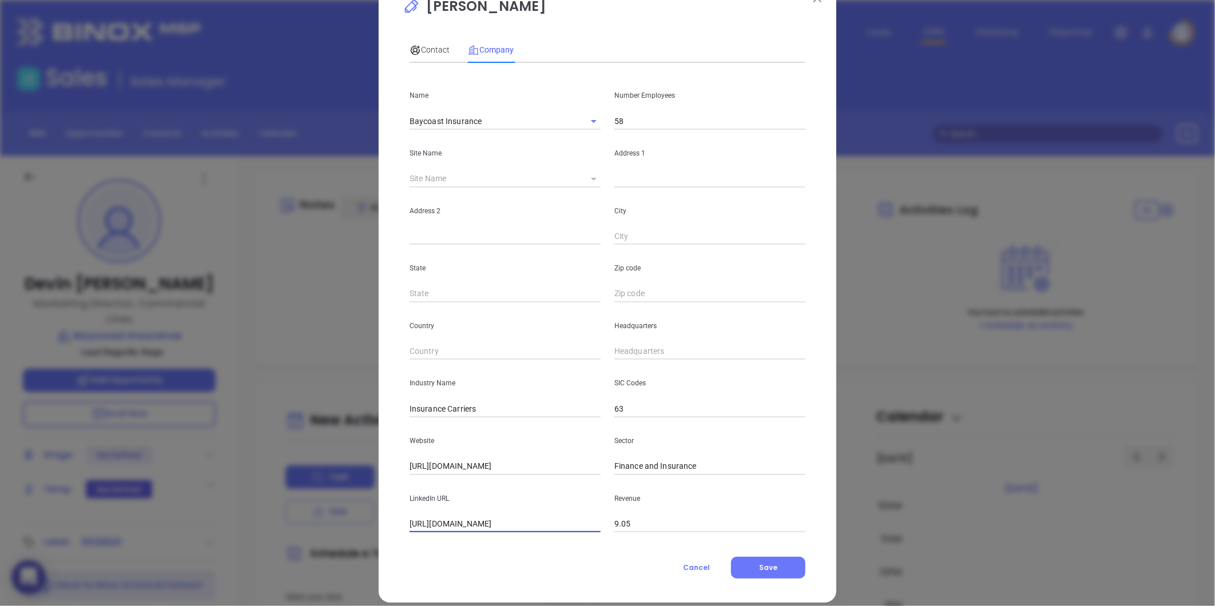
type input "[URL][DOMAIN_NAME]"
click at [591, 179] on icon at bounding box center [594, 179] width 6 height 3
click at [591, 180] on icon at bounding box center [594, 179] width 6 height 3
click at [587, 176] on body "0 Leads CRM Marketing Reporting Financial Leads Leads Sales Sales Manager BDR O…" at bounding box center [607, 303] width 1215 height 606
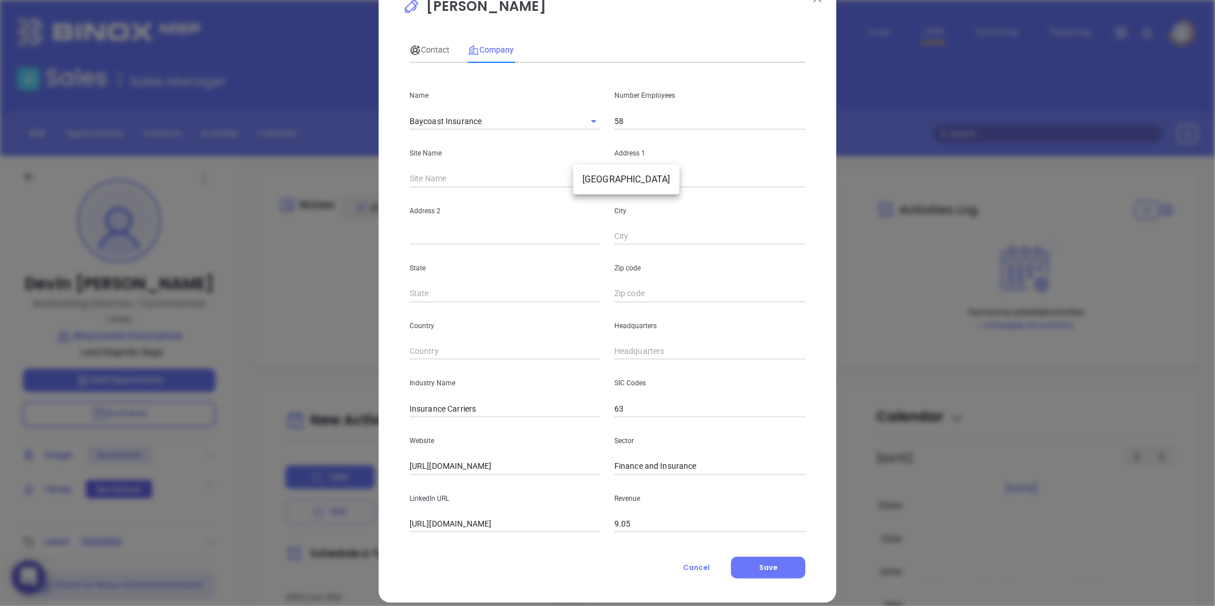
click at [596, 175] on li "[GEOGRAPHIC_DATA]" at bounding box center [626, 179] width 106 height 21
type input "[GEOGRAPHIC_DATA]"
type input "126095"
type input "[STREET_ADDRESS][PERSON_NAME]"
type input "[GEOGRAPHIC_DATA]"
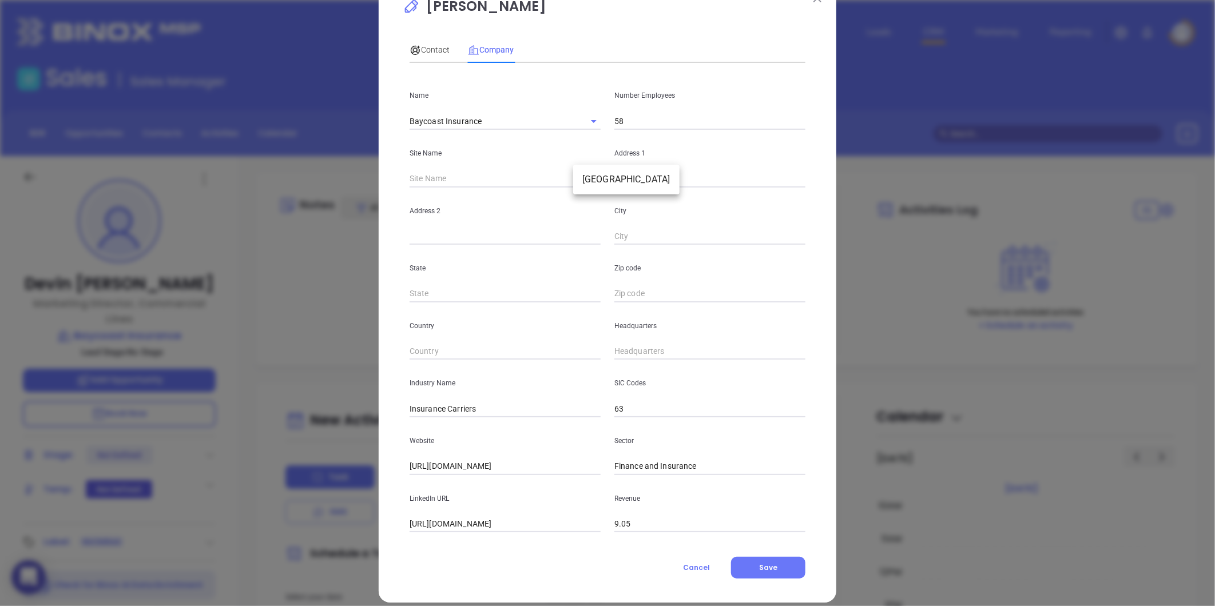
type input "MA"
type input "02777"
type input "US"
click at [651, 341] on div "Headquarters" at bounding box center [709, 332] width 205 height 58
click at [630, 347] on input "( ) -" at bounding box center [709, 351] width 191 height 17
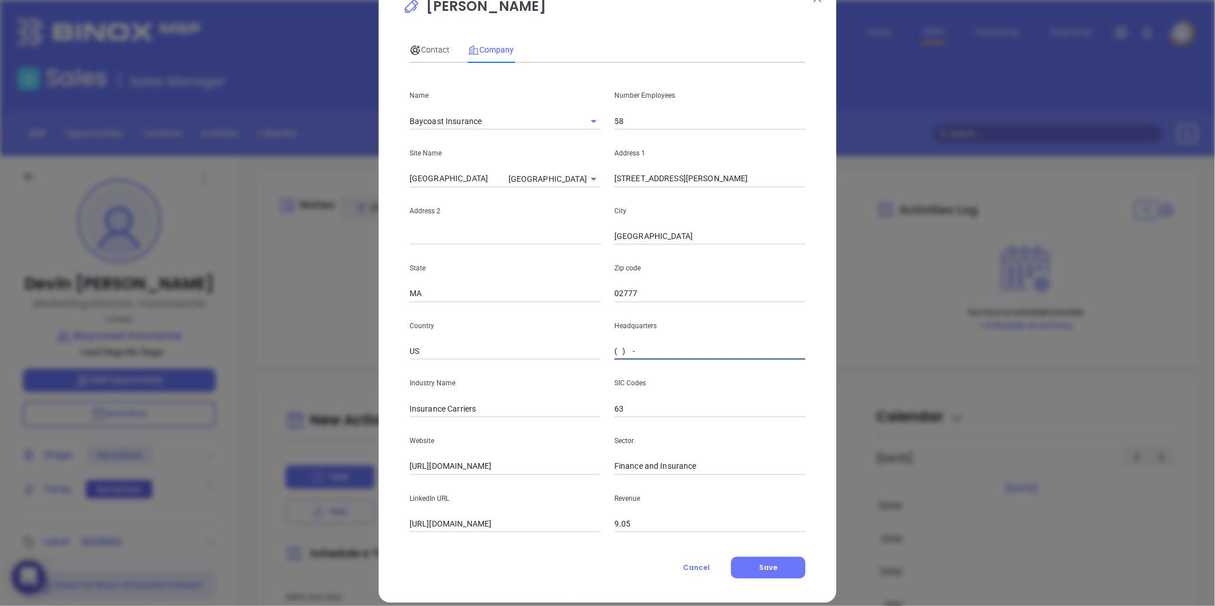
paste input "508) 675-0308"
type input "[PHONE_NUMBER]"
click at [429, 49] on span "Contact" at bounding box center [430, 49] width 40 height 9
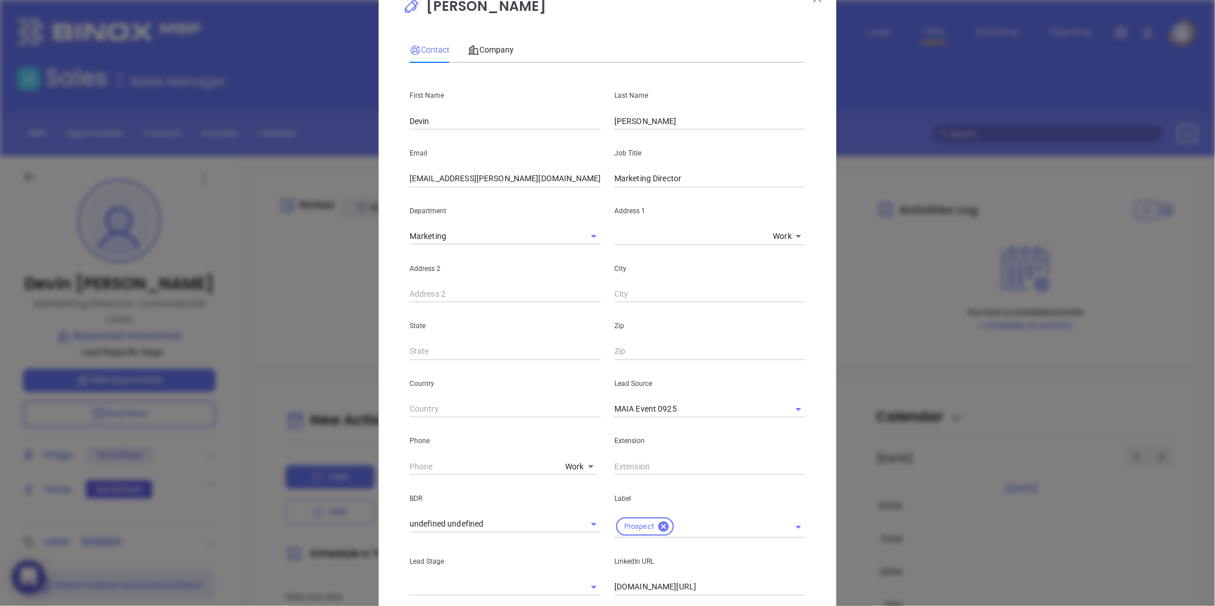
click at [561, 462] on body "0 Leads CRM Marketing Reporting Financial Leads Leads Sales Sales Manager BDR O…" at bounding box center [607, 303] width 1215 height 606
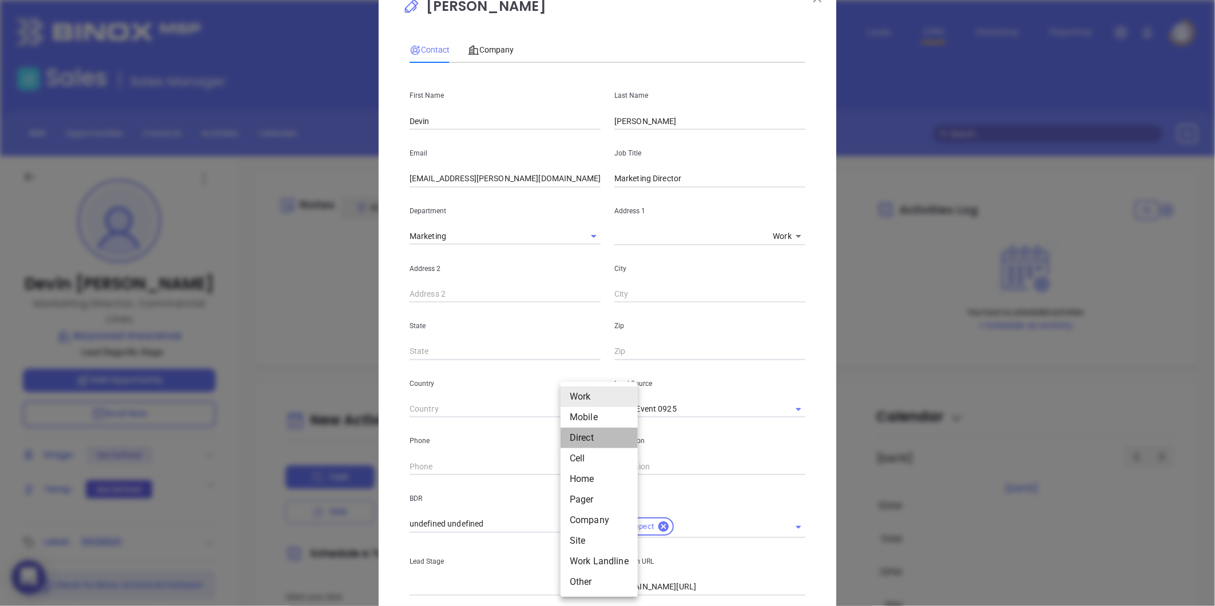
click at [578, 429] on li "Direct" at bounding box center [599, 438] width 77 height 21
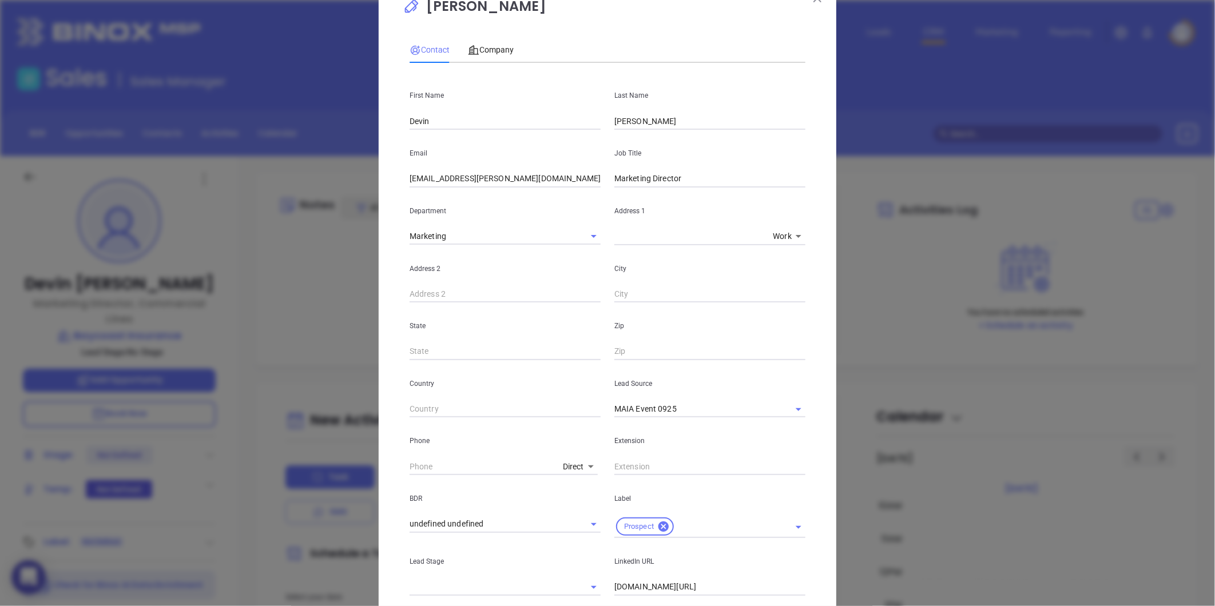
click at [573, 458] on div "Direct 3" at bounding box center [509, 465] width 198 height 19
click at [582, 462] on body "0 Leads CRM Marketing Reporting Financial Leads Leads Sales Sales Manager BDR O…" at bounding box center [607, 303] width 1215 height 606
click at [571, 464] on li "Cell" at bounding box center [587, 462] width 58 height 11
click at [570, 469] on body "0 Leads CRM Marketing Reporting Financial Leads Leads Sales Sales Manager BDR O…" at bounding box center [607, 303] width 1215 height 606
click at [584, 542] on li "Site" at bounding box center [604, 541] width 77 height 21
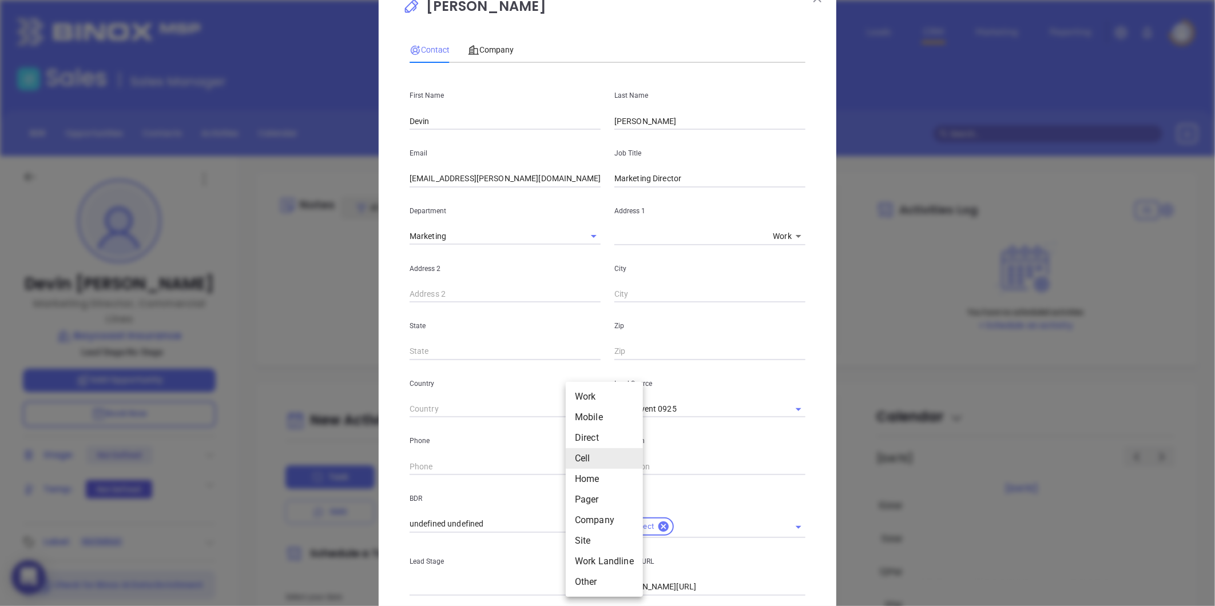
type input "11"
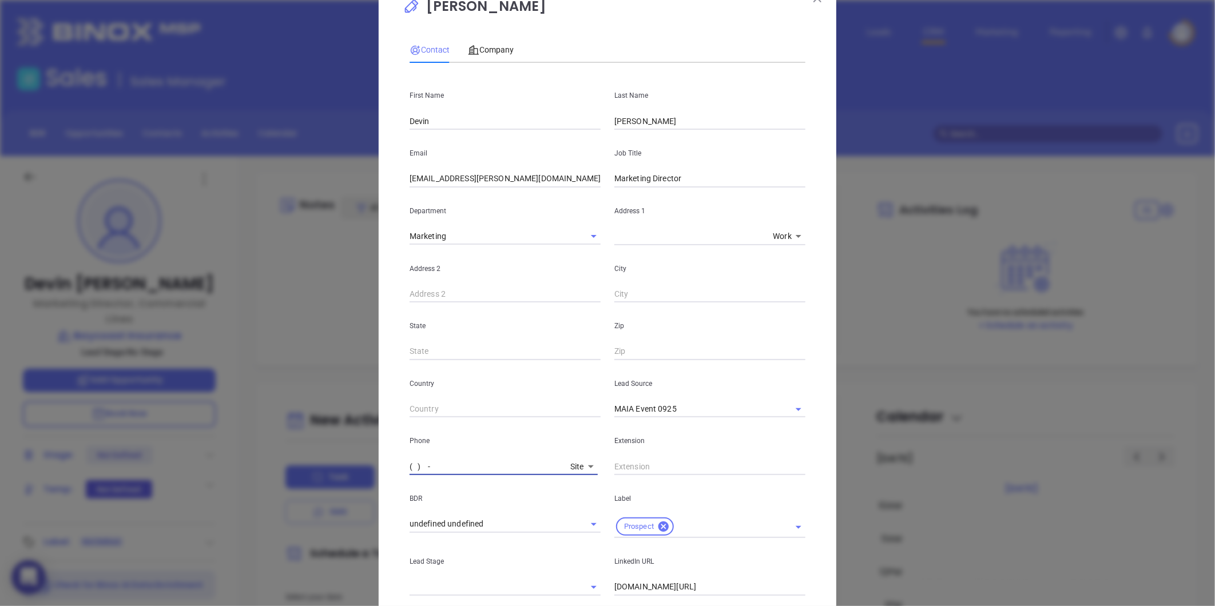
click at [455, 468] on input "( ) -" at bounding box center [488, 466] width 156 height 17
paste input "508) 675-0308"
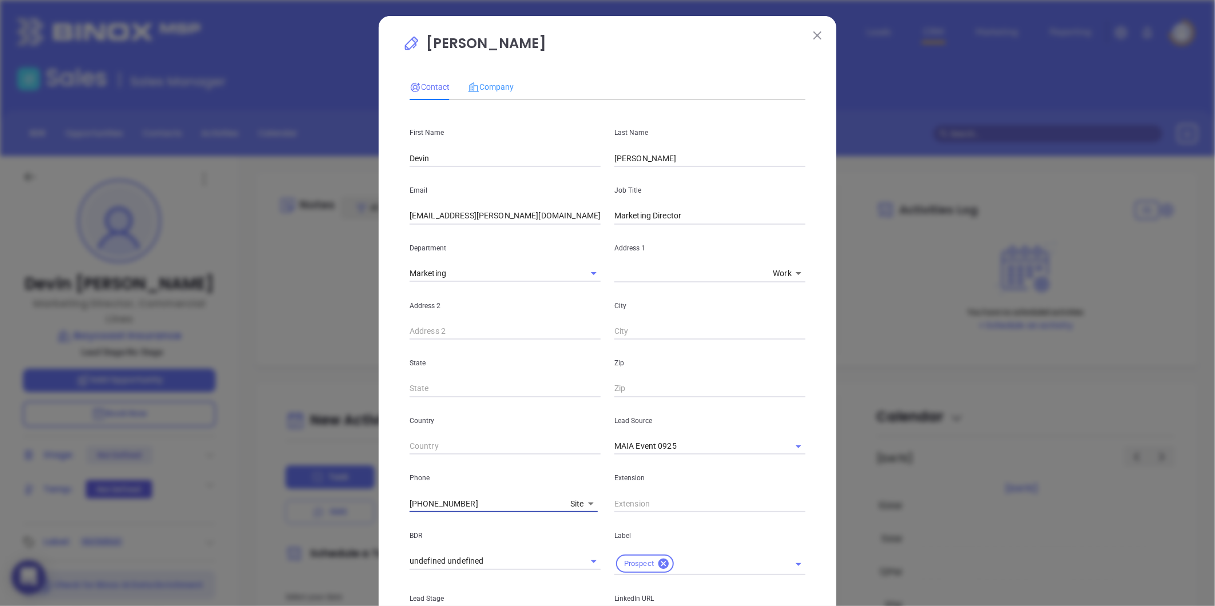
type input "[PHONE_NUMBER]"
drag, startPoint x: 490, startPoint y: 95, endPoint x: 489, endPoint y: 88, distance: 7.6
click at [490, 94] on div "Company" at bounding box center [491, 87] width 46 height 26
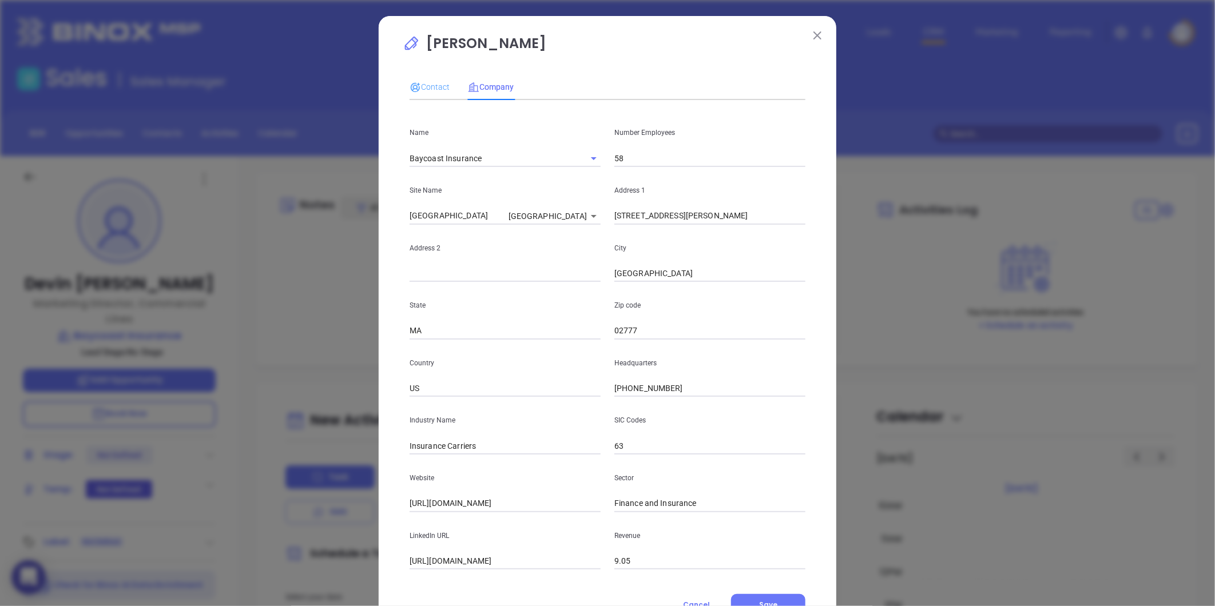
click at [412, 78] on div "Contact" at bounding box center [430, 87] width 40 height 26
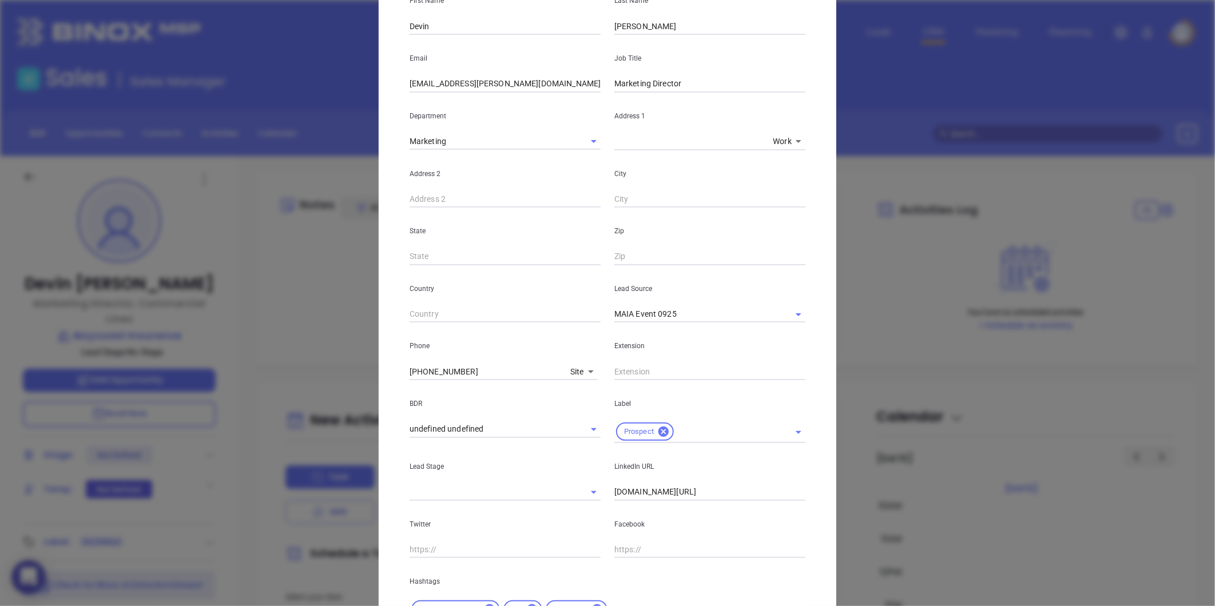
scroll to position [233, 0]
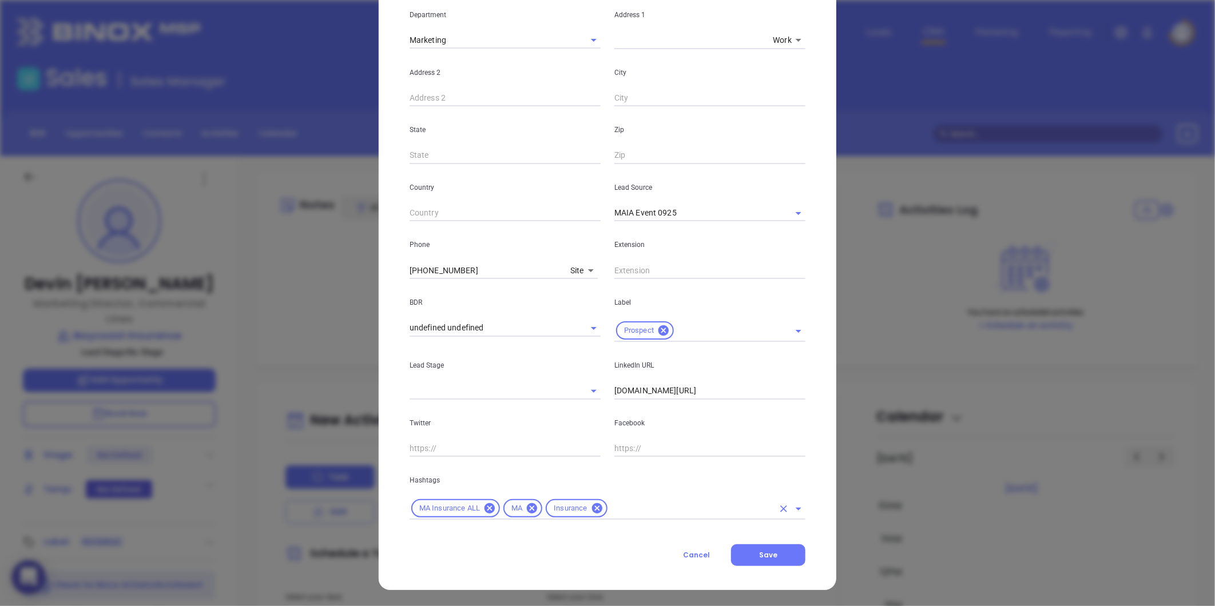
click at [615, 511] on input "text" at bounding box center [691, 509] width 164 height 14
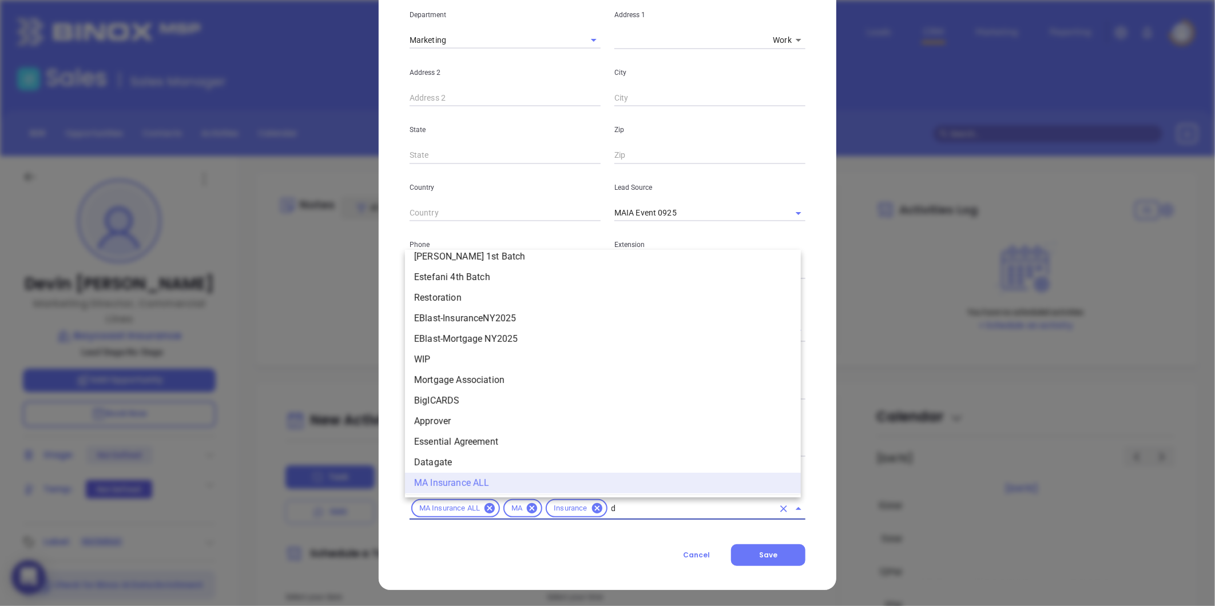
scroll to position [0, 0]
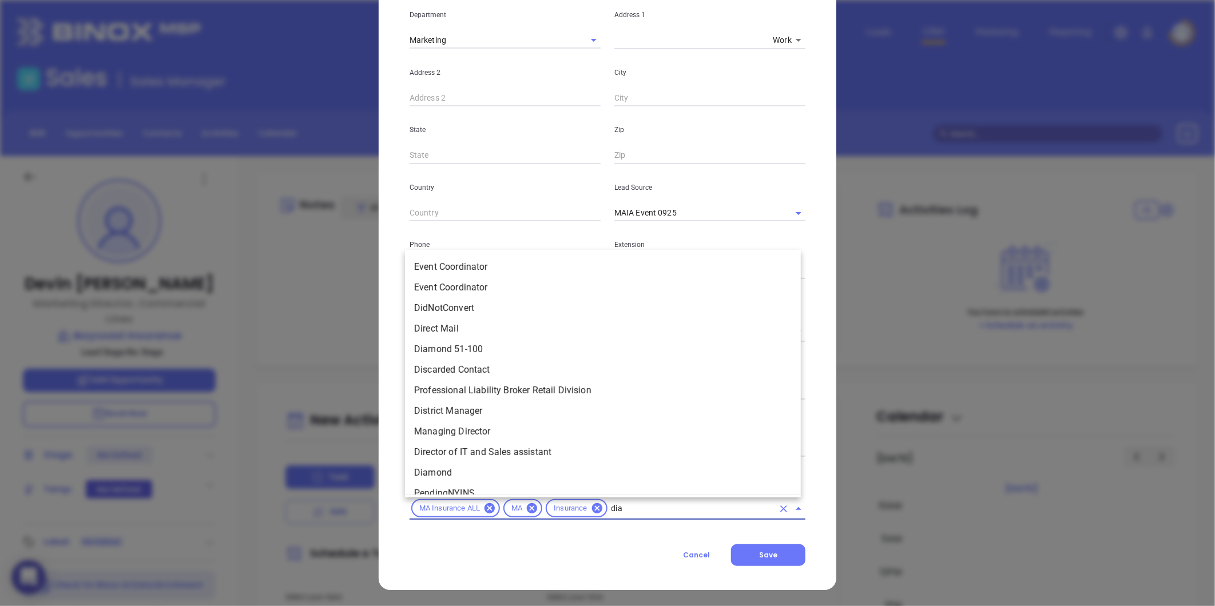
type input "diam"
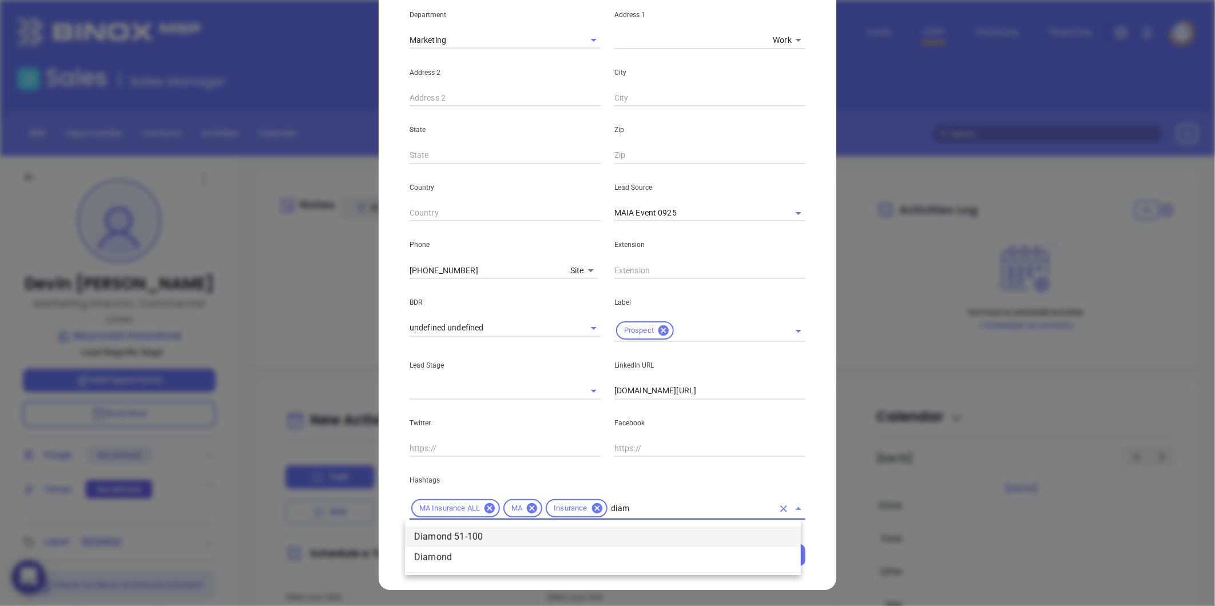
click at [529, 531] on li "Diamond 51-100" at bounding box center [603, 537] width 396 height 21
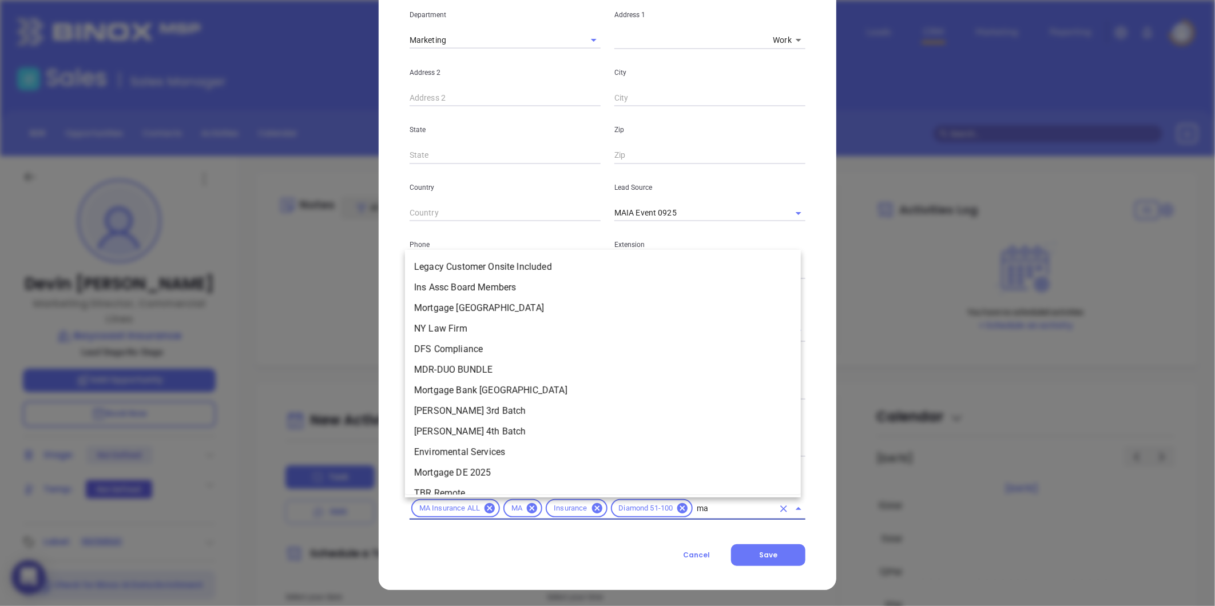
type input "mai"
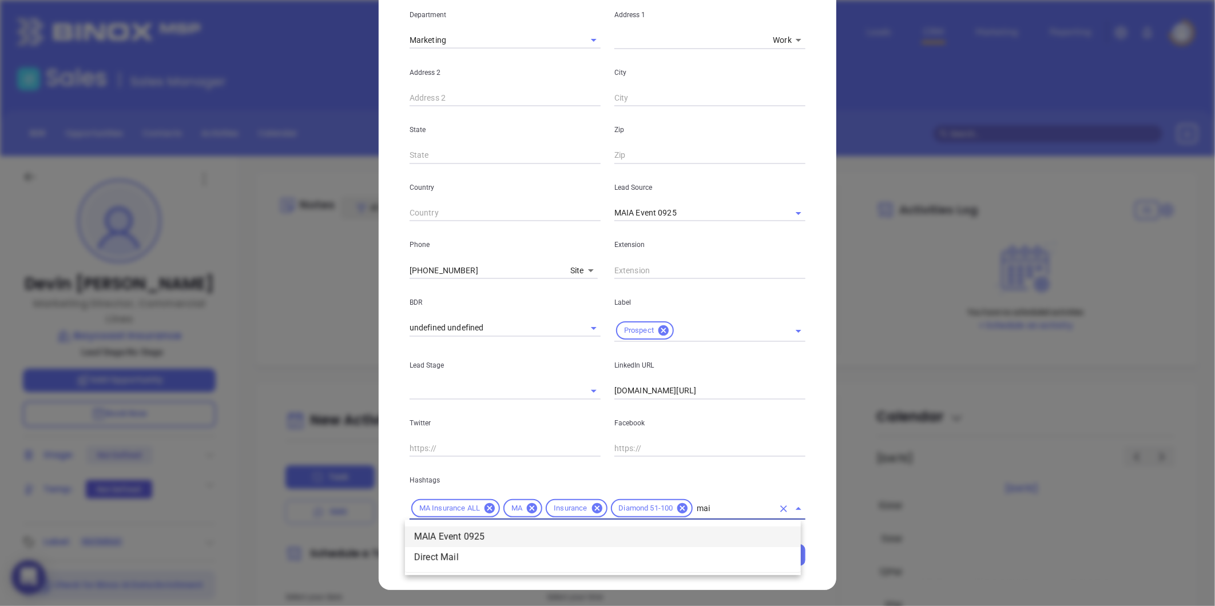
click at [503, 539] on li "MAIA Event 0925" at bounding box center [603, 537] width 396 height 21
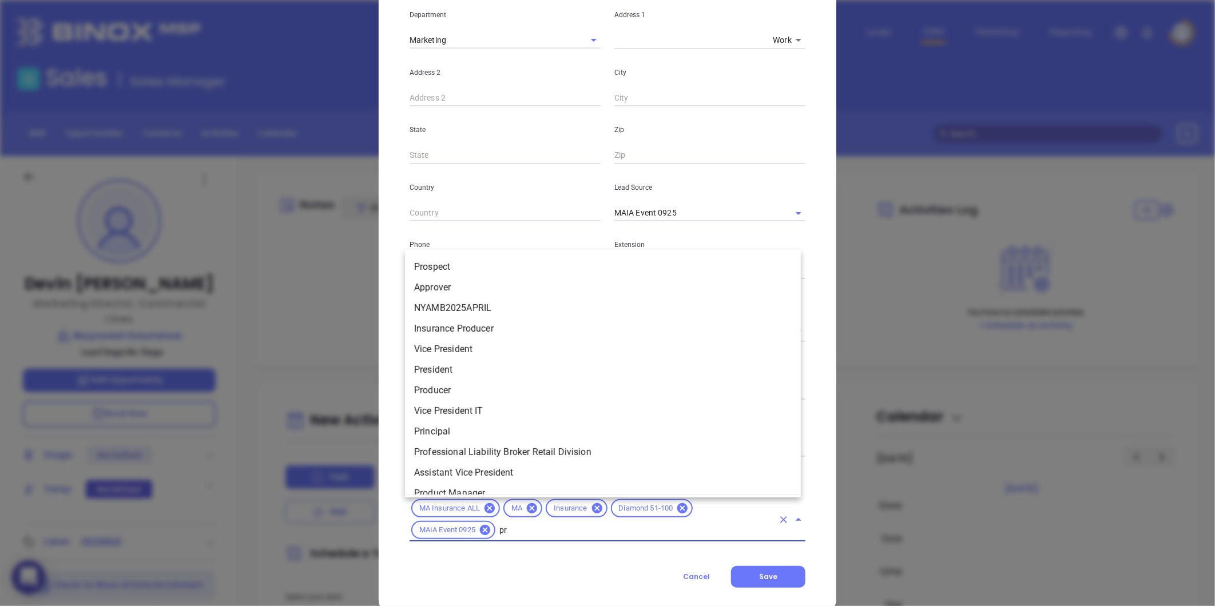
type input "pro"
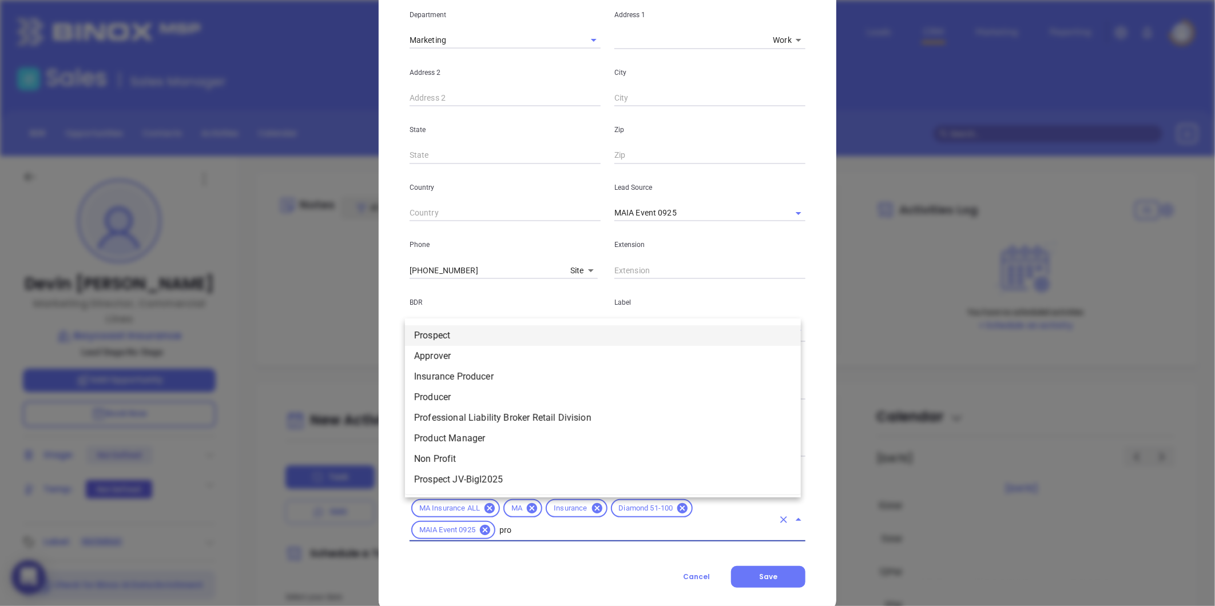
click at [472, 335] on li "Prospect" at bounding box center [603, 335] width 396 height 21
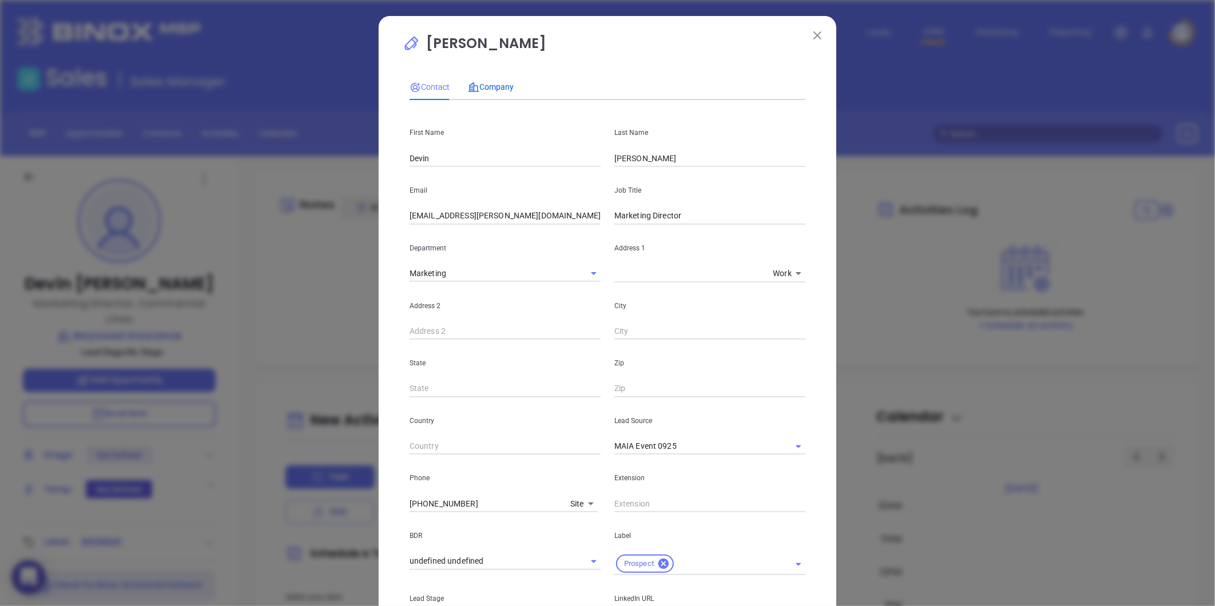
click at [482, 92] on span "Company" at bounding box center [491, 86] width 46 height 9
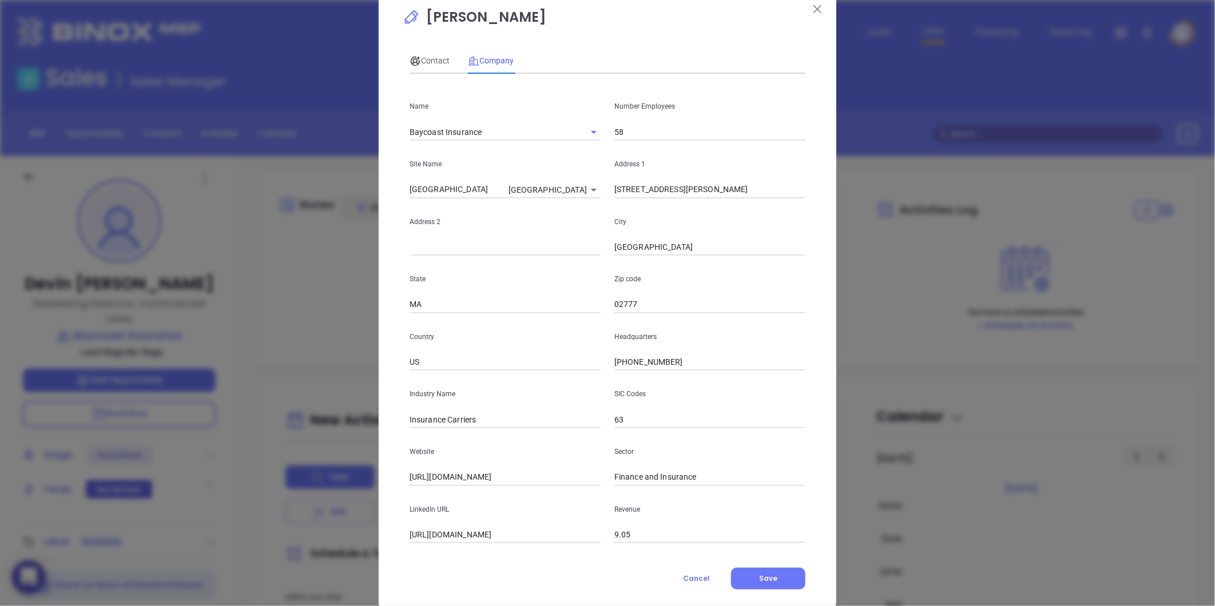
scroll to position [50, 0]
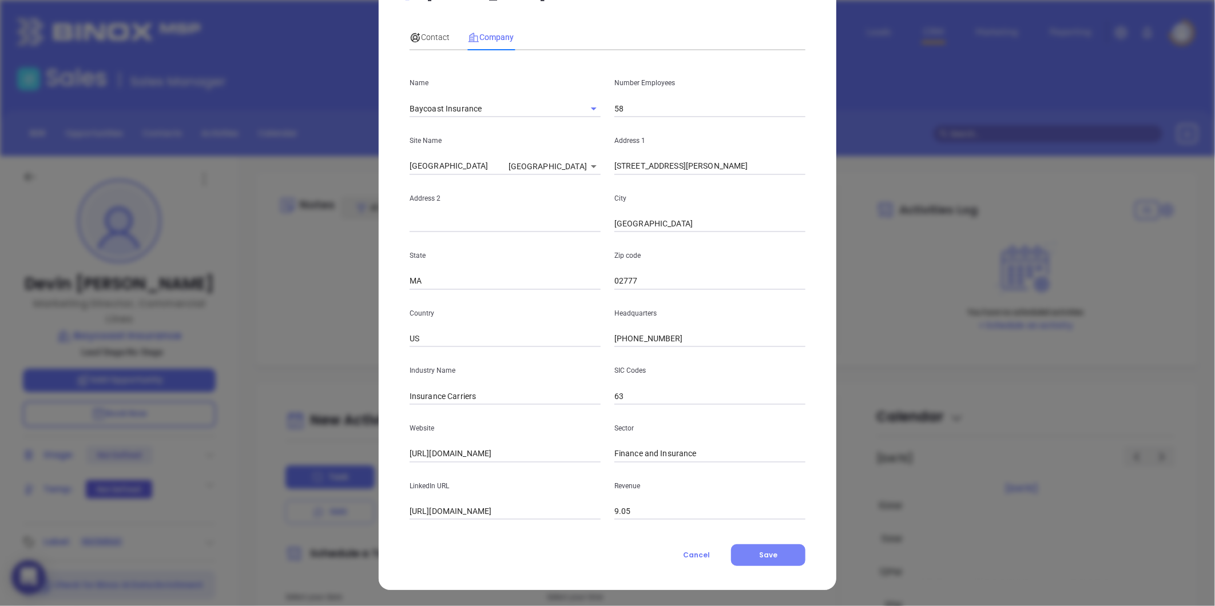
click at [760, 547] on button "Save" at bounding box center [768, 556] width 74 height 22
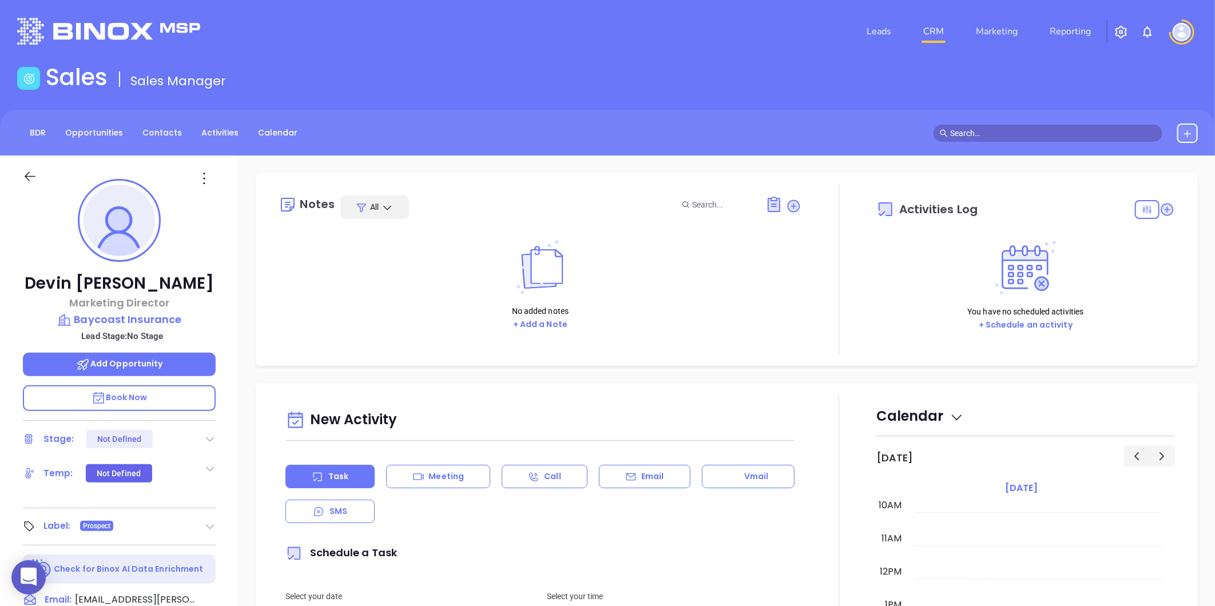
scroll to position [0, 0]
drag, startPoint x: 786, startPoint y: 207, endPoint x: 775, endPoint y: 215, distance: 14.3
click at [788, 207] on icon at bounding box center [794, 206] width 13 height 13
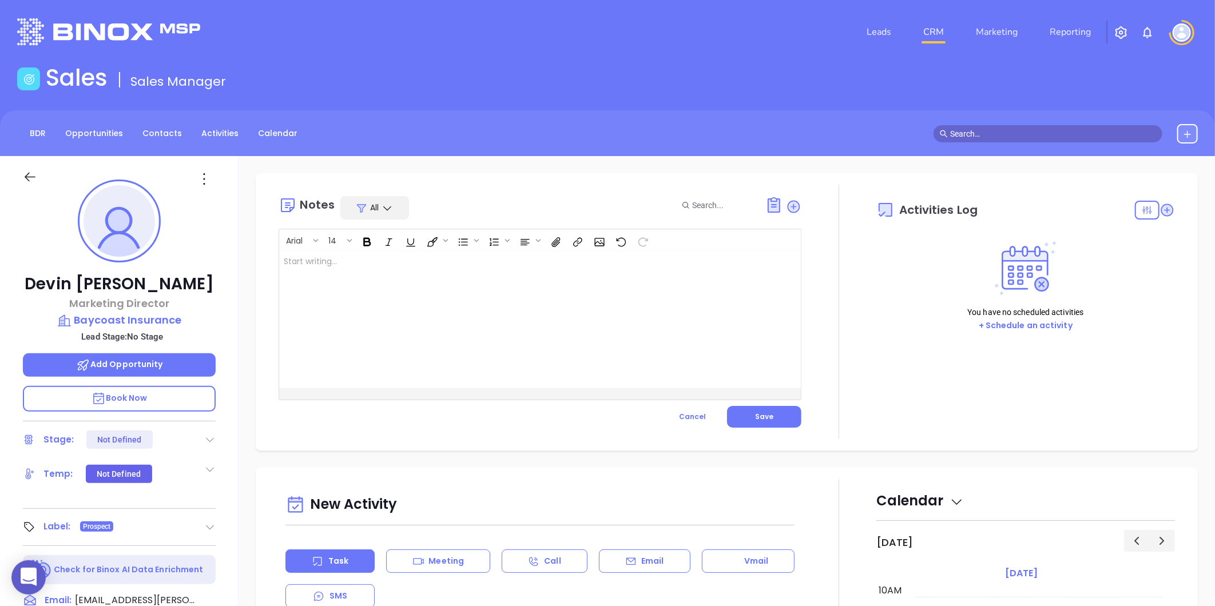
click at [376, 269] on div at bounding box center [521, 319] width 485 height 137
click at [758, 420] on span "Save" at bounding box center [764, 417] width 18 height 10
